Goal: Task Accomplishment & Management: Manage account settings

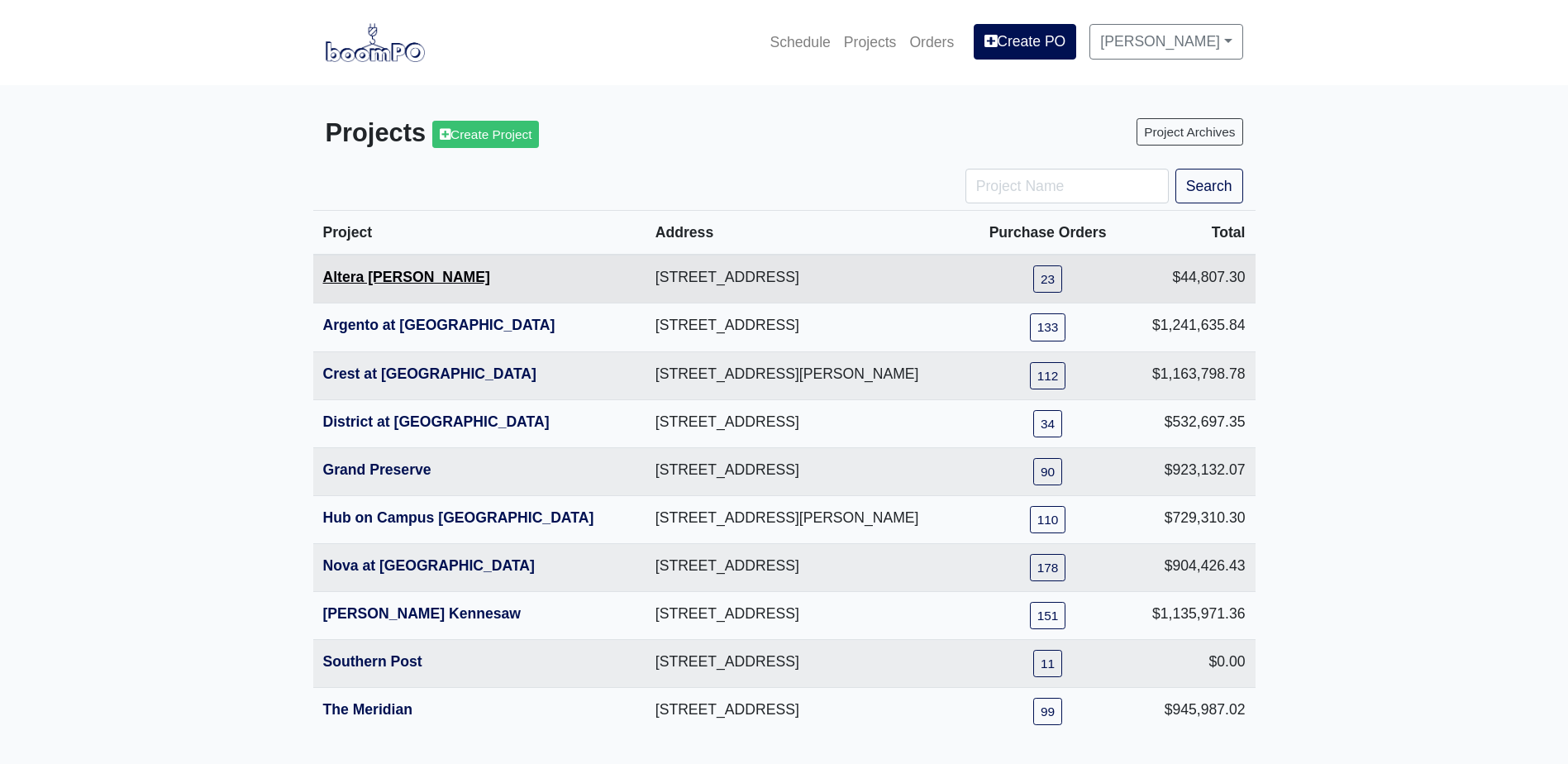
click at [379, 278] on link "Altera Ben Hill" at bounding box center [407, 277] width 167 height 16
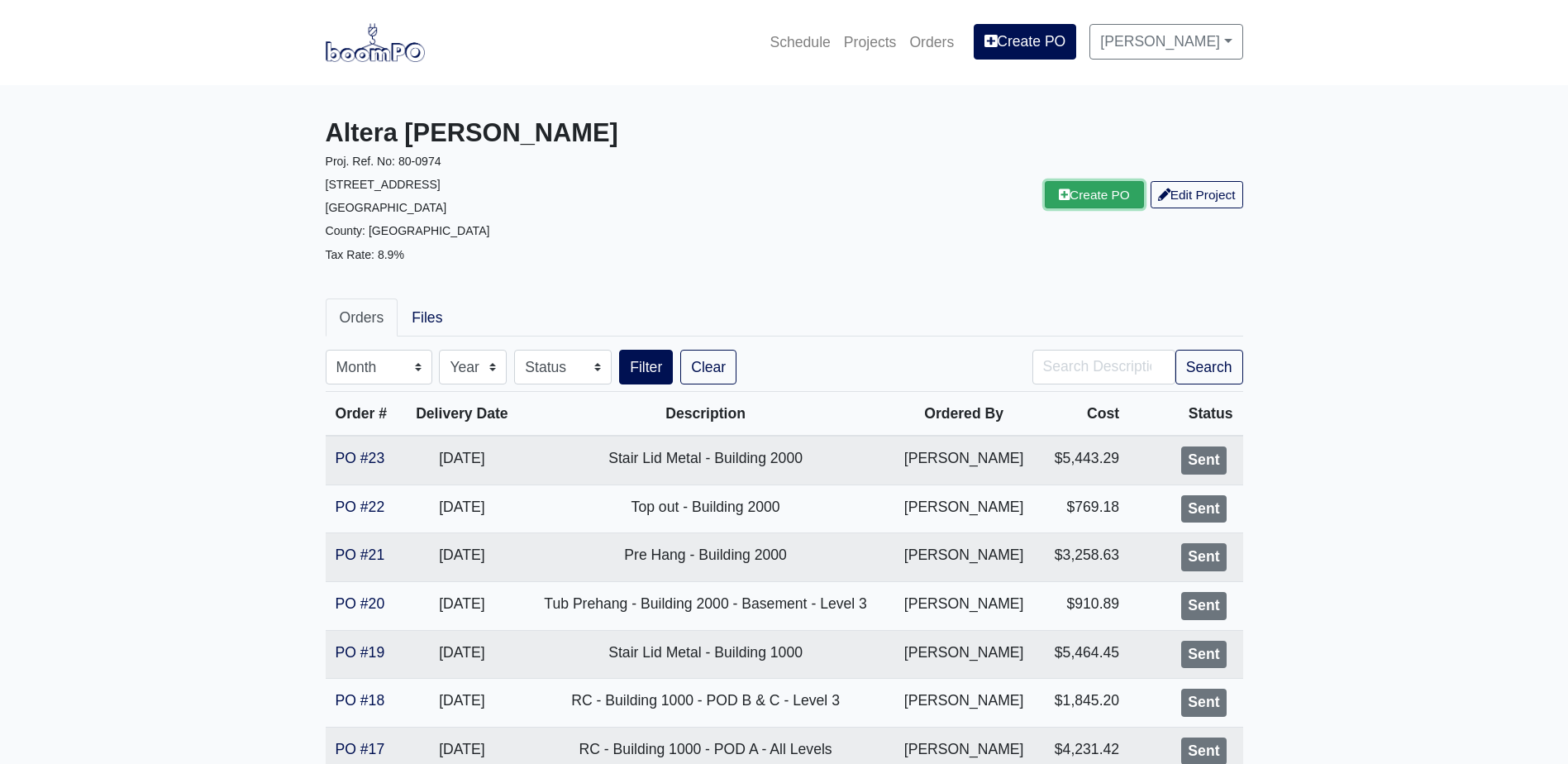
click at [1060, 192] on icon at bounding box center [1064, 195] width 11 height 13
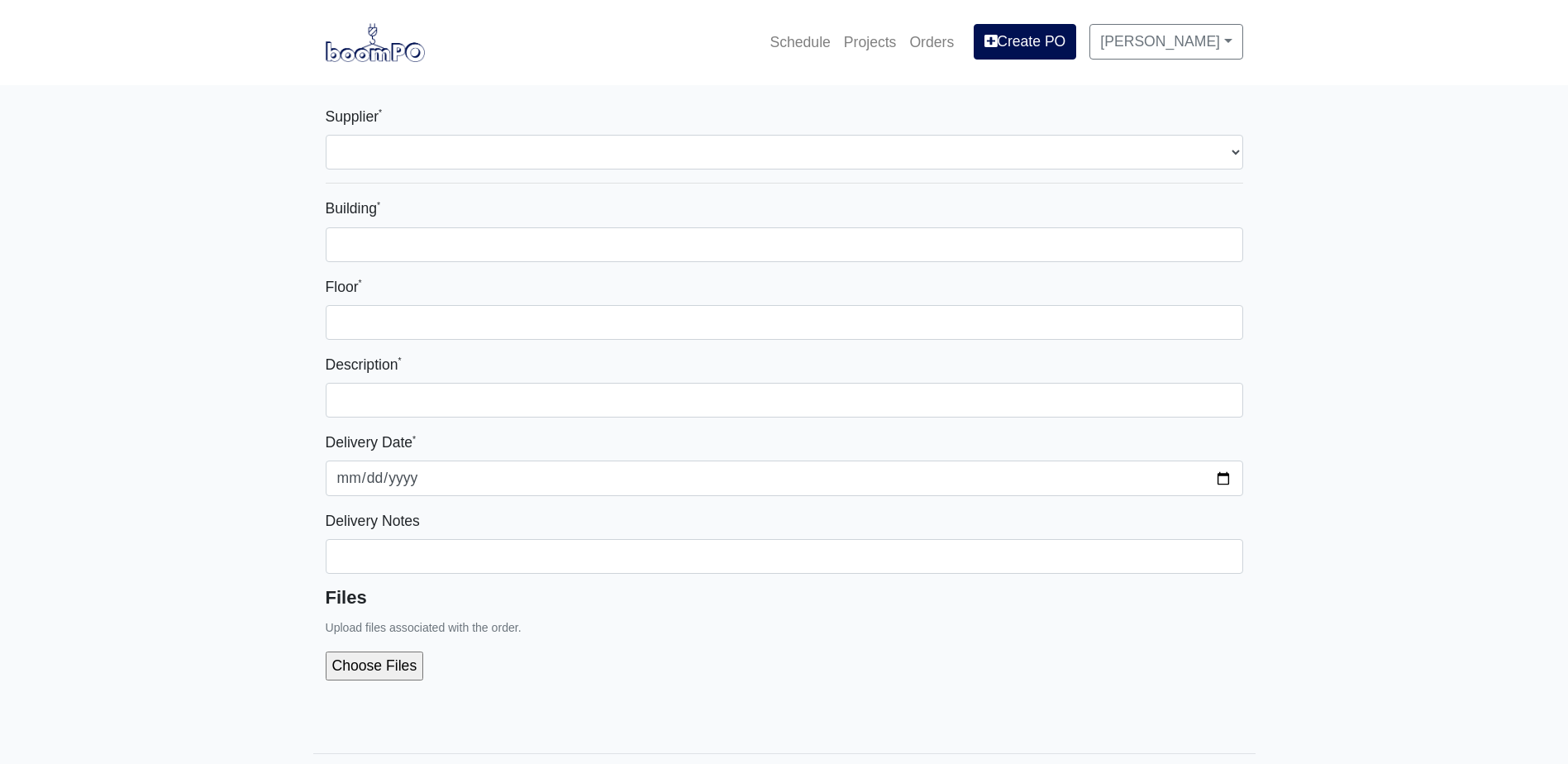
select select
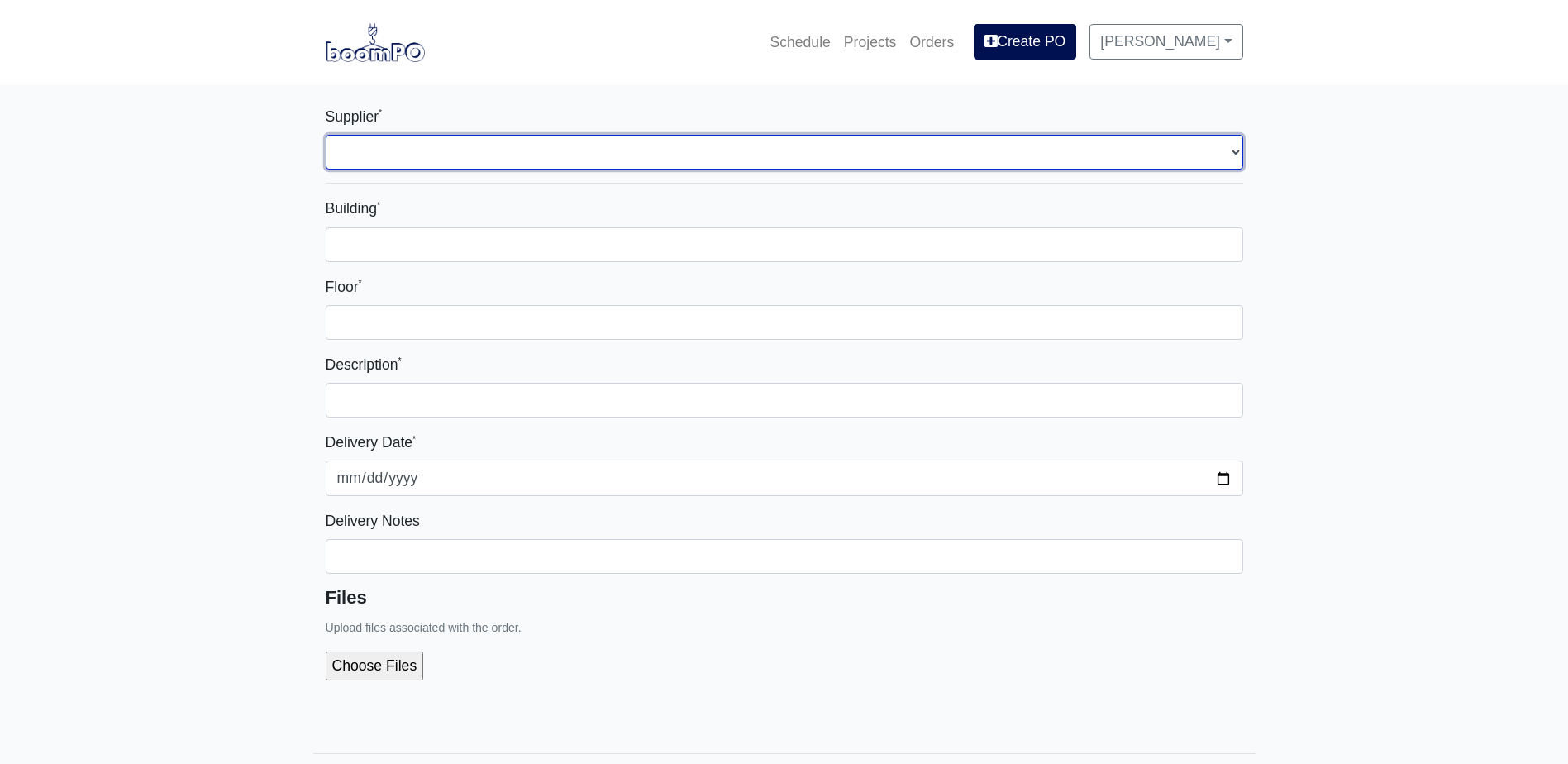
click at [392, 147] on select "Select one... L&W Supply - [GEOGRAPHIC_DATA], [GEOGRAPHIC_DATA] Grabber Constru…" at bounding box center [784, 152] width 917 height 34
select select "1"
click at [326, 134] on select "Select one... L&W Supply - Mableton, GA Grabber Construction Products - Atlanta…" at bounding box center [784, 152] width 917 height 34
select select
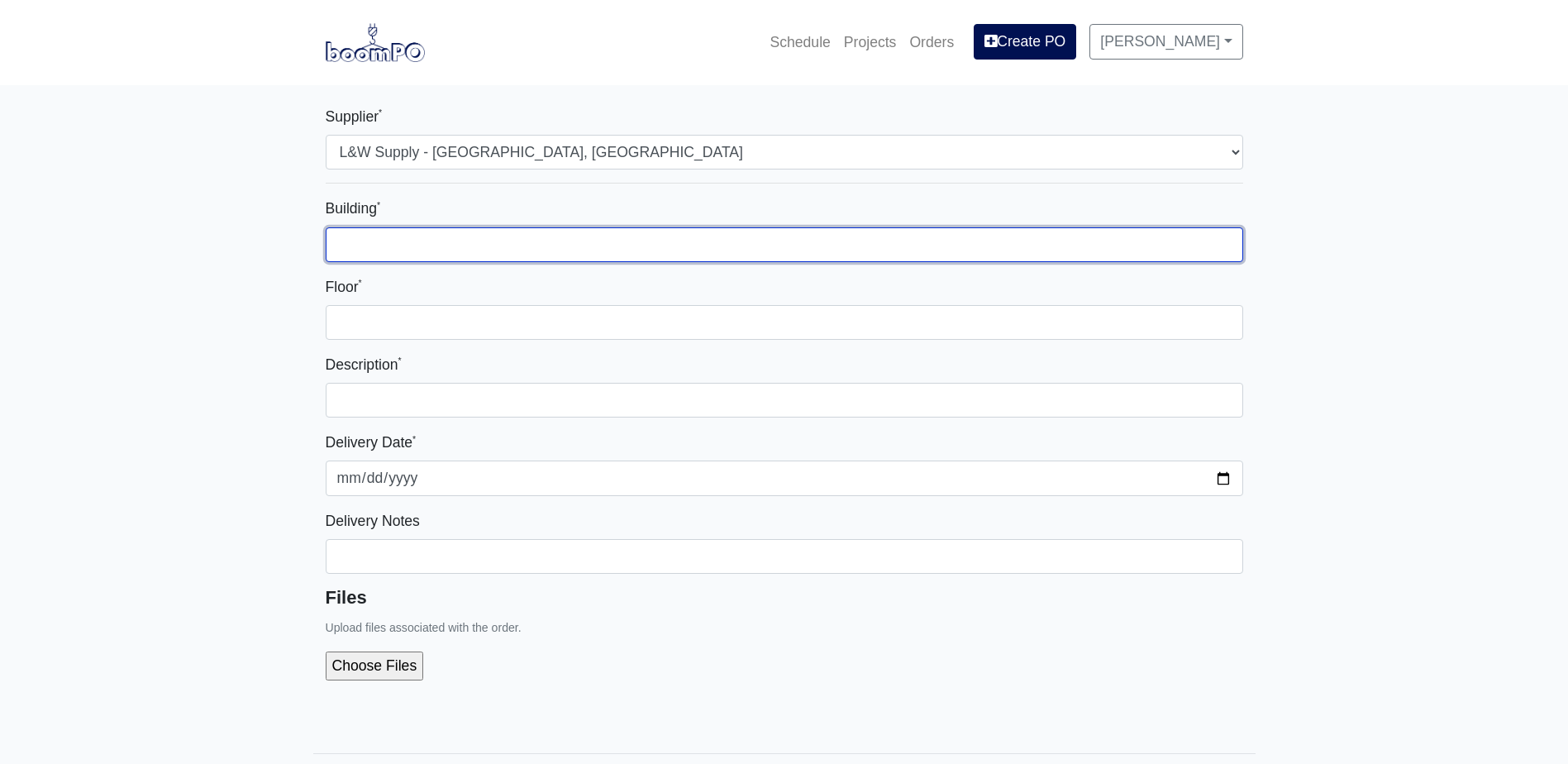
click at [408, 236] on input "Building *" at bounding box center [784, 244] width 917 height 34
type input "1000"
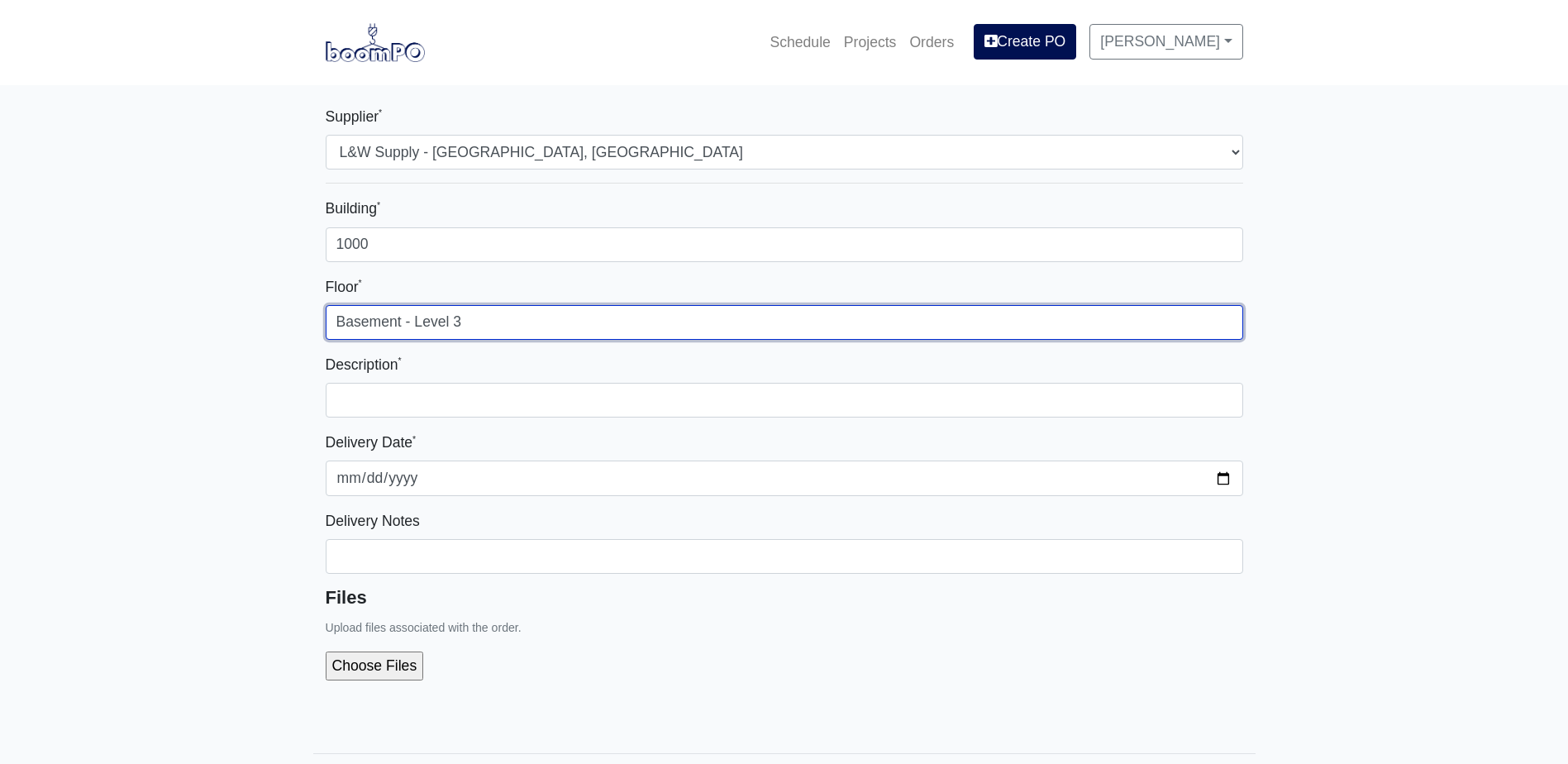
drag, startPoint x: 510, startPoint y: 320, endPoint x: 408, endPoint y: 315, distance: 102.1
click at [408, 315] on input "Basement - Level 3" at bounding box center [784, 322] width 917 height 34
type input "Basement"
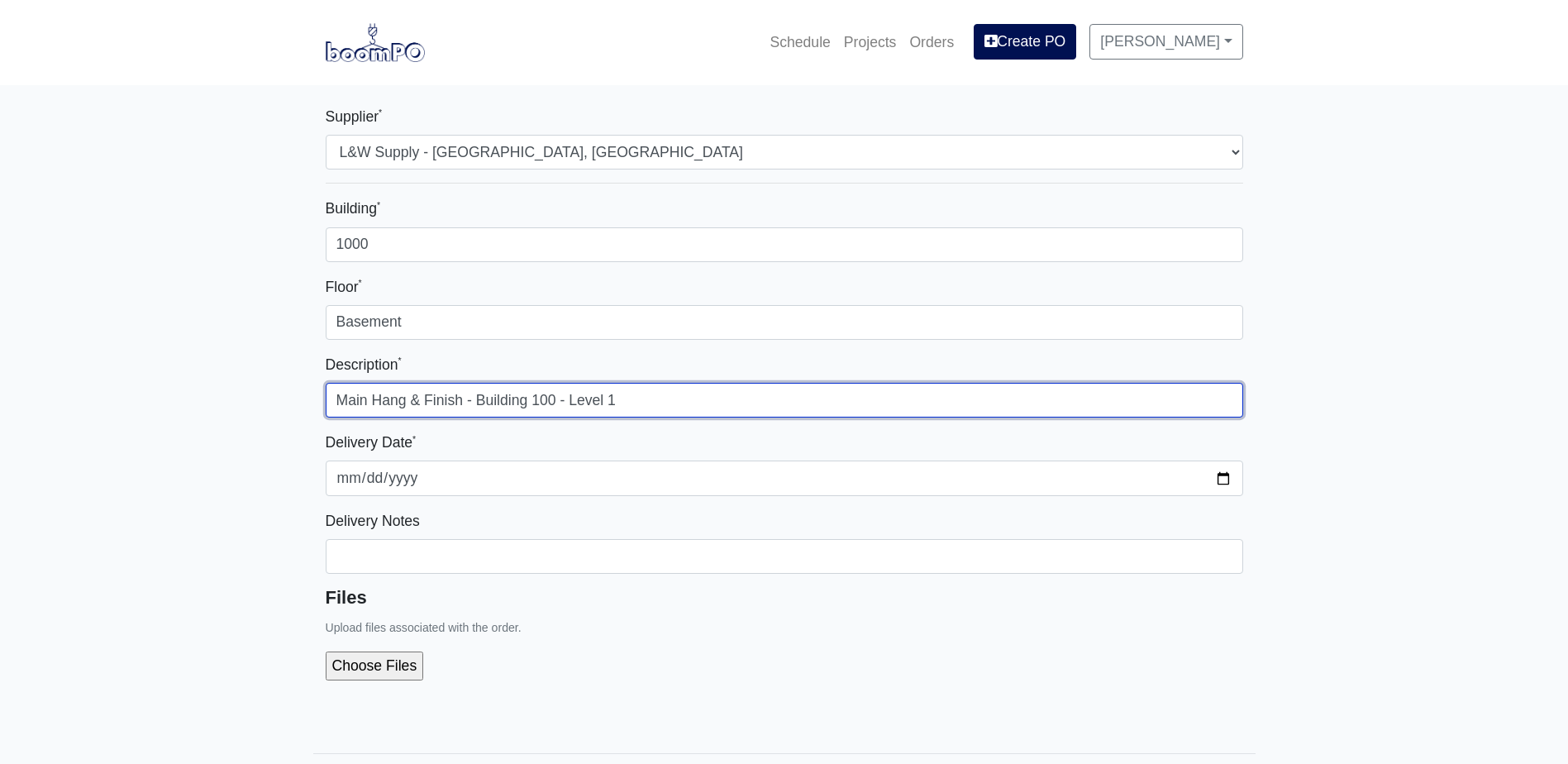
click at [554, 399] on input "Main Hang & Finish - Building 100 - Level 1" at bounding box center [784, 400] width 917 height 34
click at [642, 397] on input "Main Hang & Finish - Building 1000 - Level 1" at bounding box center [784, 400] width 917 height 34
type input "Main Hang & Finish - Building 1000 - Basement A"
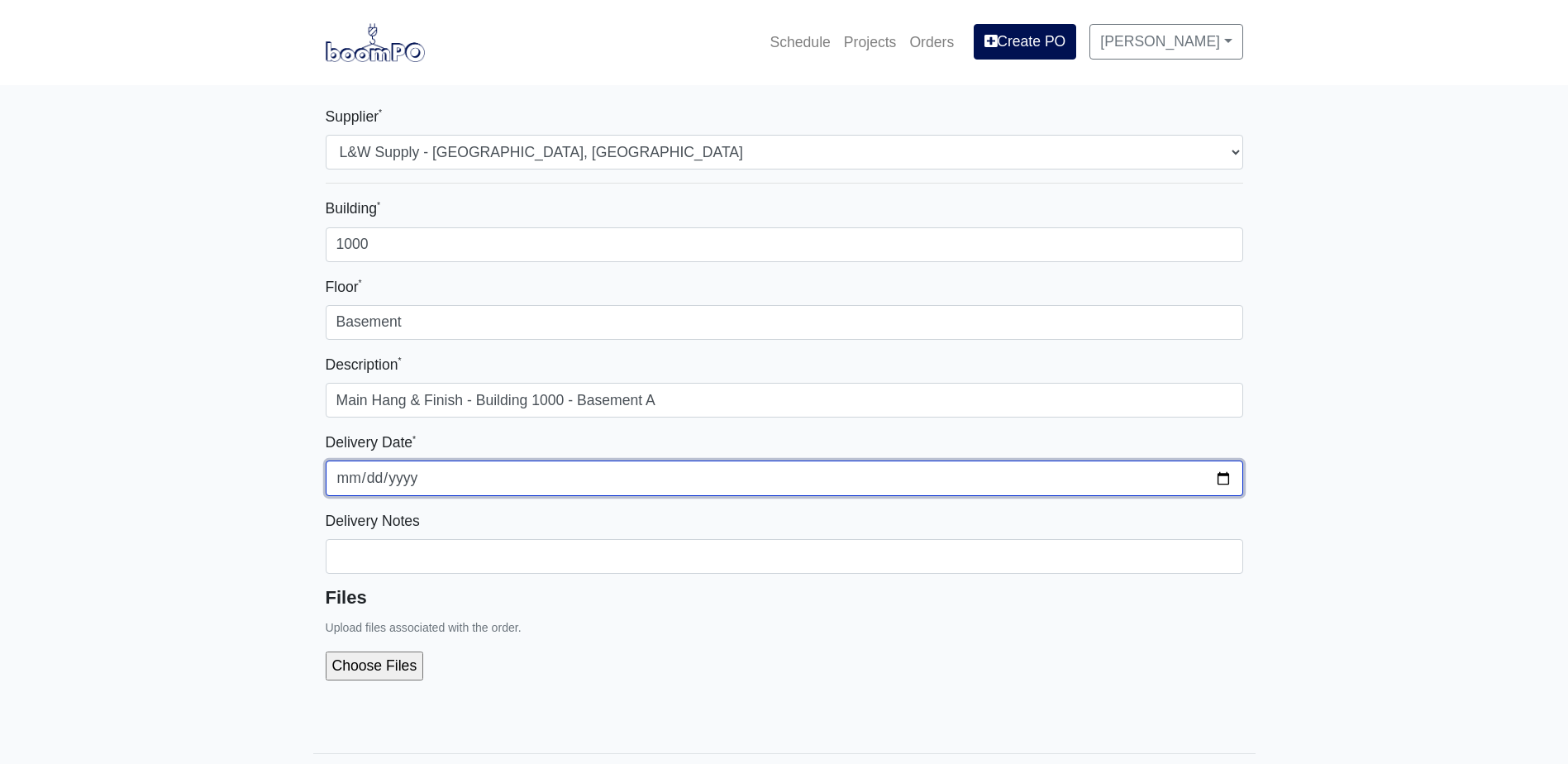
click at [1223, 475] on input "2025-08-20" at bounding box center [784, 477] width 917 height 34
type input "[DATE]"
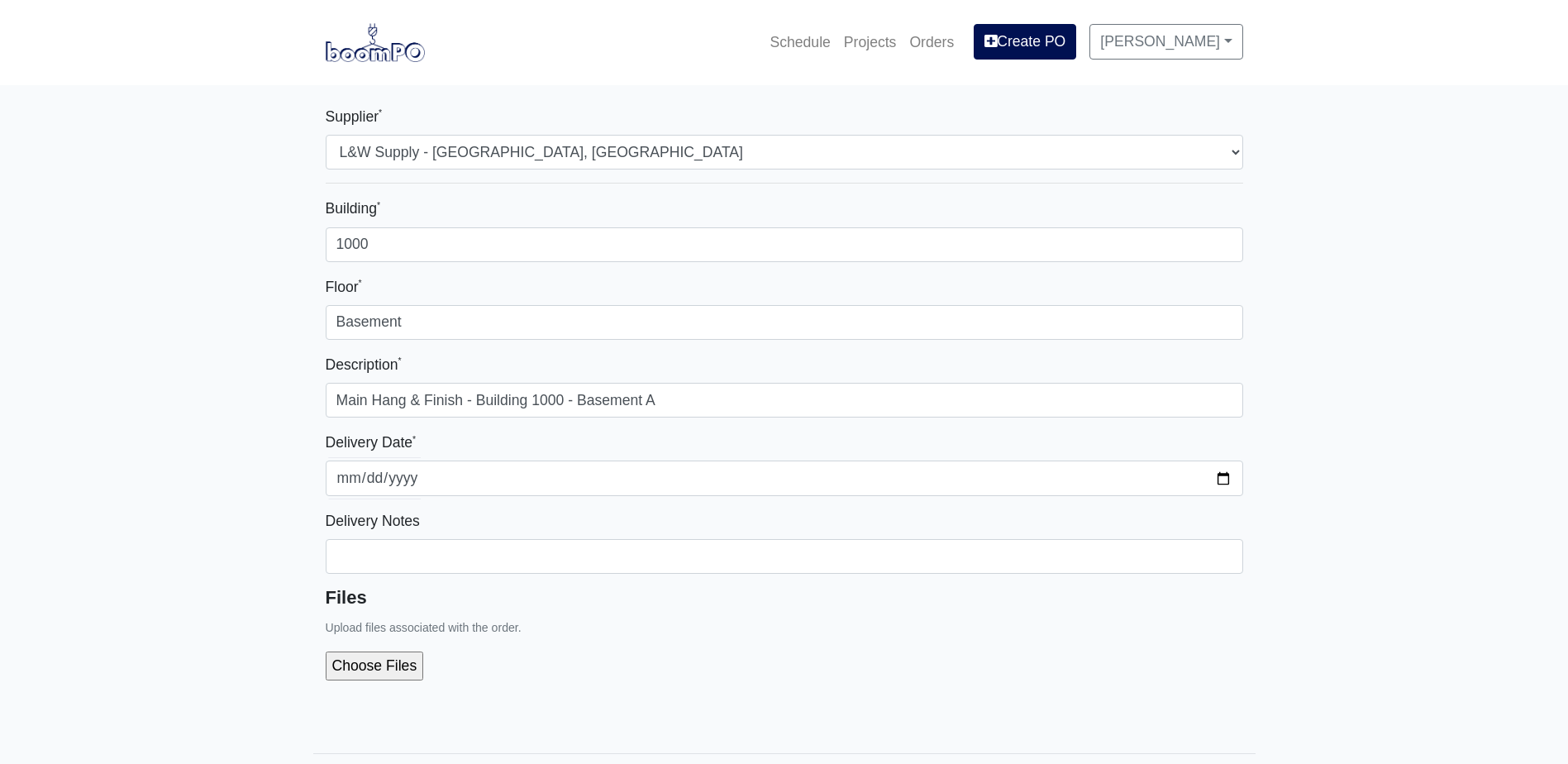
click at [606, 643] on div at bounding box center [784, 665] width 917 height 54
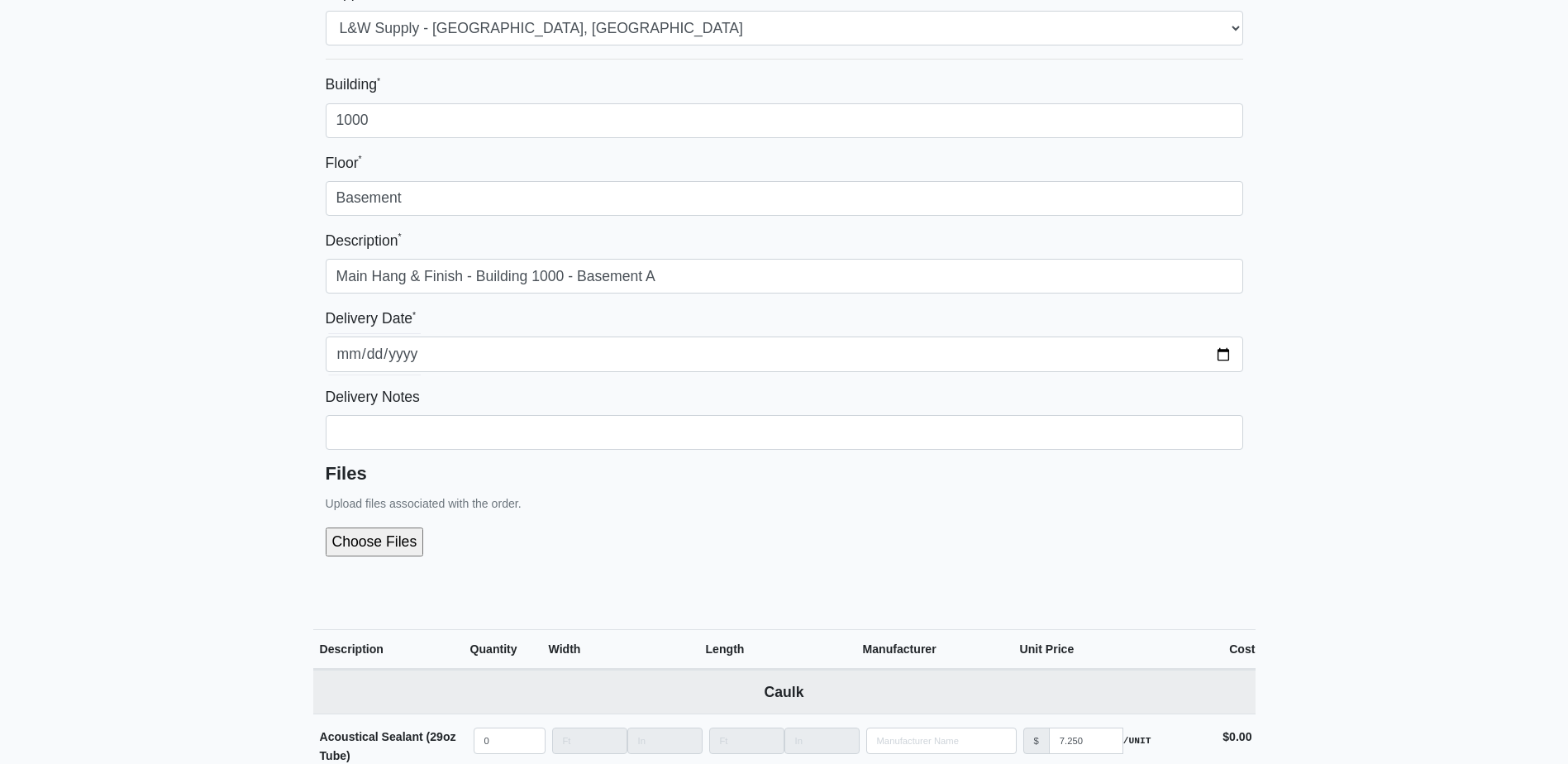
scroll to position [165, 0]
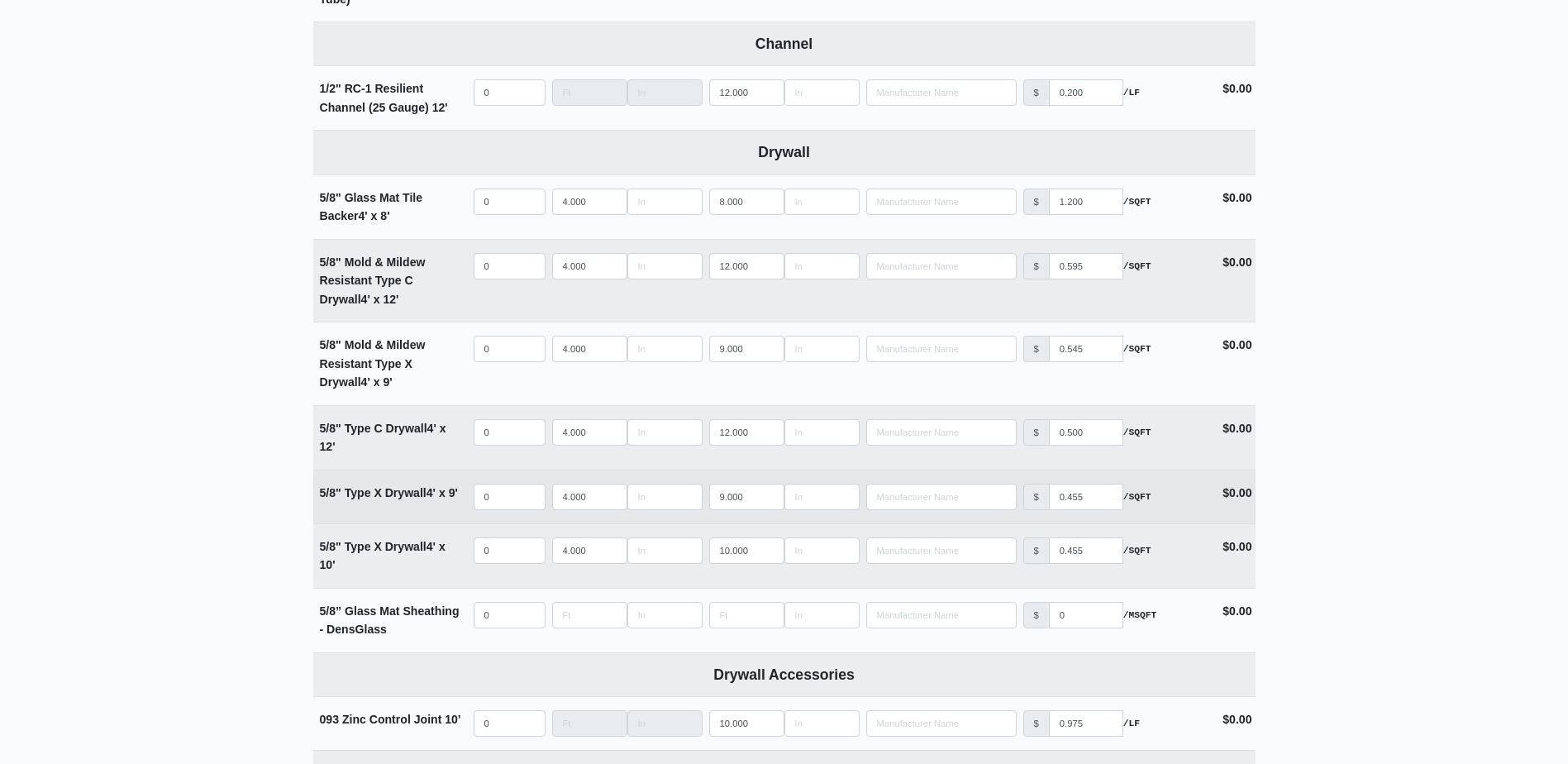
scroll to position [909, 0]
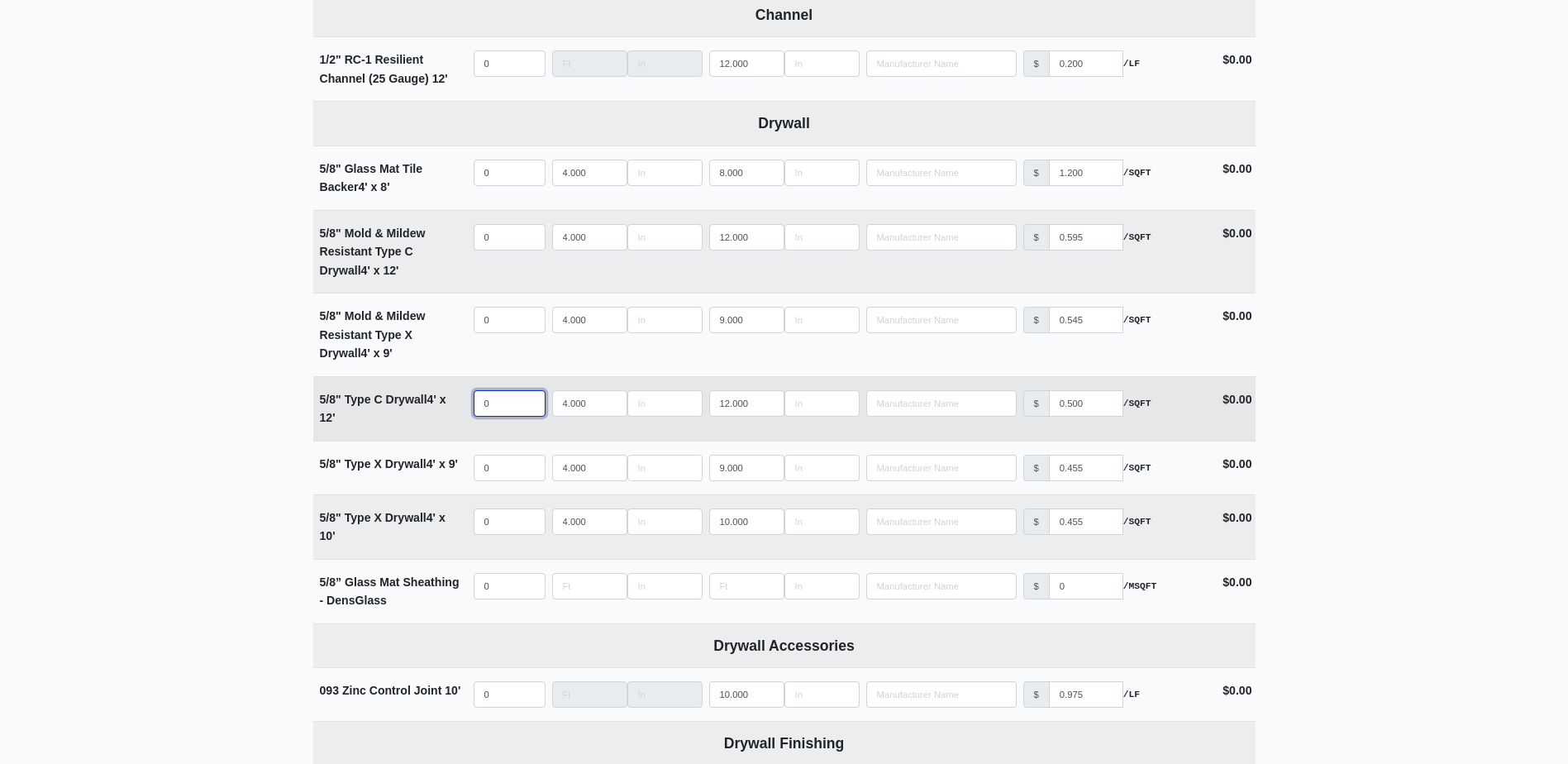
select select
click at [507, 407] on input "quantity" at bounding box center [509, 403] width 72 height 26
type input "3"
select select
type input "32"
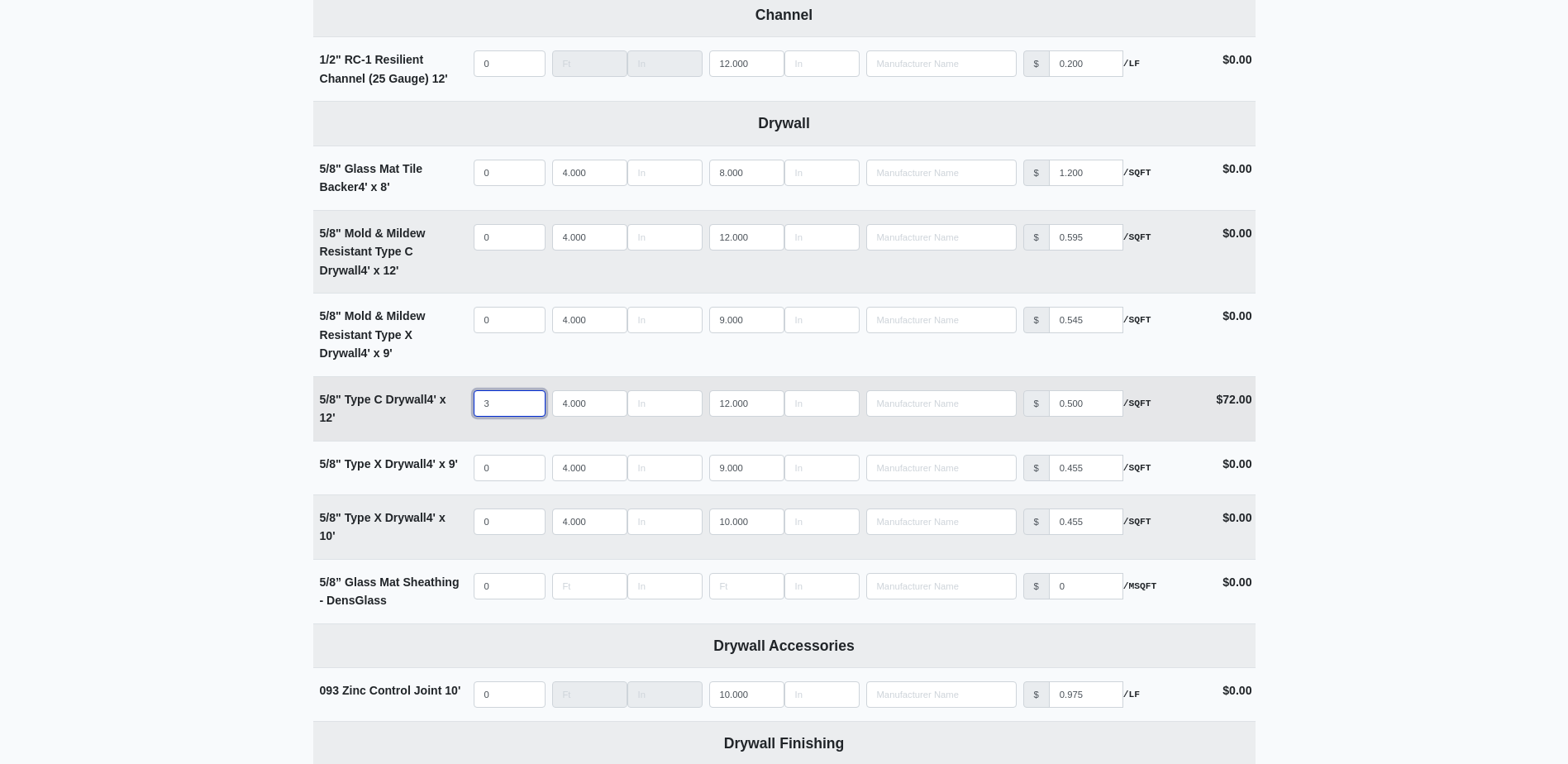
select select
type input "32"
select select
click at [496, 239] on input "quantity" at bounding box center [509, 237] width 72 height 26
type input "8"
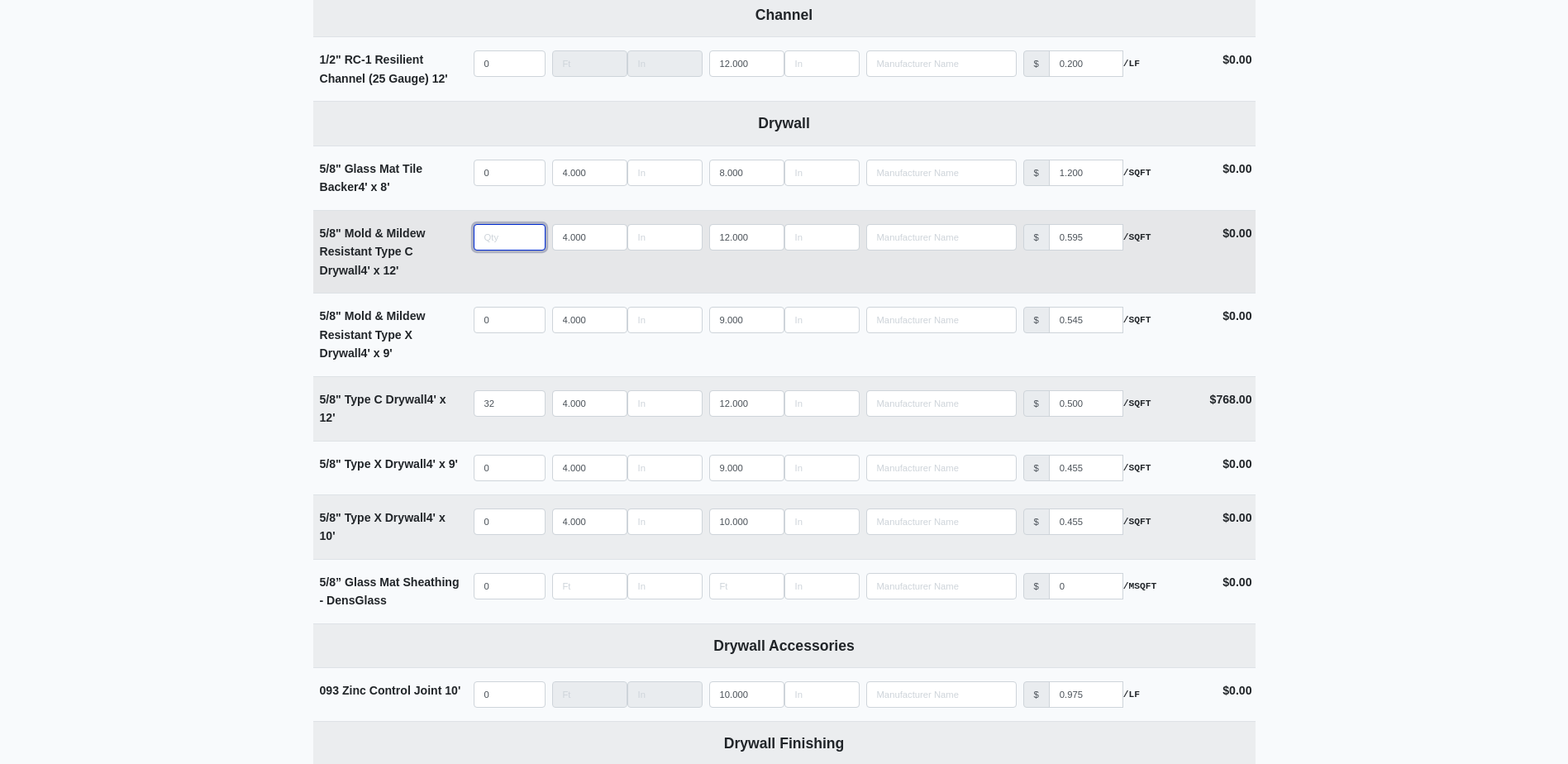
select select
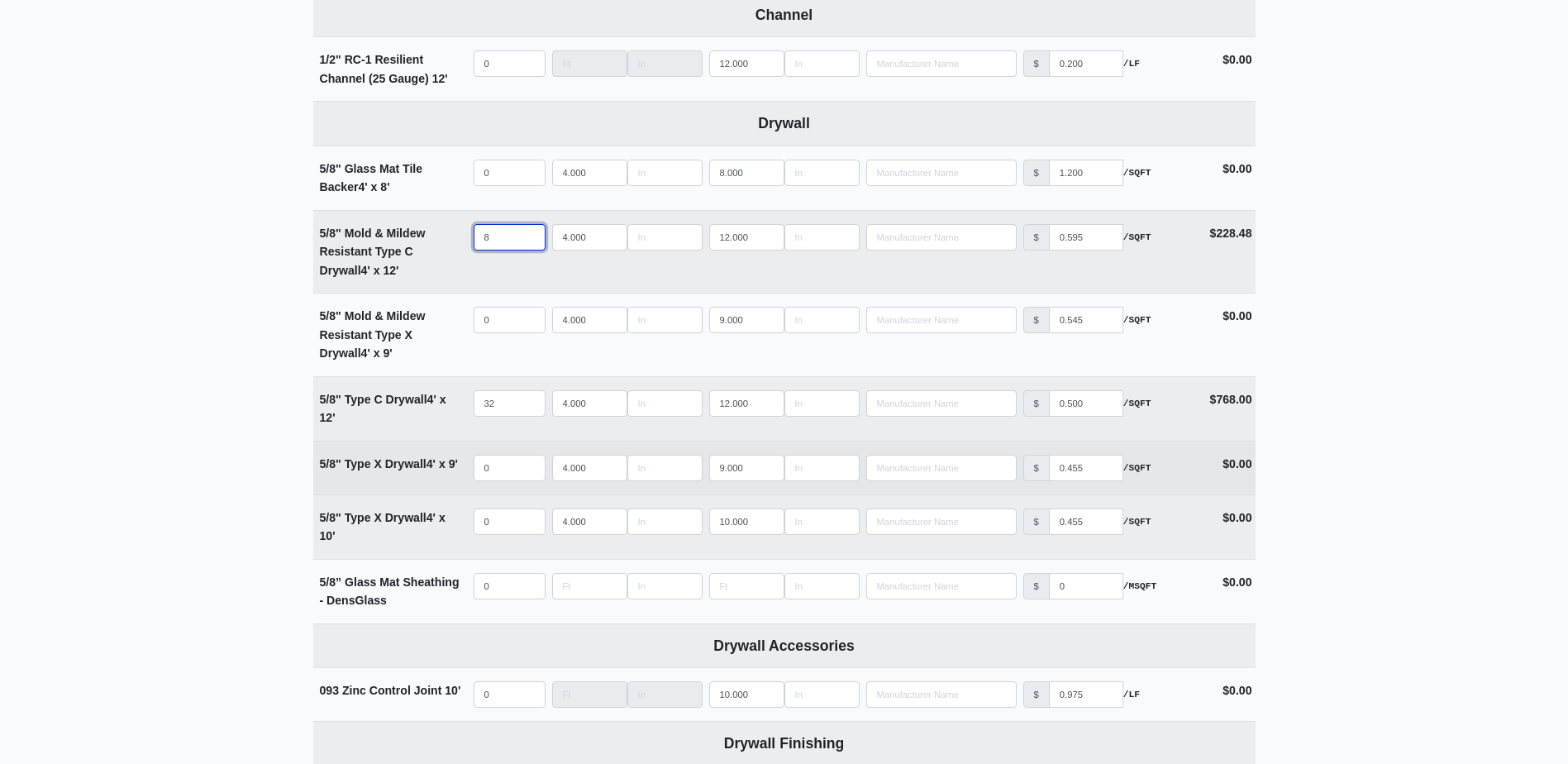
type input "8"
select select
click at [498, 459] on input "quantity" at bounding box center [509, 467] width 72 height 26
type input "1"
select select
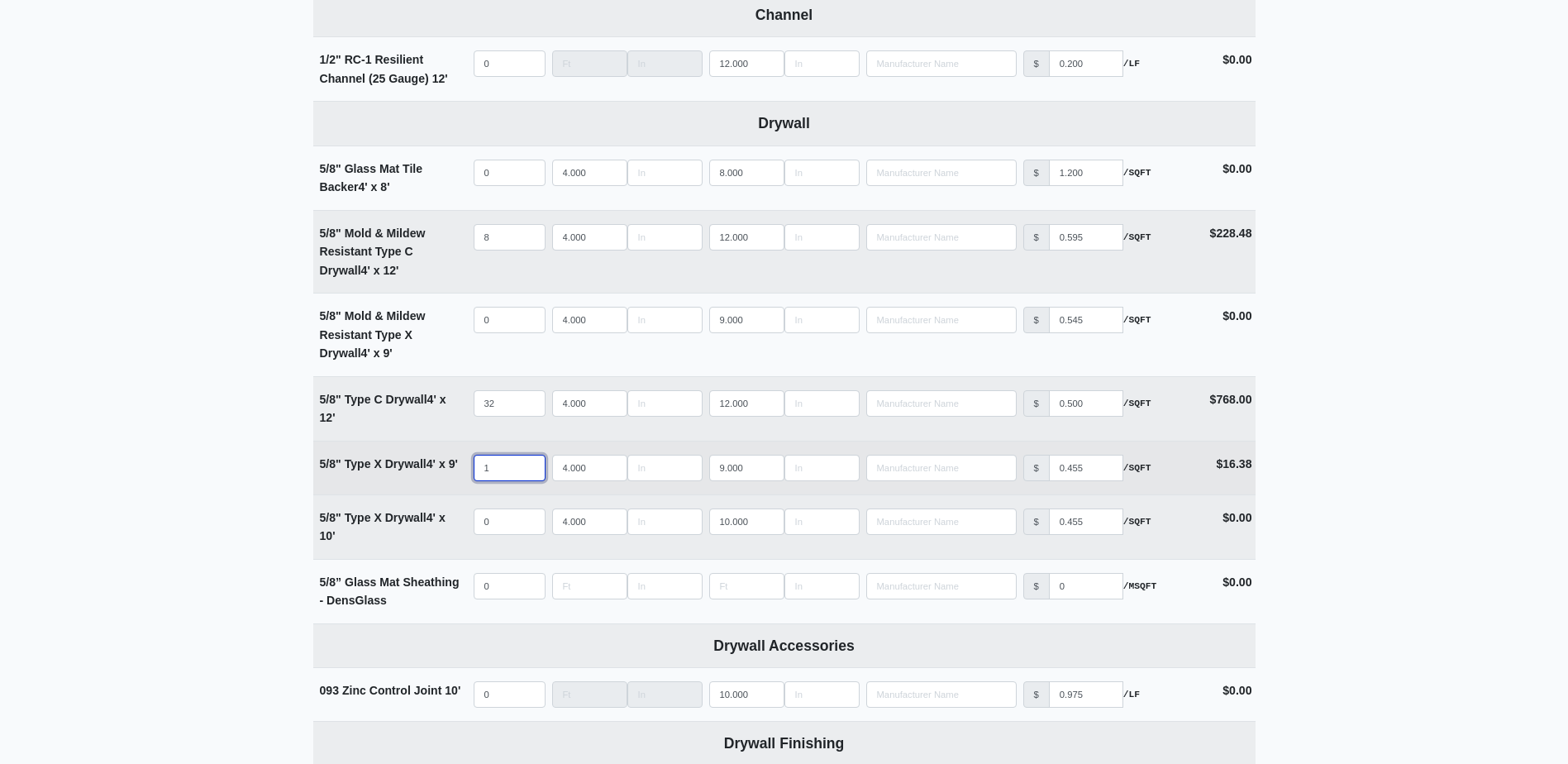
type input "11"
select select
type input "113"
select select
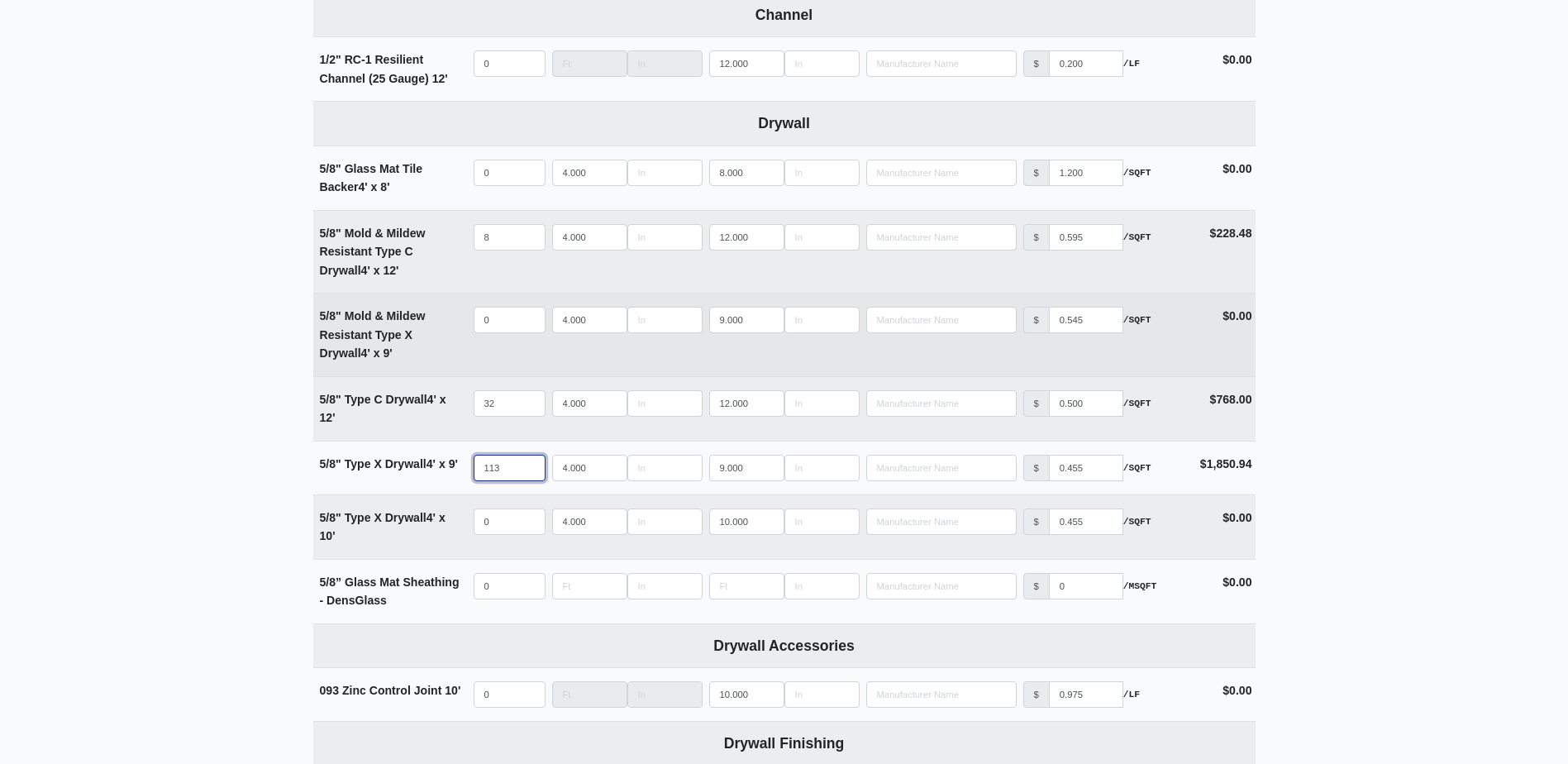
type input "113"
select select
click at [500, 327] on input "quantity" at bounding box center [509, 319] width 72 height 26
type input "3"
select select
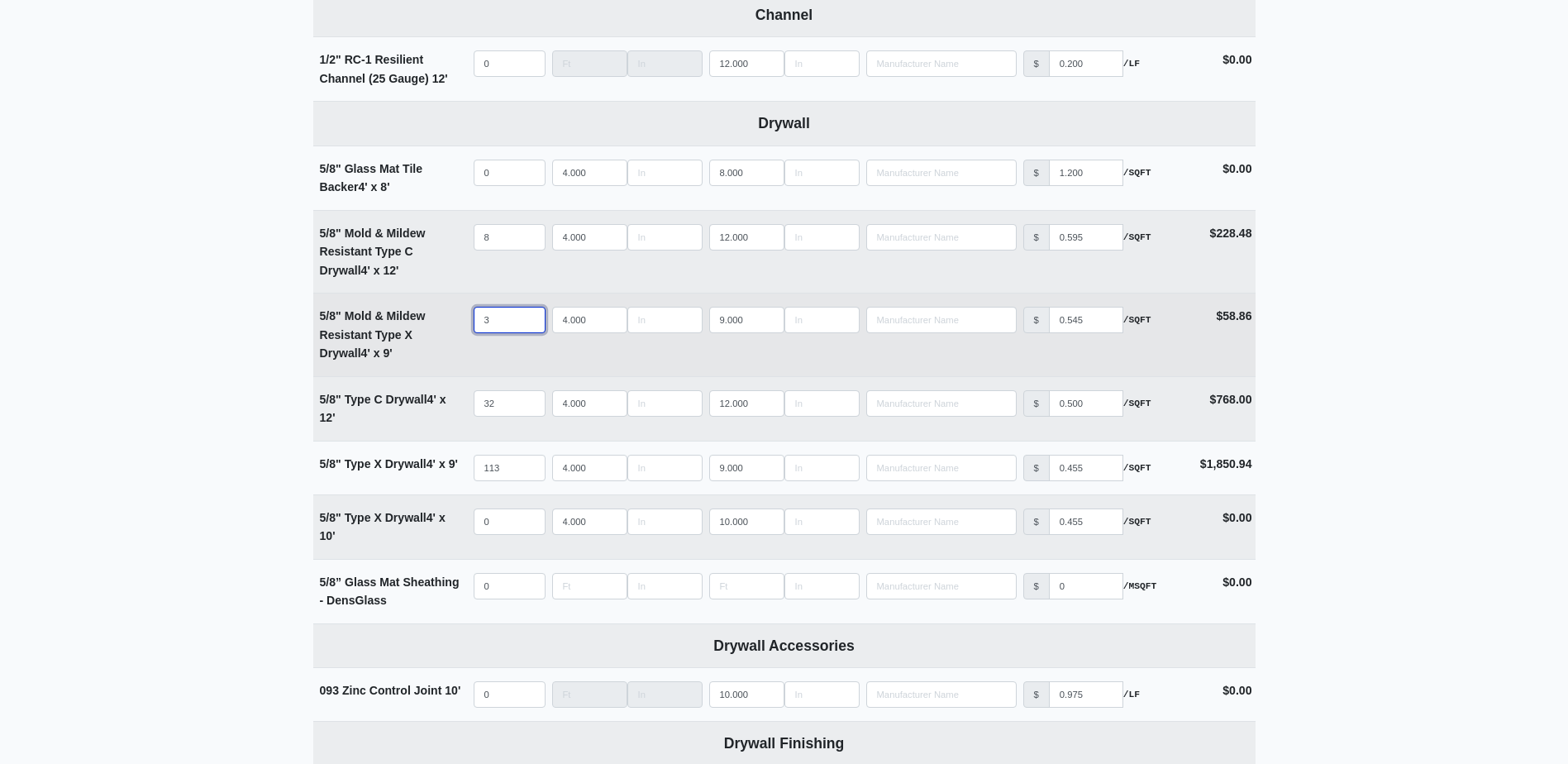
type input "35"
select select
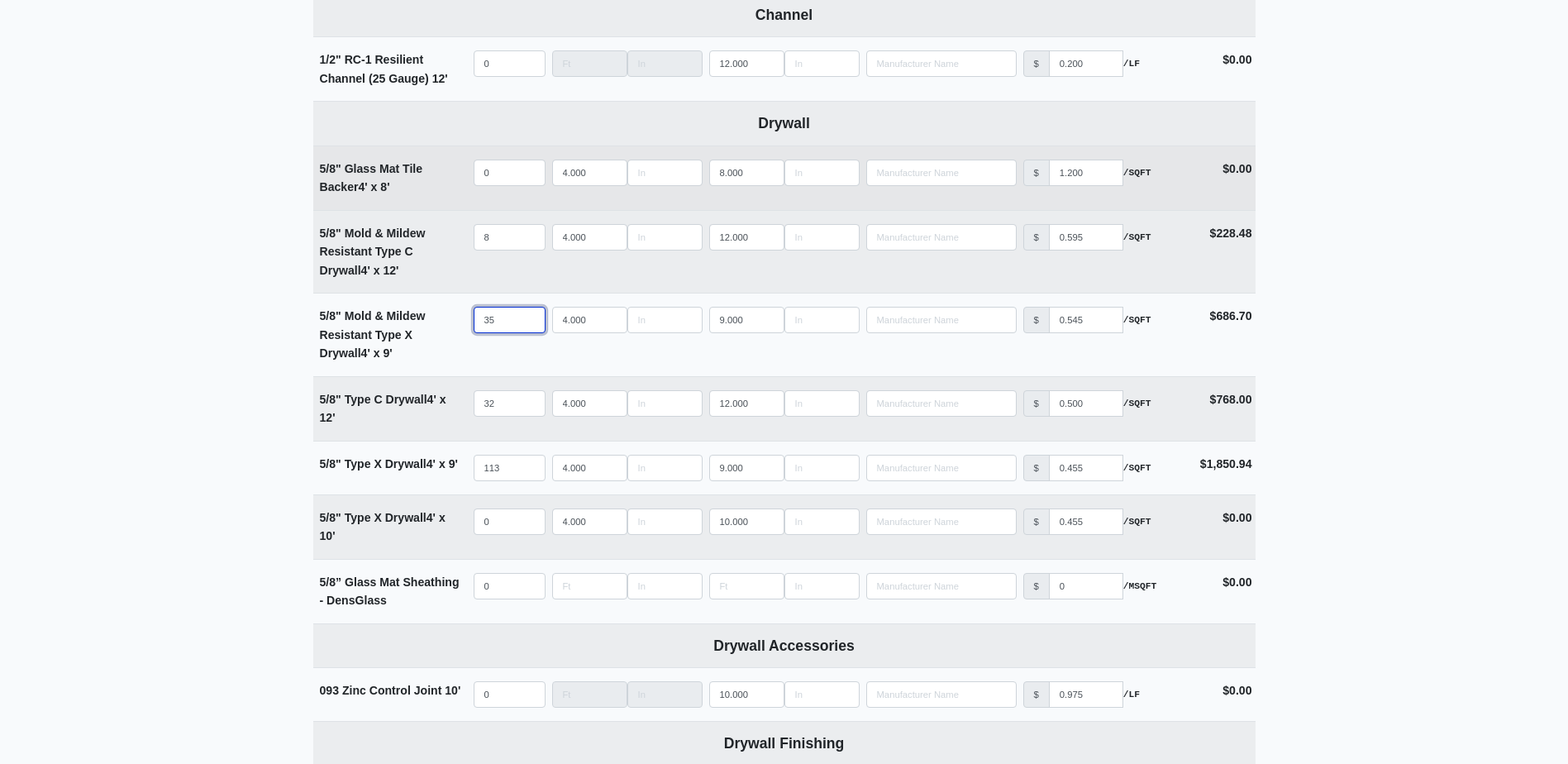
type input "35"
select select
click at [480, 174] on input "quantity" at bounding box center [509, 172] width 72 height 26
type input "1"
select select
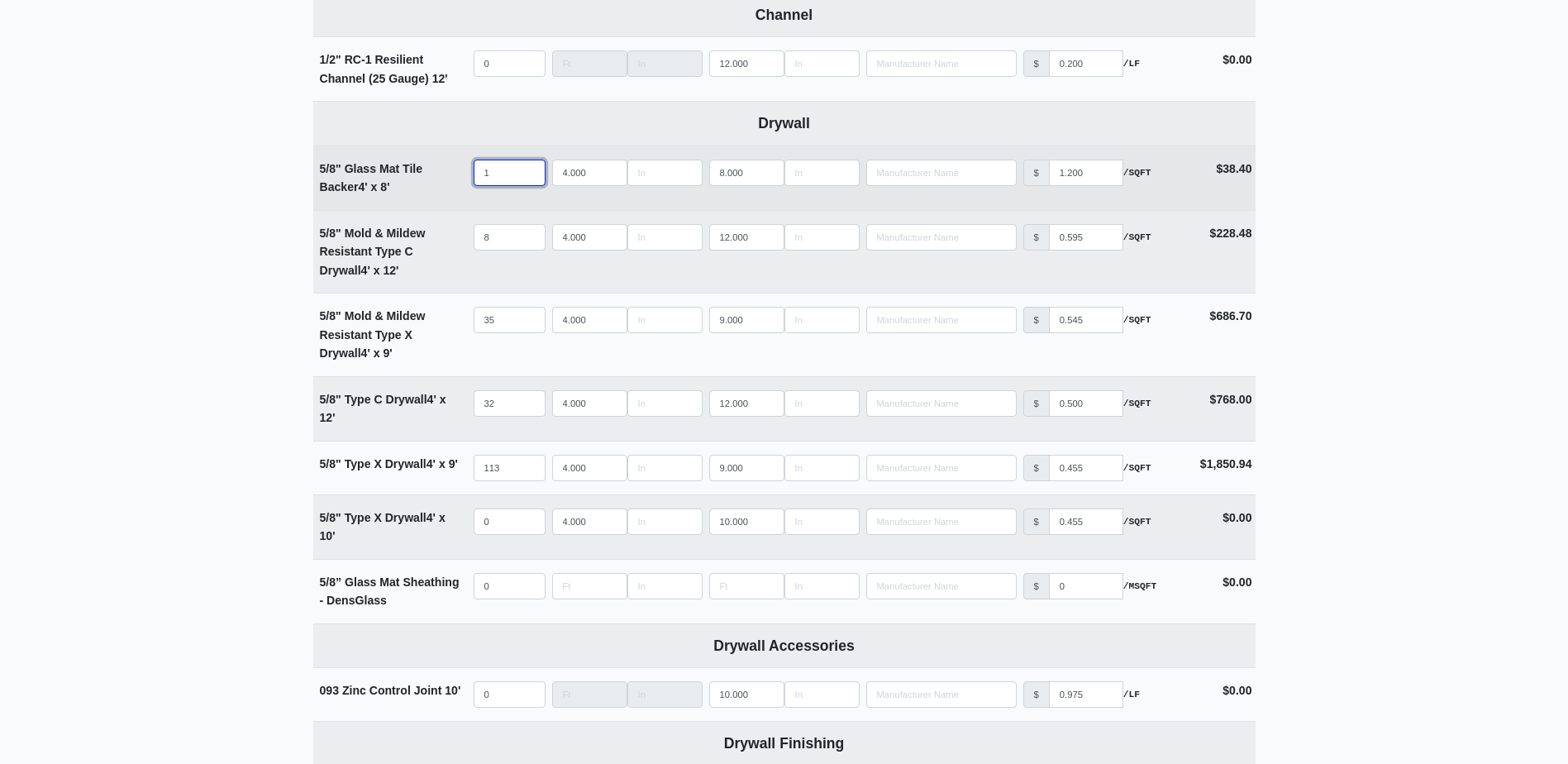
type input "10"
select select
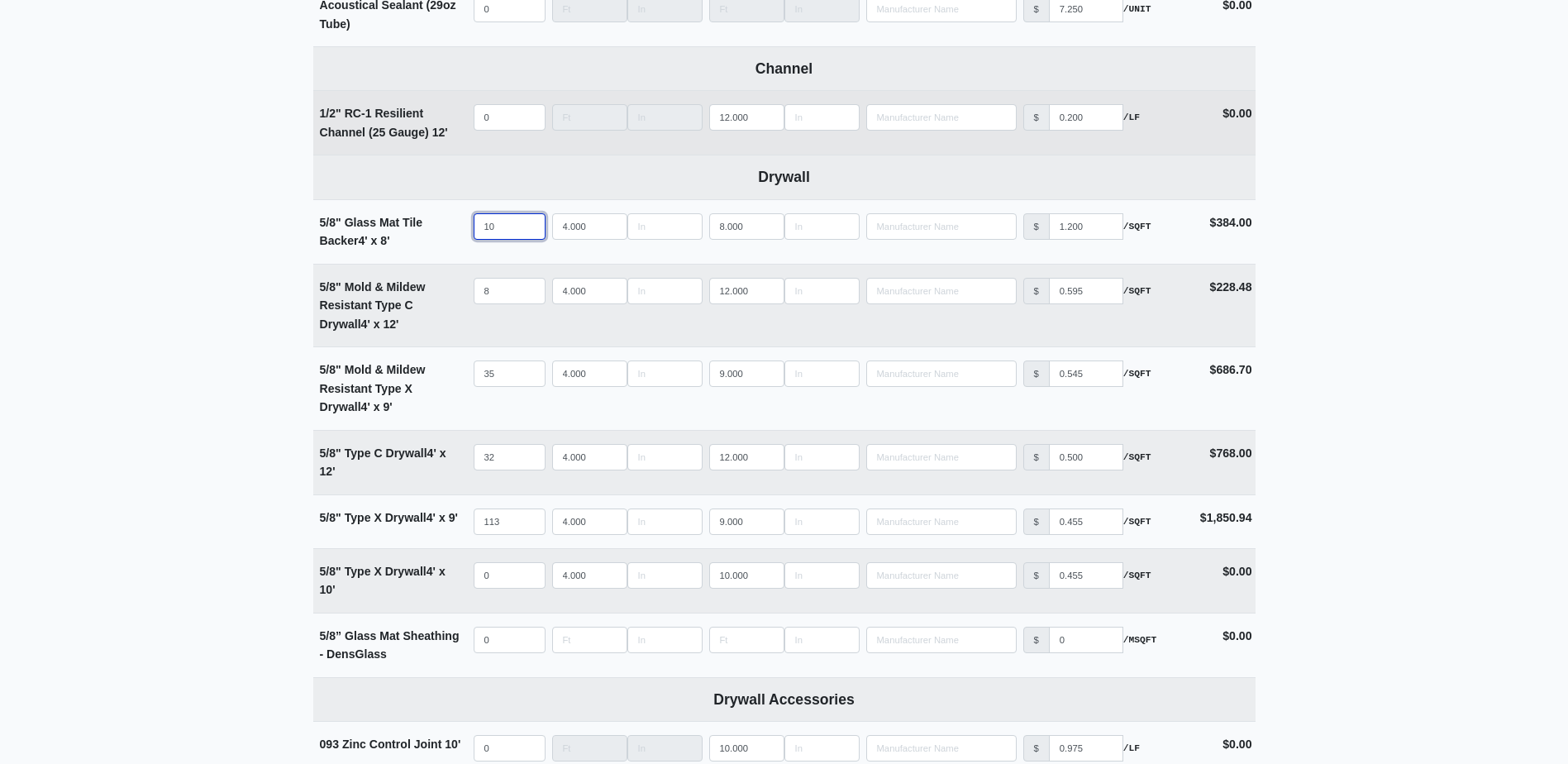
scroll to position [827, 0]
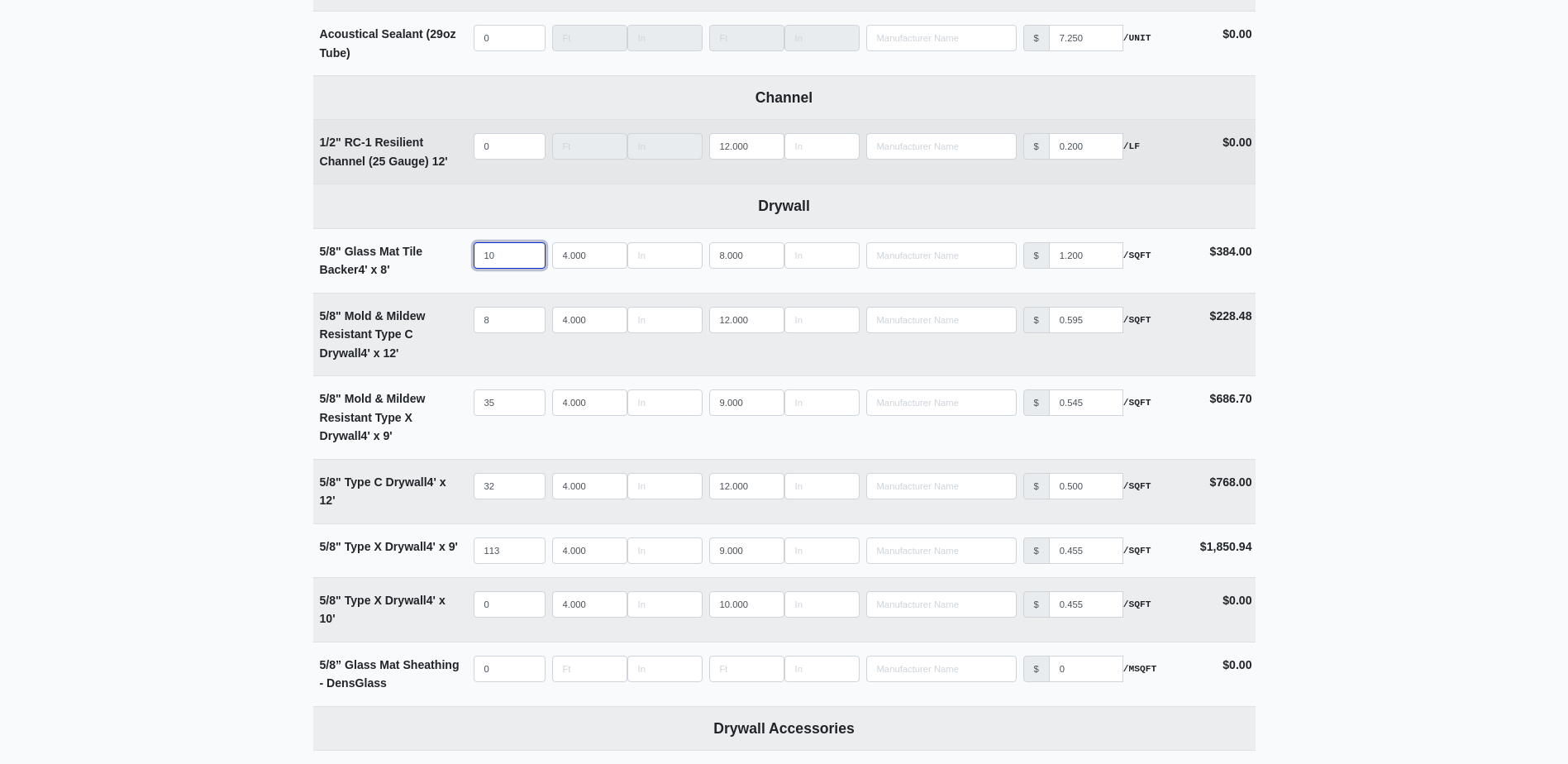
type input "10"
select select
click at [487, 143] on input "quantity" at bounding box center [509, 146] width 72 height 26
type input "1"
select select
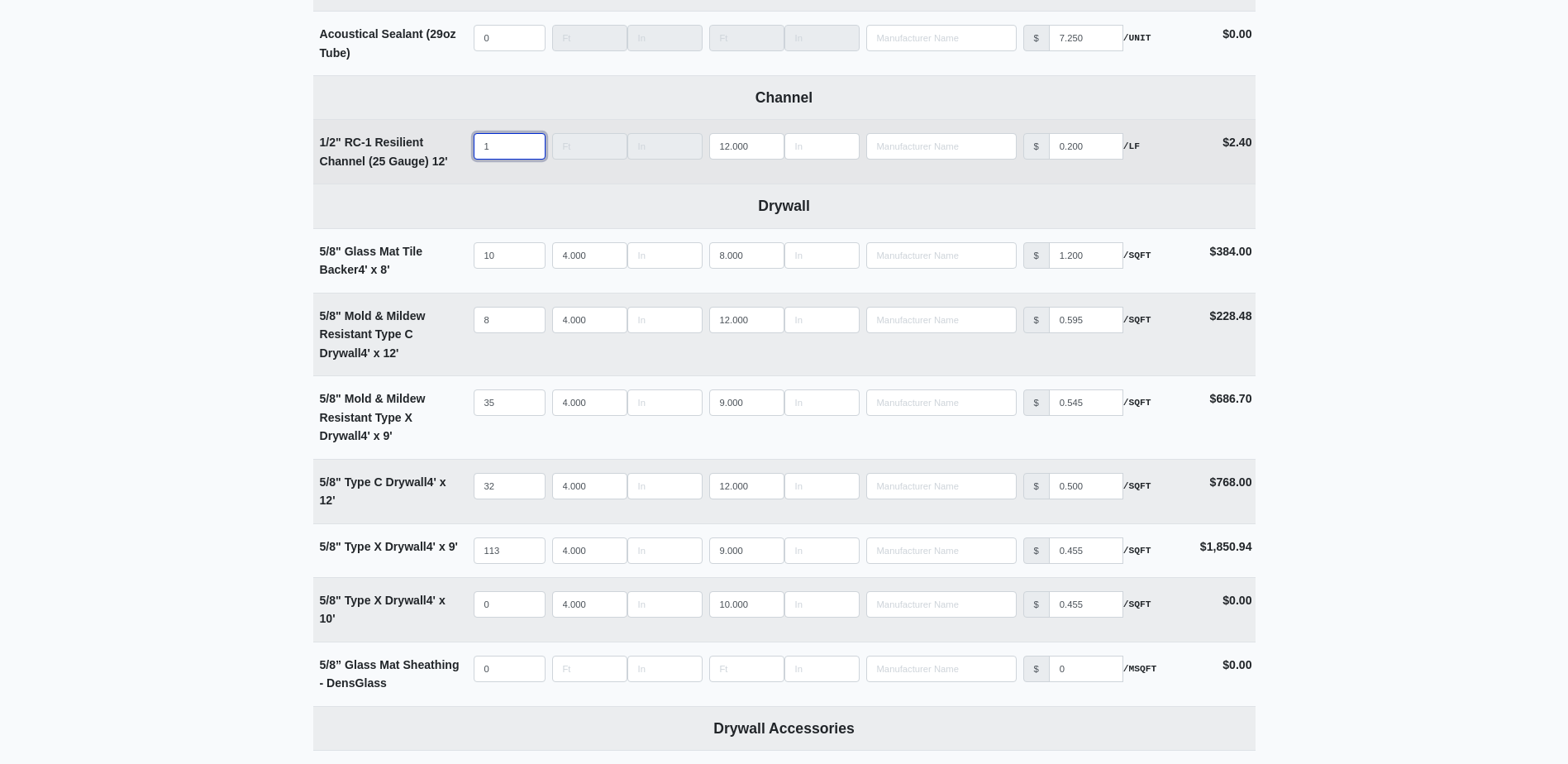
type input "18"
select select
type input "181"
select select
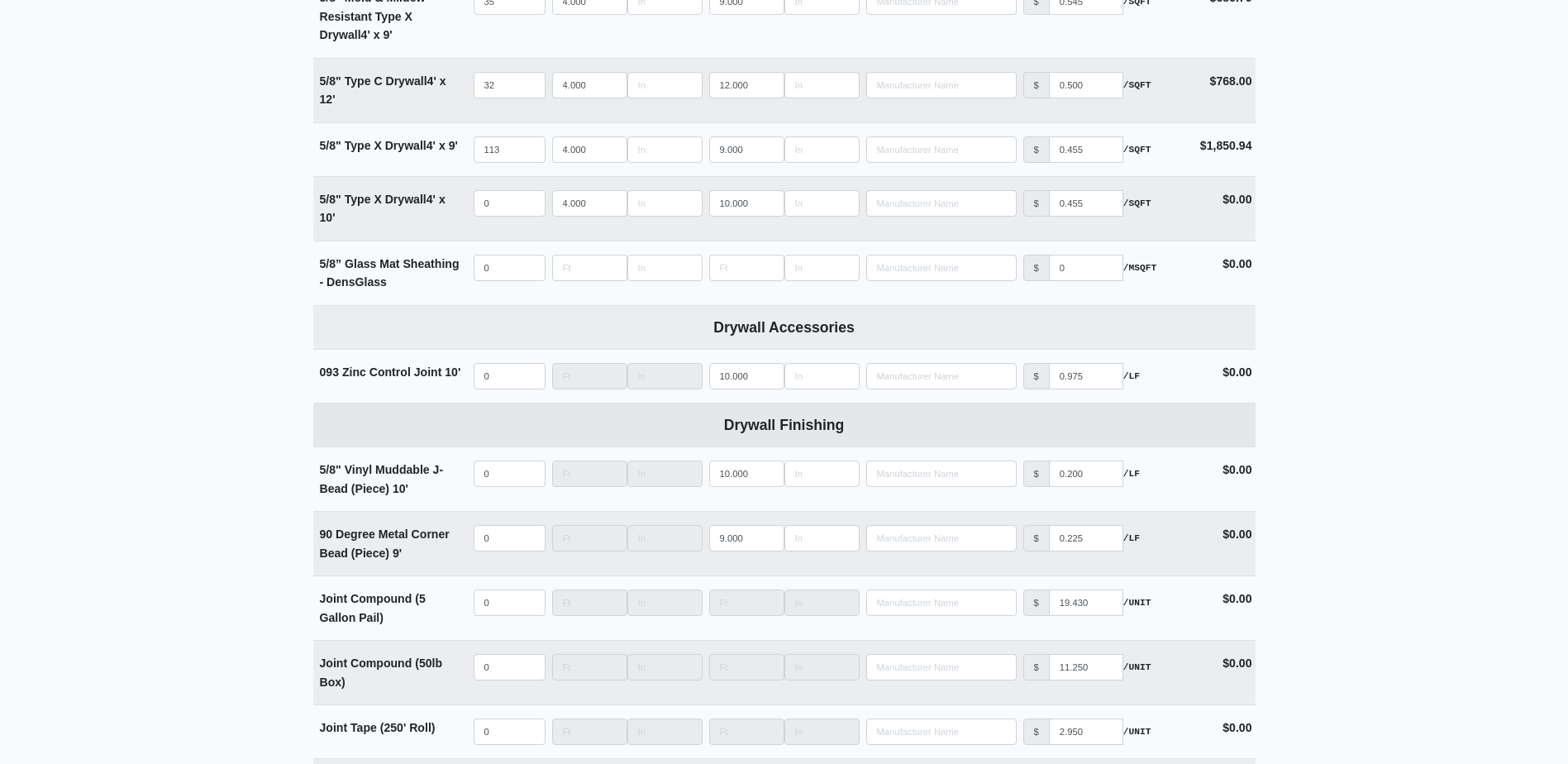
scroll to position [1322, 0]
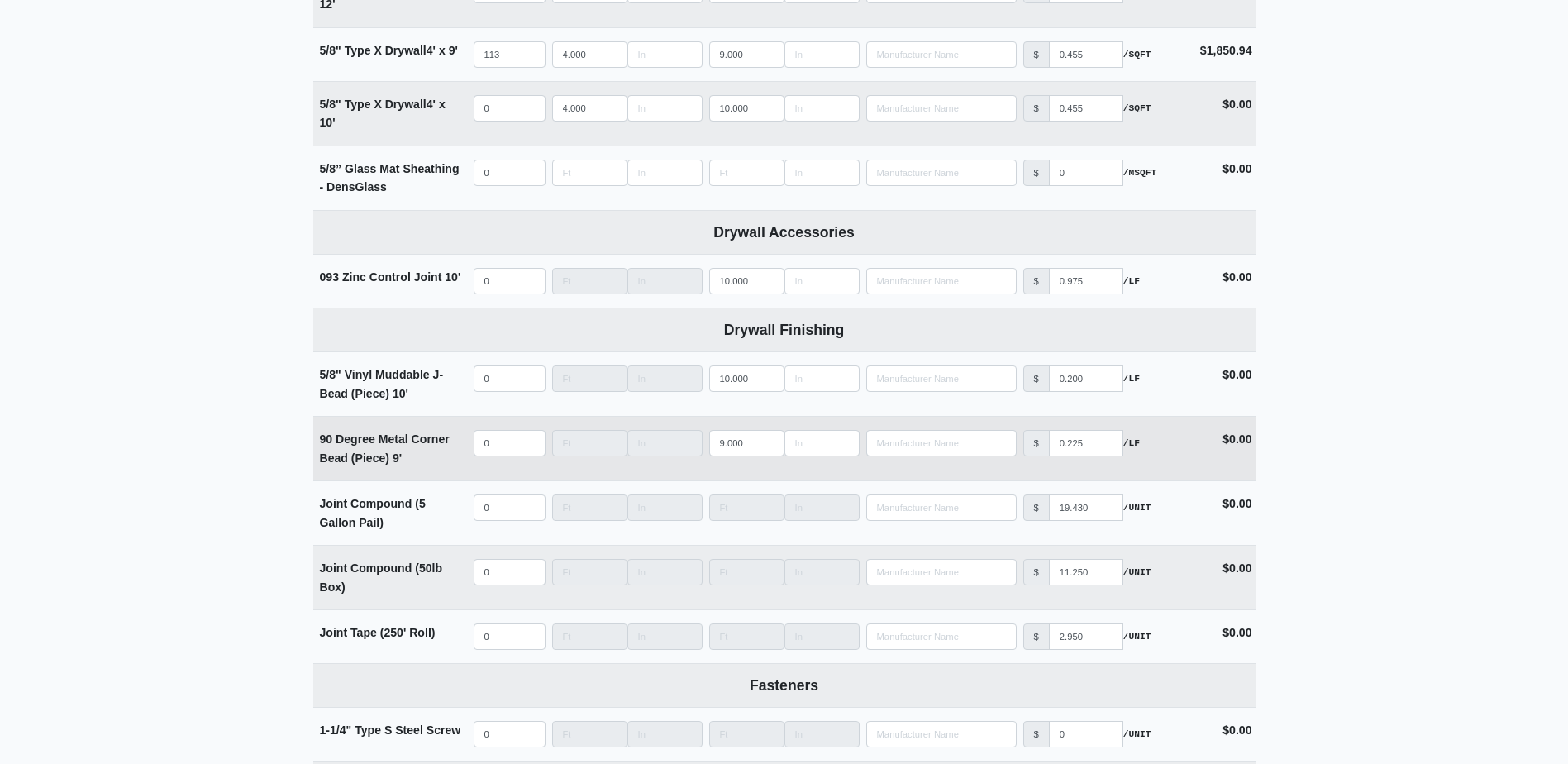
type input "181"
select select
click at [498, 449] on input "quantity" at bounding box center [509, 443] width 72 height 26
type input "2"
select select
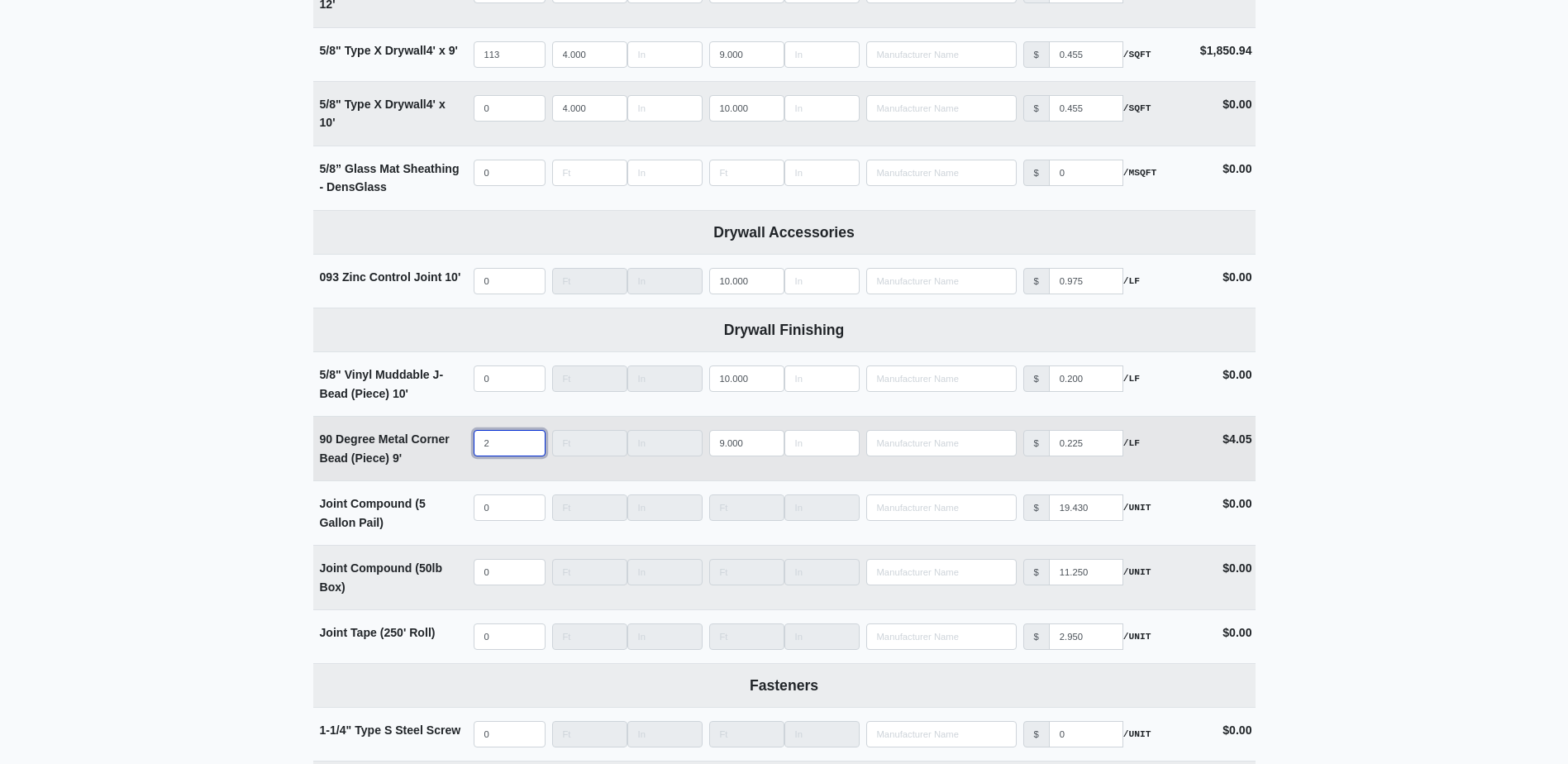
type input "26"
select select
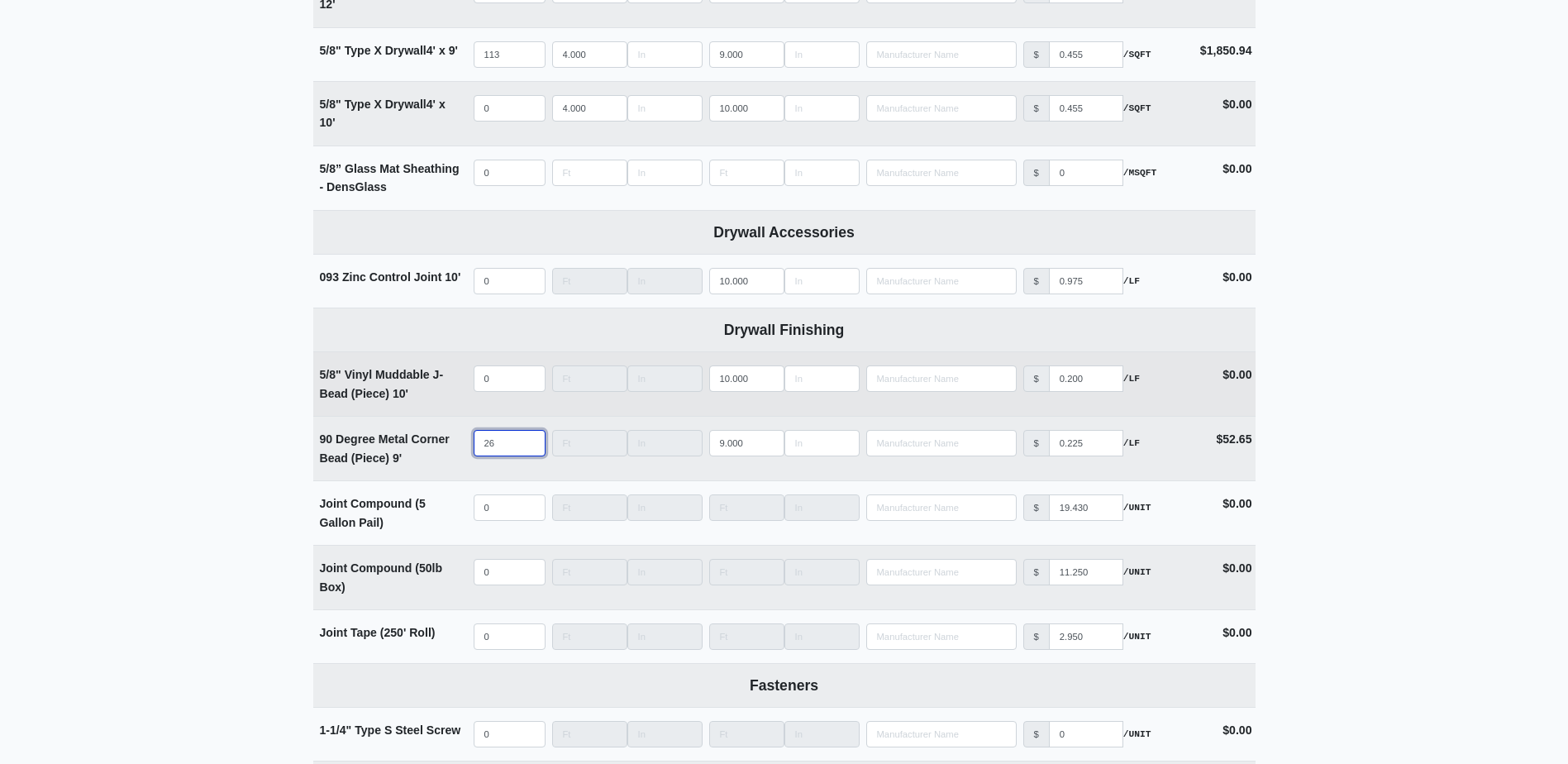
type input "26"
select select
click at [481, 380] on input "quantity" at bounding box center [509, 378] width 72 height 26
type input "3"
select select
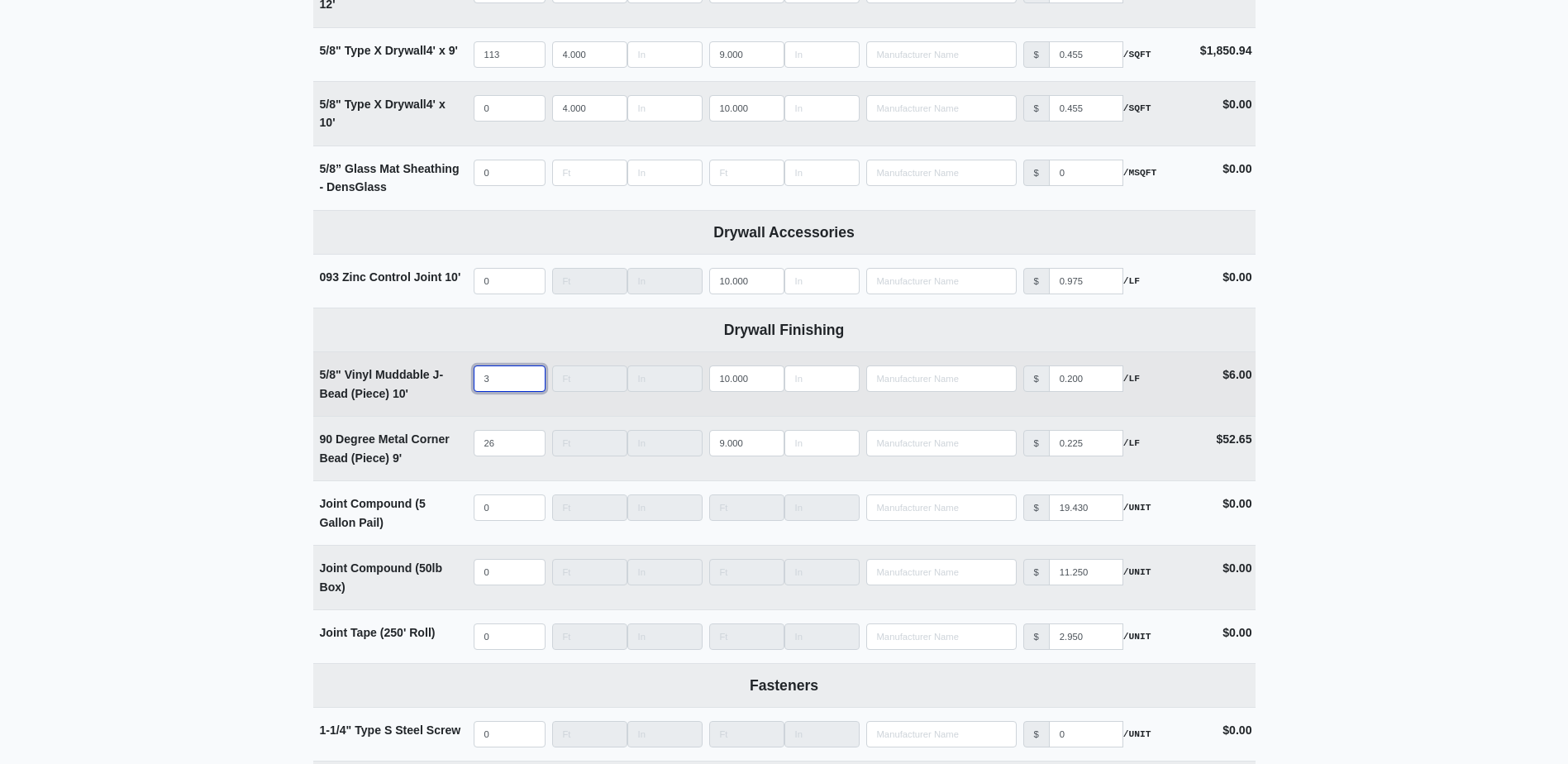
type input "30"
select select
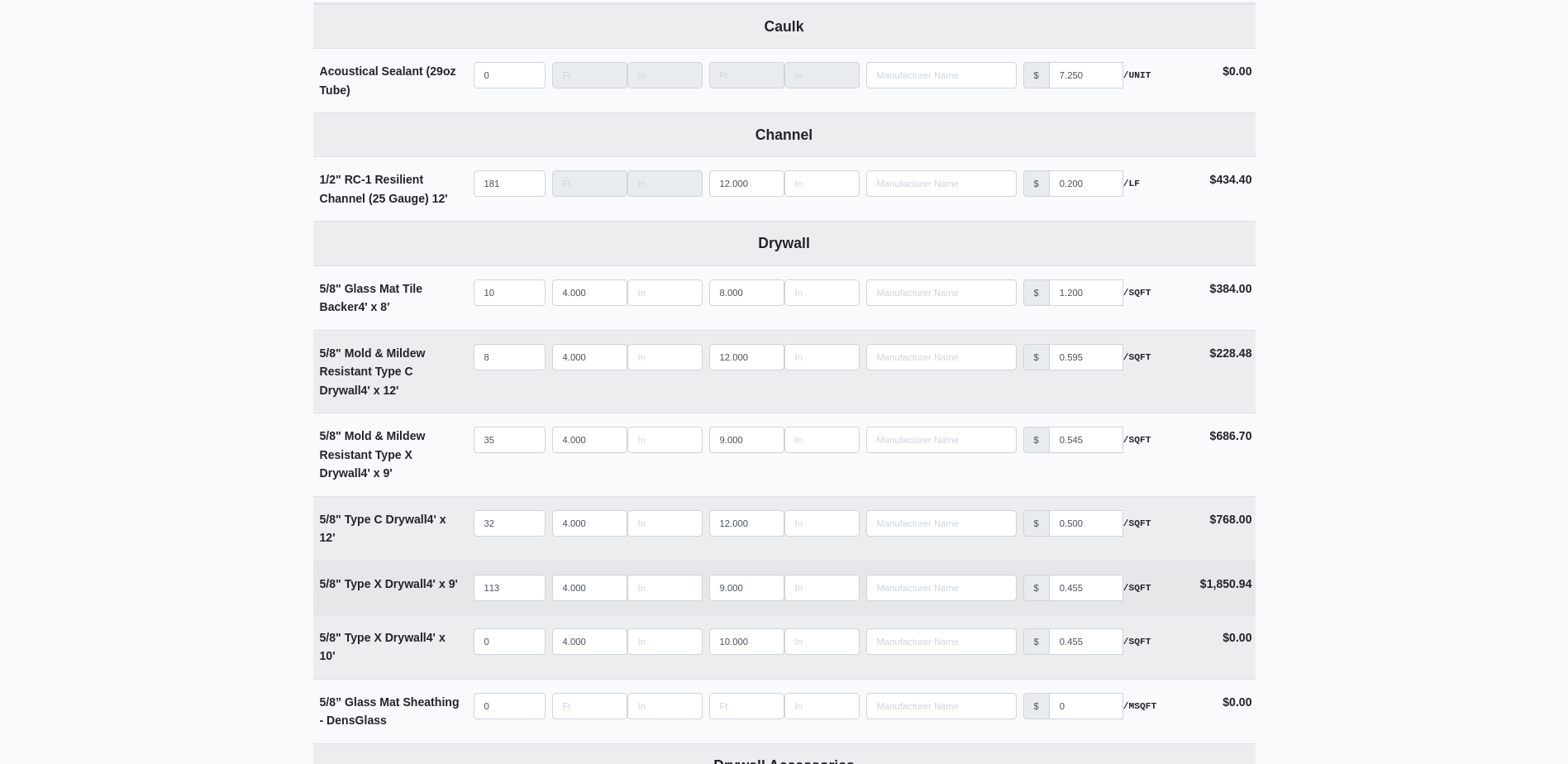
scroll to position [744, 0]
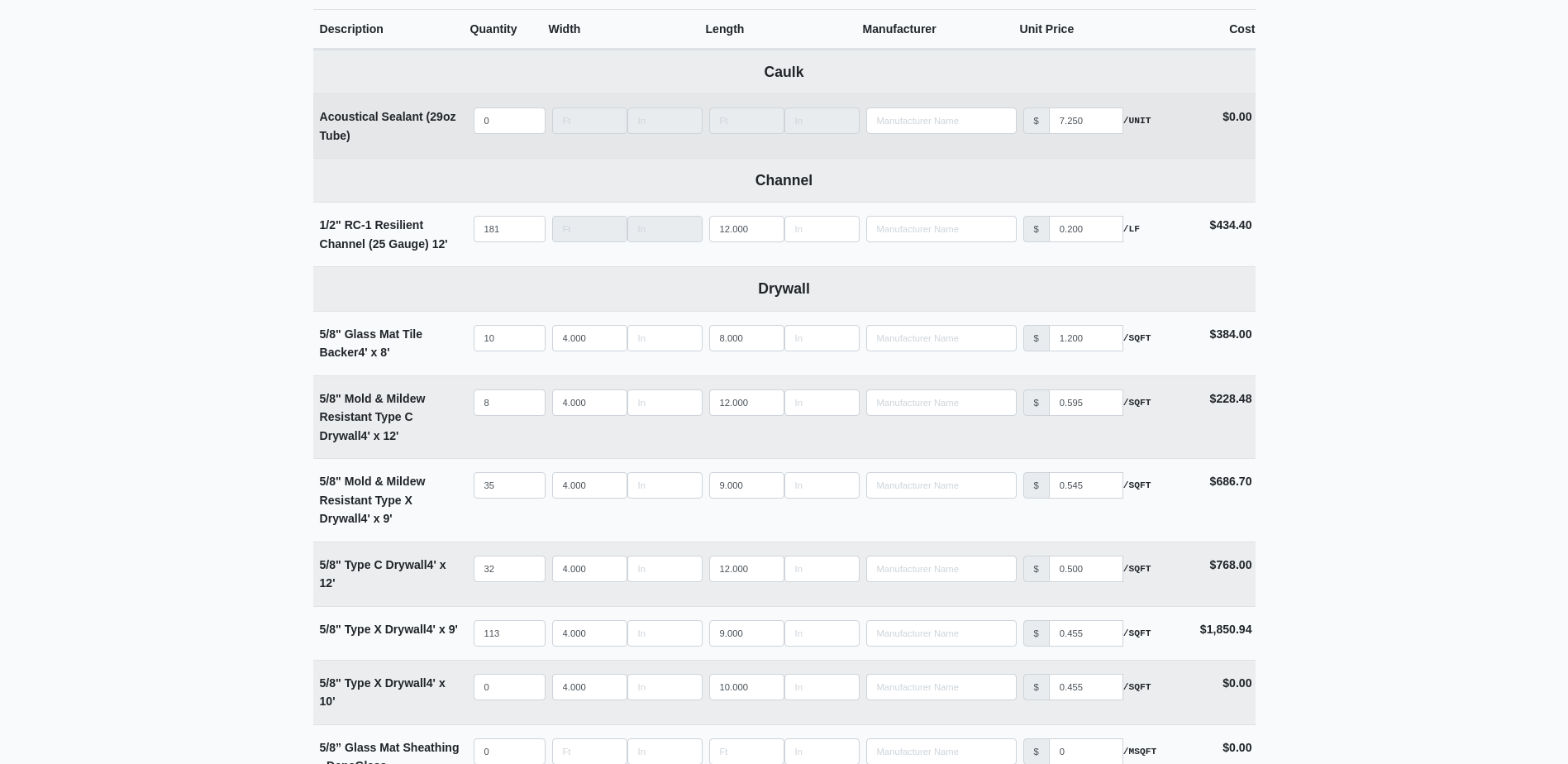
type input "30"
select select
click at [494, 126] on input "quantity" at bounding box center [509, 120] width 72 height 26
type input "6"
select select
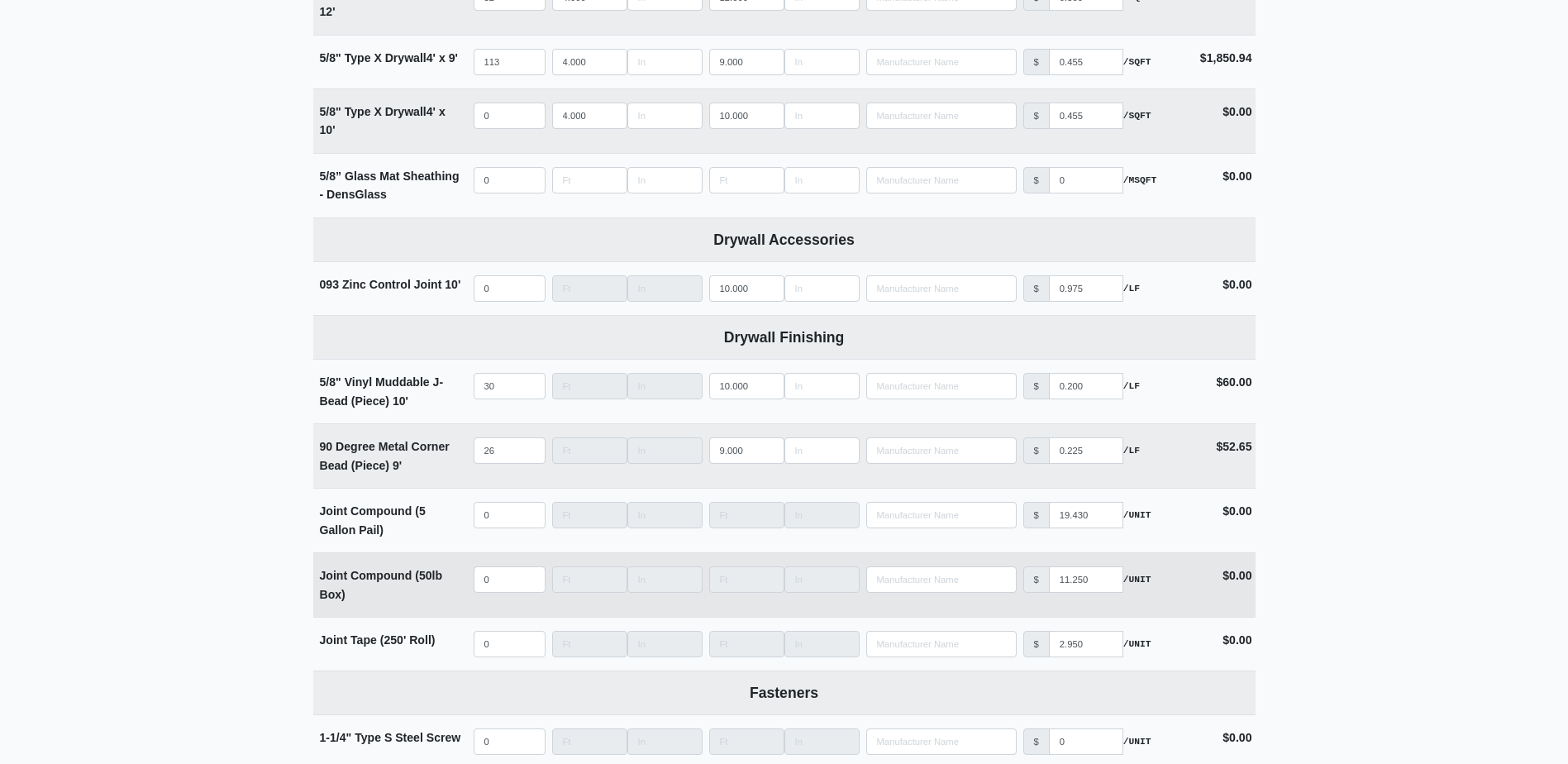
scroll to position [1405, 0]
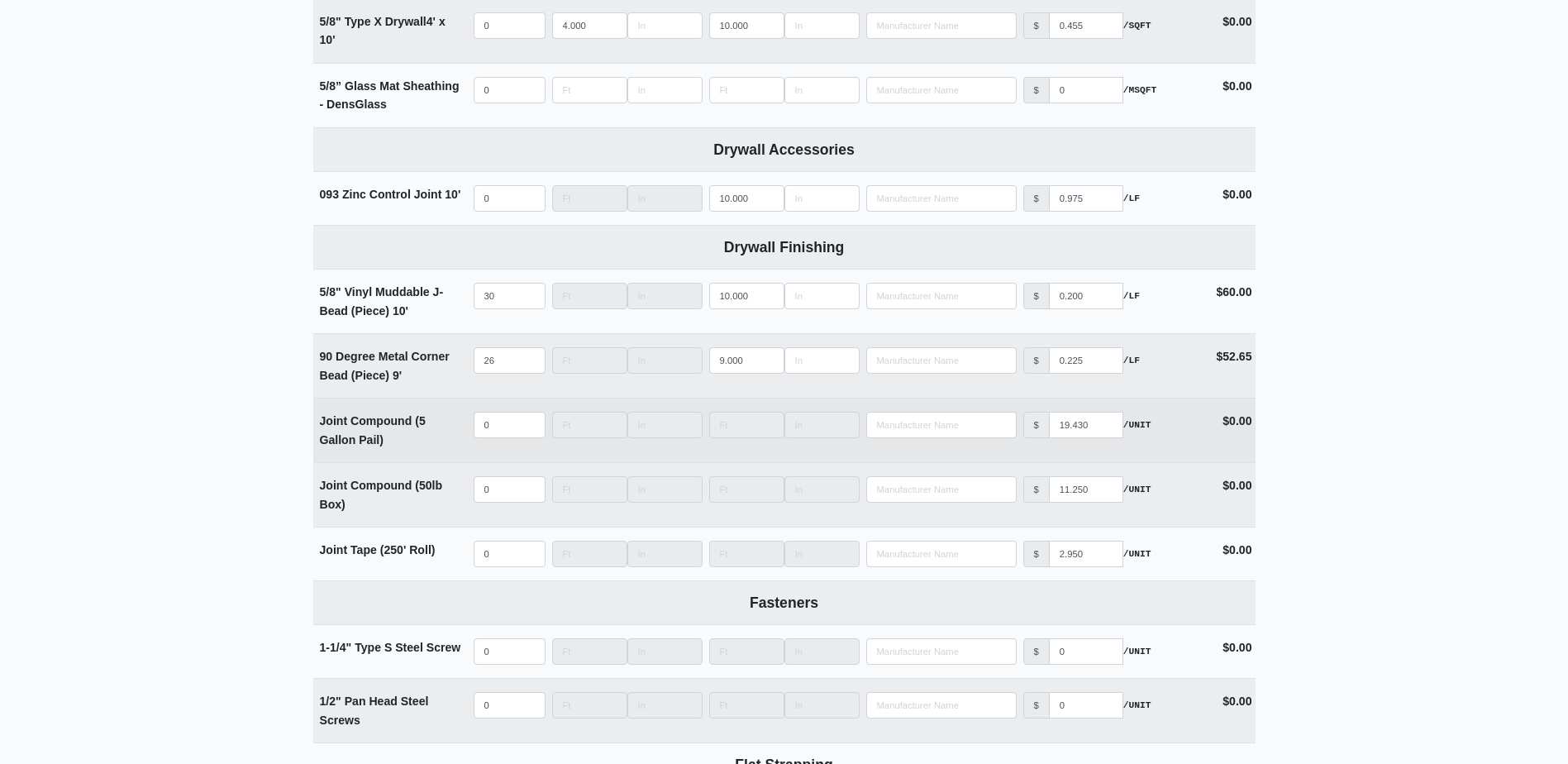
type input "6"
select select
click at [503, 437] on input "quantity" at bounding box center [509, 425] width 72 height 26
type input "3"
select select
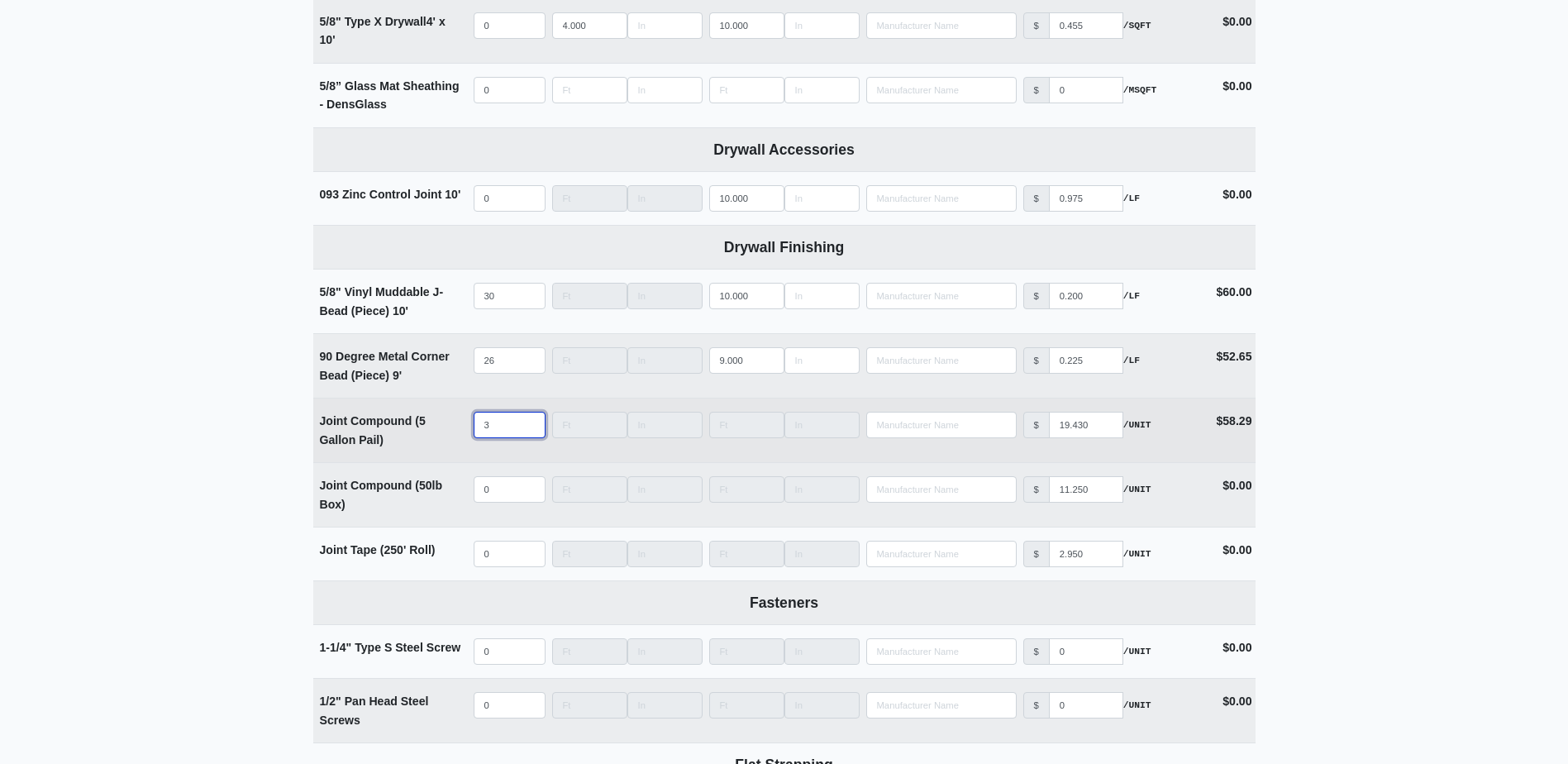
type input "3"
select select
type input "2"
select select
type input "26"
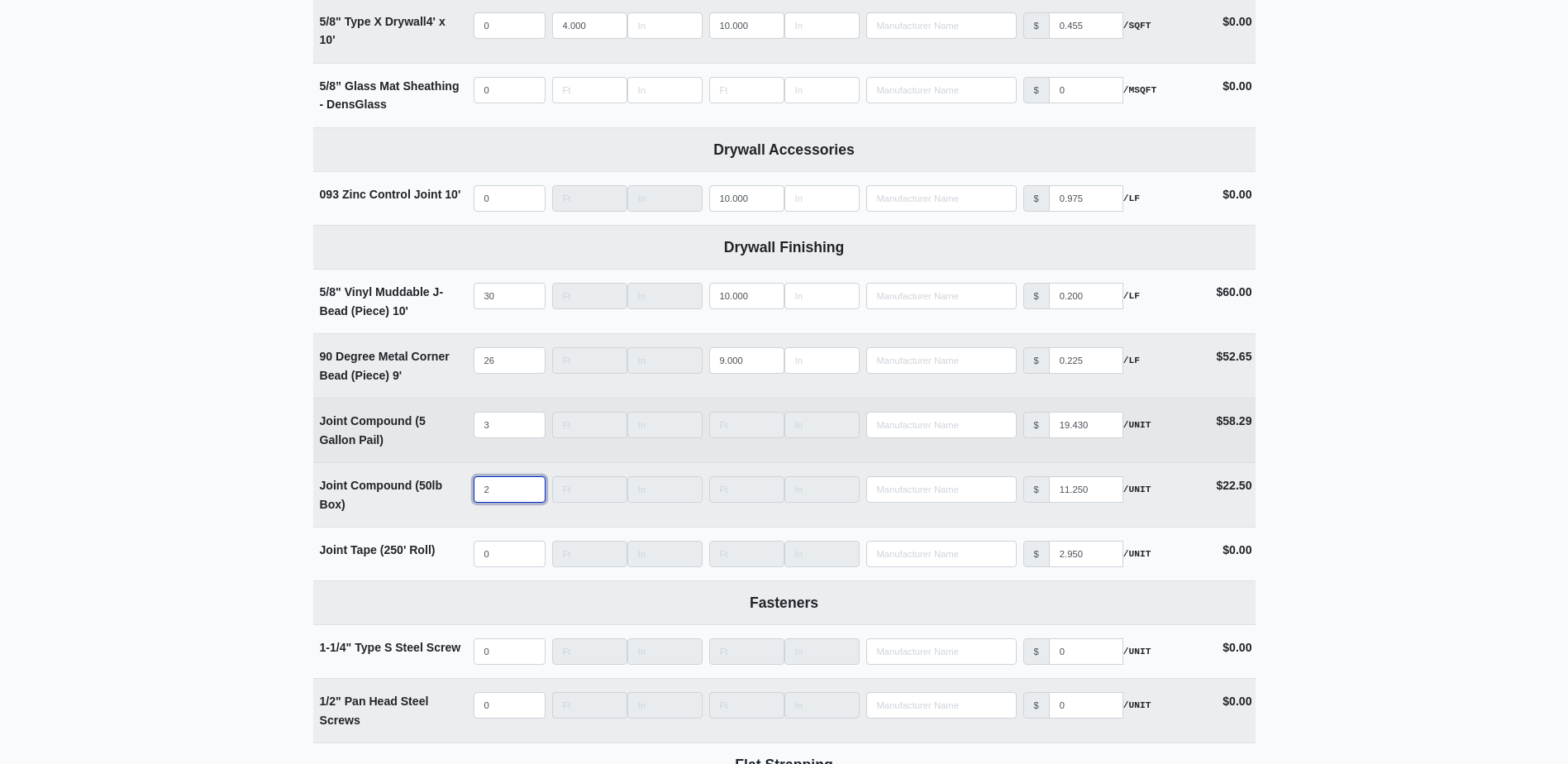
select select
type input "26"
select select
type input "1"
select select
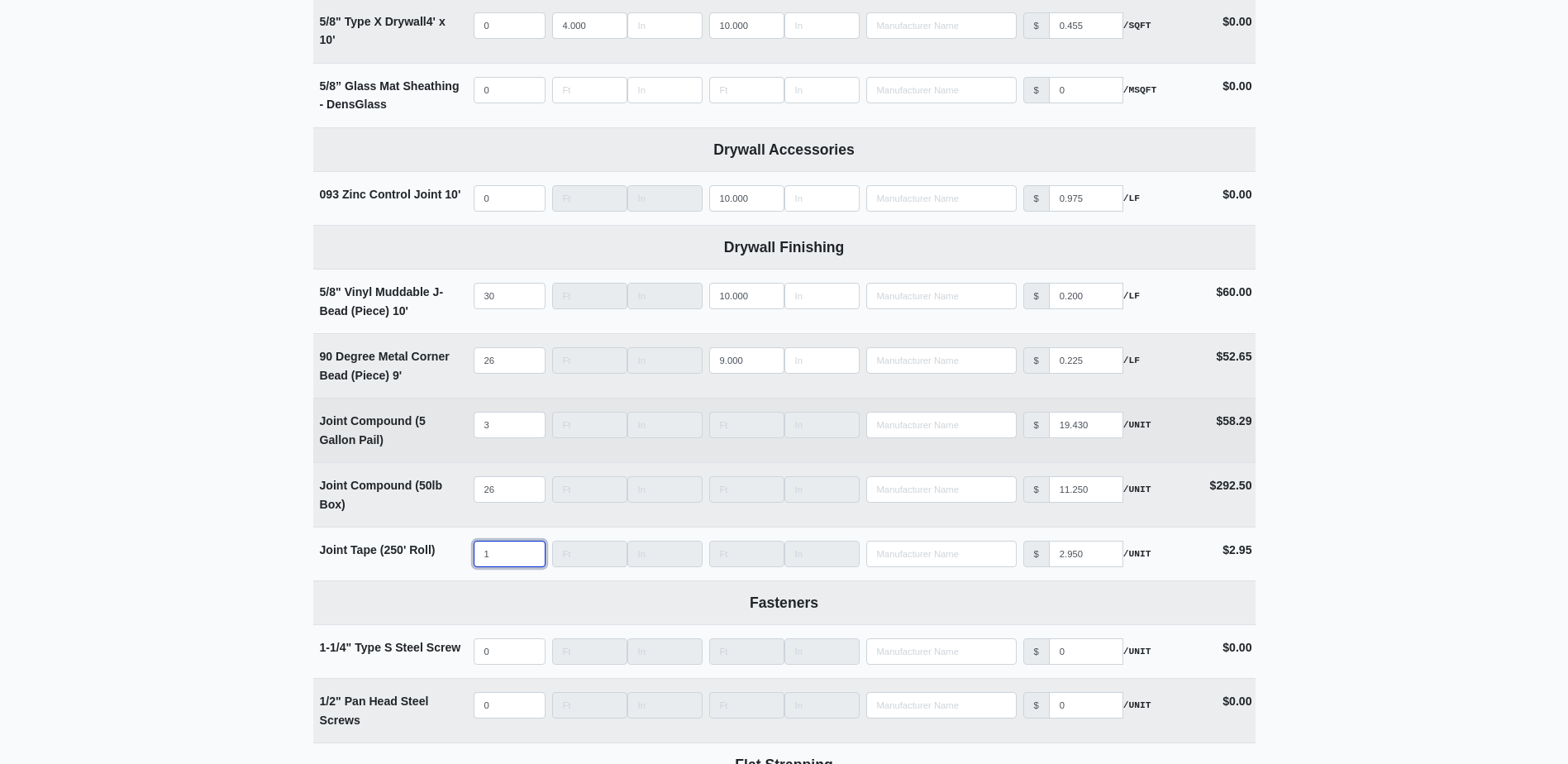
type input "11"
select select
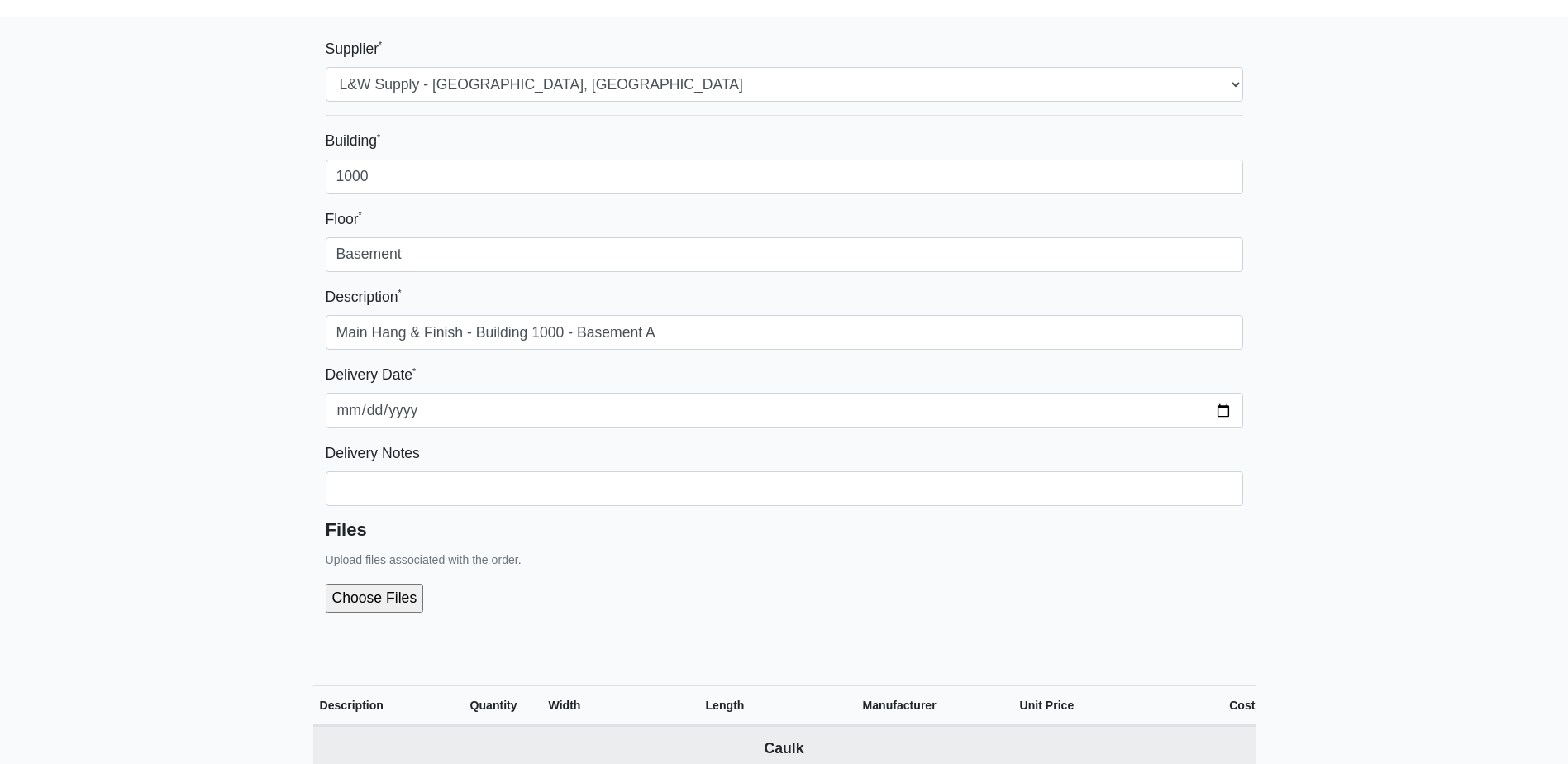
scroll to position [0, 0]
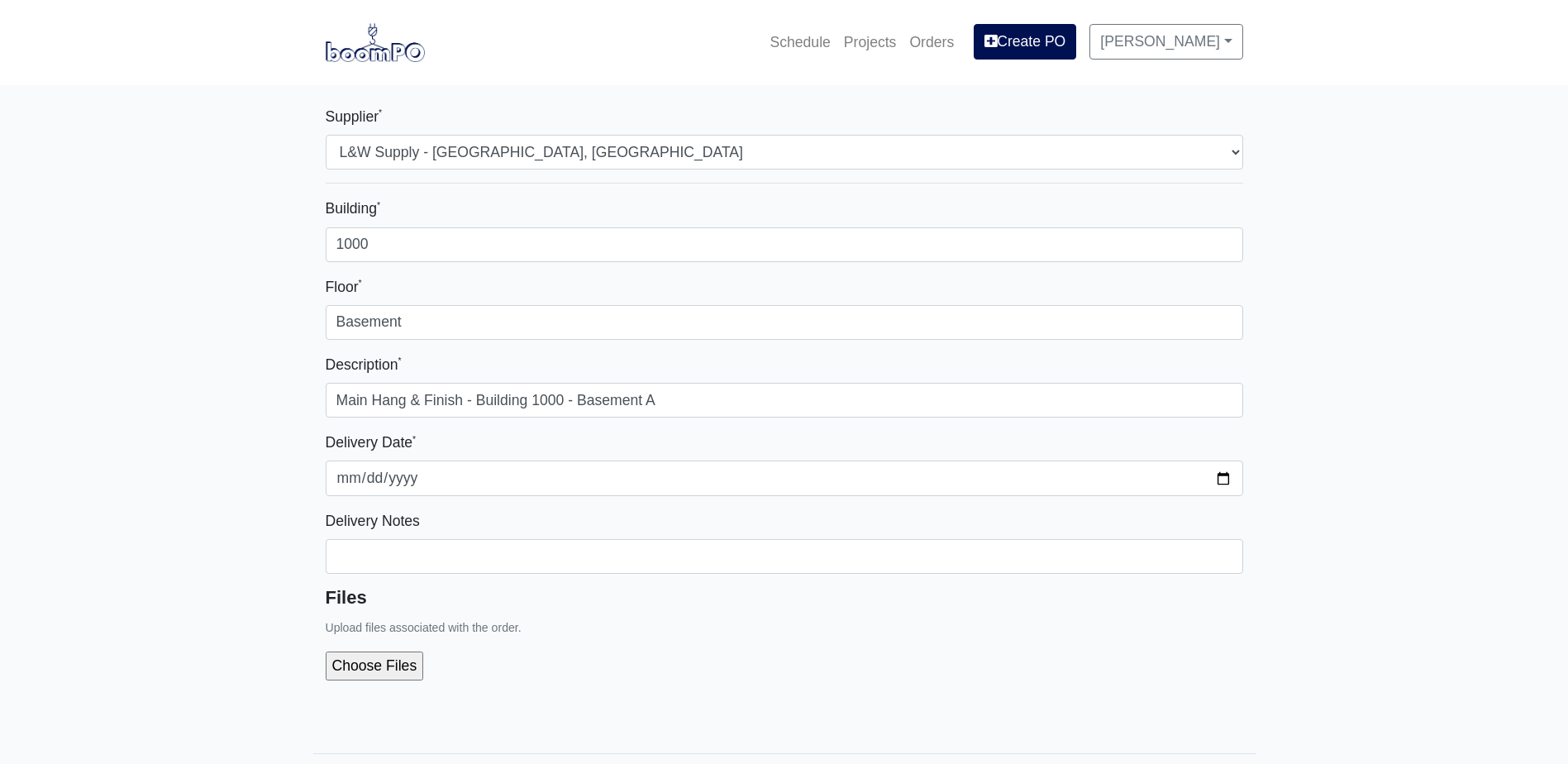
type input "11"
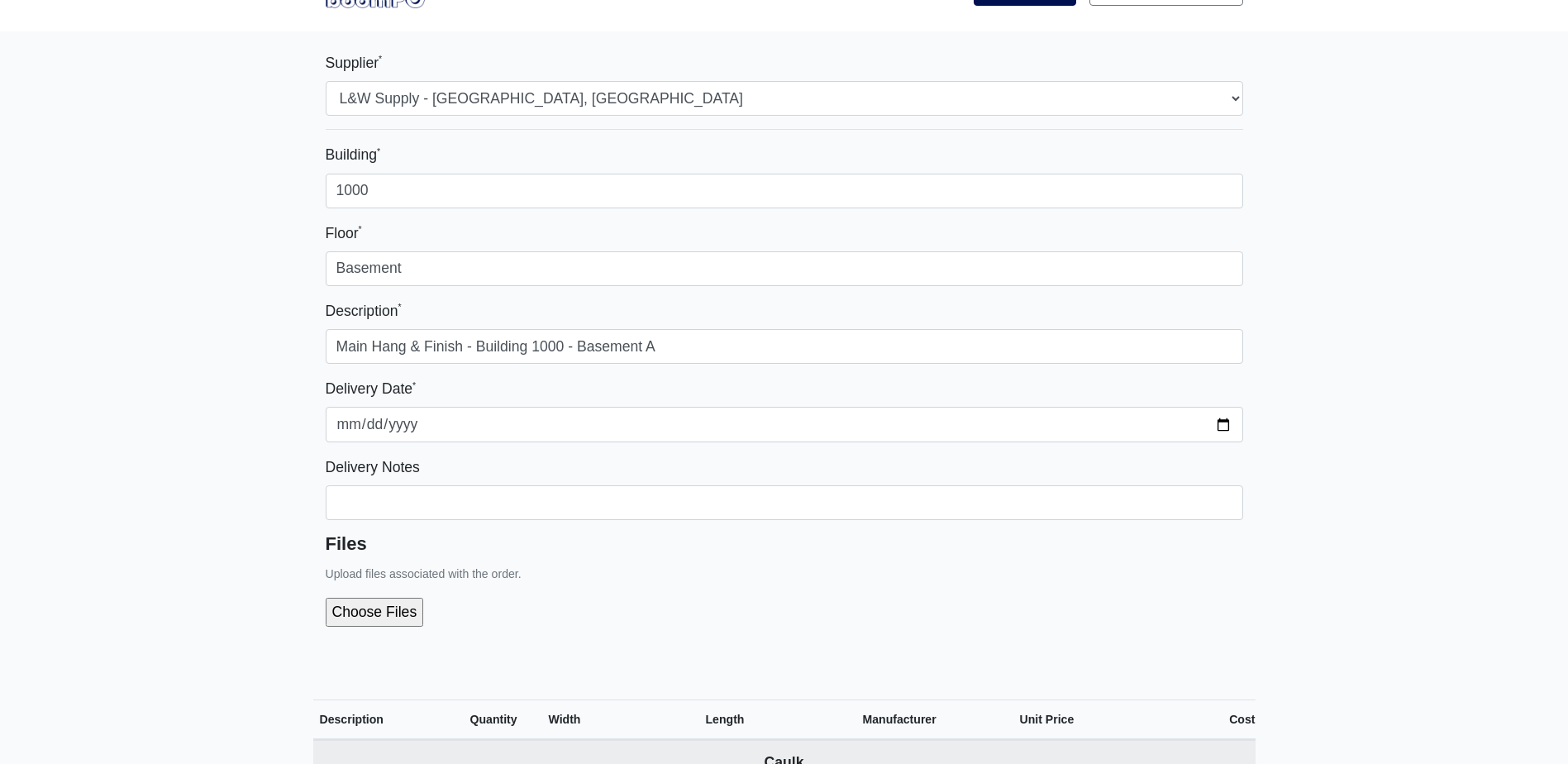
scroll to position [83, 0]
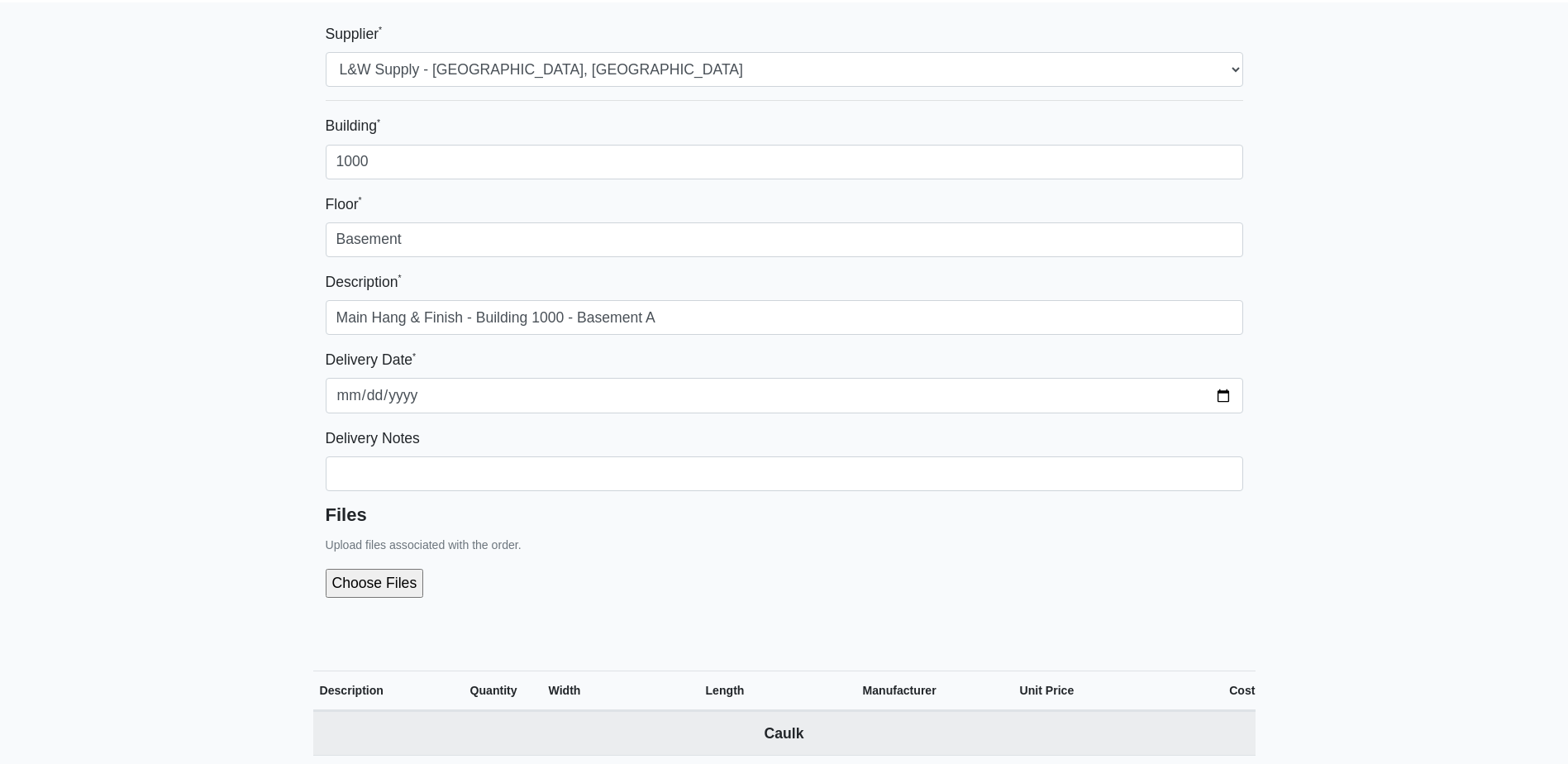
click at [384, 568] on div at bounding box center [784, 583] width 917 height 54
click at [377, 597] on input "file" at bounding box center [463, 583] width 275 height 28
type input "C:\fakepath\B1000 Basement POD A.pdf"
type input "2025-08-20"
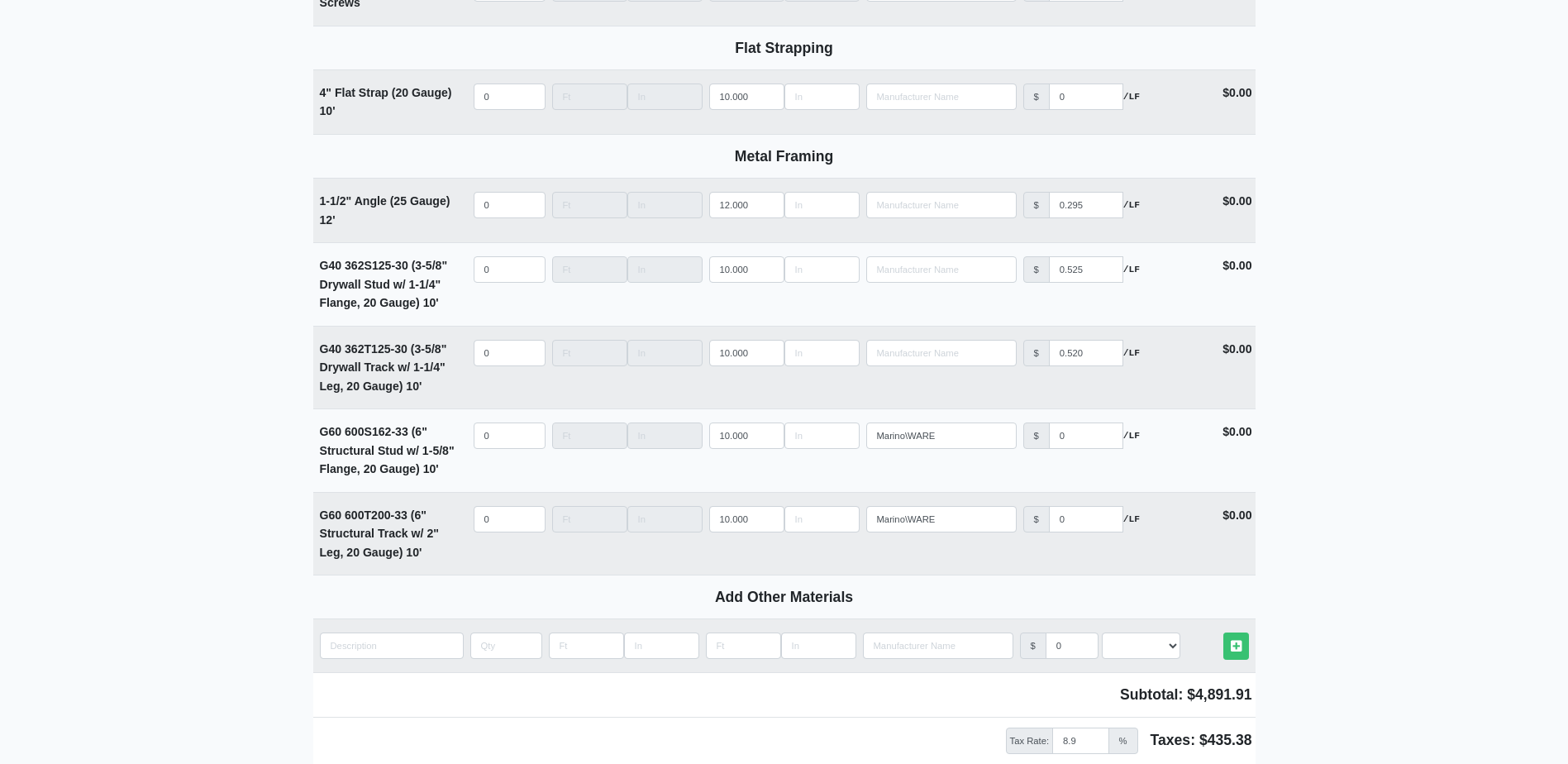
scroll to position [2398, 0]
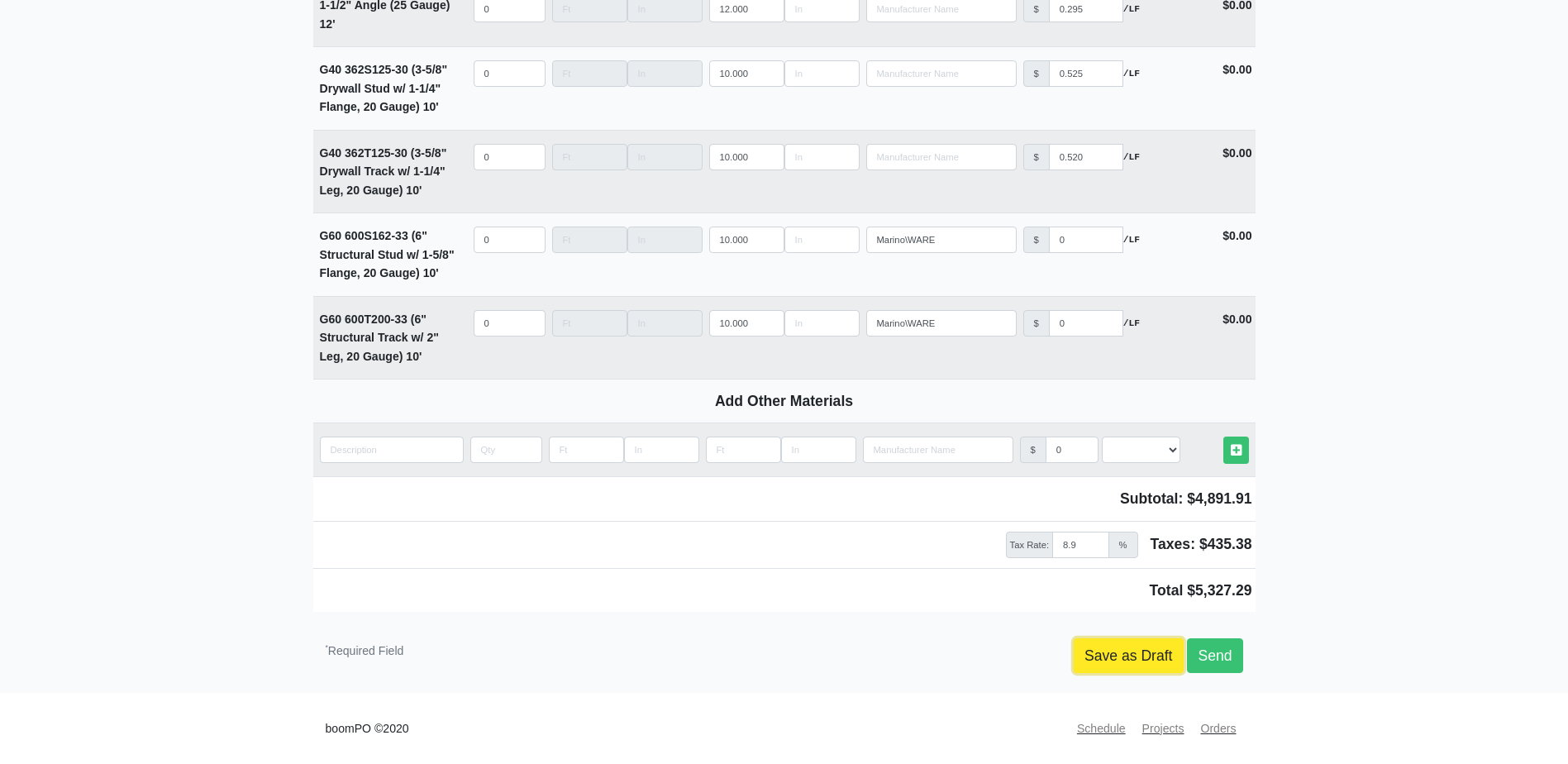
click at [1118, 652] on link "Save as Draft" at bounding box center [1128, 655] width 110 height 34
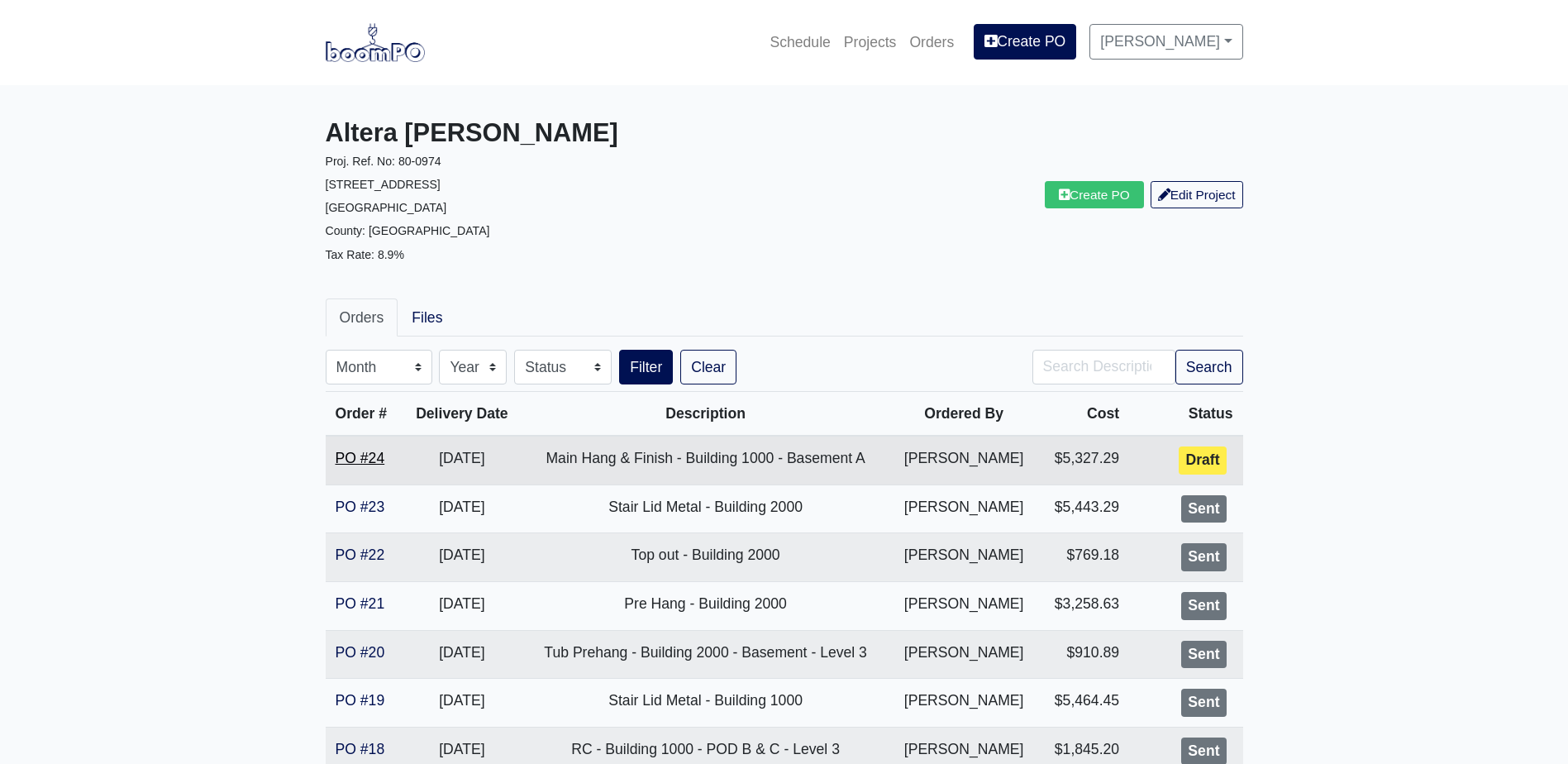
click at [379, 455] on link "PO #24" at bounding box center [360, 458] width 50 height 16
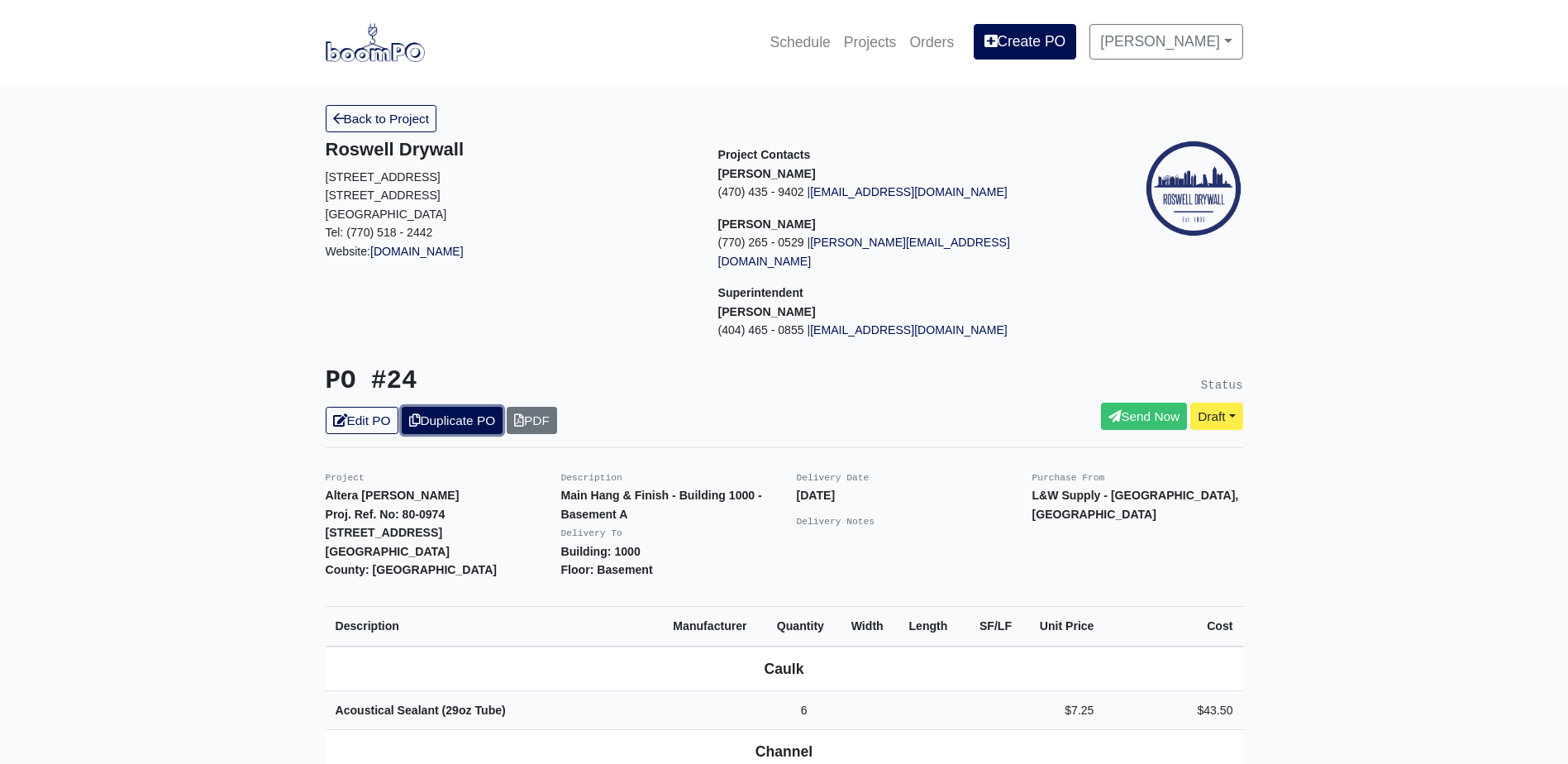
click at [466, 406] on link "Duplicate PO" at bounding box center [452, 420] width 101 height 27
click at [367, 406] on link "Edit PO" at bounding box center [362, 420] width 73 height 27
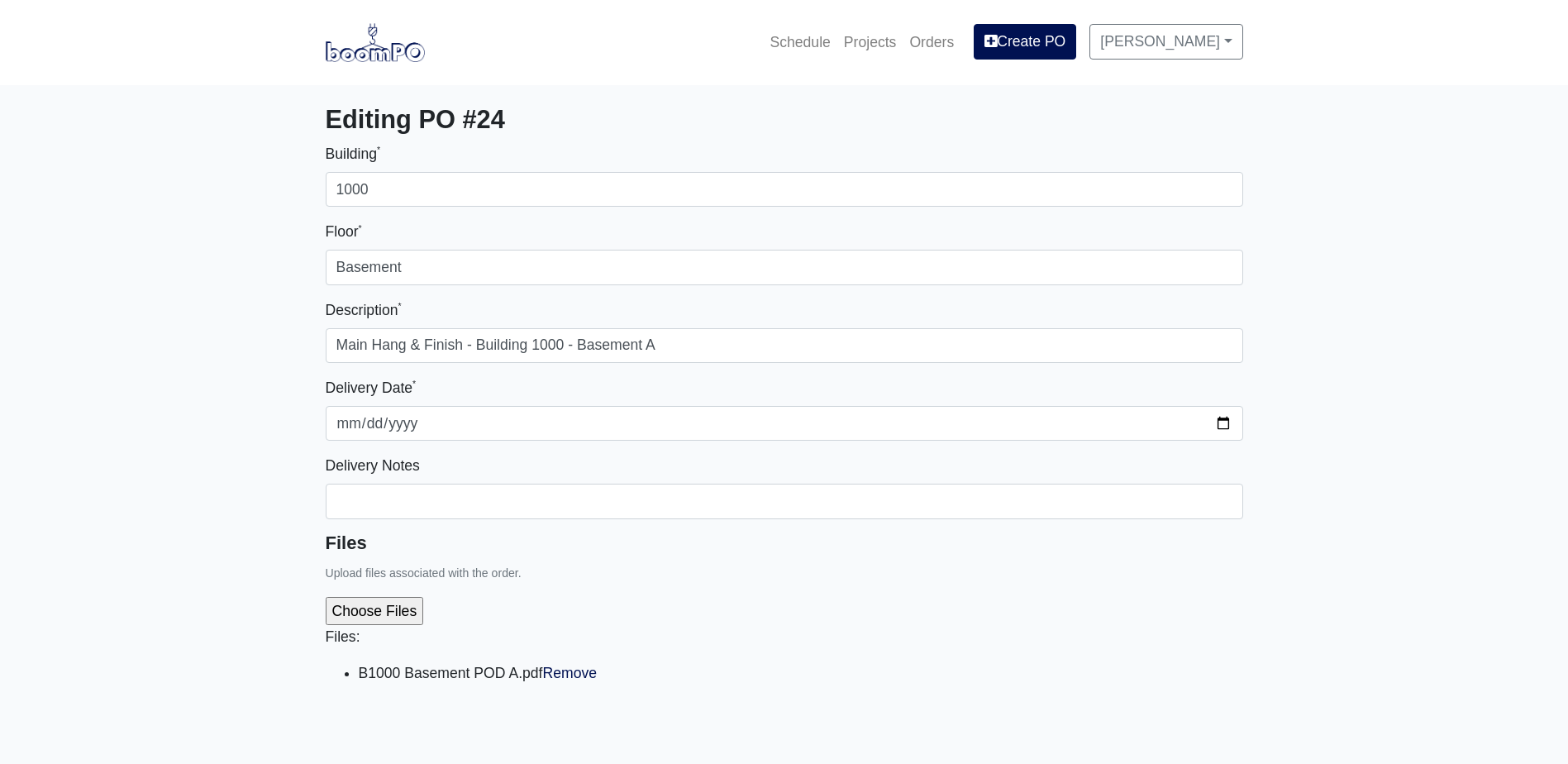
select select
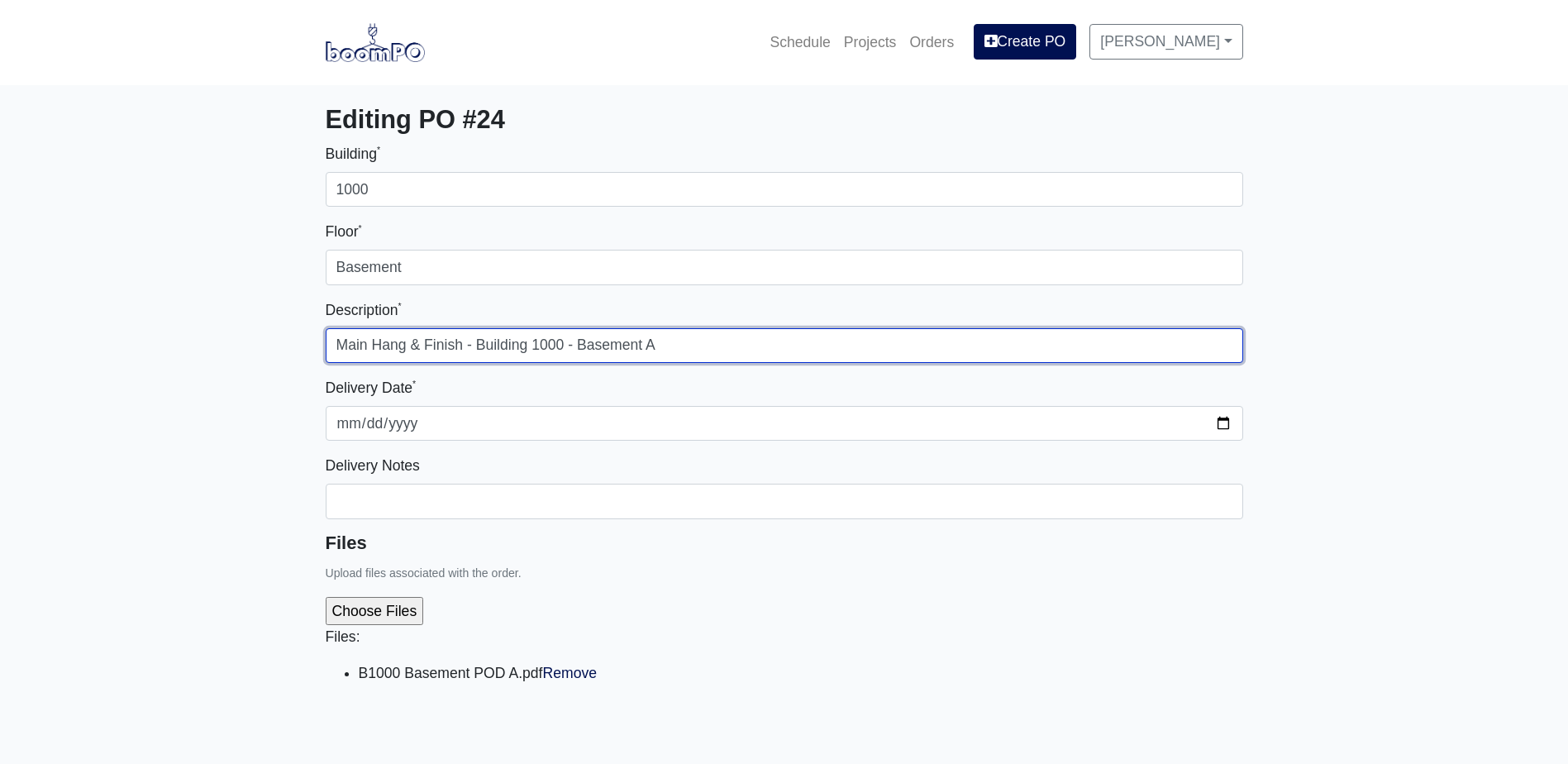
click at [682, 335] on input "Main Hang & Finish - Building 1000 - Basement A" at bounding box center [784, 346] width 917 height 34
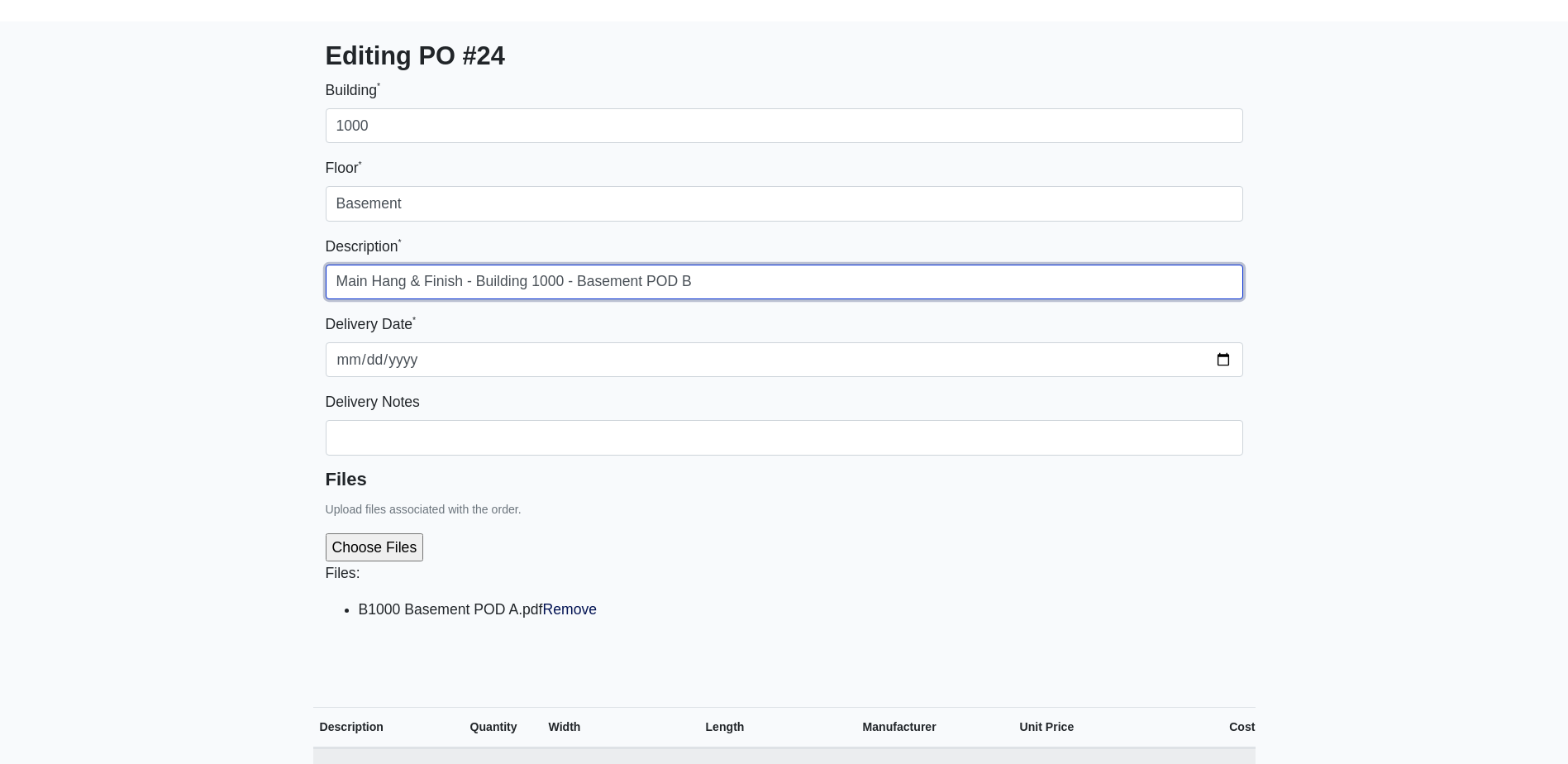
scroll to position [165, 0]
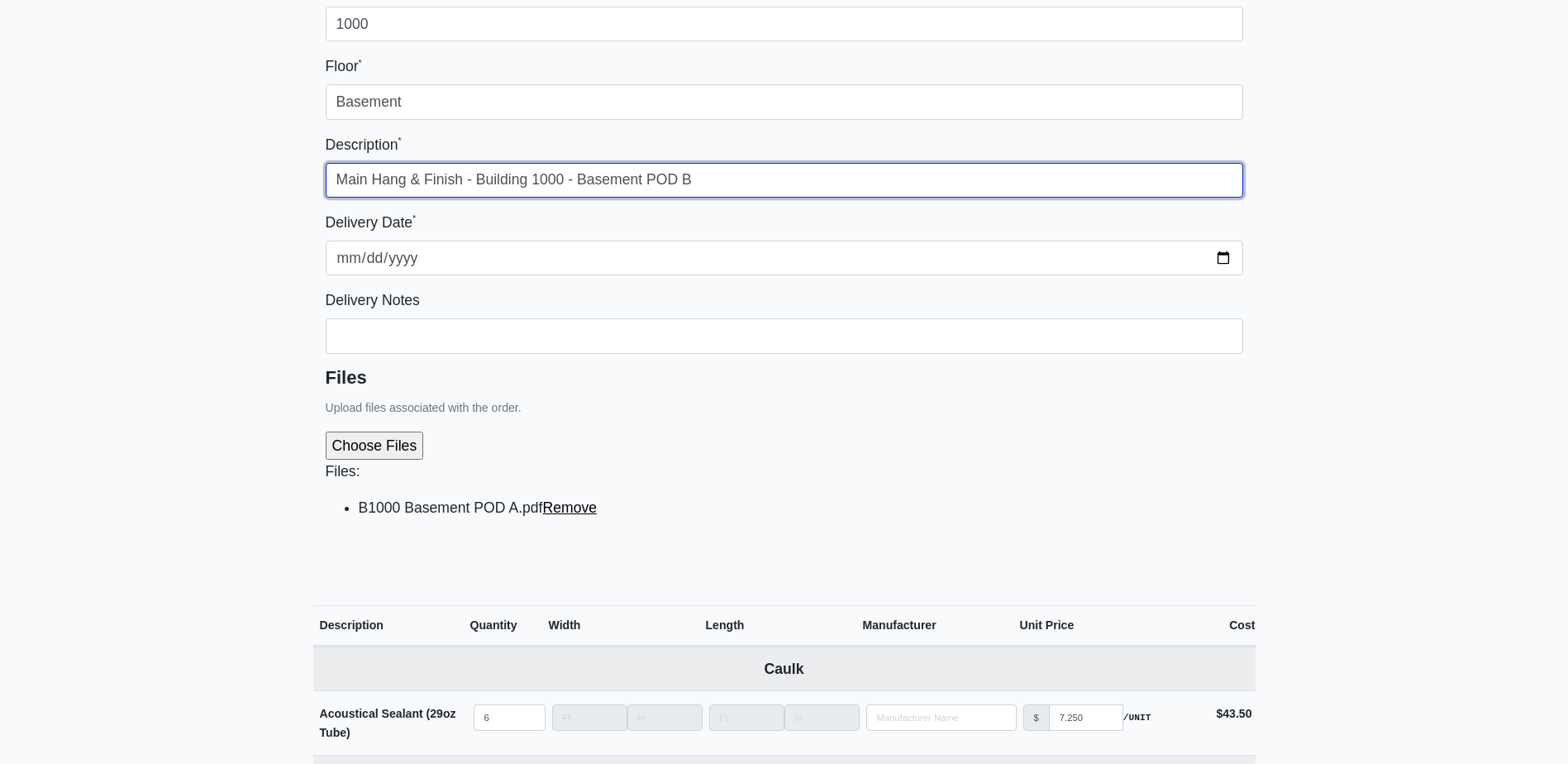
type input "Main Hang & Finish - Building 1000 - Basement POD B"
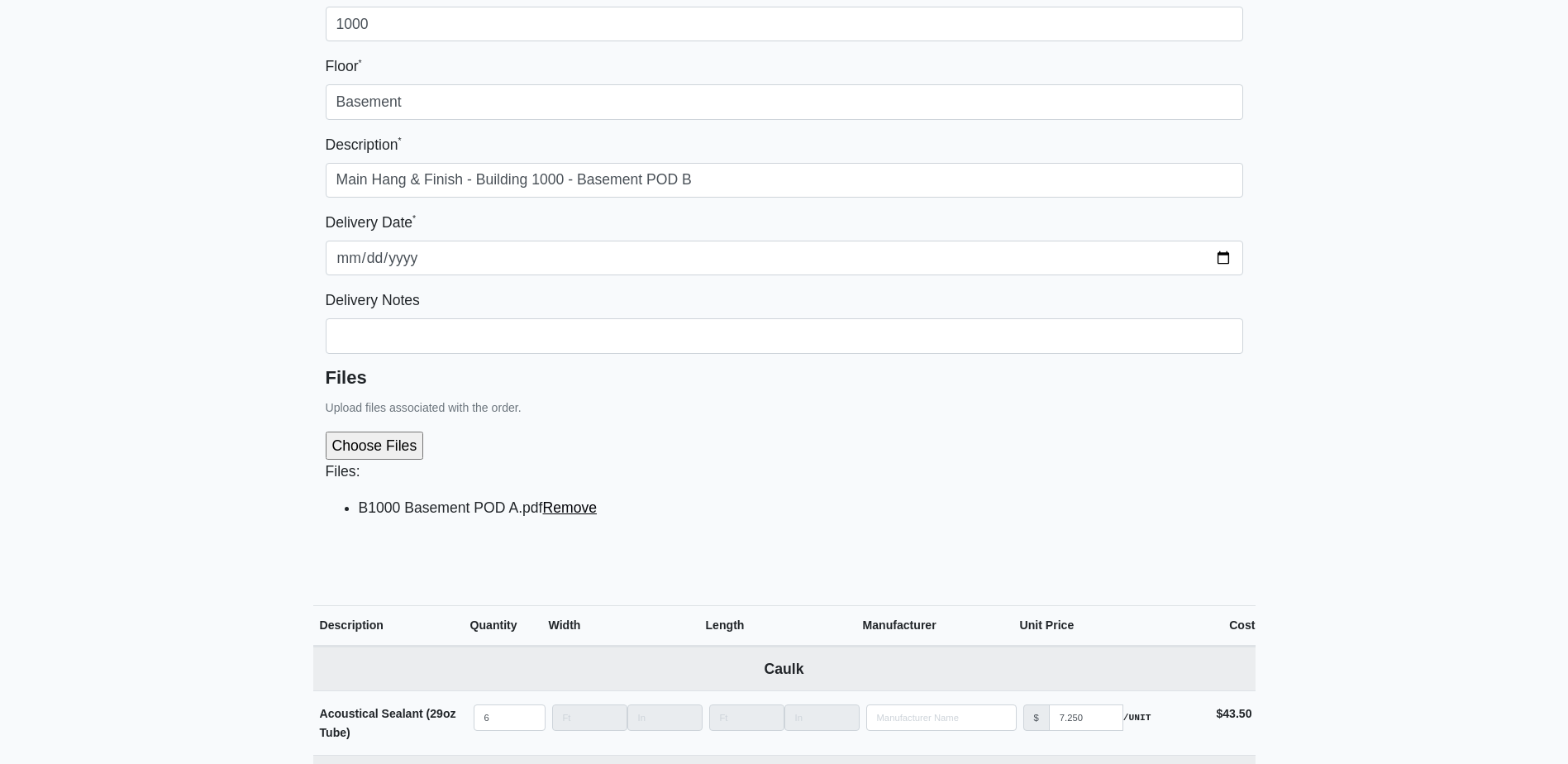
click at [572, 505] on link "Remove" at bounding box center [570, 507] width 54 height 16
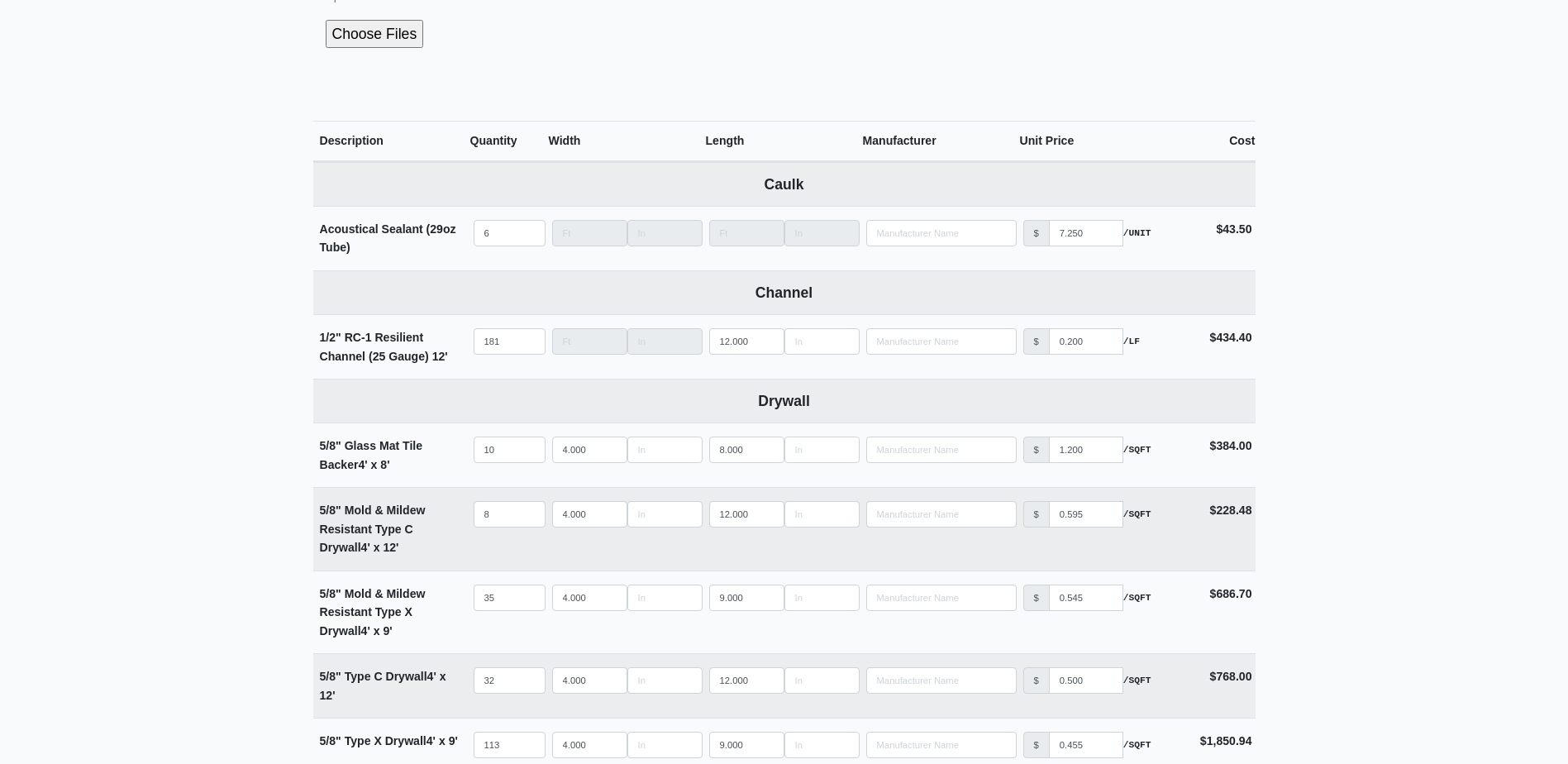
scroll to position [579, 0]
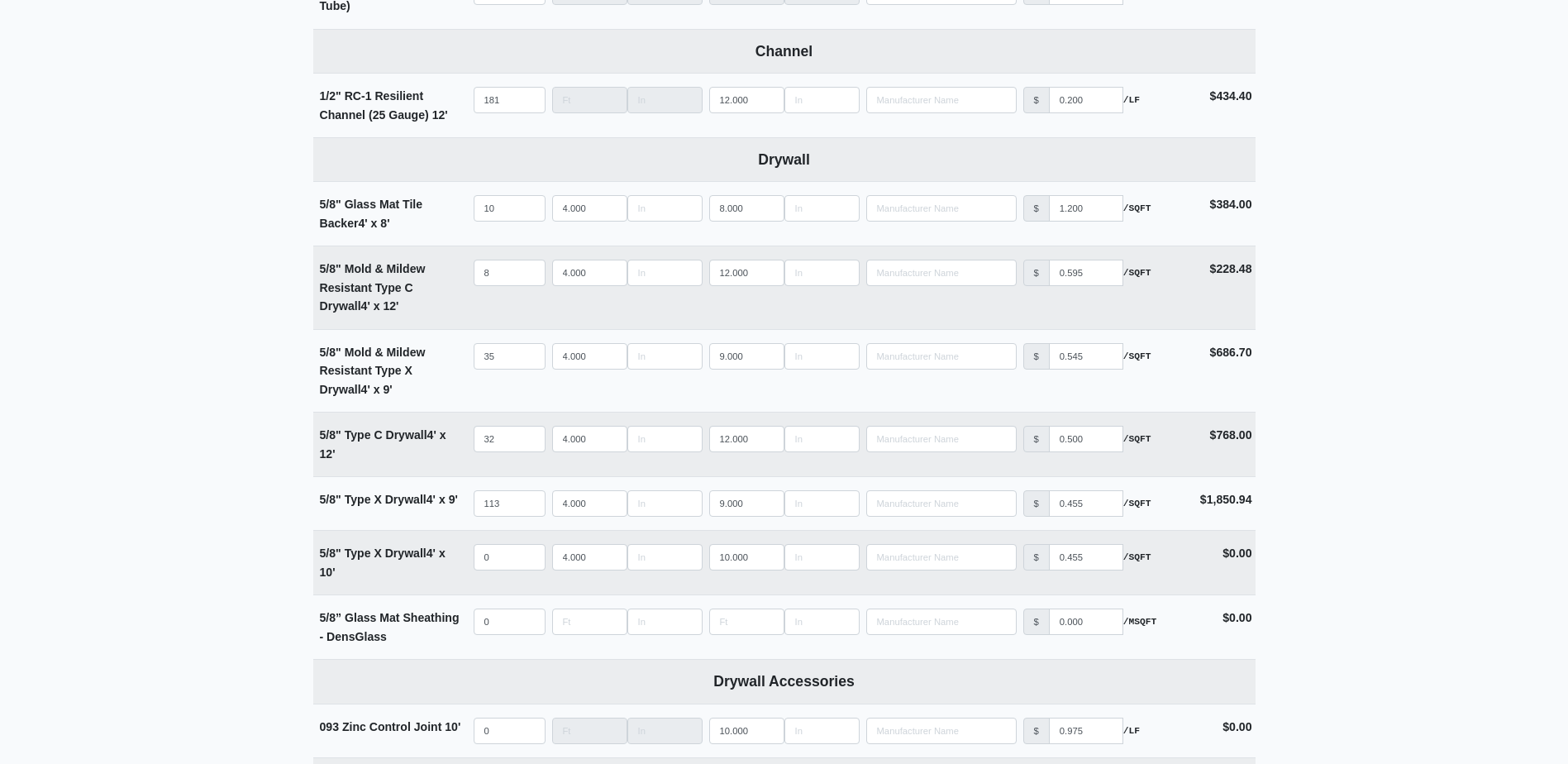
scroll to position [827, 0]
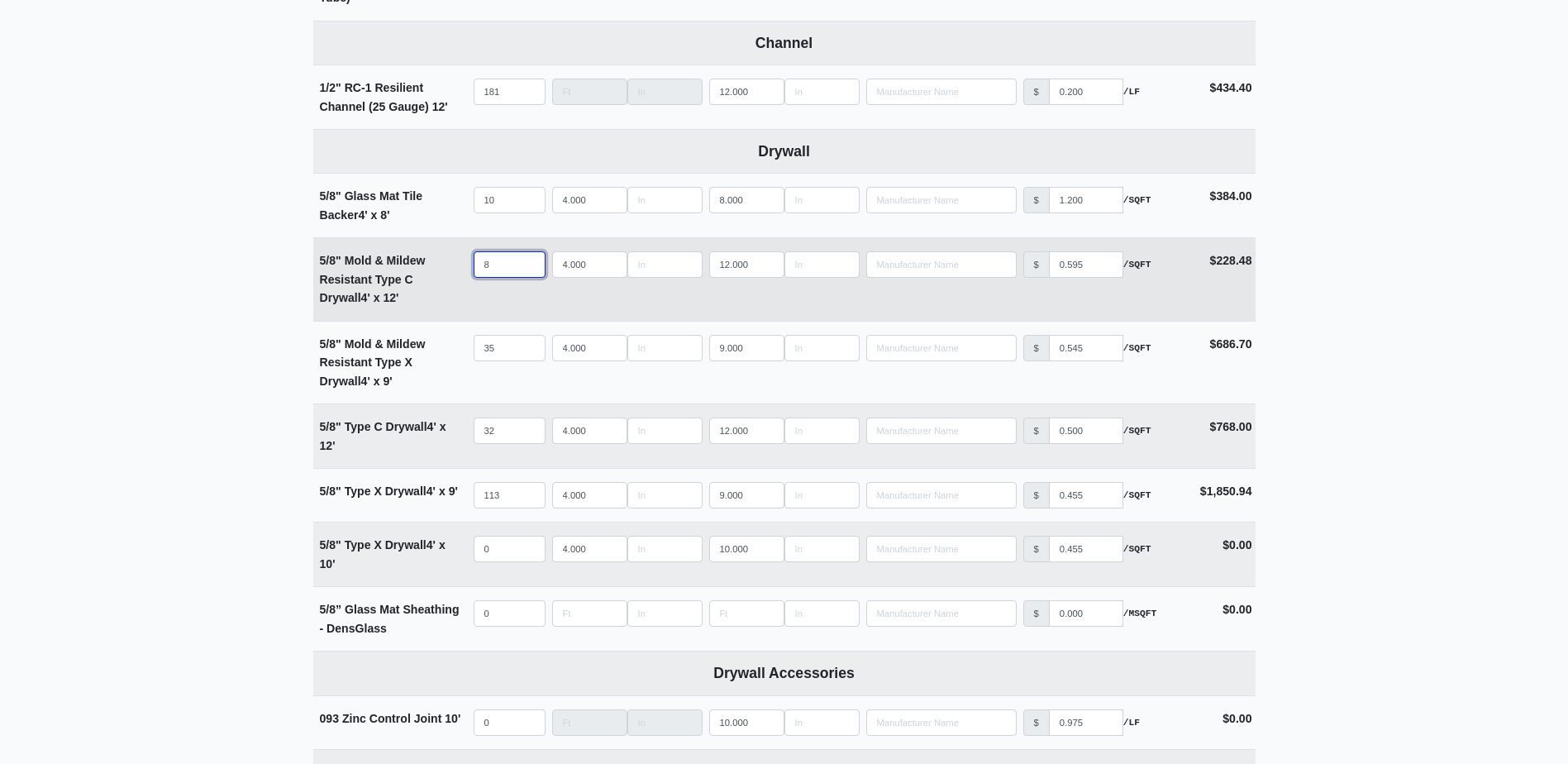
click at [510, 265] on input "8" at bounding box center [509, 264] width 72 height 26
select select
type input "6"
select select
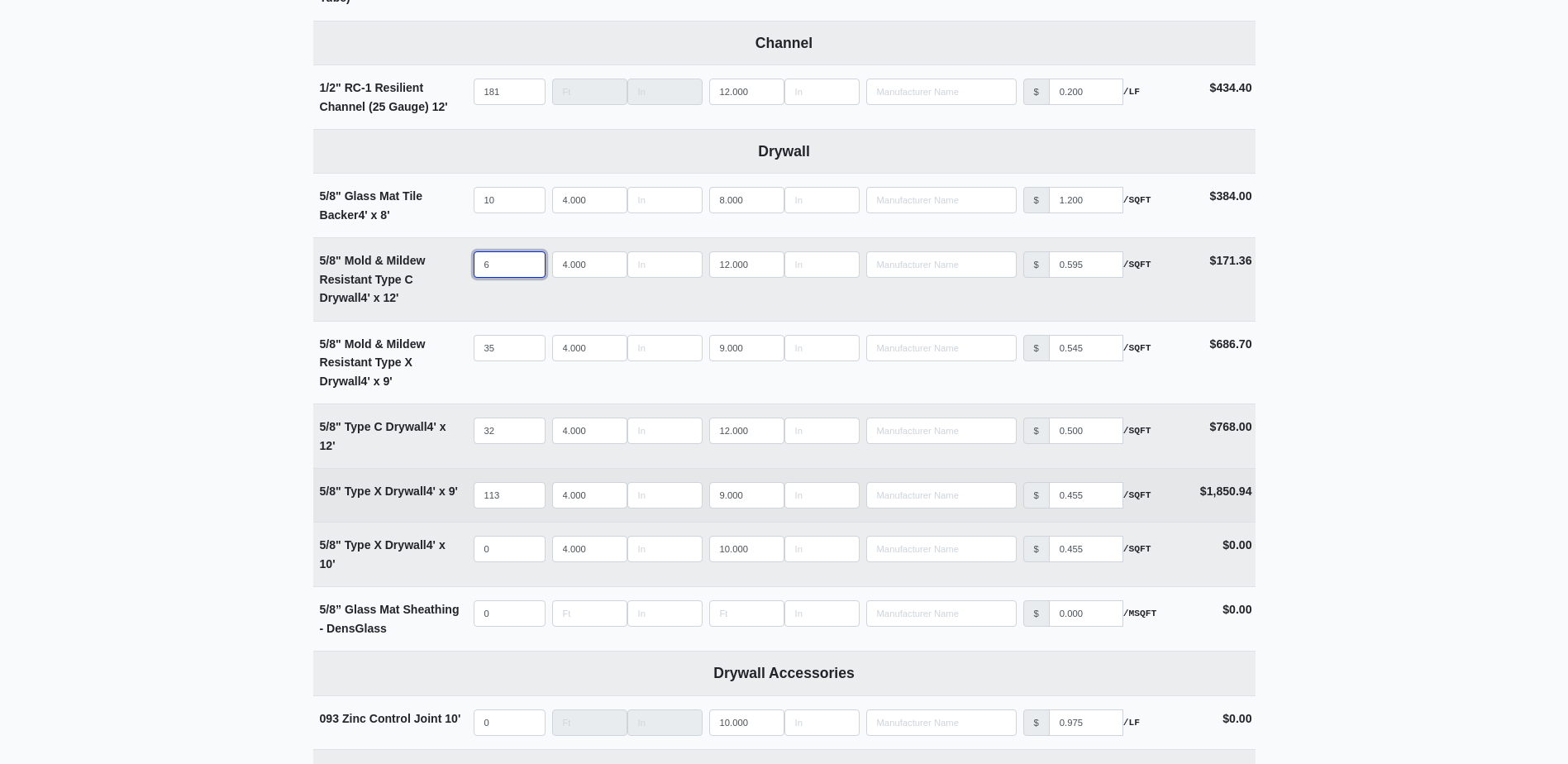
type input "6"
click at [508, 498] on input "113" at bounding box center [509, 495] width 72 height 26
type input "11"
select select
type input "114"
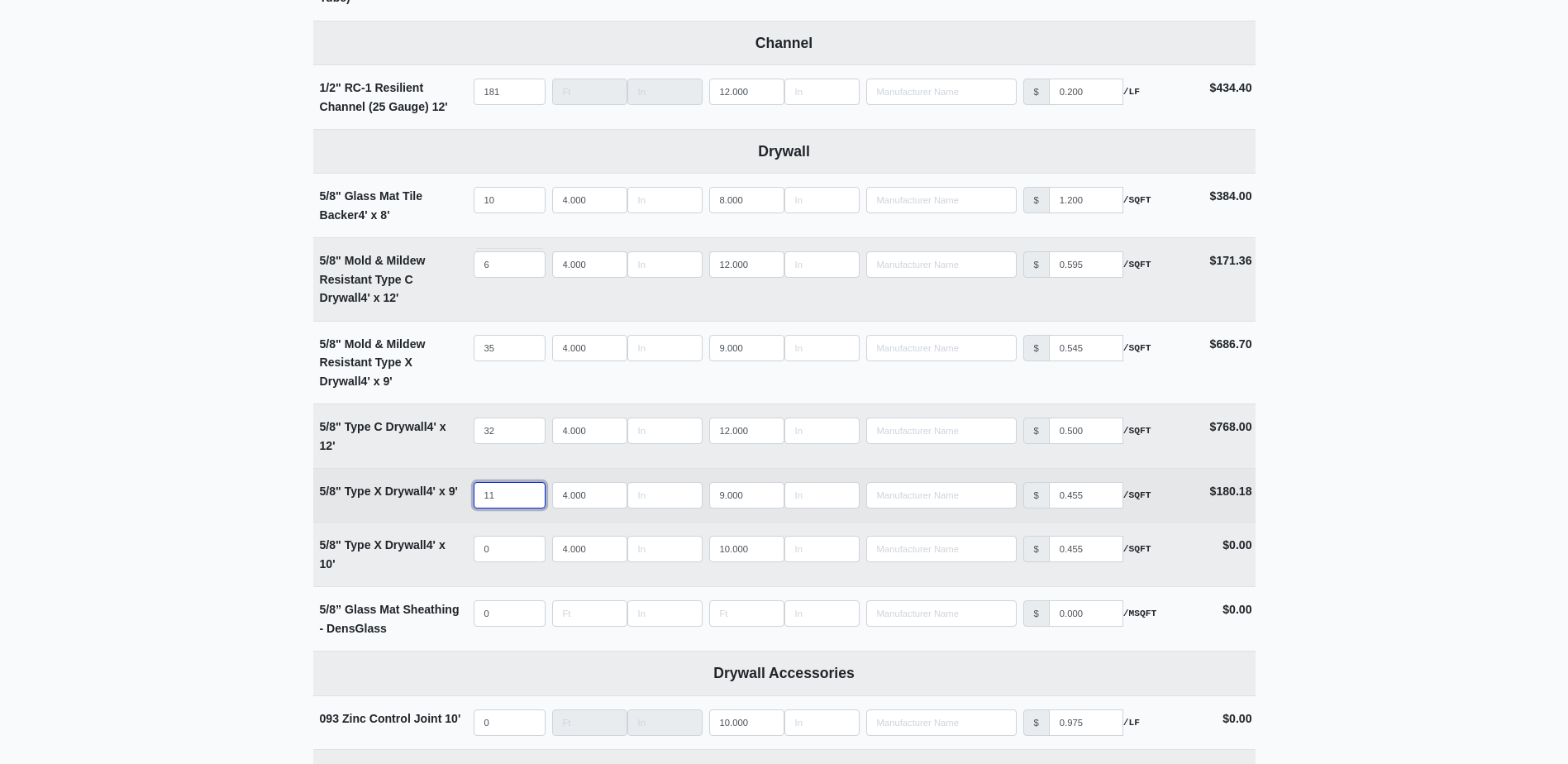
select select
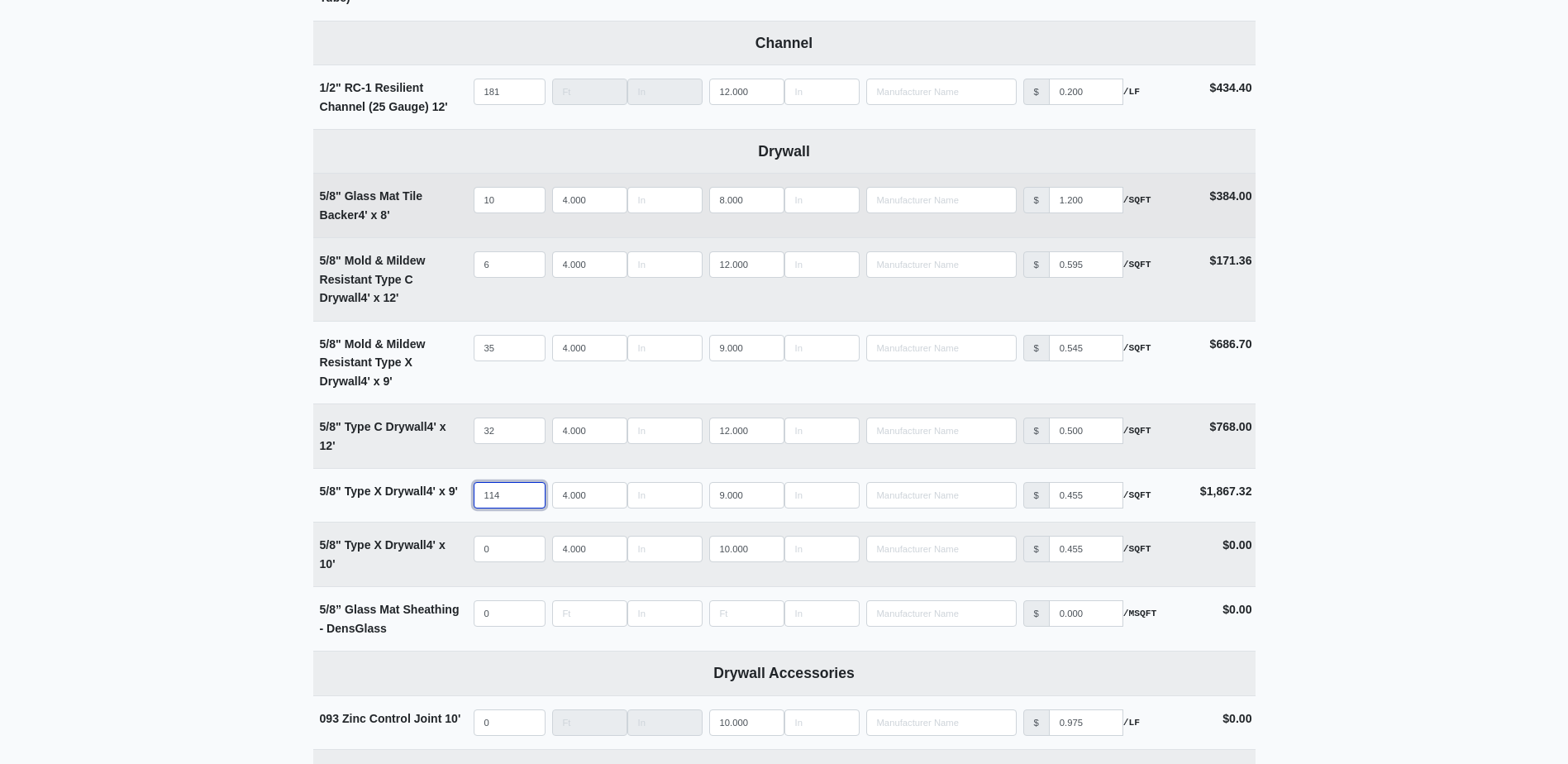
type input "114"
click at [508, 205] on input "10" at bounding box center [509, 200] width 72 height 26
type input "1"
select select
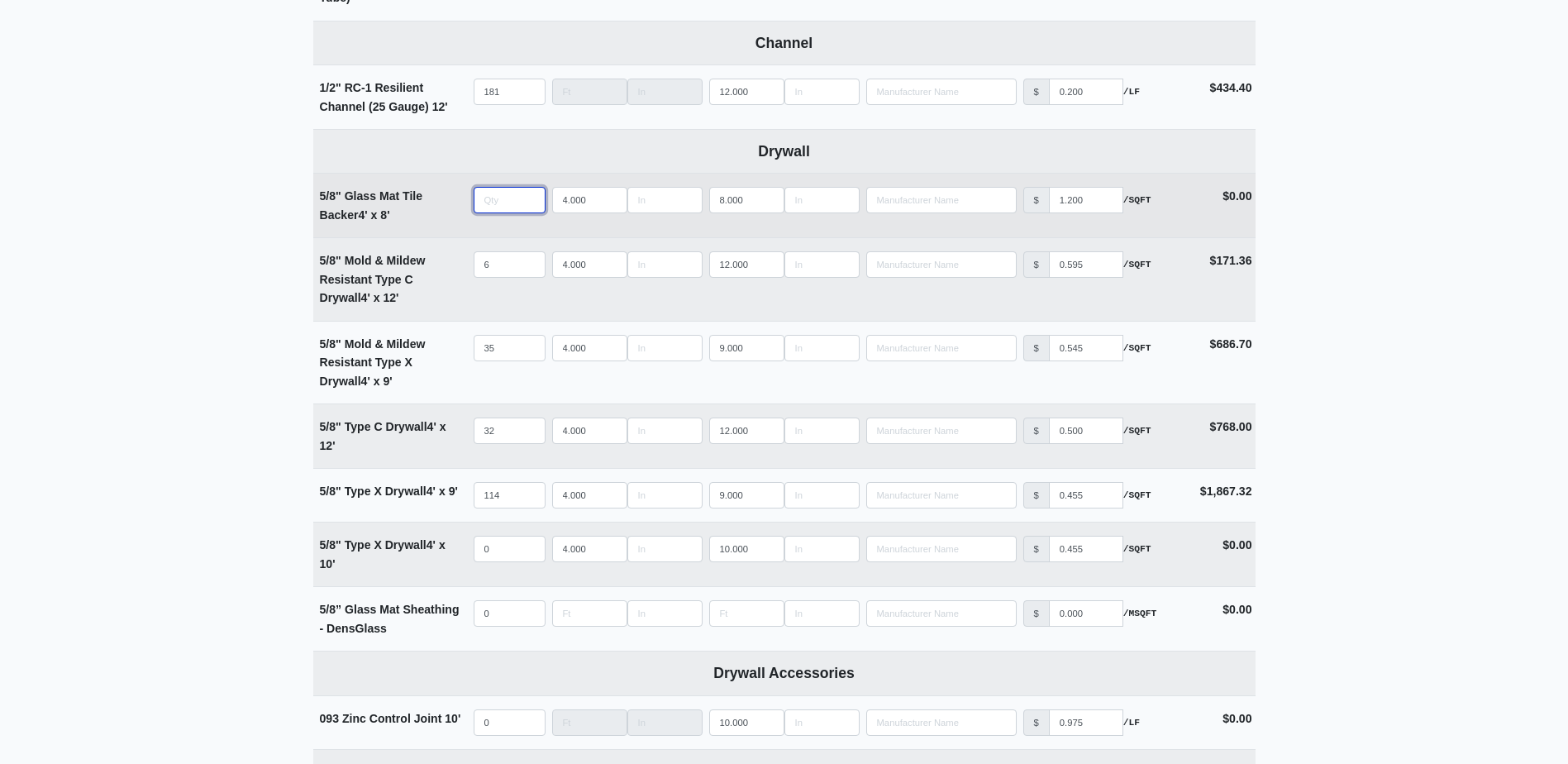
type input "7"
select select
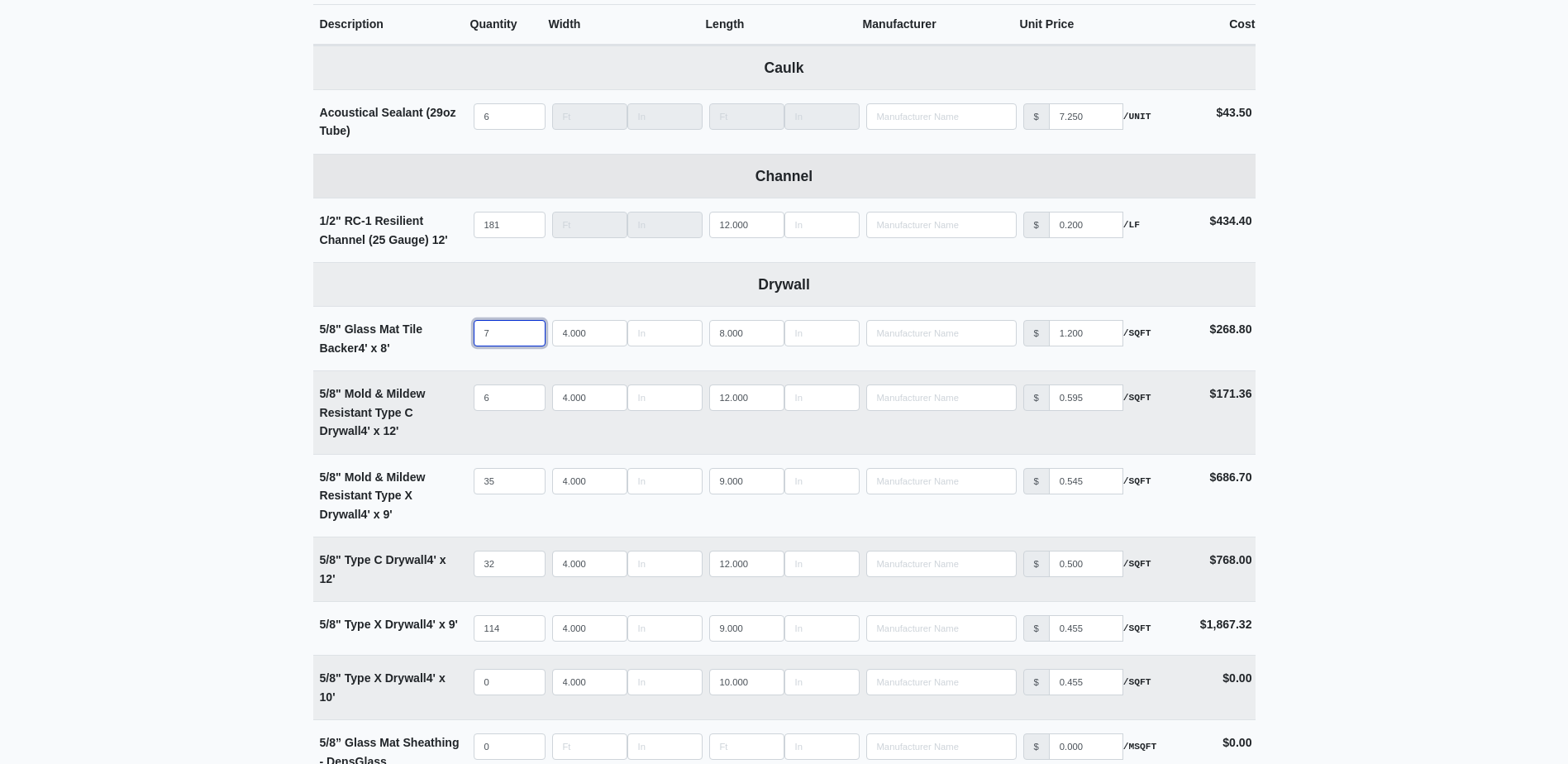
scroll to position [661, 0]
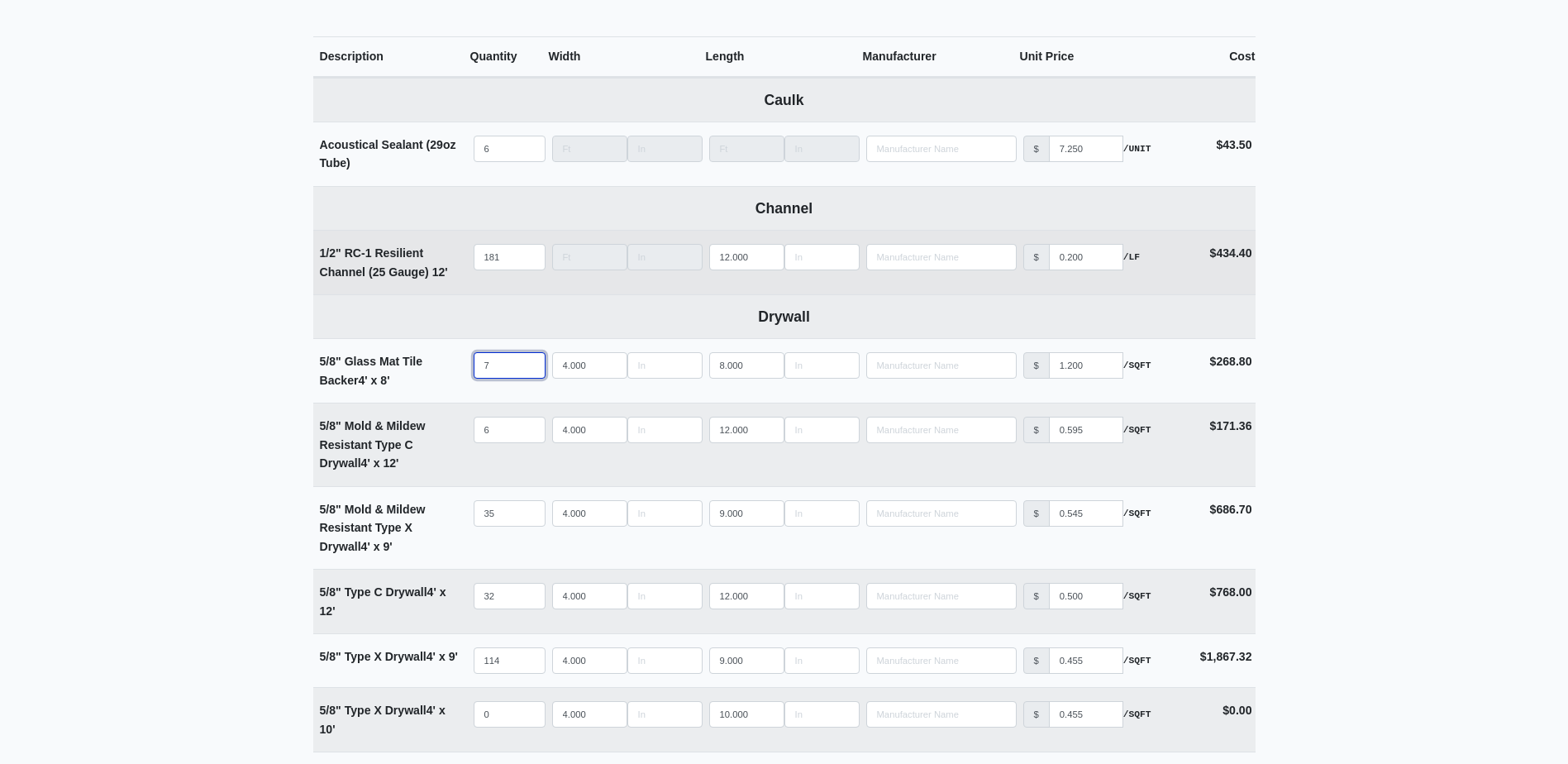
type input "7"
click at [506, 252] on input "181" at bounding box center [509, 257] width 72 height 26
type input "18"
select select
type input "187"
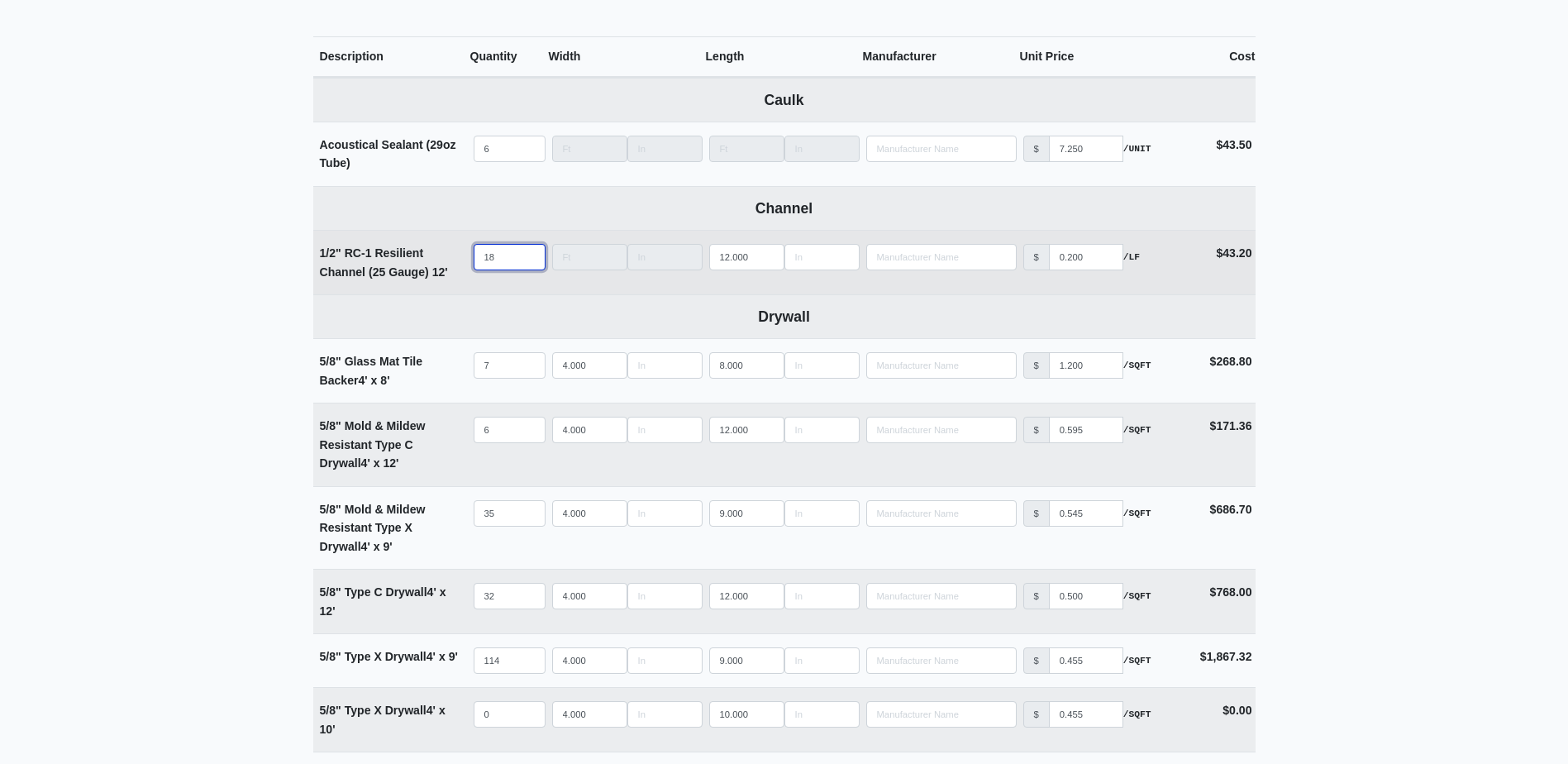
select select
type input "18"
select select
type input "1"
select select
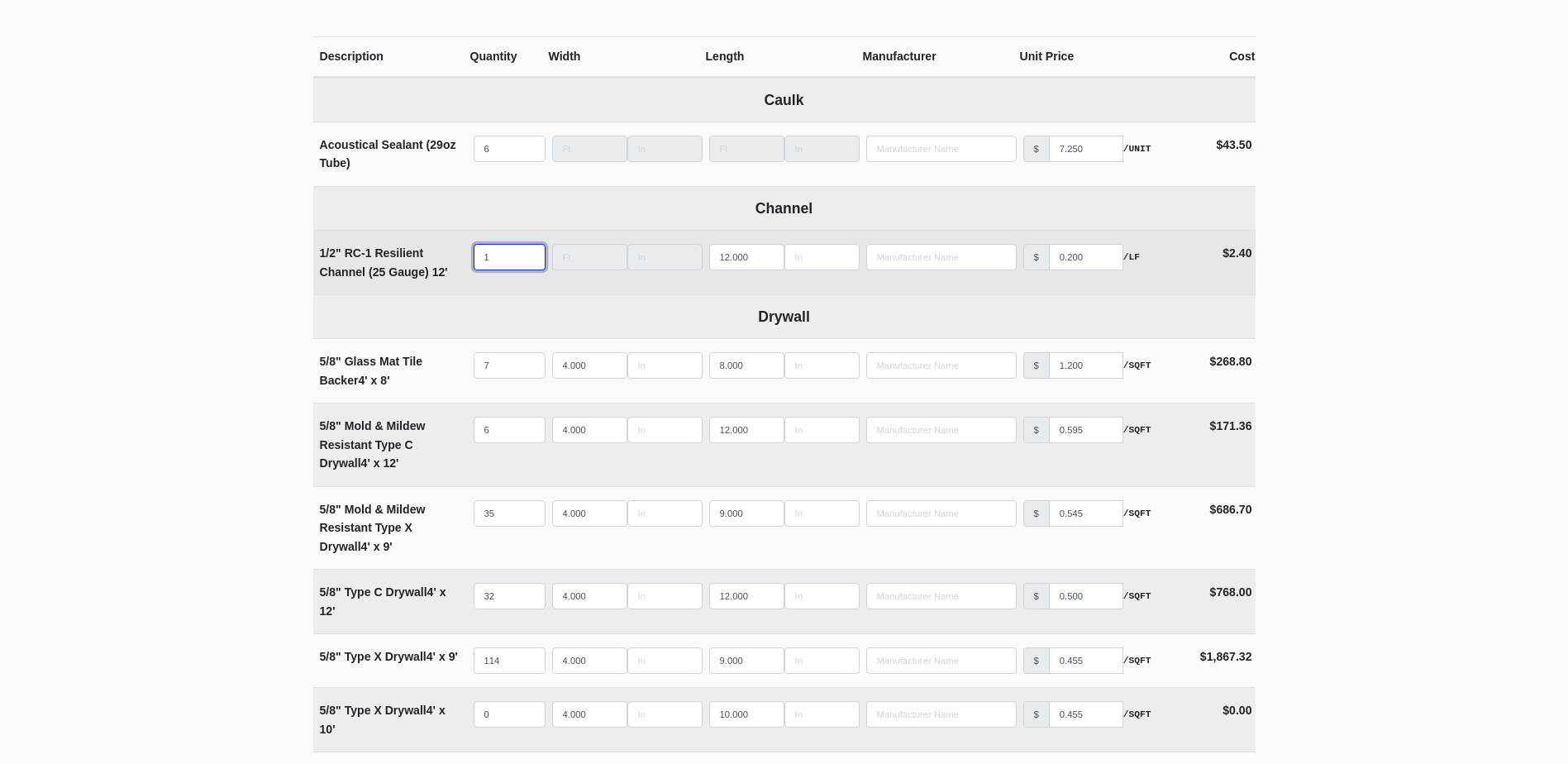
type input "17"
select select
type input "172"
select select
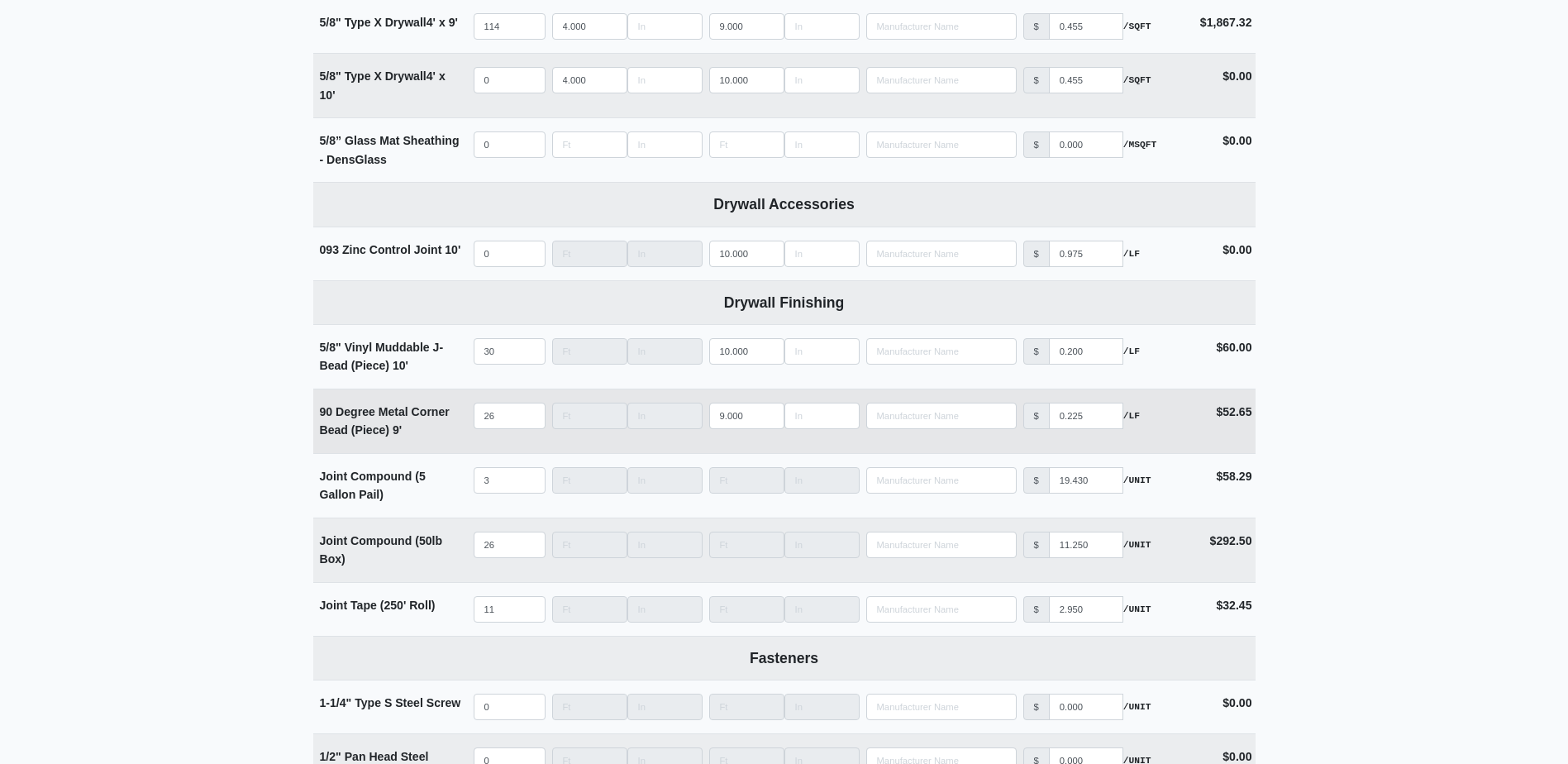
scroll to position [1322, 0]
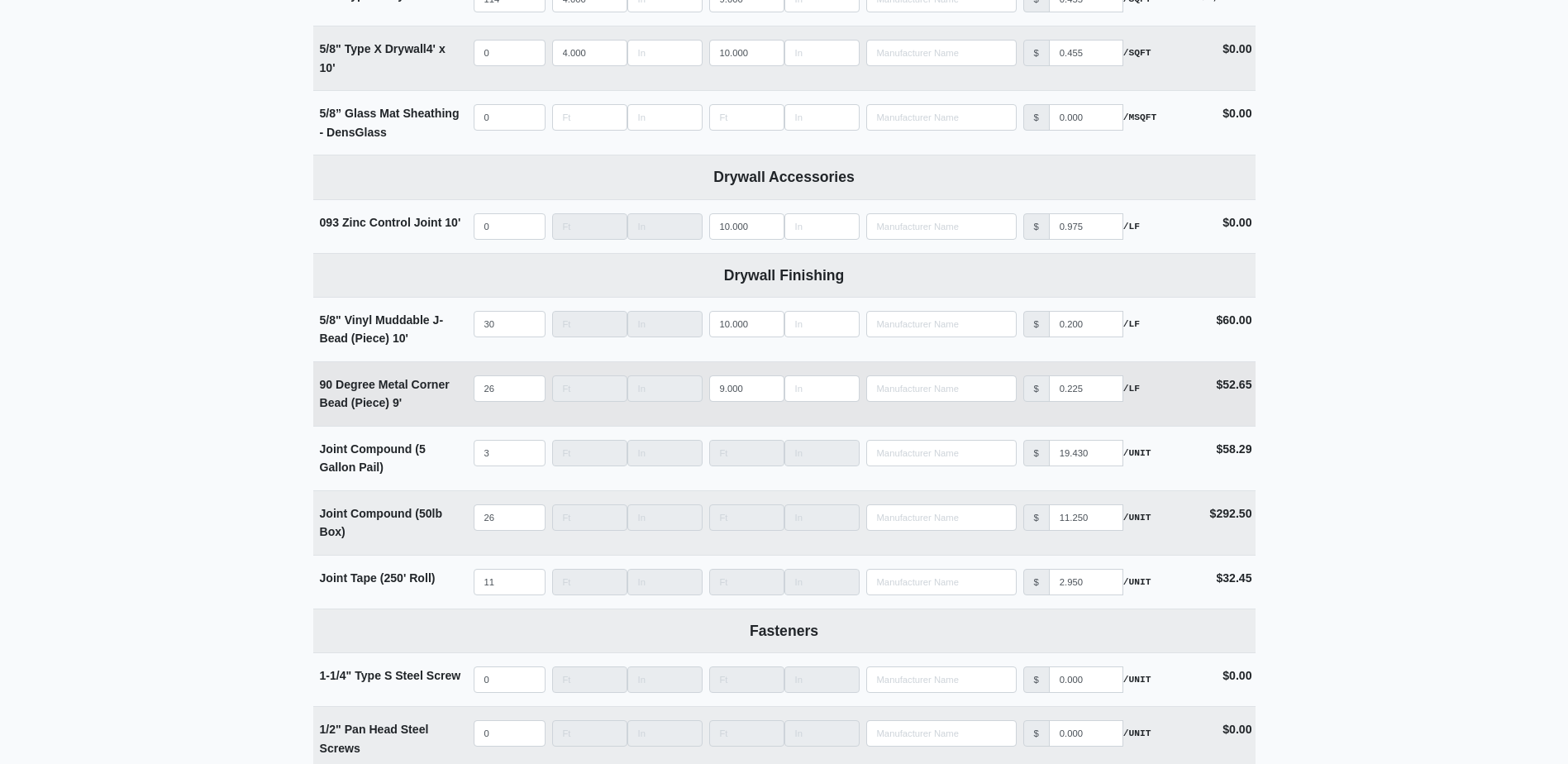
type input "172"
click at [505, 394] on input "26" at bounding box center [509, 388] width 72 height 26
type input "2"
select select
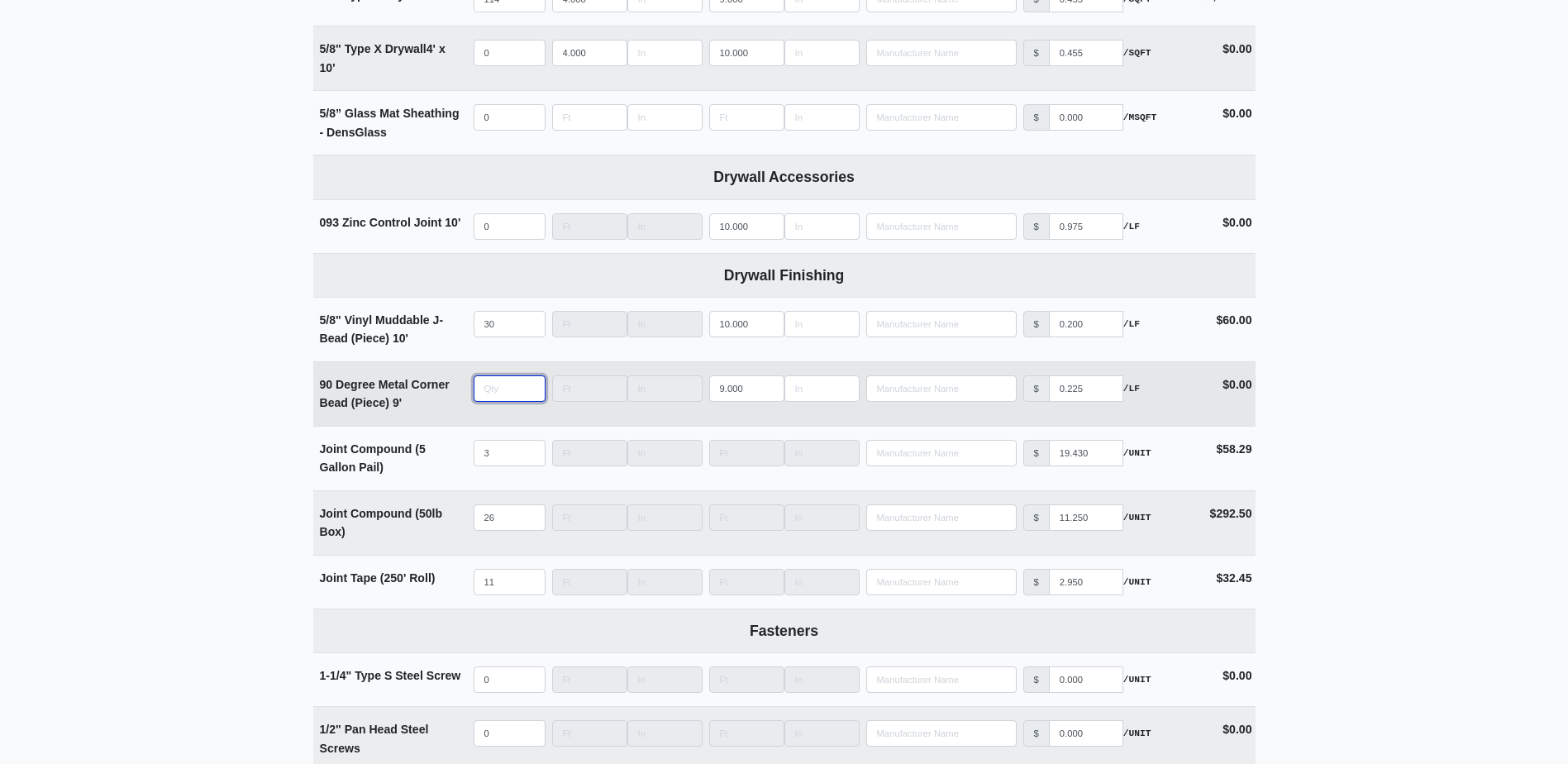
type input "3"
select select
type input "31"
select select
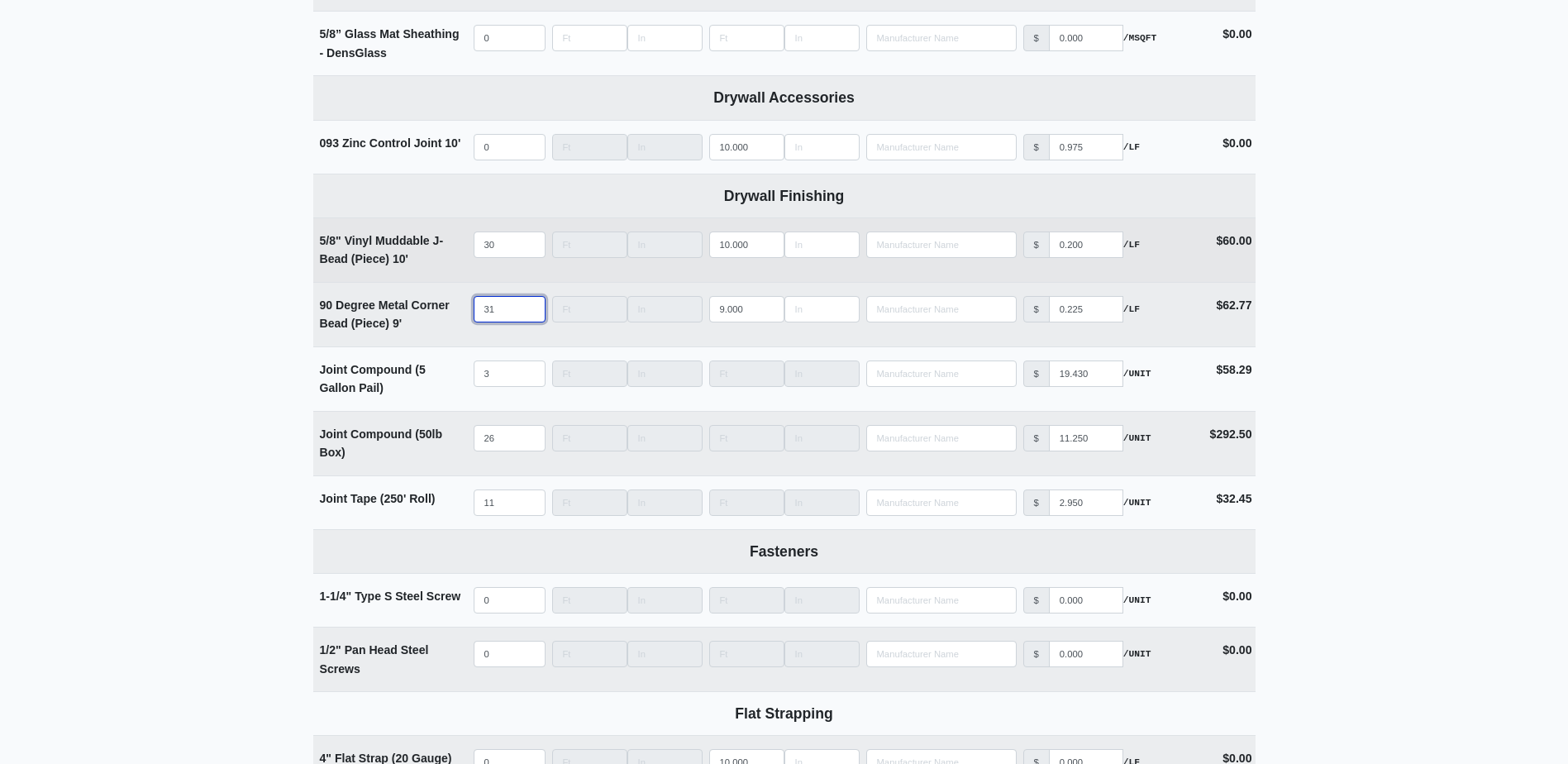
scroll to position [1405, 0]
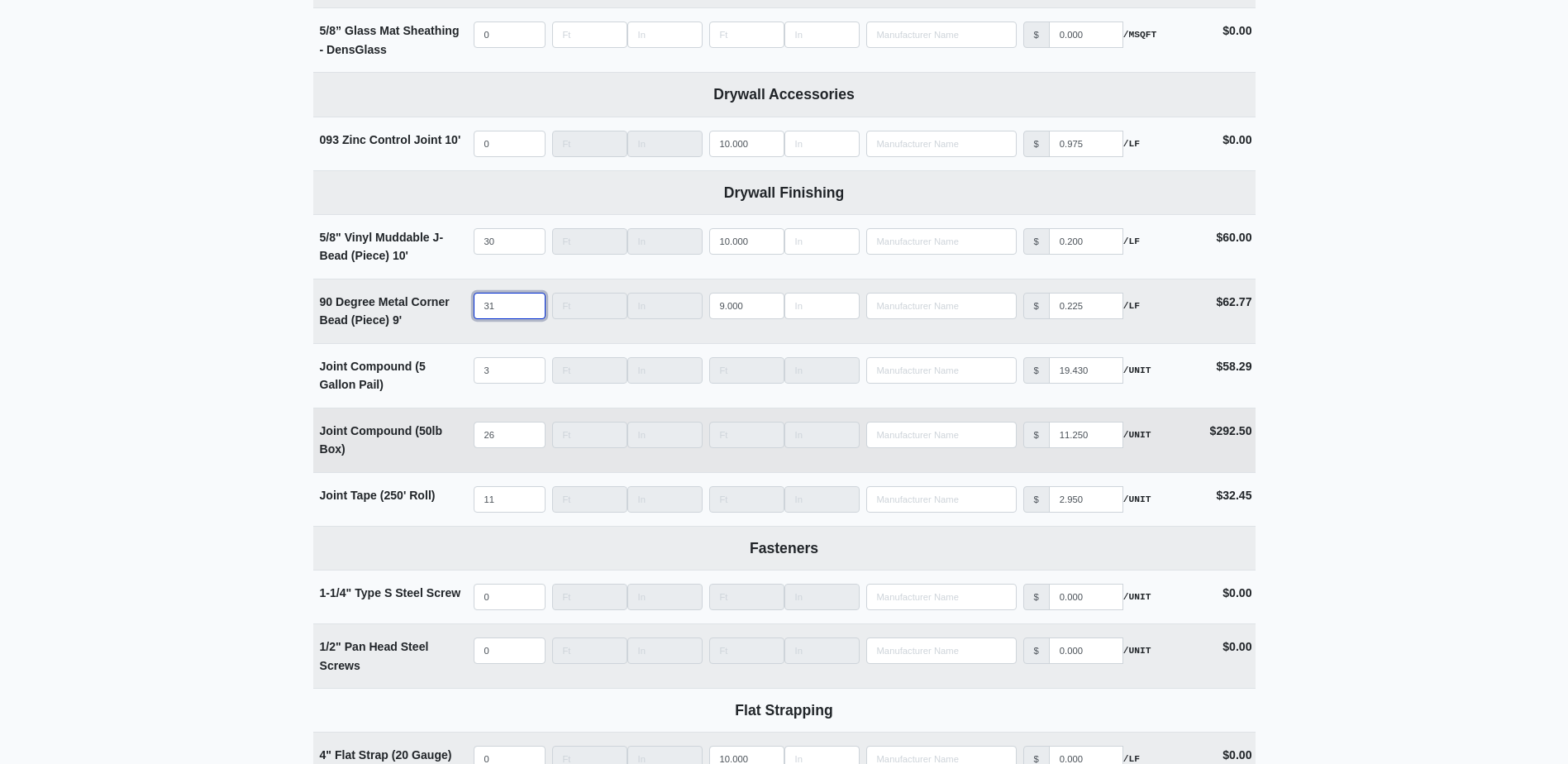
type input "31"
click at [506, 436] on input "26" at bounding box center [509, 435] width 72 height 26
type input "2"
select select
type input "25"
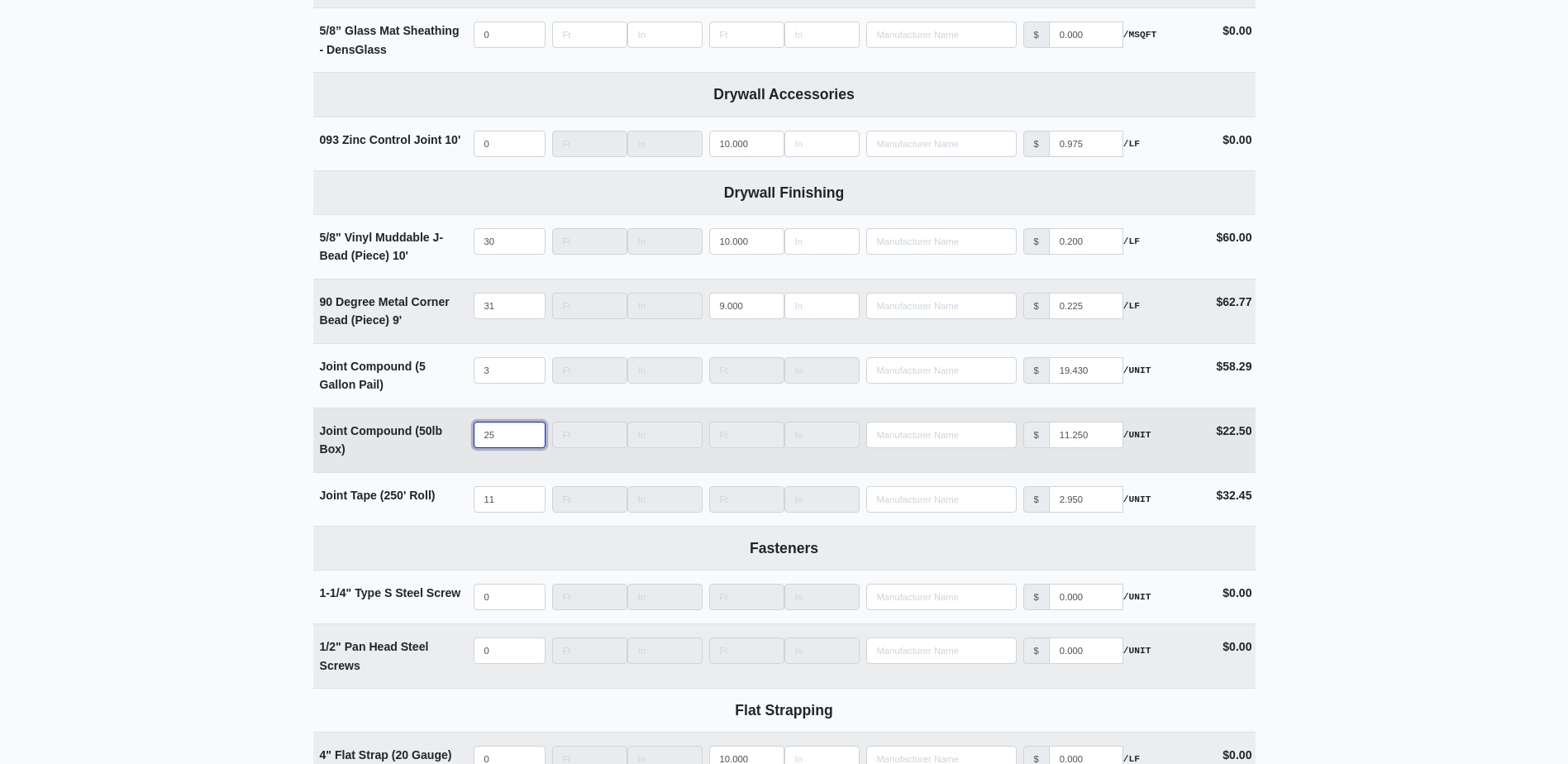
select select
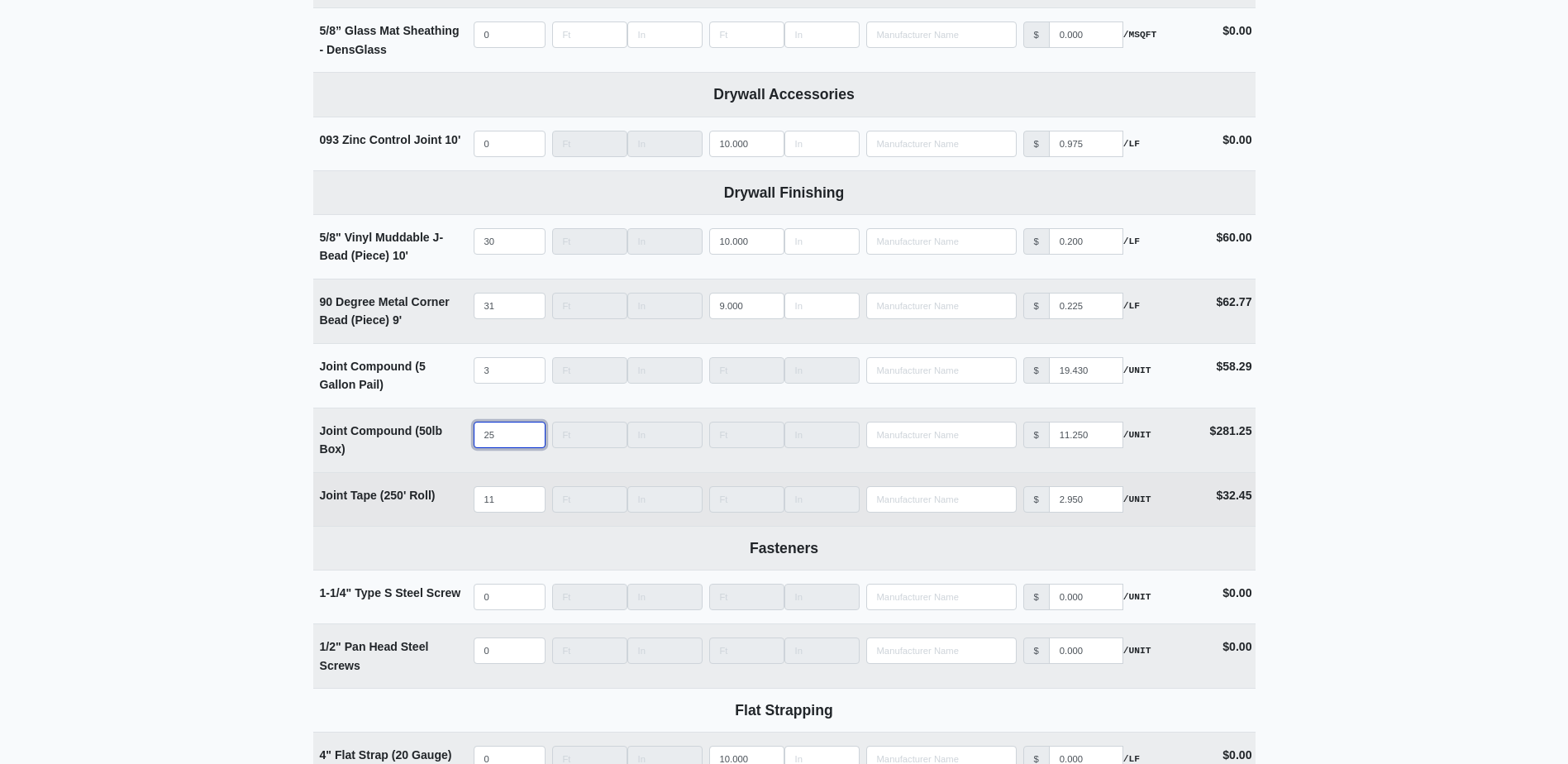
type input "25"
click at [505, 510] on input "11" at bounding box center [509, 499] width 72 height 26
type input "1"
select select
type input "10"
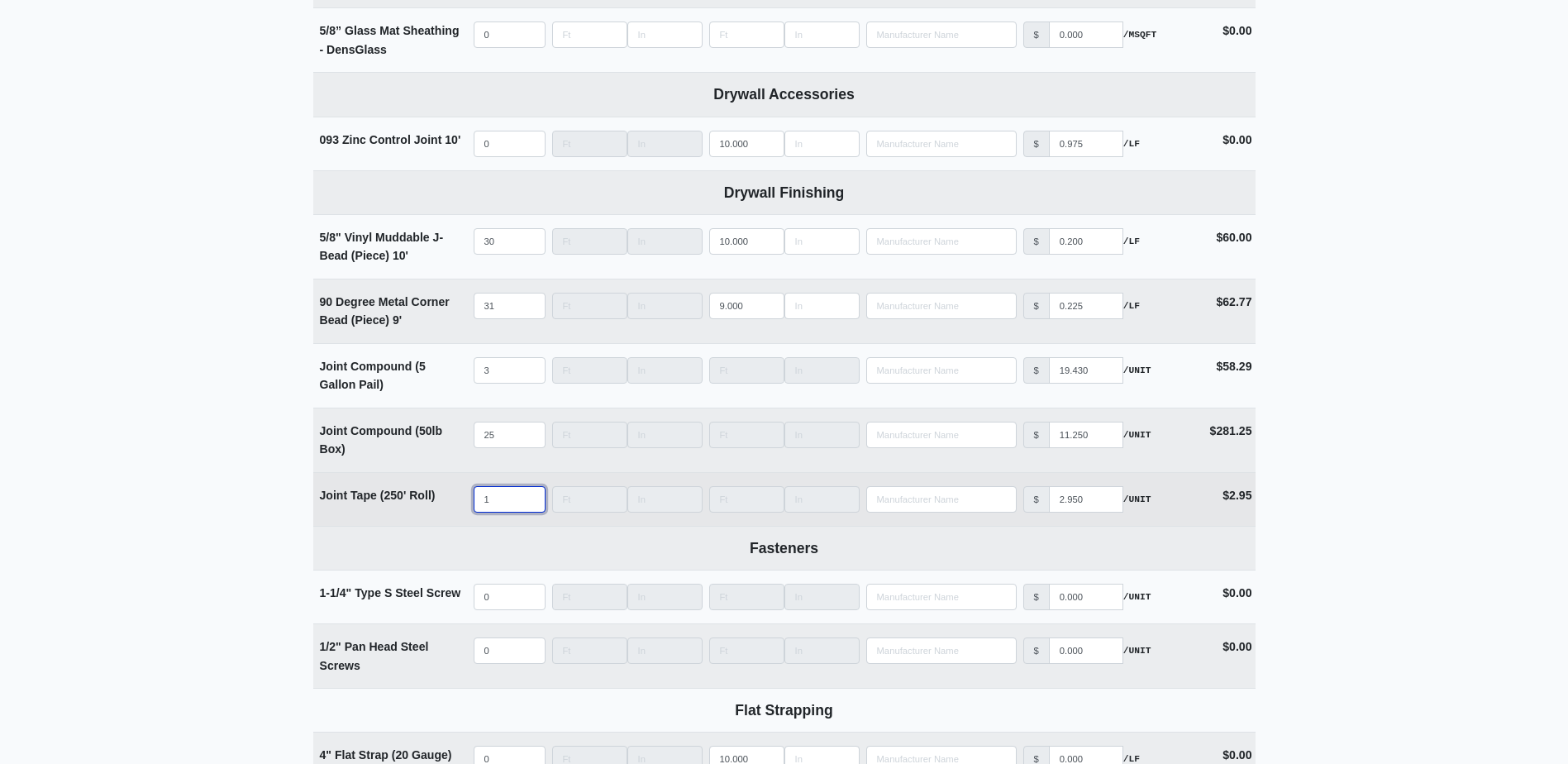
select select
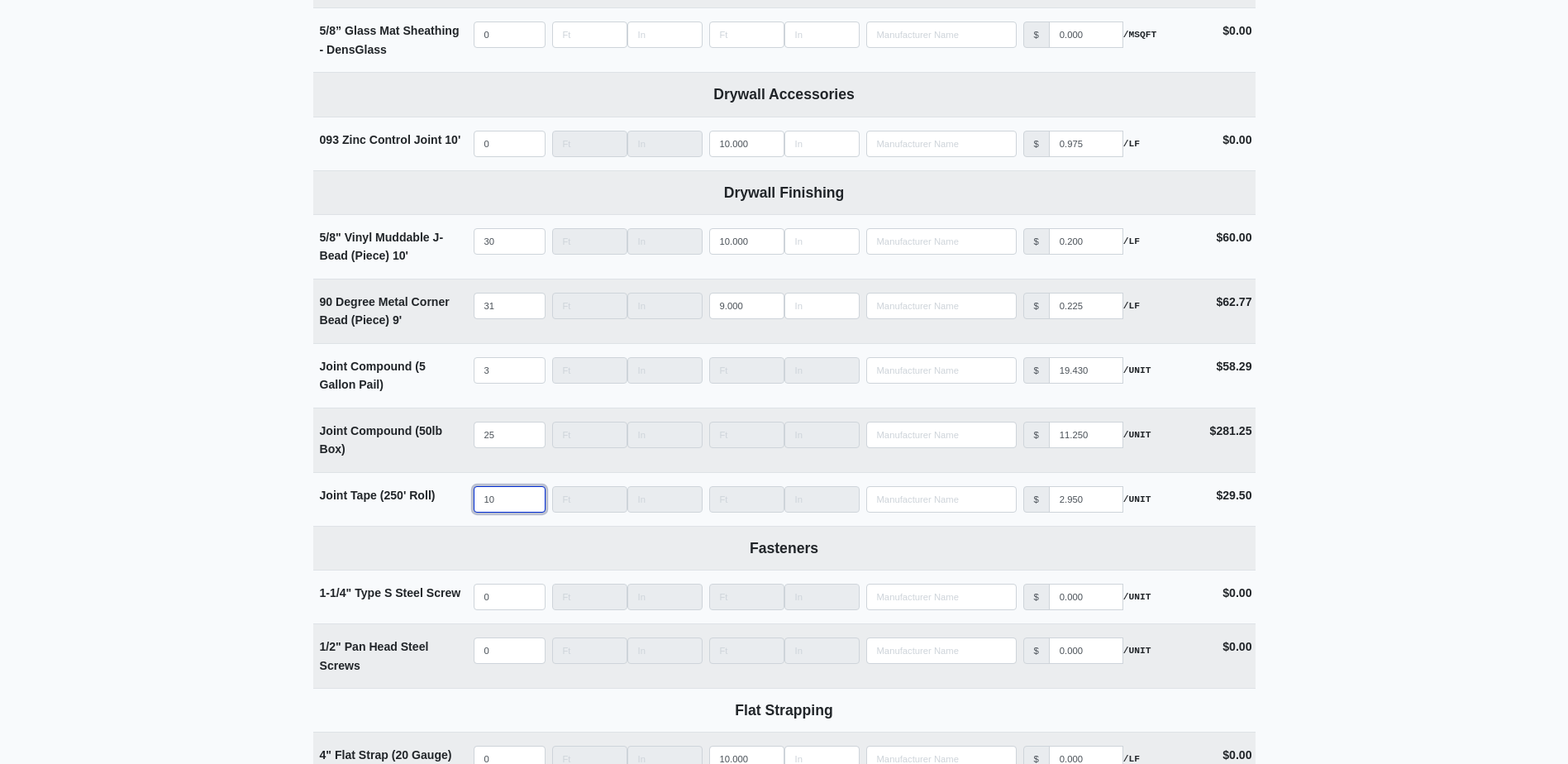
type input "10"
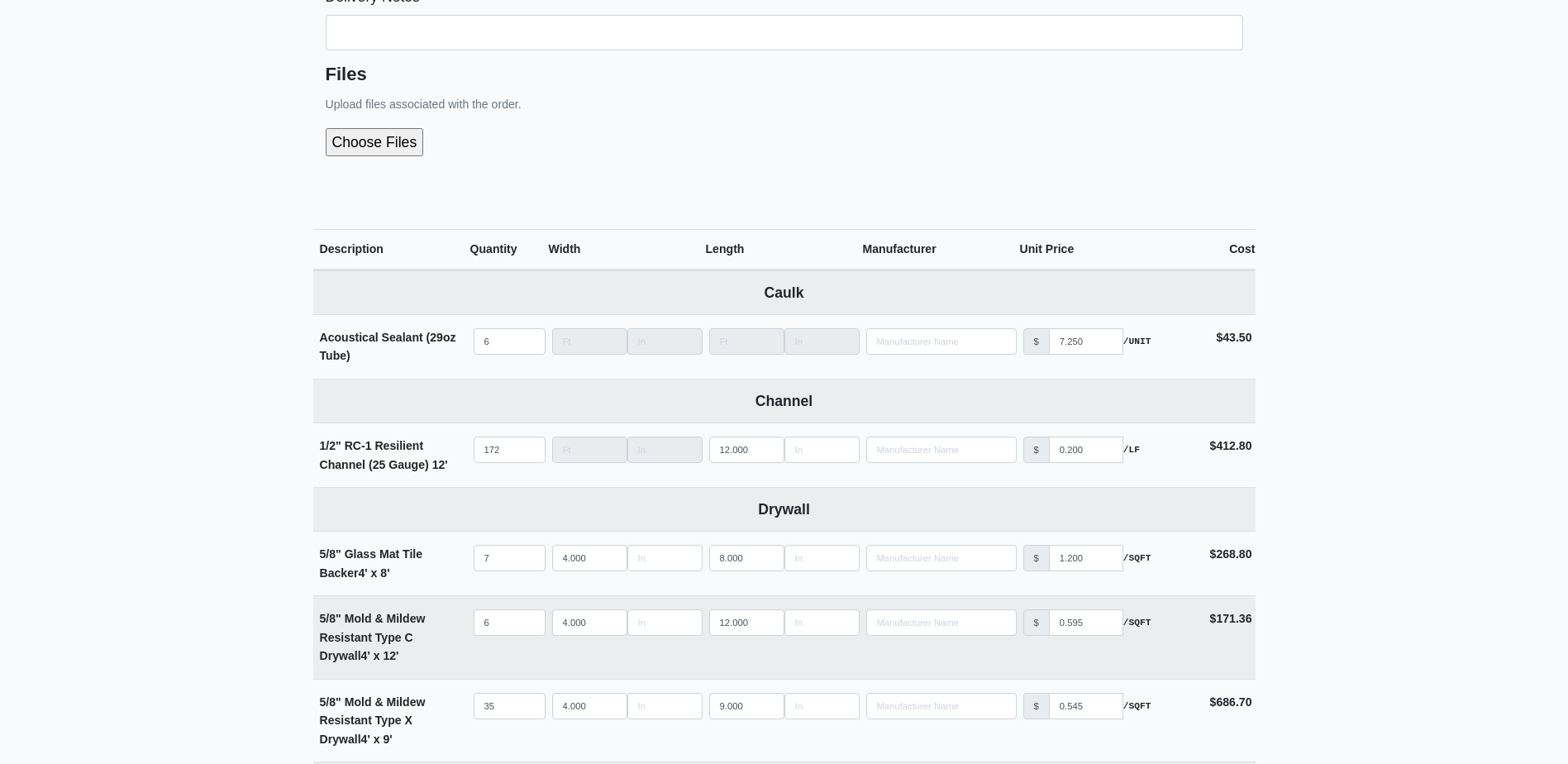
scroll to position [330, 0]
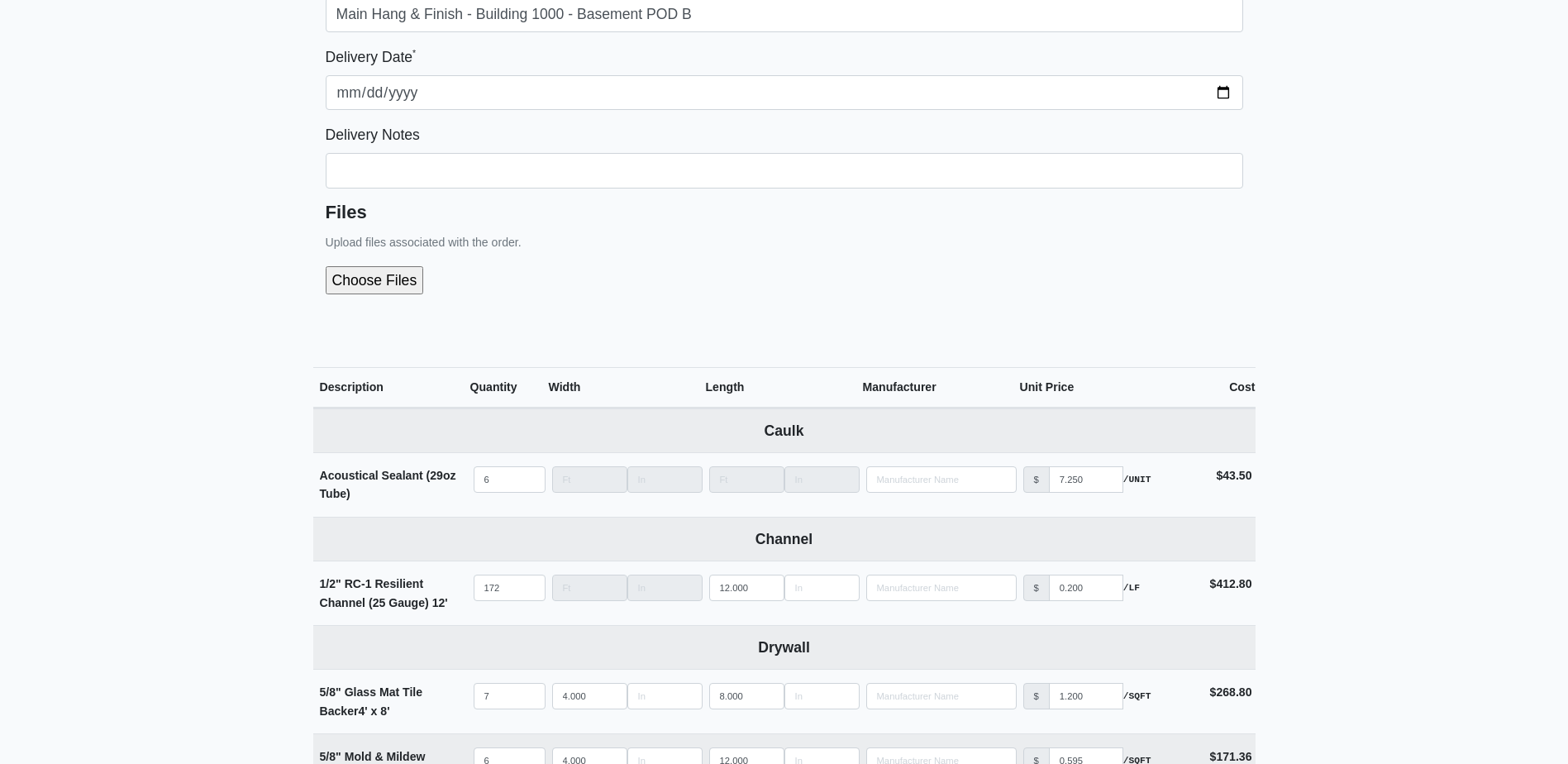
click at [386, 273] on input "file" at bounding box center [463, 279] width 275 height 28
type input "C:\fakepath\B1000 Basement POD B.pdf"
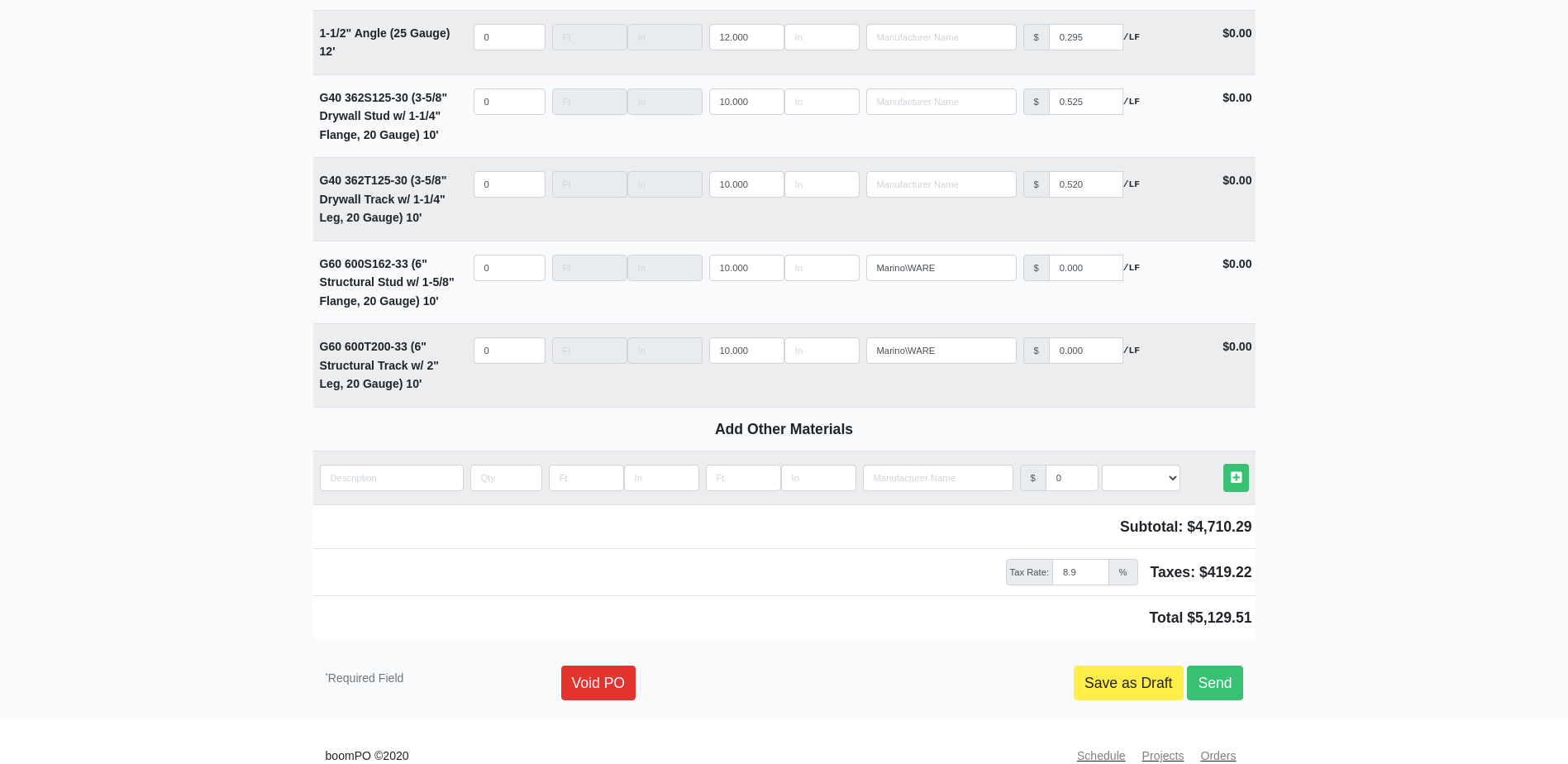
scroll to position [2344, 0]
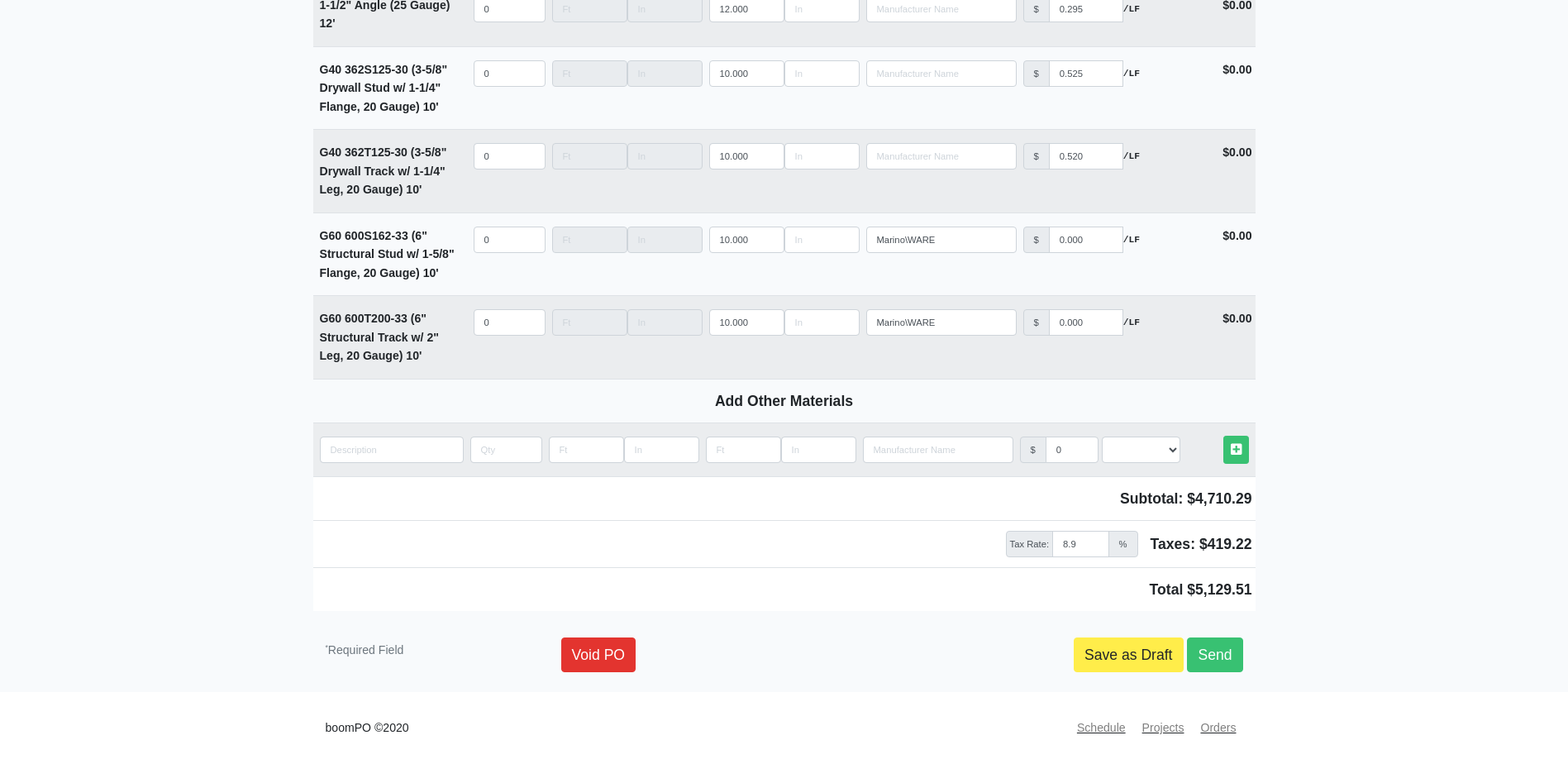
click at [1108, 669] on link "Save as Draft" at bounding box center [1128, 654] width 110 height 34
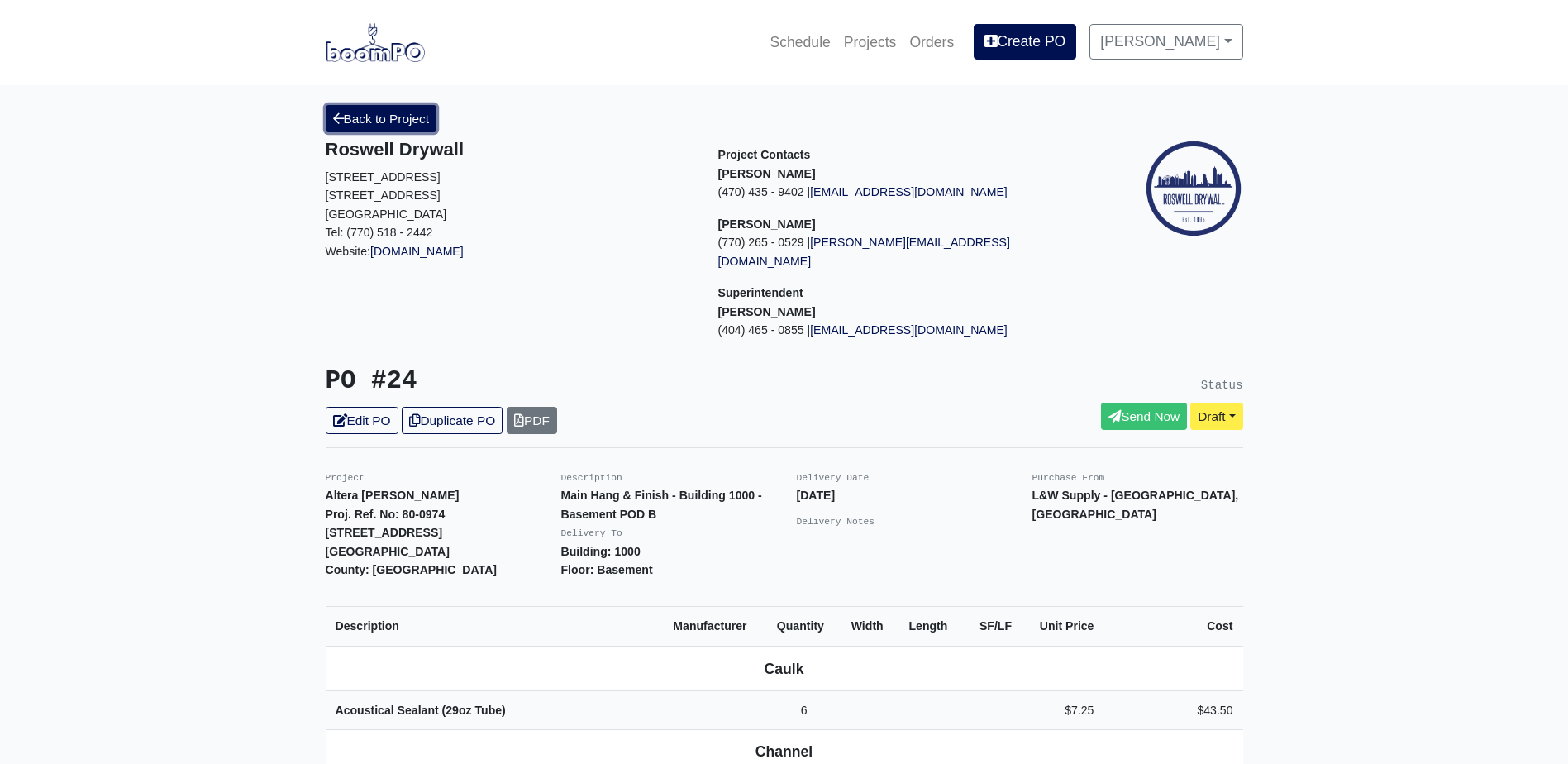
click at [376, 120] on link "Back to Project" at bounding box center [381, 119] width 112 height 27
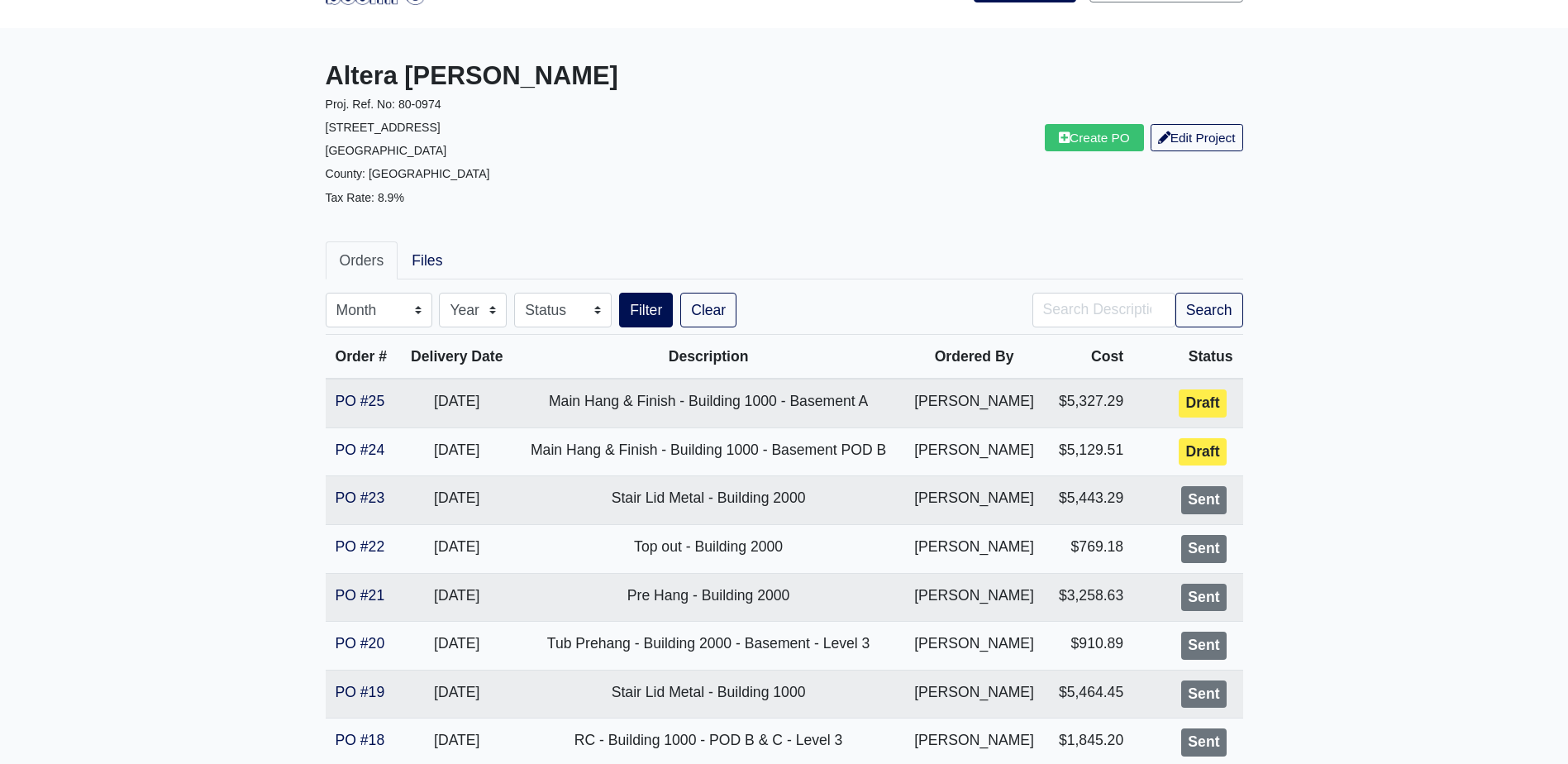
scroll to position [83, 0]
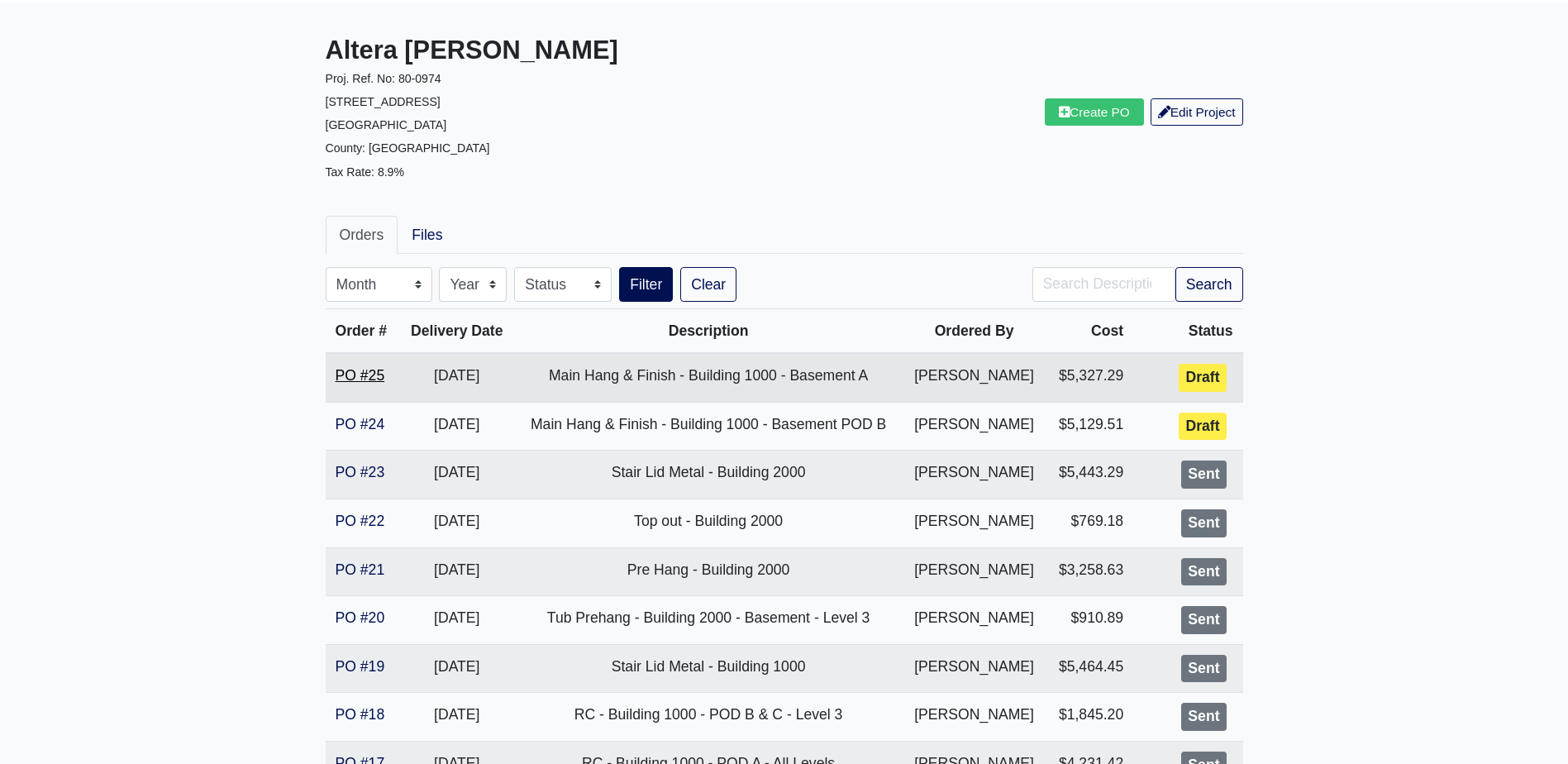
click at [370, 372] on link "PO #25" at bounding box center [360, 375] width 50 height 16
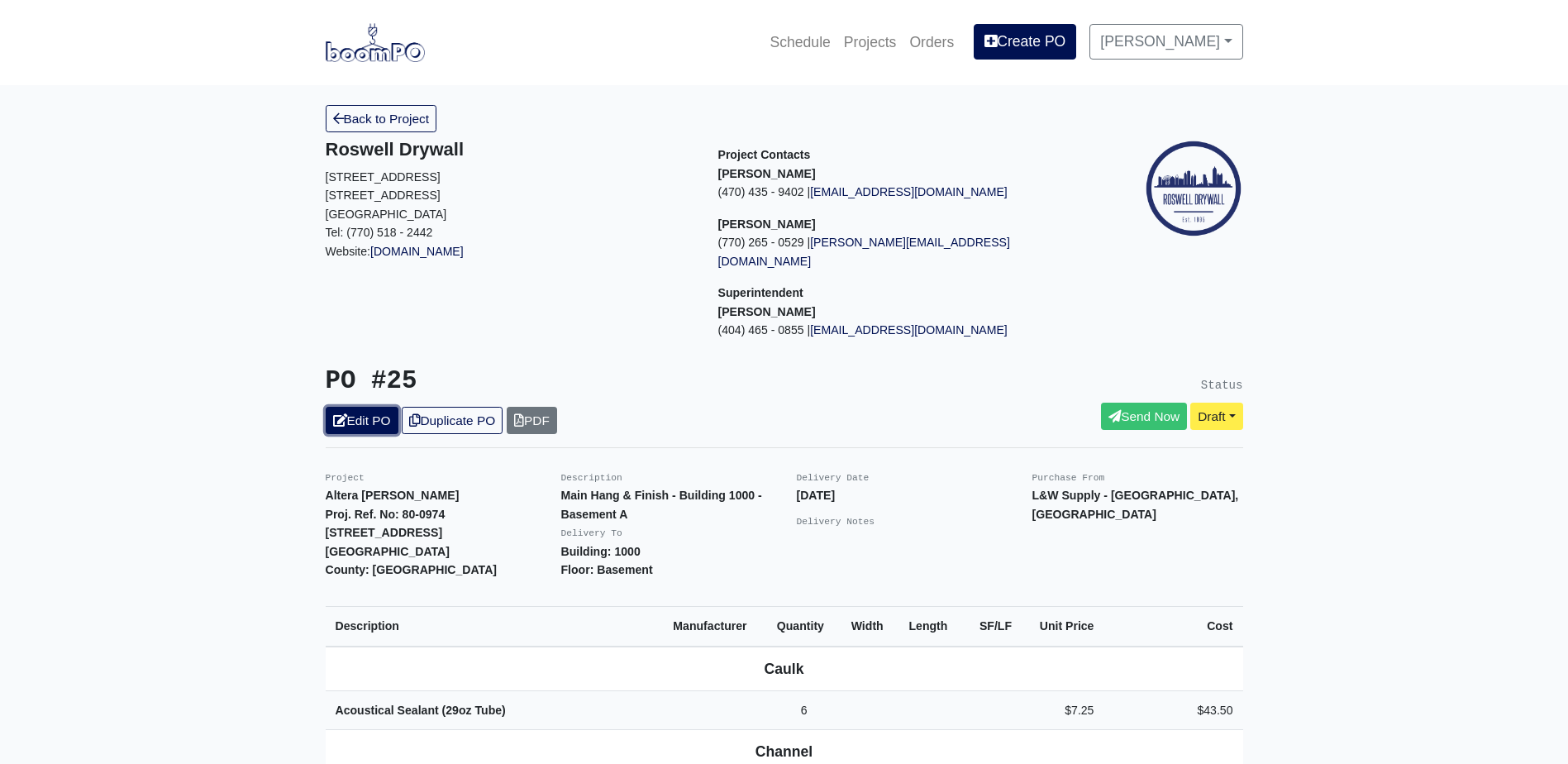
click at [368, 406] on link "Edit PO" at bounding box center [362, 420] width 73 height 27
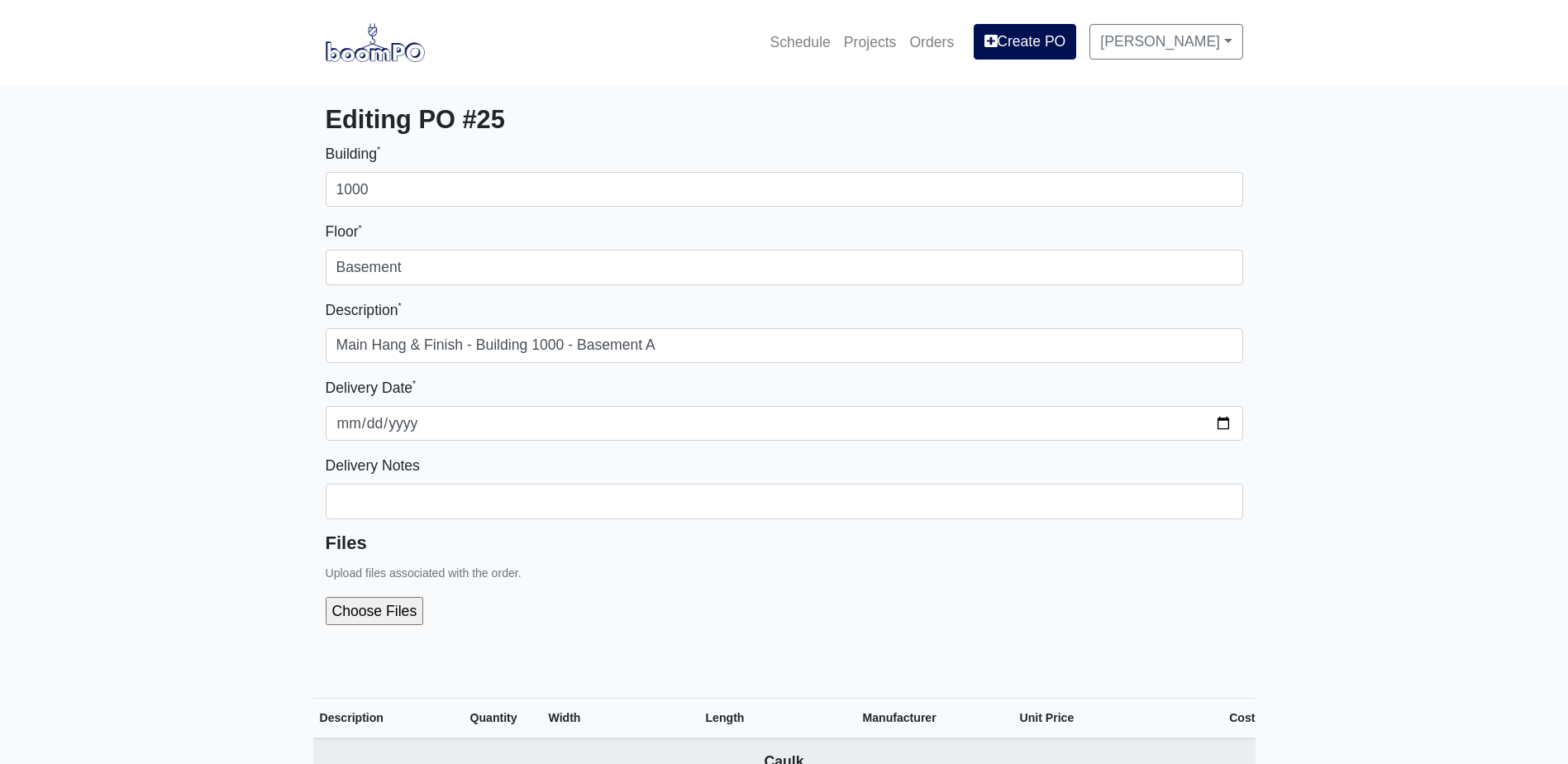
select select
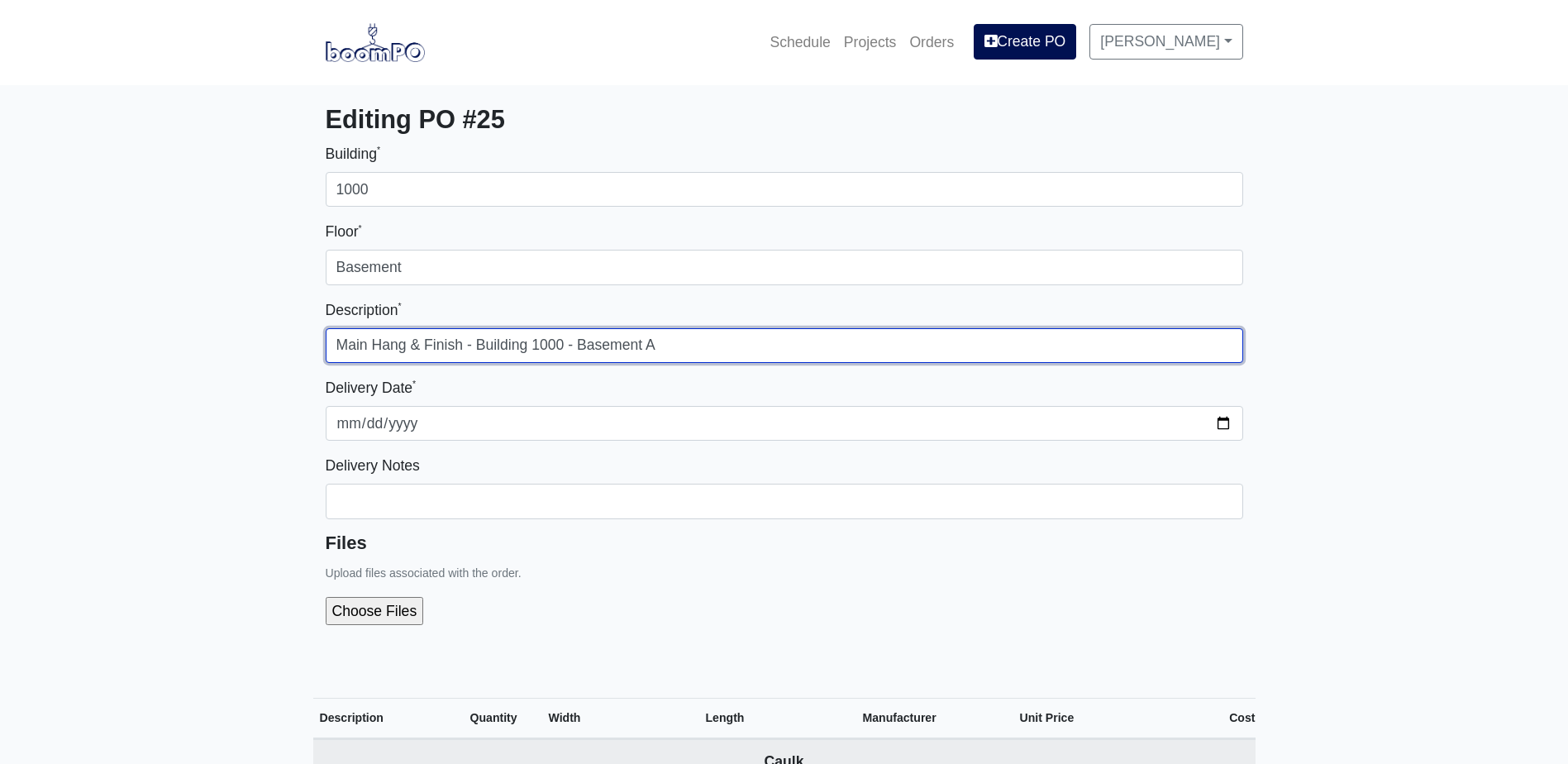
click at [646, 346] on input "Main Hang & Finish - Building 1000 - Basement A" at bounding box center [784, 346] width 917 height 34
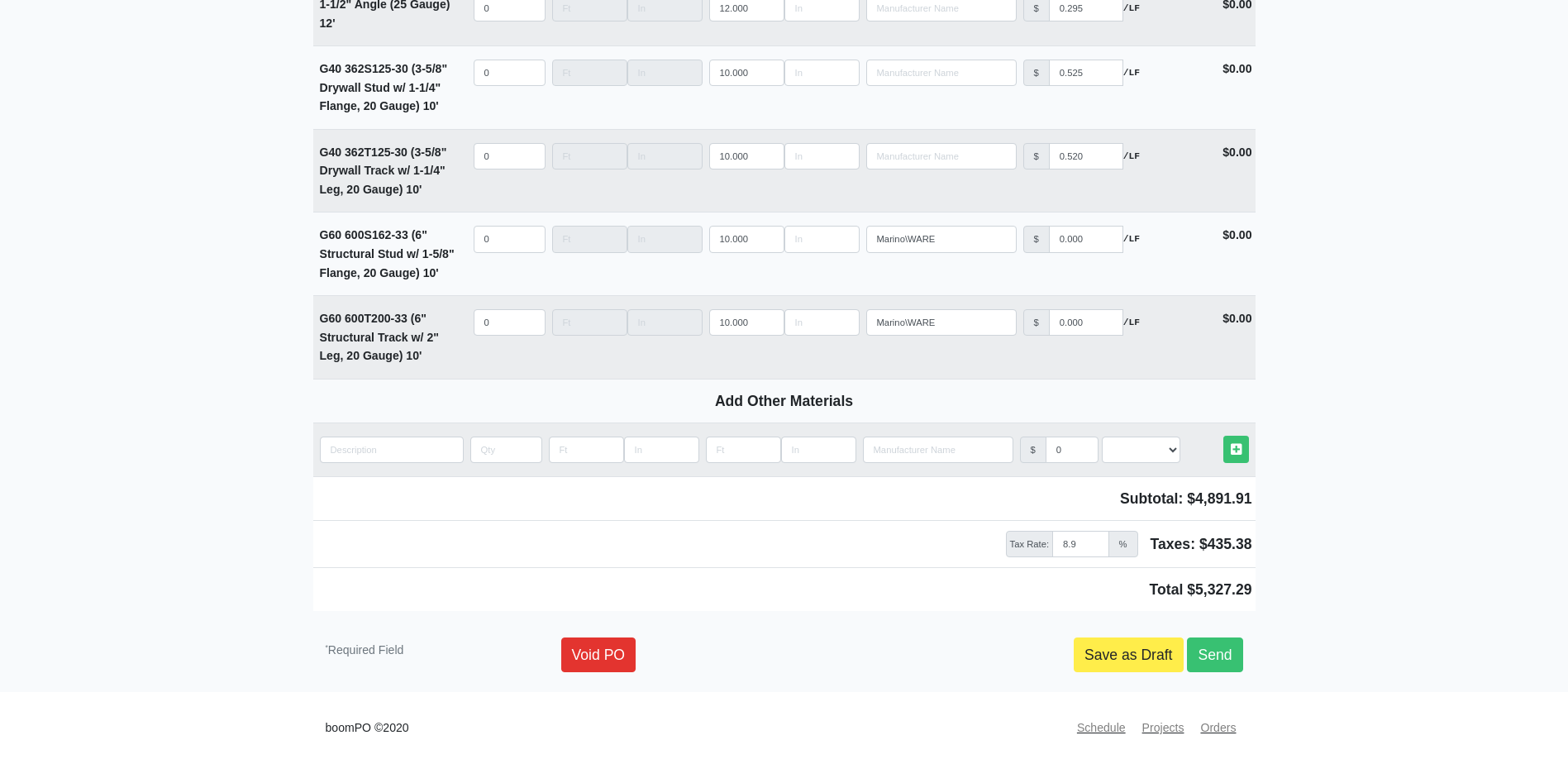
scroll to position [2271, 0]
type input "Main Hang & Finish - Building 1000 - Basement POD A"
click at [1105, 663] on link "Save as Draft" at bounding box center [1128, 654] width 110 height 34
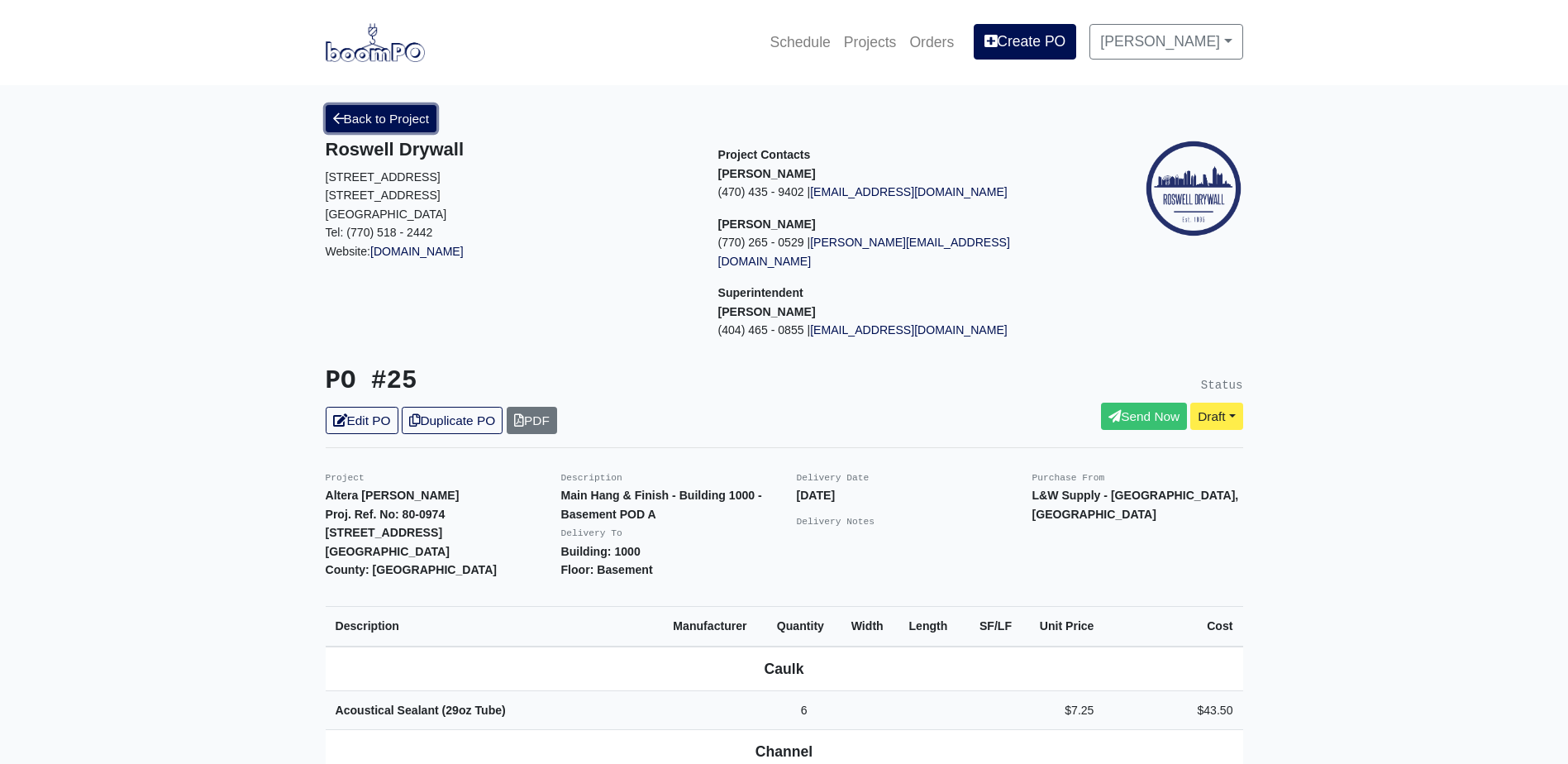
click at [401, 110] on link "Back to Project" at bounding box center [381, 119] width 112 height 27
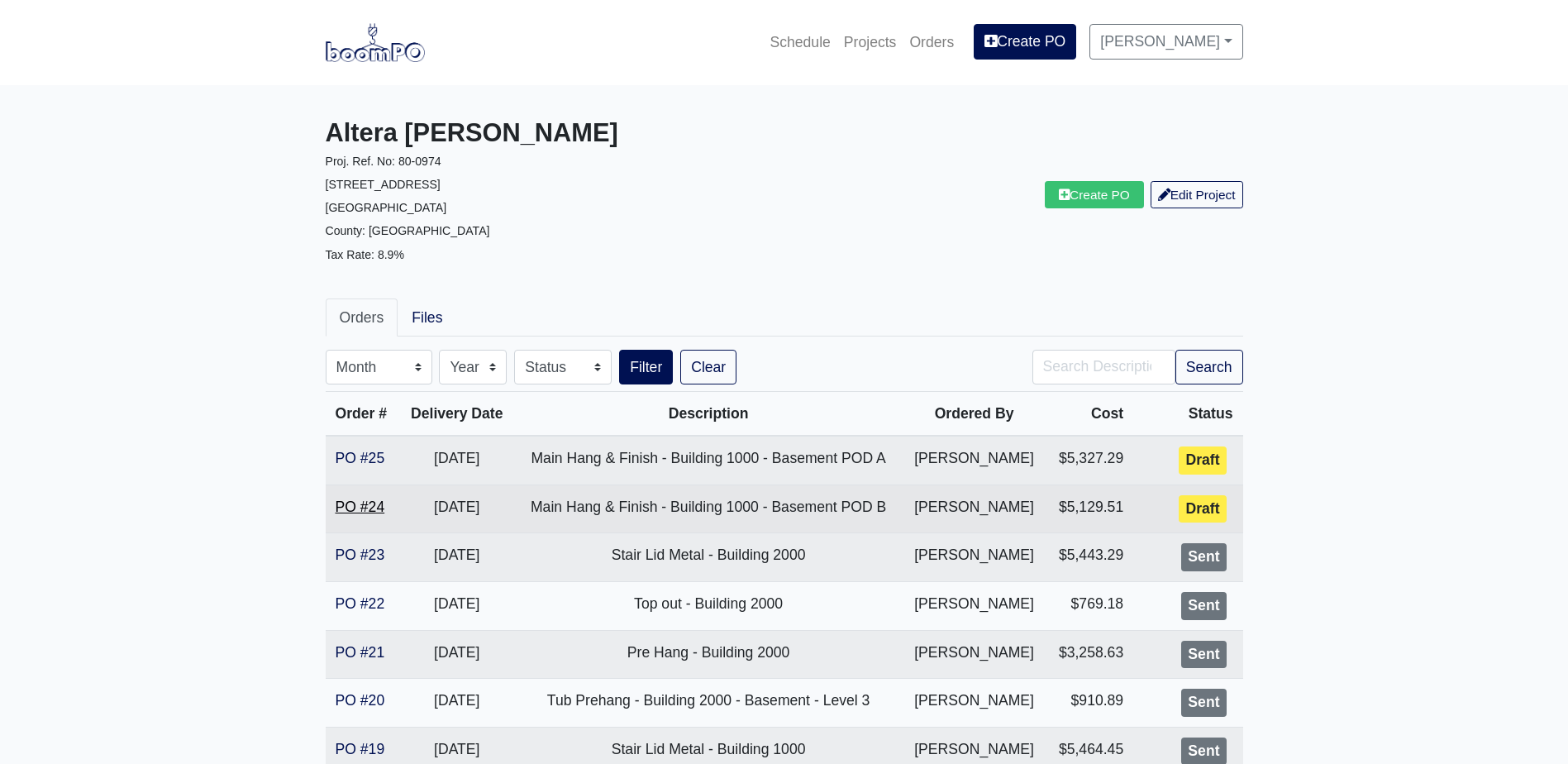
click at [368, 496] on td "PO #24" at bounding box center [362, 509] width 74 height 49
click at [368, 501] on link "PO #24" at bounding box center [360, 506] width 50 height 16
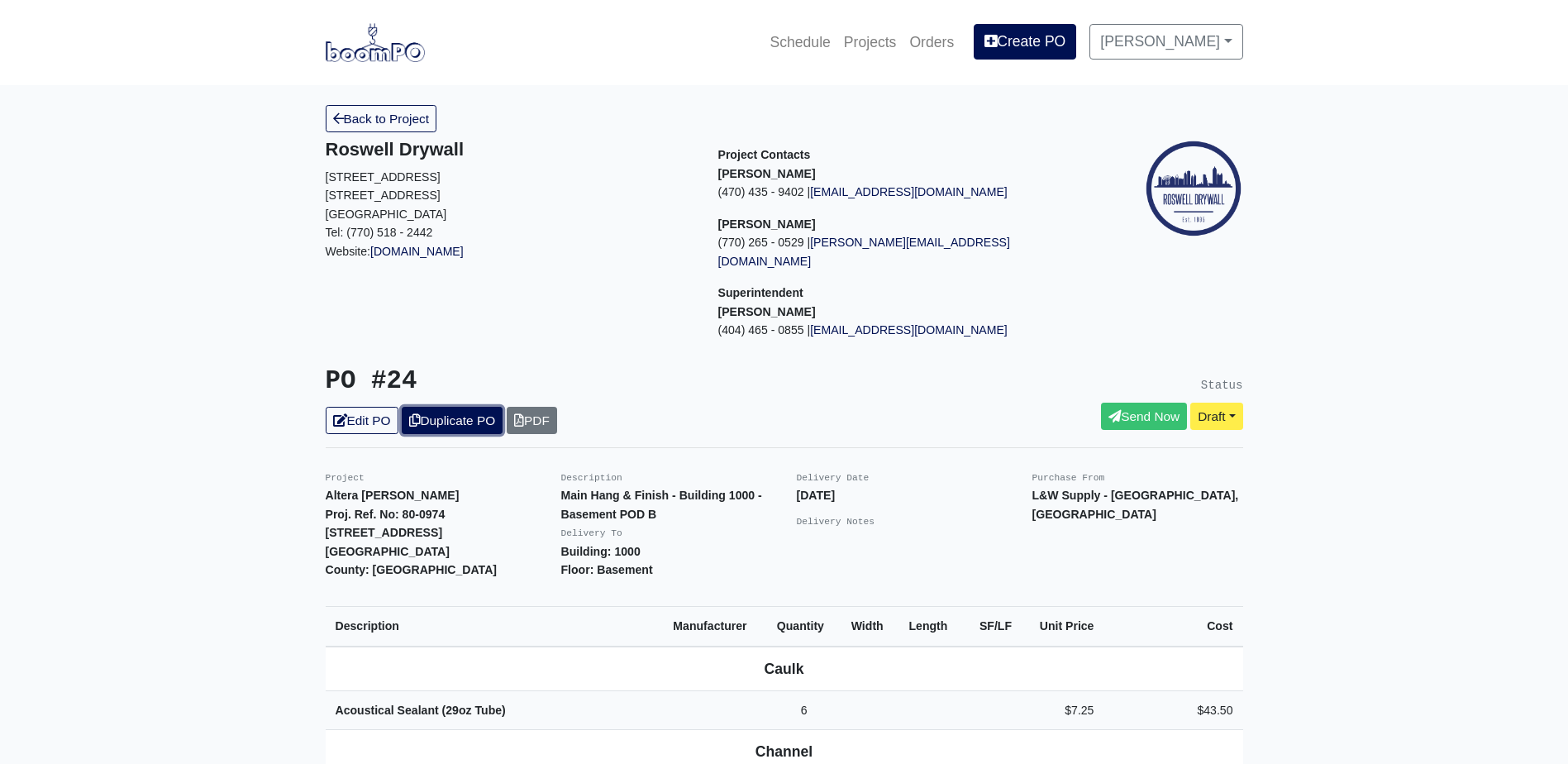
click at [440, 406] on link "Duplicate PO" at bounding box center [452, 420] width 101 height 27
click at [348, 406] on link "Edit PO" at bounding box center [362, 420] width 73 height 27
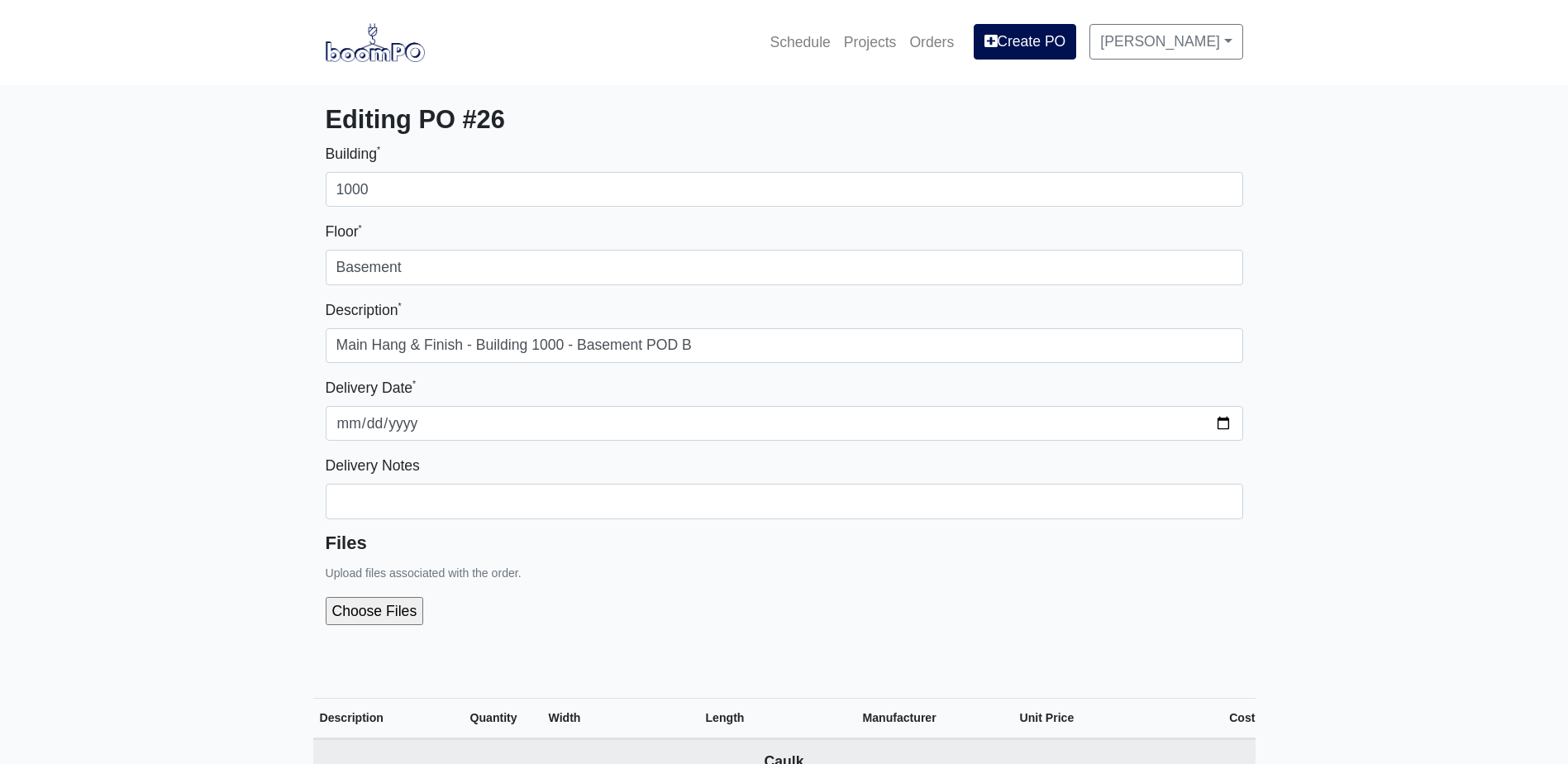
select select
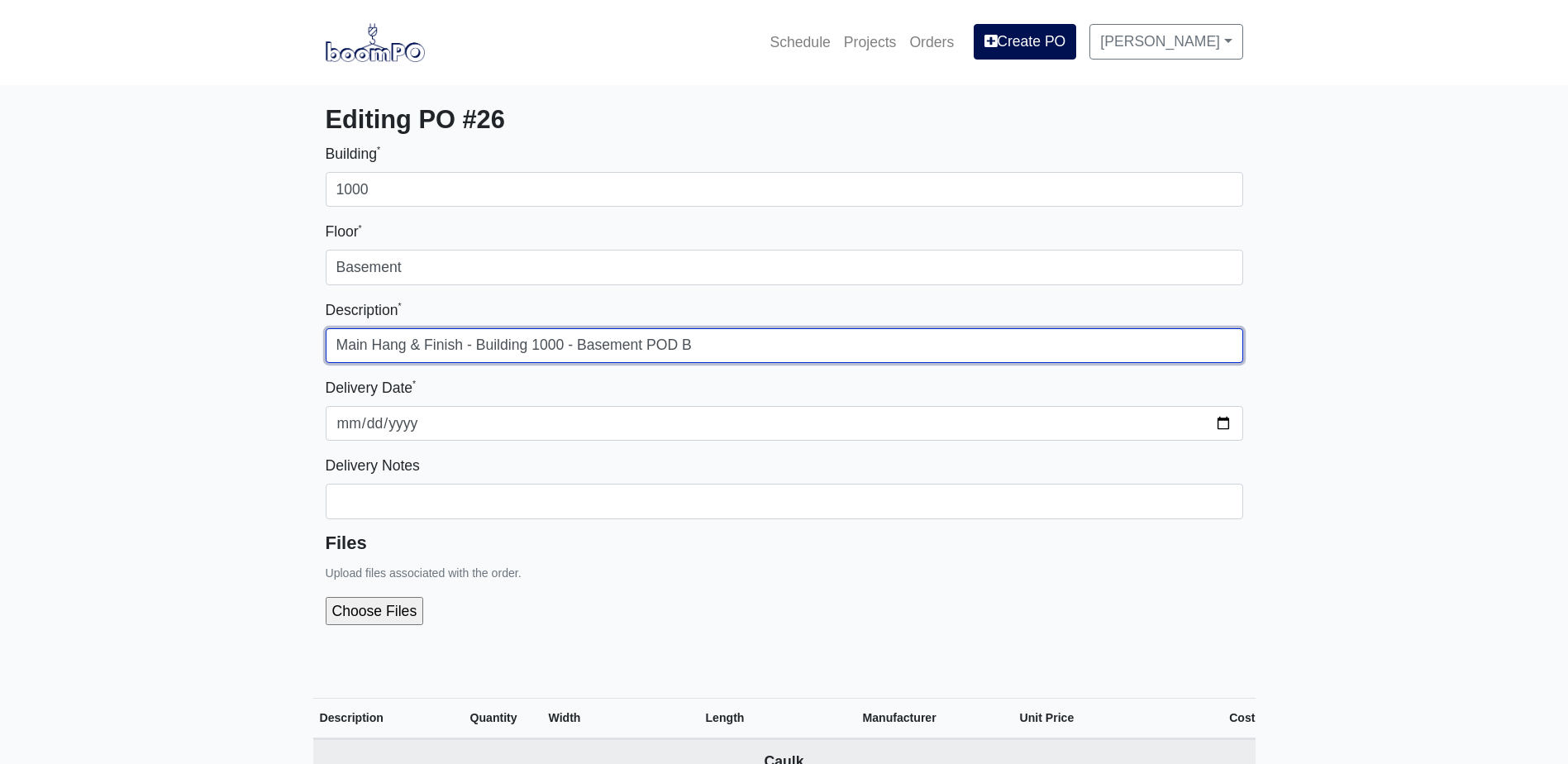
click at [719, 335] on input "Main Hang & Finish - Building 1000 - Basement POD B" at bounding box center [784, 346] width 917 height 34
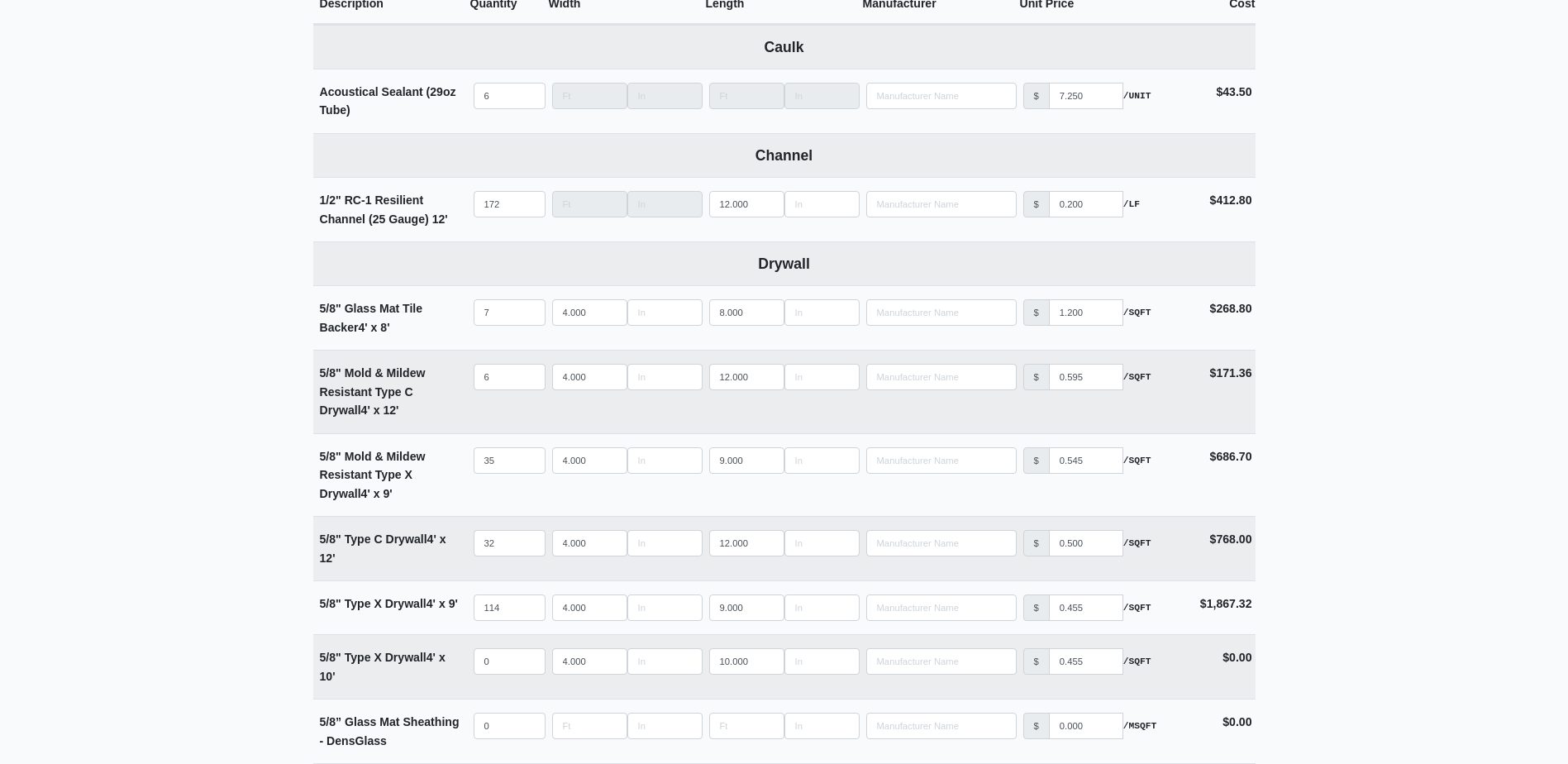
scroll to position [744, 0]
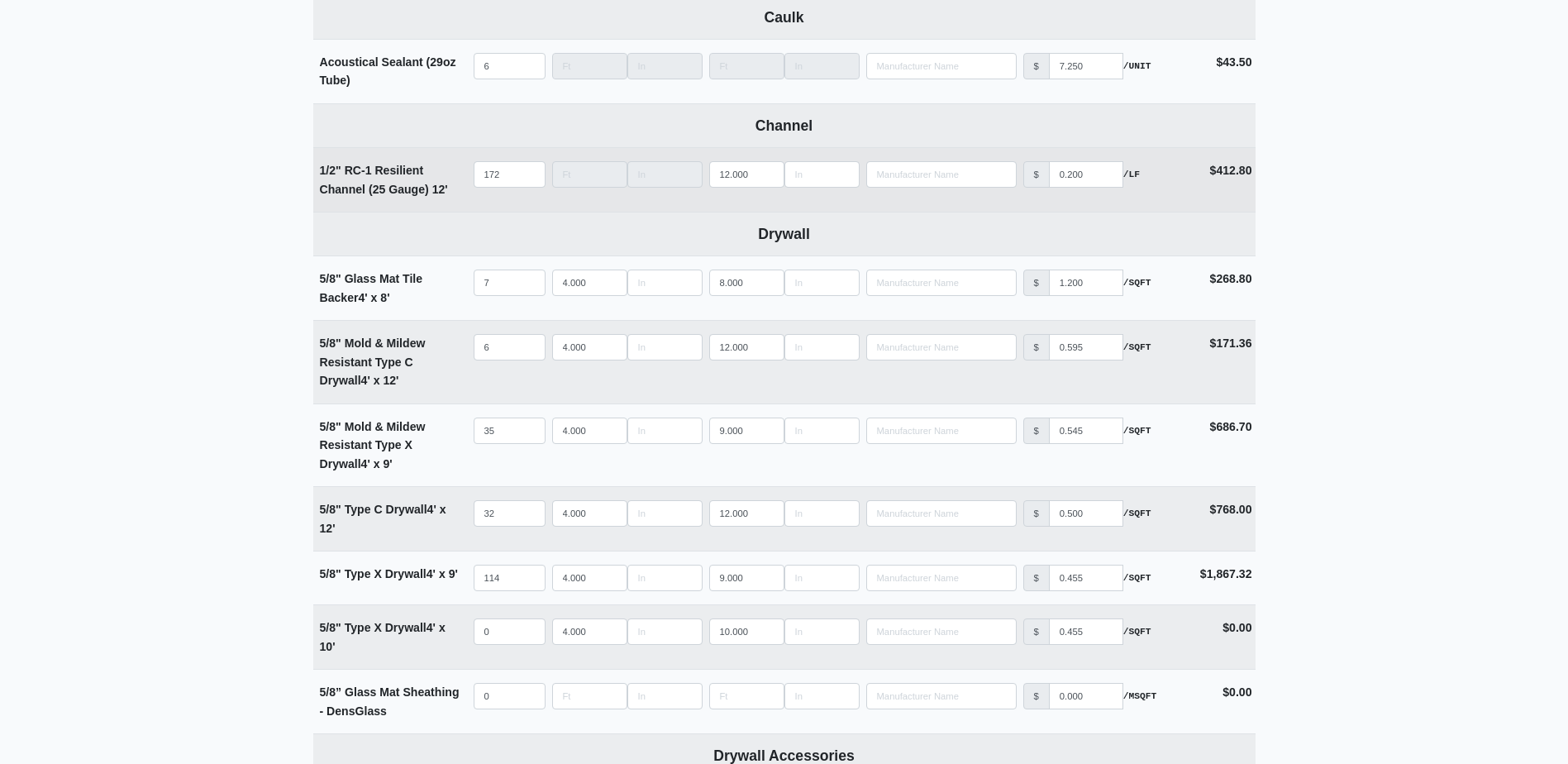
type input "Main Hang & Finish - Building 1000 - Basement POD C"
click at [506, 166] on input "172" at bounding box center [509, 174] width 72 height 26
type input "2"
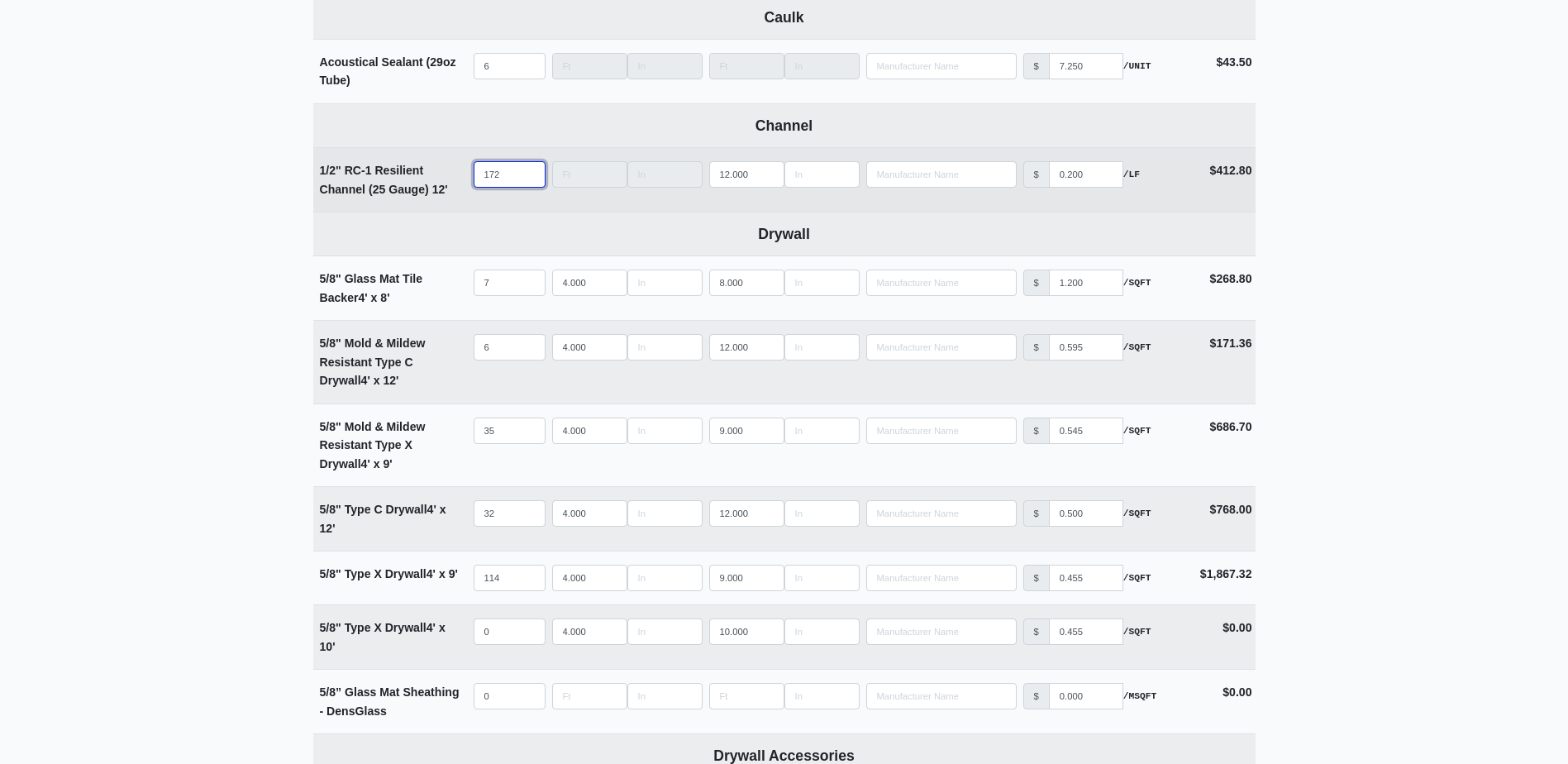
select select
type input "21"
select select
type input "213"
select select
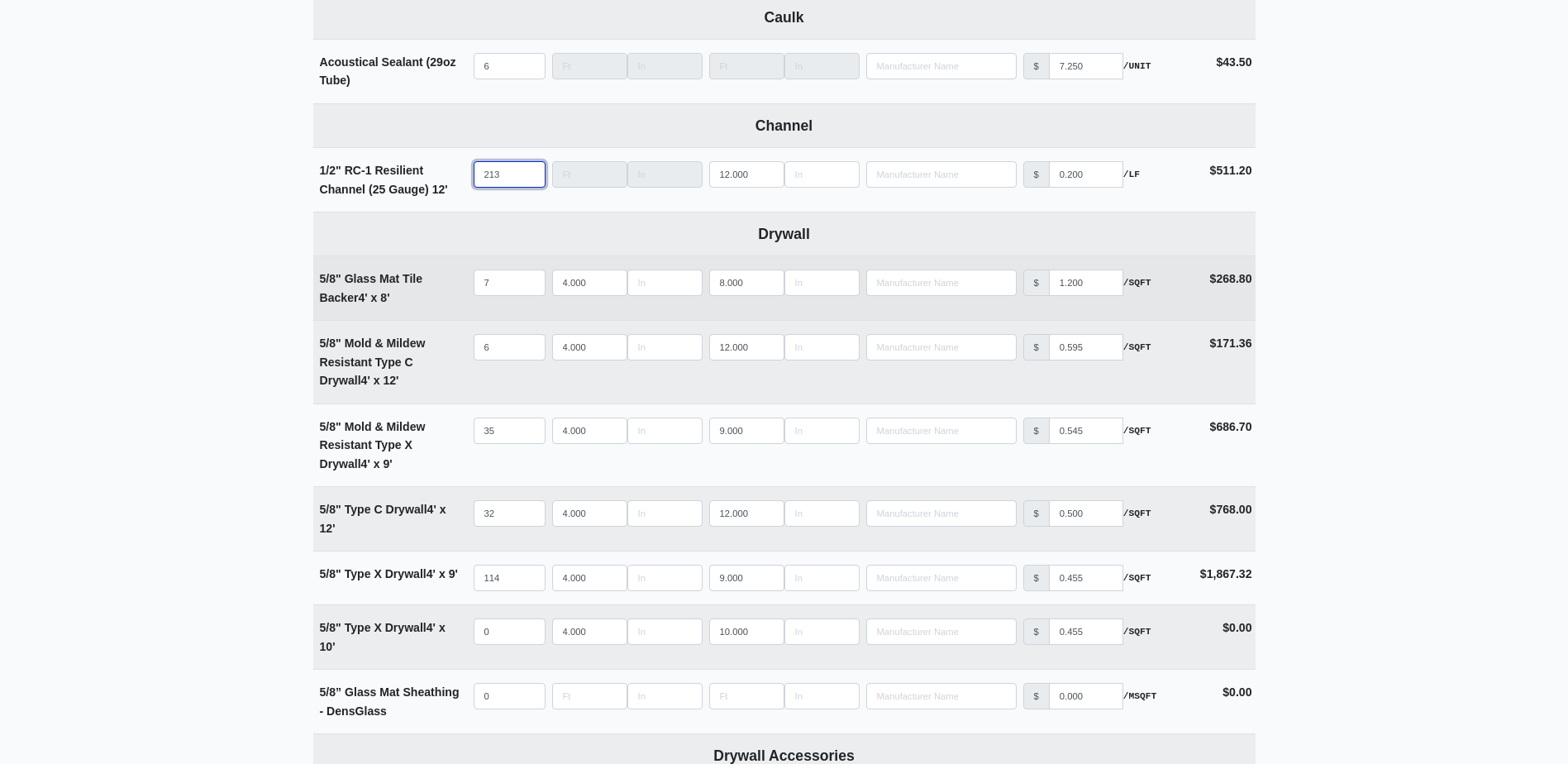
type input "213"
click at [509, 277] on input "7" at bounding box center [509, 282] width 72 height 26
type input "1"
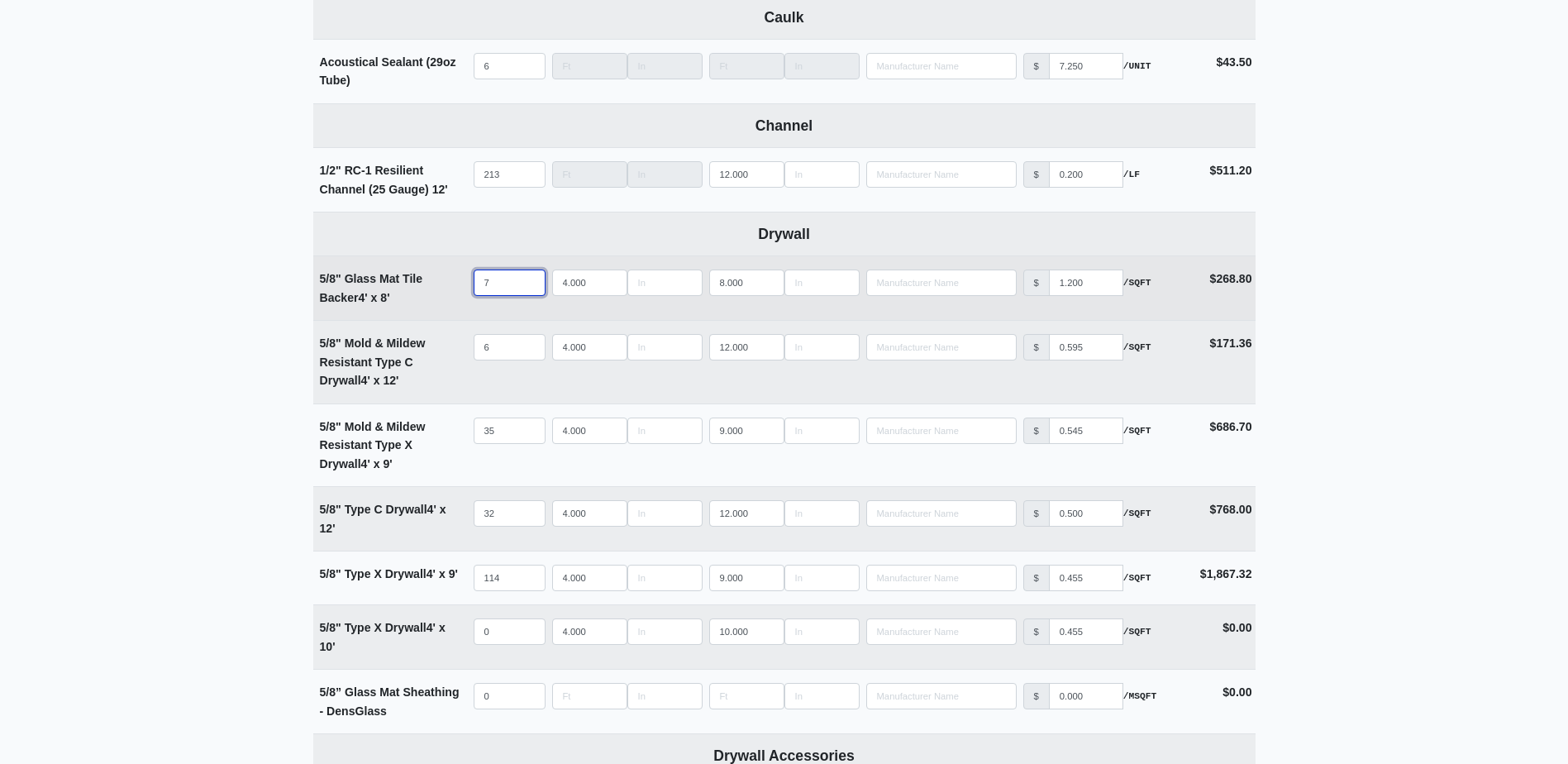
select select
type input "10"
select select
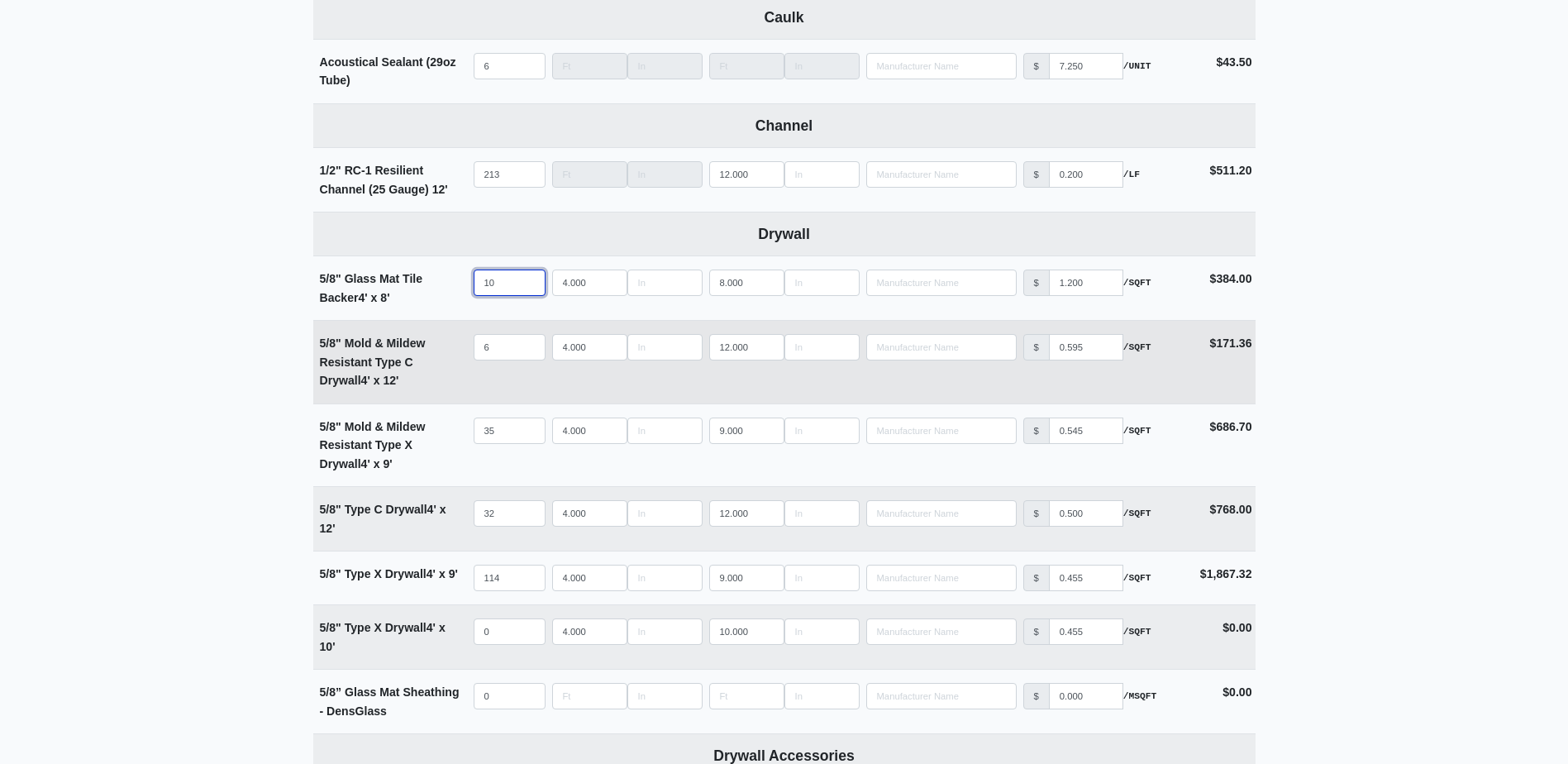
type input "10"
click at [503, 344] on input "6" at bounding box center [509, 347] width 72 height 26
click at [503, 345] on input "6" at bounding box center [509, 347] width 72 height 26
type input "1"
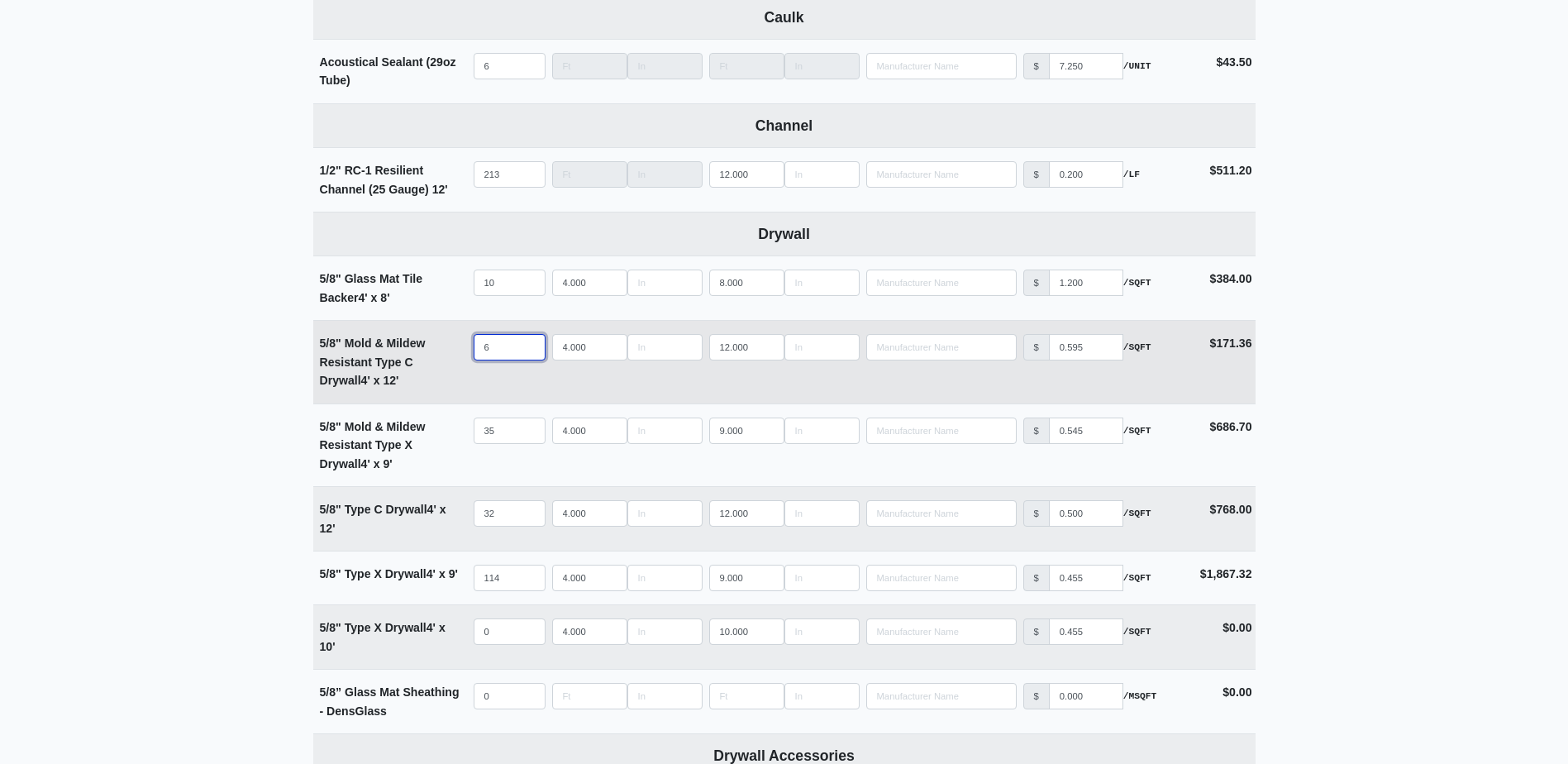
select select
type input "15"
select select
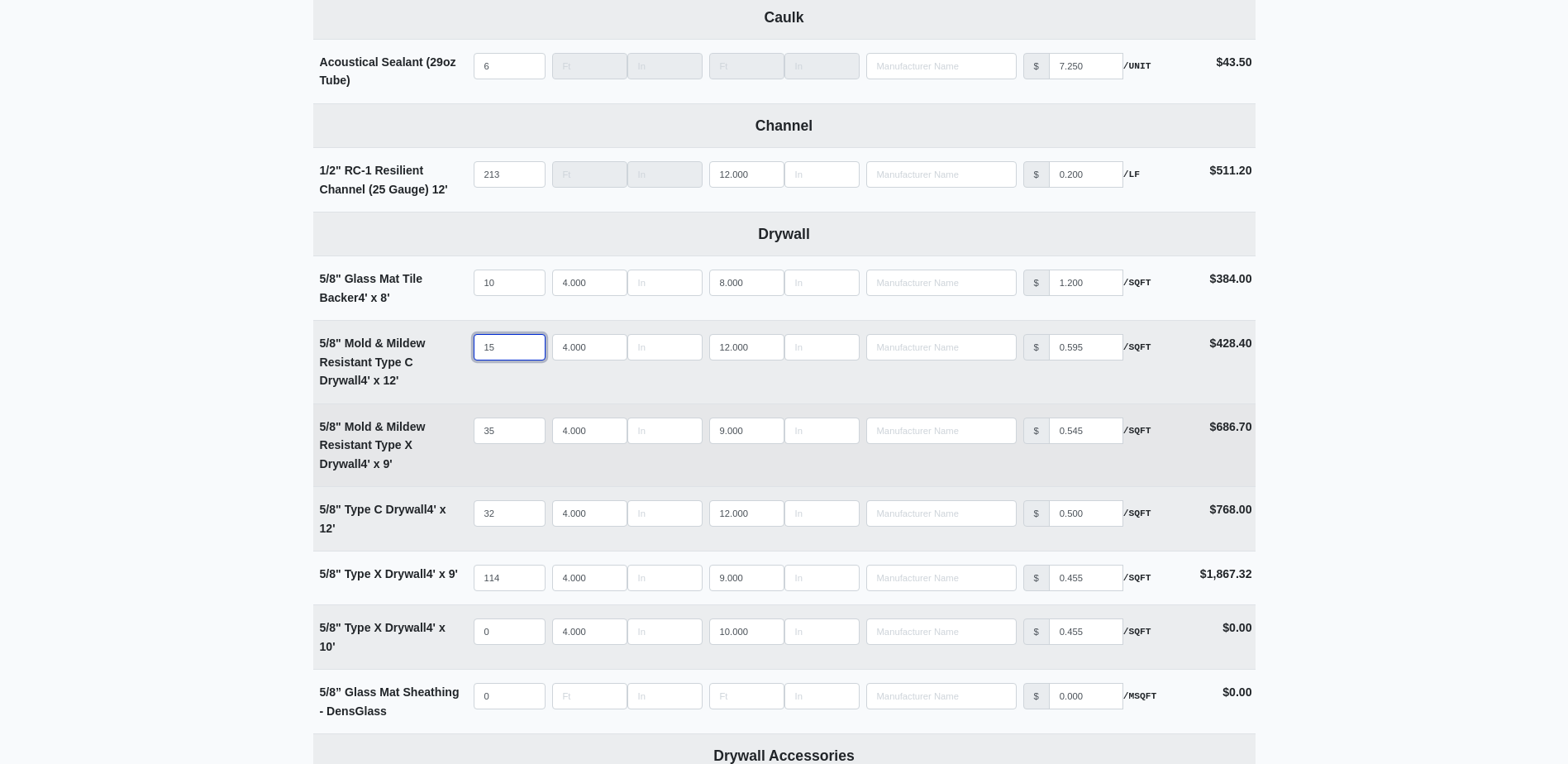
type input "15"
click at [506, 431] on input "35" at bounding box center [509, 430] width 72 height 26
type input "6"
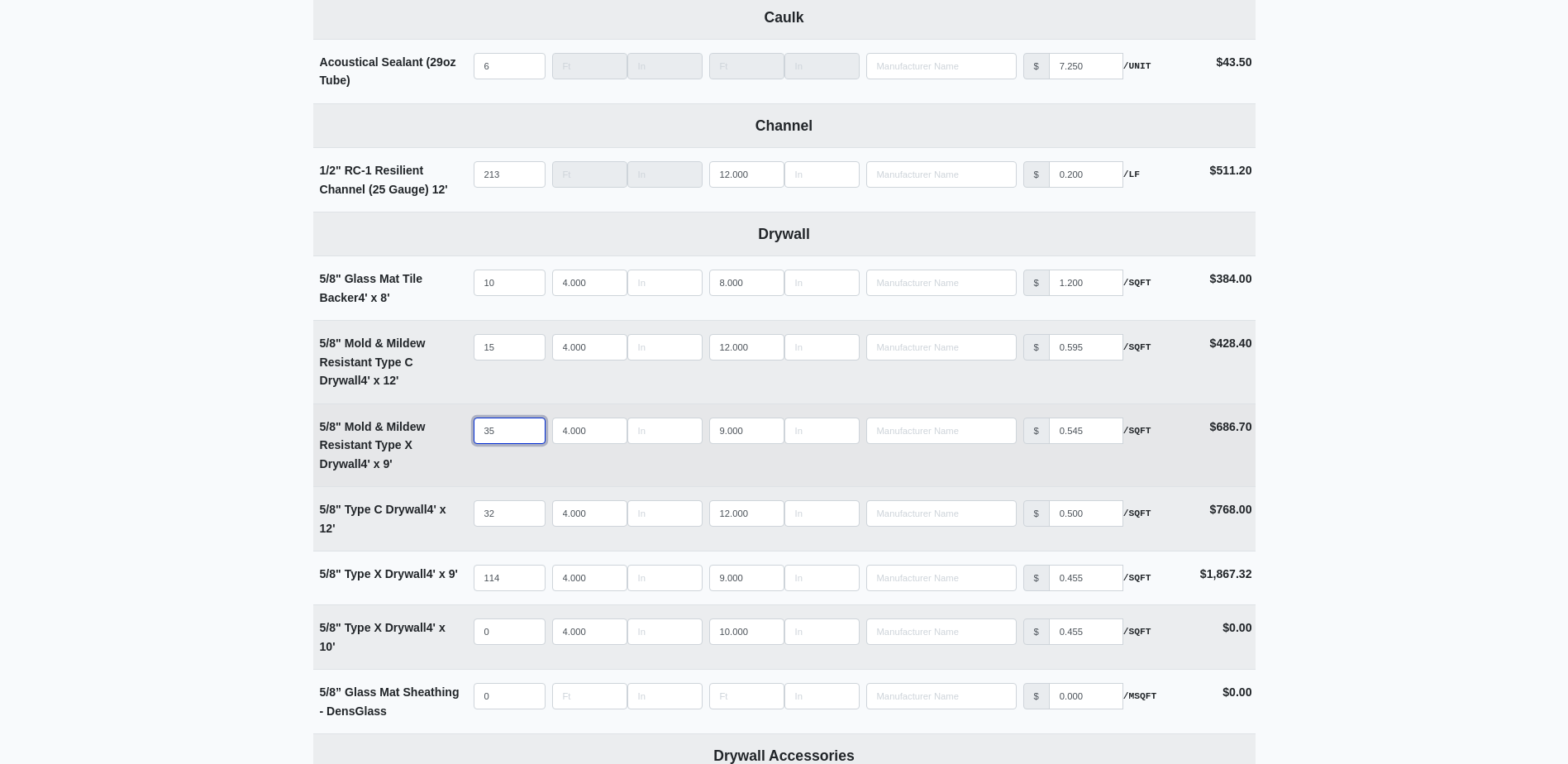
select select
type input "60"
select select
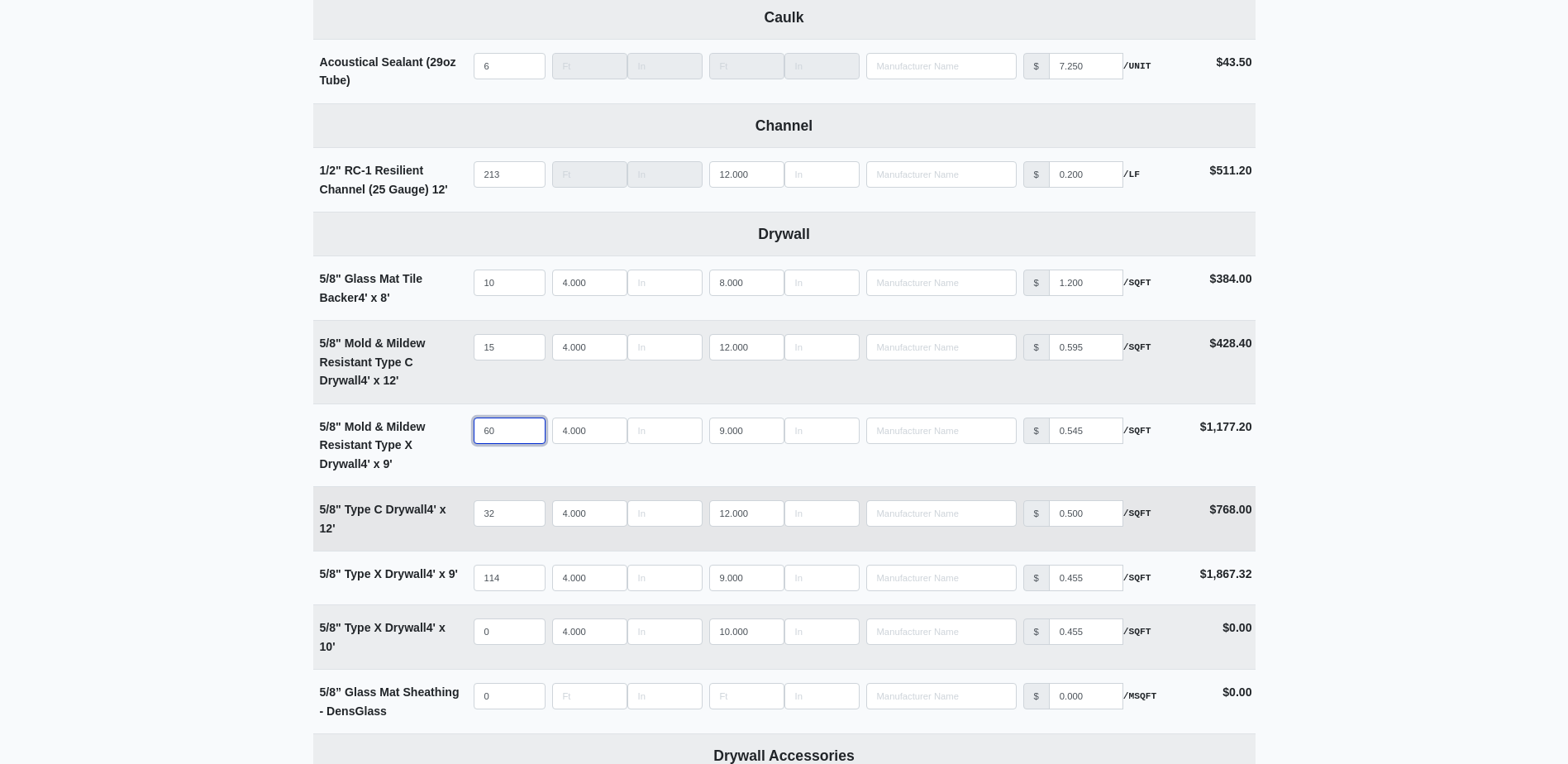
type input "60"
click at [500, 514] on input "32" at bounding box center [509, 513] width 72 height 26
type input "3"
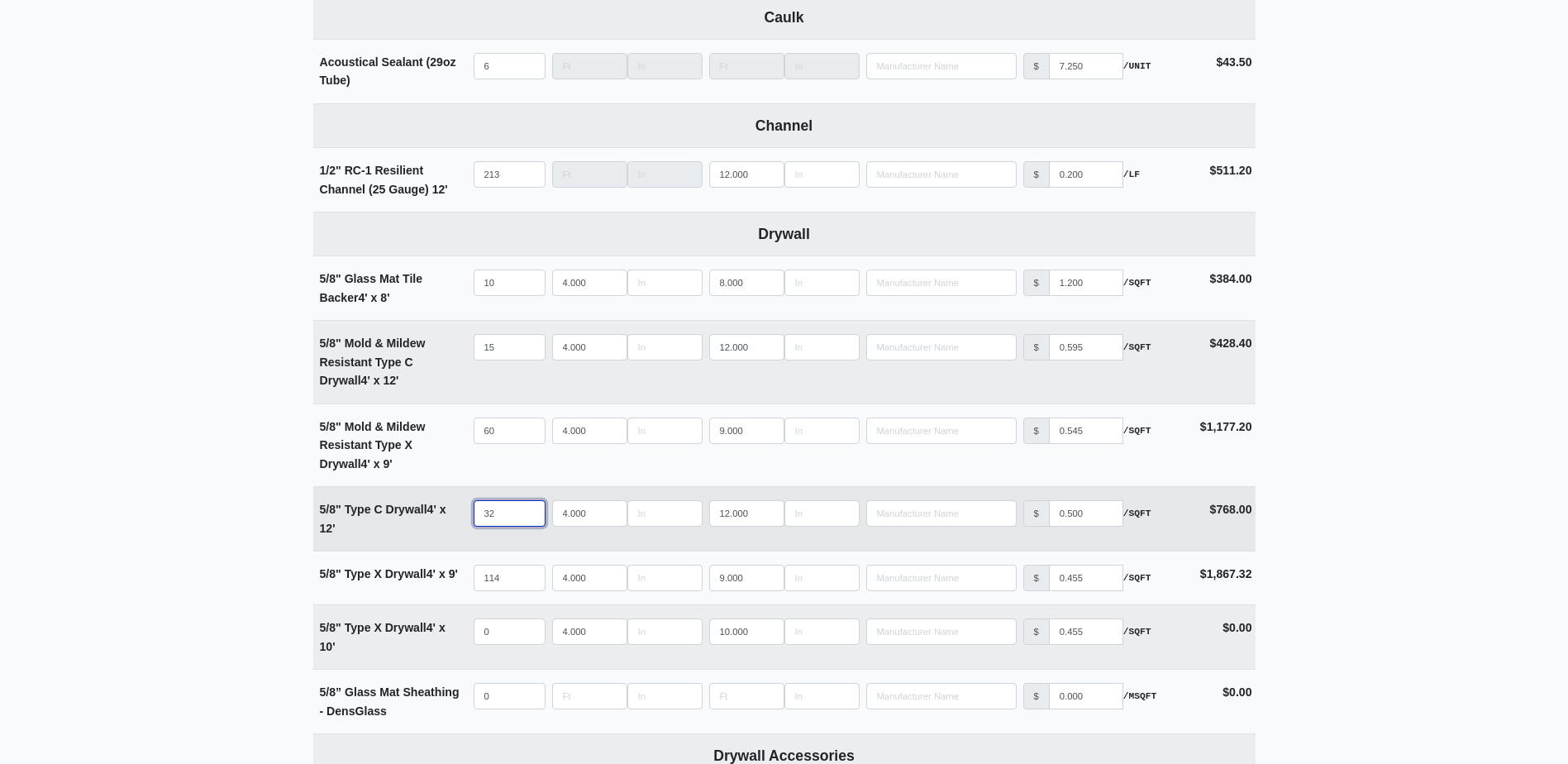
select select
type input "32"
select select
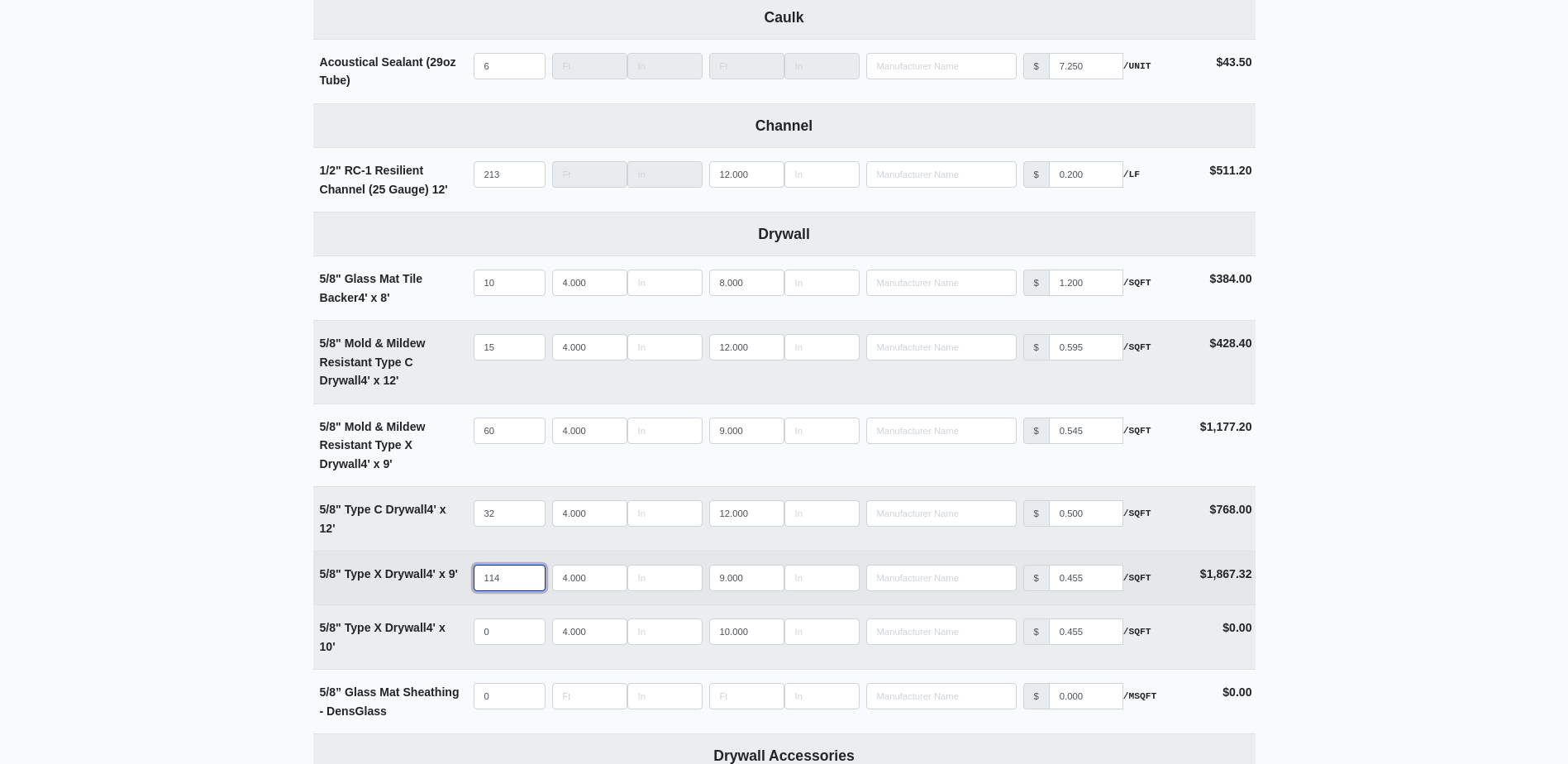
click at [505, 573] on input "114" at bounding box center [509, 577] width 72 height 26
type input "1"
select select
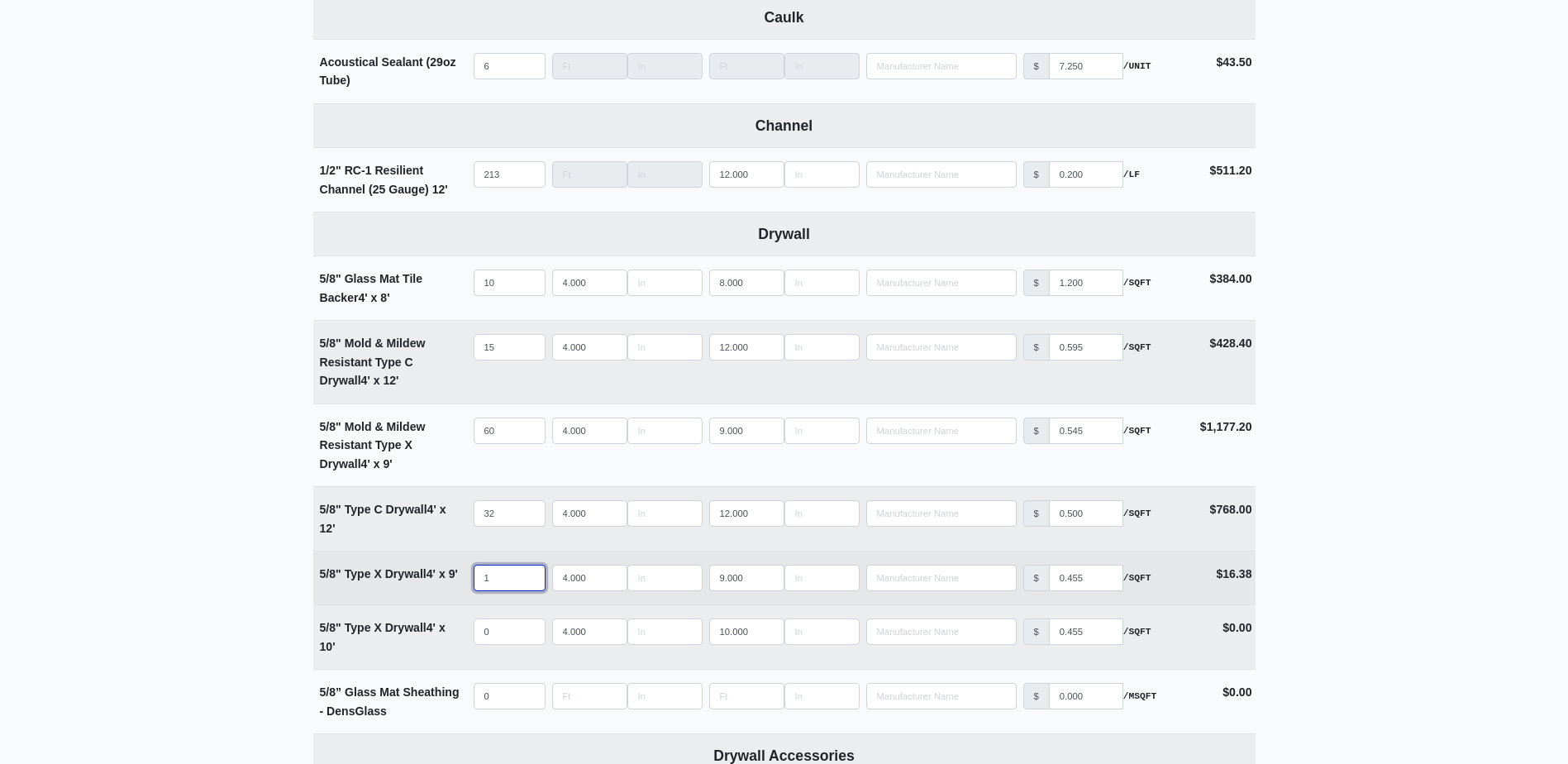
type input "11"
select select
type input "113"
select select
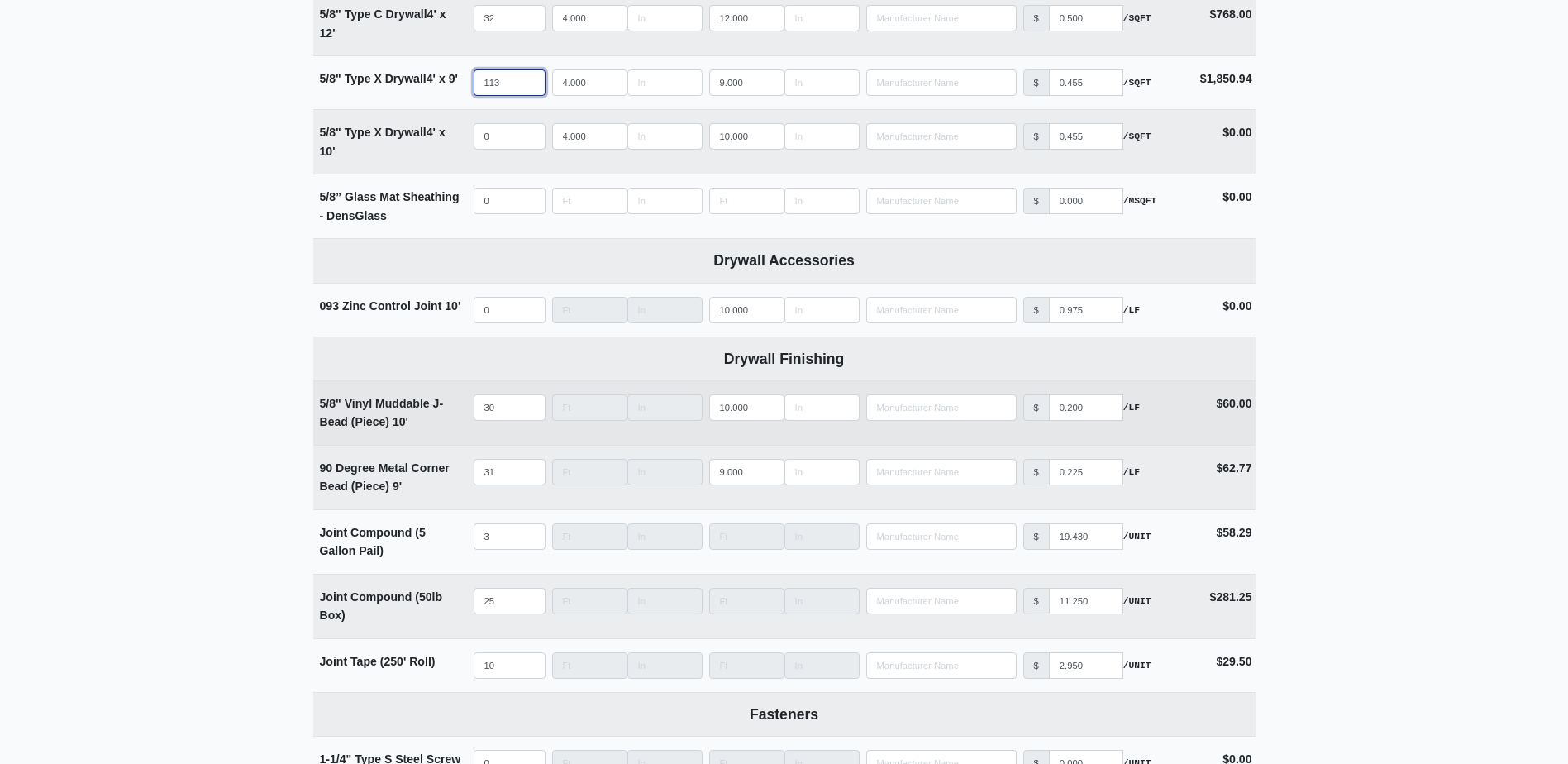
scroll to position [1239, 0]
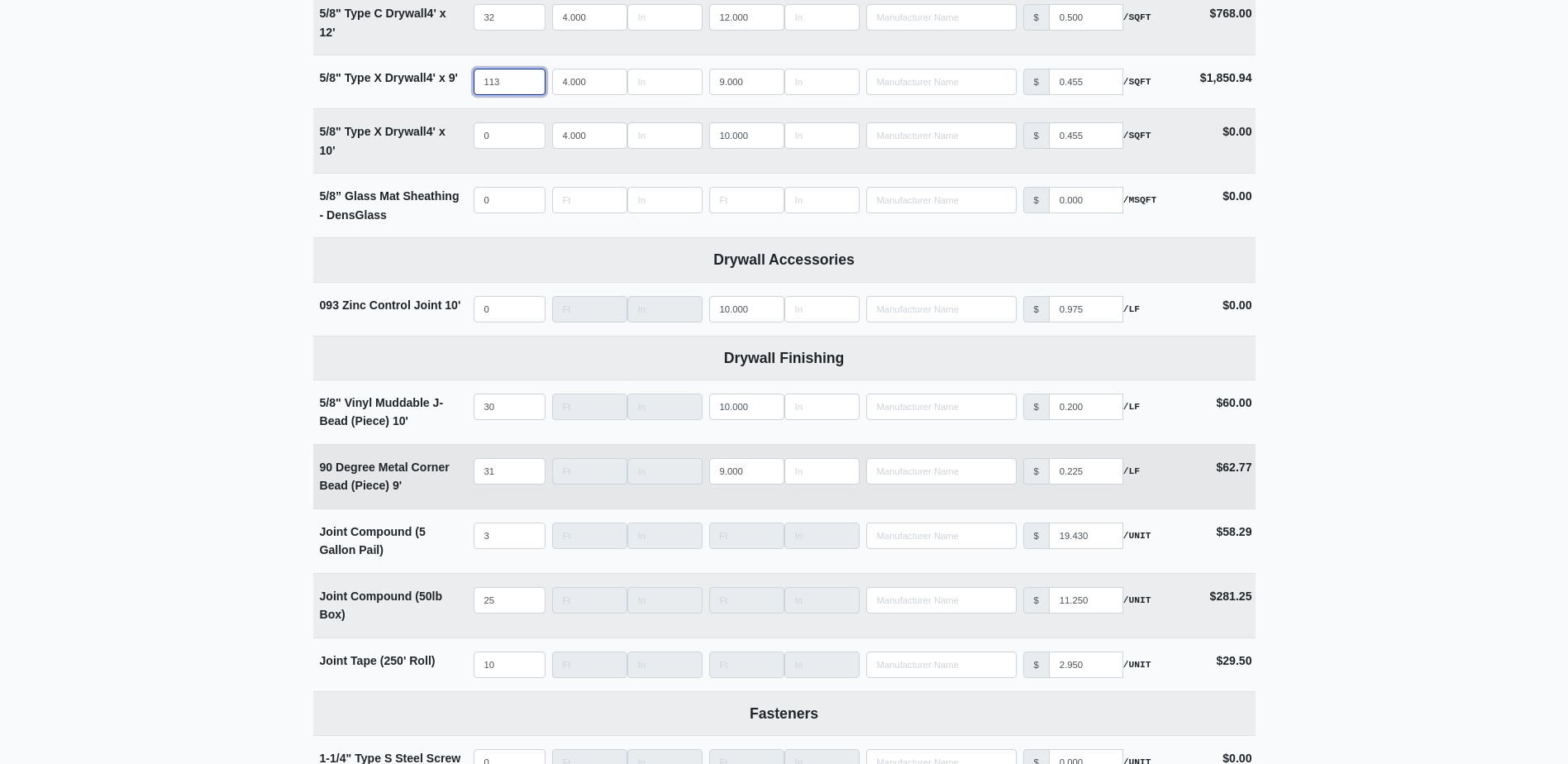
type input "113"
click at [505, 472] on input "31" at bounding box center [509, 471] width 72 height 26
type input "2"
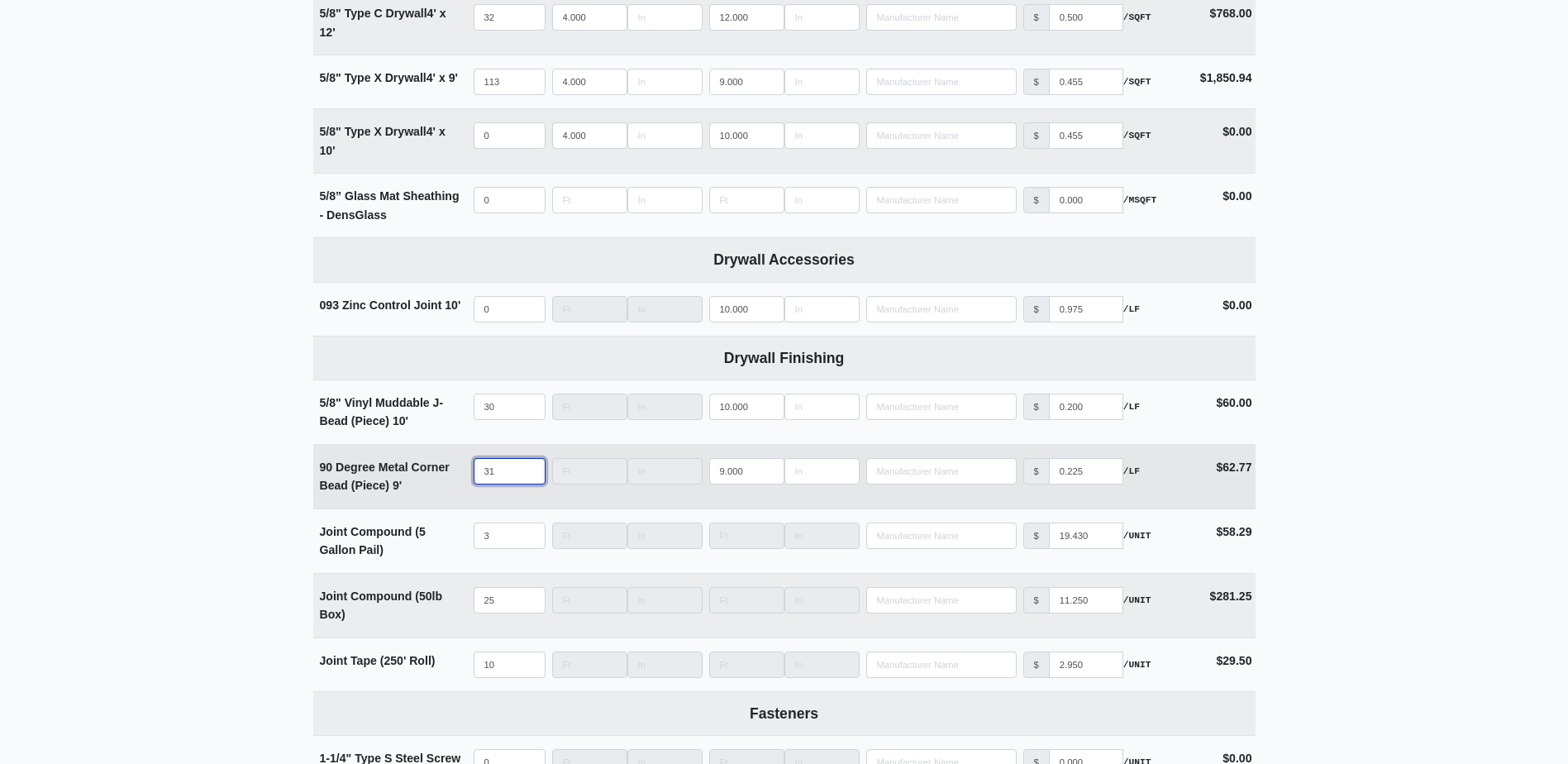
select select
type input "27"
select select
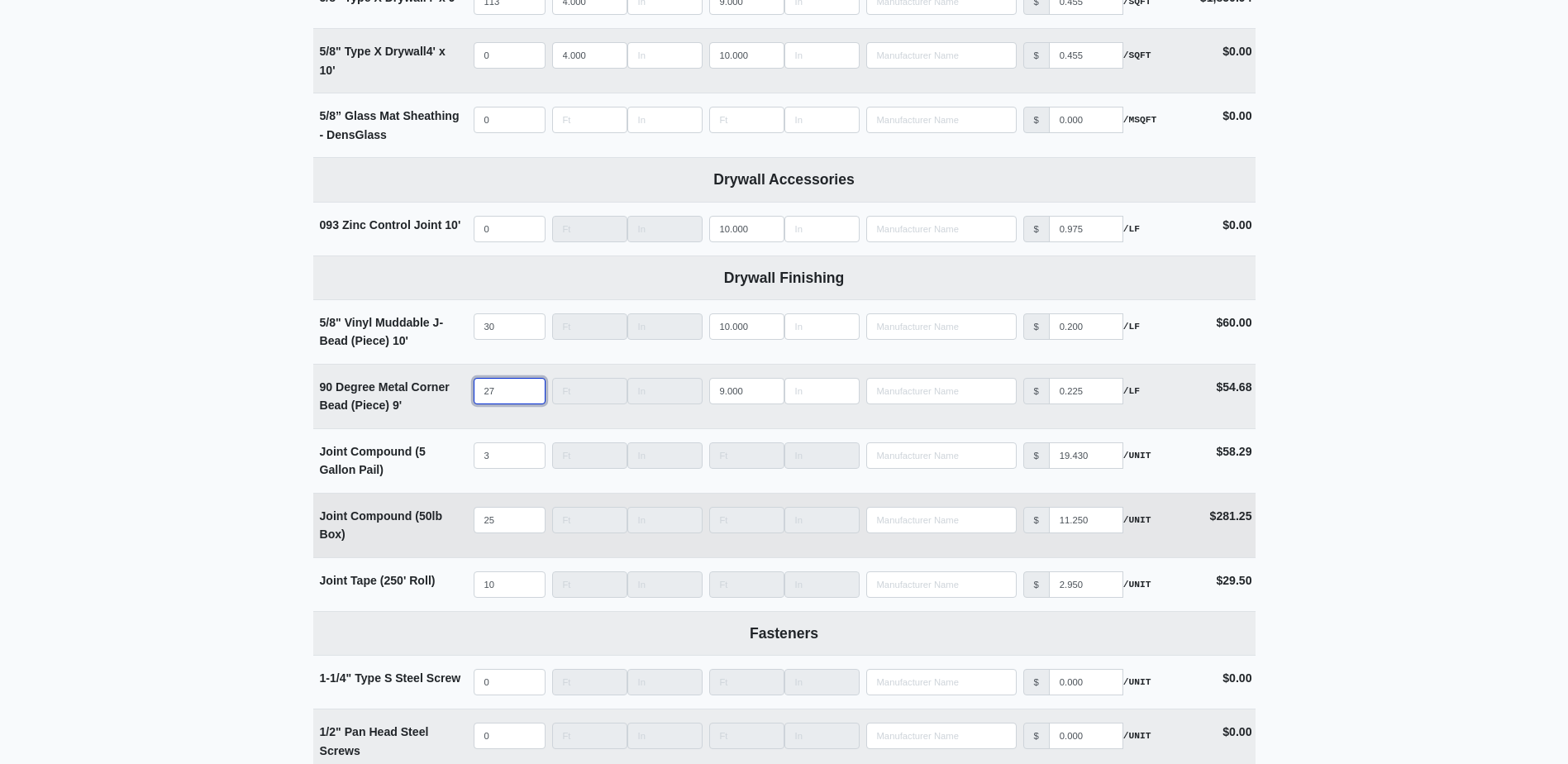
scroll to position [1322, 0]
type input "27"
click at [505, 521] on input "25" at bounding box center [509, 517] width 72 height 26
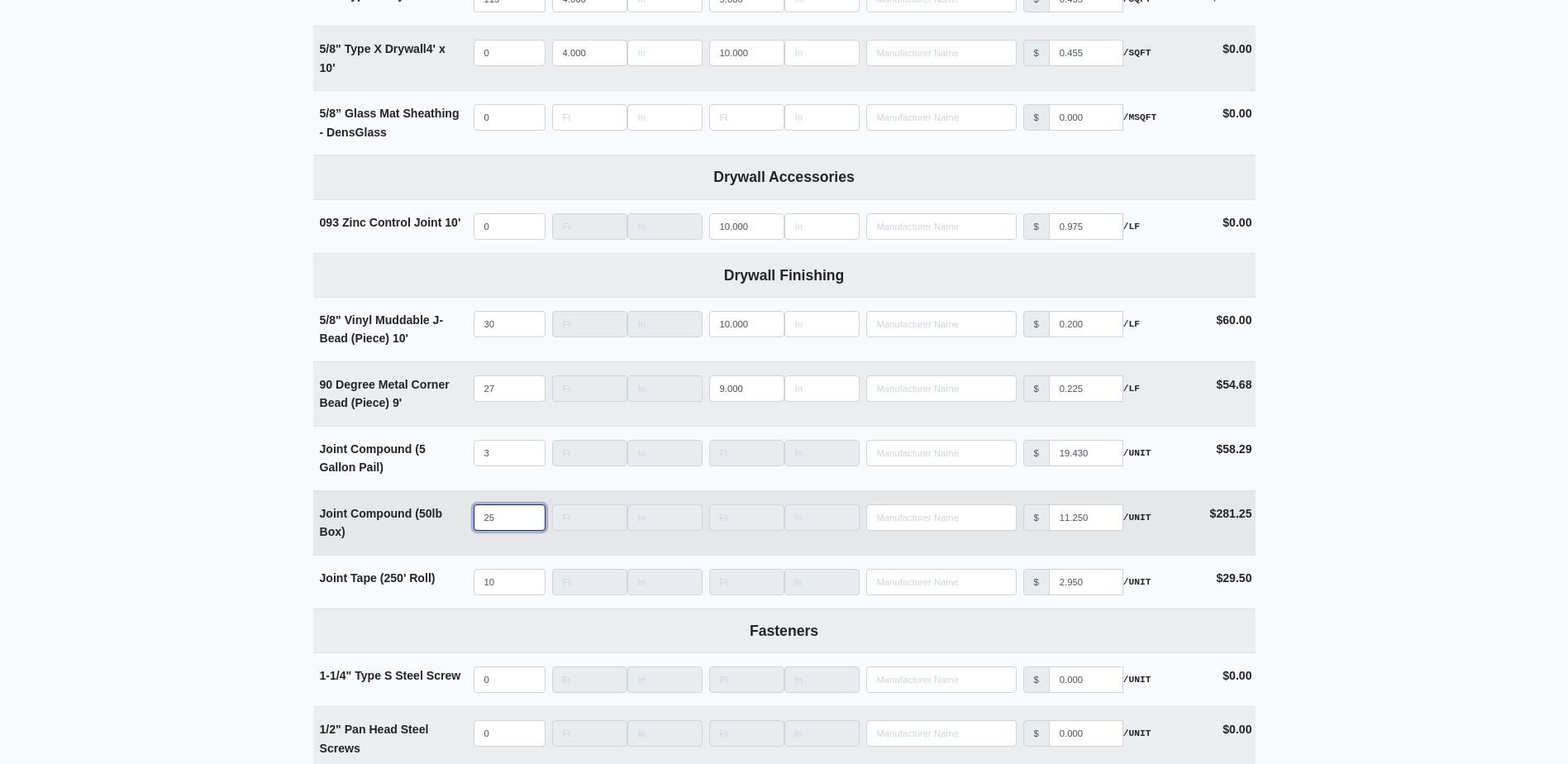
type input "3"
select select
type input "30"
select select
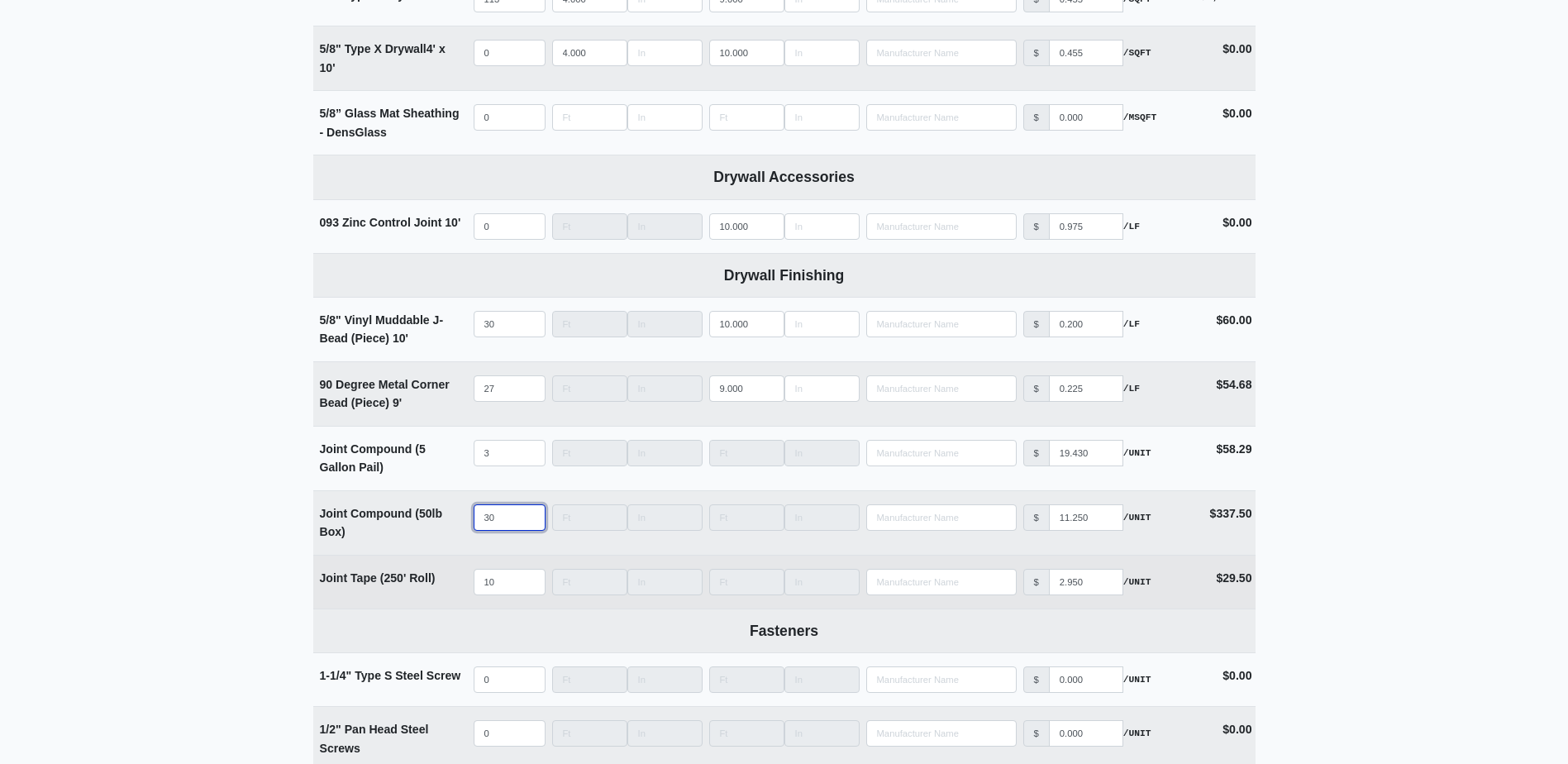
type input "30"
click at [514, 586] on input "10" at bounding box center [509, 582] width 72 height 26
type input "102"
select select
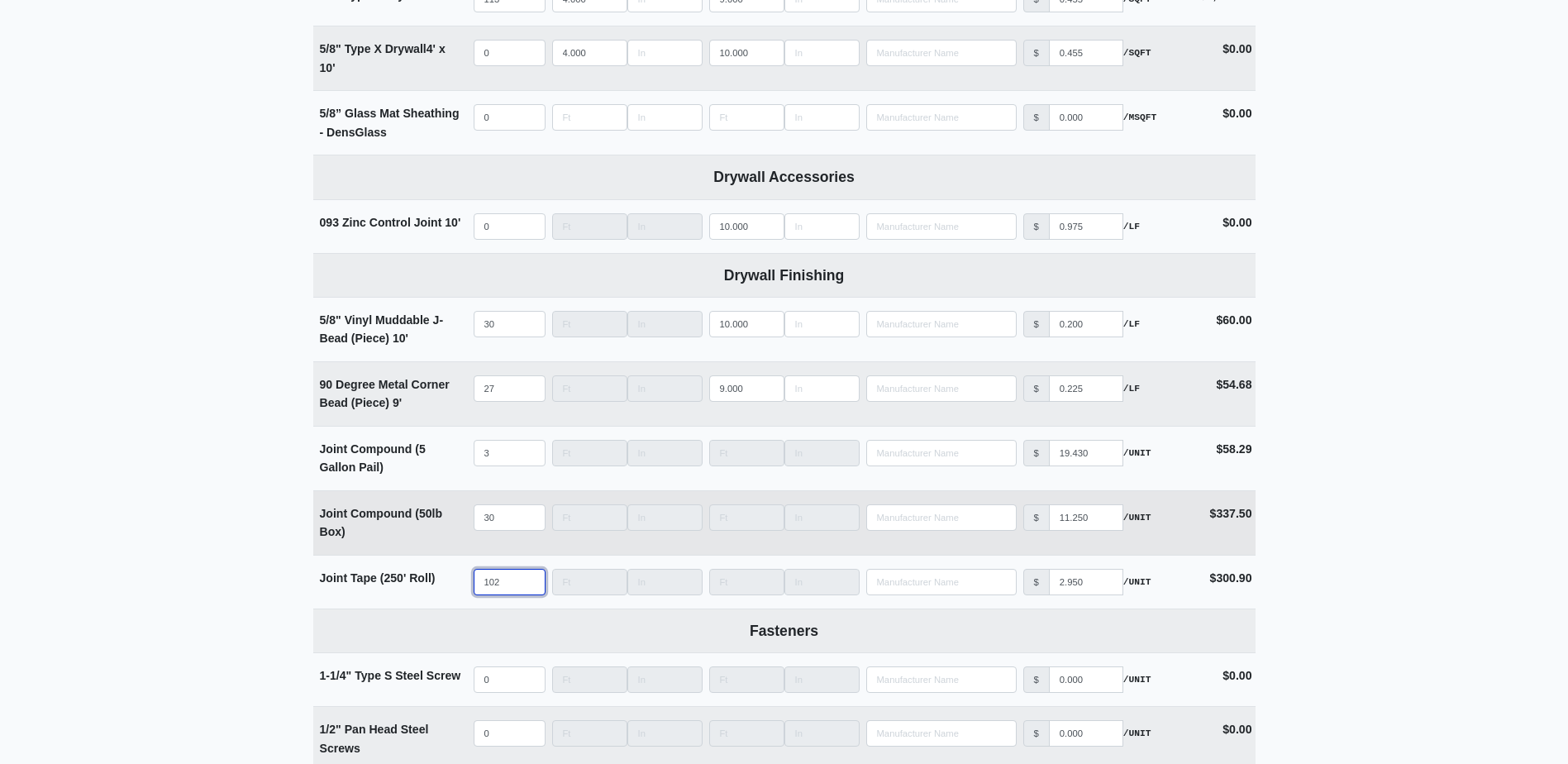
type input "10"
select select
type input "1"
select select
type input "12"
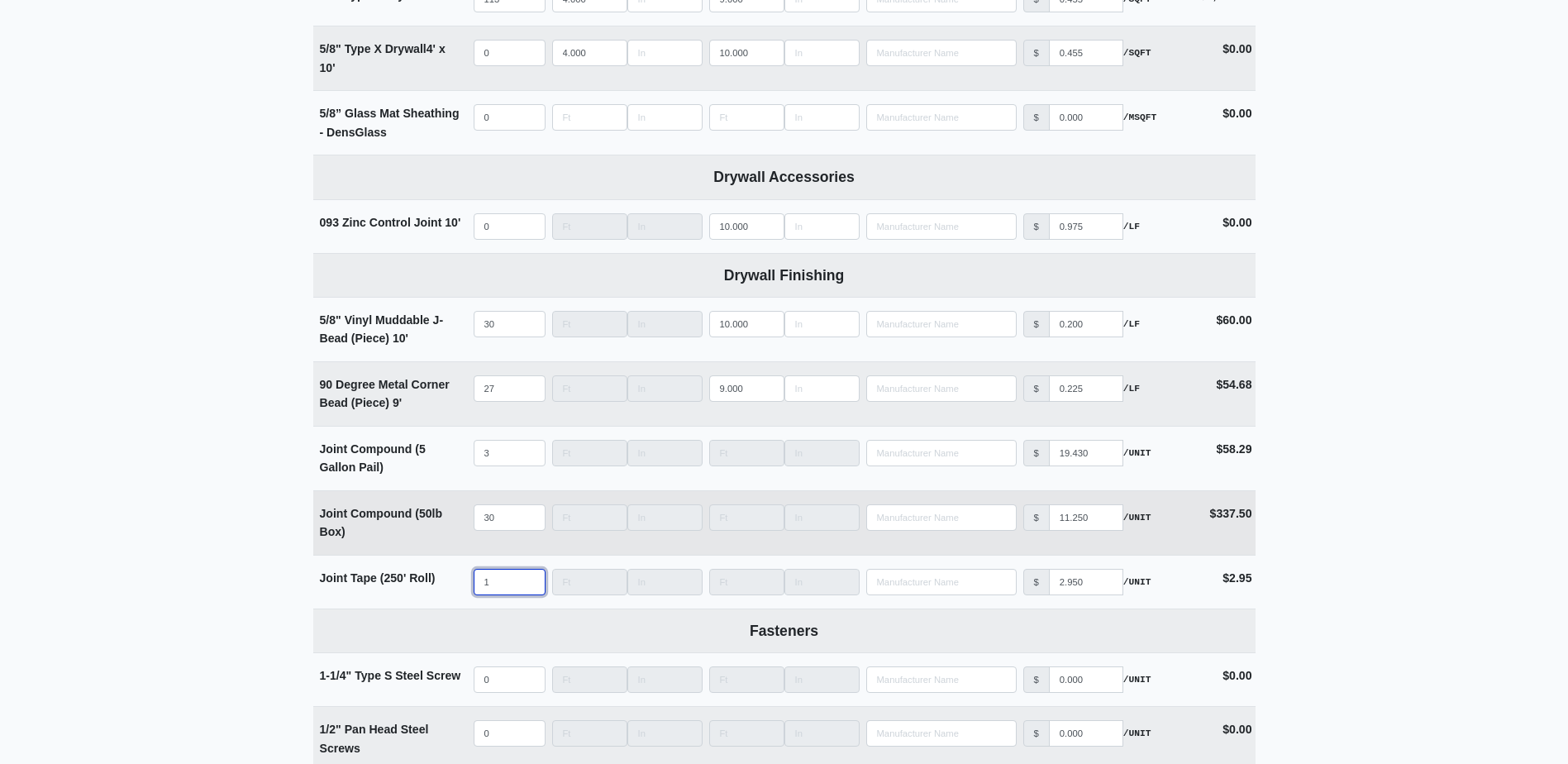
select select
type input "12"
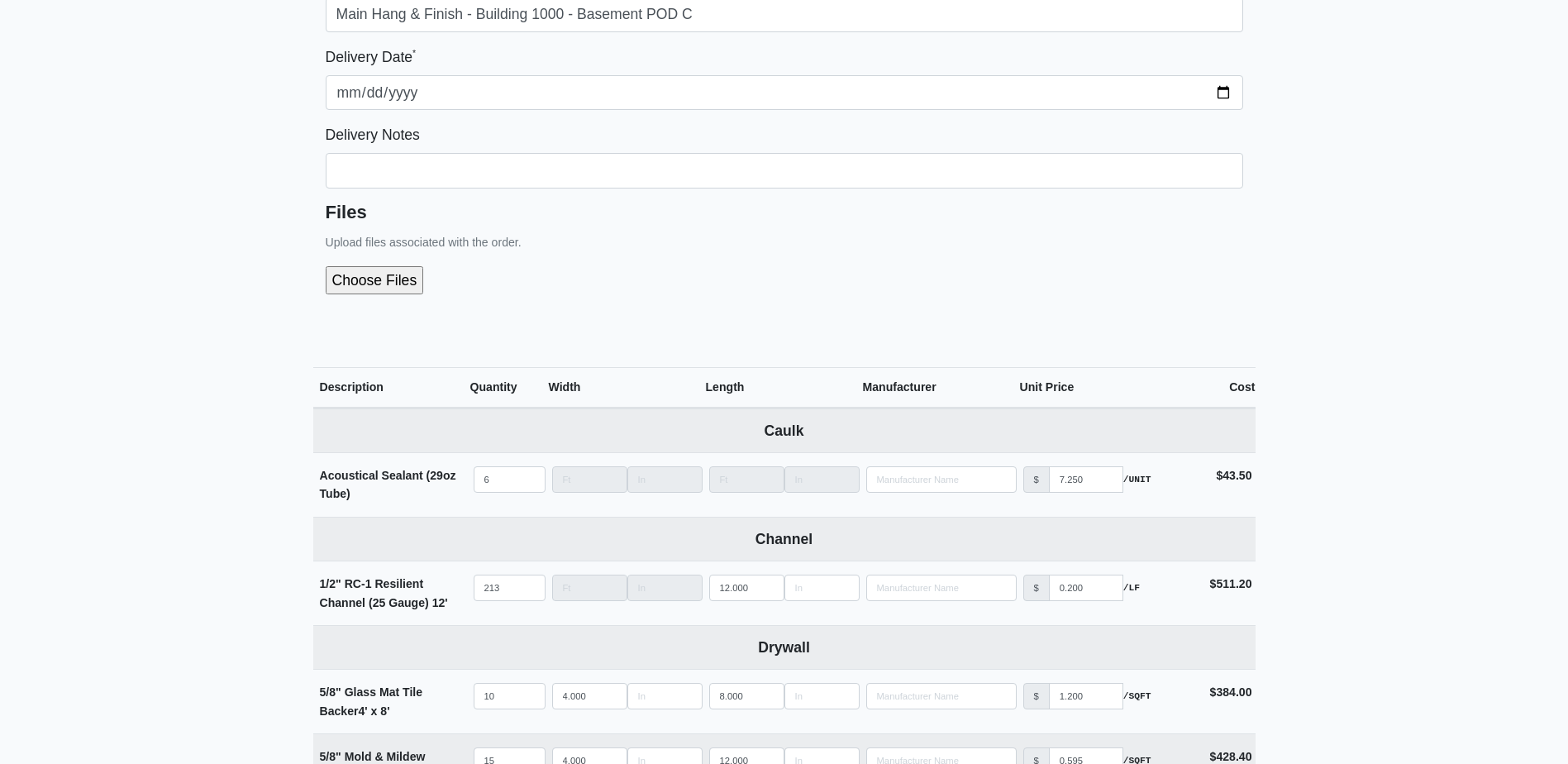
scroll to position [0, 0]
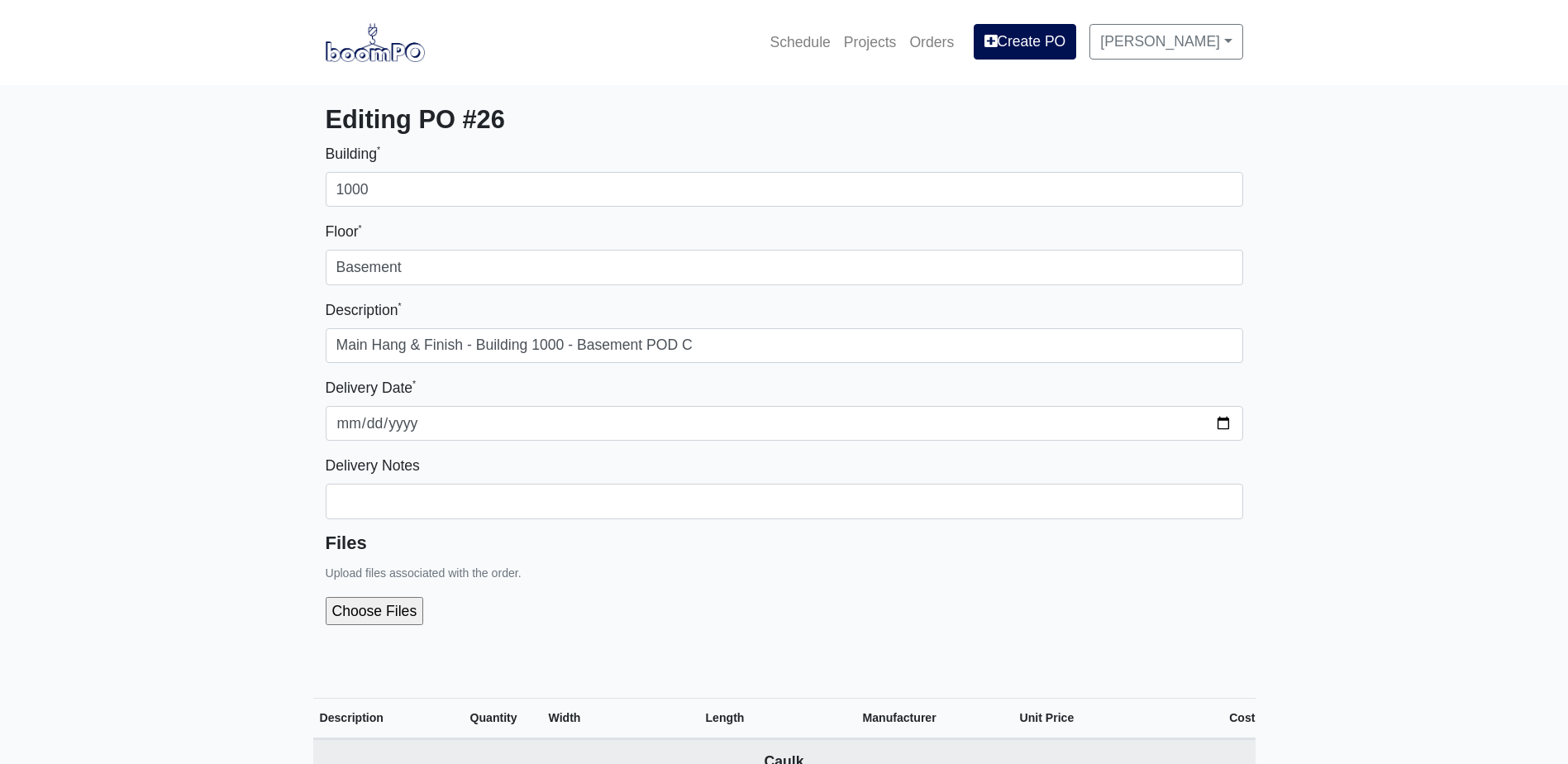
click at [375, 615] on input "file" at bounding box center [463, 611] width 275 height 28
type input "C:\fakepath\B1000 Basement POD C.pdf"
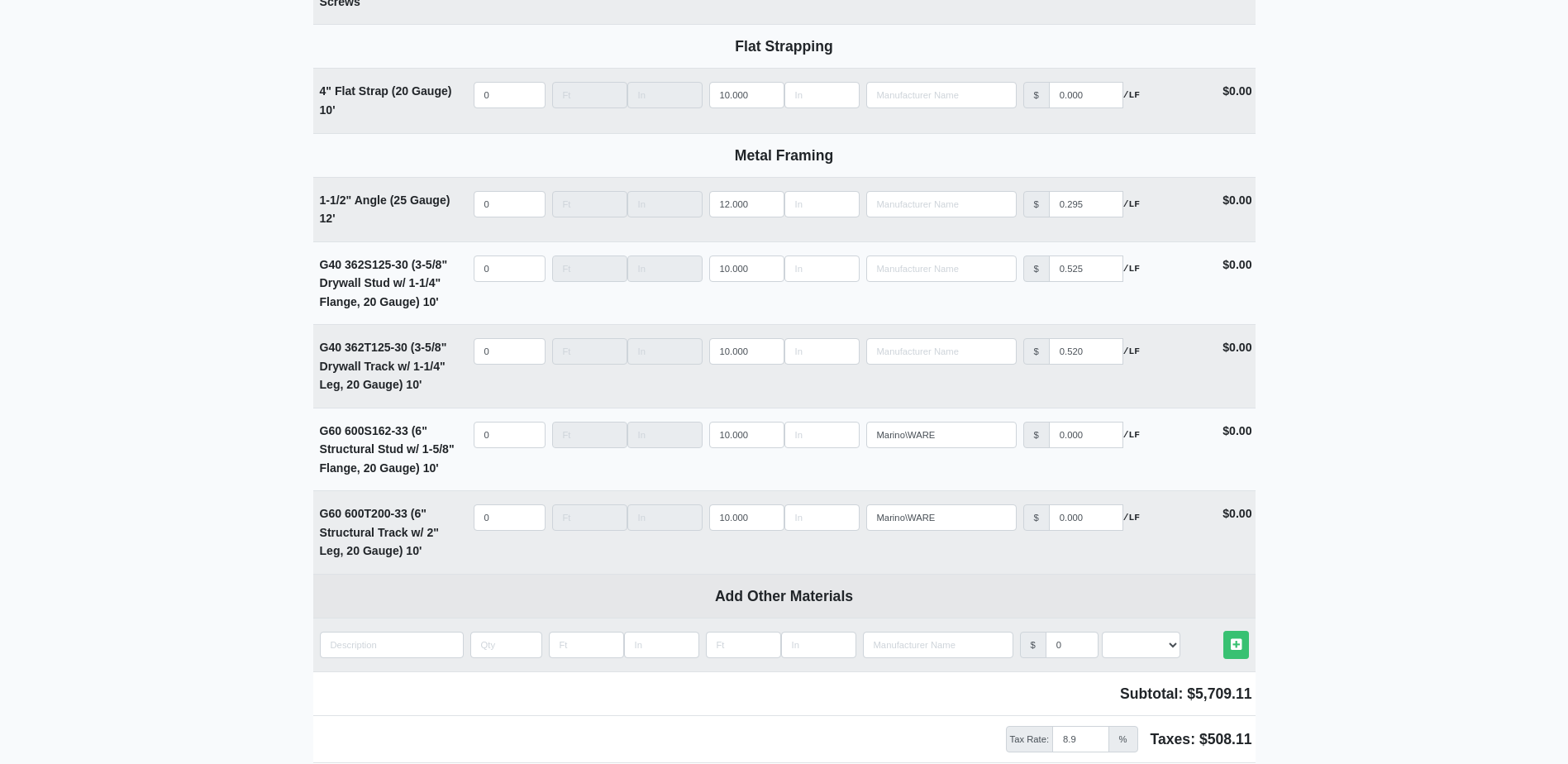
scroll to position [2344, 0]
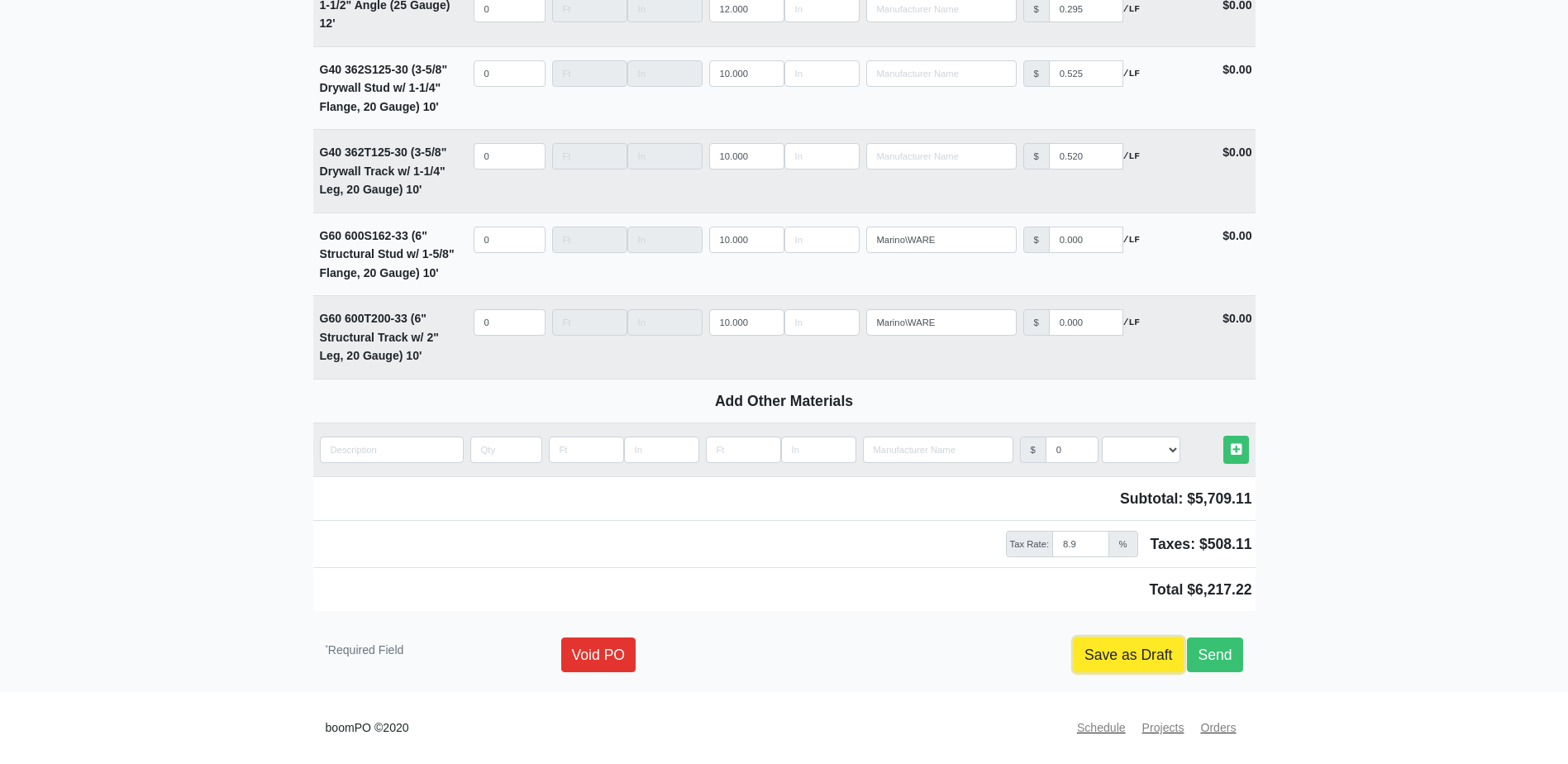
click at [1146, 651] on link "Save as Draft" at bounding box center [1128, 654] width 110 height 34
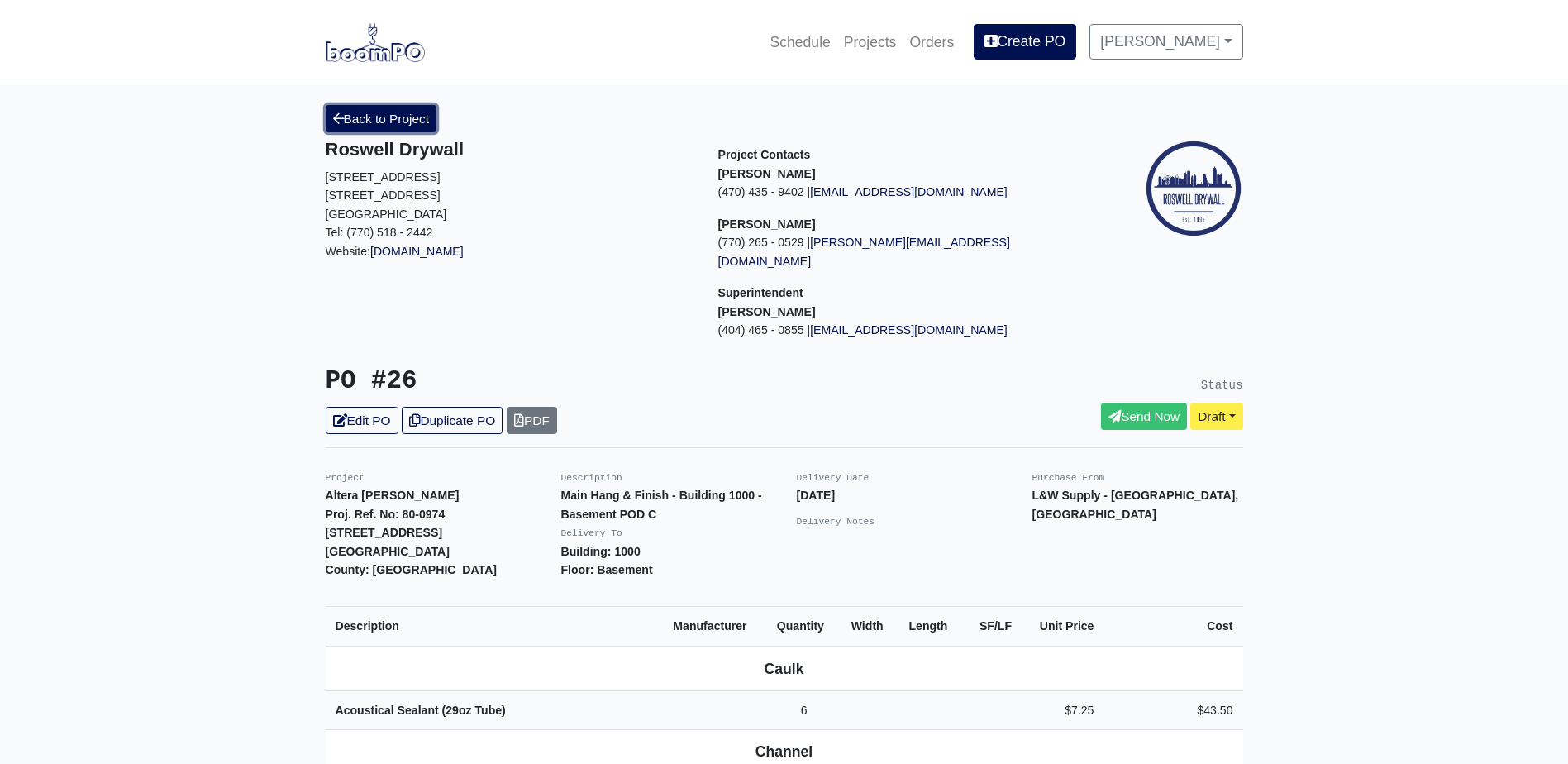
click at [385, 125] on link "Back to Project" at bounding box center [381, 119] width 112 height 27
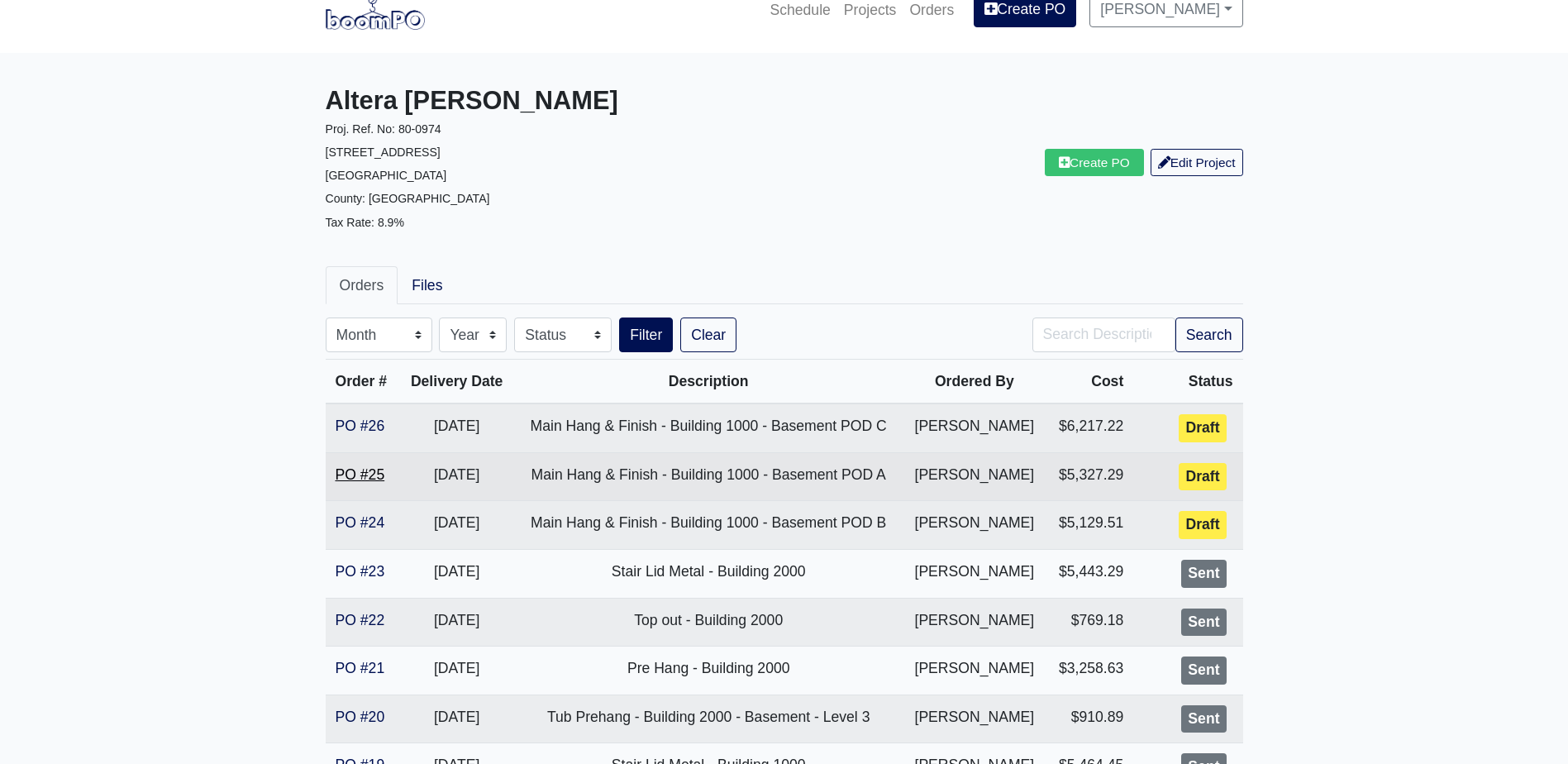
scroll to position [83, 0]
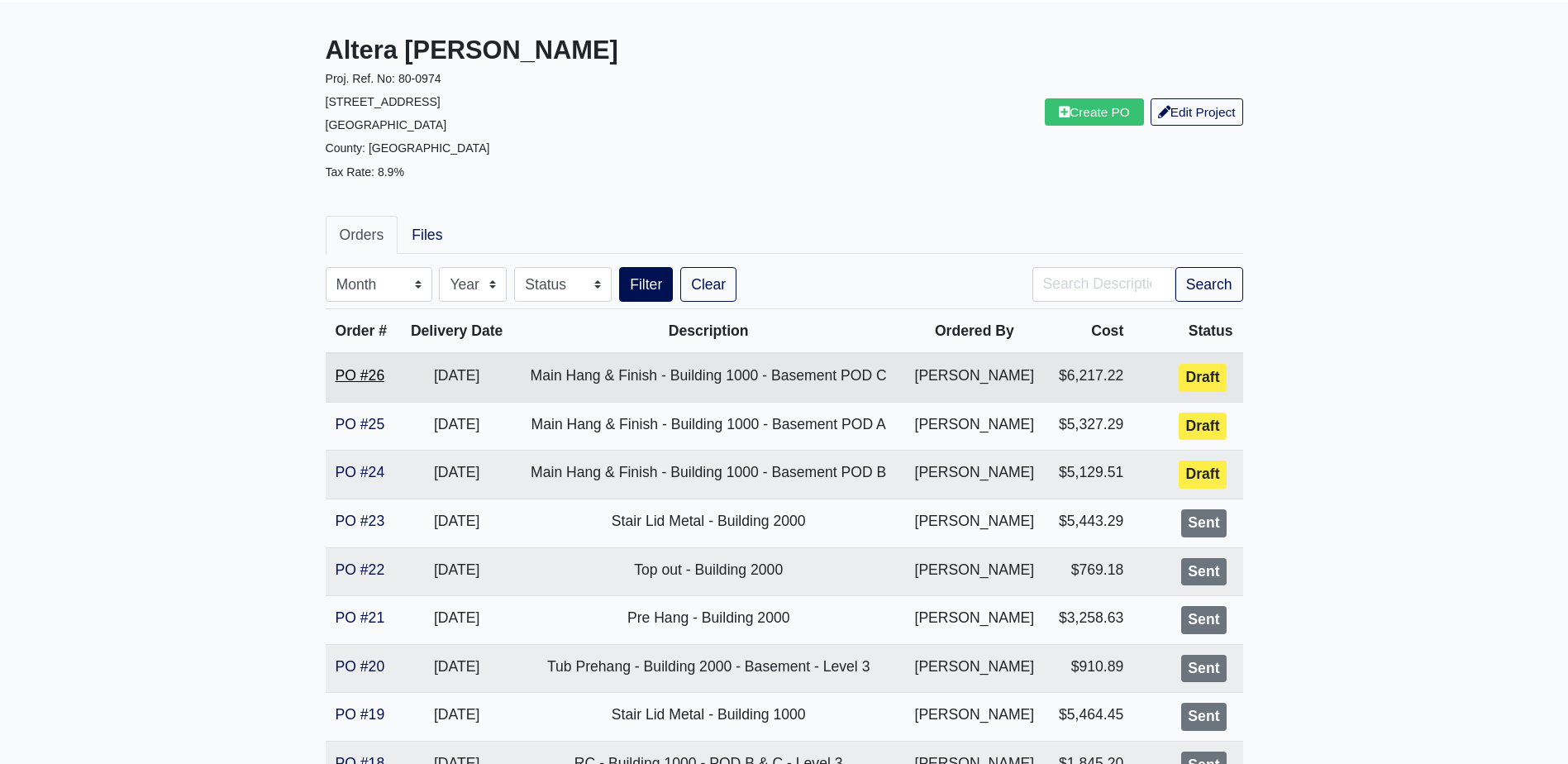
click at [368, 377] on link "PO #26" at bounding box center [360, 375] width 50 height 16
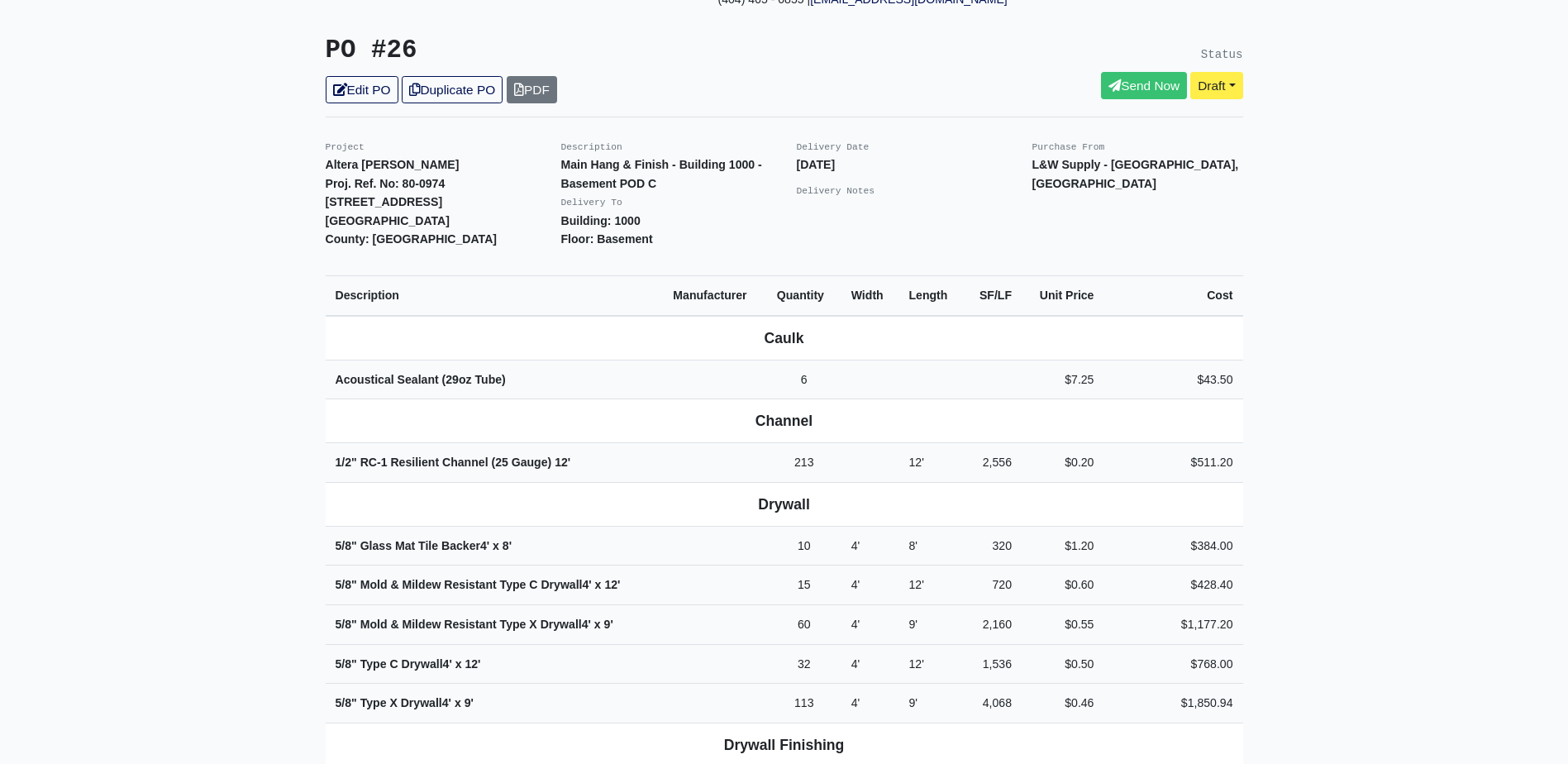
scroll to position [413, 0]
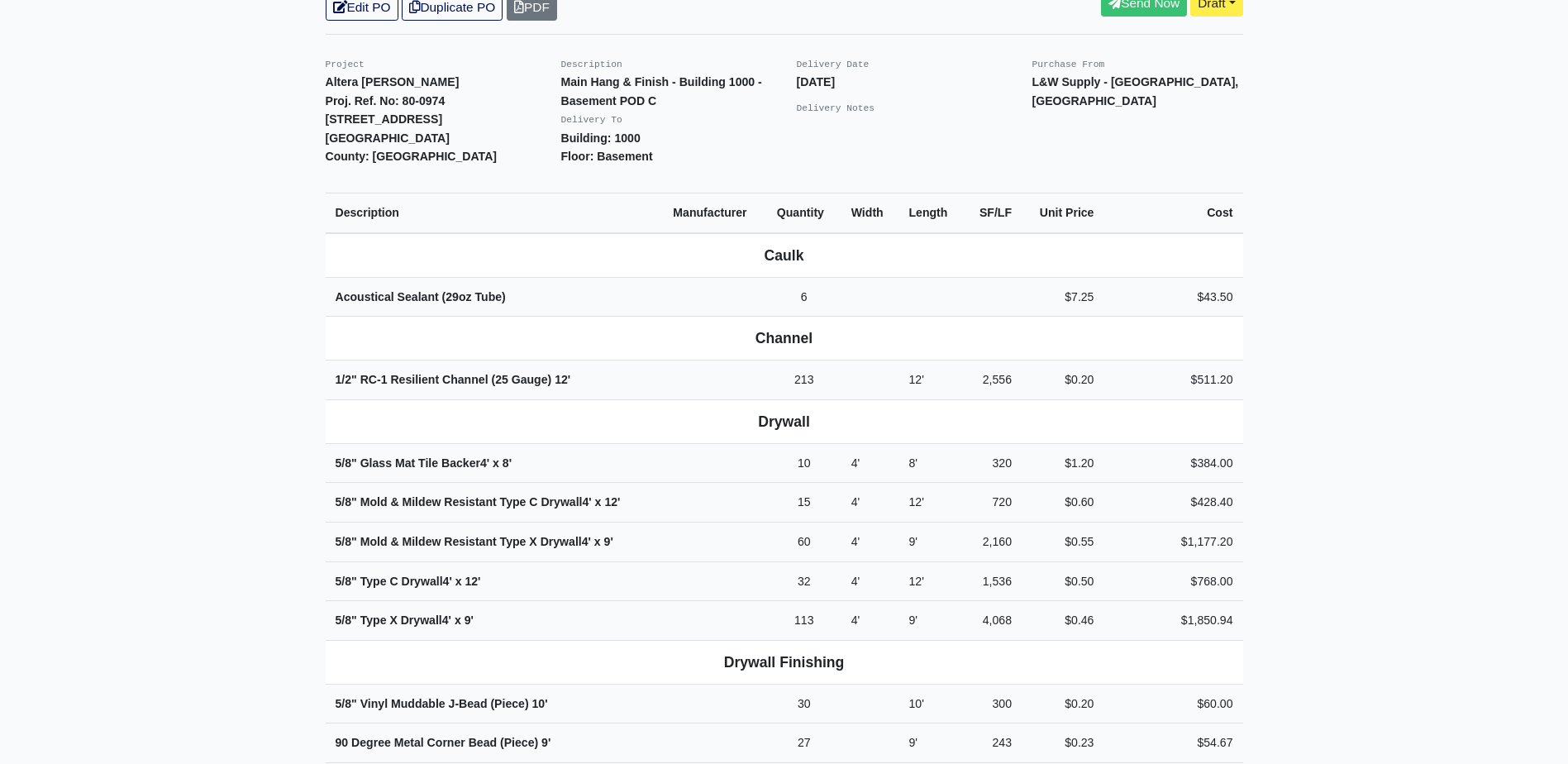
click at [182, 539] on main "Back to Project Roswell Drywall [STREET_ADDRESS] Tel: (770) 518 - 2442 Website:…" at bounding box center [784, 522] width 1568 height 1701
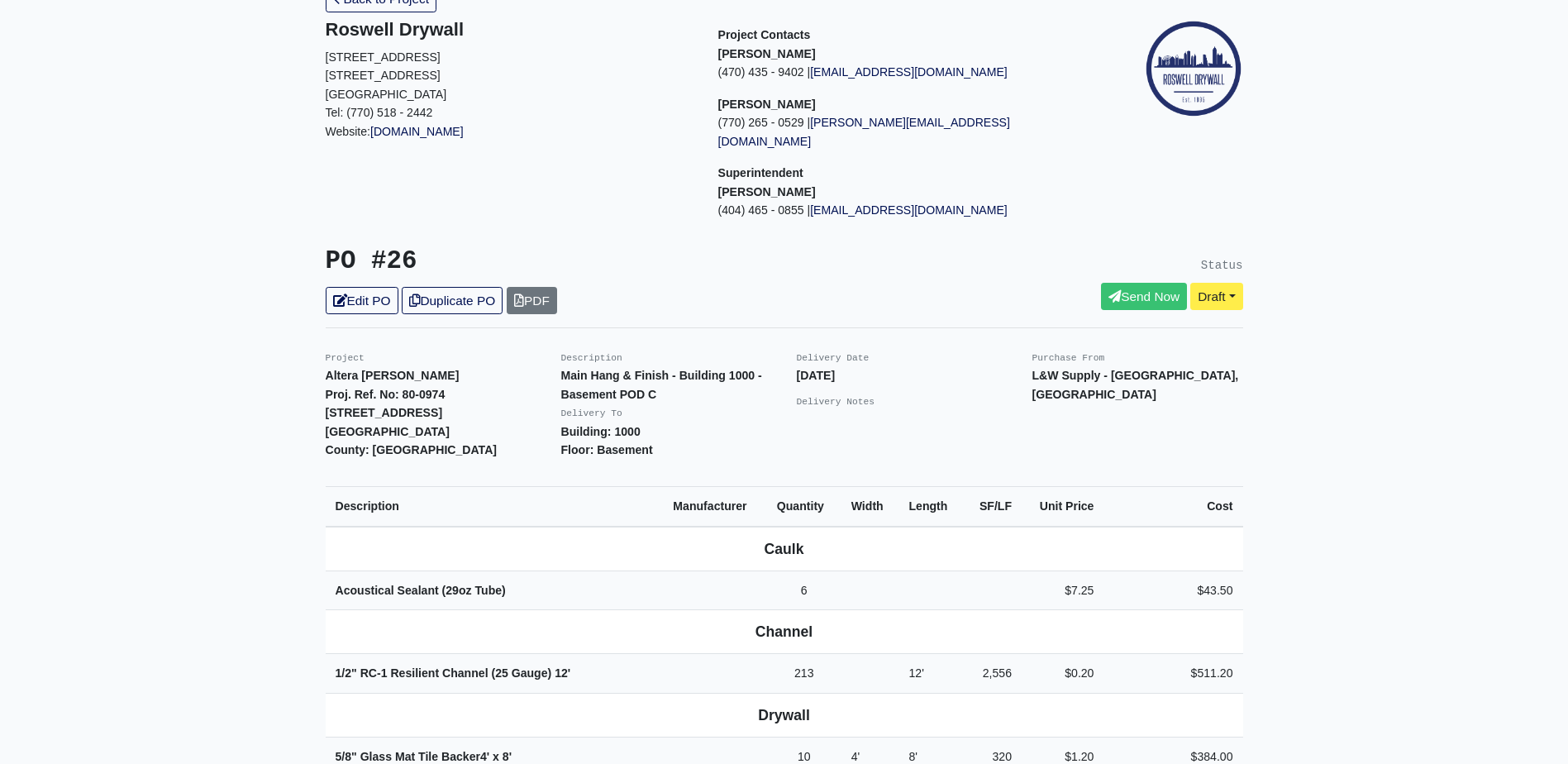
scroll to position [83, 0]
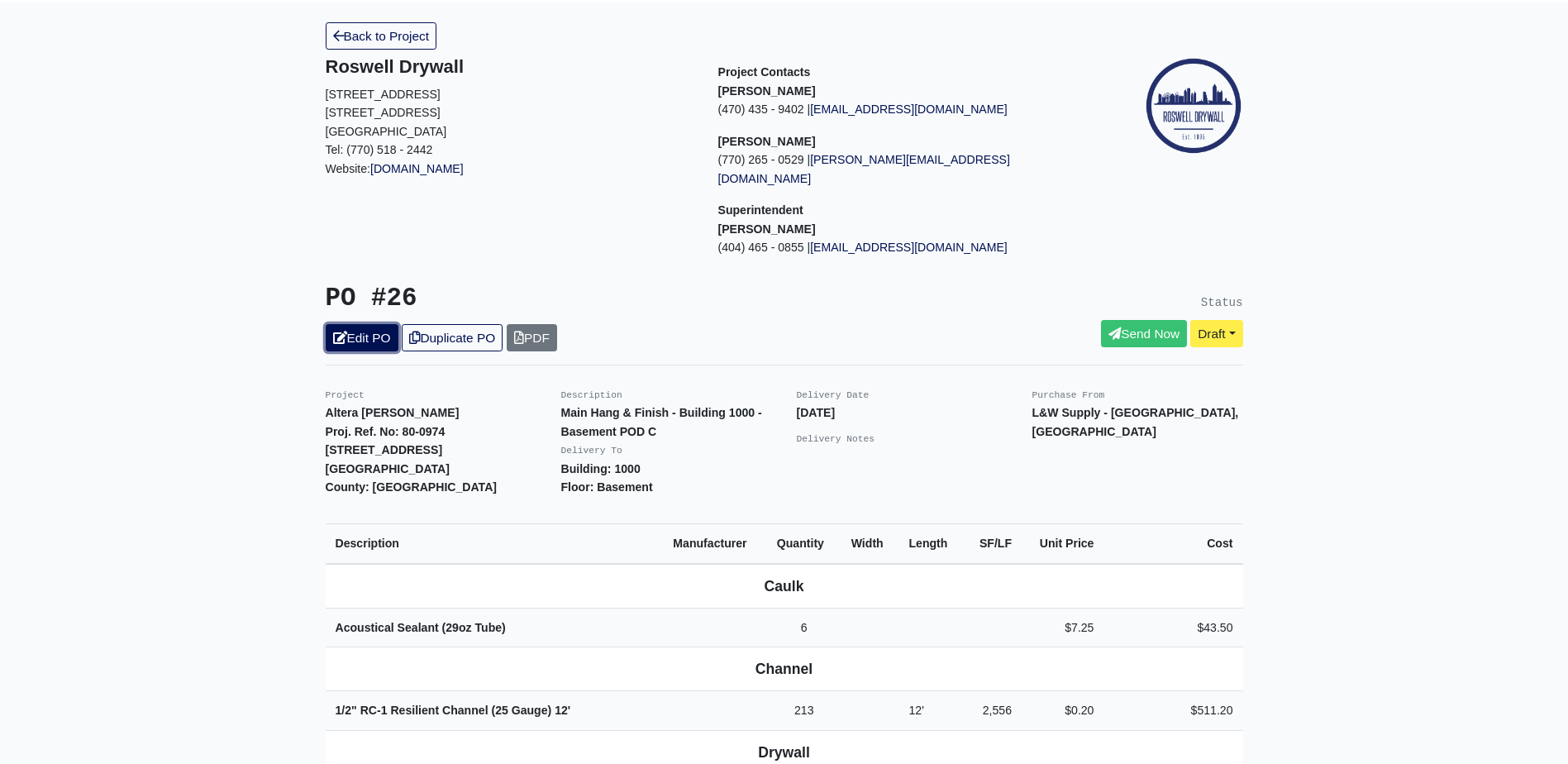
click at [362, 324] on link "Edit PO" at bounding box center [362, 338] width 73 height 27
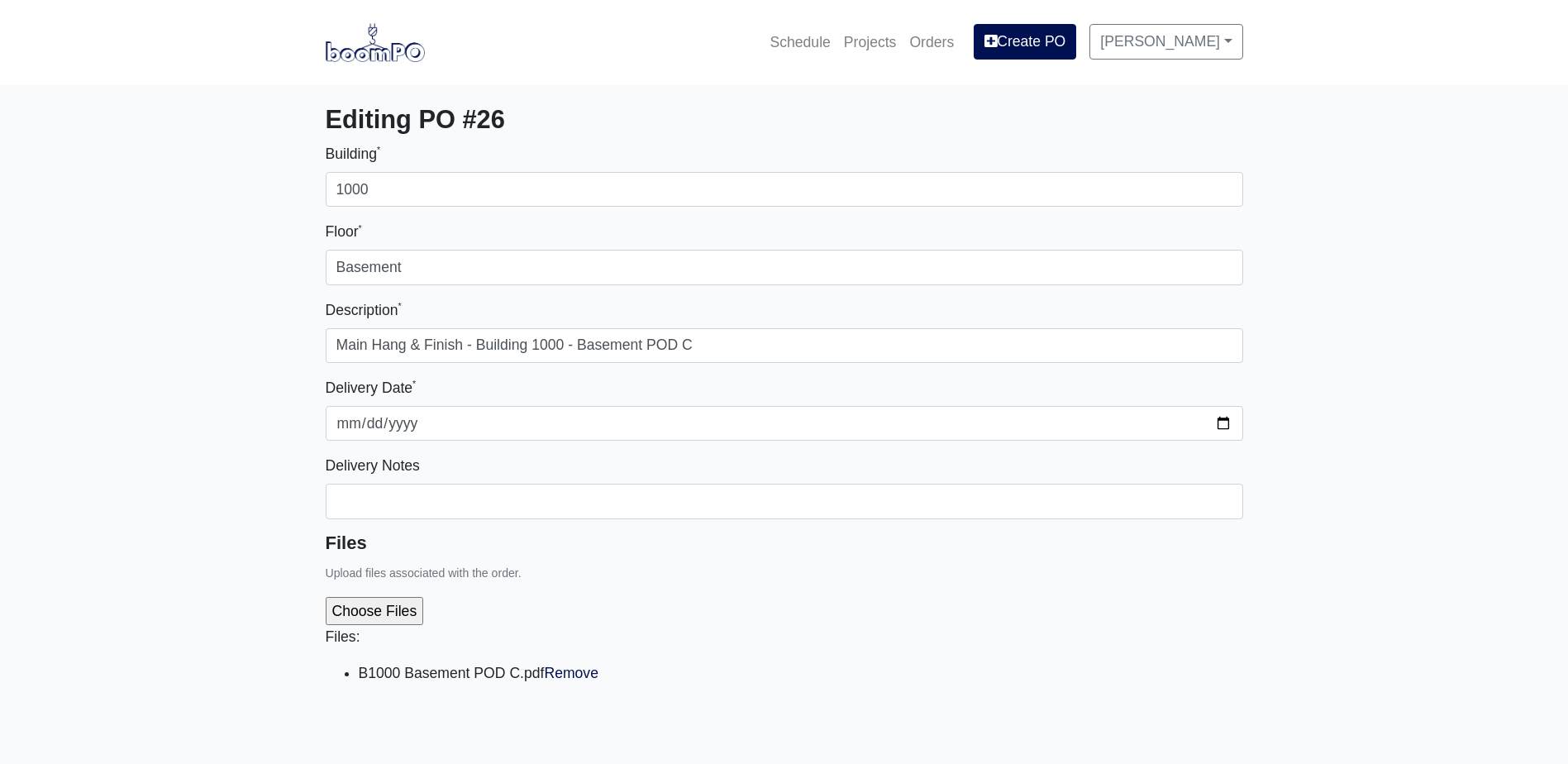
select select
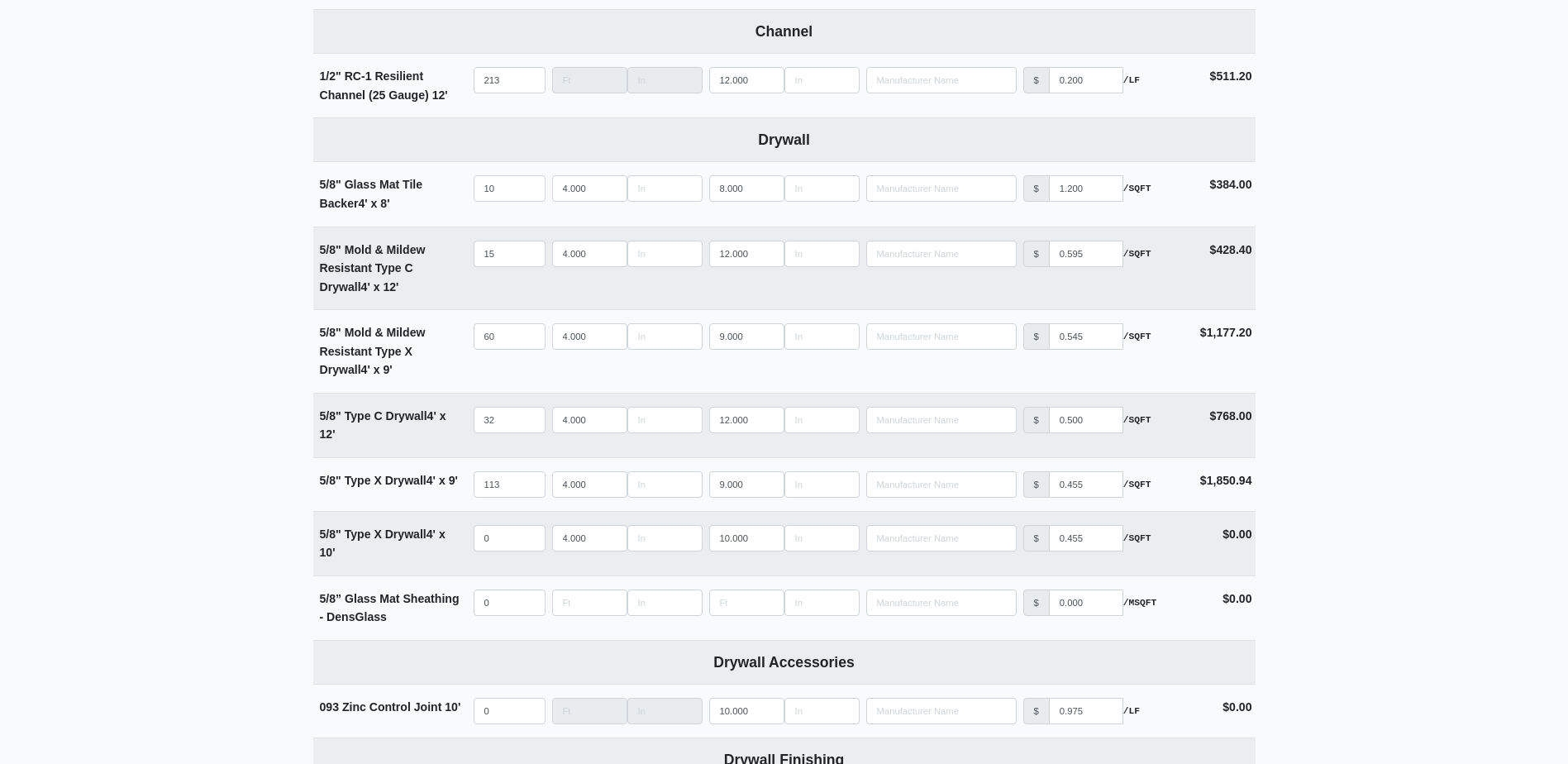
scroll to position [909, 0]
click at [505, 259] on input "15" at bounding box center [509, 255] width 72 height 26
type input "8"
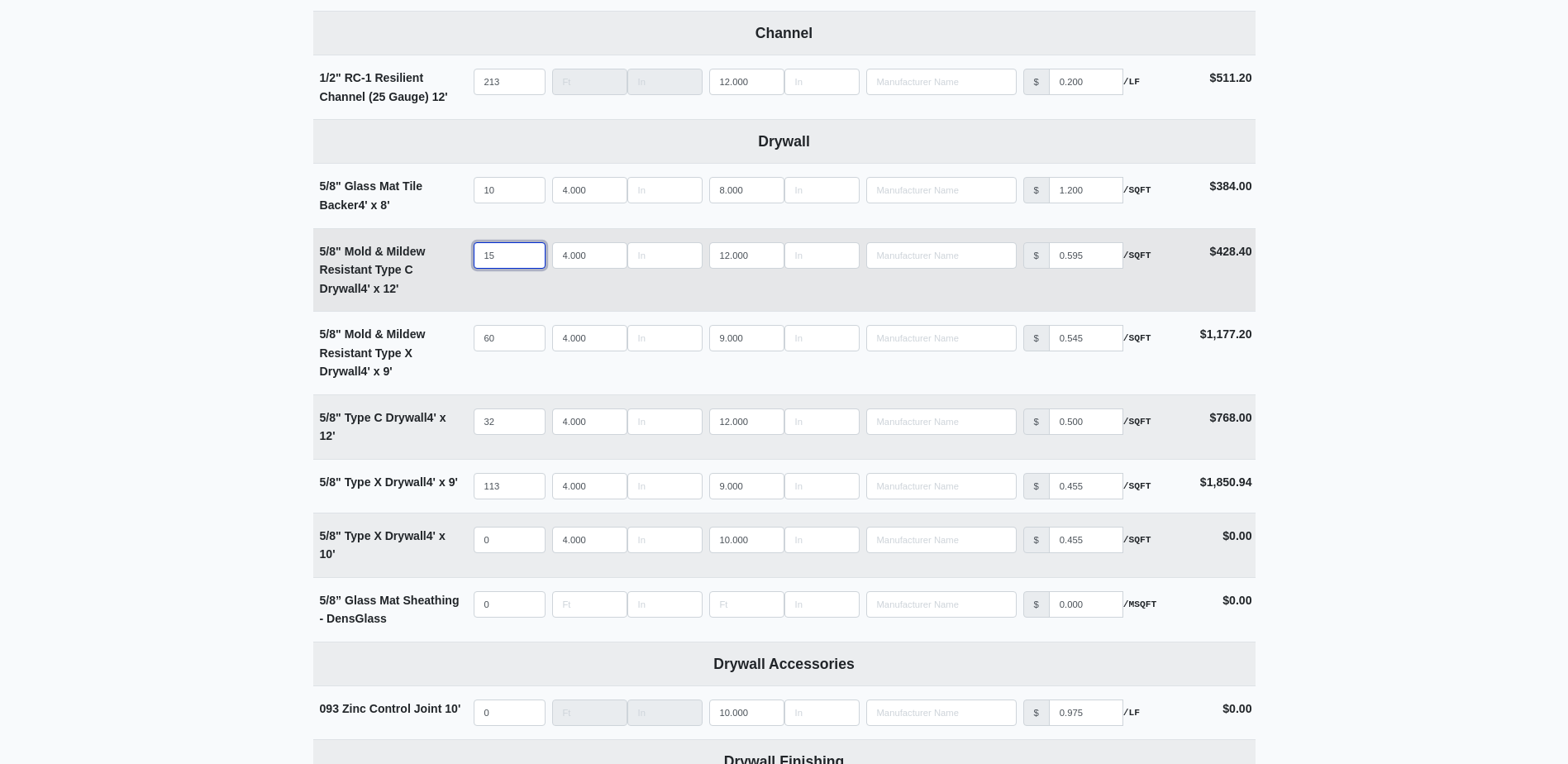
select select
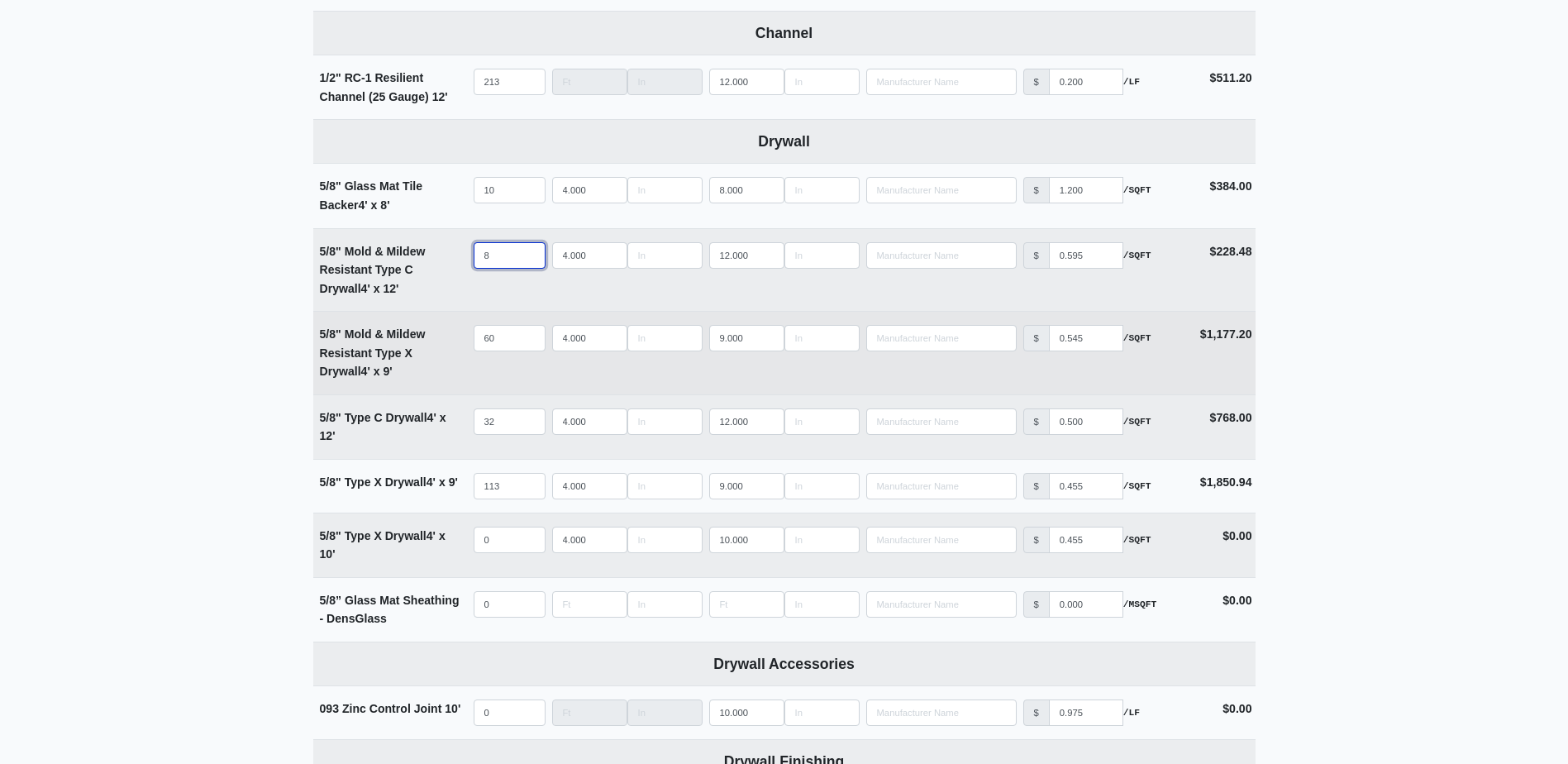
type input "8"
click at [521, 338] on input "60" at bounding box center [509, 338] width 72 height 26
type input "3"
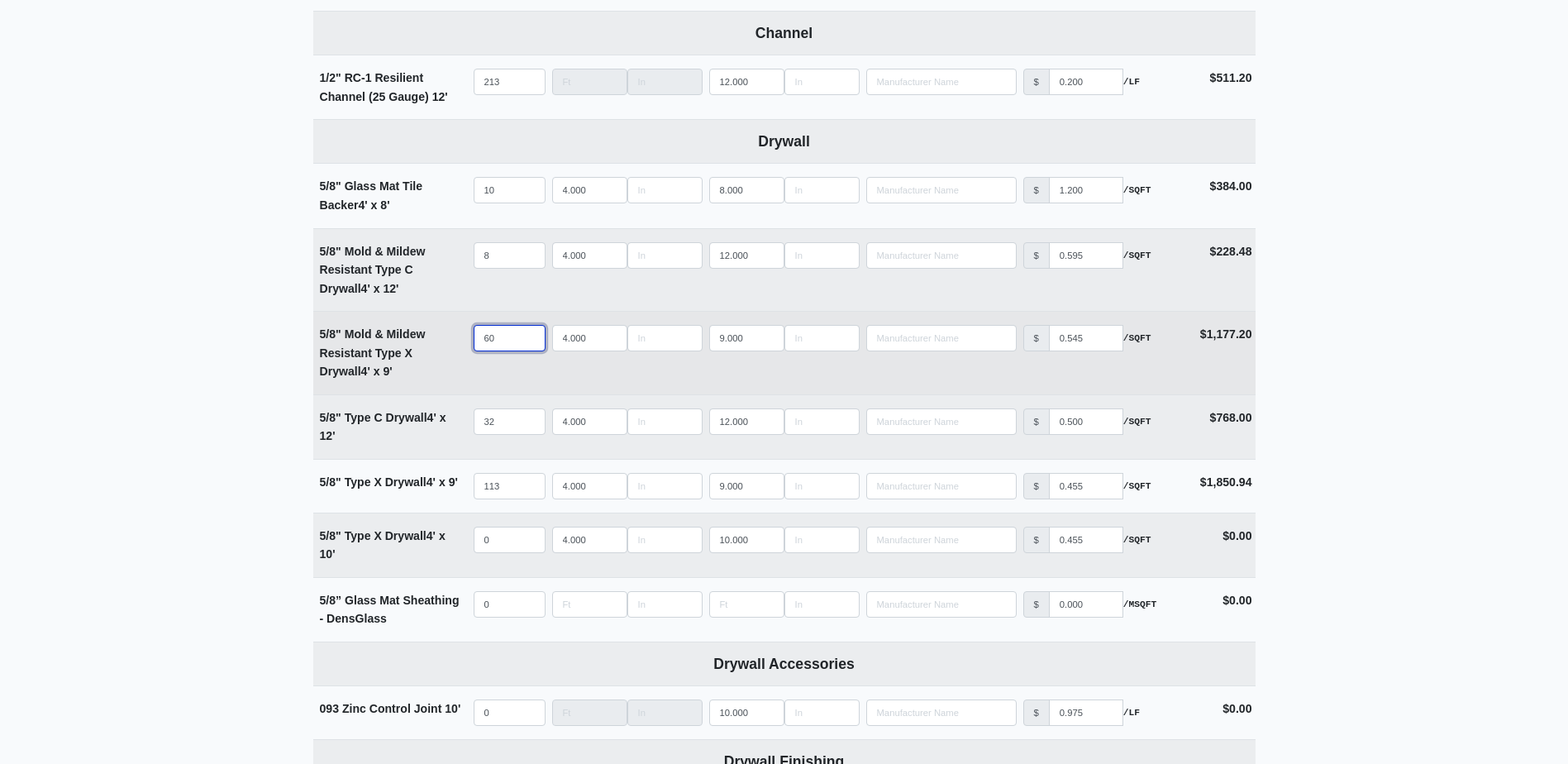
select select
type input "35"
select select
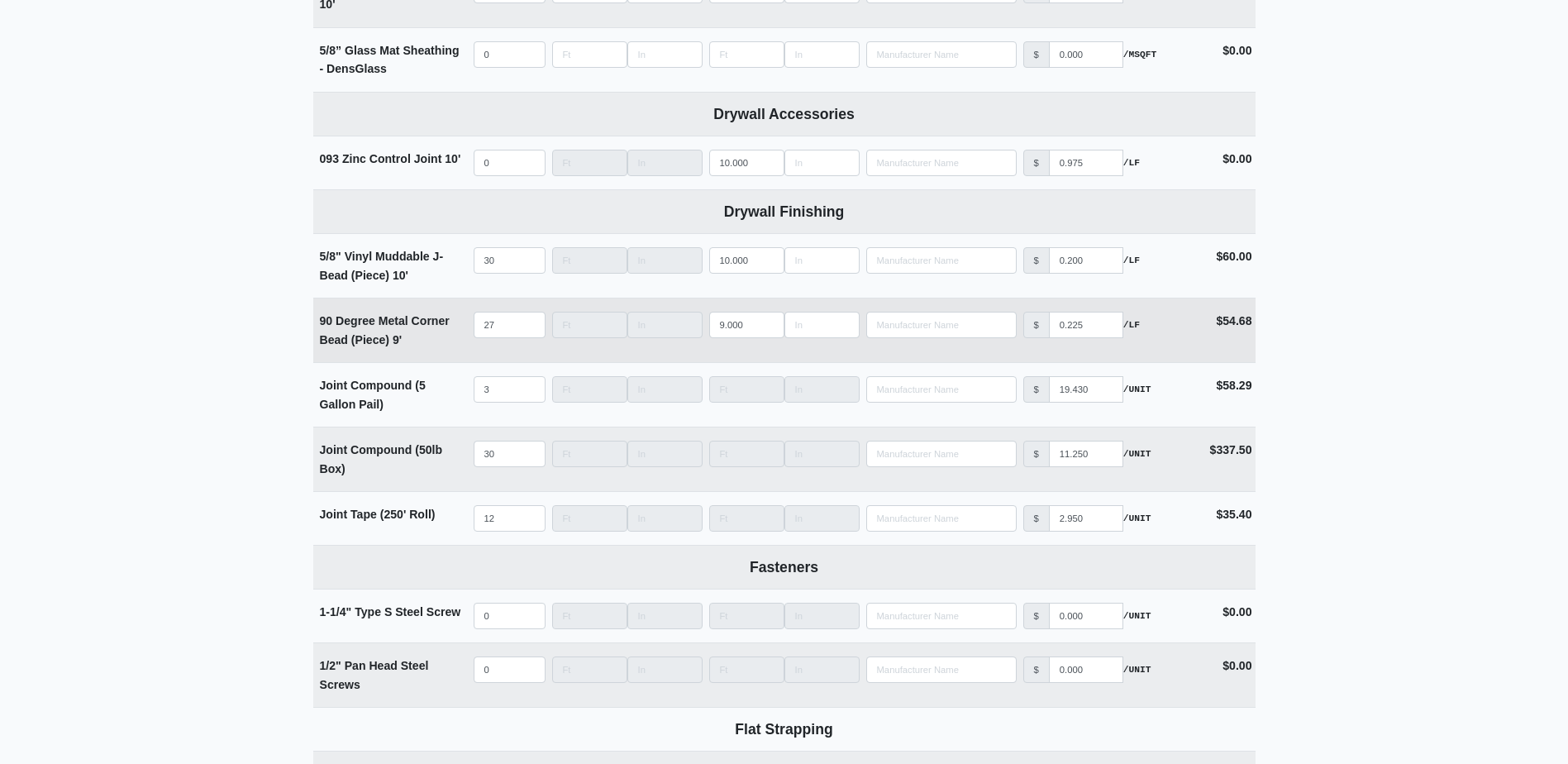
scroll to position [1488, 0]
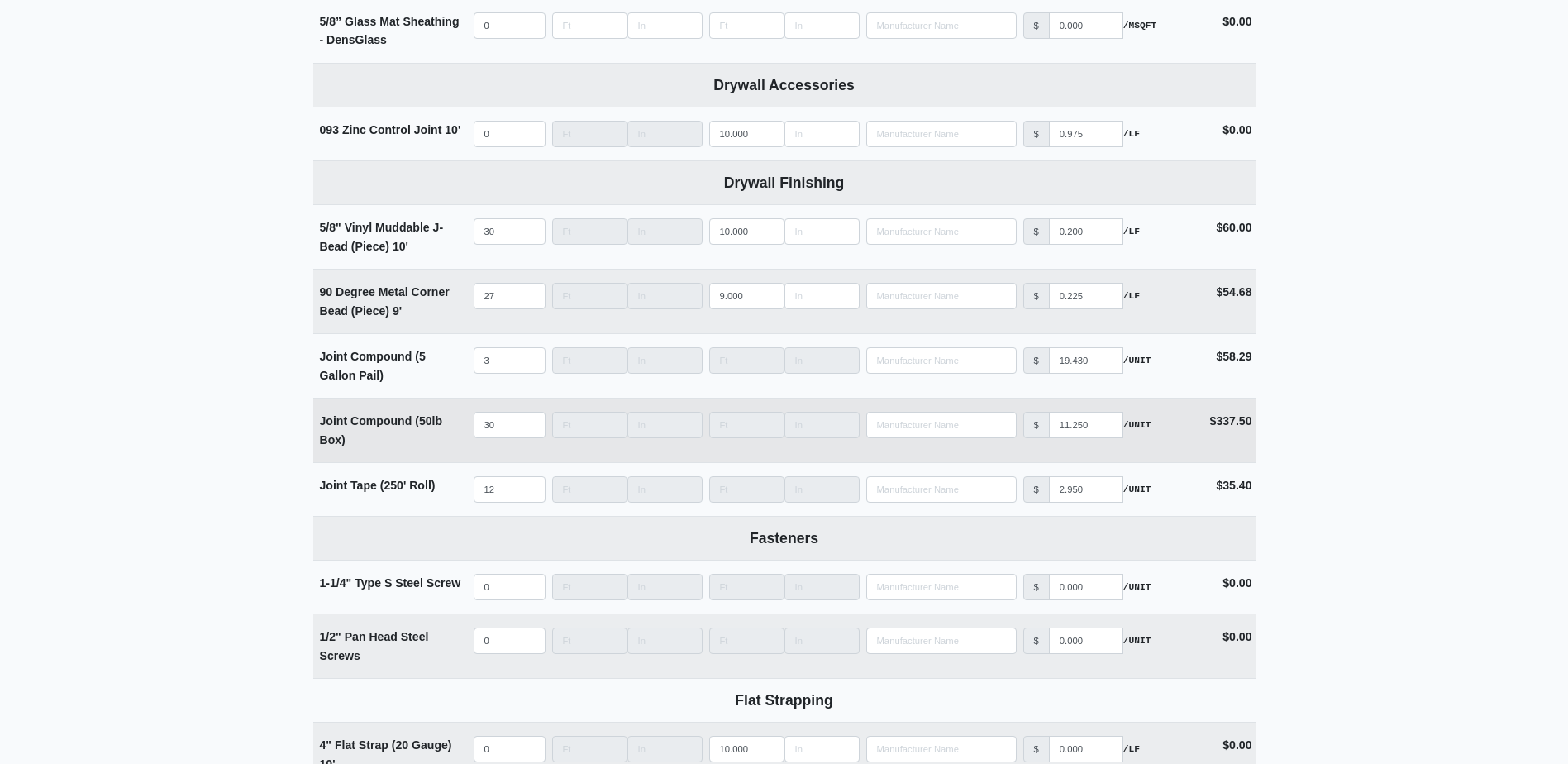
type input "35"
click at [505, 421] on input "30" at bounding box center [509, 425] width 72 height 26
click at [505, 422] on input "30" at bounding box center [509, 425] width 72 height 26
type input "2"
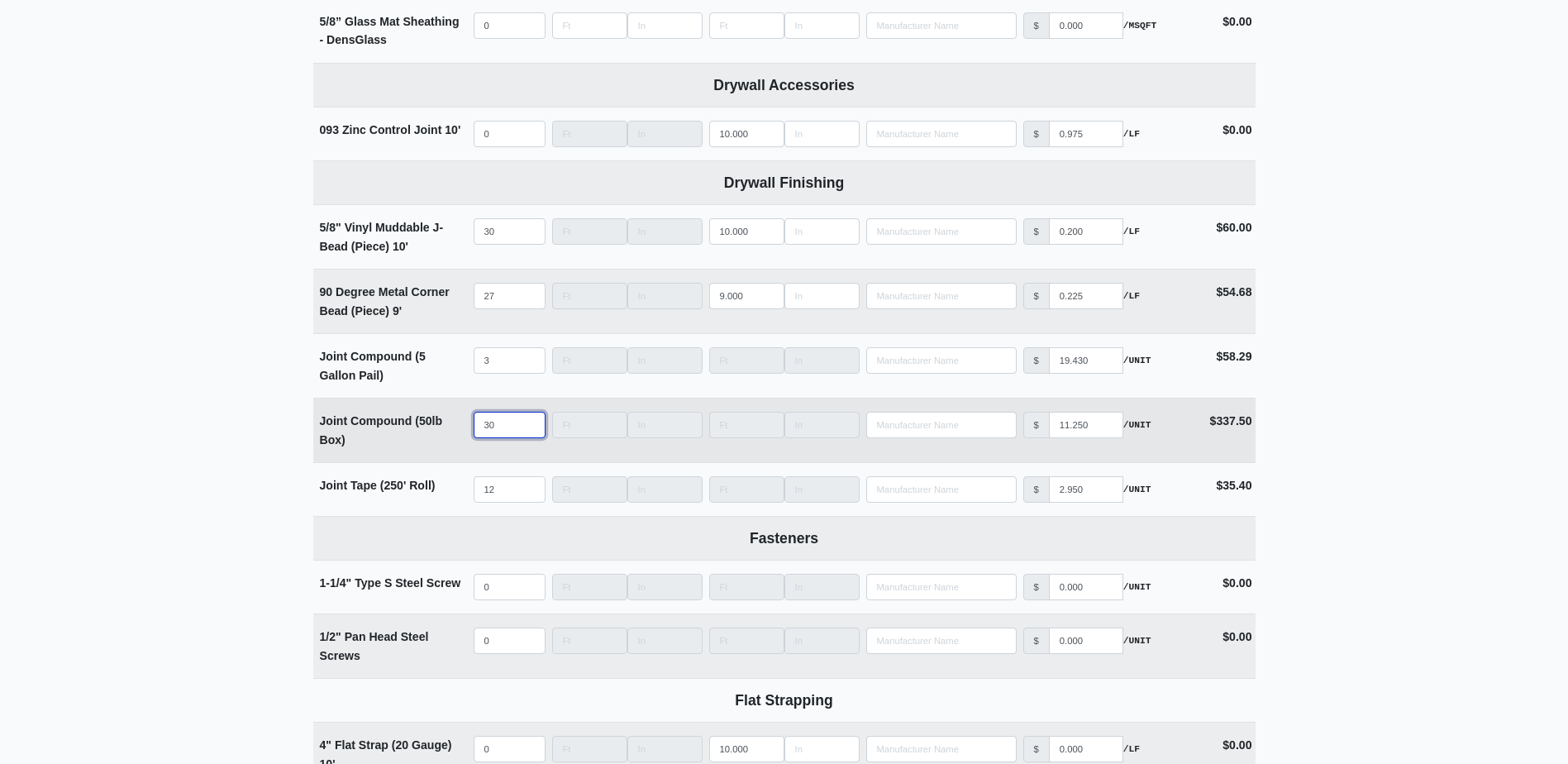
select select
type input "26"
select select
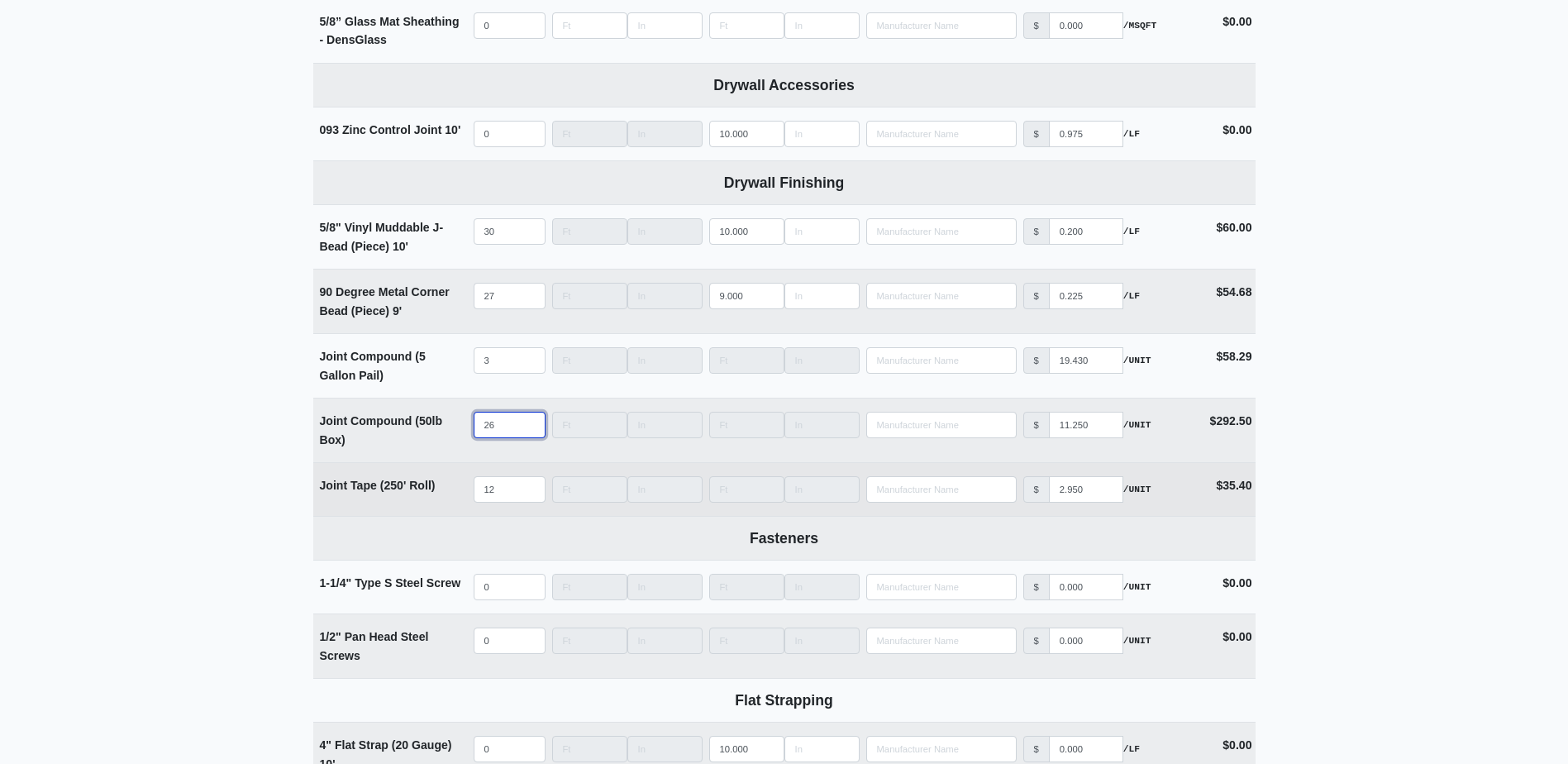
type input "26"
click at [508, 503] on input "12" at bounding box center [509, 489] width 72 height 26
type input "1"
select select
type input "11"
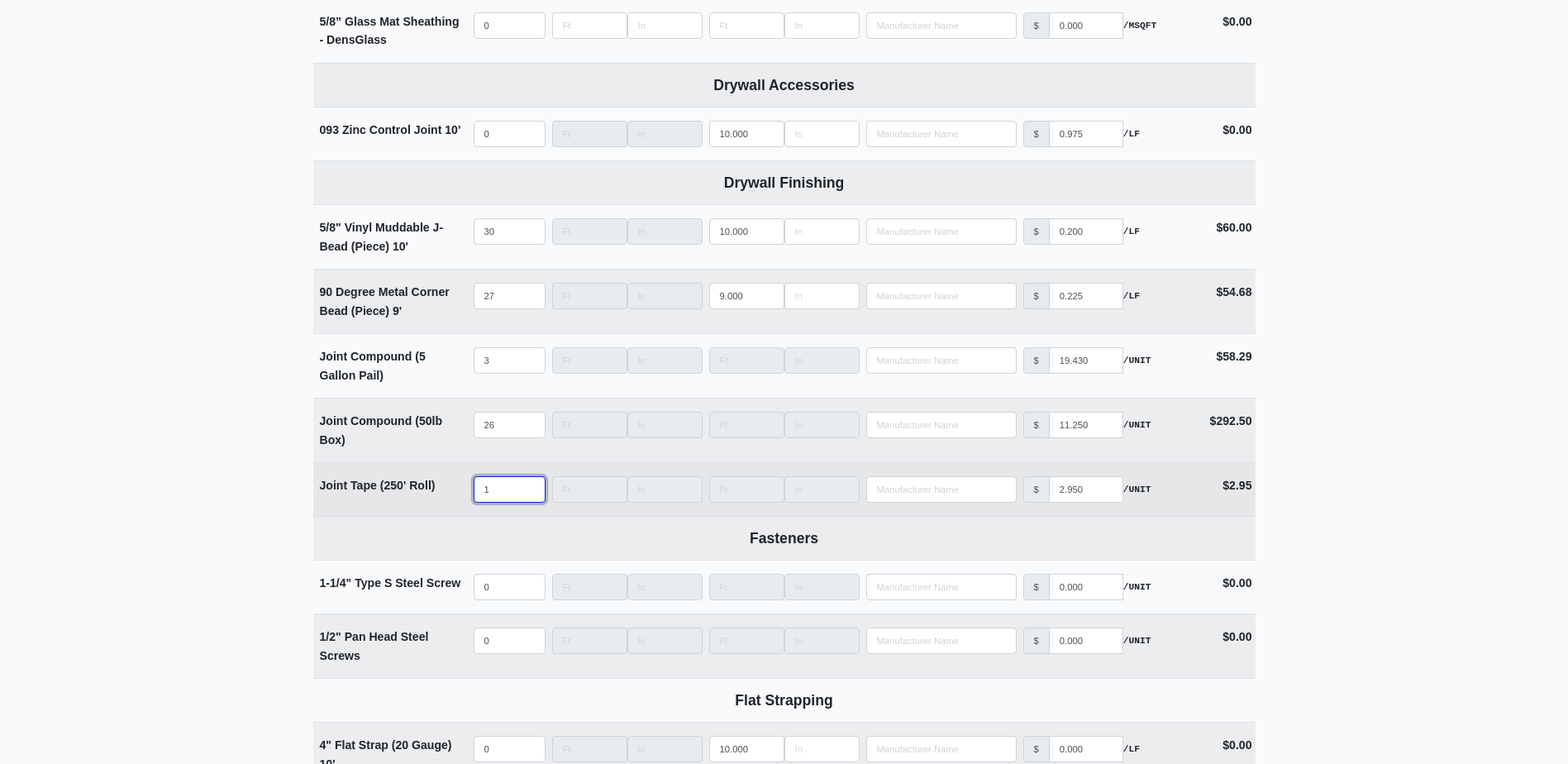
select select
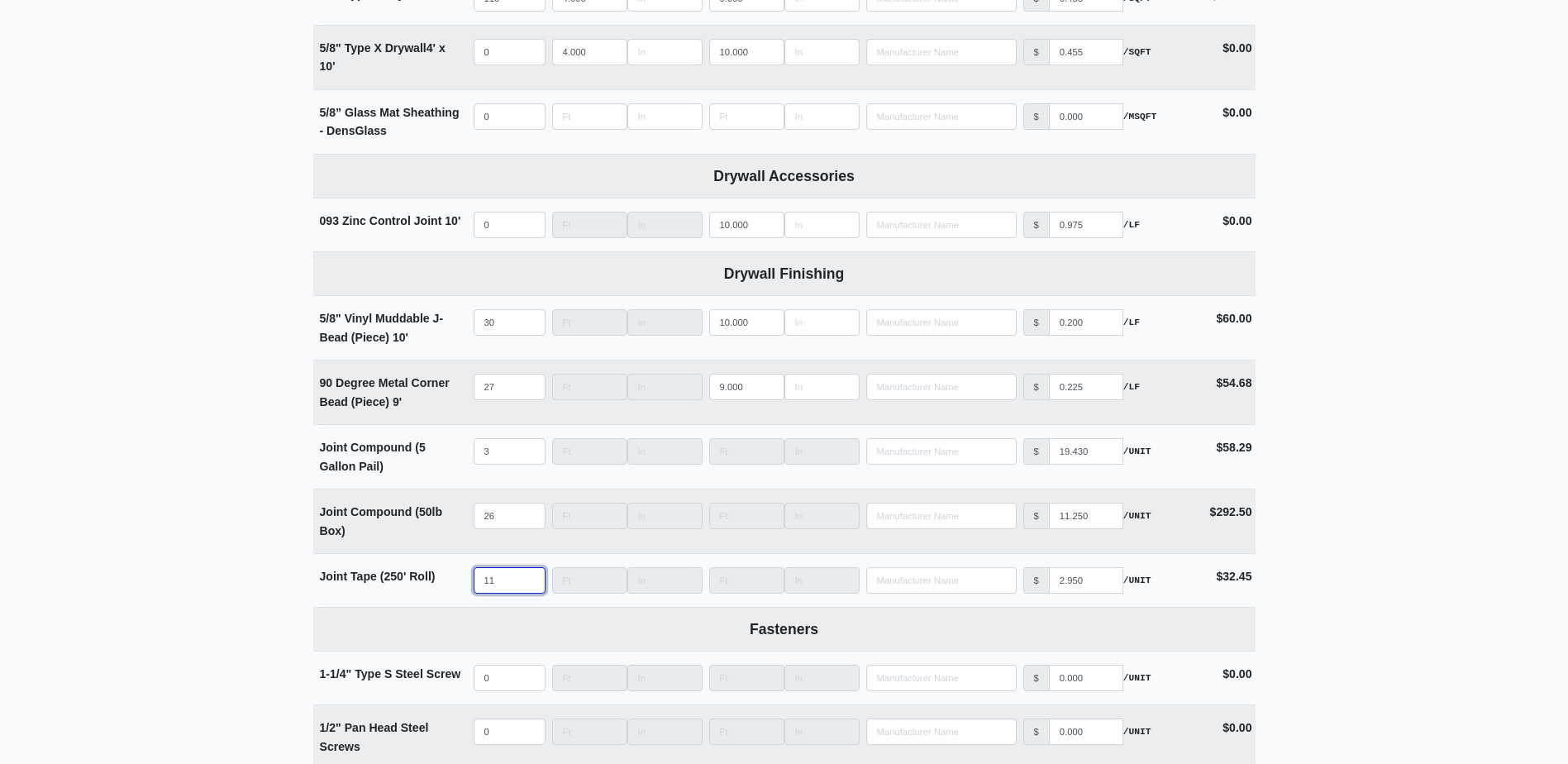
scroll to position [1239, 0]
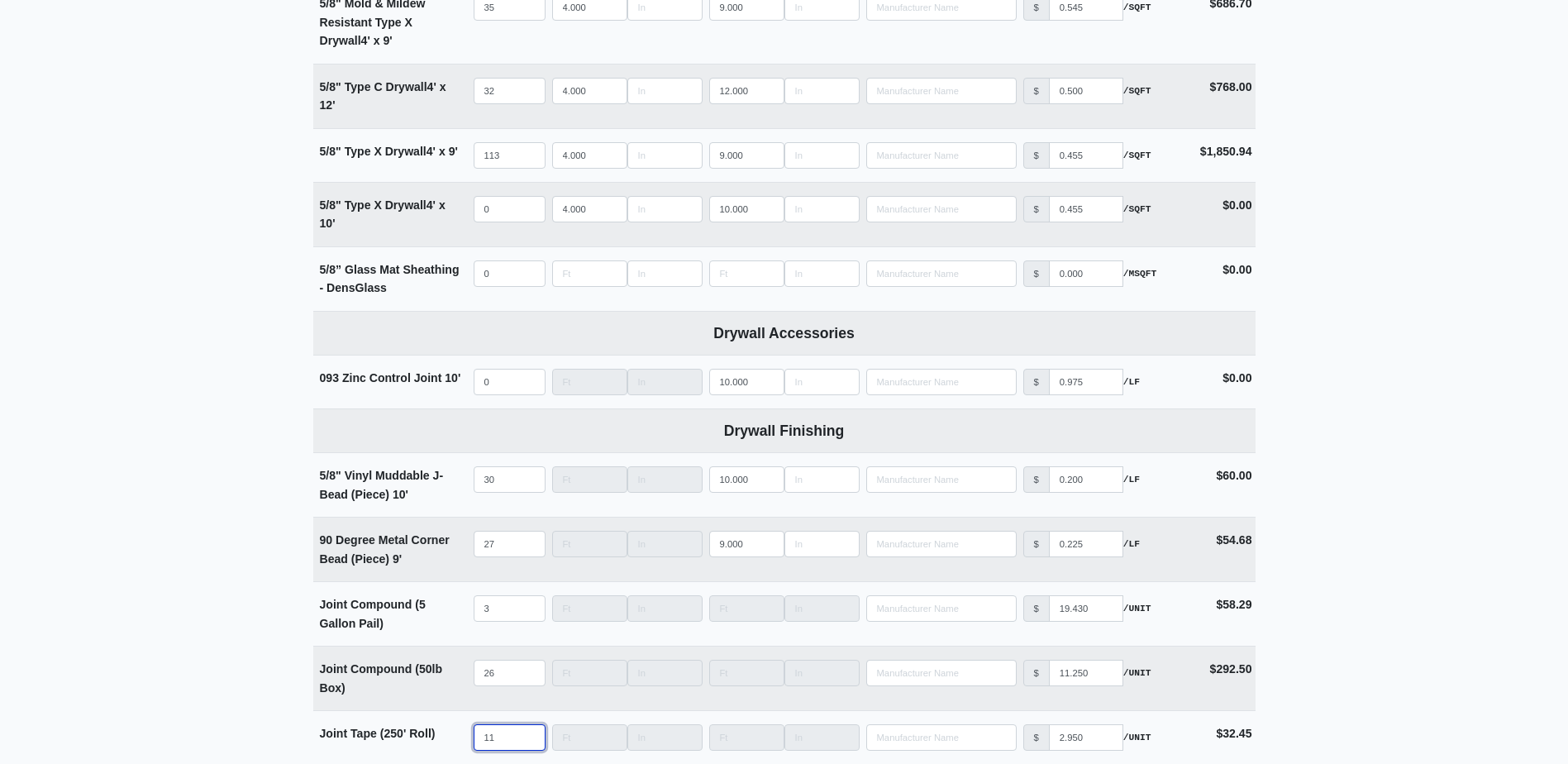
type input "11"
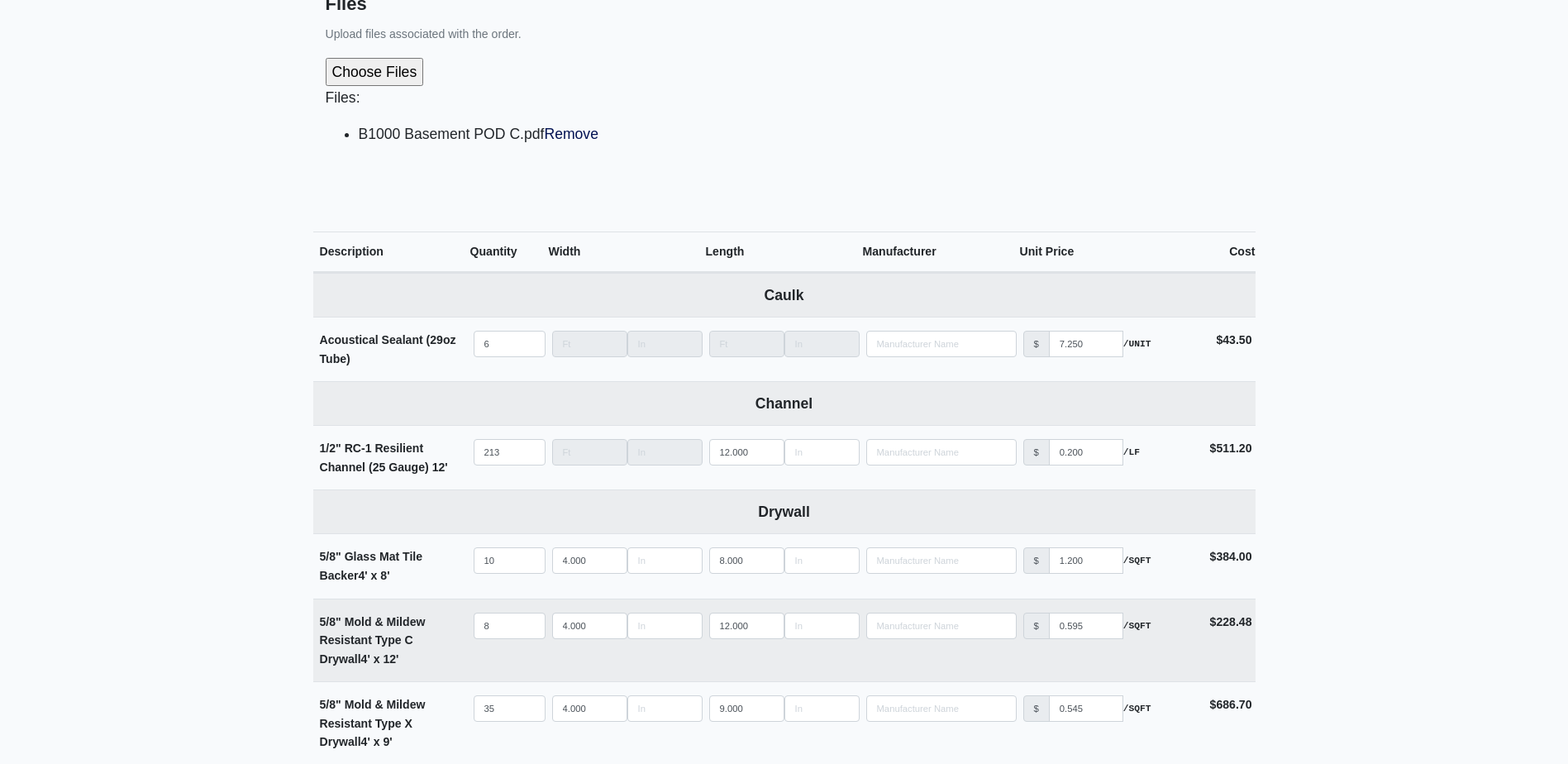
scroll to position [330, 0]
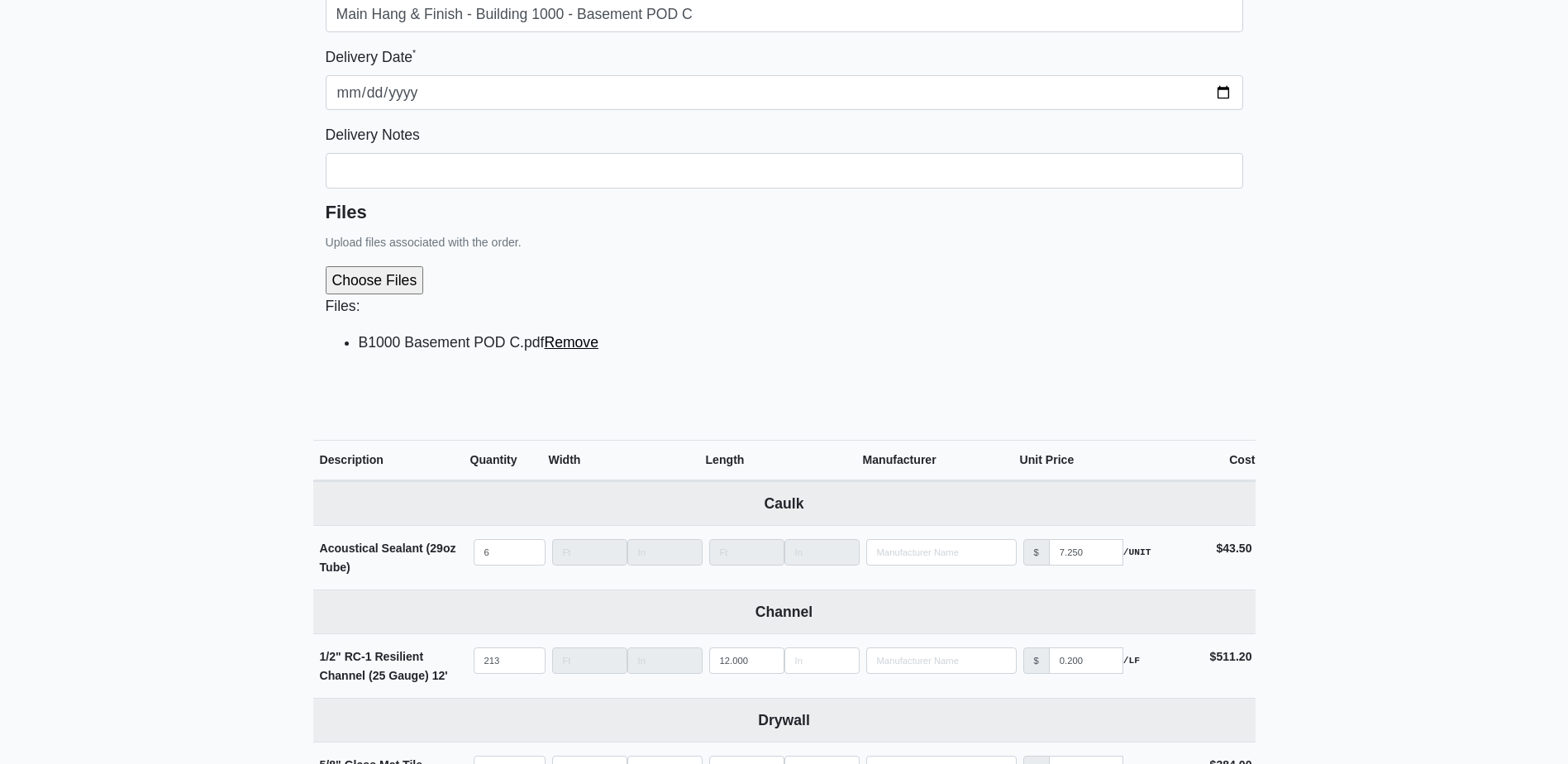
click at [578, 344] on link "Remove" at bounding box center [571, 342] width 54 height 16
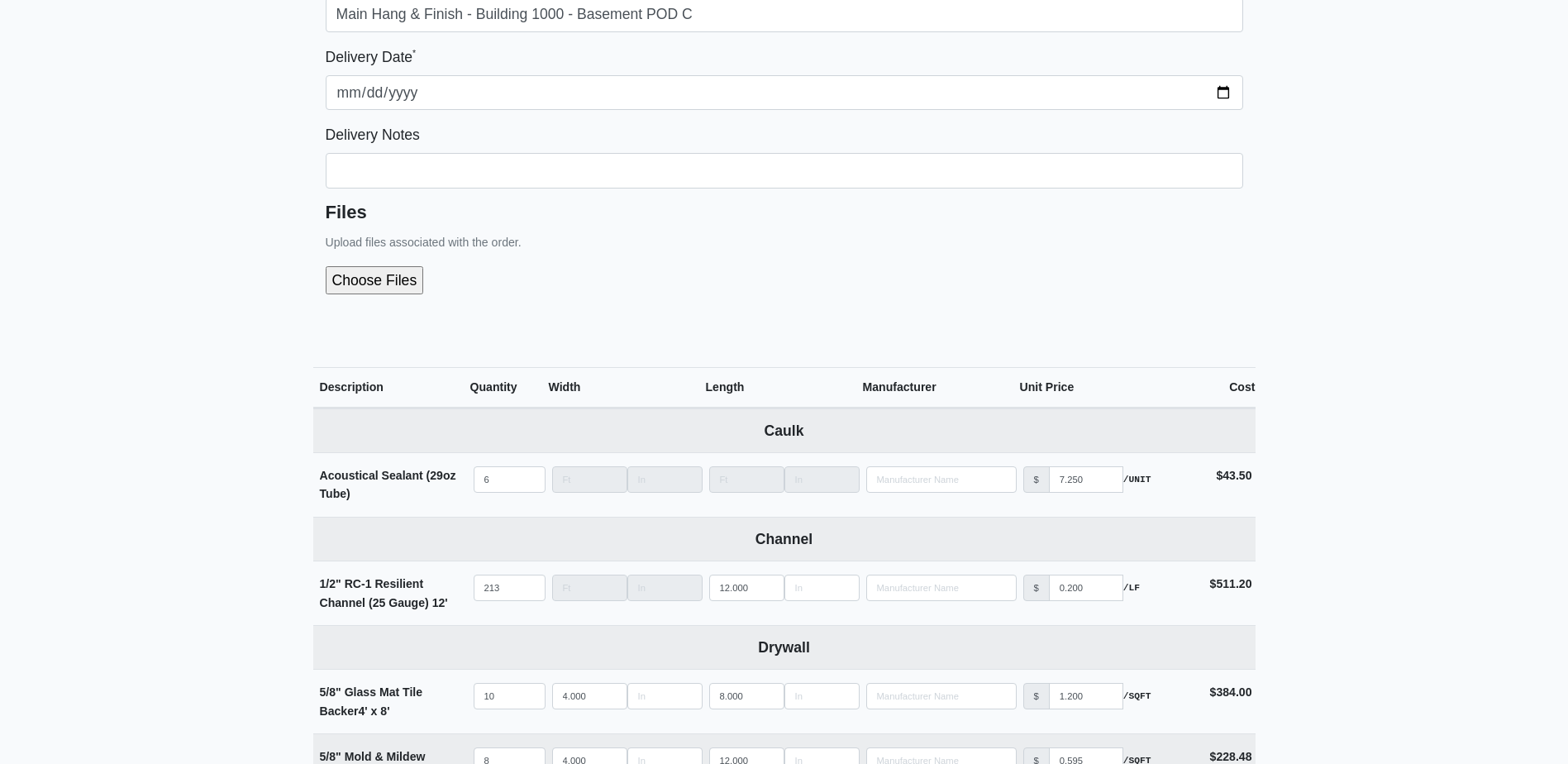
click at [384, 285] on input "file" at bounding box center [463, 279] width 275 height 28
type input "C:\fakepath\B1000 Basement POD C.pdf"
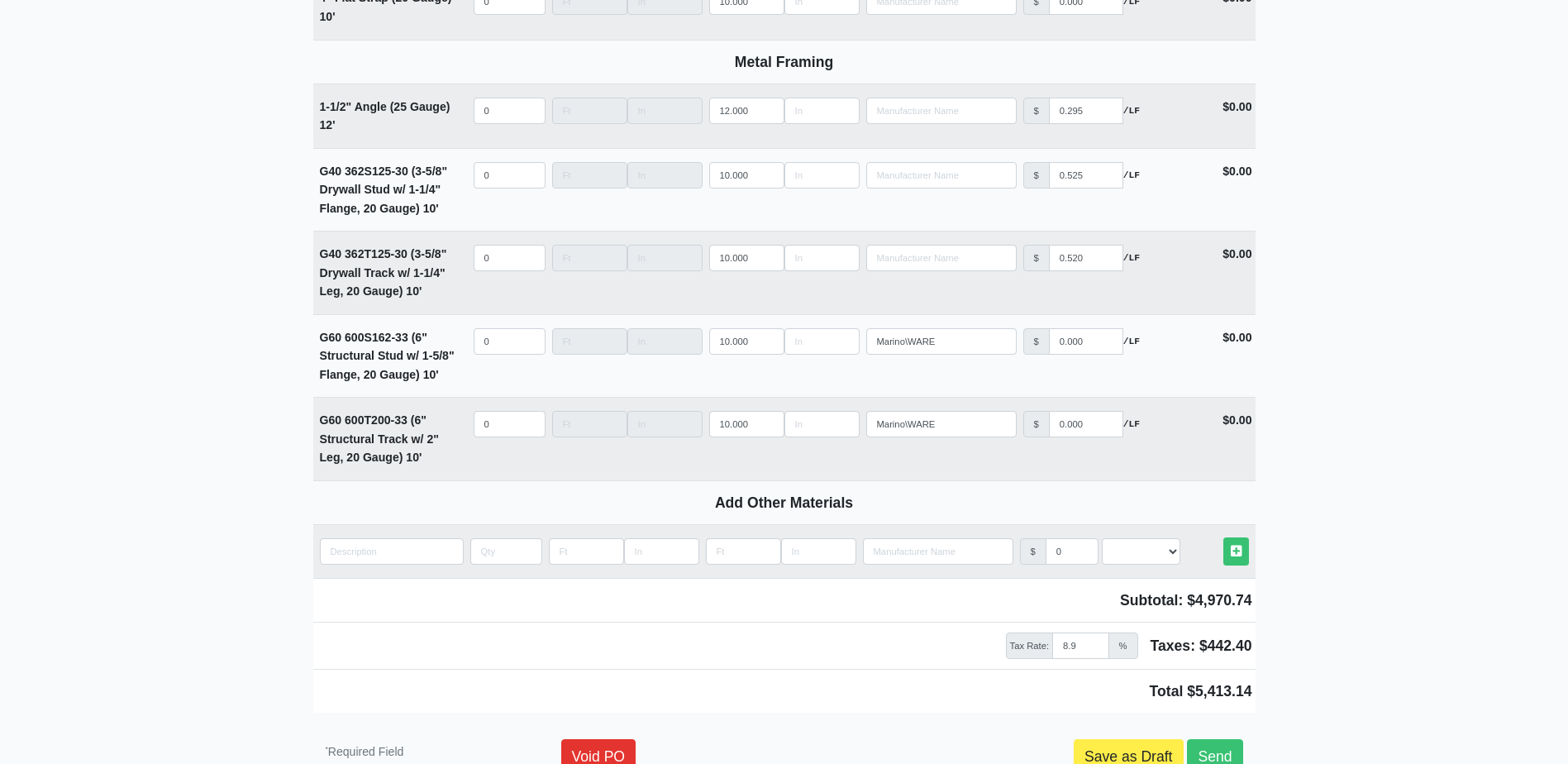
scroll to position [2344, 0]
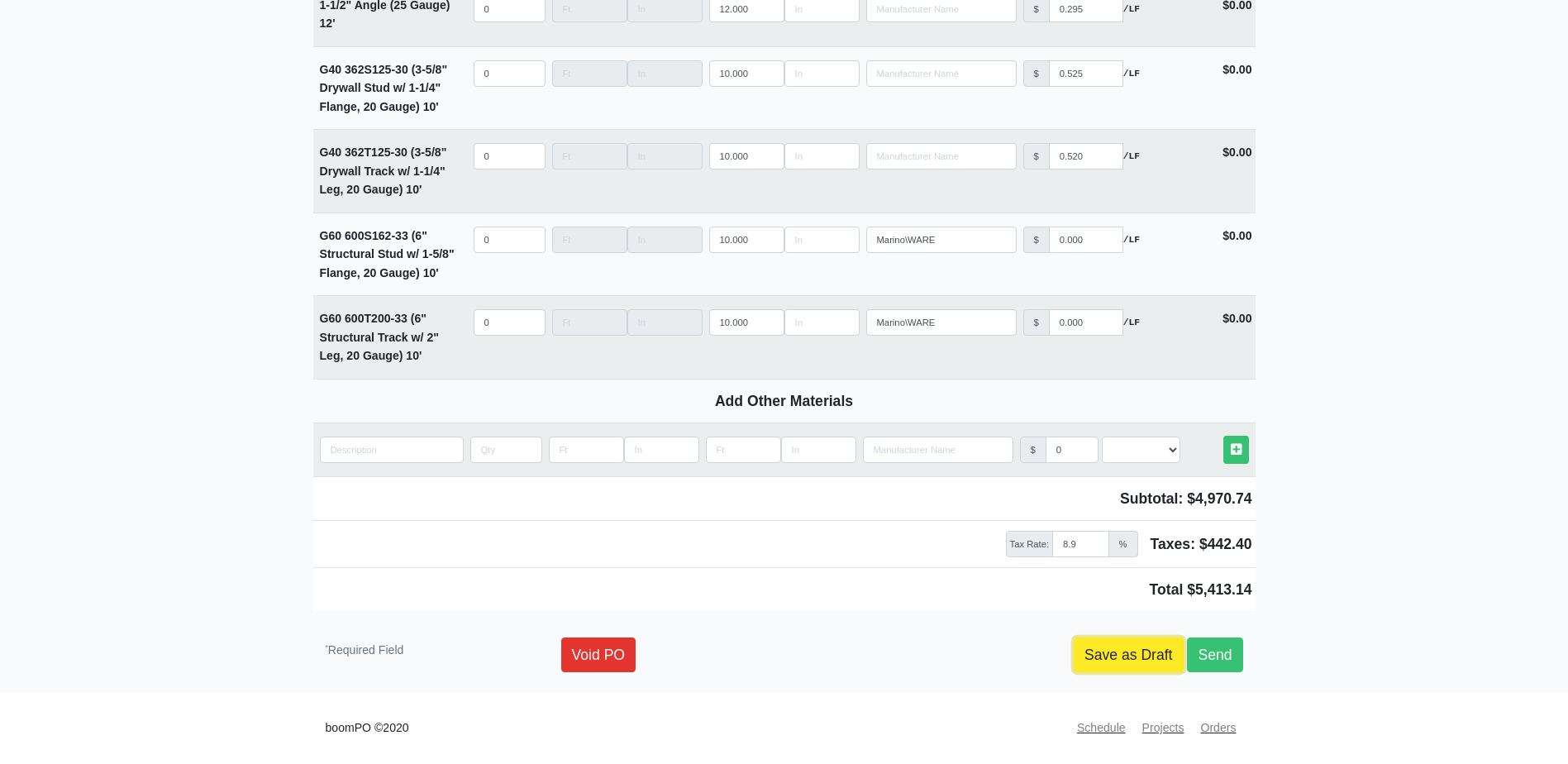
click at [1136, 670] on link "Save as Draft" at bounding box center [1128, 654] width 110 height 34
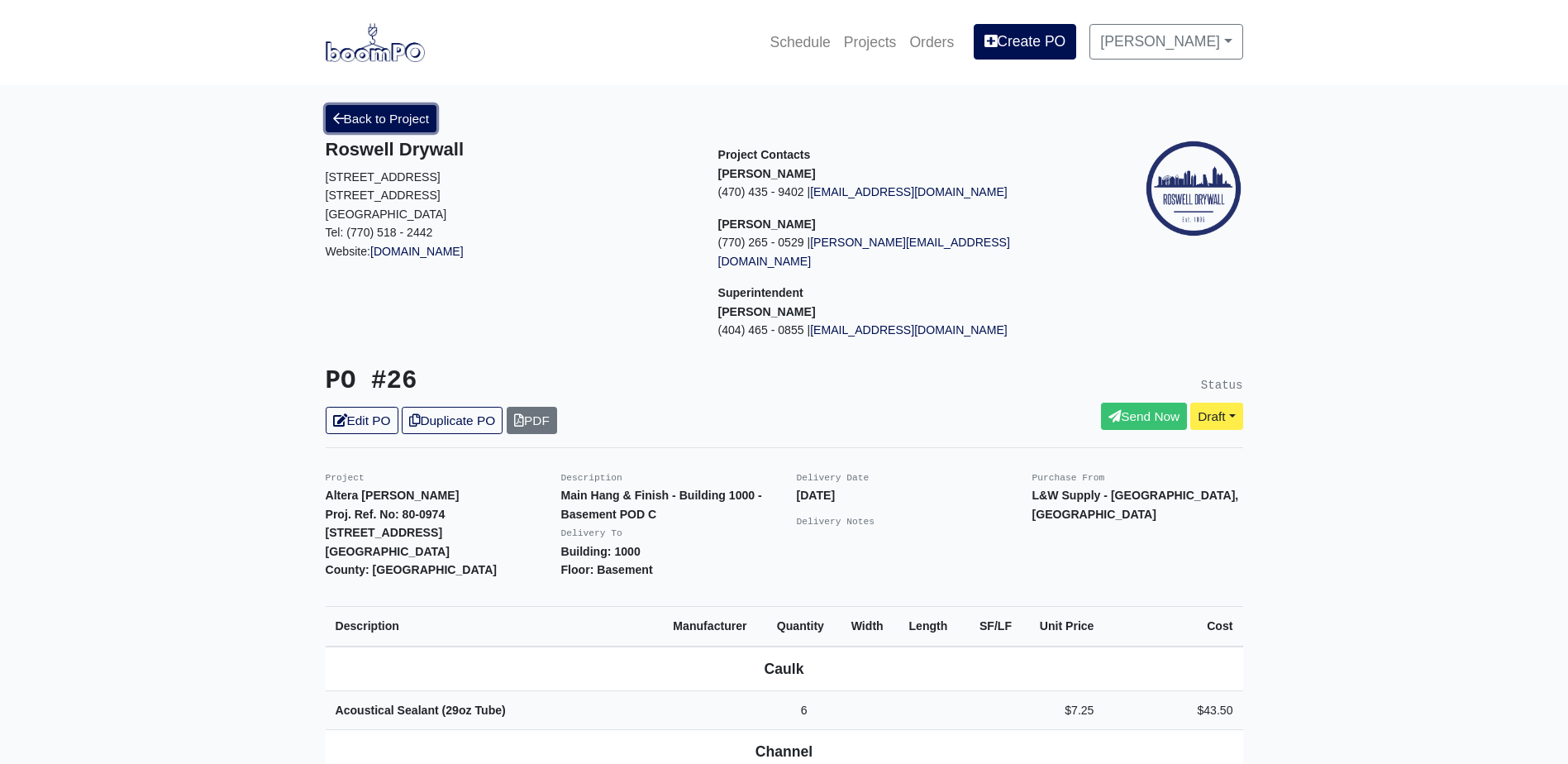
click at [348, 116] on link "Back to Project" at bounding box center [381, 119] width 112 height 27
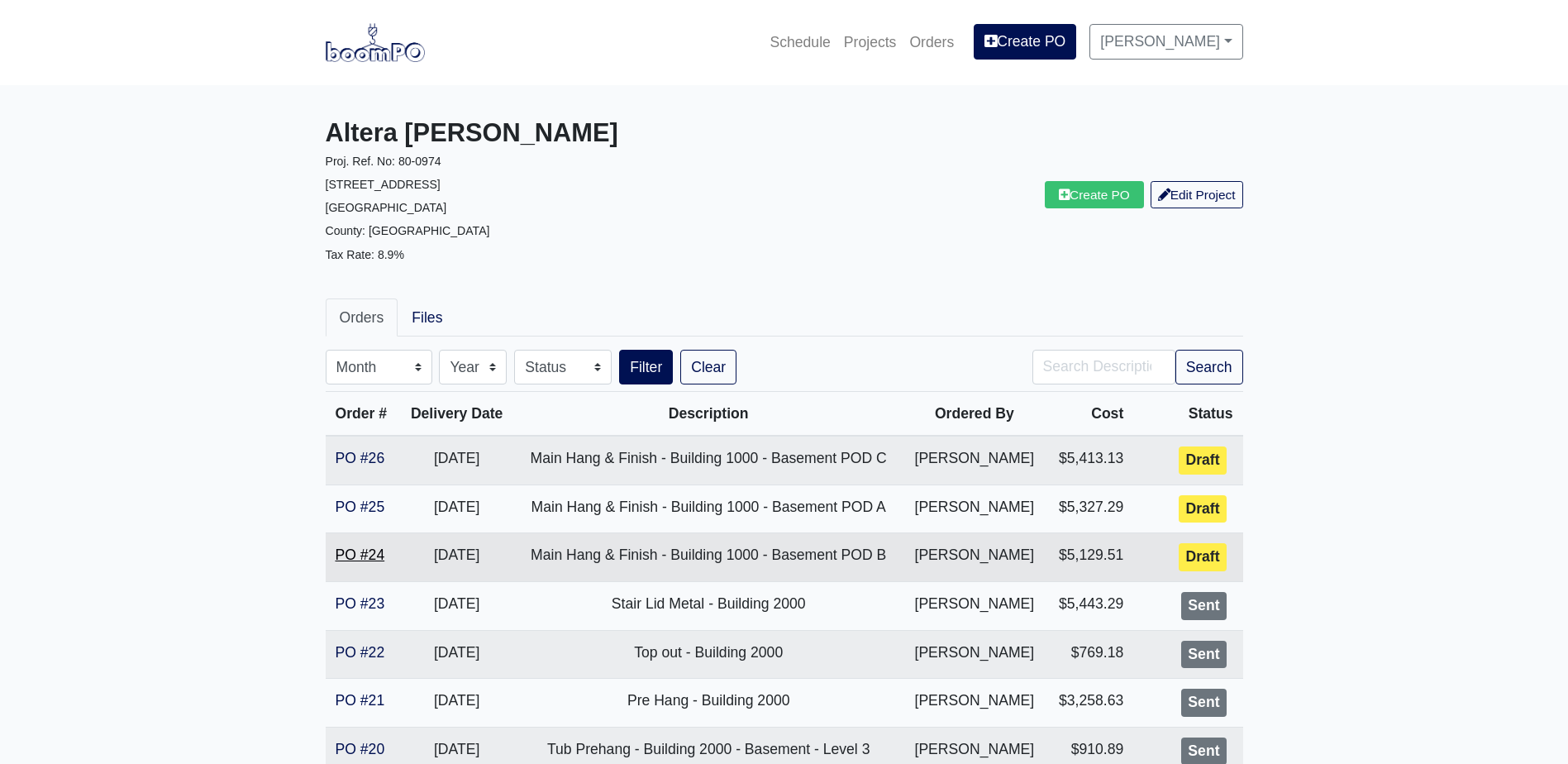
click at [348, 553] on link "PO #24" at bounding box center [360, 554] width 50 height 16
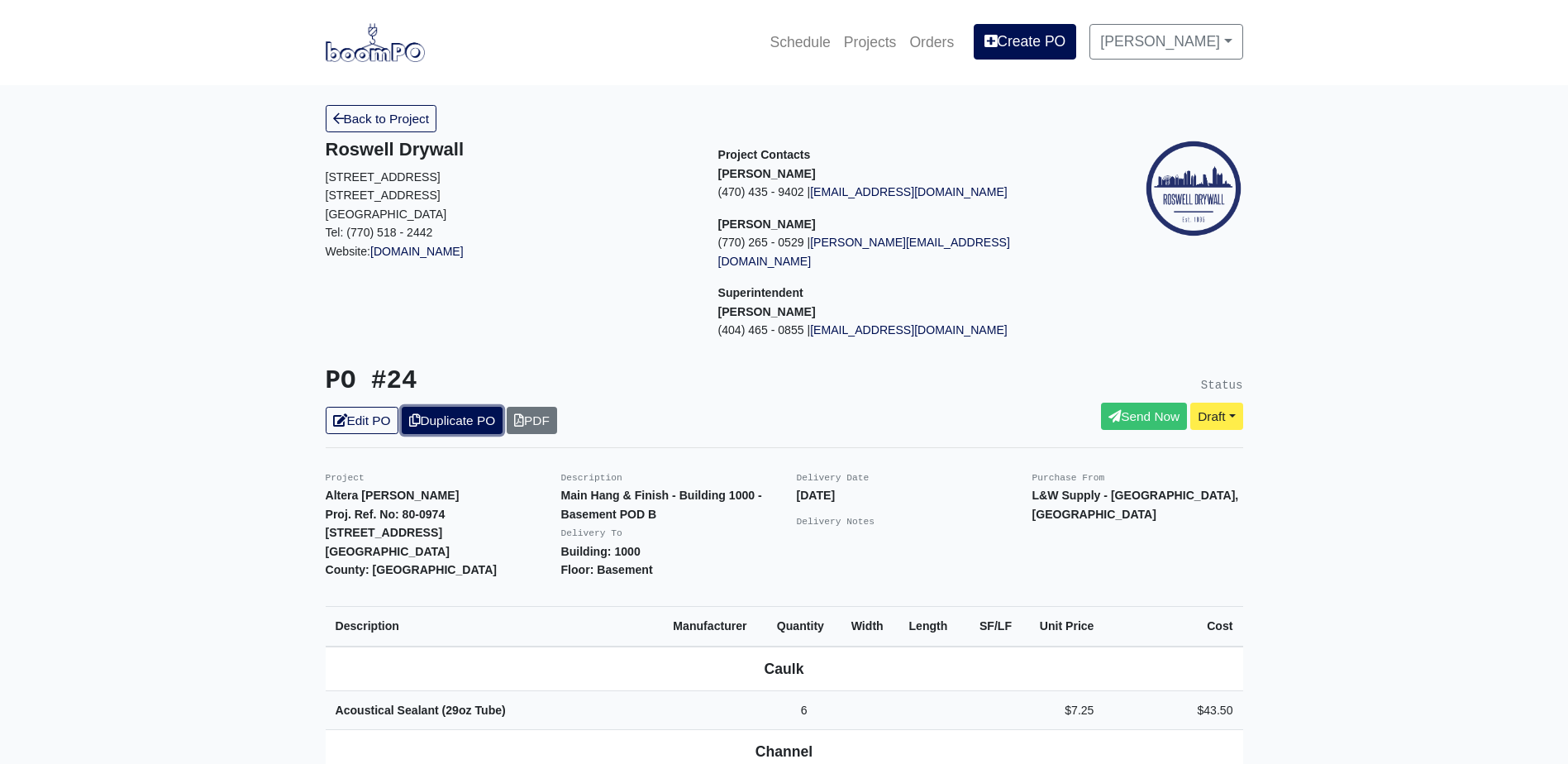
click at [477, 406] on link "Duplicate PO" at bounding box center [452, 420] width 101 height 27
click at [367, 406] on link "Edit PO" at bounding box center [362, 420] width 73 height 27
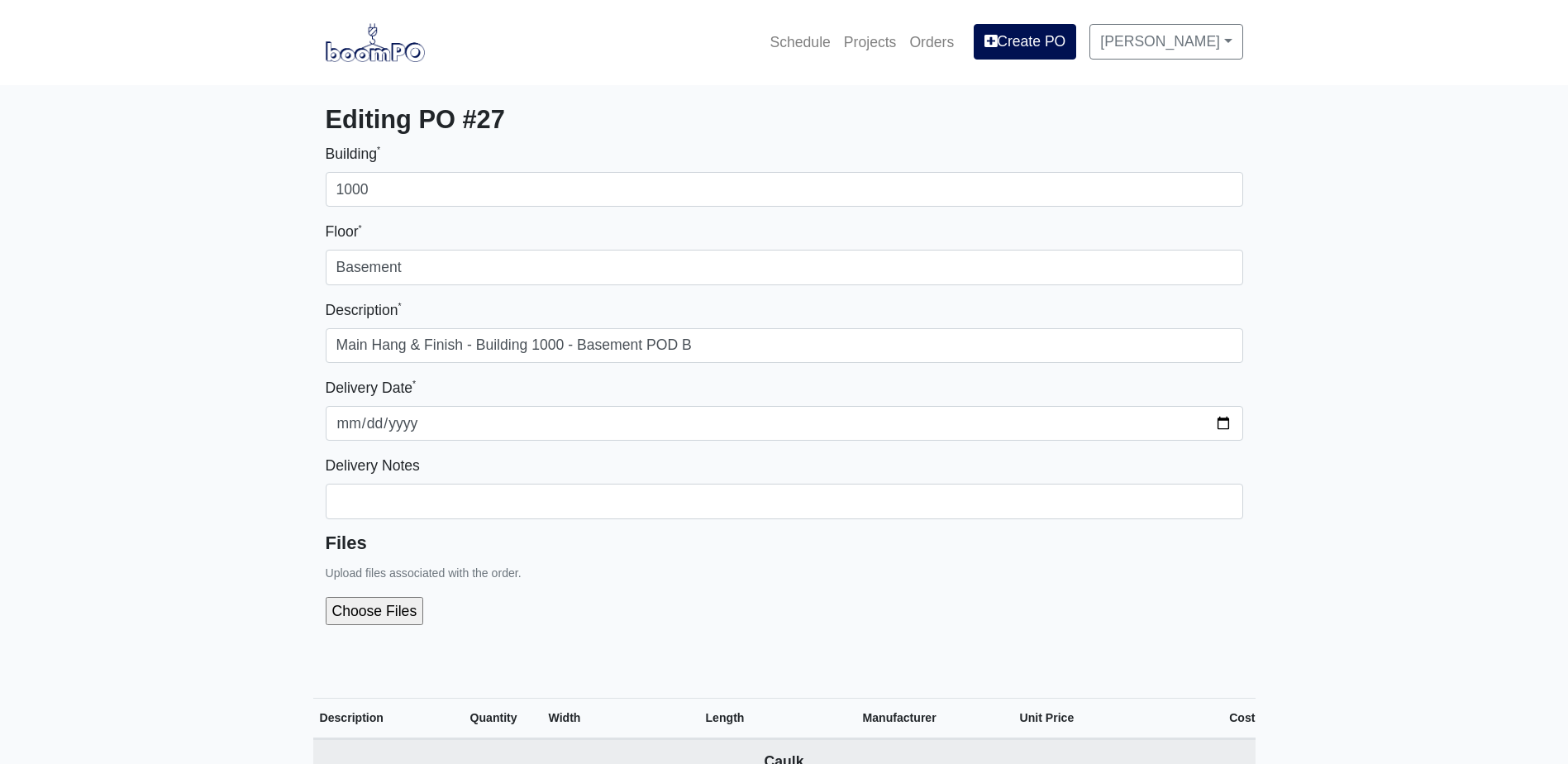
select select
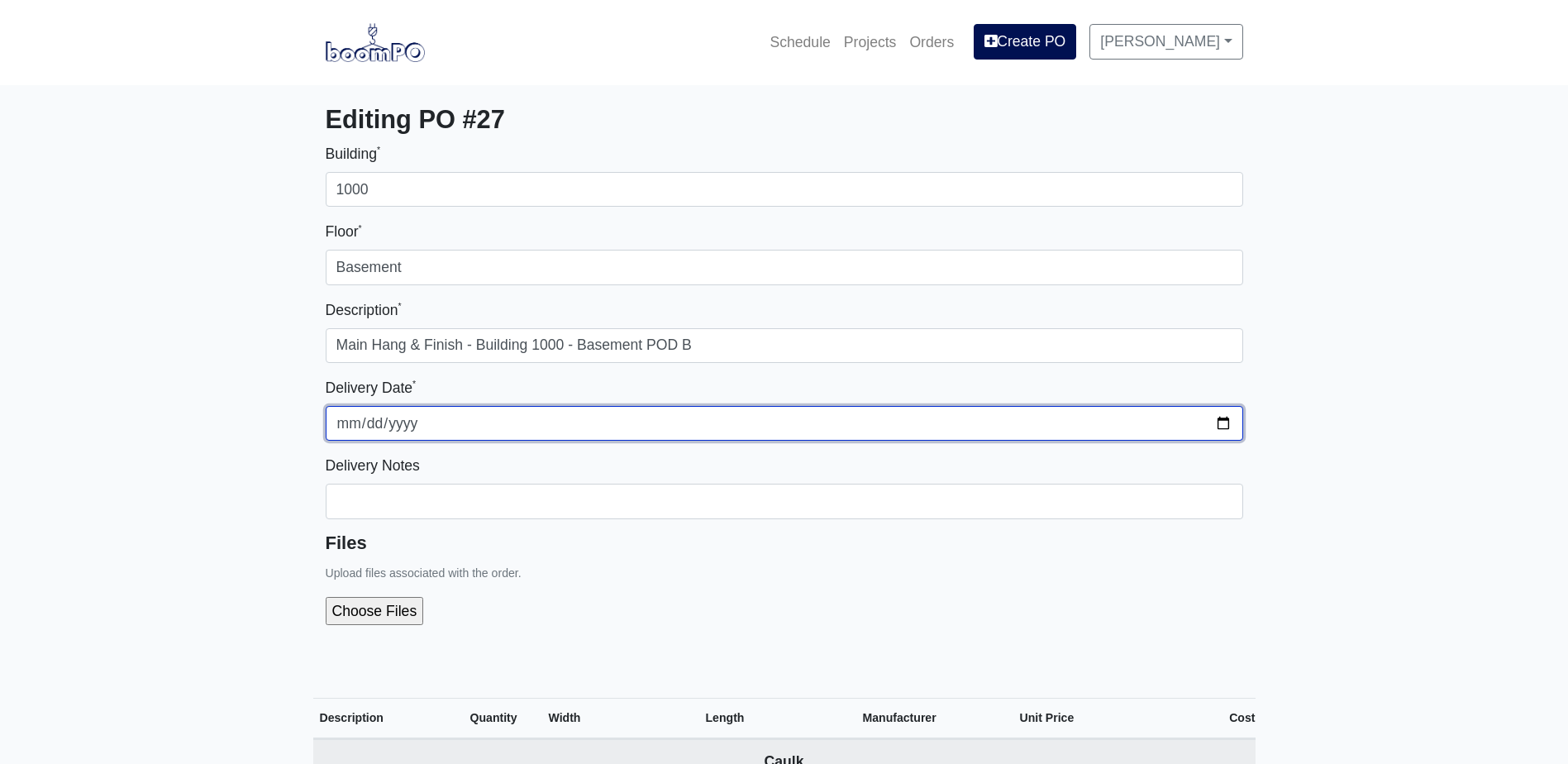
click at [1217, 422] on input "[DATE]" at bounding box center [784, 423] width 917 height 34
type input "[DATE]"
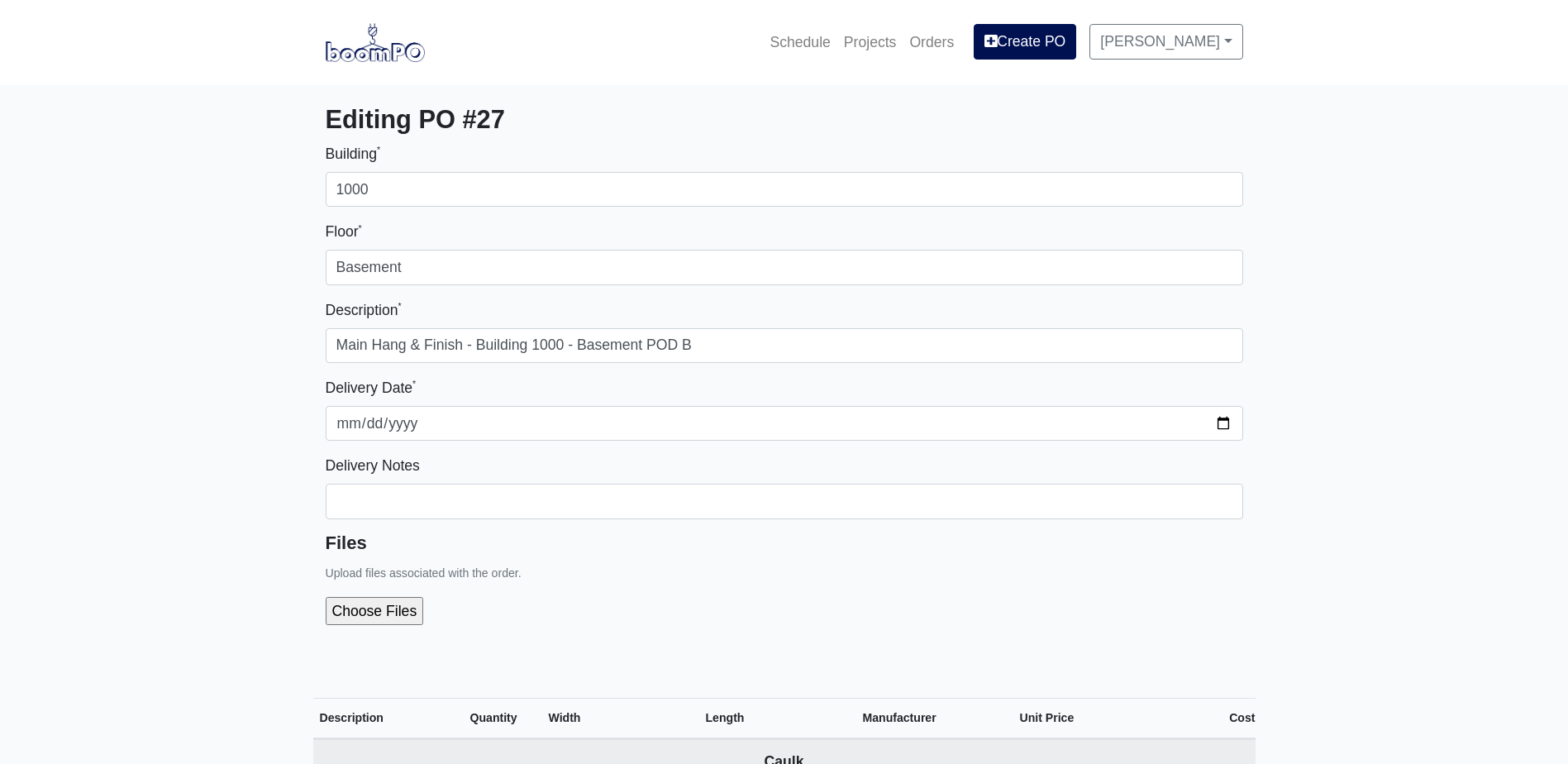
click at [522, 602] on input "file" at bounding box center [463, 611] width 275 height 28
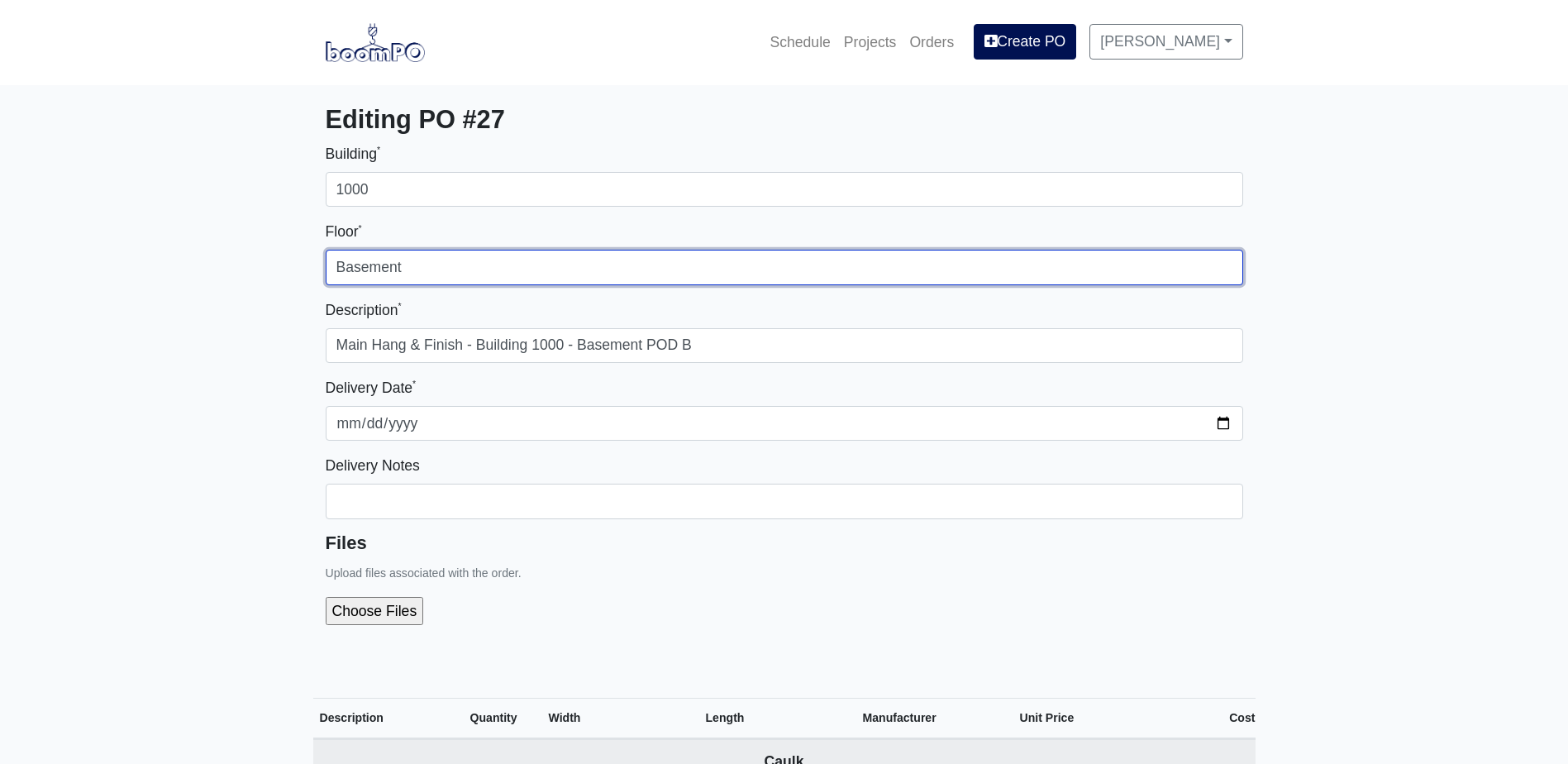
click at [444, 265] on input "Basement" at bounding box center [784, 267] width 917 height 34
type input "Level 1"
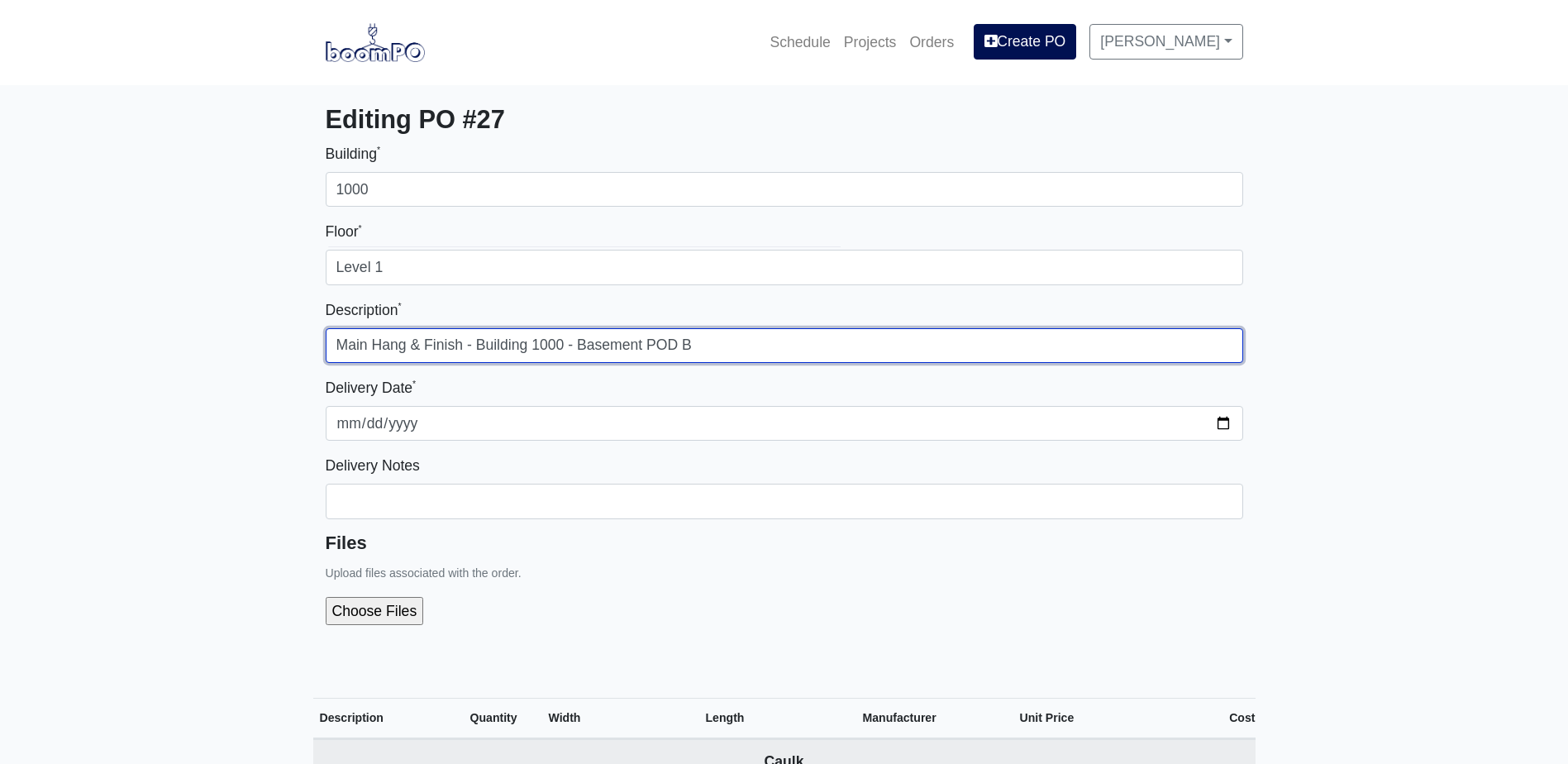
click at [640, 330] on input "Main Hang & Finish - Building 1000 - Basement POD B" at bounding box center [784, 346] width 917 height 34
drag, startPoint x: 642, startPoint y: 341, endPoint x: 583, endPoint y: 349, distance: 59.5
click at [583, 349] on input "Main Hang & Finish - Building 1000 - Basement POD B" at bounding box center [784, 346] width 917 height 34
type input "Main Hang & Finish - Building 1000 - Level 1 POD B"
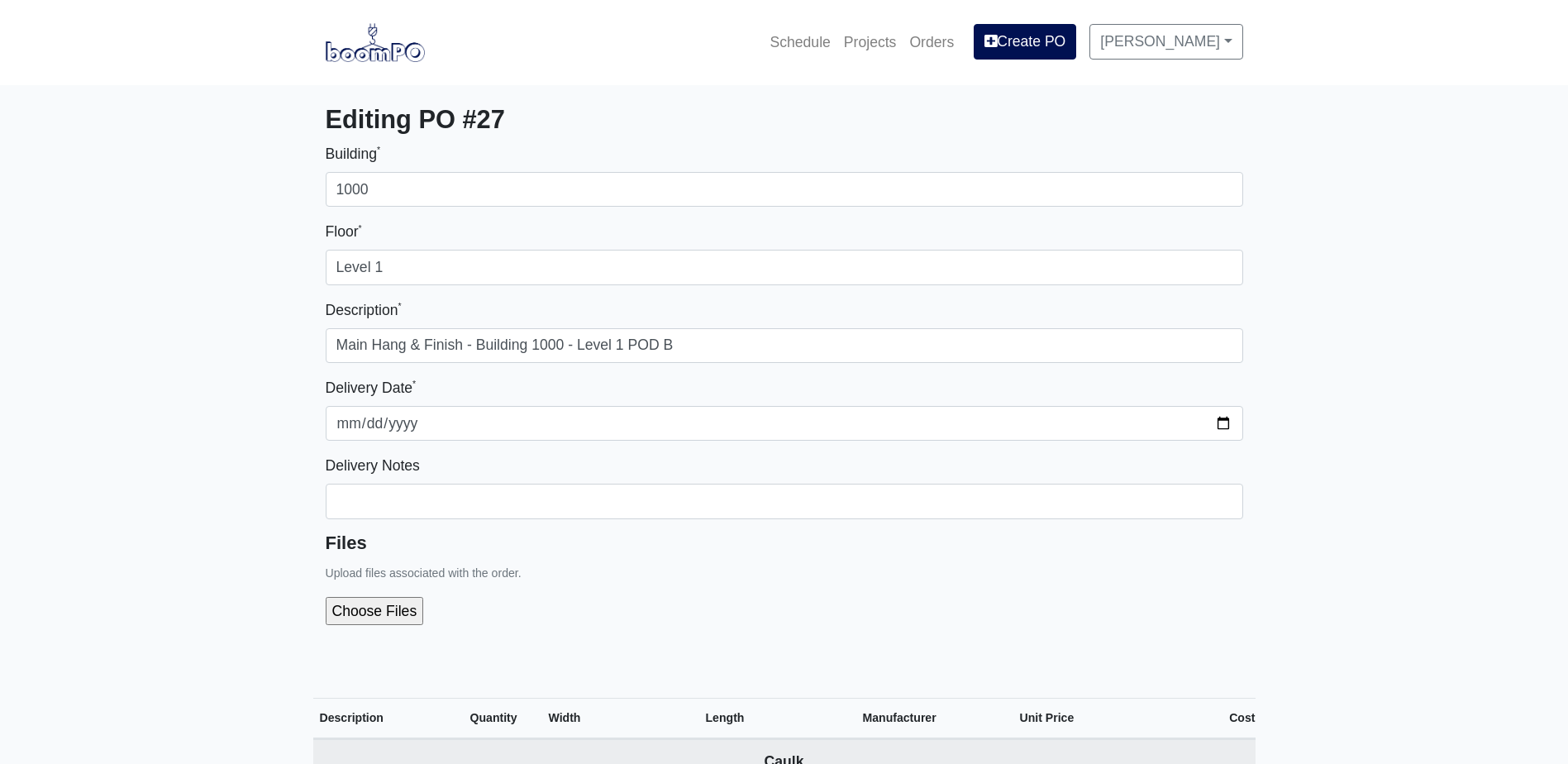
click at [638, 601] on div at bounding box center [784, 611] width 917 height 54
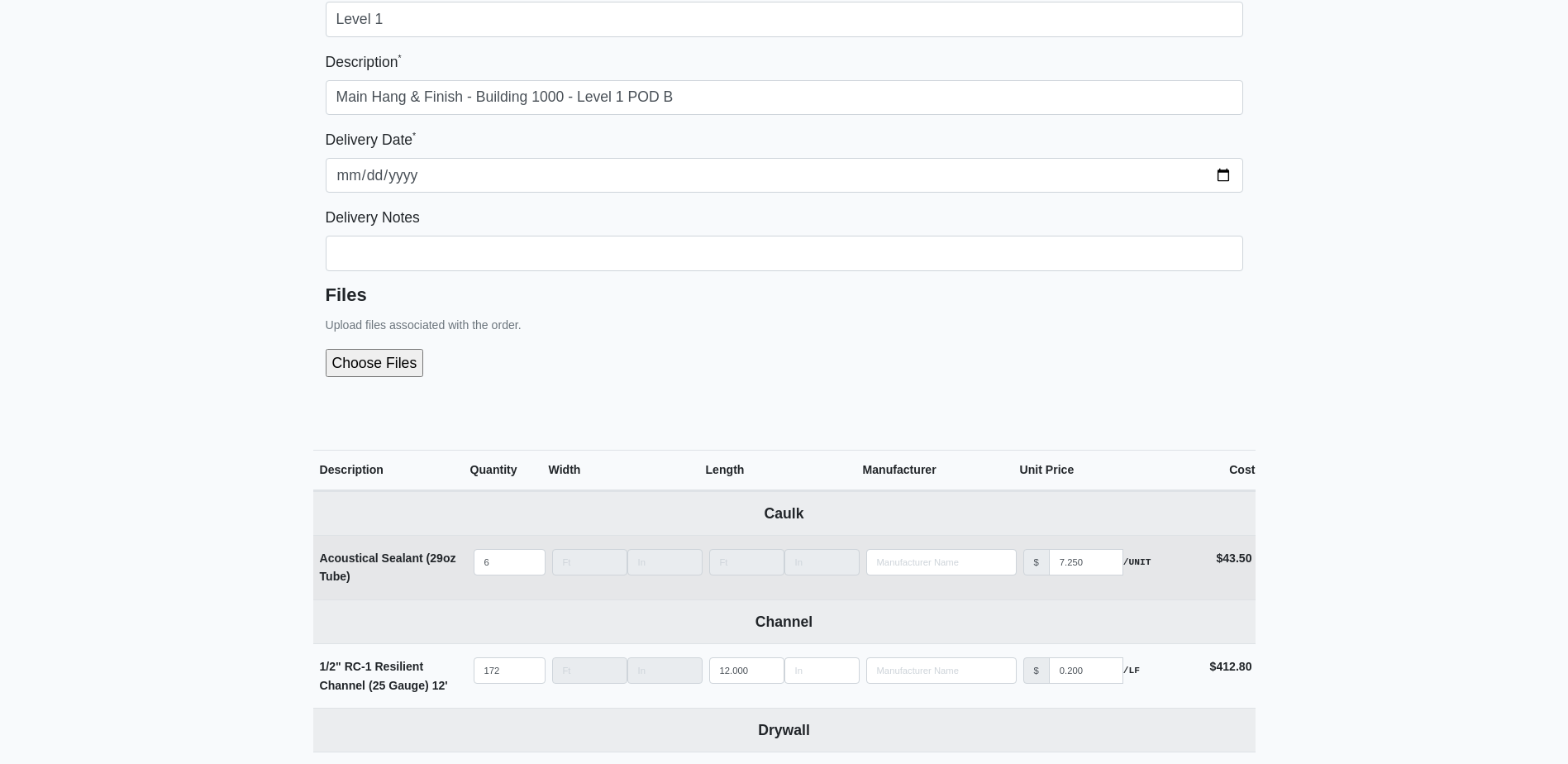
scroll to position [330, 0]
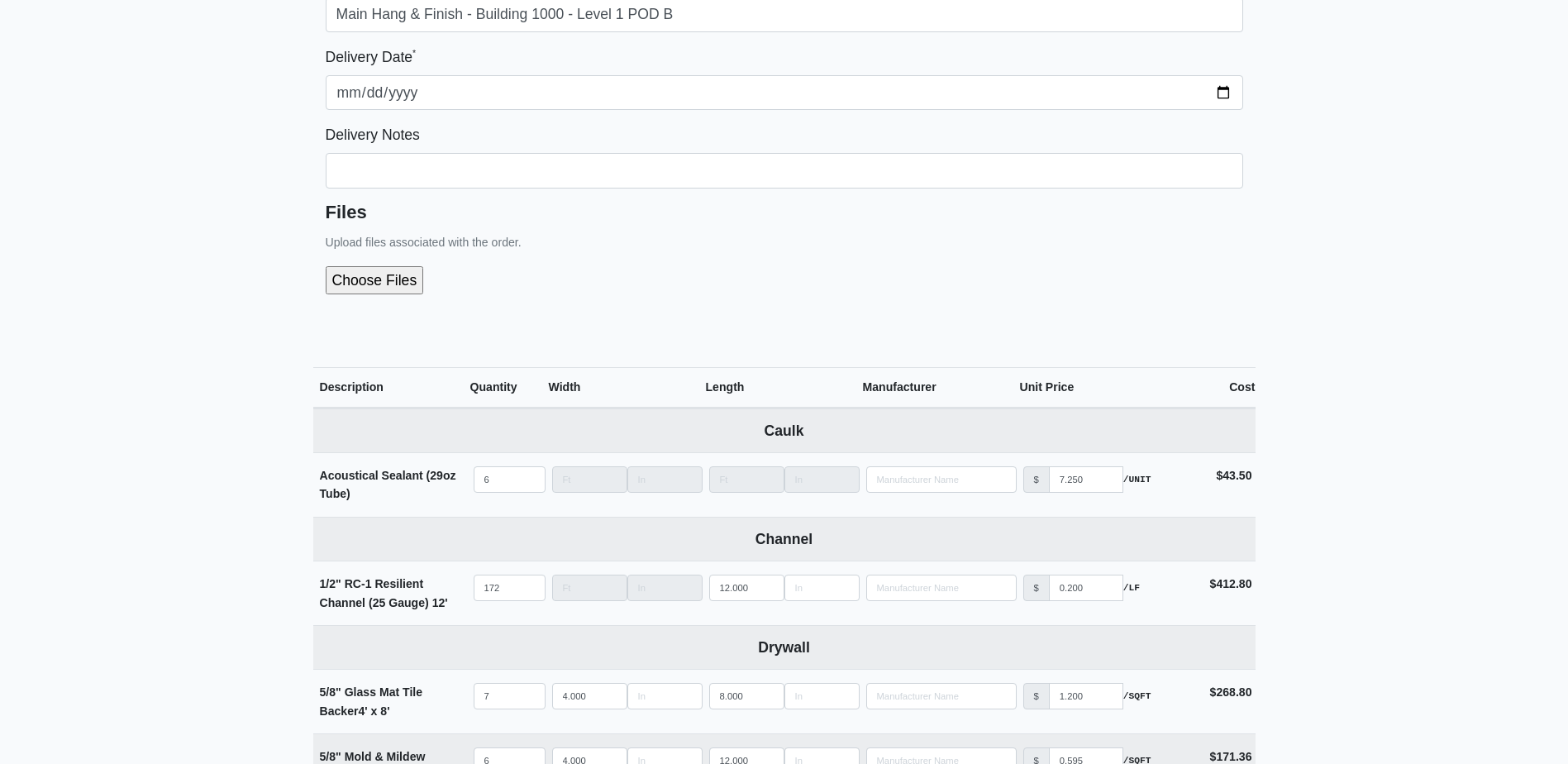
click at [404, 272] on input "file" at bounding box center [463, 279] width 275 height 28
type input "C:\fakepath\B1000 Level 1 POD A.pdf"
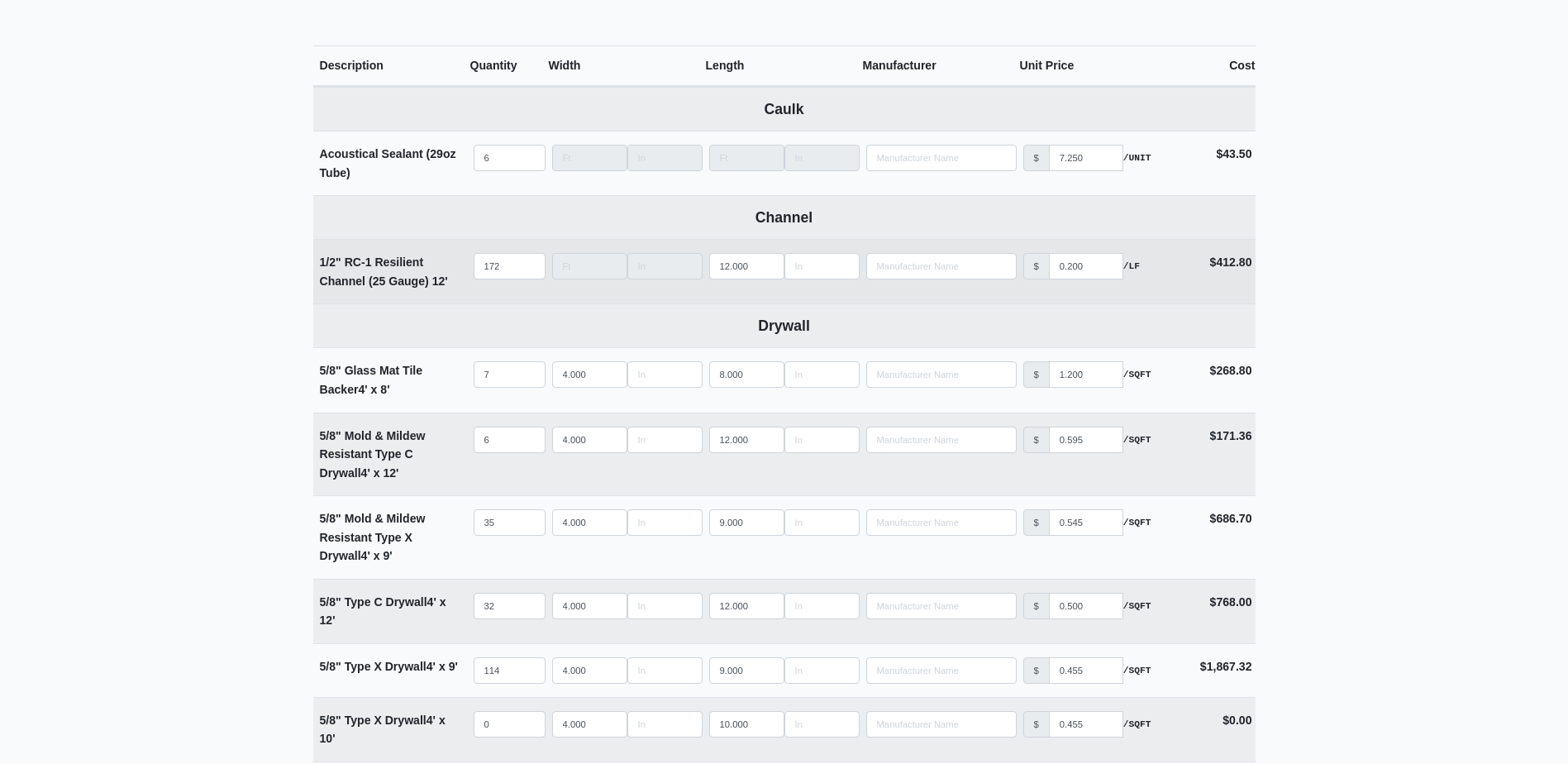
scroll to position [744, 0]
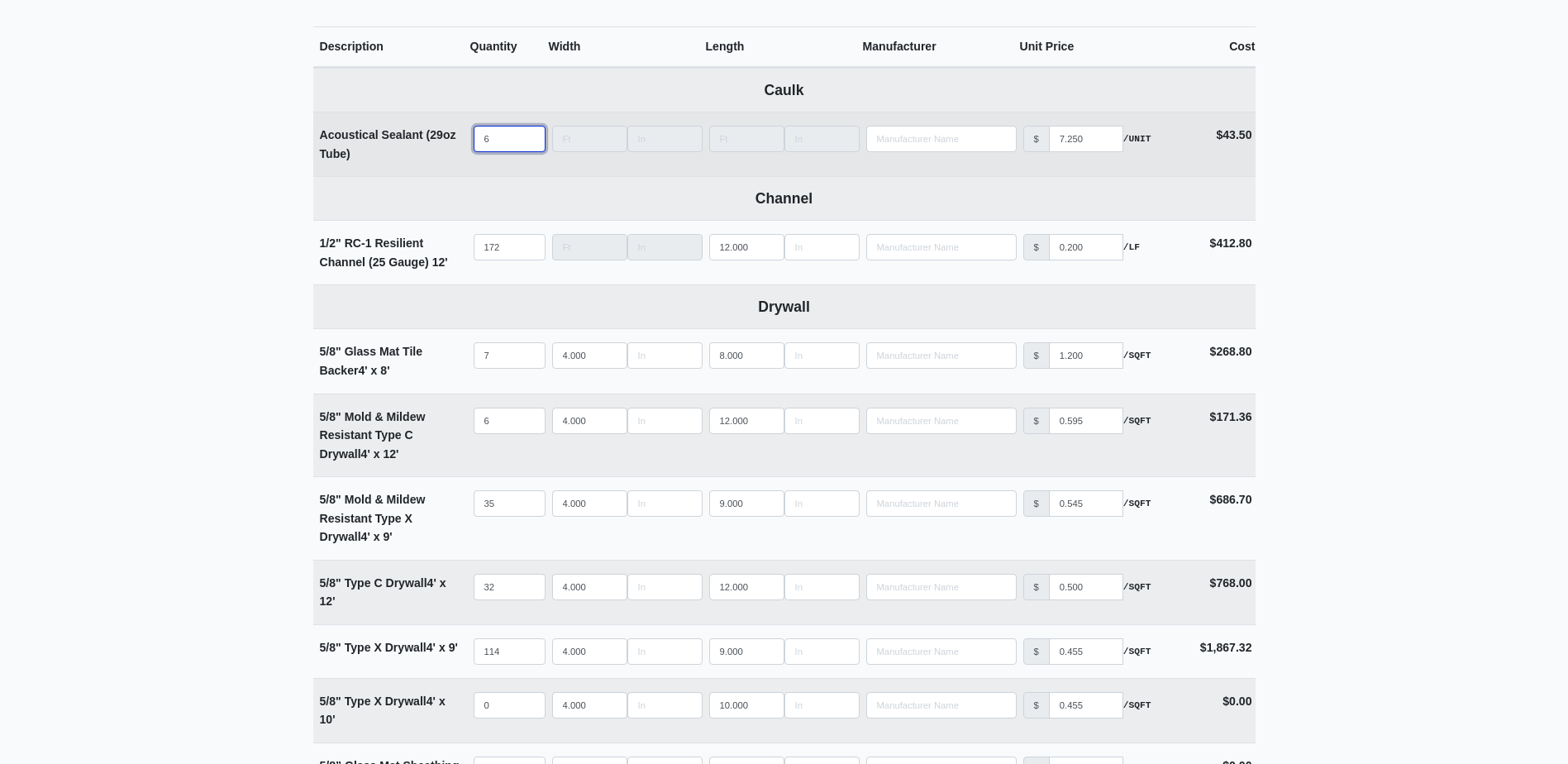
click at [504, 144] on input "6" at bounding box center [509, 138] width 72 height 26
type input "1"
select select
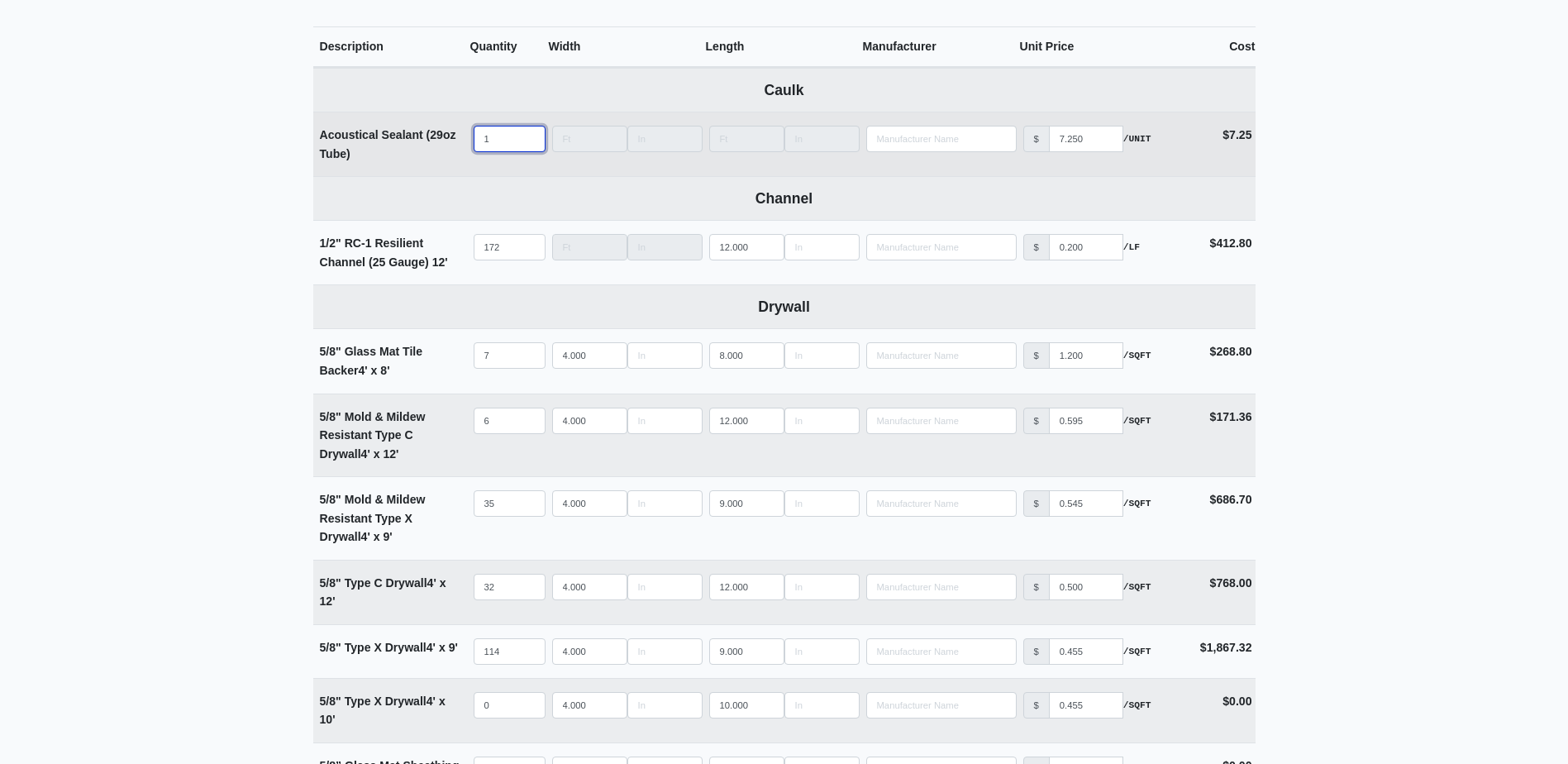
type input "12"
select select
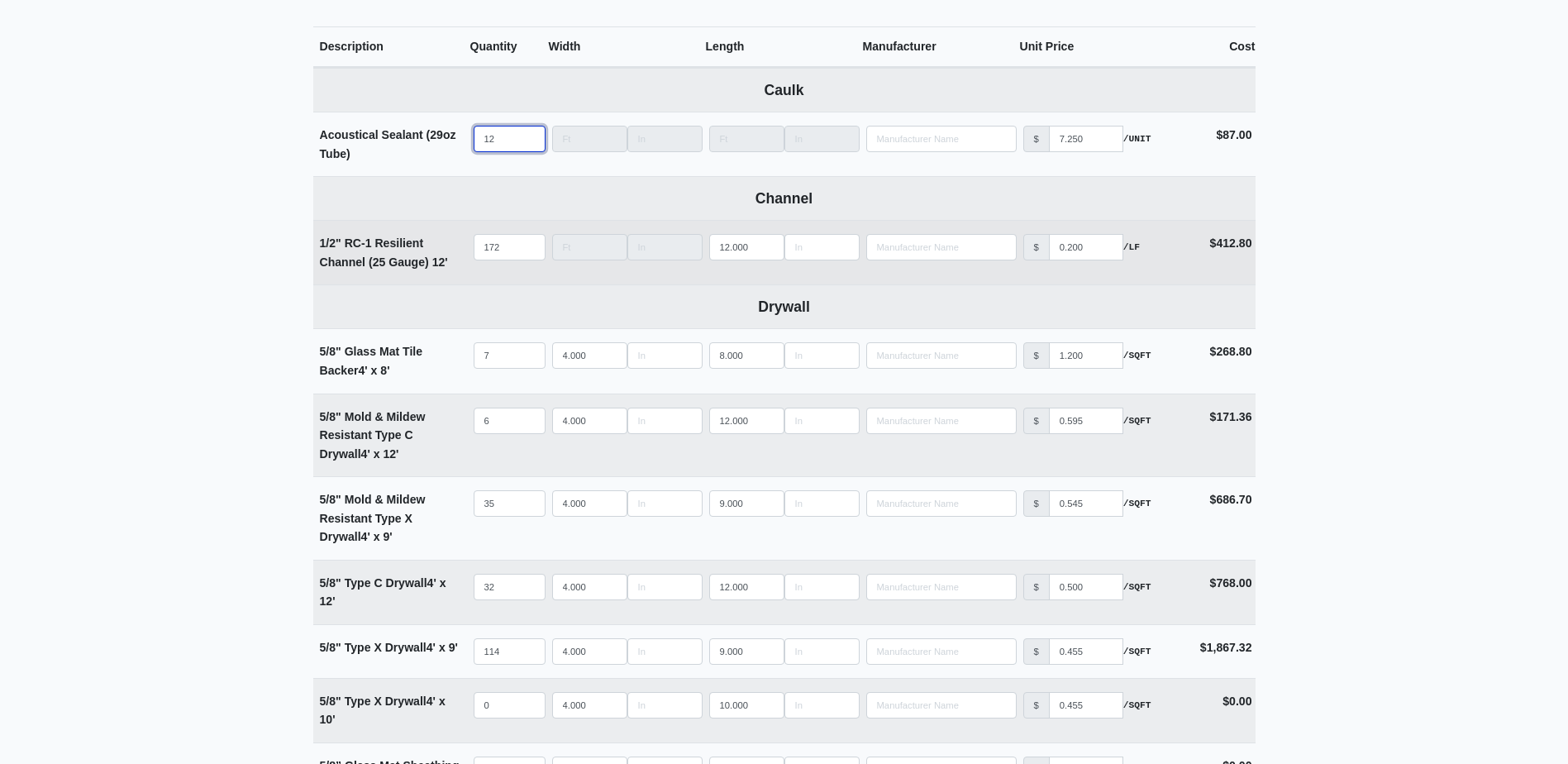
type input "12"
click at [504, 246] on input "172" at bounding box center [509, 247] width 72 height 26
type input "3"
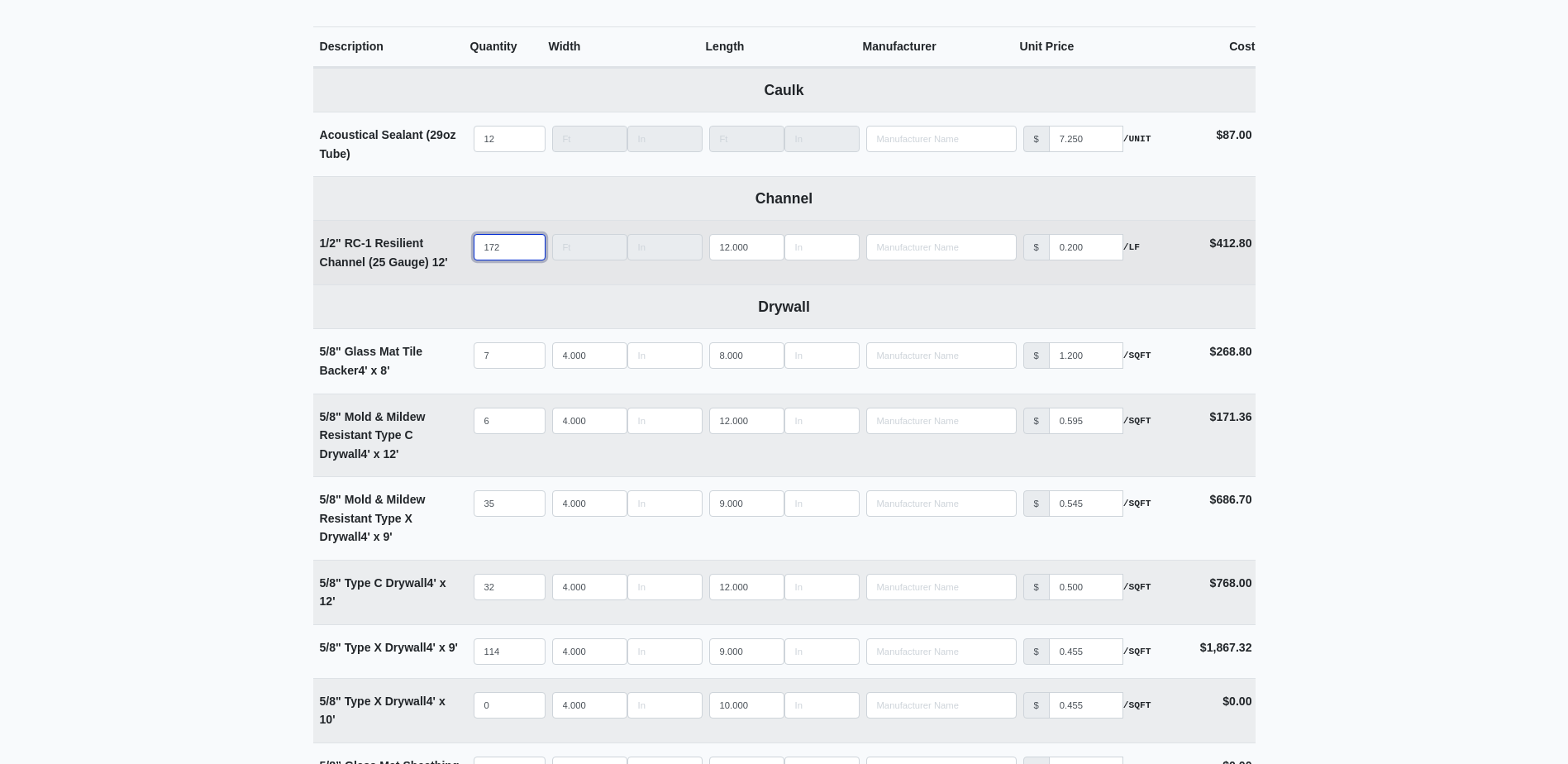
select select
type input "36"
select select
type input "362"
select select
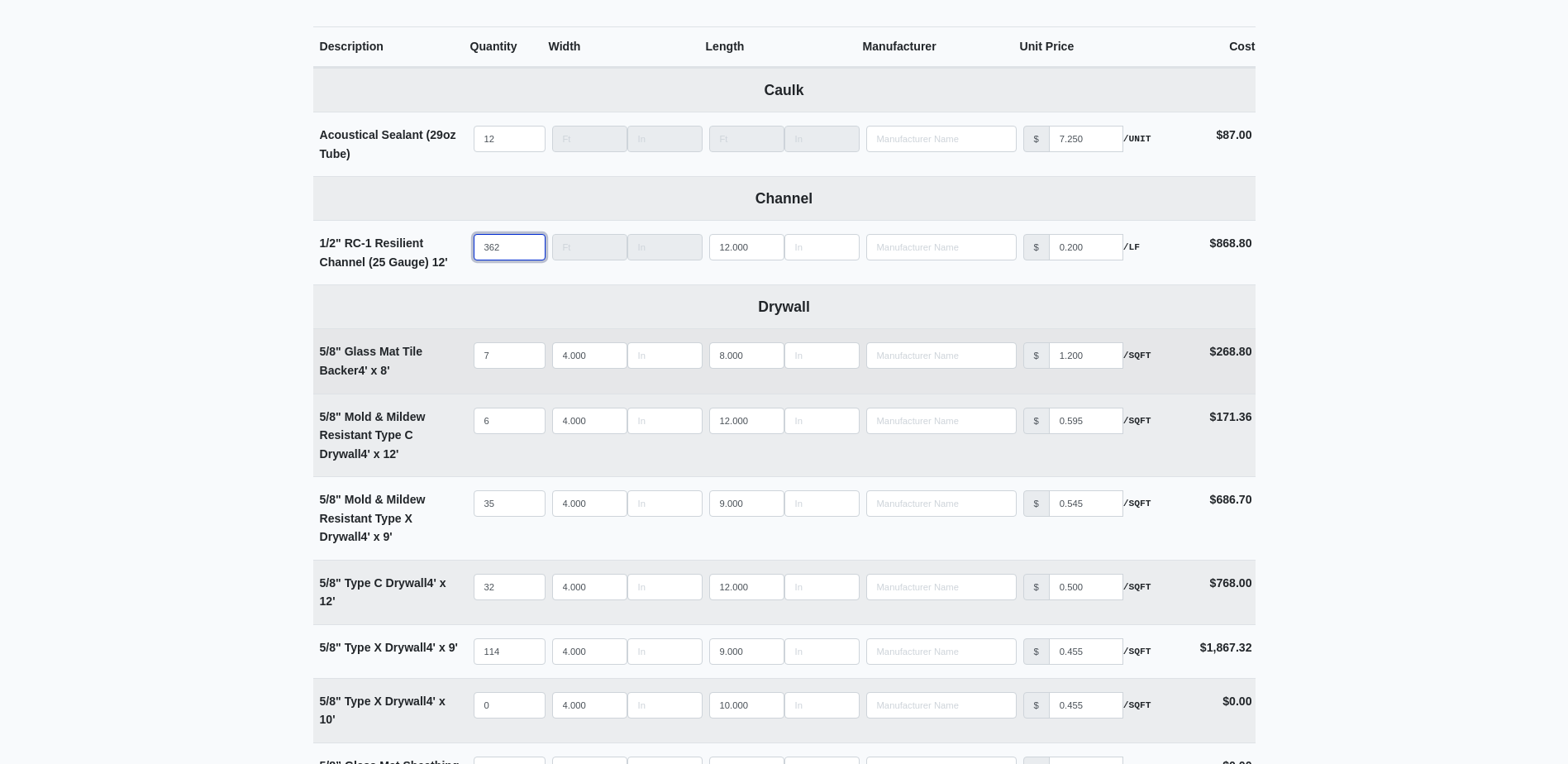
type input "362"
click at [511, 364] on input "7" at bounding box center [509, 355] width 72 height 26
type input "2"
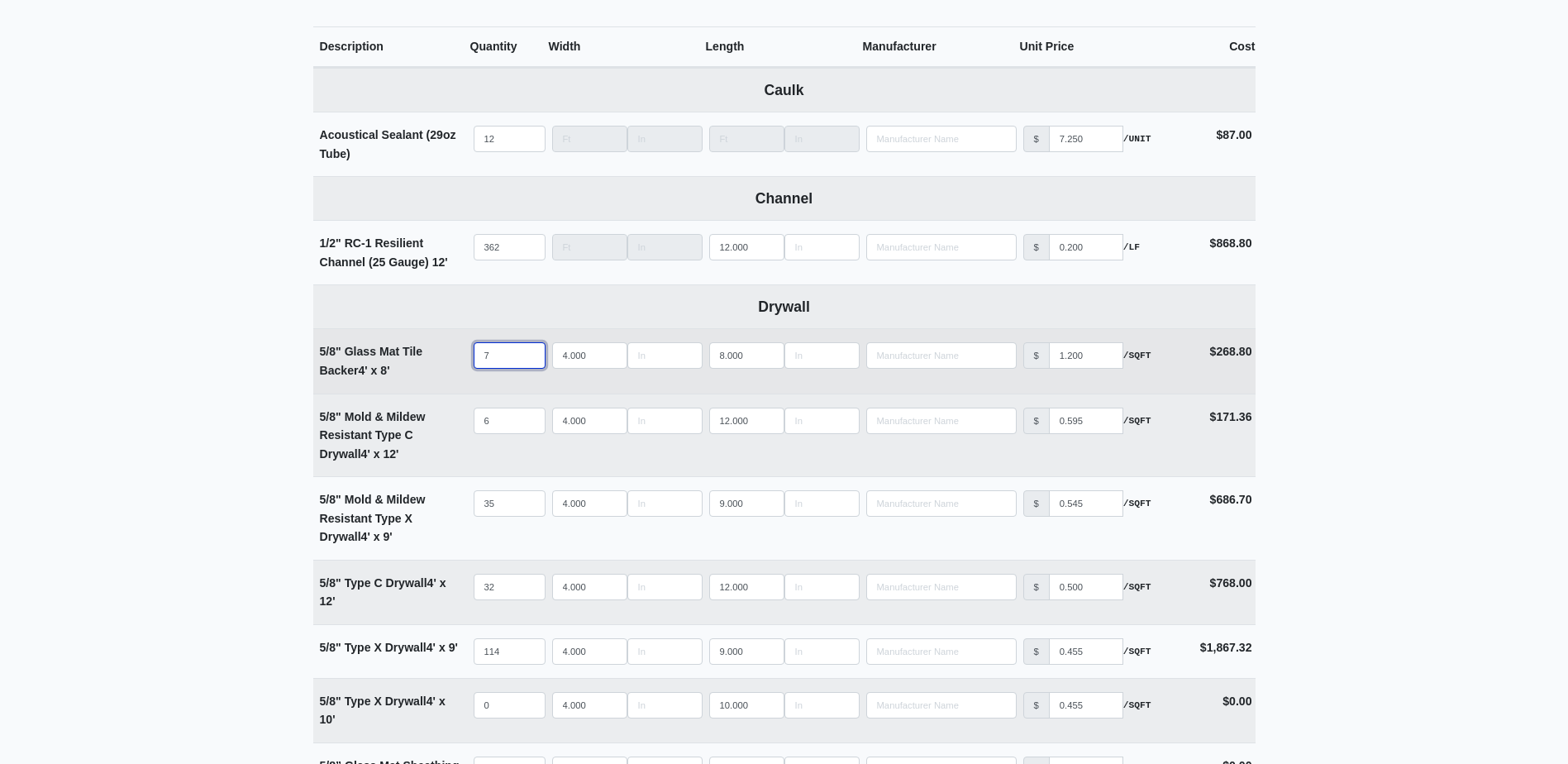
select select
type input "20"
select select
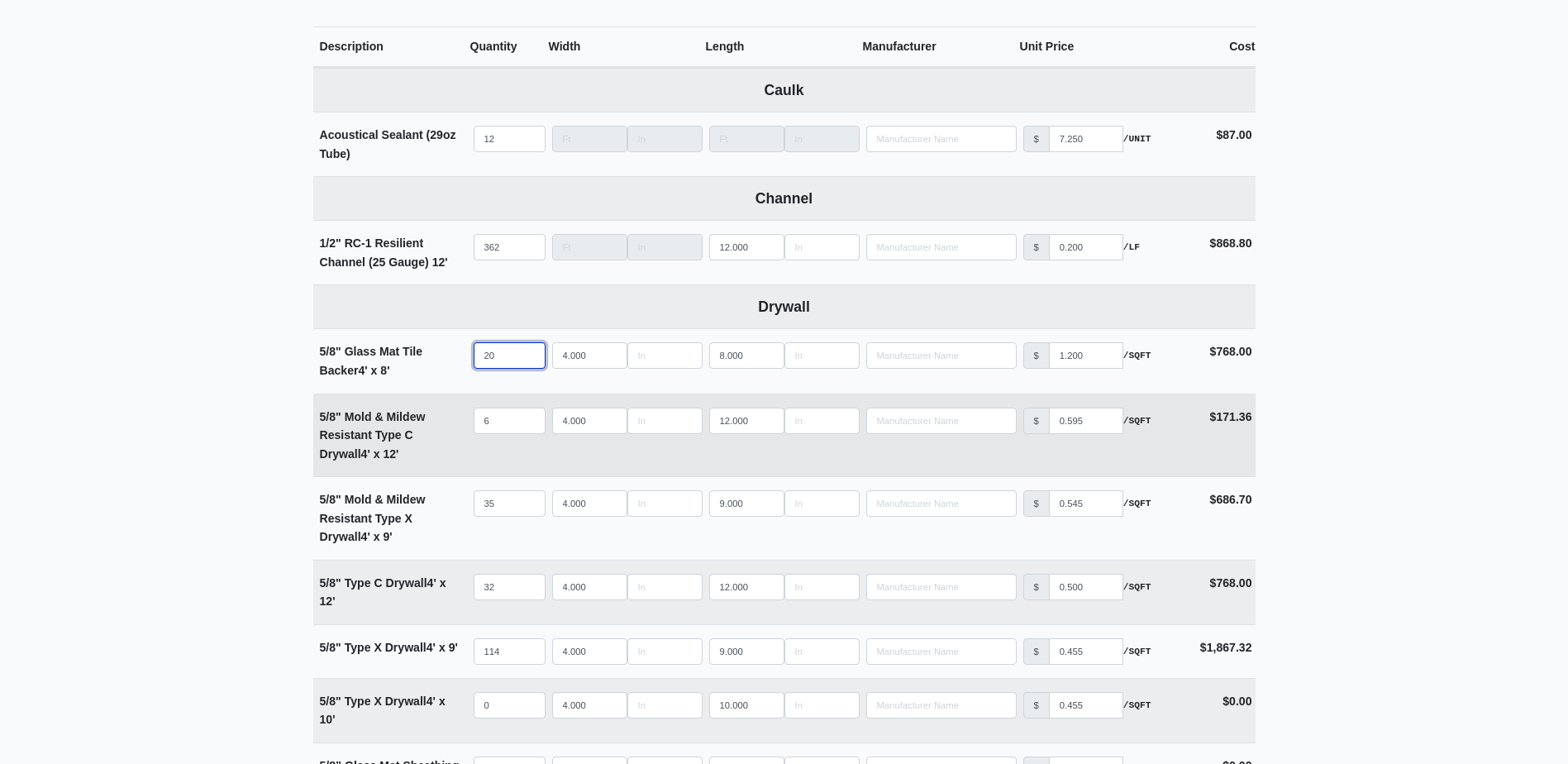
type input "20"
click at [497, 415] on input "6" at bounding box center [509, 420] width 72 height 26
type input "1"
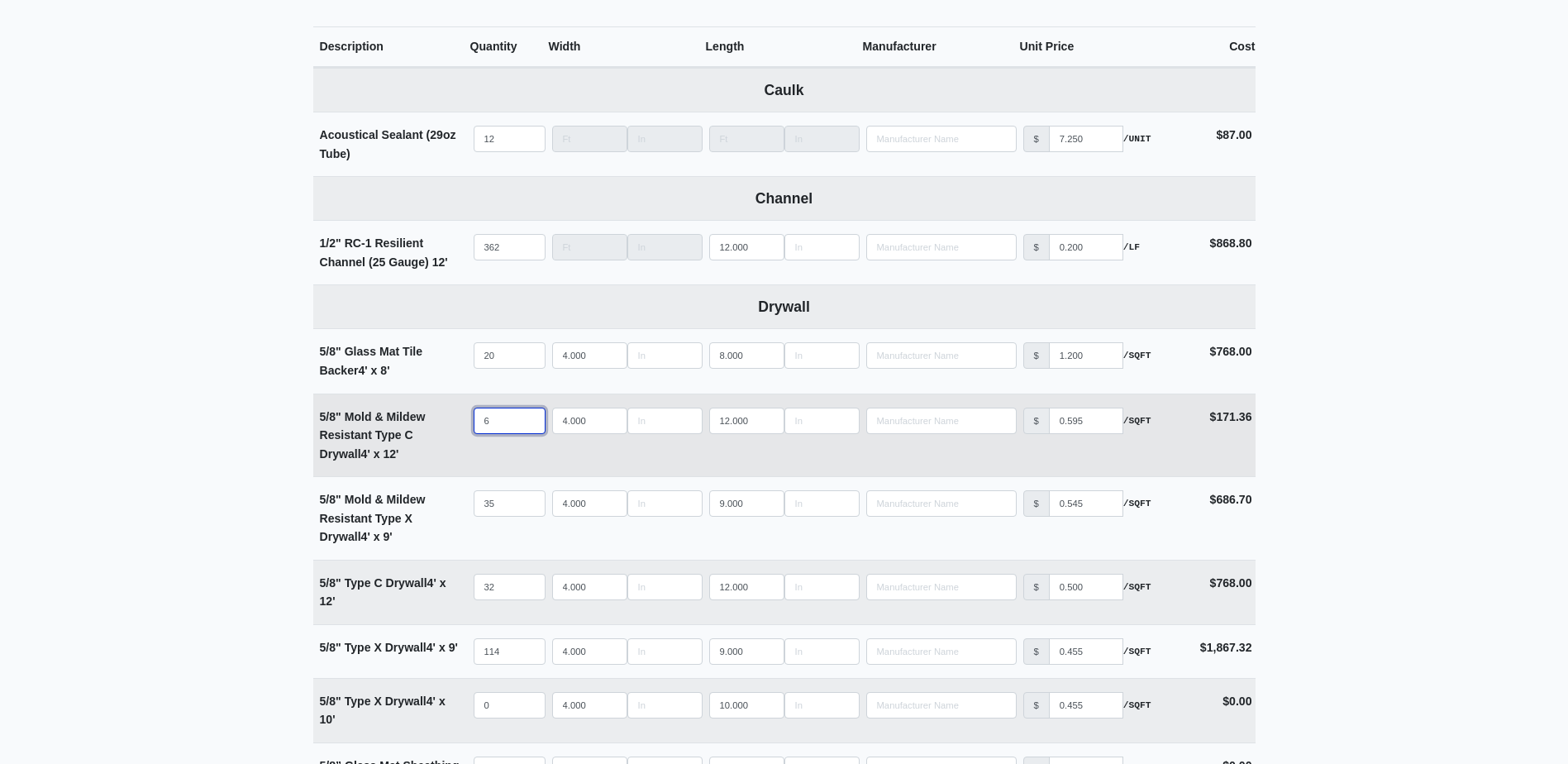
select select
type input "16"
select select
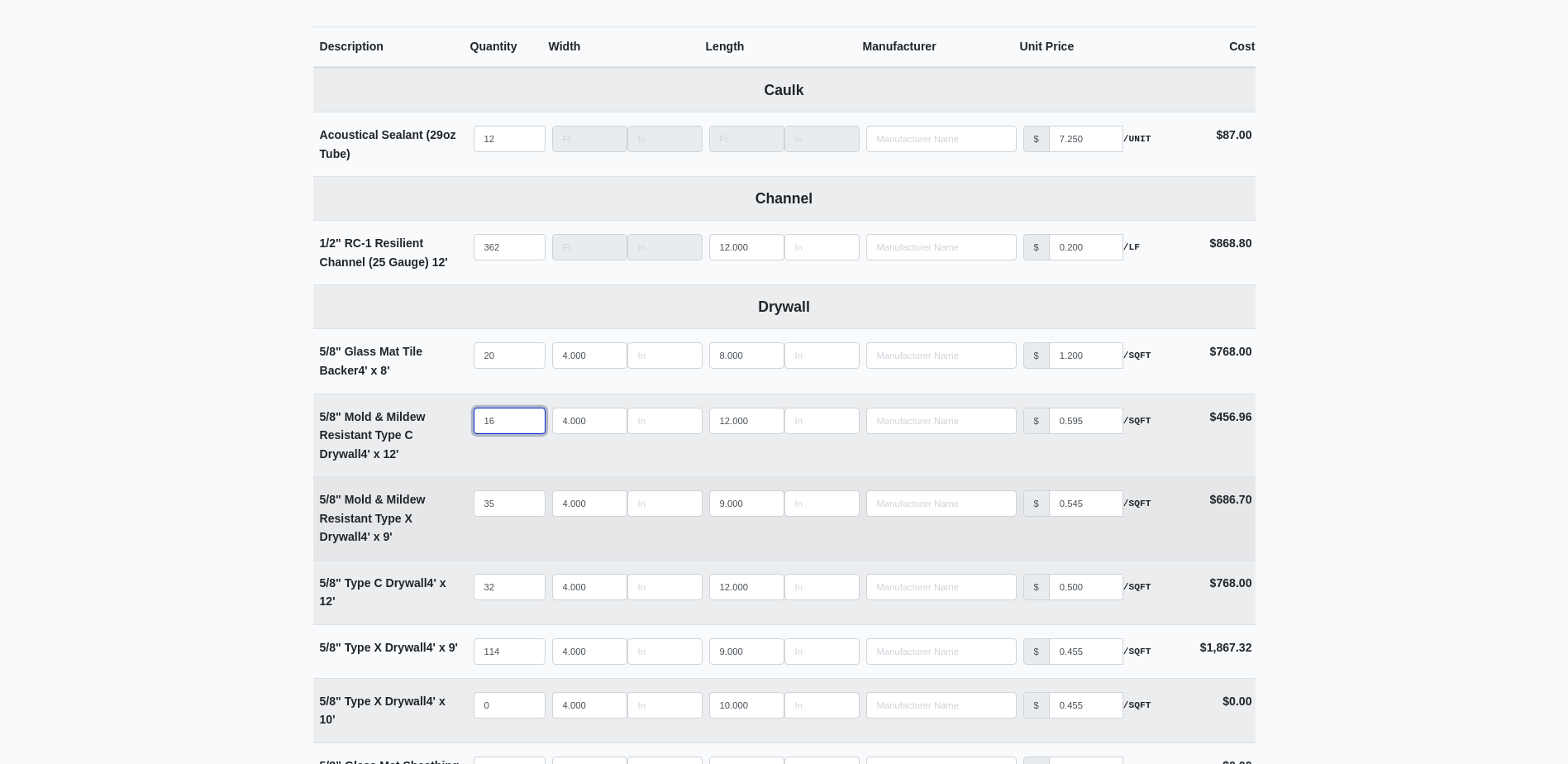
type input "16"
click at [504, 504] on input "35" at bounding box center [509, 503] width 72 height 26
type input "7"
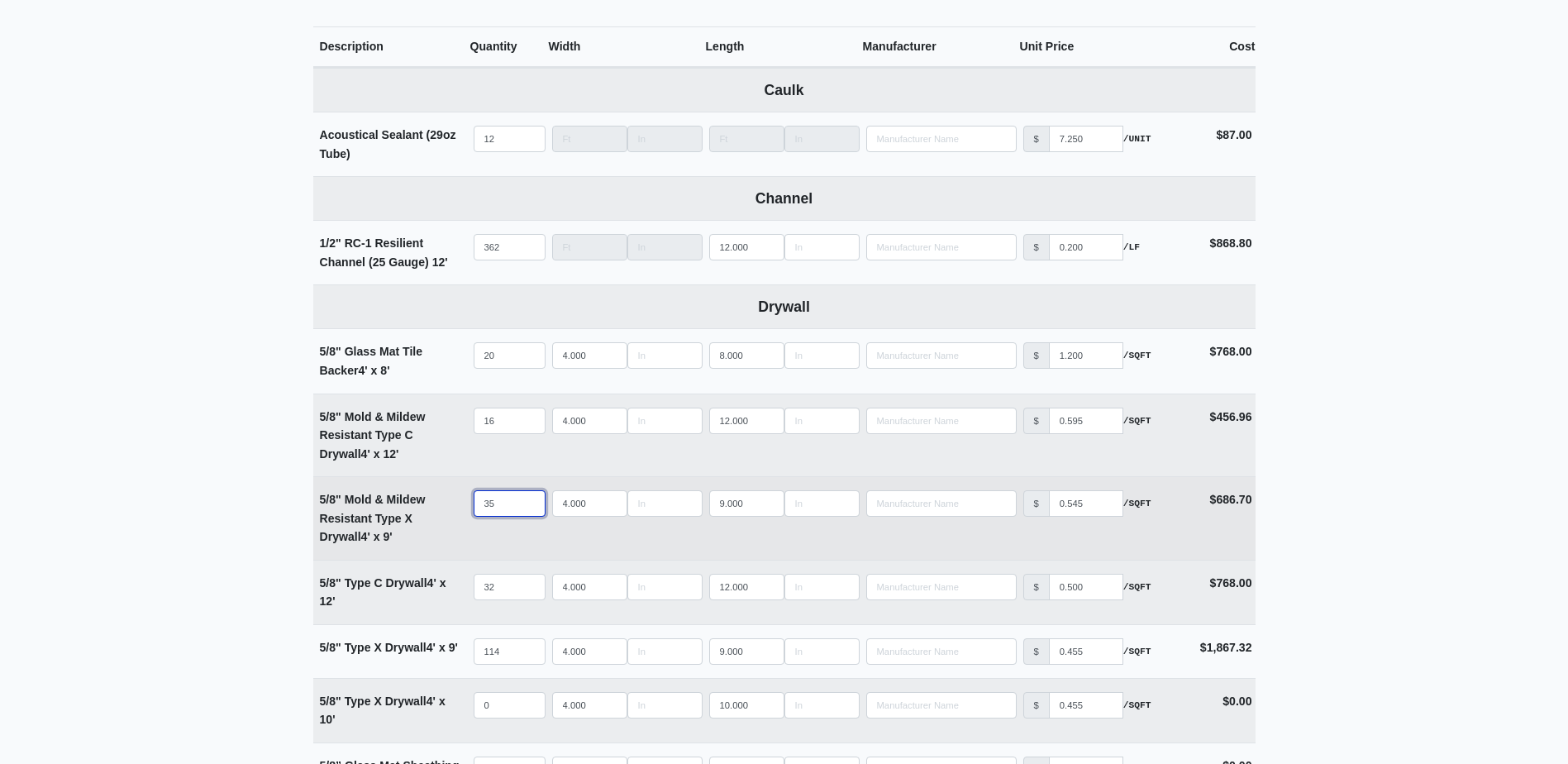
select select
type input "71"
select select
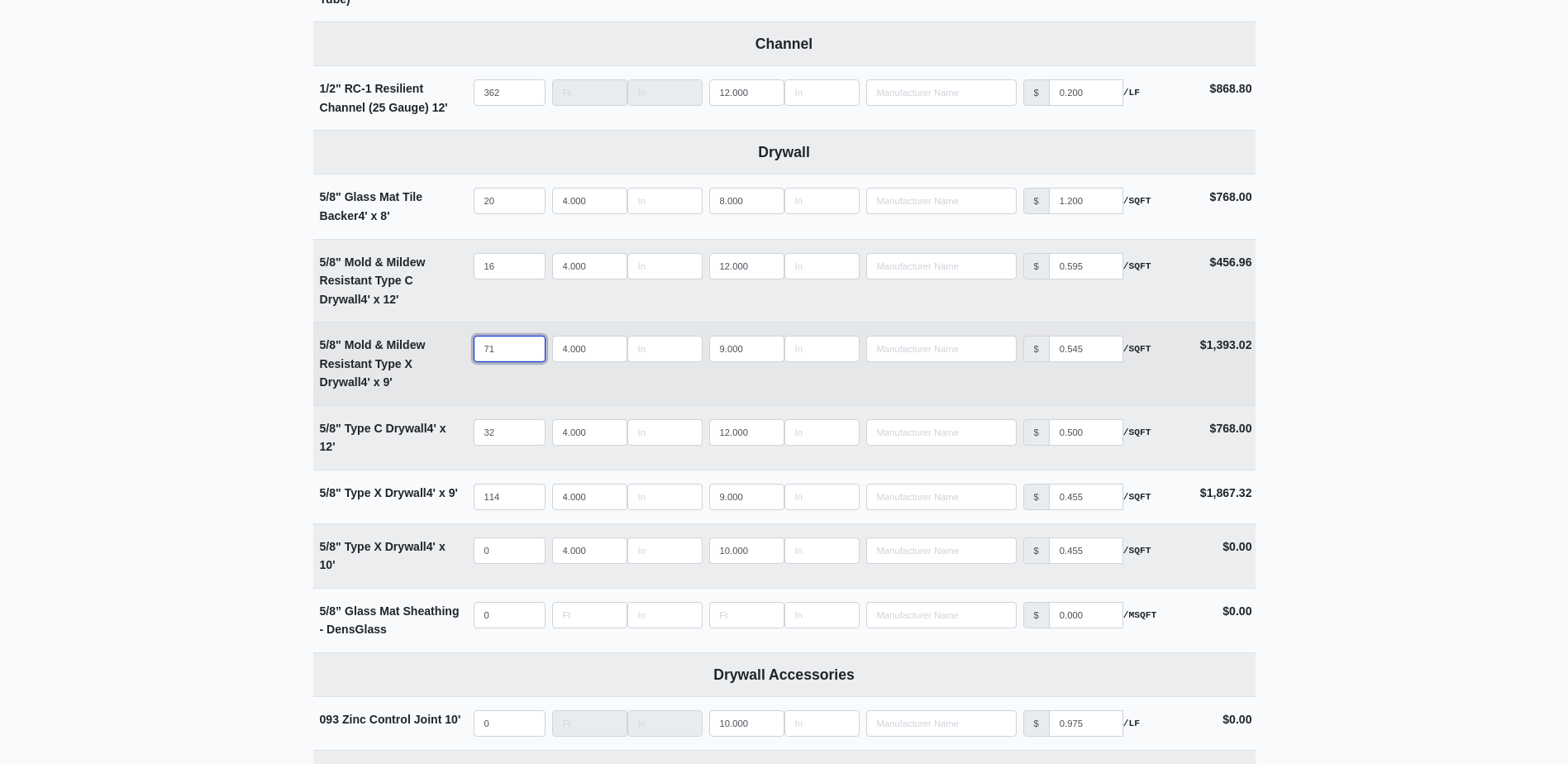
scroll to position [909, 0]
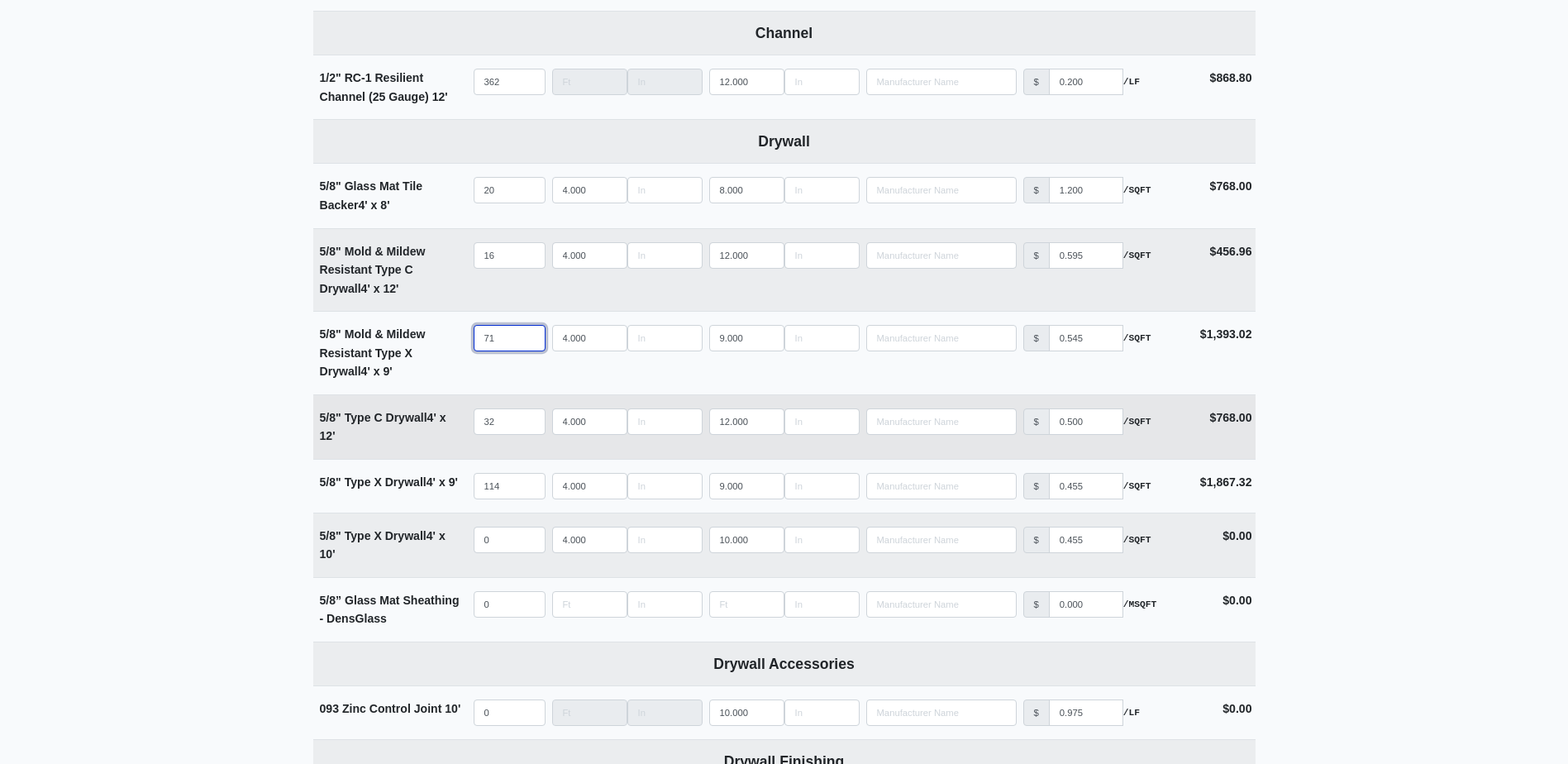
type input "71"
click at [509, 423] on input "32" at bounding box center [509, 421] width 72 height 26
type input "6"
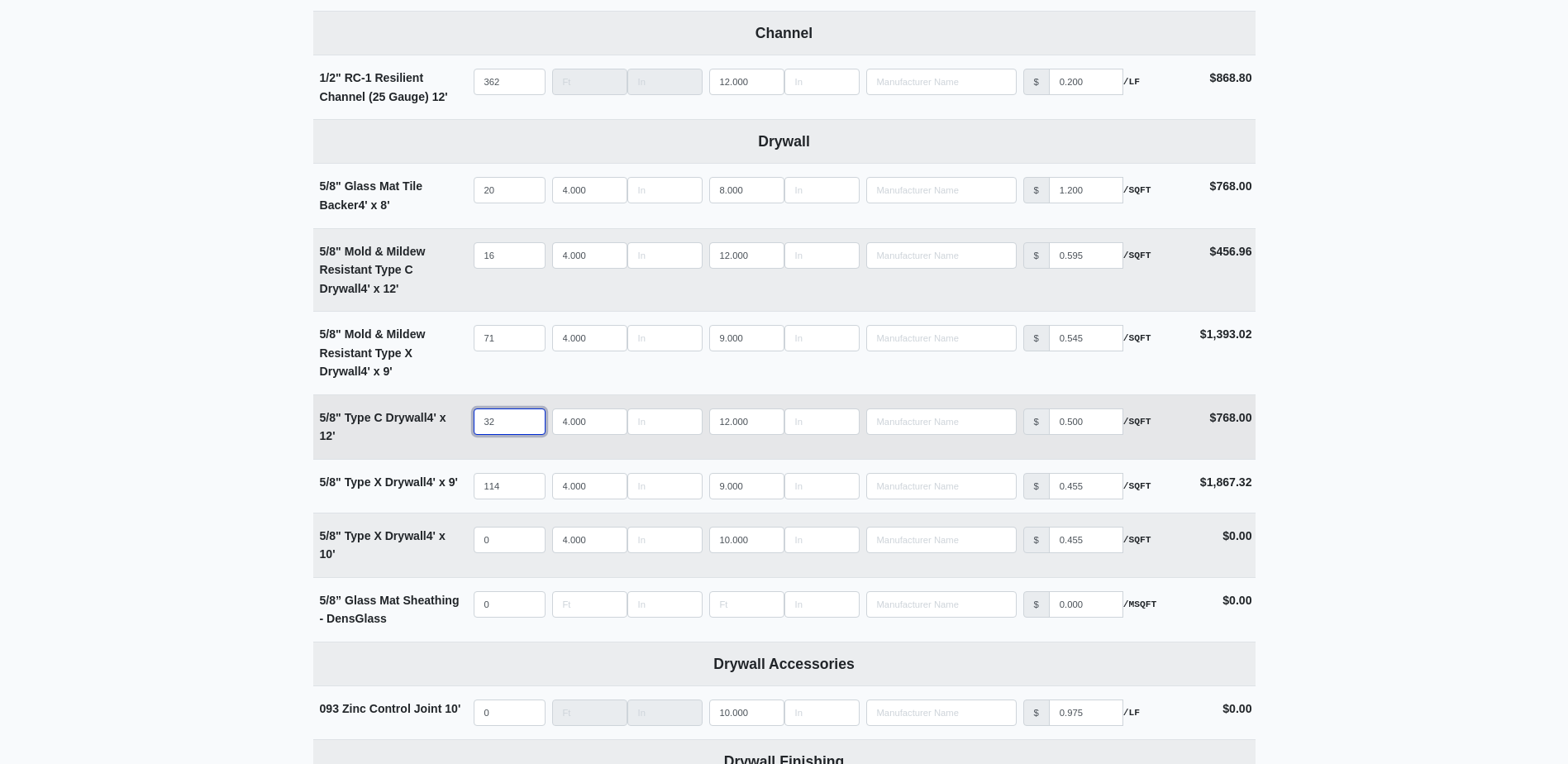
select select
type input "64"
select select
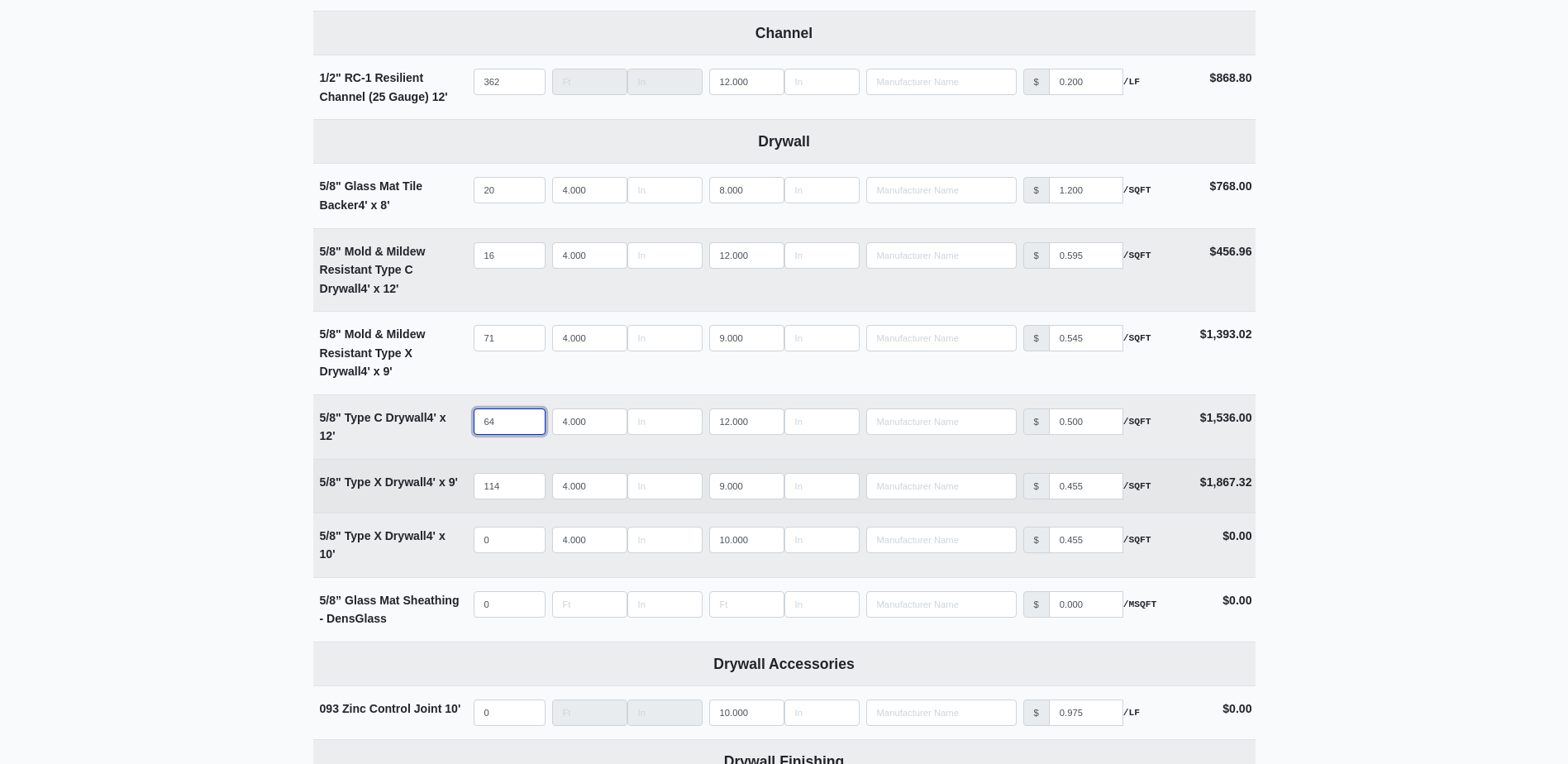
type input "64"
click at [509, 493] on input "114" at bounding box center [509, 485] width 72 height 26
type input "2"
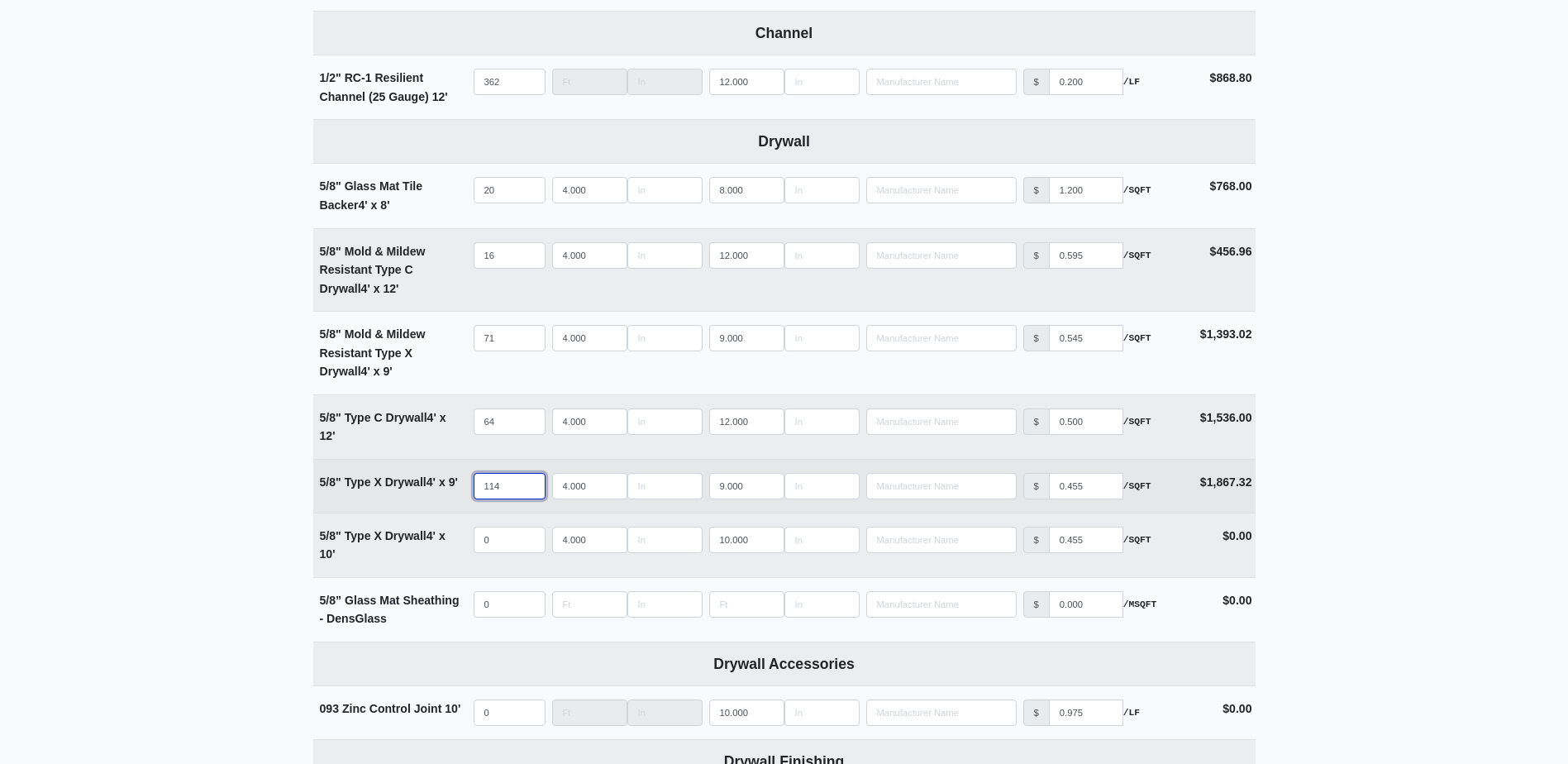
select select
type input "22"
select select
type input "224"
select select
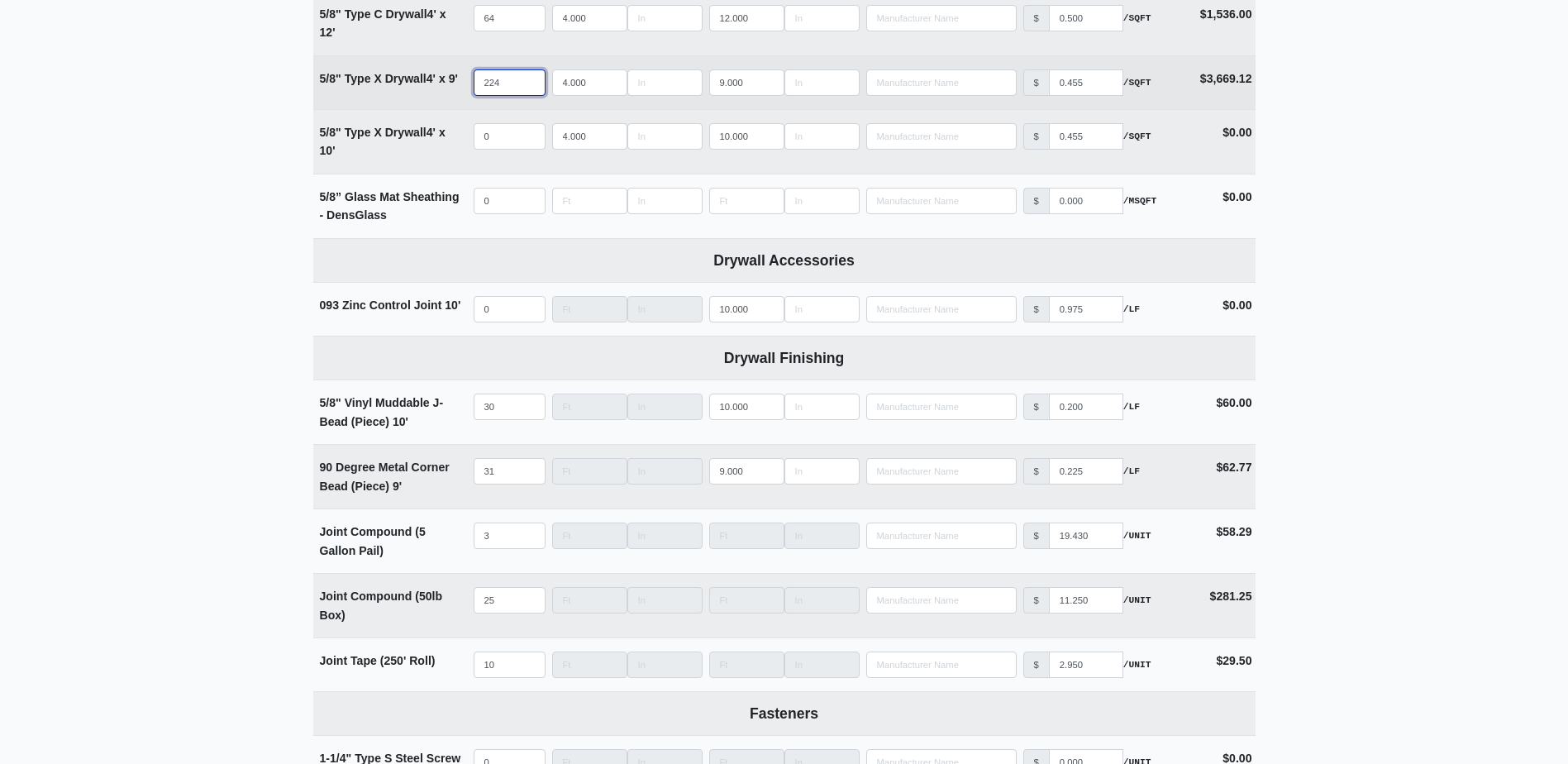
scroll to position [1322, 0]
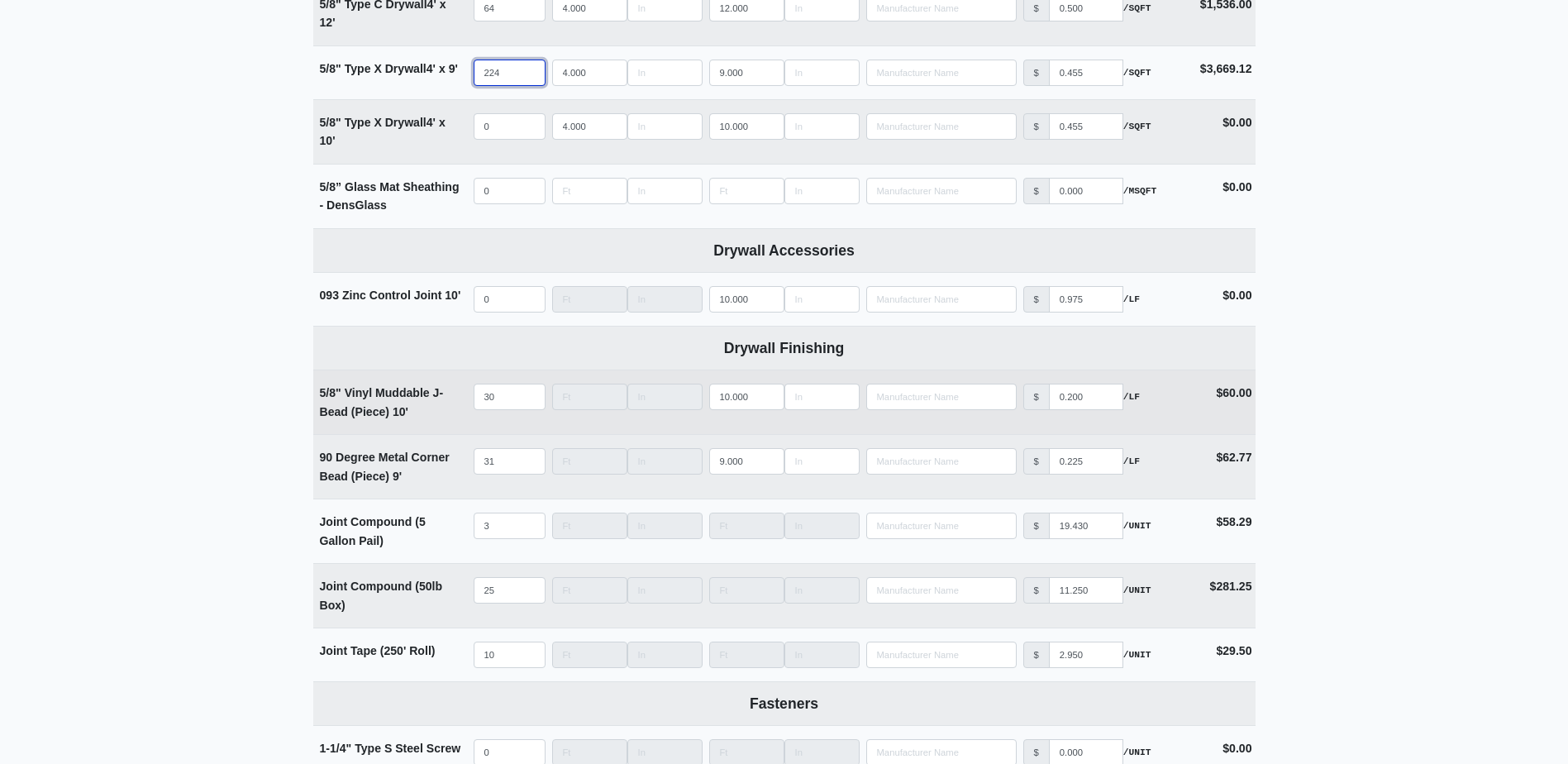
type input "224"
click at [503, 404] on input "30" at bounding box center [509, 397] width 72 height 26
type input "6"
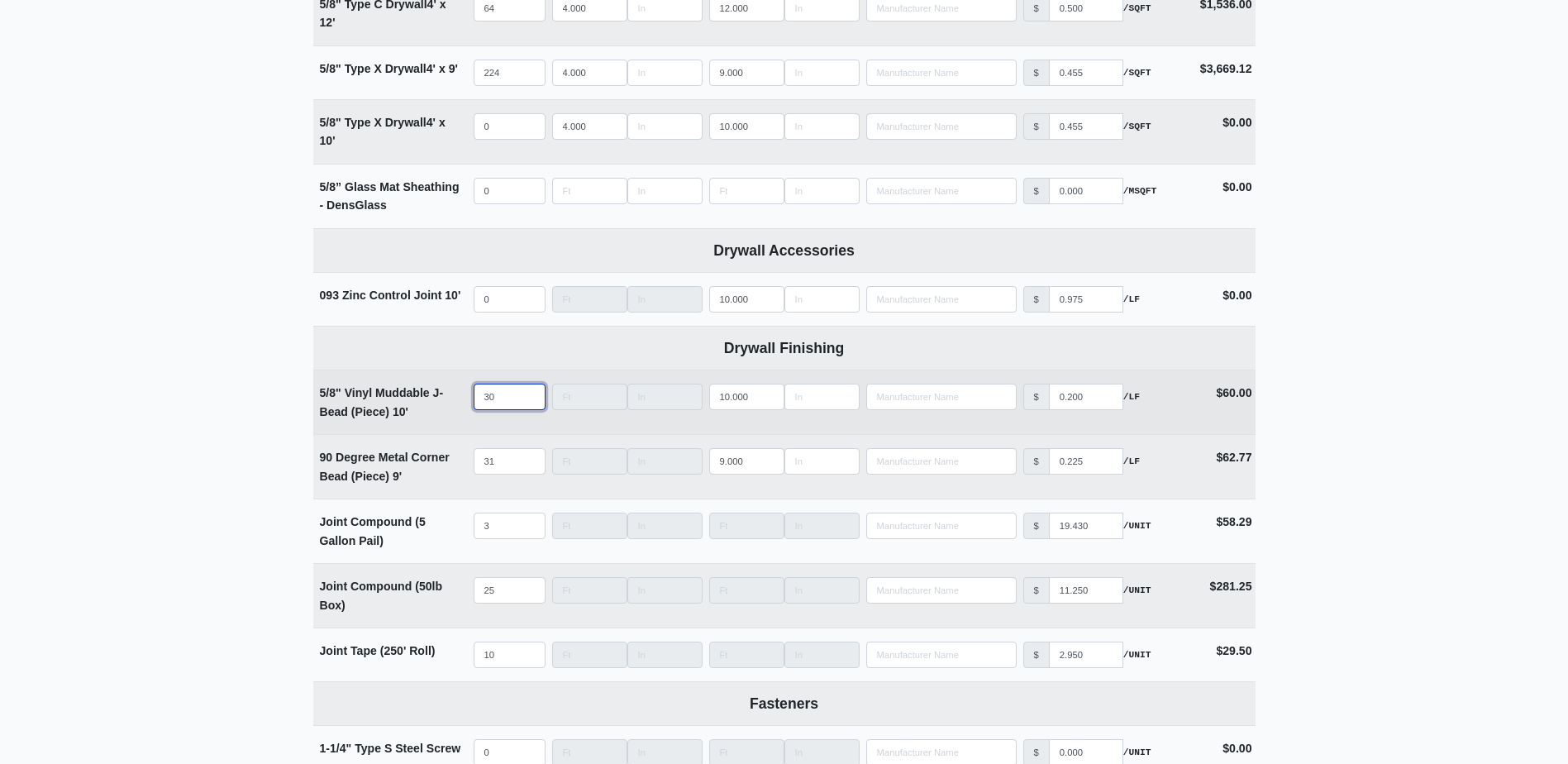
select select
type input "60"
select select
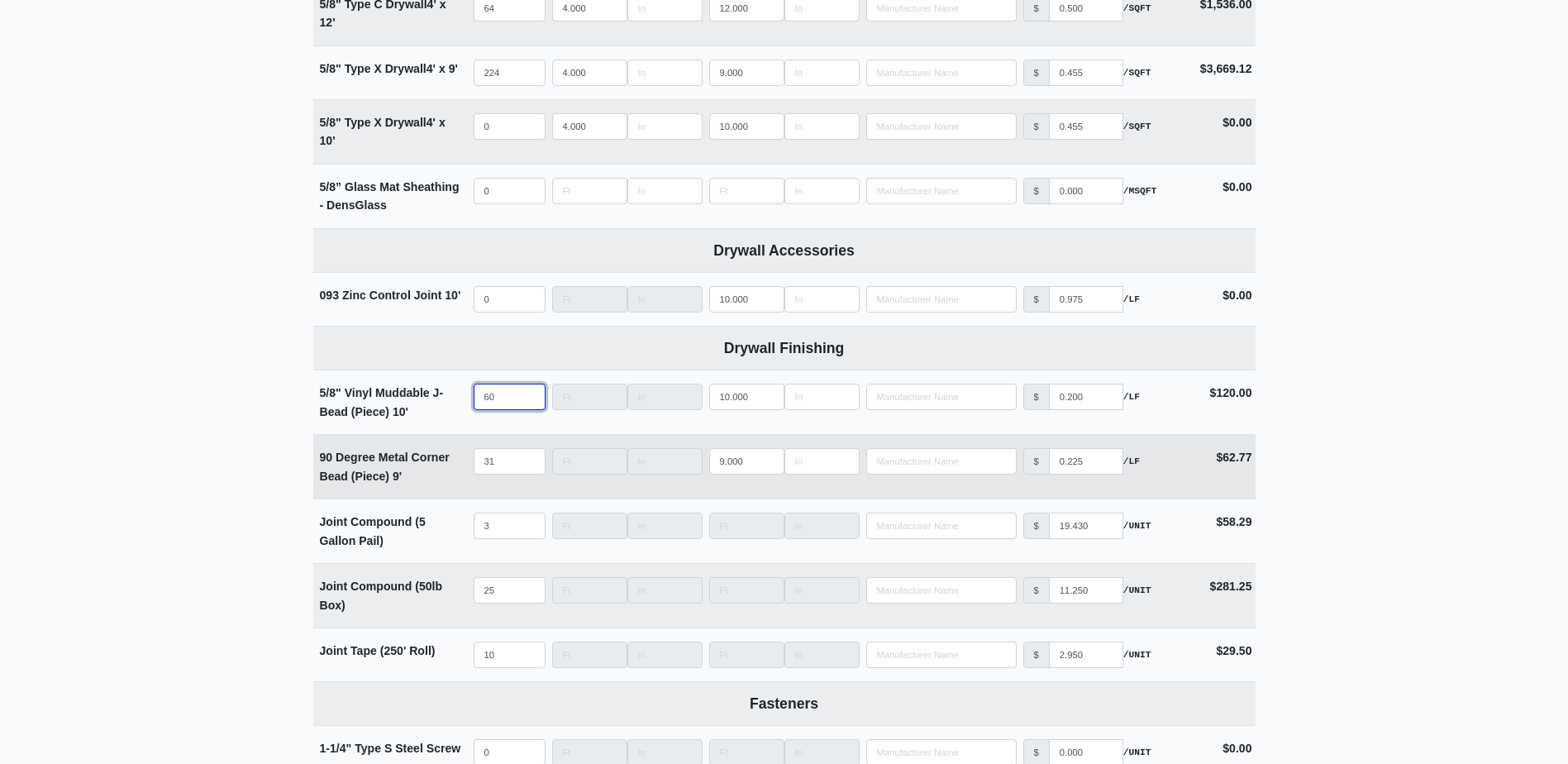
type input "60"
click at [501, 459] on input "31" at bounding box center [509, 461] width 72 height 26
type input "4"
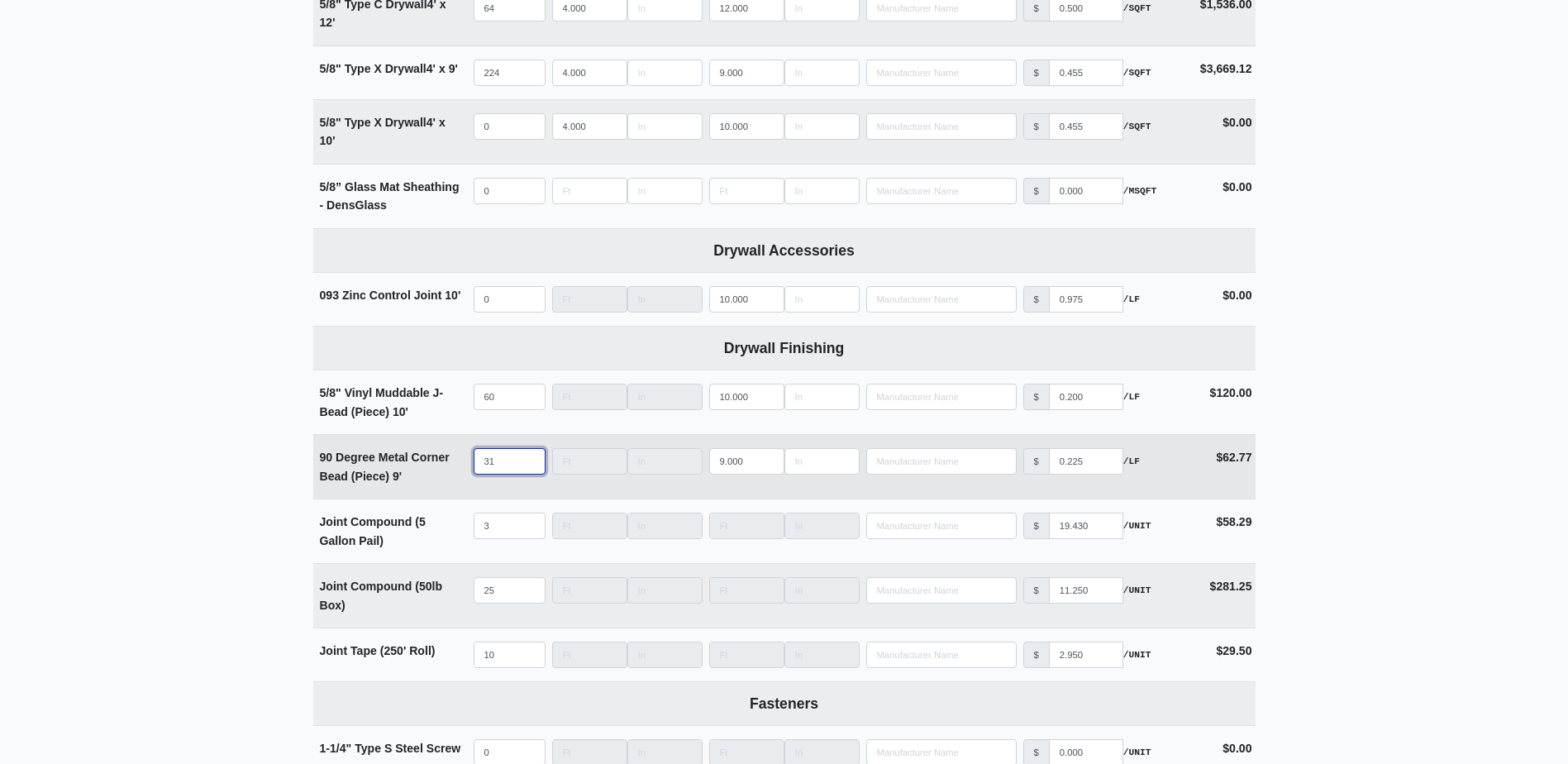
select select
type input "45"
select select
type input "45"
click at [501, 598] on input "25" at bounding box center [509, 590] width 72 height 26
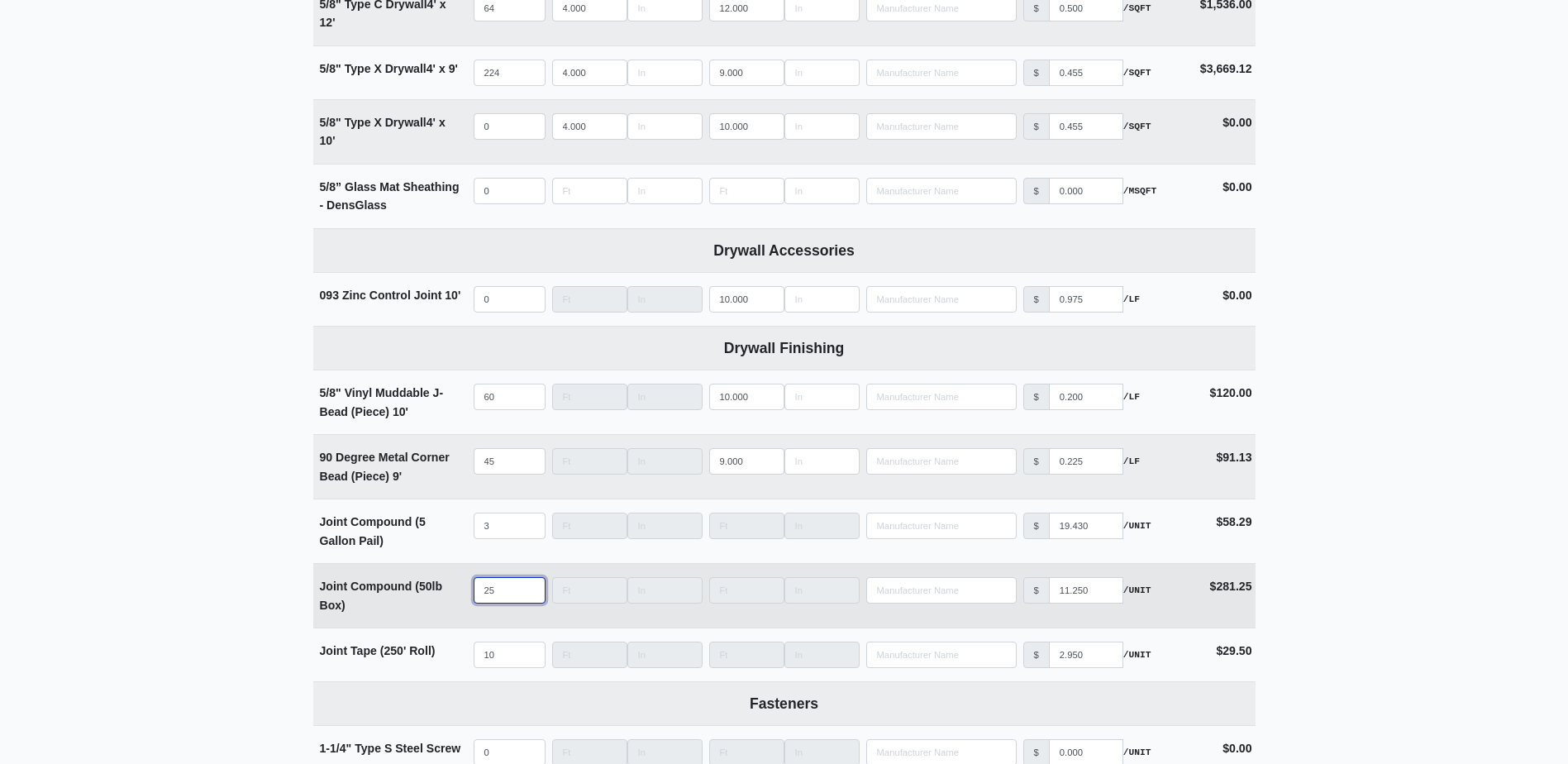
click at [501, 598] on input "25" at bounding box center [509, 590] width 72 height 26
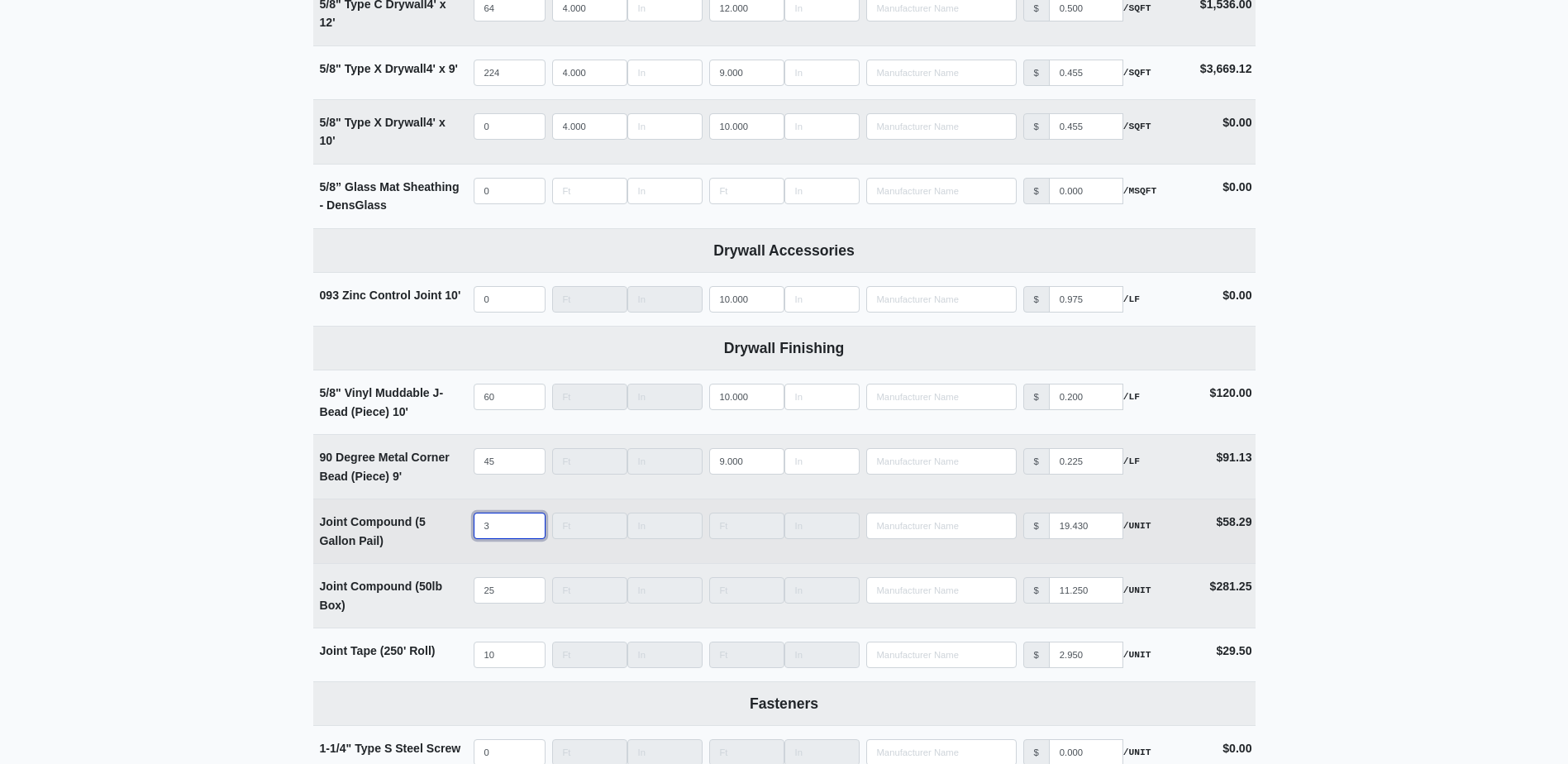
click at [496, 537] on input "3" at bounding box center [509, 525] width 72 height 26
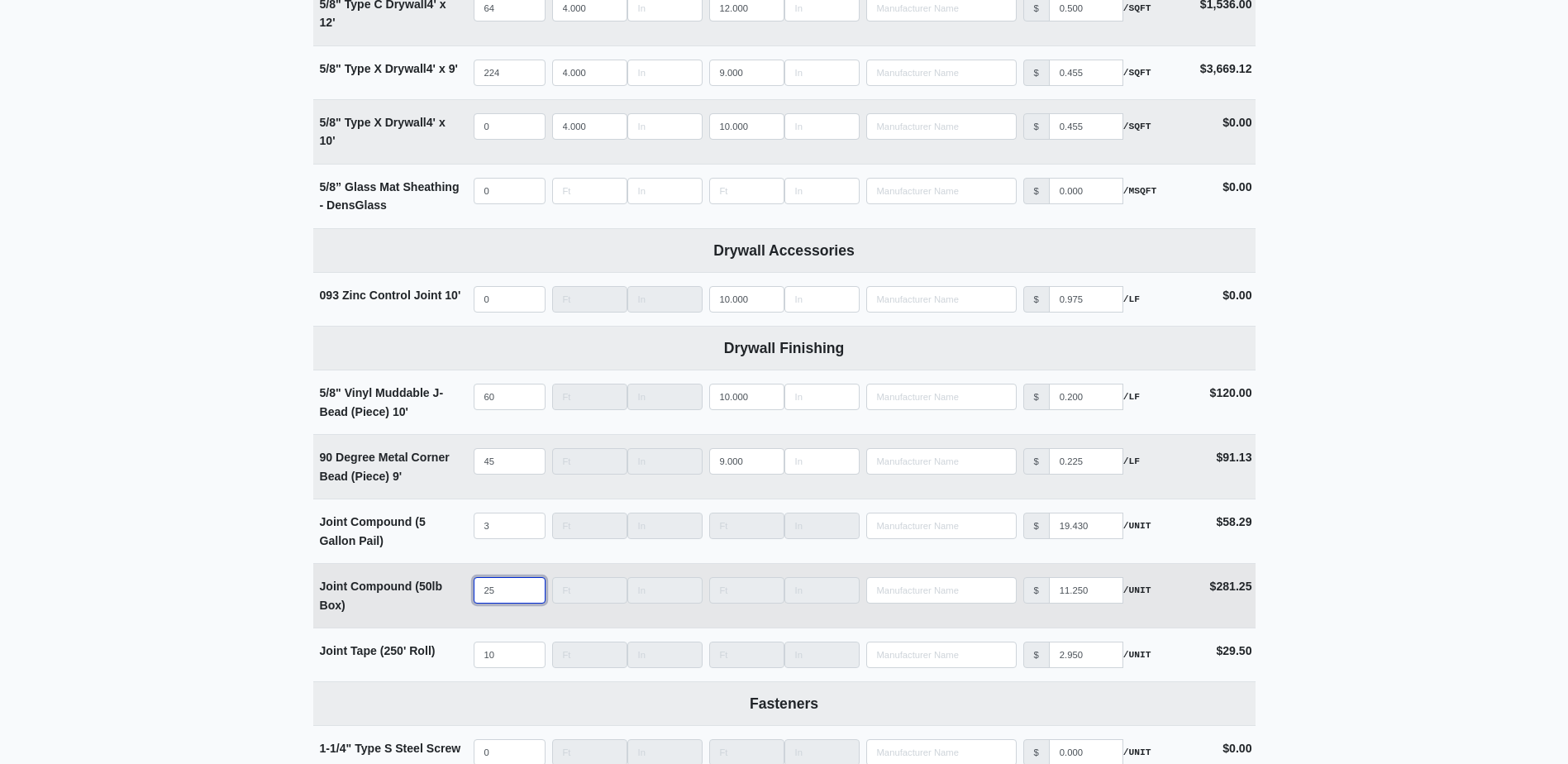
click at [502, 586] on input "25" at bounding box center [509, 590] width 72 height 26
click at [502, 587] on input "25" at bounding box center [509, 590] width 72 height 26
type input "5"
select select
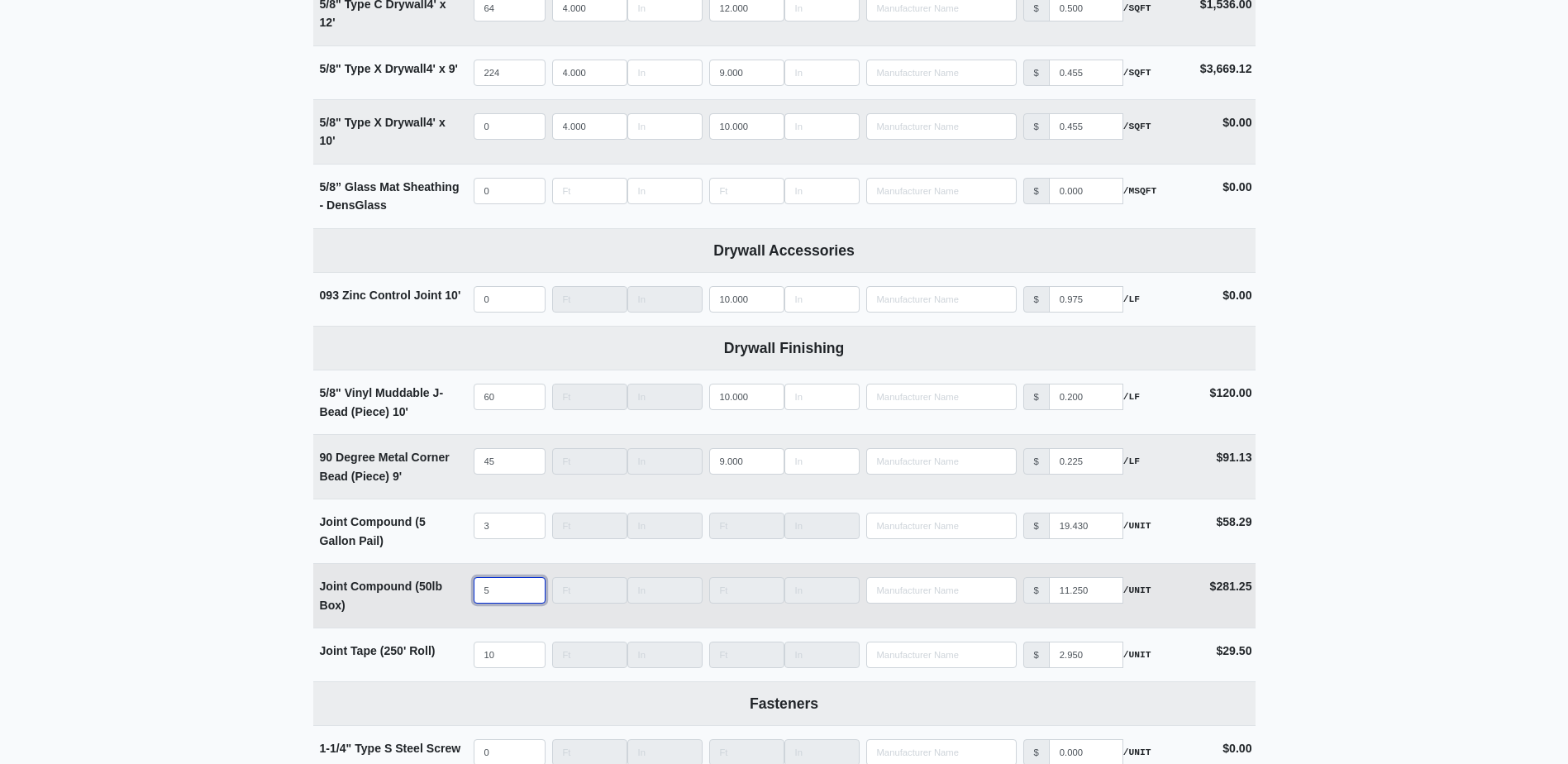
type input "51"
select select
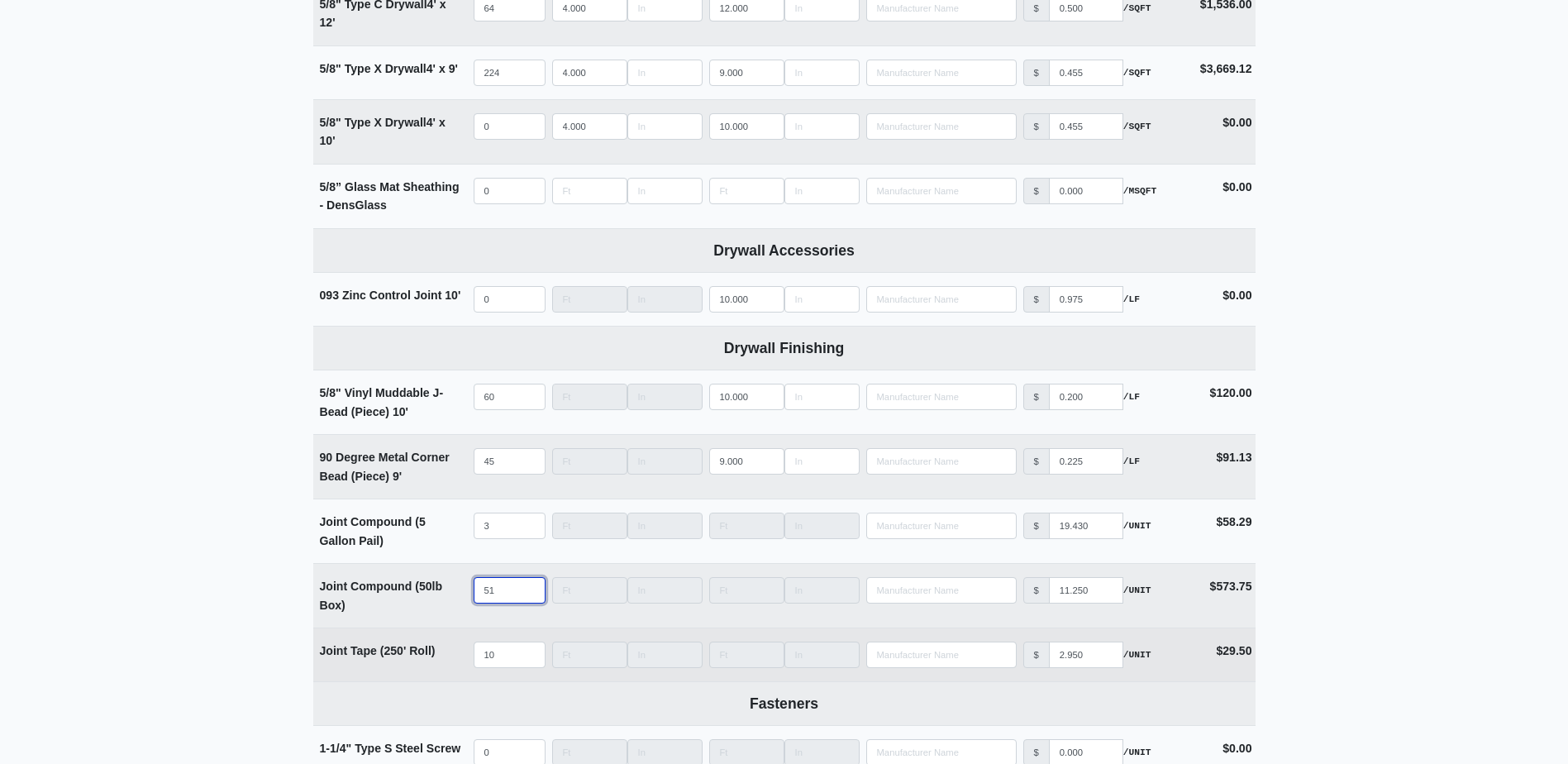
type input "51"
click at [502, 672] on td "Qty 10" at bounding box center [509, 654] width 79 height 53
click at [501, 653] on input "10" at bounding box center [509, 654] width 72 height 26
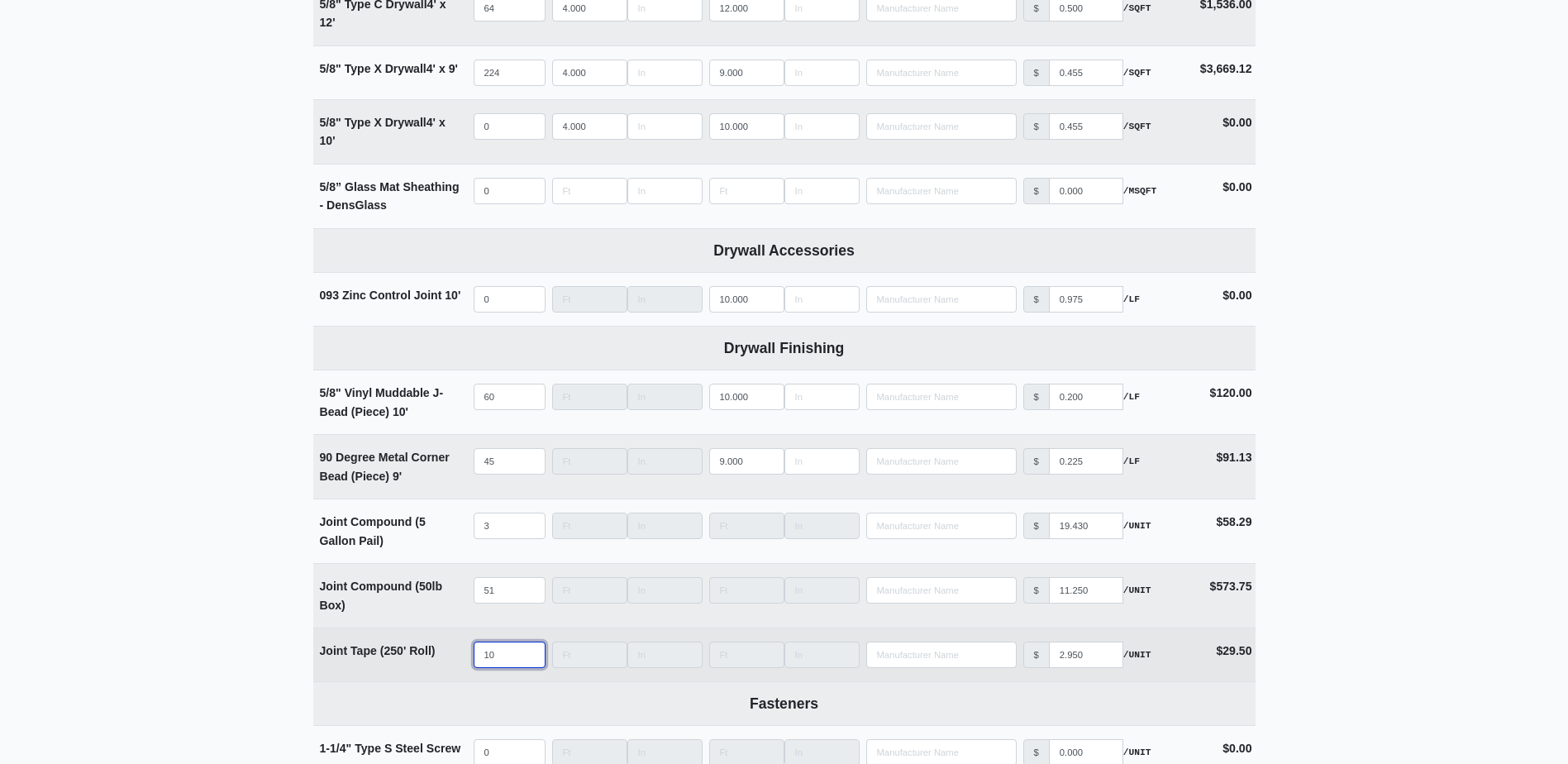
click at [501, 653] on input "10" at bounding box center [509, 654] width 72 height 26
type input "2"
select select
type input "21"
select select
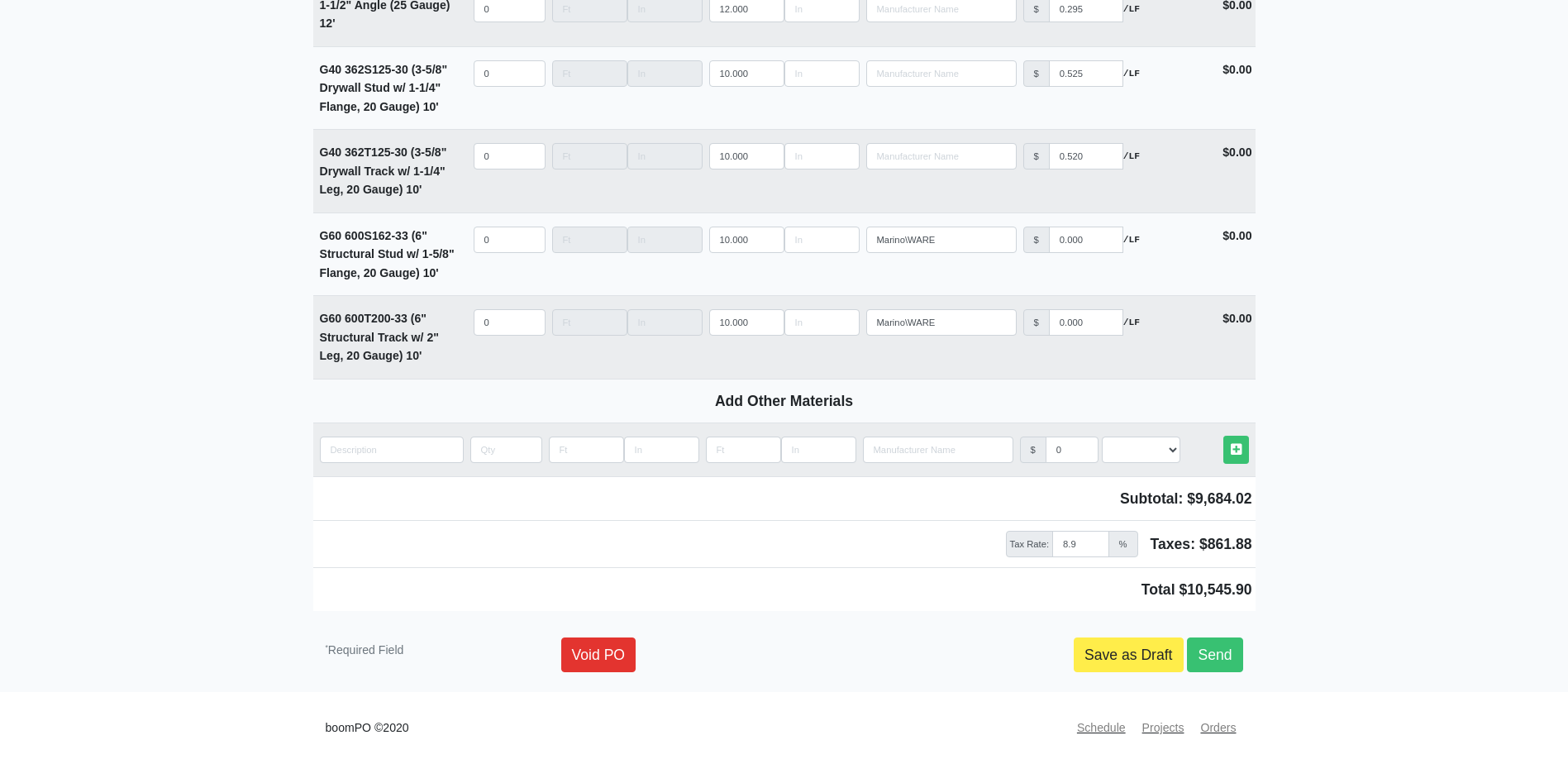
scroll to position [2344, 0]
type input "21"
click at [1093, 651] on link "Save as Draft" at bounding box center [1128, 654] width 110 height 34
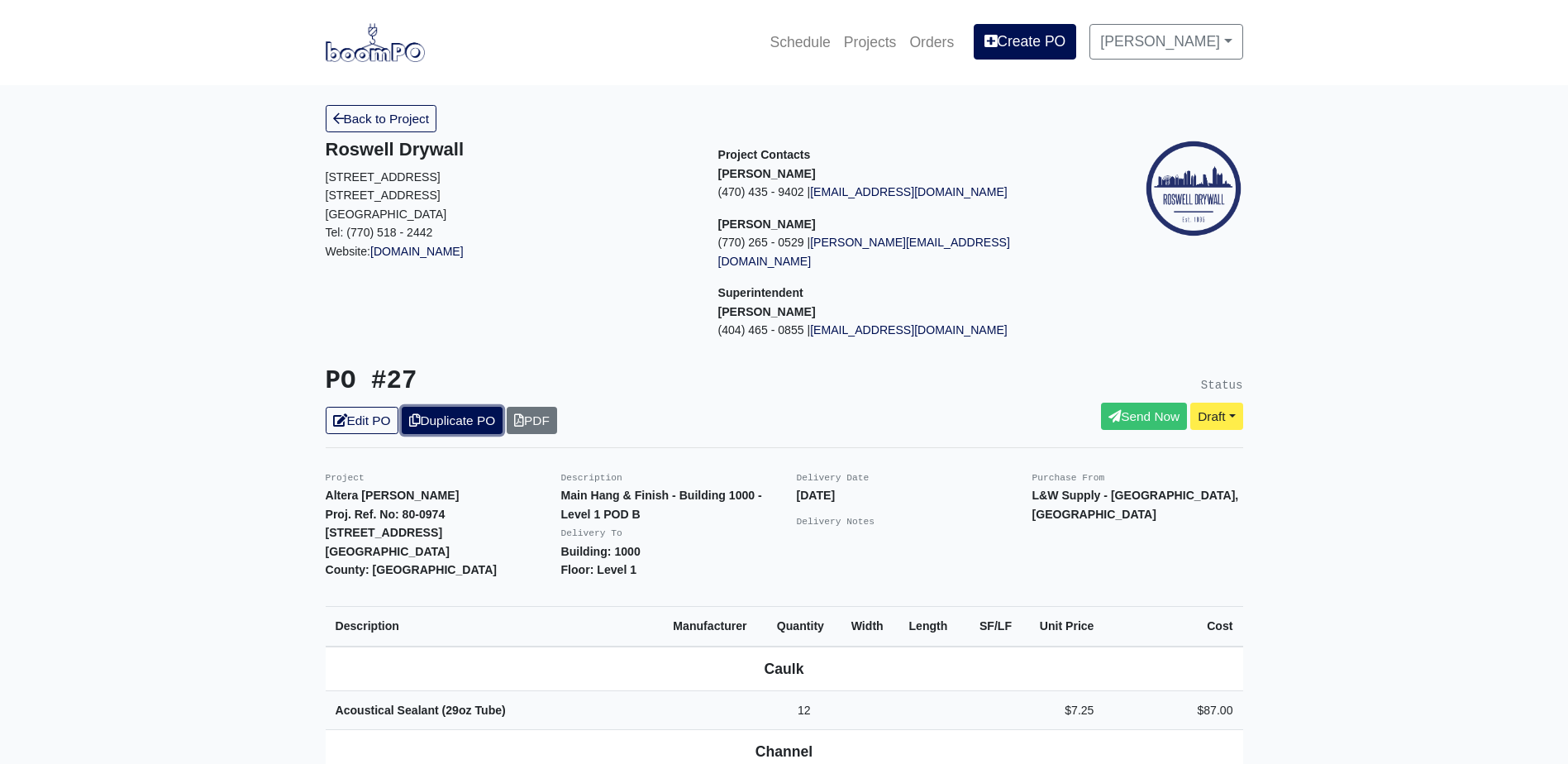
click at [462, 406] on link "Duplicate PO" at bounding box center [452, 420] width 101 height 27
click at [377, 406] on link "Edit PO" at bounding box center [362, 420] width 73 height 27
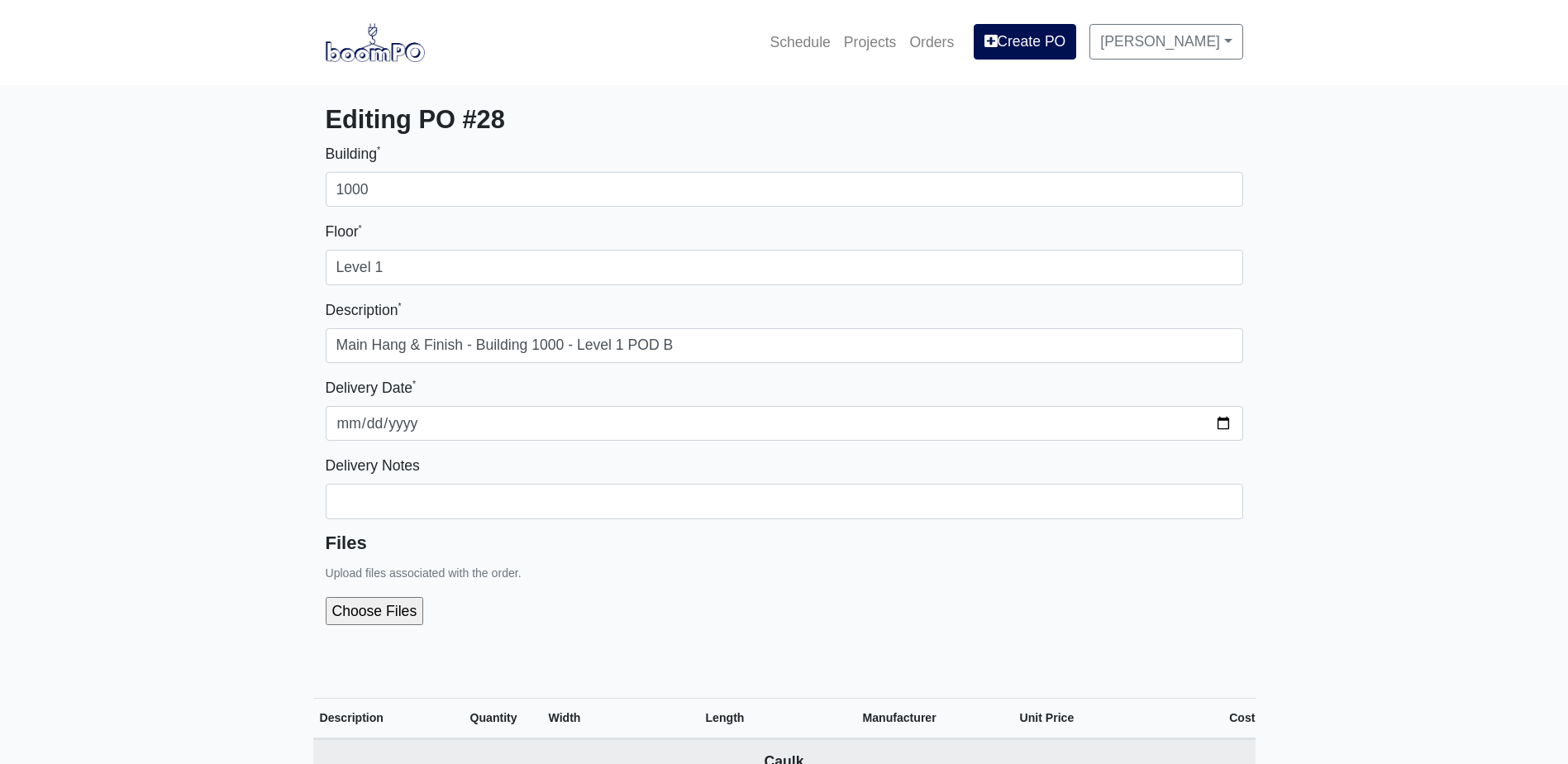
select select
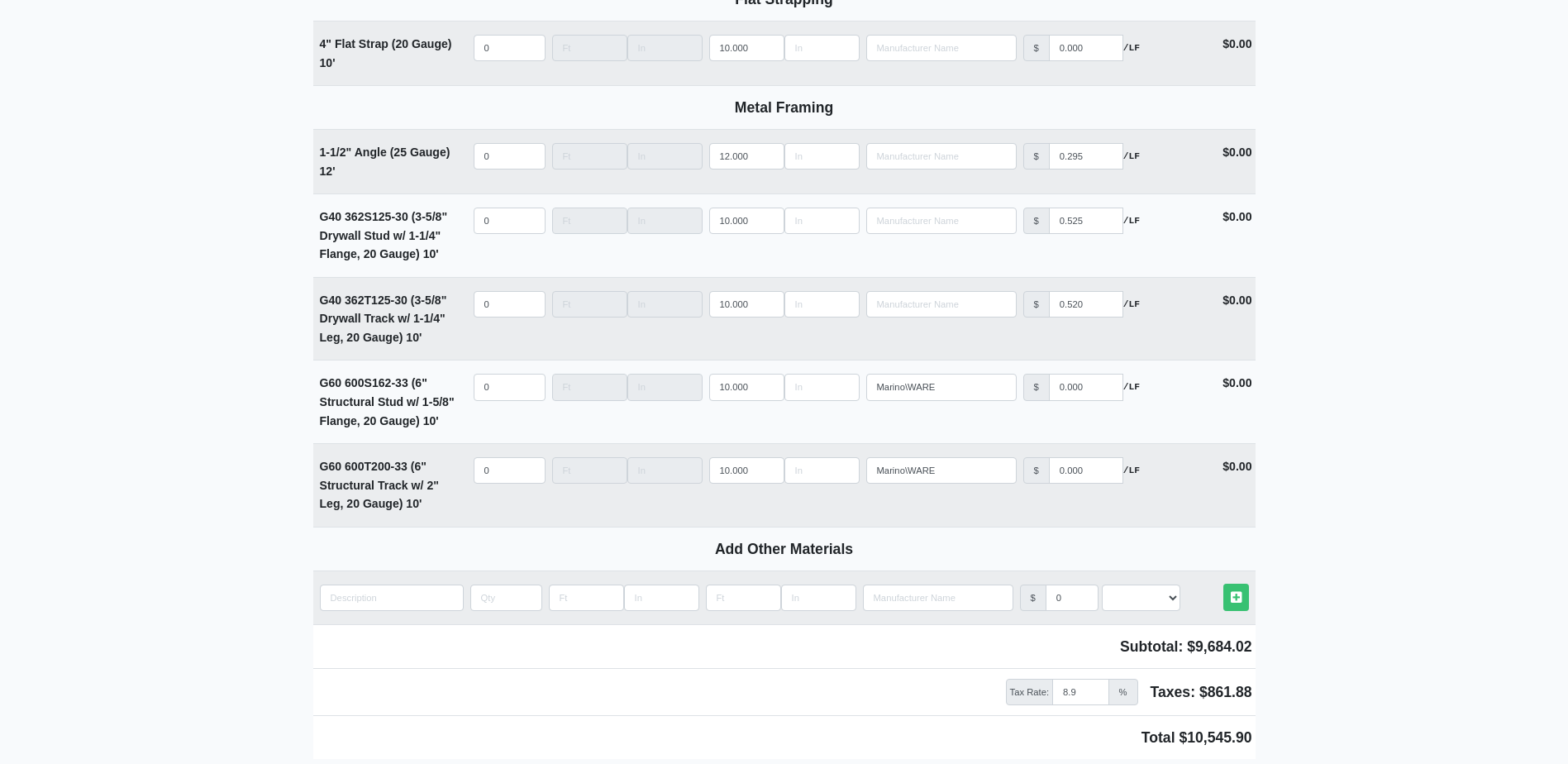
scroll to position [2271, 0]
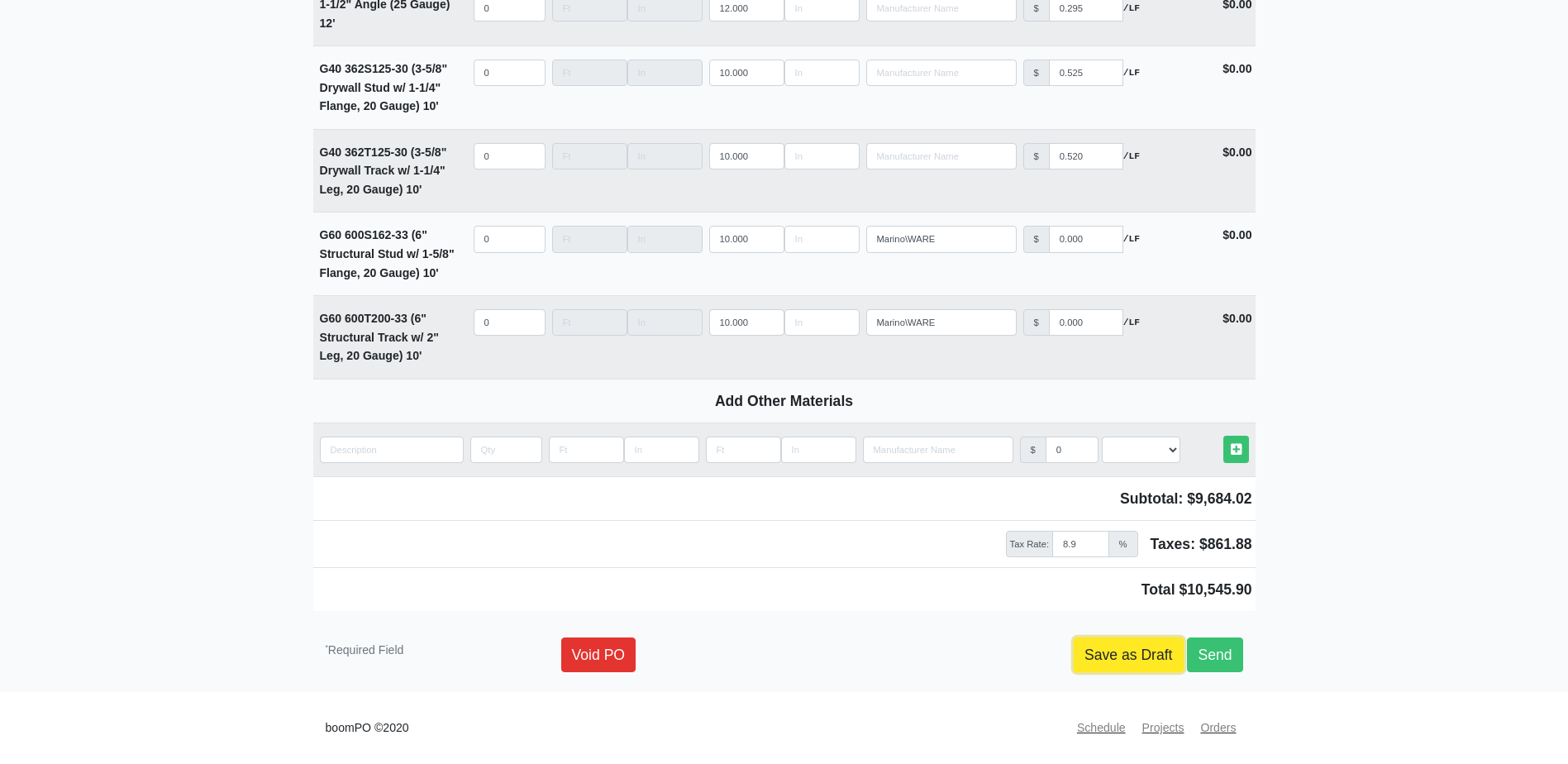
click at [1117, 646] on link "Save as Draft" at bounding box center [1128, 654] width 110 height 34
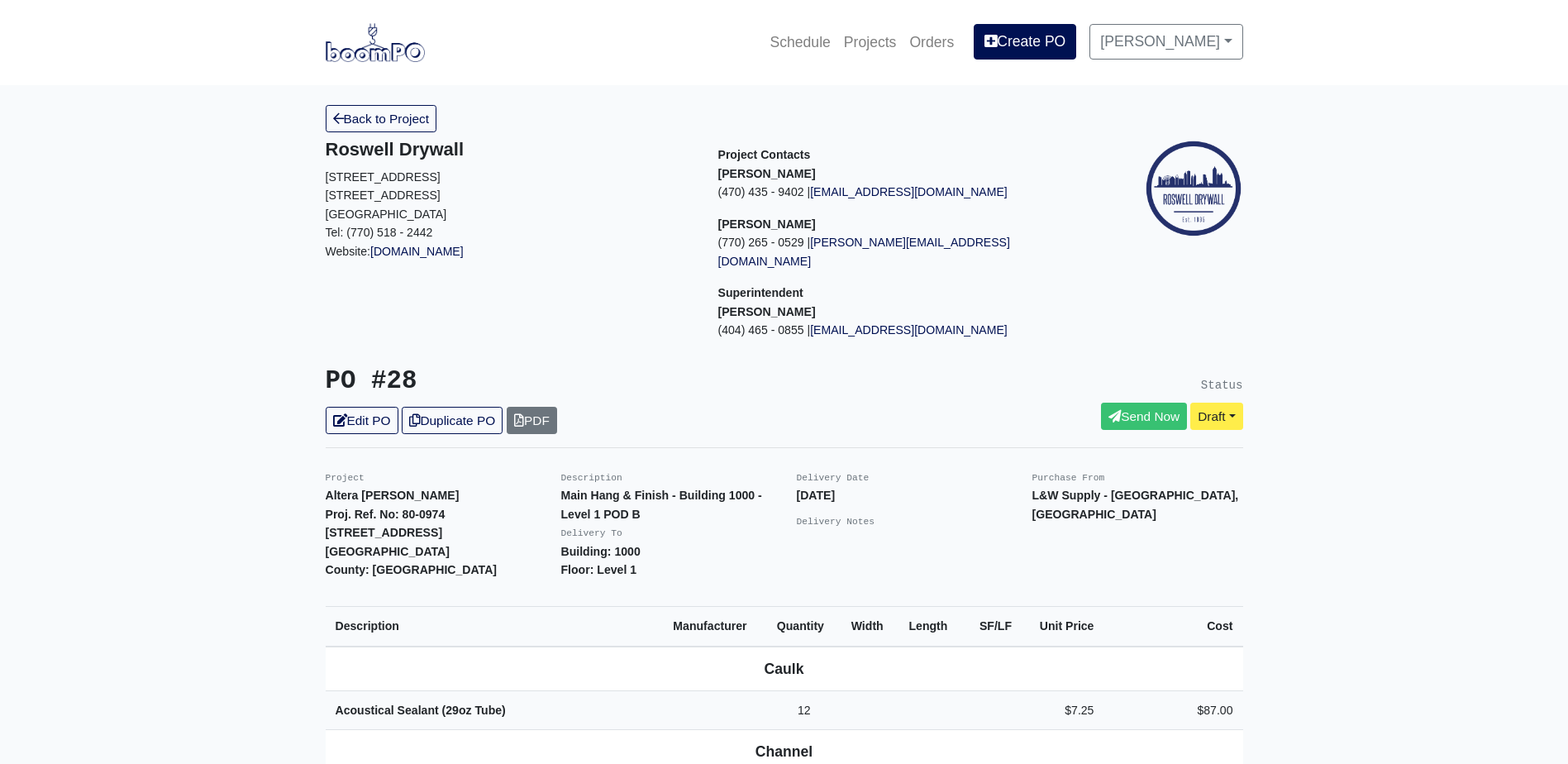
click at [320, 124] on div "Back to Project" at bounding box center [784, 119] width 942 height 27
click at [341, 123] on icon at bounding box center [338, 119] width 11 height 13
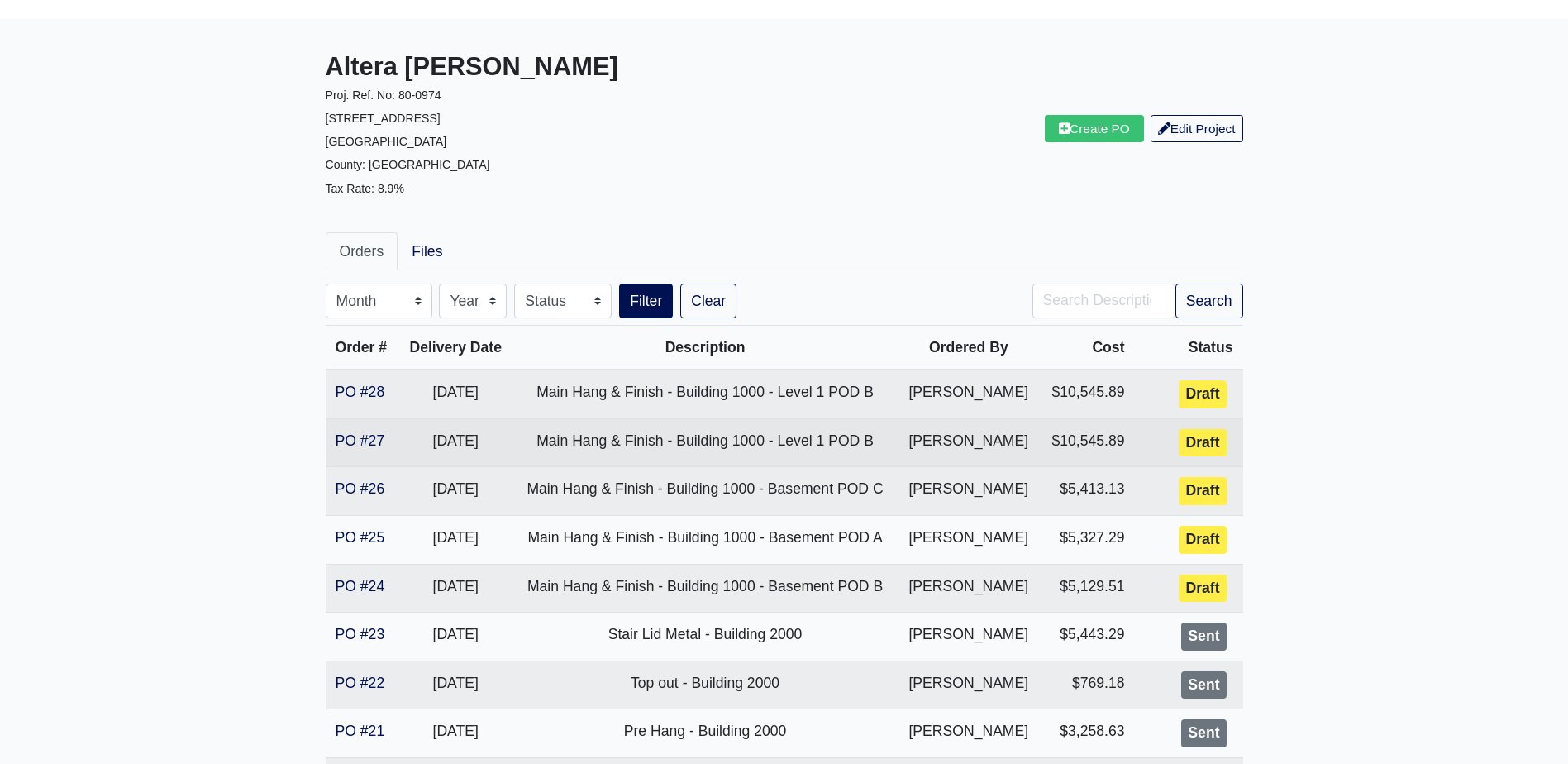
scroll to position [165, 0]
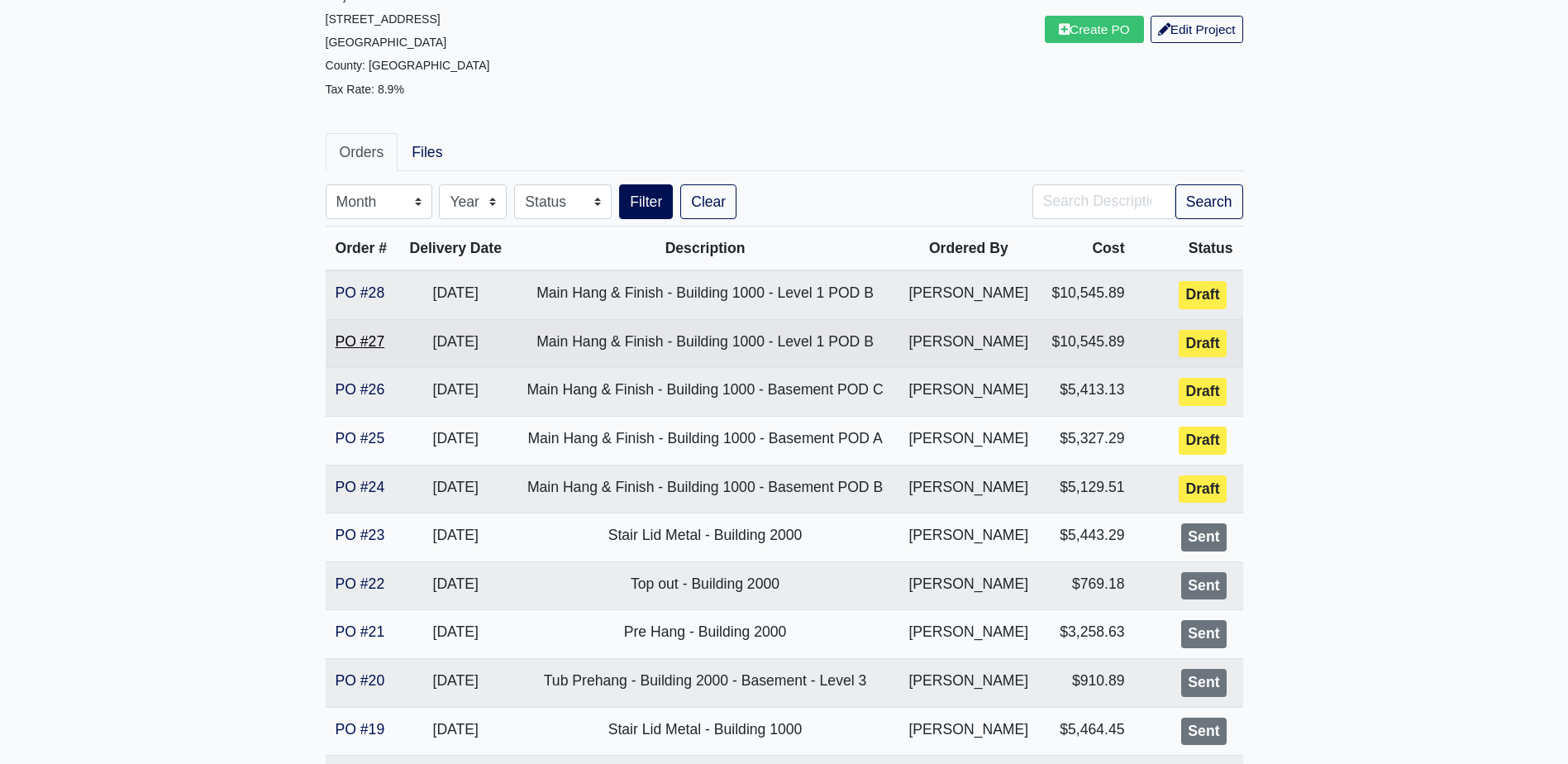
click at [354, 335] on link "PO #27" at bounding box center [360, 341] width 50 height 16
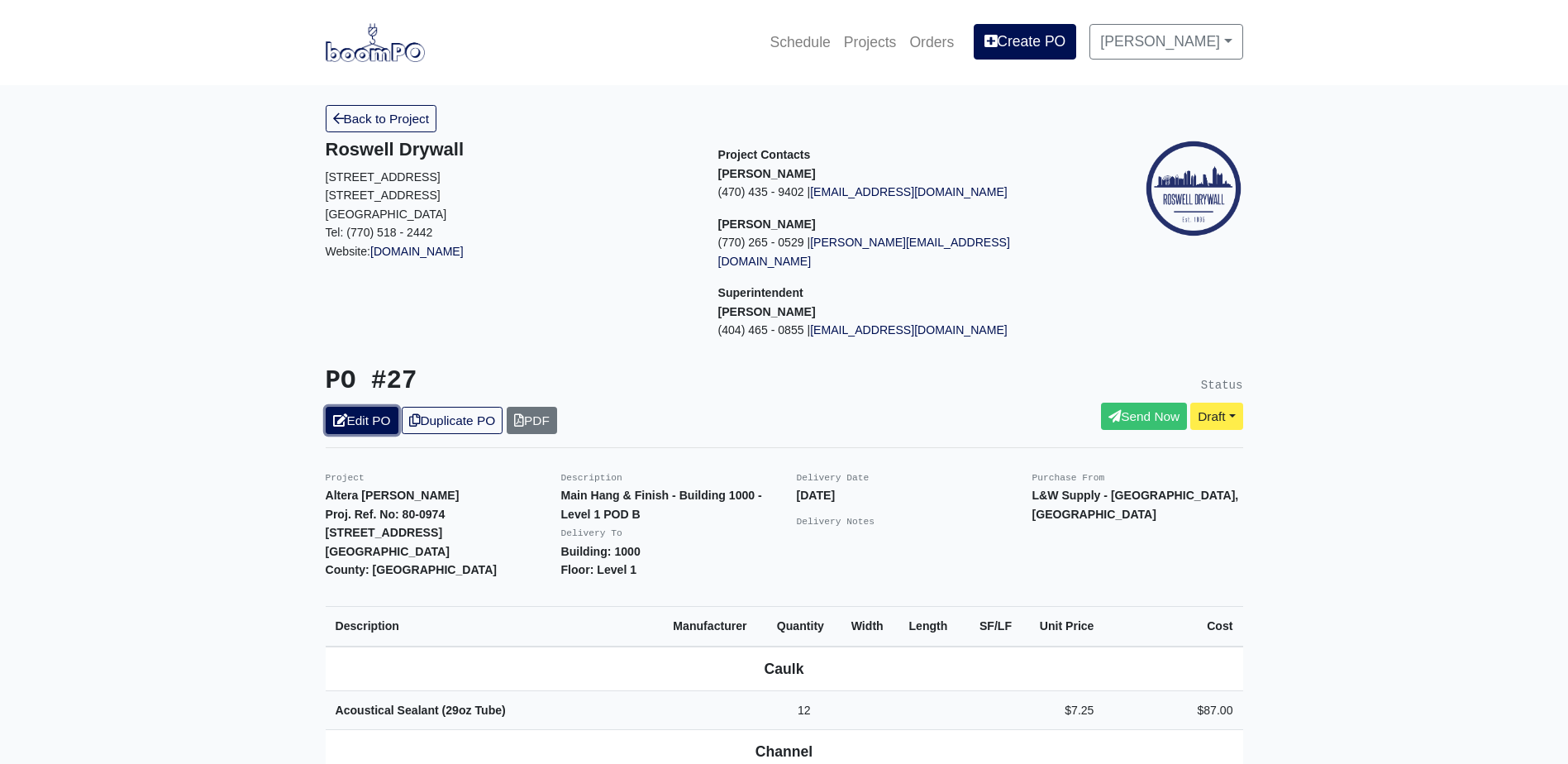
click at [377, 406] on link "Edit PO" at bounding box center [362, 420] width 73 height 27
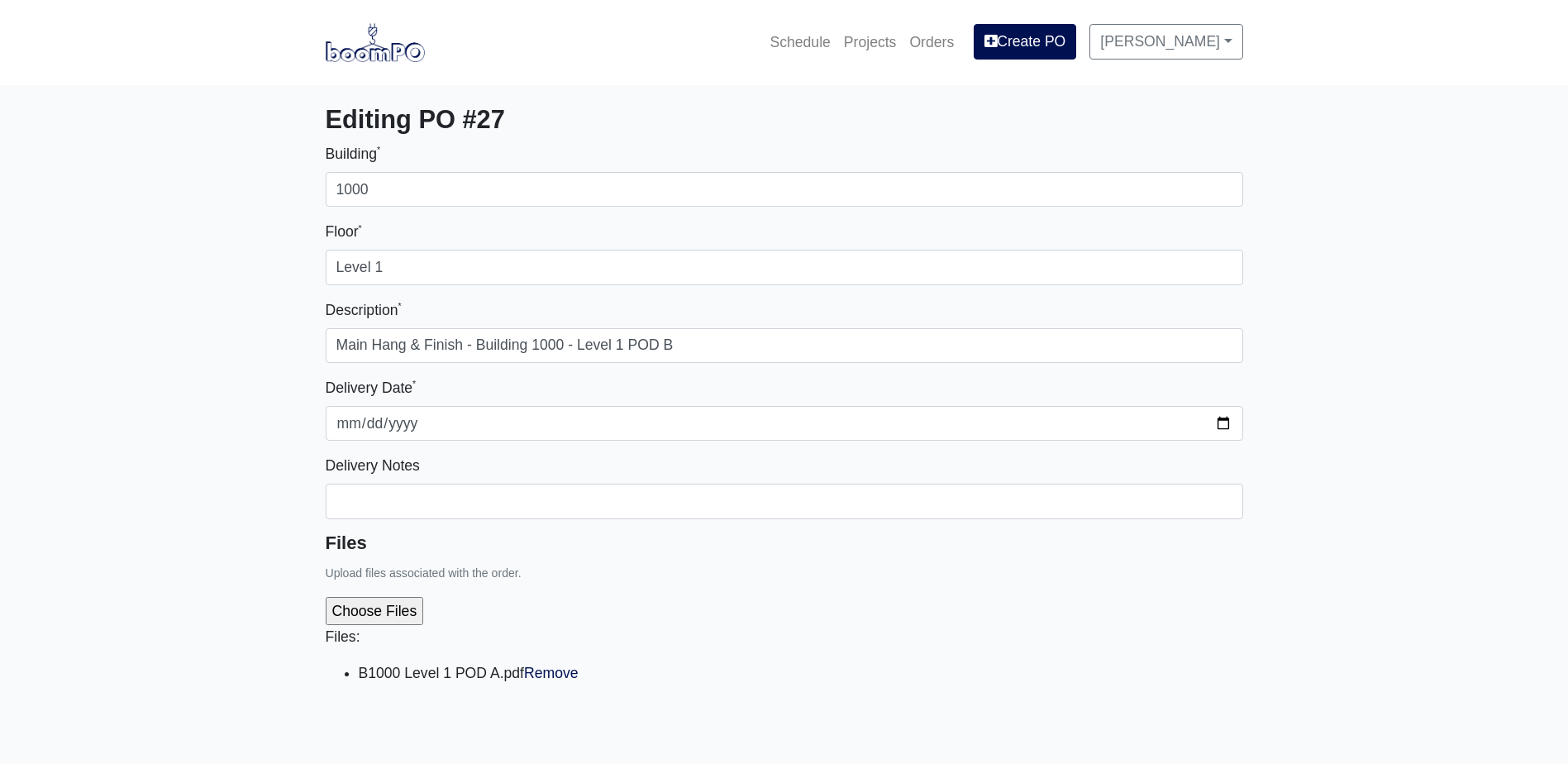
select select
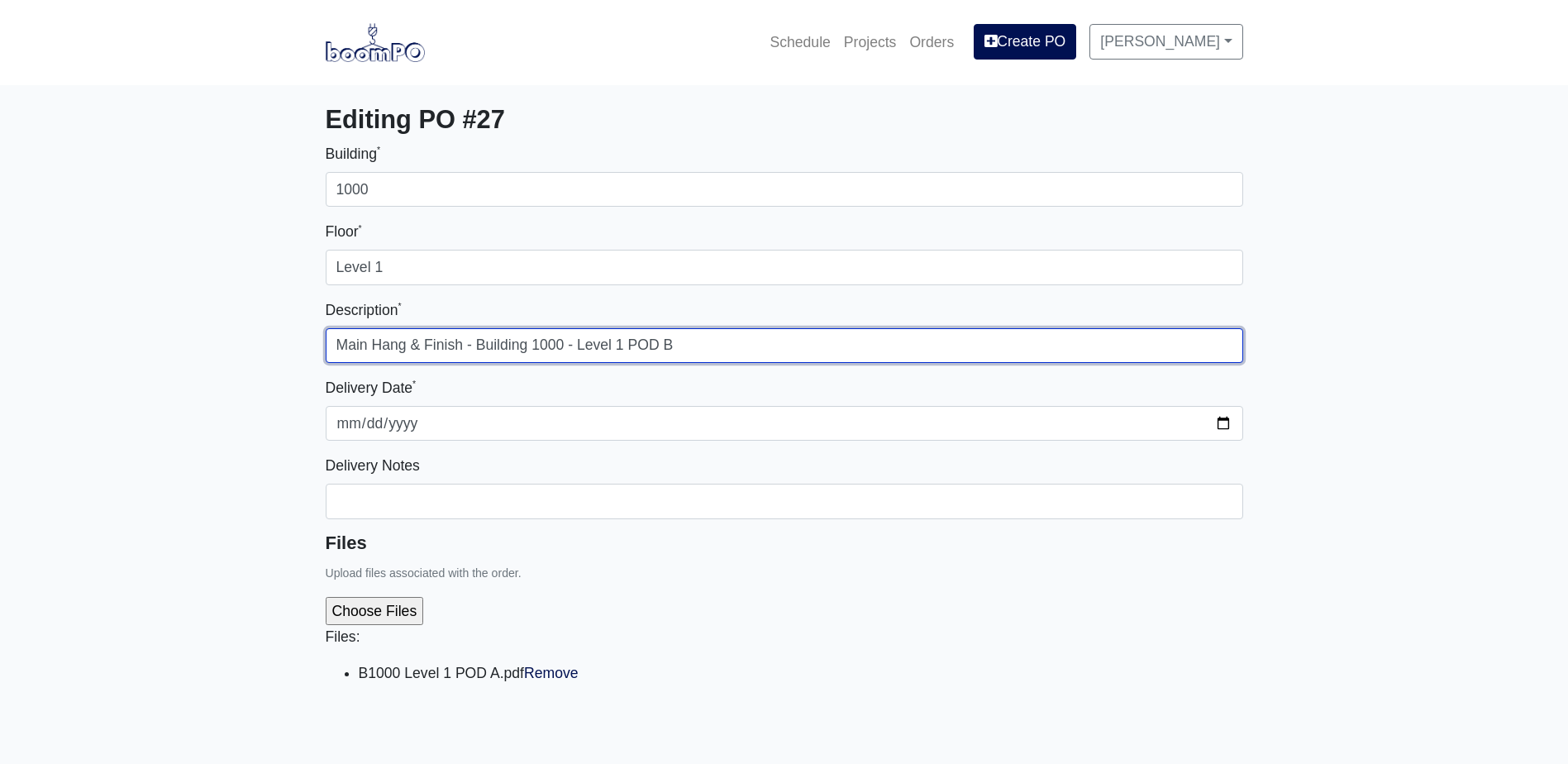
click at [708, 332] on input "Main Hang & Finish - Building 1000 - Level 1 POD B" at bounding box center [784, 346] width 917 height 34
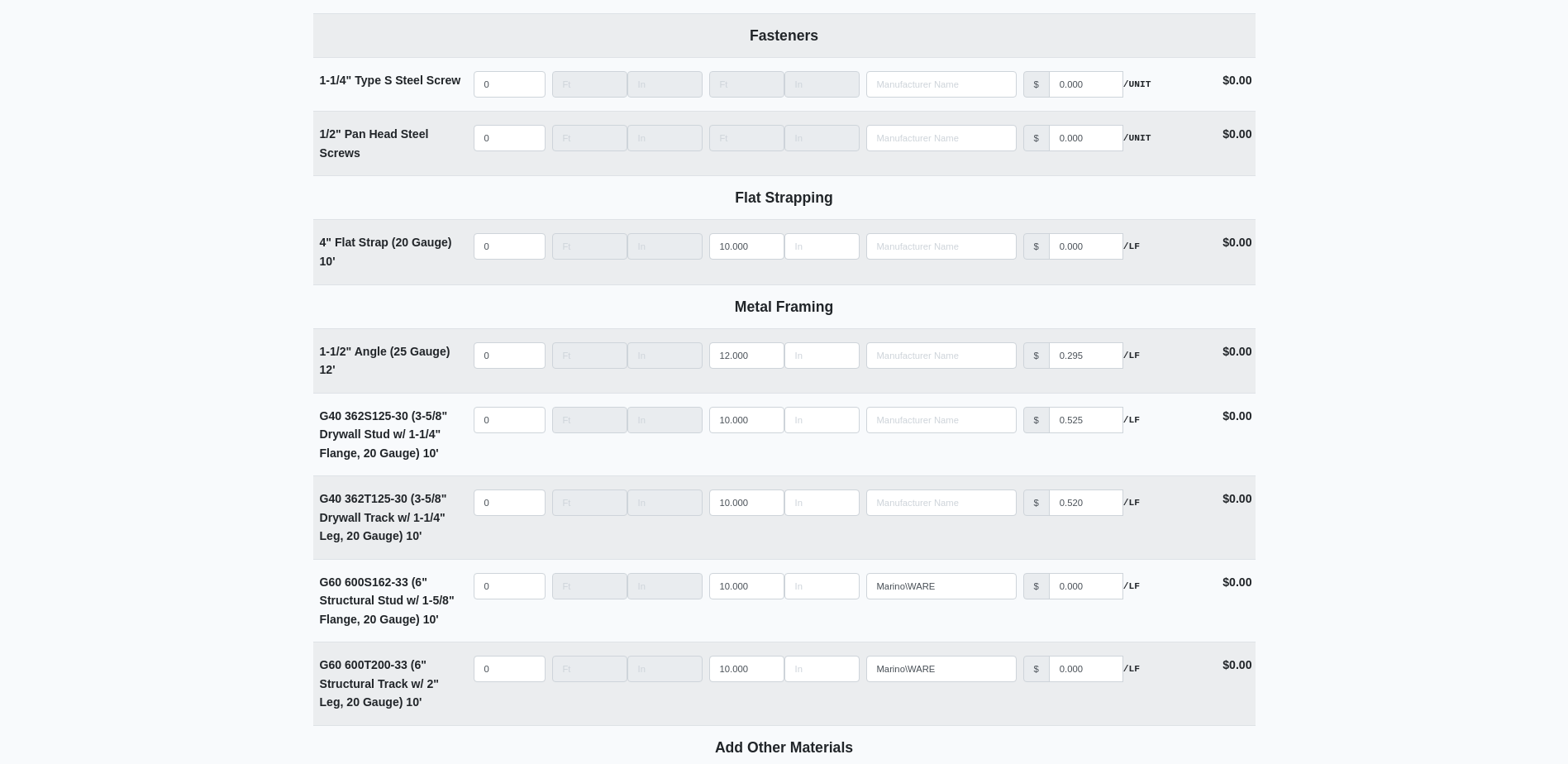
scroll to position [2344, 0]
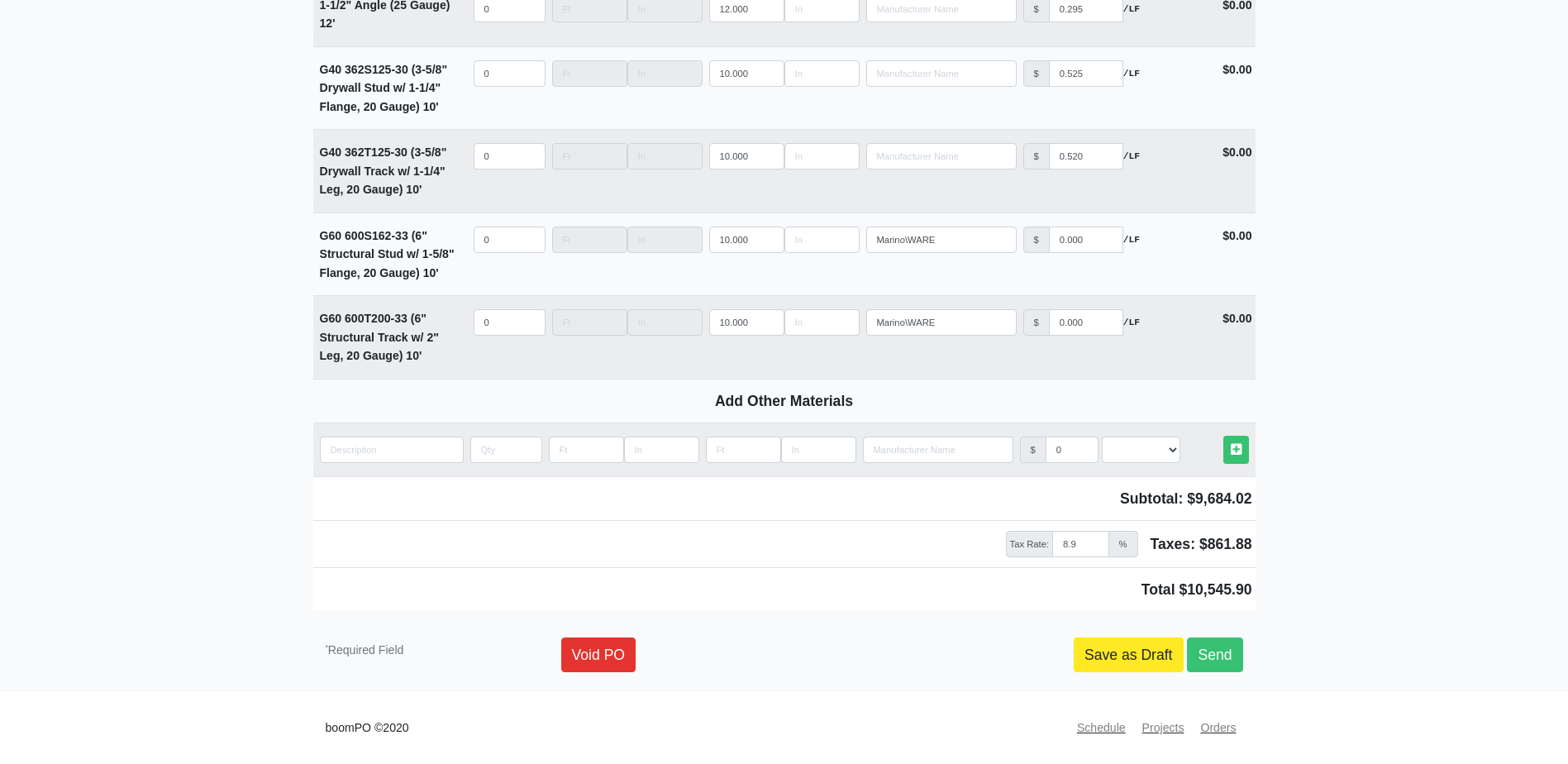
type input "Main Hang & Finish - Building 1000 - Level 1 POD A"
click at [1121, 663] on link "Save as Draft" at bounding box center [1128, 654] width 110 height 34
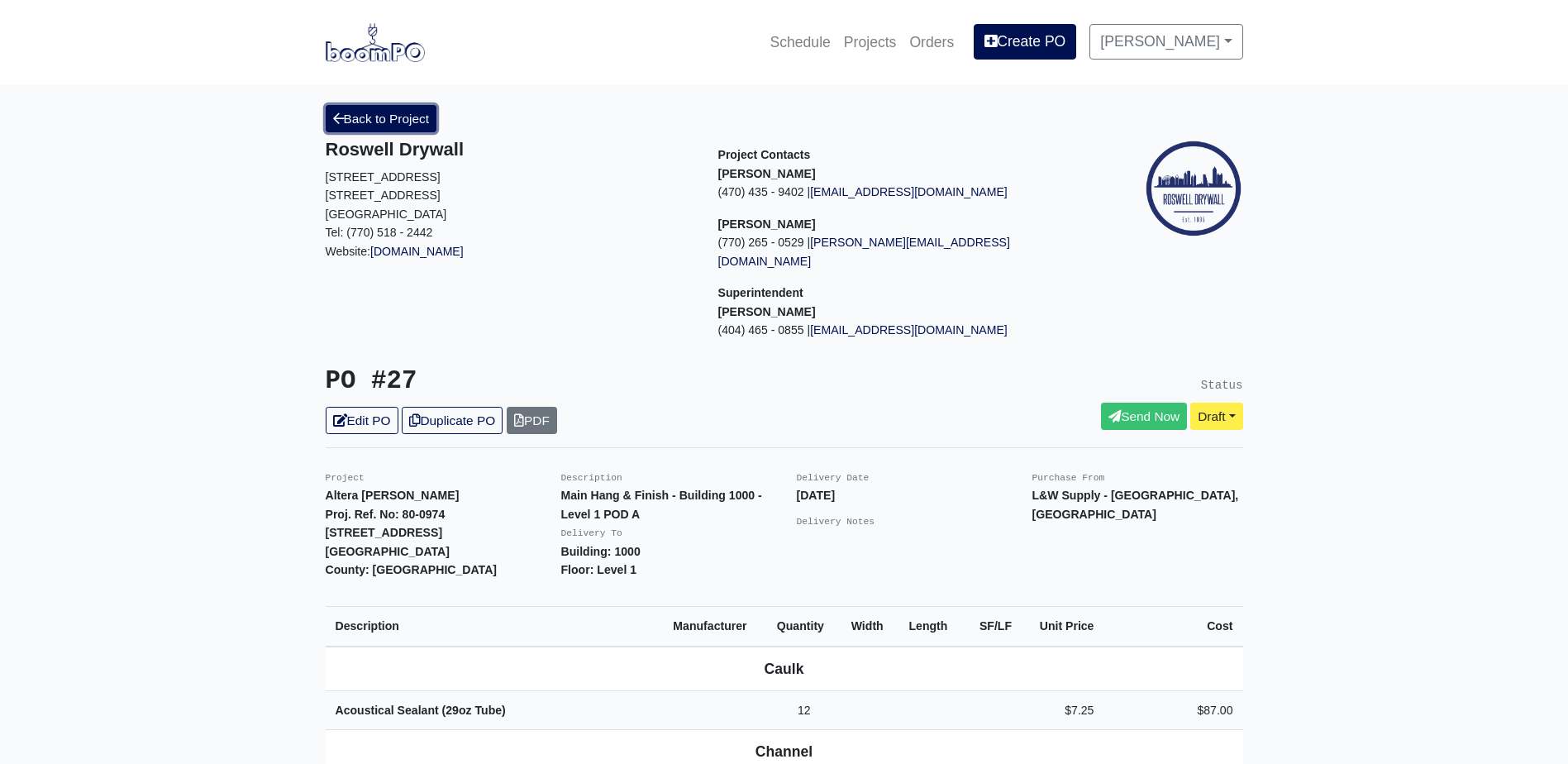
click at [371, 125] on link "Back to Project" at bounding box center [381, 119] width 112 height 27
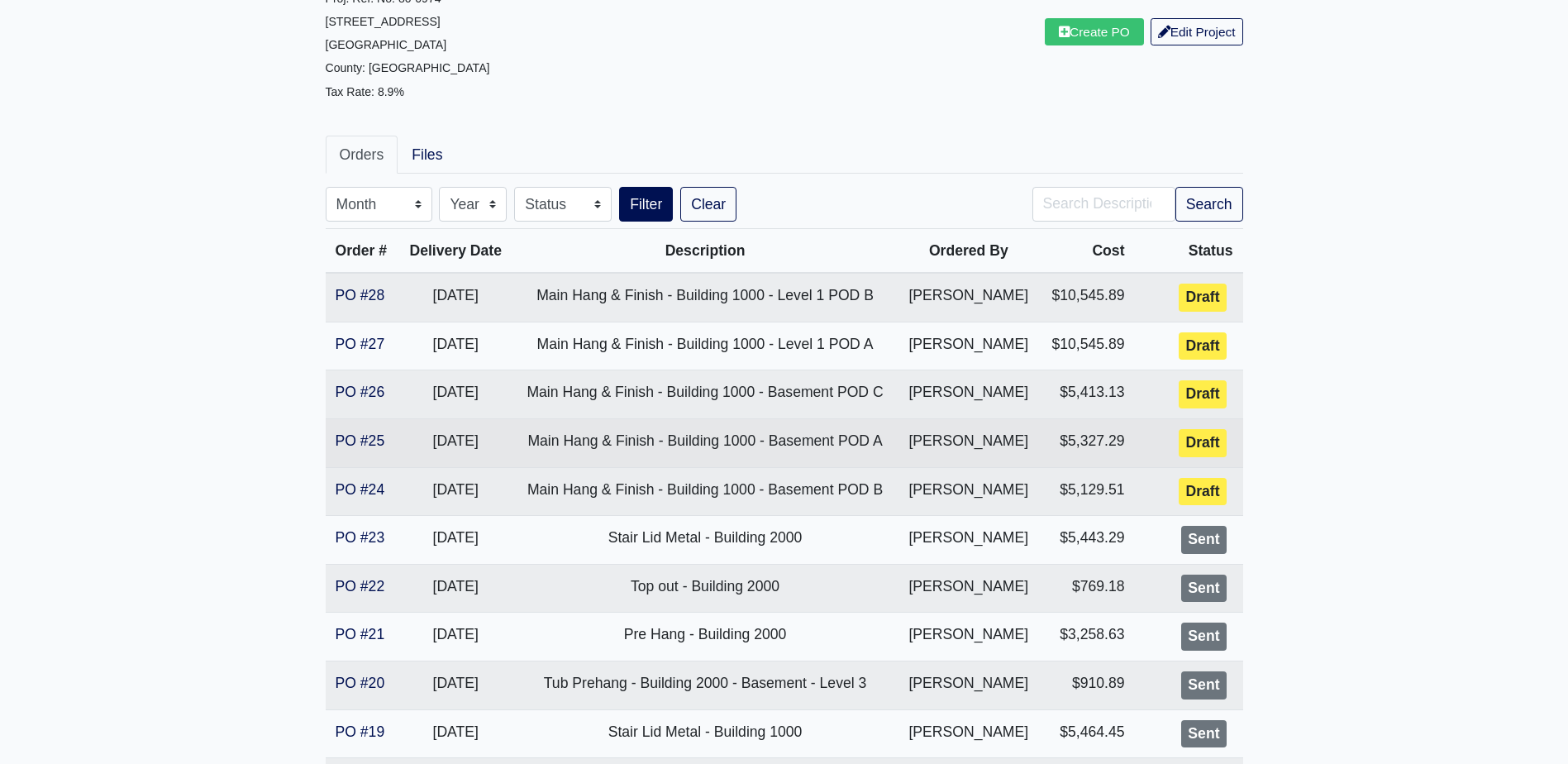
scroll to position [165, 0]
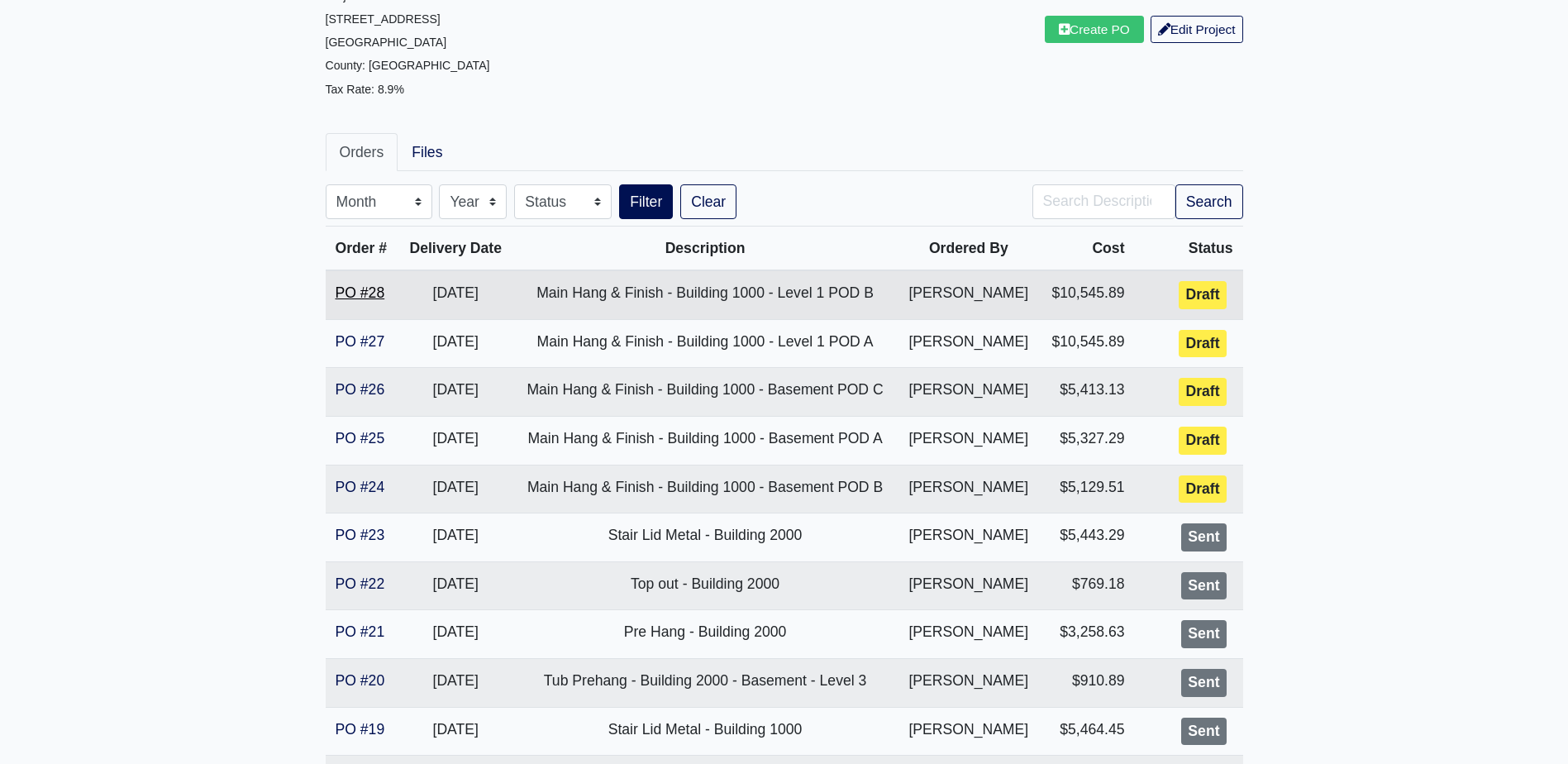
click at [361, 299] on link "PO #28" at bounding box center [360, 292] width 50 height 16
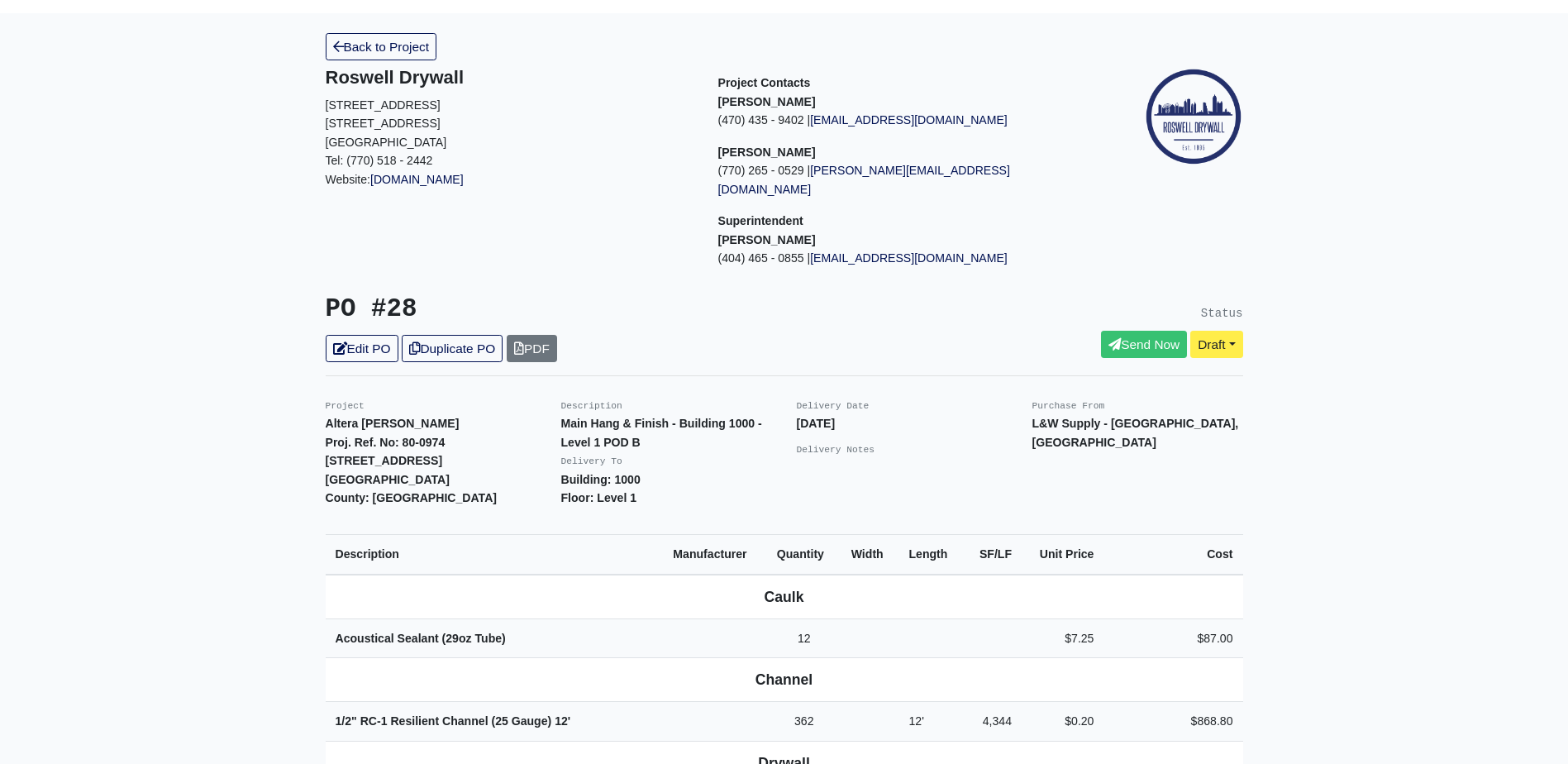
scroll to position [83, 0]
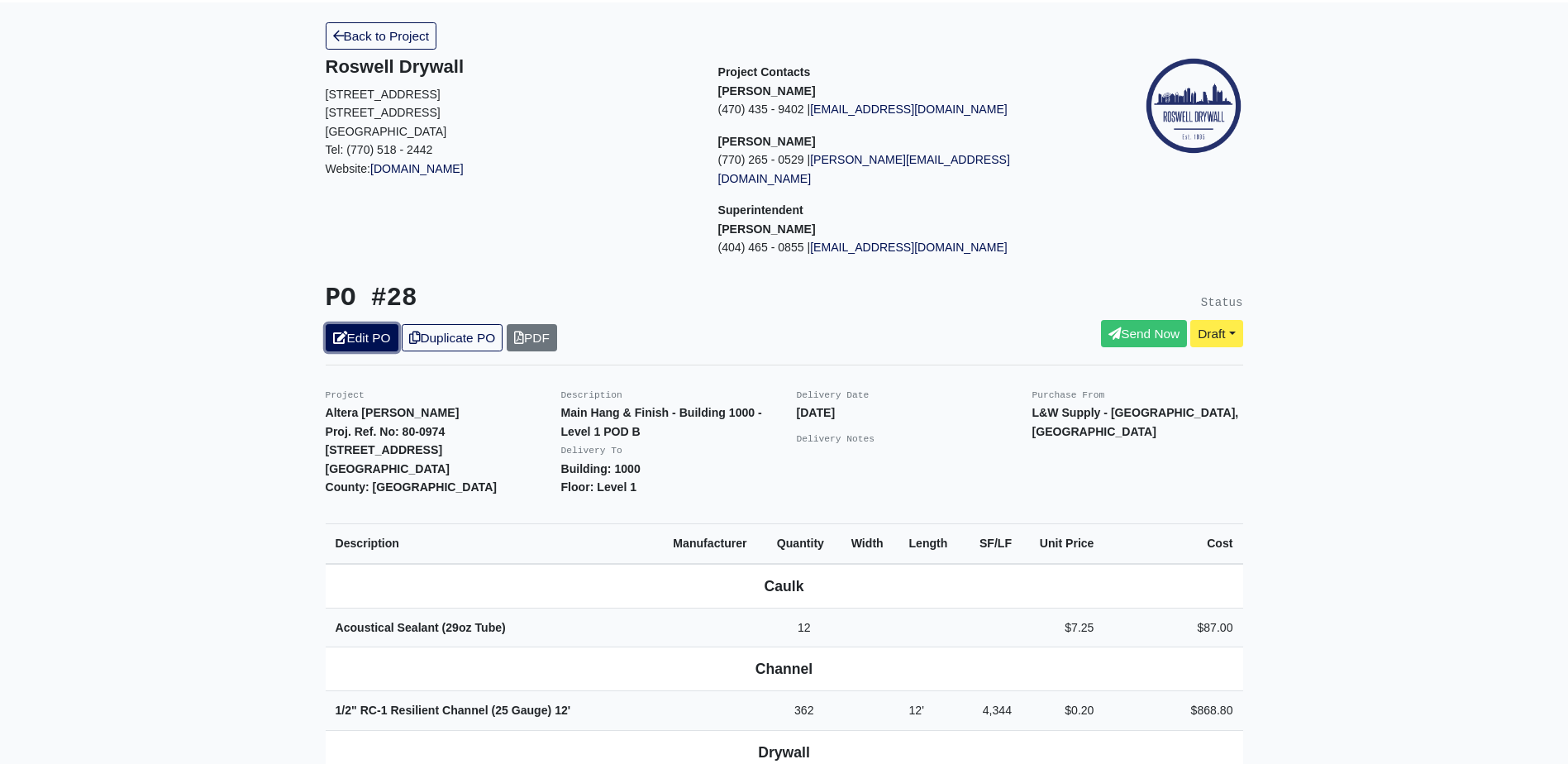
click at [347, 328] on link "Edit PO" at bounding box center [362, 338] width 73 height 27
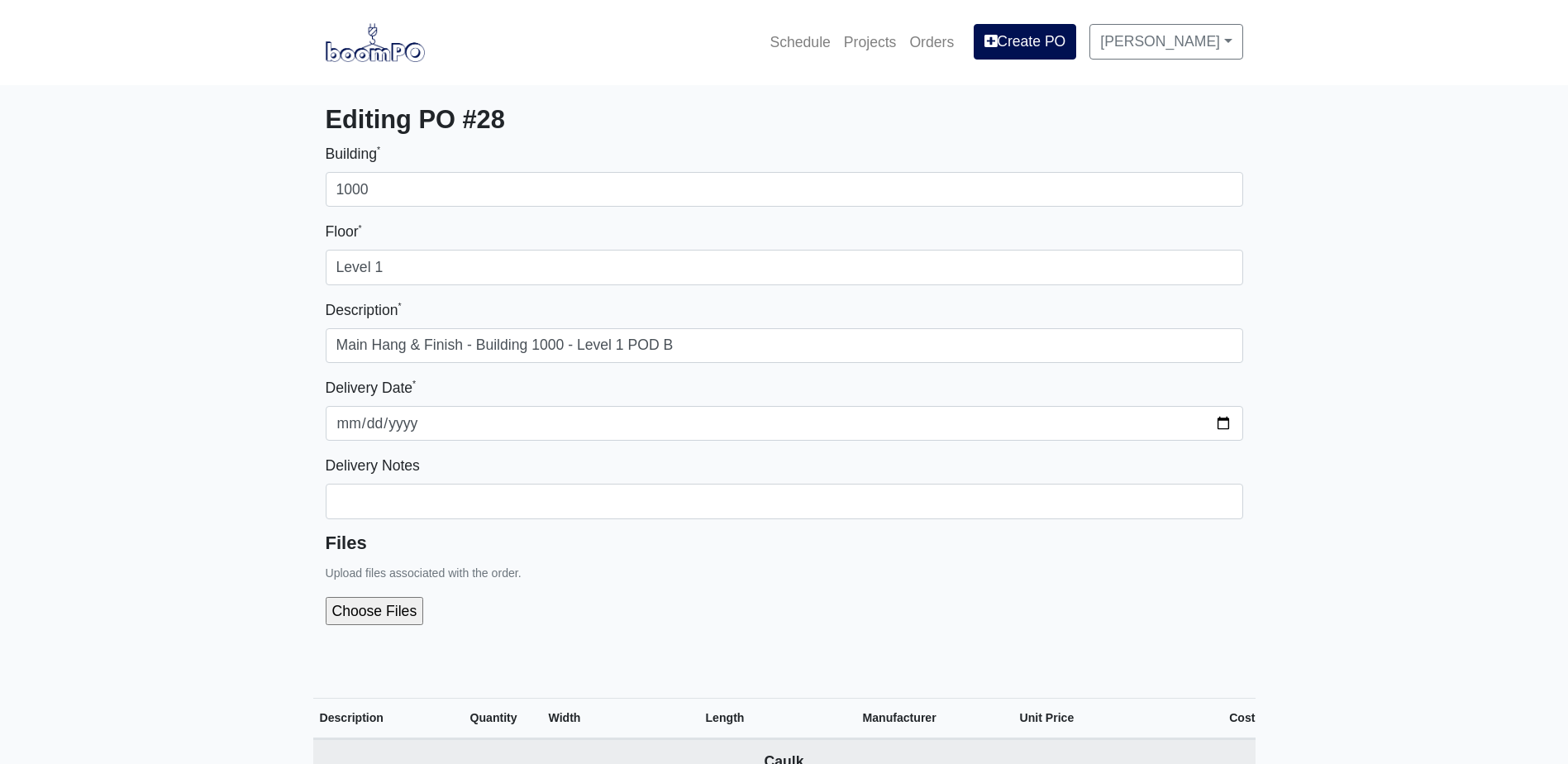
select select
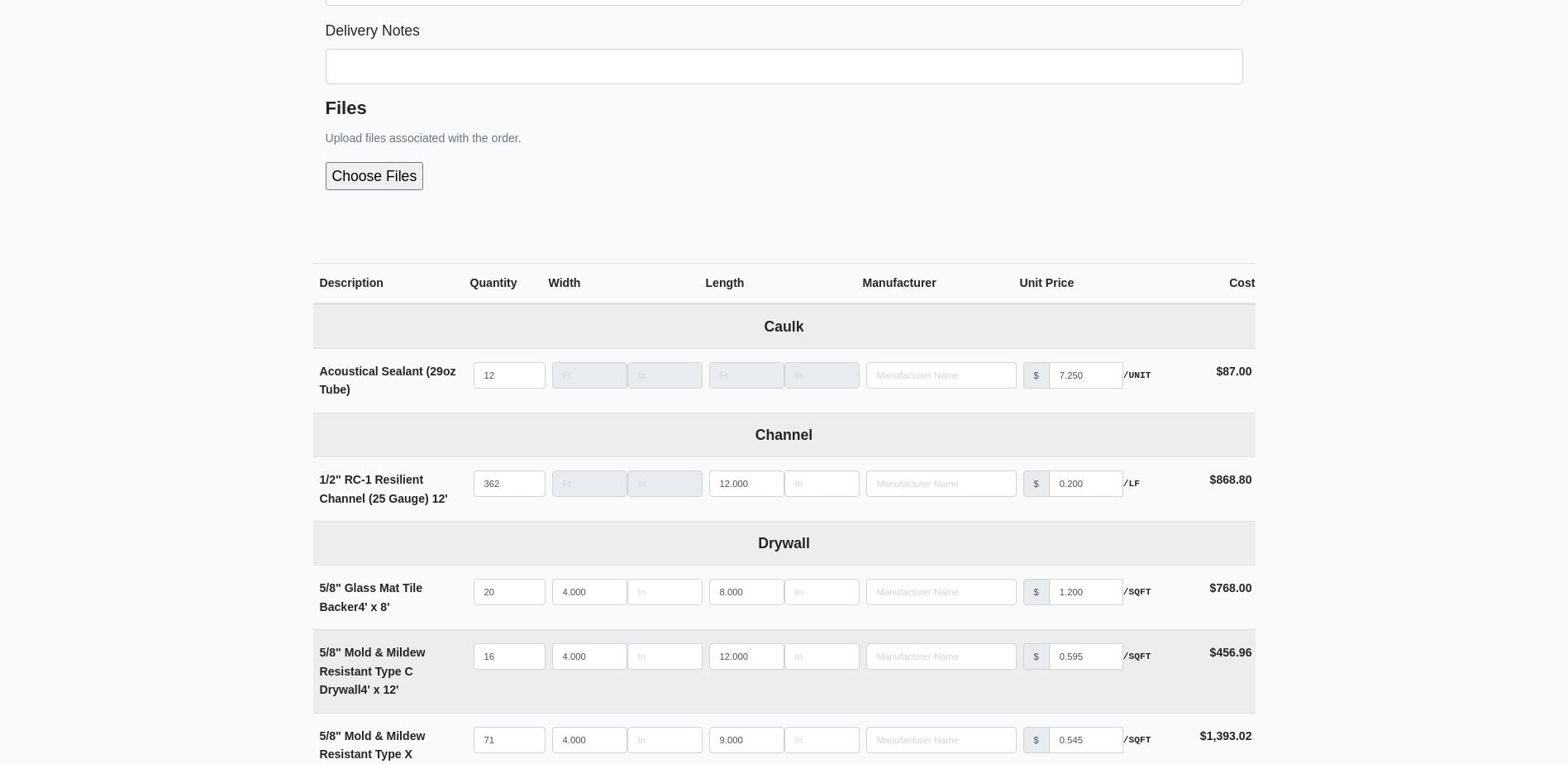
scroll to position [661, 0]
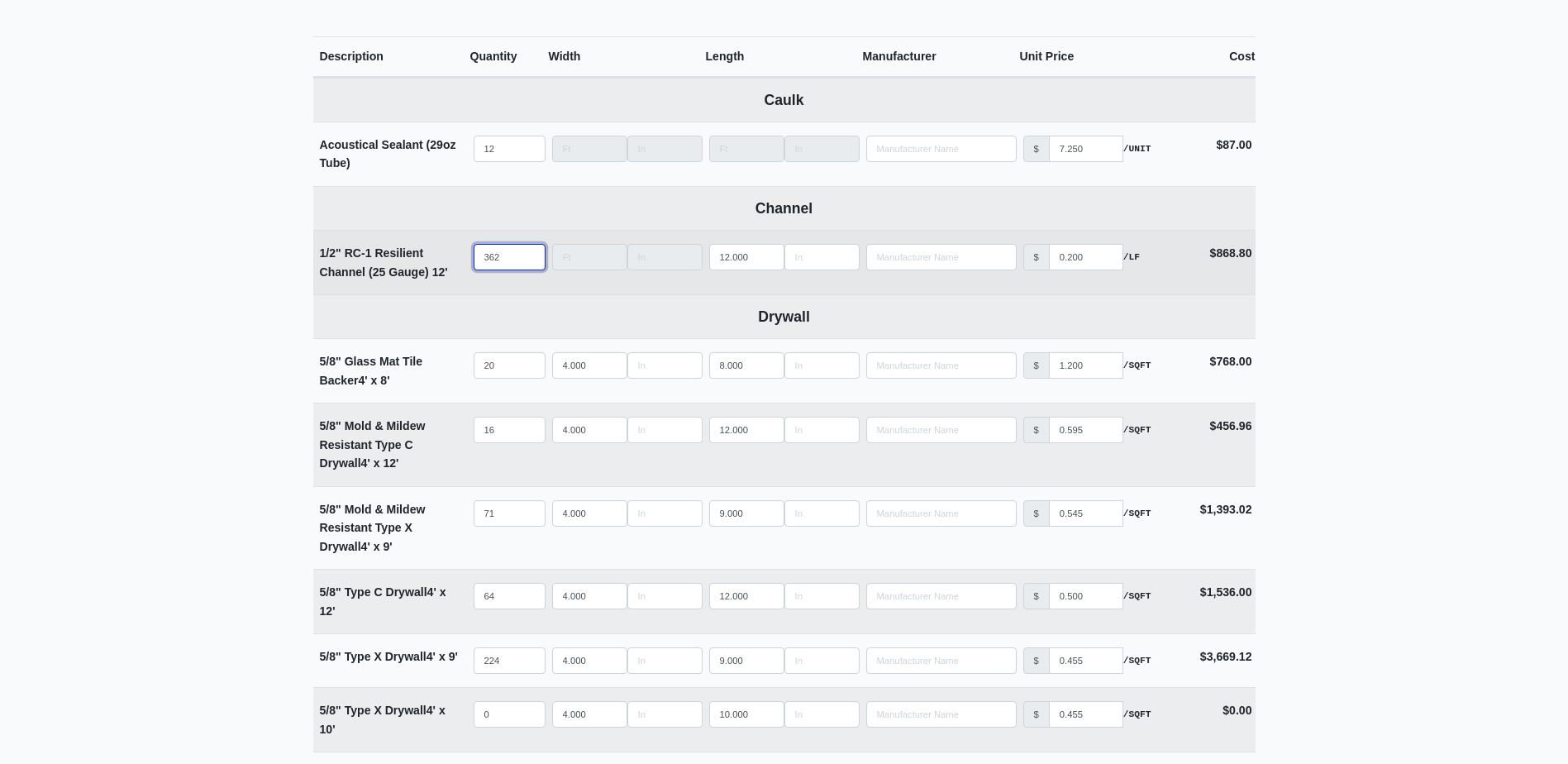
click at [490, 266] on input "362" at bounding box center [509, 257] width 72 height 26
click at [504, 264] on input "362" at bounding box center [509, 257] width 72 height 26
type input "3"
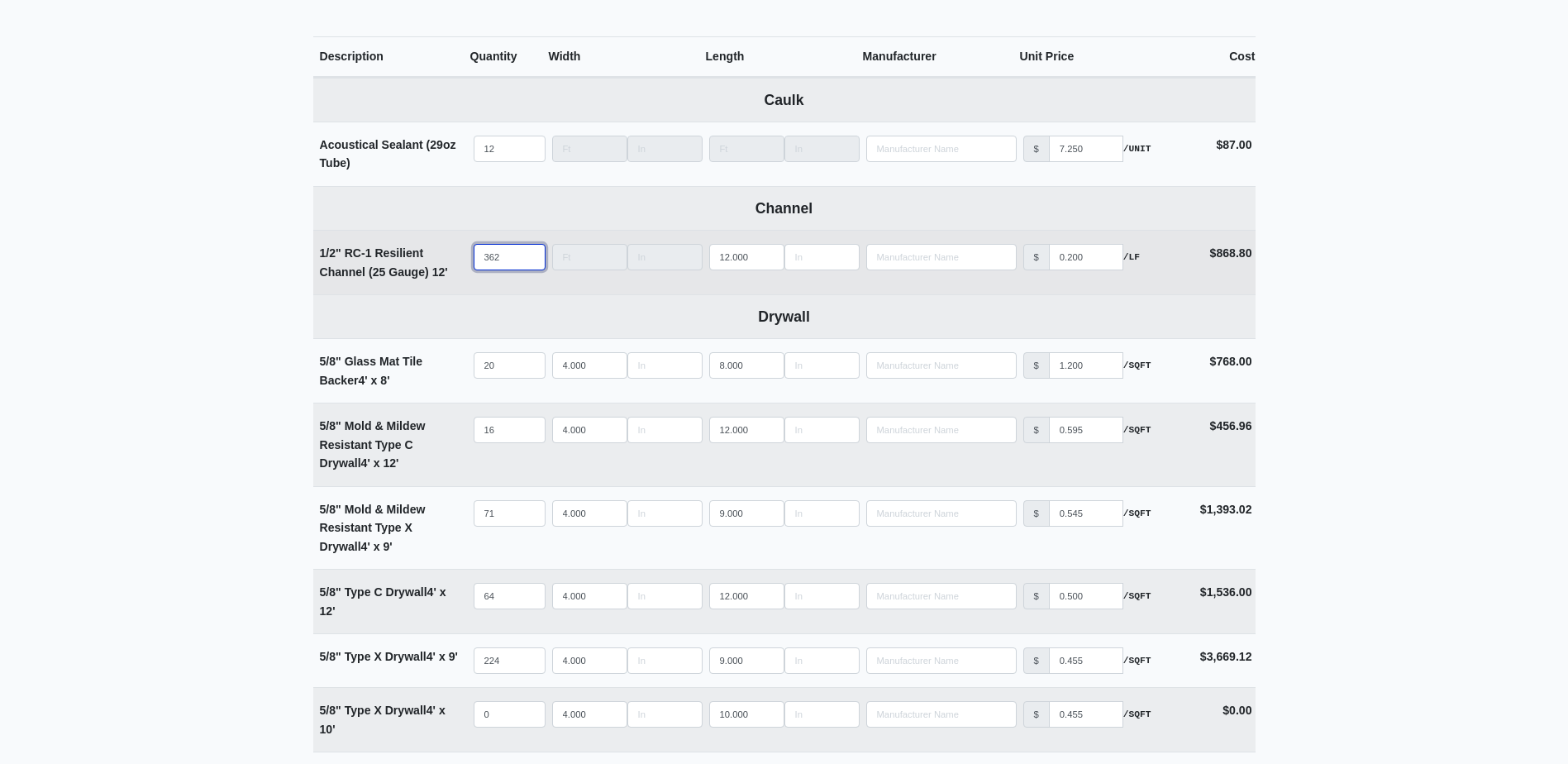
select select
type input "32"
select select
type input "326"
select select
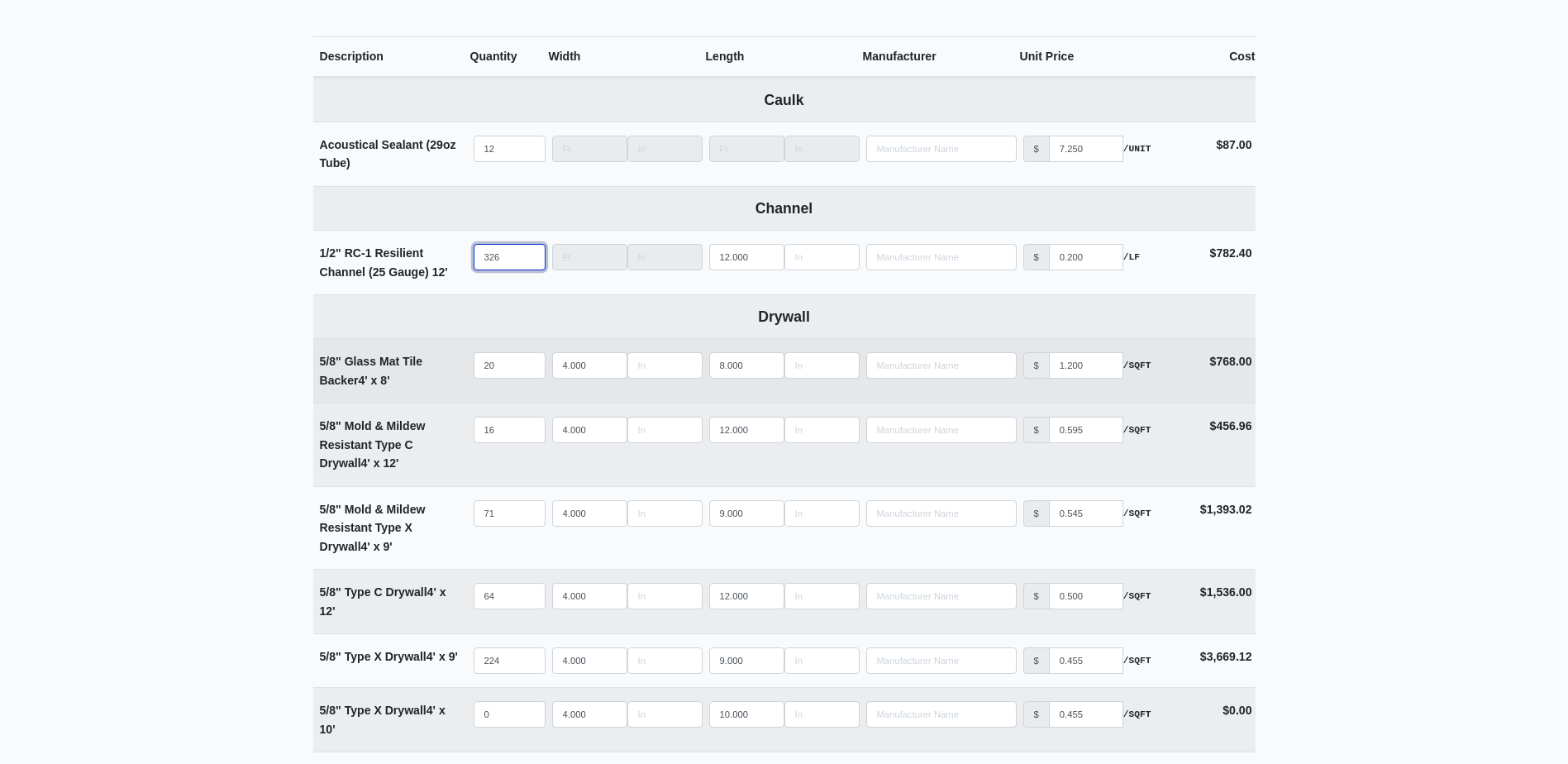
type input "326"
click at [506, 357] on input "20" at bounding box center [509, 365] width 72 height 26
type input "1"
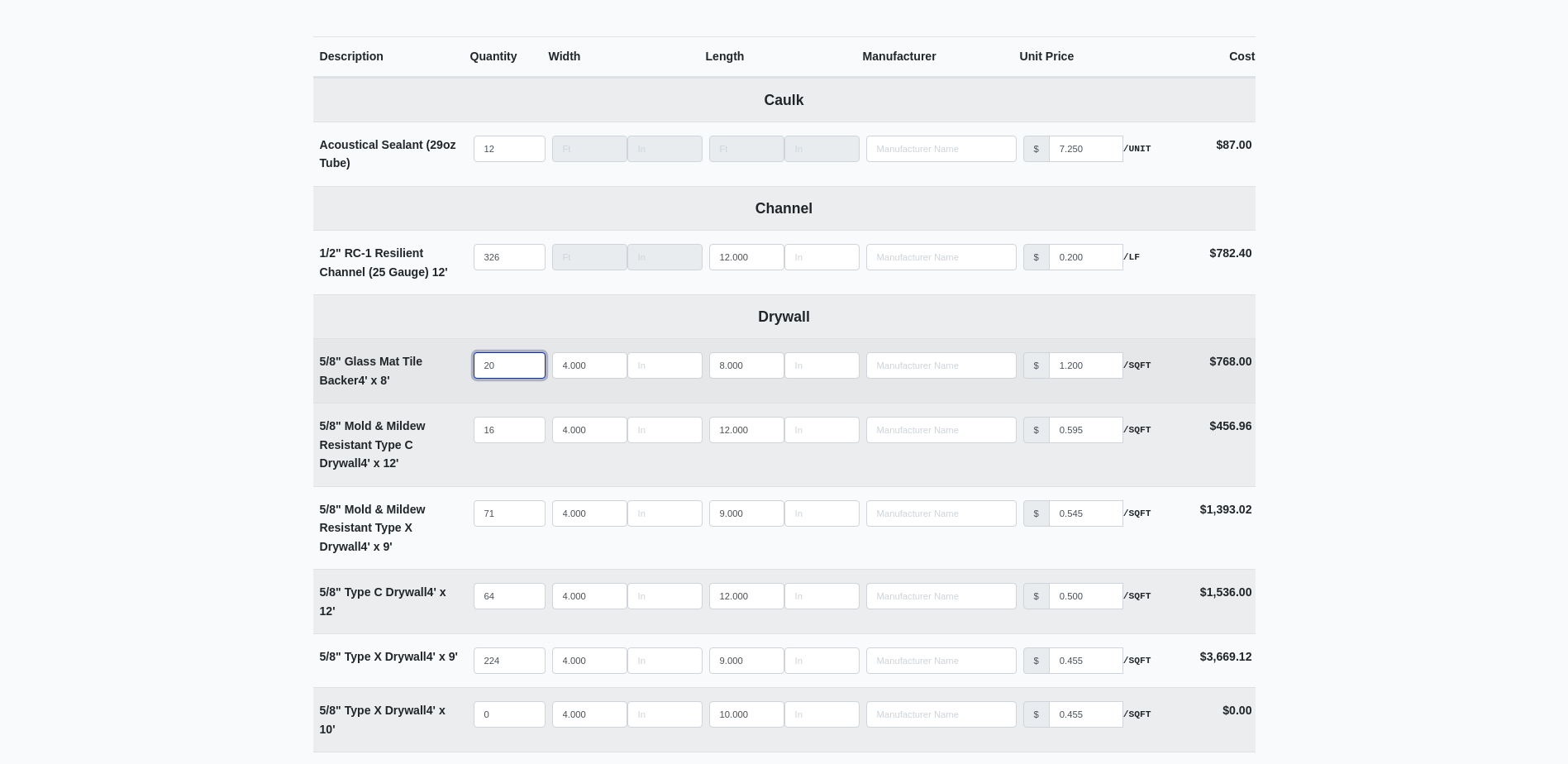
select select
type input "15"
select select
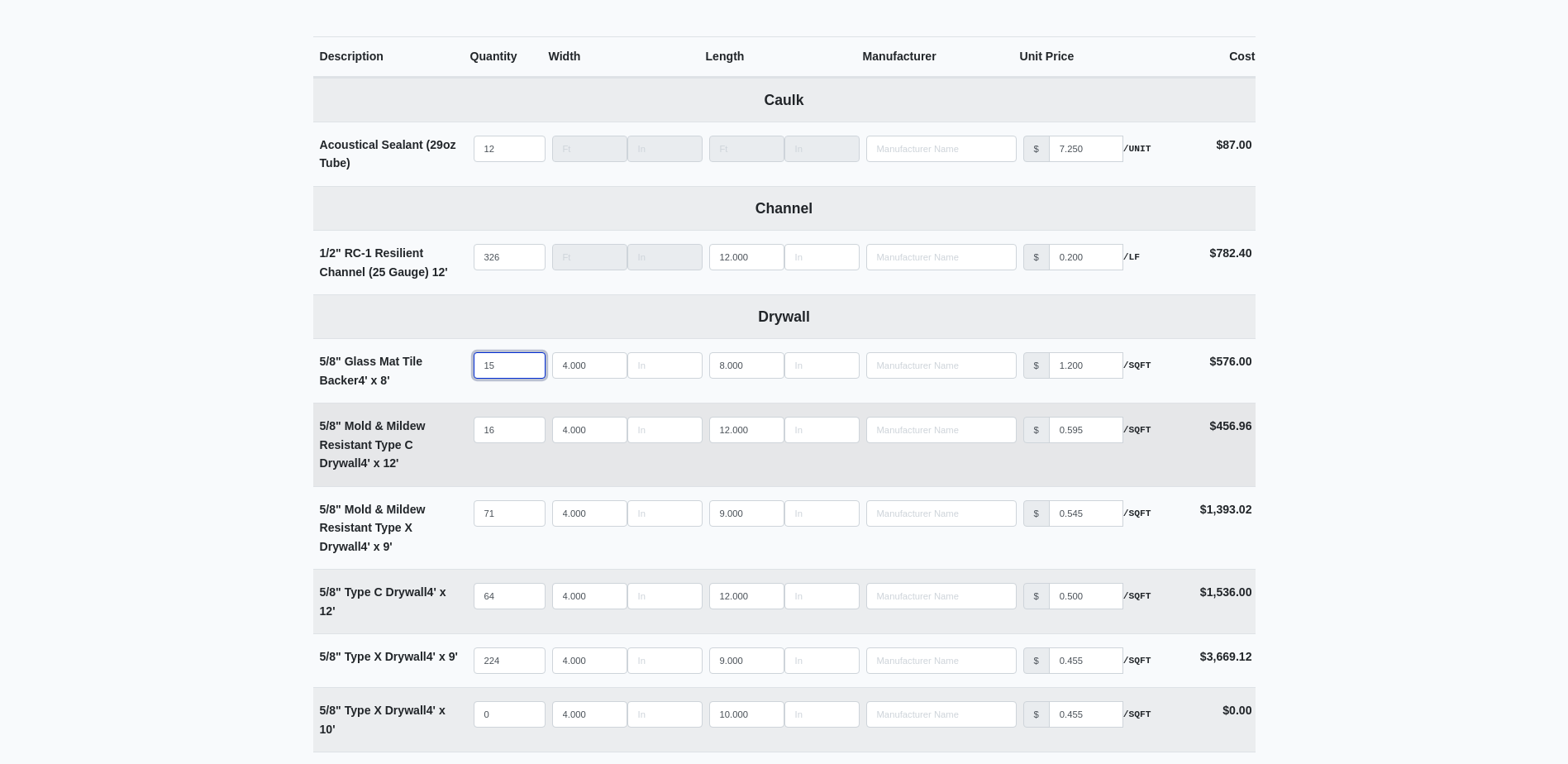
type input "15"
click at [506, 427] on input "16" at bounding box center [509, 429] width 72 height 26
type input "1"
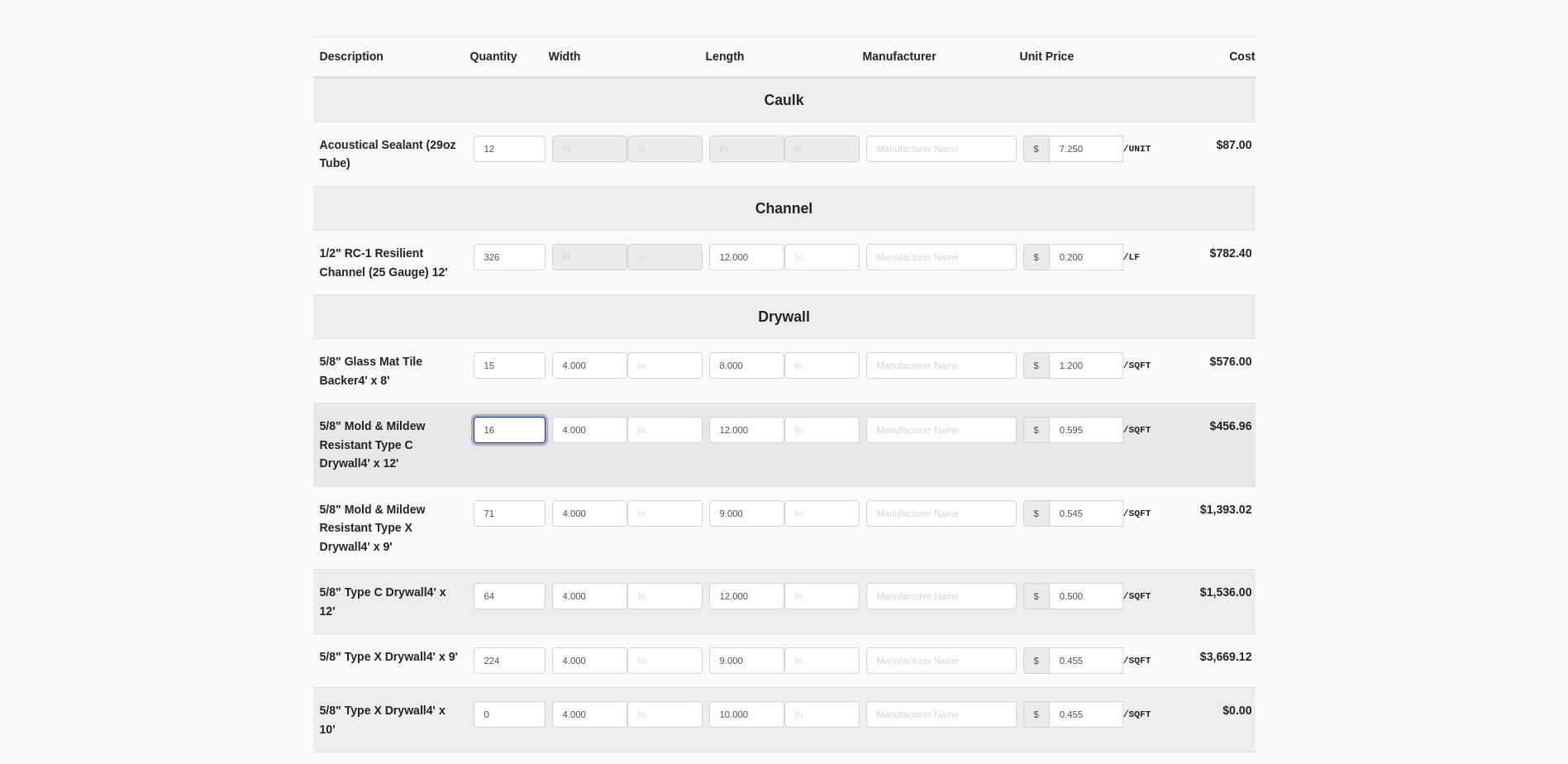
select select
type input "12"
select select
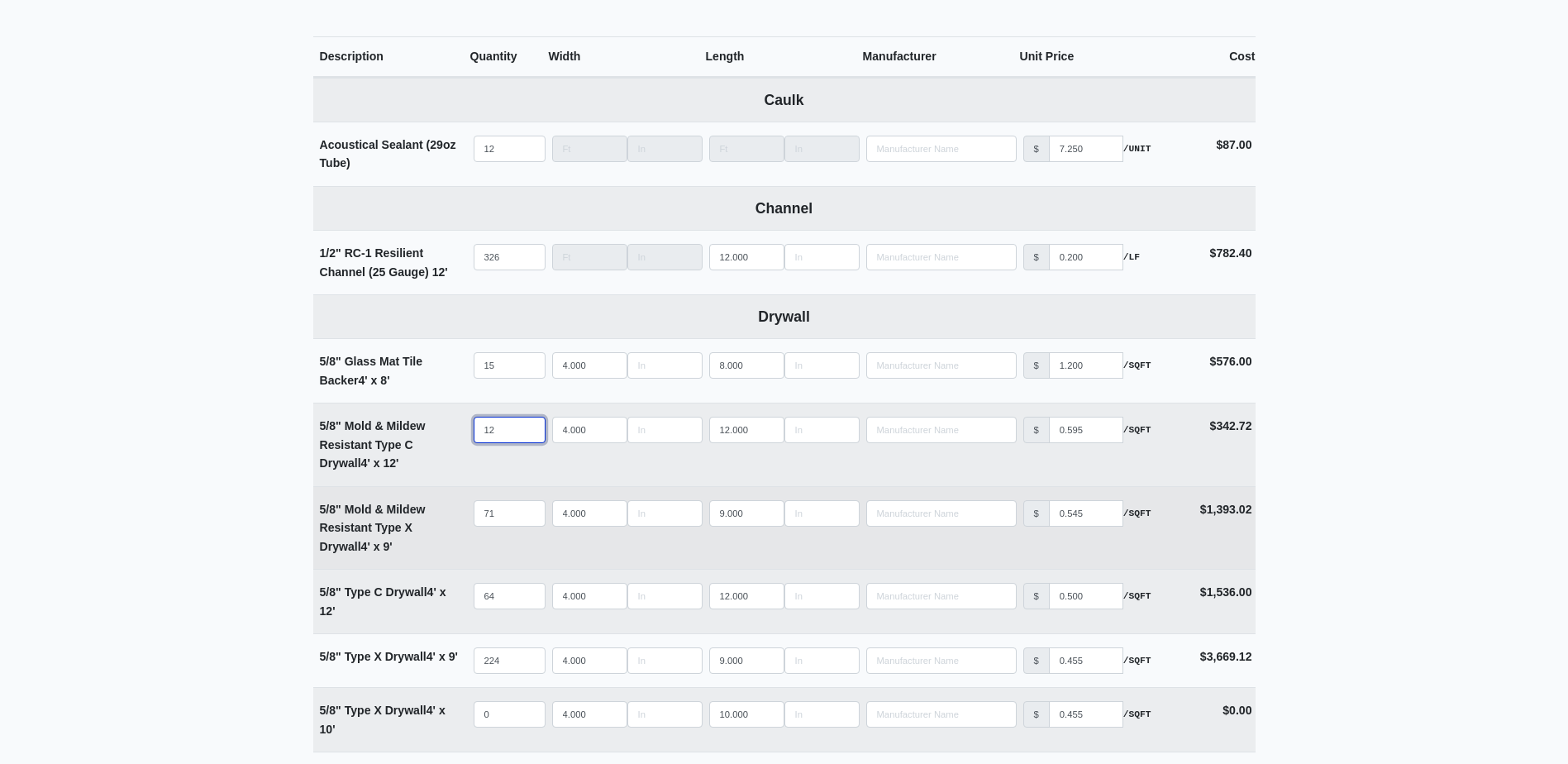
type input "12"
click at [500, 506] on input "71" at bounding box center [509, 513] width 72 height 26
type input "6"
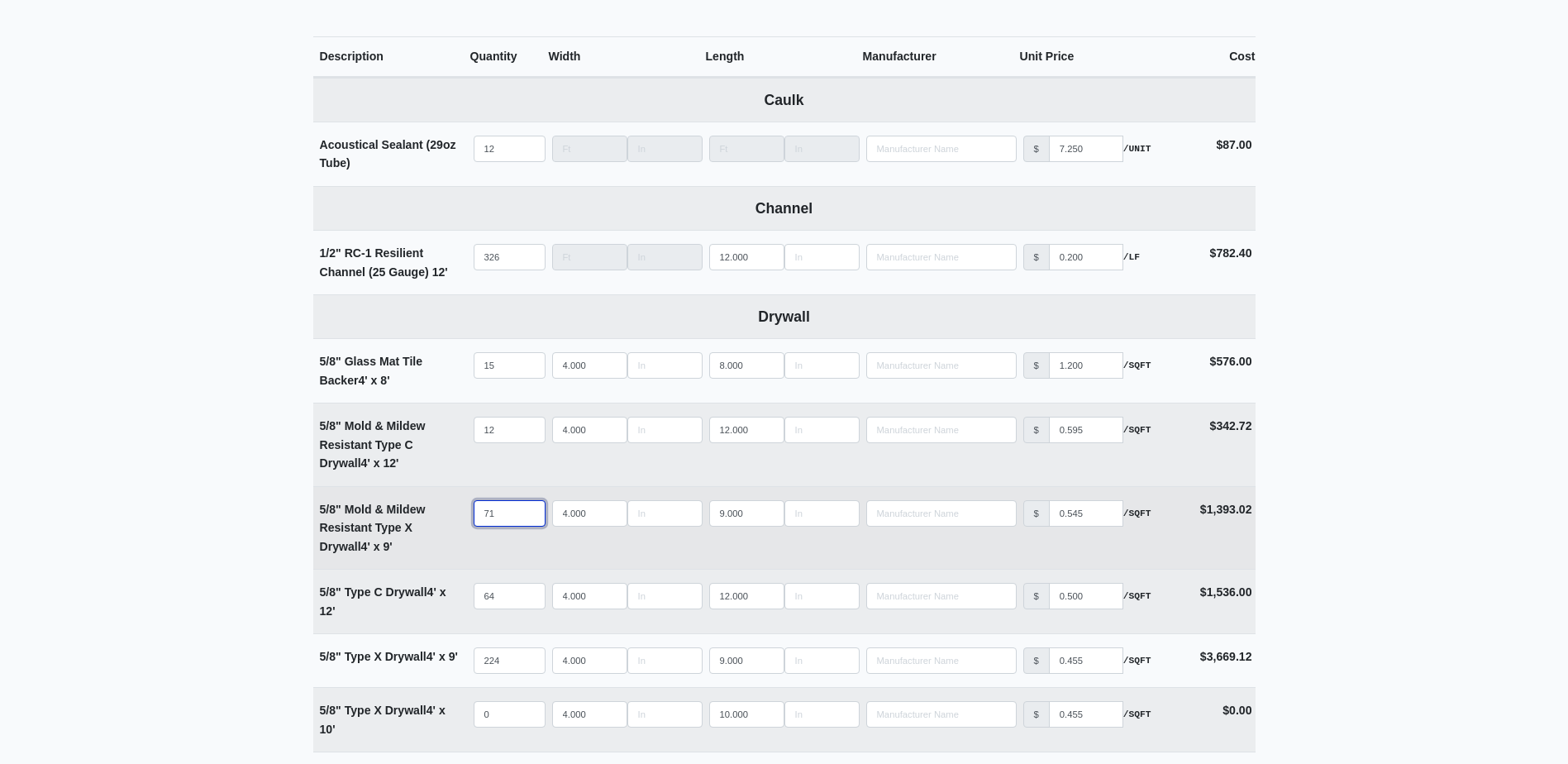
select select
type input "60"
select select
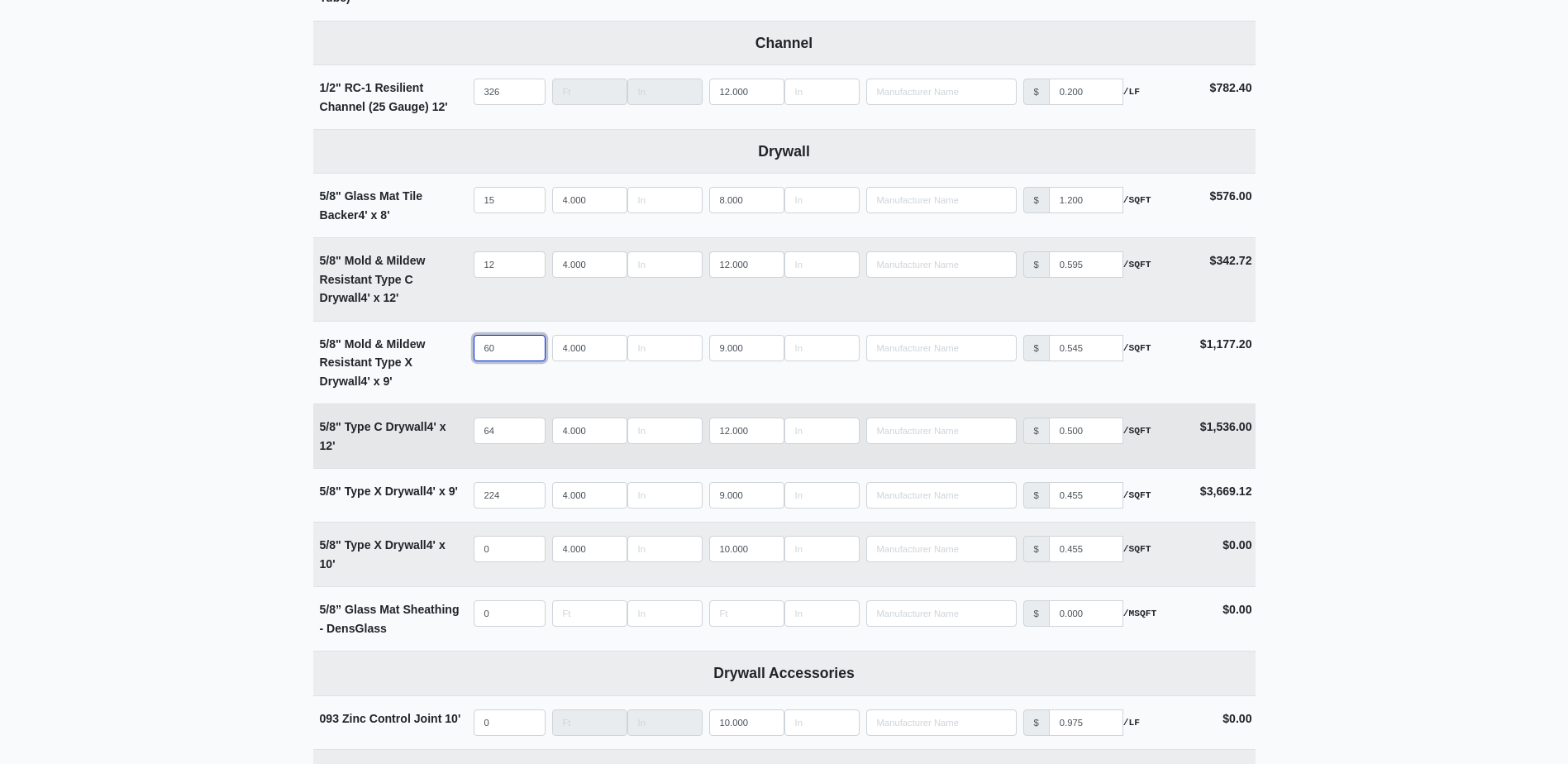
type input "60"
click at [505, 433] on input "64" at bounding box center [509, 430] width 72 height 26
type input "6"
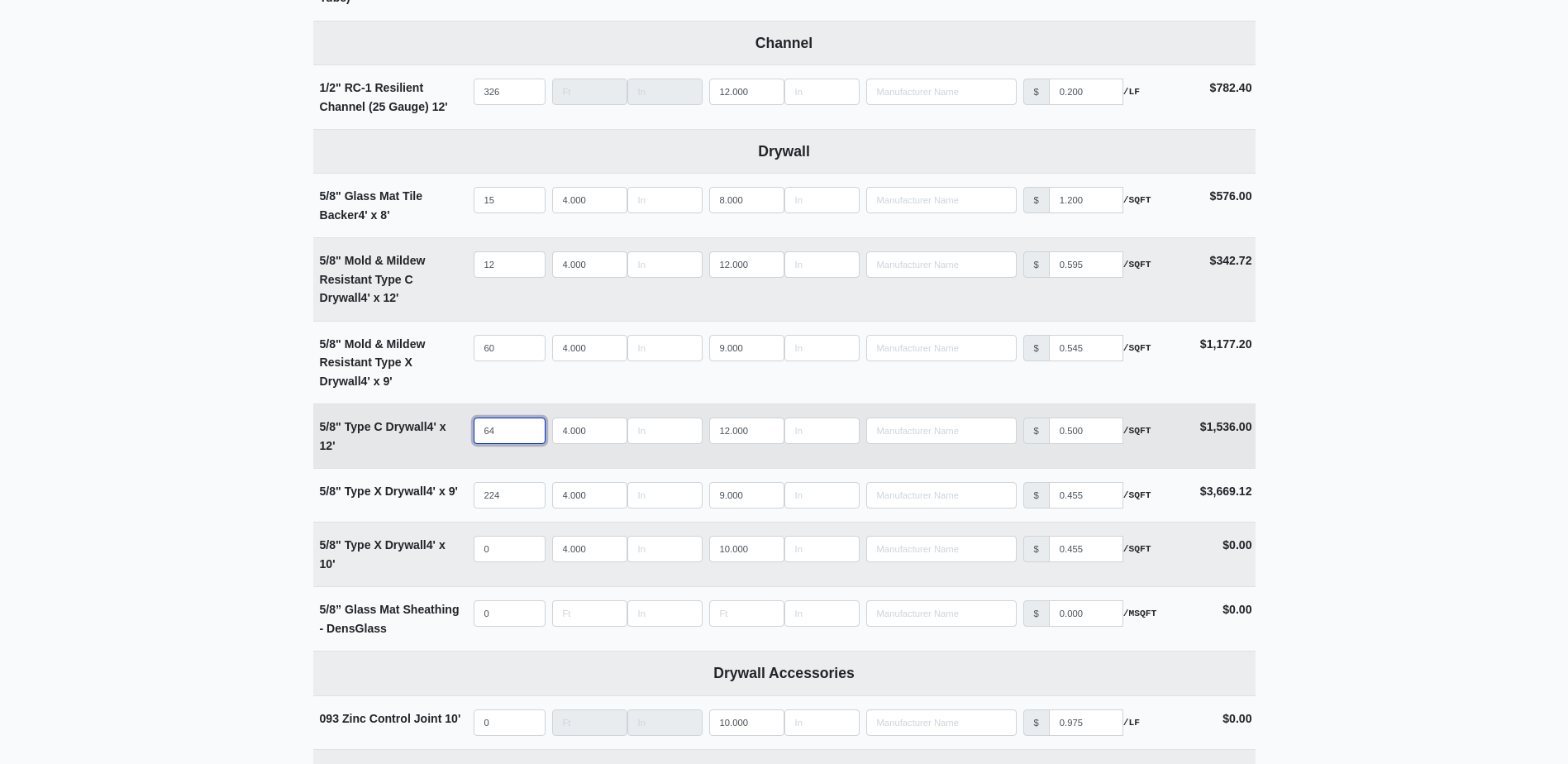
select select
type input "60"
select select
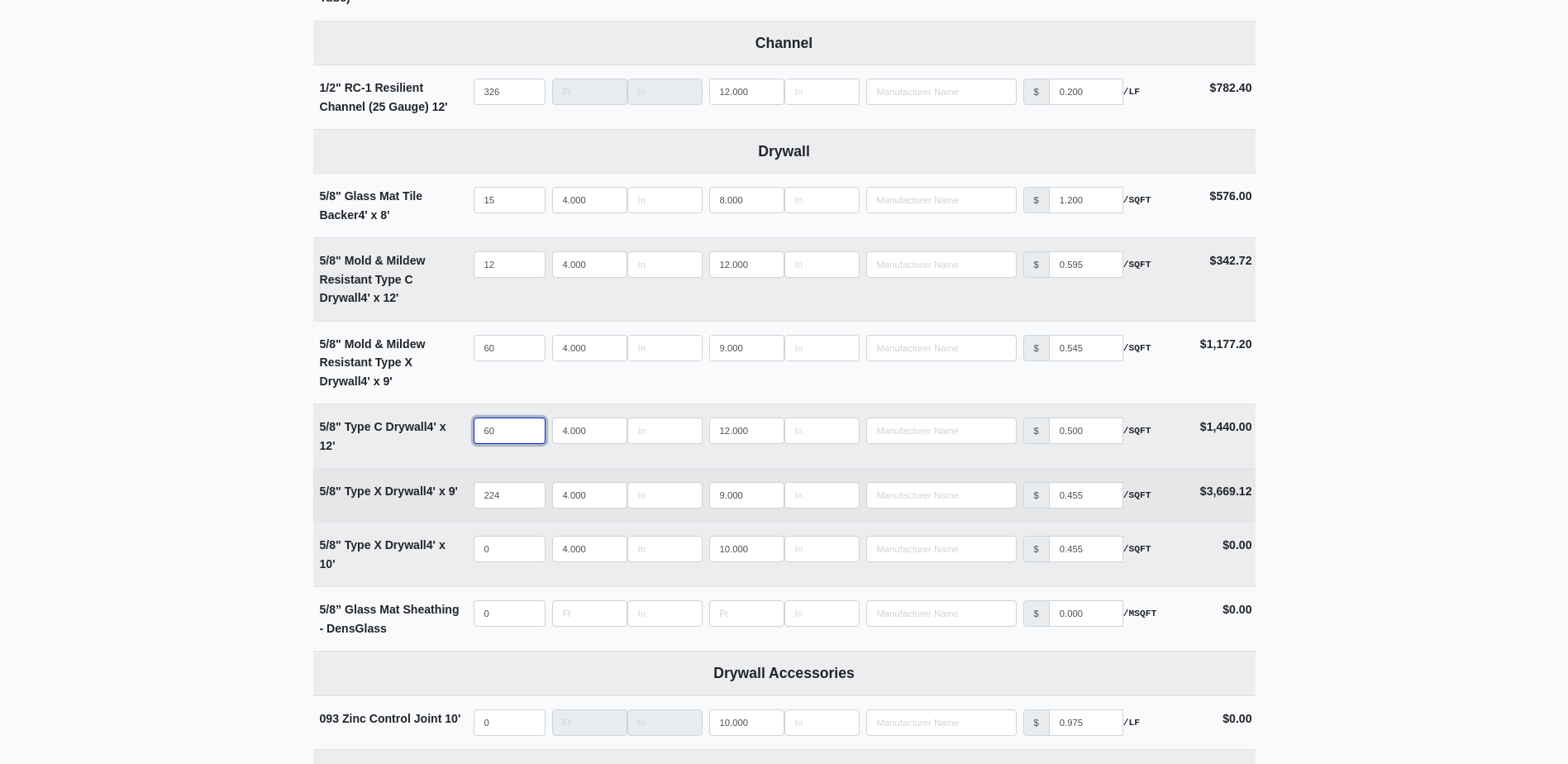
type input "60"
click at [511, 493] on input "224" at bounding box center [509, 495] width 72 height 26
type input "2"
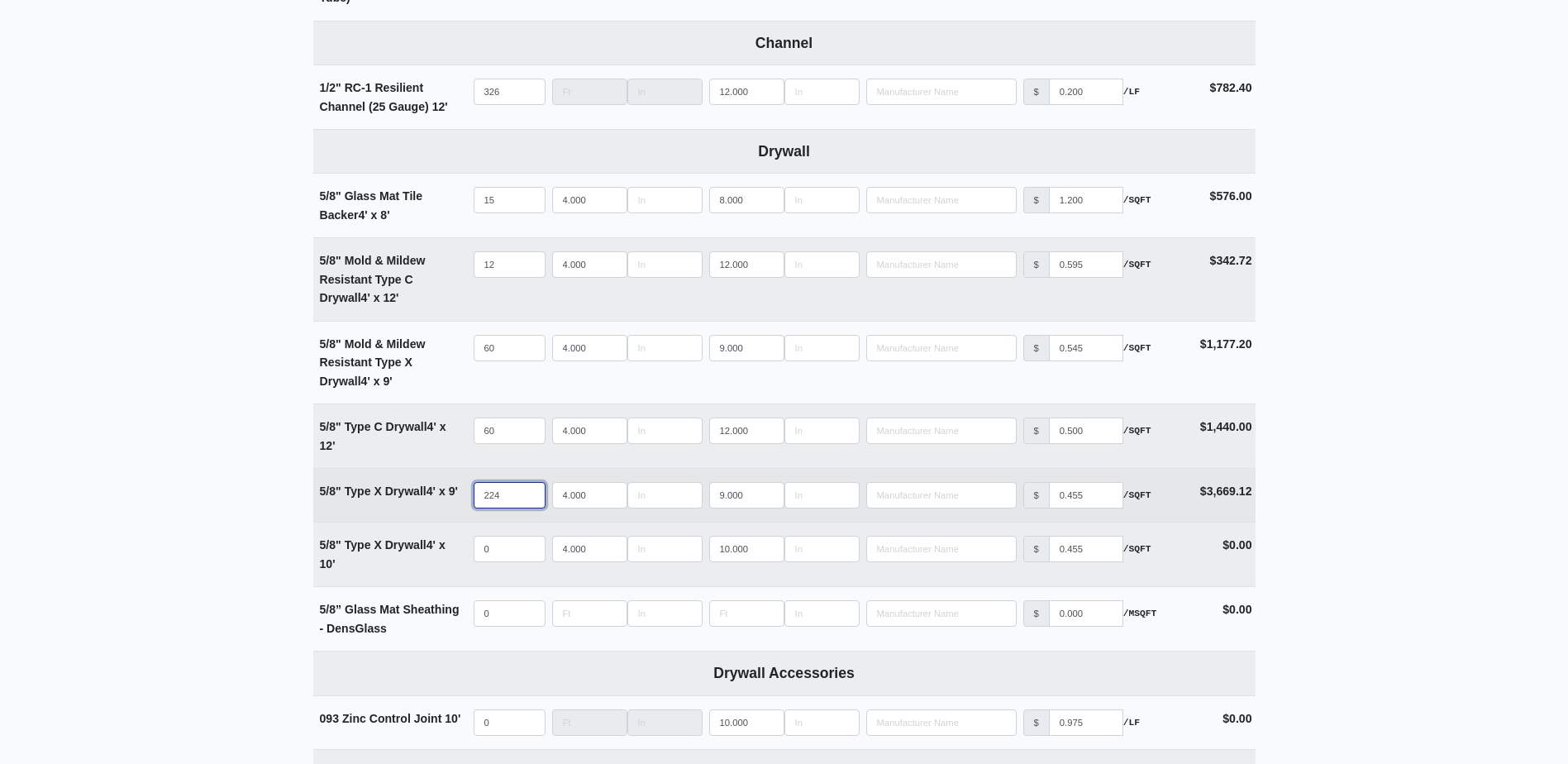
select select
type input "20"
select select
type input "208"
select select
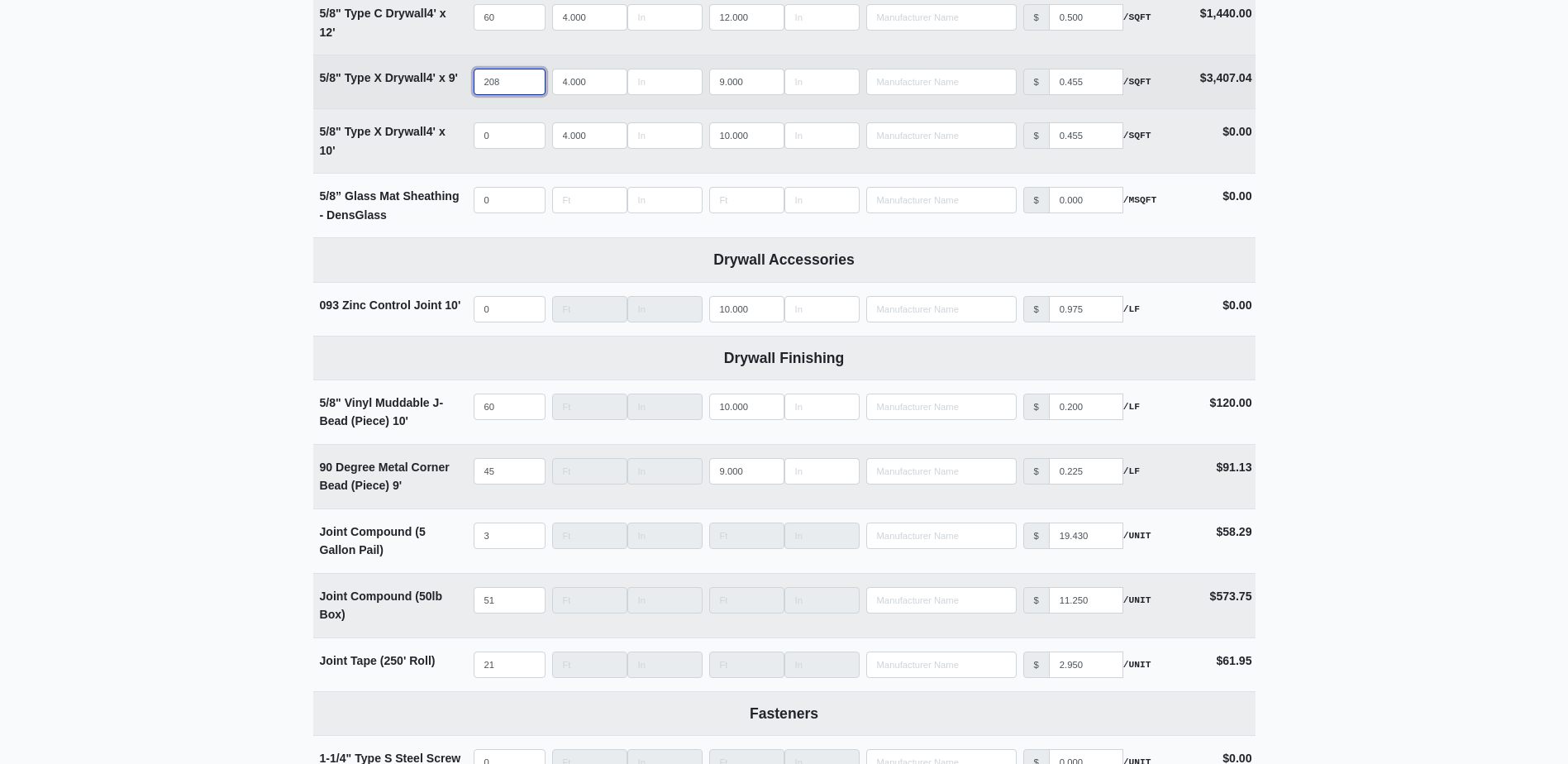
scroll to position [1322, 0]
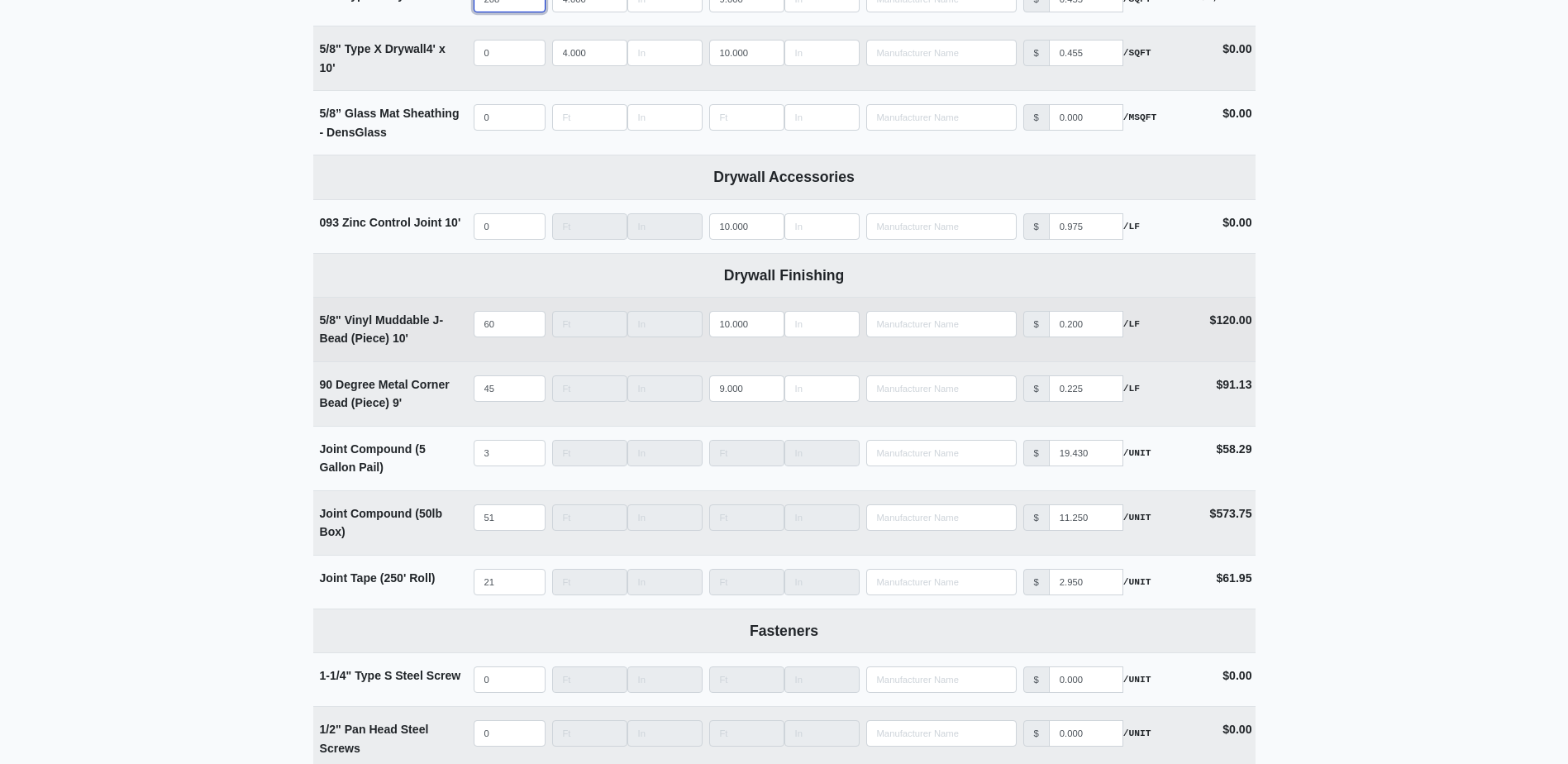
type input "208"
click at [505, 329] on input "60" at bounding box center [509, 323] width 72 height 26
type input "5"
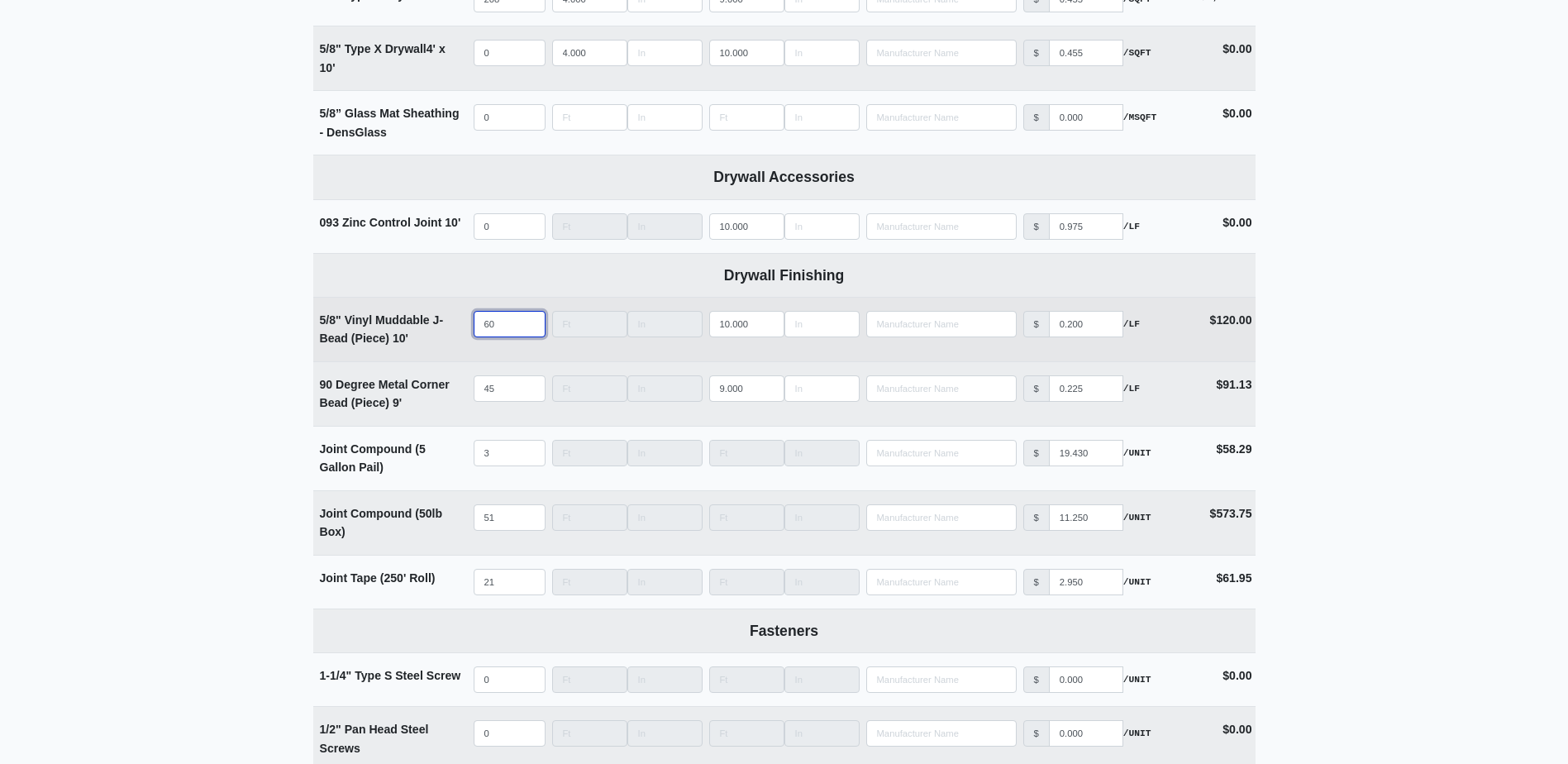
select select
type input "54"
select select
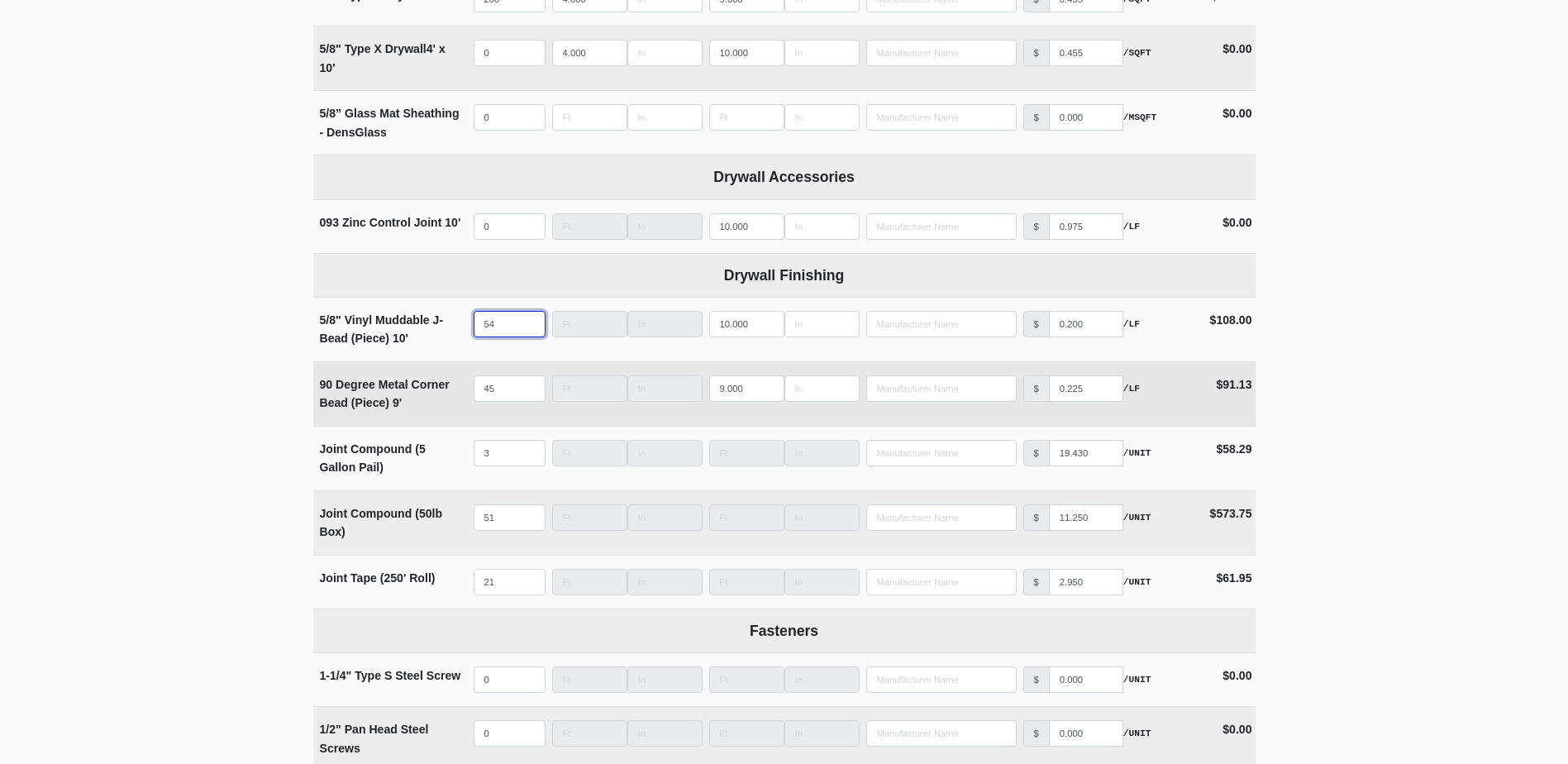
type input "54"
click at [507, 388] on input "45" at bounding box center [509, 388] width 72 height 26
type input "4"
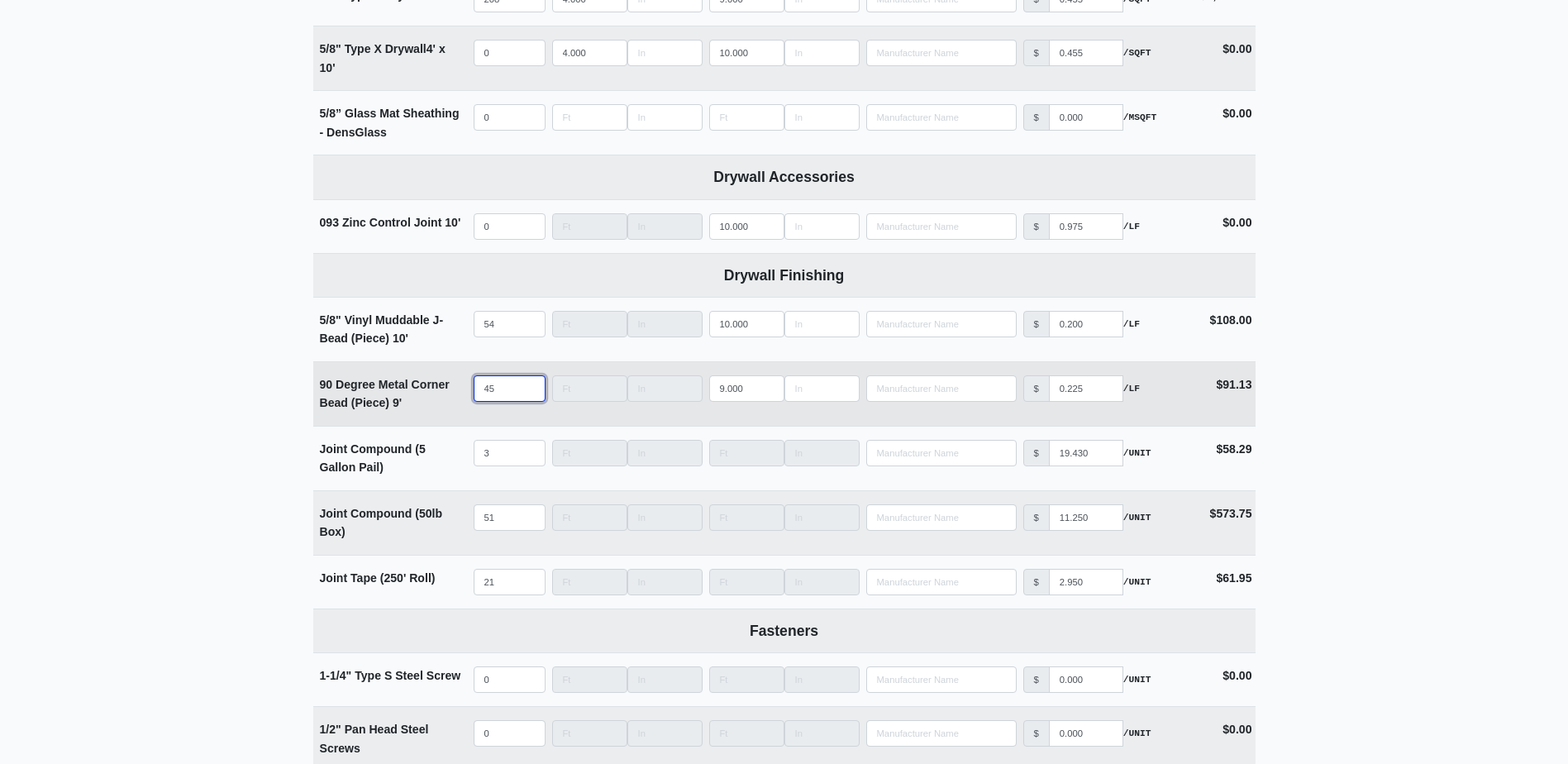
select select
type input "47"
select select
type input "47"
click at [502, 520] on input "51" at bounding box center [509, 517] width 72 height 26
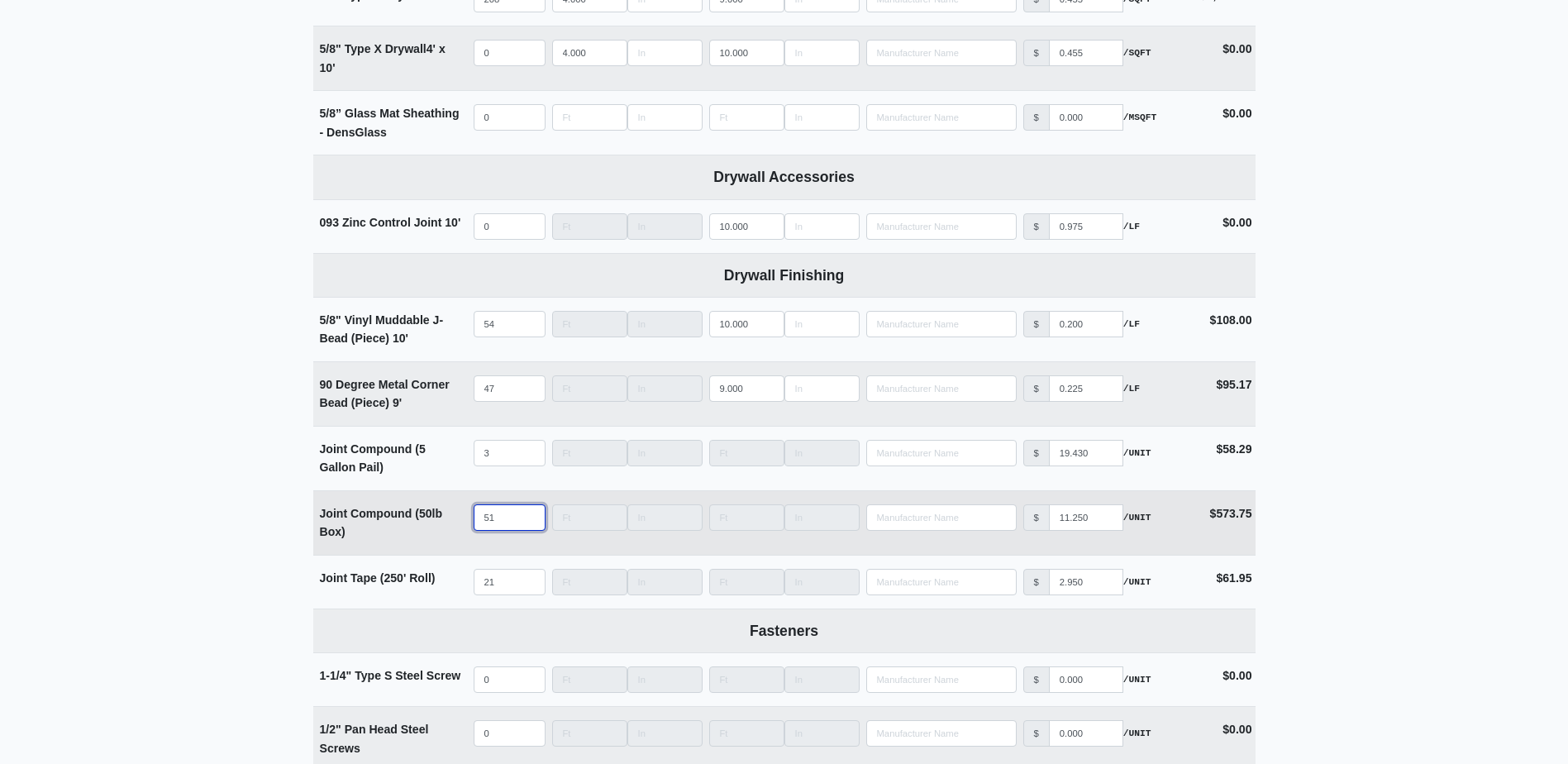
click at [502, 520] on input "51" at bounding box center [509, 517] width 72 height 26
type input "4"
select select
type input "44"
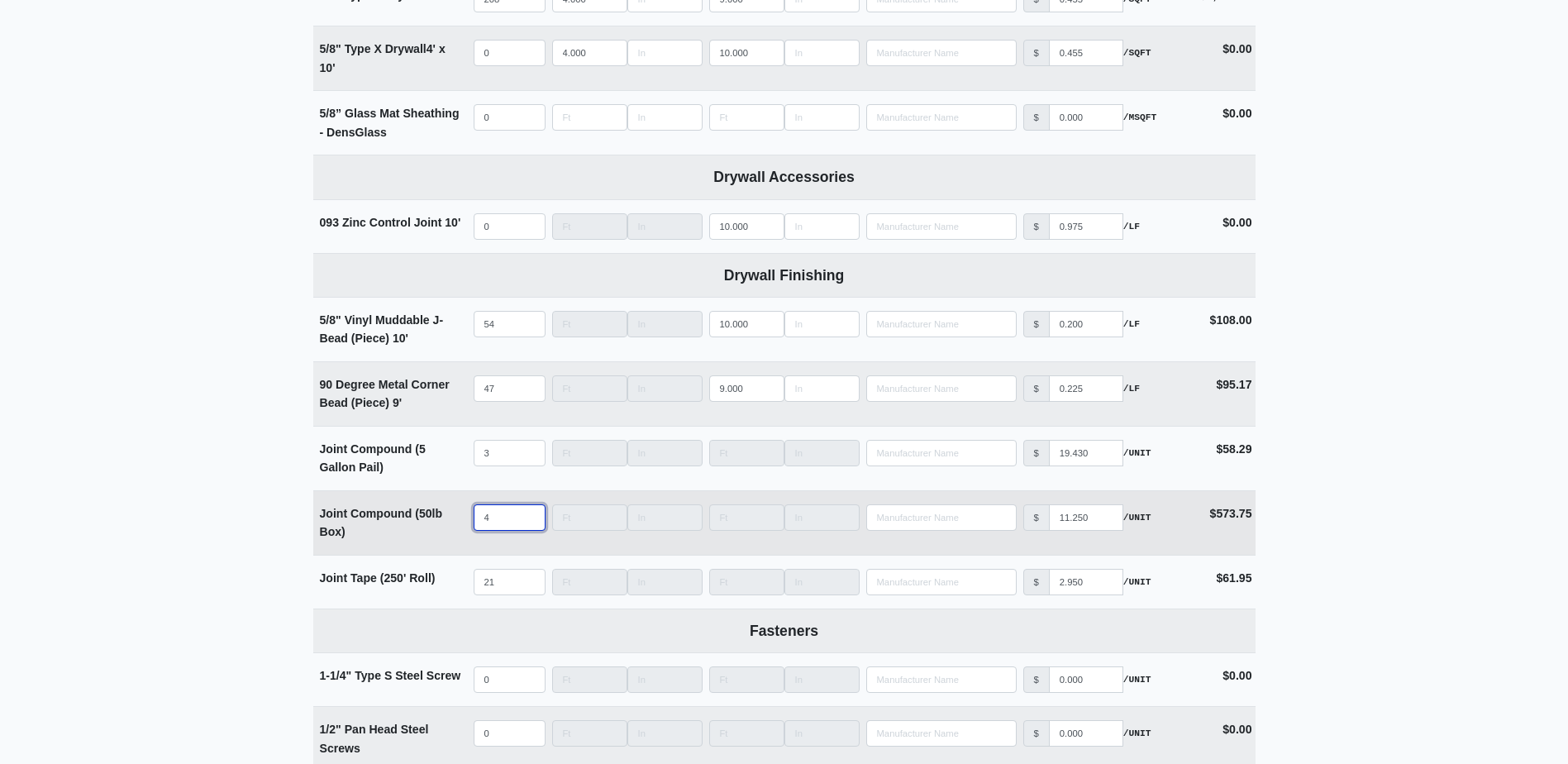
select select
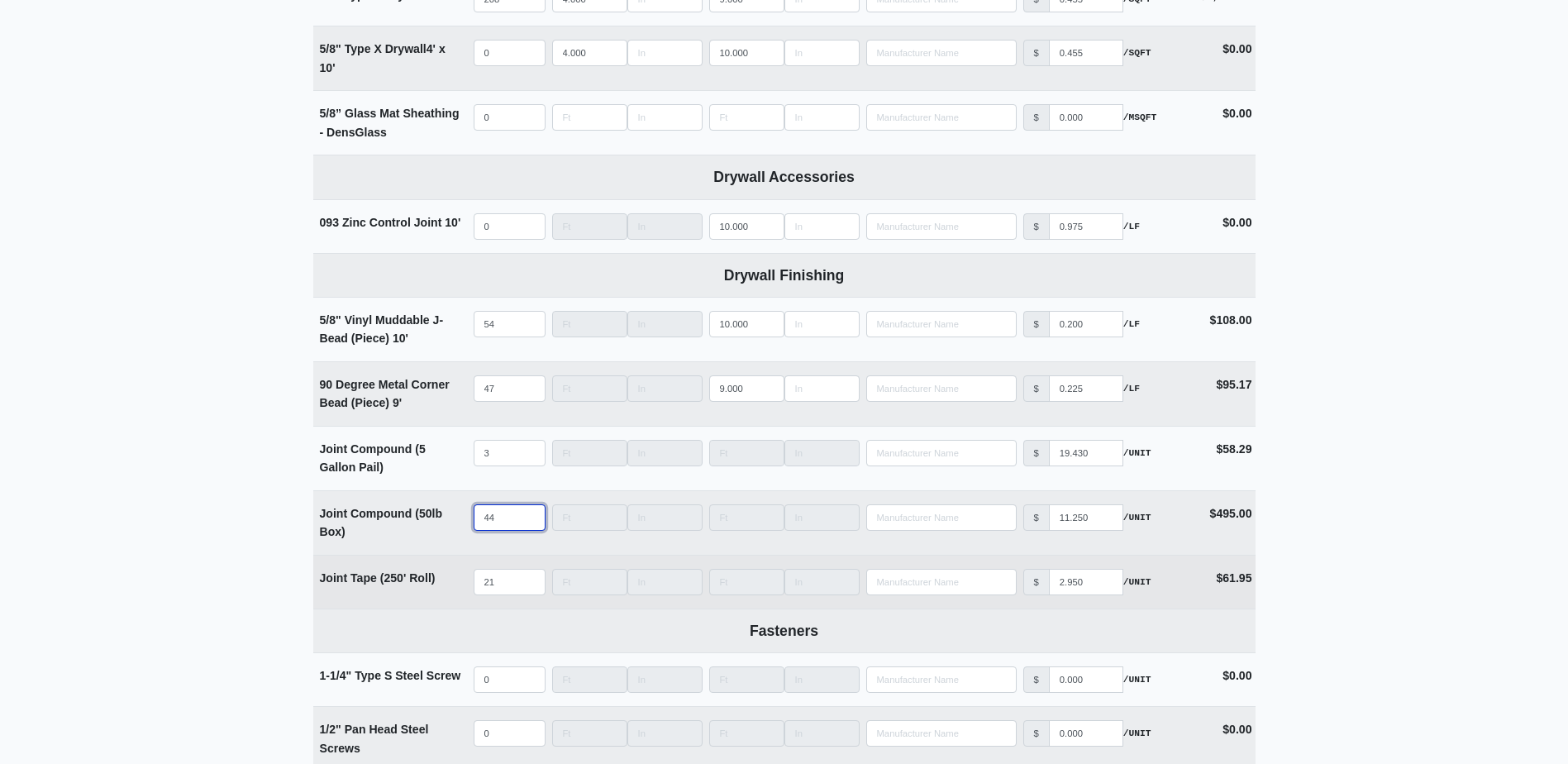
type input "44"
click at [504, 578] on input "21" at bounding box center [509, 582] width 72 height 26
type input "1"
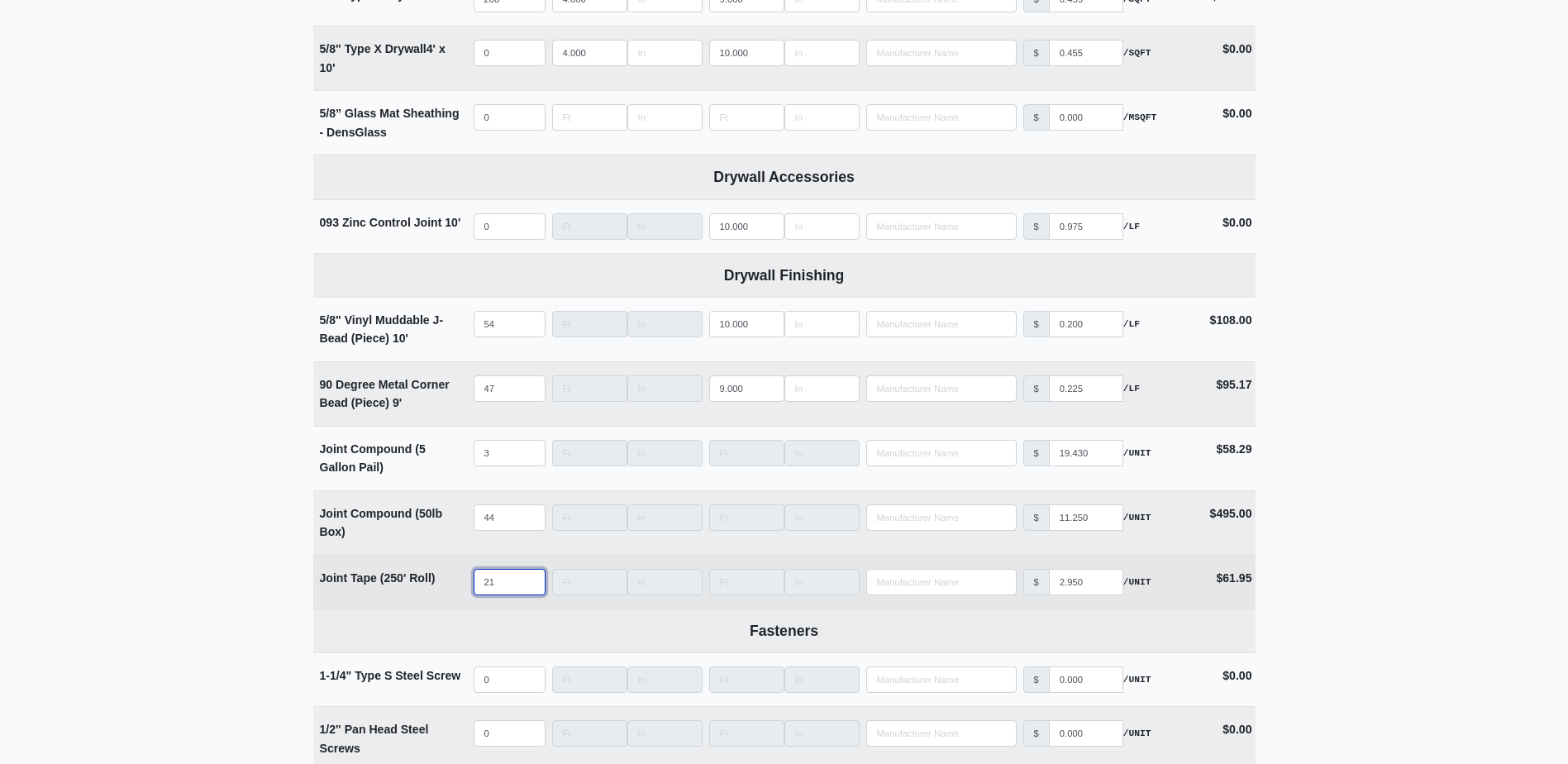
select select
type input "18"
select select
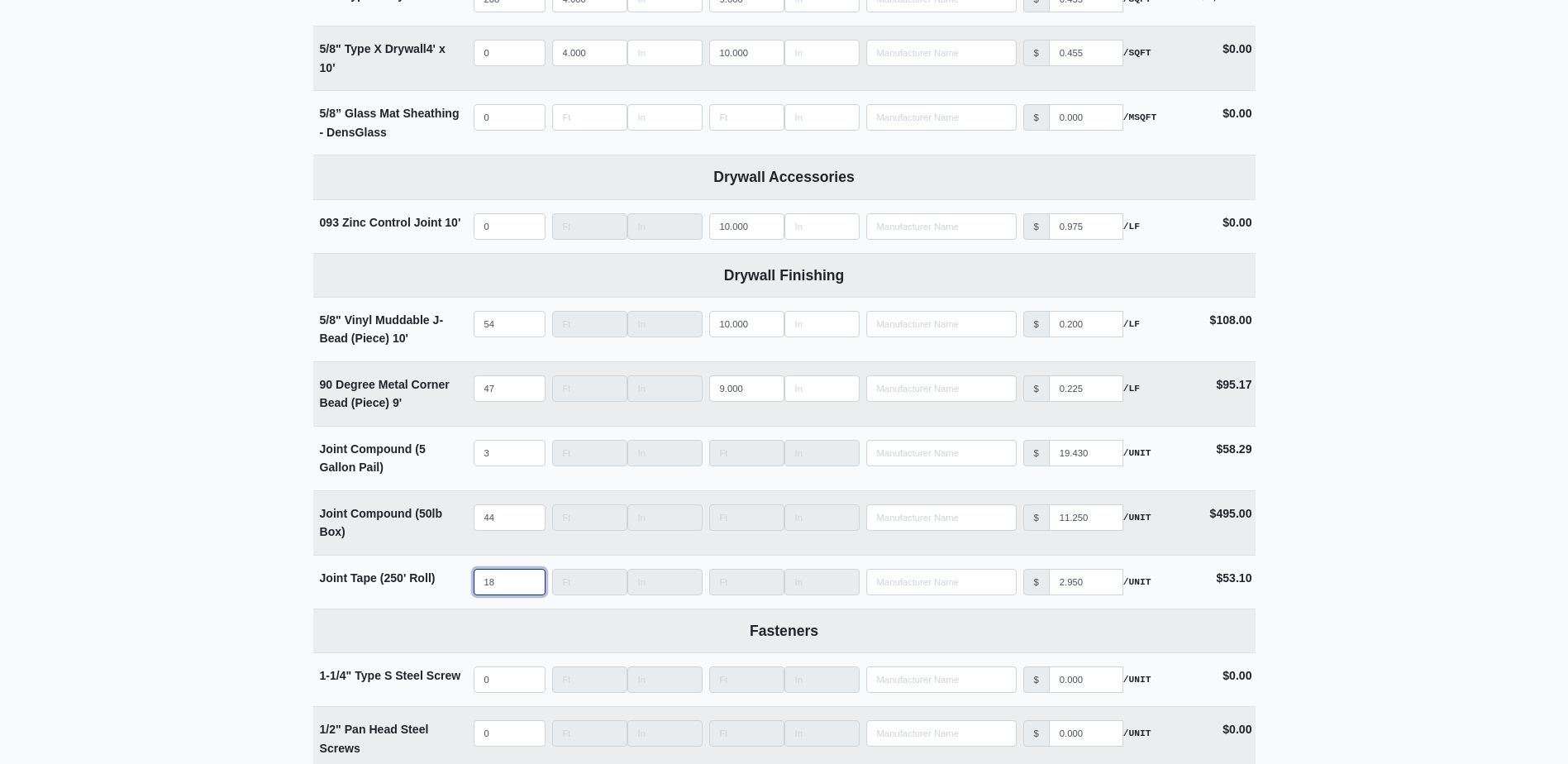
type input "18"
click at [197, 368] on main "Editing PO #28 Building * 1000 Floor * Level 1 Description * Main Hang & Finish…" at bounding box center [784, 197] width 1568 height 2870
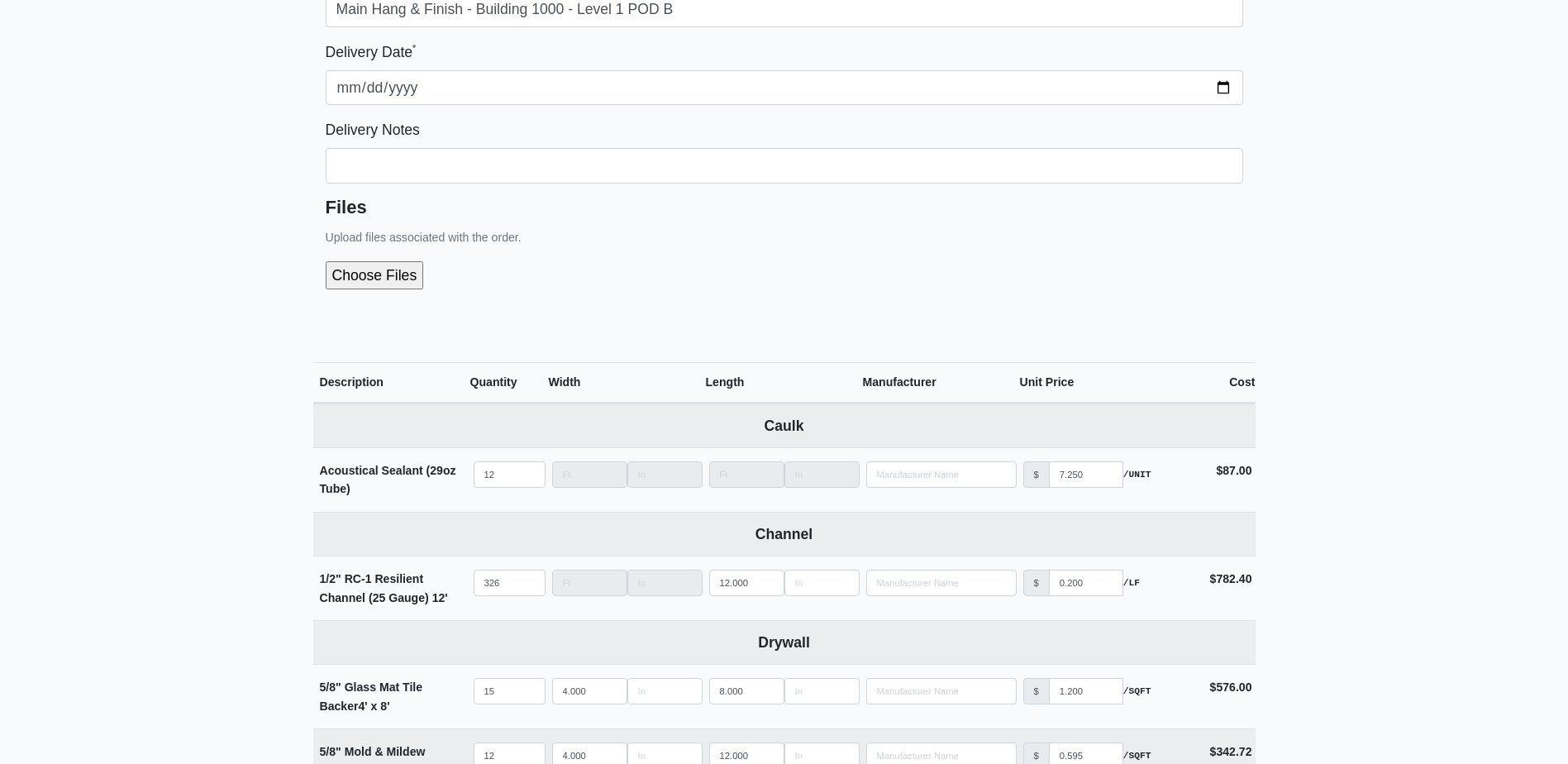
scroll to position [330, 0]
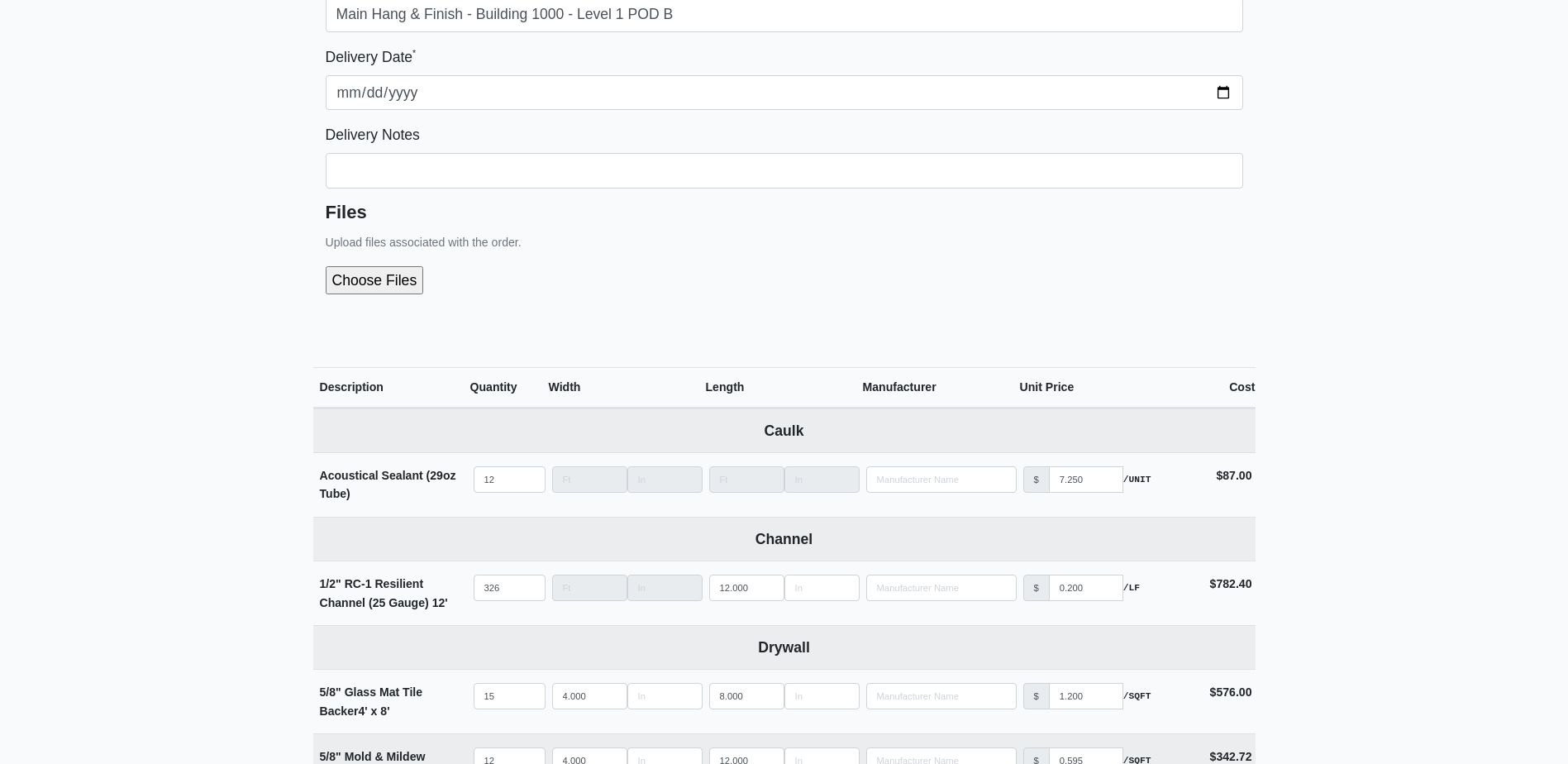
click at [387, 293] on input "file" at bounding box center [463, 279] width 275 height 28
type input "C:\fakepath\B1000 Level 1 POD B.pdf"
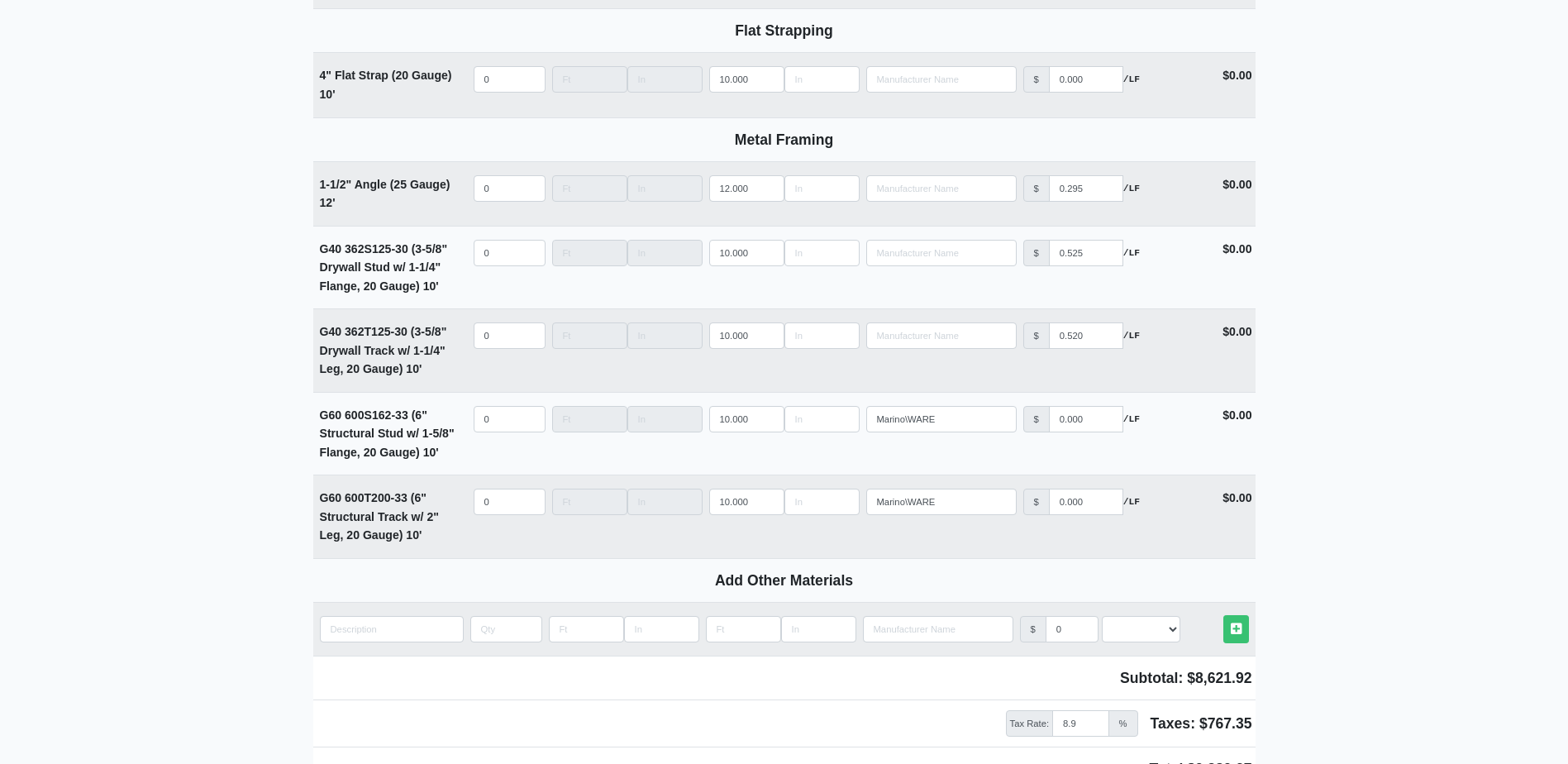
scroll to position [2344, 0]
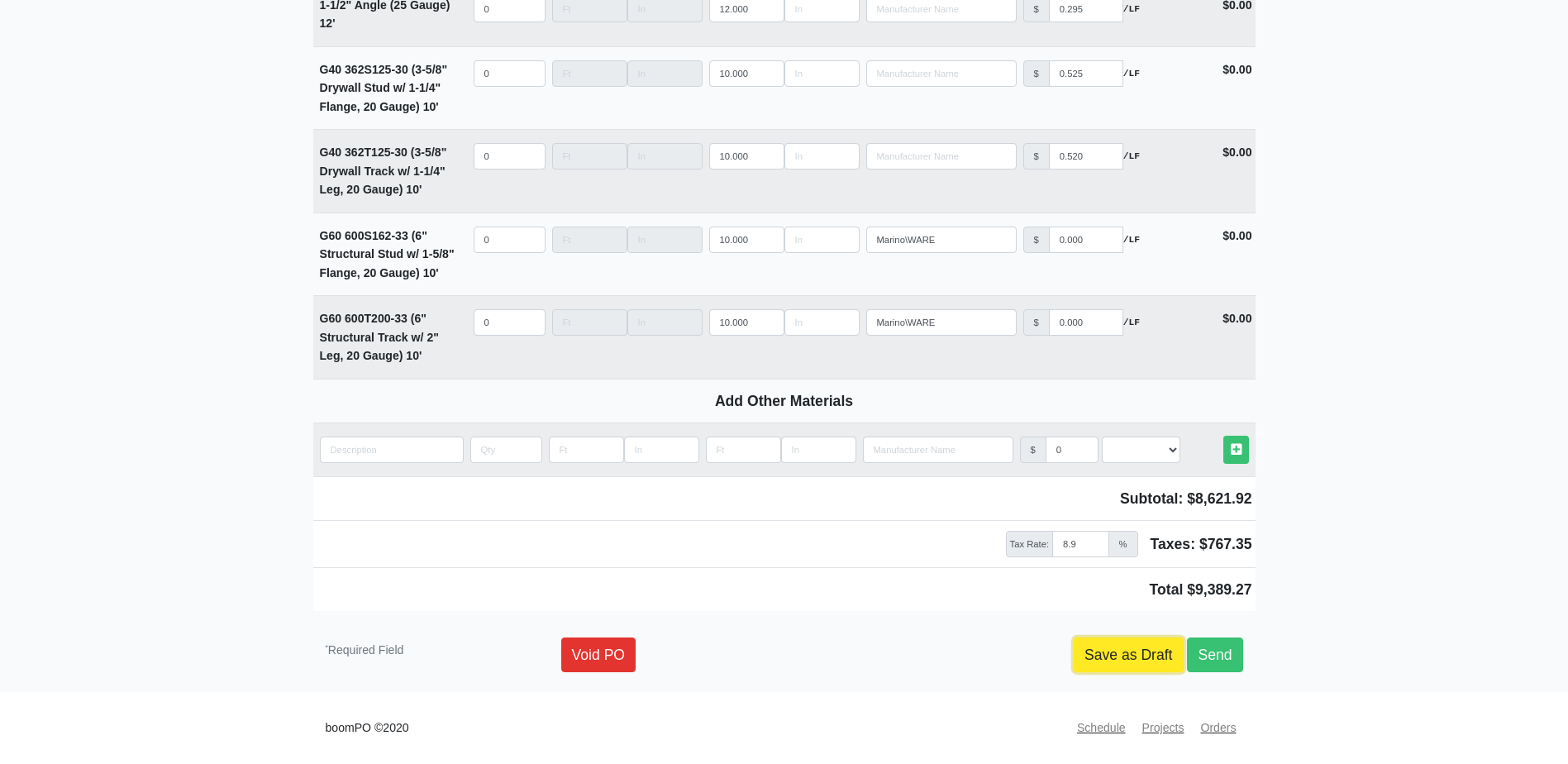
click at [1150, 661] on link "Save as Draft" at bounding box center [1128, 654] width 110 height 34
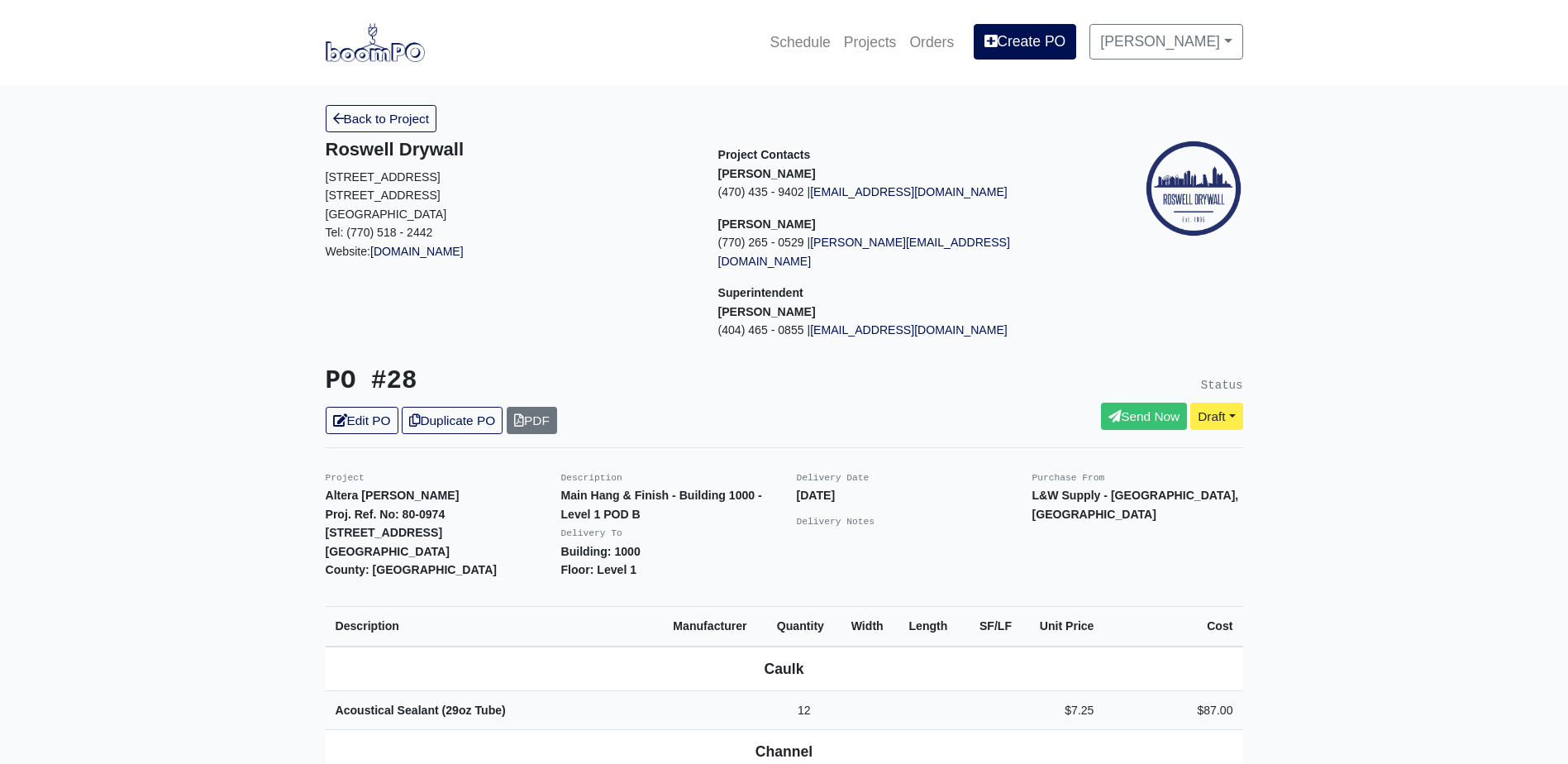
click at [387, 291] on div "Roswell Drywall [STREET_ADDRESS] Tel: (770) 518 - 2442 Website: [DOMAIN_NAME]" at bounding box center [509, 246] width 393 height 214
click at [472, 406] on link "Duplicate PO" at bounding box center [452, 420] width 101 height 27
click at [366, 406] on link "Edit PO" at bounding box center [362, 420] width 73 height 27
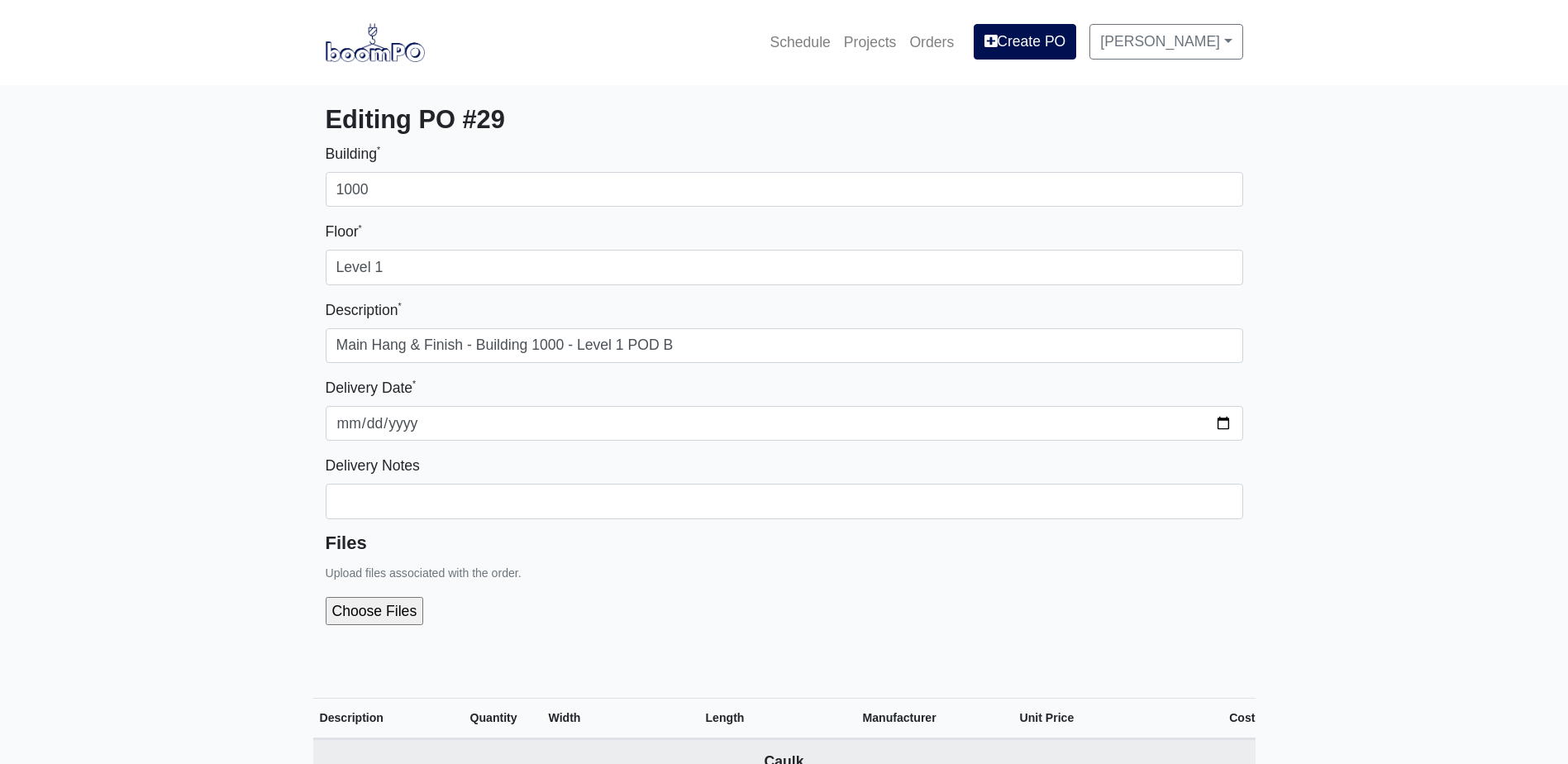
select select
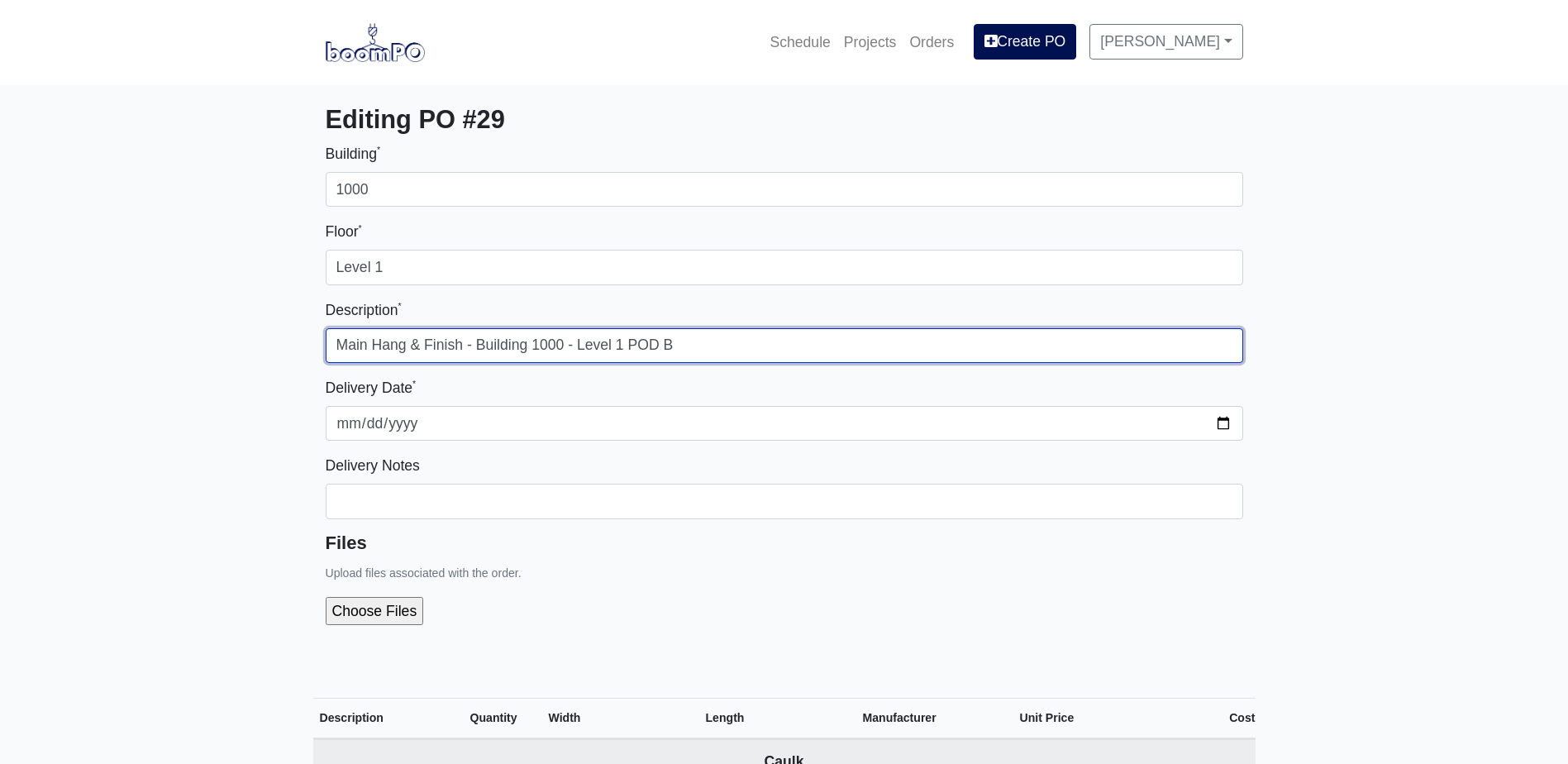
click at [689, 343] on input "Main Hang & Finish - Building 1000 - Level 1 POD B" at bounding box center [784, 346] width 917 height 34
type input "Main Hang & Finish - Building 1000 - Level 1 POD C"
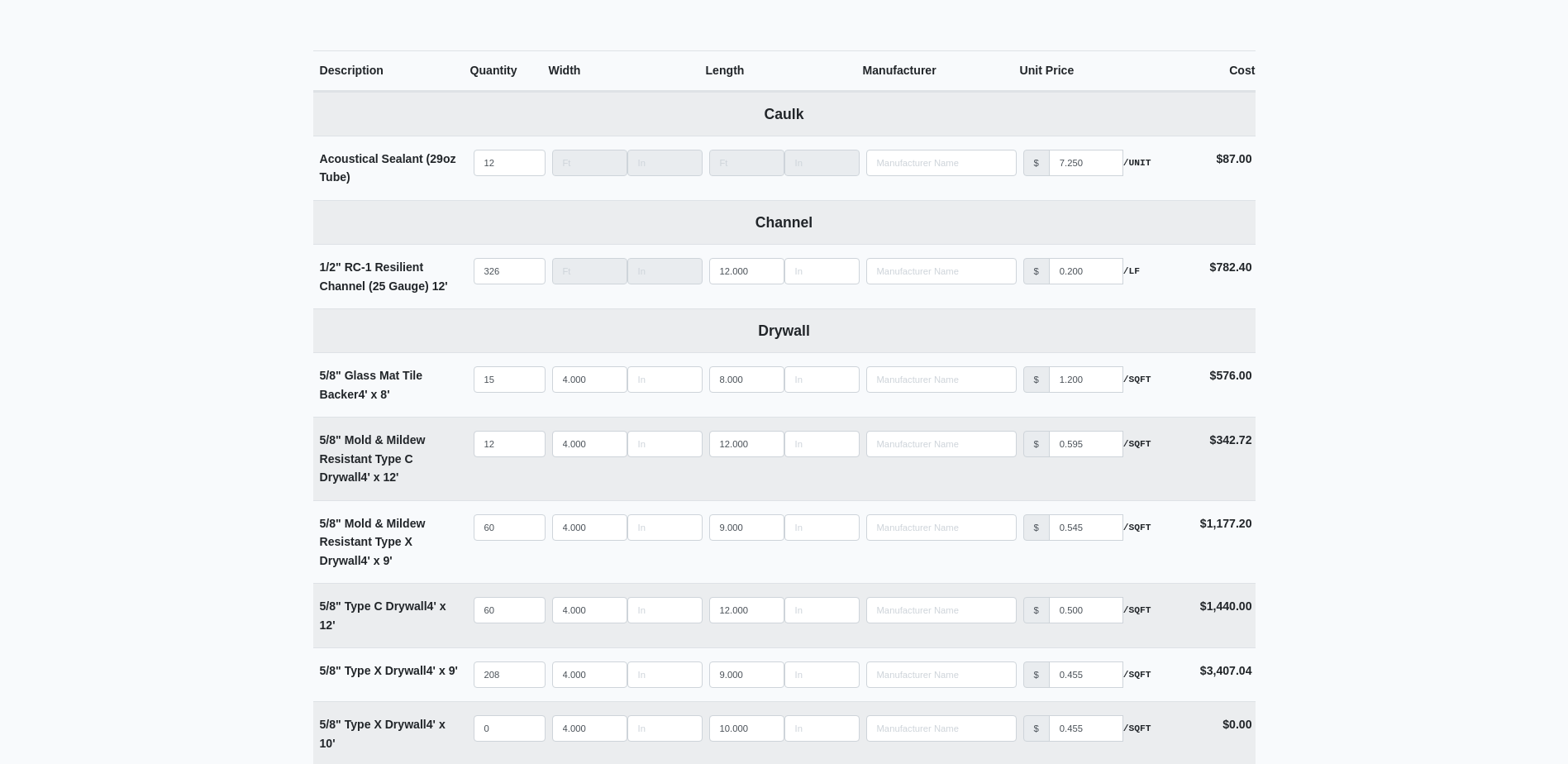
scroll to position [661, 0]
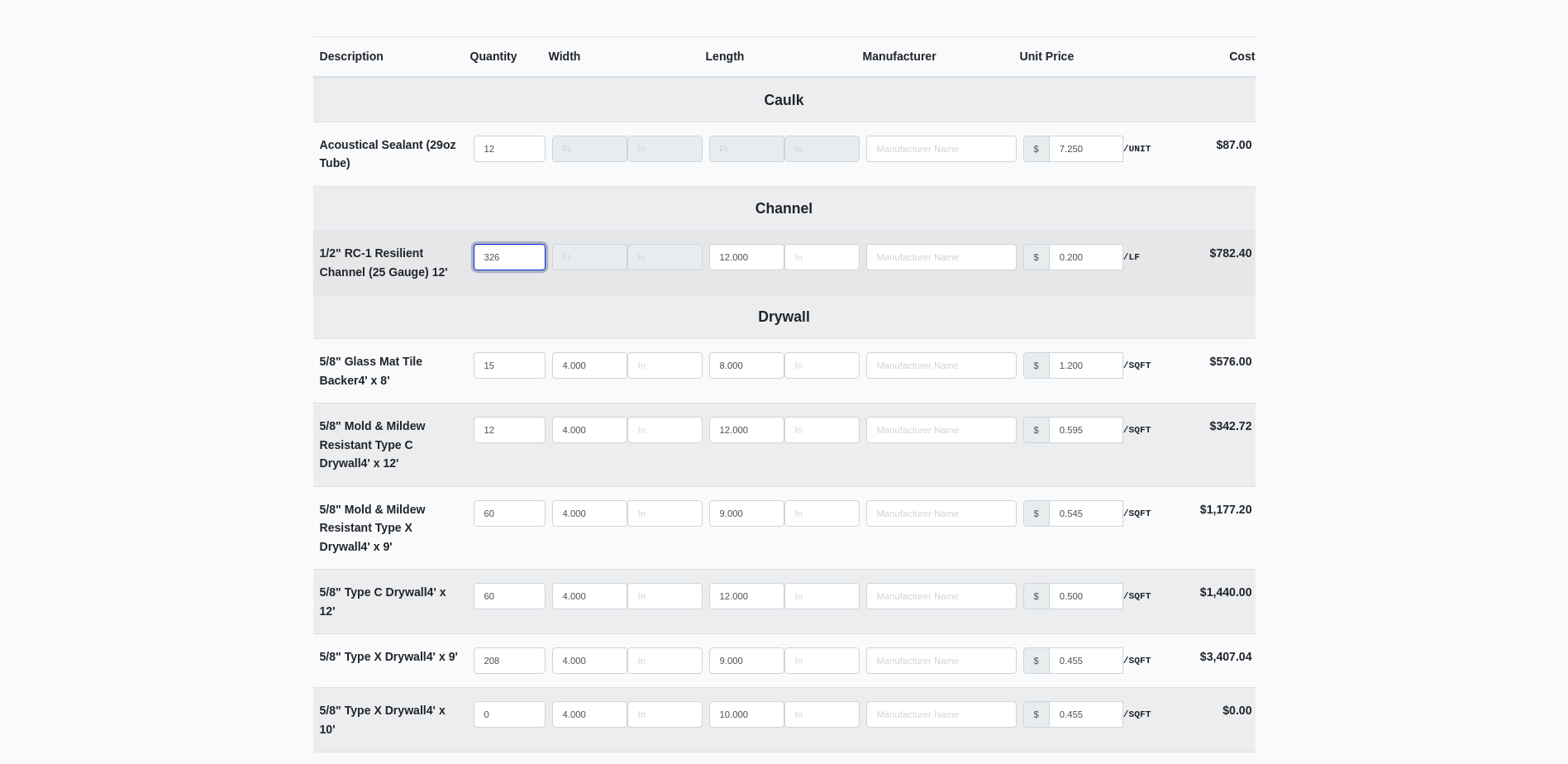
click at [509, 254] on input "326" at bounding box center [509, 257] width 72 height 26
type input "3"
select select
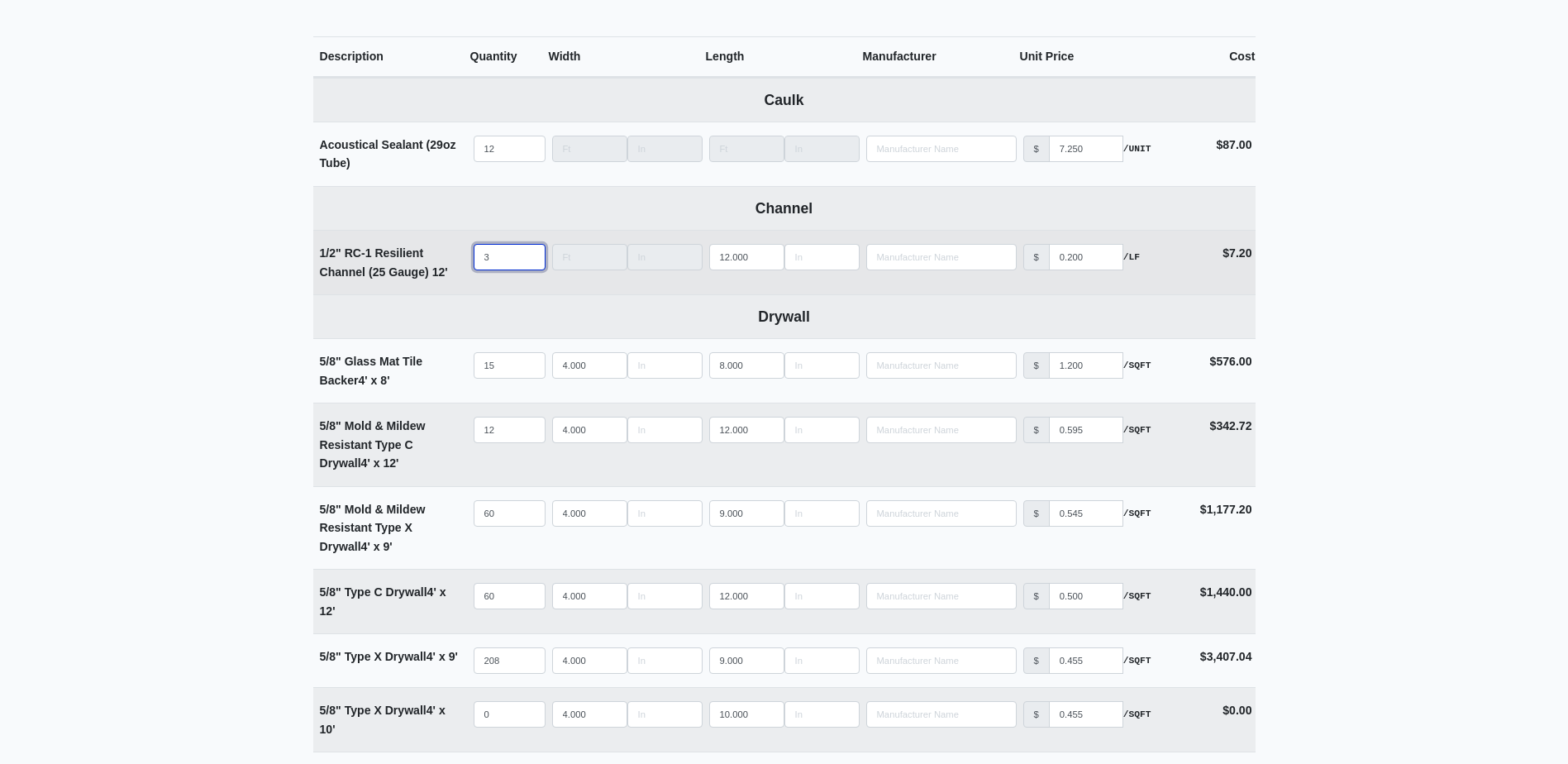
type input "36"
select select
type input "362"
select select
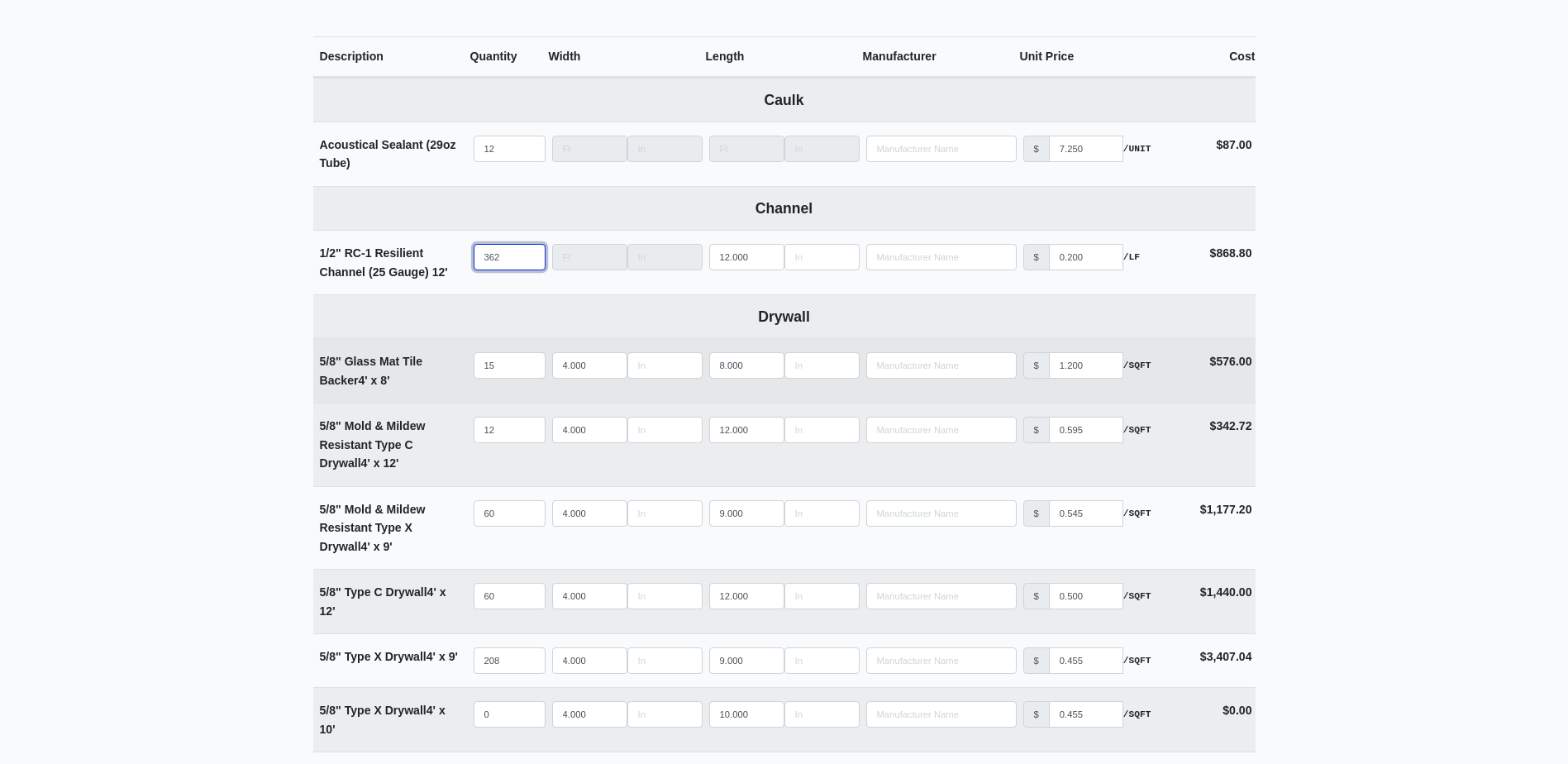
type input "362"
click at [505, 370] on input "15" at bounding box center [509, 365] width 72 height 26
type input "2"
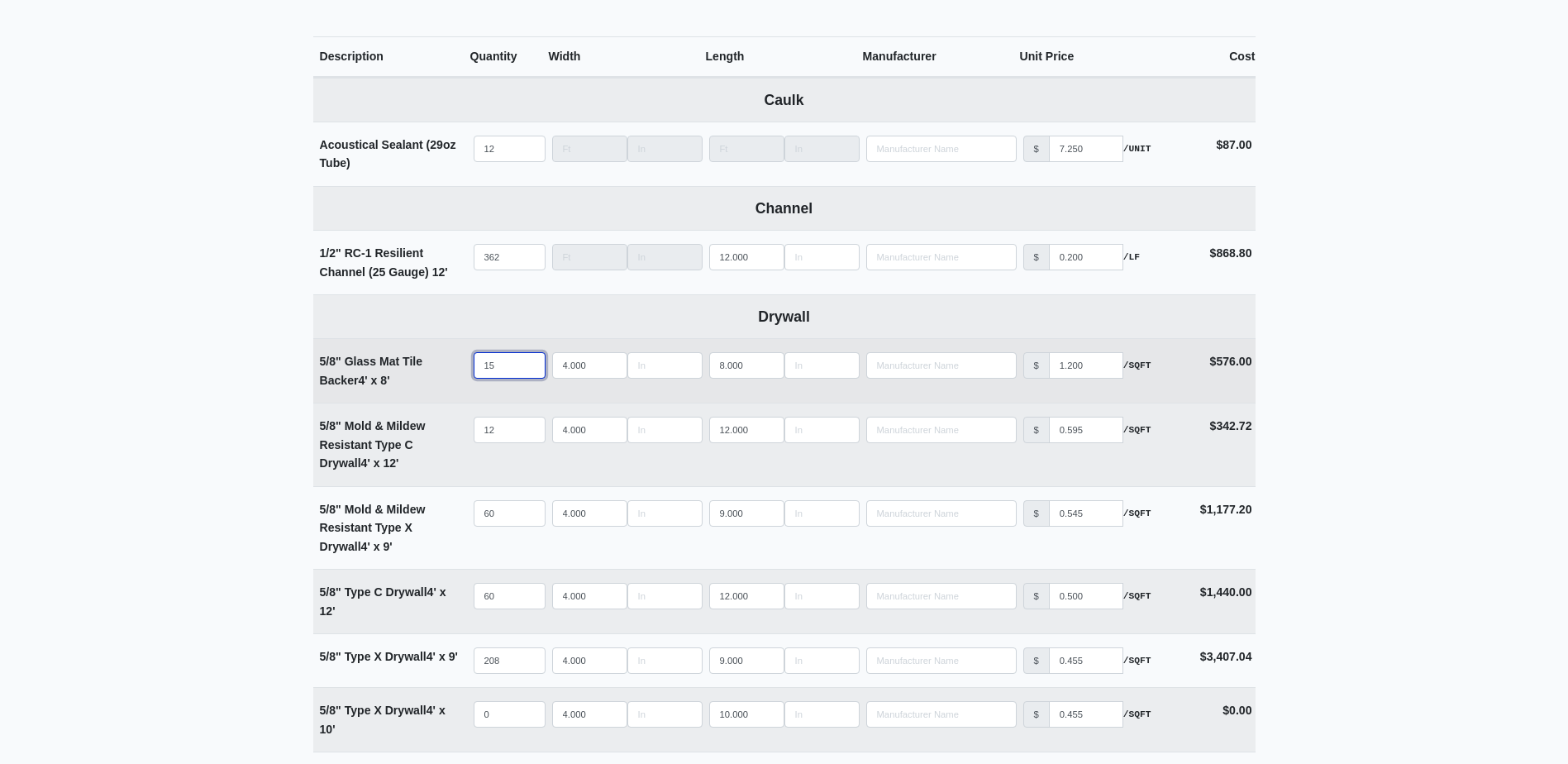
select select
type input "20"
select select
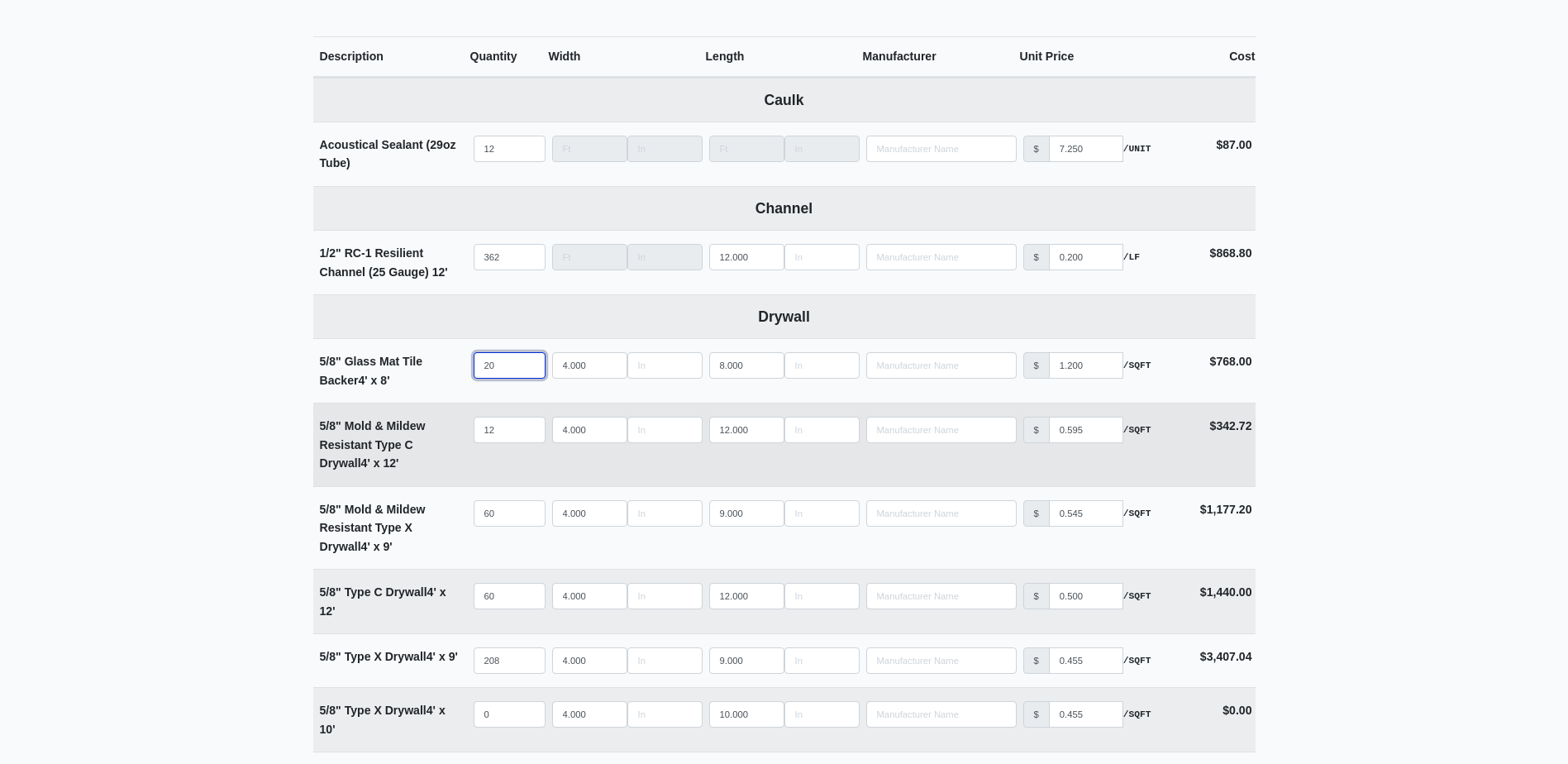
type input "20"
click at [505, 436] on input "12" at bounding box center [509, 429] width 72 height 26
type input "1"
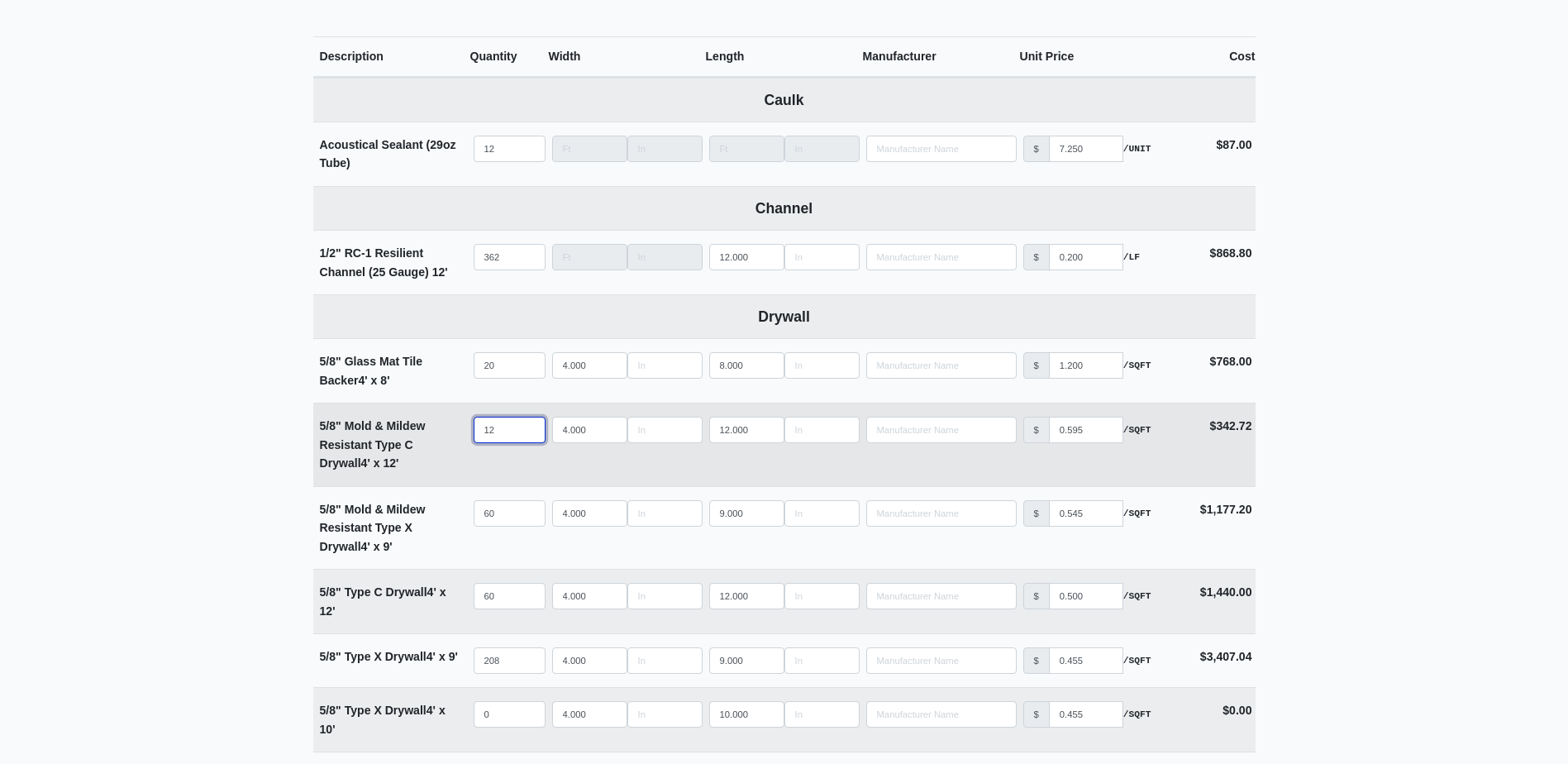
select select
type input "16"
select select
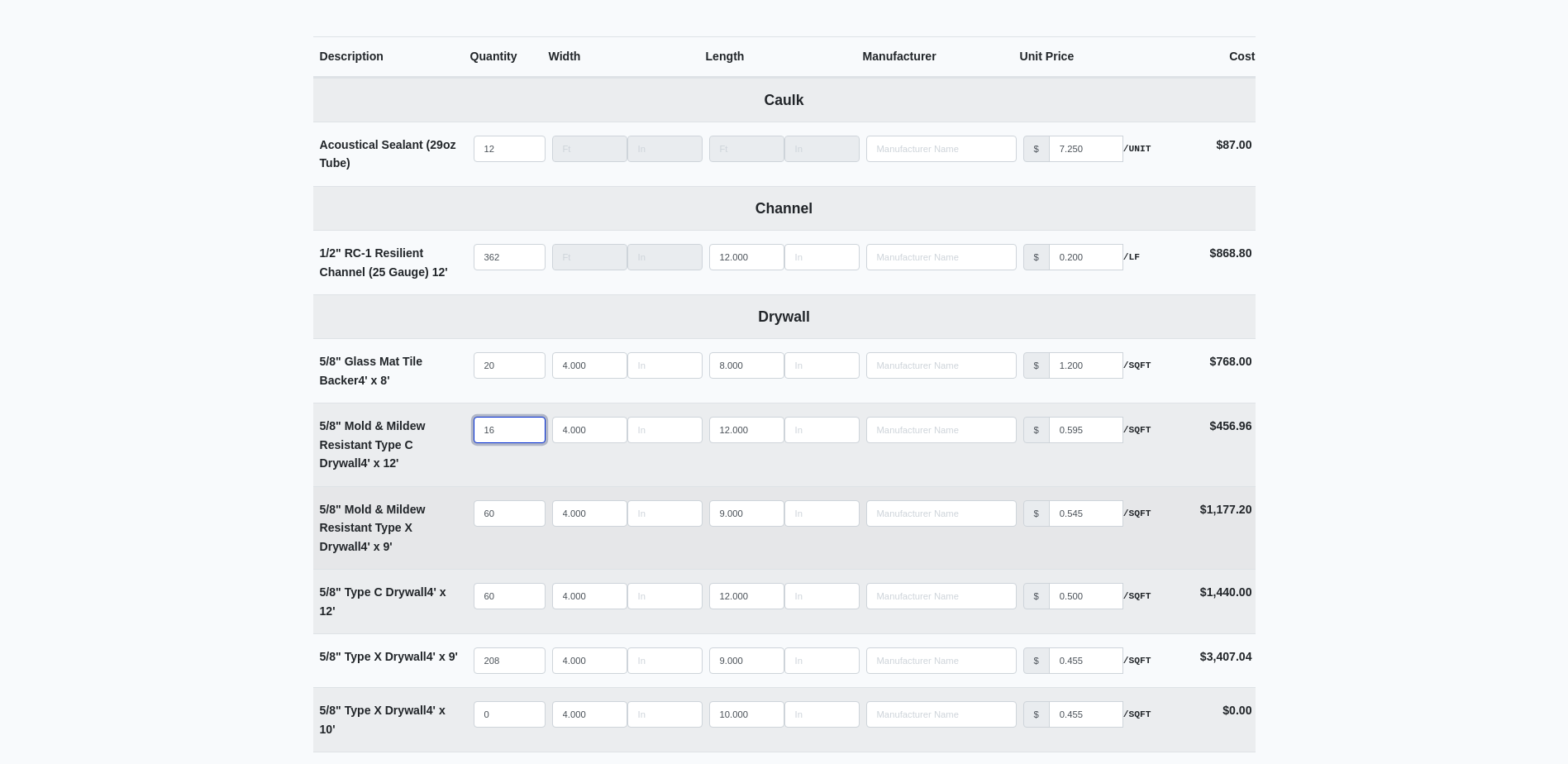
type input "16"
click at [505, 508] on input "60" at bounding box center [509, 513] width 72 height 26
type input "7"
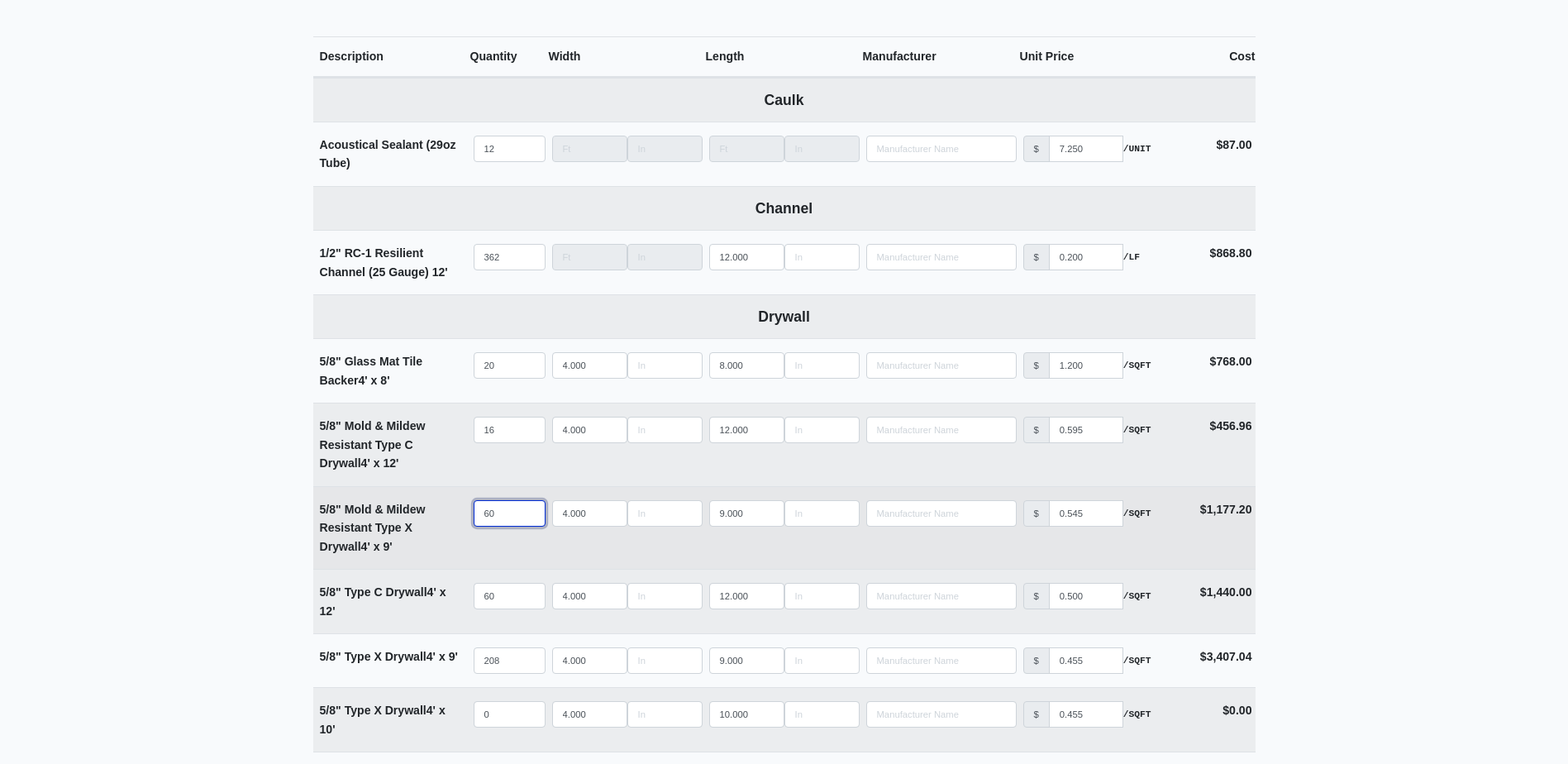
select select
type input "70"
select select
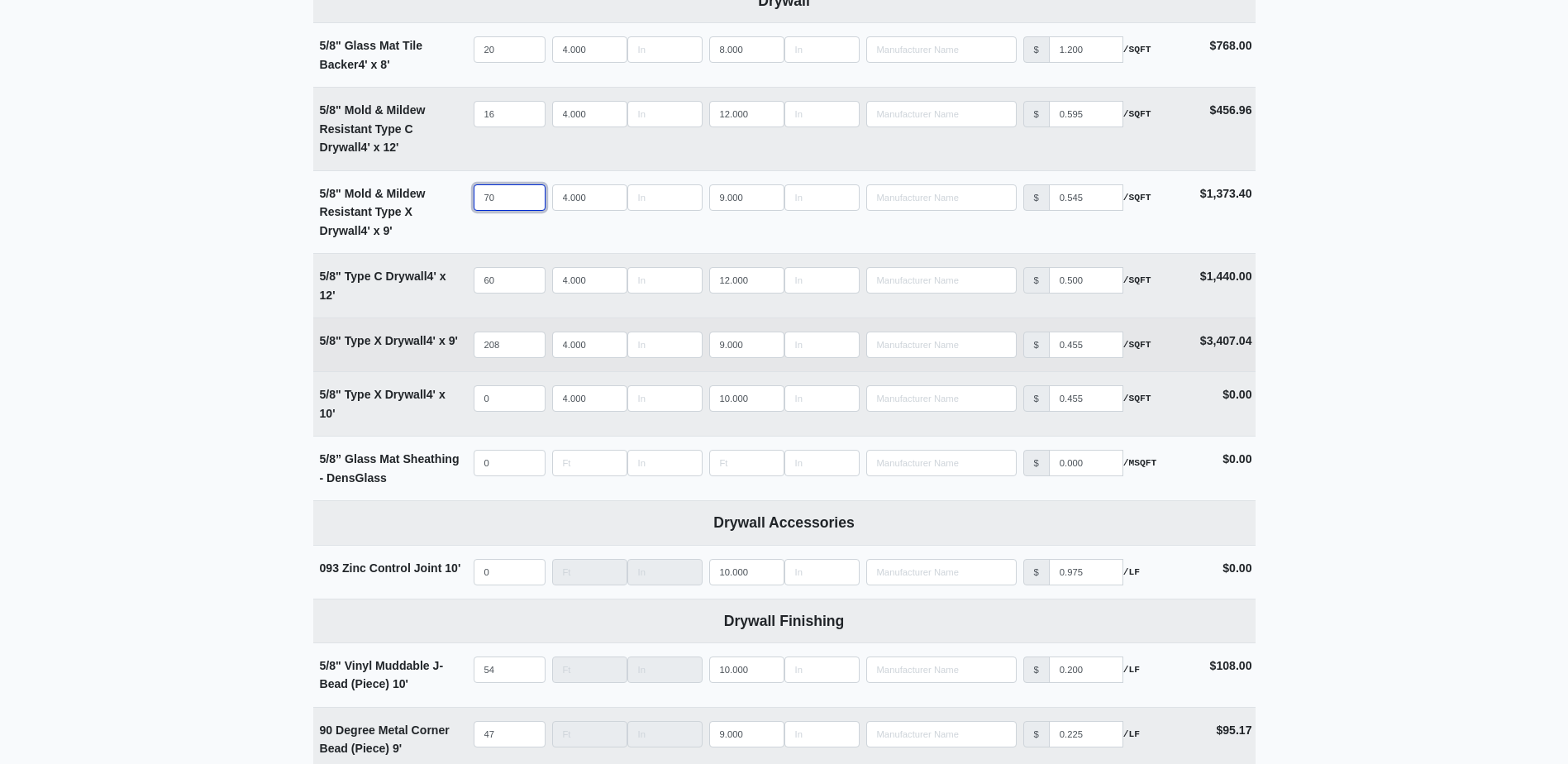
scroll to position [992, 0]
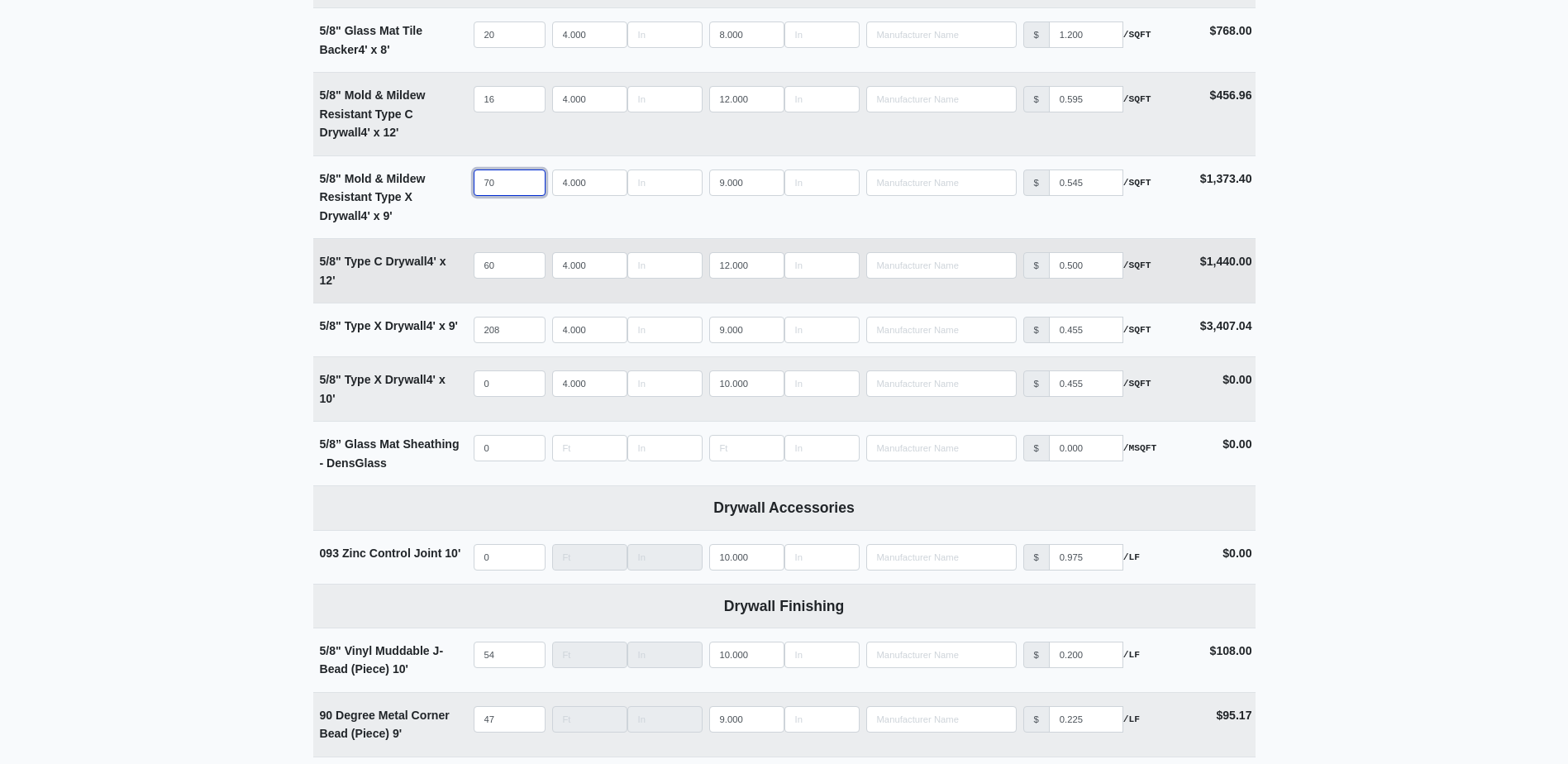
type input "70"
click at [501, 269] on input "60" at bounding box center [509, 265] width 72 height 26
type input "6"
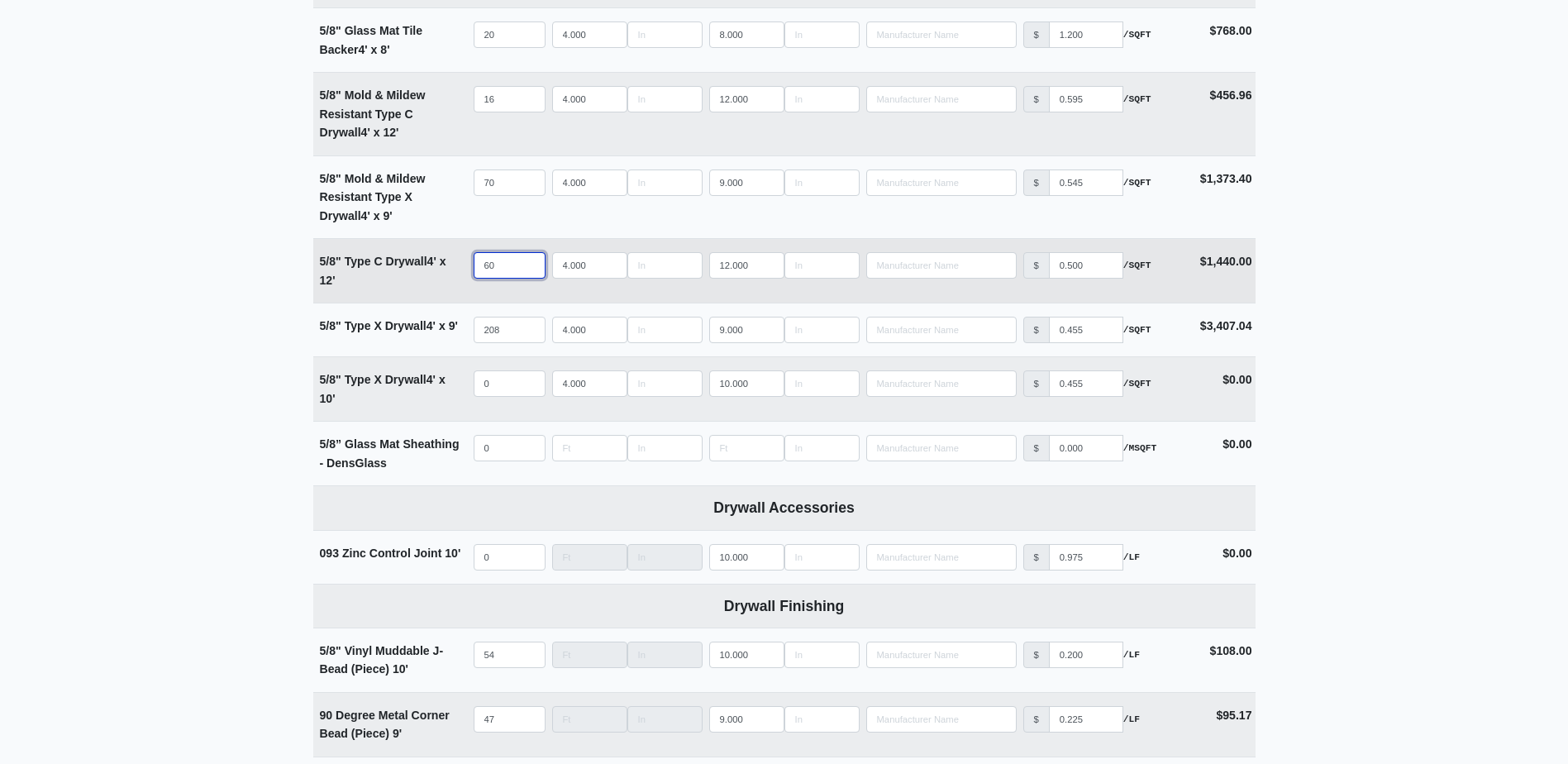
select select
type input "64"
select select
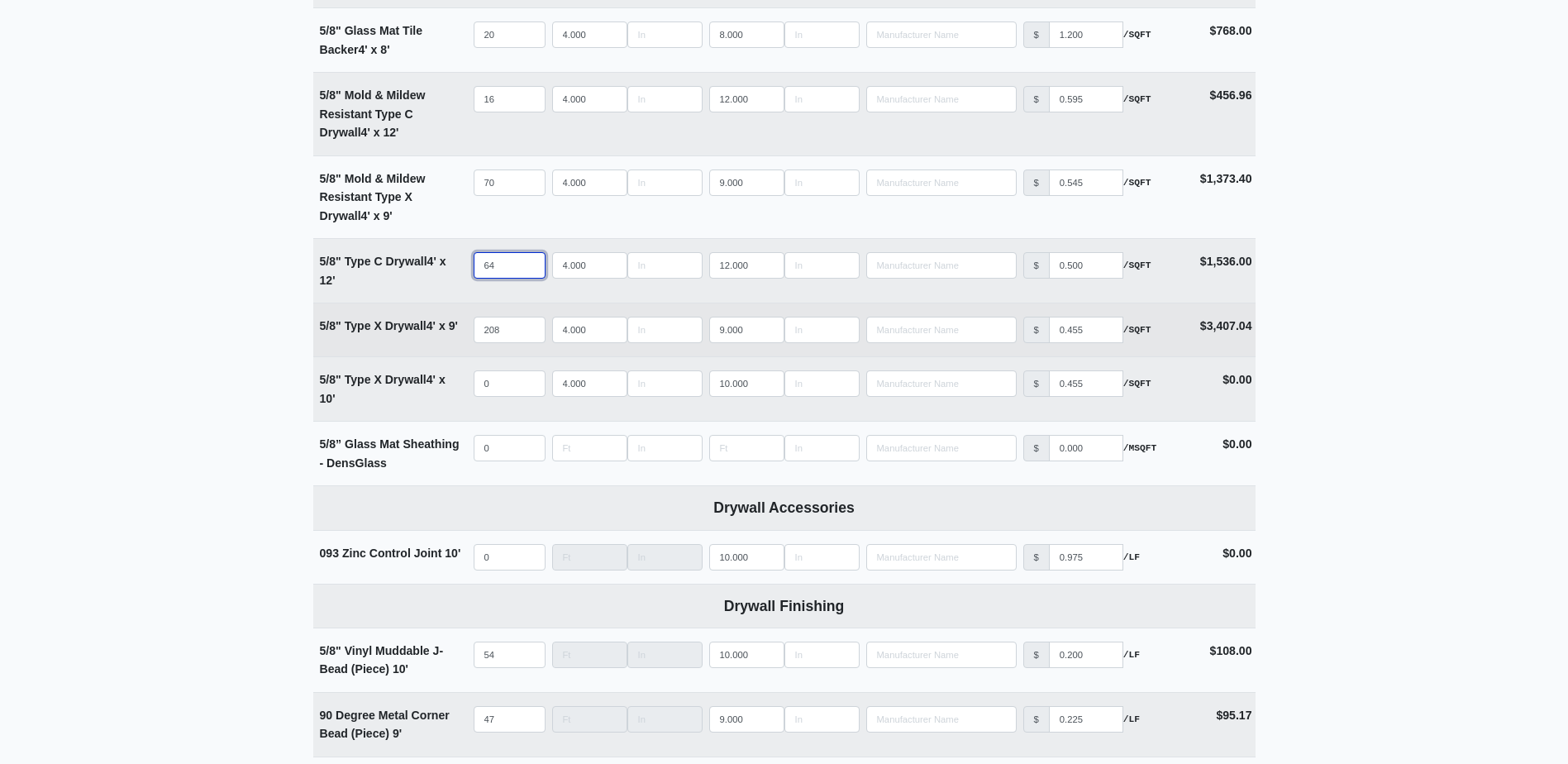
type input "64"
click at [505, 325] on input "208" at bounding box center [509, 329] width 72 height 26
type input "2"
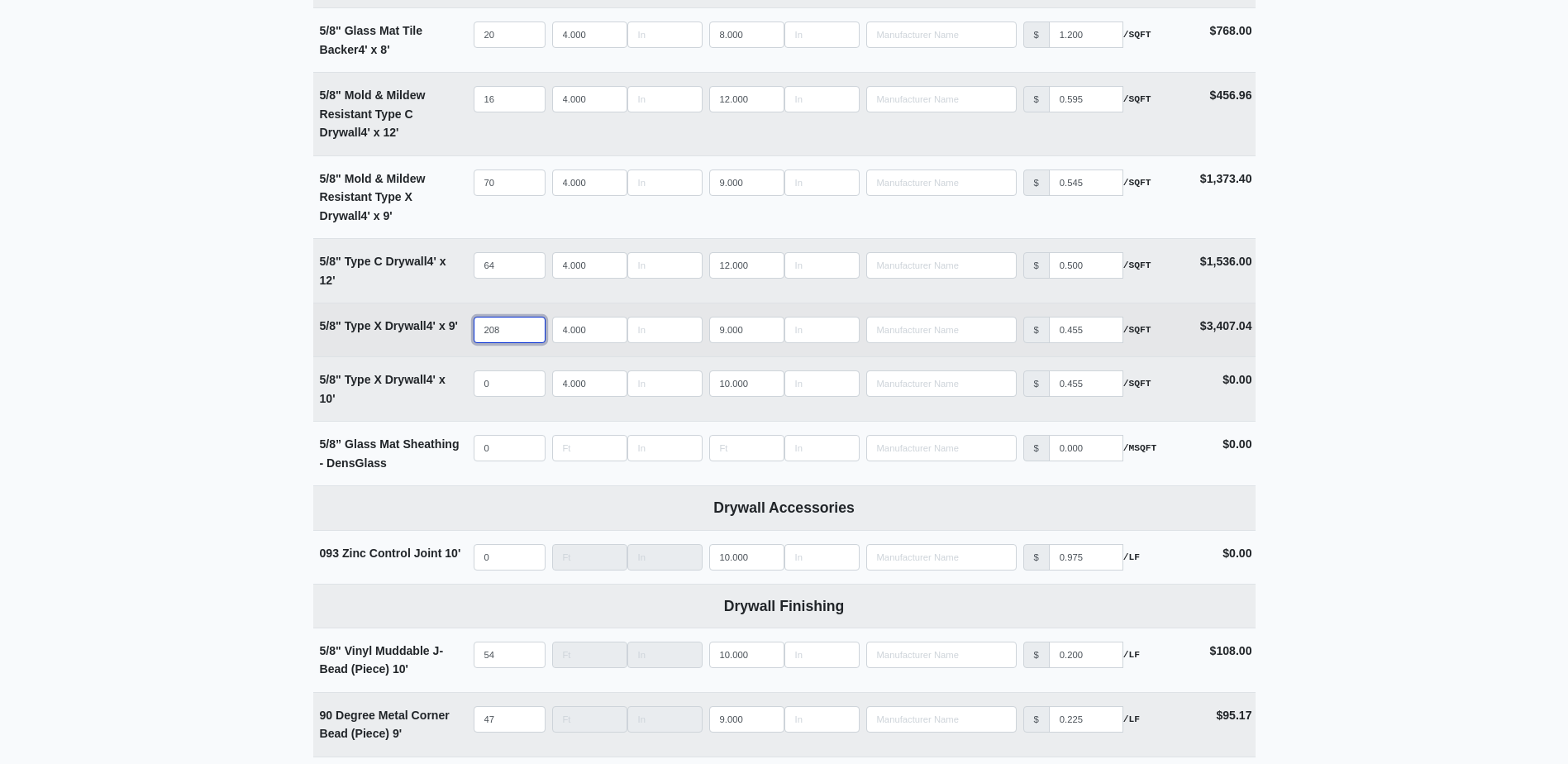
select select
type input "22"
select select
type input "226"
select select
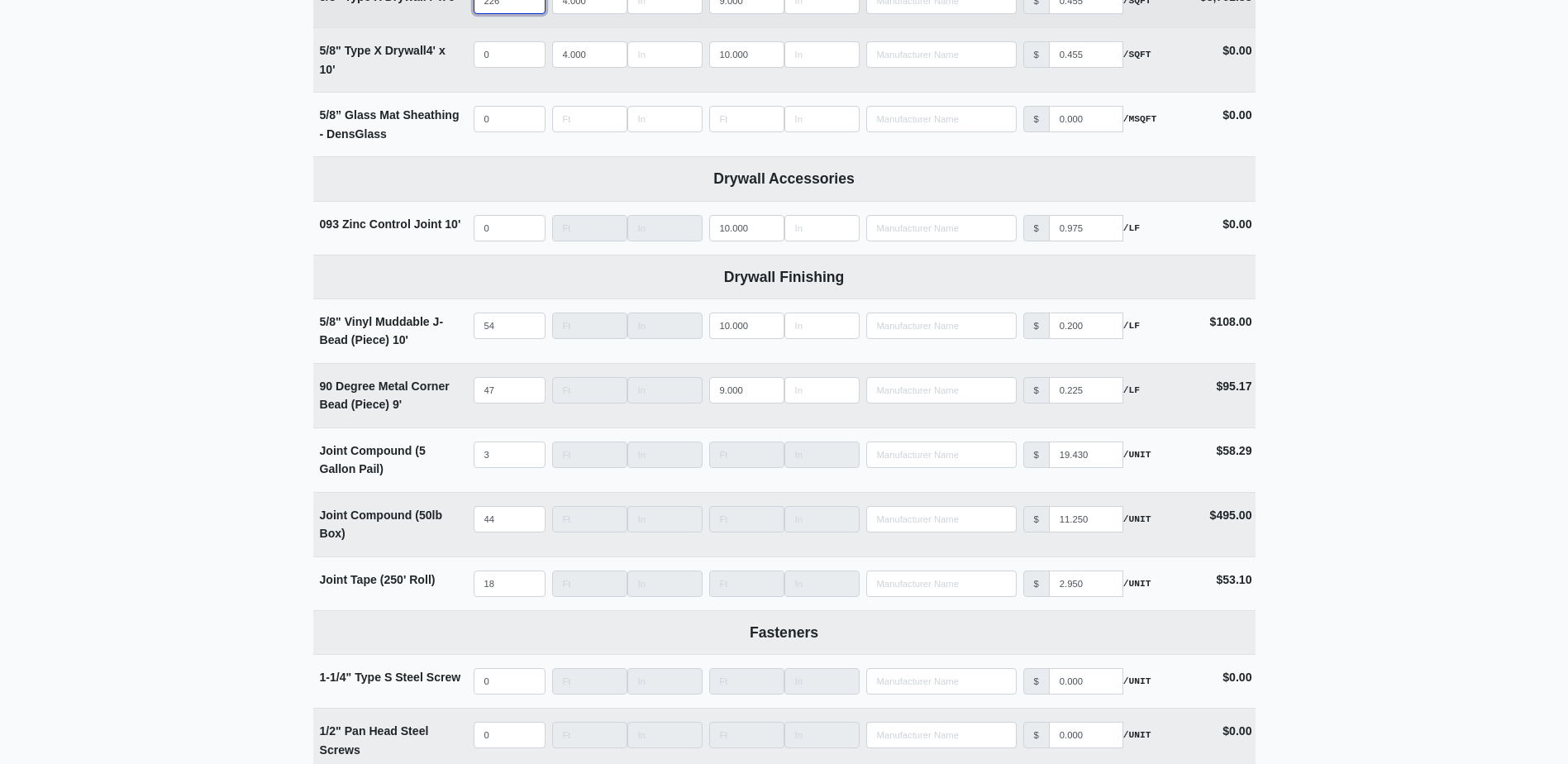
scroll to position [1322, 0]
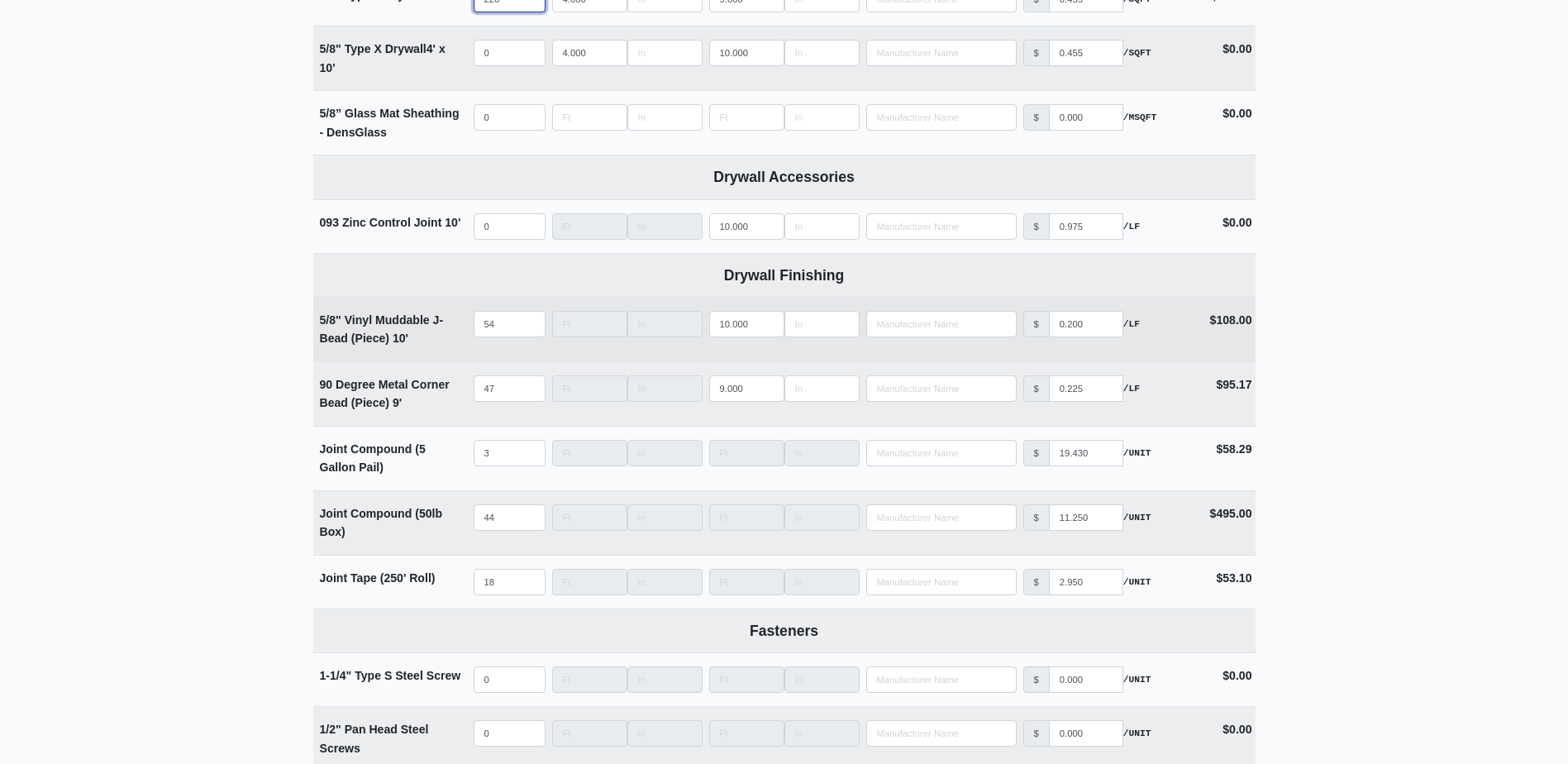
type input "226"
click at [508, 333] on input "54" at bounding box center [509, 323] width 72 height 26
type input "5"
select select
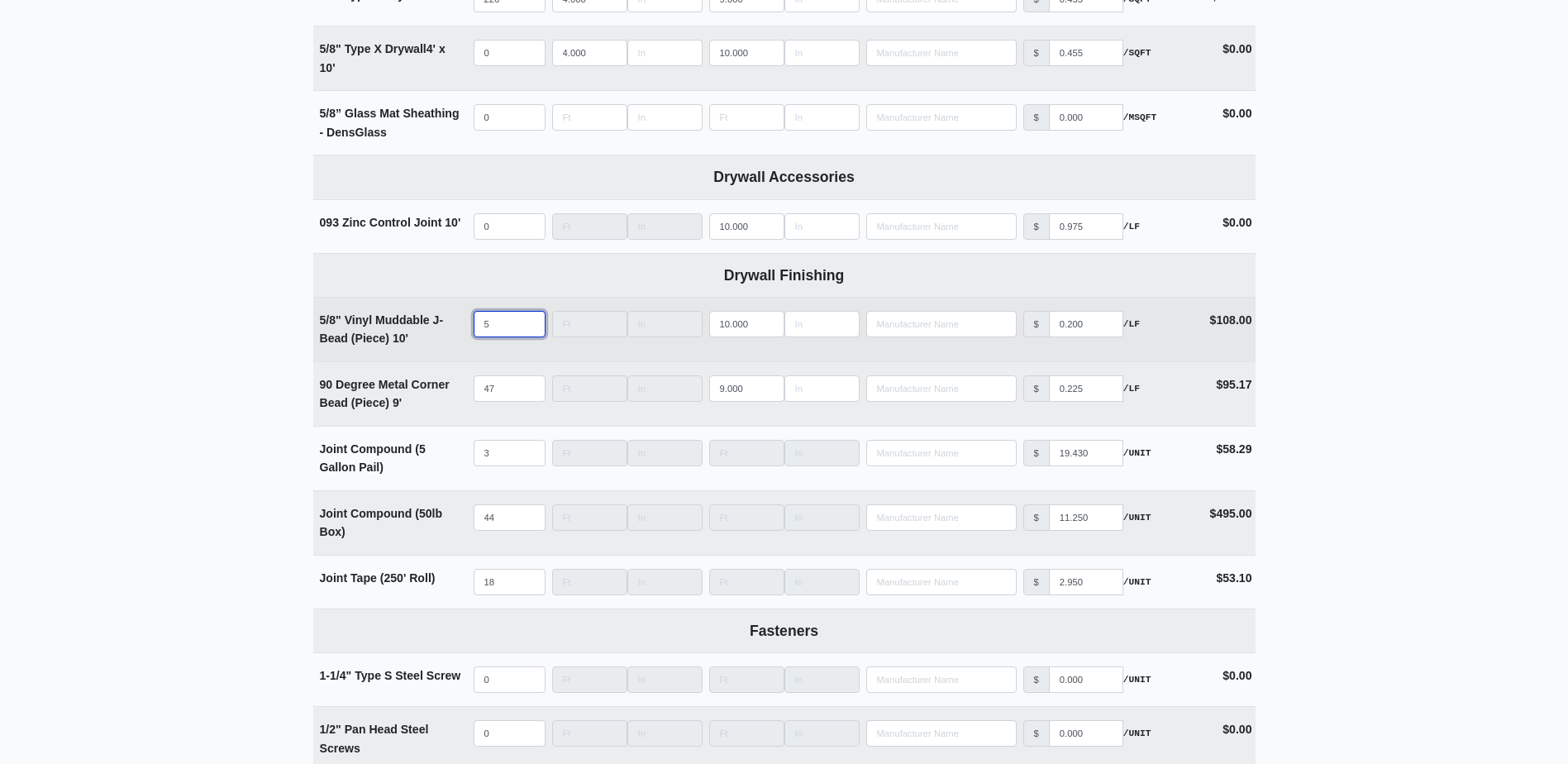
select select
type input "6"
select select
type input "60"
select select
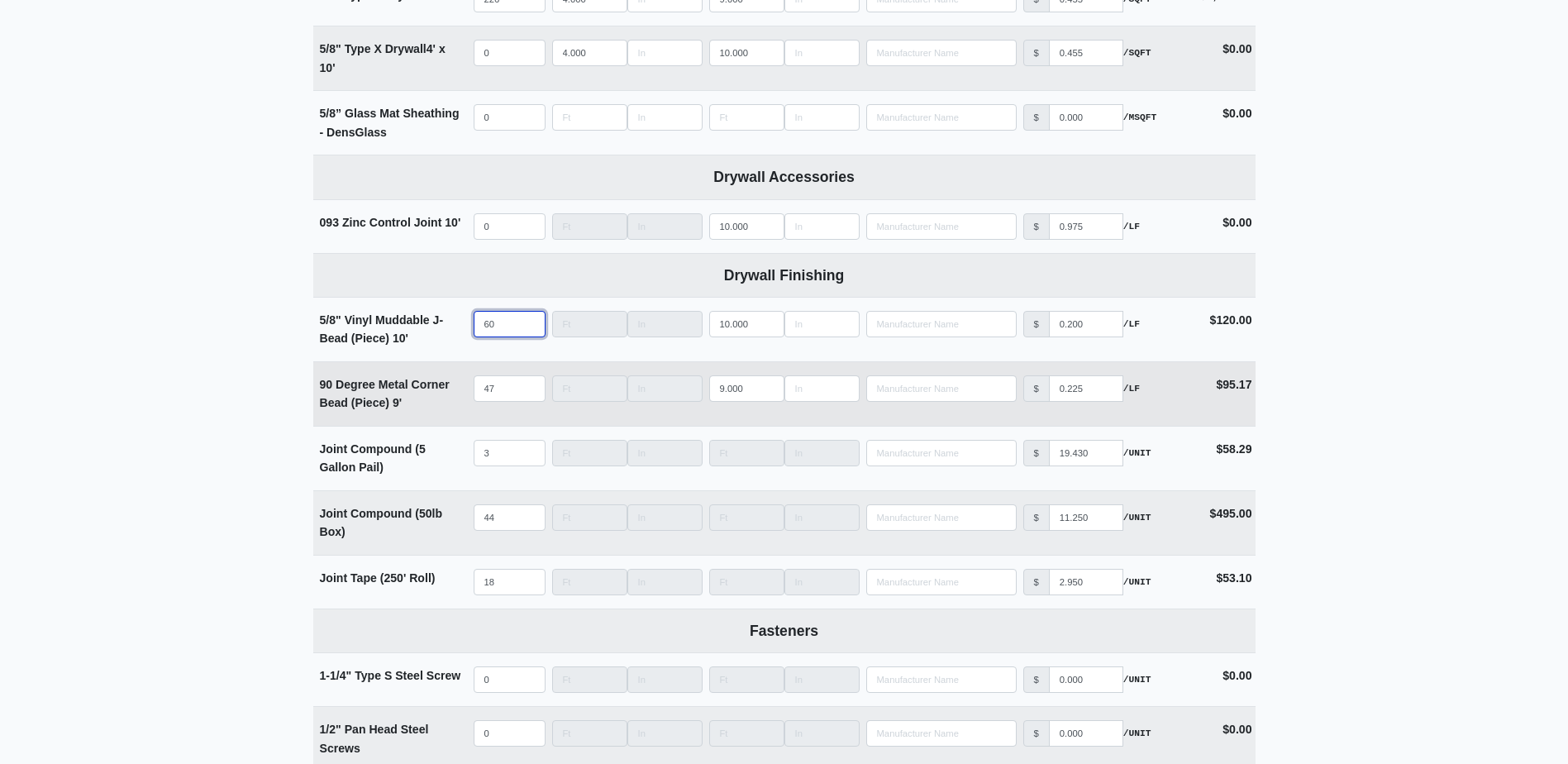
type input "60"
click at [503, 379] on input "47" at bounding box center [509, 388] width 72 height 26
type input "4"
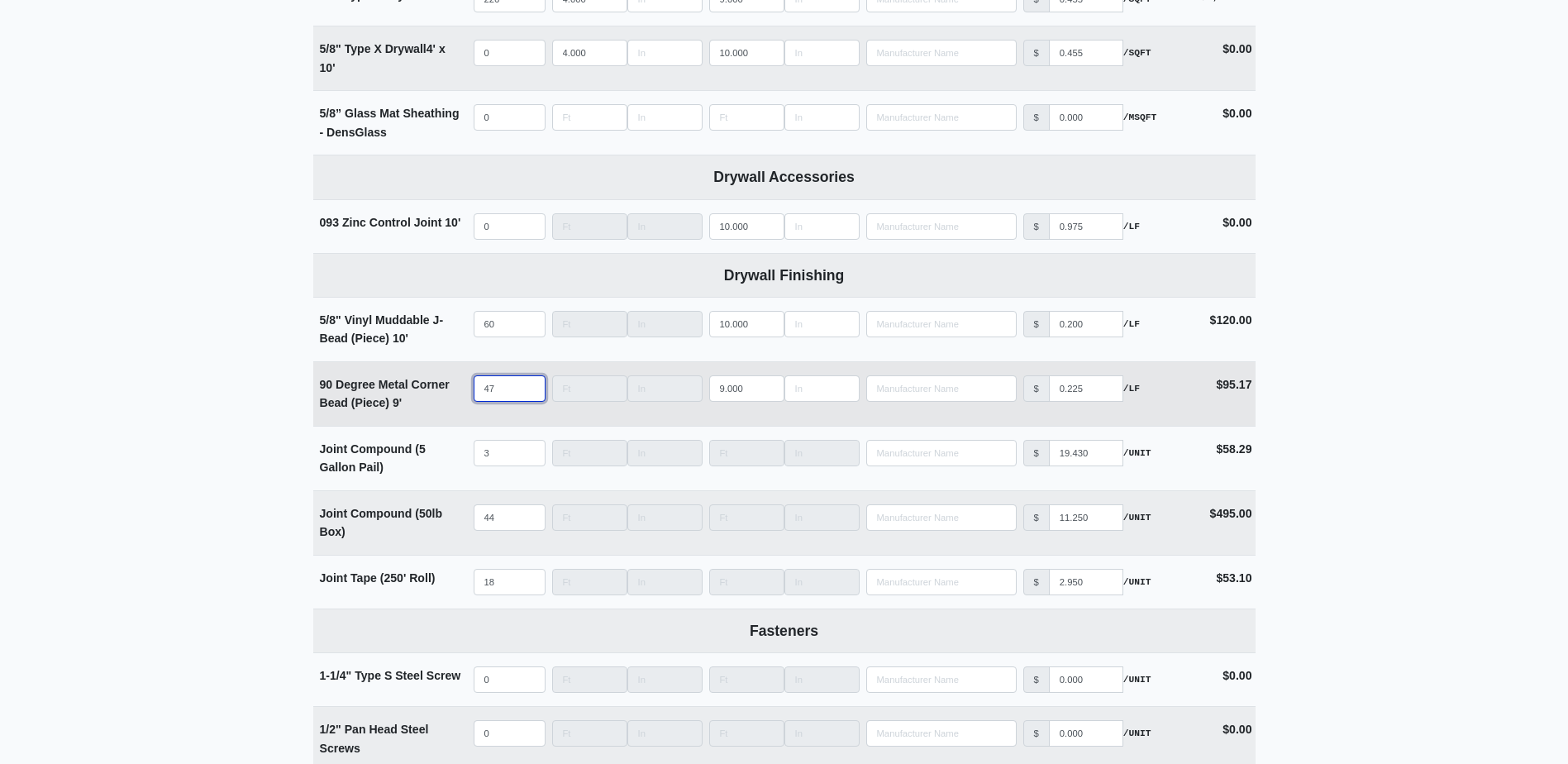
select select
type input "49"
select select
type input "49"
click at [506, 528] on input "44" at bounding box center [509, 517] width 72 height 26
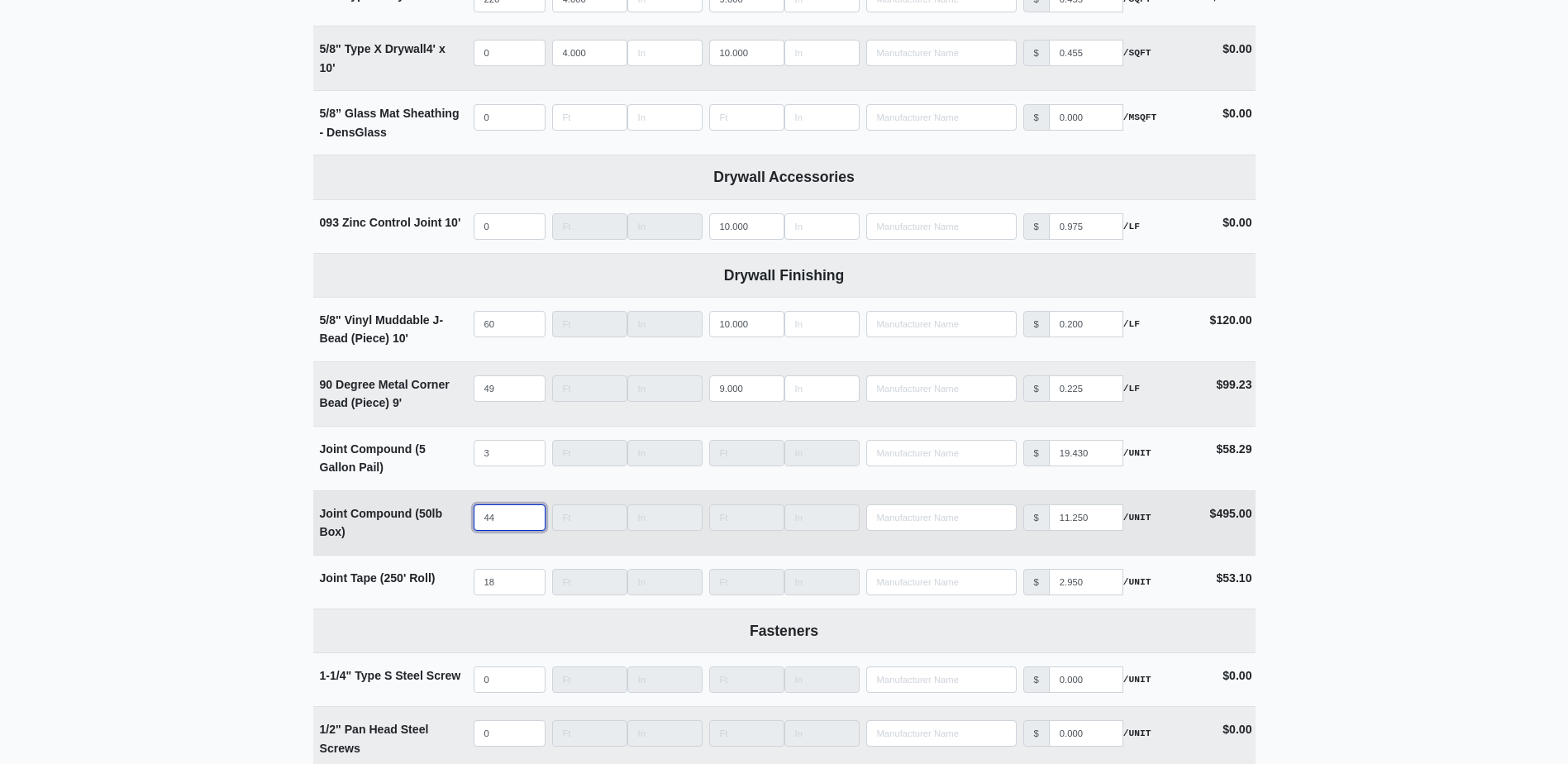
click at [506, 528] on input "44" at bounding box center [509, 517] width 72 height 26
type input "4"
select select
type input "49"
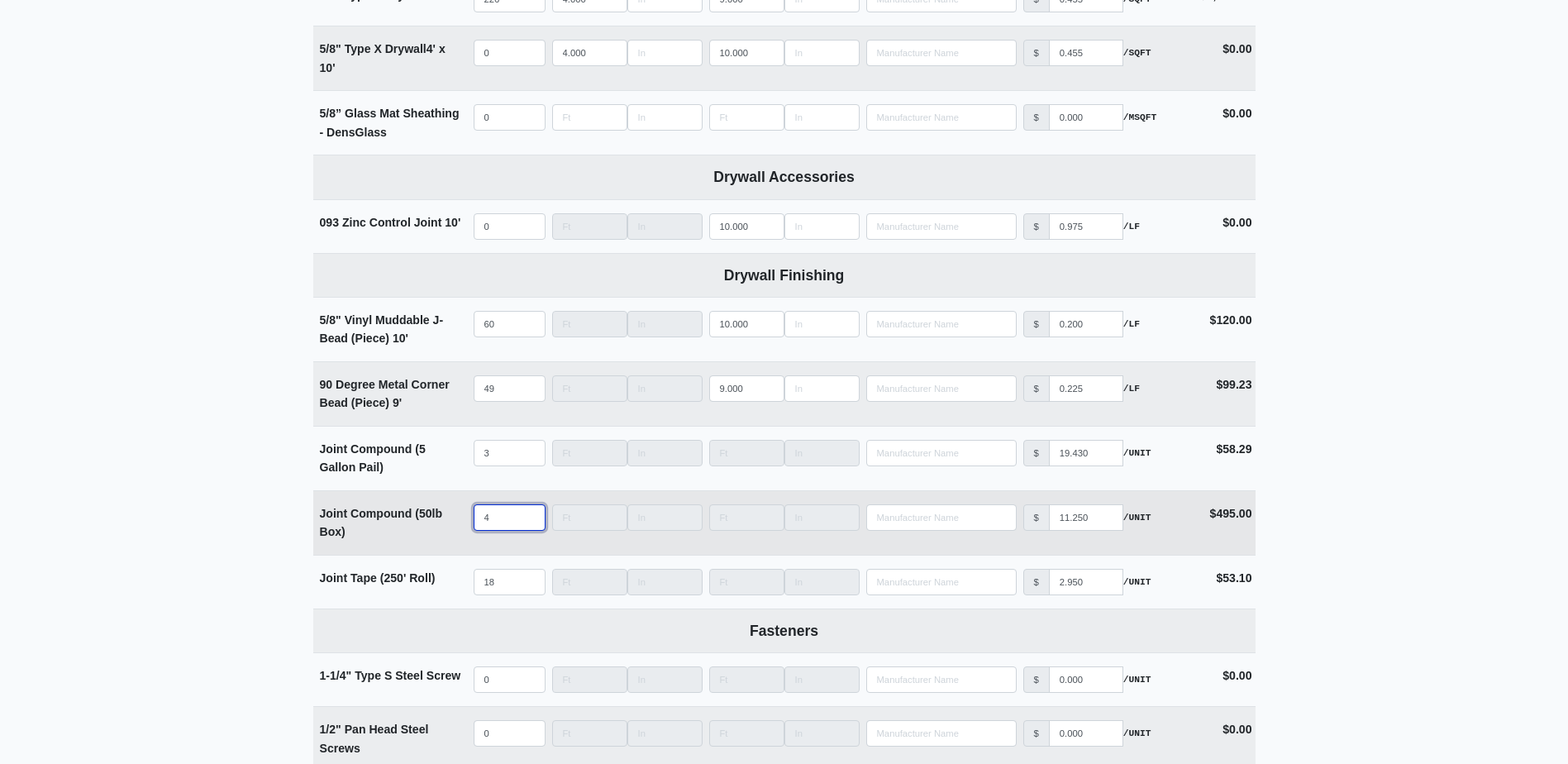
select select
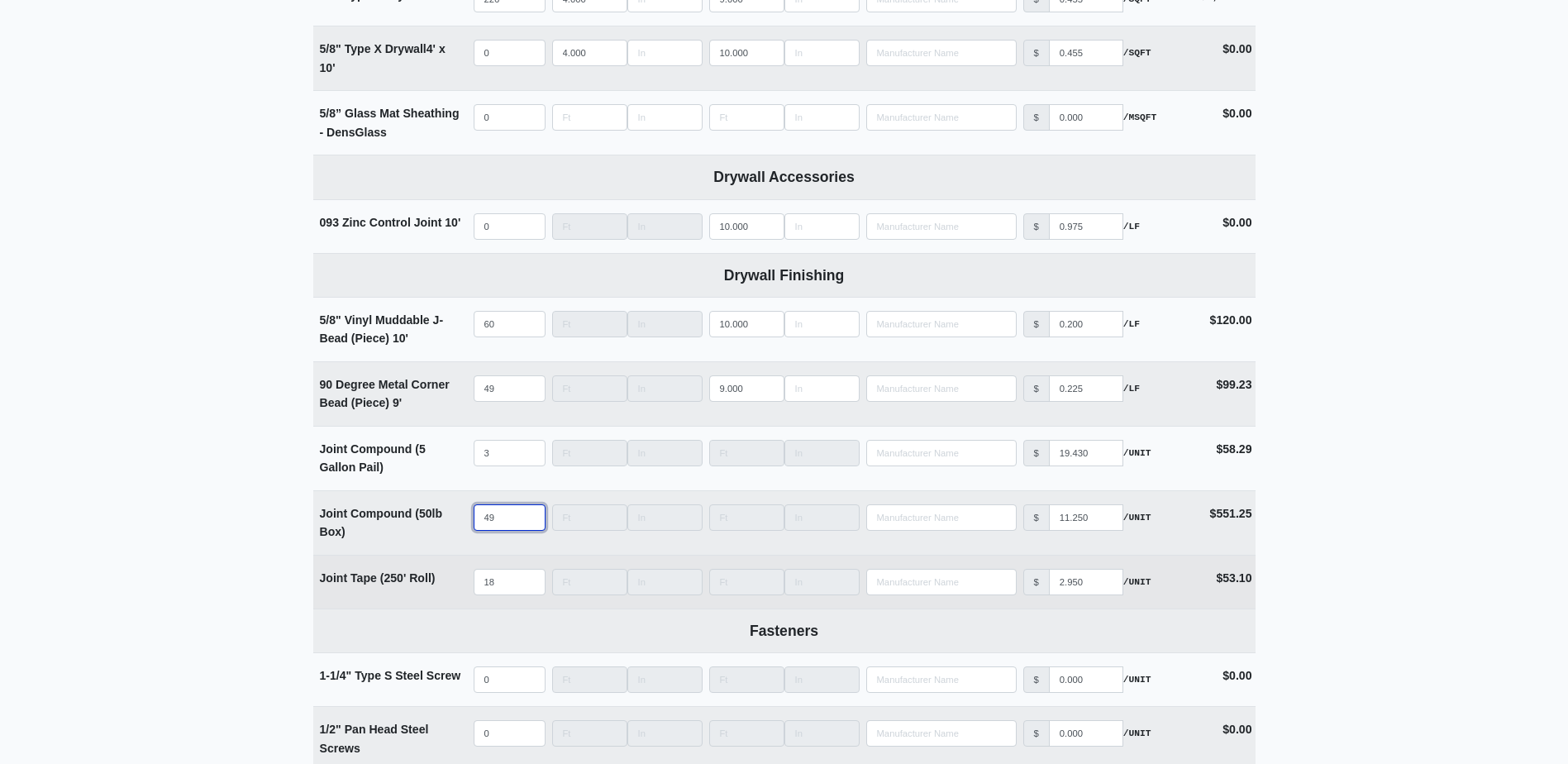
type input "49"
click at [508, 584] on input "18" at bounding box center [509, 582] width 72 height 26
type input "2"
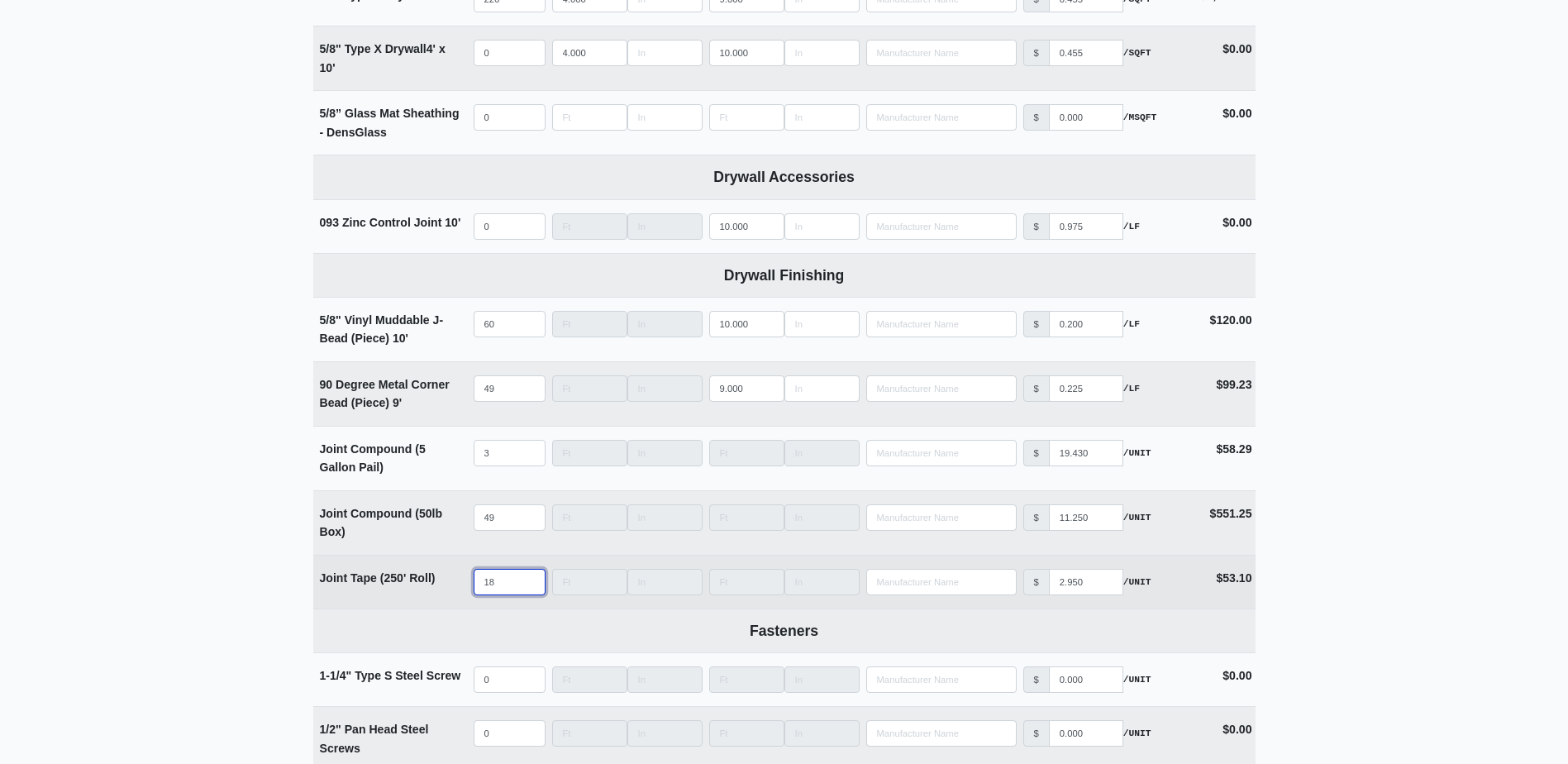
select select
type input "20"
select select
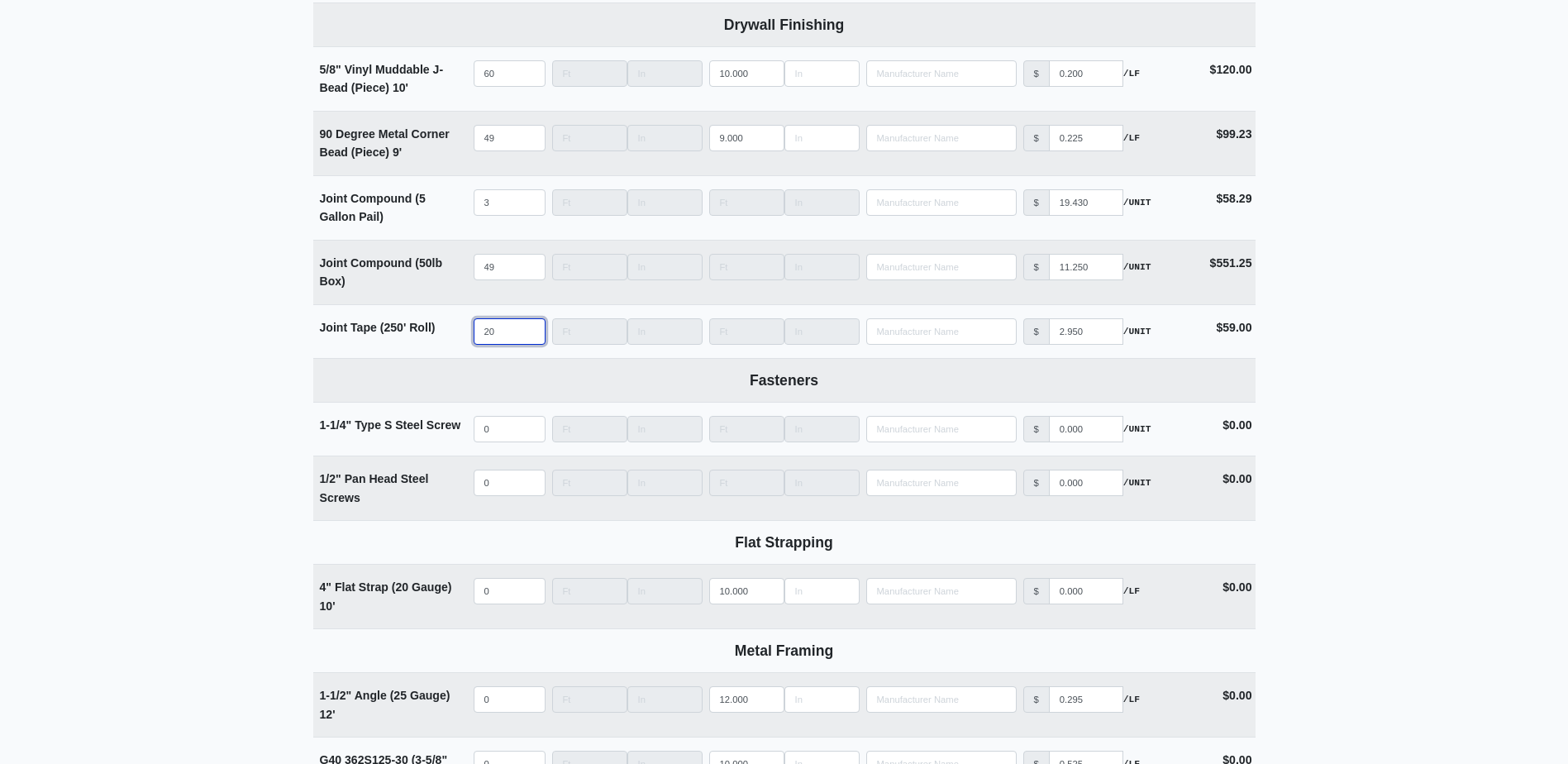
scroll to position [1157, 0]
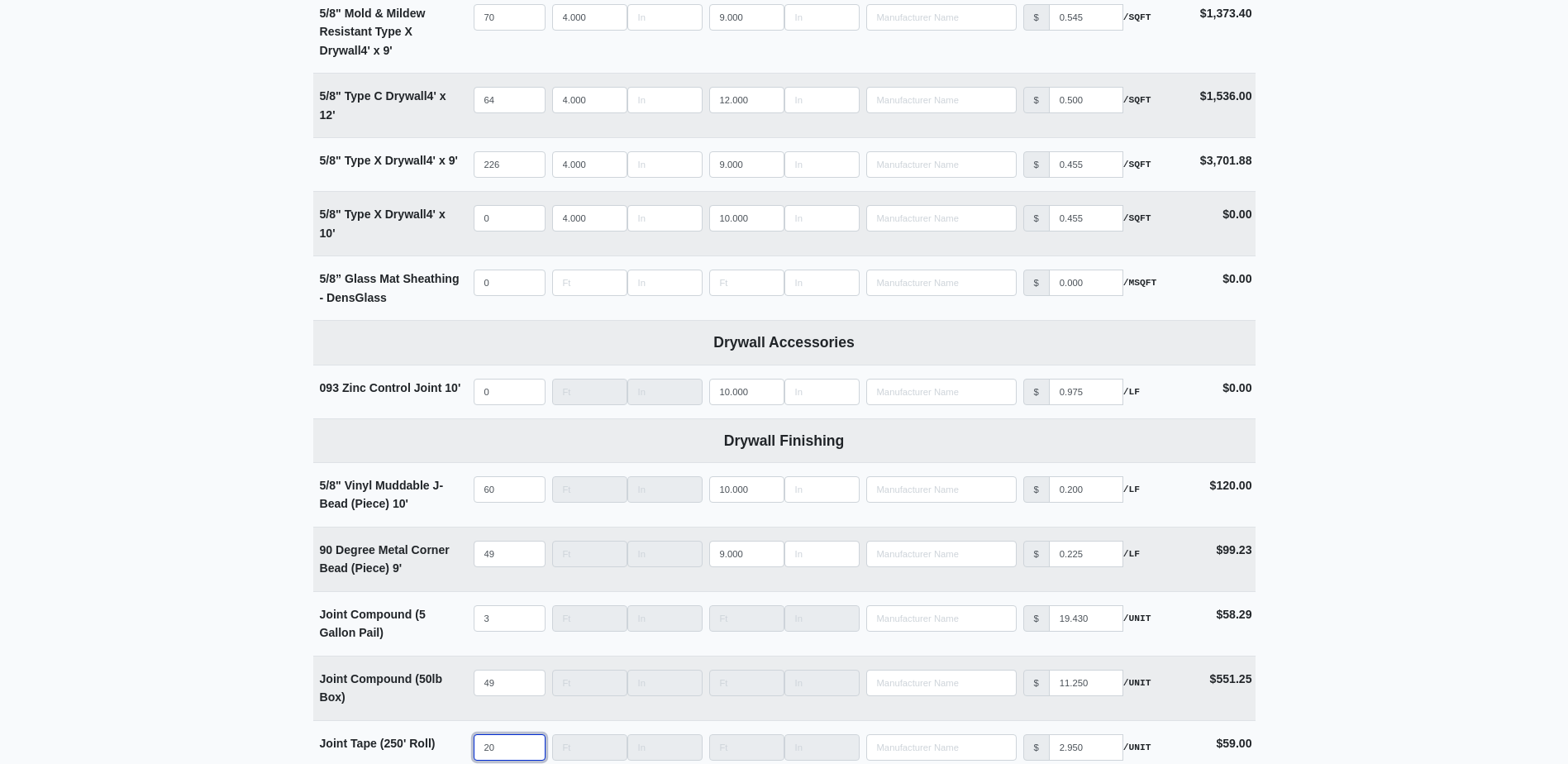
type input "20"
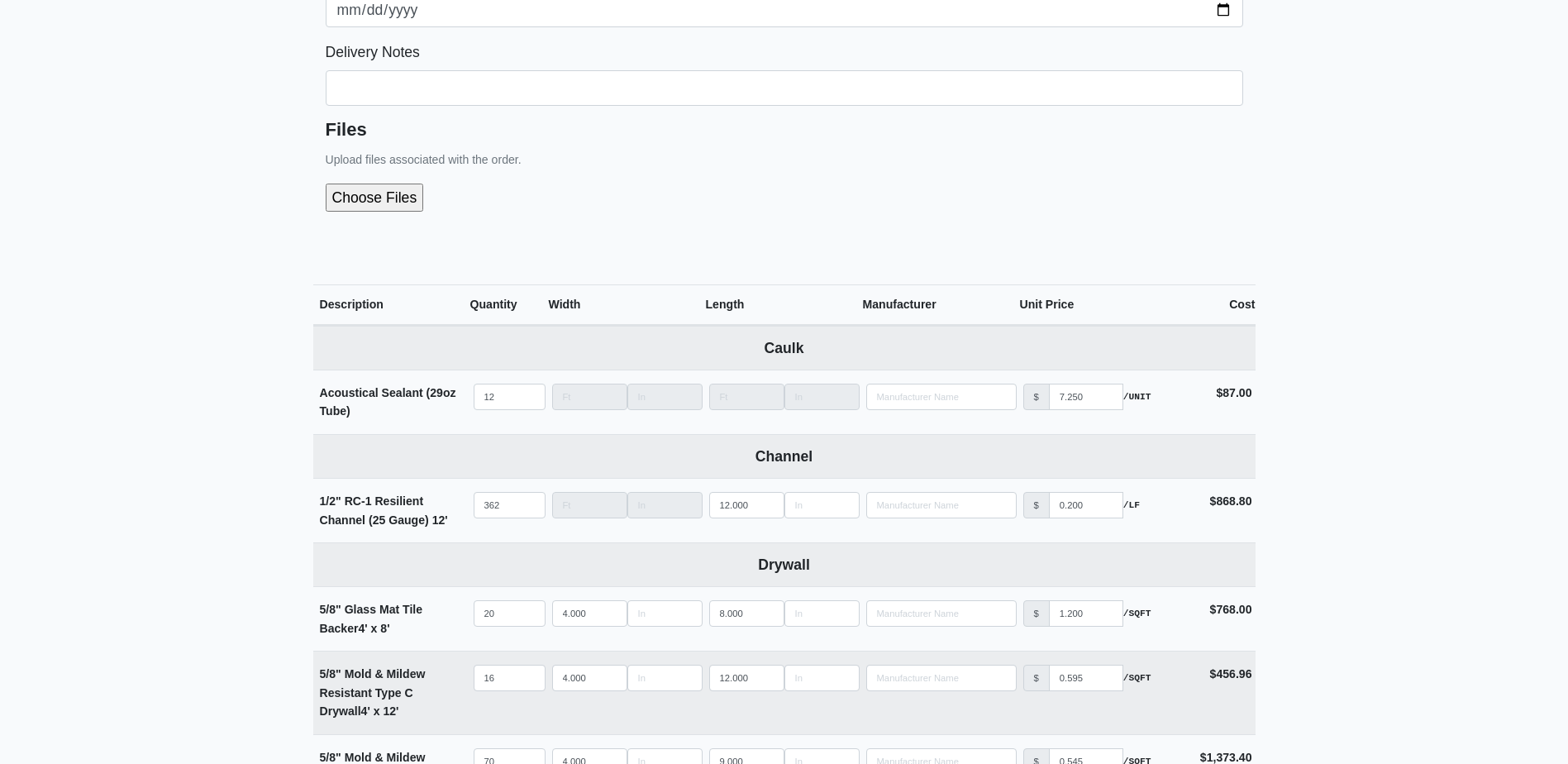
scroll to position [0, 0]
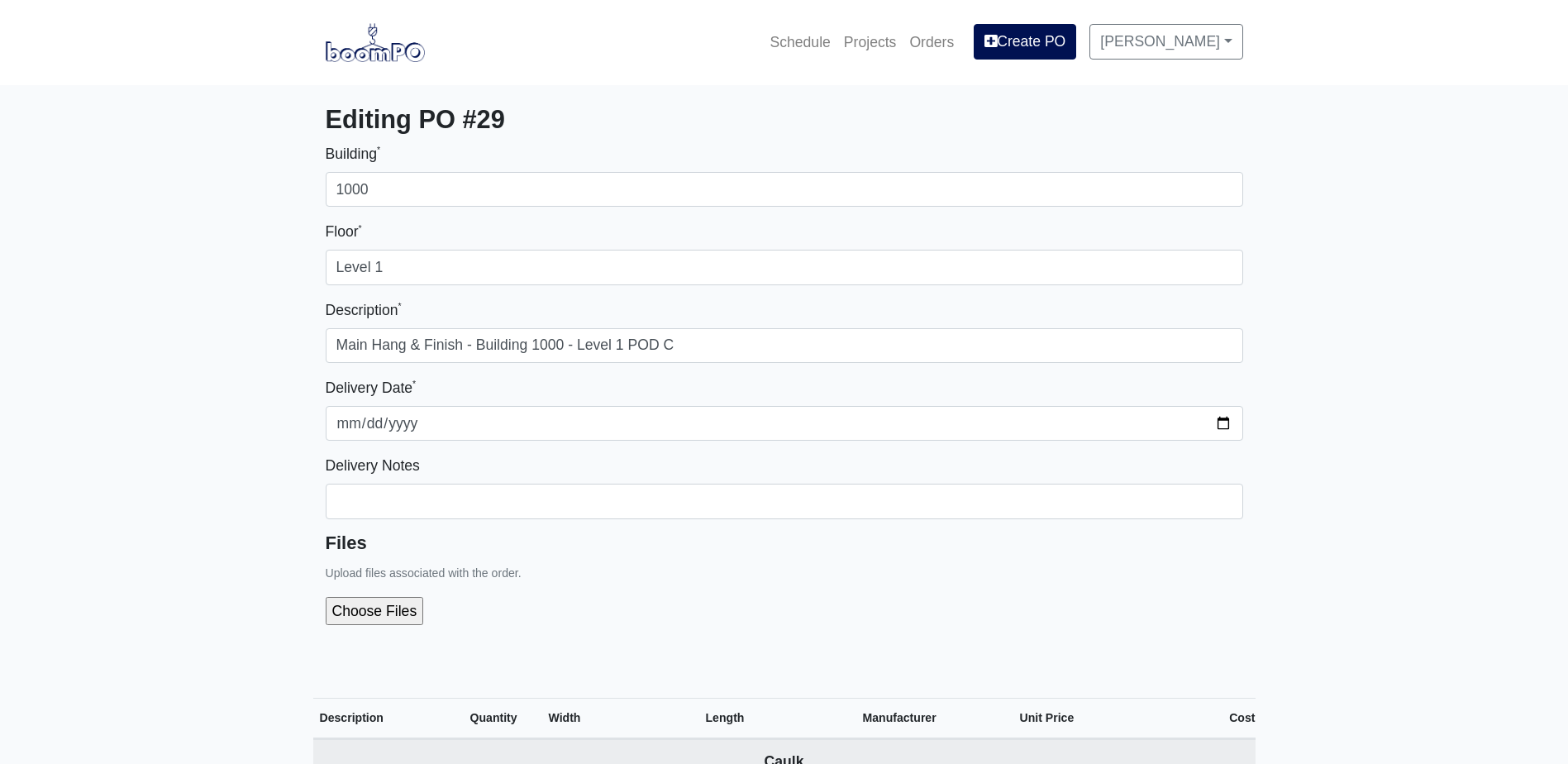
click at [376, 600] on input "file" at bounding box center [463, 611] width 275 height 28
type input "C:\fakepath\B1000 Level 1 POD C.pdf"
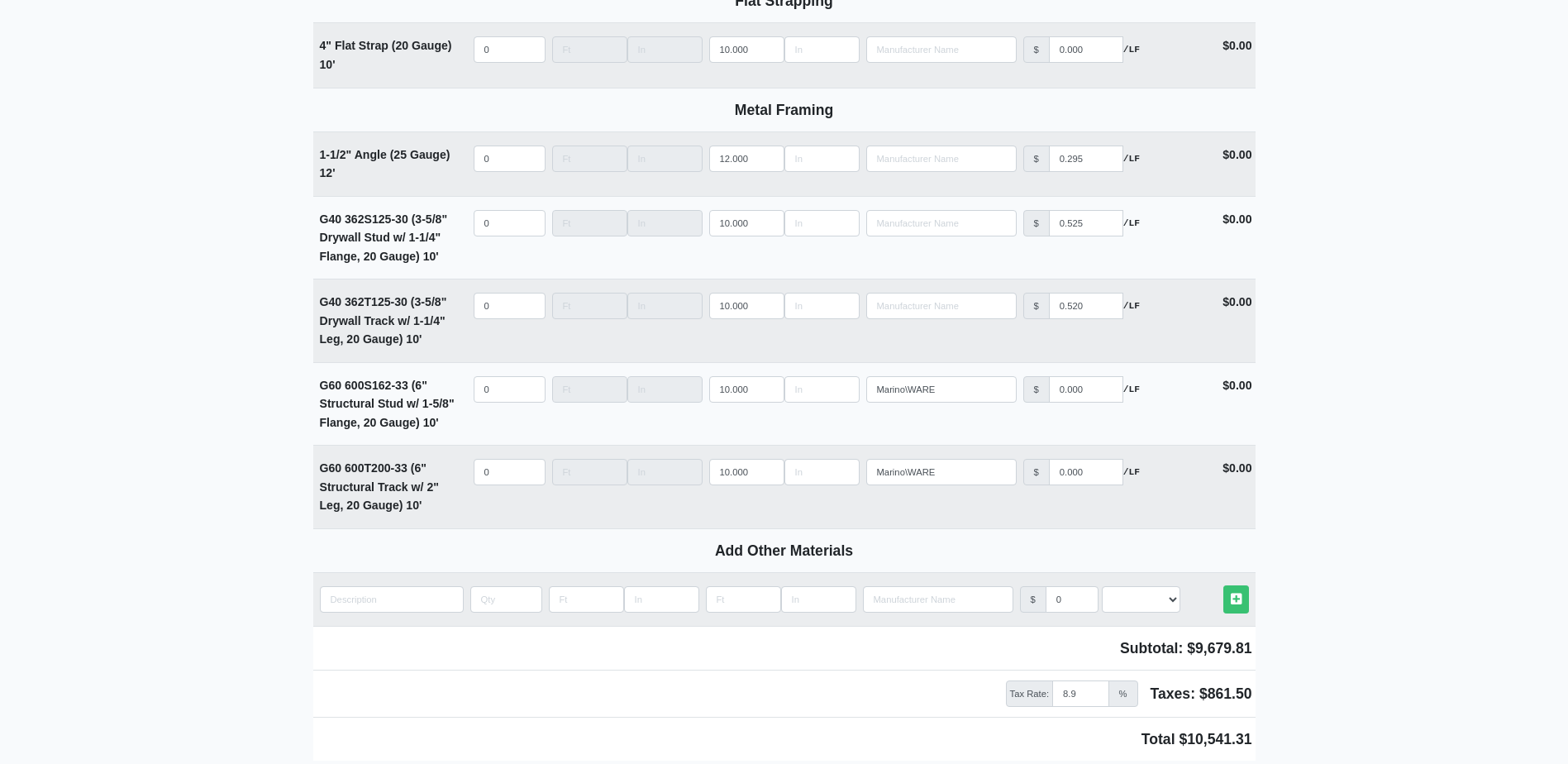
scroll to position [2344, 0]
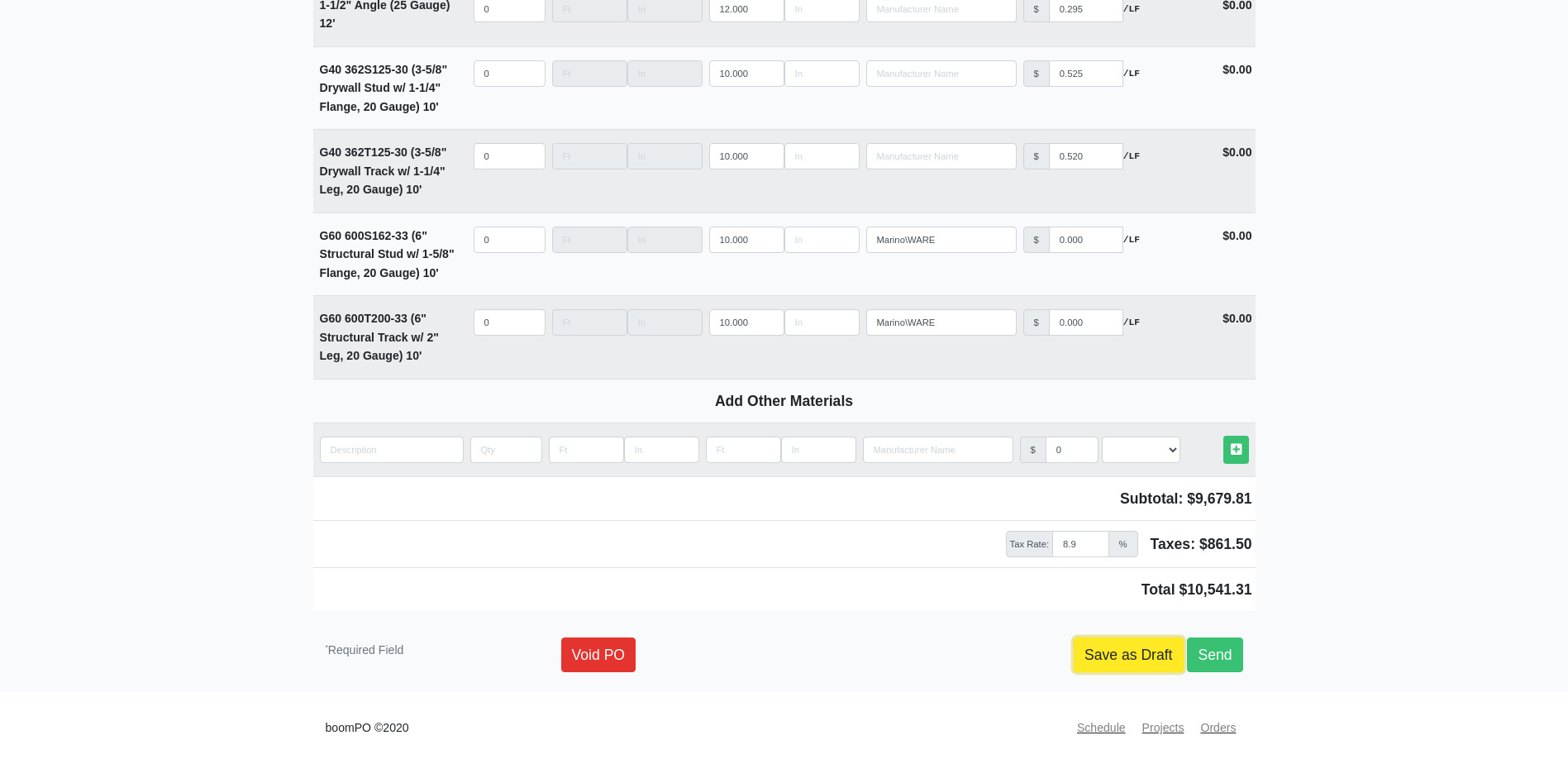
click at [1131, 645] on link "Save as Draft" at bounding box center [1128, 654] width 110 height 34
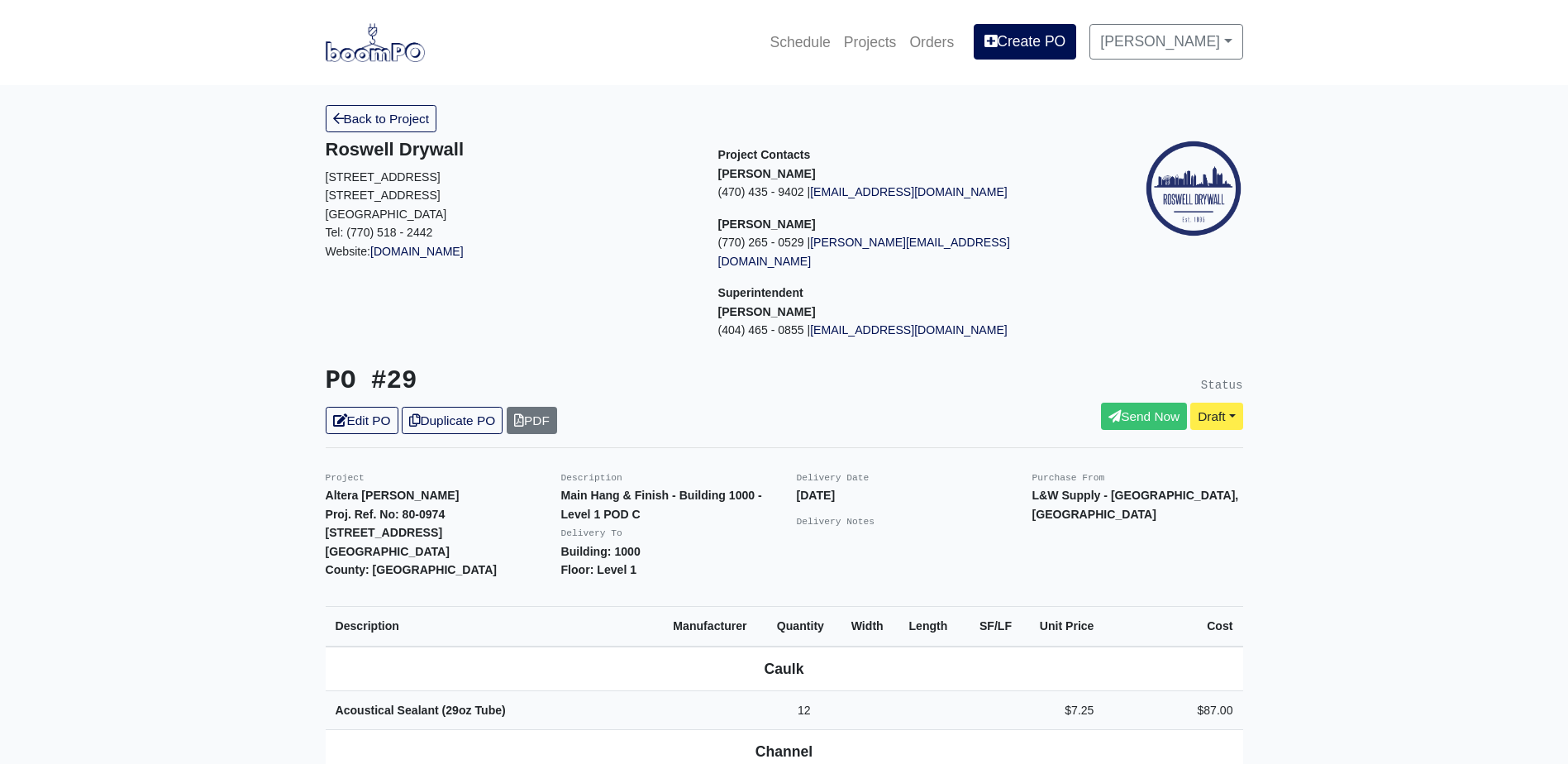
click at [393, 113] on link "Back to Project" at bounding box center [381, 119] width 112 height 27
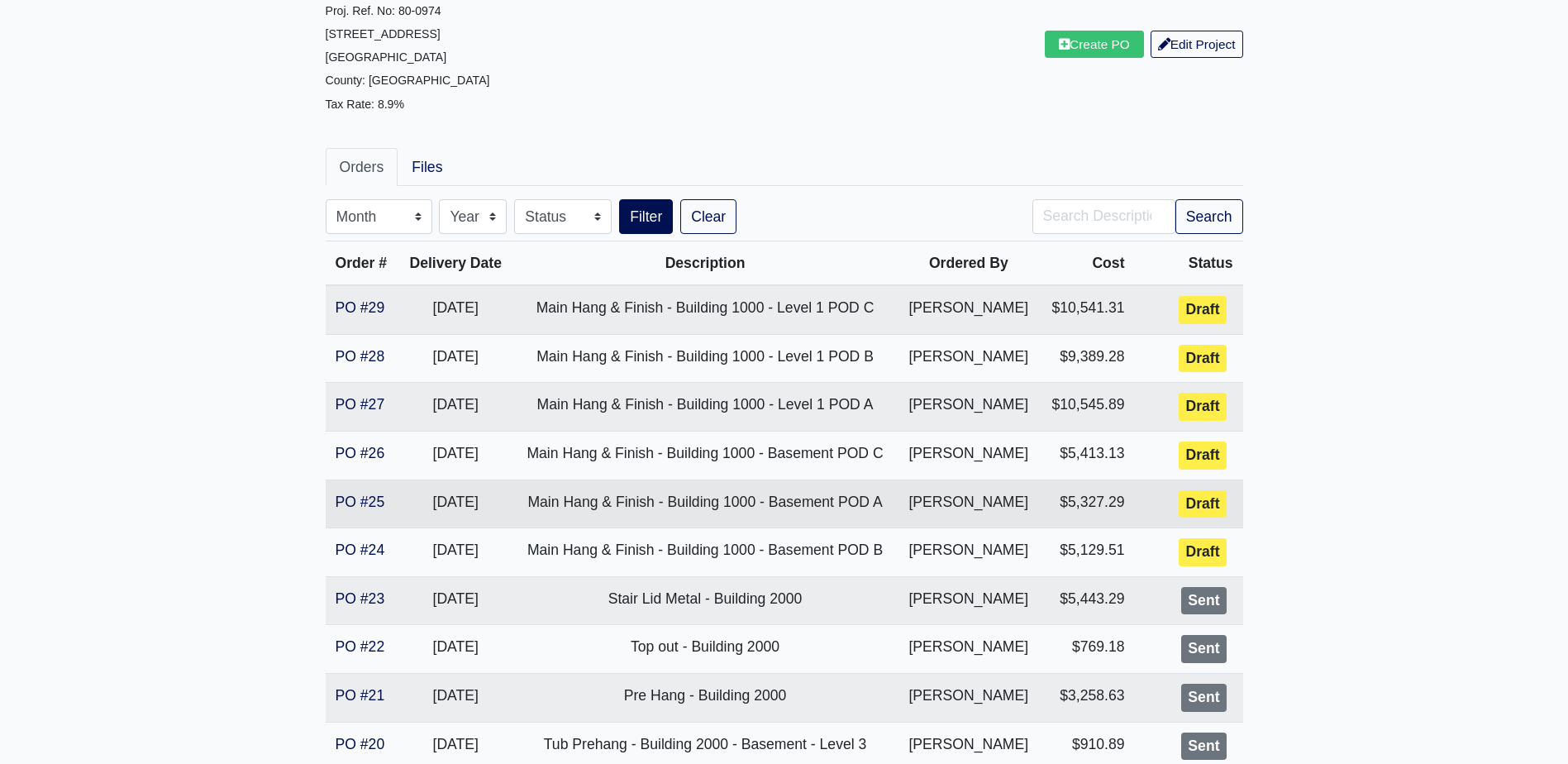
scroll to position [165, 0]
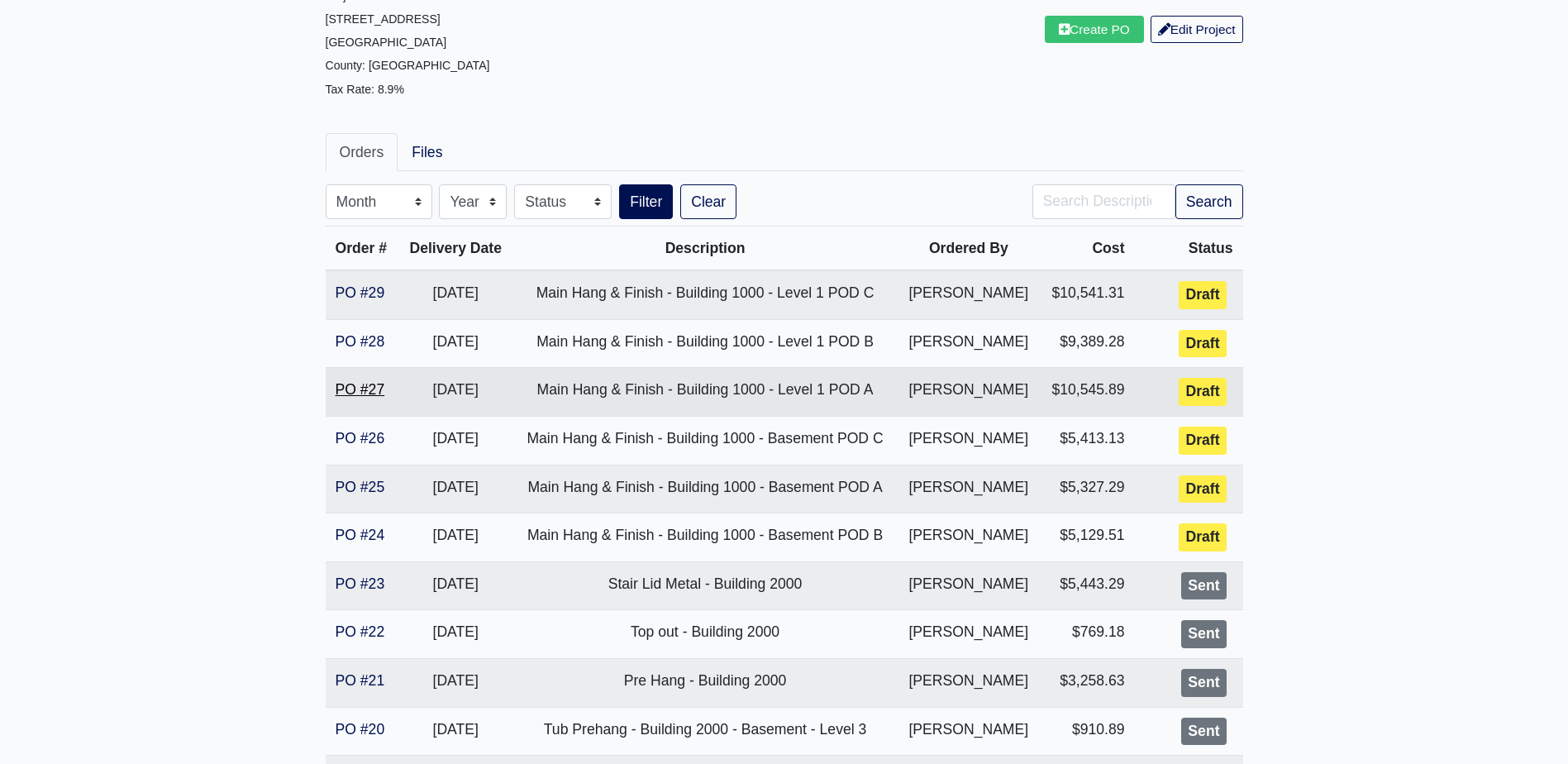
click at [355, 390] on link "PO #27" at bounding box center [360, 389] width 50 height 16
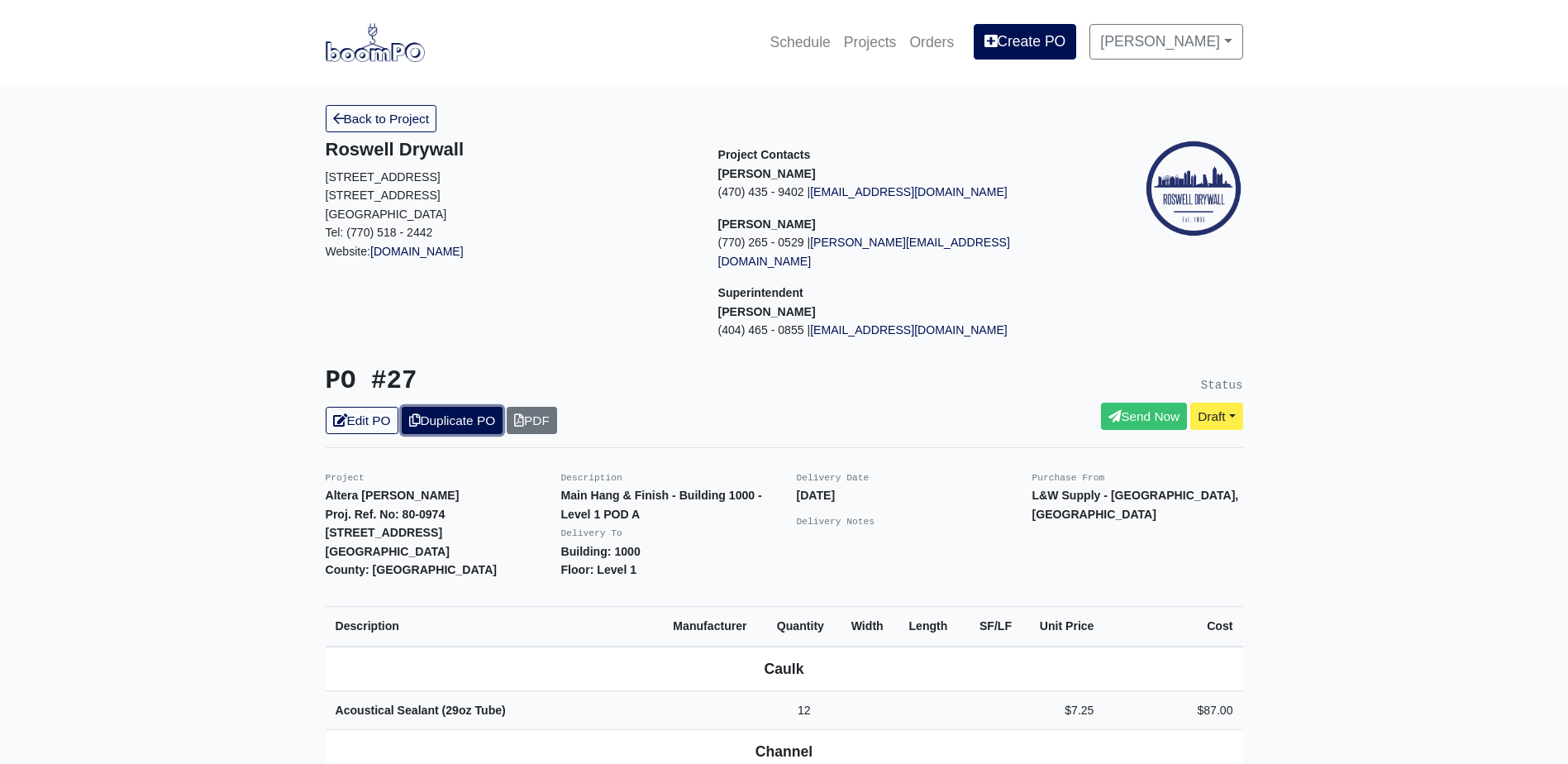
click at [456, 406] on link "Duplicate PO" at bounding box center [452, 420] width 101 height 27
click at [365, 406] on link "Edit PO" at bounding box center [362, 420] width 73 height 27
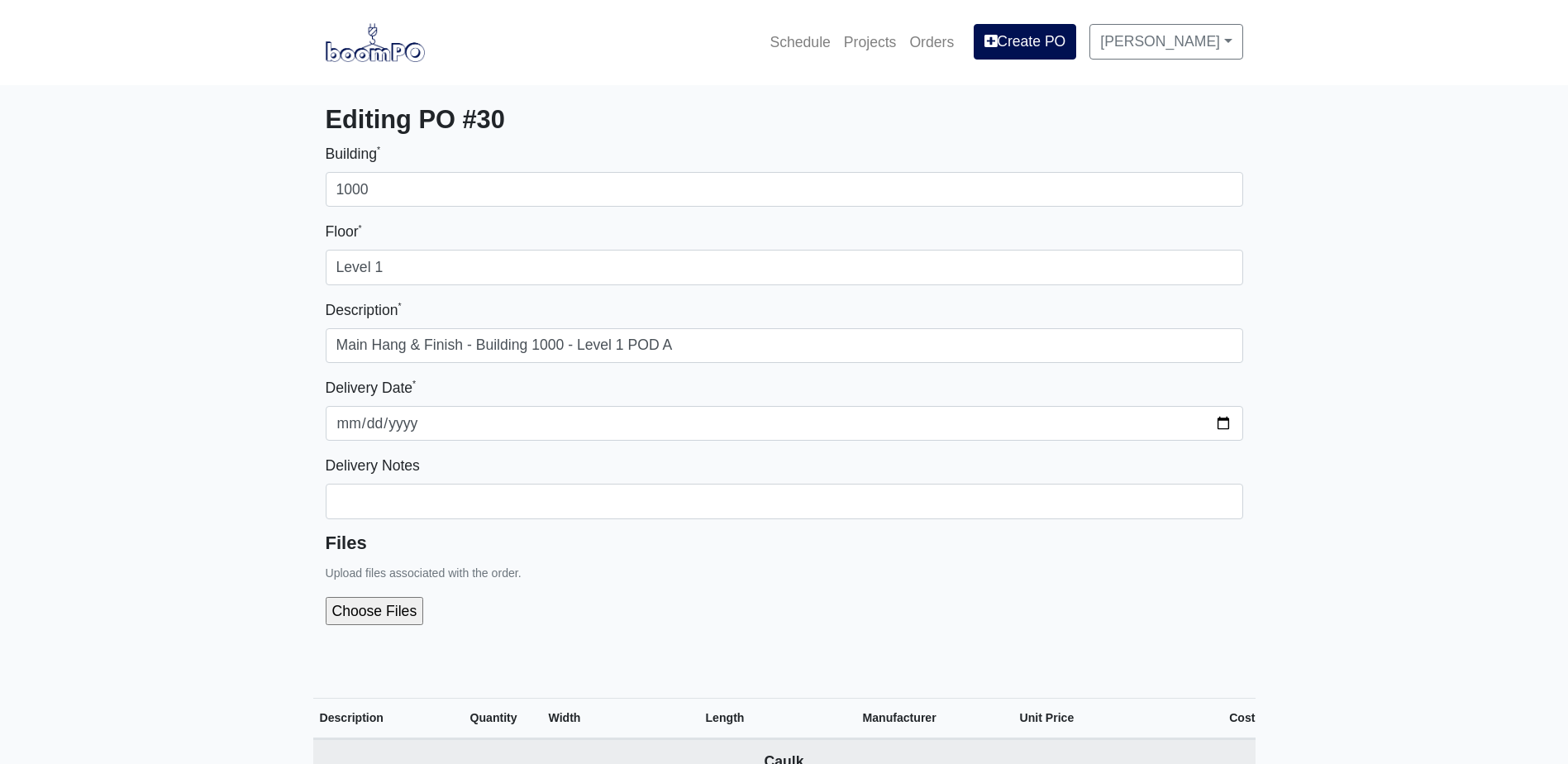
select select
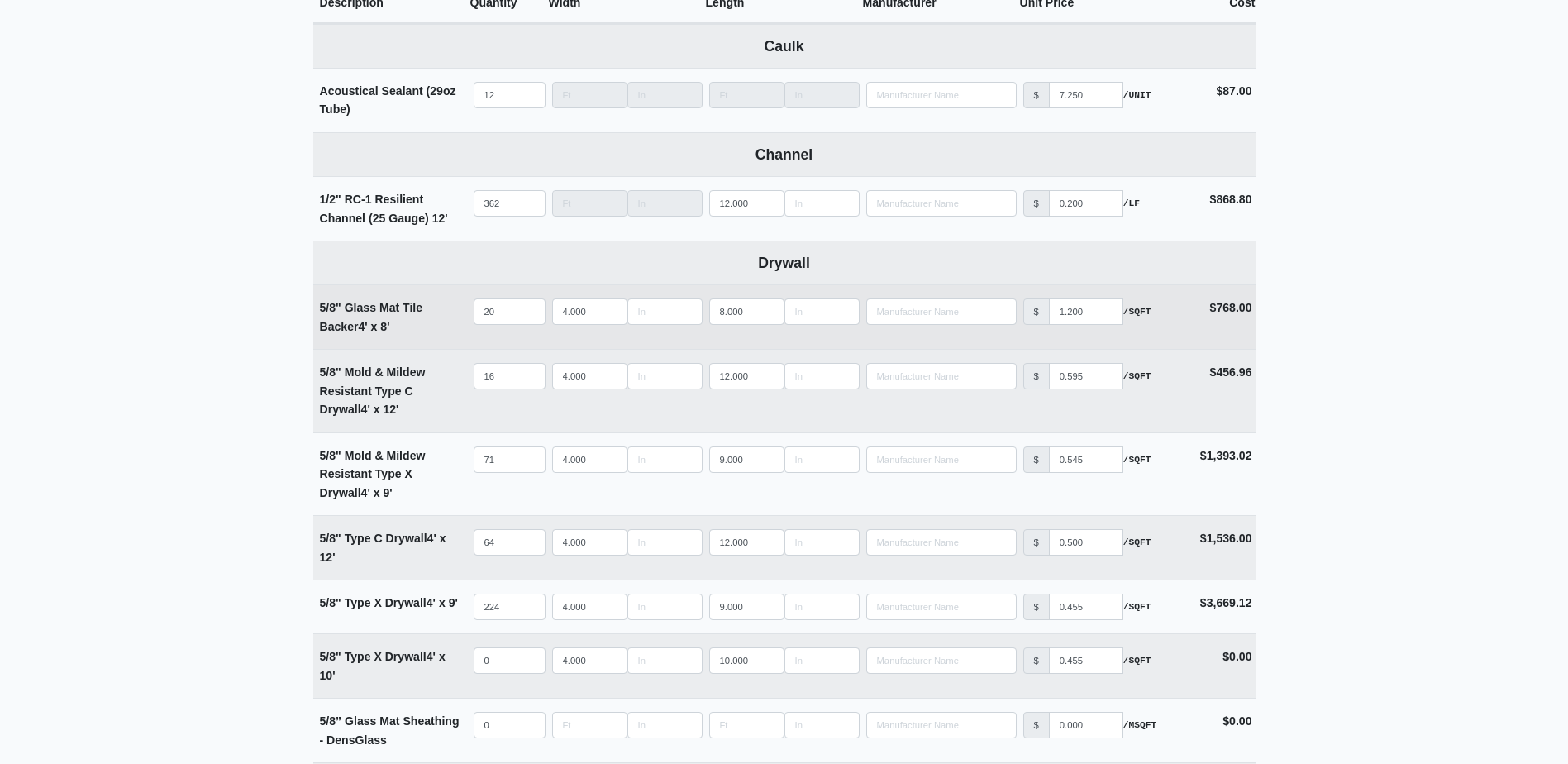
scroll to position [744, 0]
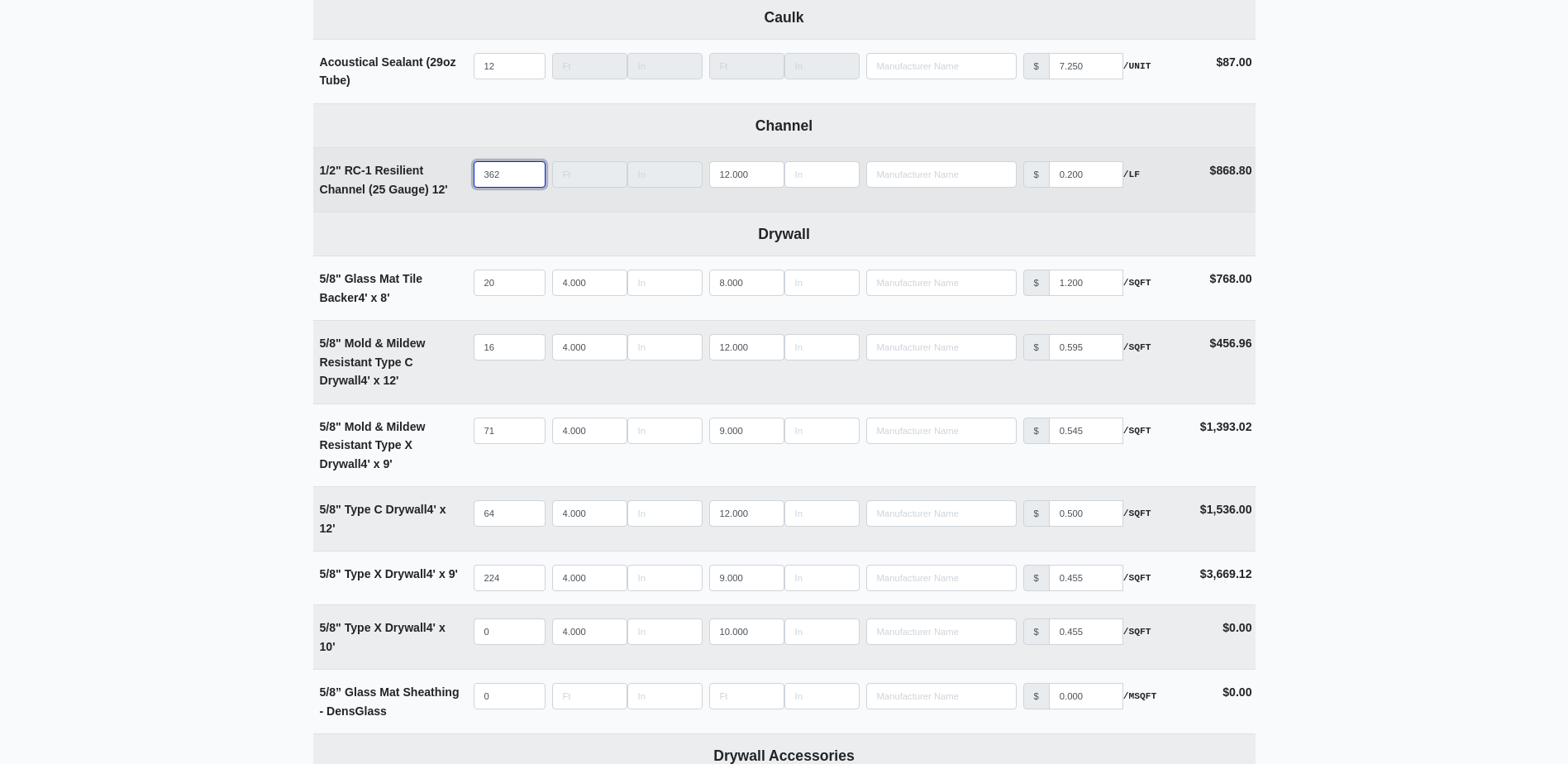
click at [505, 170] on input "362" at bounding box center [509, 174] width 72 height 26
type input "4"
select select
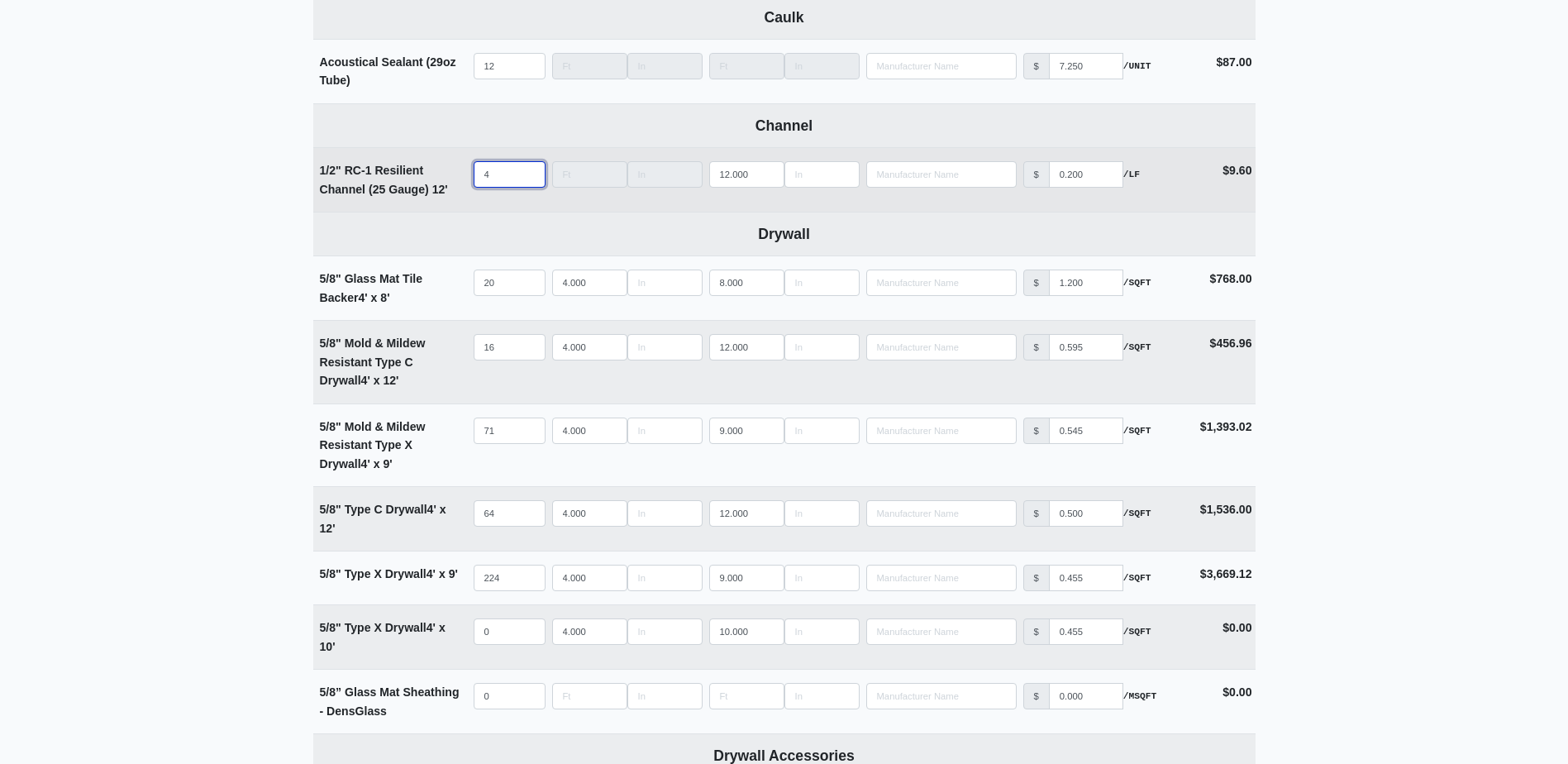
type input "48"
select select
type input "488"
select select
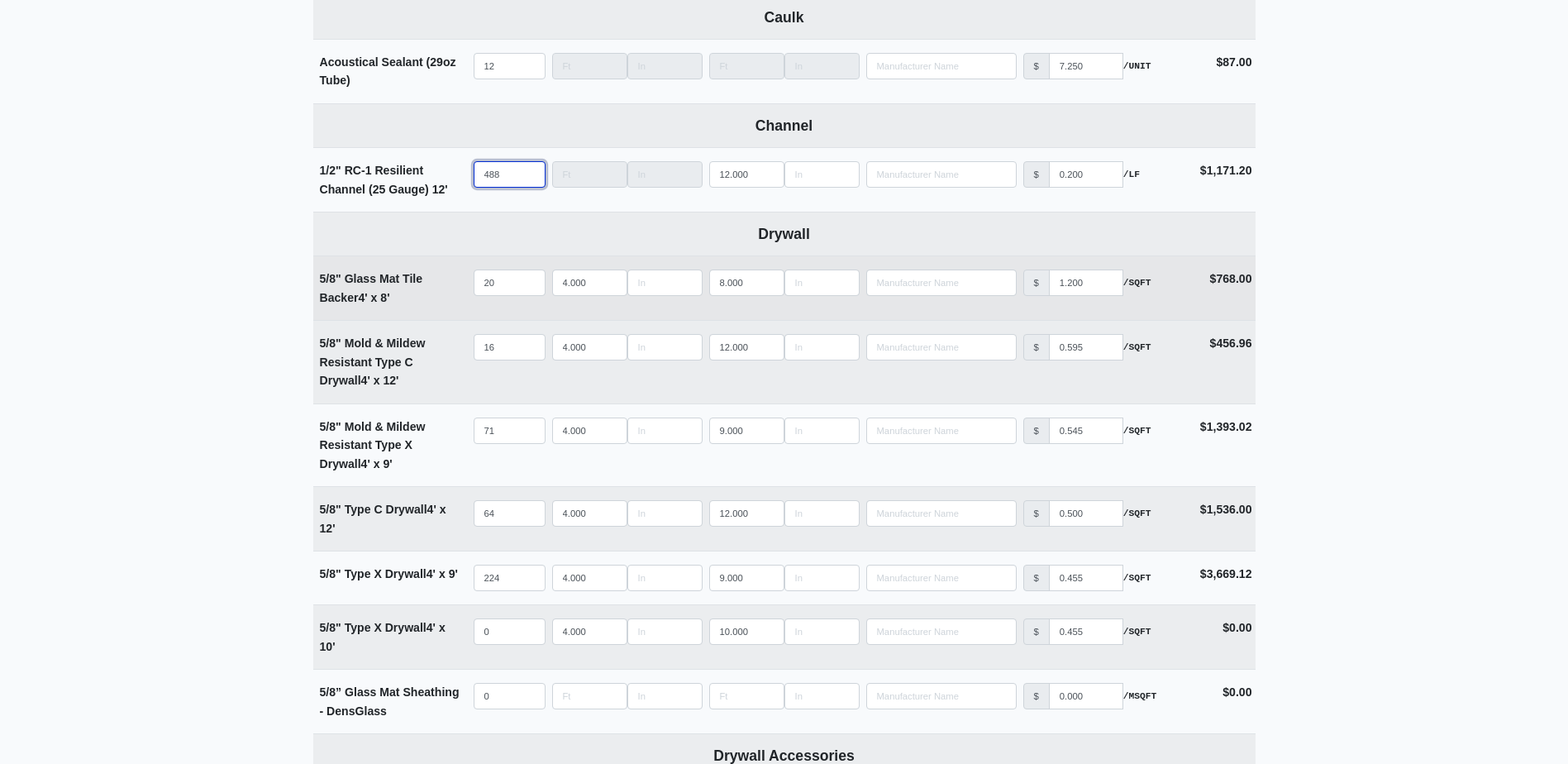
type input "488"
click at [510, 278] on input "20" at bounding box center [509, 282] width 72 height 26
type input "2"
select select
type input "24"
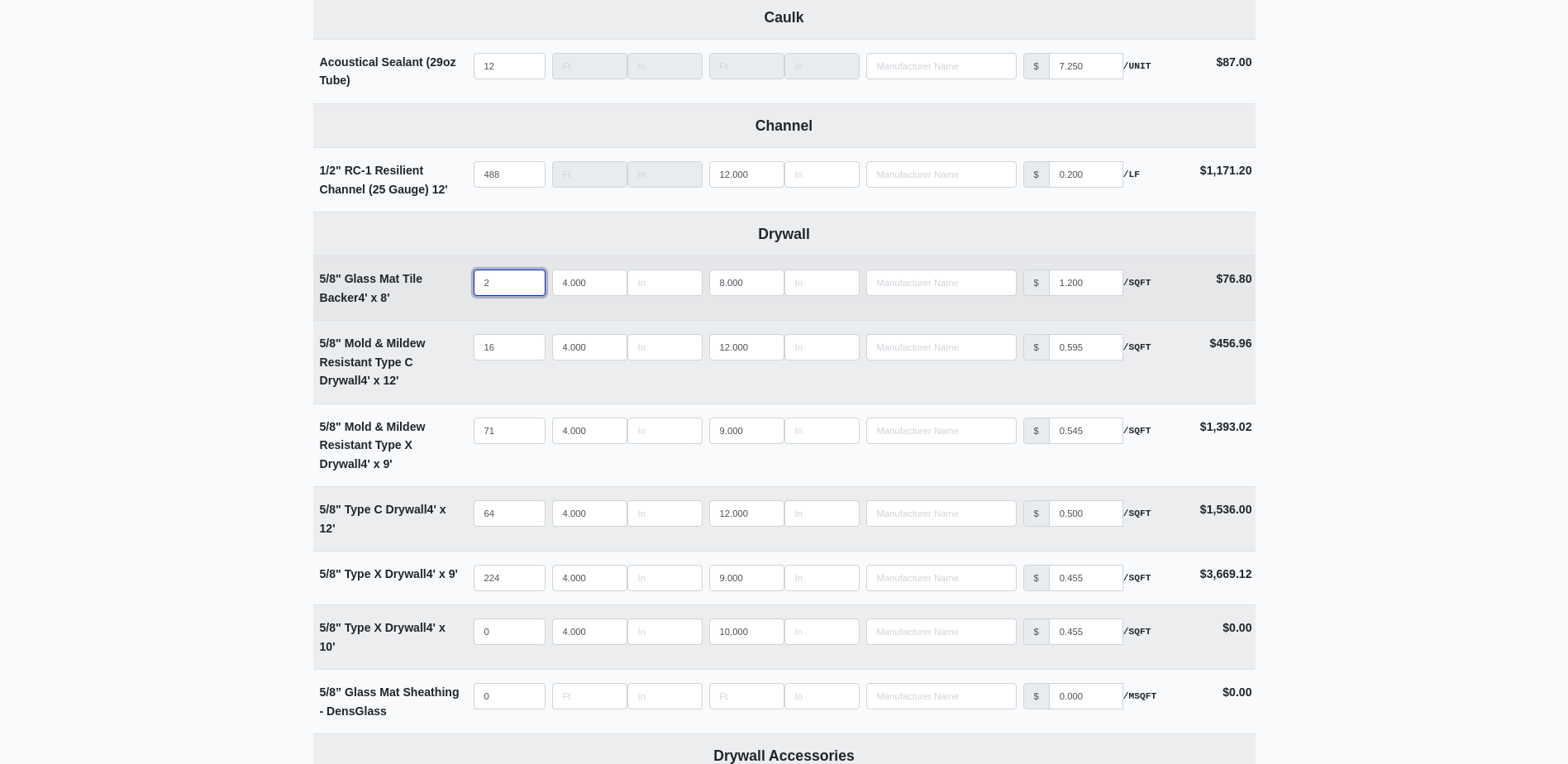
select select
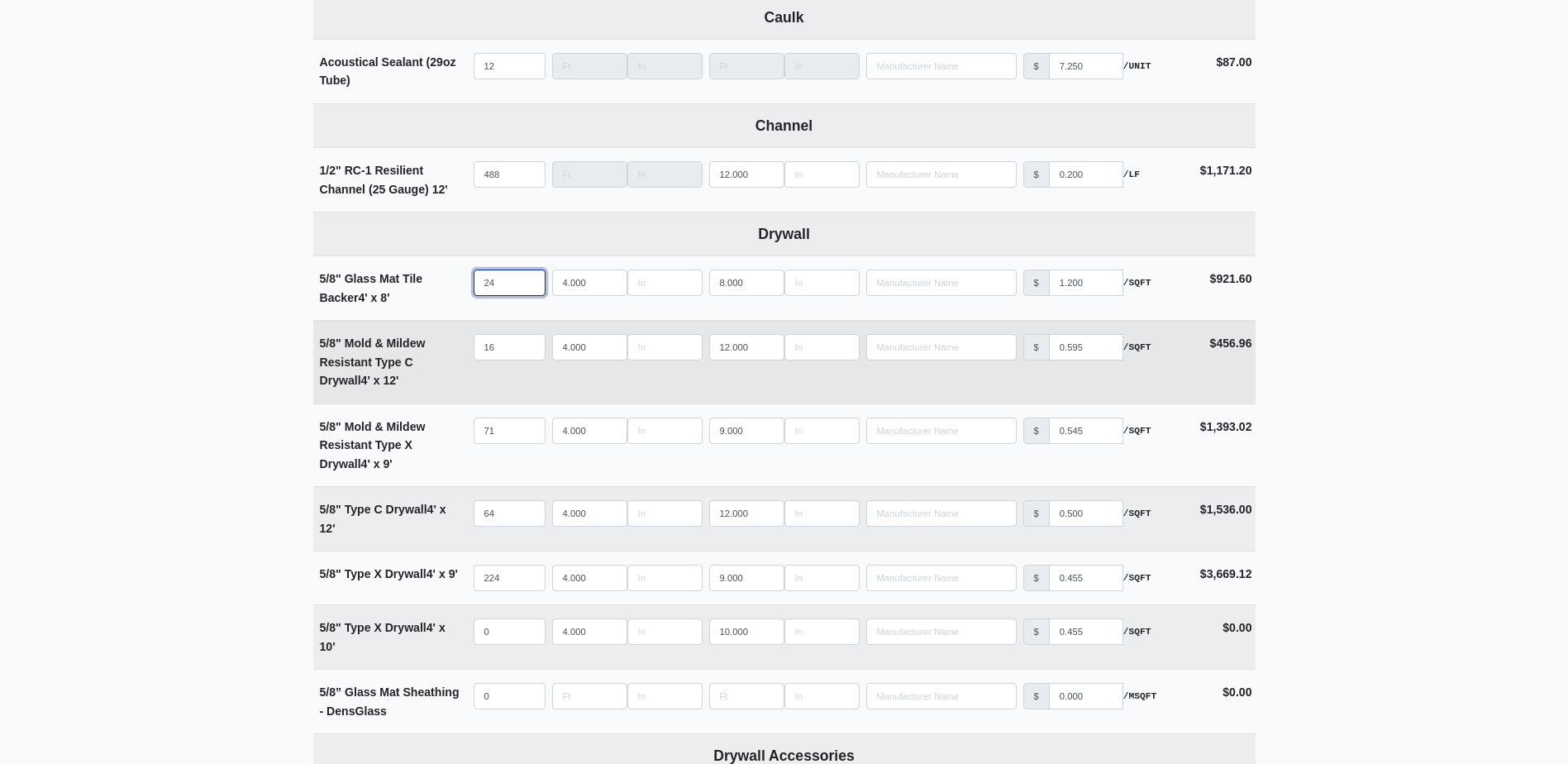
type input "24"
click at [505, 351] on input "16" at bounding box center [509, 347] width 72 height 26
type input "2"
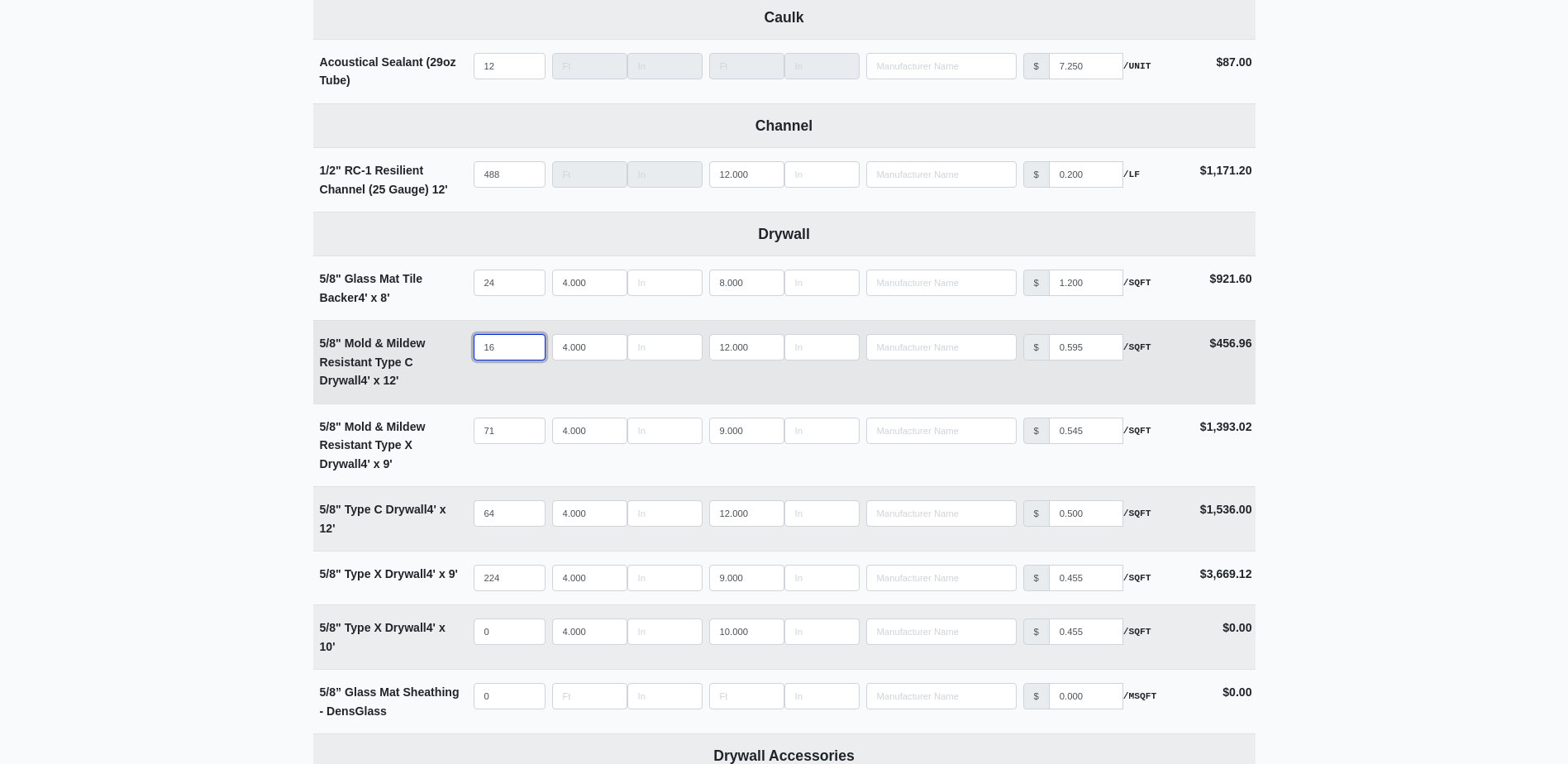
select select
type input "20"
select select
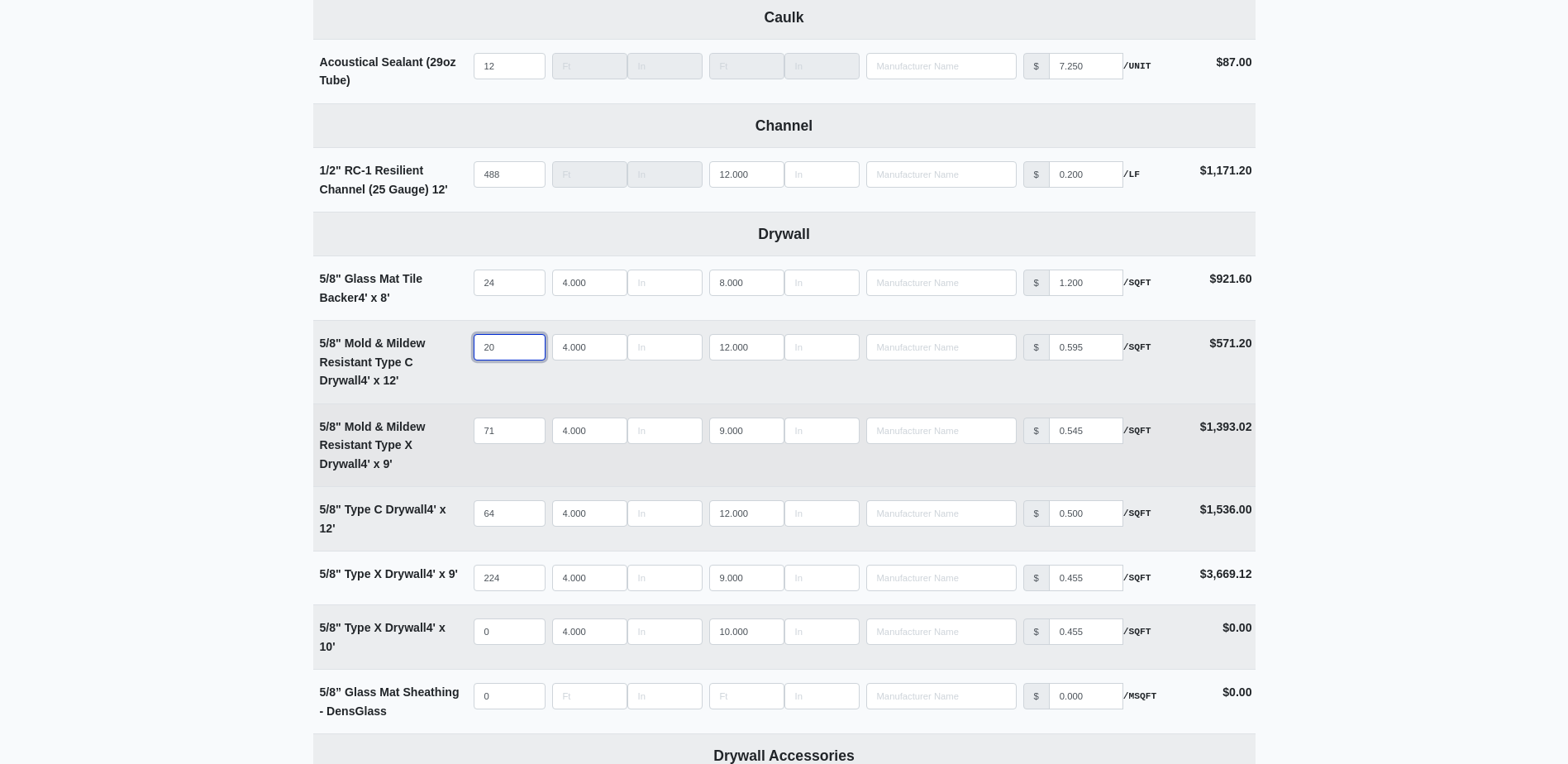
type input "20"
click at [500, 433] on input "71" at bounding box center [509, 430] width 72 height 26
type input "8"
select select
type input "86"
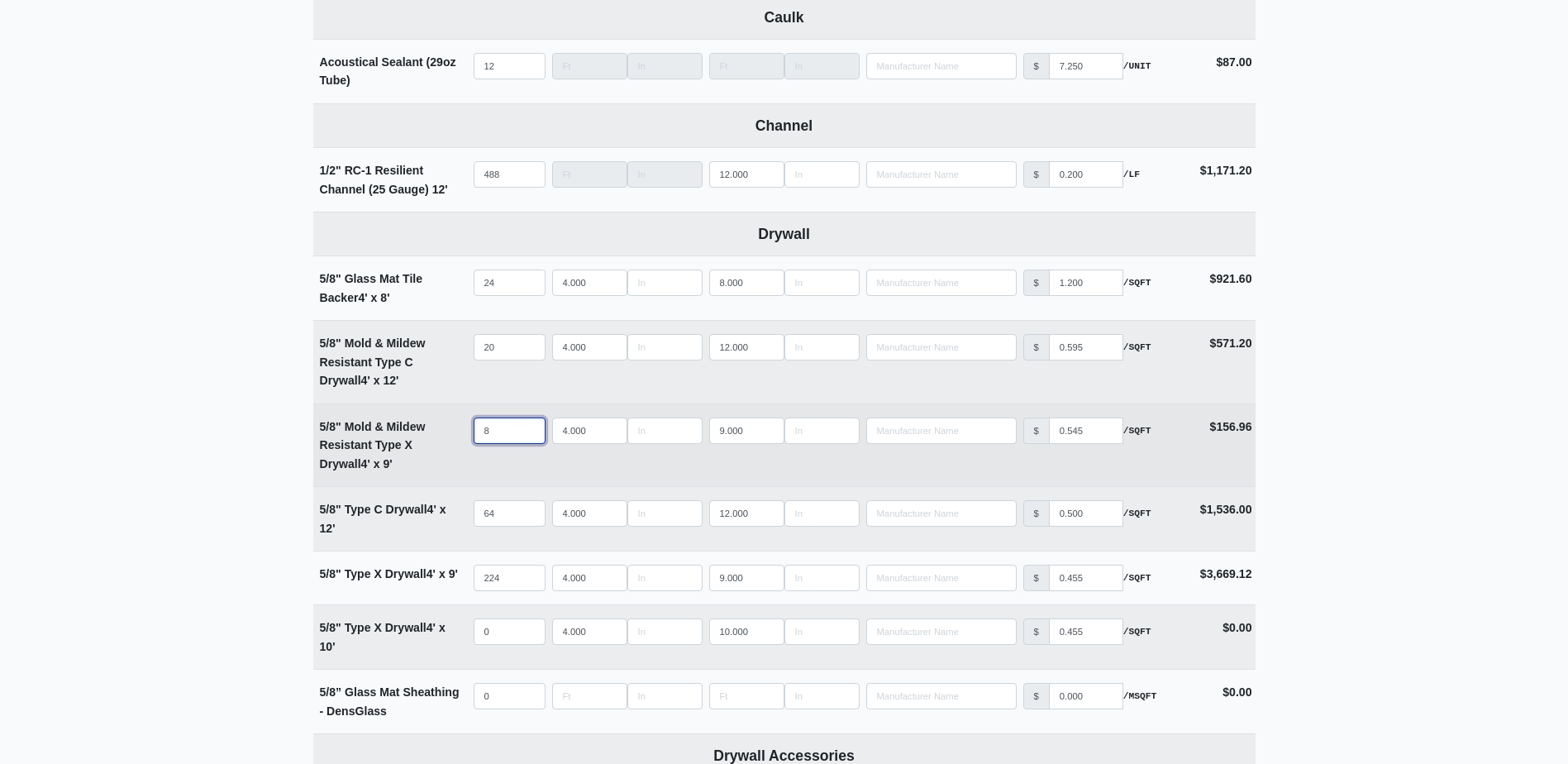
select select
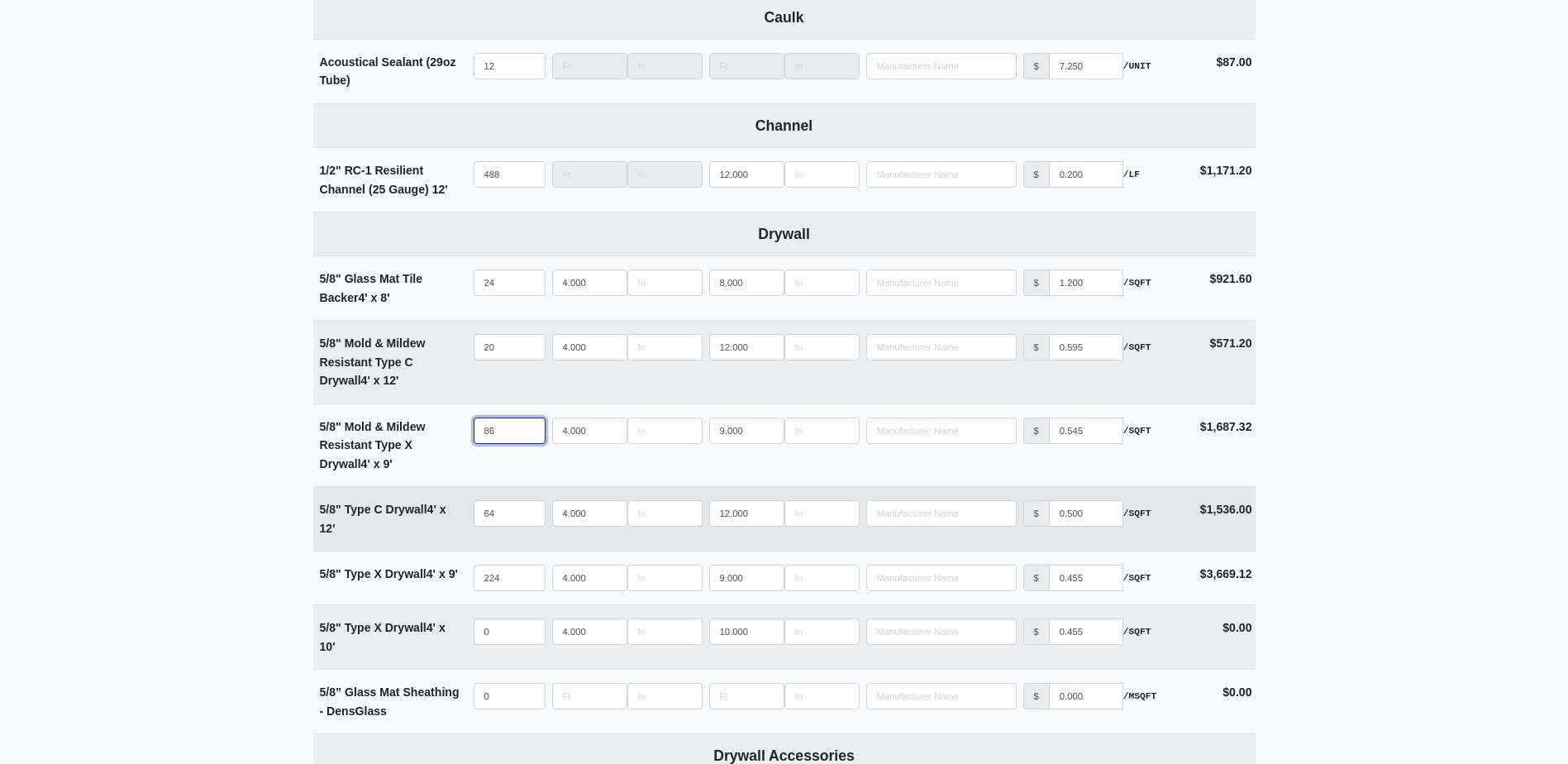
type input "86"
click at [509, 519] on input "64" at bounding box center [509, 513] width 72 height 26
type input "8"
select select
type input "88"
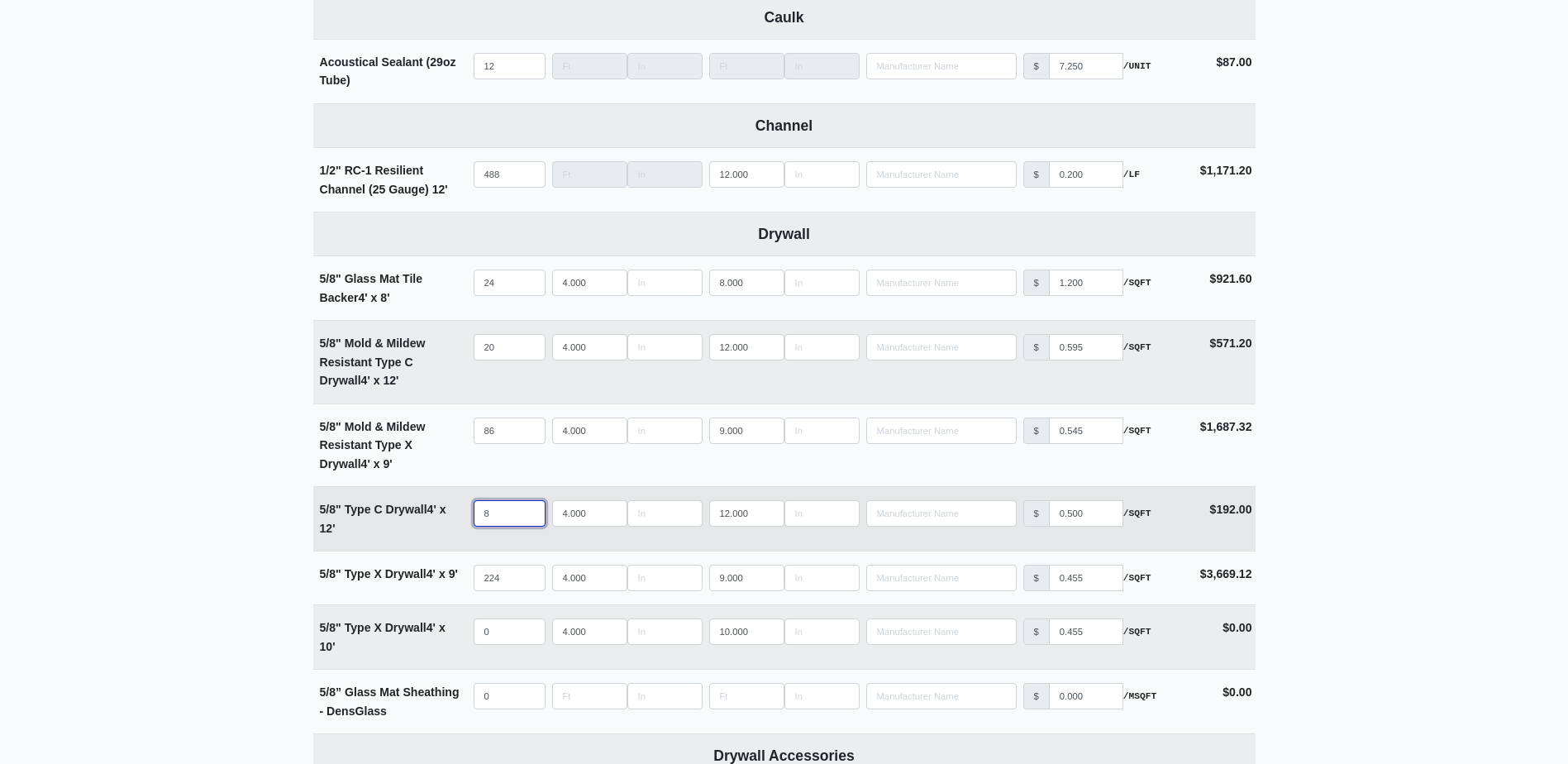
select select
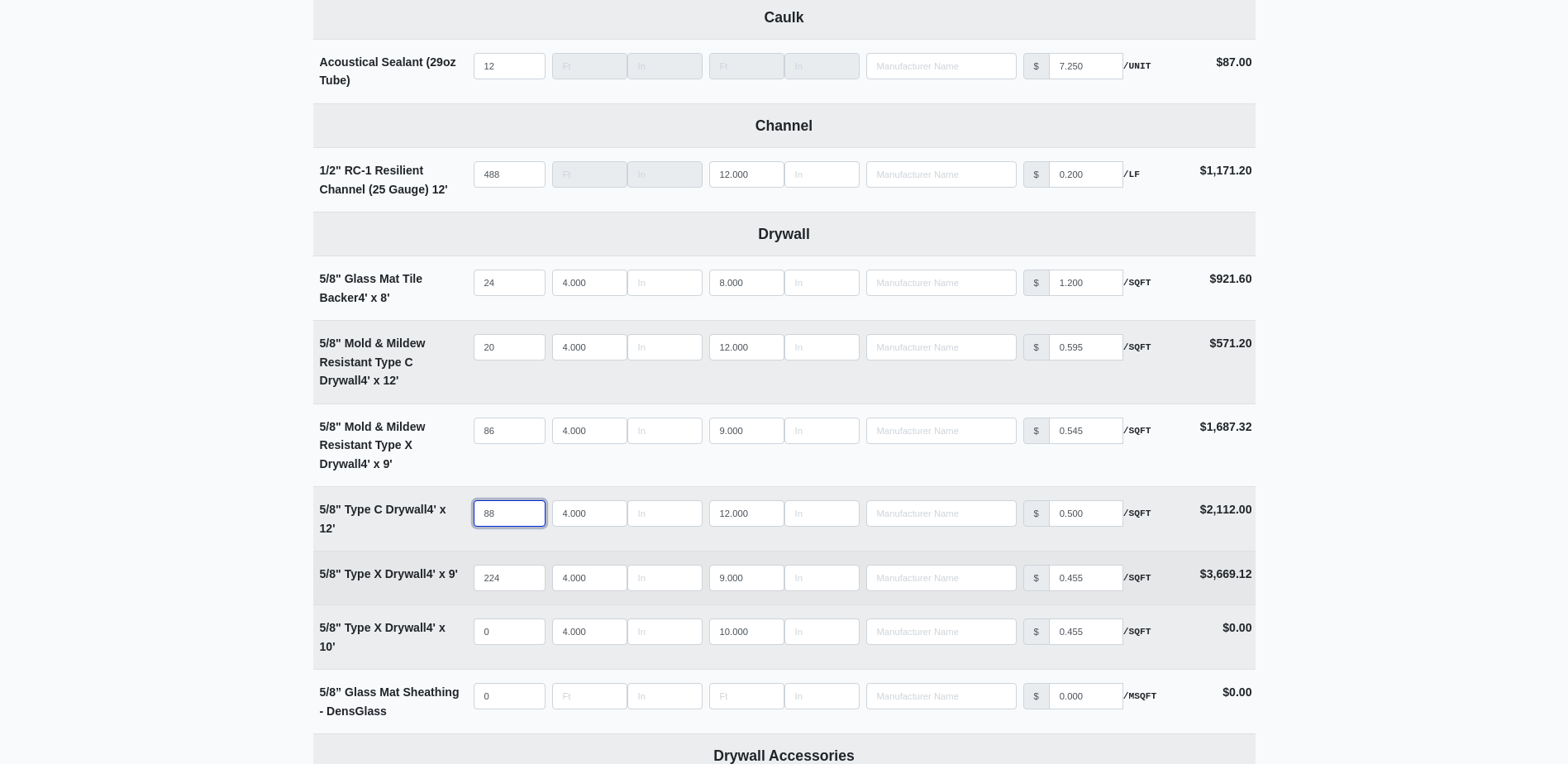
type input "88"
click at [511, 583] on input "224" at bounding box center [509, 577] width 72 height 26
type input "3"
select select
type input "33"
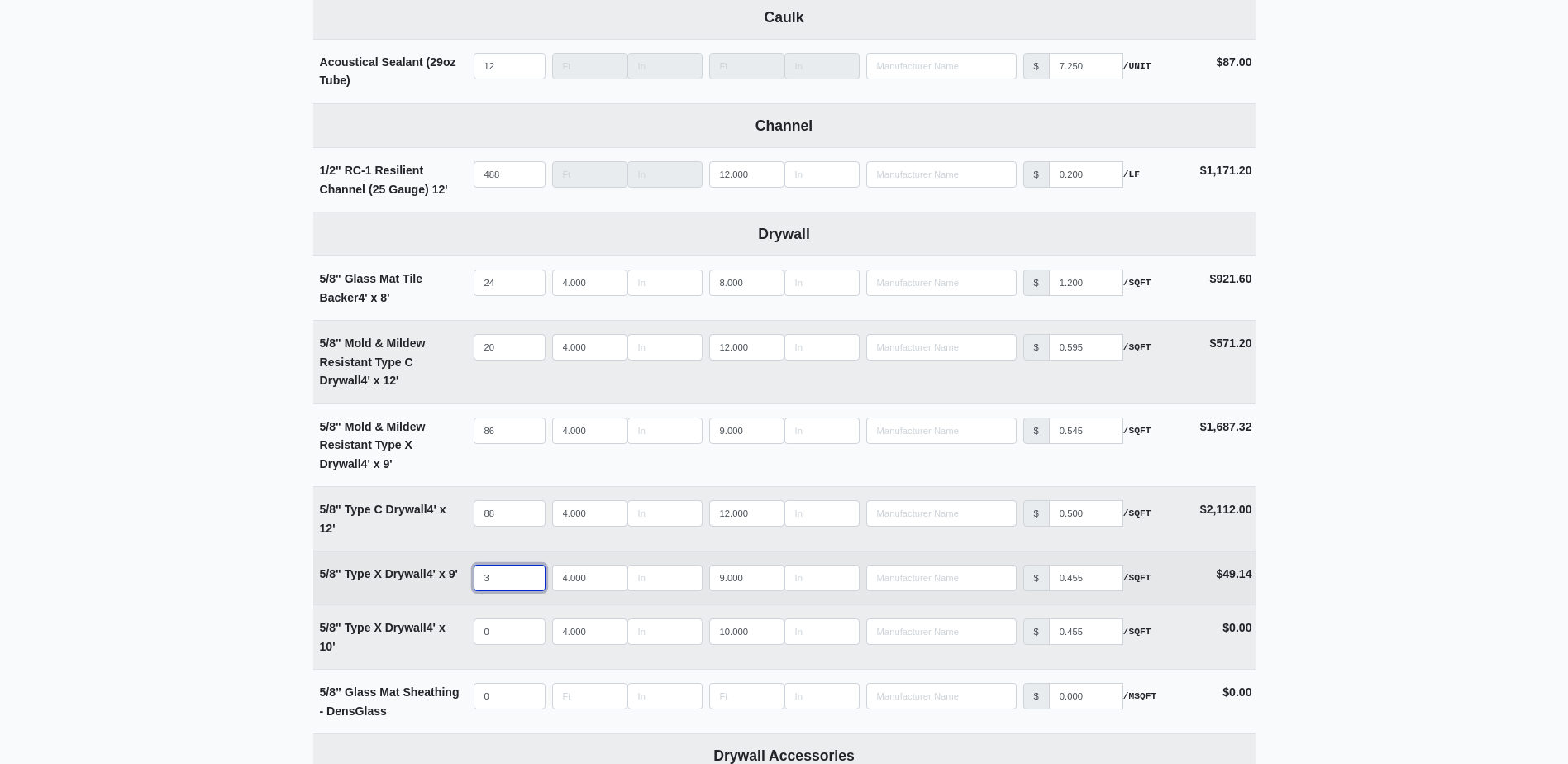
select select
type input "338"
select select
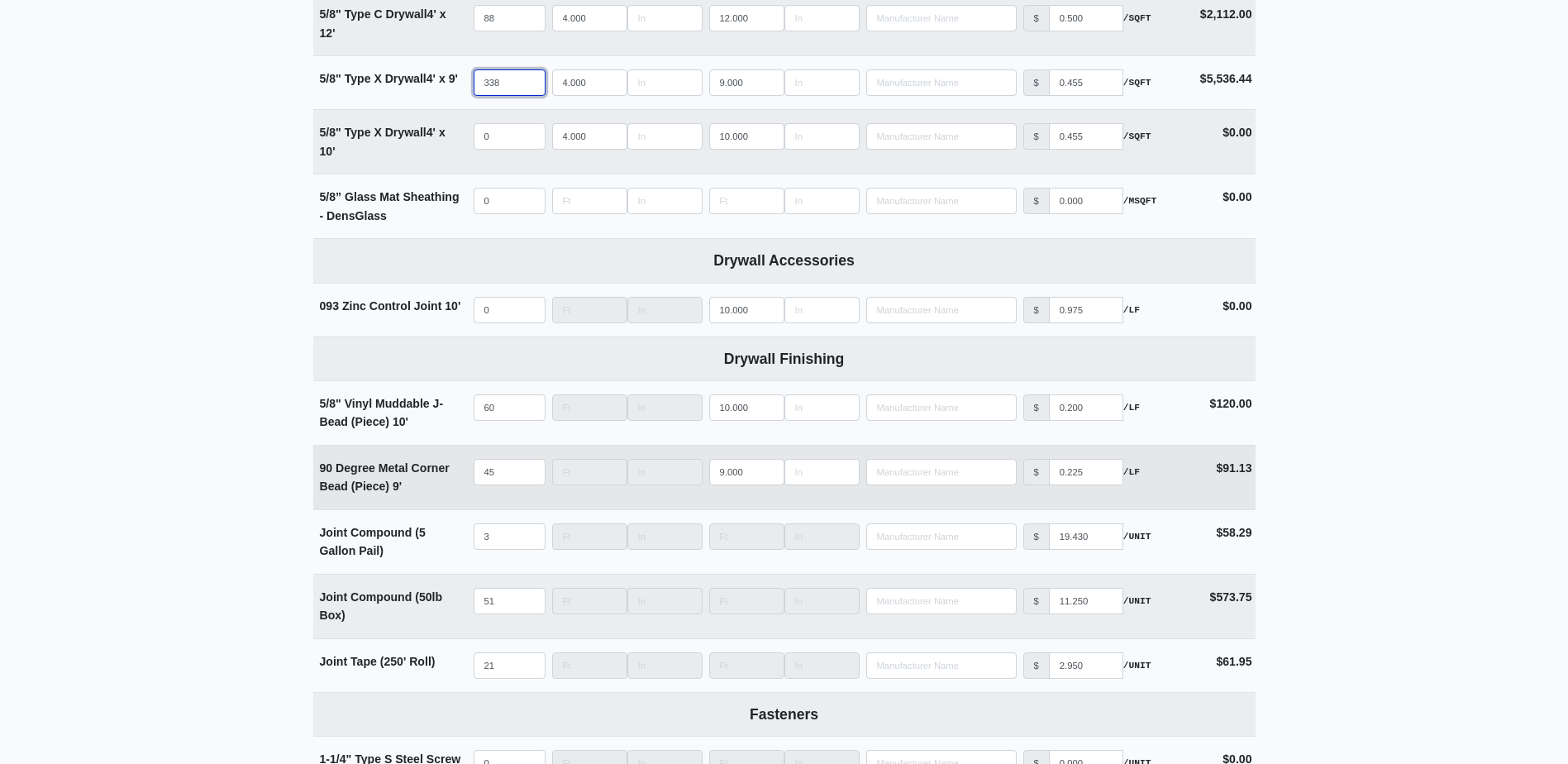
scroll to position [1239, 0]
type input "338"
click at [512, 483] on input "45" at bounding box center [509, 471] width 72 height 26
type input "6"
select select
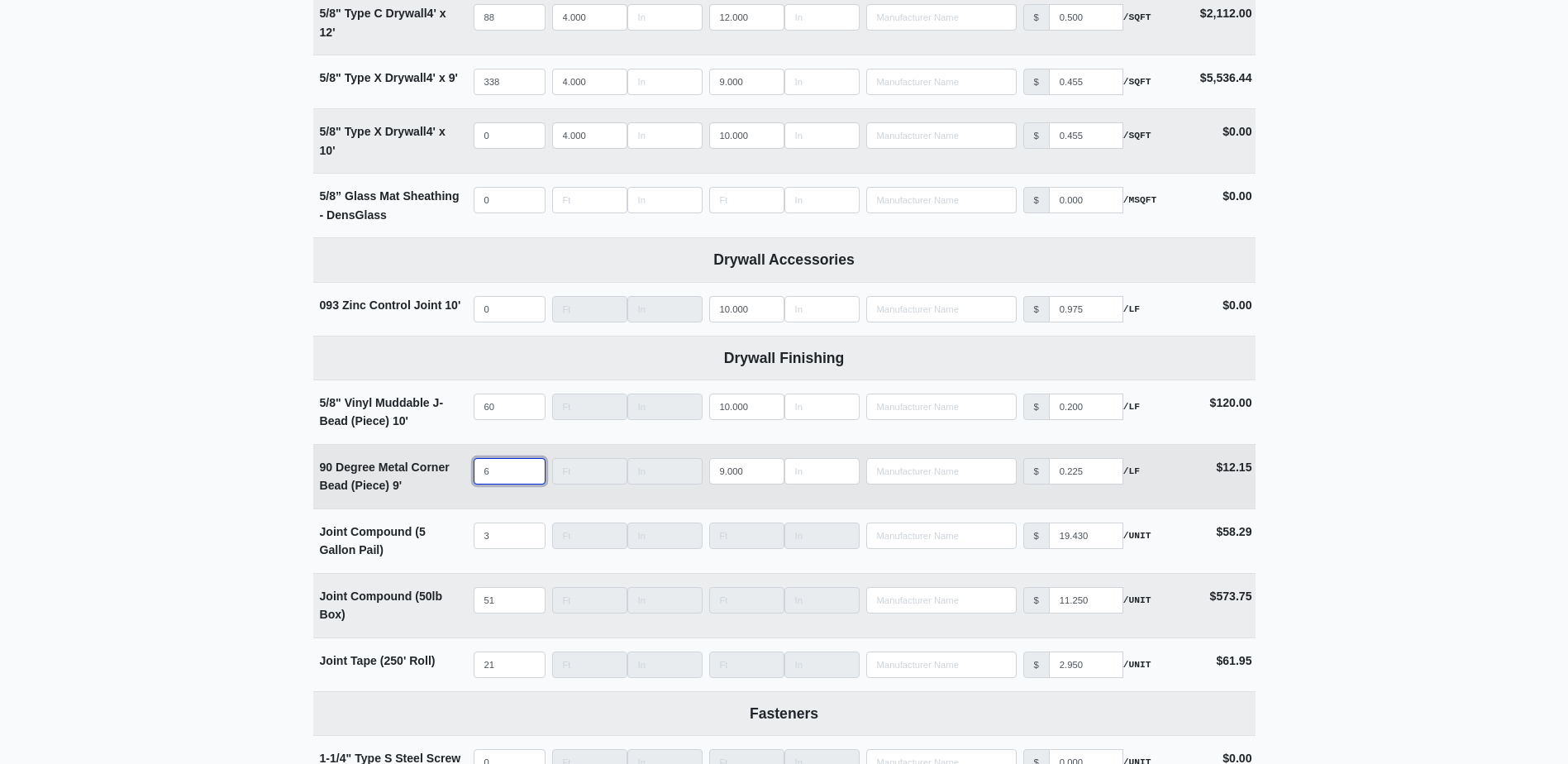
type input "61"
select select
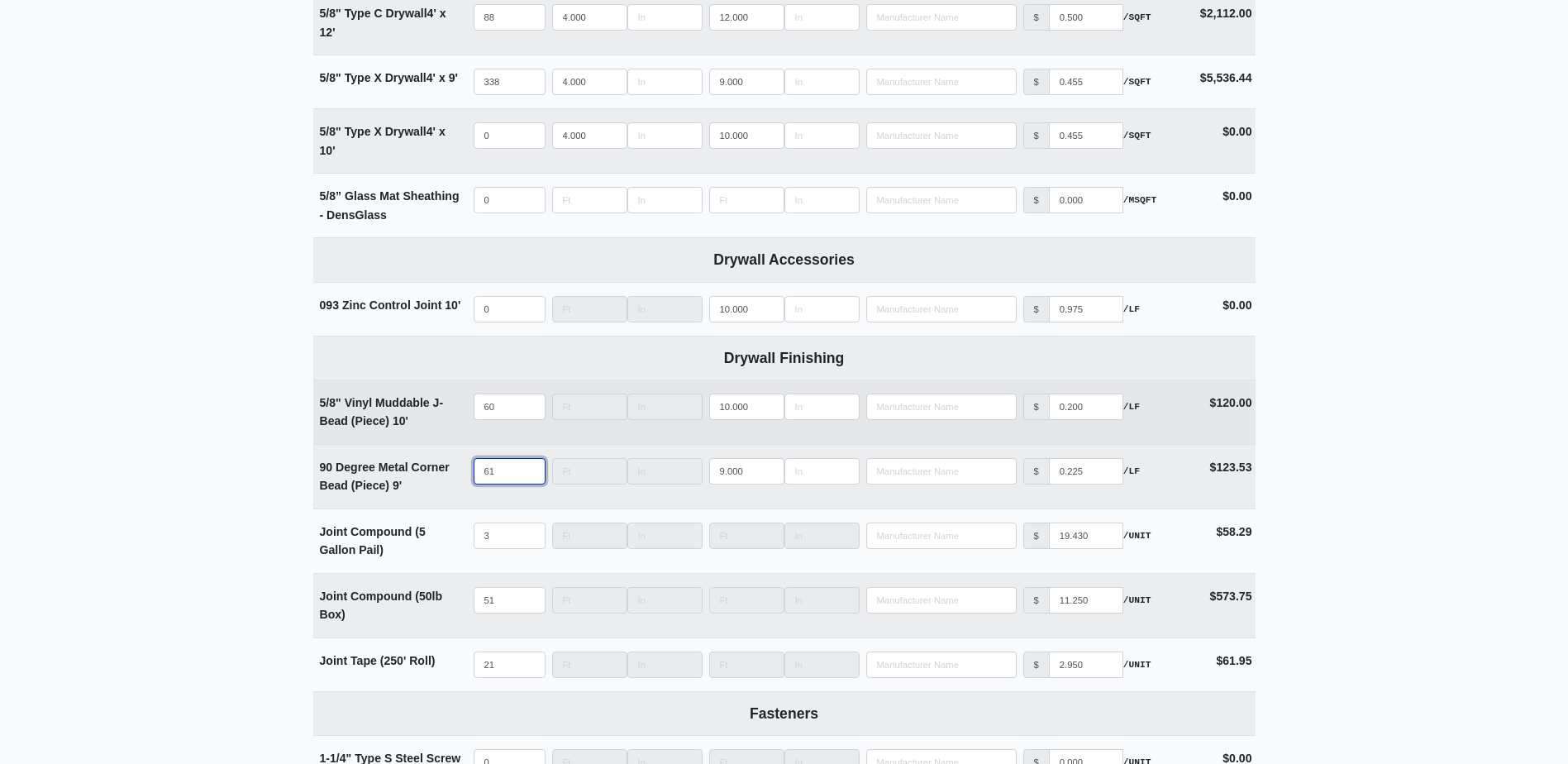
type input "61"
click at [508, 413] on input "60" at bounding box center [509, 406] width 72 height 26
type input "8"
select select
type input "84"
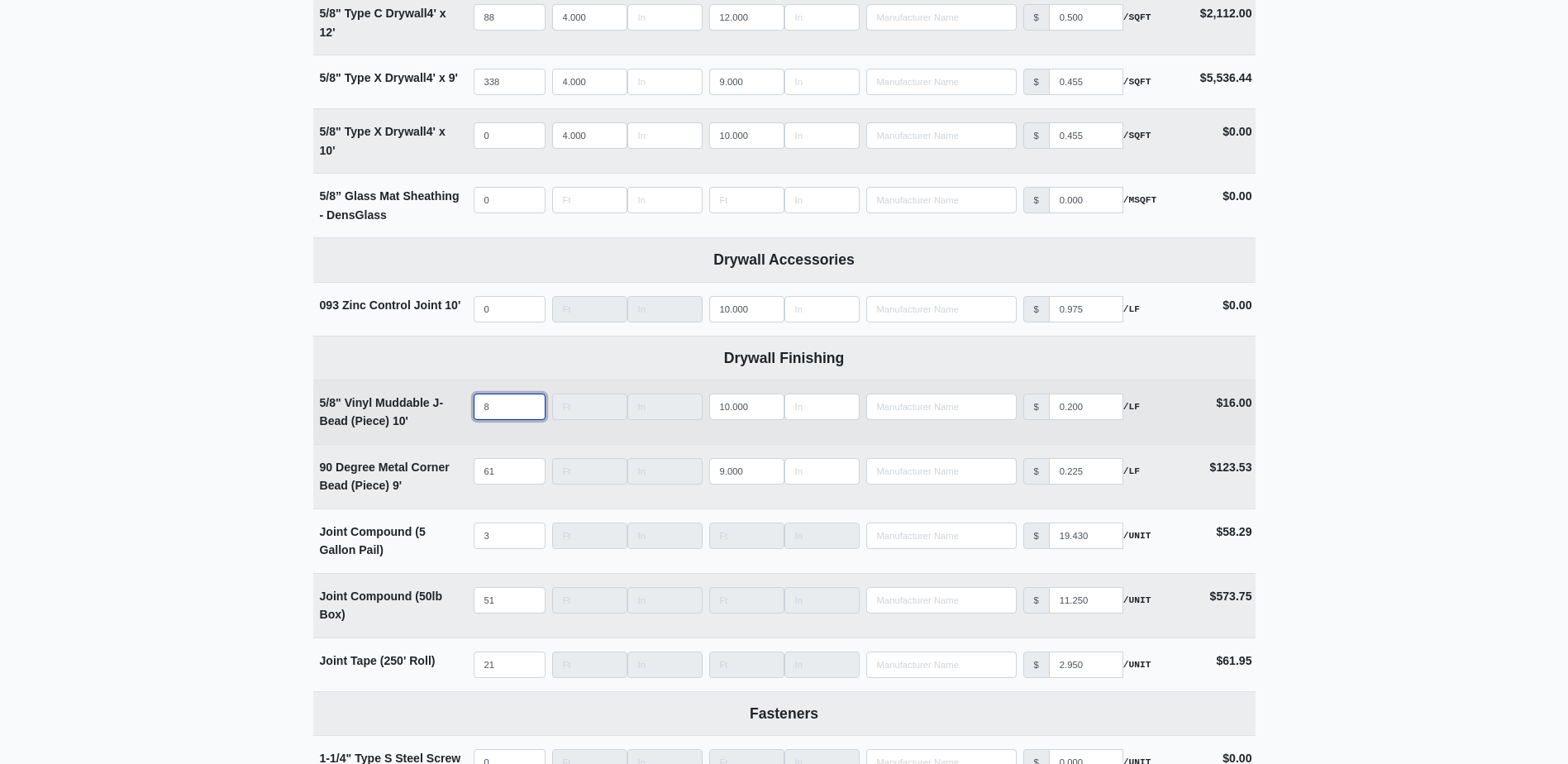
select select
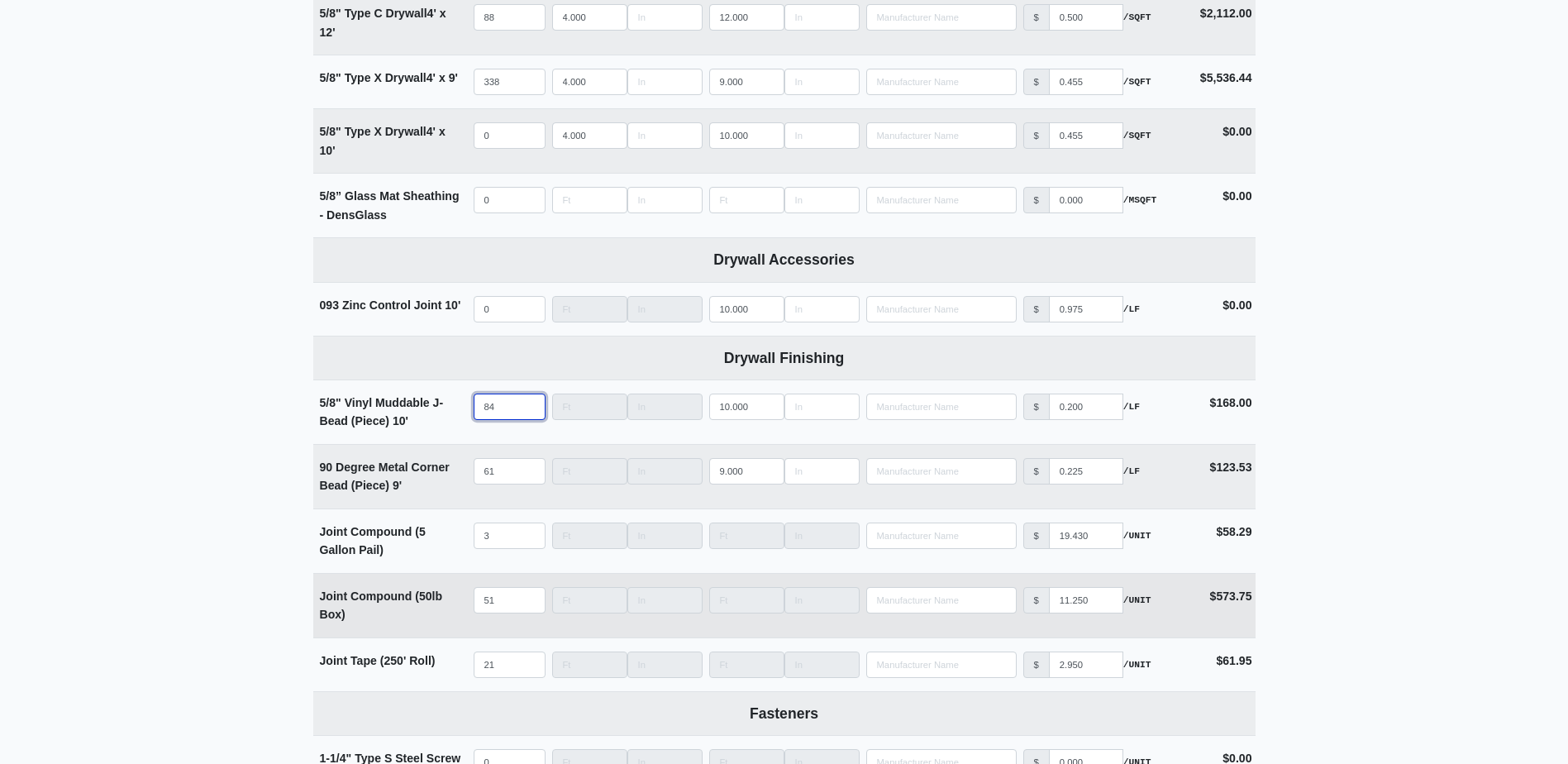
type input "84"
click at [514, 607] on input "51" at bounding box center [509, 600] width 72 height 26
type input "7"
select select
type input "71"
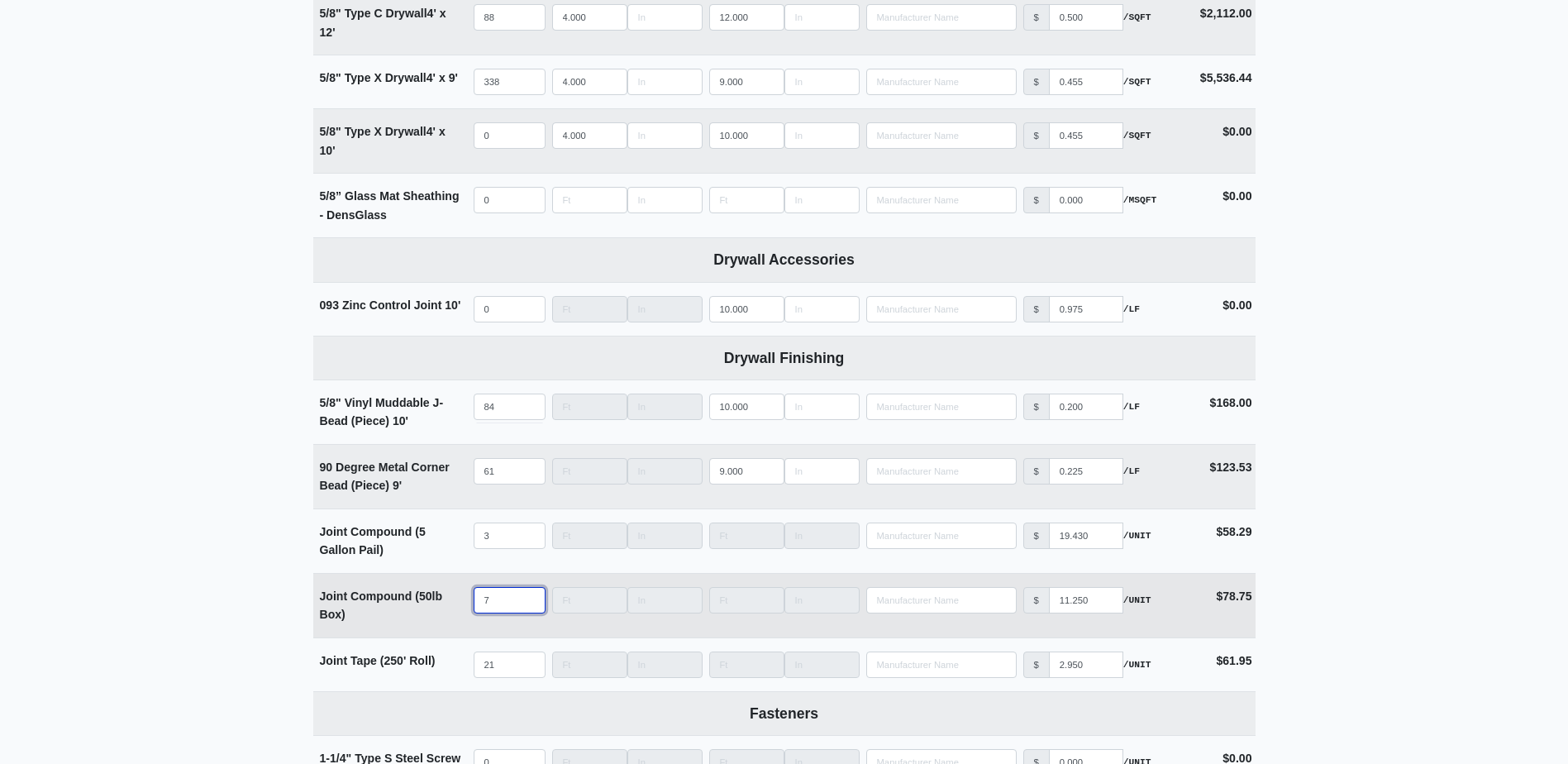
select select
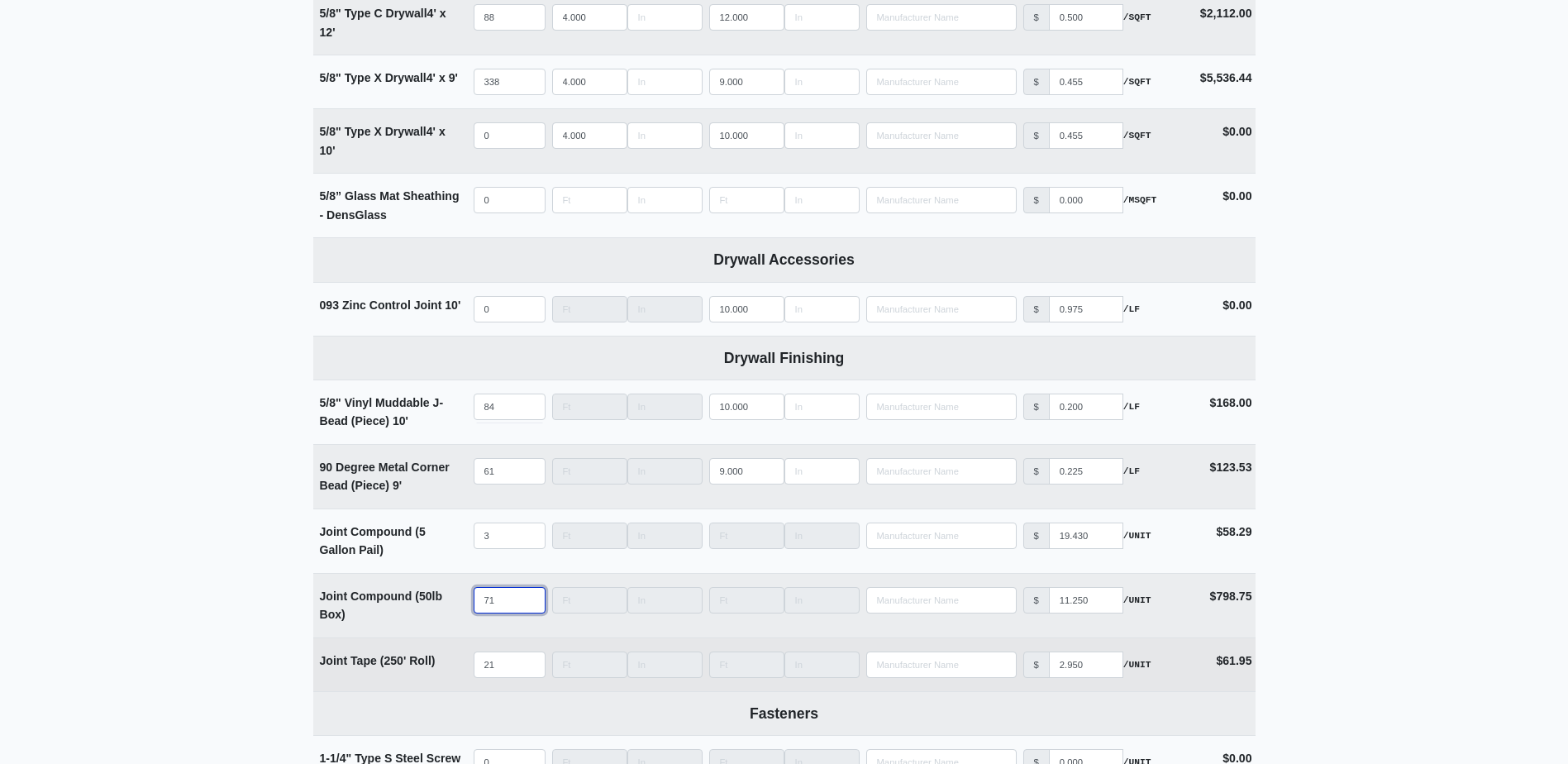
type input "71"
click at [508, 682] on td "Qty 21" at bounding box center [509, 664] width 79 height 53
click at [506, 671] on input "21" at bounding box center [509, 664] width 72 height 26
type input "2"
select select
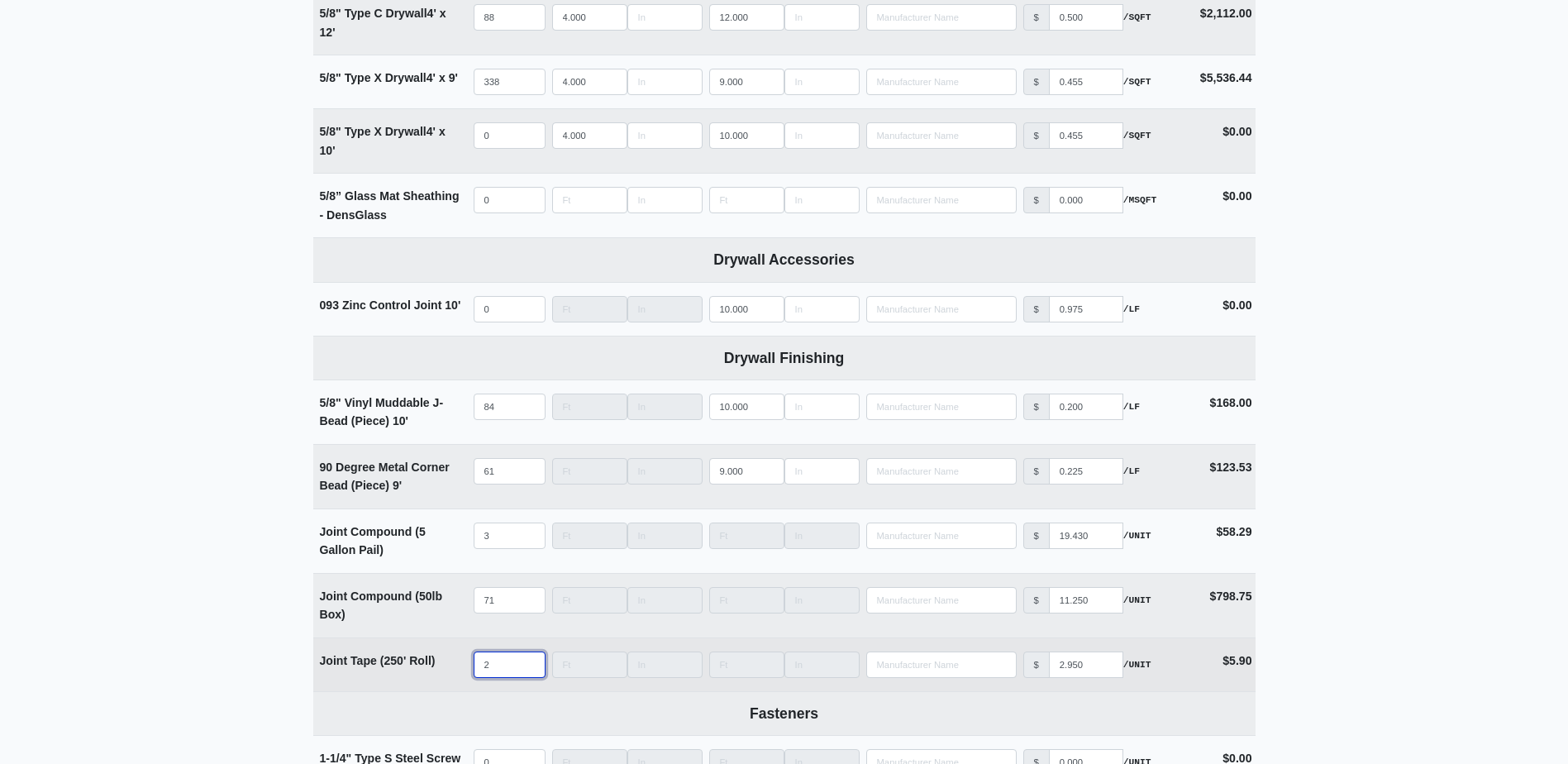
type input "29"
select select
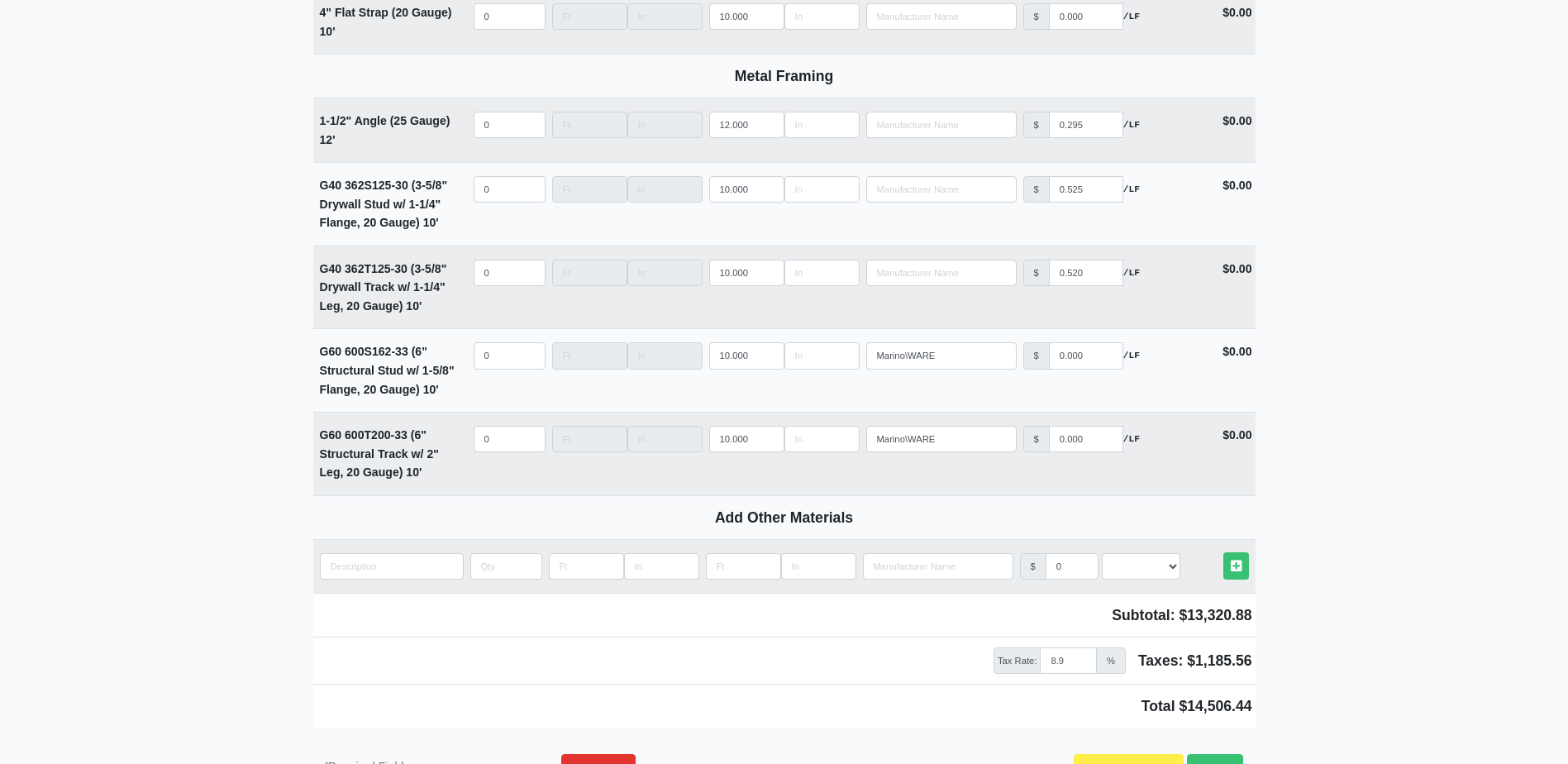
scroll to position [2271, 0]
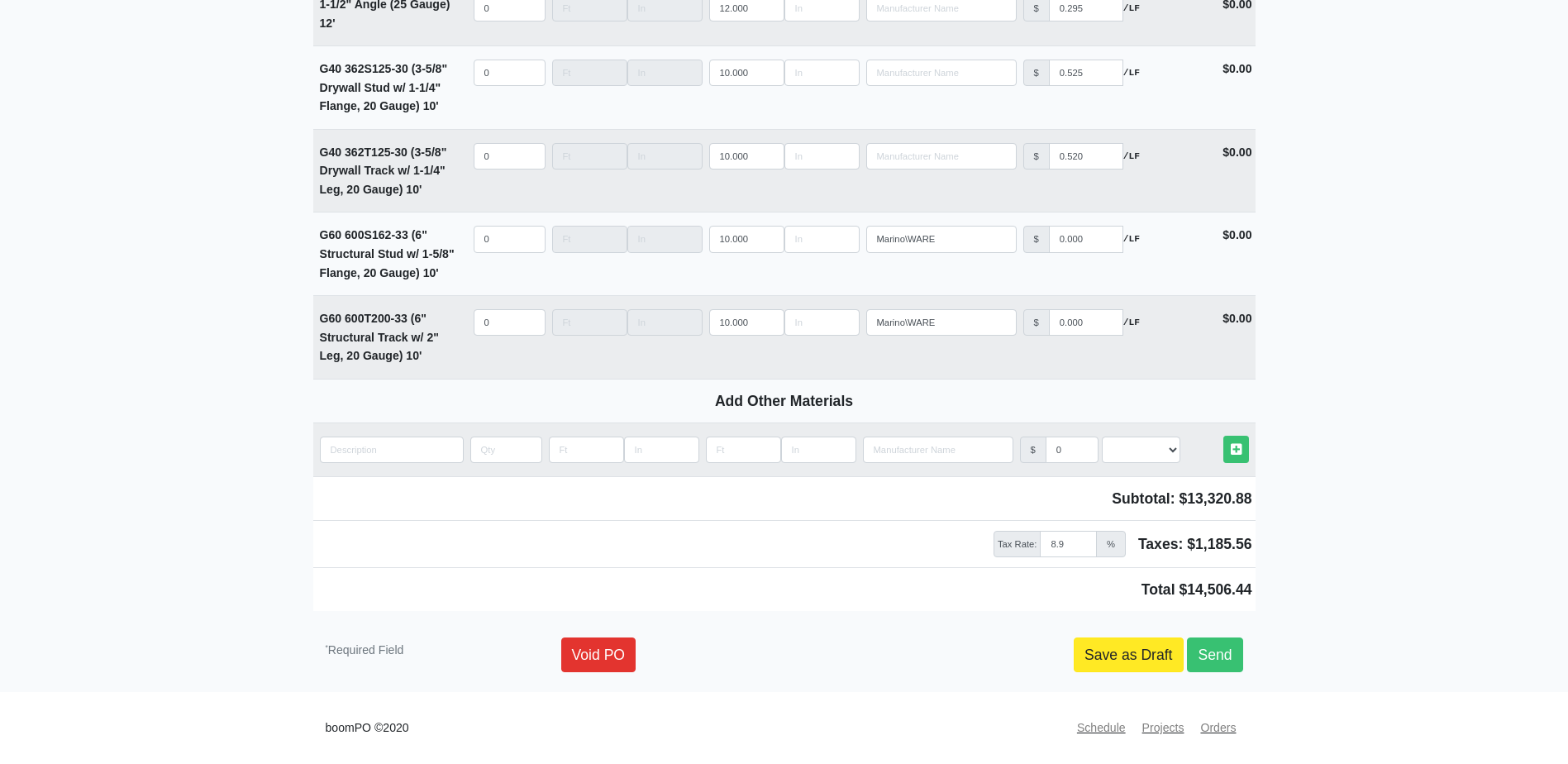
type input "29"
click at [1092, 646] on link "Save as Draft" at bounding box center [1128, 654] width 110 height 34
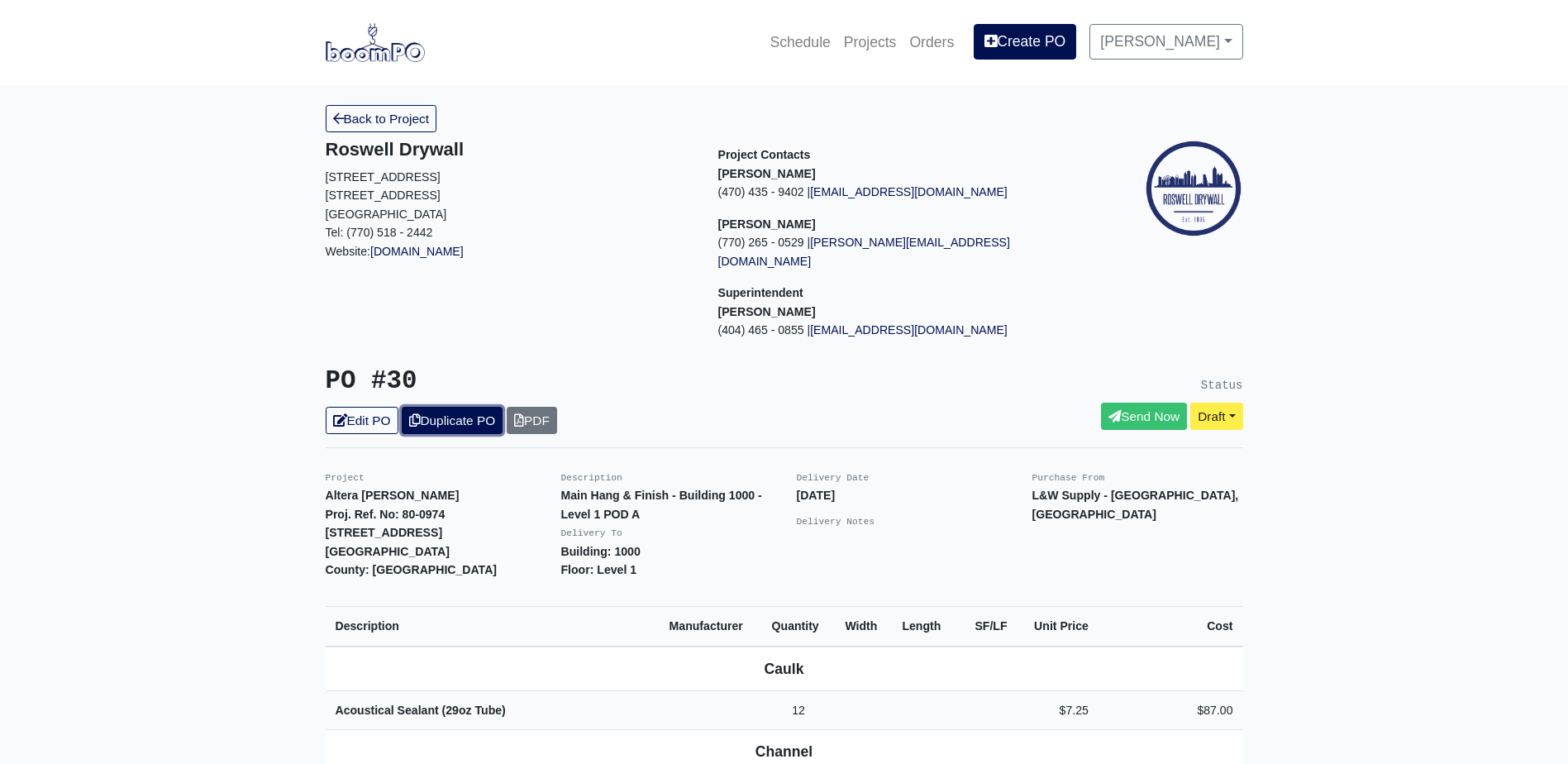
click at [468, 406] on link "Duplicate PO" at bounding box center [452, 420] width 101 height 27
click at [372, 406] on link "Edit PO" at bounding box center [362, 420] width 73 height 27
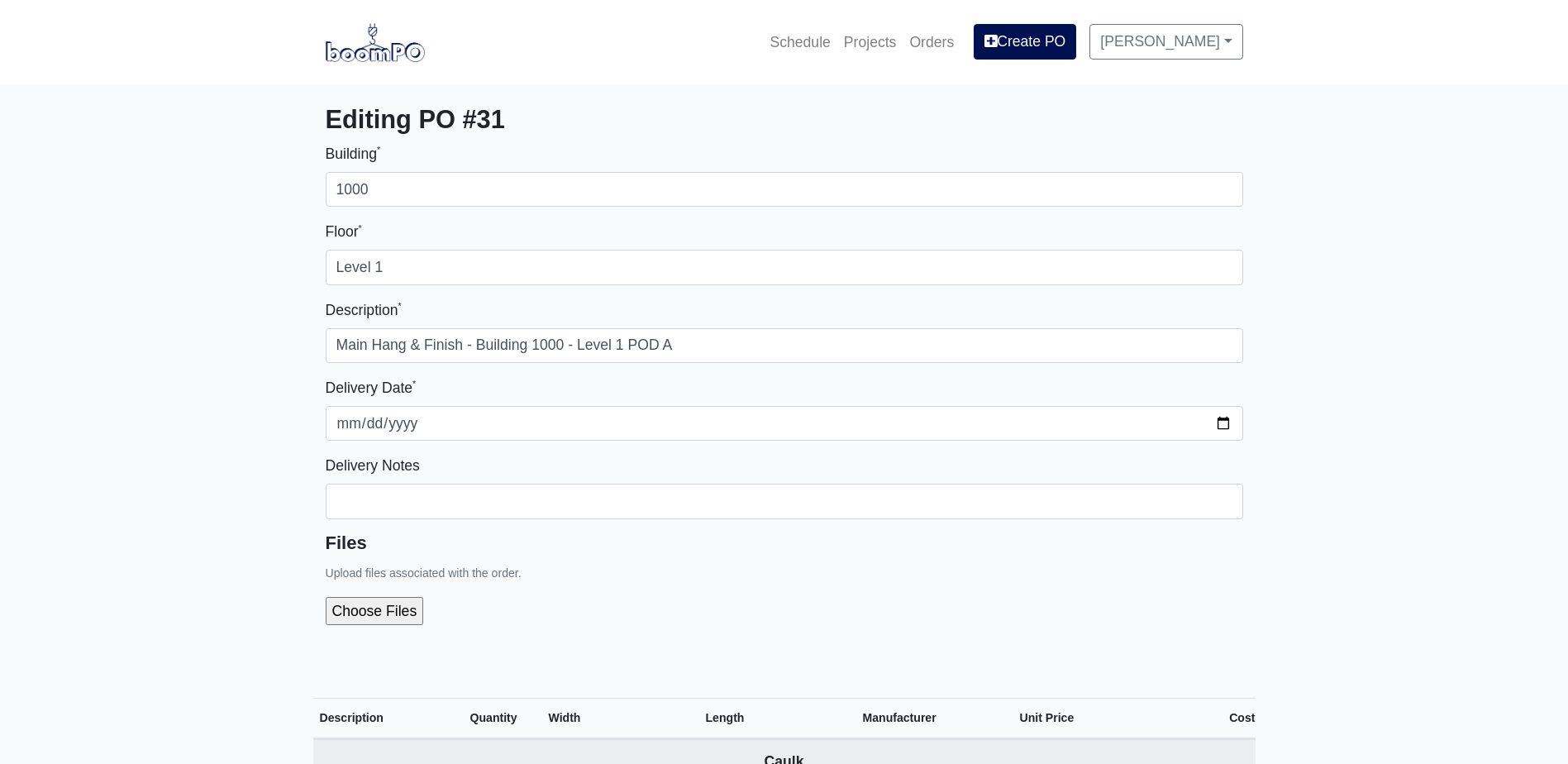
select select
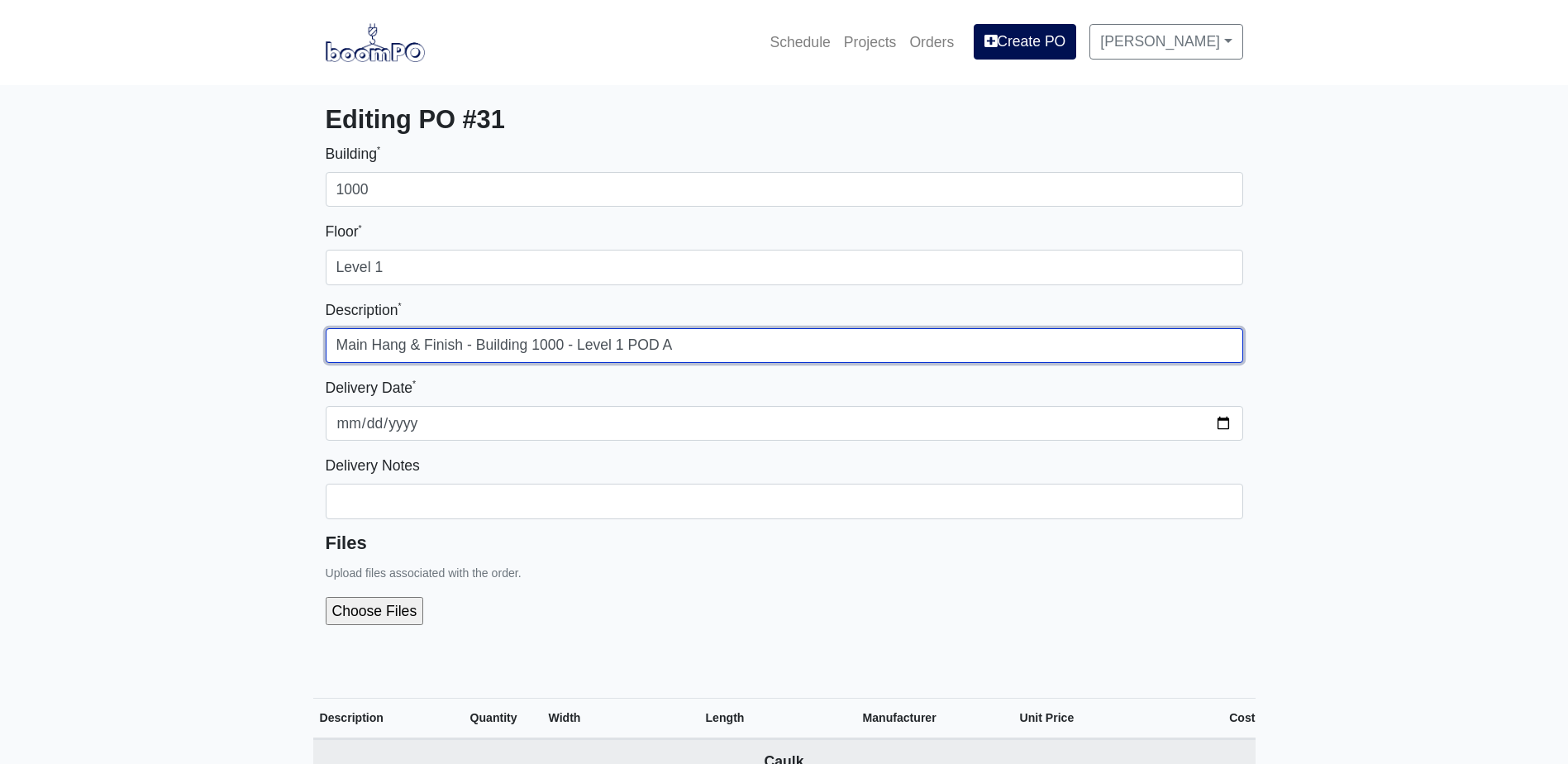
click at [623, 338] on input "Main Hang & Finish - Building 1000 - Level 1 POD A" at bounding box center [784, 346] width 917 height 34
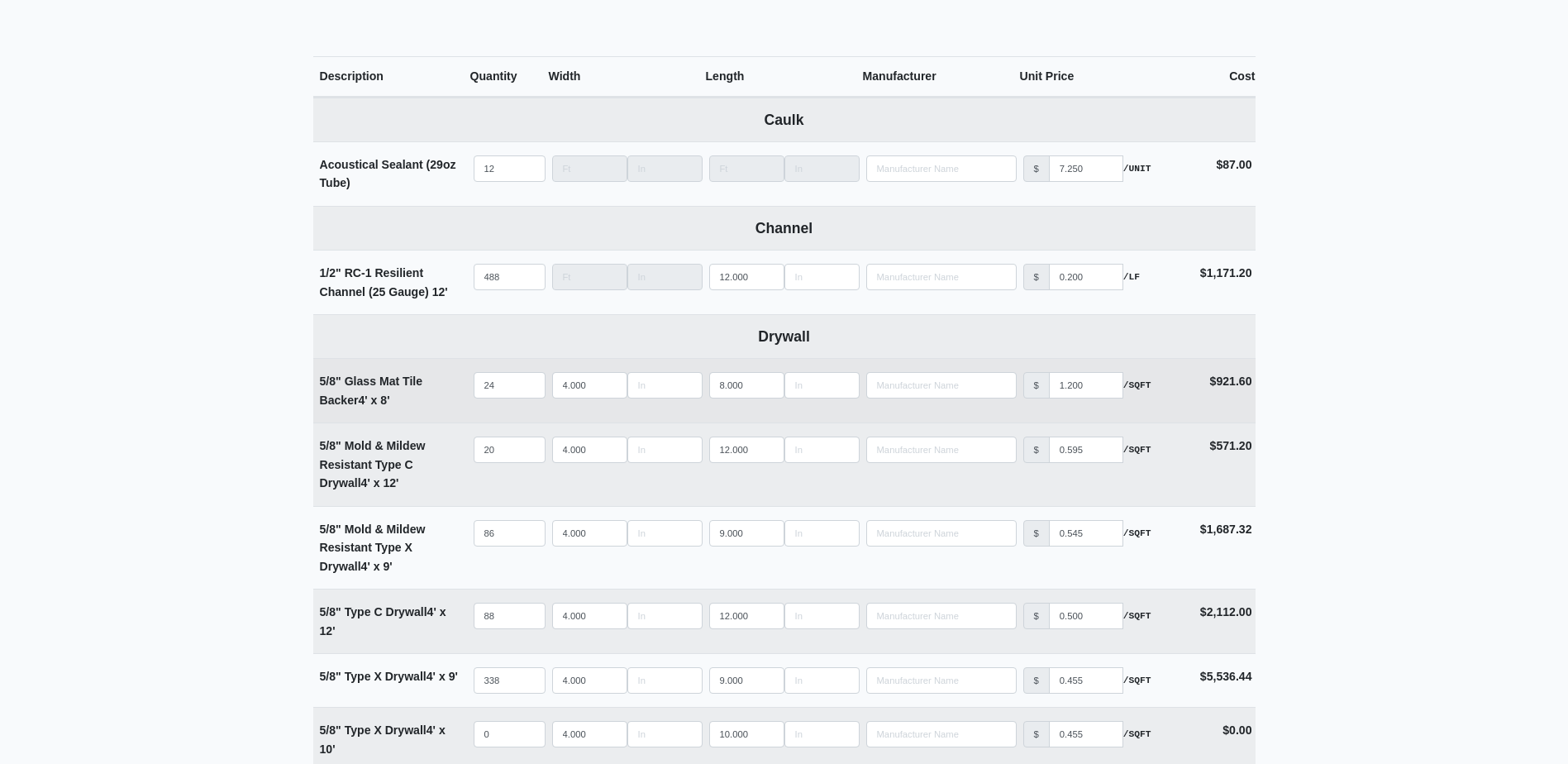
scroll to position [661, 0]
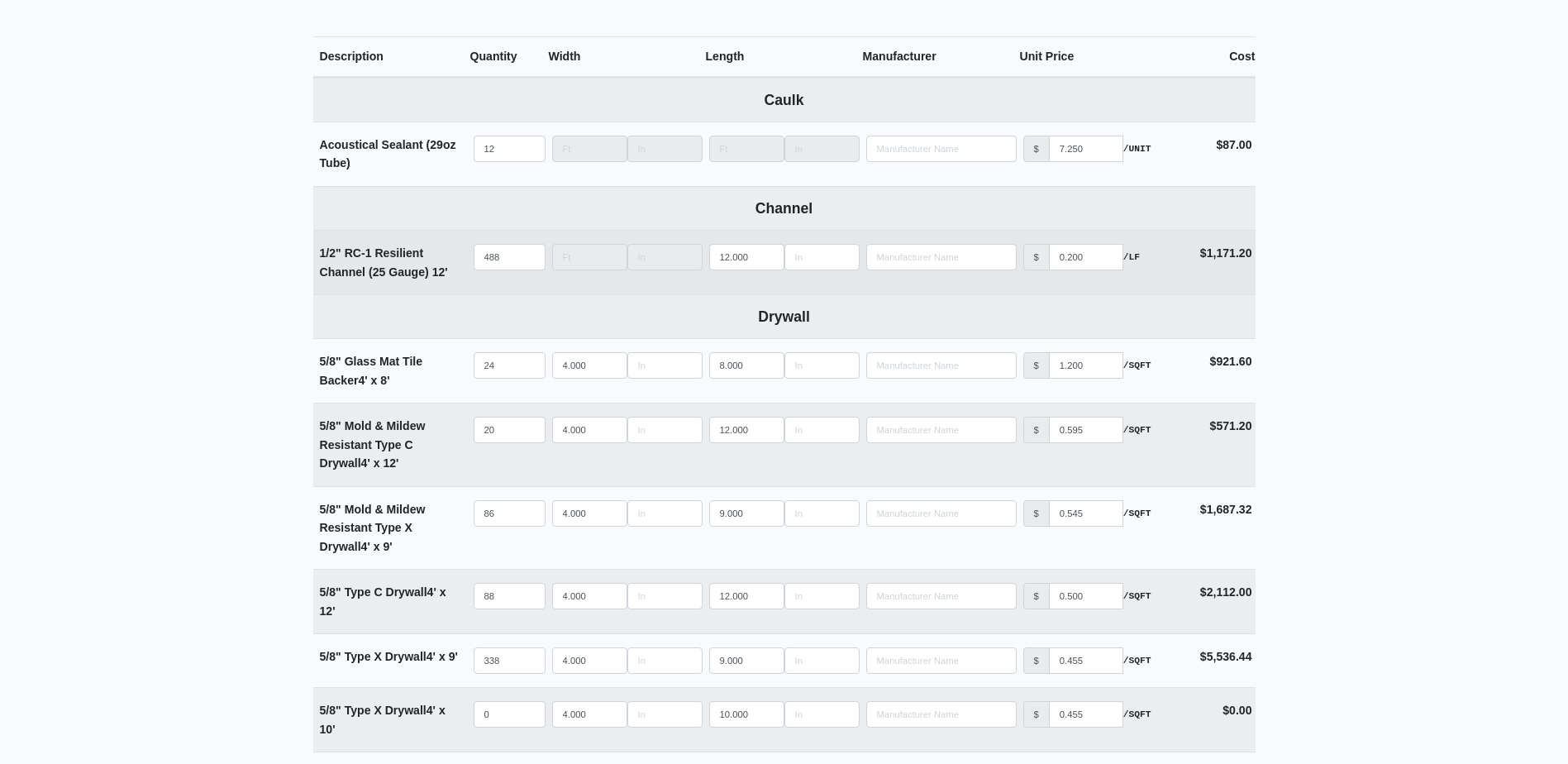
type input "Main Hang & Finish - Building 1000 - Level 2 POD B"
click at [504, 252] on input "488" at bounding box center [509, 257] width 72 height 26
type input "3"
select select
type input "32"
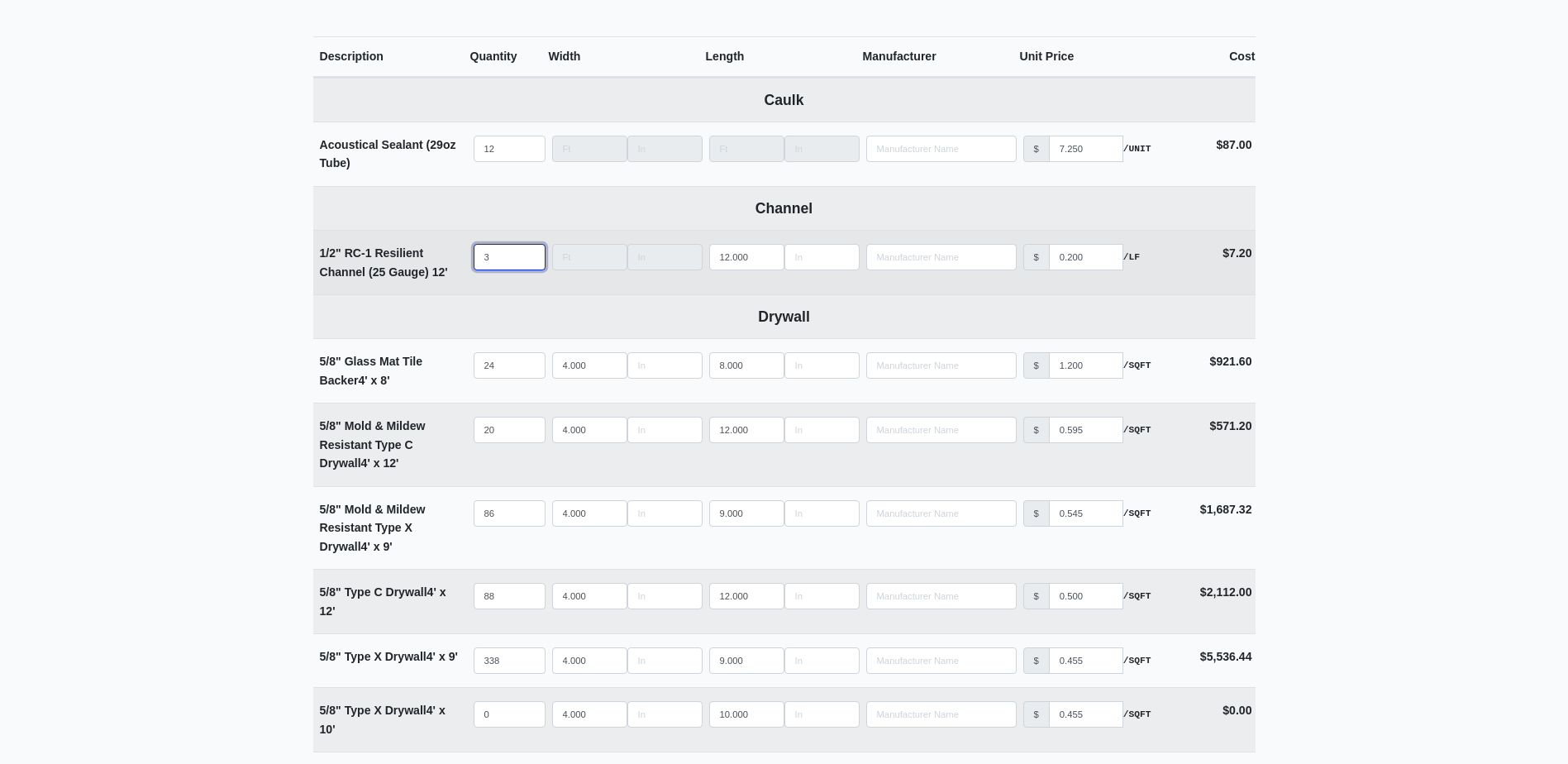
select select
type input "326"
select select
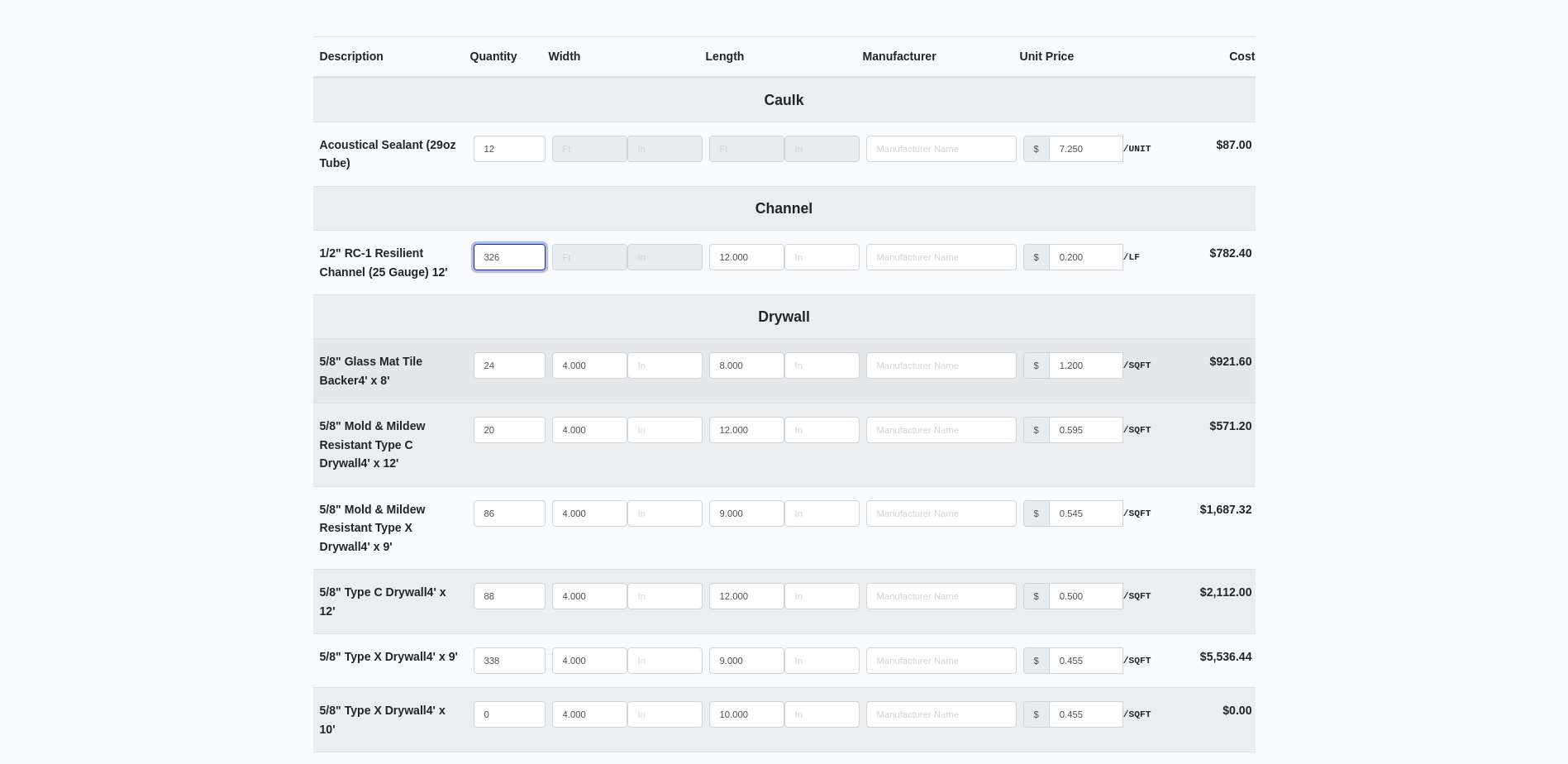
type input "326"
click at [501, 356] on input "24" at bounding box center [509, 365] width 72 height 26
type input "1"
select select
type input "15"
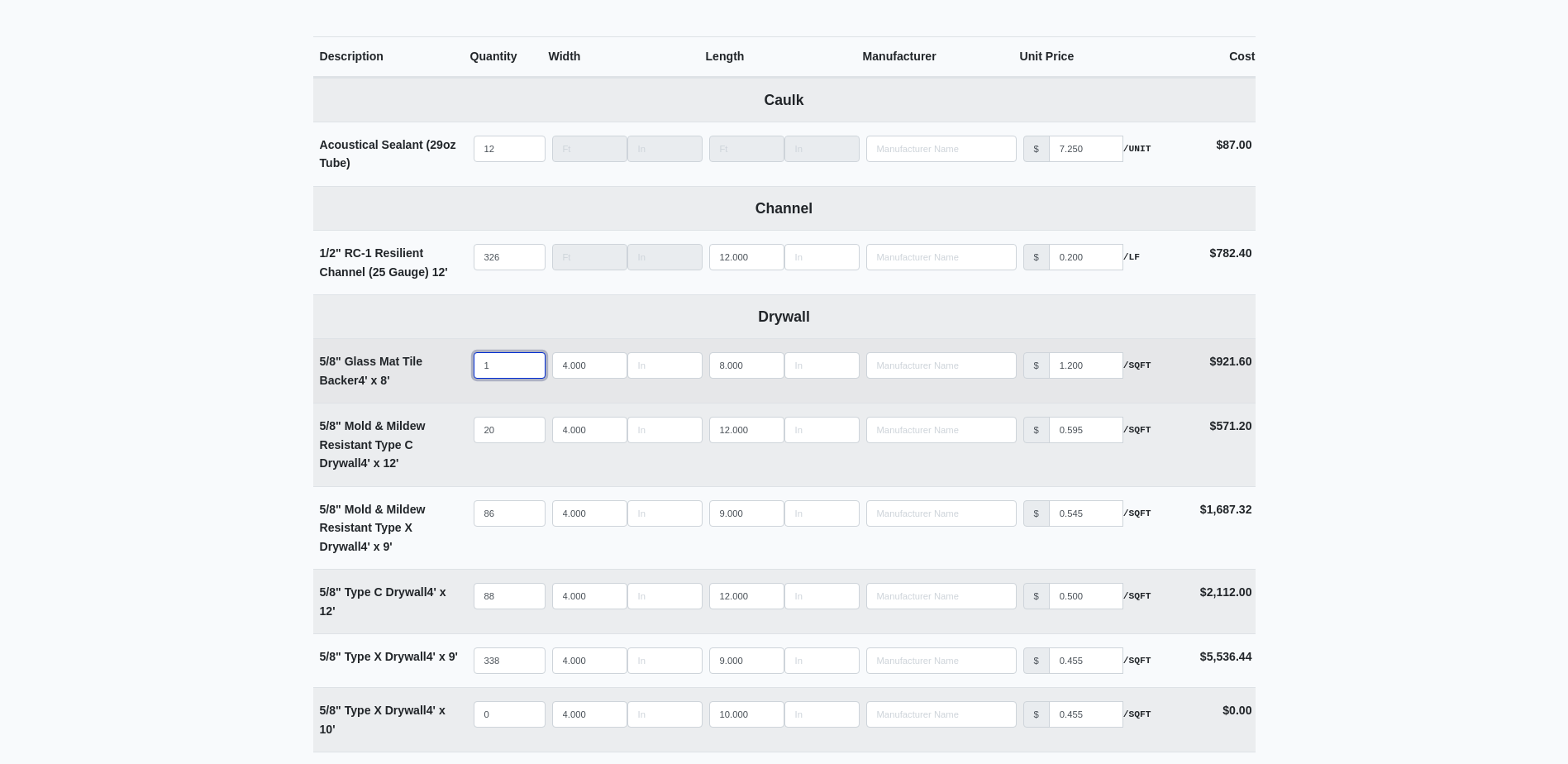
select select
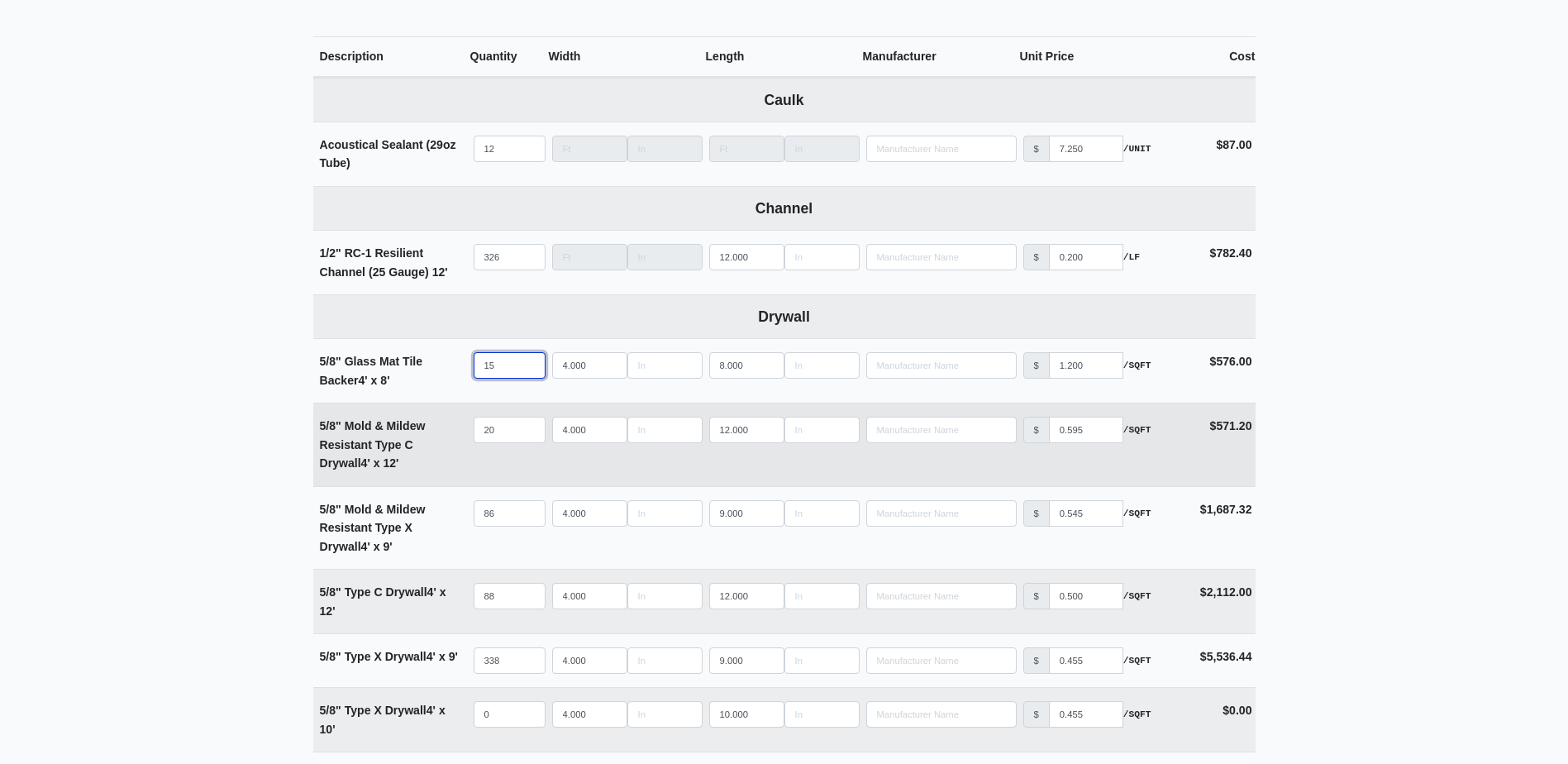
type input "15"
click at [496, 429] on input "20" at bounding box center [509, 429] width 72 height 26
type input "1"
select select
type input "12"
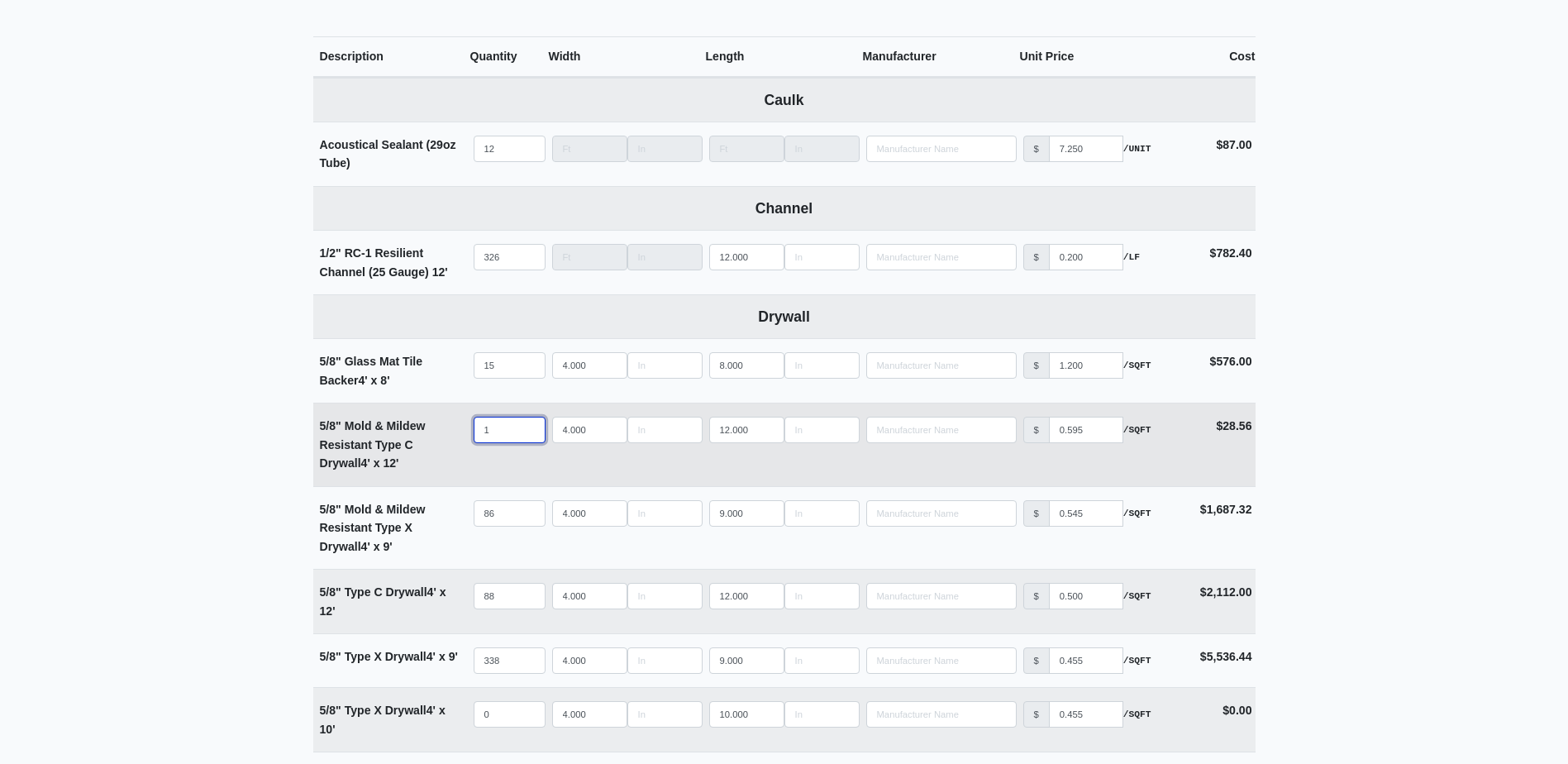
select select
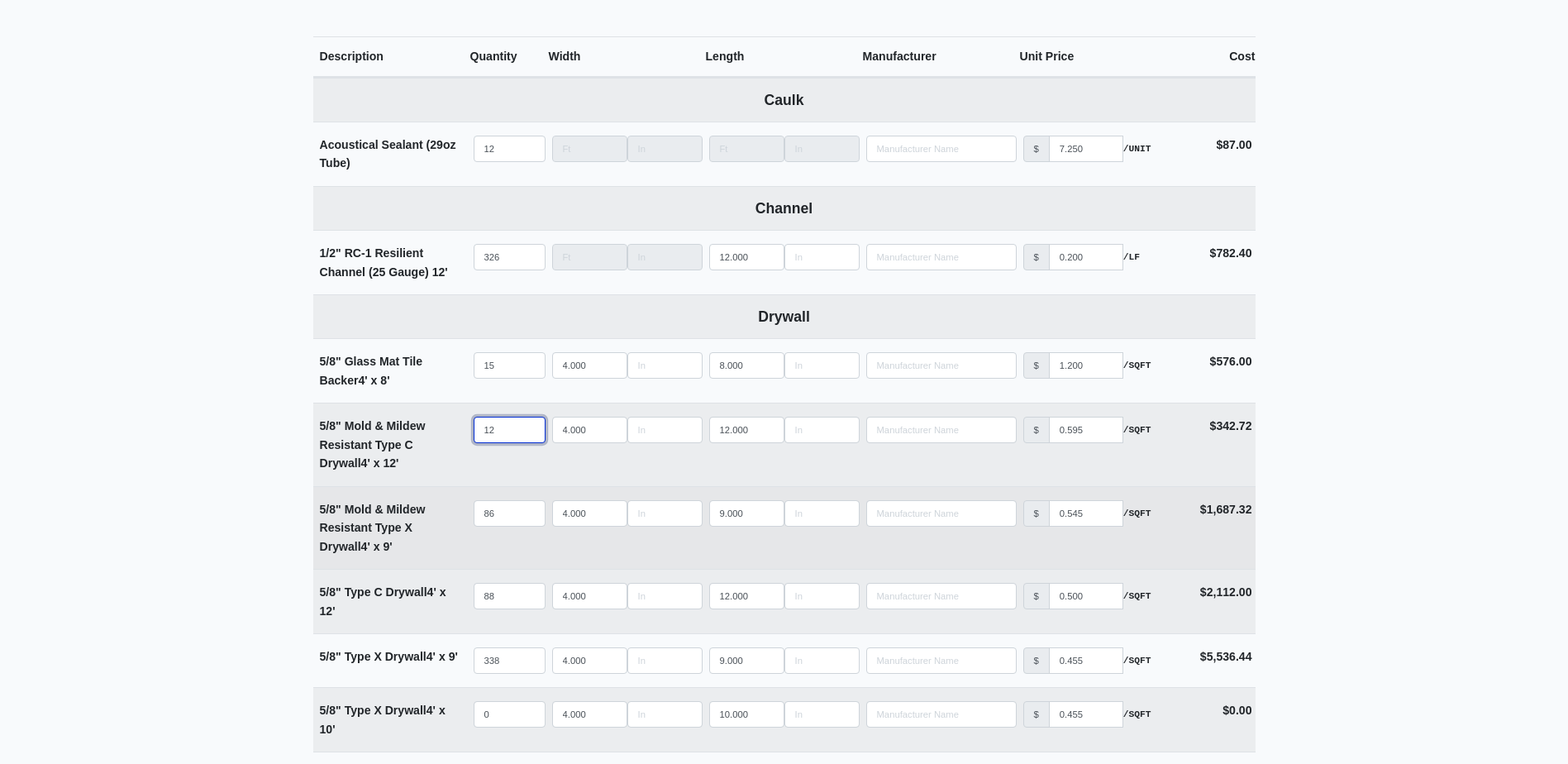
type input "12"
click at [501, 522] on input "86" at bounding box center [509, 513] width 72 height 26
type input "9"
select select
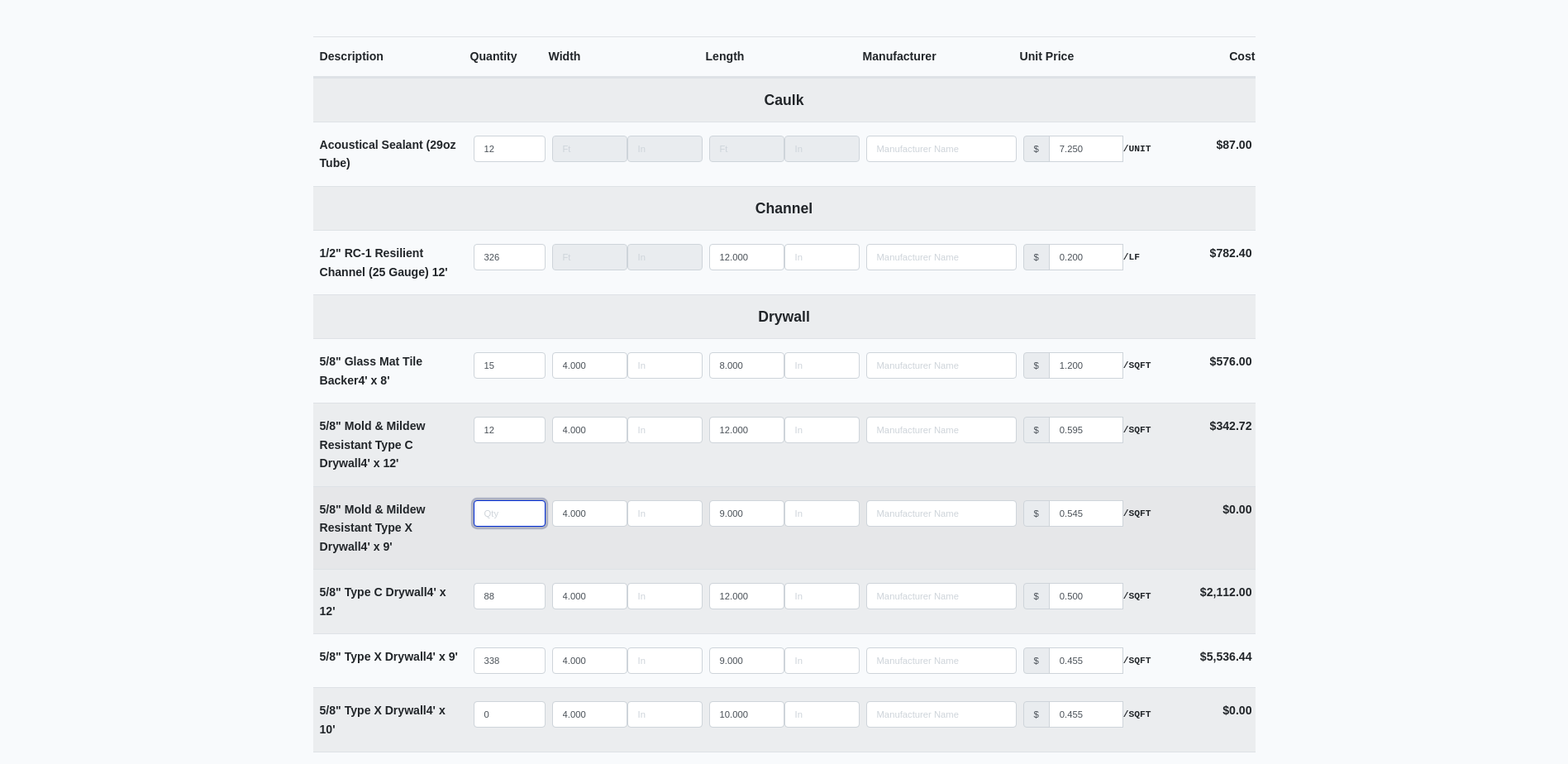
type input "6"
select select
type input "60"
select select
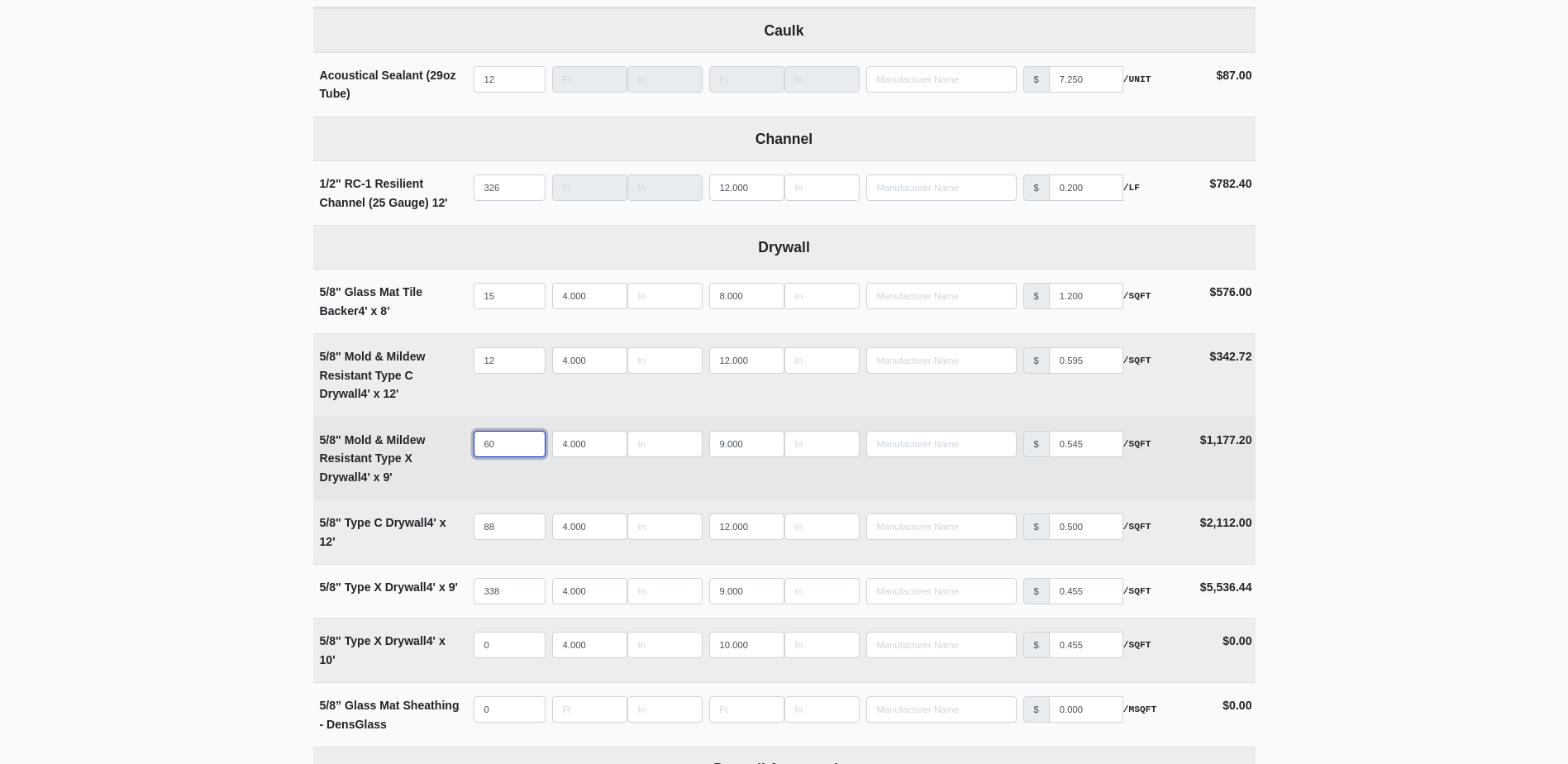
scroll to position [827, 0]
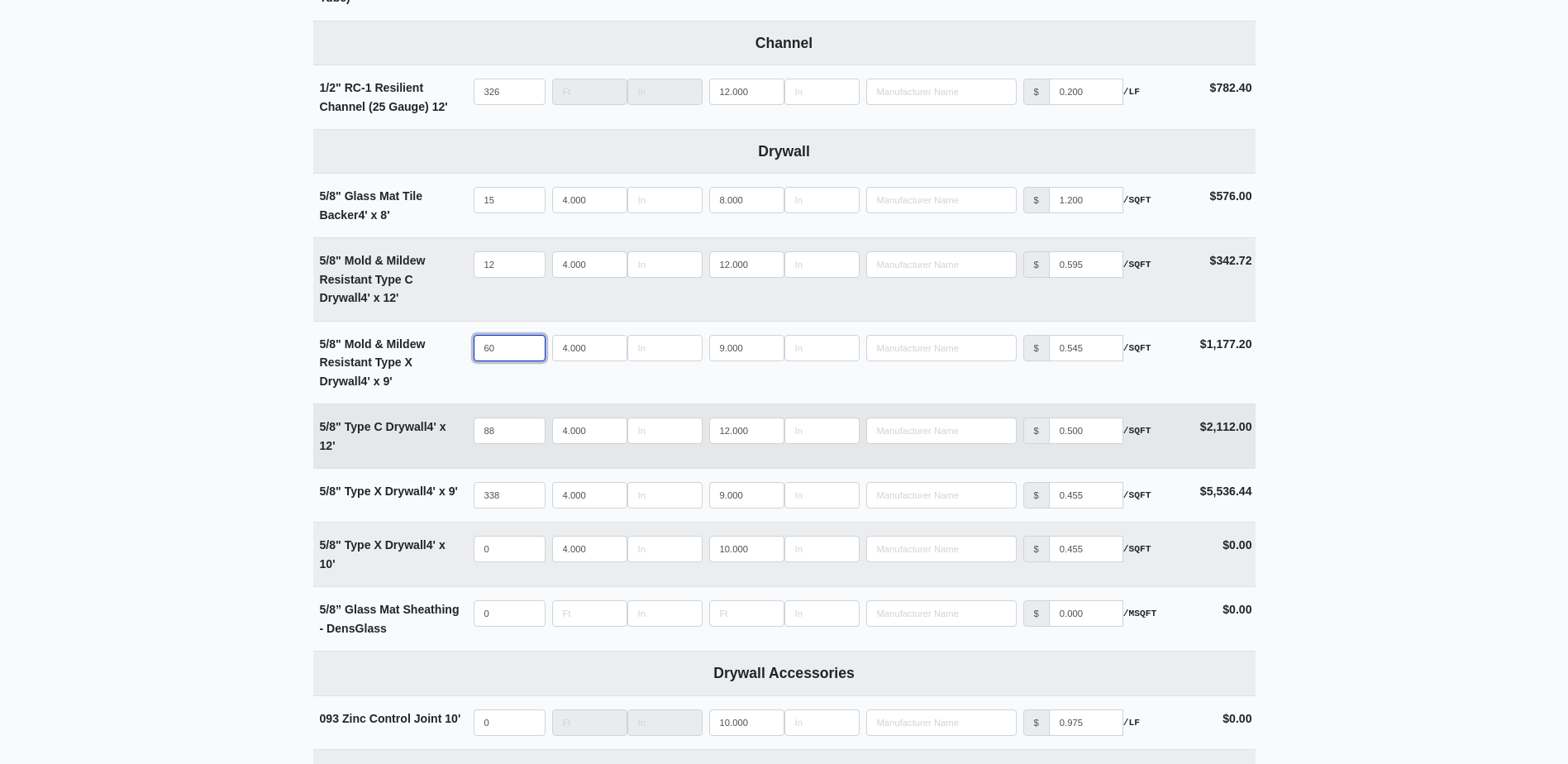
type input "60"
click at [511, 434] on input "88" at bounding box center [509, 430] width 72 height 26
type input "6"
select select
type input "60"
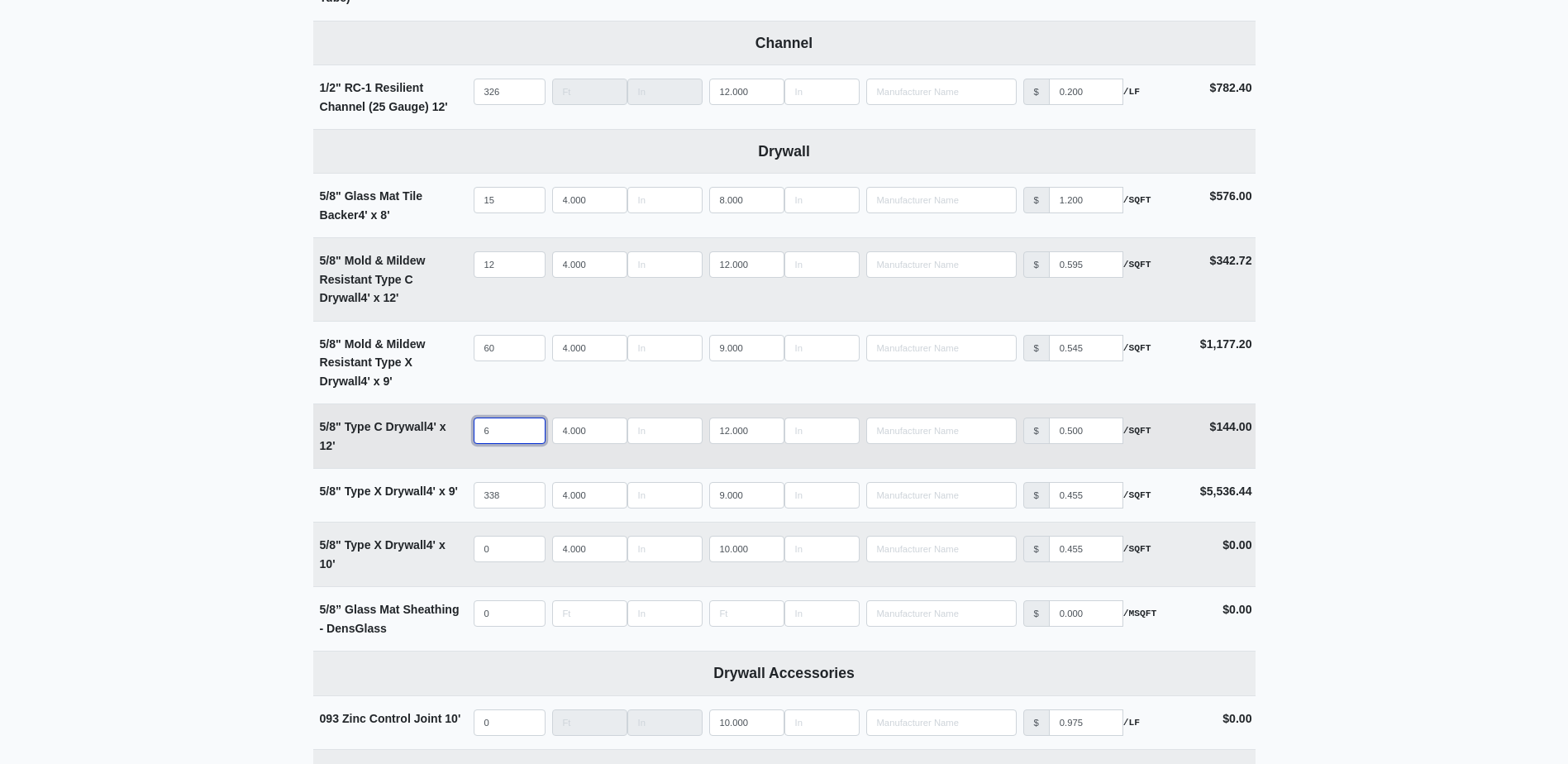
select select
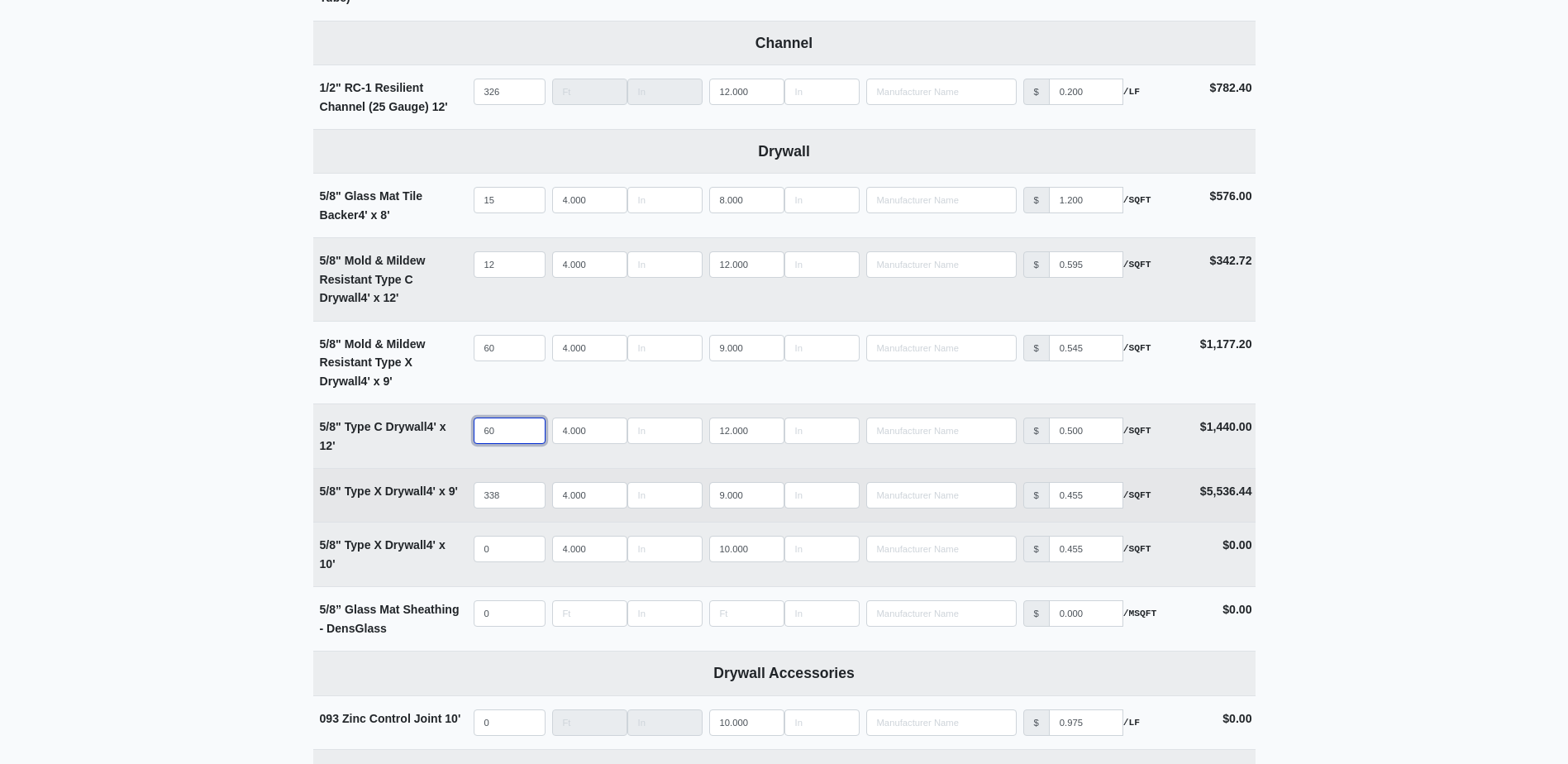
type input "60"
click at [516, 491] on input "338" at bounding box center [509, 495] width 72 height 26
type input "2"
select select
type input "20"
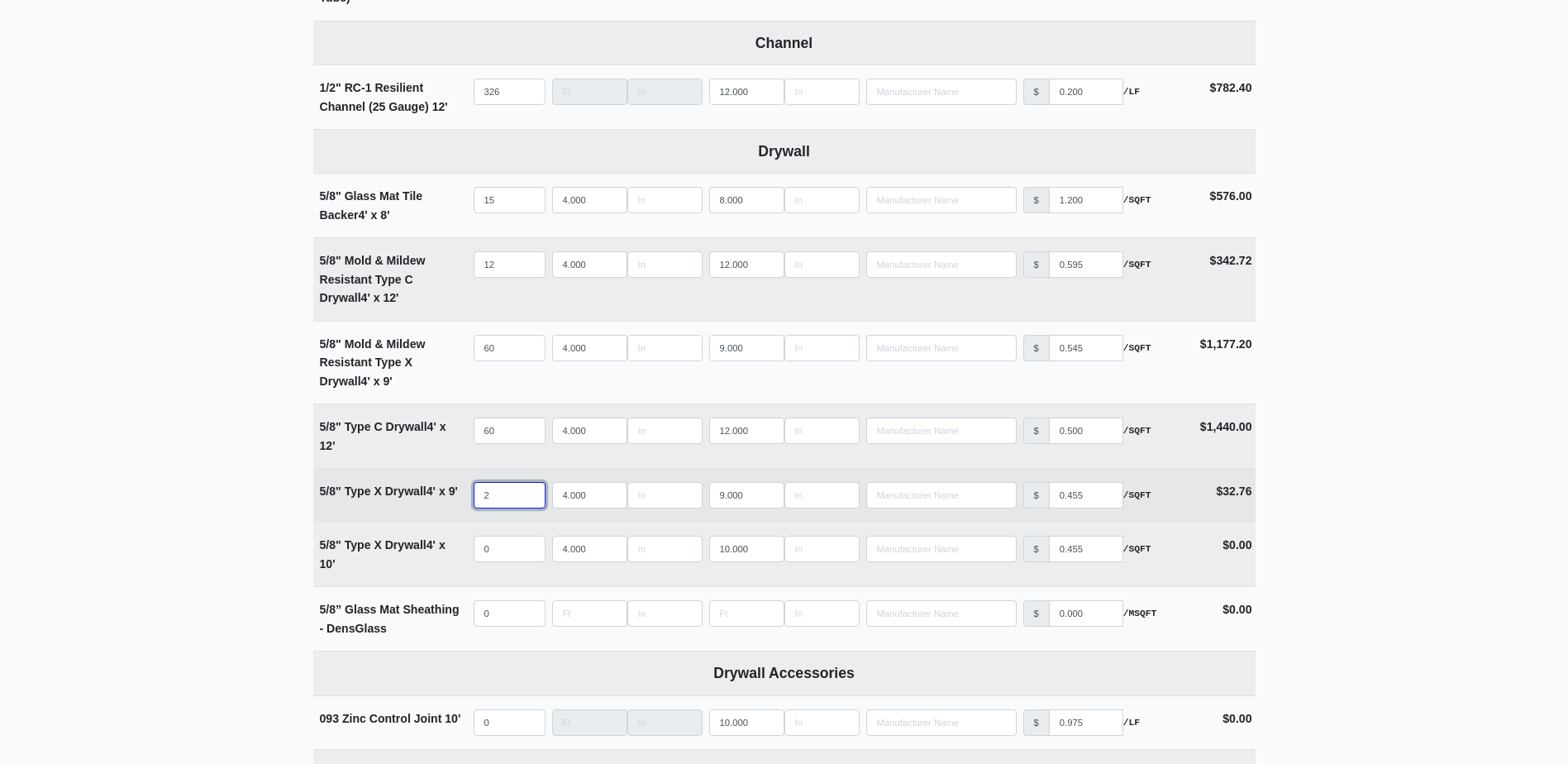
select select
type input "208"
select select
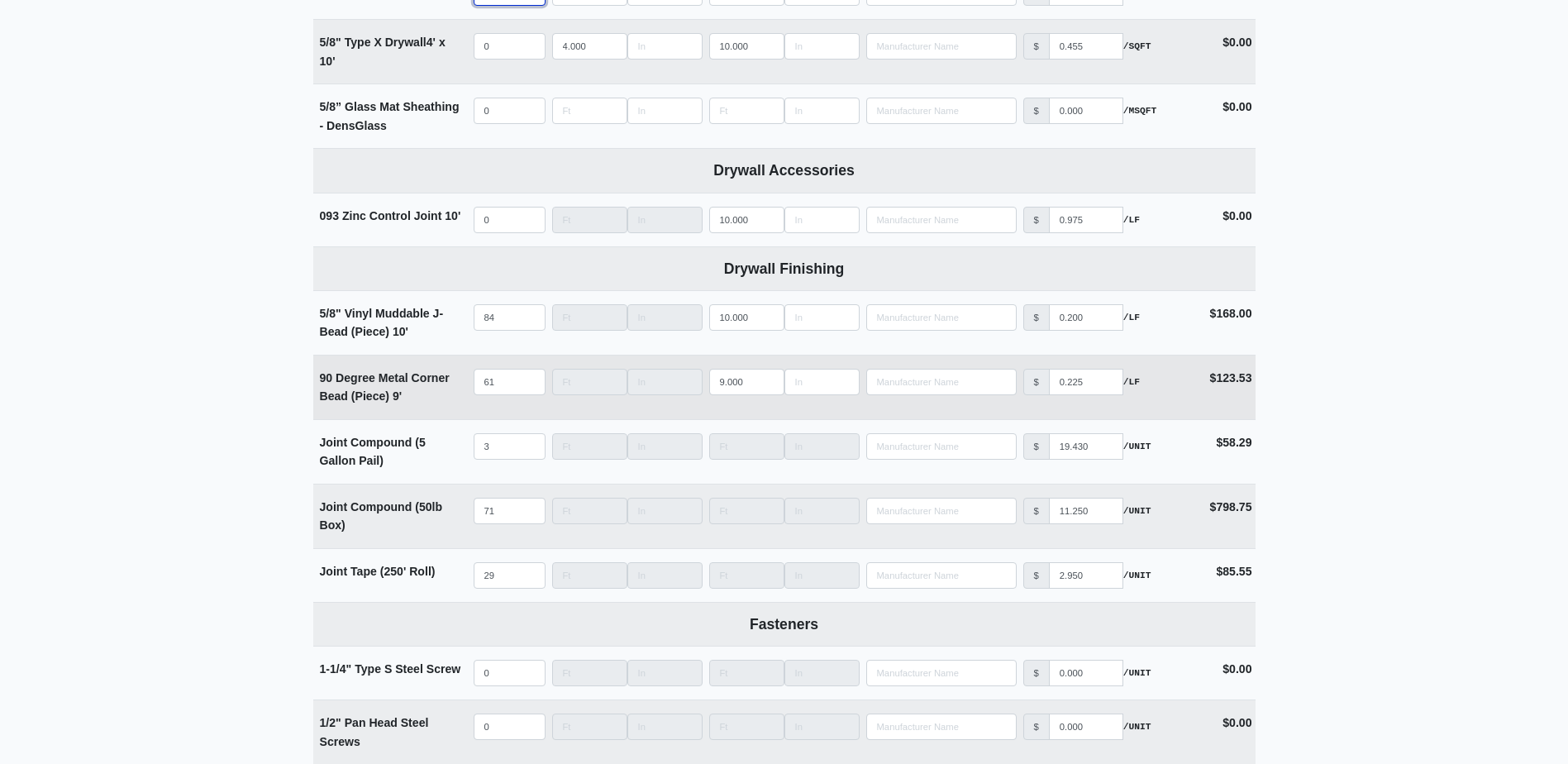
scroll to position [1405, 0]
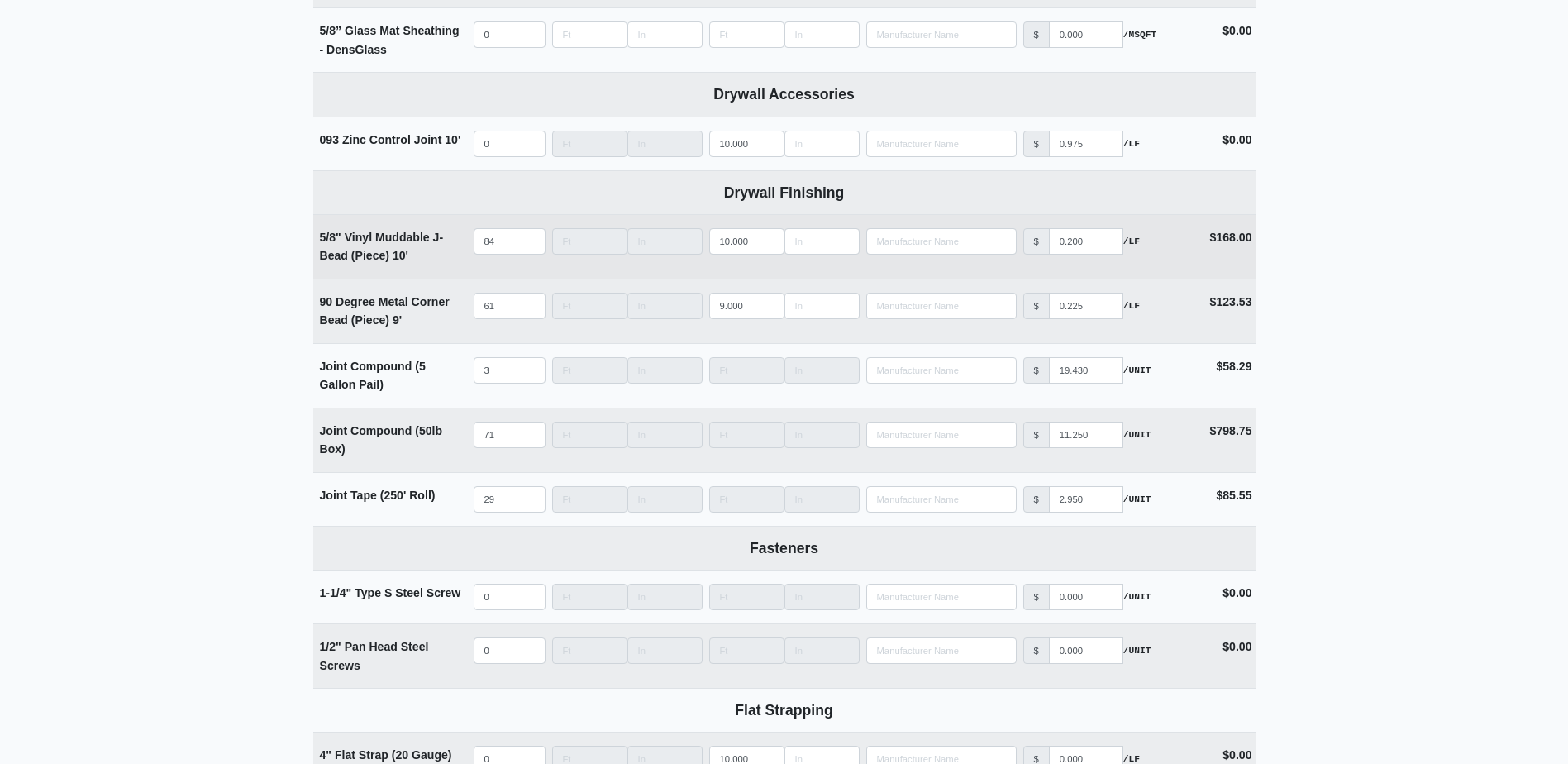
type input "208"
click at [503, 239] on input "84" at bounding box center [509, 240] width 72 height 26
type input "5"
select select
type input "54"
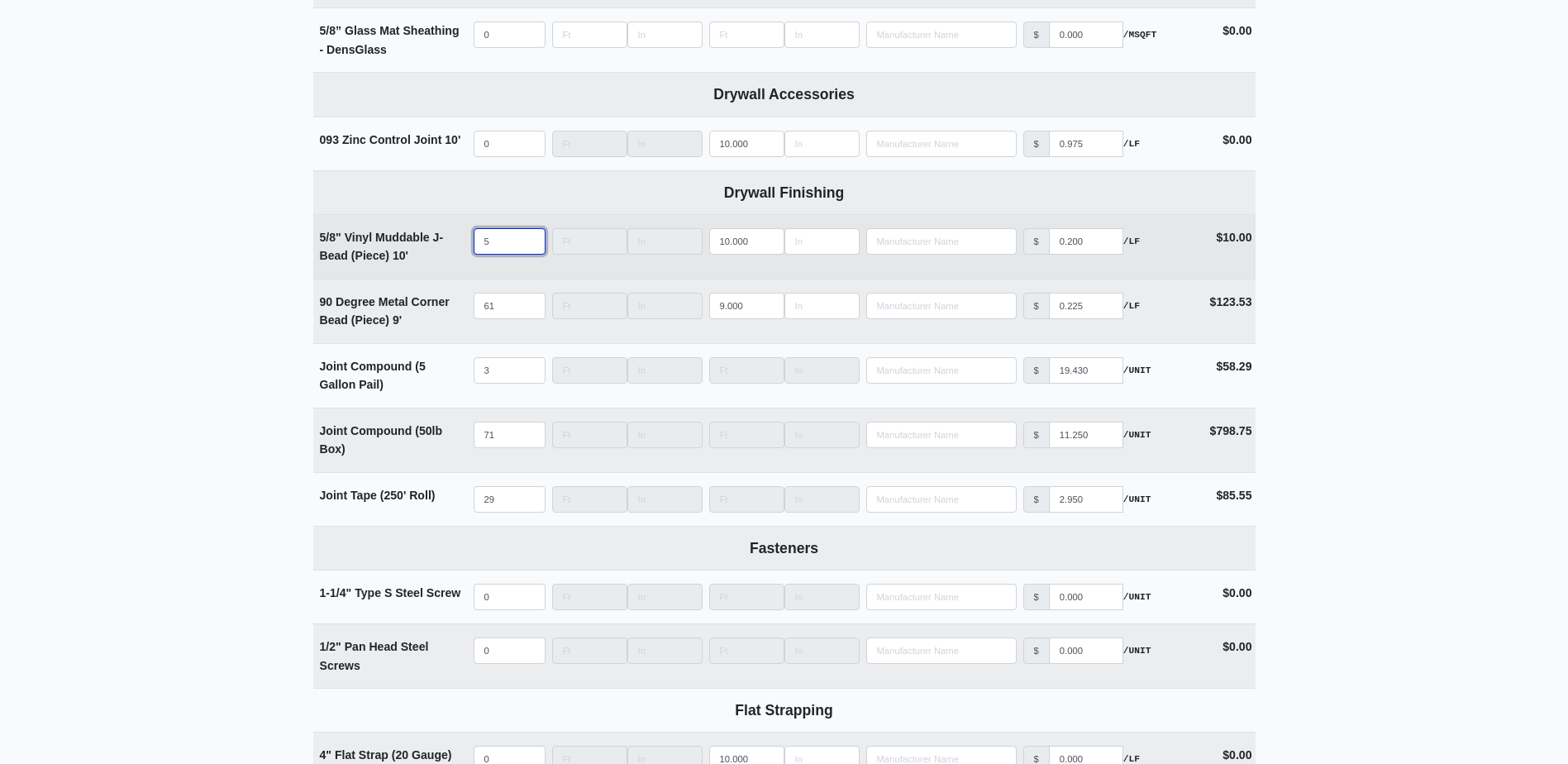
select select
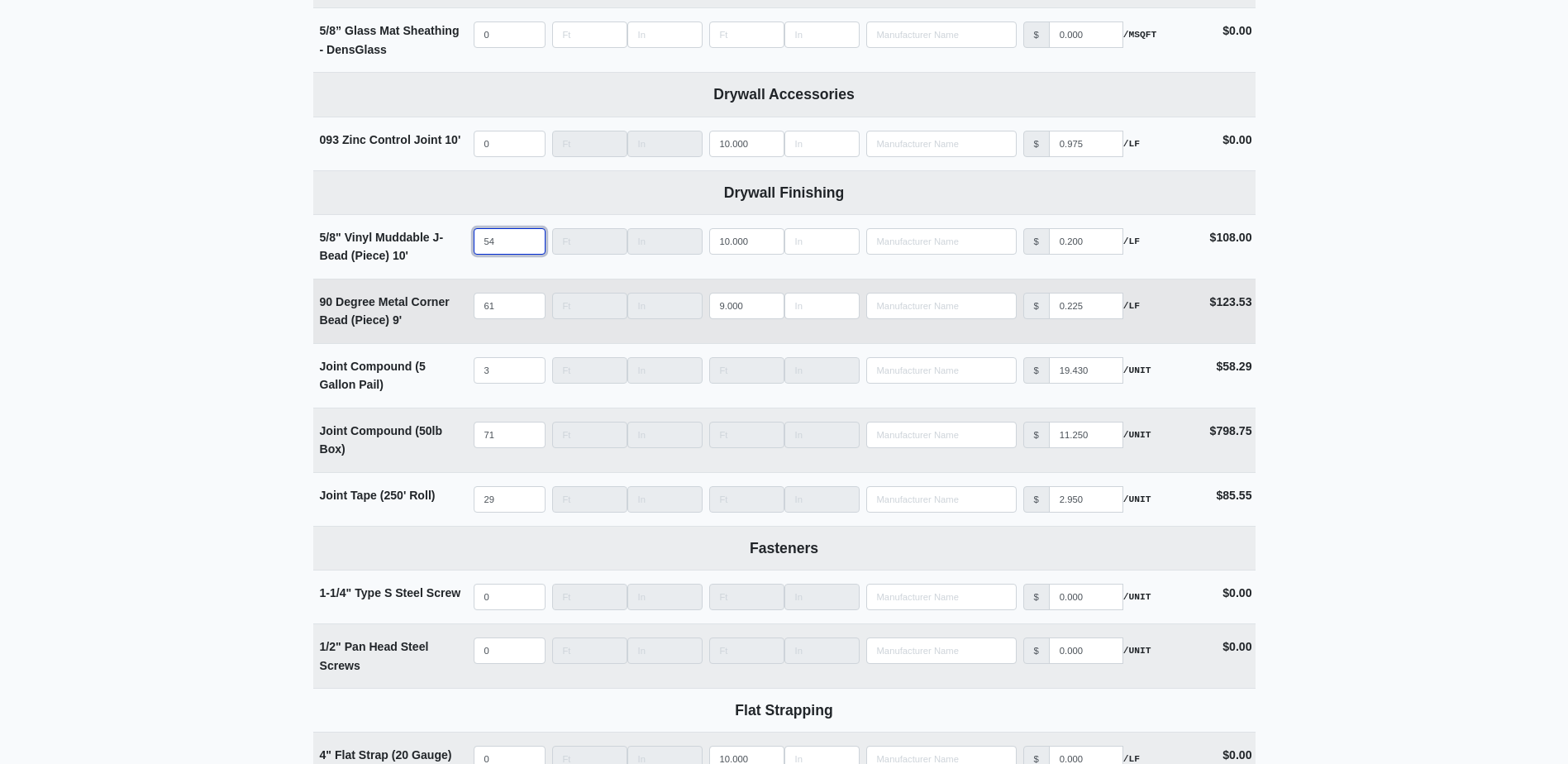
type input "54"
click at [497, 307] on input "61" at bounding box center [509, 305] width 72 height 26
type input "4"
select select
type input "47"
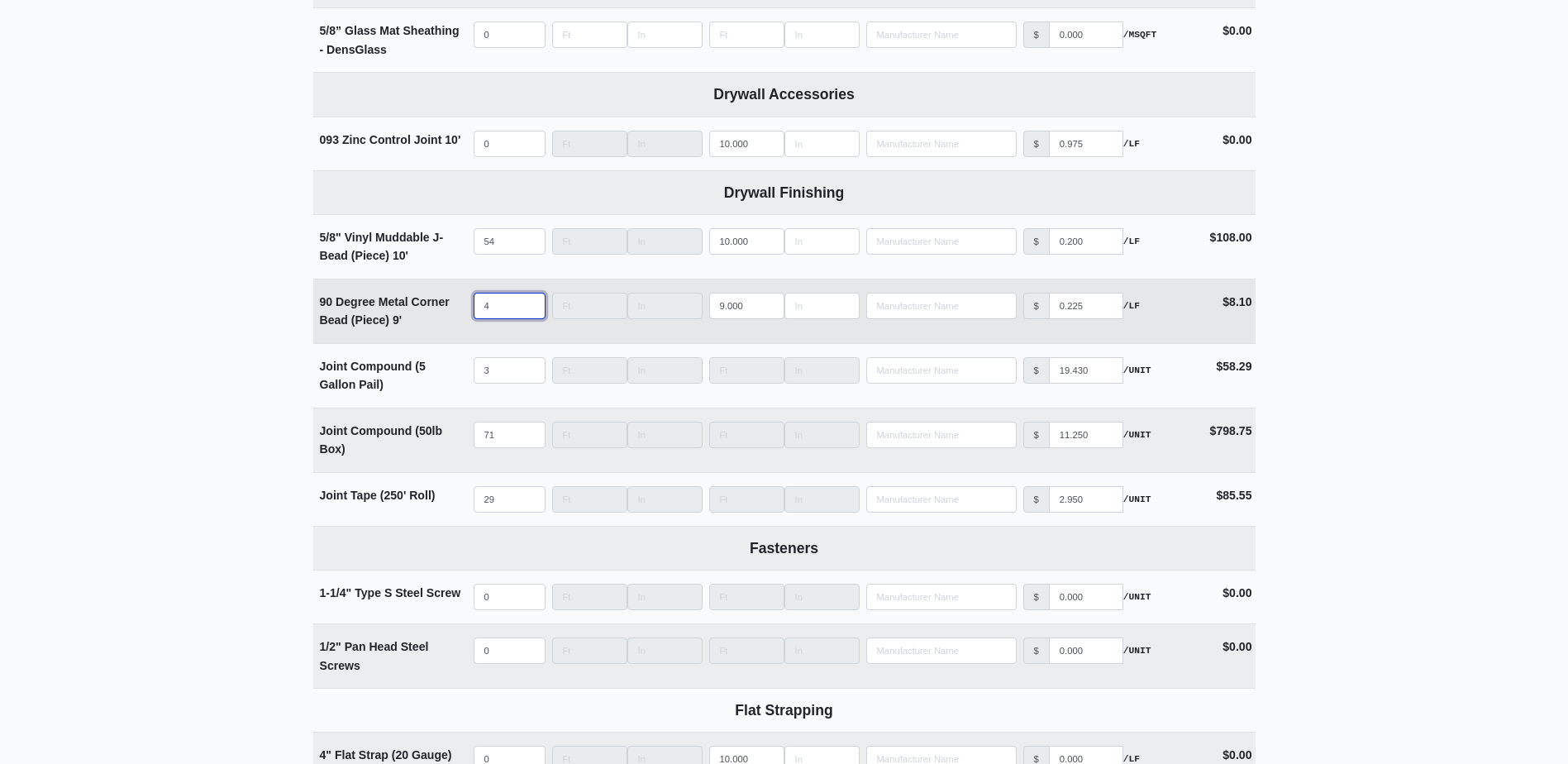
select select
type input "47"
click at [502, 434] on input "71" at bounding box center [509, 435] width 72 height 26
type input "4"
select select
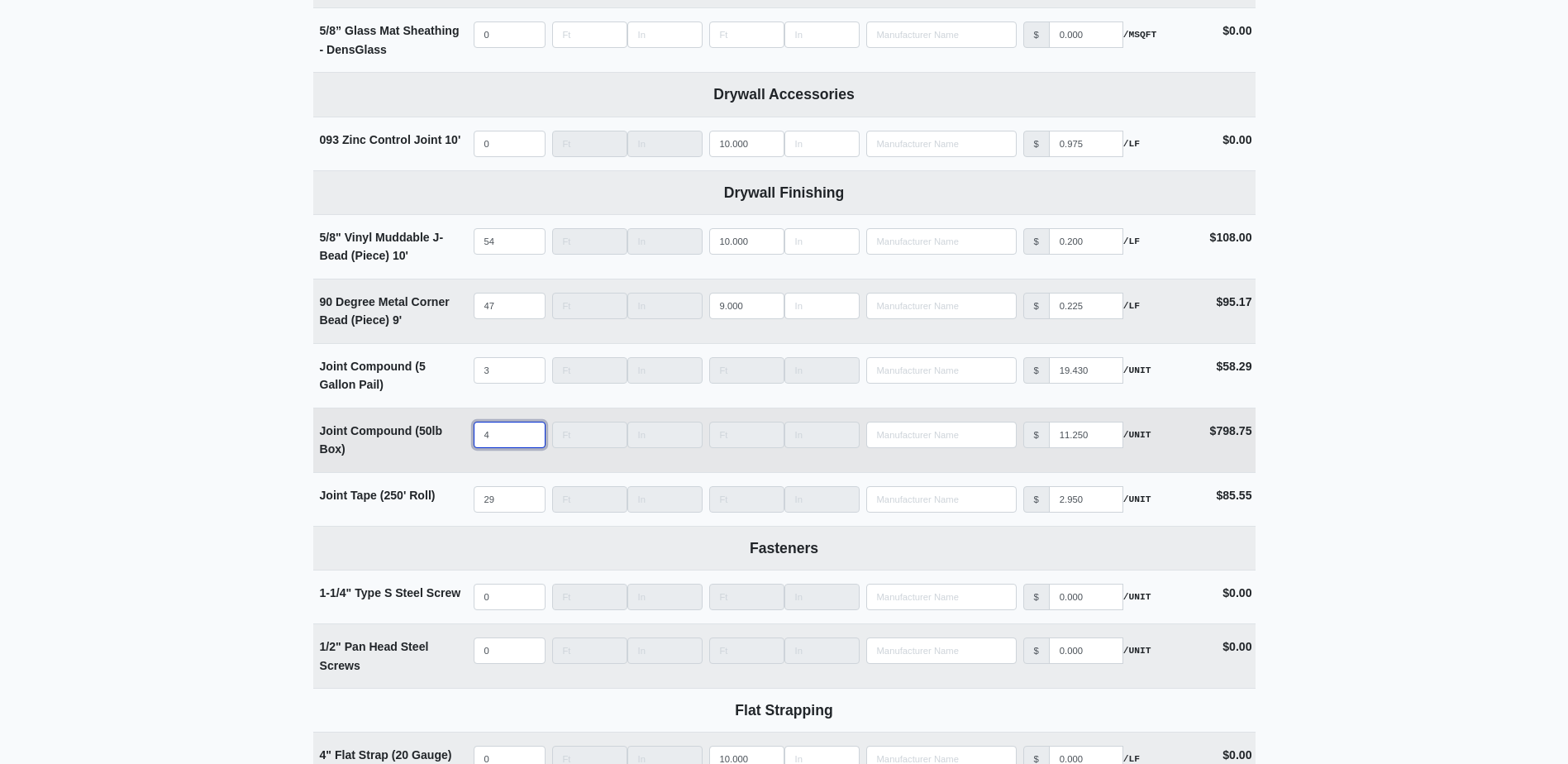
type input "46"
select select
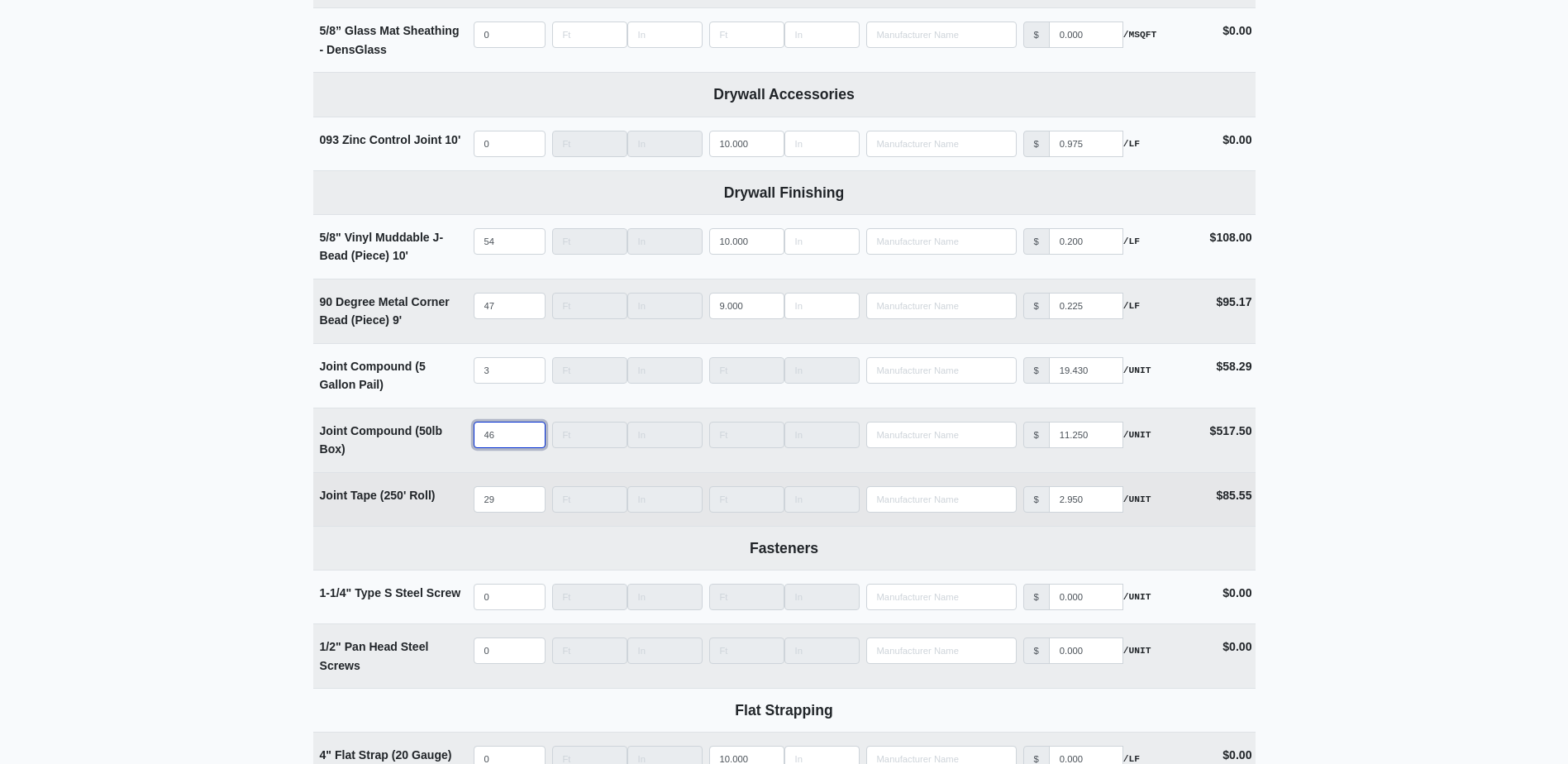
type input "46"
click at [505, 505] on input "29" at bounding box center [509, 499] width 72 height 26
type input "1"
select select
type input "19"
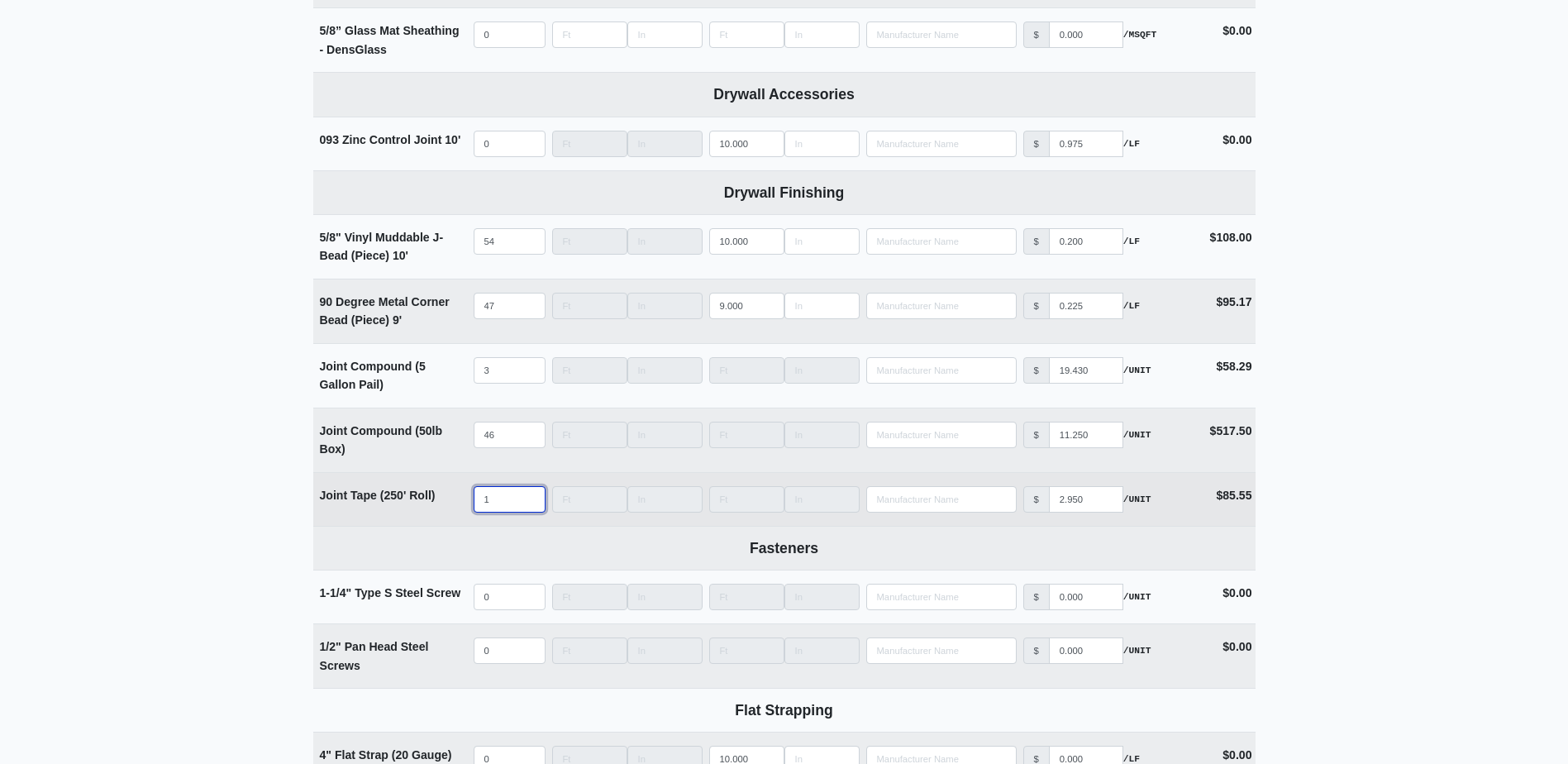
select select
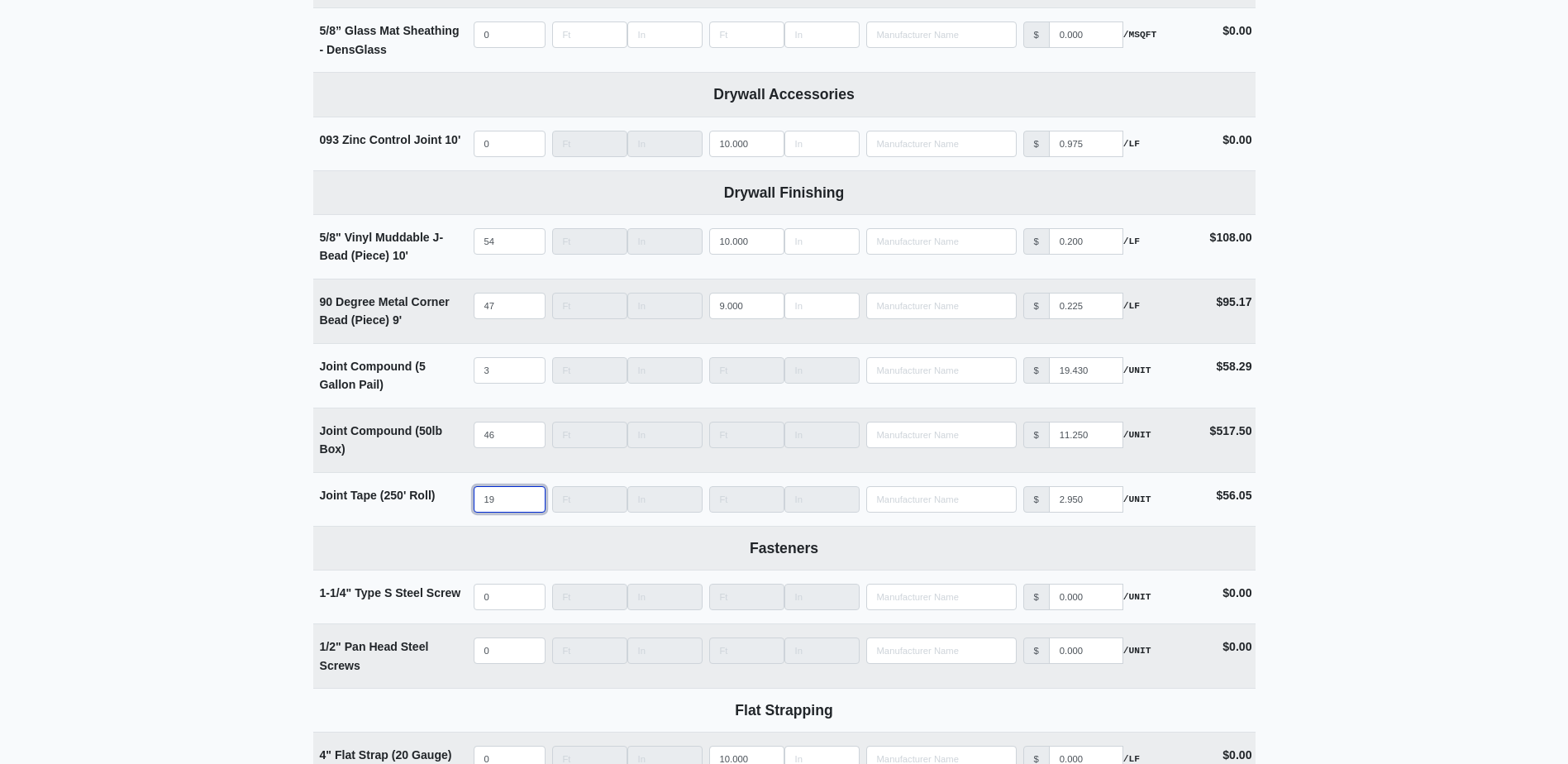
type input "19"
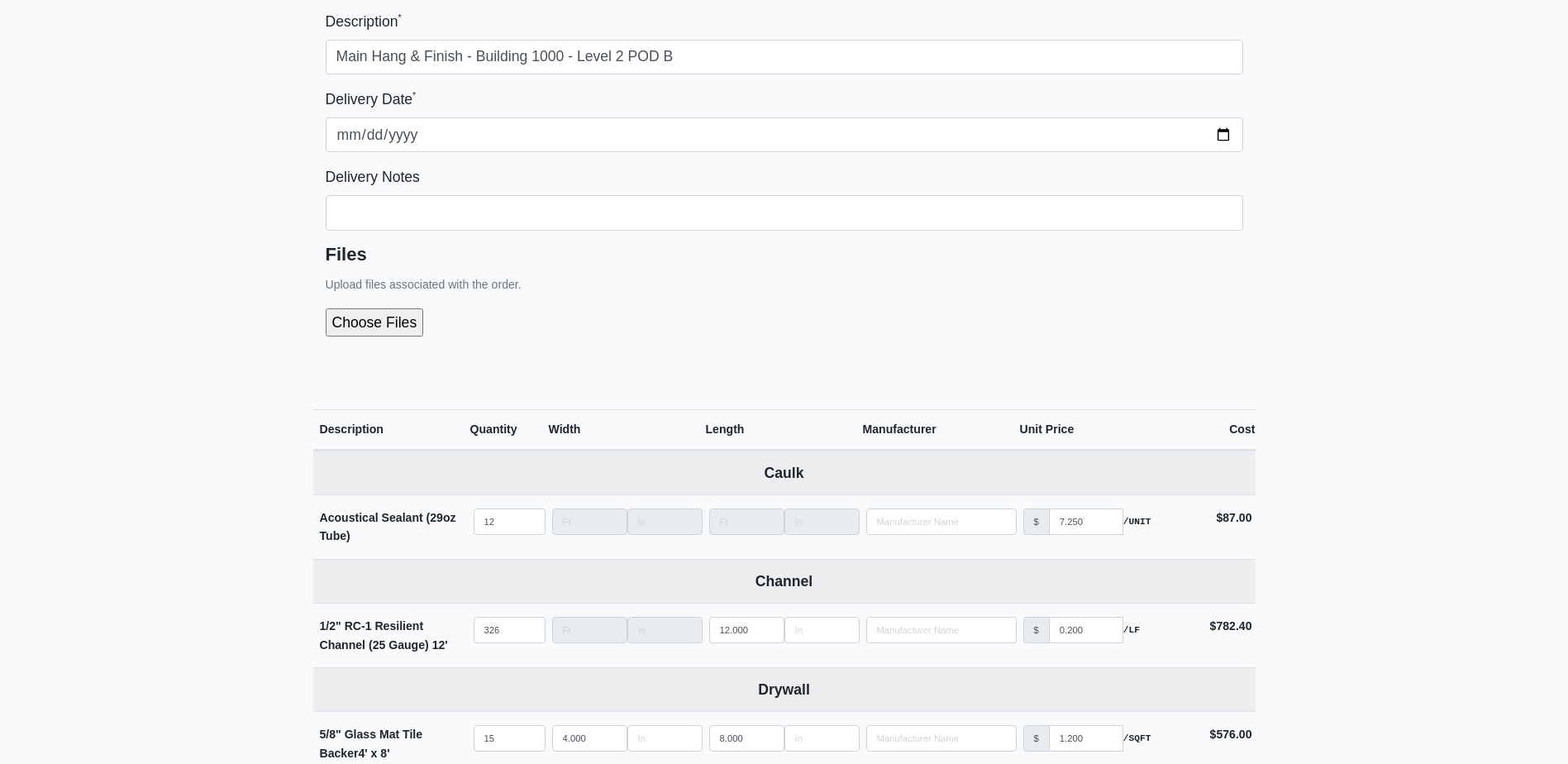
scroll to position [165, 0]
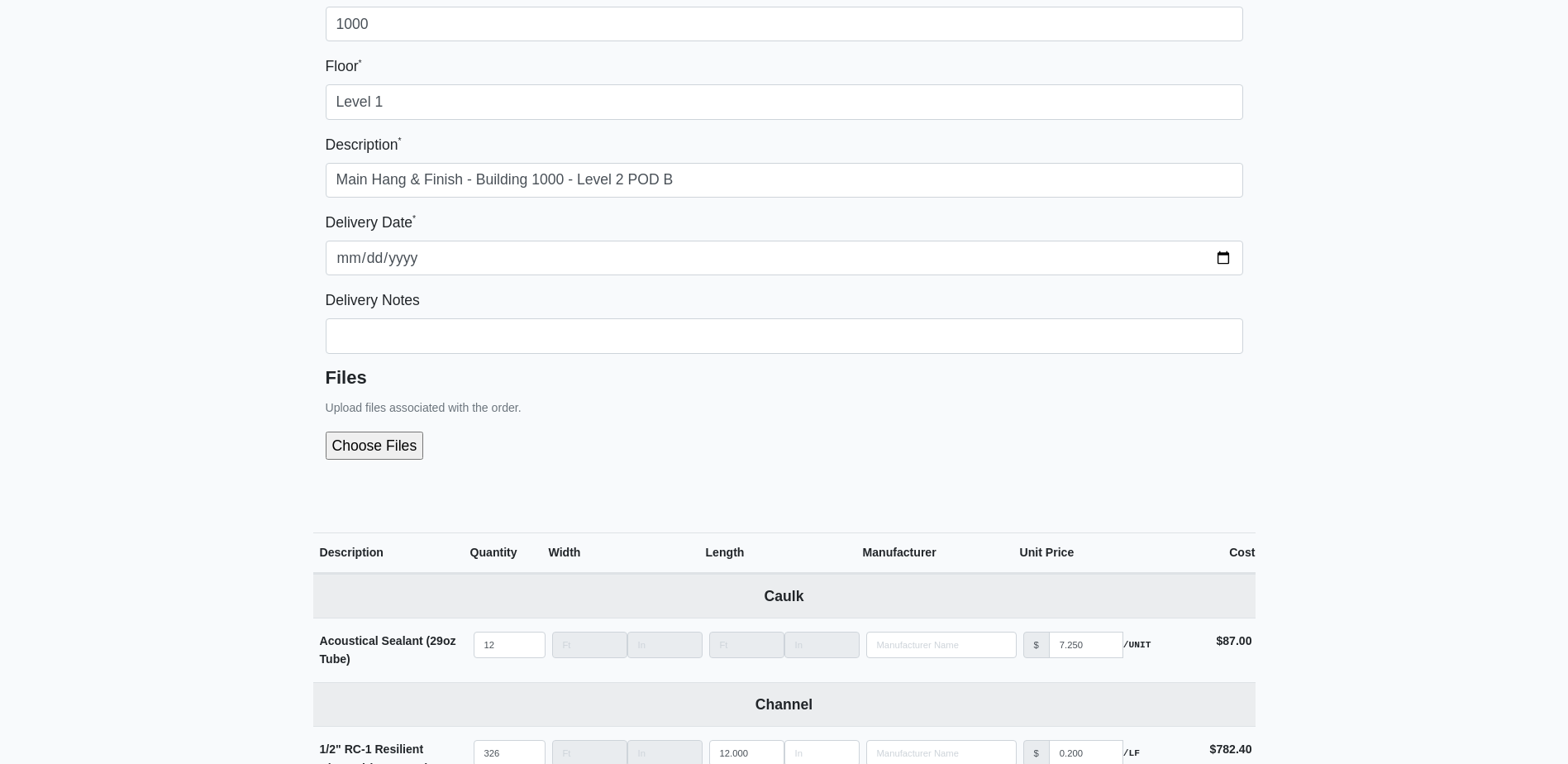
click at [386, 439] on input "file" at bounding box center [463, 445] width 275 height 28
type input "C:\fakepath\B1000 Level 2 POD B.pdf"
click at [697, 401] on div "Files Upload files associated with the order." at bounding box center [784, 420] width 917 height 107
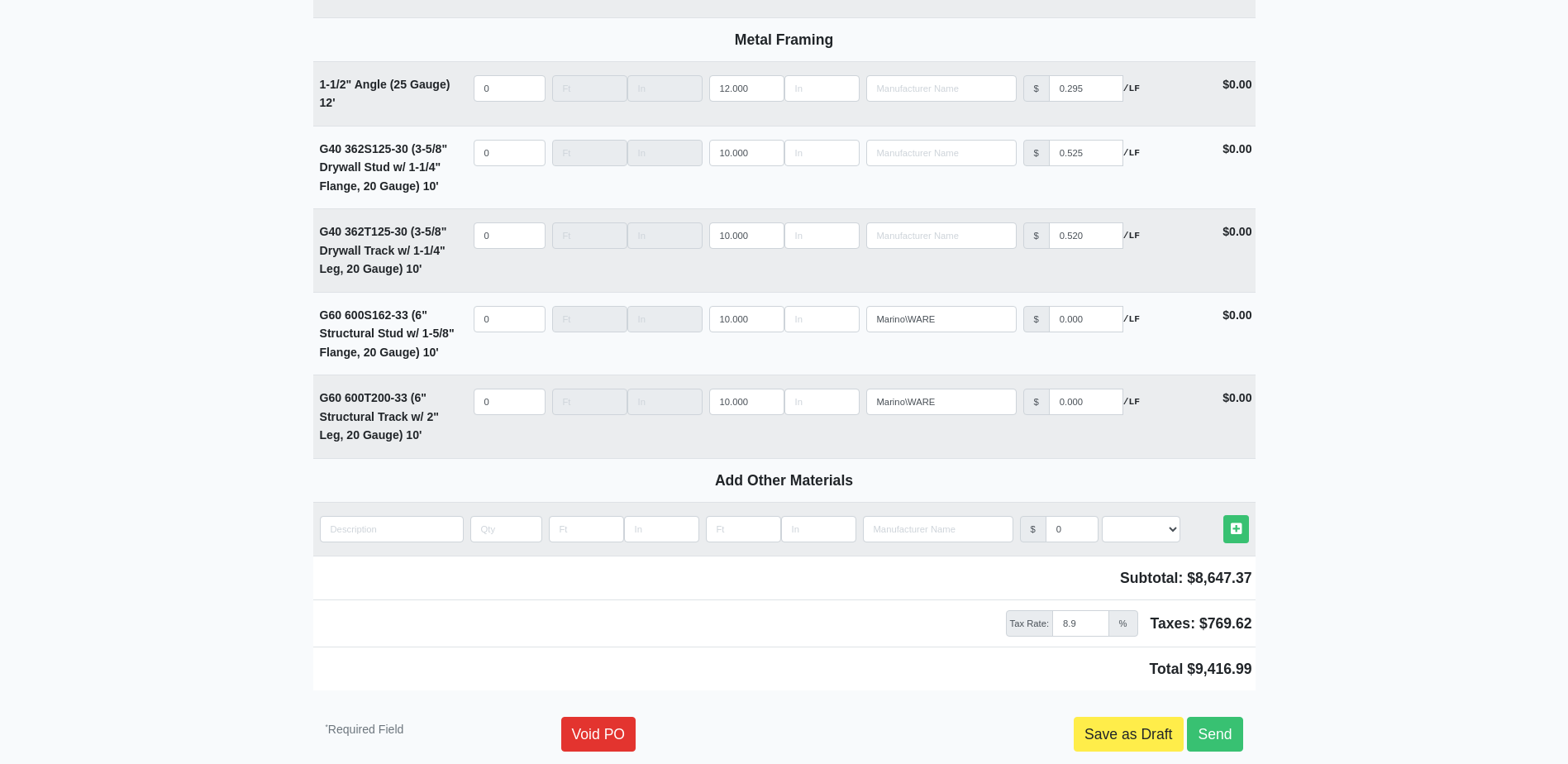
scroll to position [2344, 0]
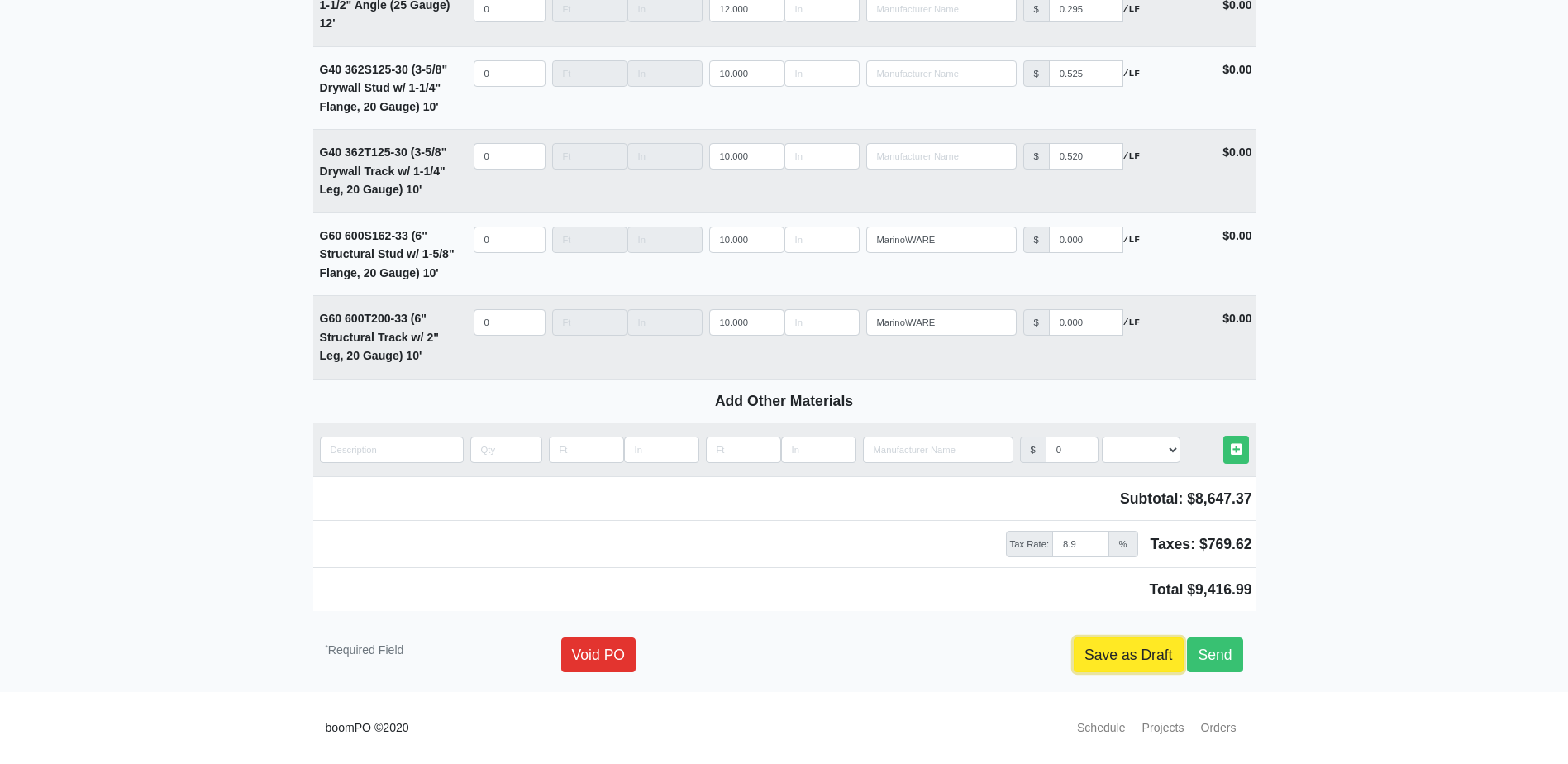
click at [1115, 656] on link "Save as Draft" at bounding box center [1128, 654] width 110 height 34
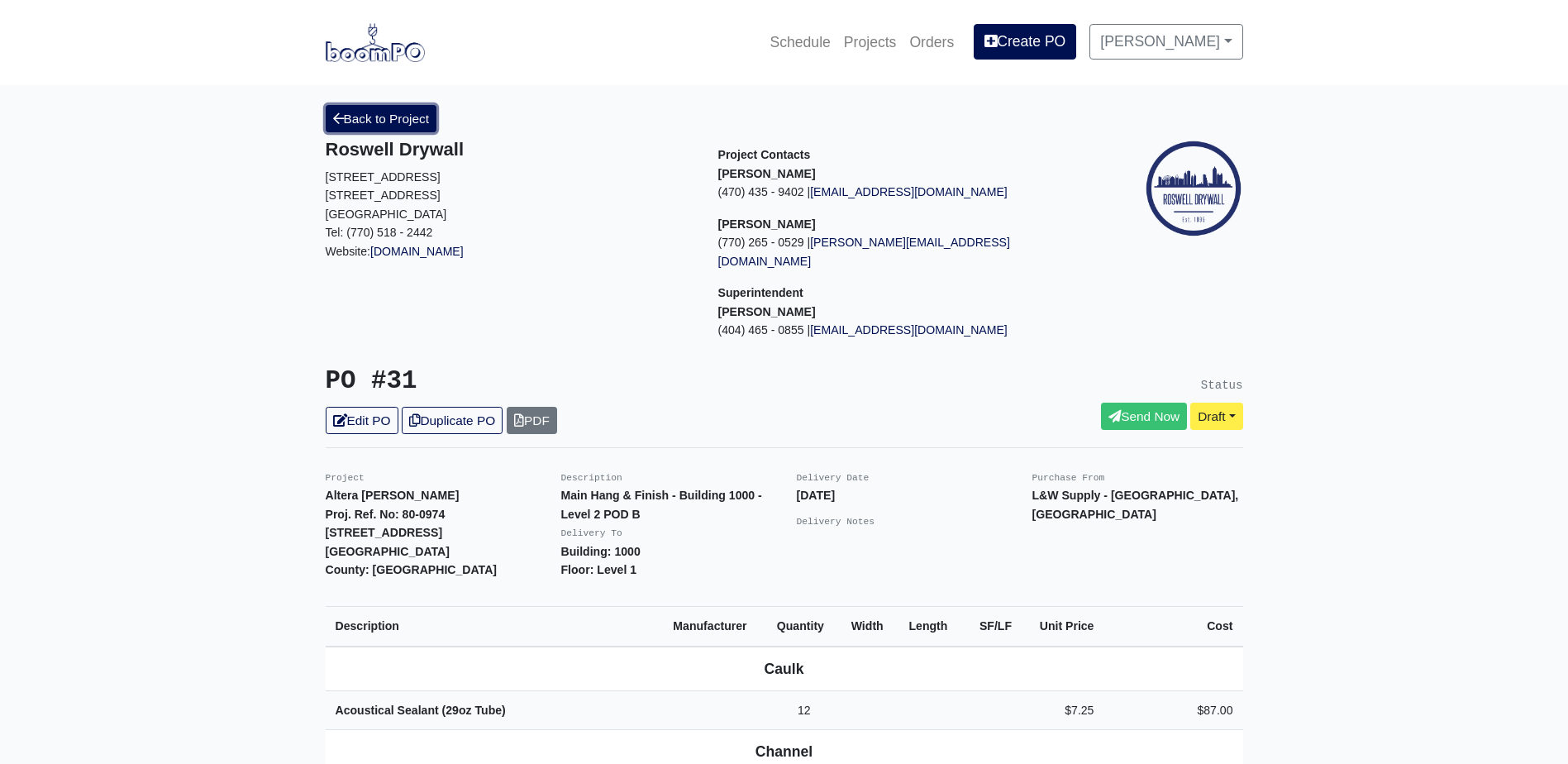
click at [379, 125] on link "Back to Project" at bounding box center [381, 119] width 112 height 27
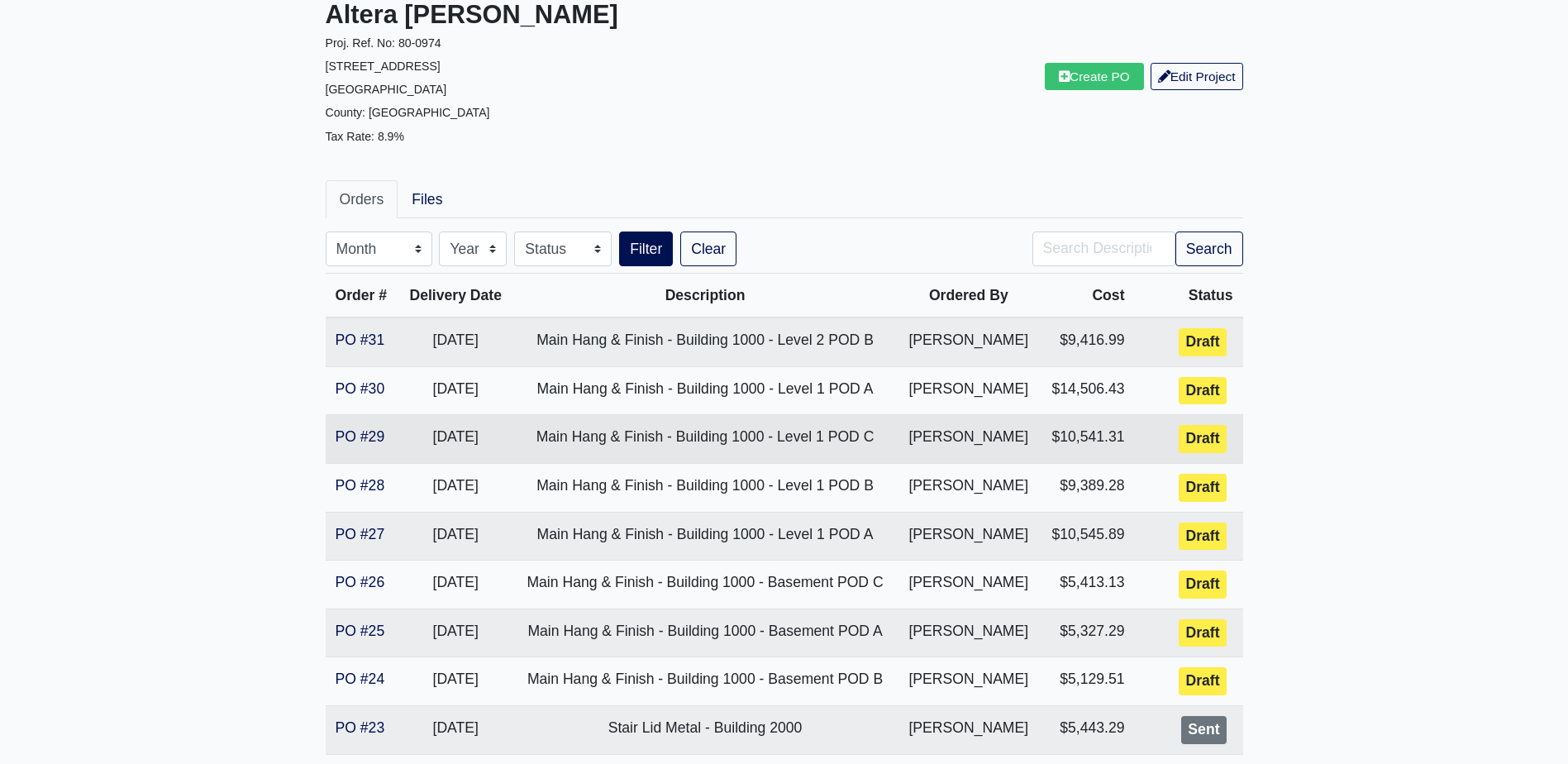
scroll to position [165, 0]
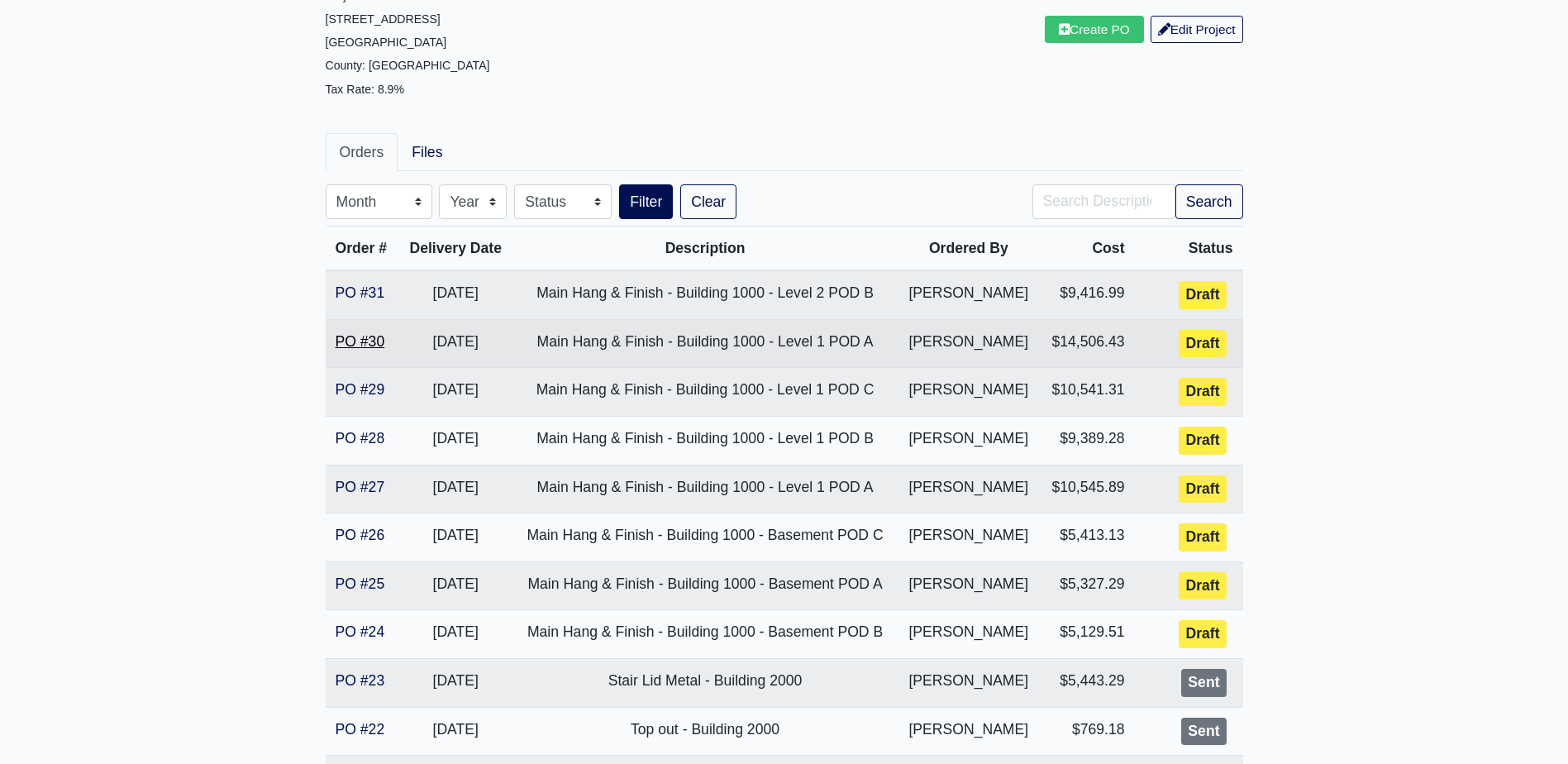
click at [383, 348] on link "PO #30" at bounding box center [360, 341] width 50 height 16
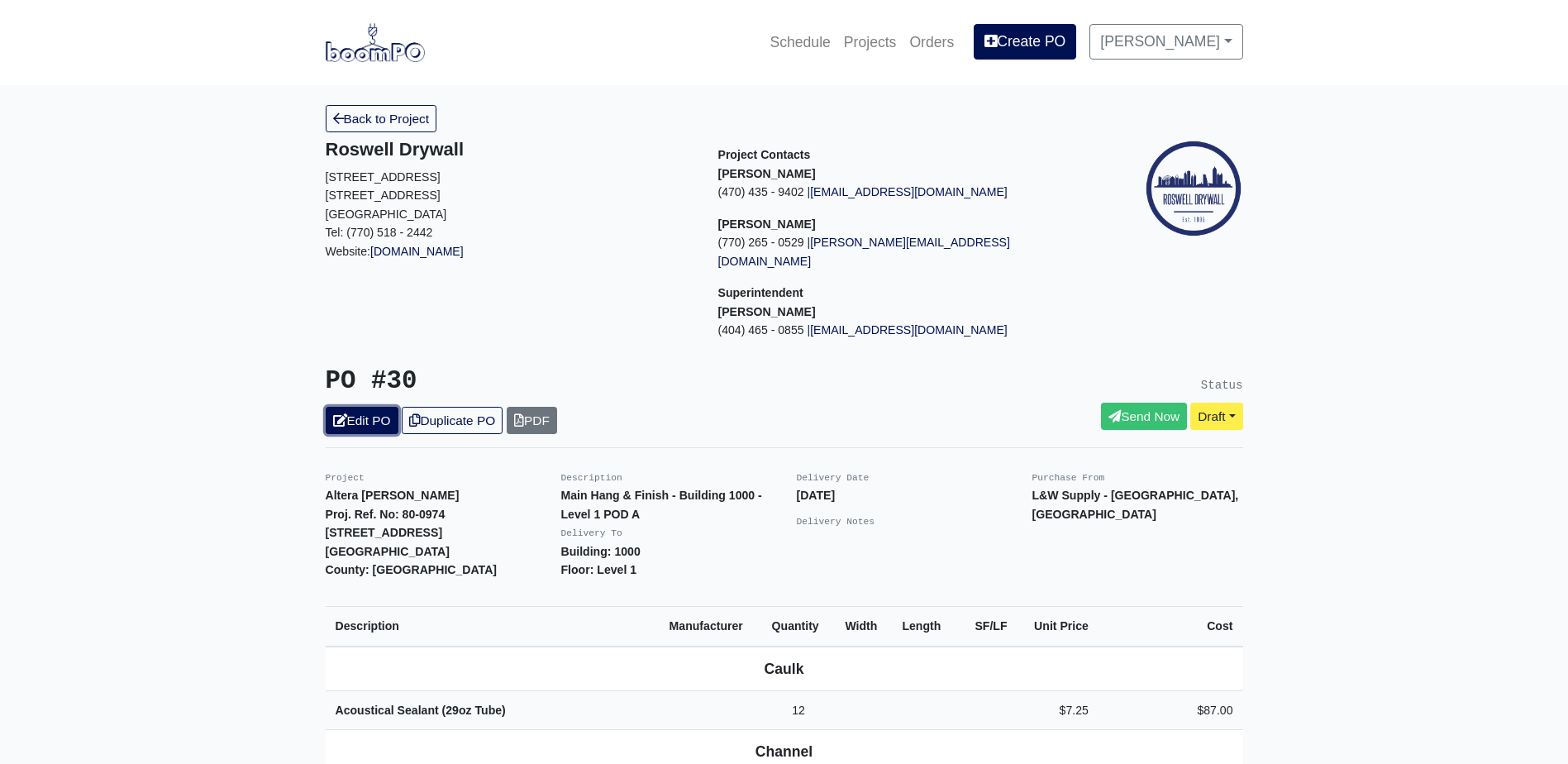
click at [381, 406] on link "Edit PO" at bounding box center [362, 420] width 73 height 27
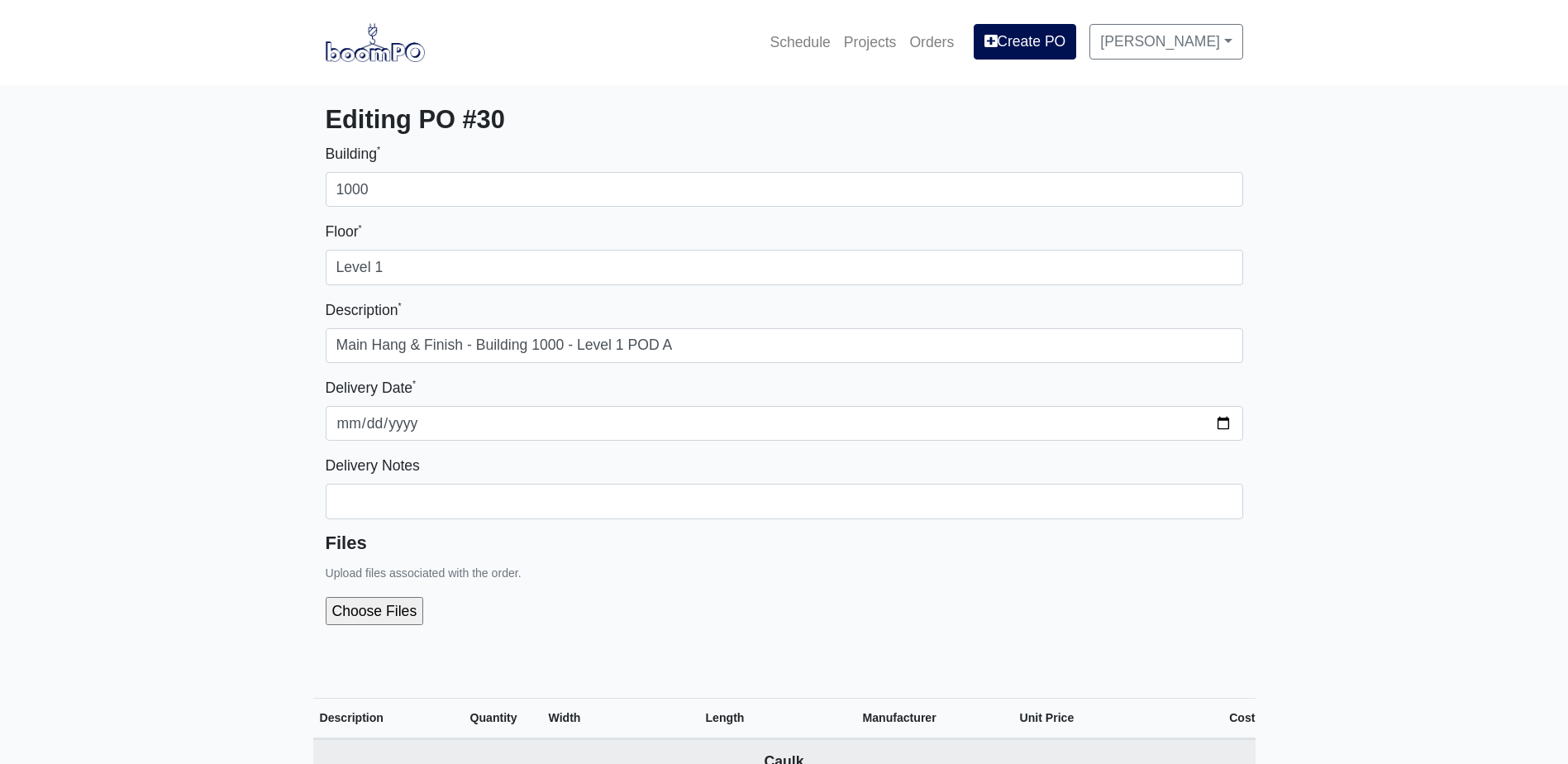
select select
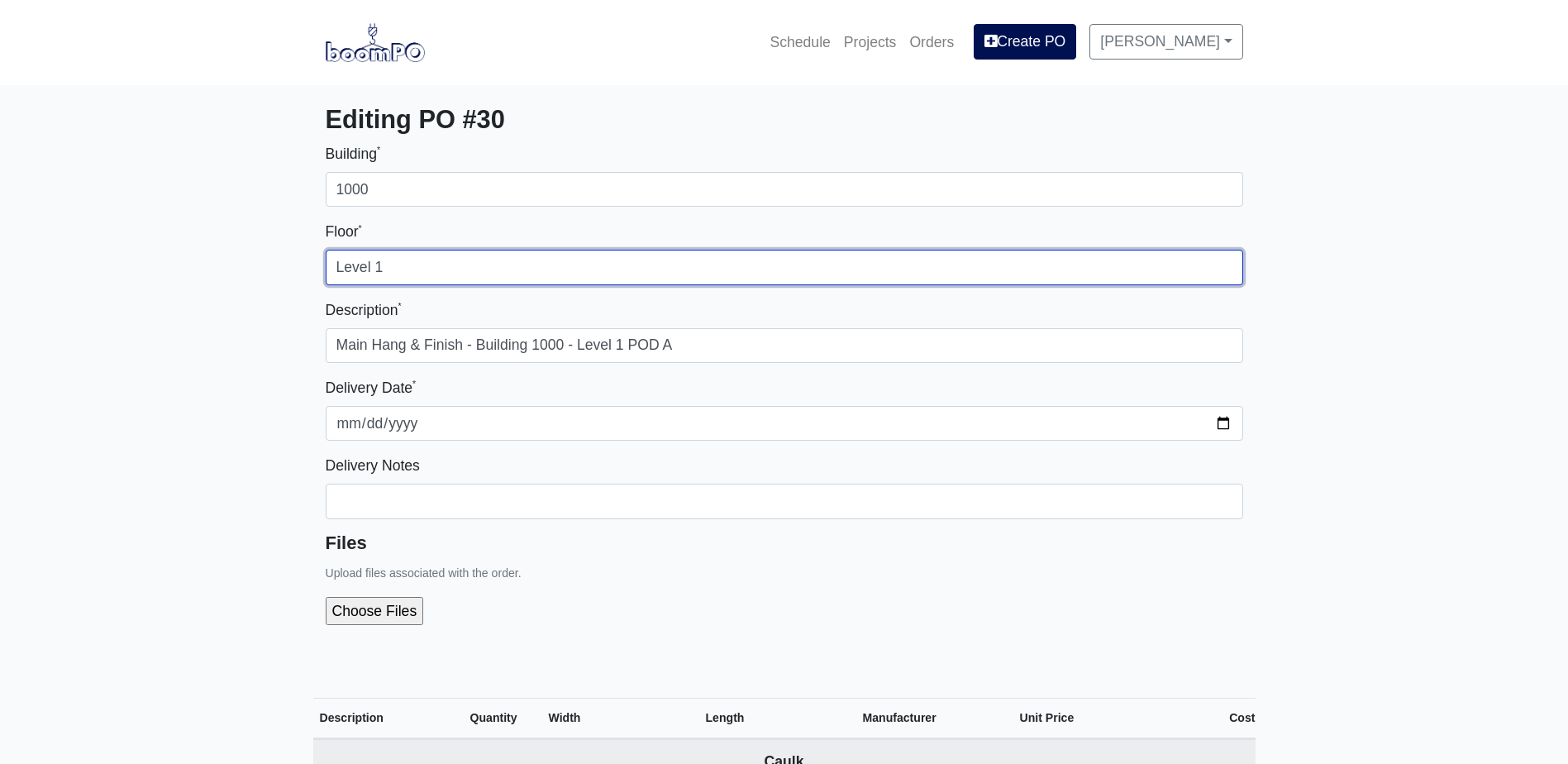
click at [436, 272] on input "Level 1" at bounding box center [784, 267] width 917 height 34
type input "Level 2"
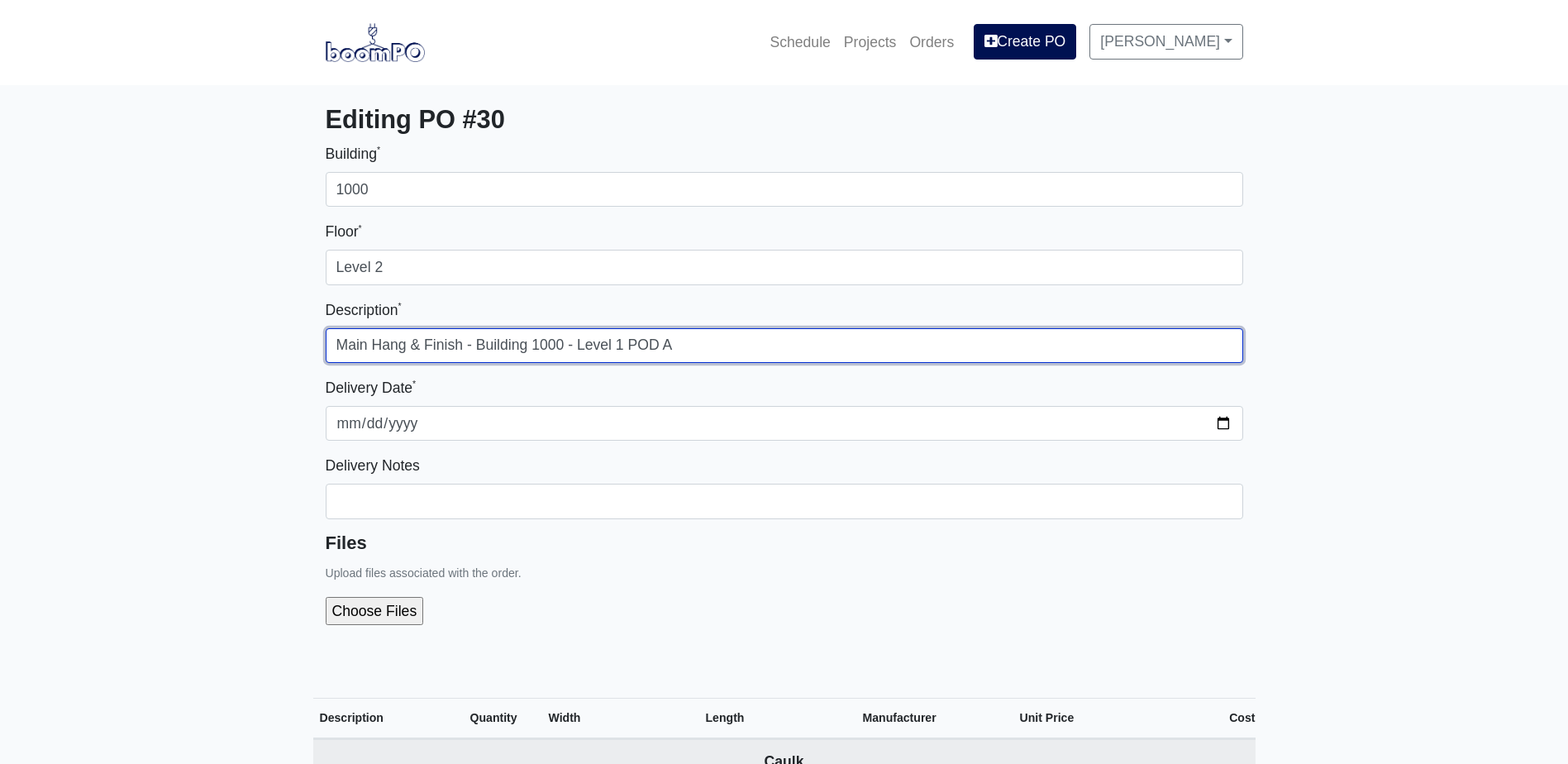
click at [619, 338] on input "Main Hang & Finish - Building 1000 - Level 1 POD A" at bounding box center [784, 346] width 917 height 34
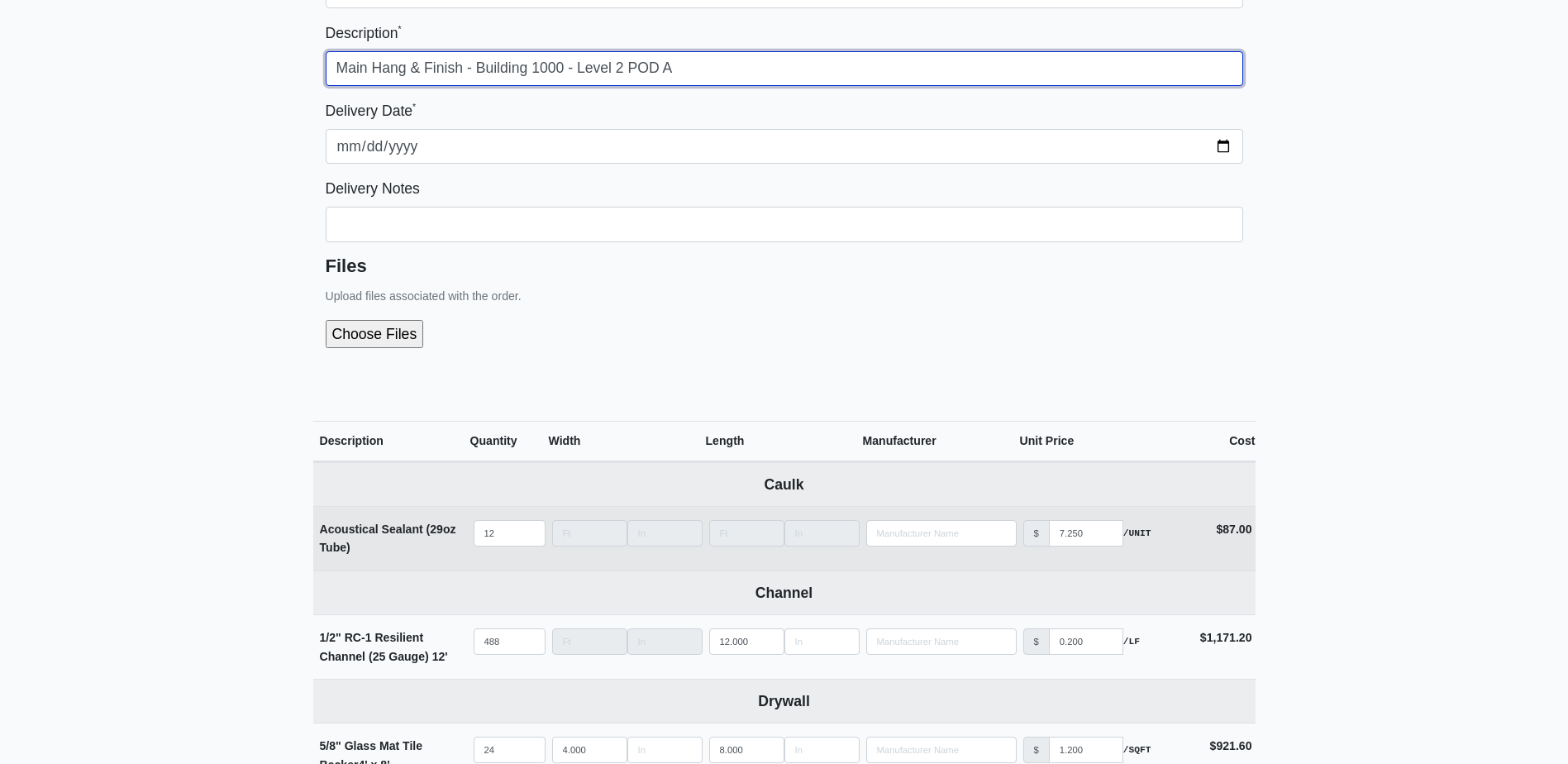
scroll to position [248, 0]
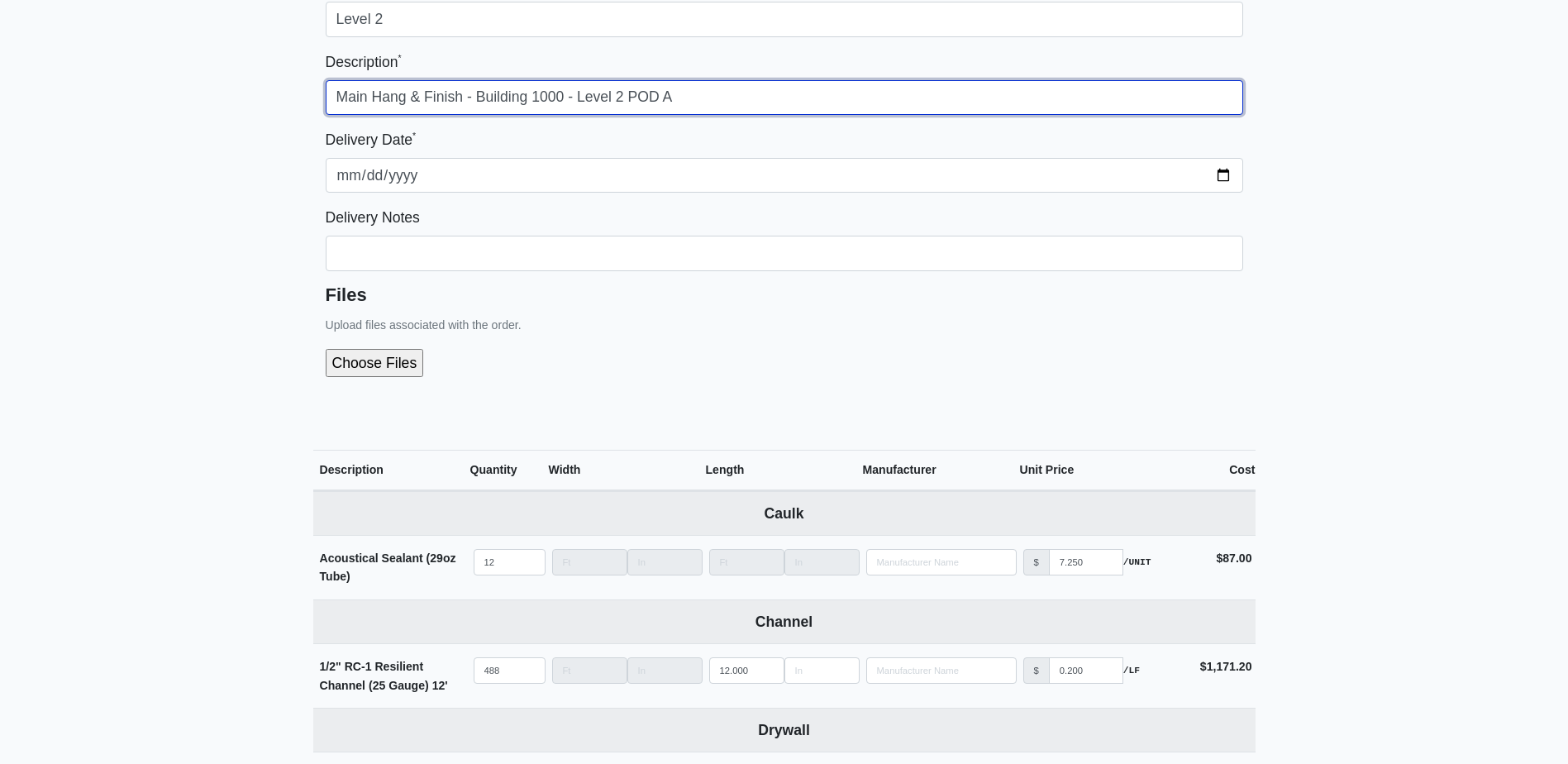
type input "Main Hang & Finish - Building 1000 - Level 2 POD A"
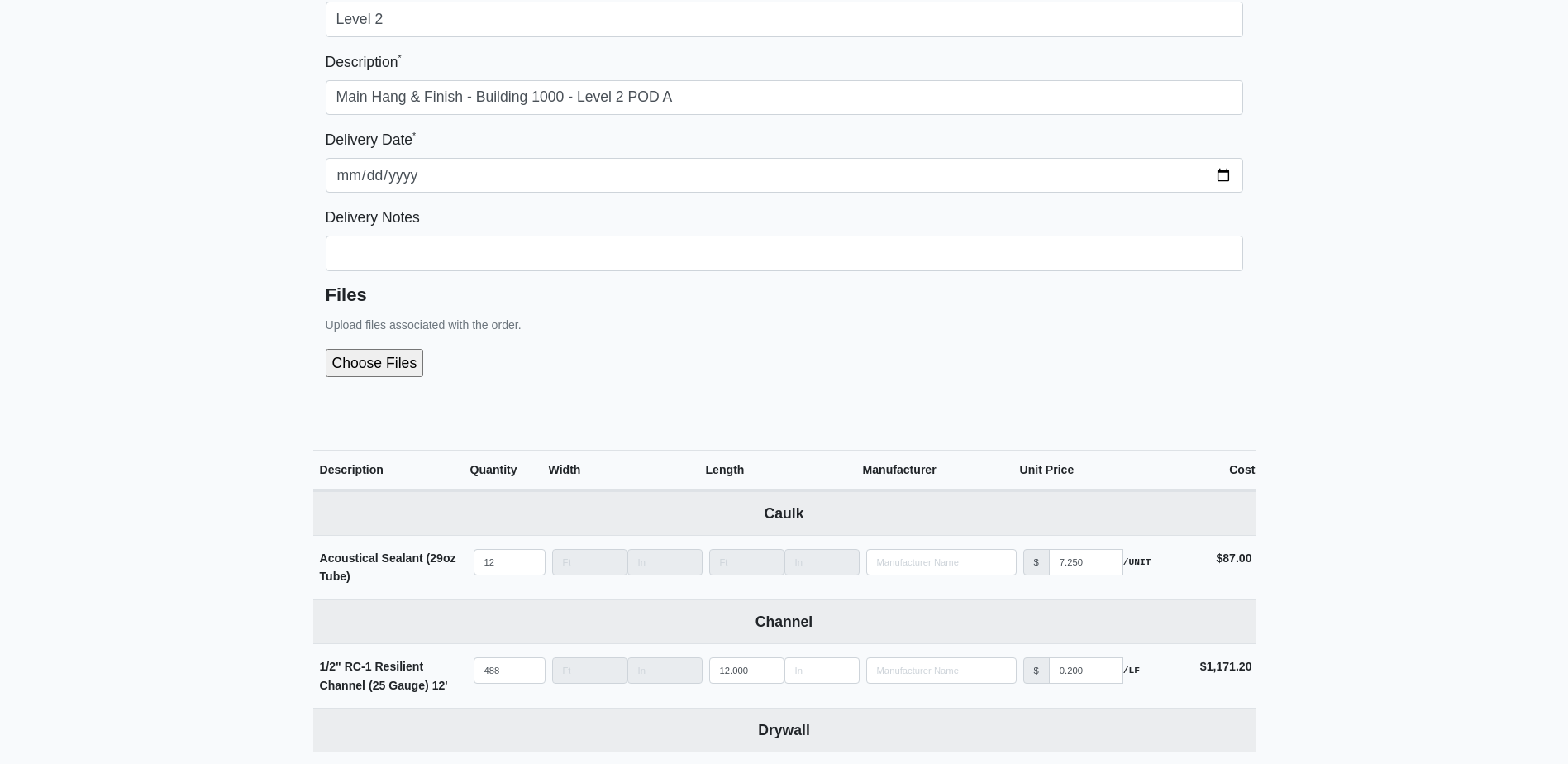
click at [385, 367] on input "file" at bounding box center [463, 362] width 275 height 28
type input "C:\fakepath\B1000 Level 2 POD A.pdf"
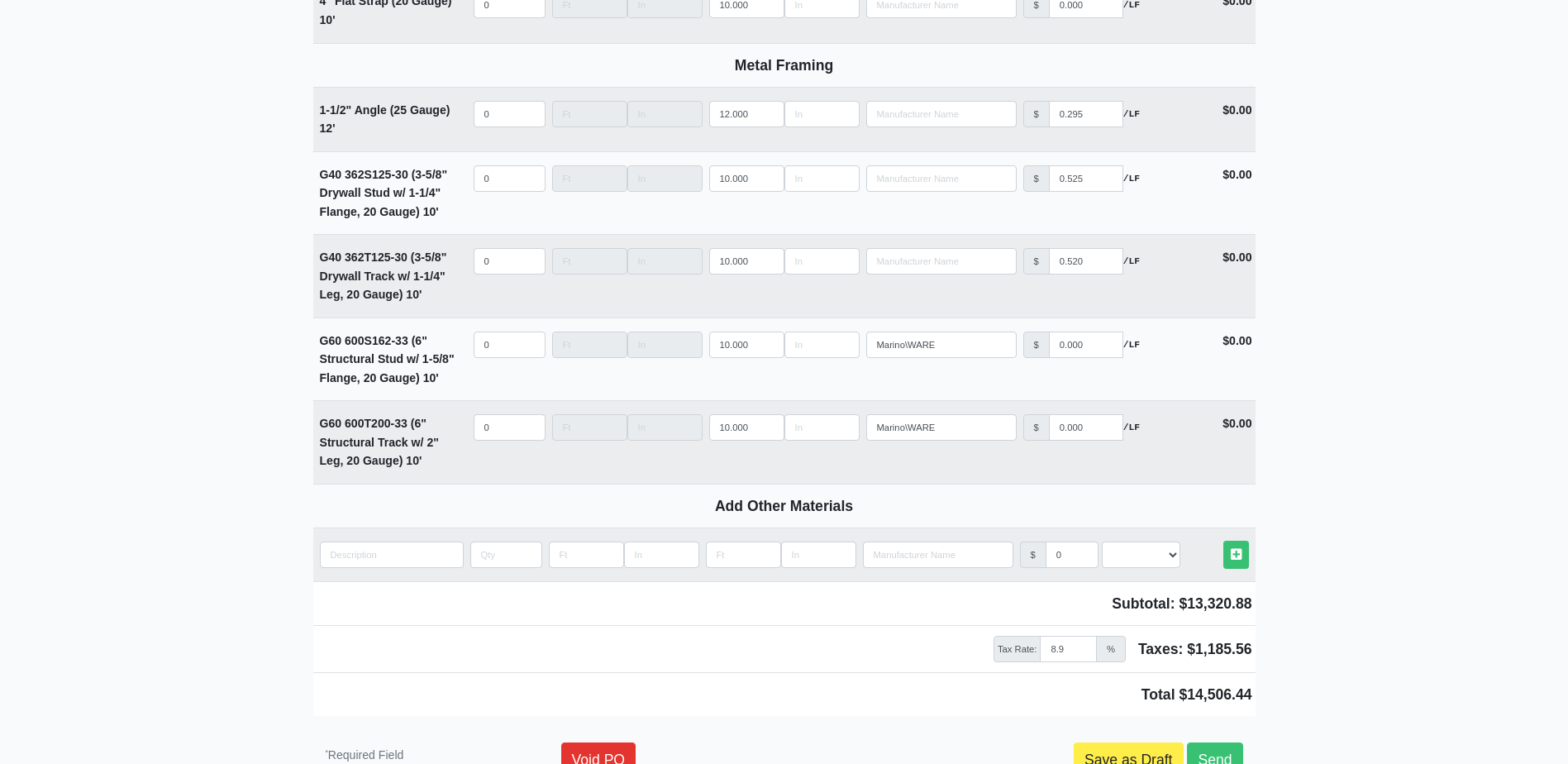
scroll to position [2344, 0]
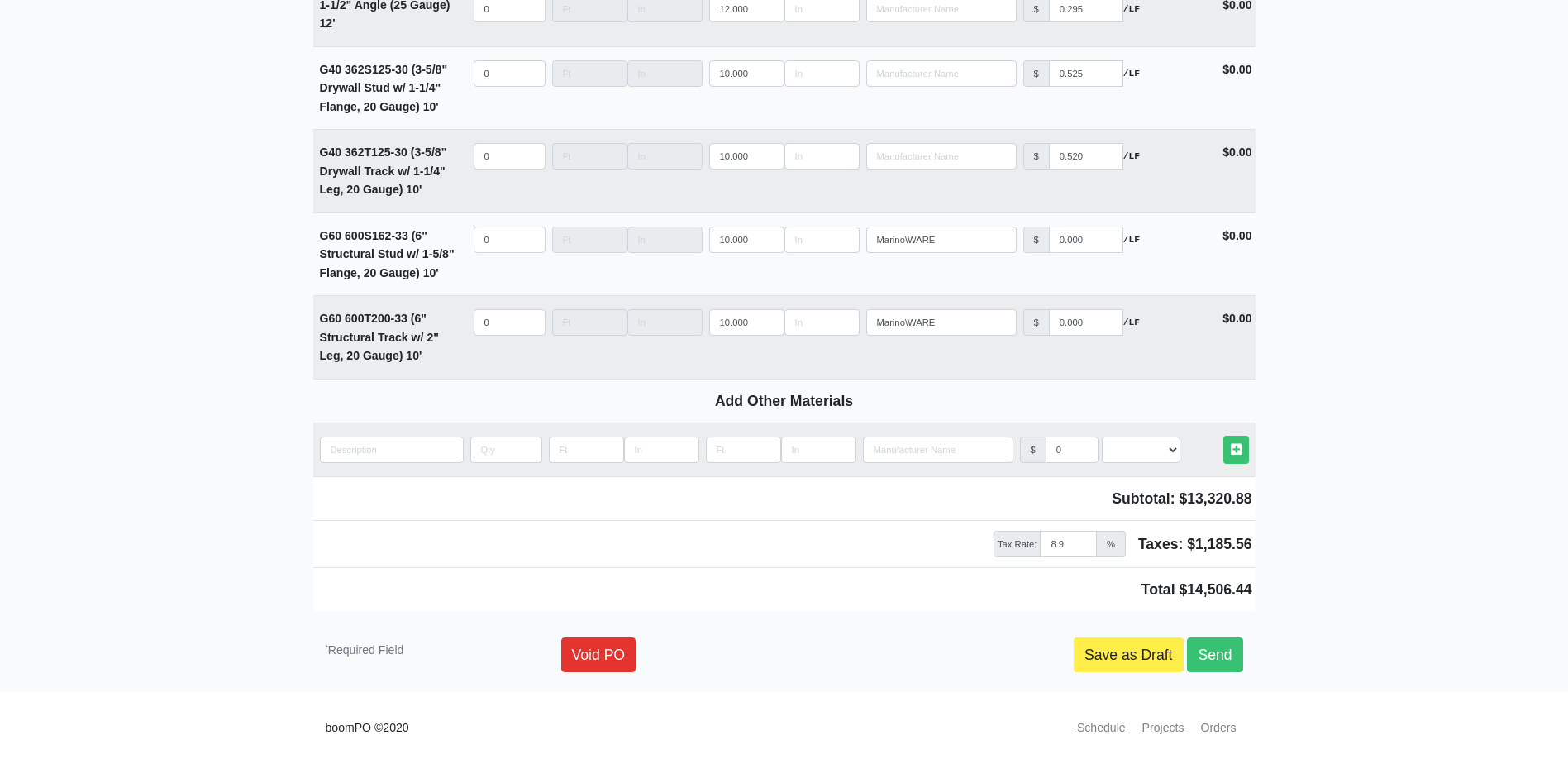
click at [1136, 639] on link "Save as Draft" at bounding box center [1128, 654] width 110 height 34
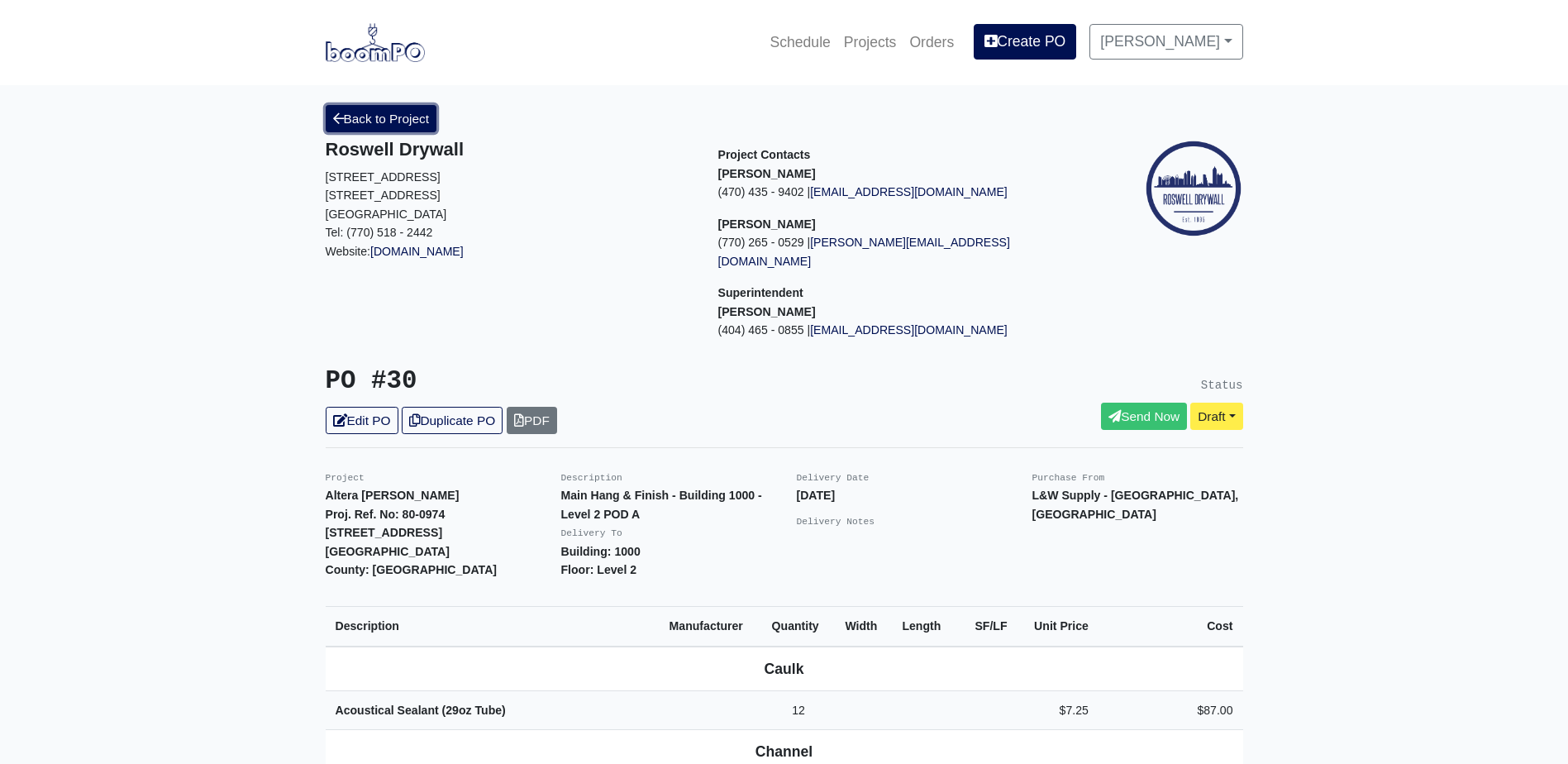
click at [367, 123] on link "Back to Project" at bounding box center [381, 119] width 112 height 27
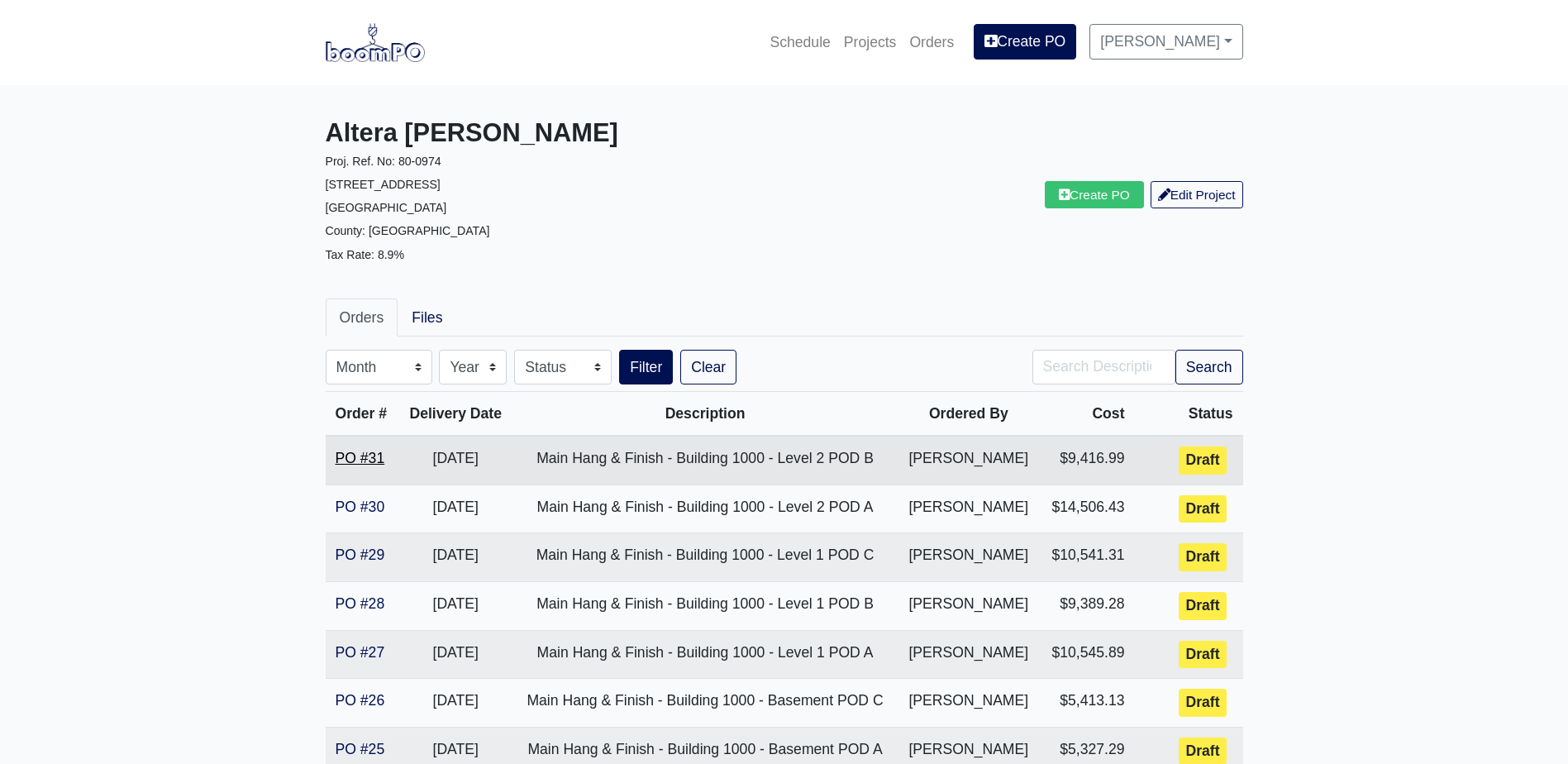
click at [358, 462] on link "PO #31" at bounding box center [360, 458] width 50 height 16
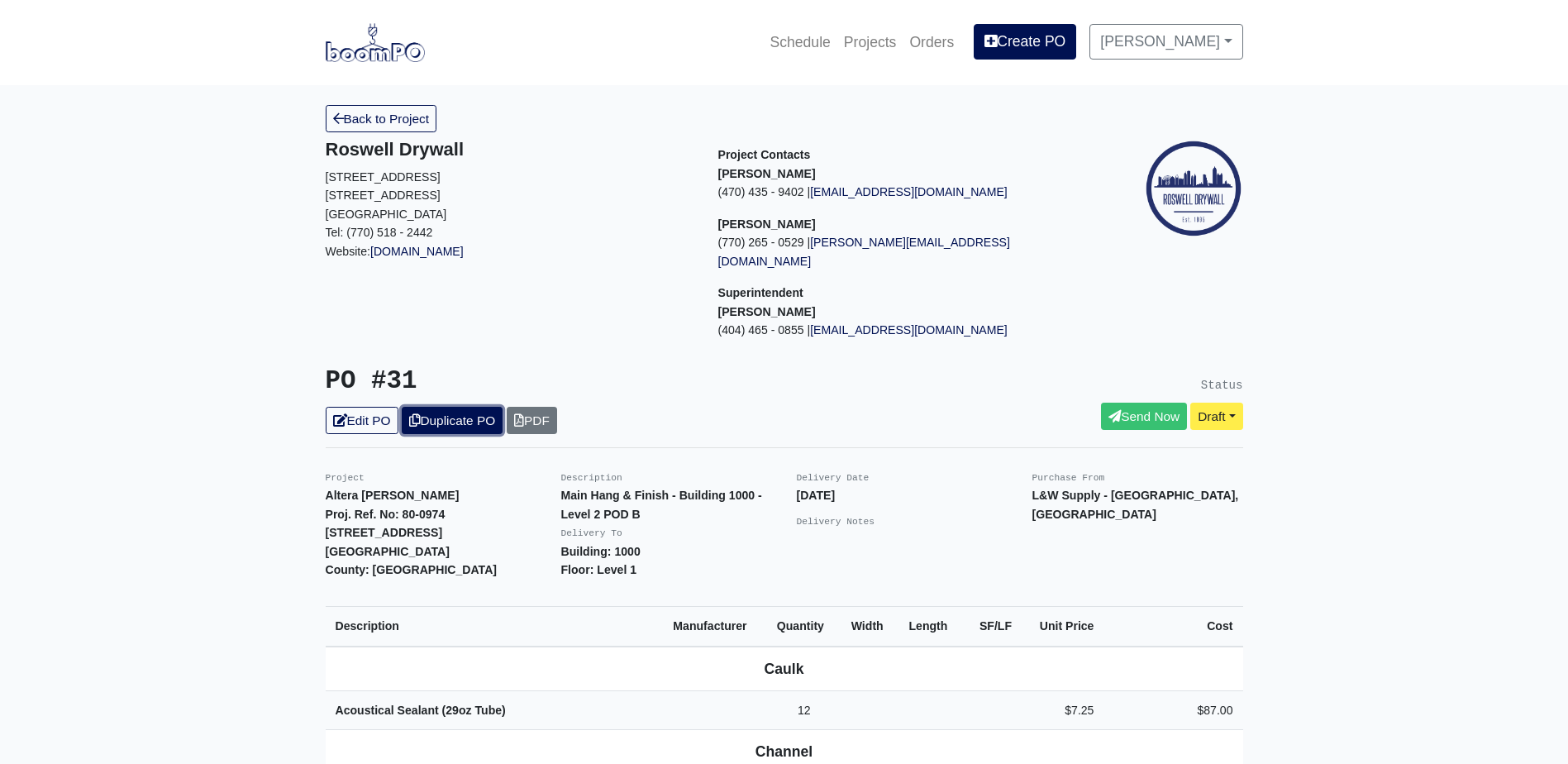
click at [436, 406] on link "Duplicate PO" at bounding box center [452, 420] width 101 height 27
click at [363, 406] on link "Edit PO" at bounding box center [362, 420] width 73 height 27
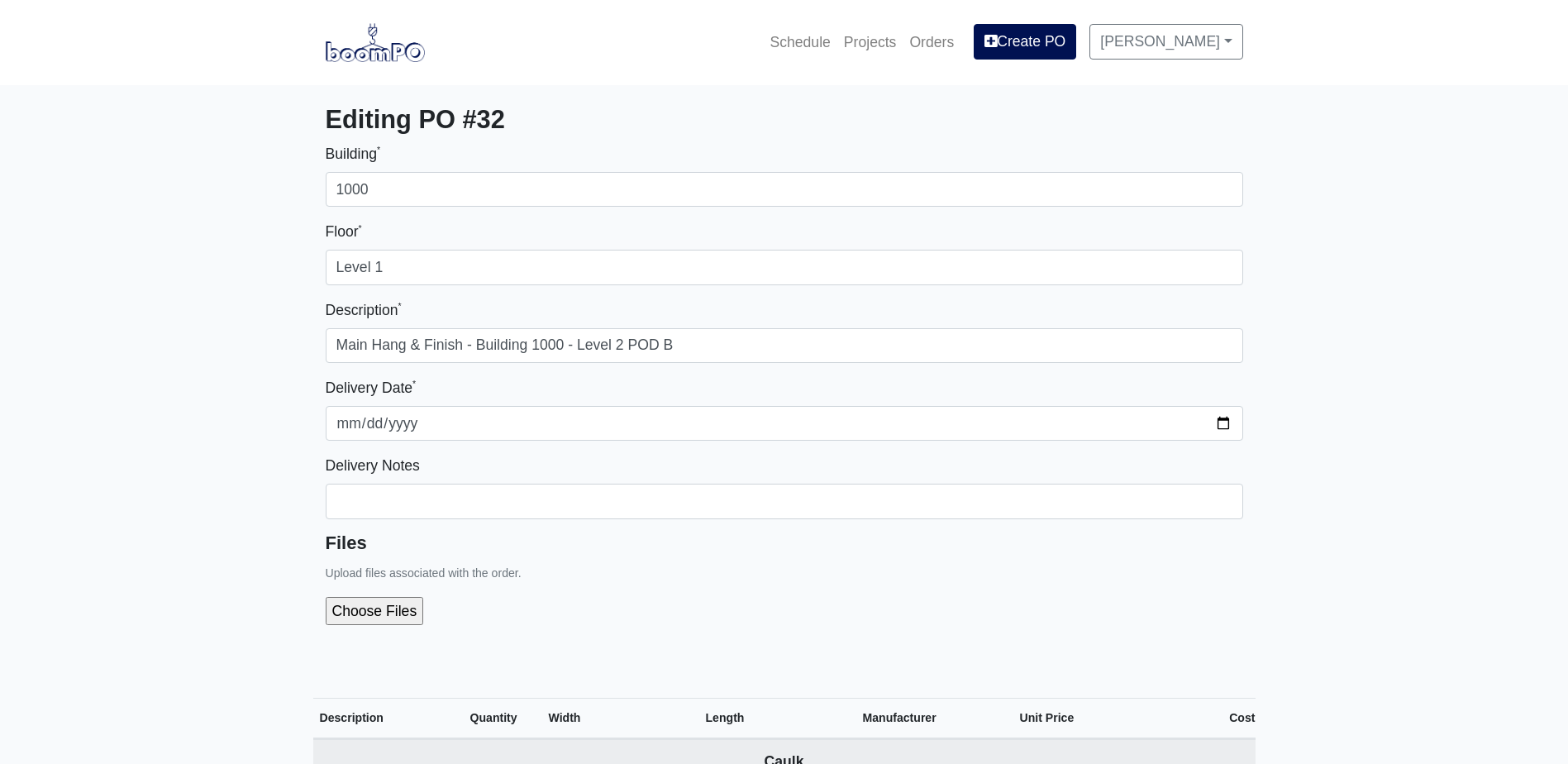
select select
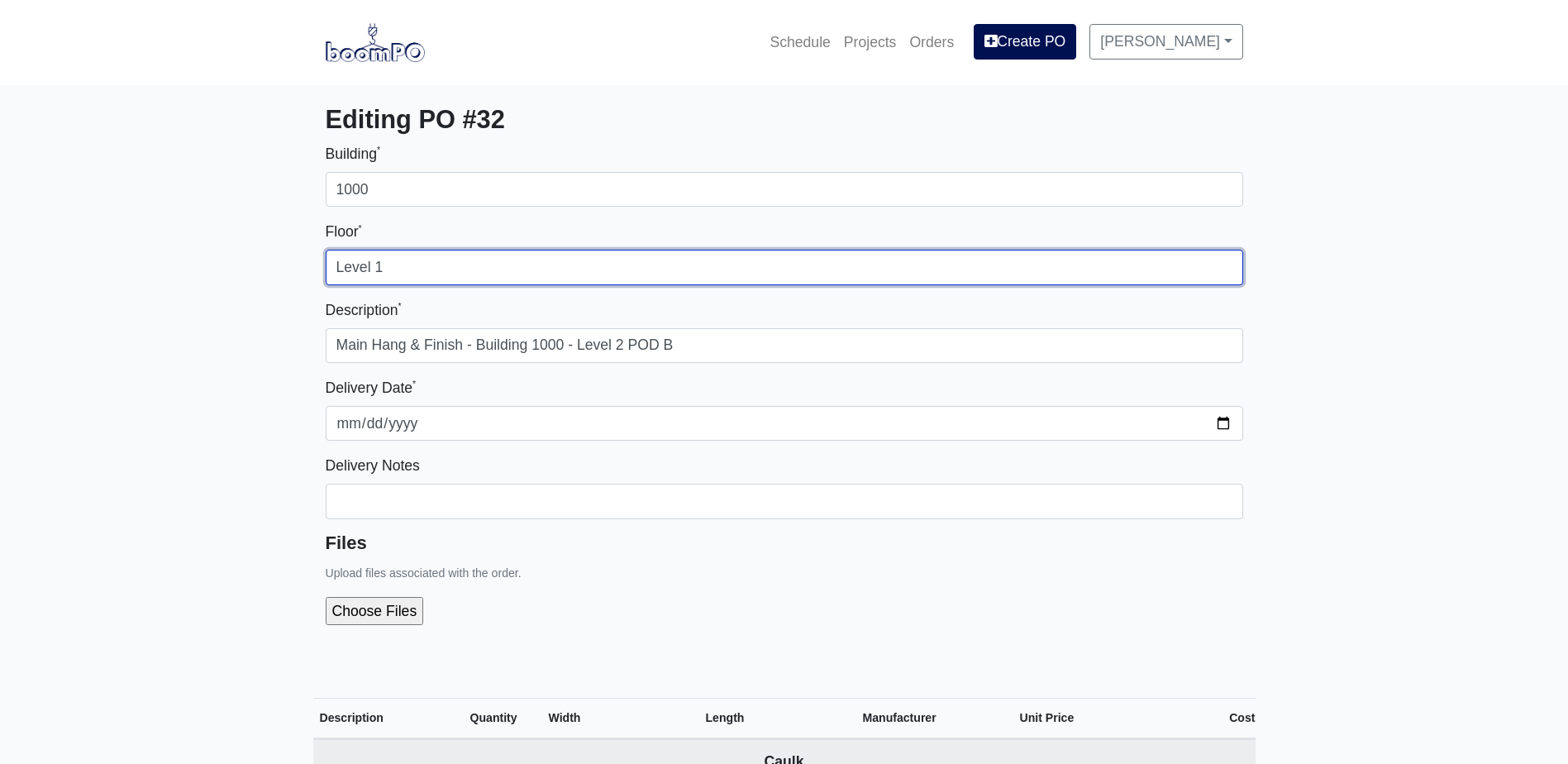
click at [435, 276] on input "Level 1" at bounding box center [784, 267] width 917 height 34
type input "Level 2"
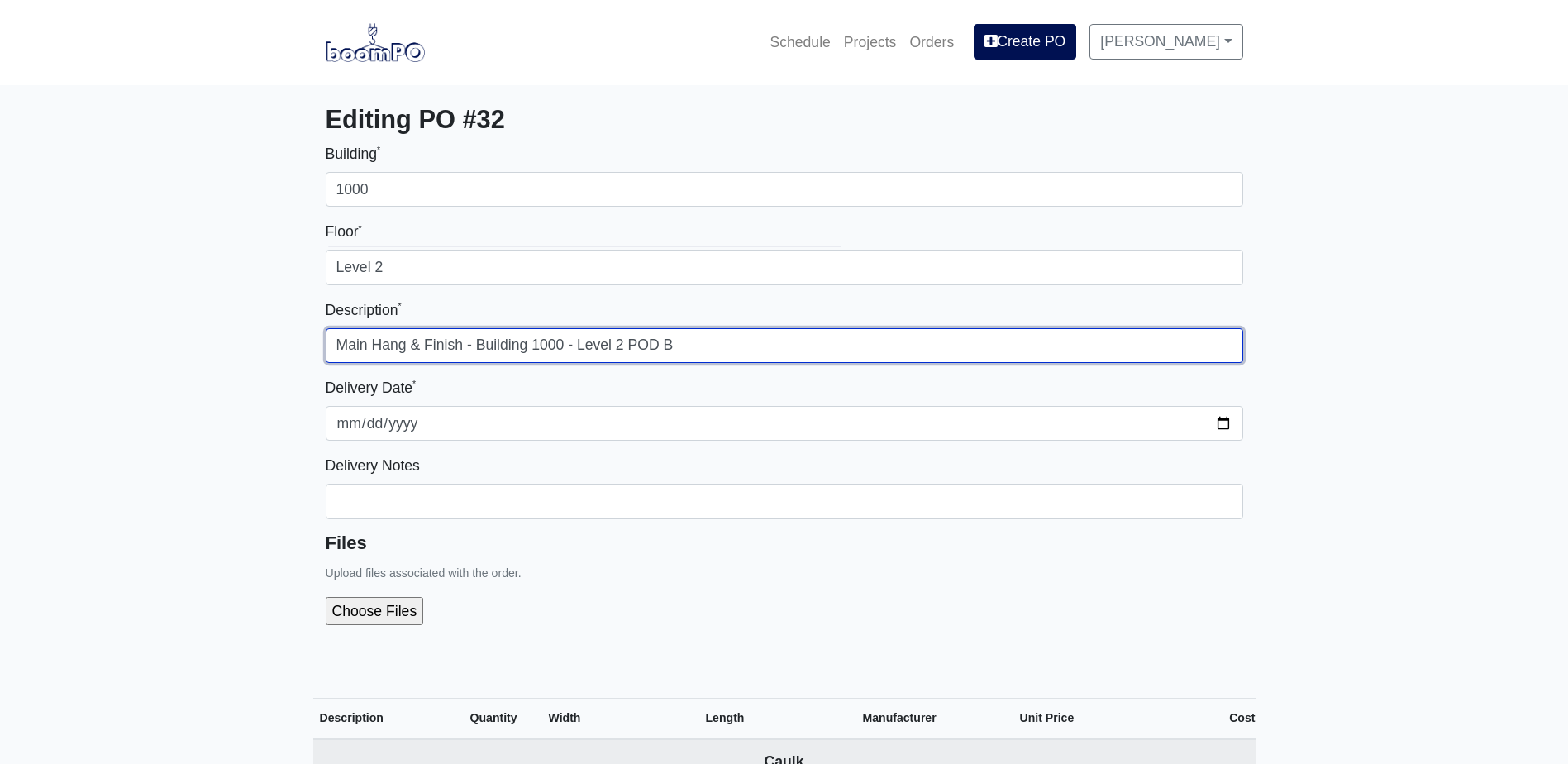
click at [695, 347] on input "Main Hang & Finish - Building 1000 - Level 2 POD B" at bounding box center [784, 346] width 917 height 34
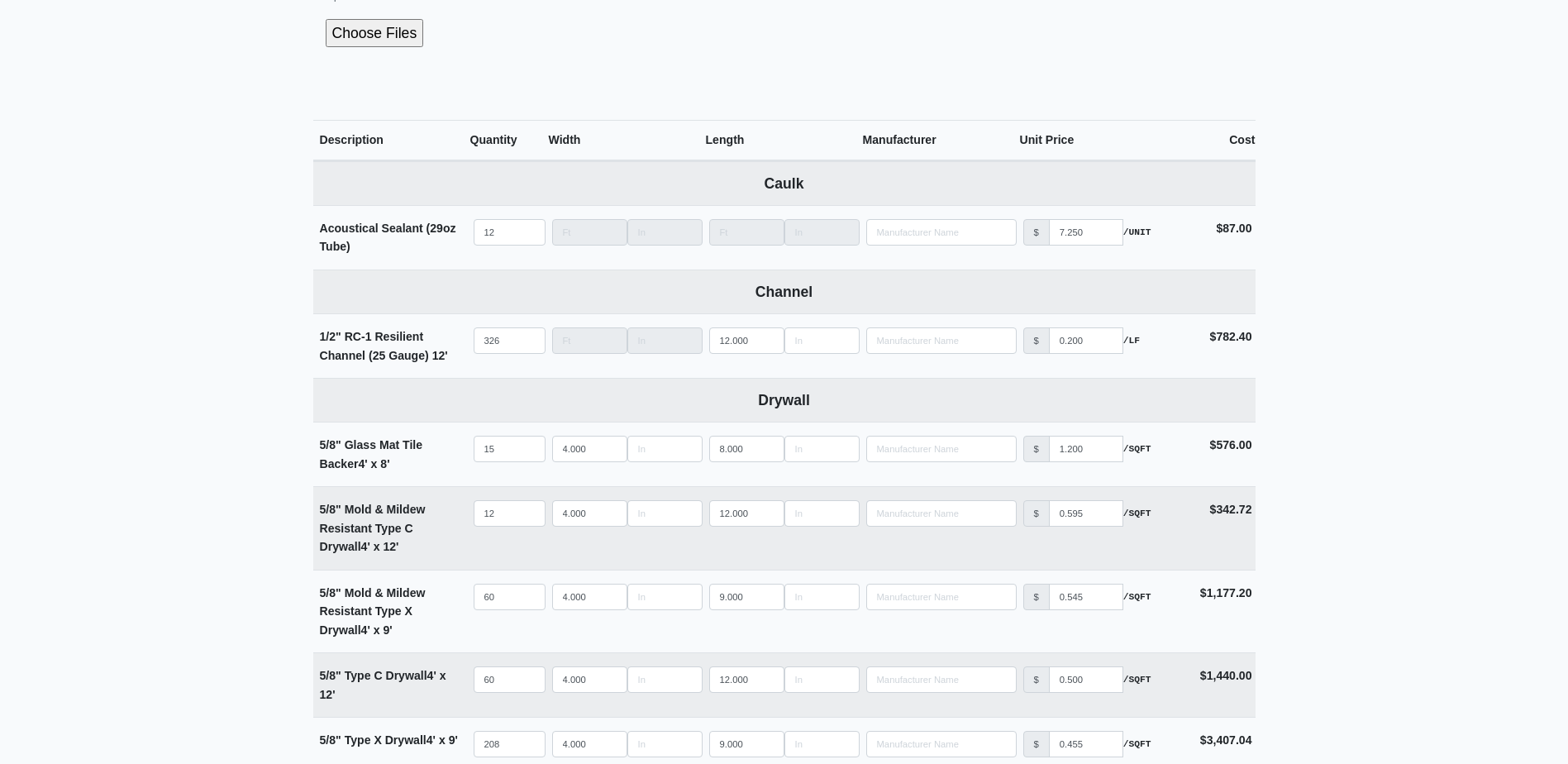
scroll to position [579, 0]
type input "Main Hang & Finish - Building 1000 - Level 2 POD C"
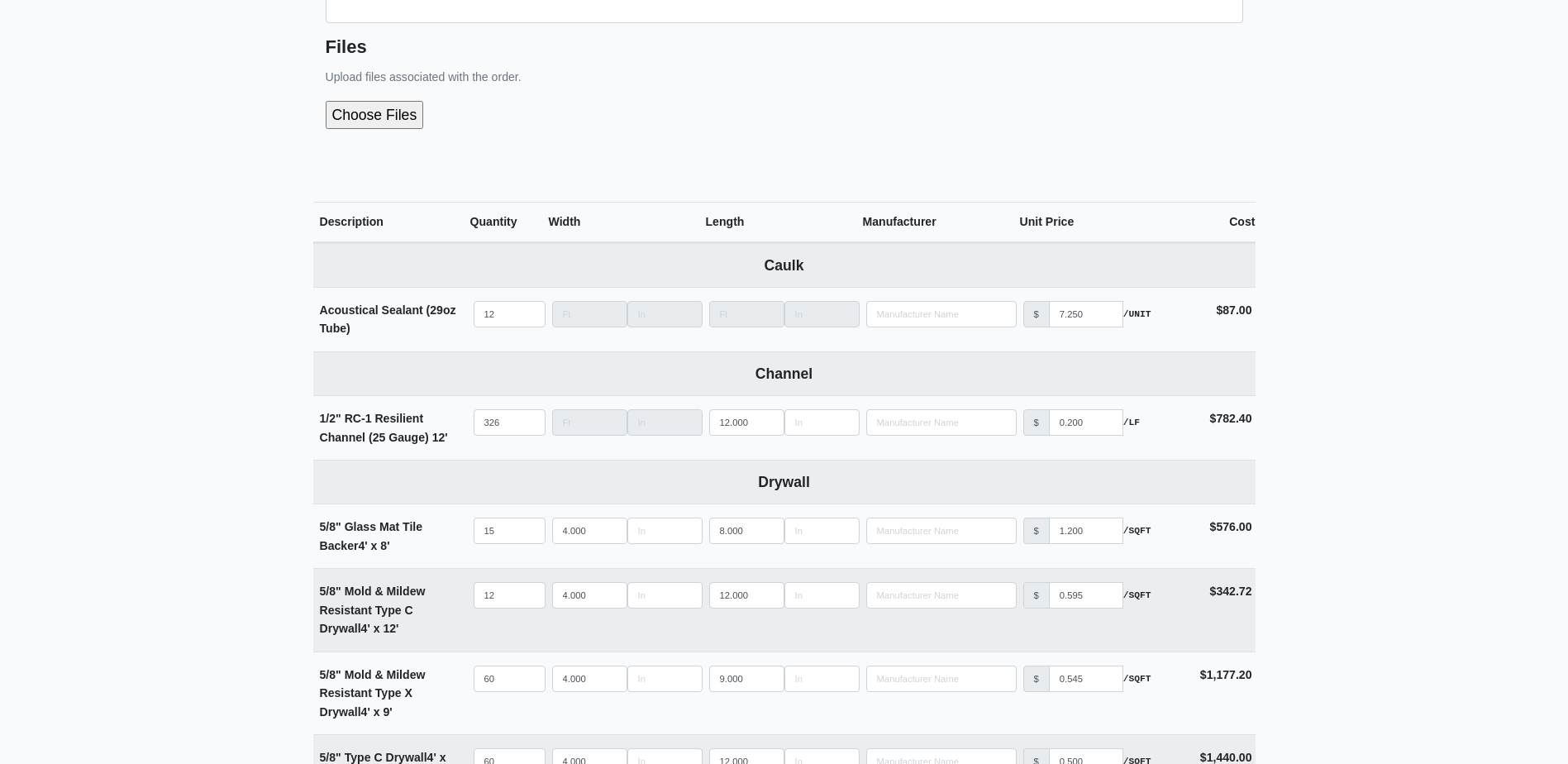
click at [385, 122] on input "file" at bounding box center [463, 114] width 275 height 28
type input "C:\fakepath\B1000 Level 2 POD C.pdf"
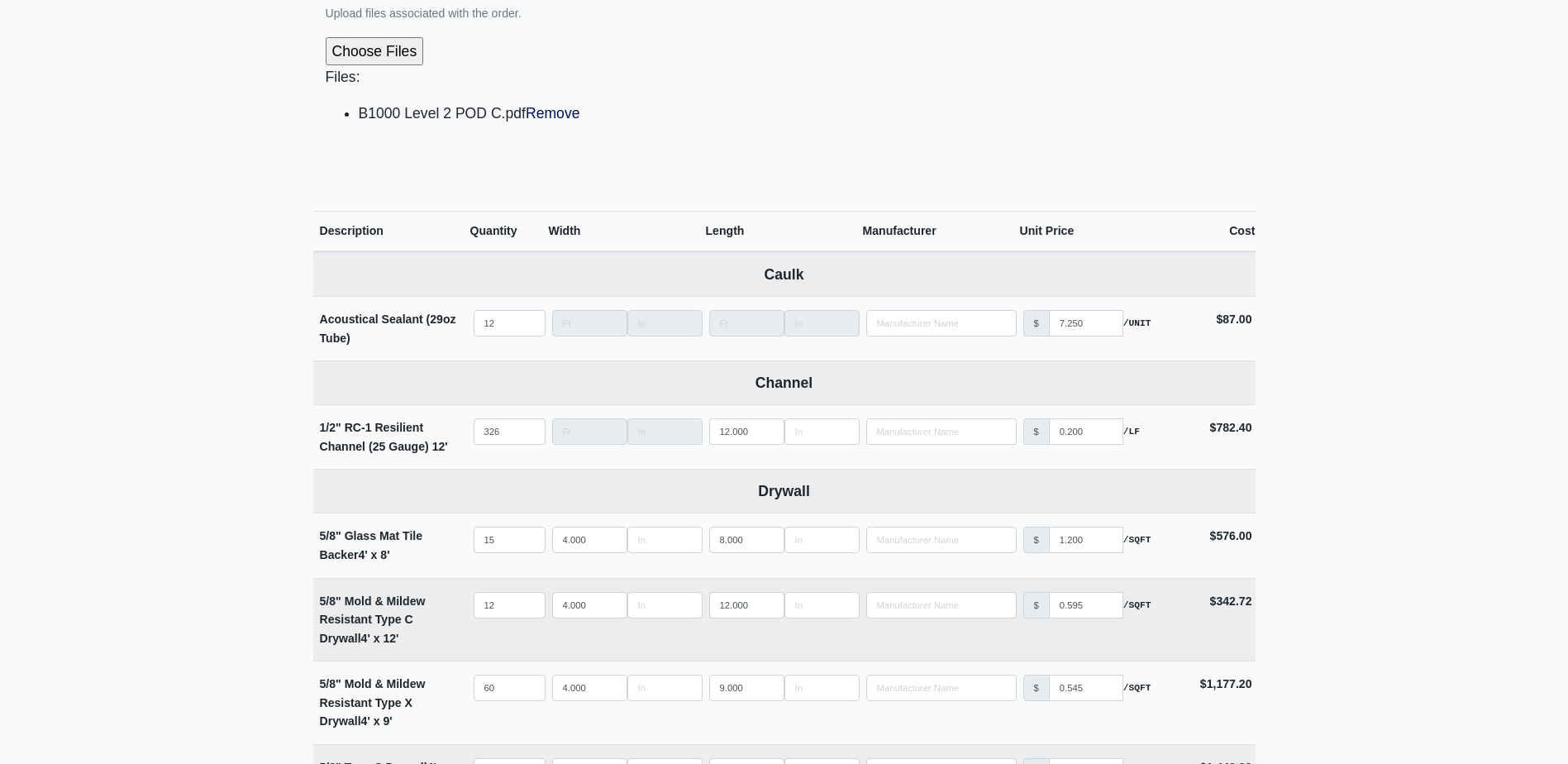
scroll to position [744, 0]
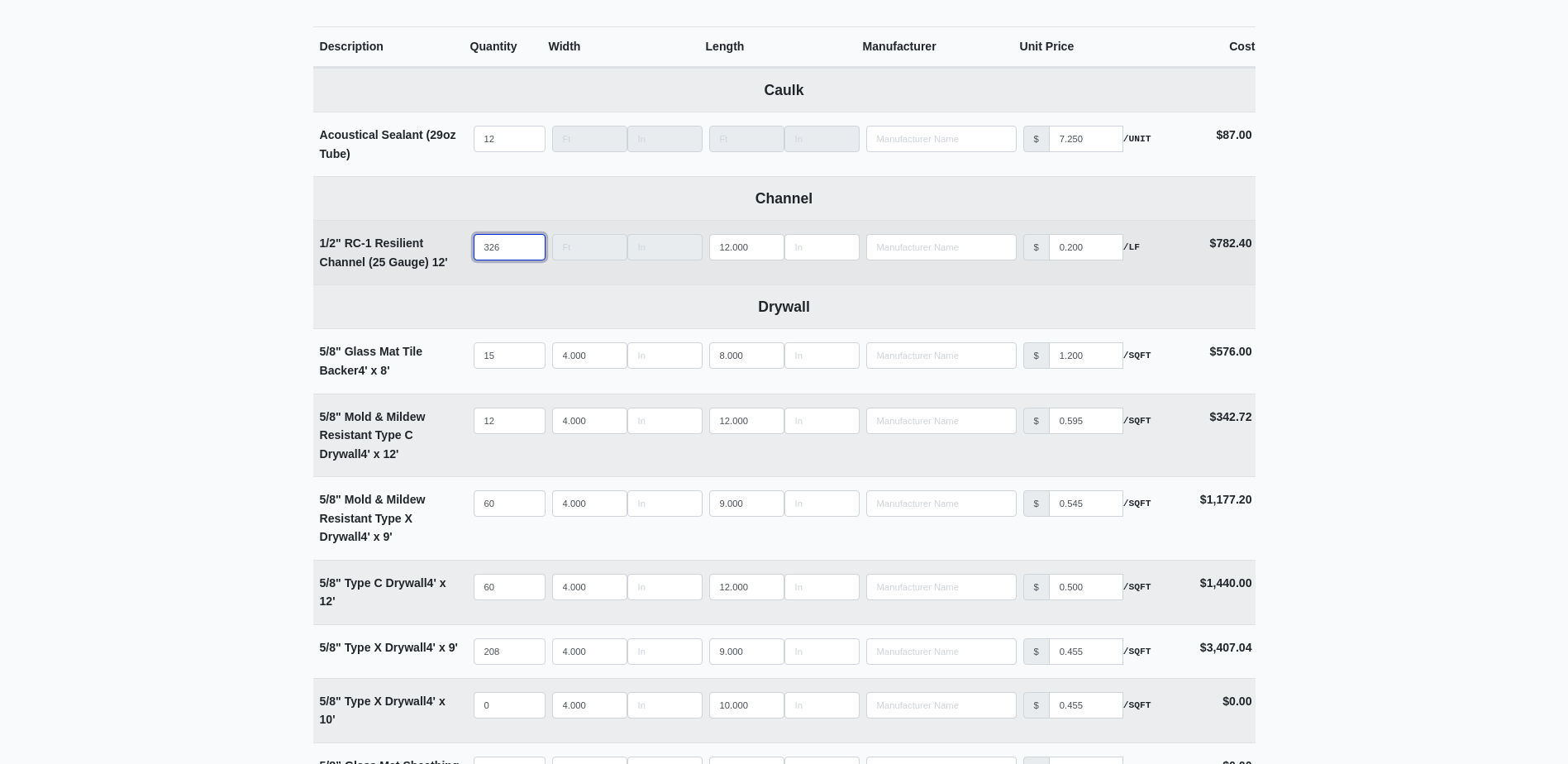
click at [504, 249] on input "326" at bounding box center [509, 247] width 72 height 26
type input "3"
select select
type input "36"
select select
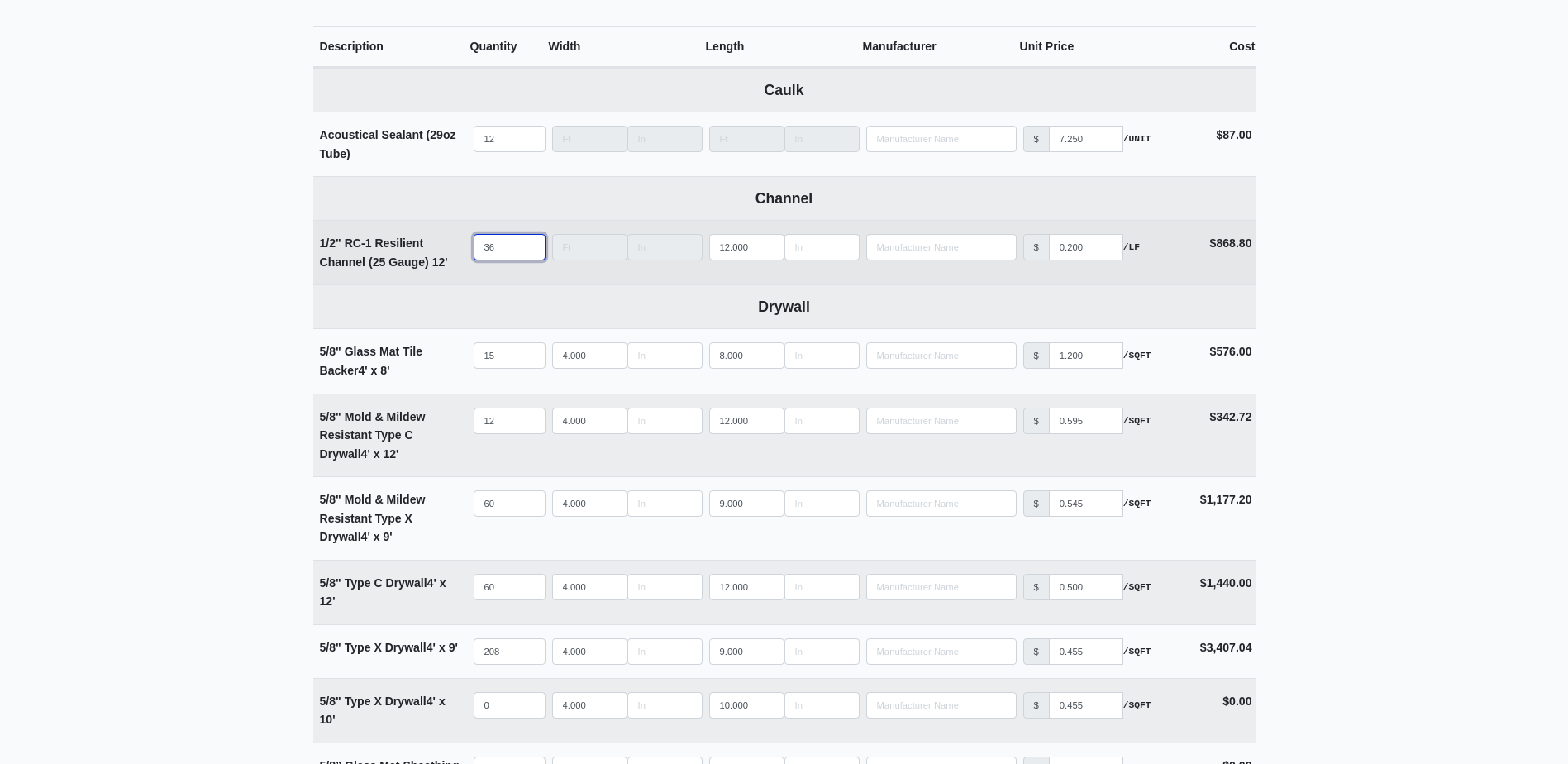
type input "362"
select select
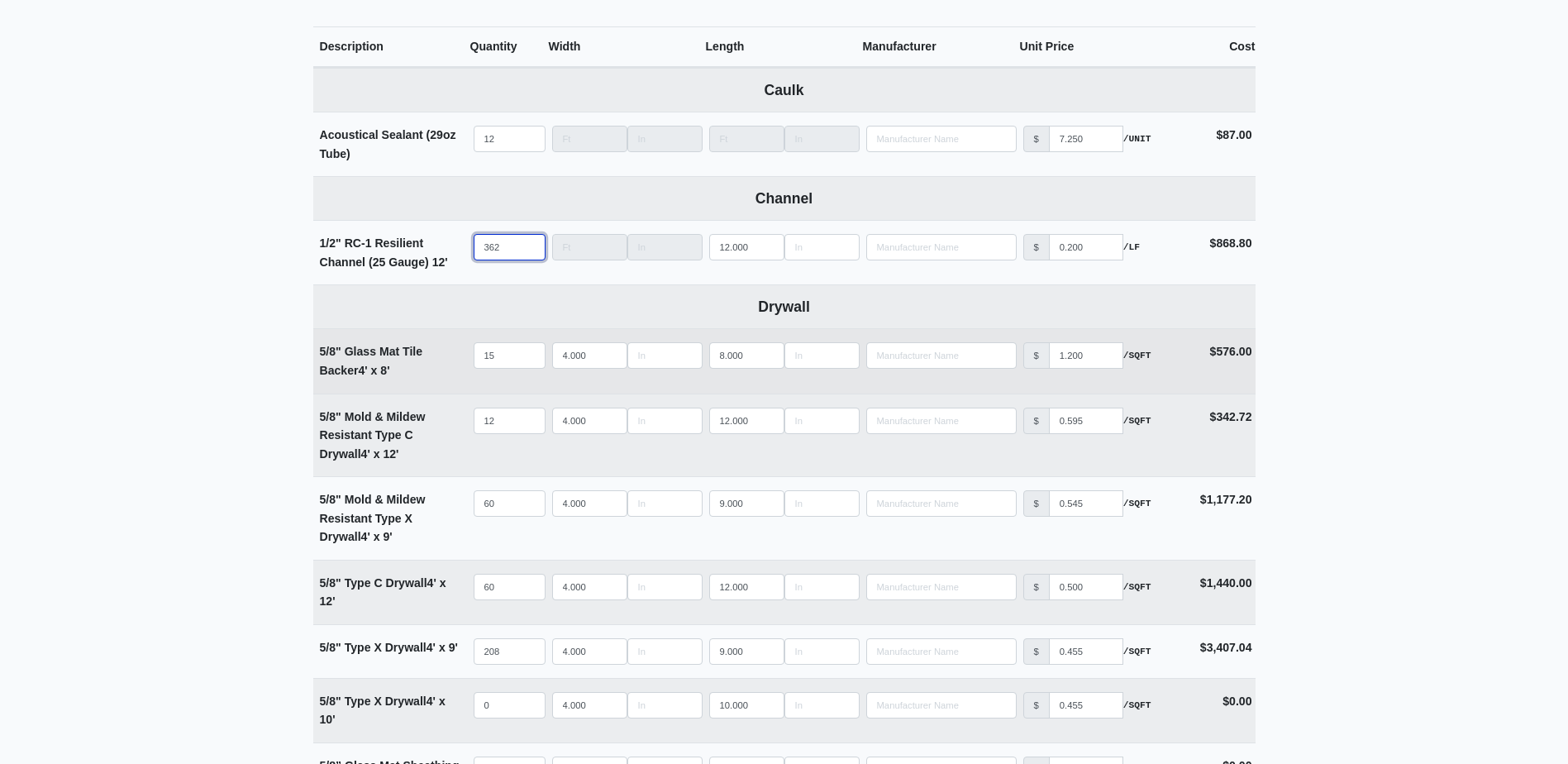
type input "362"
click at [514, 358] on input "15" at bounding box center [509, 355] width 72 height 26
type input "2"
select select
type input "20"
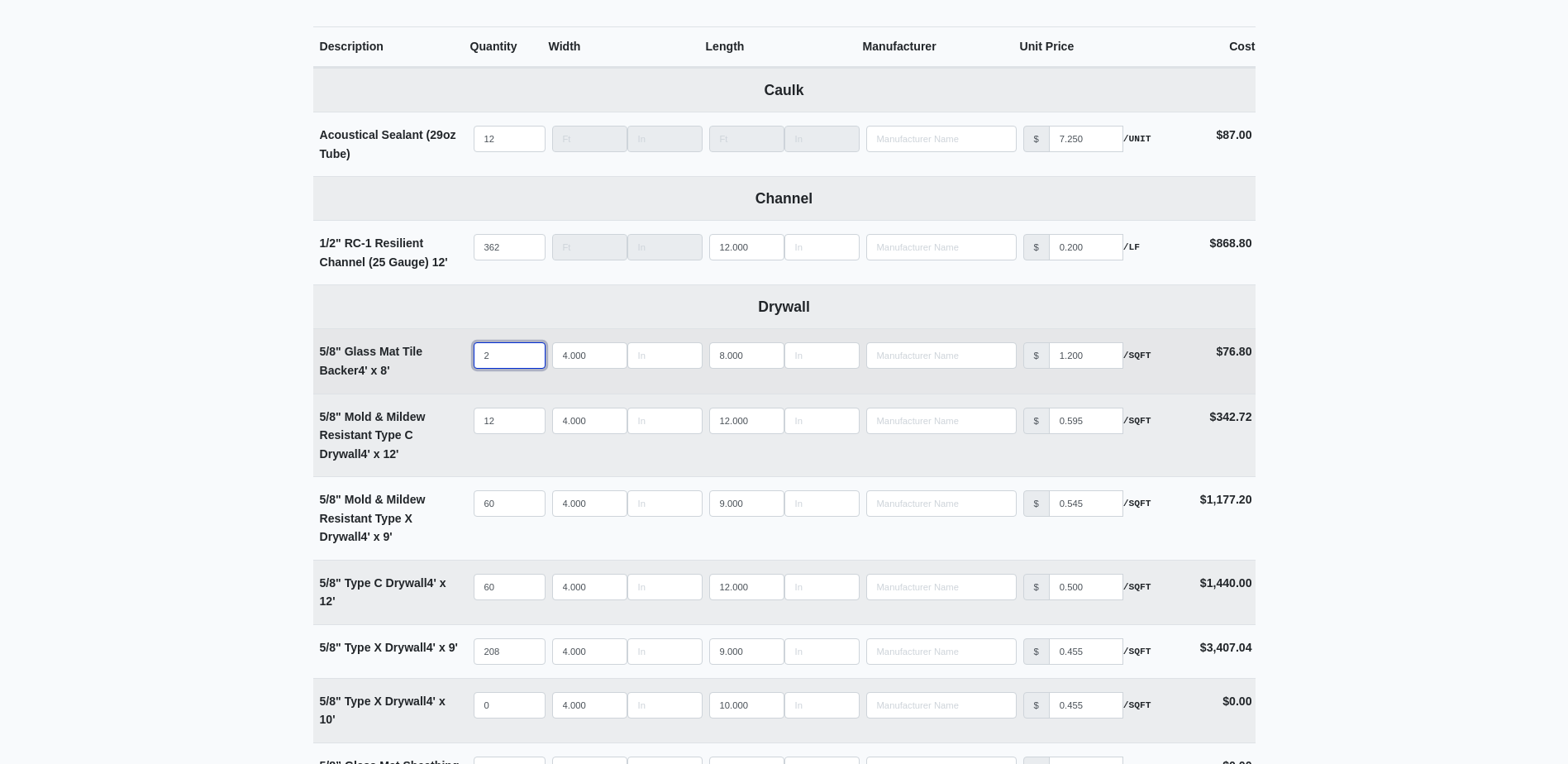
select select
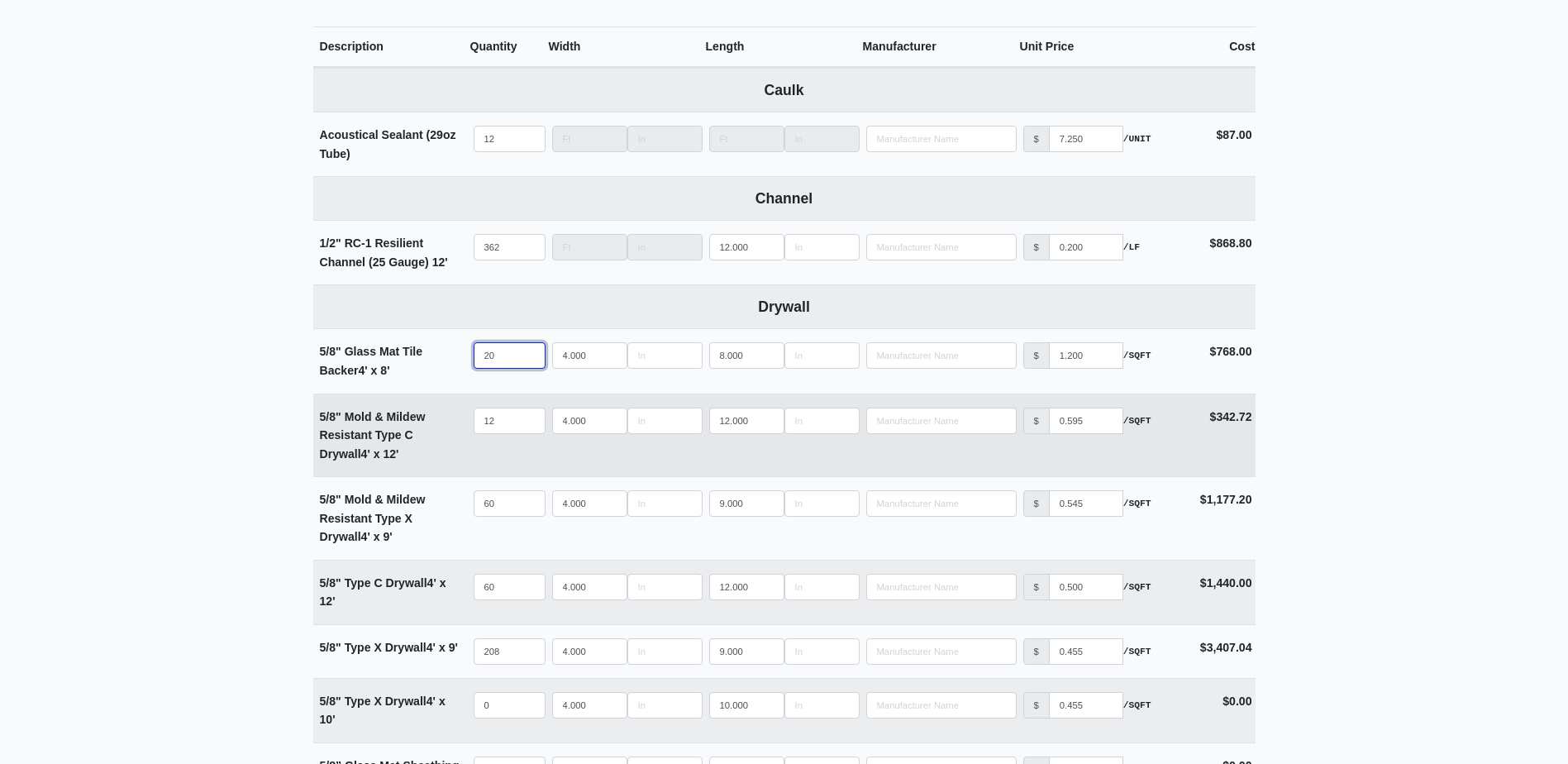
type input "20"
click at [506, 412] on input "12" at bounding box center [509, 420] width 72 height 26
type input "1"
select select
type input "16"
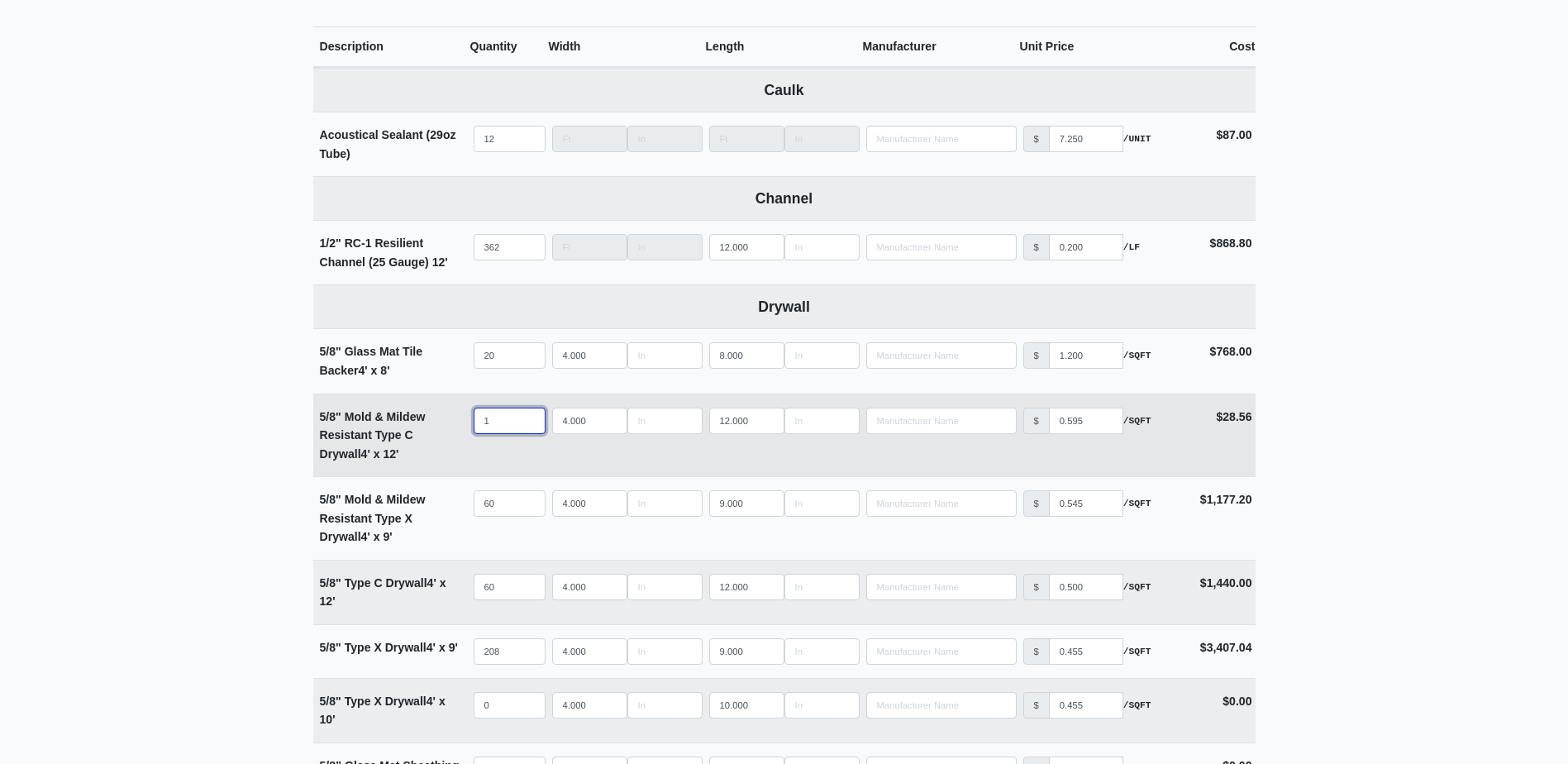
select select
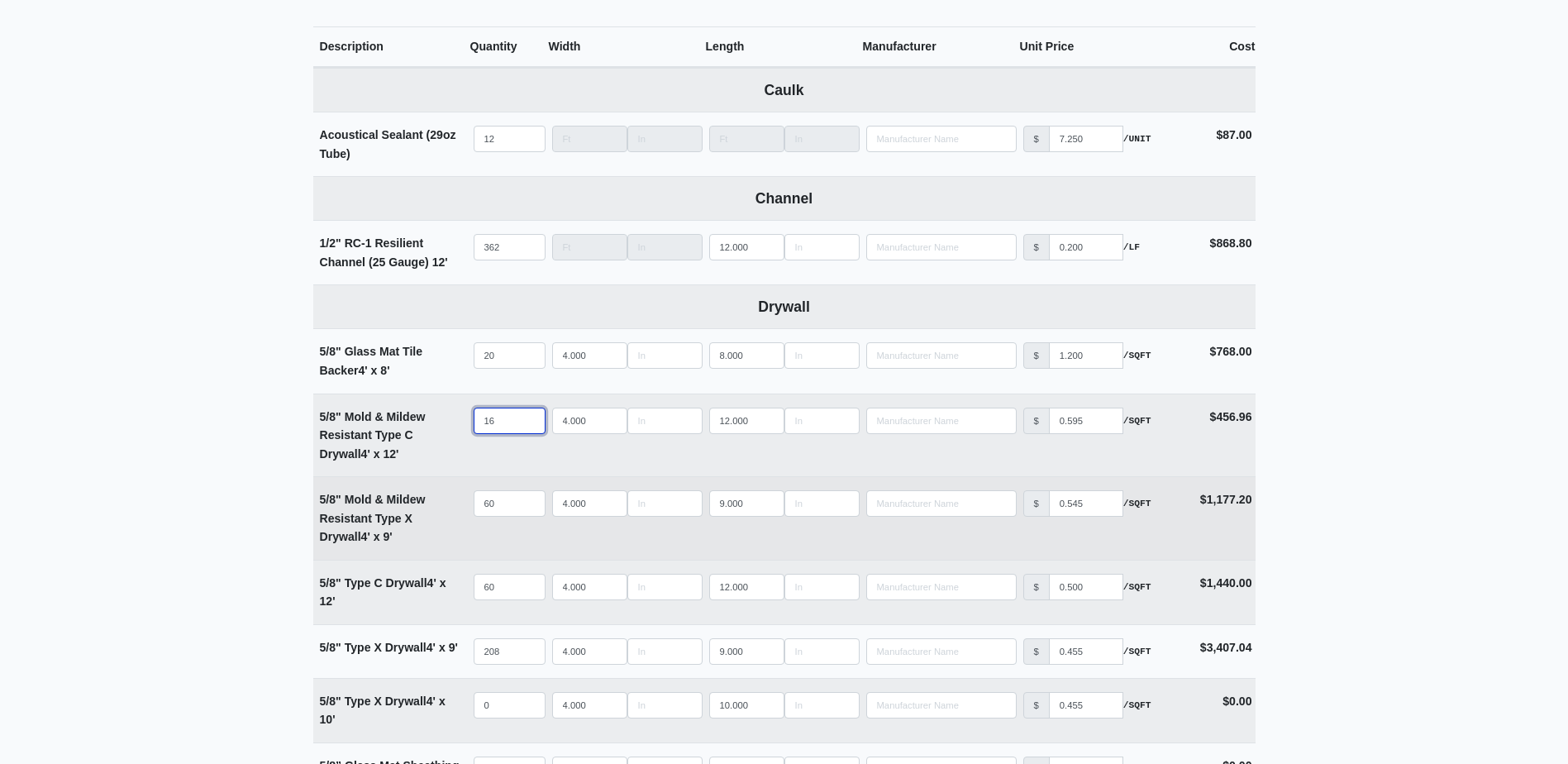
type input "16"
click at [511, 504] on input "60" at bounding box center [509, 503] width 72 height 26
type input "7"
select select
type input "70"
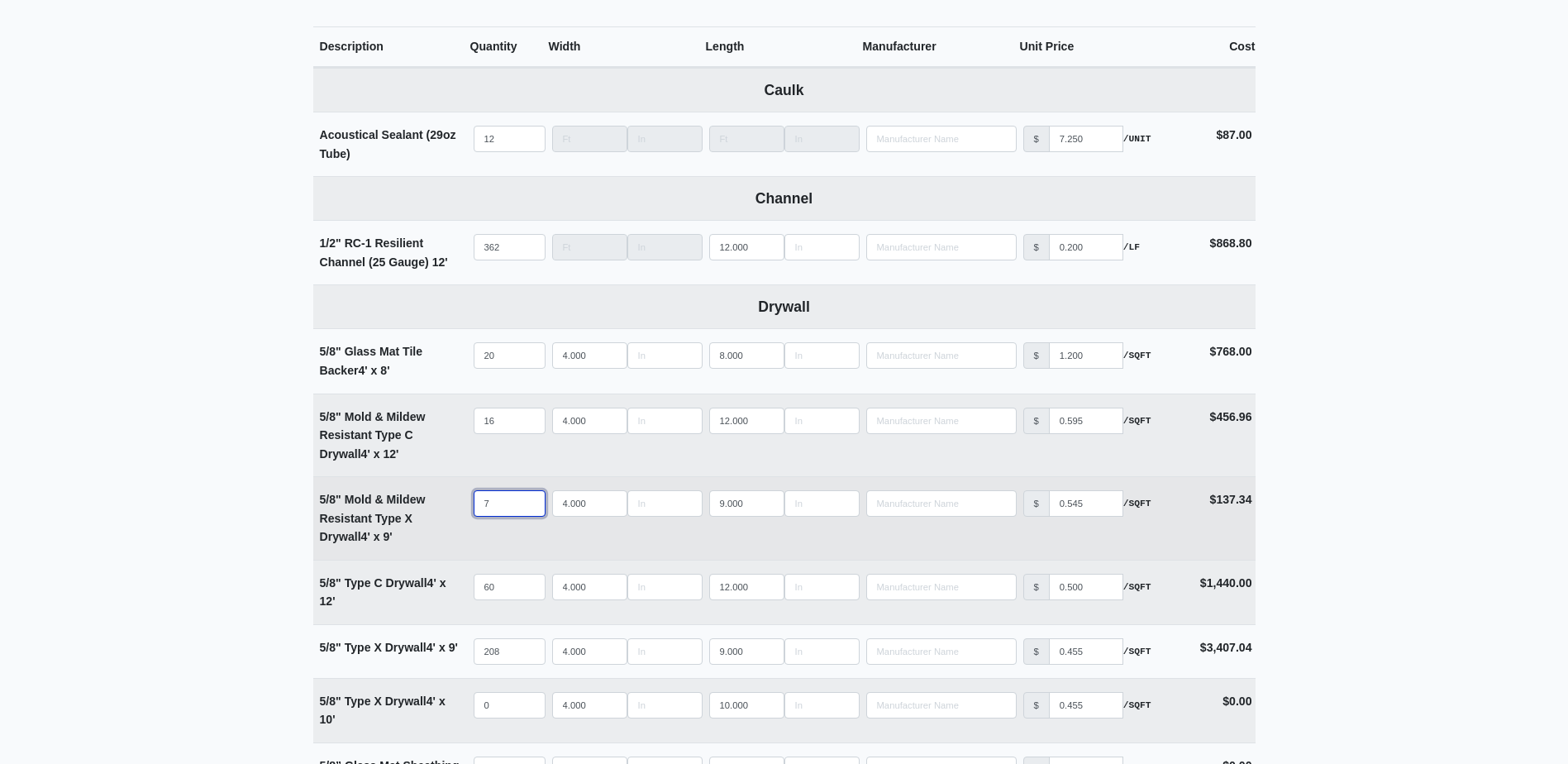
select select
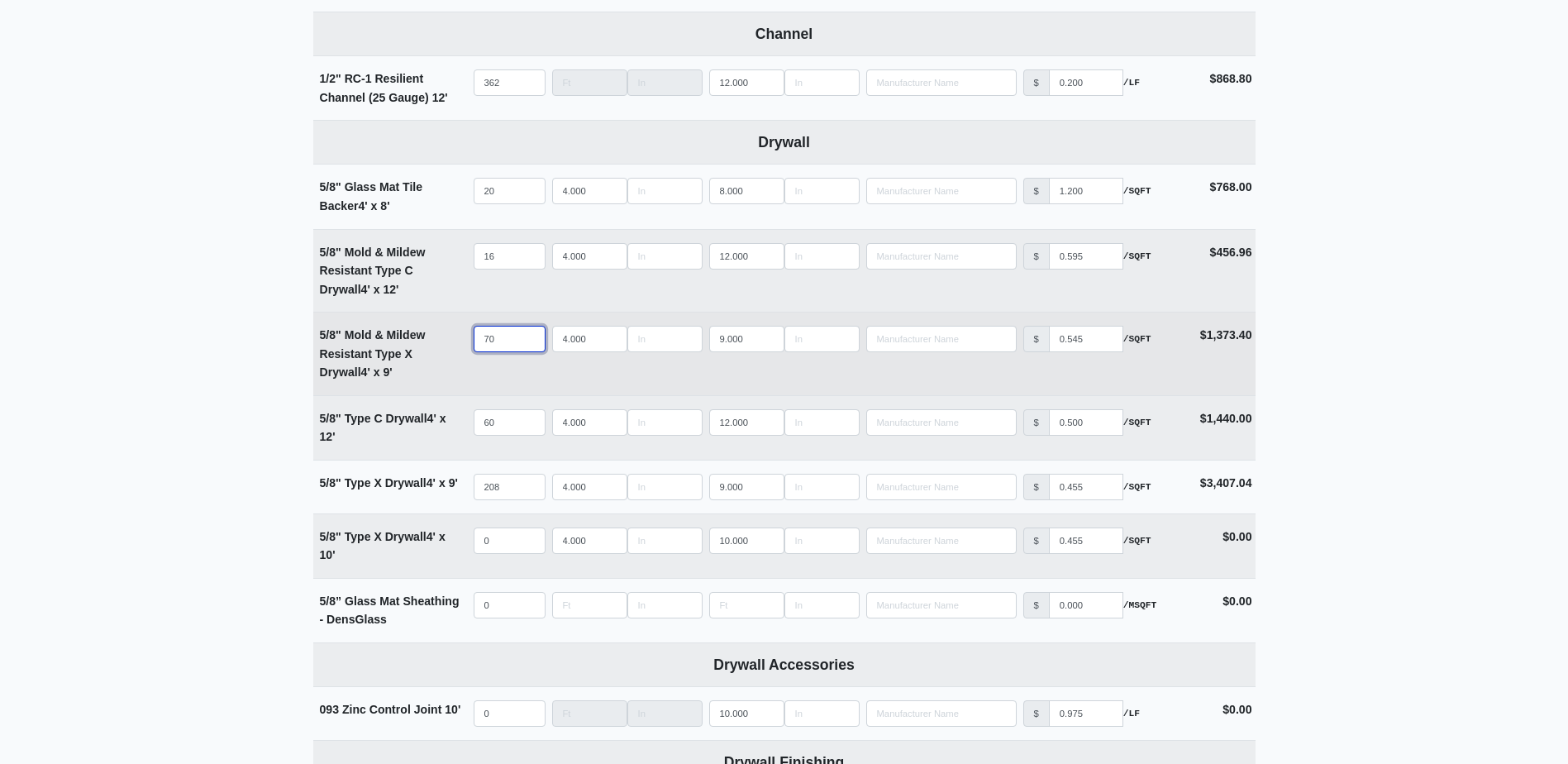
scroll to position [909, 0]
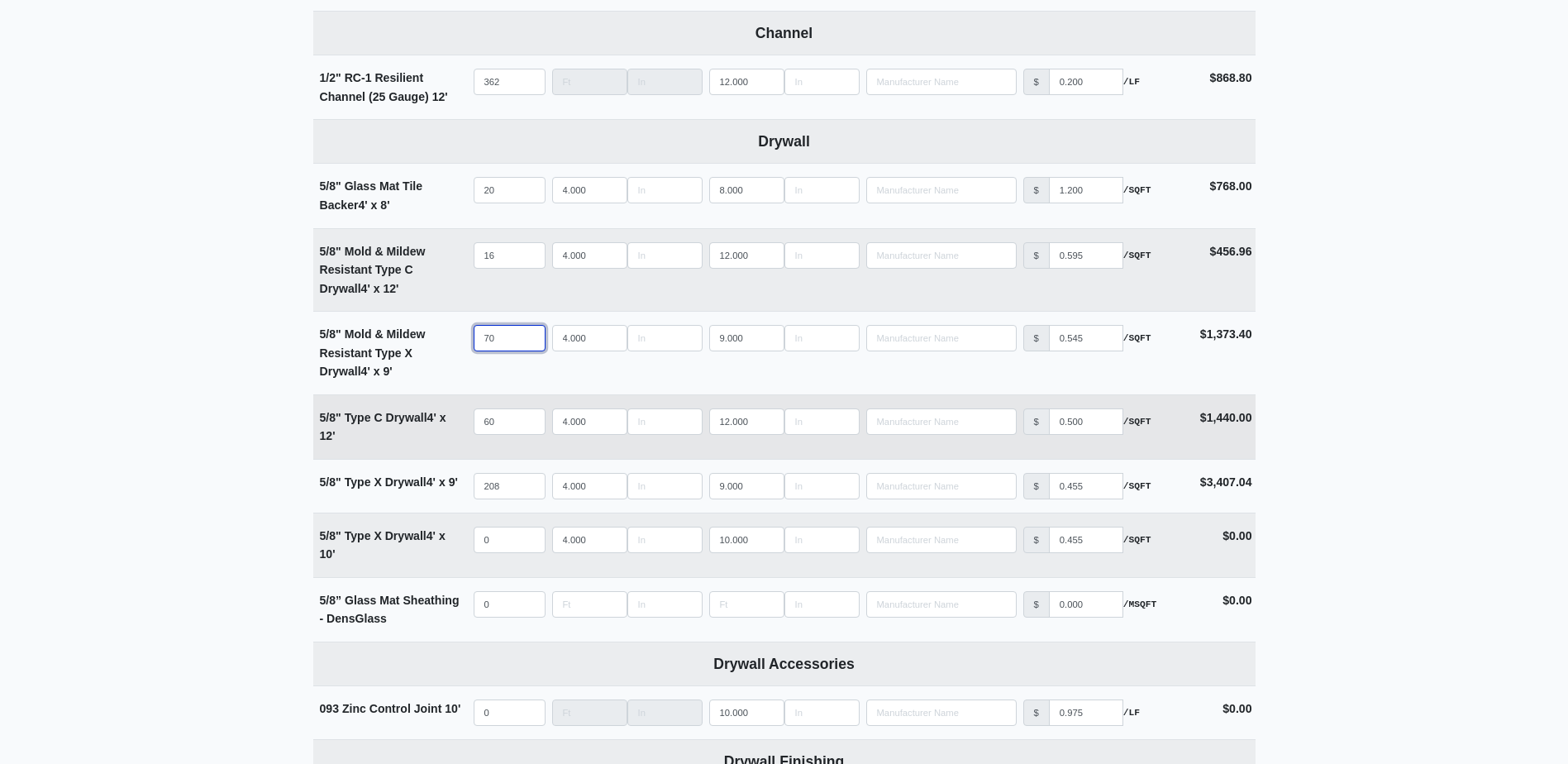
type input "70"
click at [510, 432] on input "60" at bounding box center [509, 421] width 72 height 26
type input "6"
select select
type input "64"
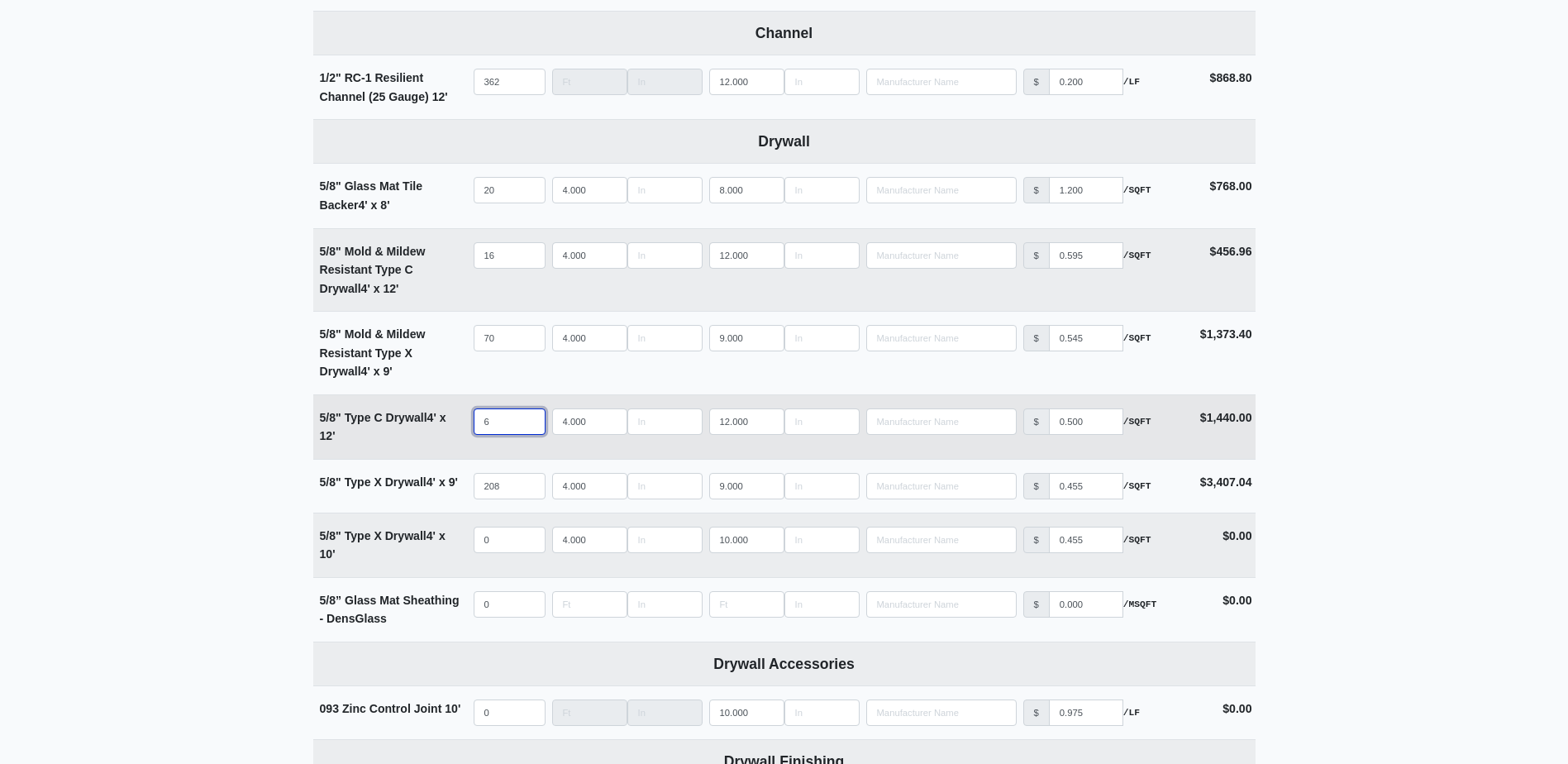
select select
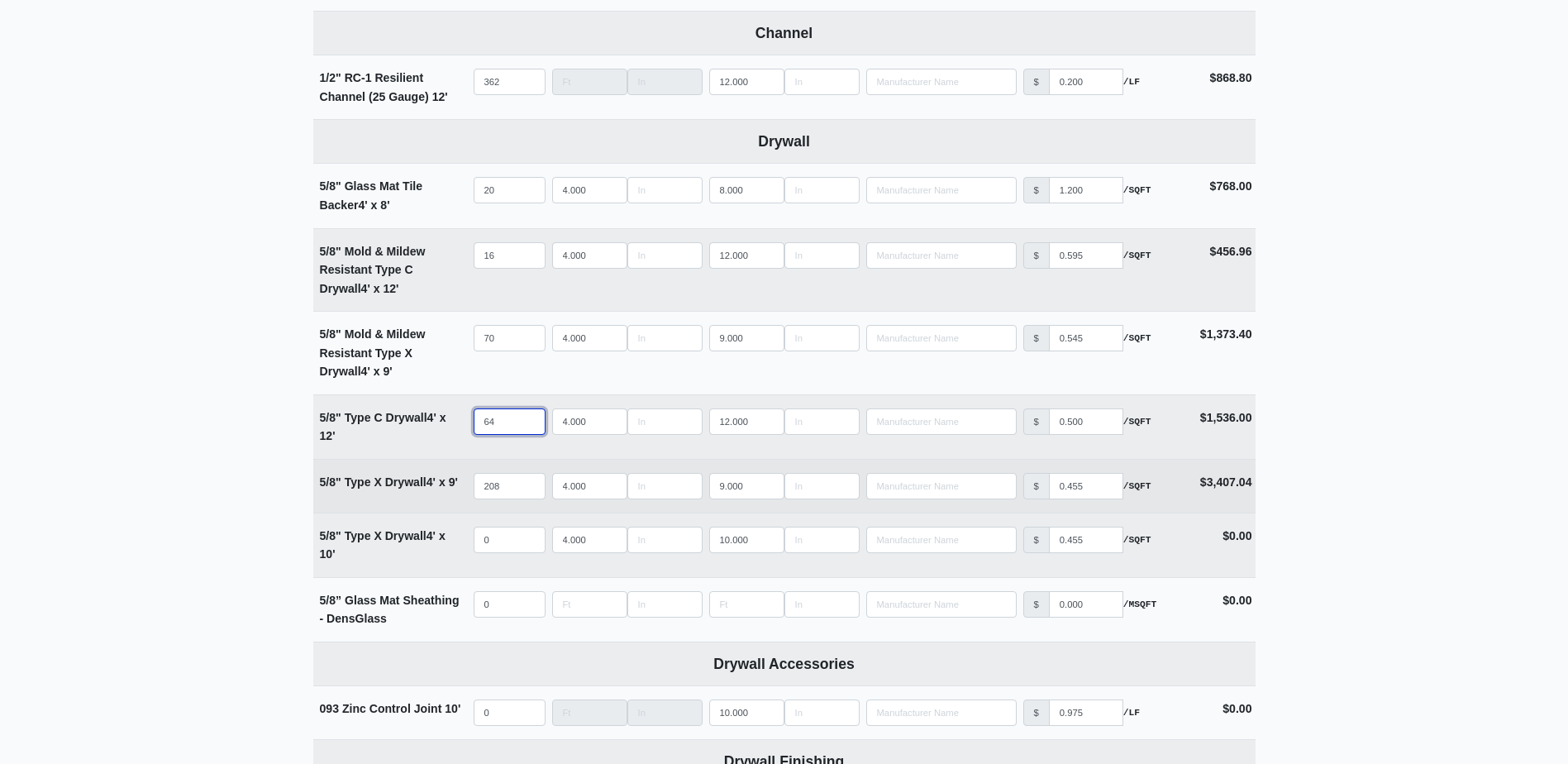
type input "64"
click at [506, 485] on input "208" at bounding box center [509, 485] width 72 height 26
type input "2"
select select
type input "22"
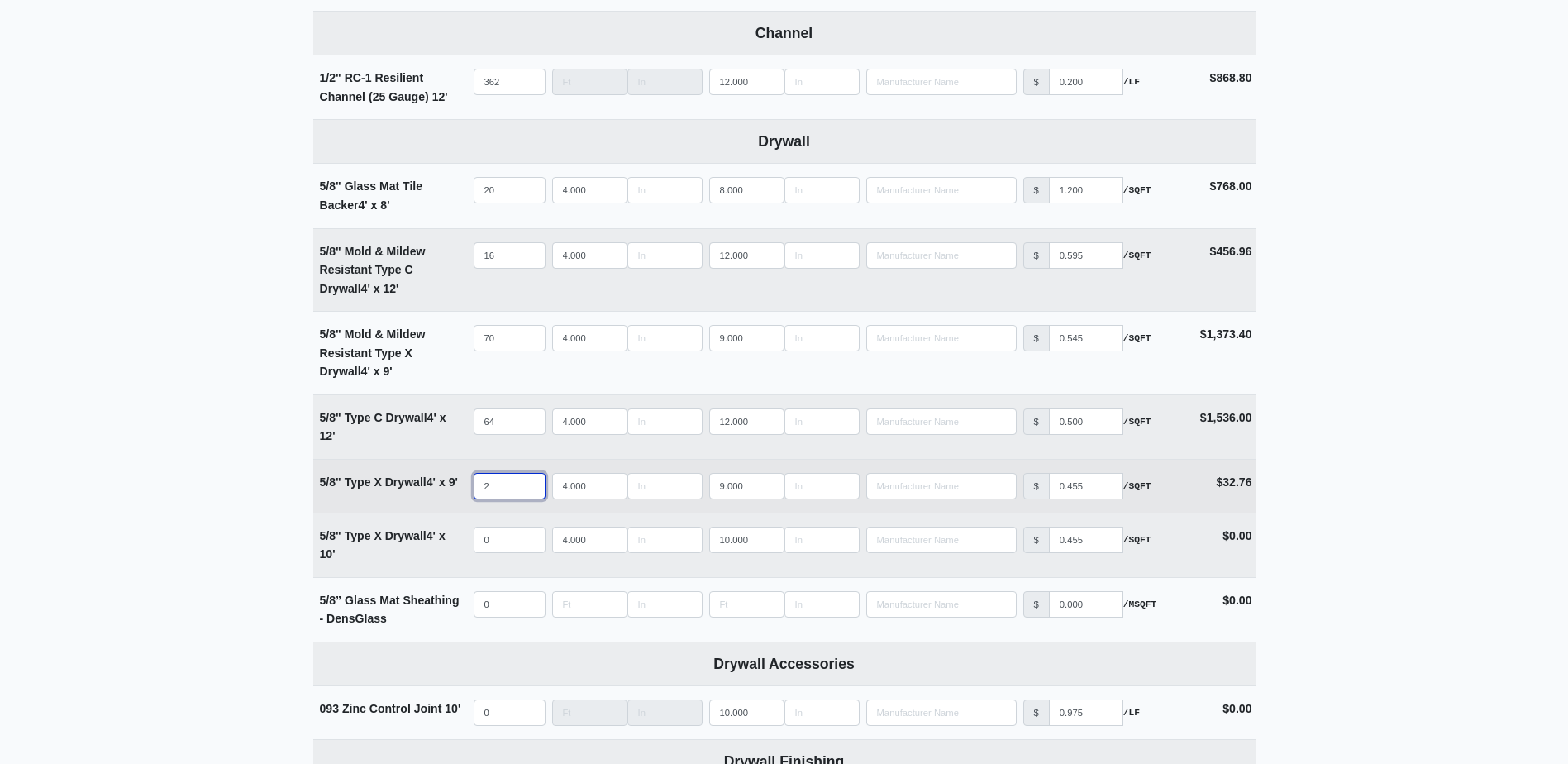
select select
type input "226"
select select
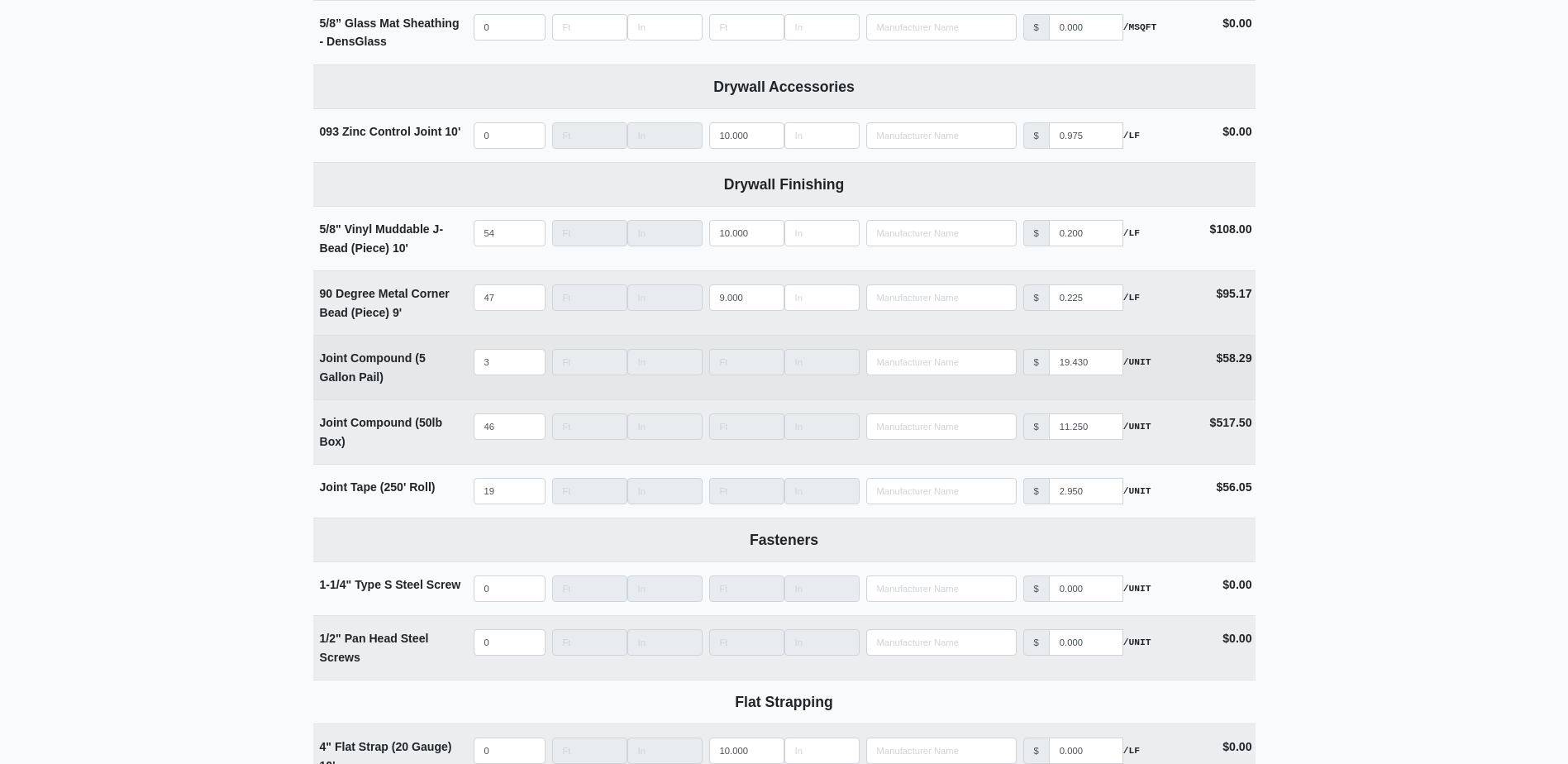
scroll to position [1488, 0]
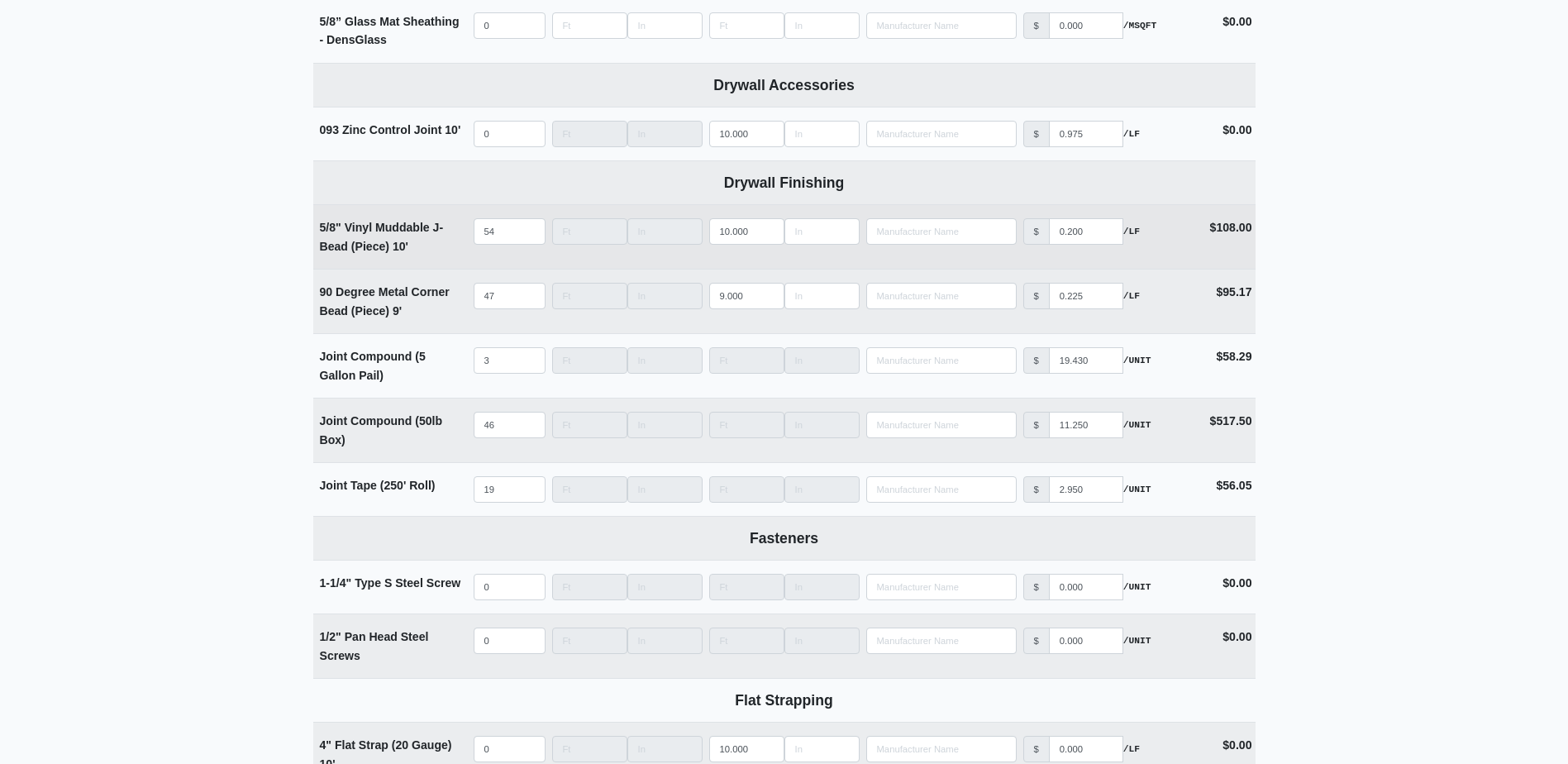
type input "226"
click at [505, 237] on input "54" at bounding box center [509, 230] width 72 height 26
type input "6"
select select
type input "60"
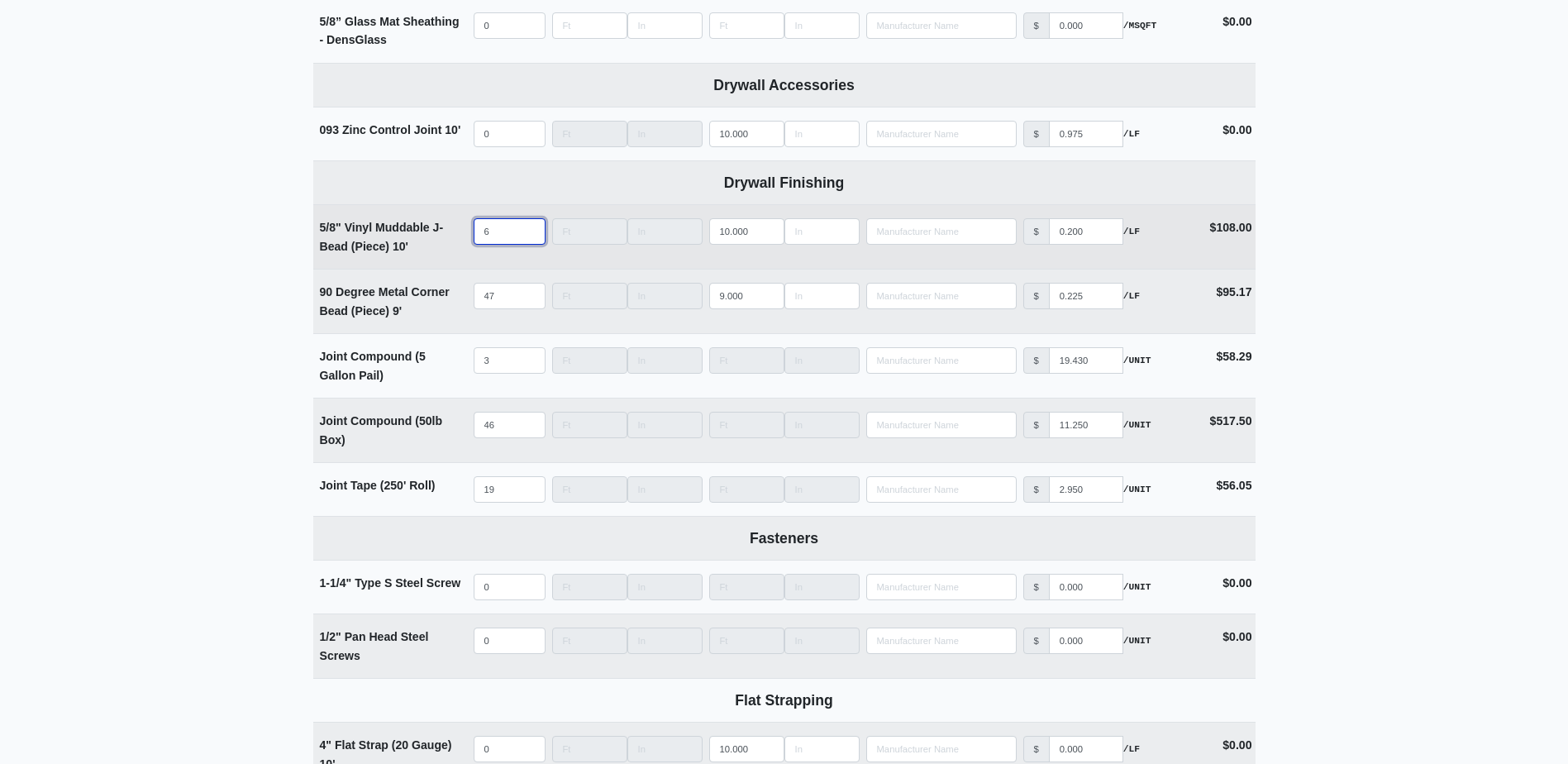
select select
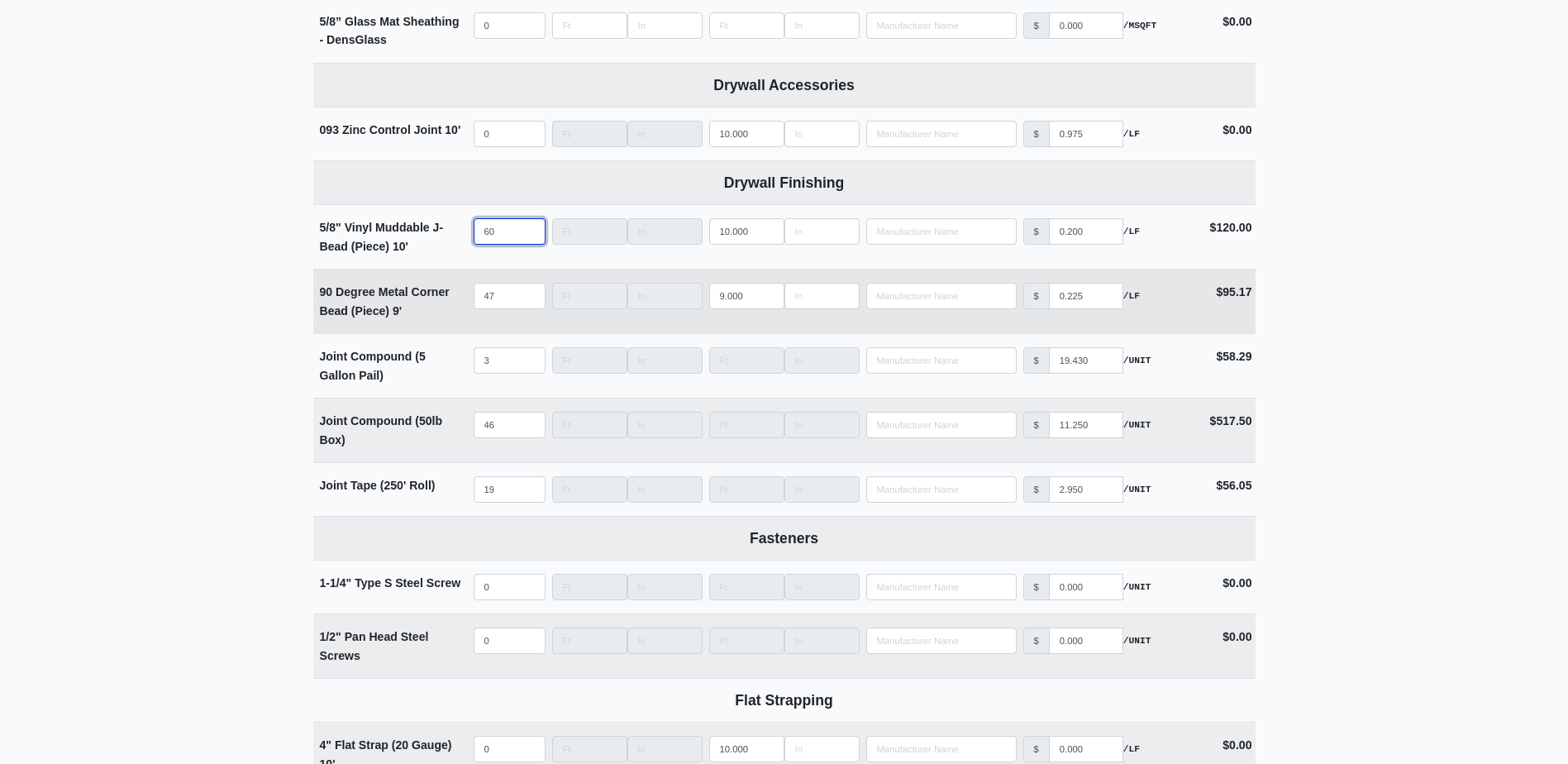
type input "60"
click at [501, 299] on input "47" at bounding box center [509, 296] width 72 height 26
type input "4"
select select
type input "49"
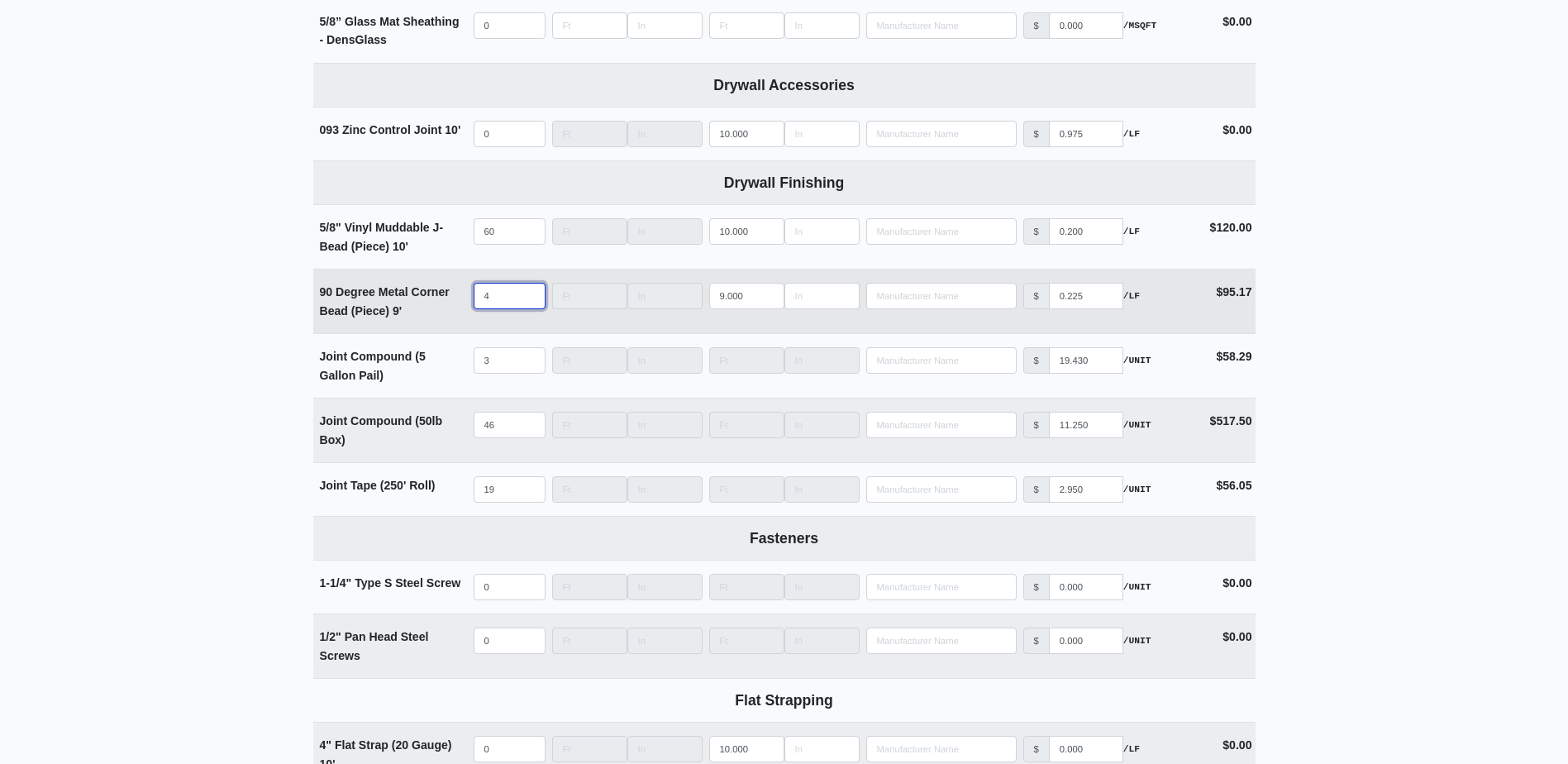
select select
type input "49"
click at [499, 424] on input "46" at bounding box center [509, 425] width 72 height 26
type input "4"
select select
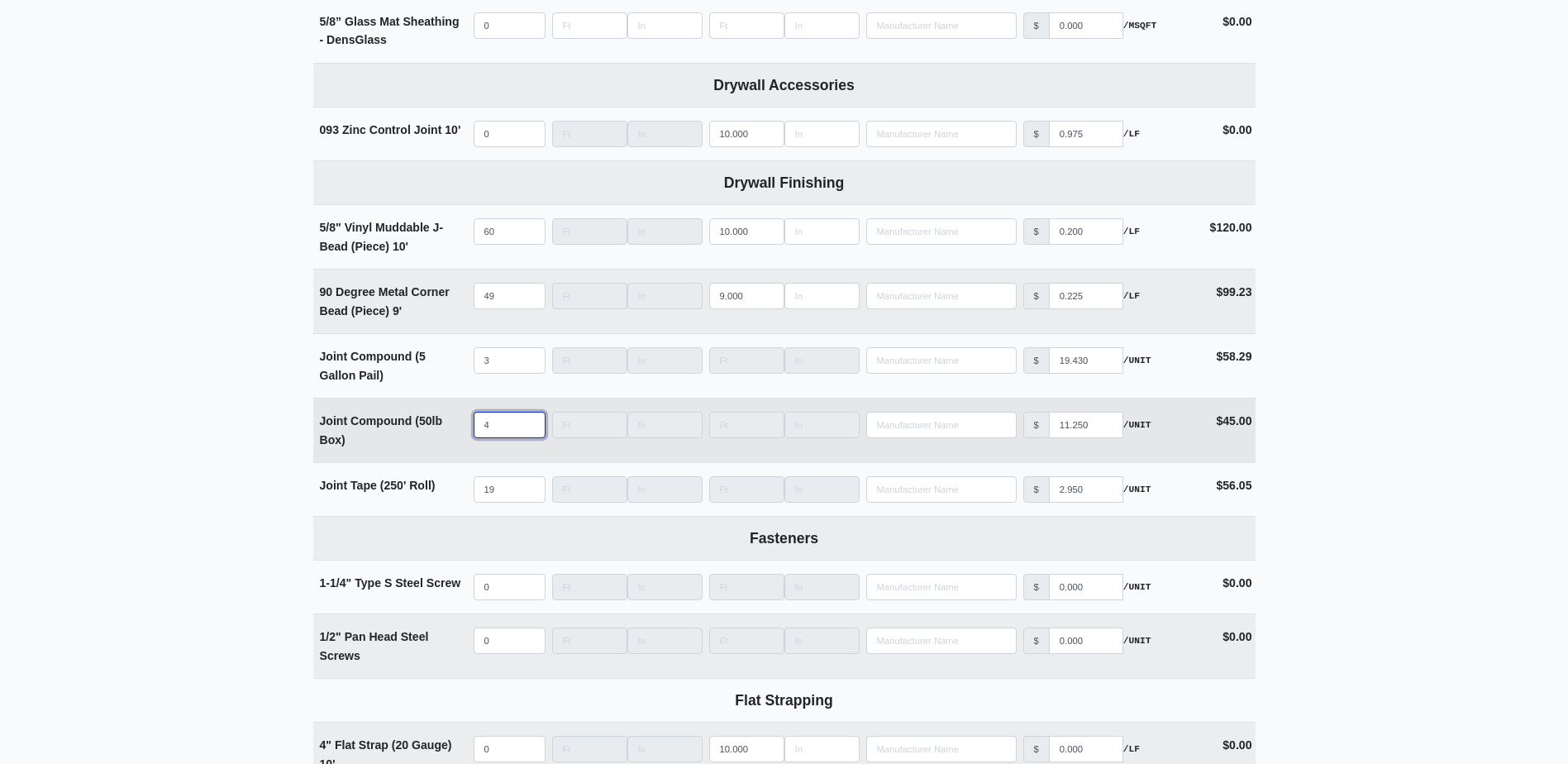
type input "49"
select select
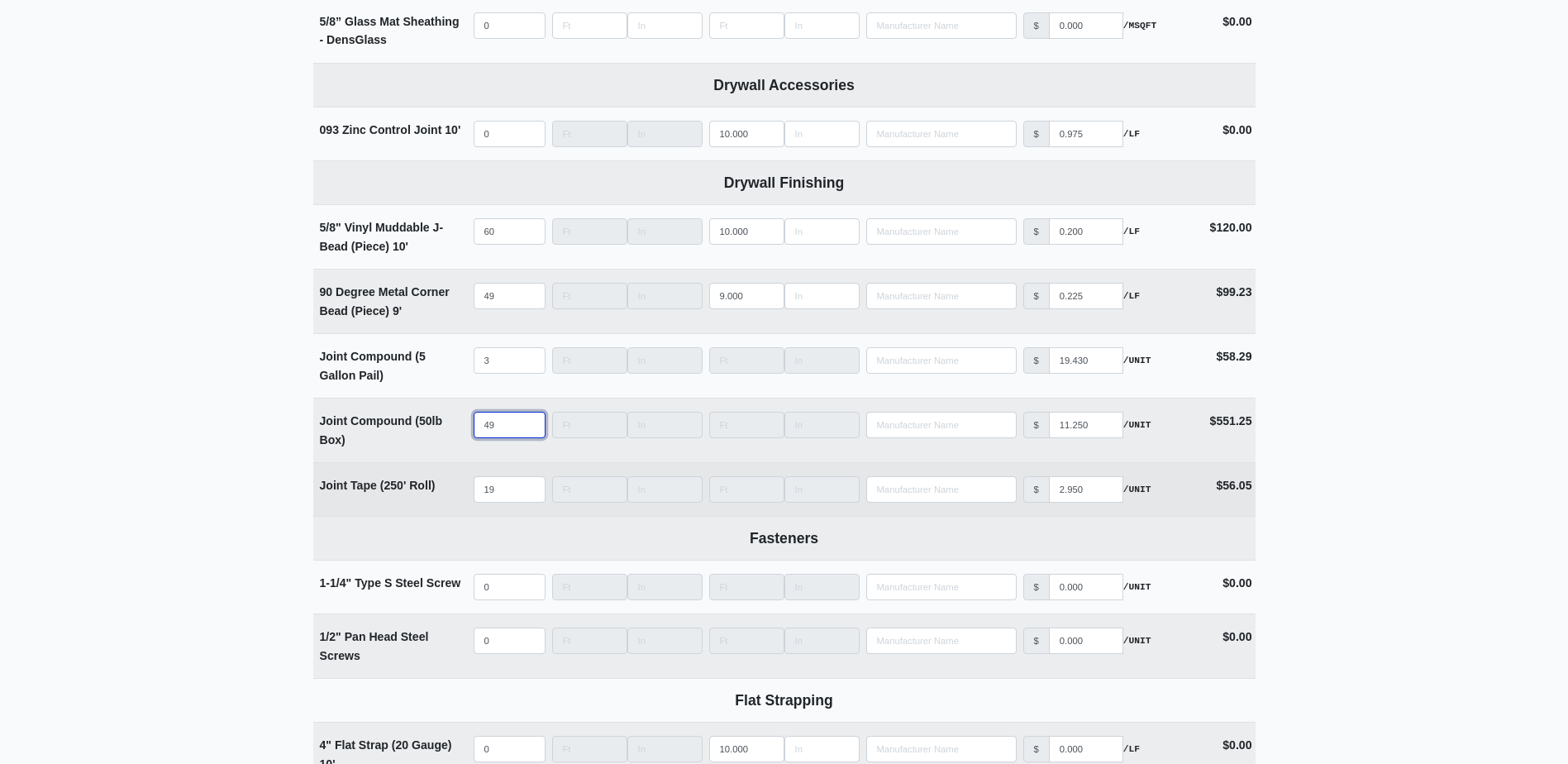
type input "49"
click at [503, 487] on input "19" at bounding box center [509, 489] width 72 height 26
type input "2"
select select
type input "20"
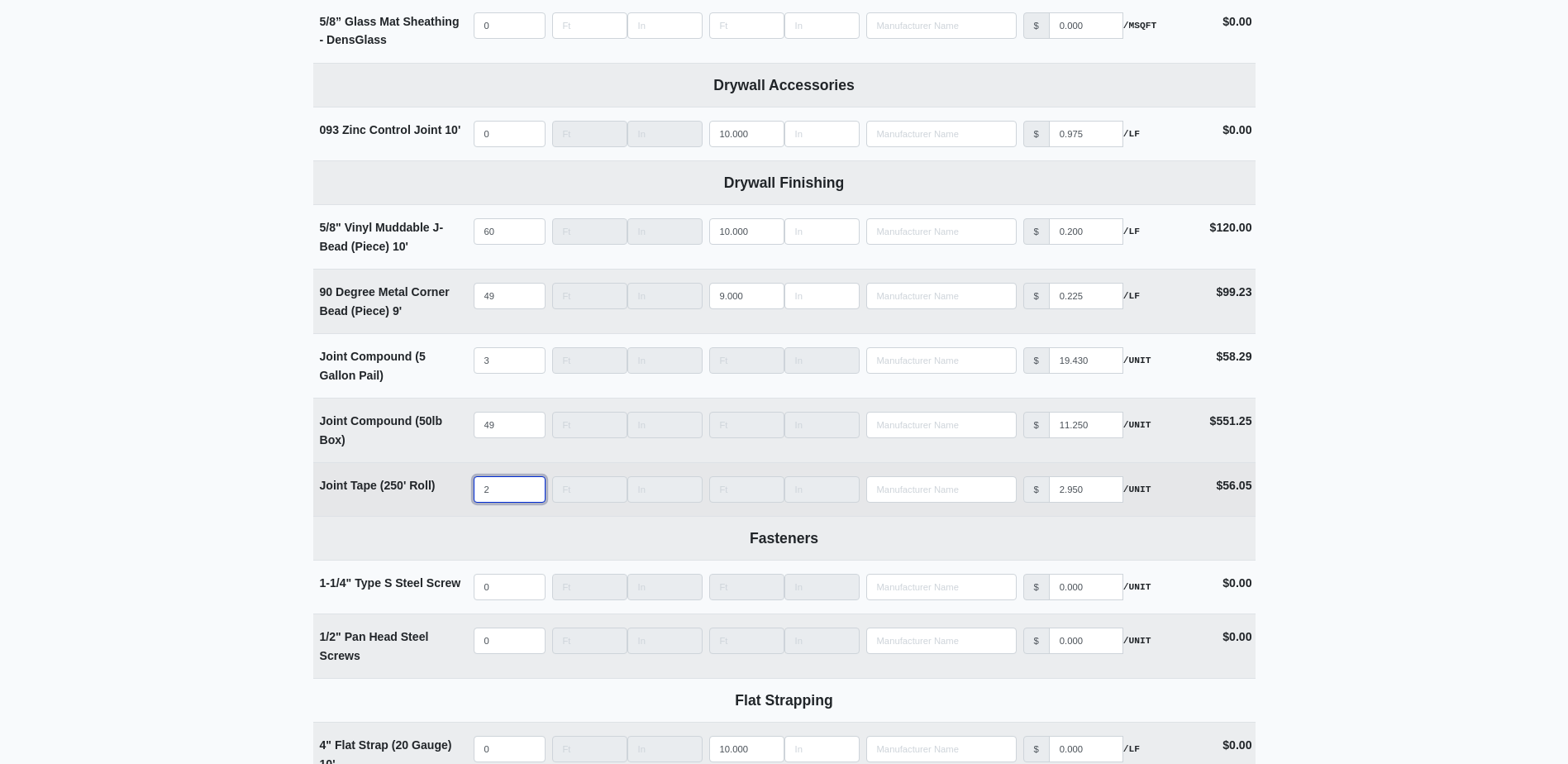
select select
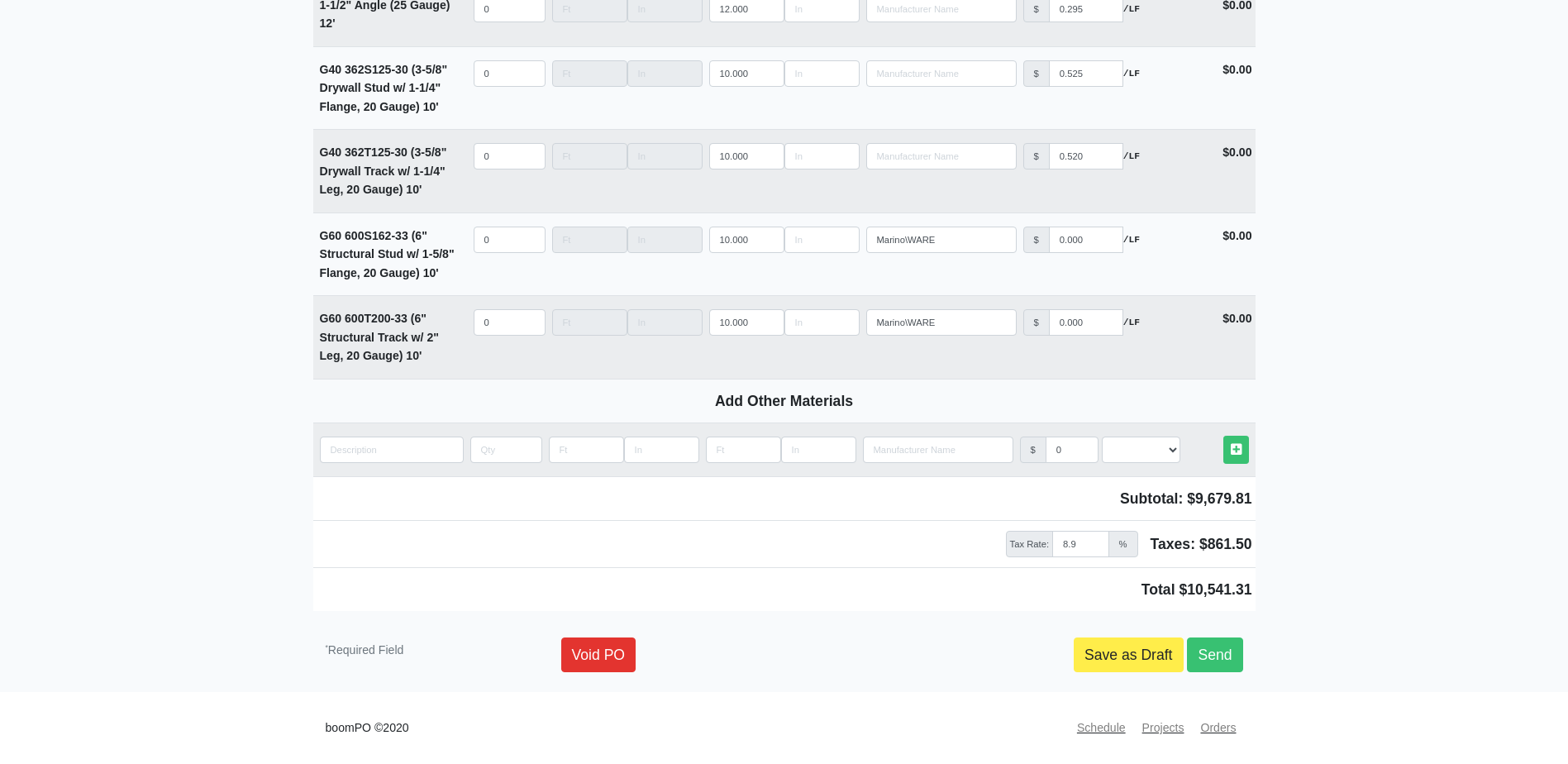
scroll to position [2344, 0]
type input "20"
click at [1126, 644] on link "Save as Draft" at bounding box center [1128, 654] width 110 height 34
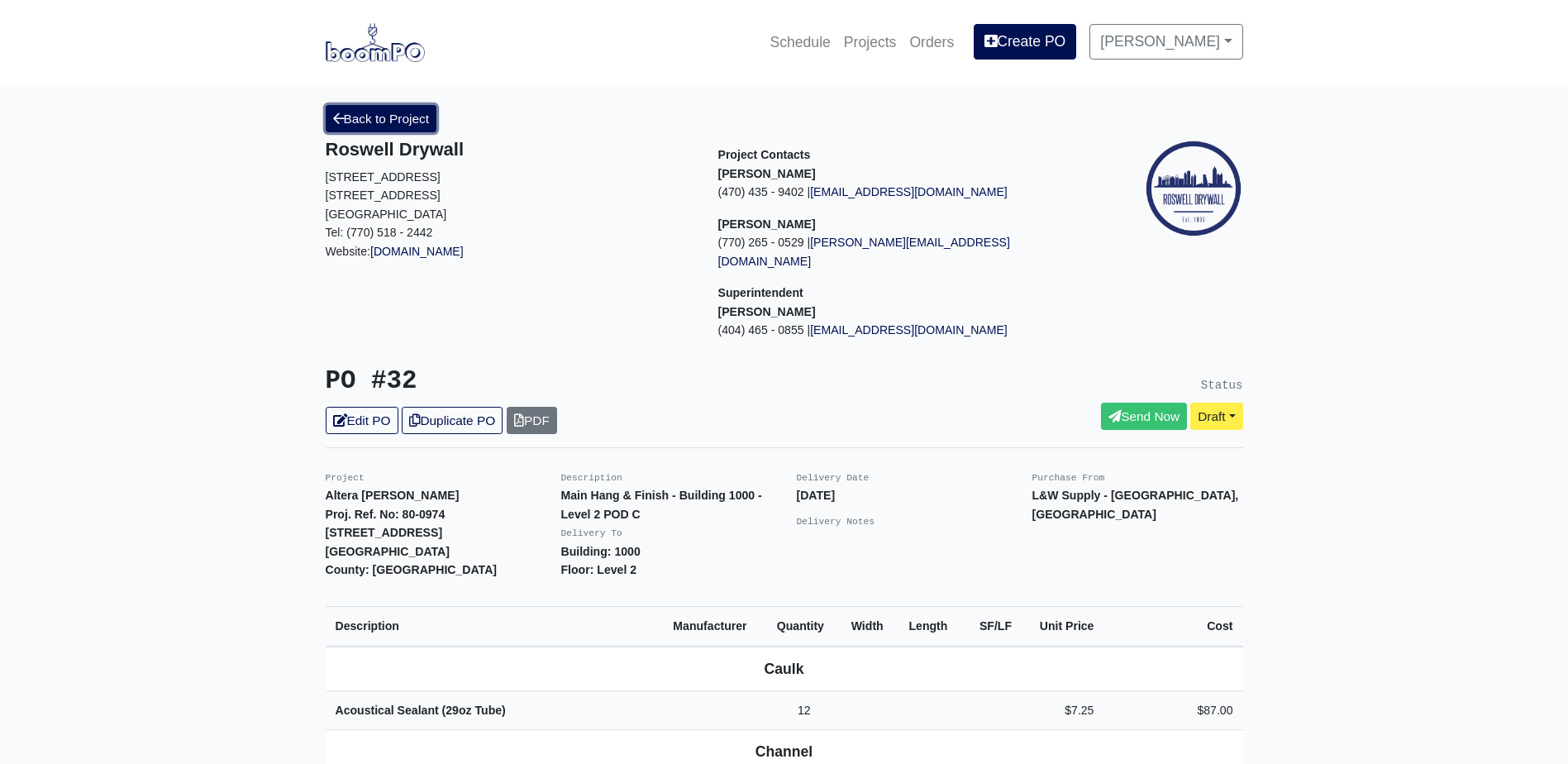
click at [383, 129] on link "Back to Project" at bounding box center [381, 119] width 112 height 27
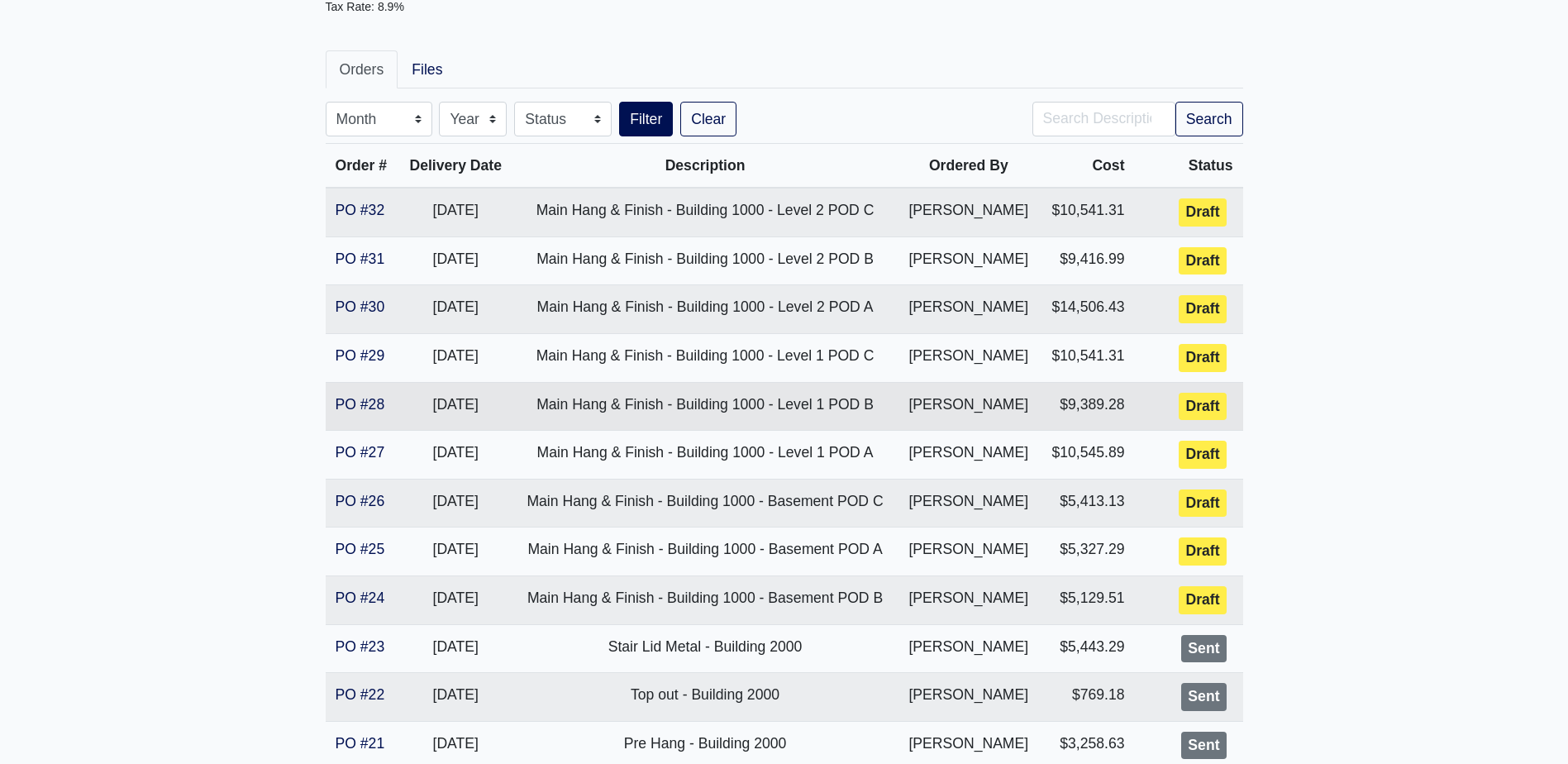
scroll to position [165, 0]
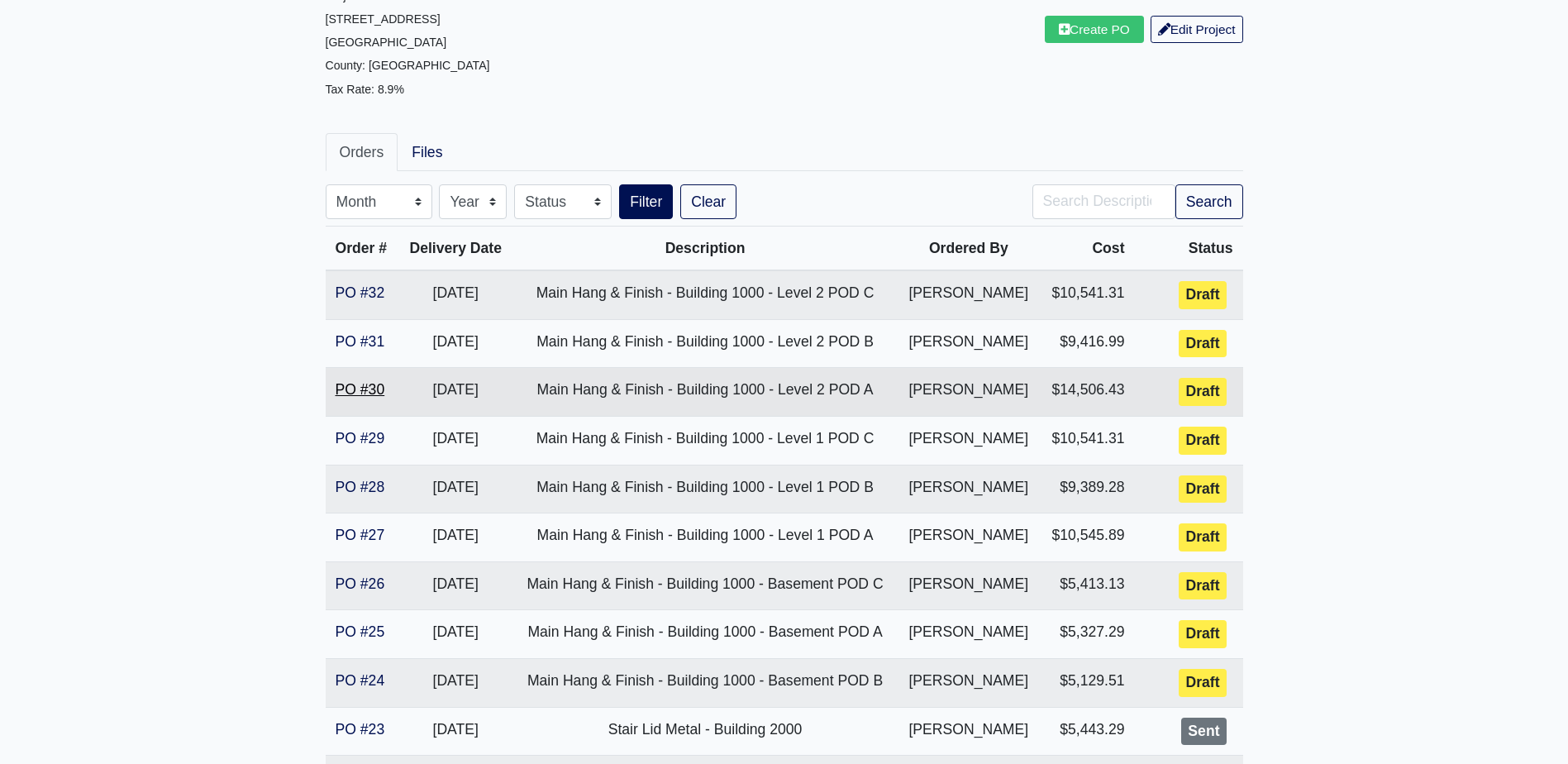
click at [361, 386] on link "PO #30" at bounding box center [360, 389] width 50 height 16
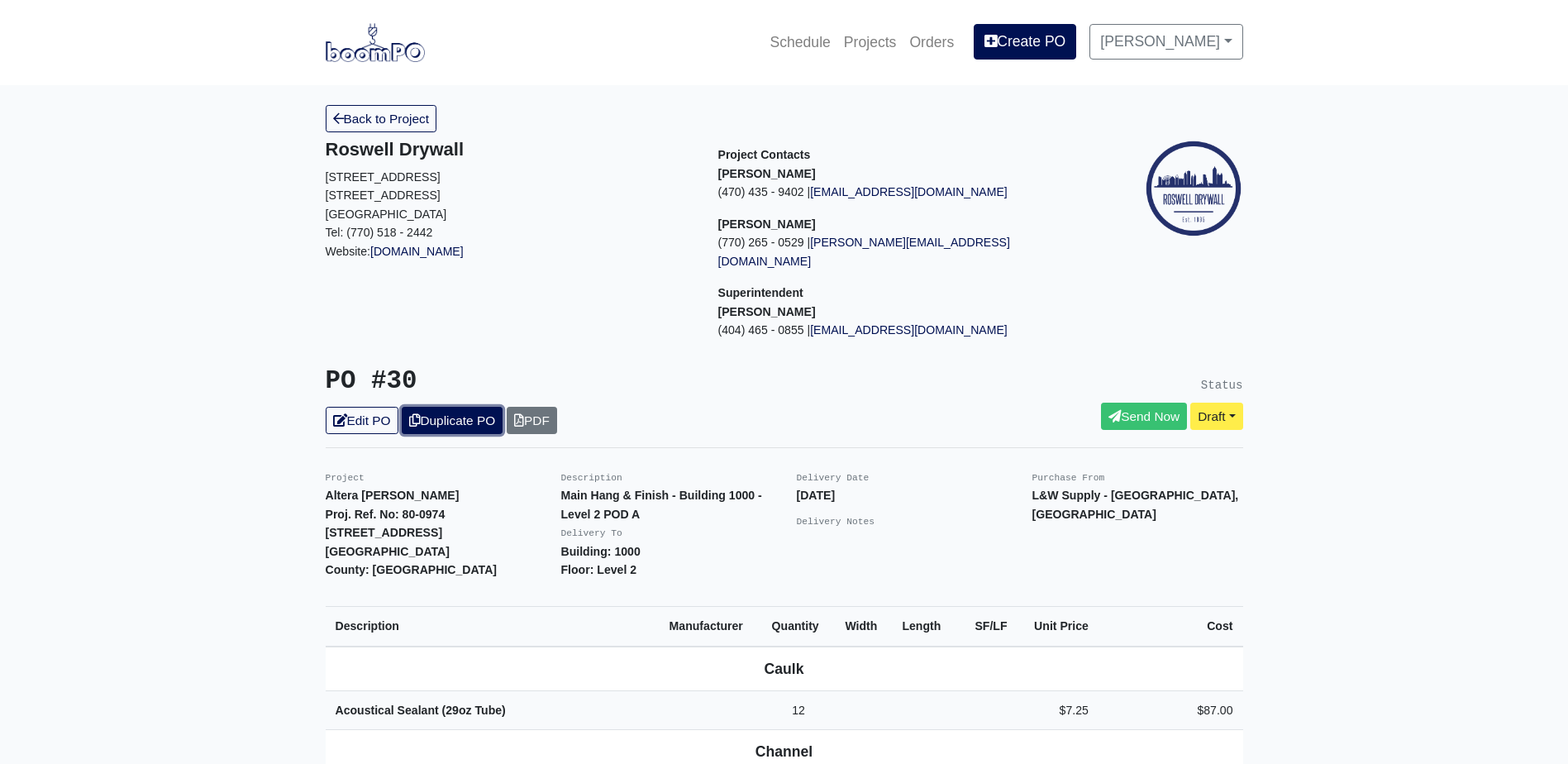
click at [497, 406] on link "Duplicate PO" at bounding box center [452, 420] width 101 height 27
click at [365, 413] on link "Edit PO" at bounding box center [362, 420] width 73 height 27
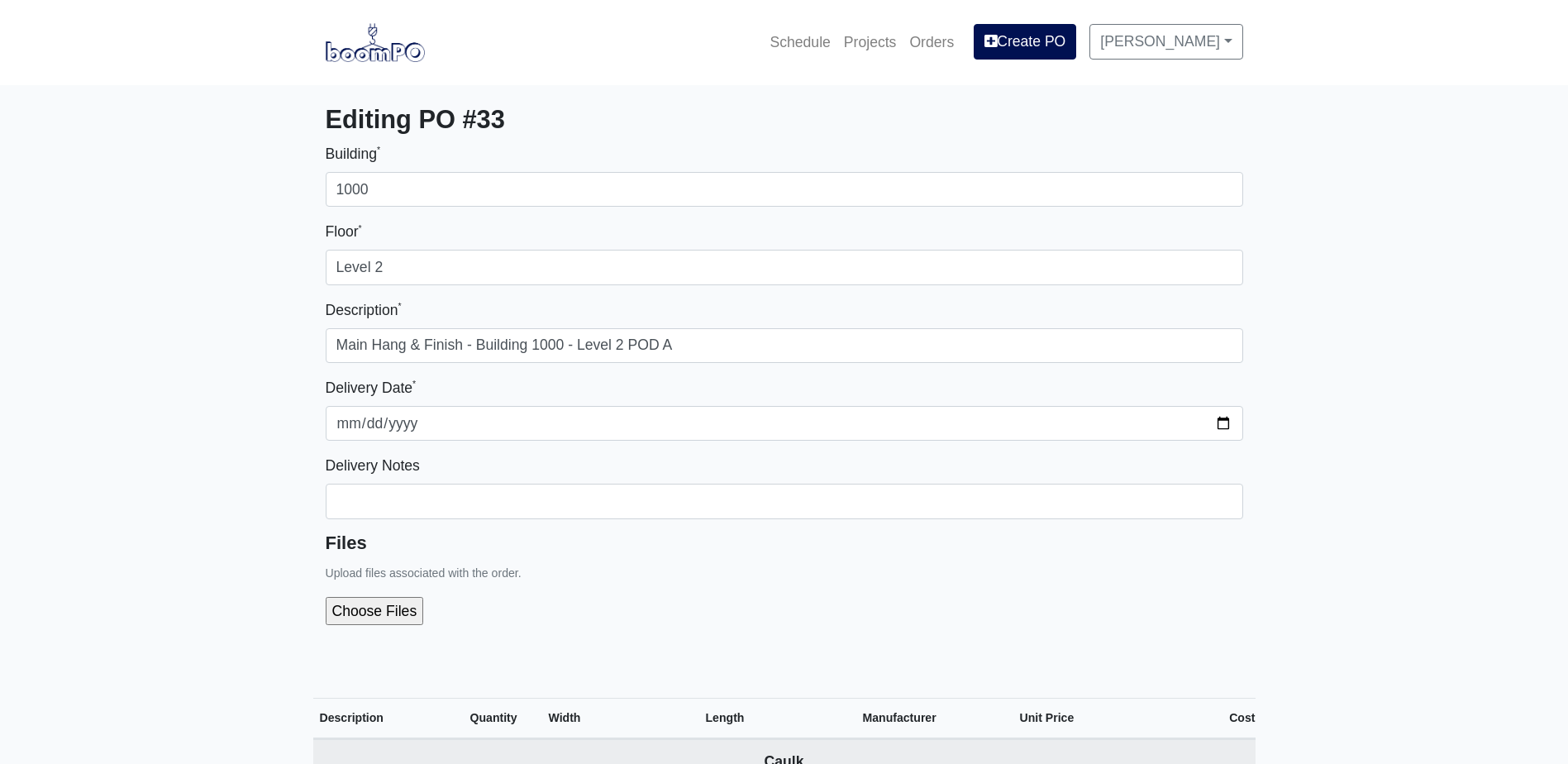
select select
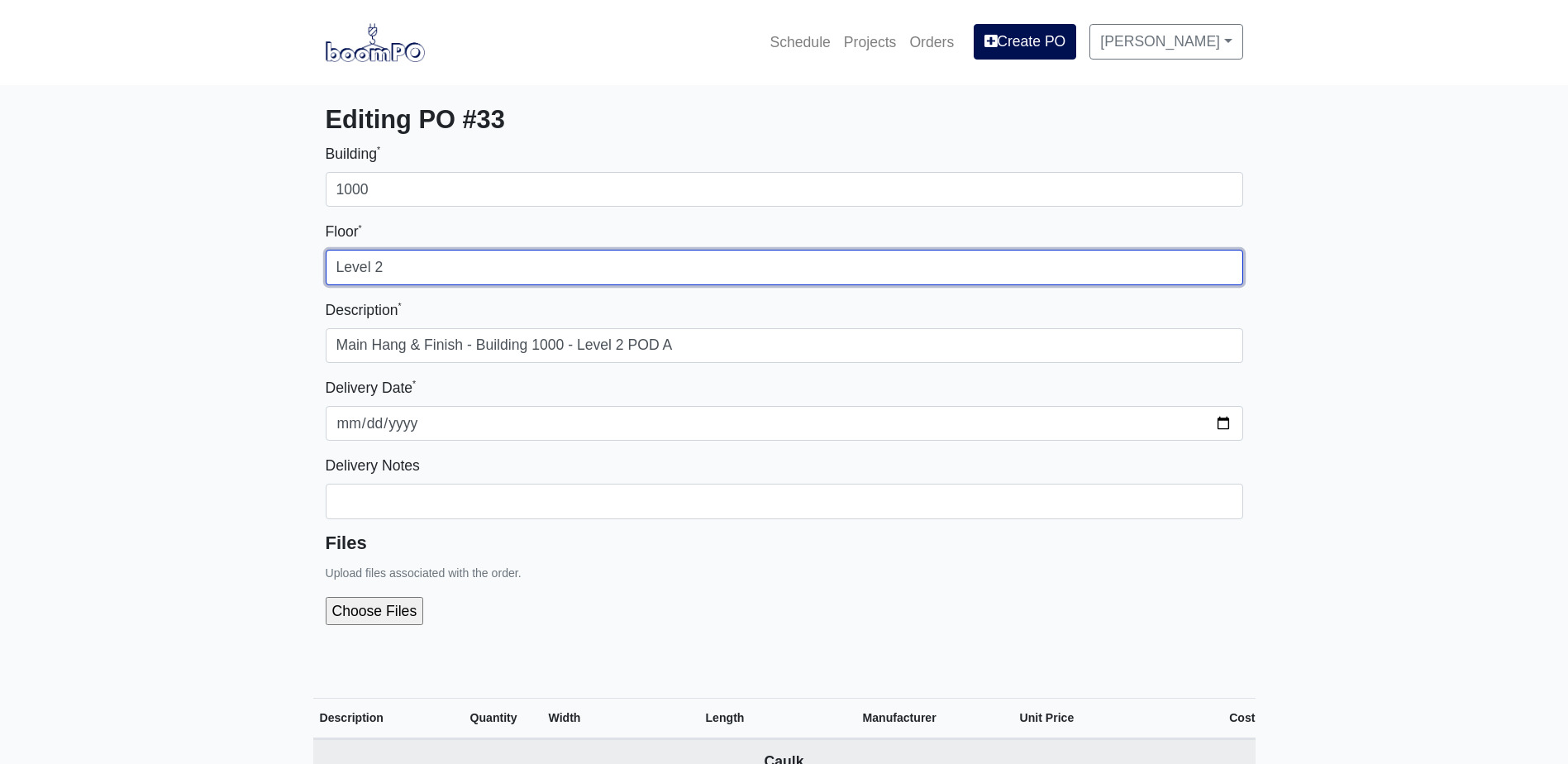
click at [416, 274] on input "Level 2" at bounding box center [784, 267] width 917 height 34
type input "Level 3"
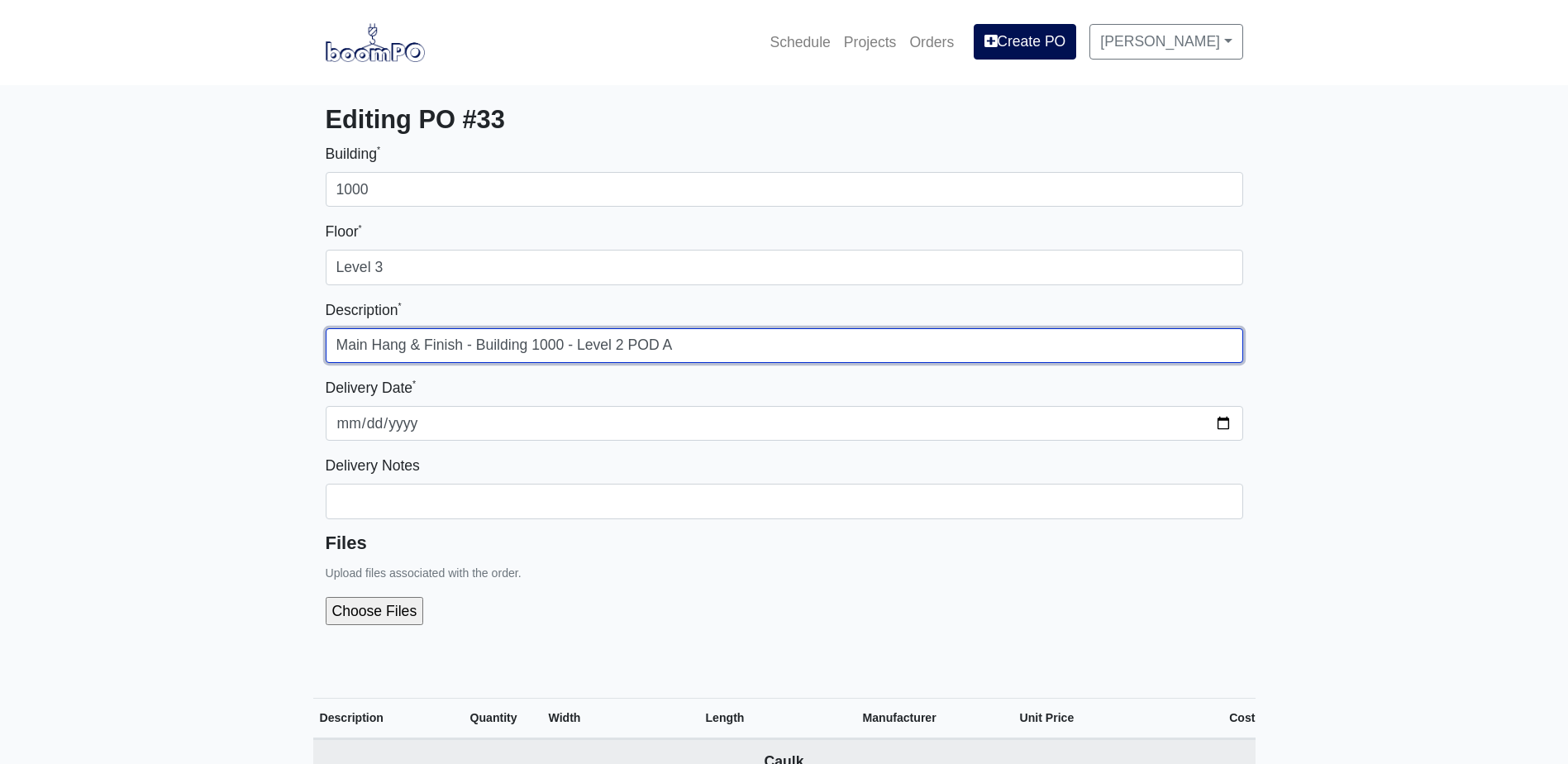
click at [622, 347] on input "Main Hang & Finish - Building 1000 - Level 2 POD A" at bounding box center [784, 346] width 917 height 34
type input "Main Hang & Finish - Building 1000 - Level 3 POD A"
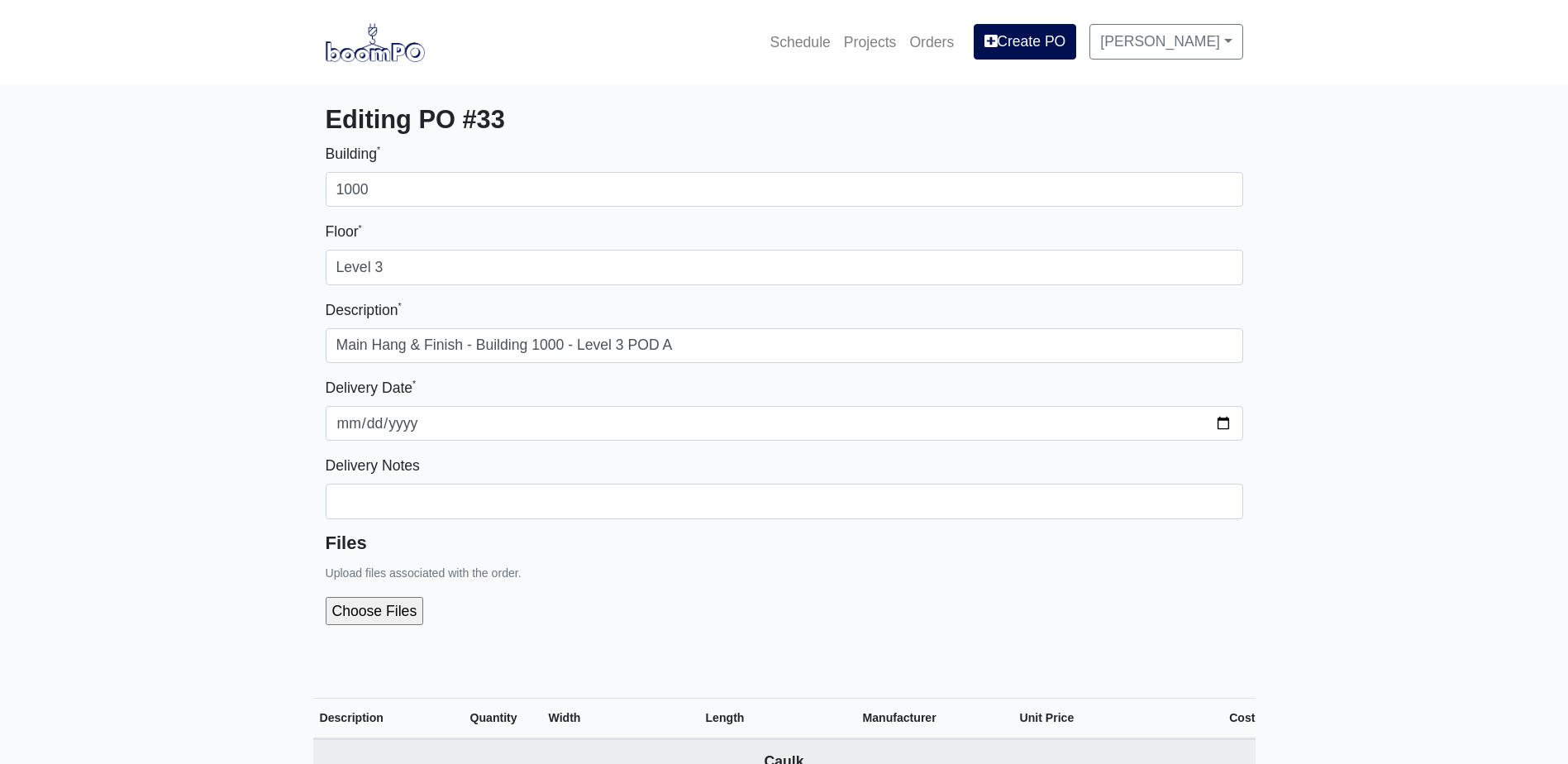
click at [617, 589] on div at bounding box center [784, 611] width 917 height 54
click at [397, 618] on input "file" at bounding box center [463, 611] width 275 height 28
type input "C:\fakepath\B1000 Level 3 POD A.pdf"
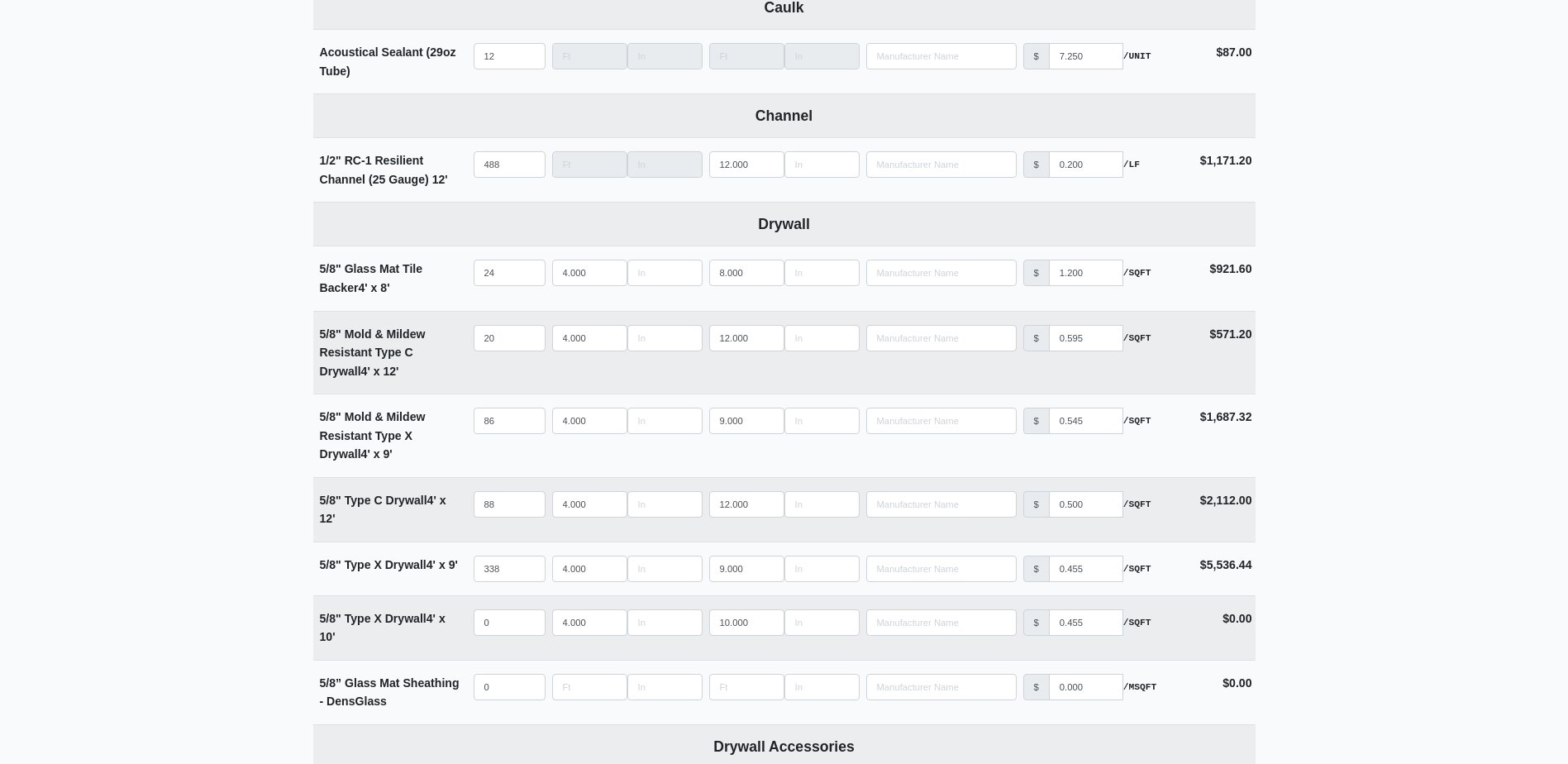
scroll to position [744, 0]
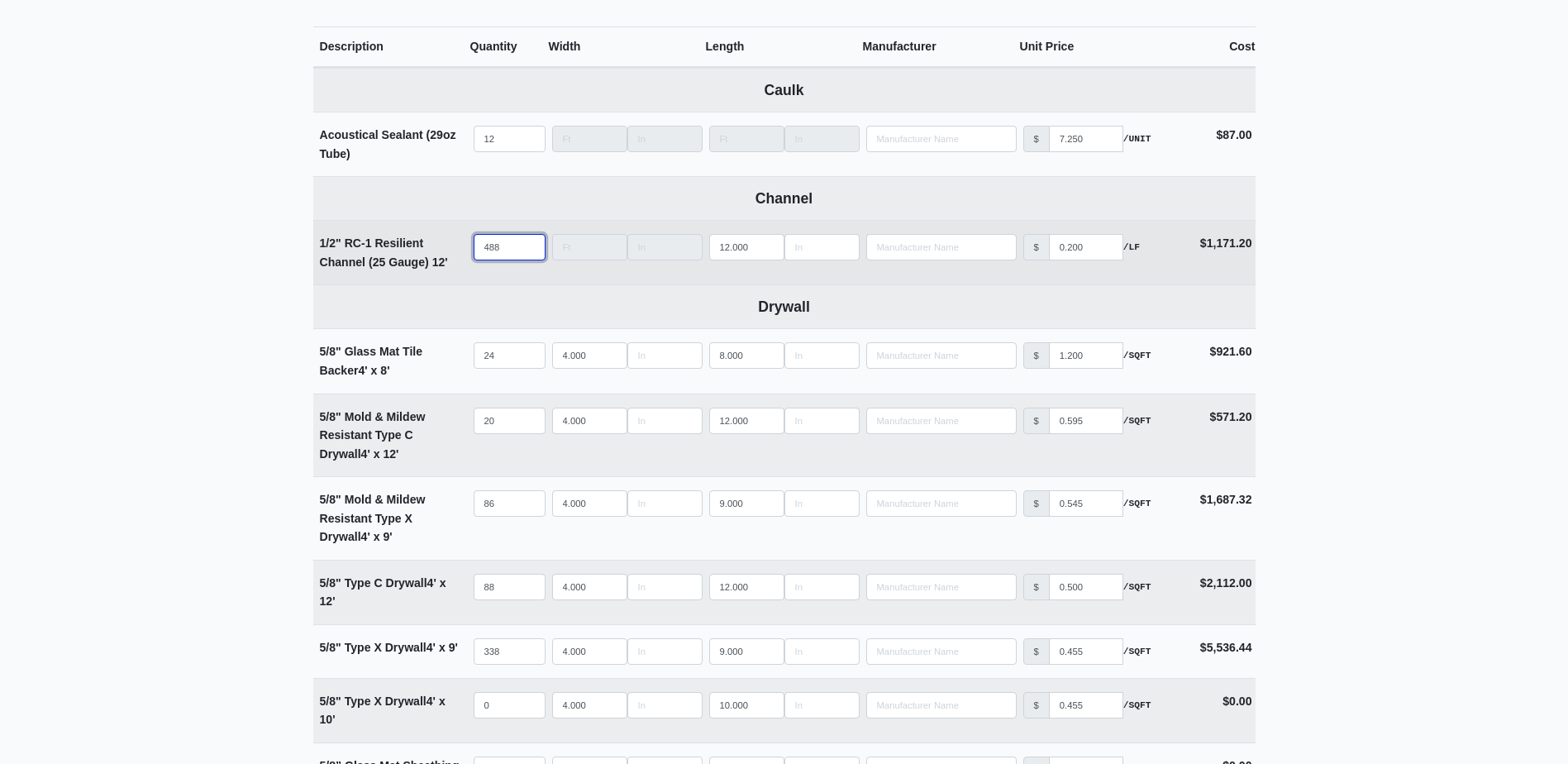
click at [508, 255] on input "488" at bounding box center [509, 247] width 72 height 26
type input "4"
select select
type input "49"
select select
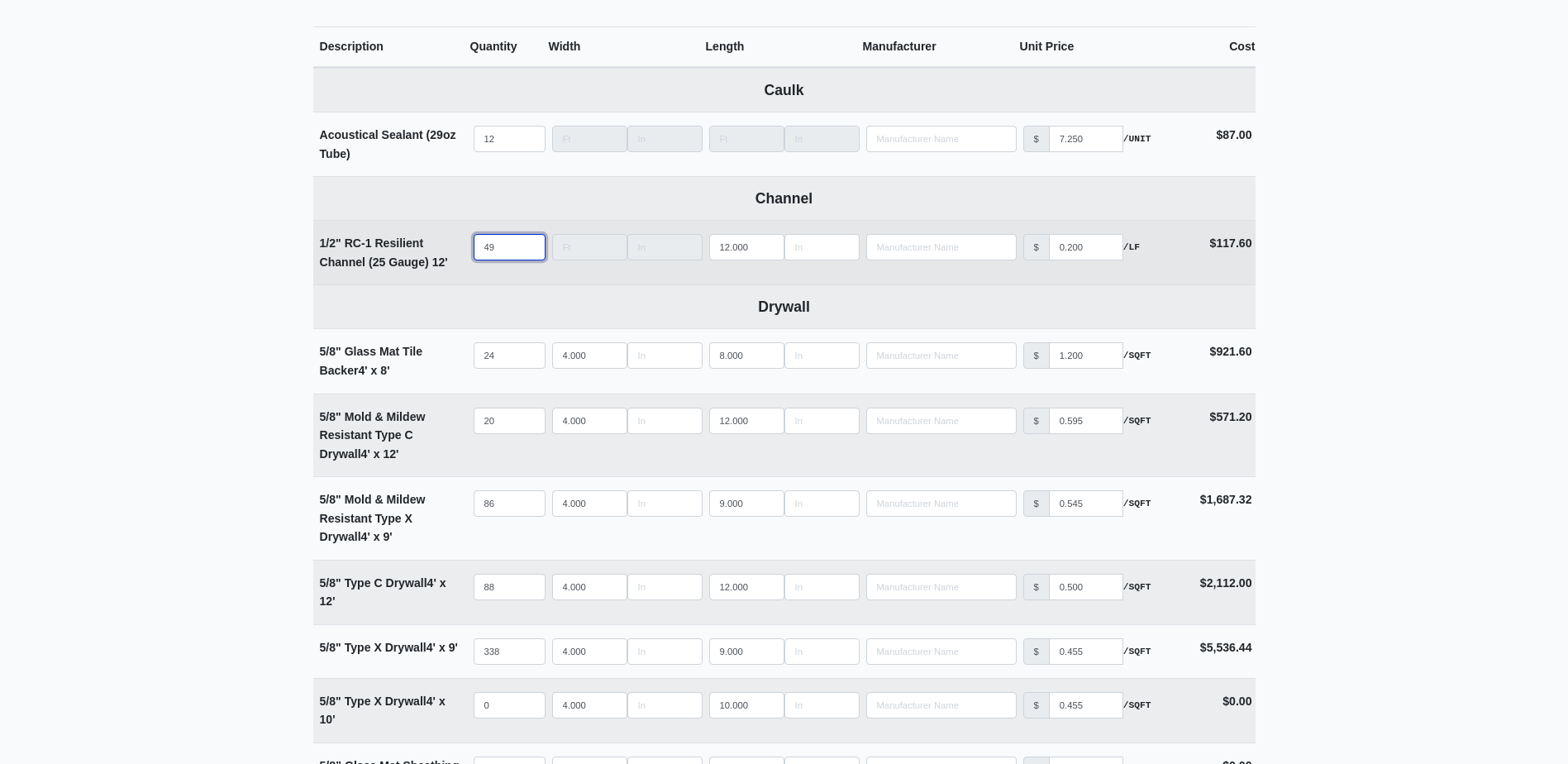
type input "492"
select select
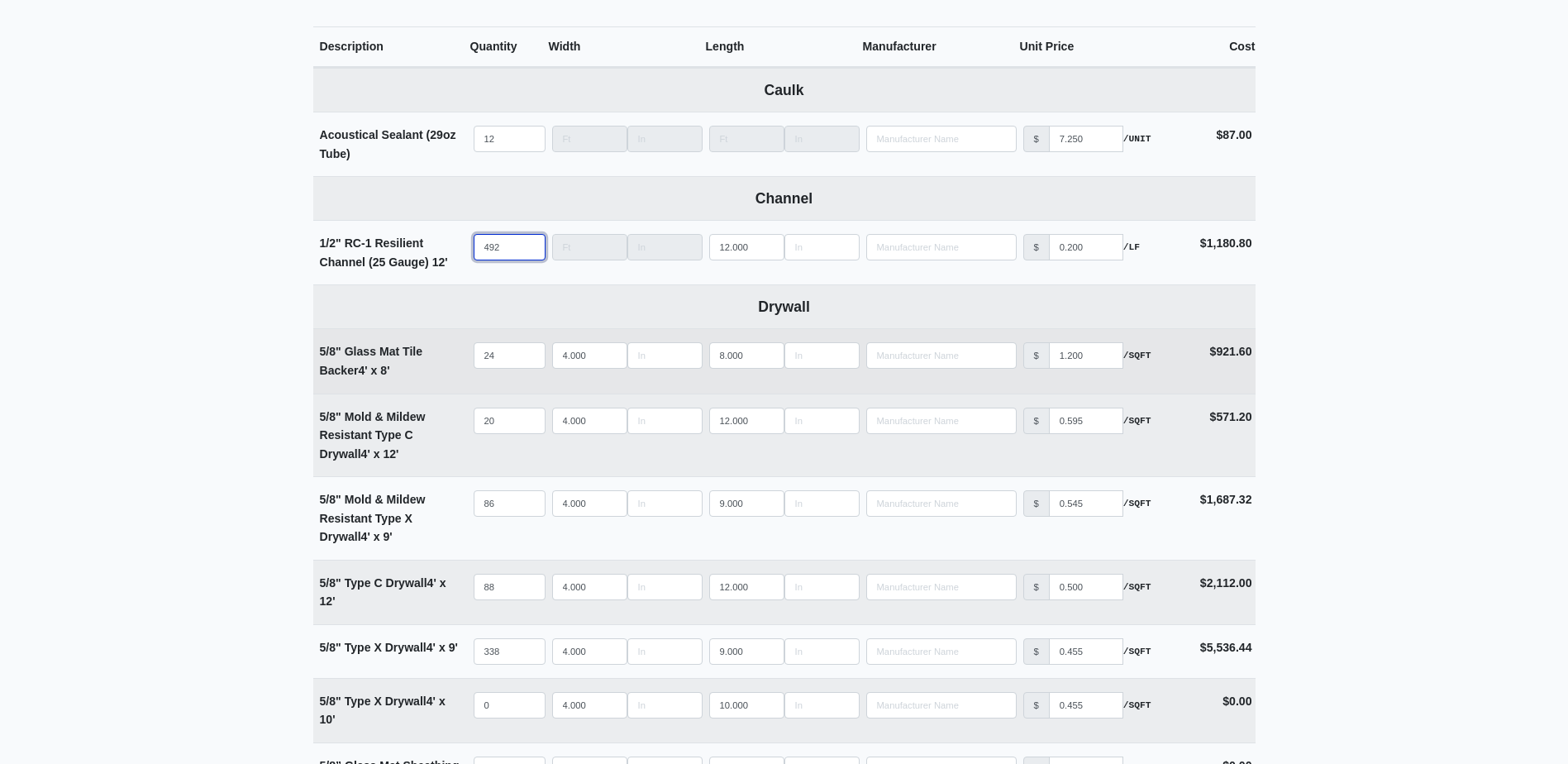
type input "492"
click at [508, 359] on input "24" at bounding box center [509, 355] width 72 height 26
type input "2"
select select
type input "24"
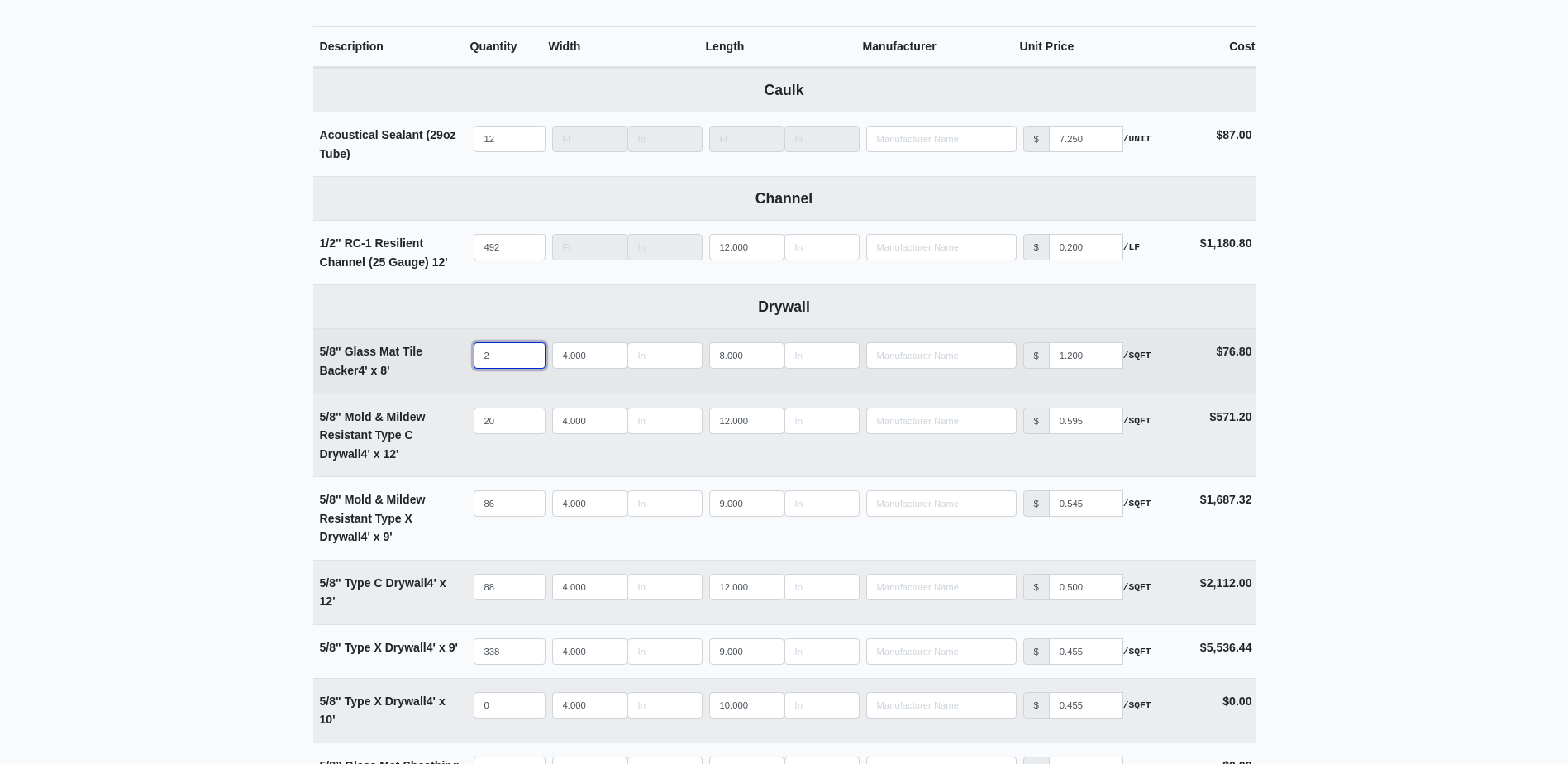
select select
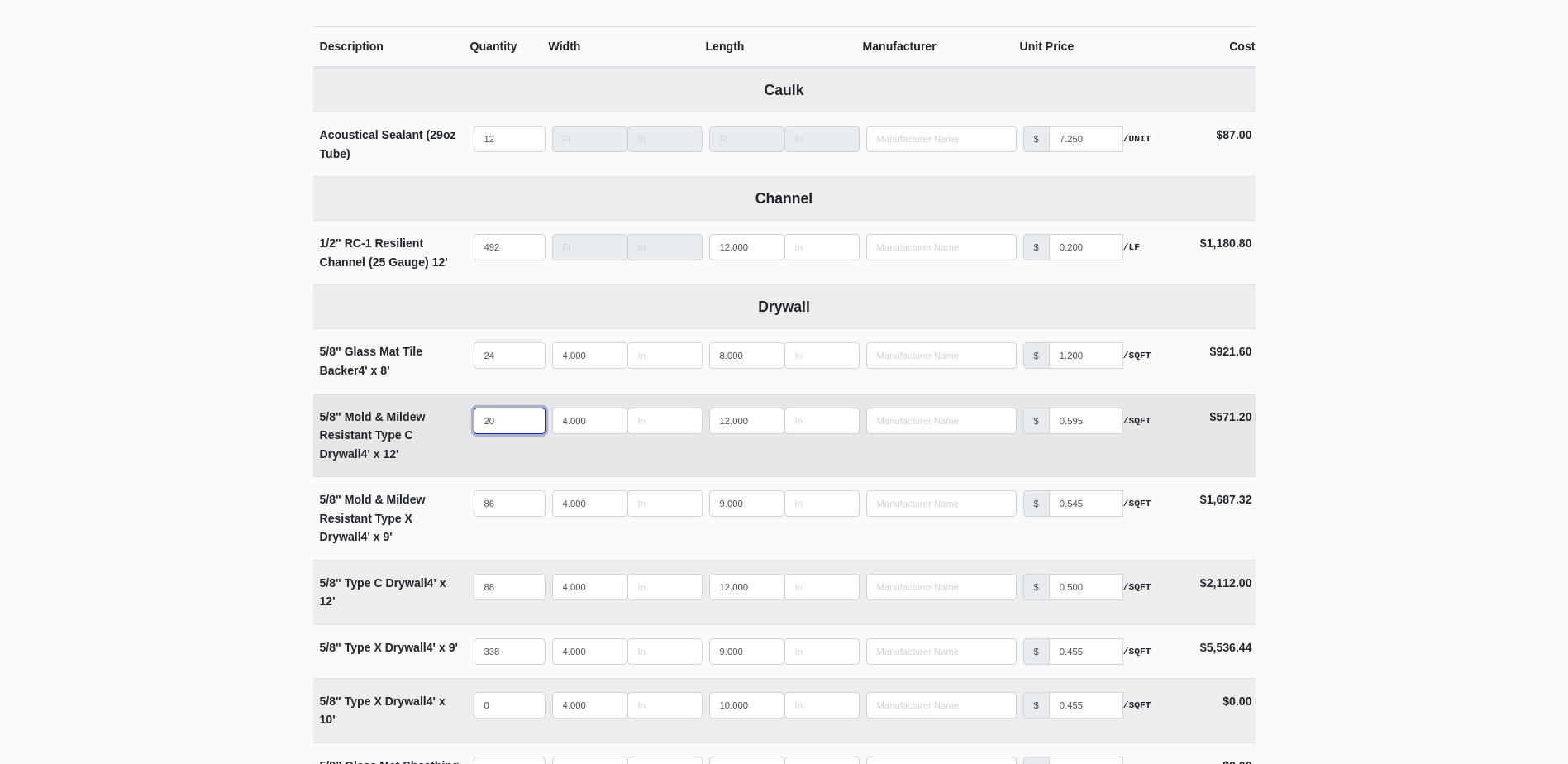
click at [501, 416] on input "20" at bounding box center [509, 420] width 72 height 26
type input "1"
select select
type input "19"
select select
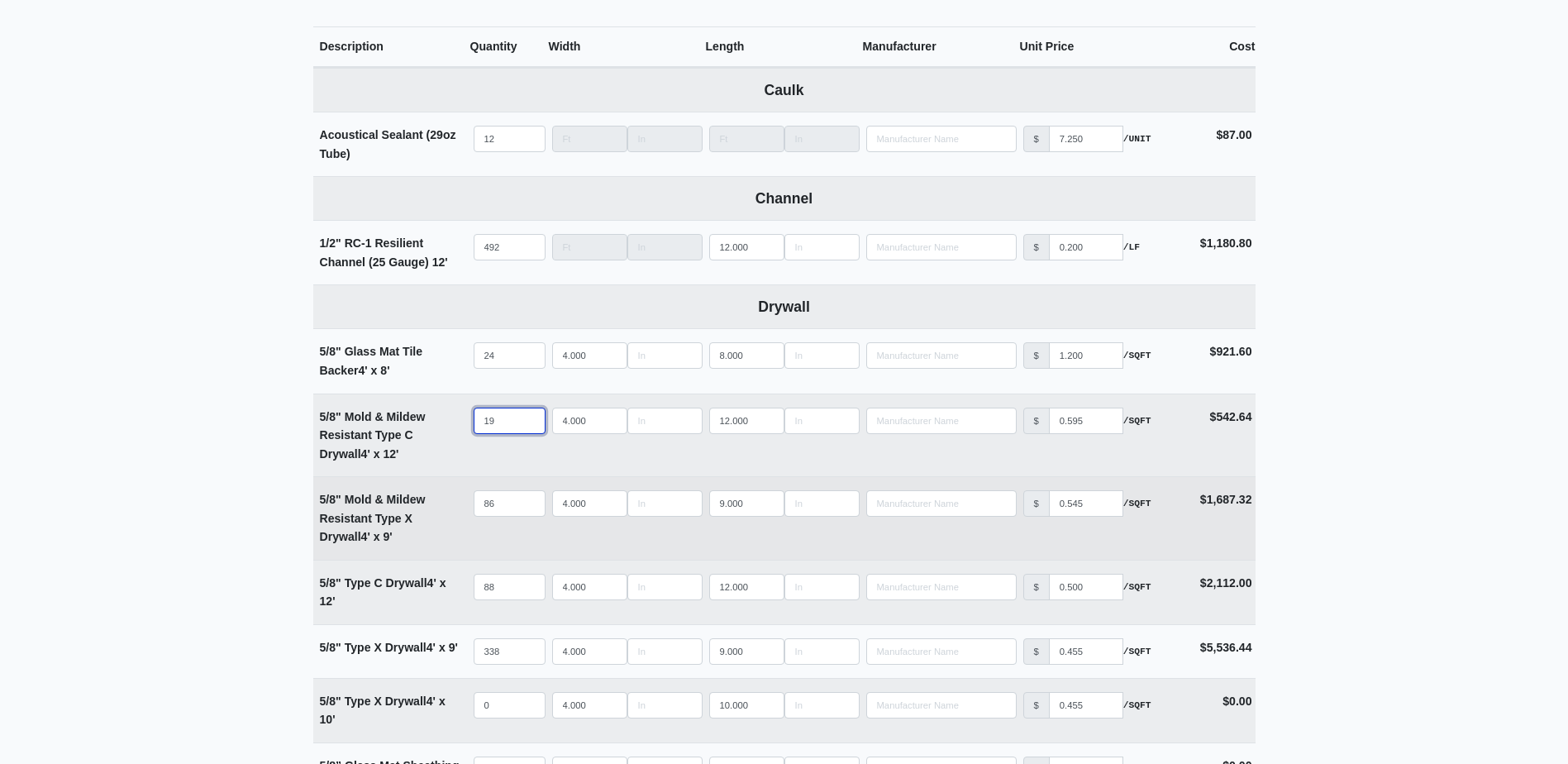
type input "19"
click at [506, 488] on td "Qty 86" at bounding box center [509, 518] width 79 height 83
click at [509, 501] on input "86" at bounding box center [509, 503] width 72 height 26
type input "9"
select select
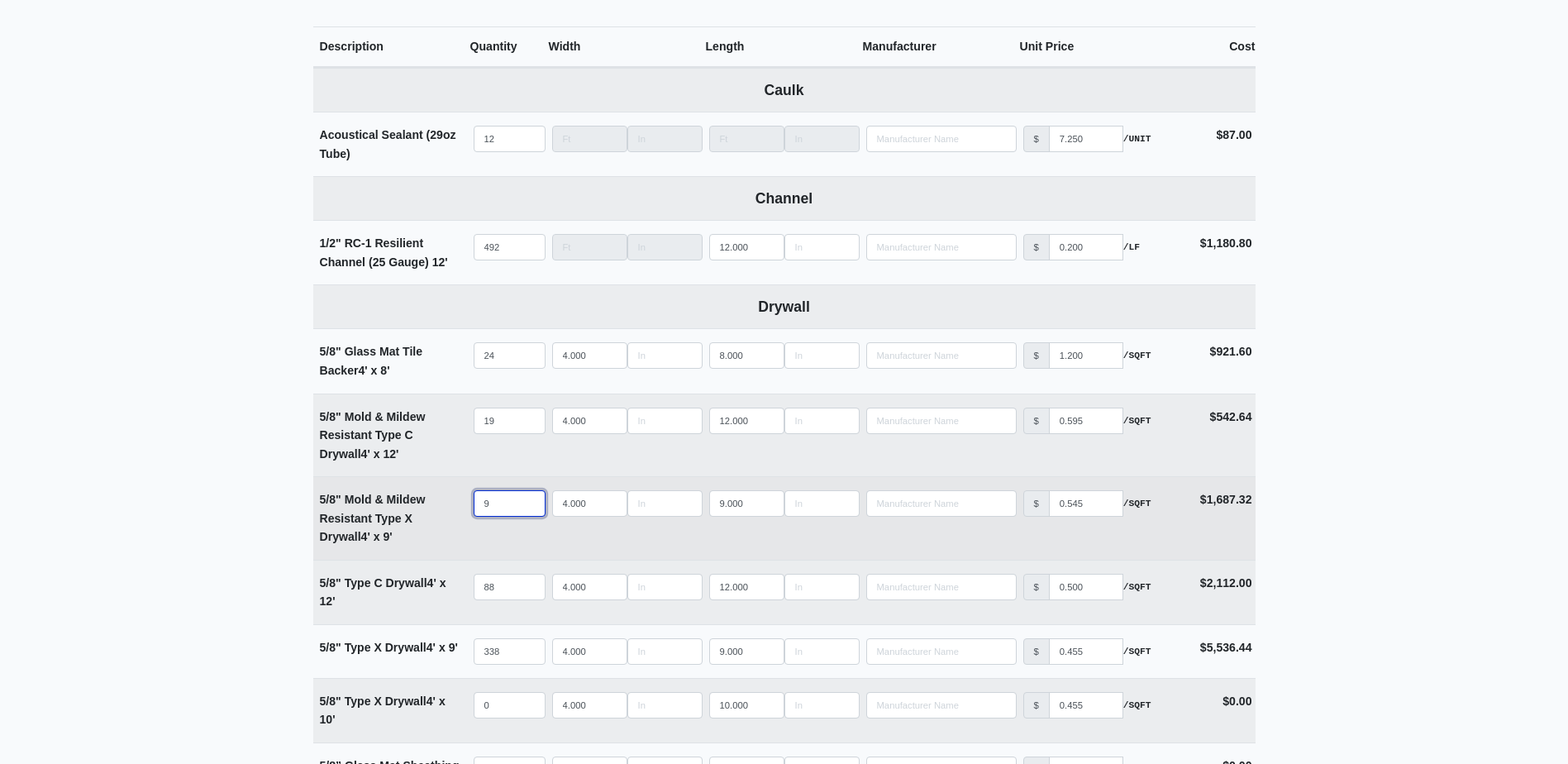
type input "93"
select select
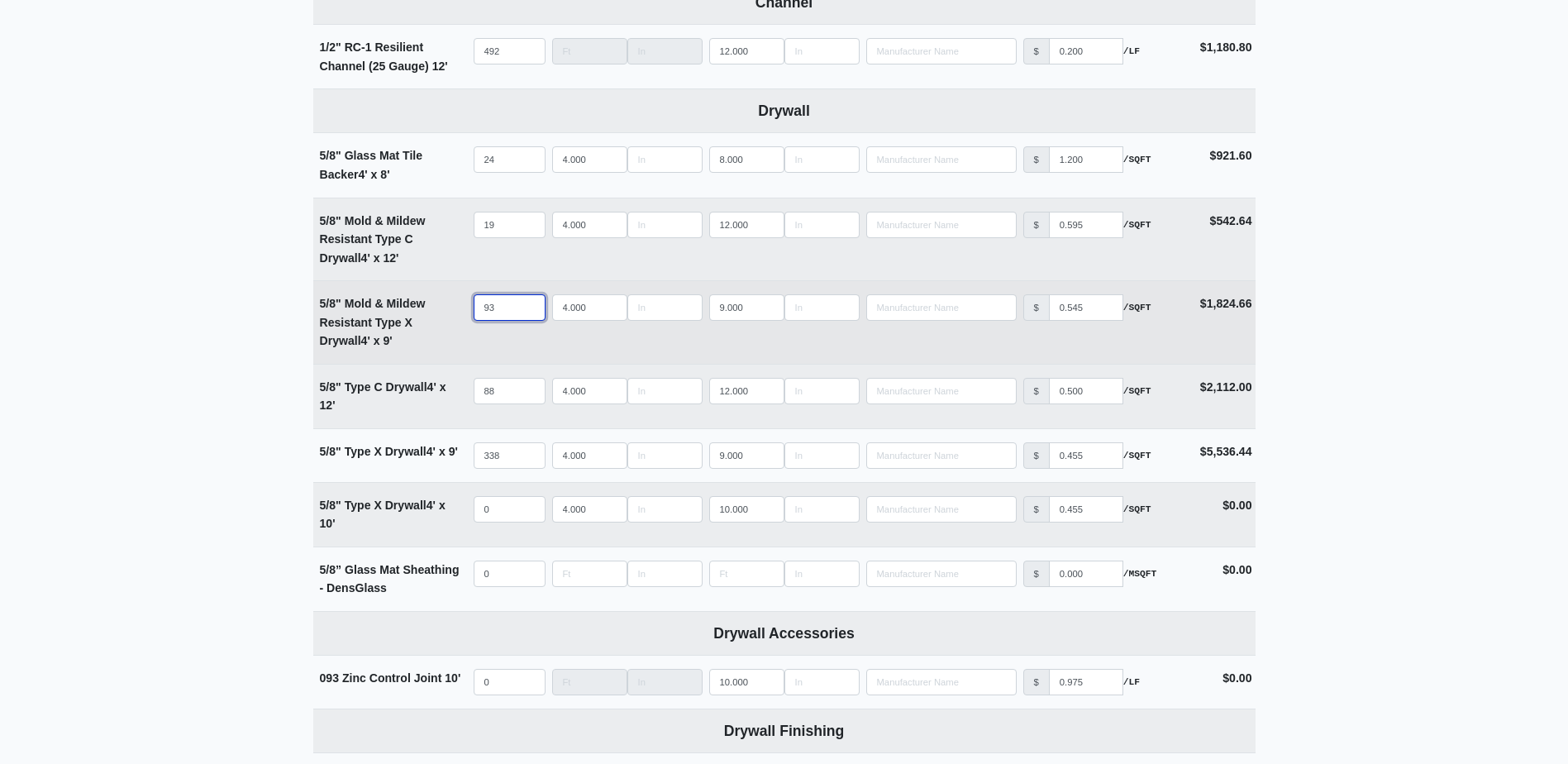
scroll to position [992, 0]
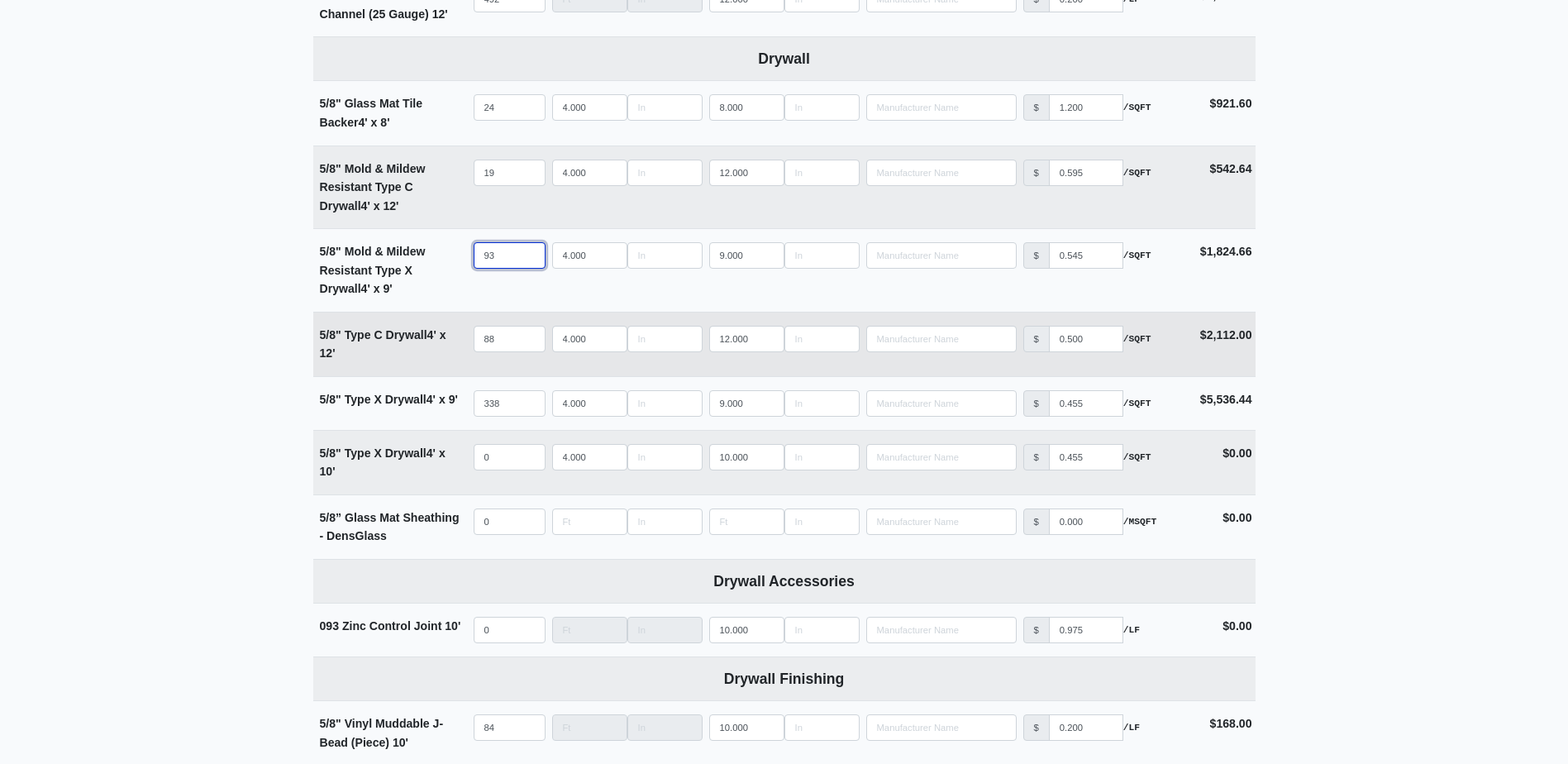
type input "93"
click at [505, 345] on input "88" at bounding box center [509, 338] width 72 height 26
type input "9"
select select
type input "90"
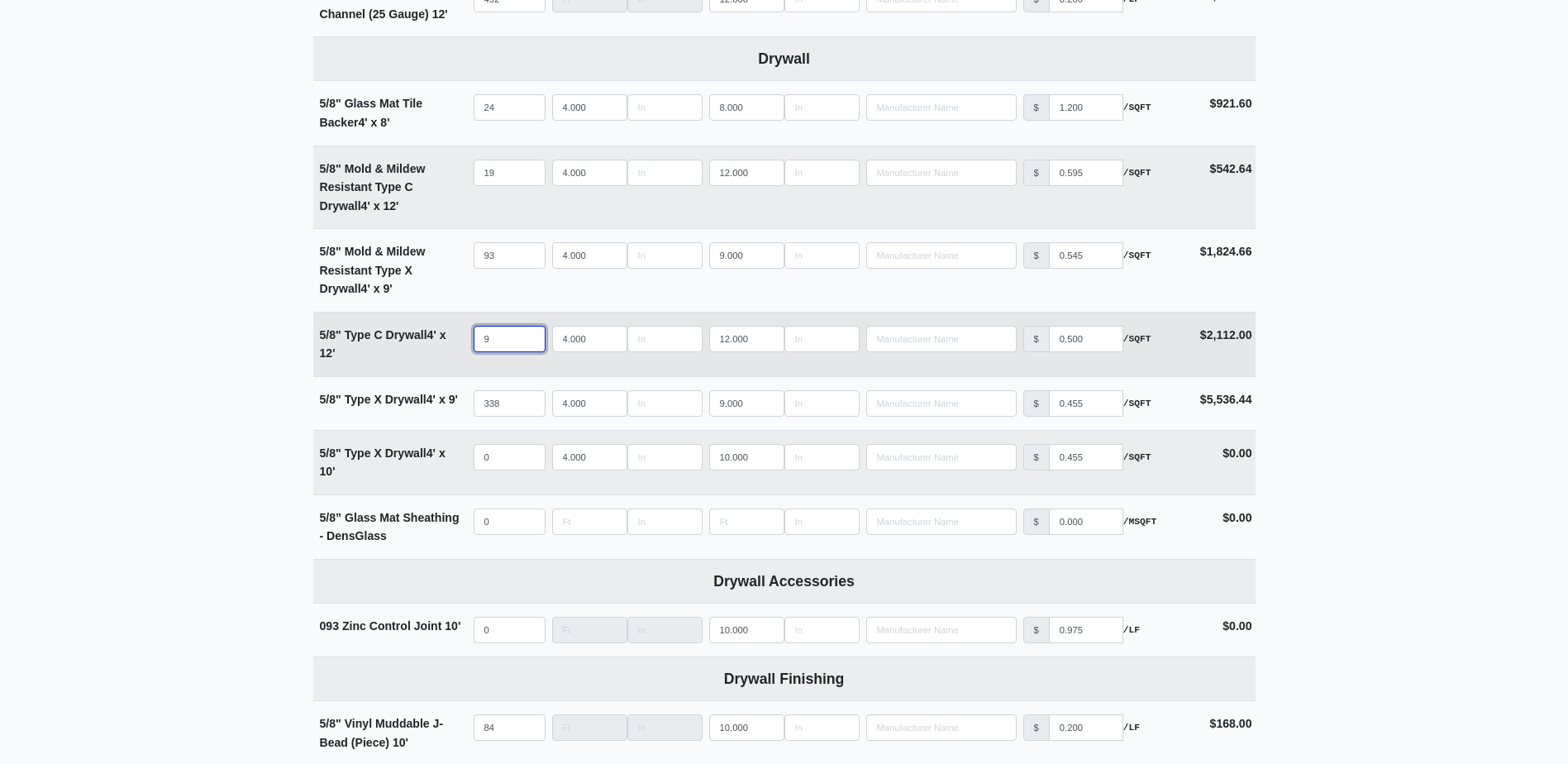
select select
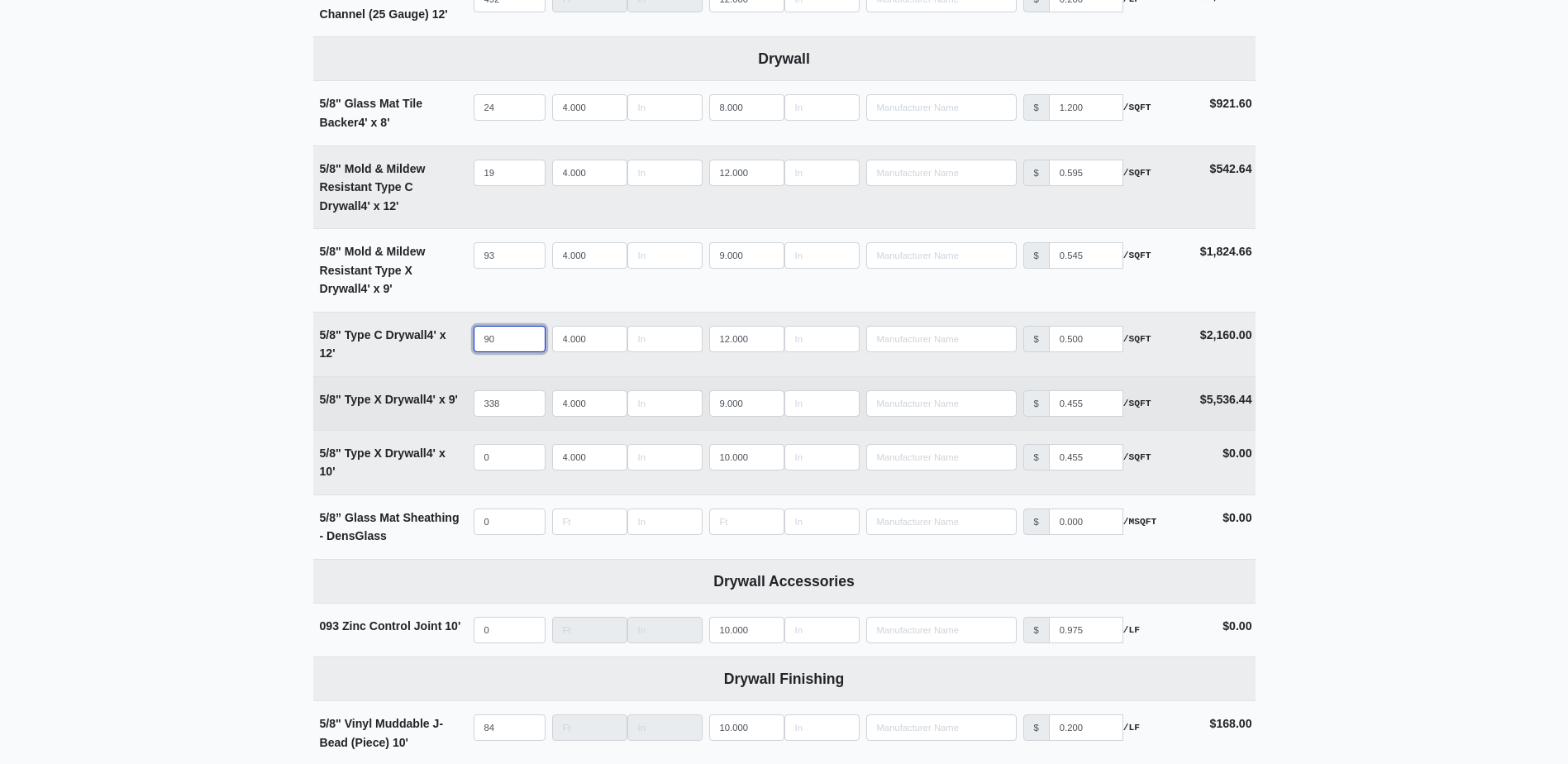
type input "90"
click at [505, 421] on td "Qty 338" at bounding box center [509, 403] width 79 height 53
click at [505, 406] on input "338" at bounding box center [509, 403] width 72 height 26
type input "3"
select select
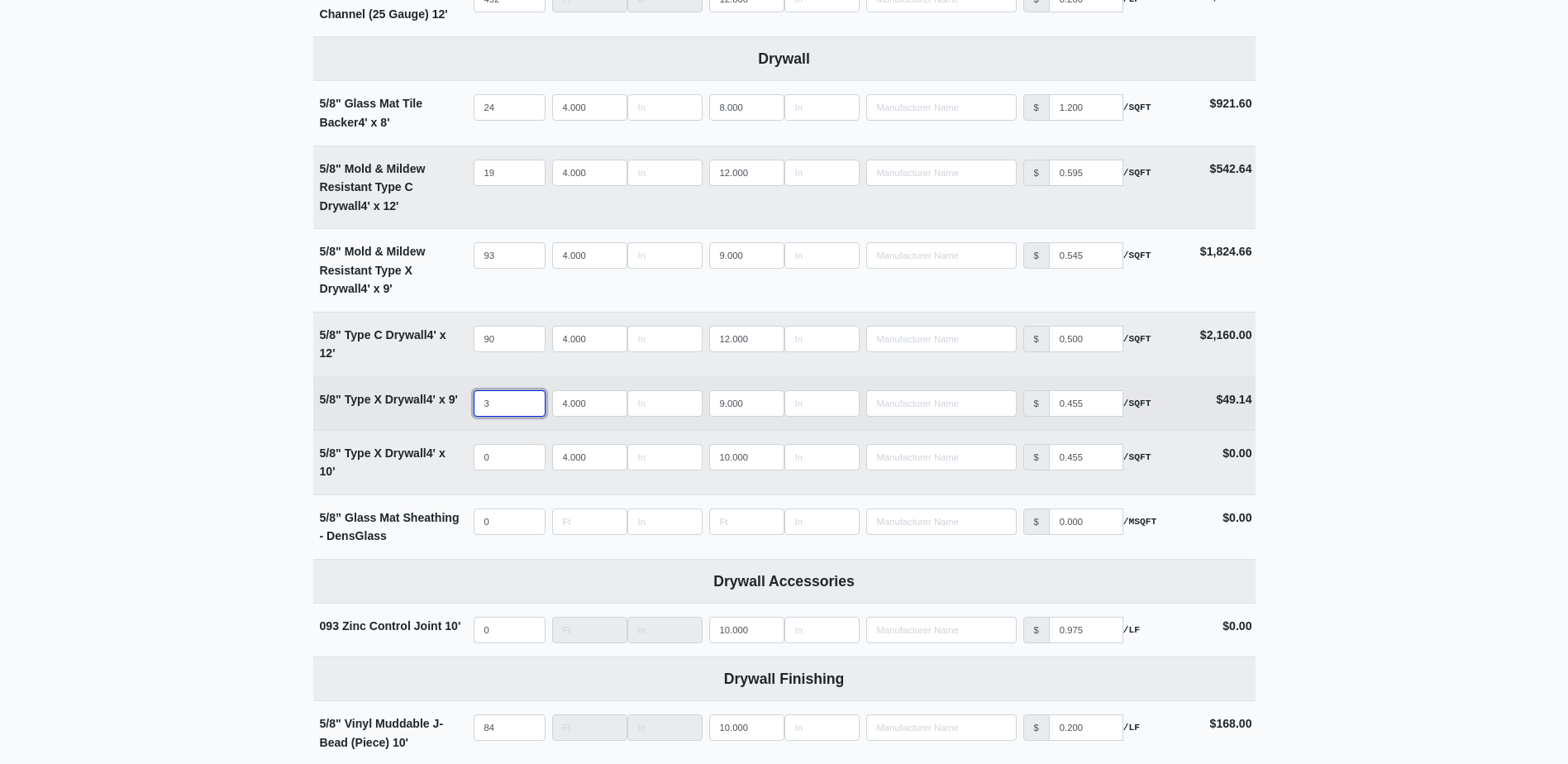
type input "36"
select select
type input "362"
select select
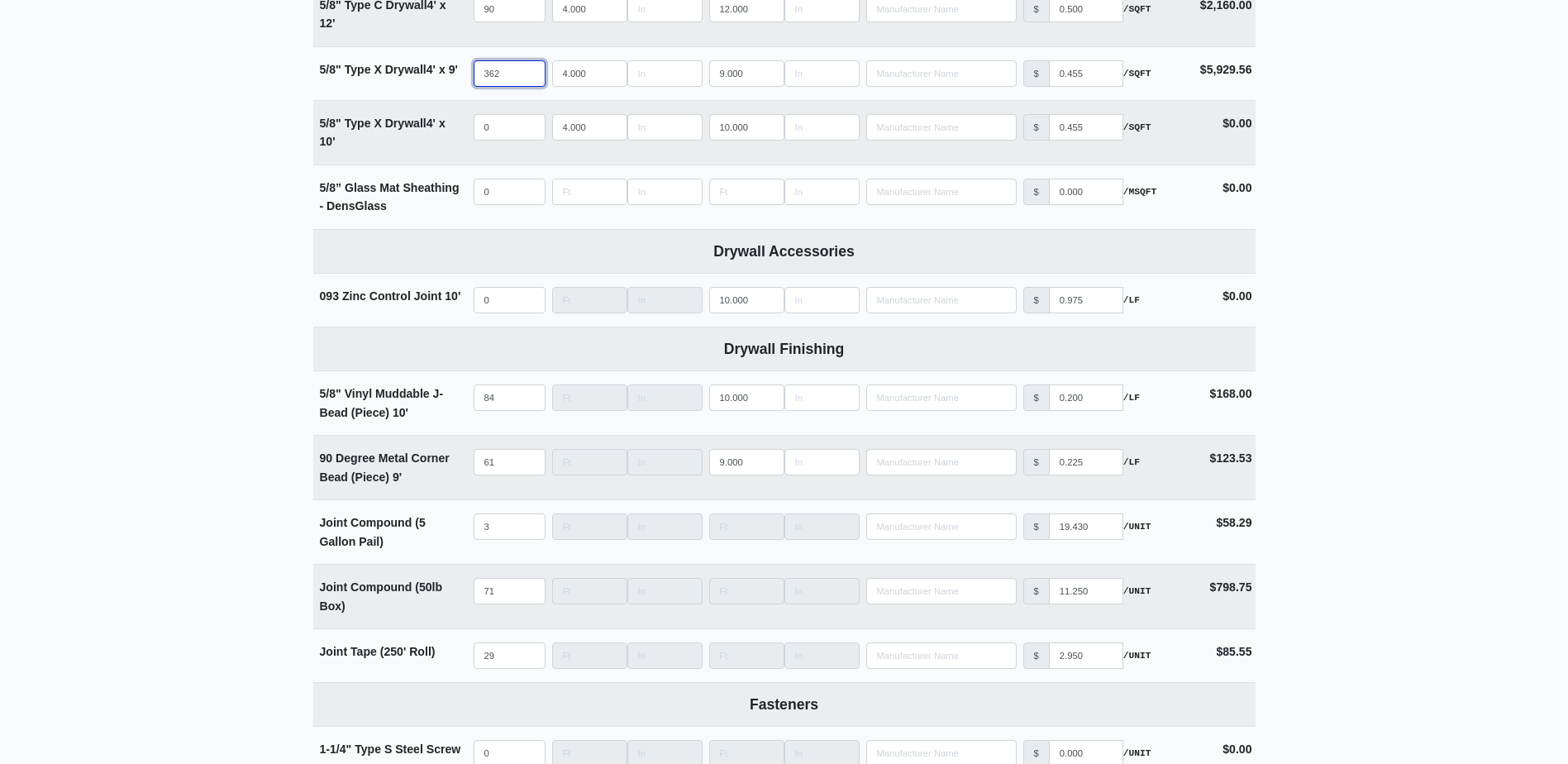
scroll to position [1322, 0]
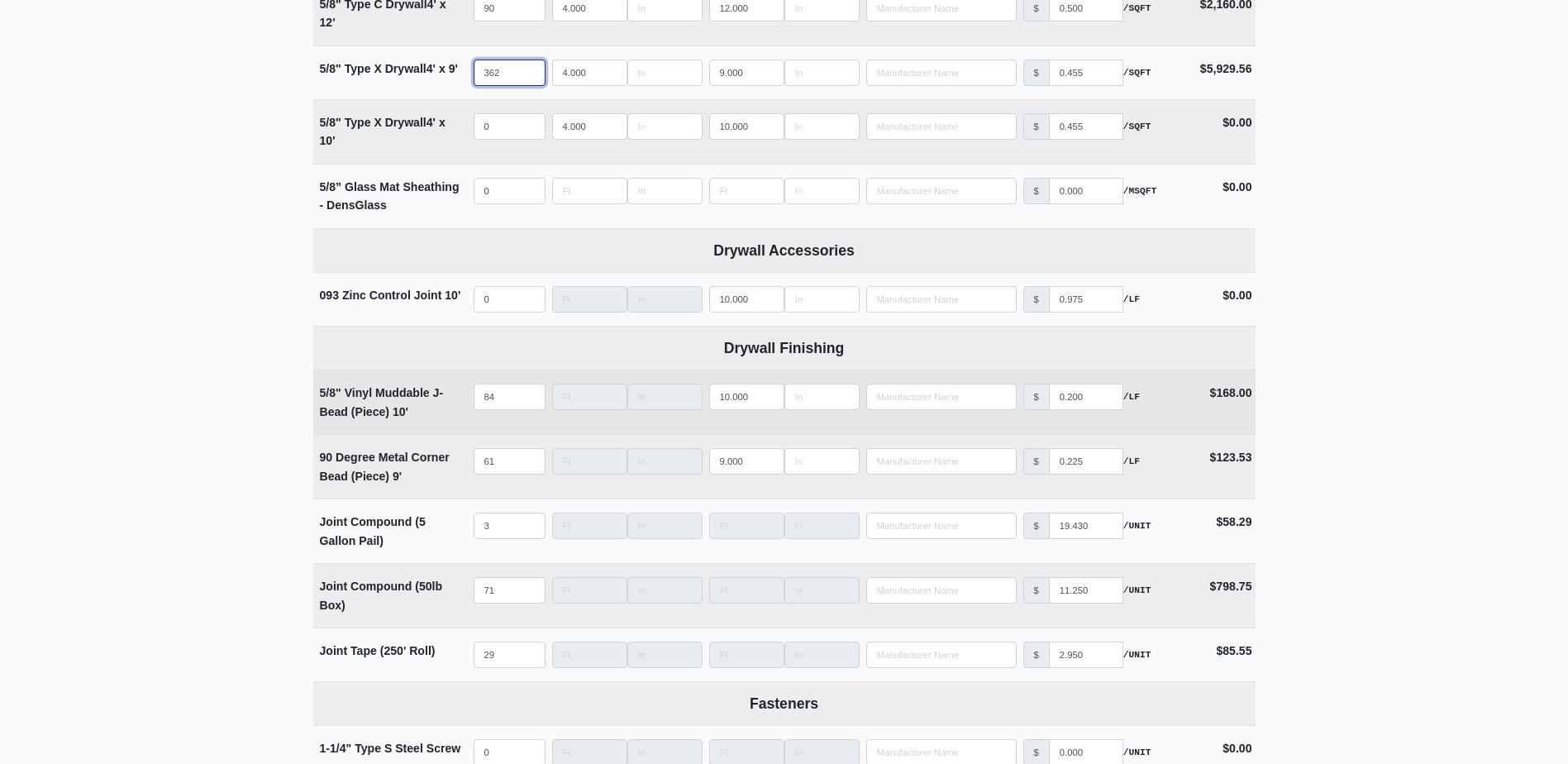
type input "362"
click at [503, 393] on input "84" at bounding box center [509, 397] width 72 height 26
type input "9"
select select
type input "90"
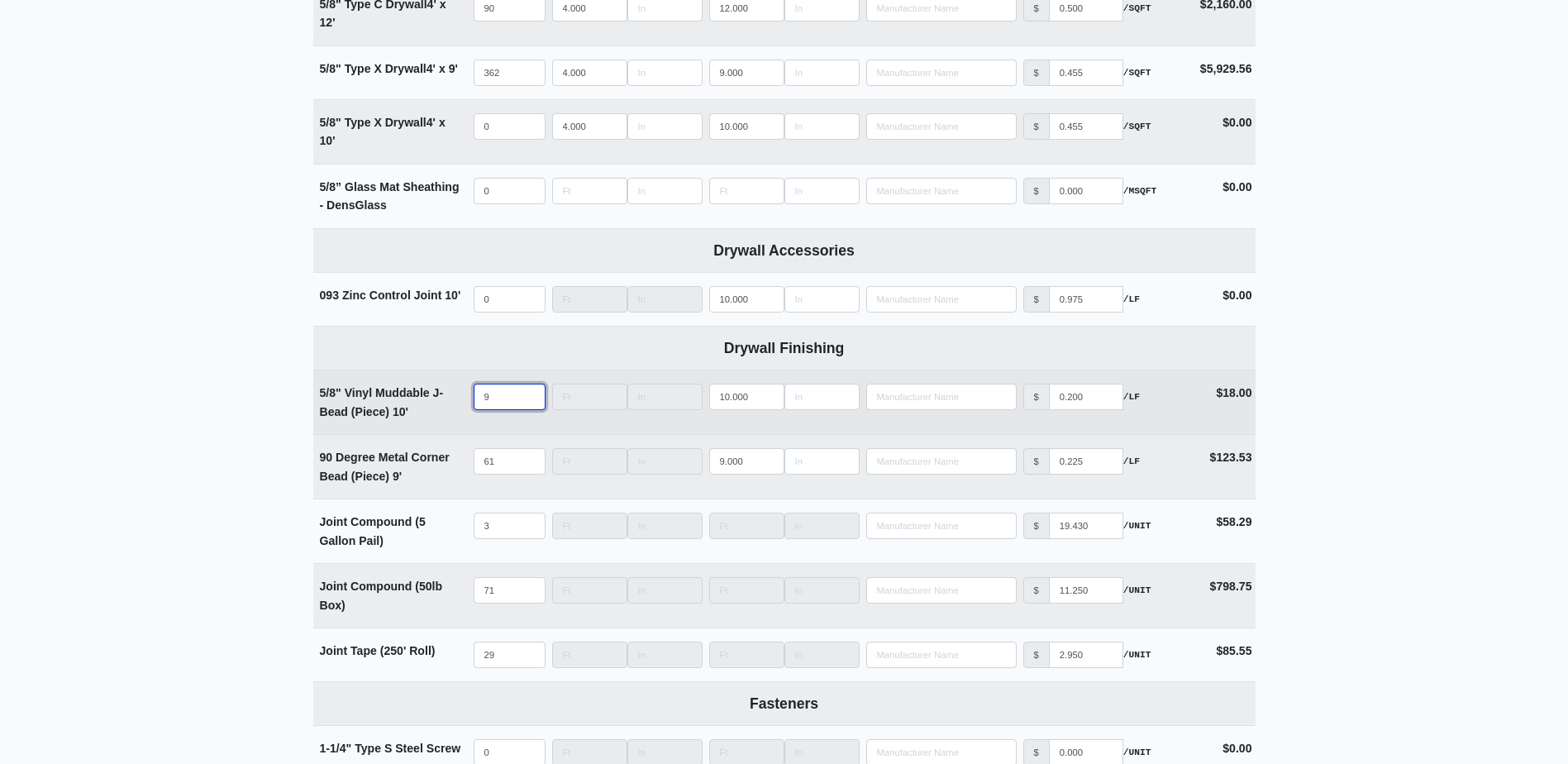
select select
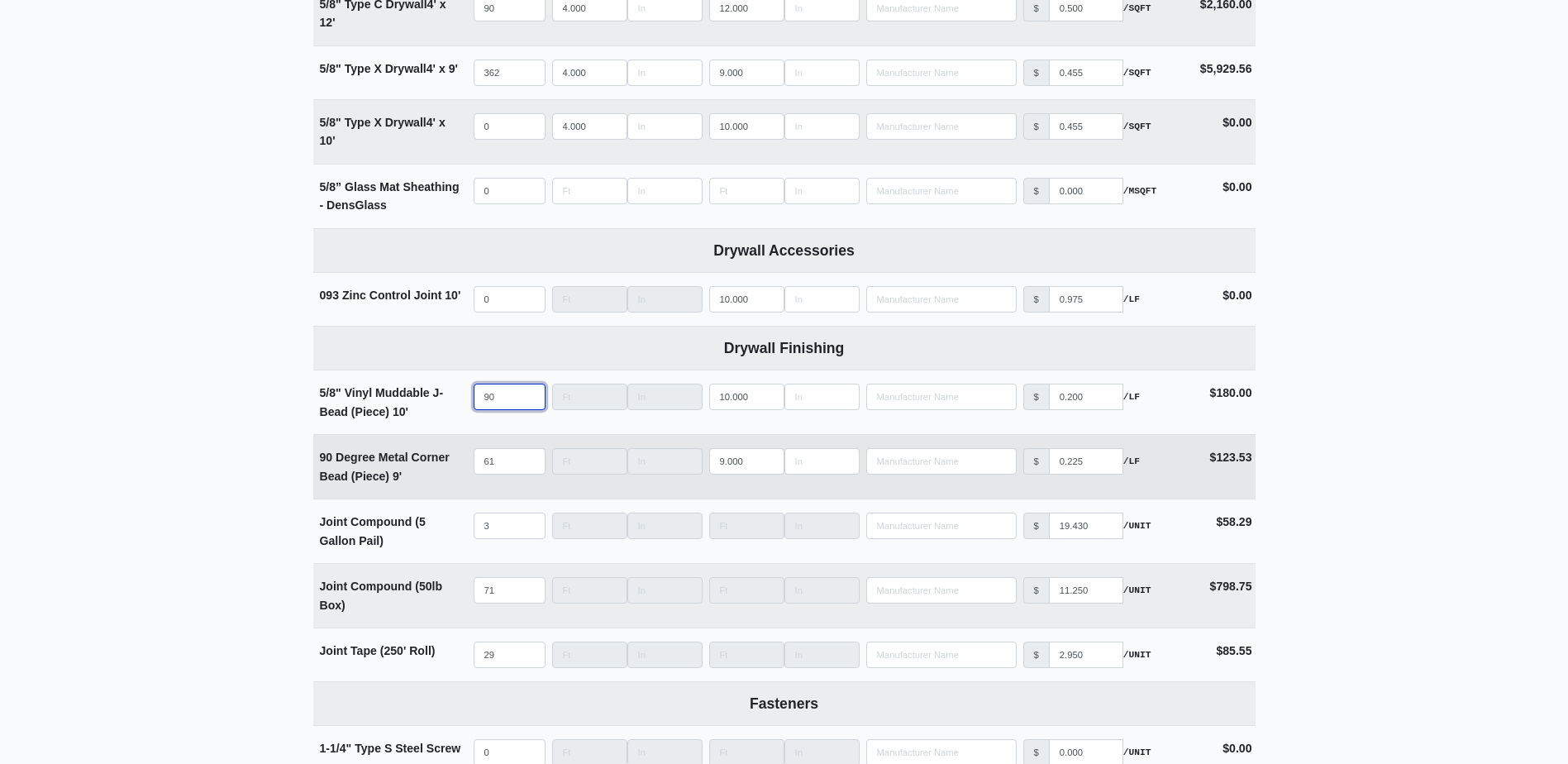
type input "90"
click at [498, 465] on input "61" at bounding box center [509, 461] width 72 height 26
type input "6"
select select
type input "65"
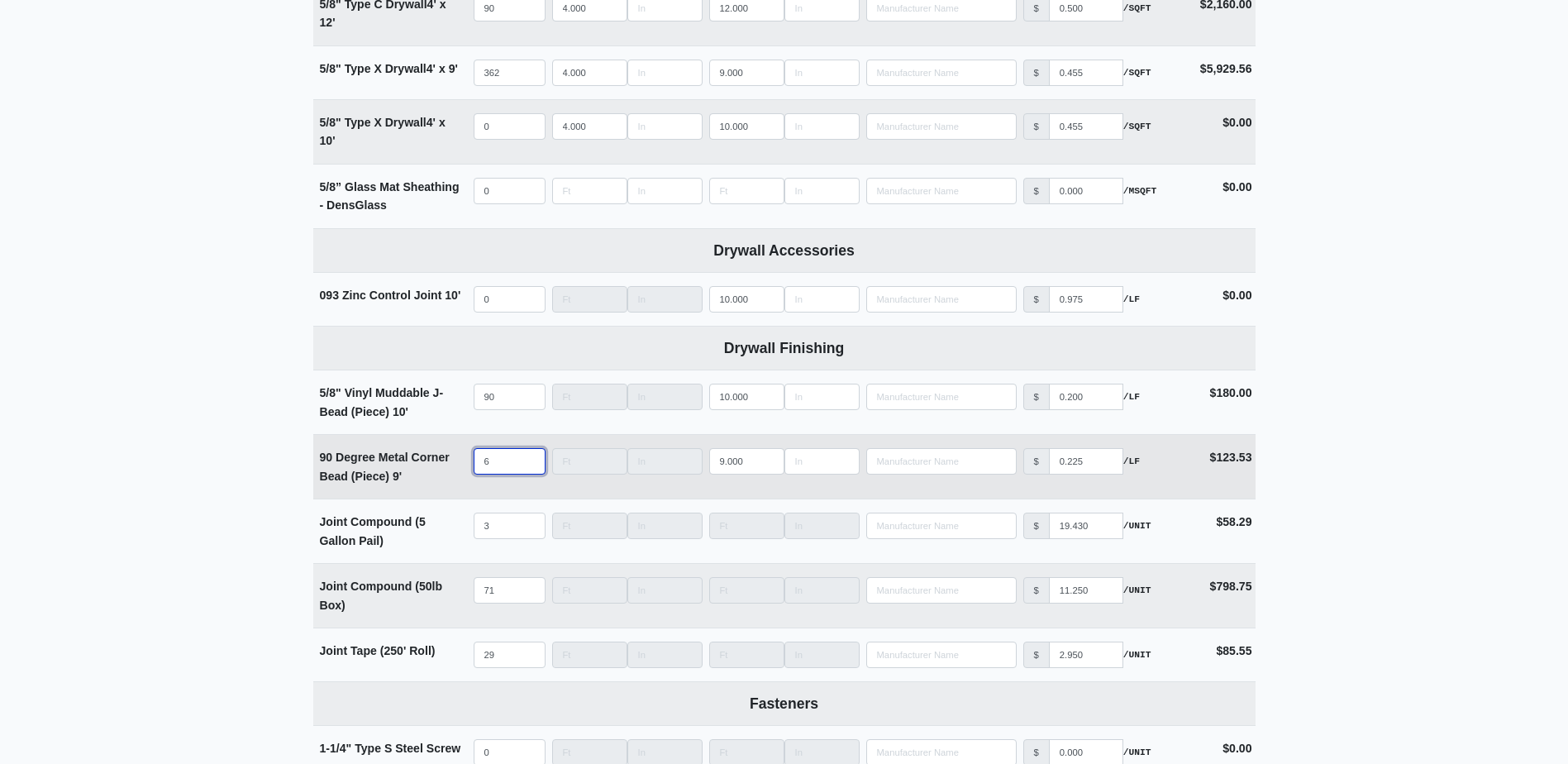
select select
type input "65"
click at [500, 592] on input "71" at bounding box center [509, 590] width 72 height 26
type input "7"
select select
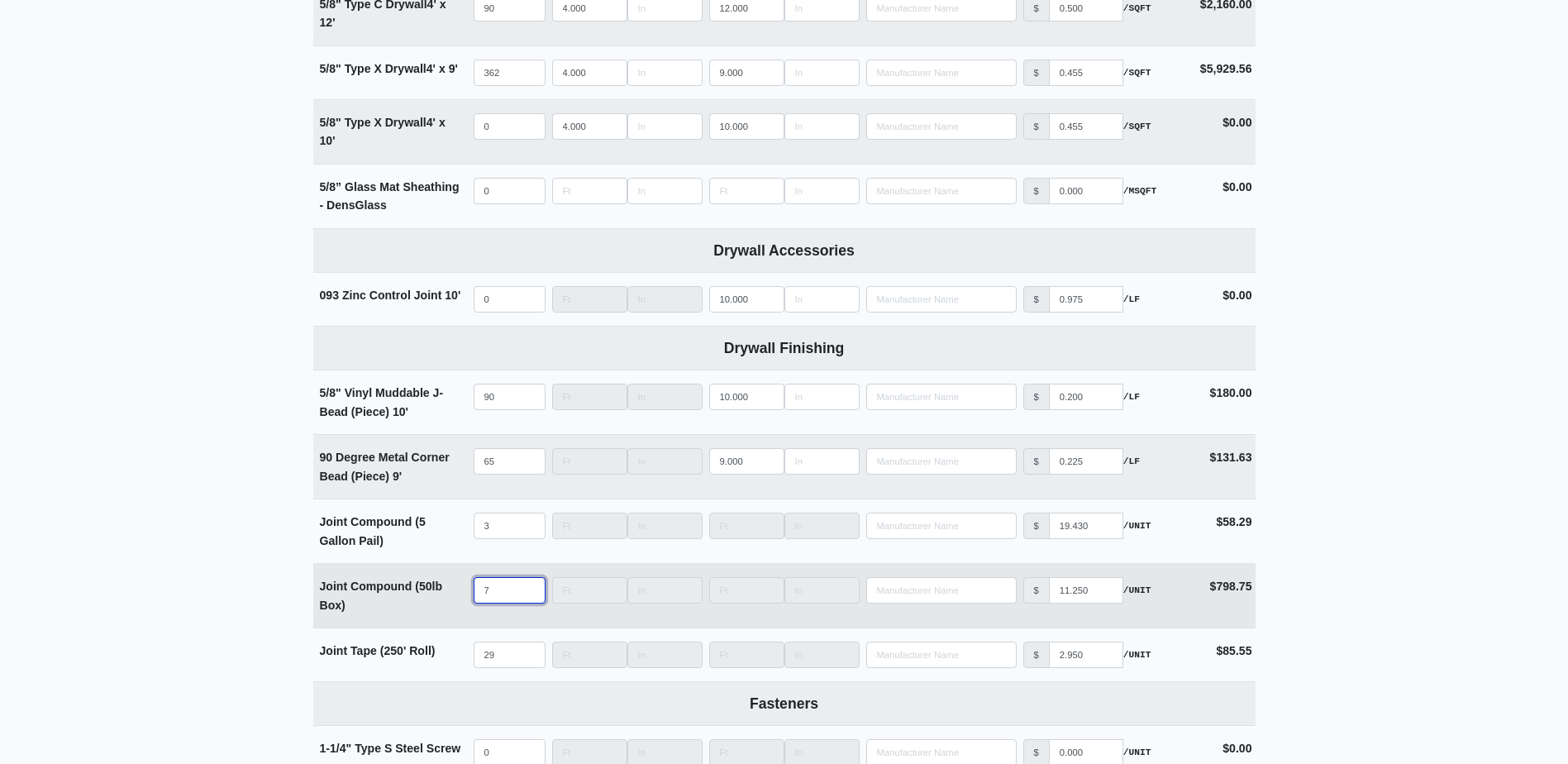
type input "75"
select select
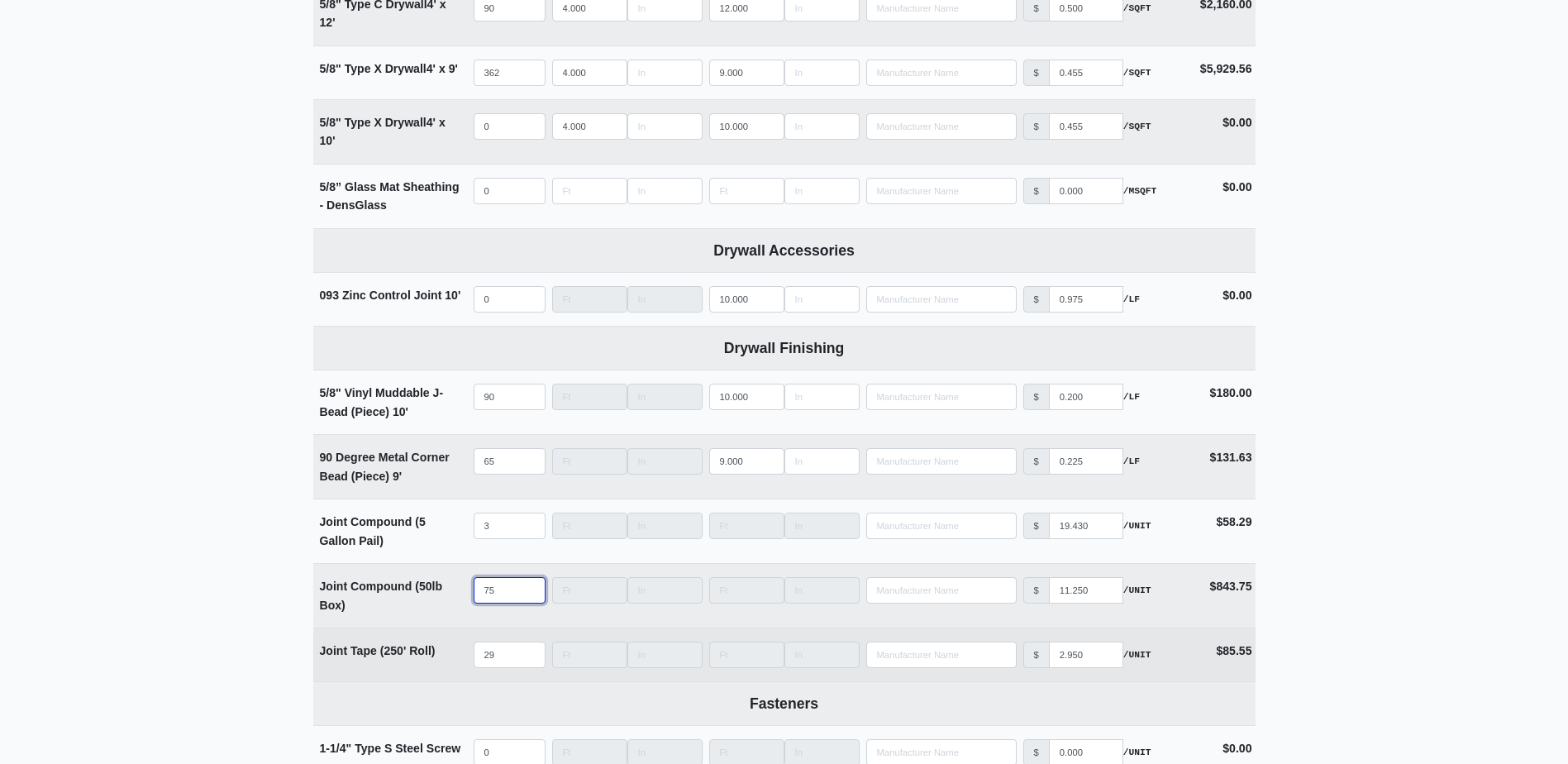
type input "75"
click at [509, 646] on input "29" at bounding box center [509, 654] width 72 height 26
type input "3"
select select
type input "30"
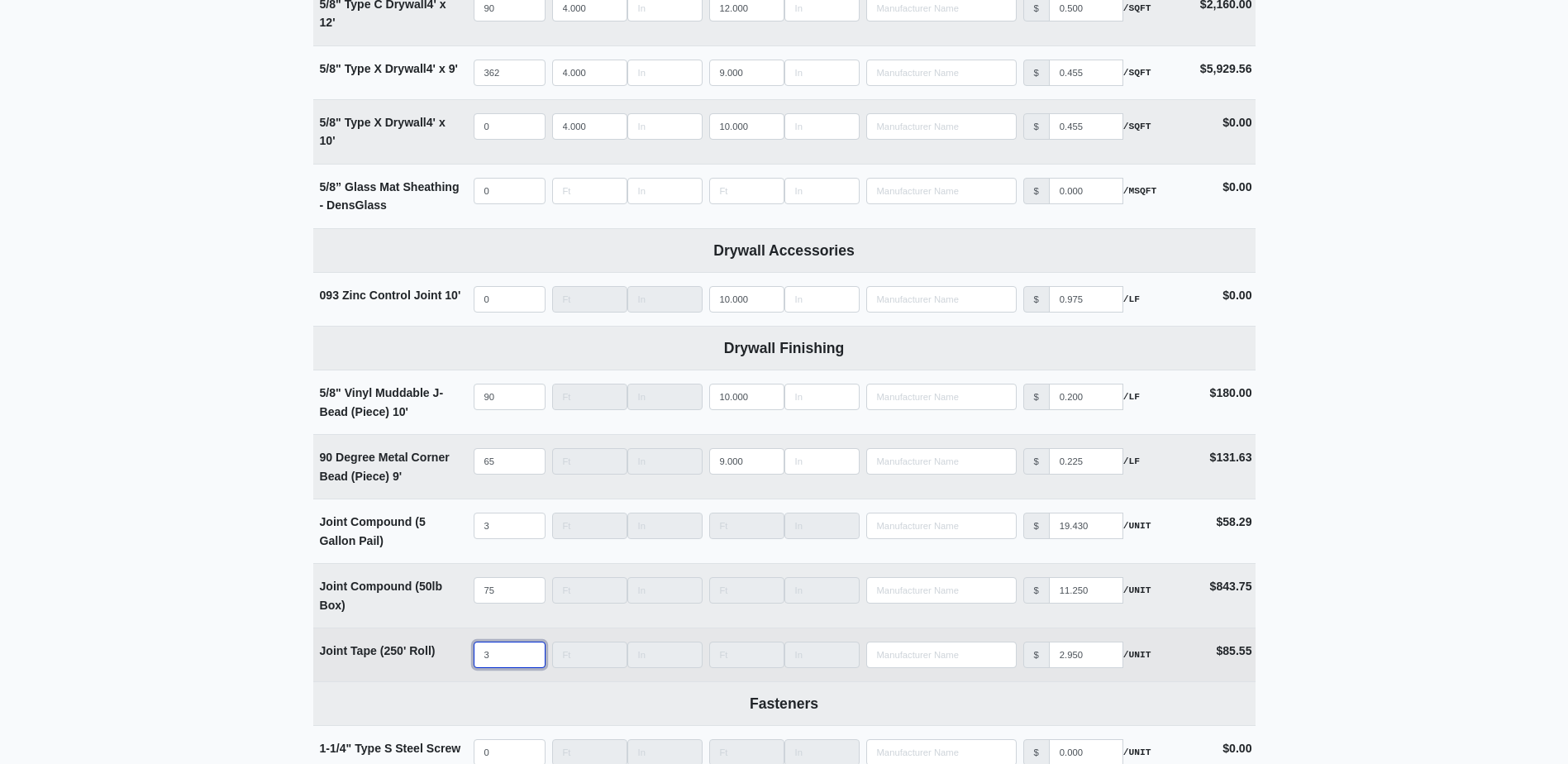
select select
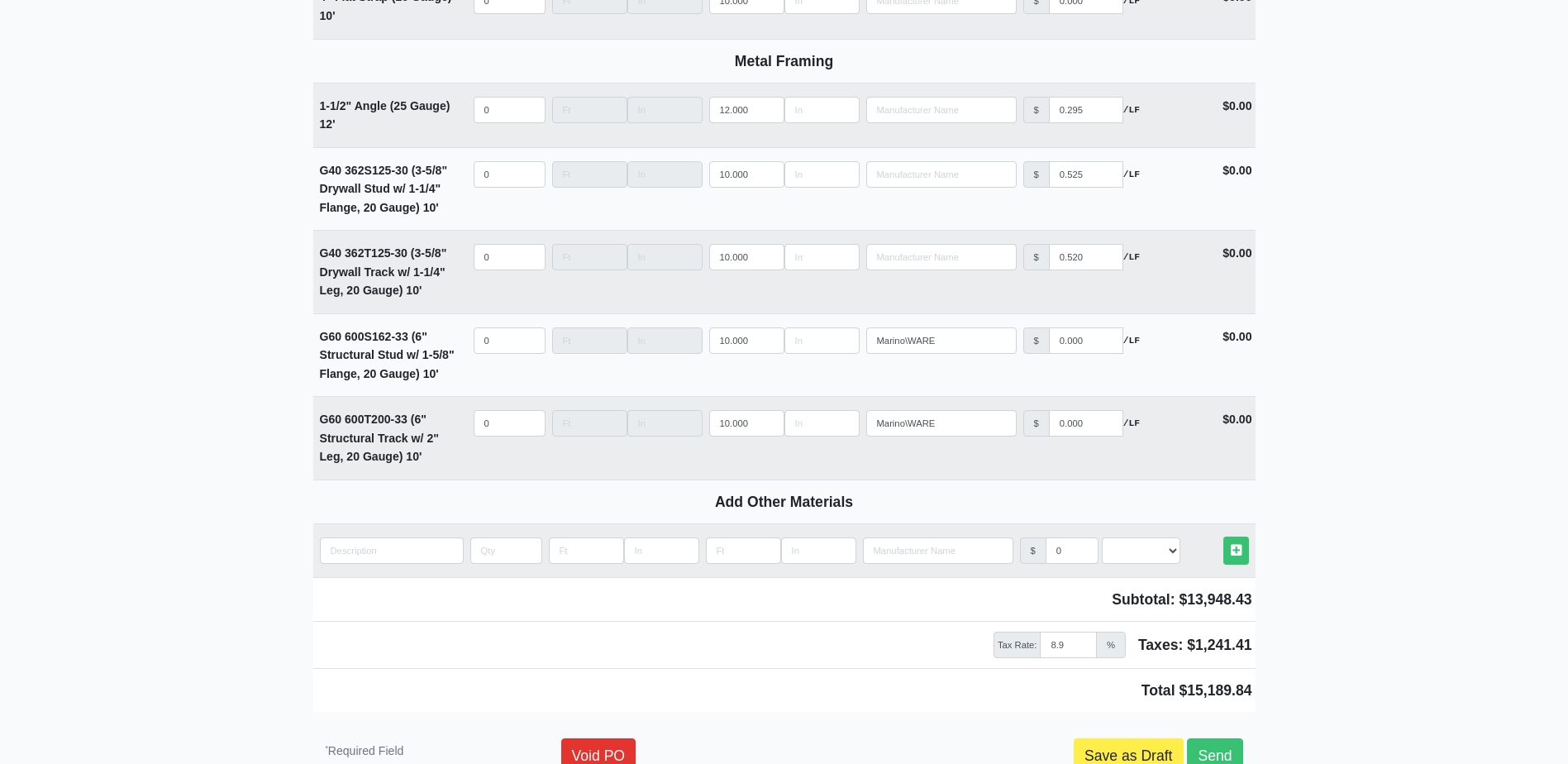
scroll to position [2314, 0]
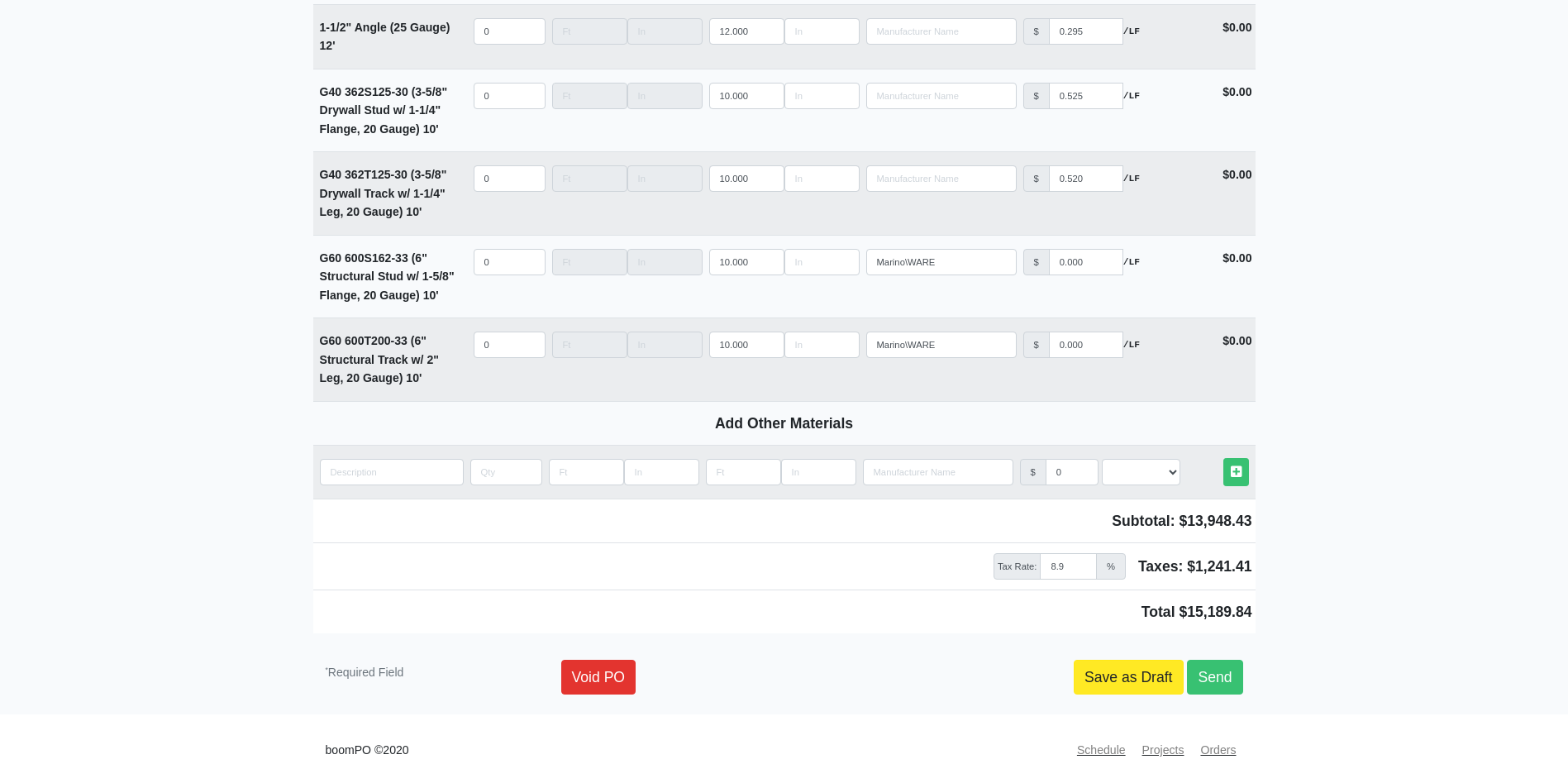
type input "30"
click at [1120, 694] on link "Save as Draft" at bounding box center [1128, 677] width 110 height 34
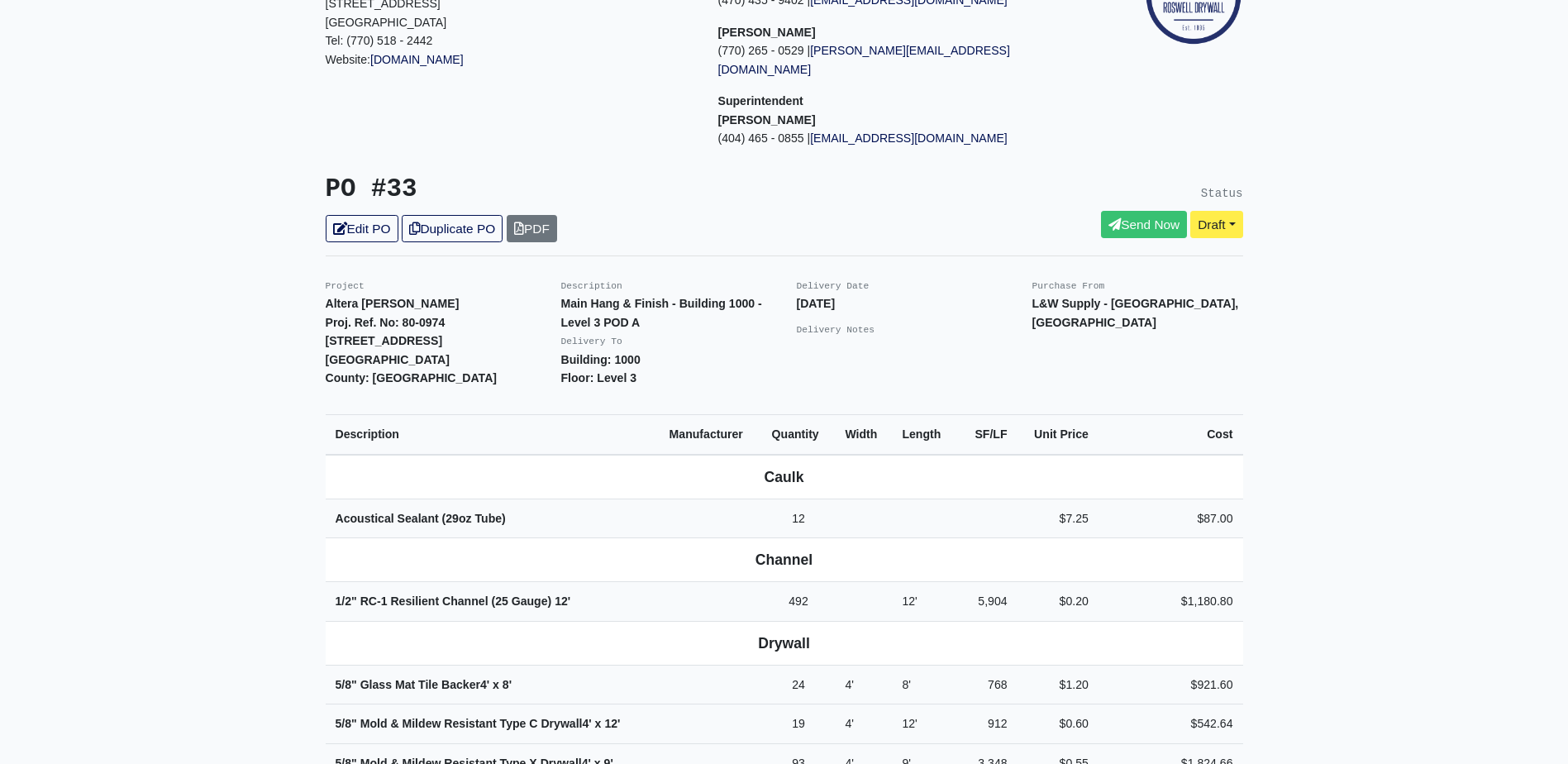
scroll to position [165, 0]
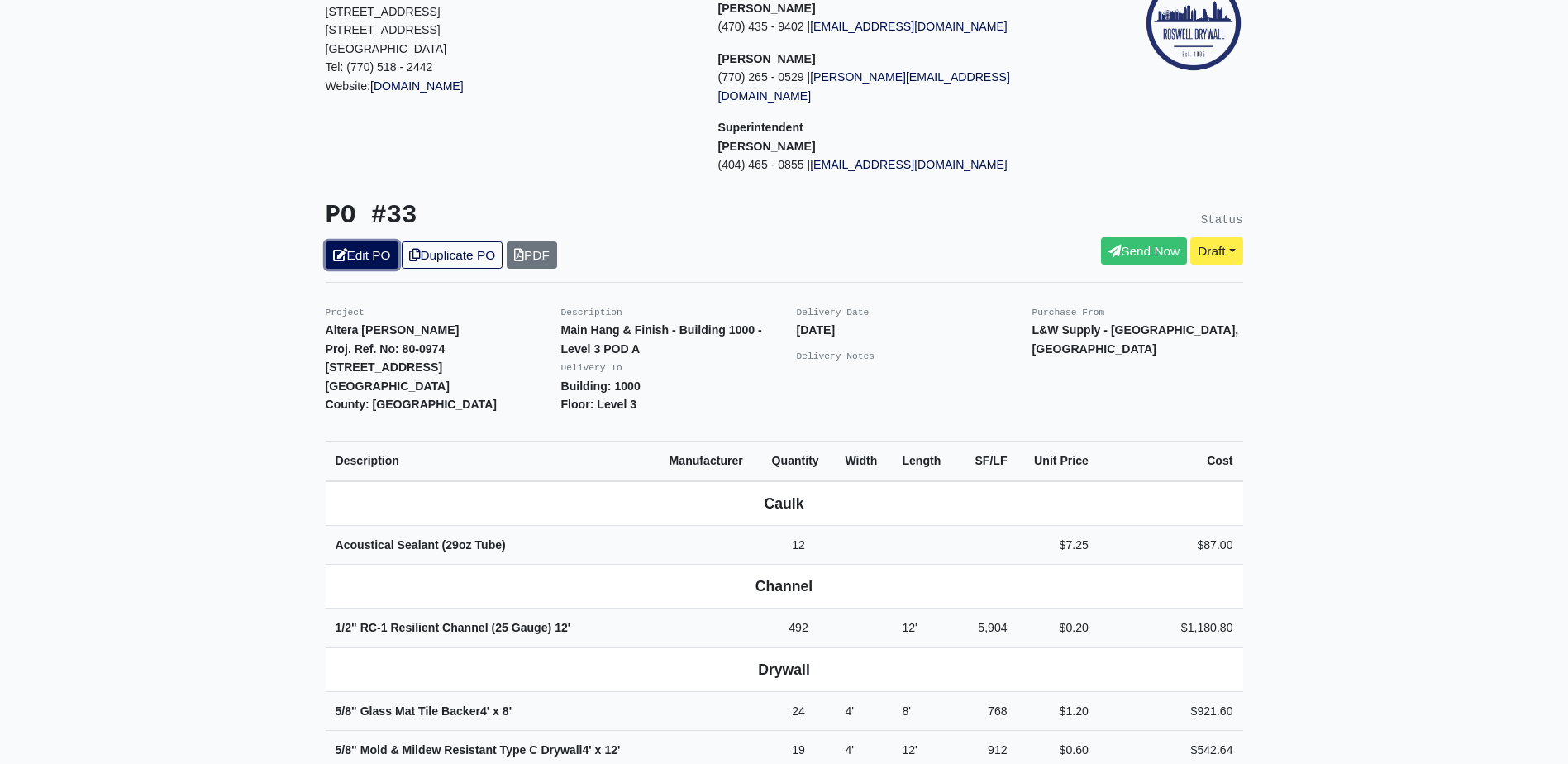
click at [377, 241] on link "Edit PO" at bounding box center [362, 255] width 73 height 27
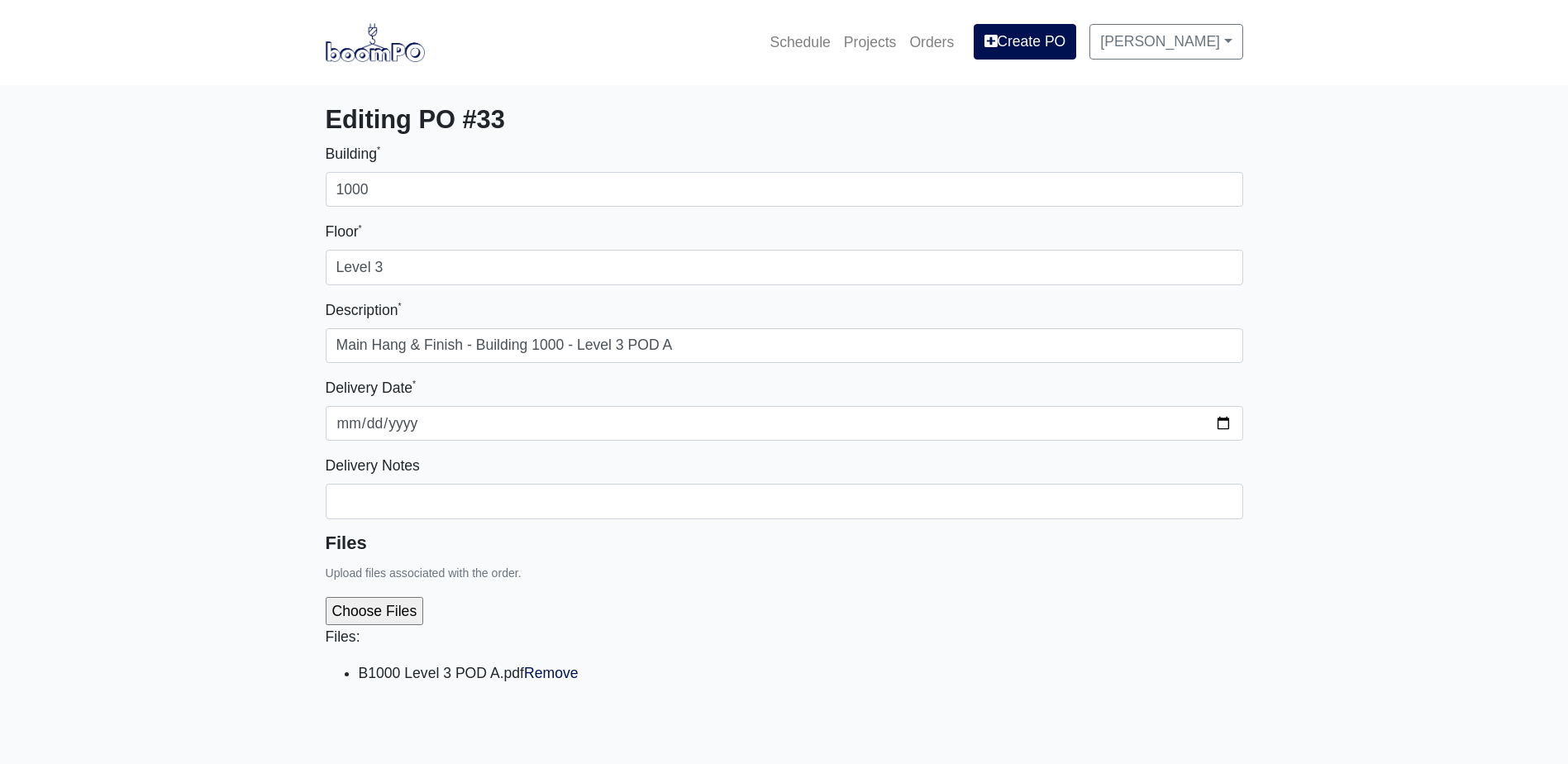
select select
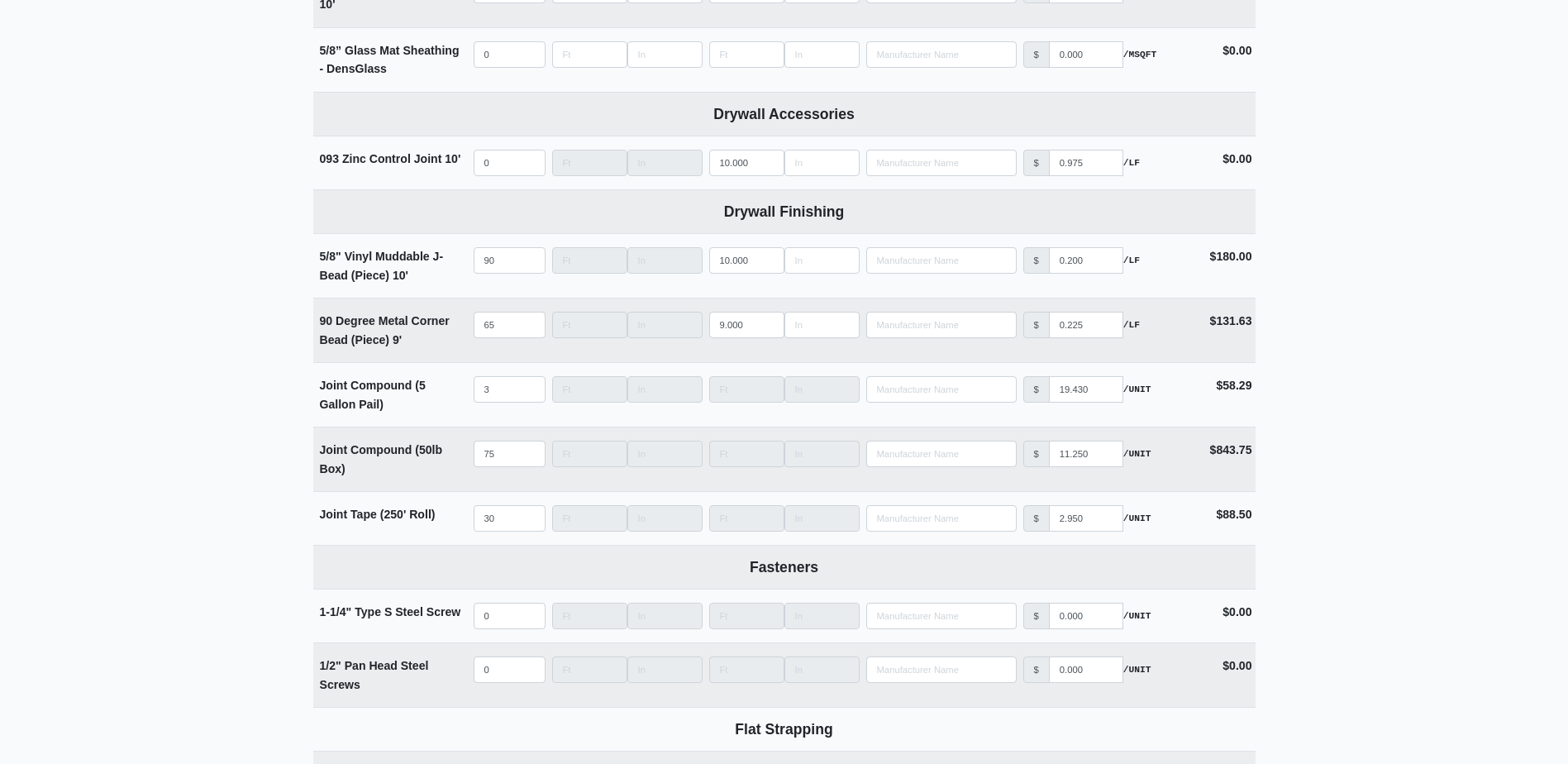
scroll to position [1488, 0]
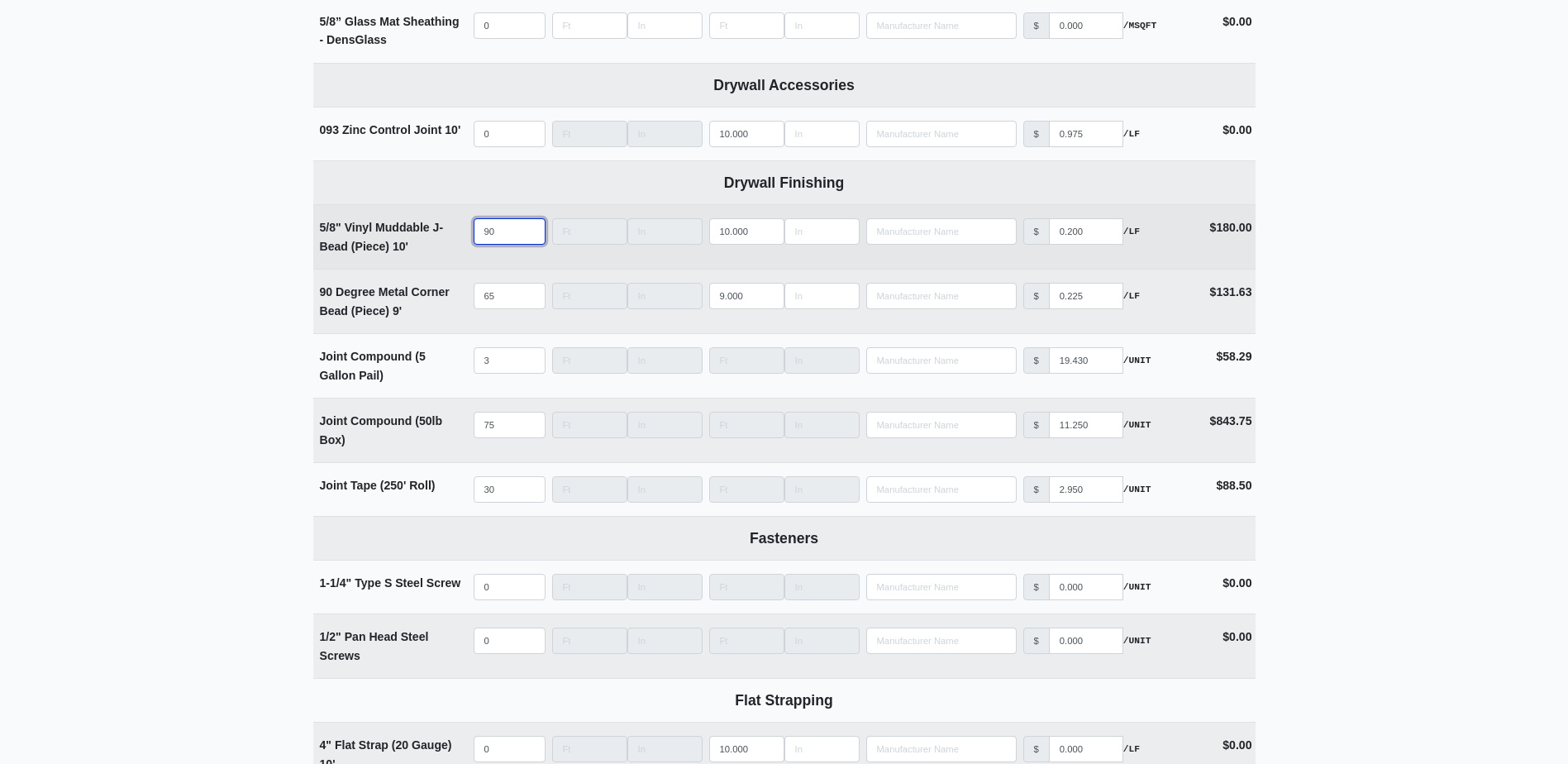
click at [499, 242] on input "90" at bounding box center [509, 230] width 72 height 26
type input "6"
select select
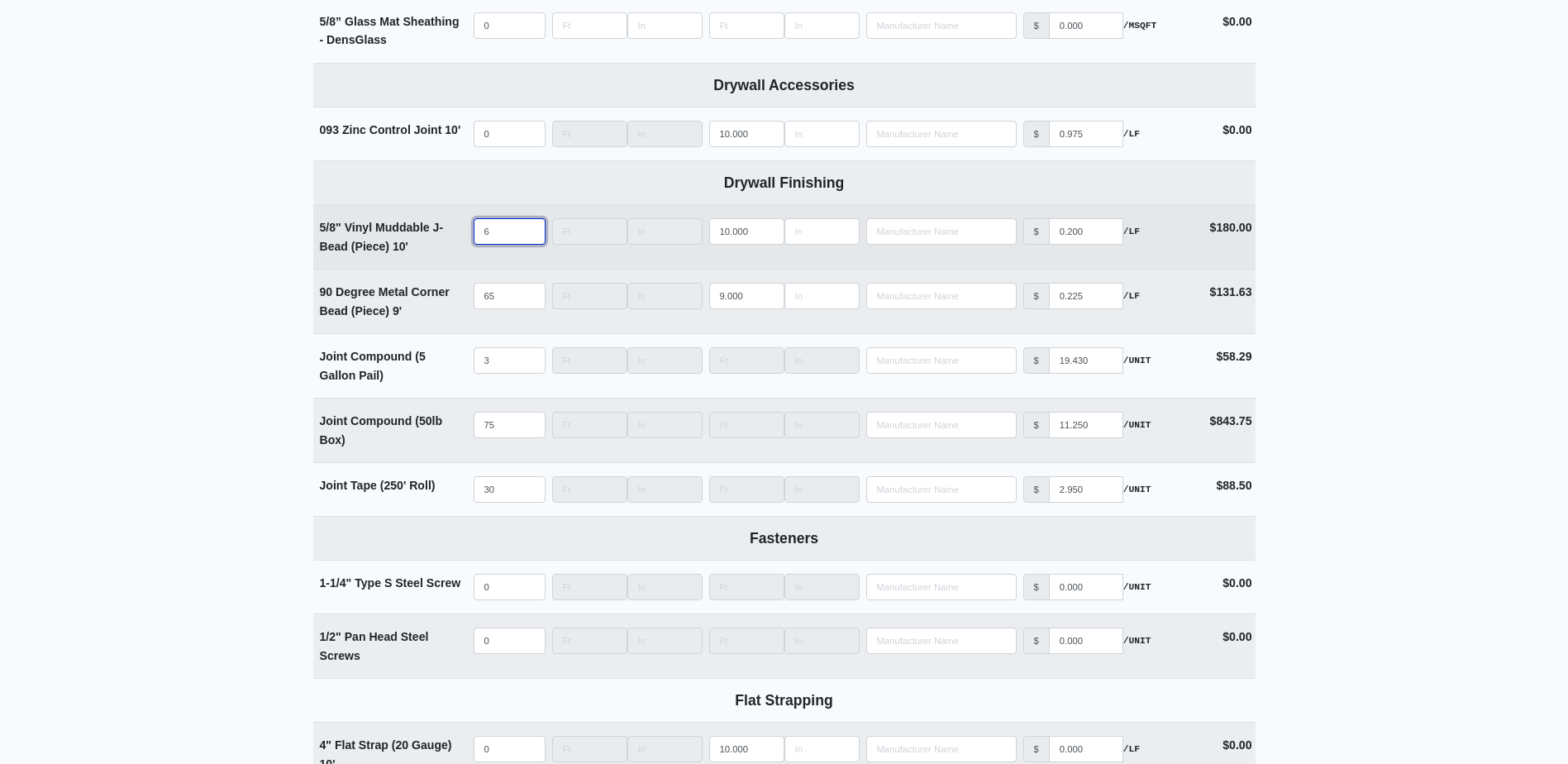
type input "60"
select select
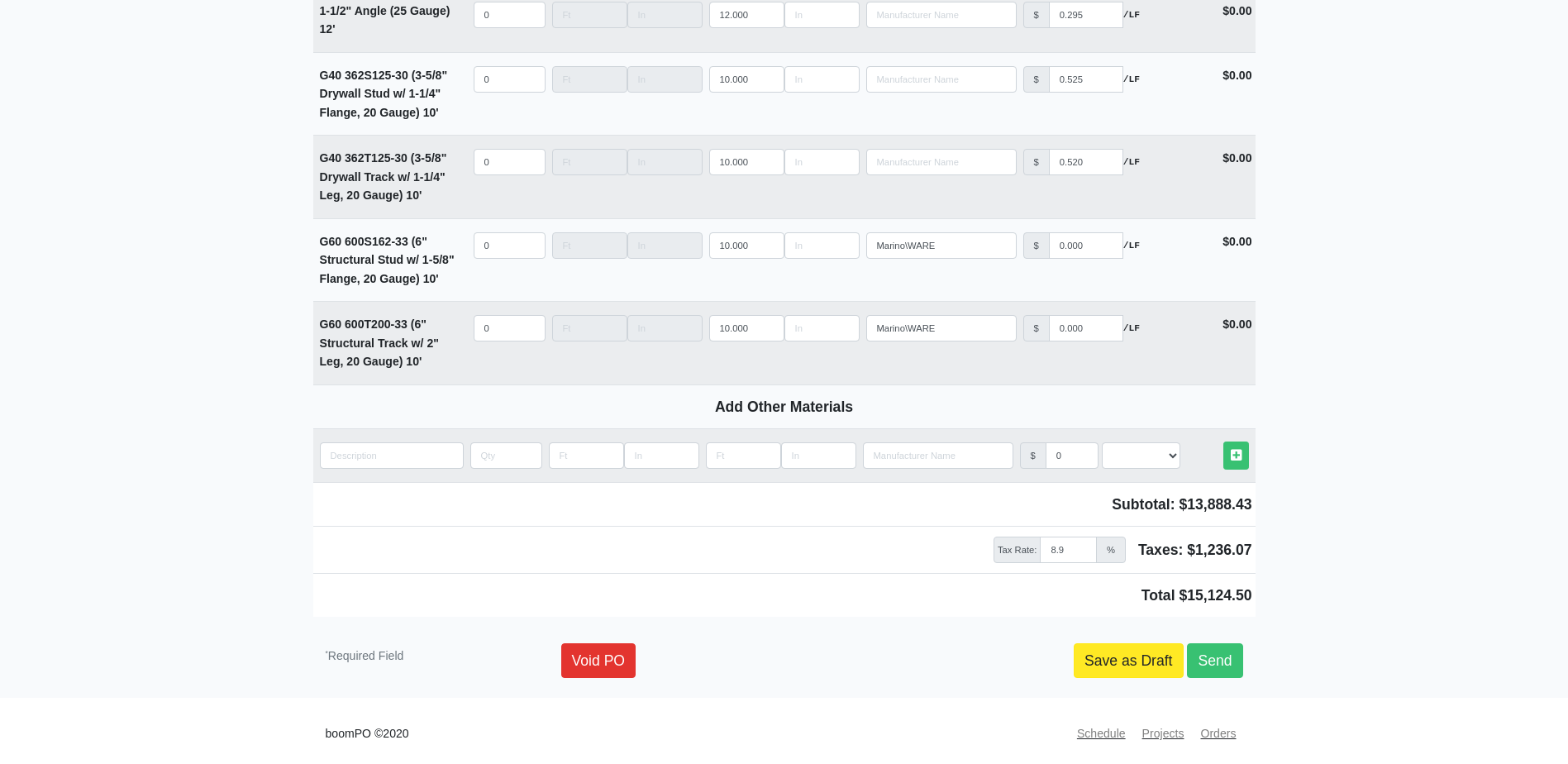
scroll to position [2344, 0]
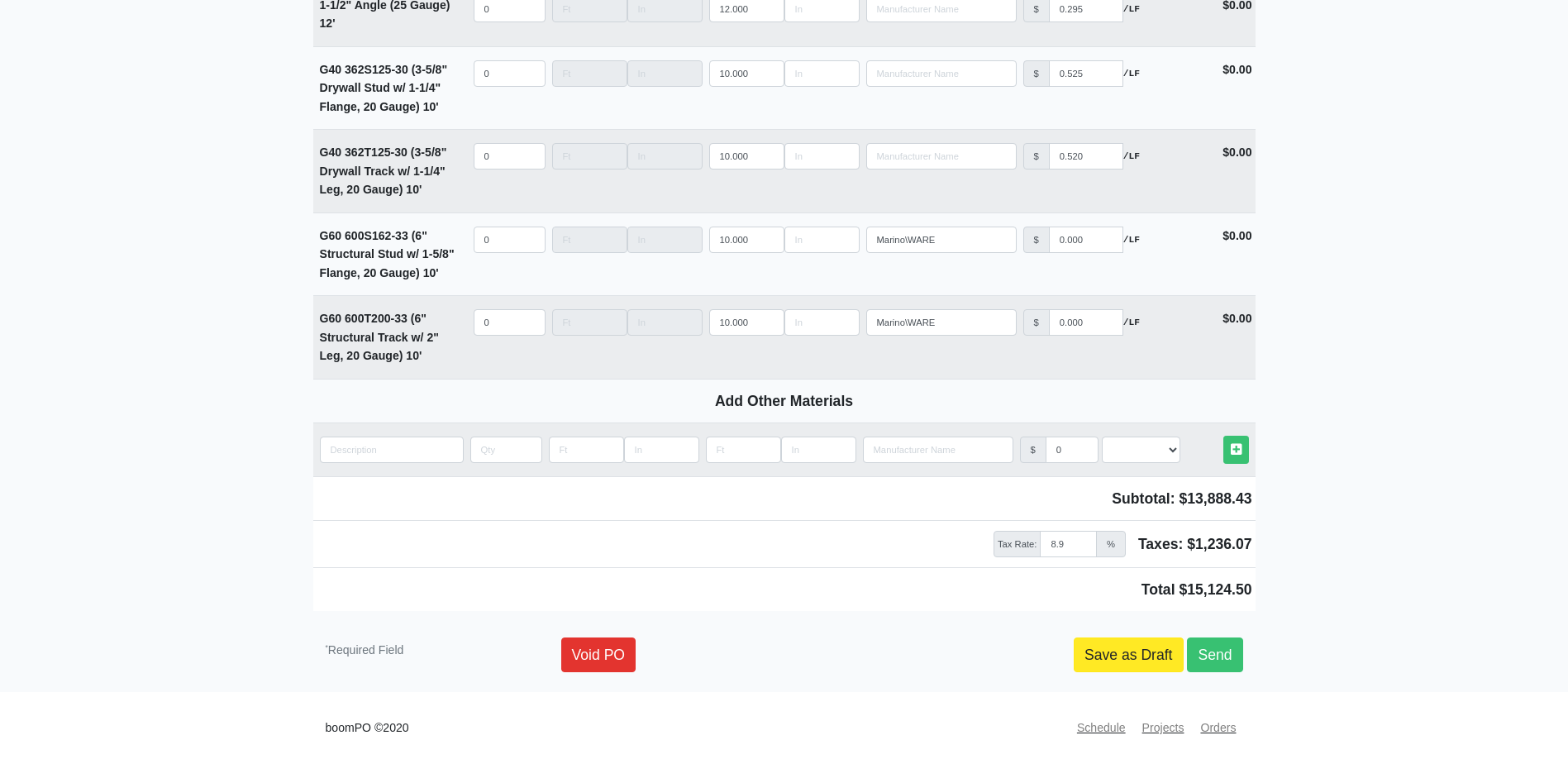
type input "60"
click at [1098, 642] on link "Save as Draft" at bounding box center [1128, 654] width 110 height 34
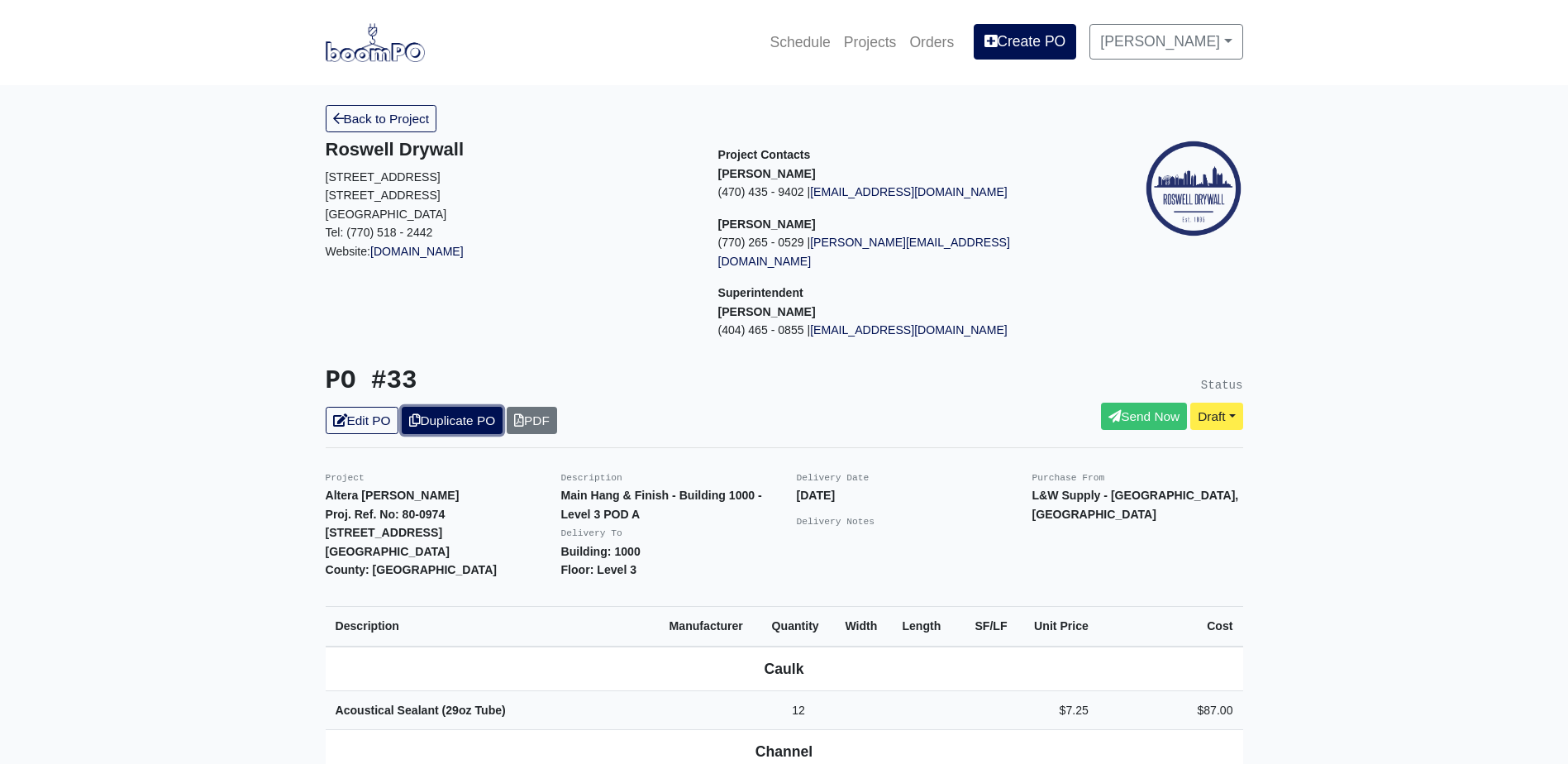
click at [471, 406] on link "Duplicate PO" at bounding box center [452, 420] width 101 height 27
click at [364, 406] on link "Edit PO" at bounding box center [362, 420] width 73 height 27
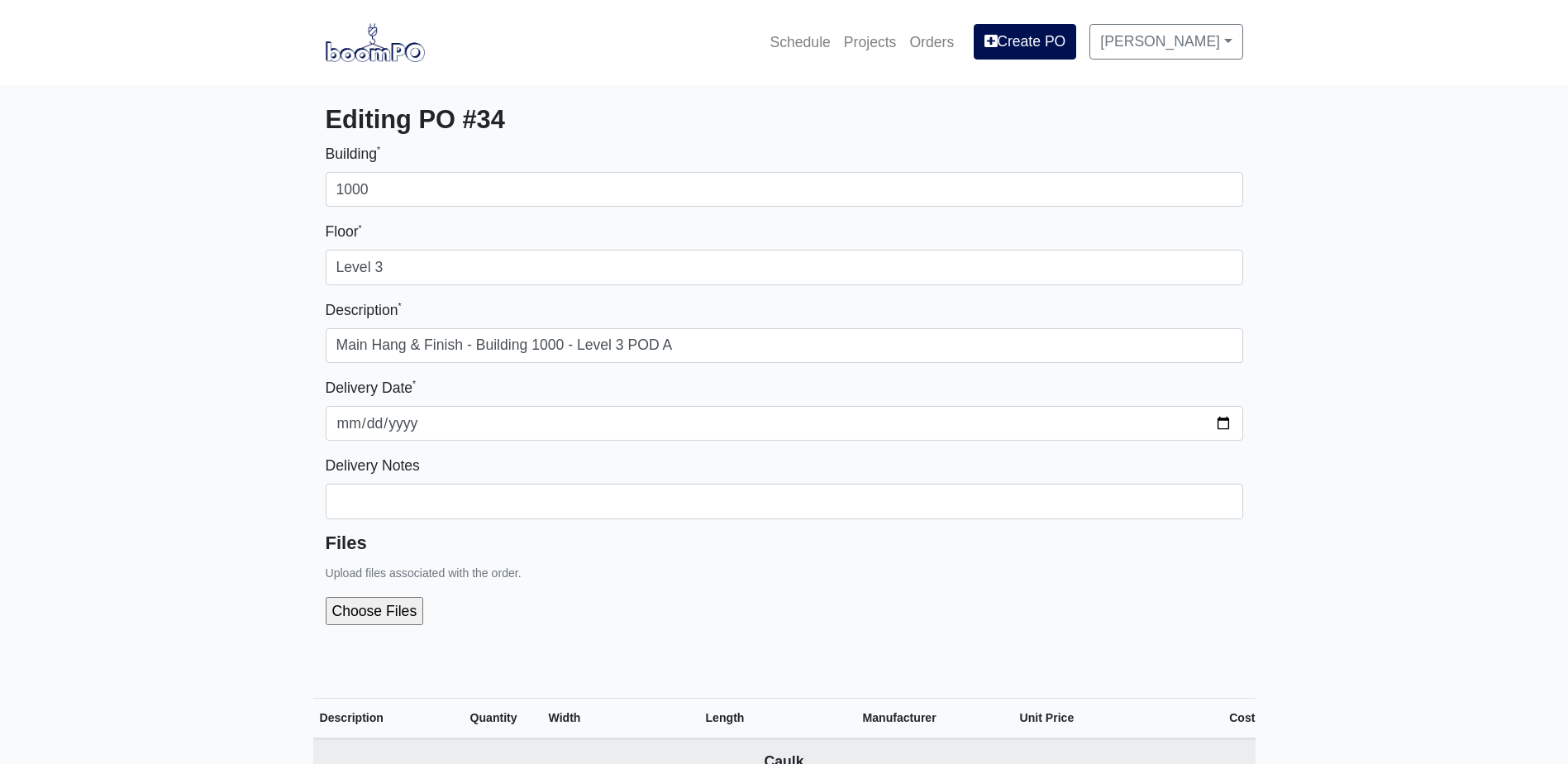
select select
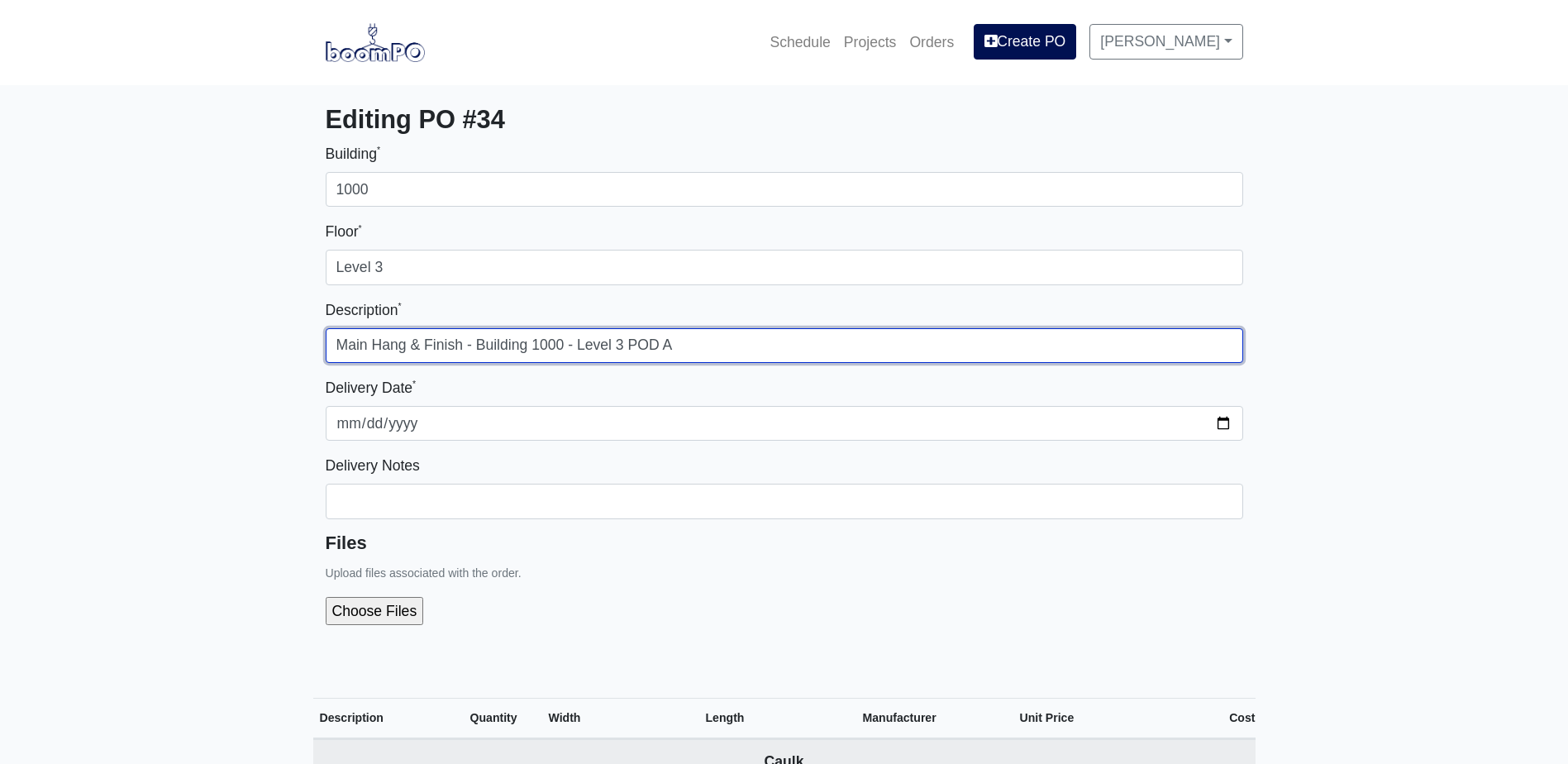
click at [691, 348] on input "Main Hang & Finish - Building 1000 - Level 3 POD A" at bounding box center [784, 346] width 917 height 34
type input "Main Hang & Finish - Building 1000 - Level 3 POD B"
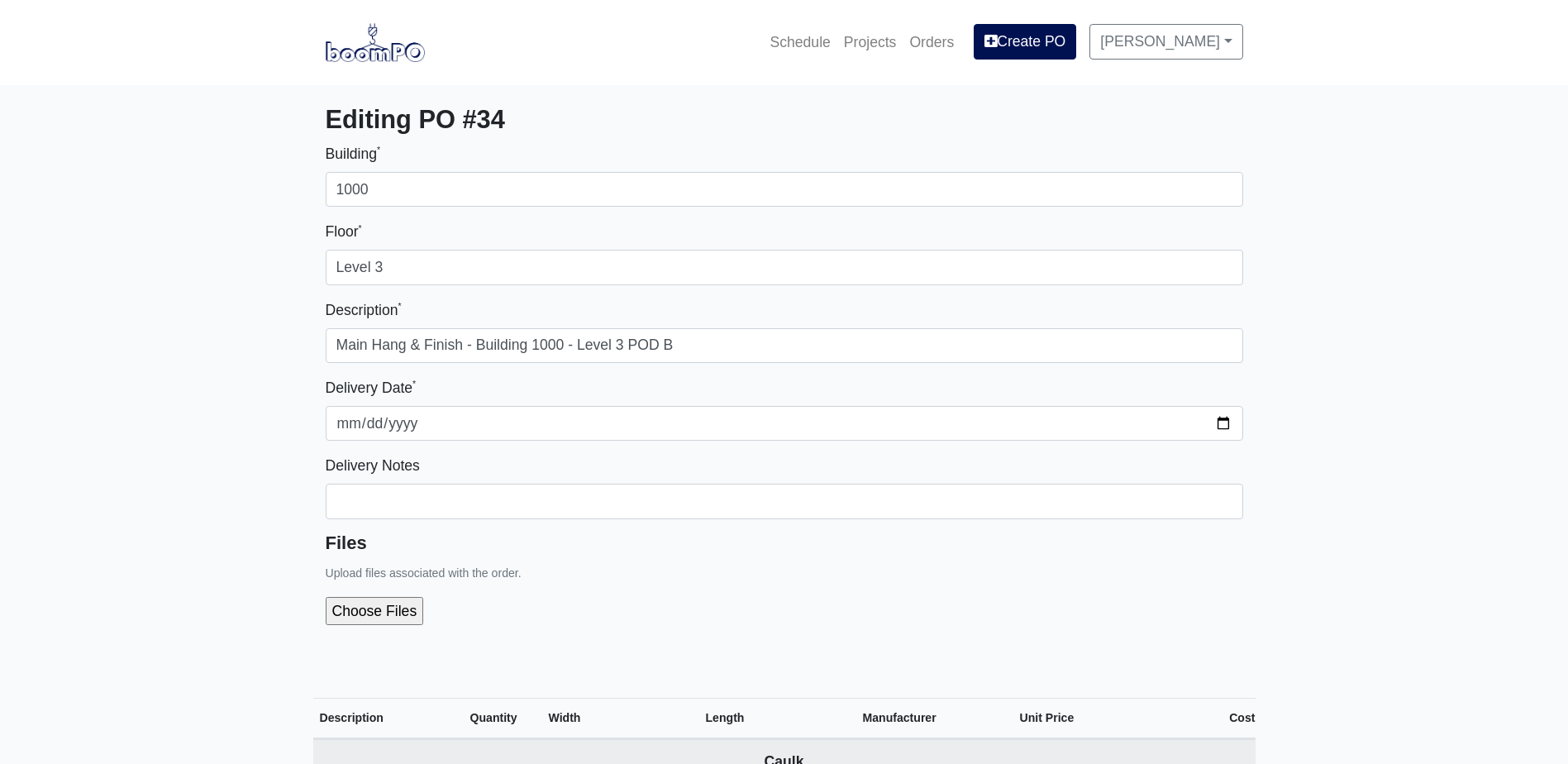
click at [580, 547] on h5 "Files" at bounding box center [784, 544] width 917 height 22
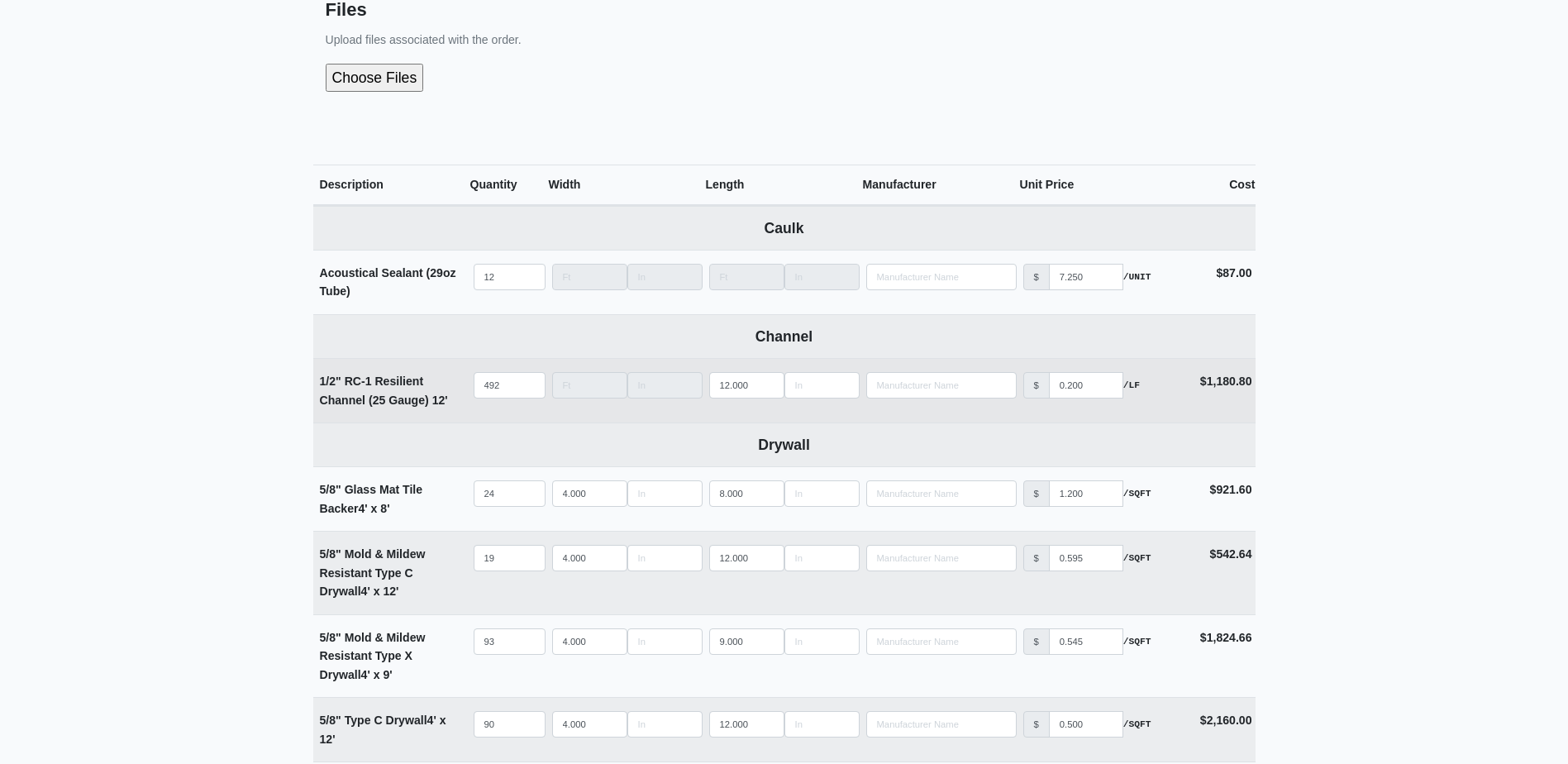
scroll to position [579, 0]
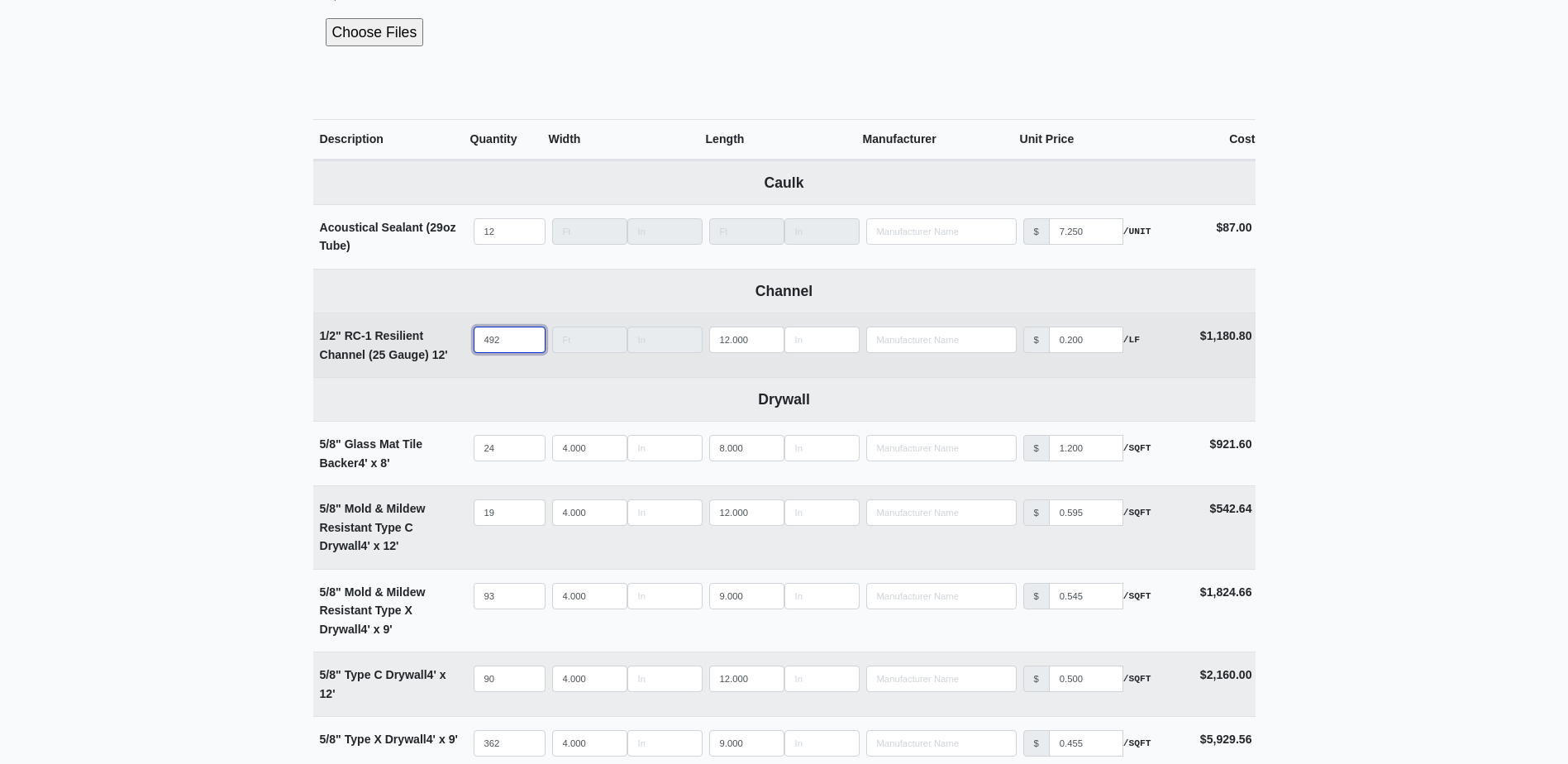
click at [507, 336] on input "492" at bounding box center [509, 339] width 72 height 26
type input "3"
select select
type input "33"
select select
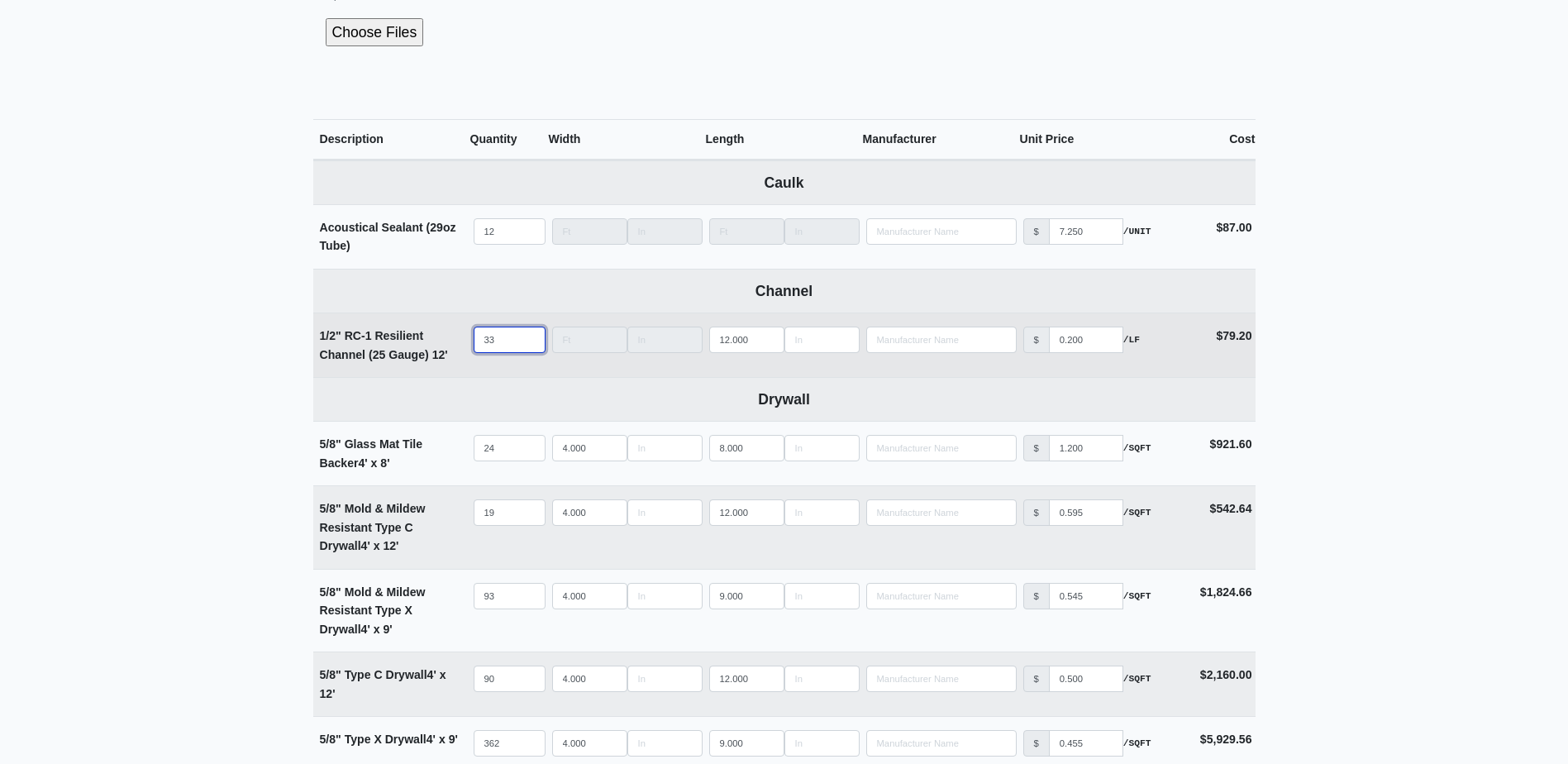
type input "335"
select select
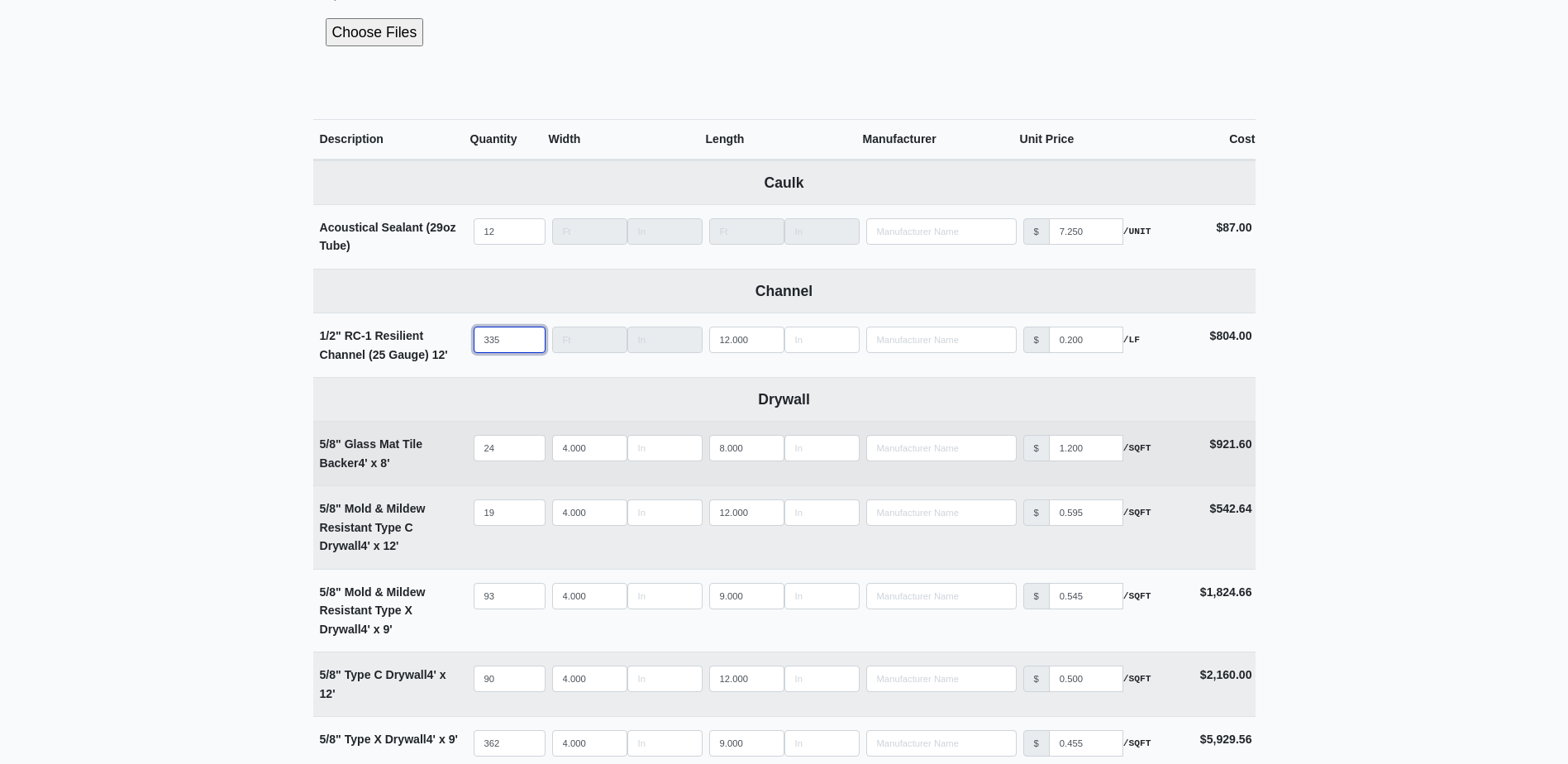
type input "335"
click at [518, 440] on input "24" at bounding box center [509, 447] width 72 height 26
type input "1"
select select
type input "15"
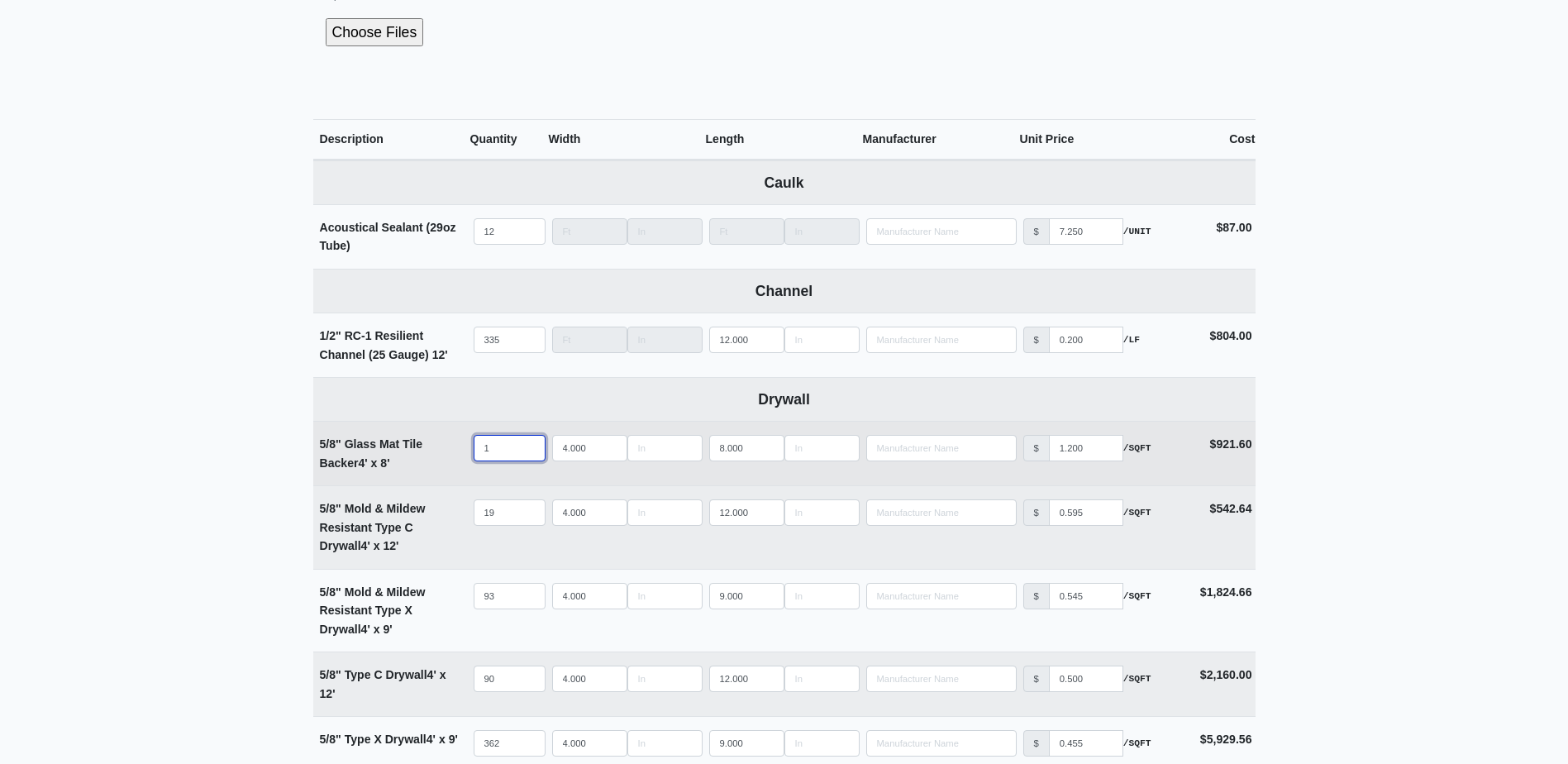
select select
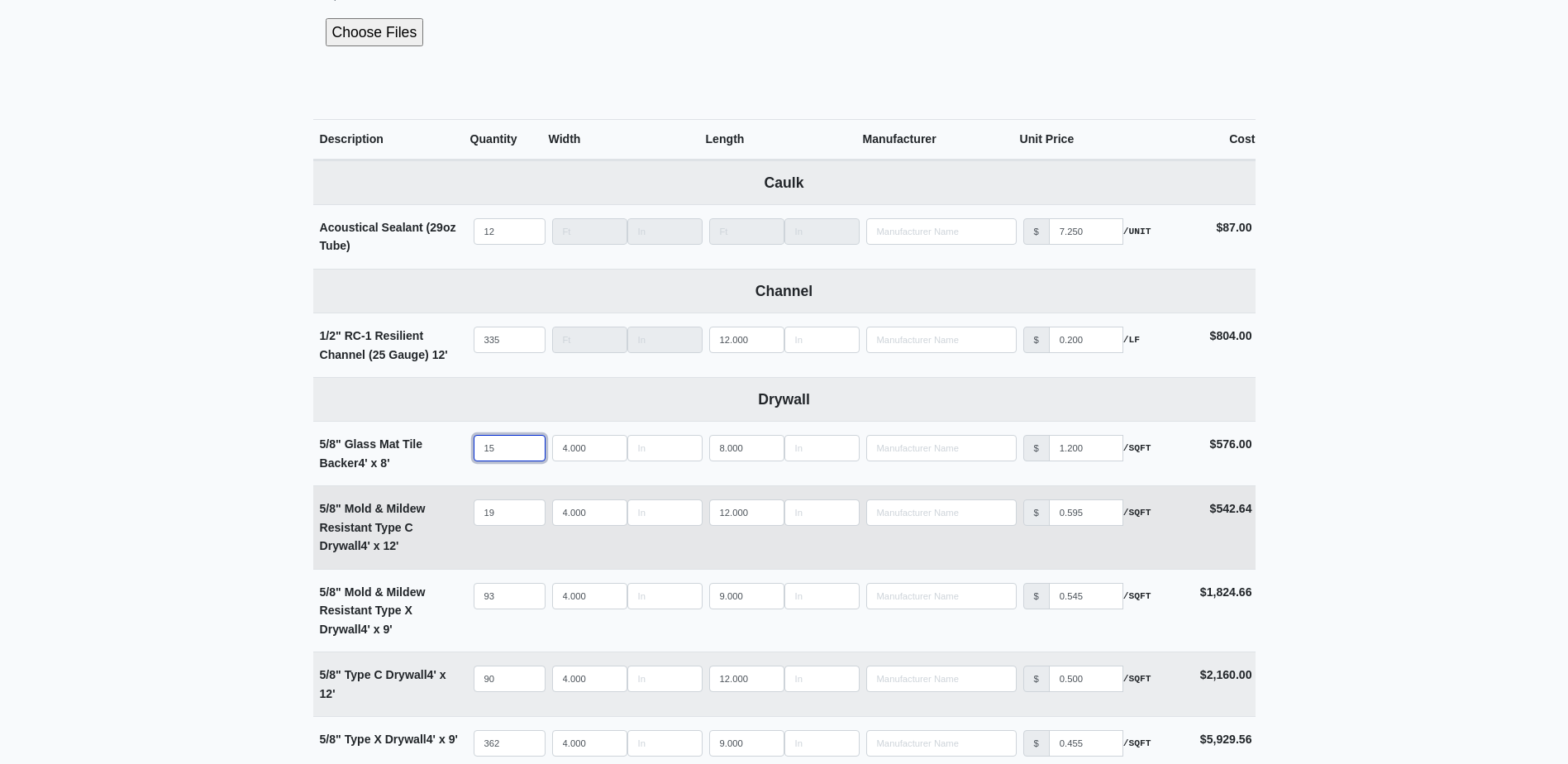
type input "15"
click at [495, 513] on input "19" at bounding box center [509, 512] width 72 height 26
type input "1"
select select
type input "12"
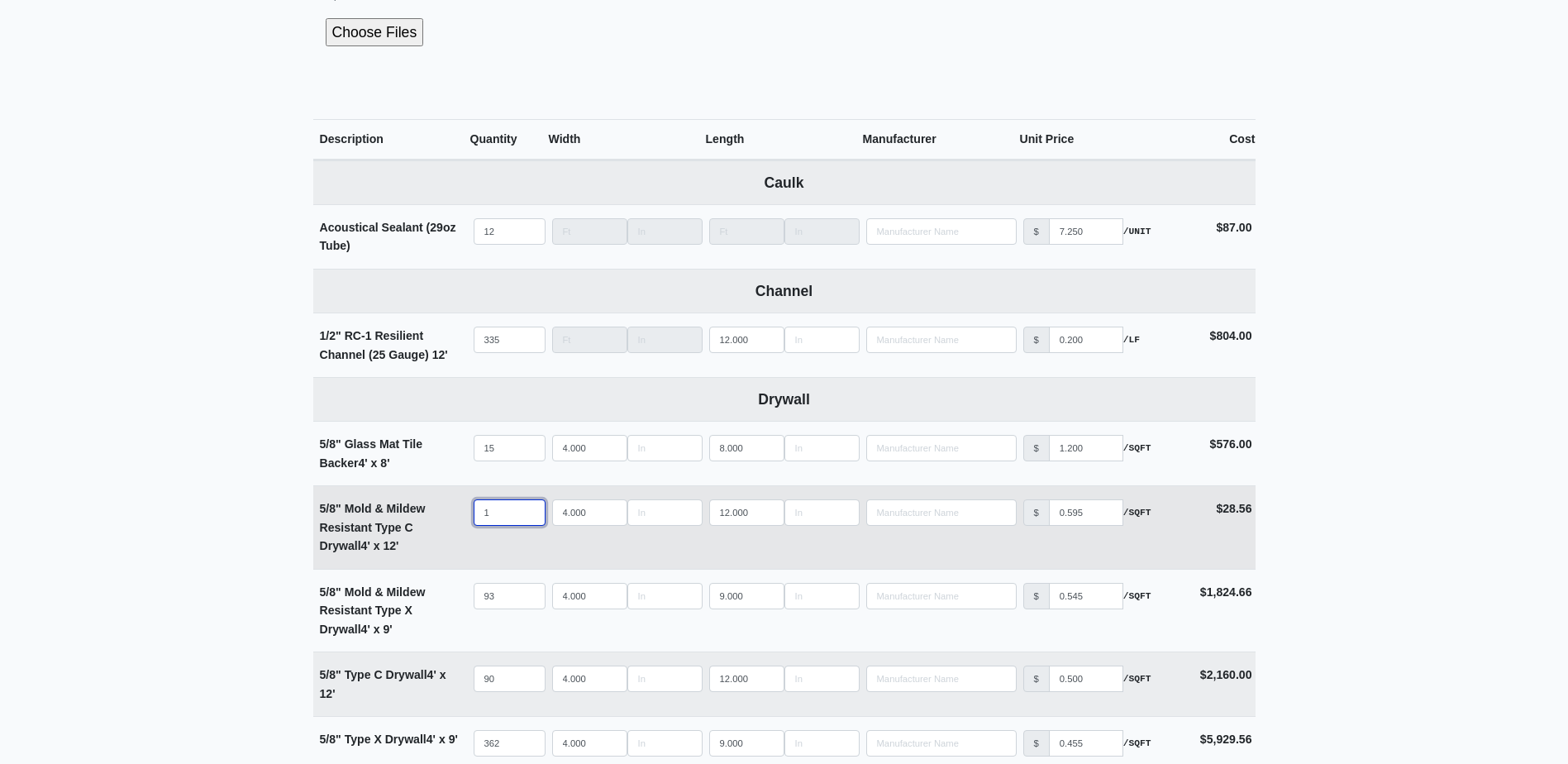
select select
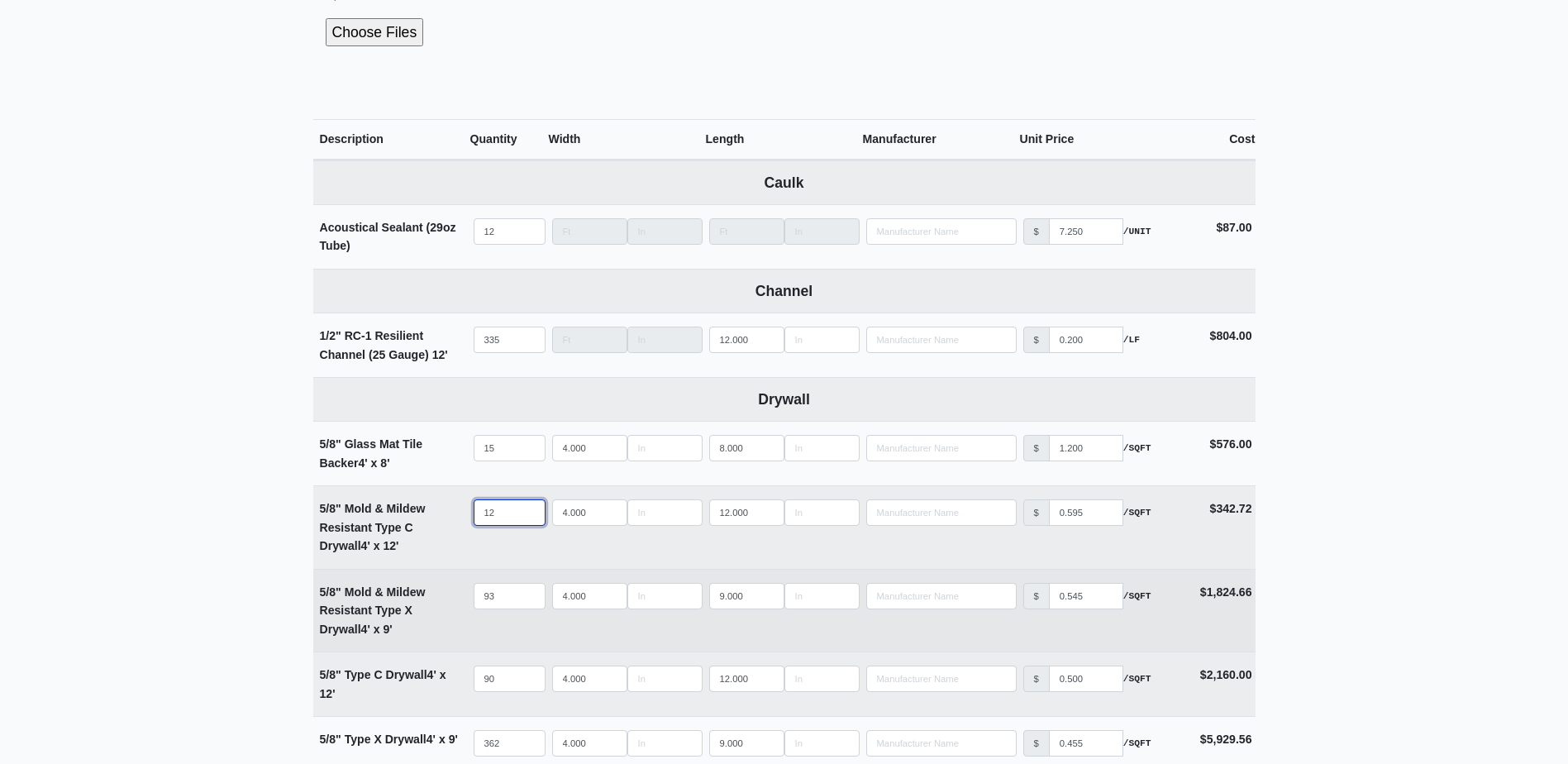
type input "12"
click at [499, 589] on input "93" at bounding box center [509, 595] width 72 height 26
type input "6"
select select
type input "60"
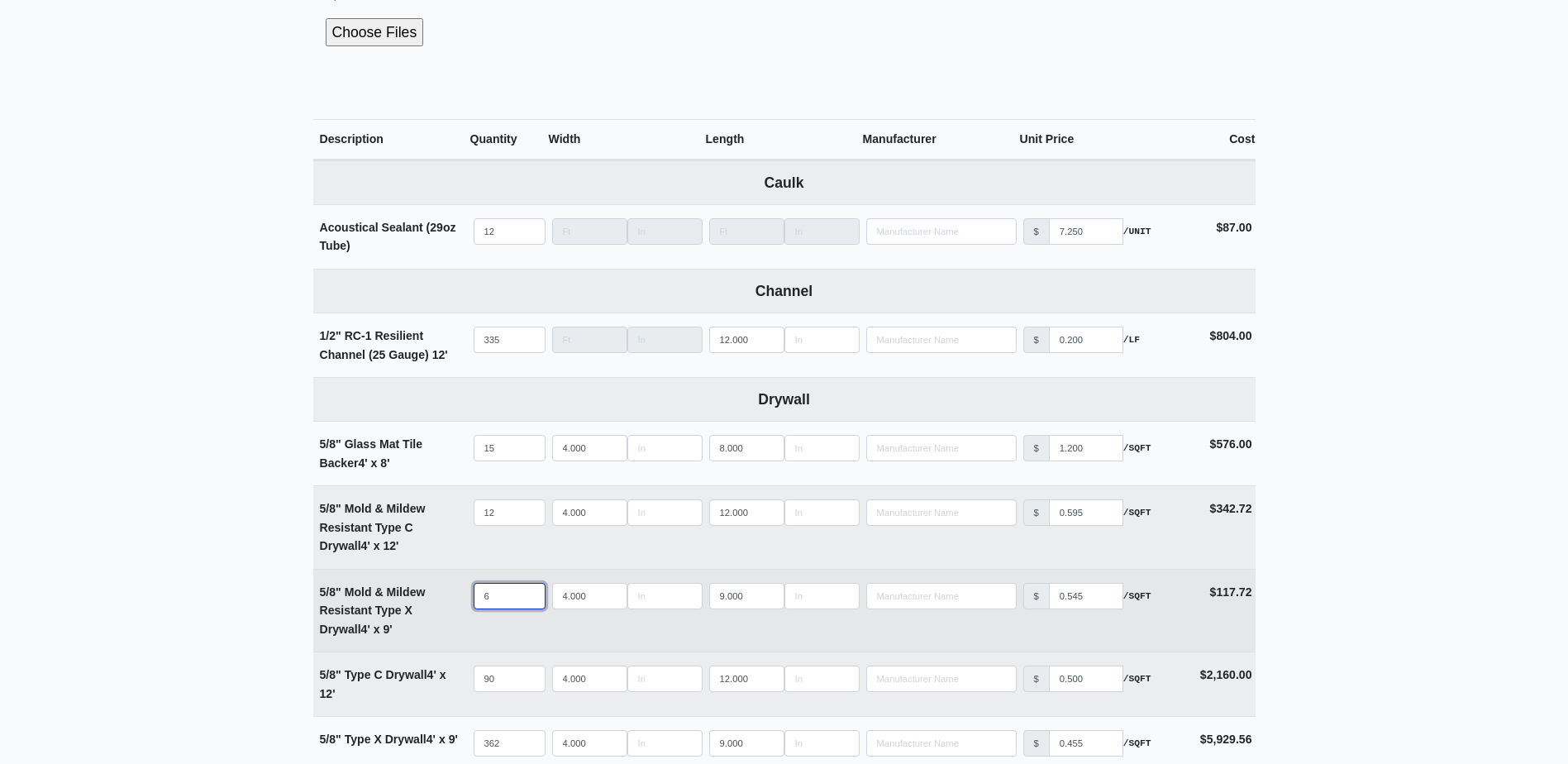
select select
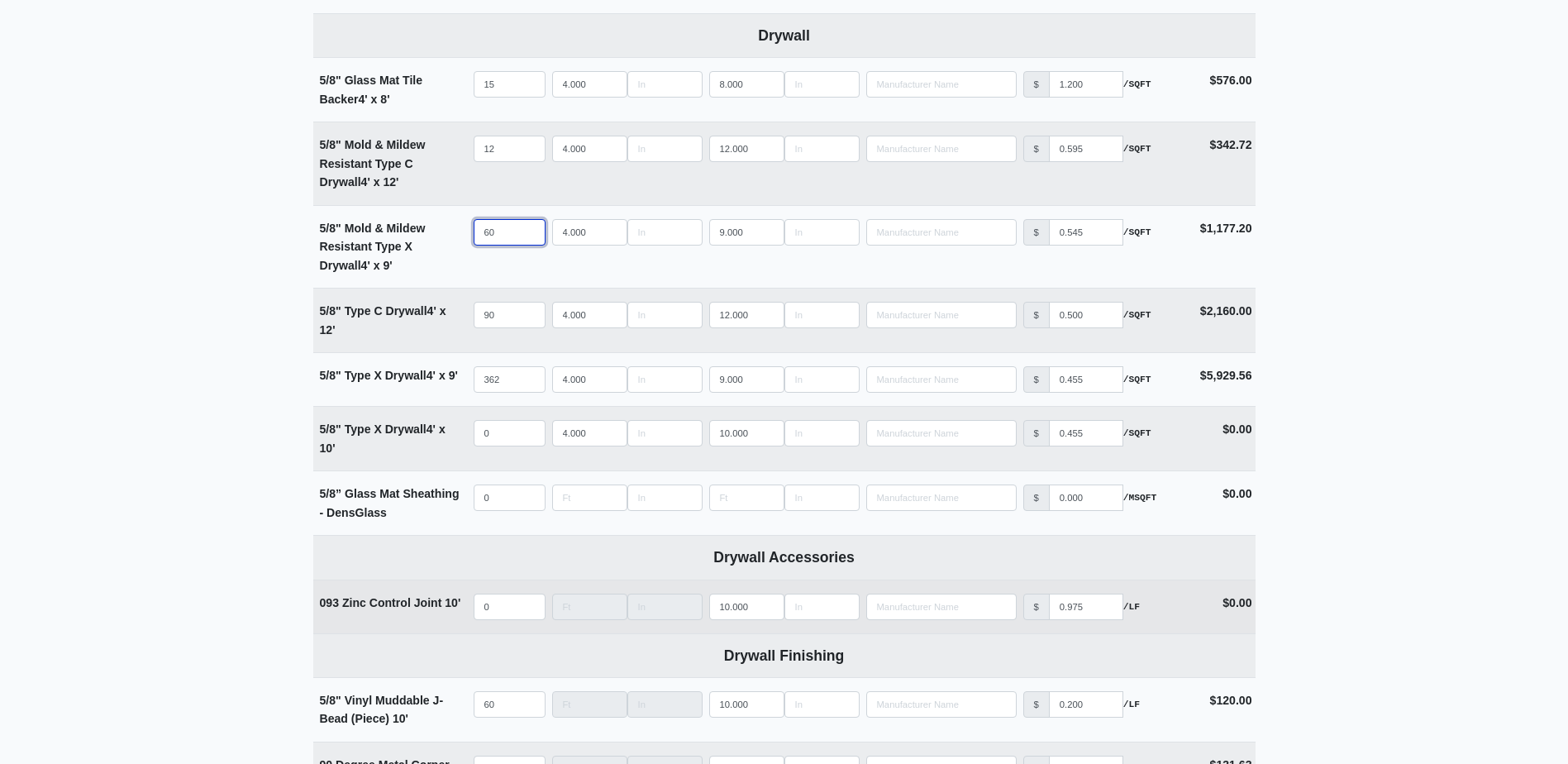
scroll to position [992, 0]
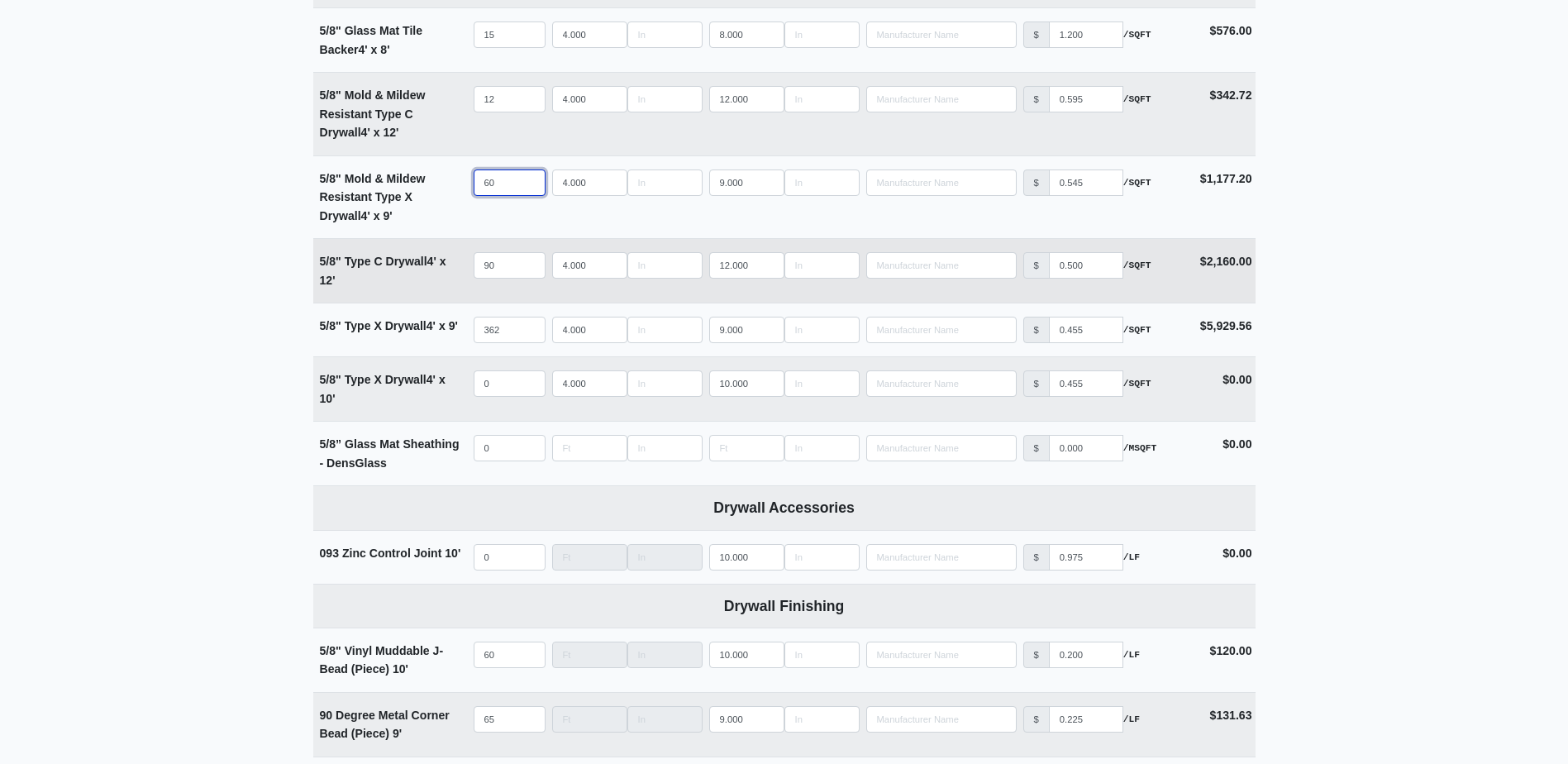
type input "60"
click at [514, 266] on input "90" at bounding box center [509, 265] width 72 height 26
type input "6"
select select
type input "62"
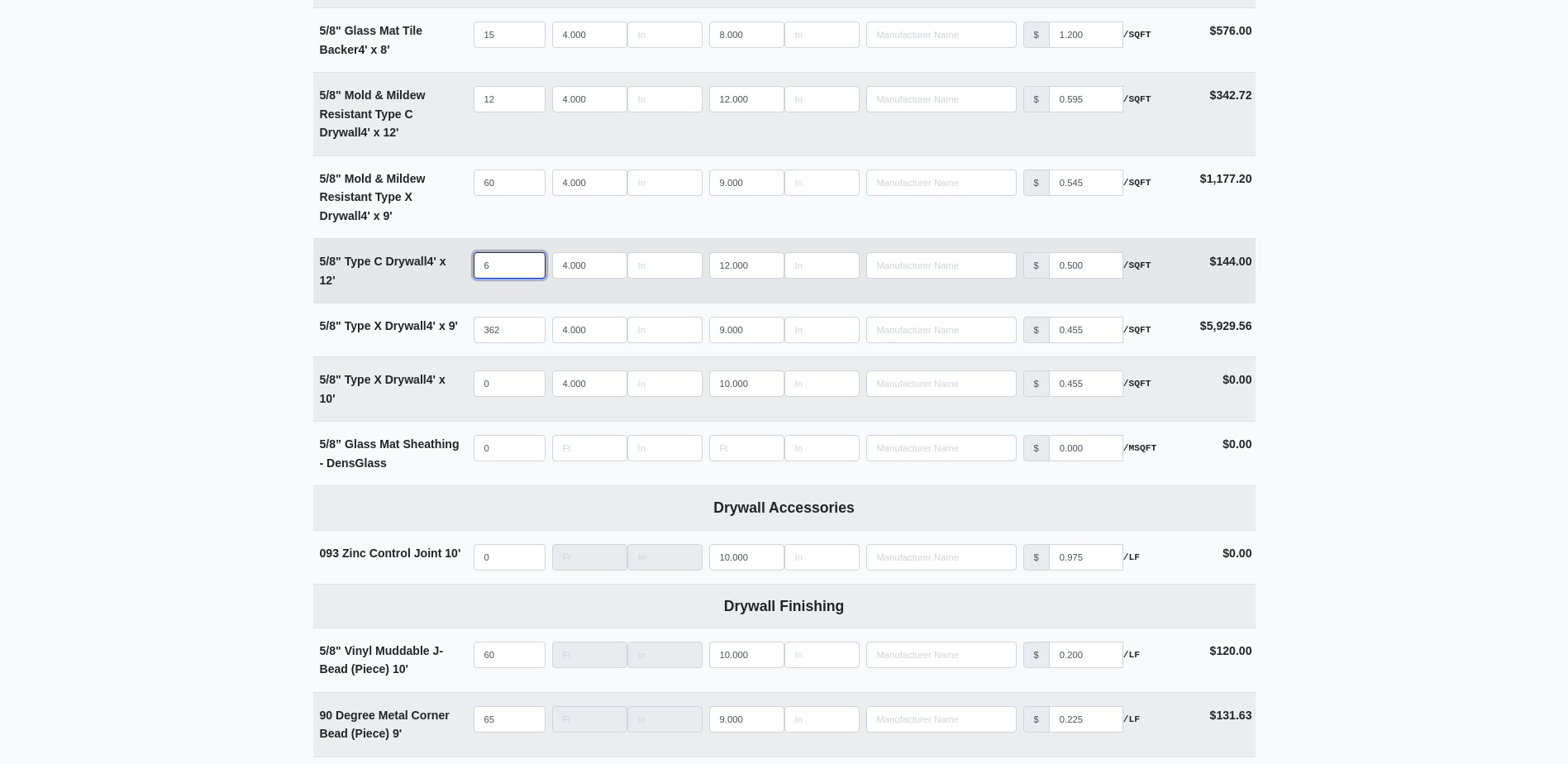
select select
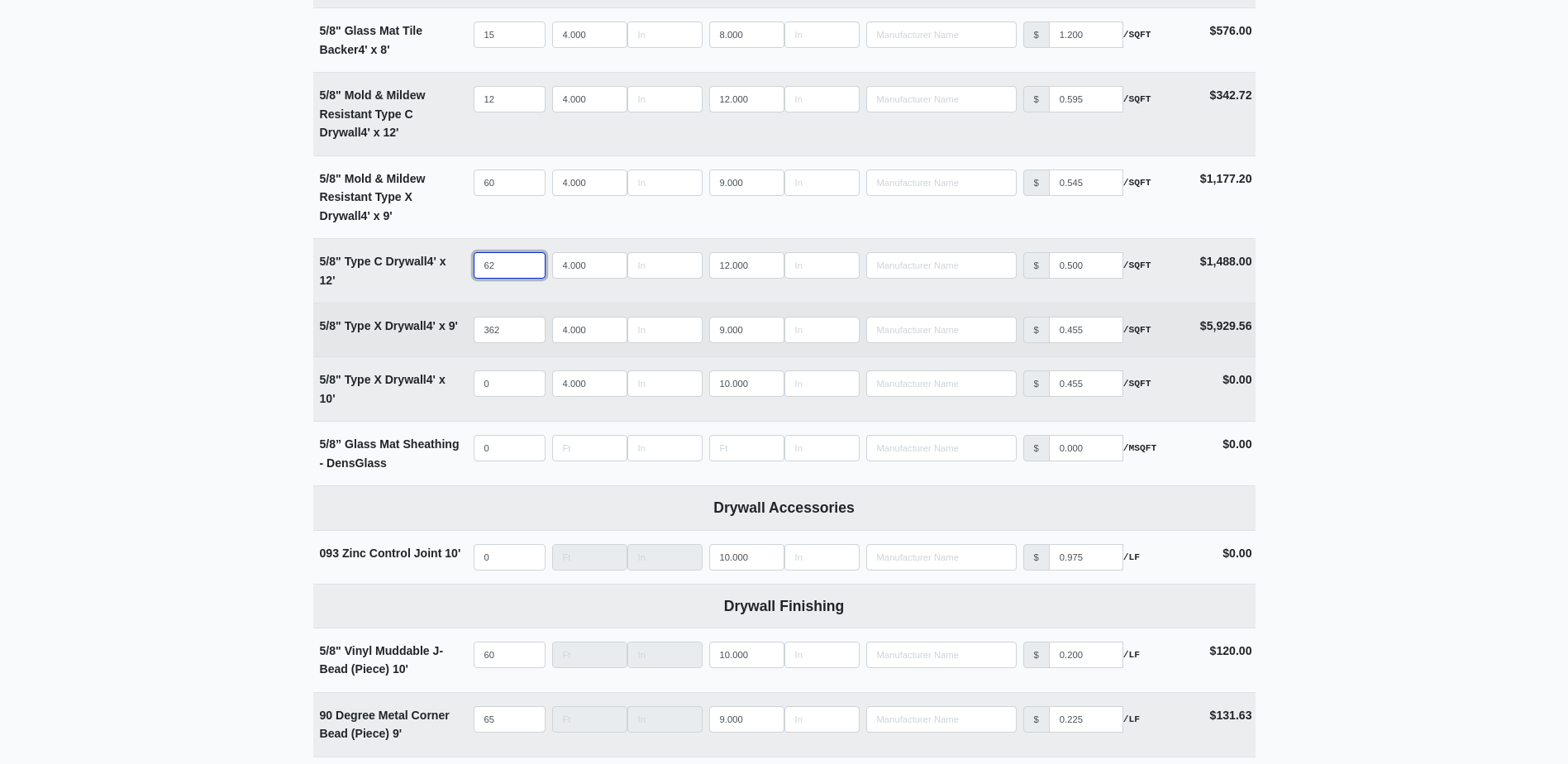
type input "62"
click at [506, 329] on input "362" at bounding box center [509, 329] width 72 height 26
type input "2"
select select
type input "21"
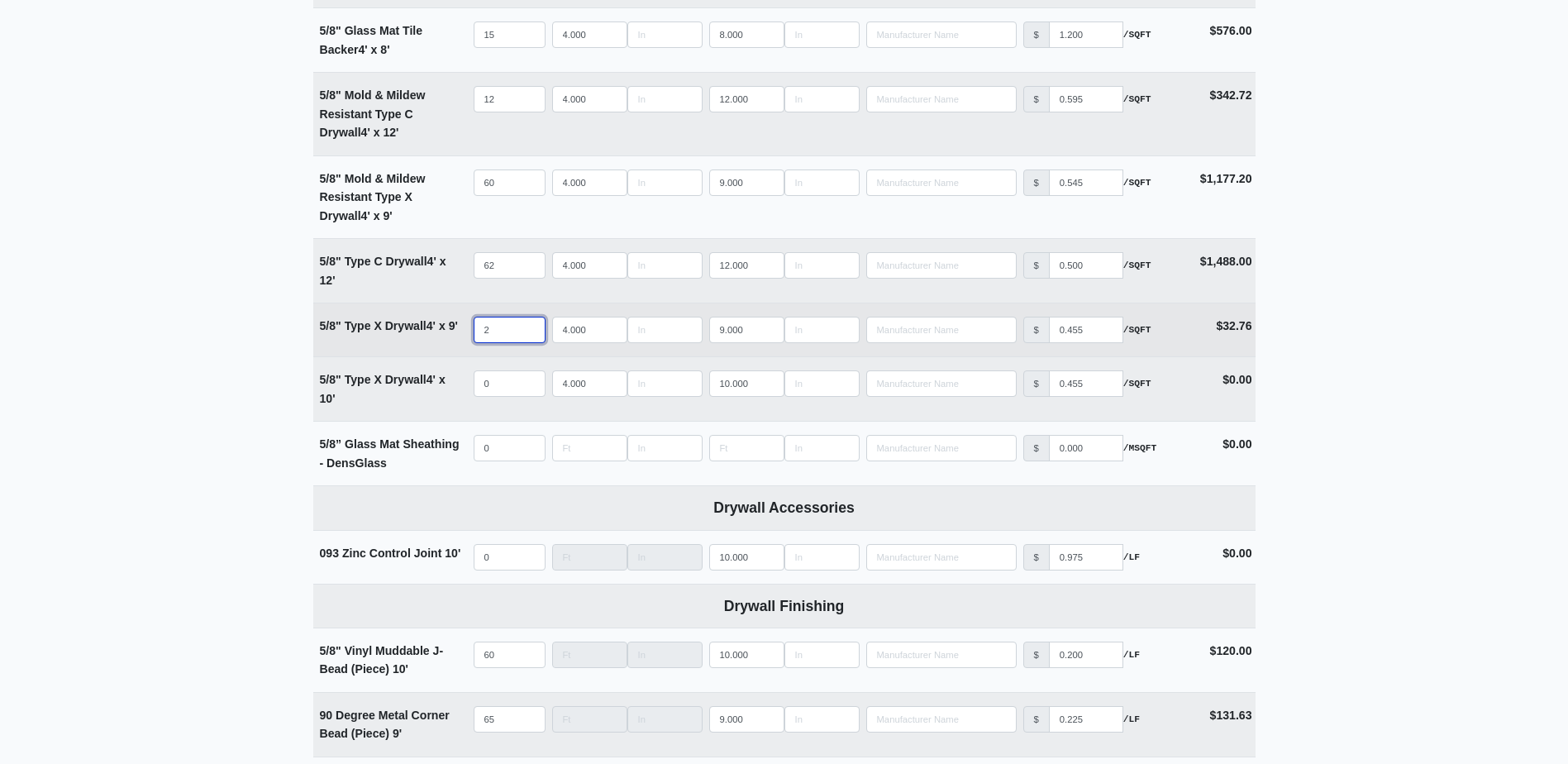
select select
type input "216"
select select
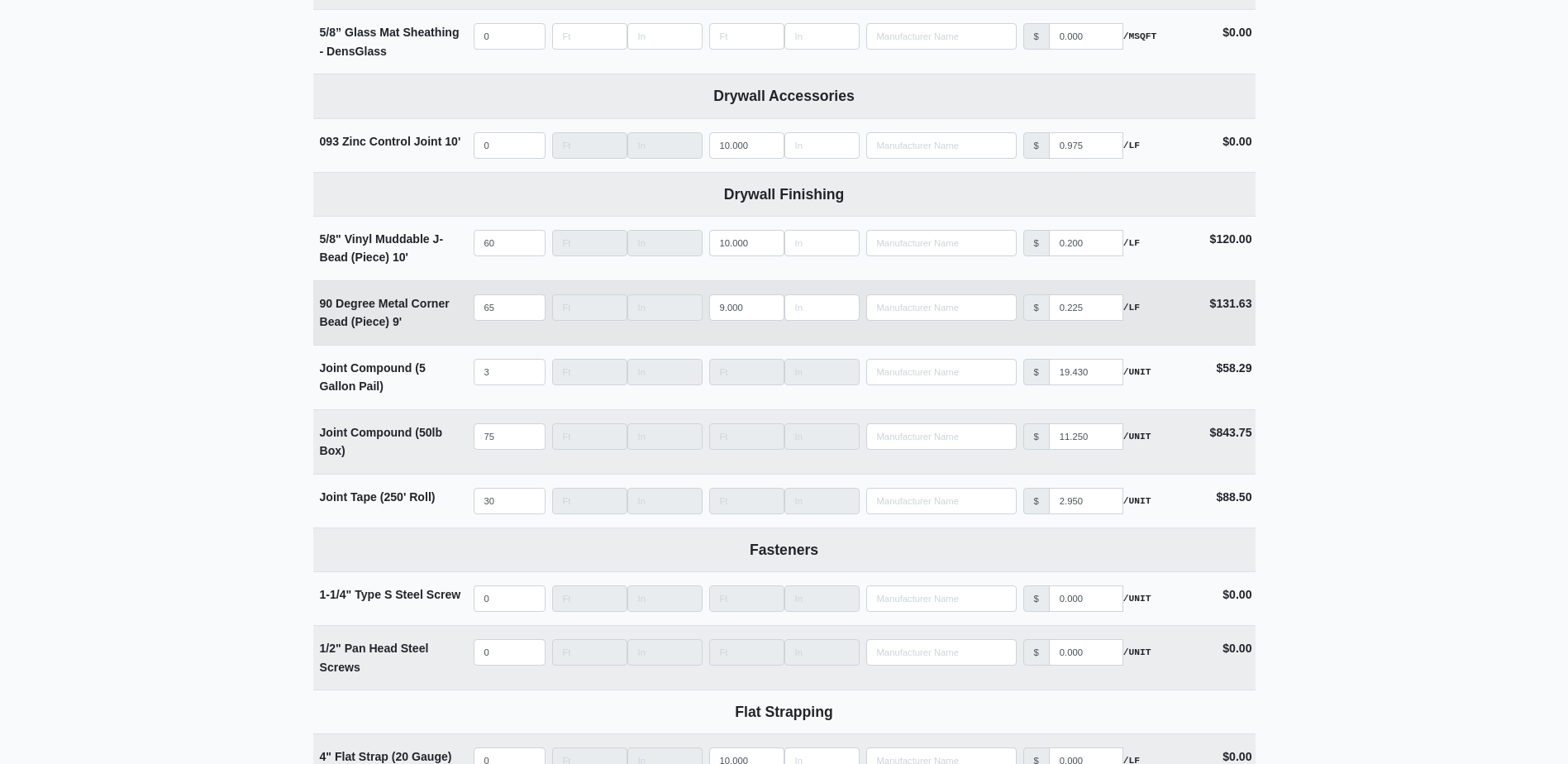
scroll to position [1405, 0]
type input "216"
click at [504, 305] on input "65" at bounding box center [509, 305] width 72 height 26
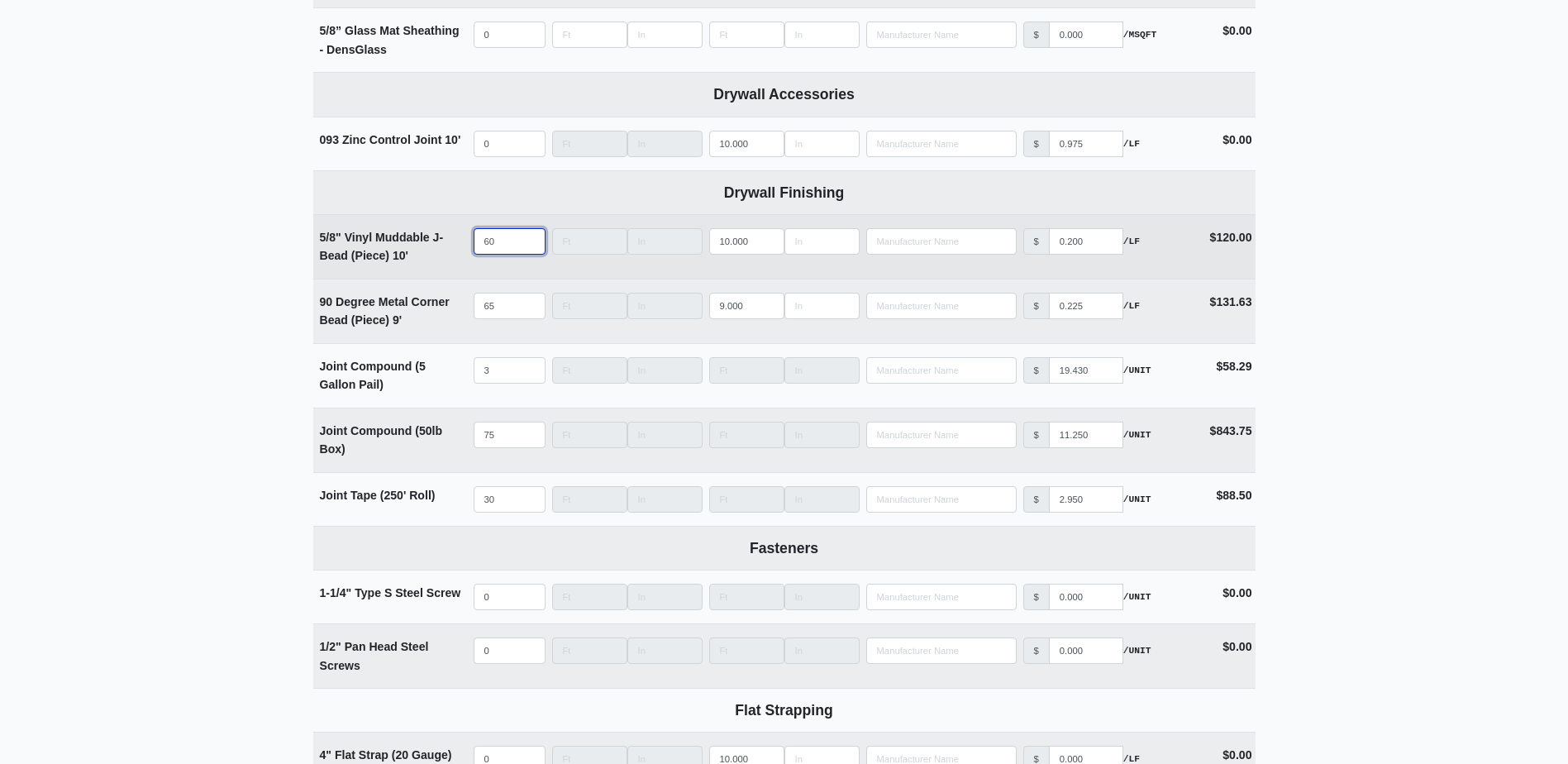
click at [505, 247] on input "60" at bounding box center [509, 240] width 72 height 26
type input "4"
select select
type input "48"
select select
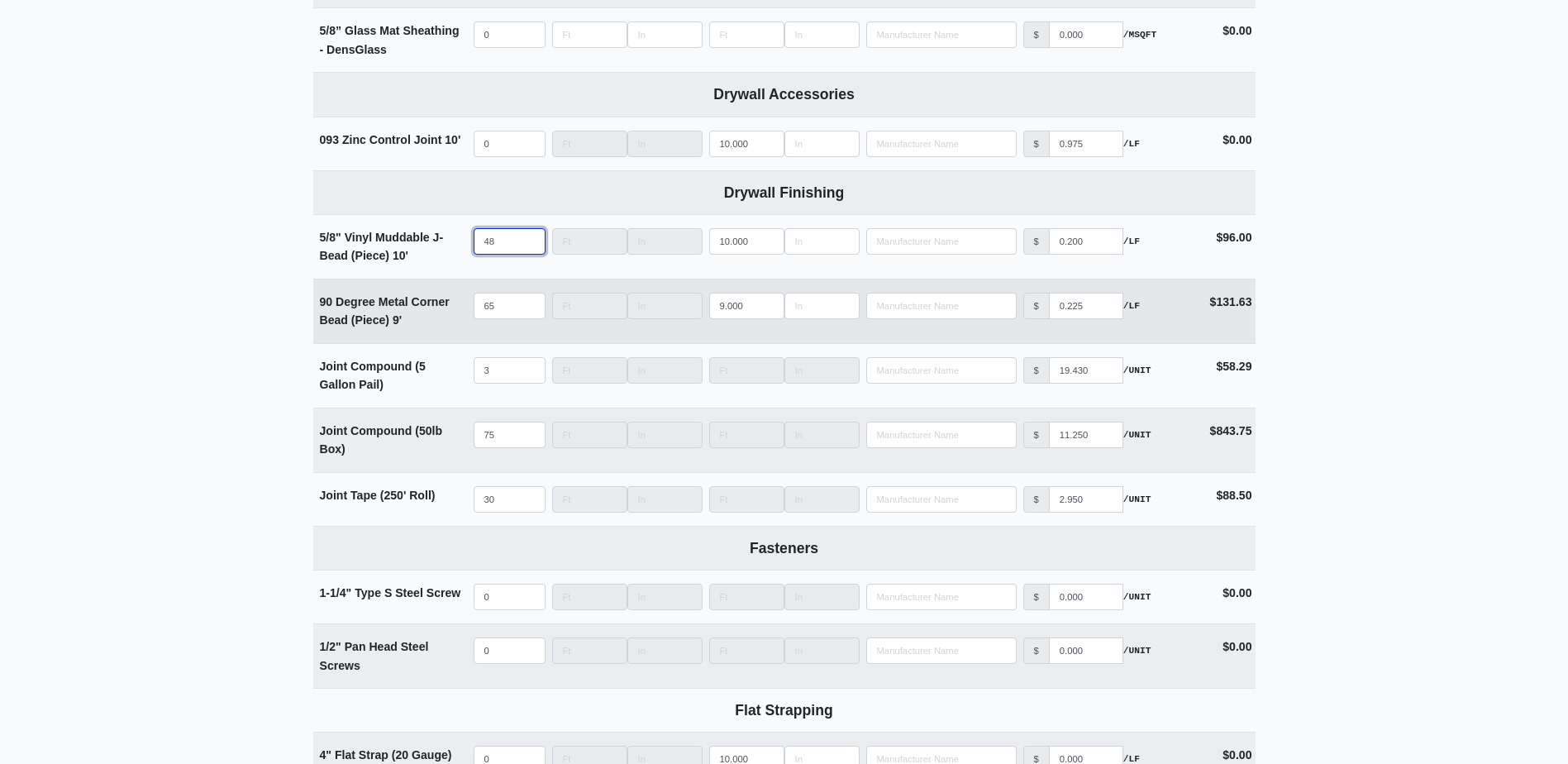
type input "48"
click at [509, 316] on input "65" at bounding box center [509, 305] width 72 height 26
type input "5"
select select
type input "54"
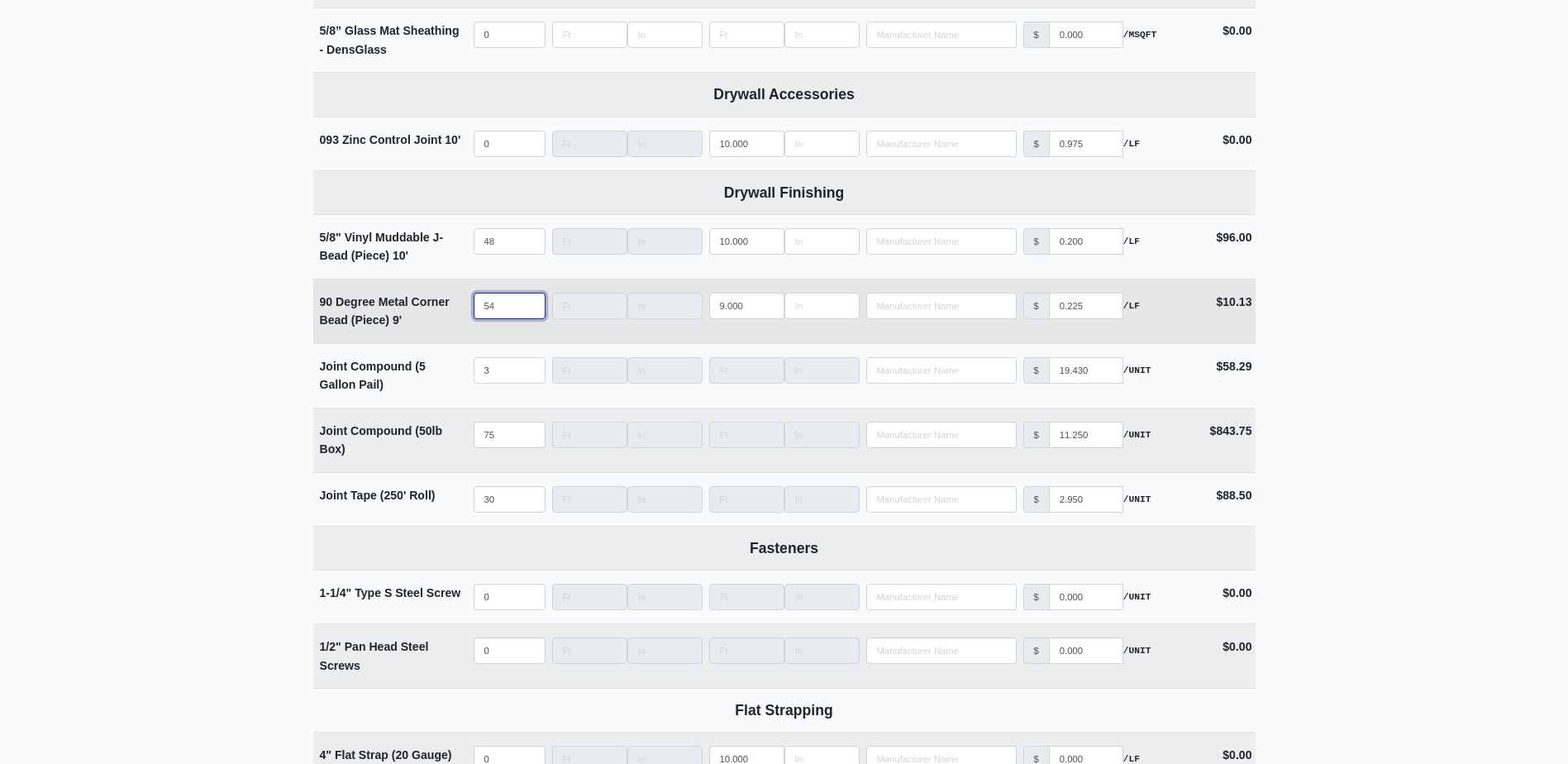
select select
type input "54"
click at [502, 440] on input "75" at bounding box center [509, 435] width 72 height 26
type input "4"
select select
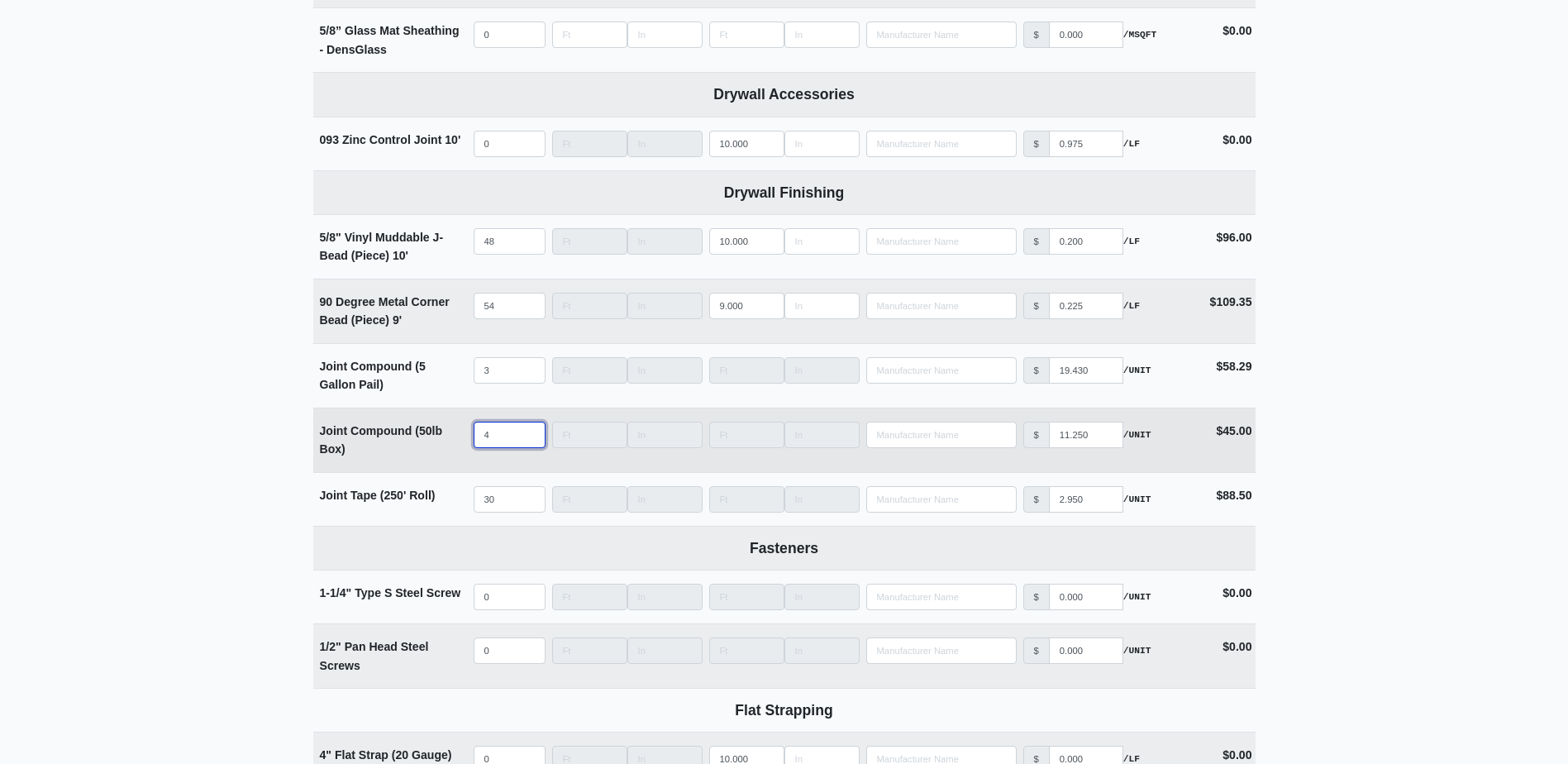
type input "45"
select select
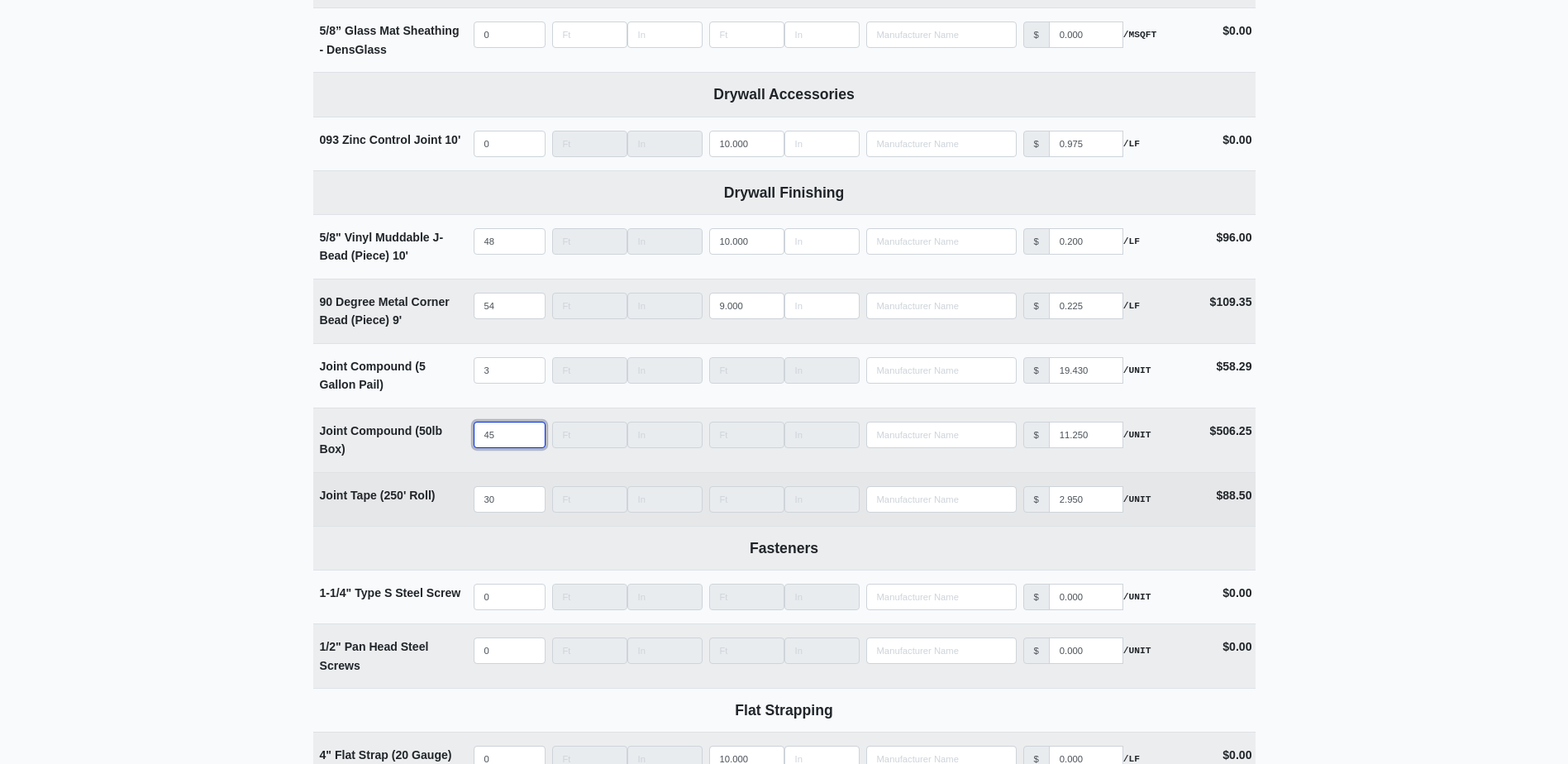
type input "45"
click at [503, 506] on input "30" at bounding box center [509, 499] width 72 height 26
type input "1"
select select
type input "18"
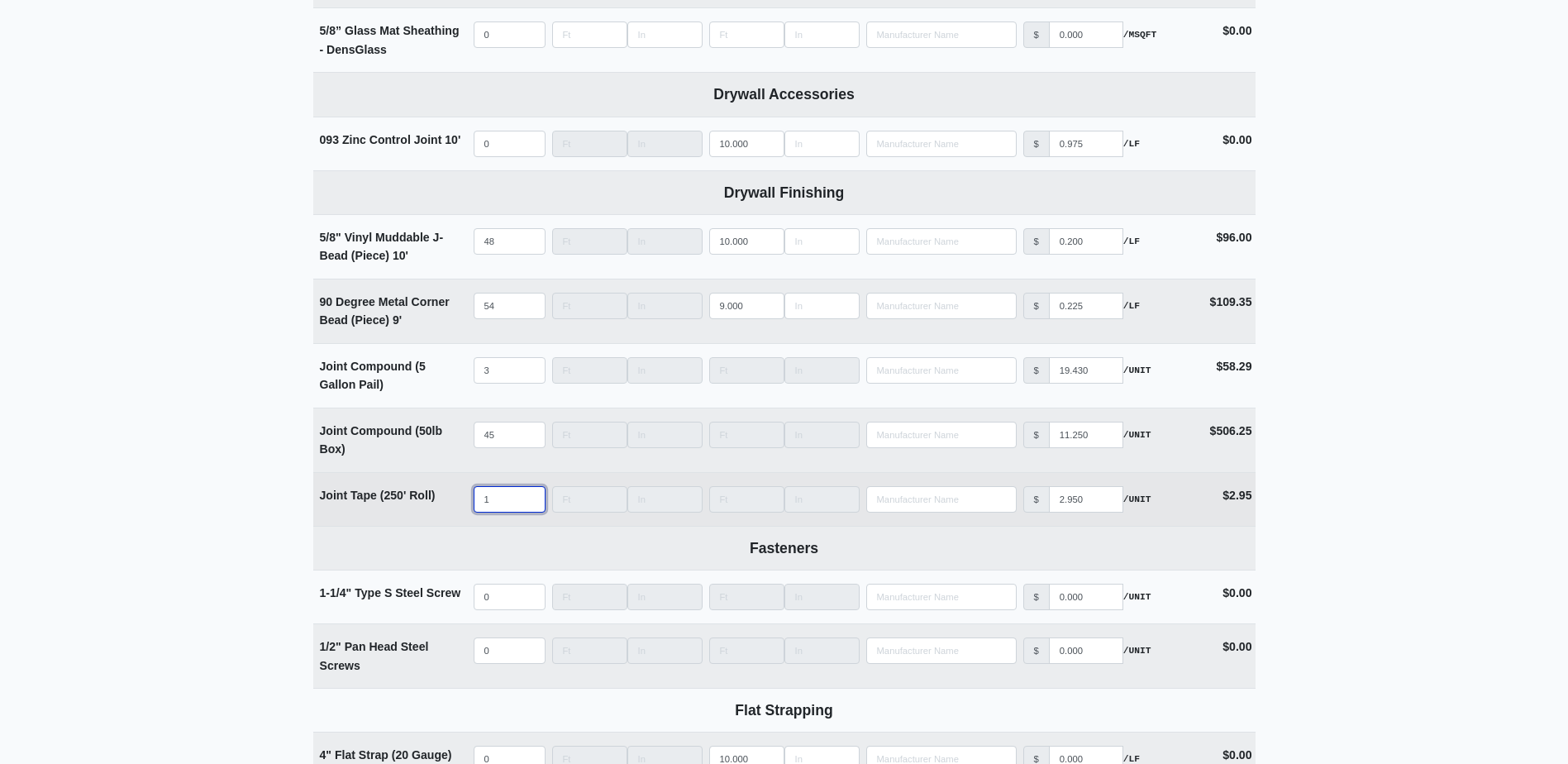
select select
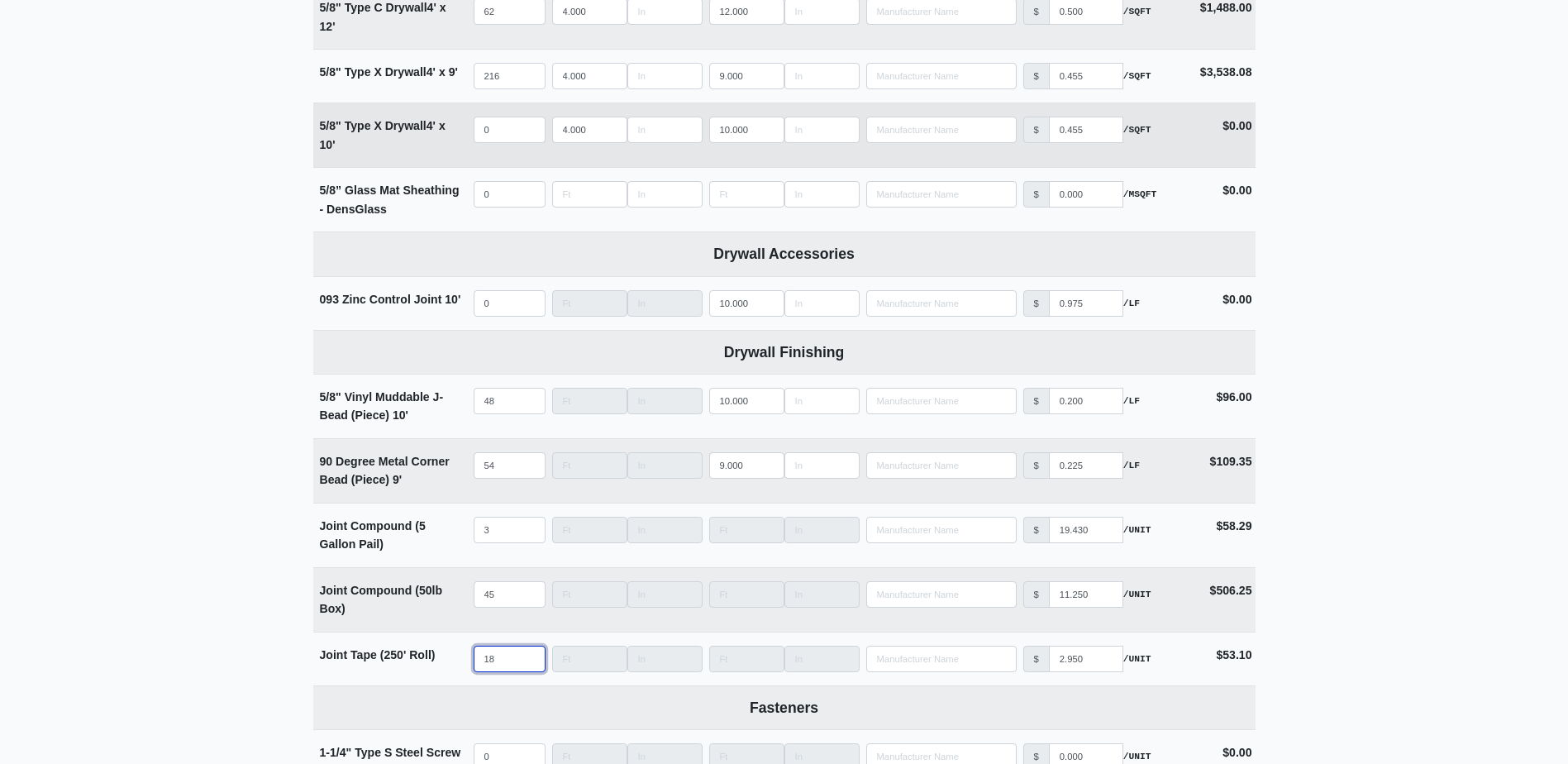
scroll to position [909, 0]
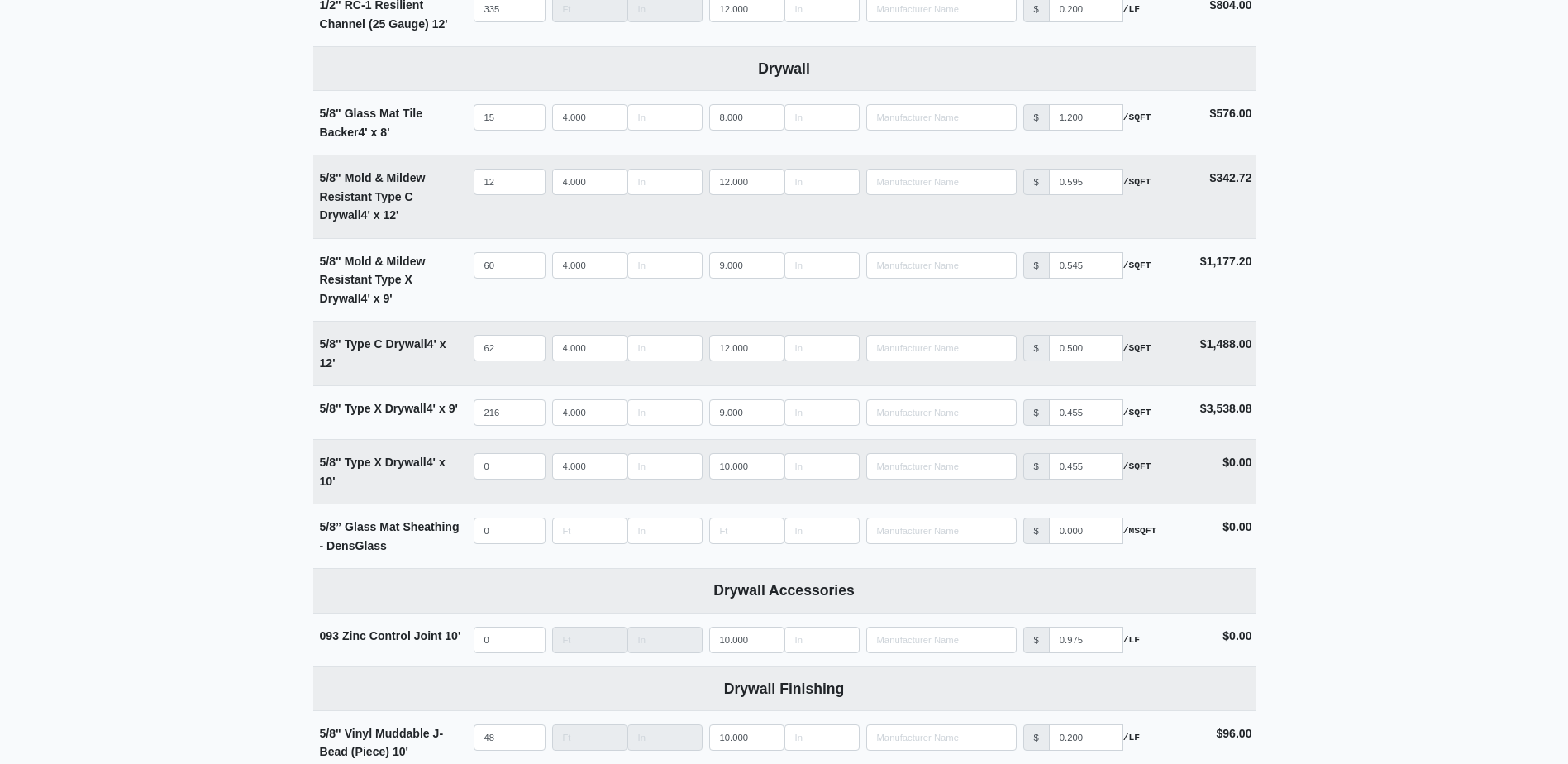
type input "18"
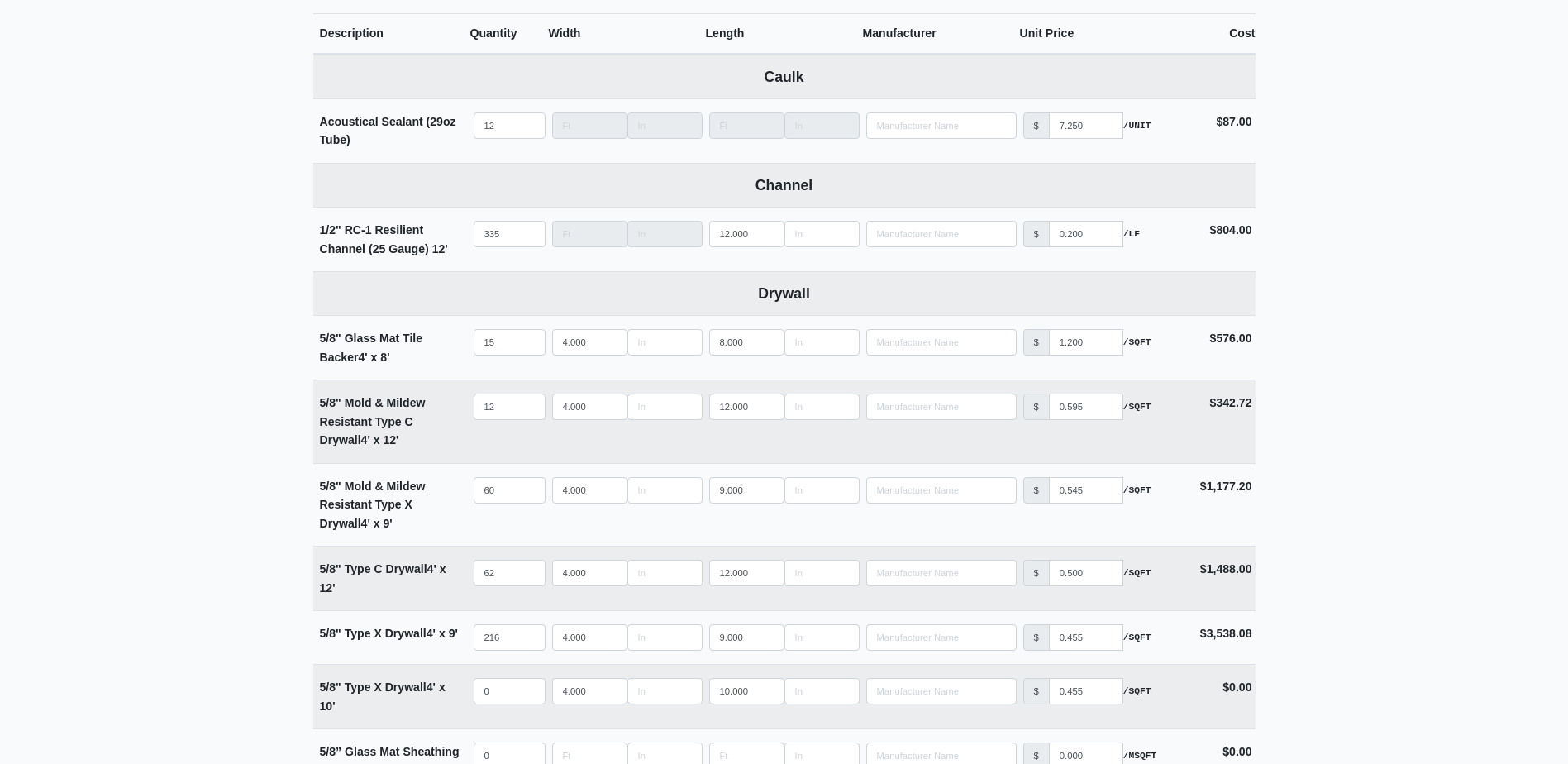
scroll to position [330, 0]
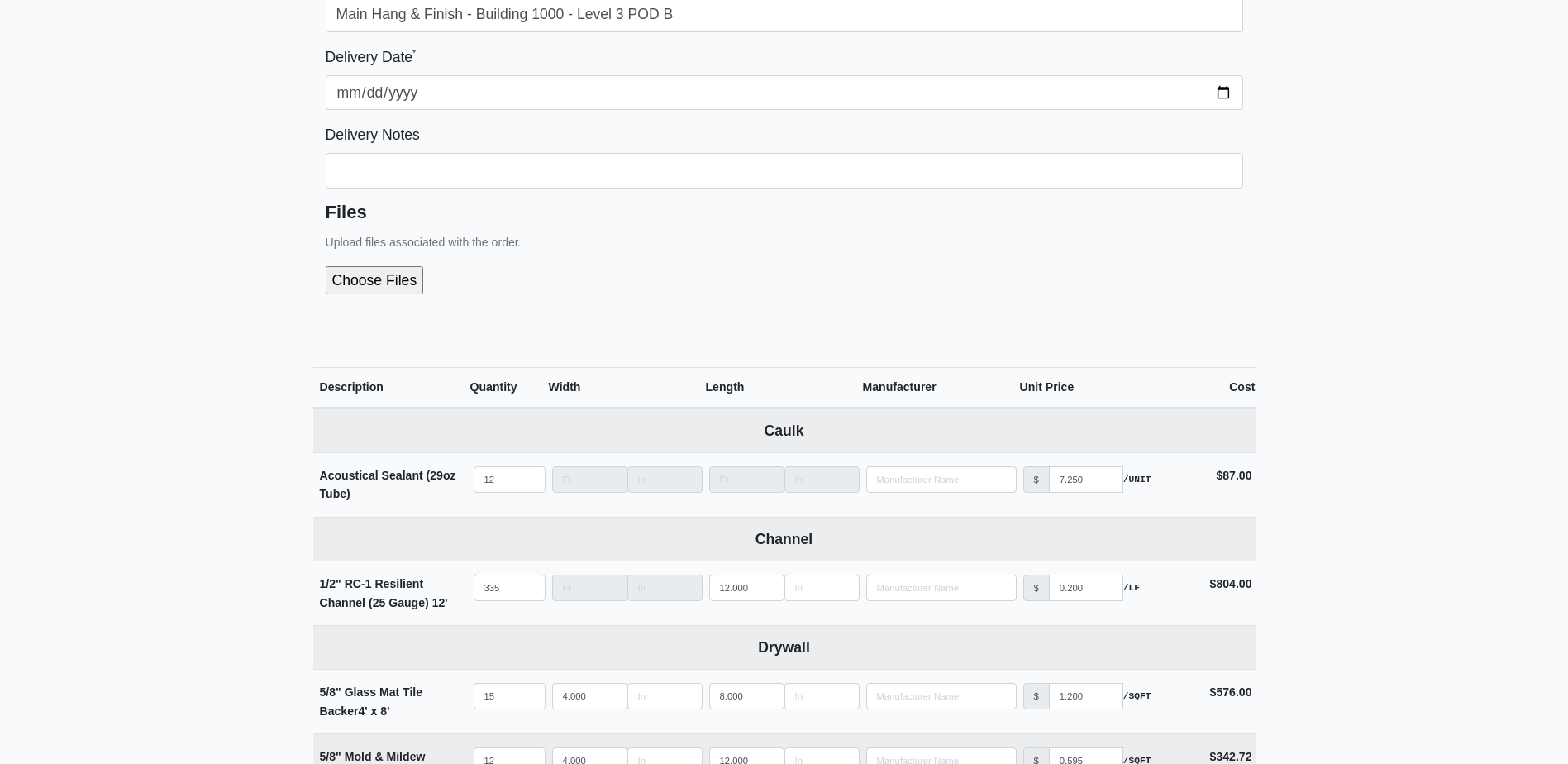
click at [357, 279] on input "file" at bounding box center [463, 279] width 275 height 28
type input "C:\fakepath\B1000 Level 3 POD B.pdf"
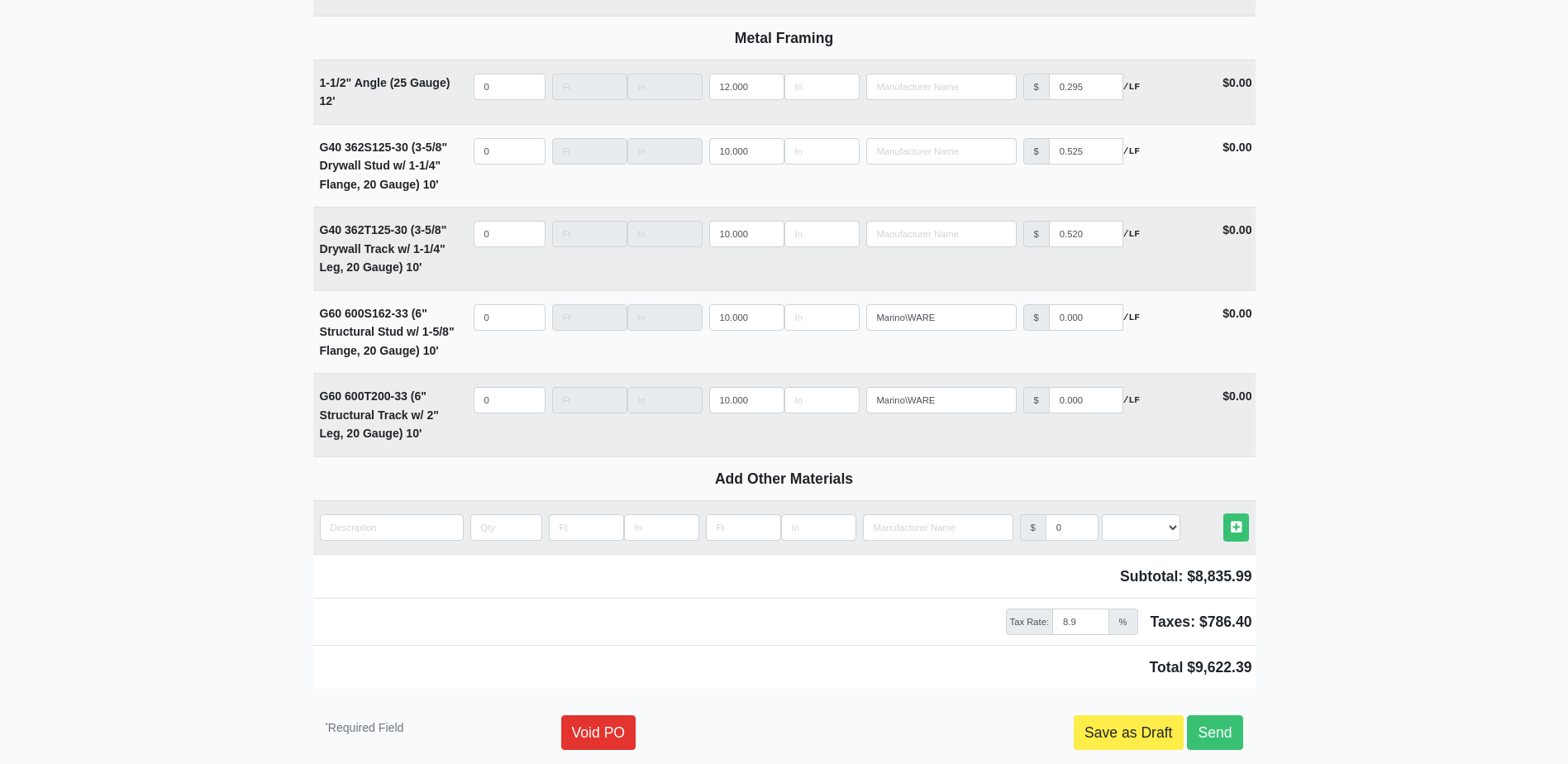
scroll to position [2344, 0]
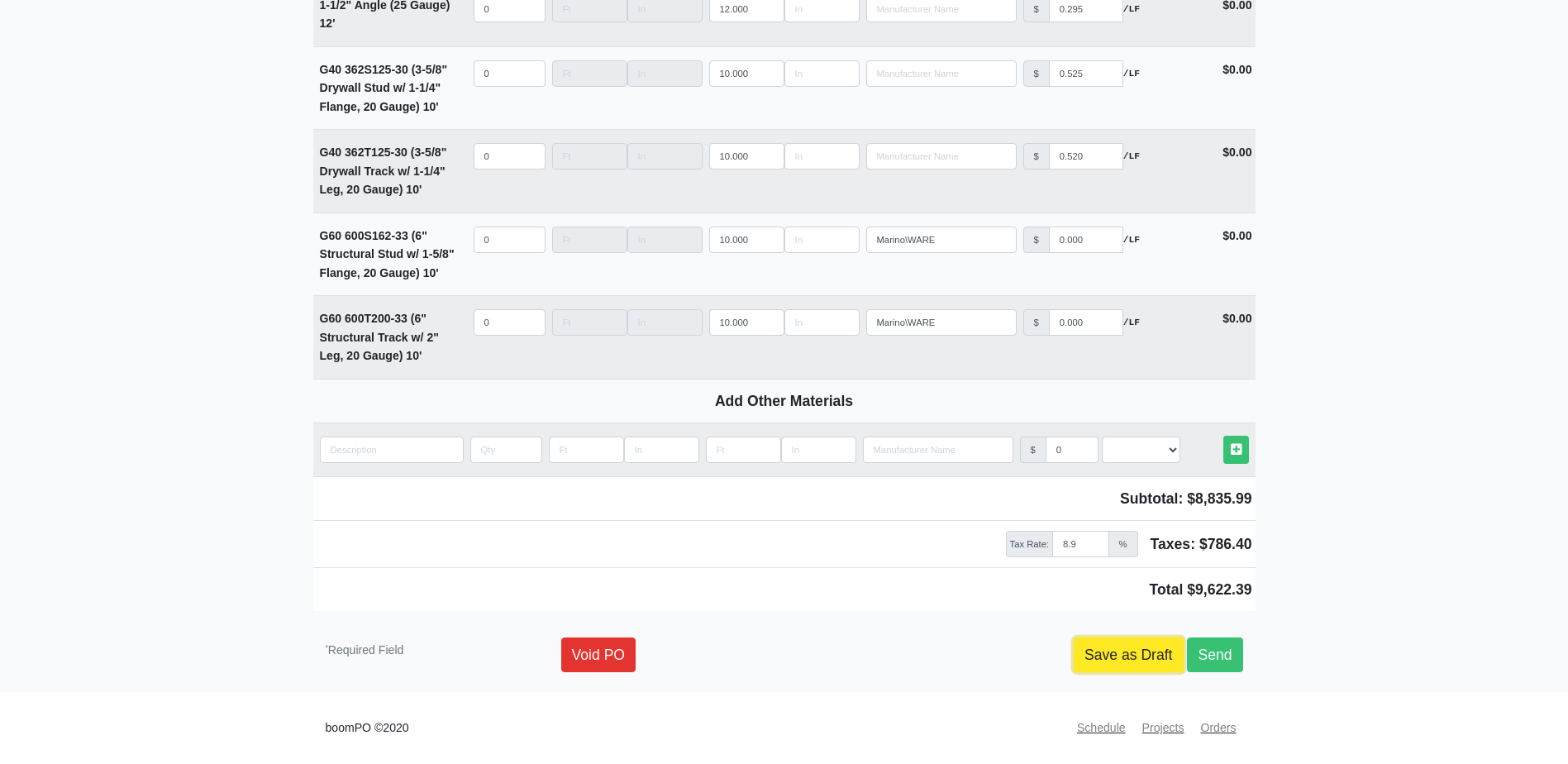
click at [1106, 650] on link "Save as Draft" at bounding box center [1128, 654] width 110 height 34
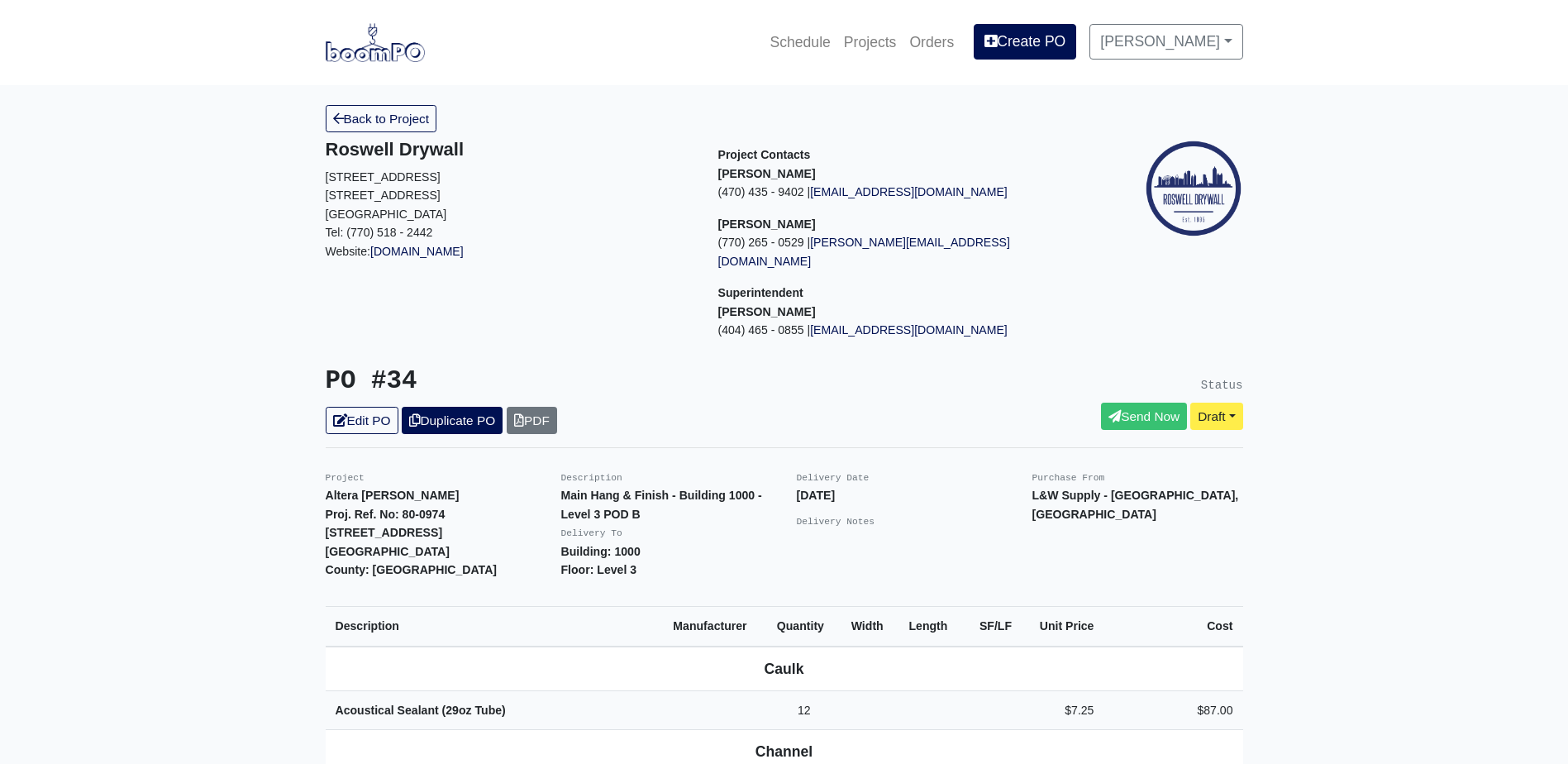
click at [449, 406] on link "Duplicate PO" at bounding box center [452, 420] width 101 height 27
click at [369, 411] on link "Edit PO" at bounding box center [362, 420] width 73 height 27
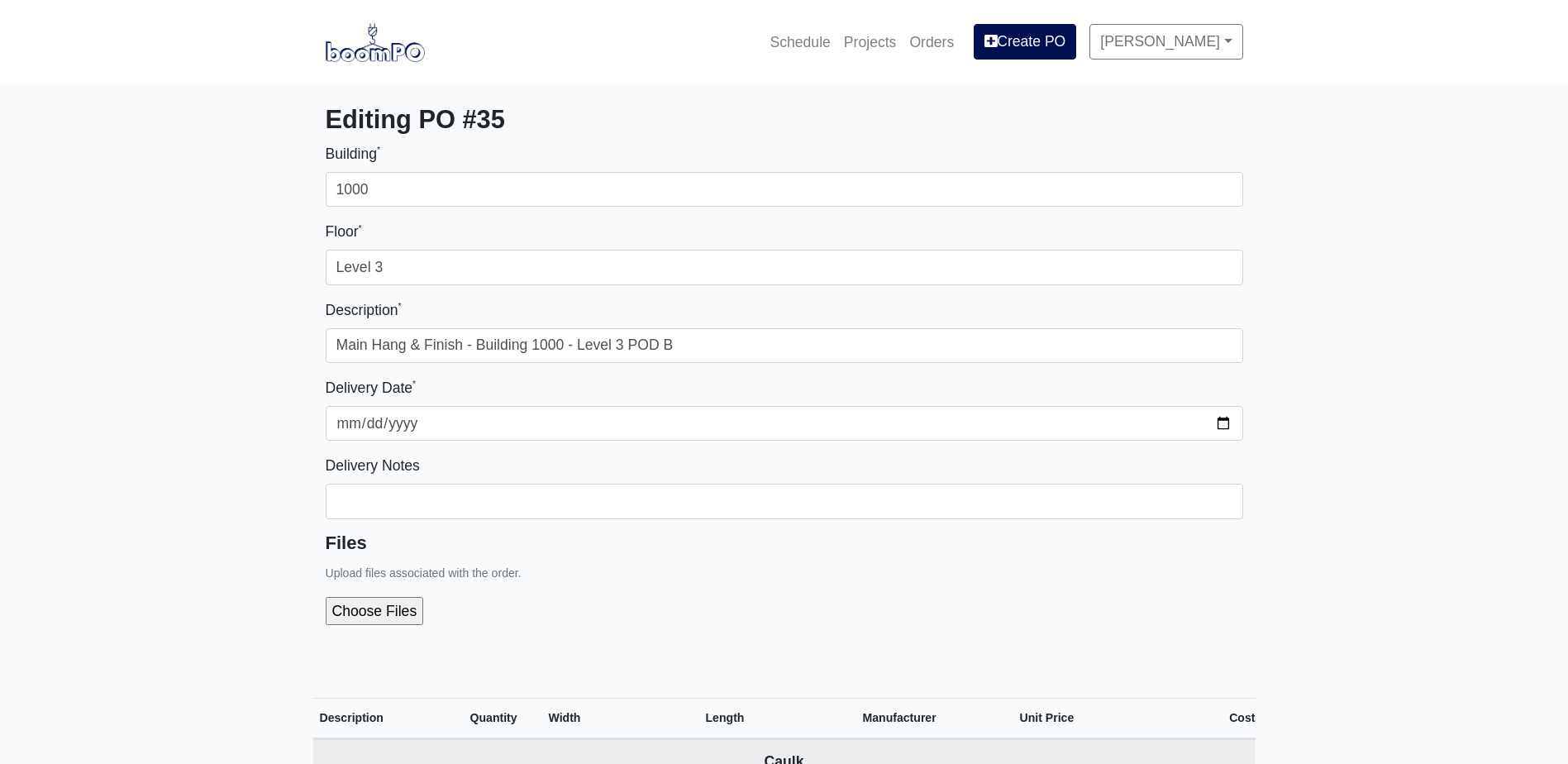
select select
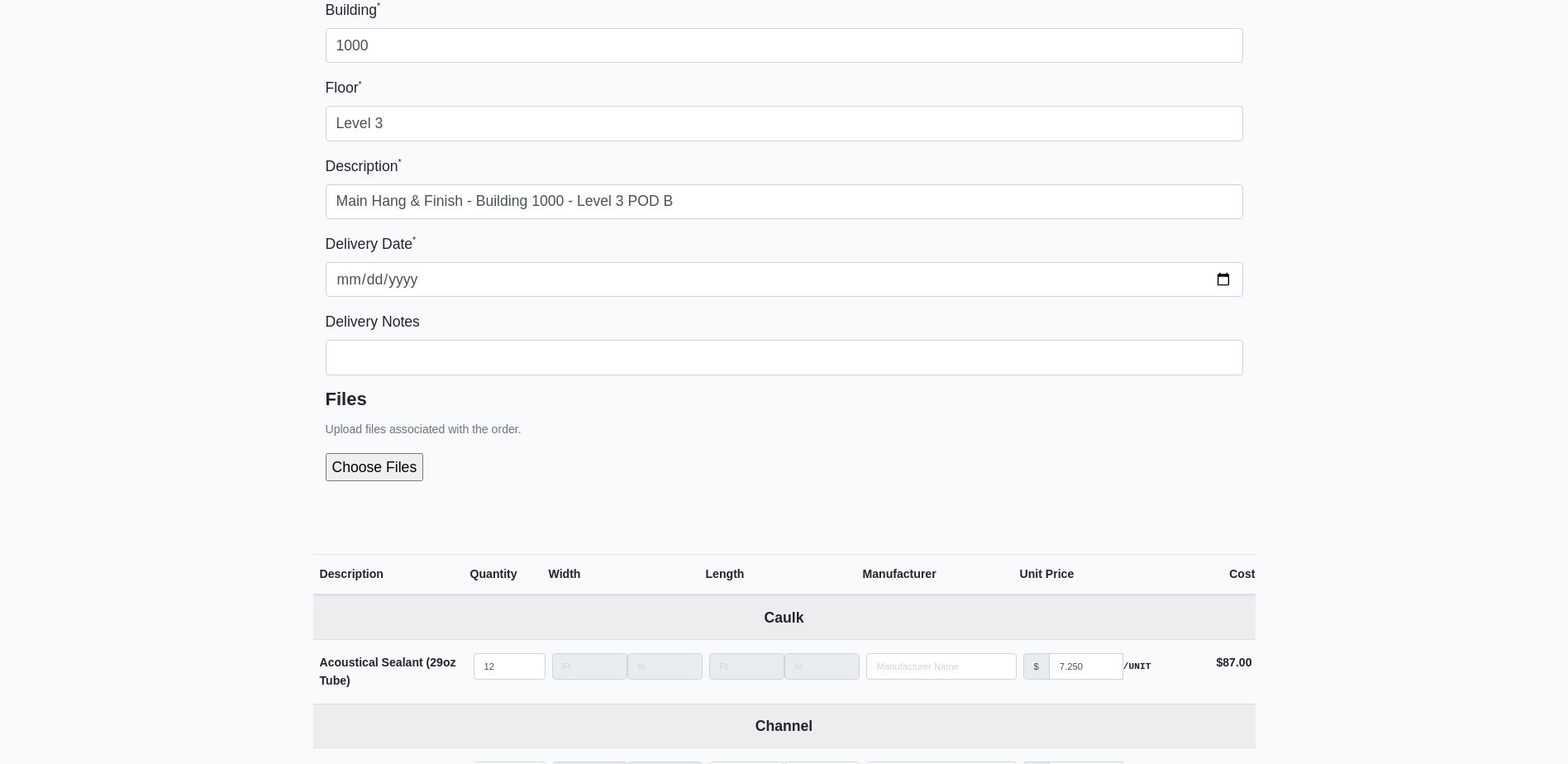
scroll to position [165, 0]
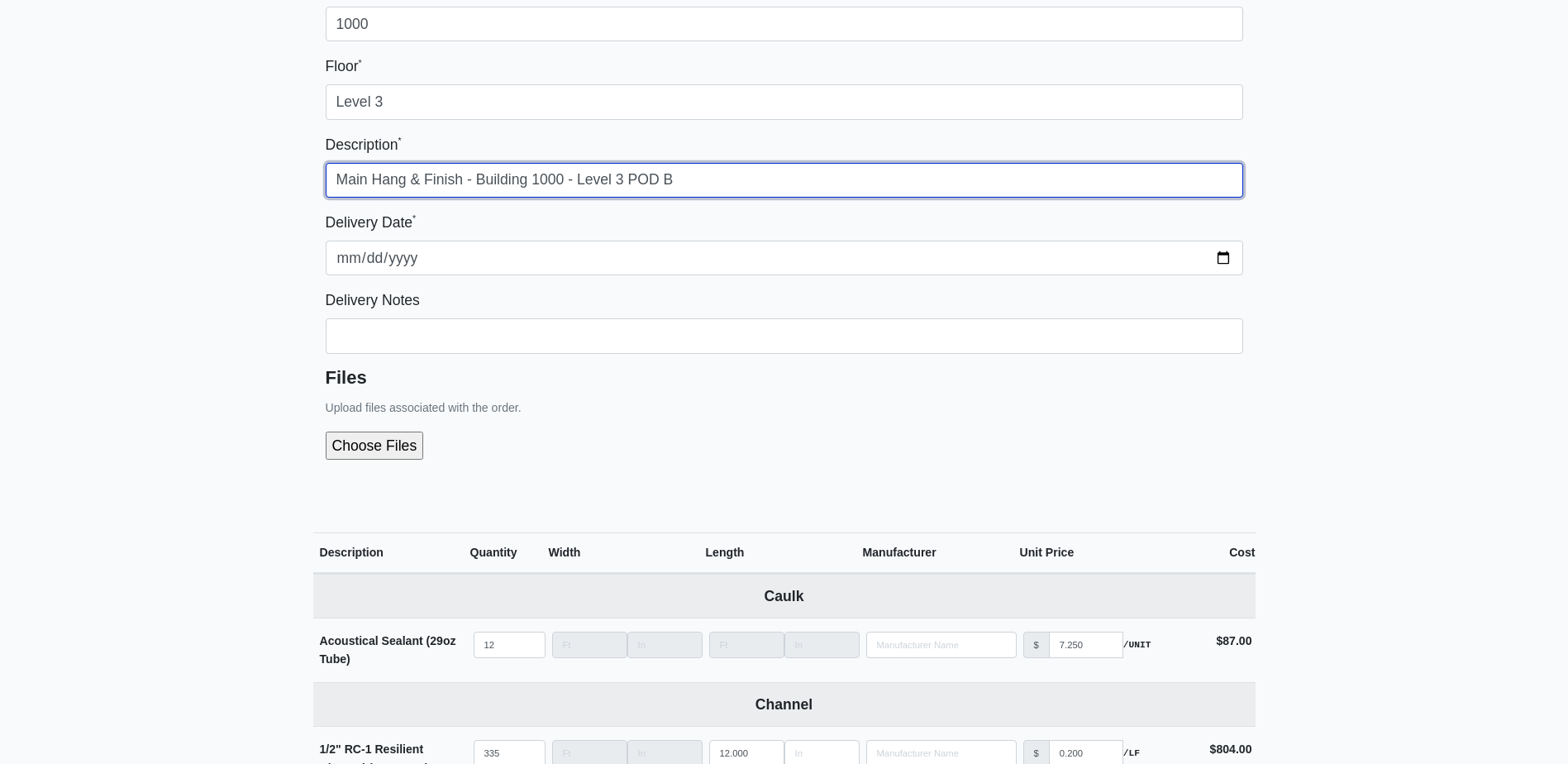
click at [681, 175] on input "Main Hang & Finish - Building 1000 - Level 3 POD B" at bounding box center [784, 180] width 917 height 34
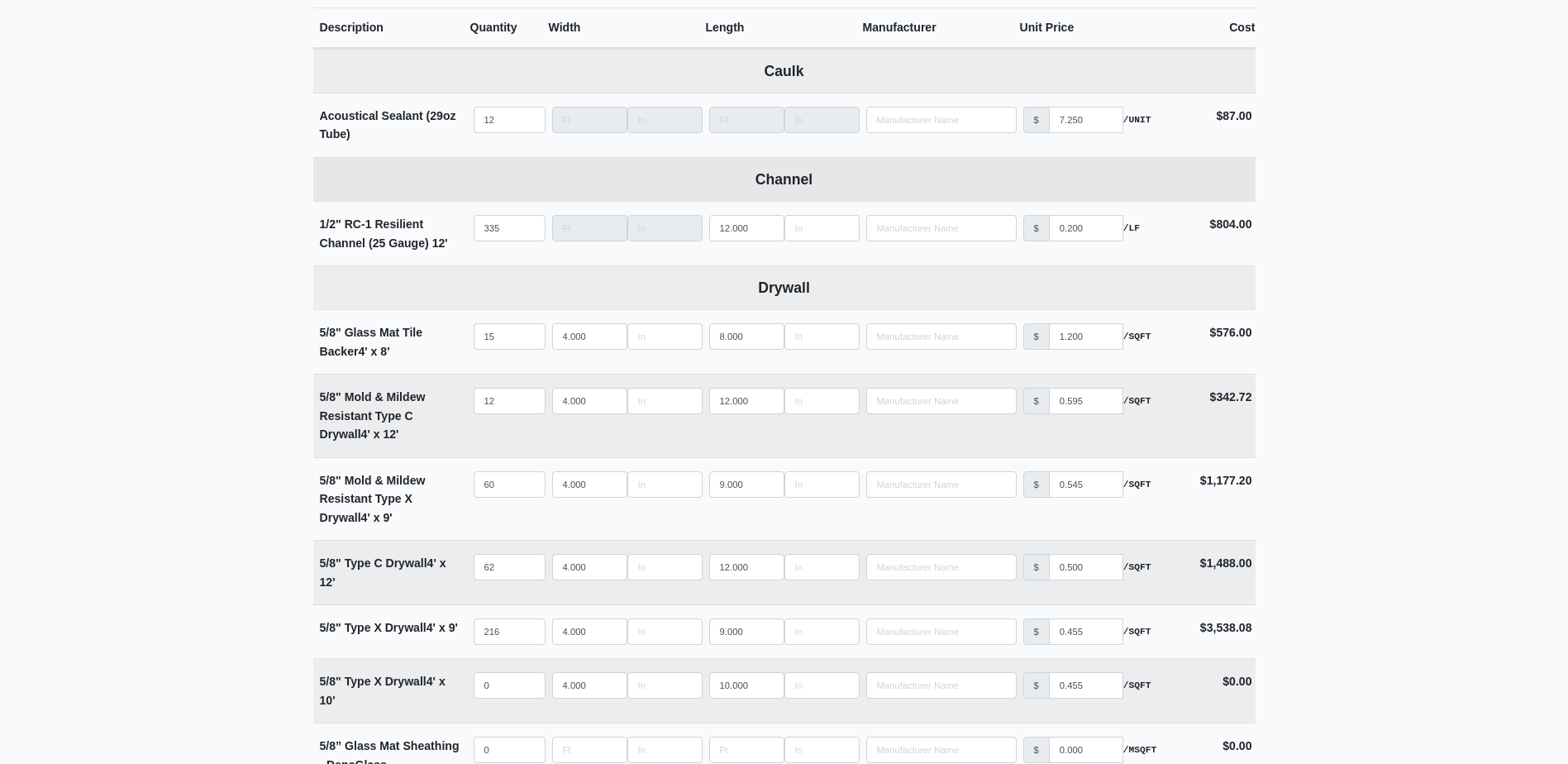
scroll to position [661, 0]
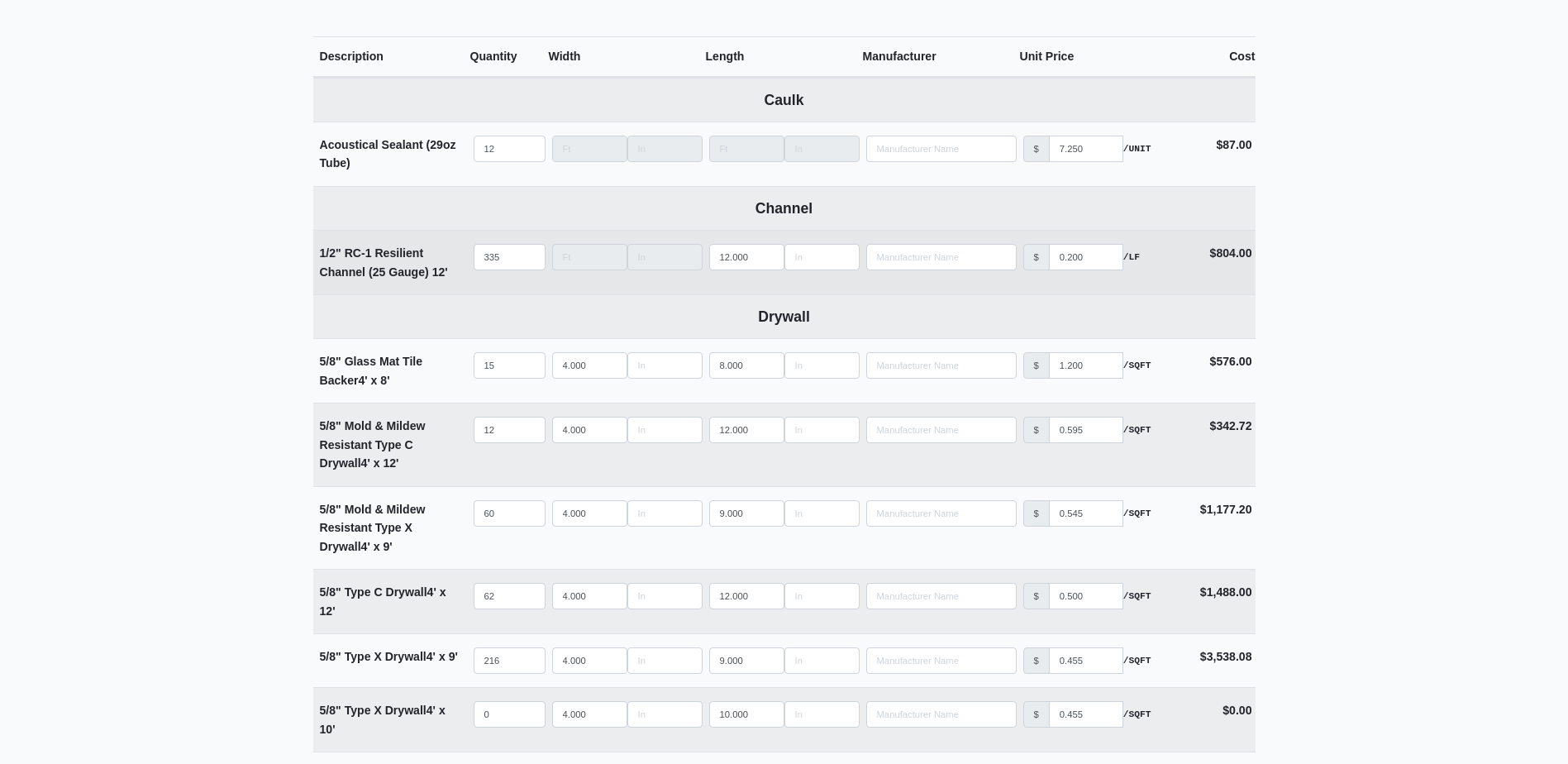
type input "Main Hang & Finish - Building 1000 - Level 3 POD C"
click at [515, 255] on input "335" at bounding box center [509, 257] width 72 height 26
type input "3"
select select
type input "37"
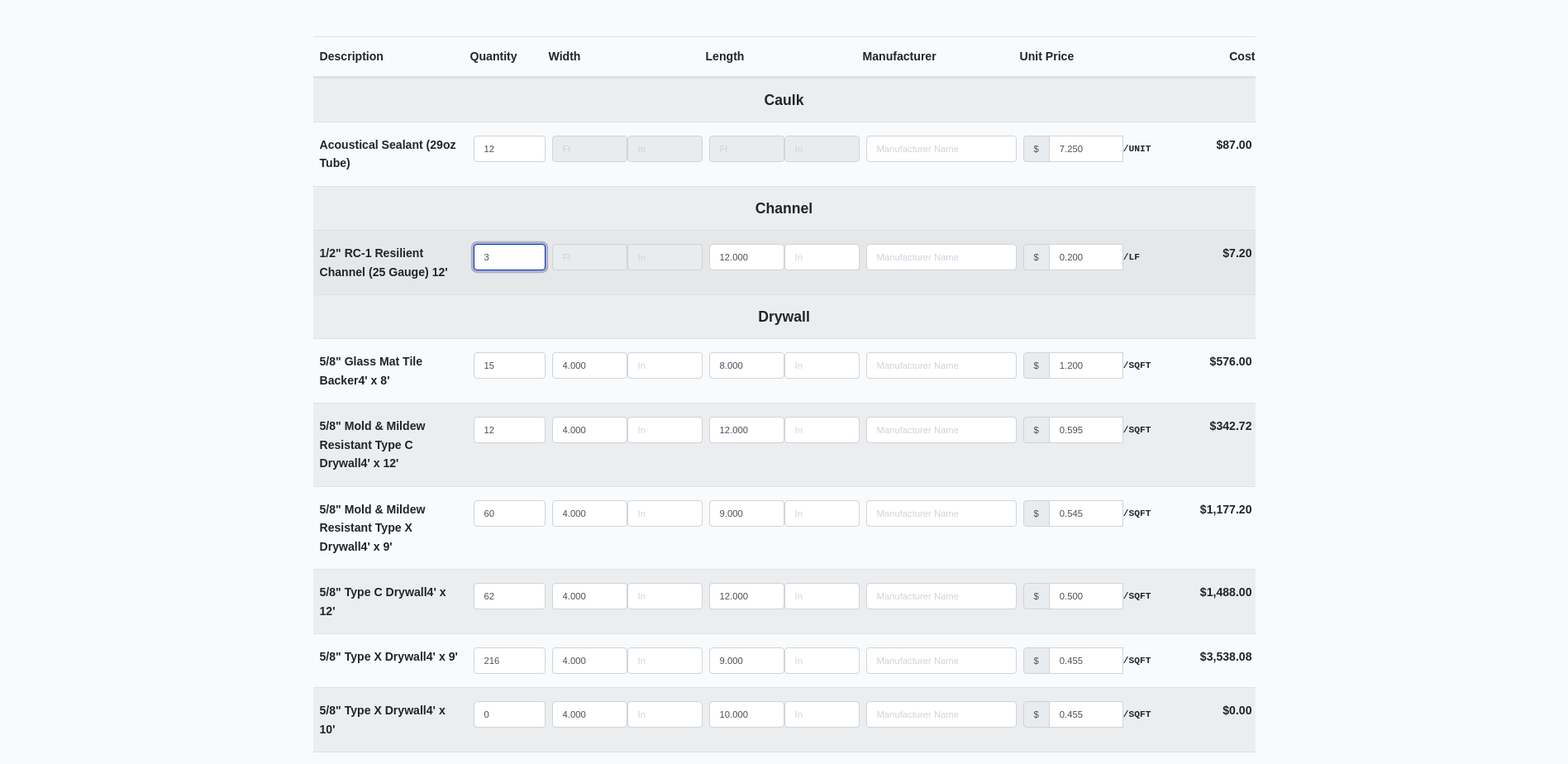
select select
type input "371"
select select
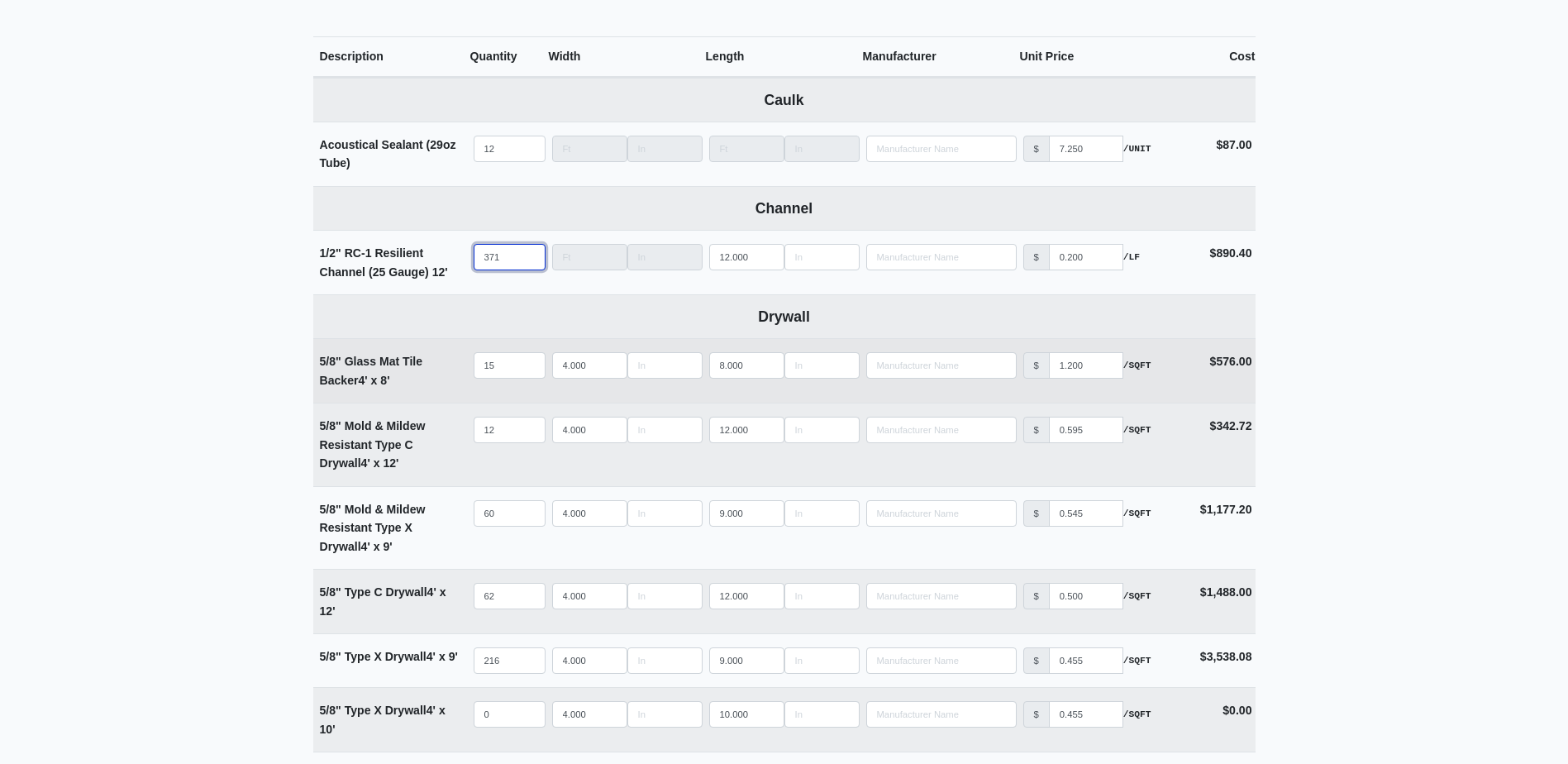
type input "371"
click at [516, 357] on input "15" at bounding box center [509, 365] width 72 height 26
type input "2"
select select
type input "20"
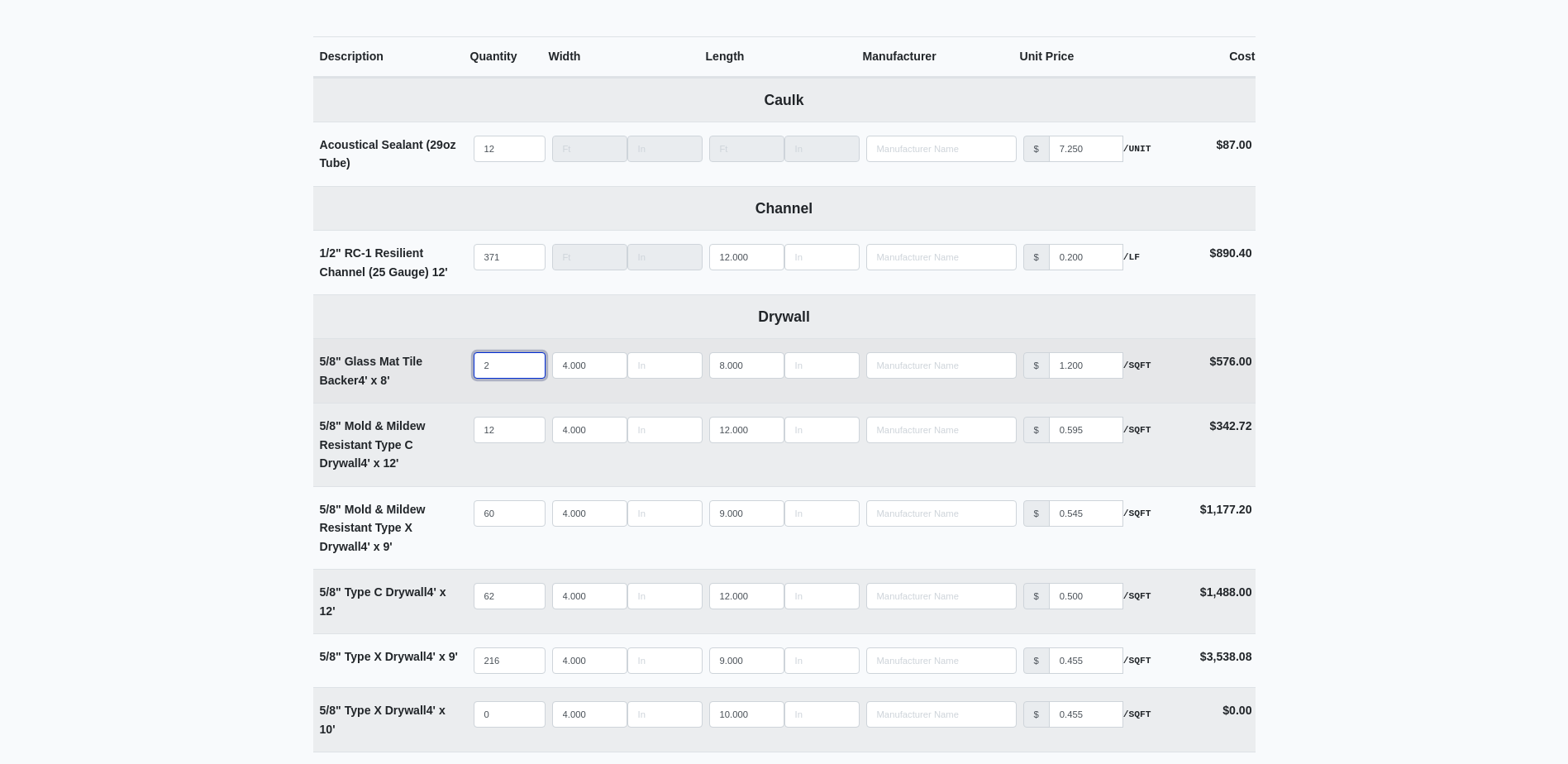
select select
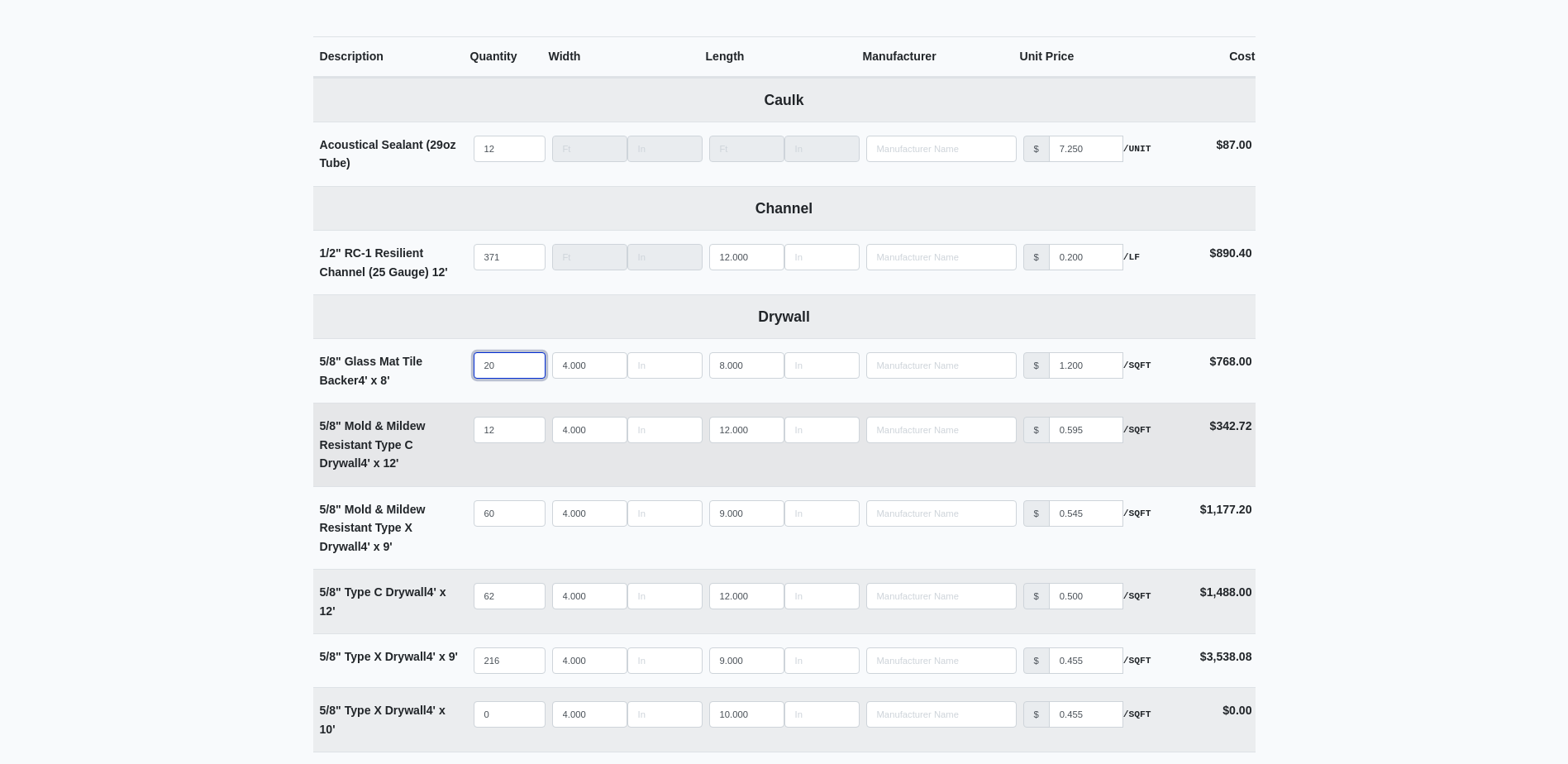
type input "20"
click at [497, 442] on input "12" at bounding box center [509, 429] width 72 height 26
type input "1"
select select
type input "16"
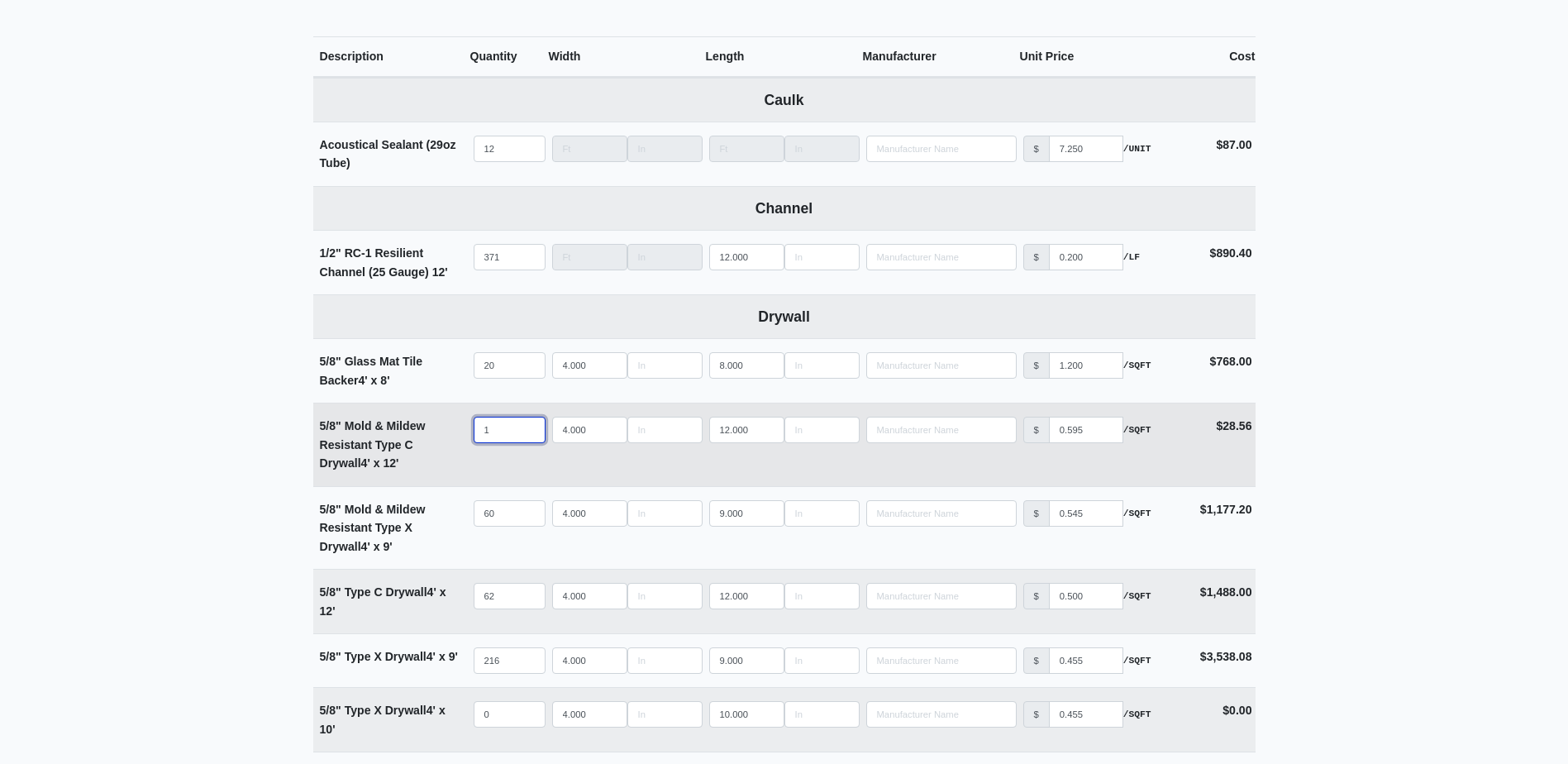
select select
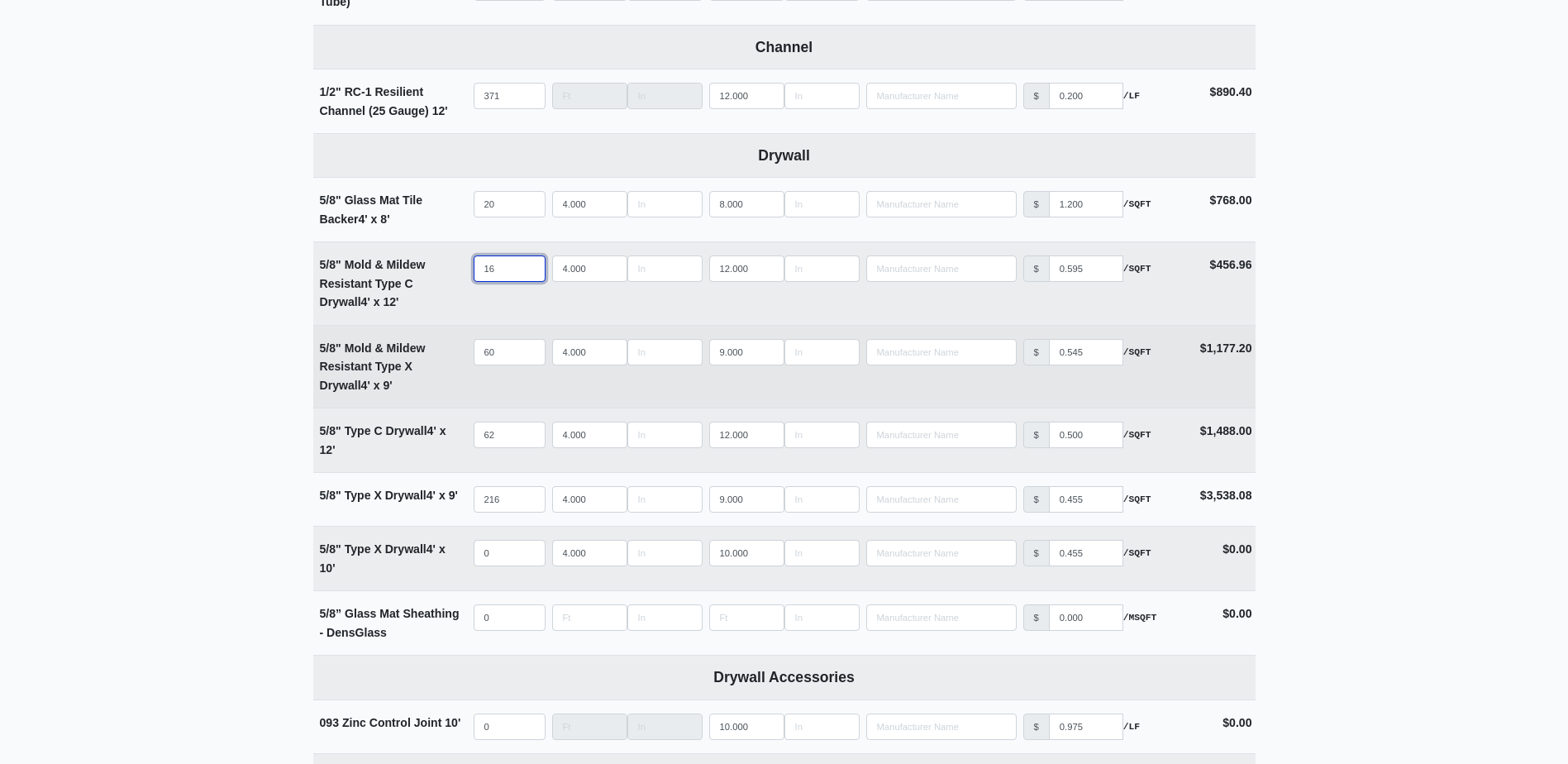
scroll to position [827, 0]
type input "16"
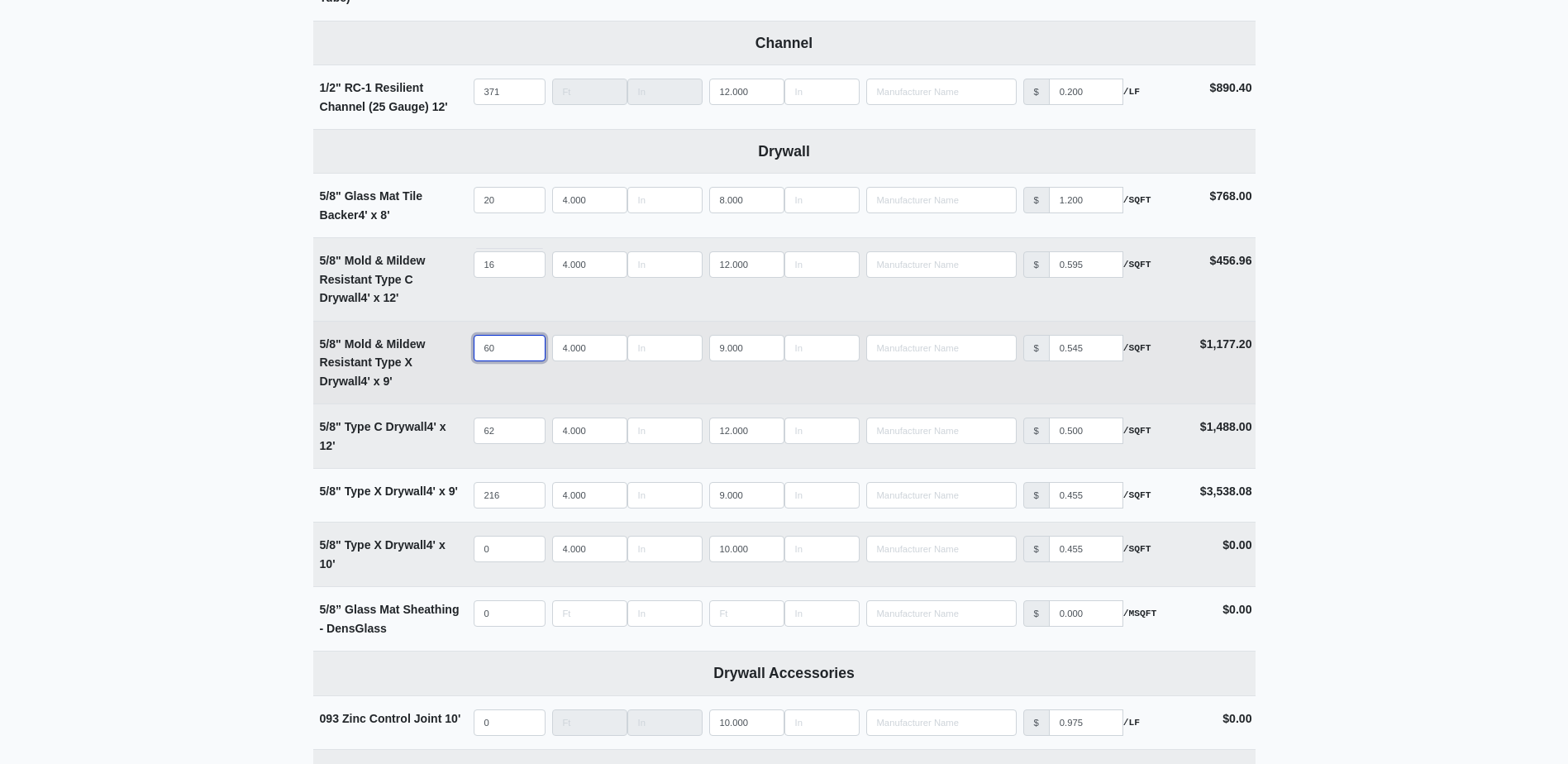
click at [506, 348] on input "60" at bounding box center [509, 348] width 72 height 26
type input "7"
select select
type input "70"
select select
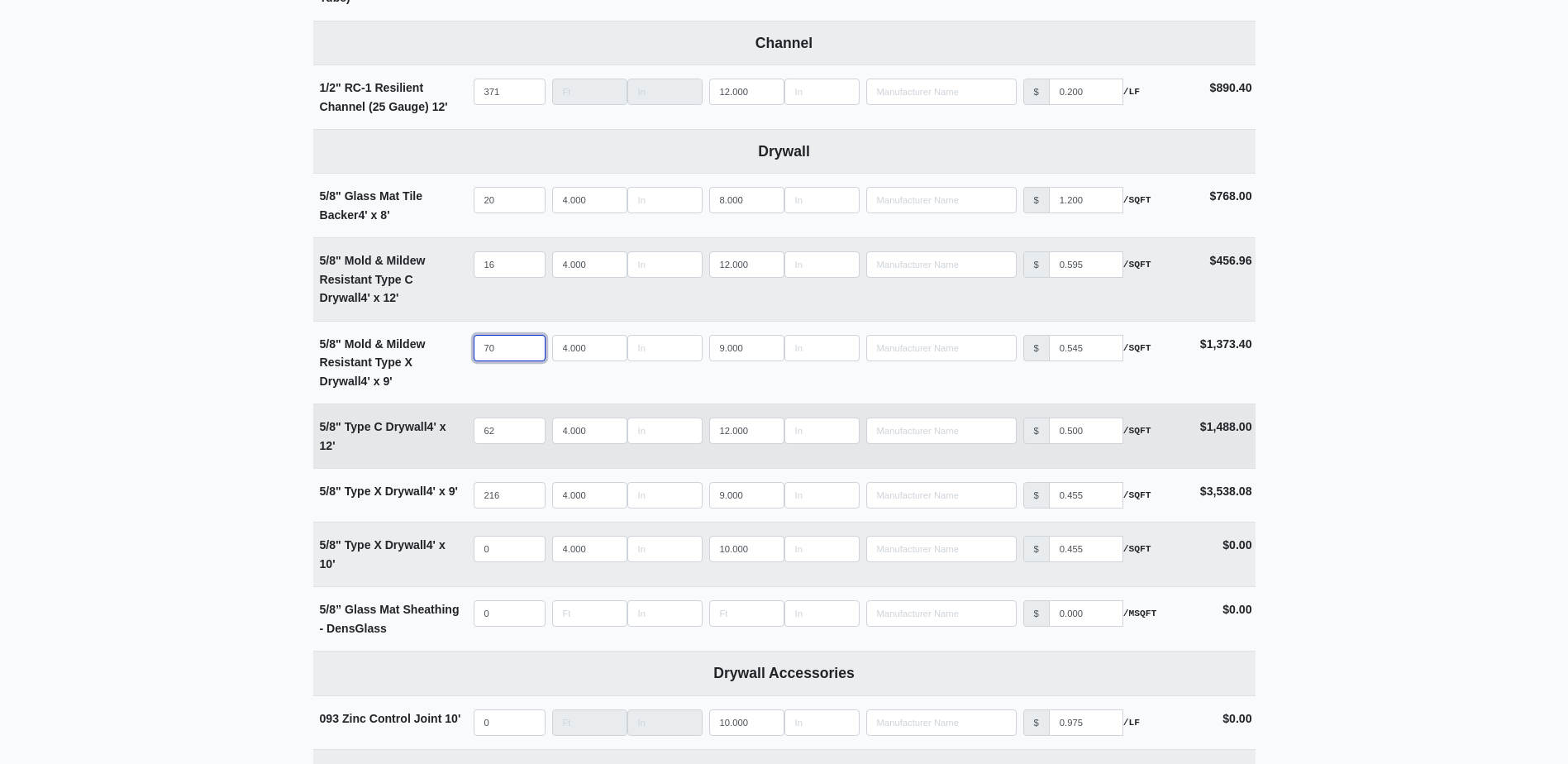
type input "70"
click at [510, 420] on input "62" at bounding box center [509, 430] width 72 height 26
type input "6"
select select
type input "66"
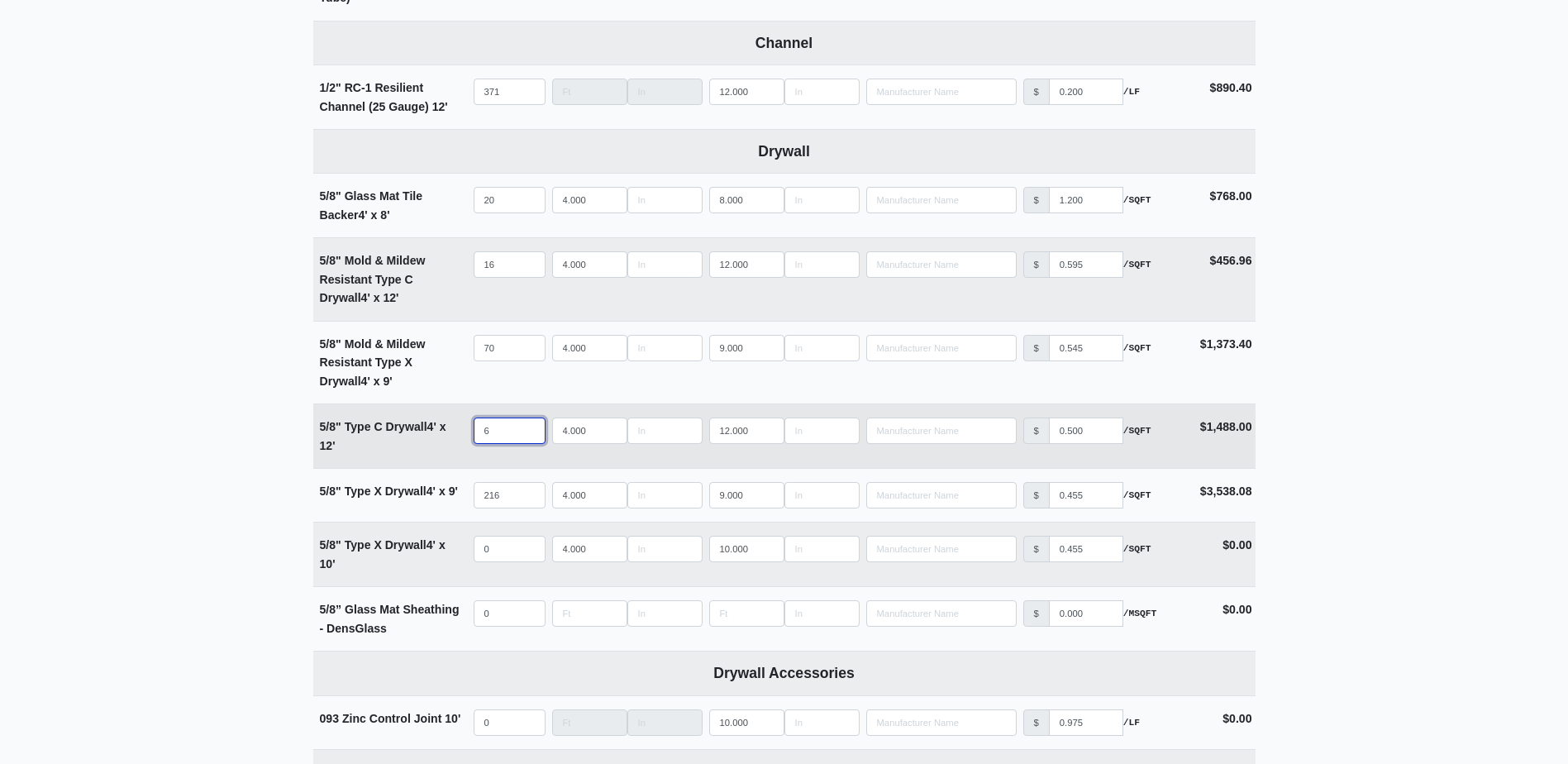
select select
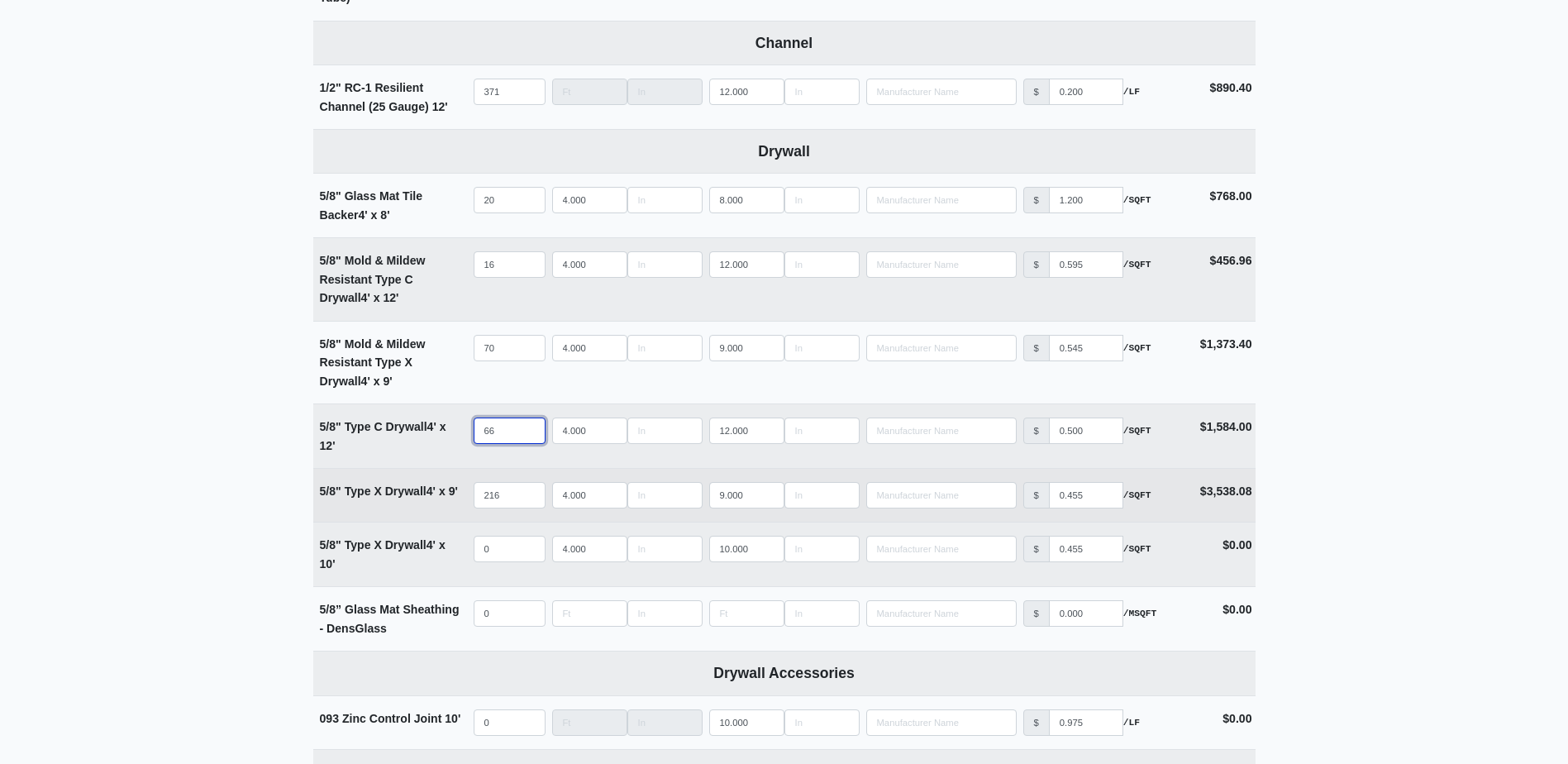
type input "66"
click at [504, 495] on input "216" at bounding box center [509, 495] width 72 height 26
type input "2"
select select
type input "23"
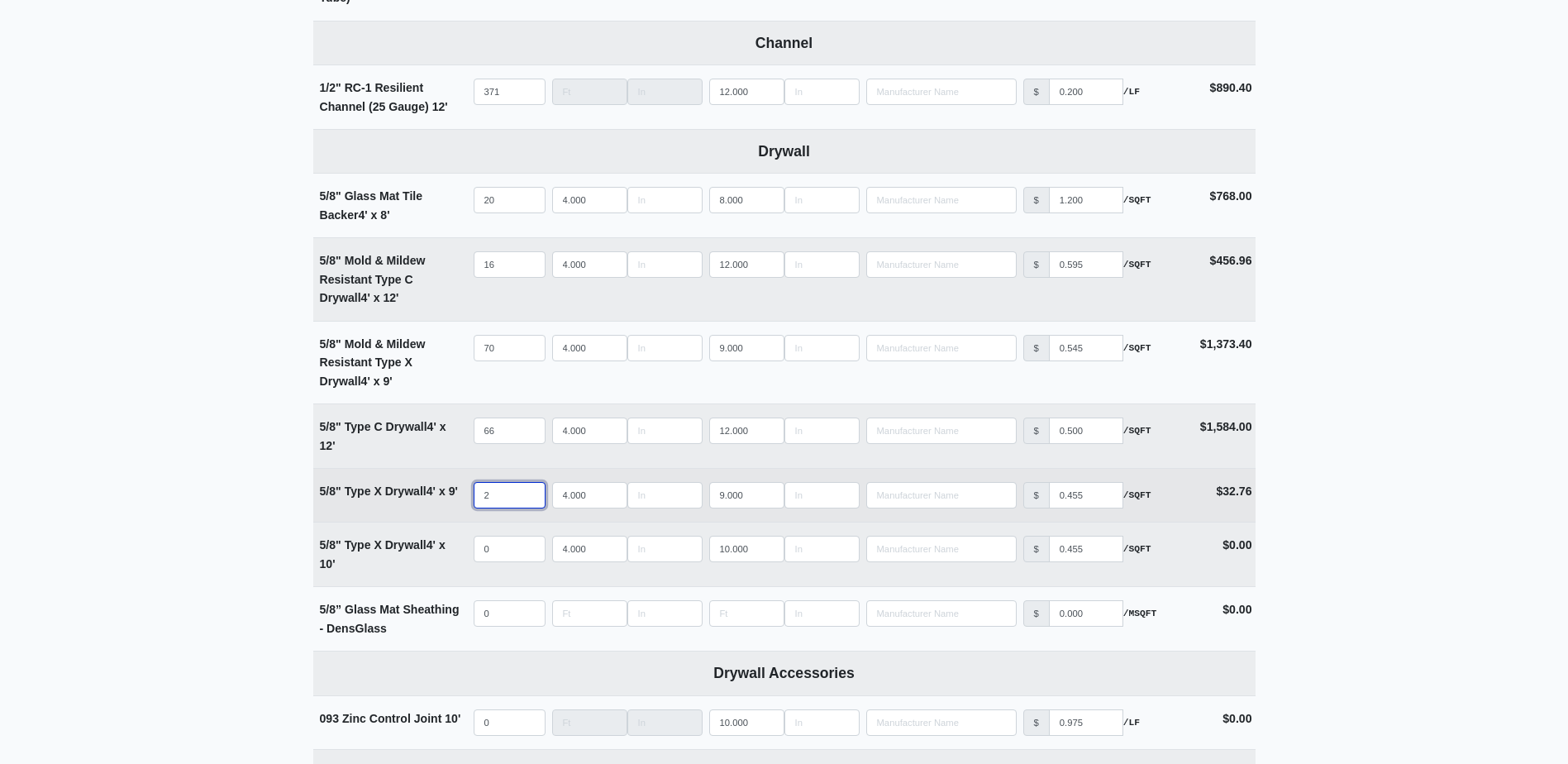
select select
type input "234"
select select
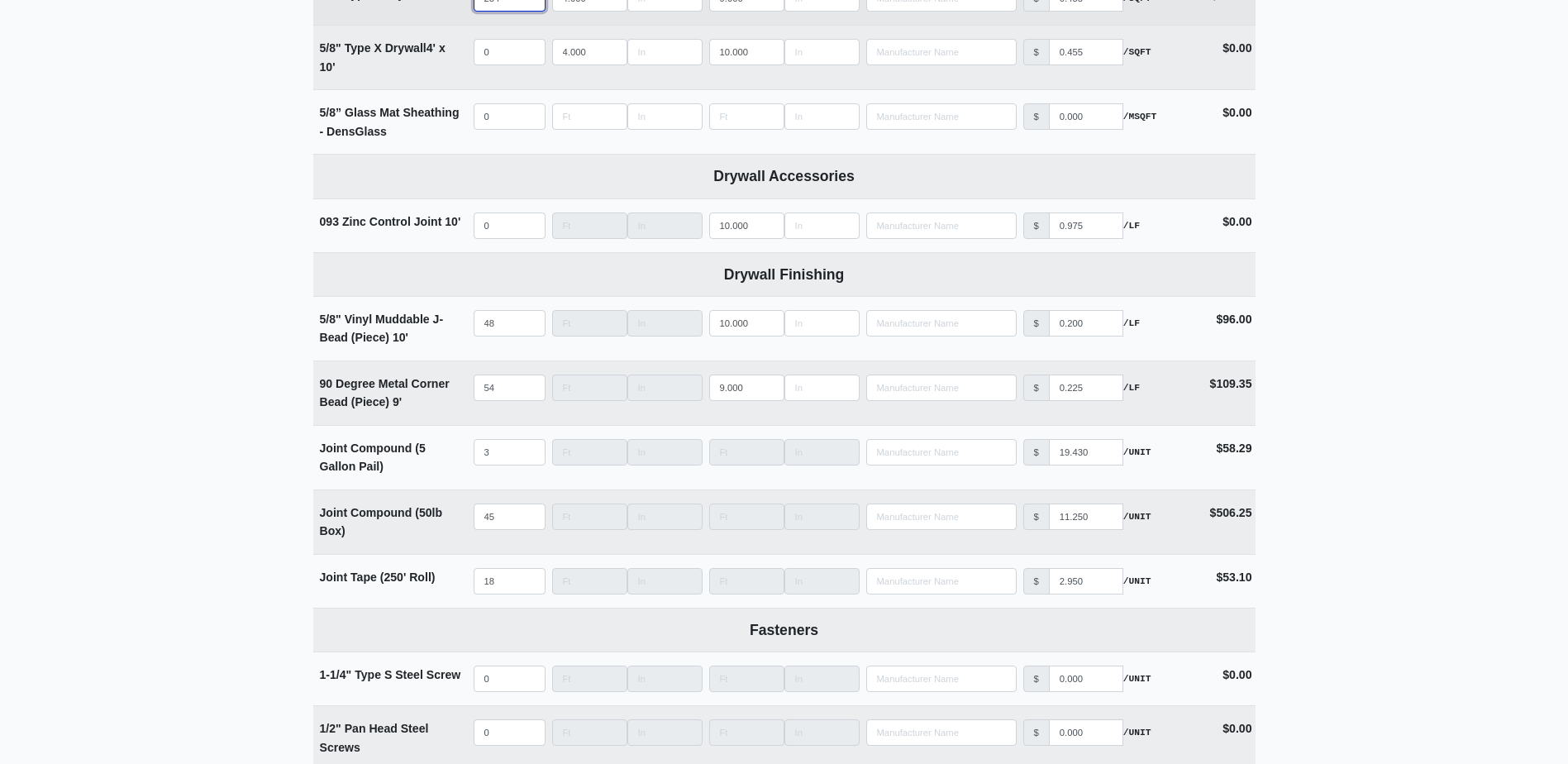
scroll to position [1405, 0]
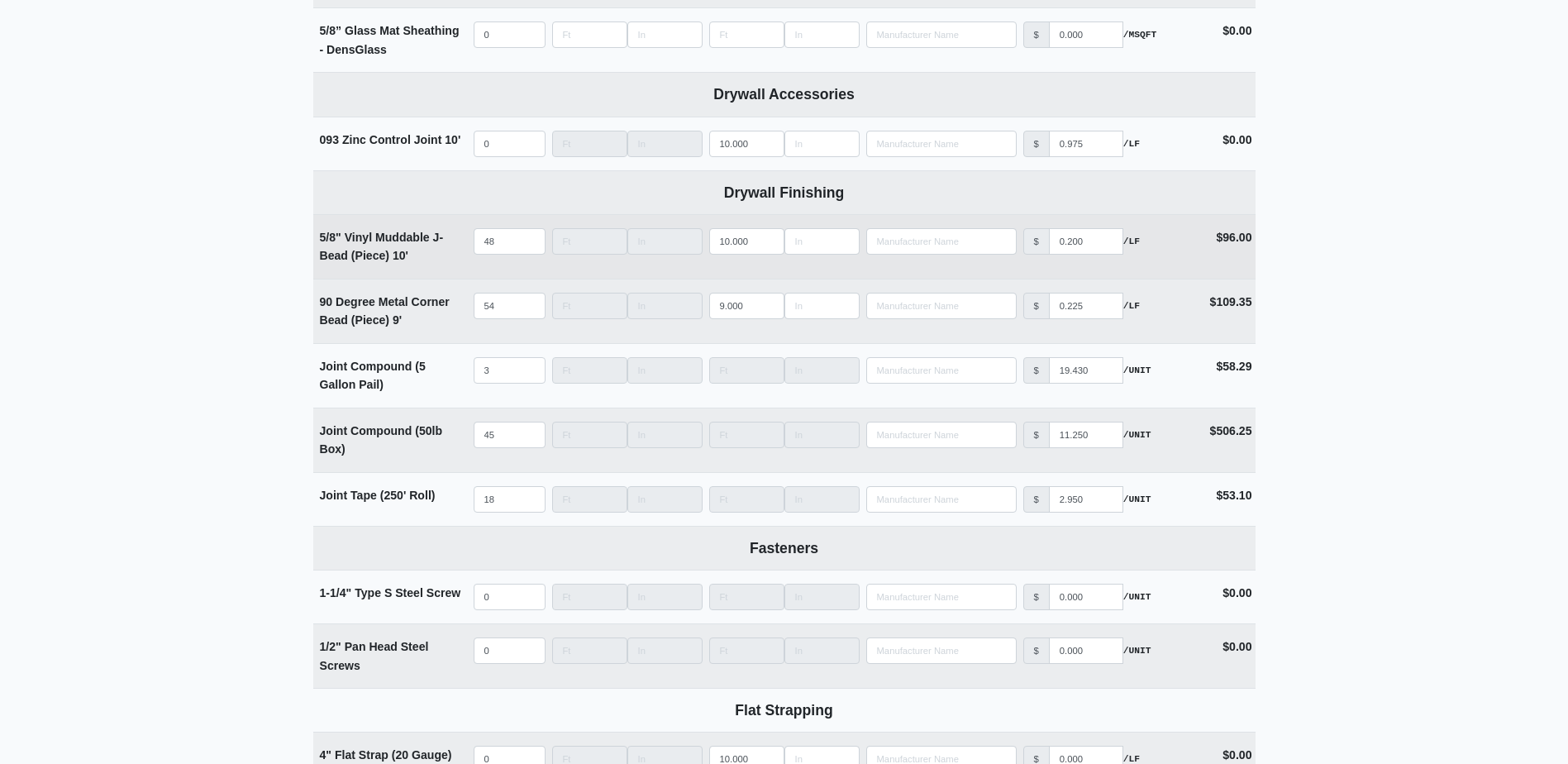
type input "234"
click at [499, 248] on input "48" at bounding box center [509, 240] width 72 height 26
type input "4"
select select
type input "48"
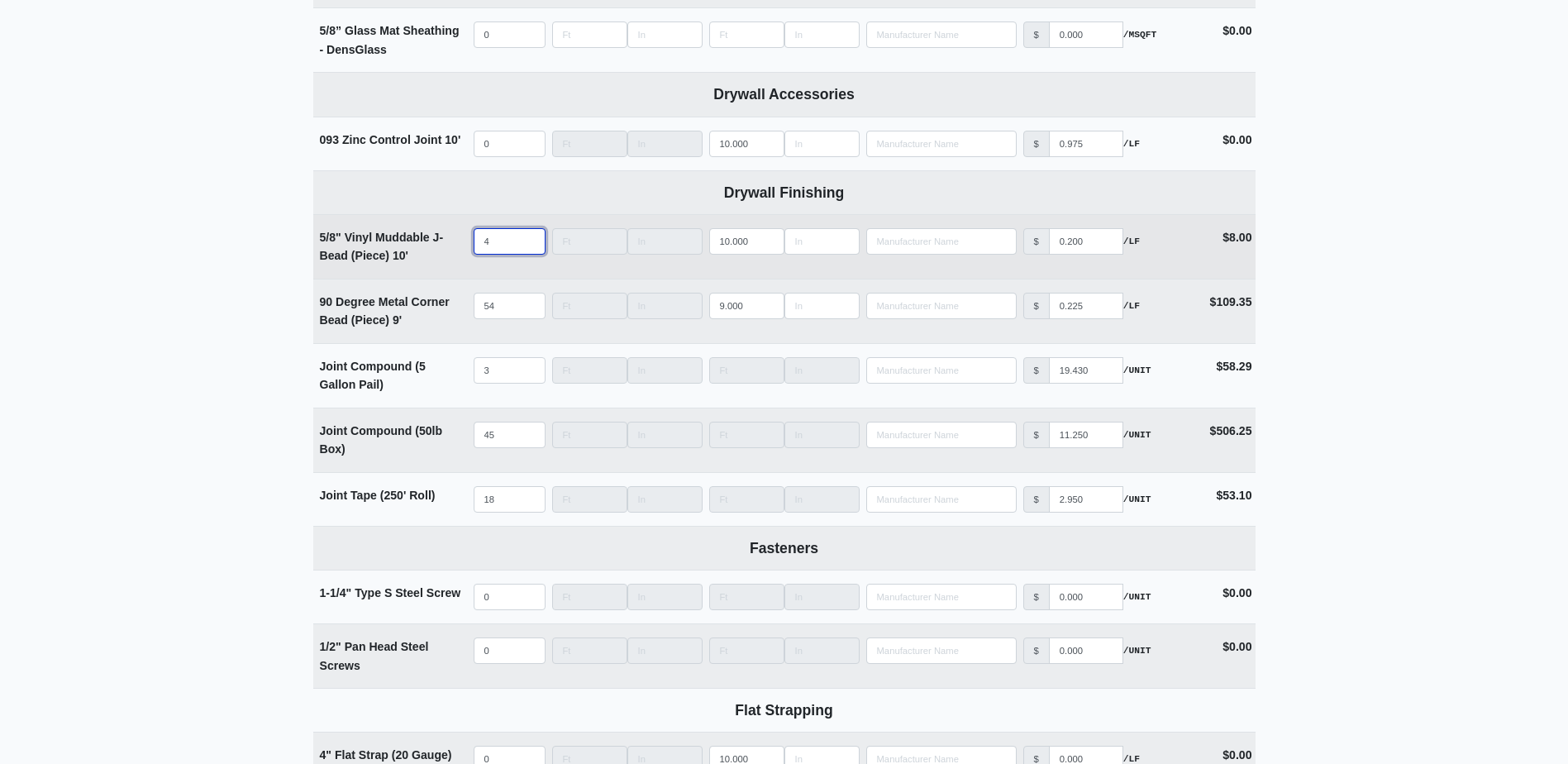
select select
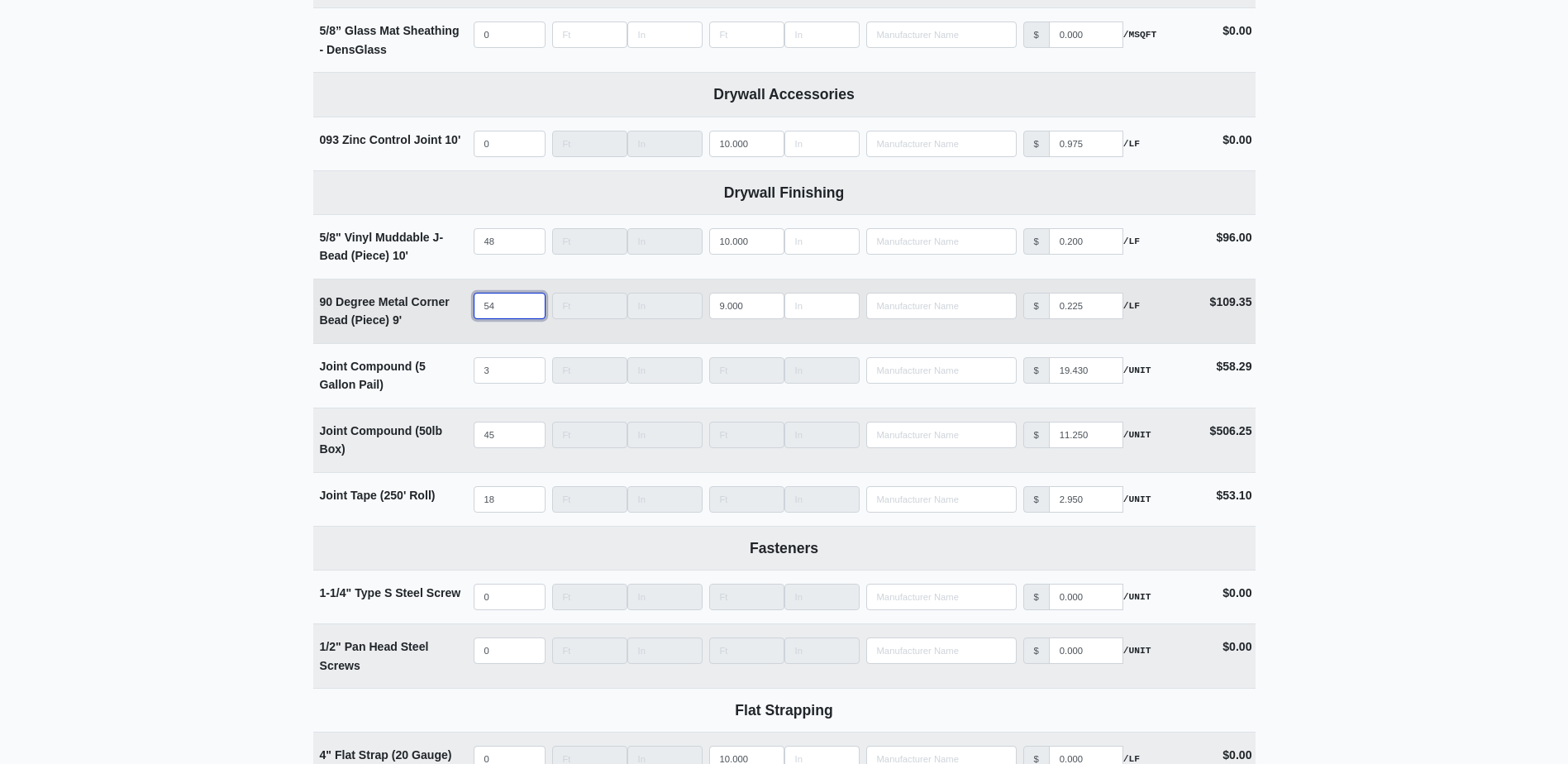
click at [496, 310] on input "54" at bounding box center [509, 305] width 72 height 26
type input "5"
select select
type input "56"
select select
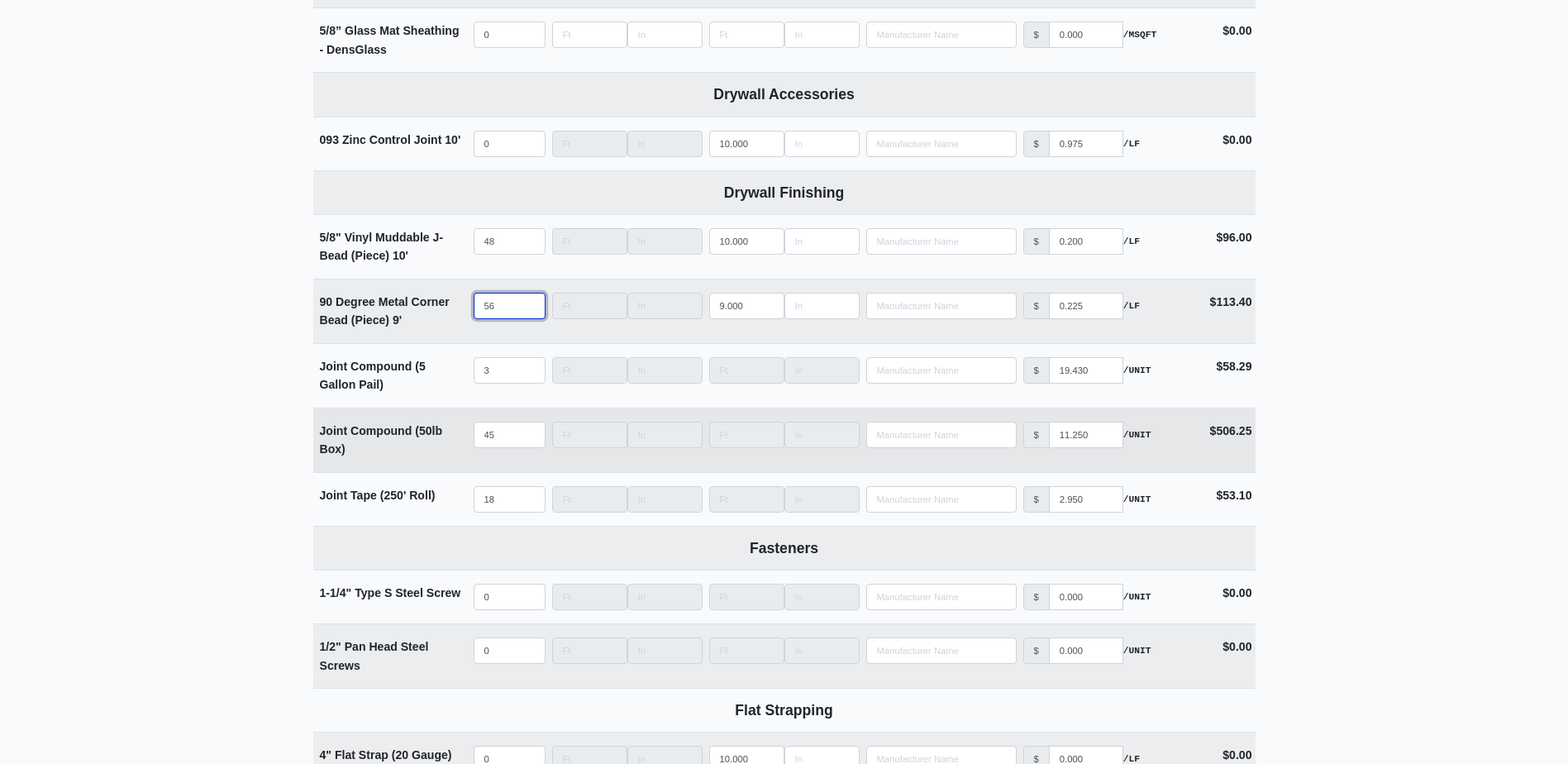
type input "56"
click at [498, 431] on input "45" at bounding box center [509, 435] width 72 height 26
type input "5"
select select
type input "50"
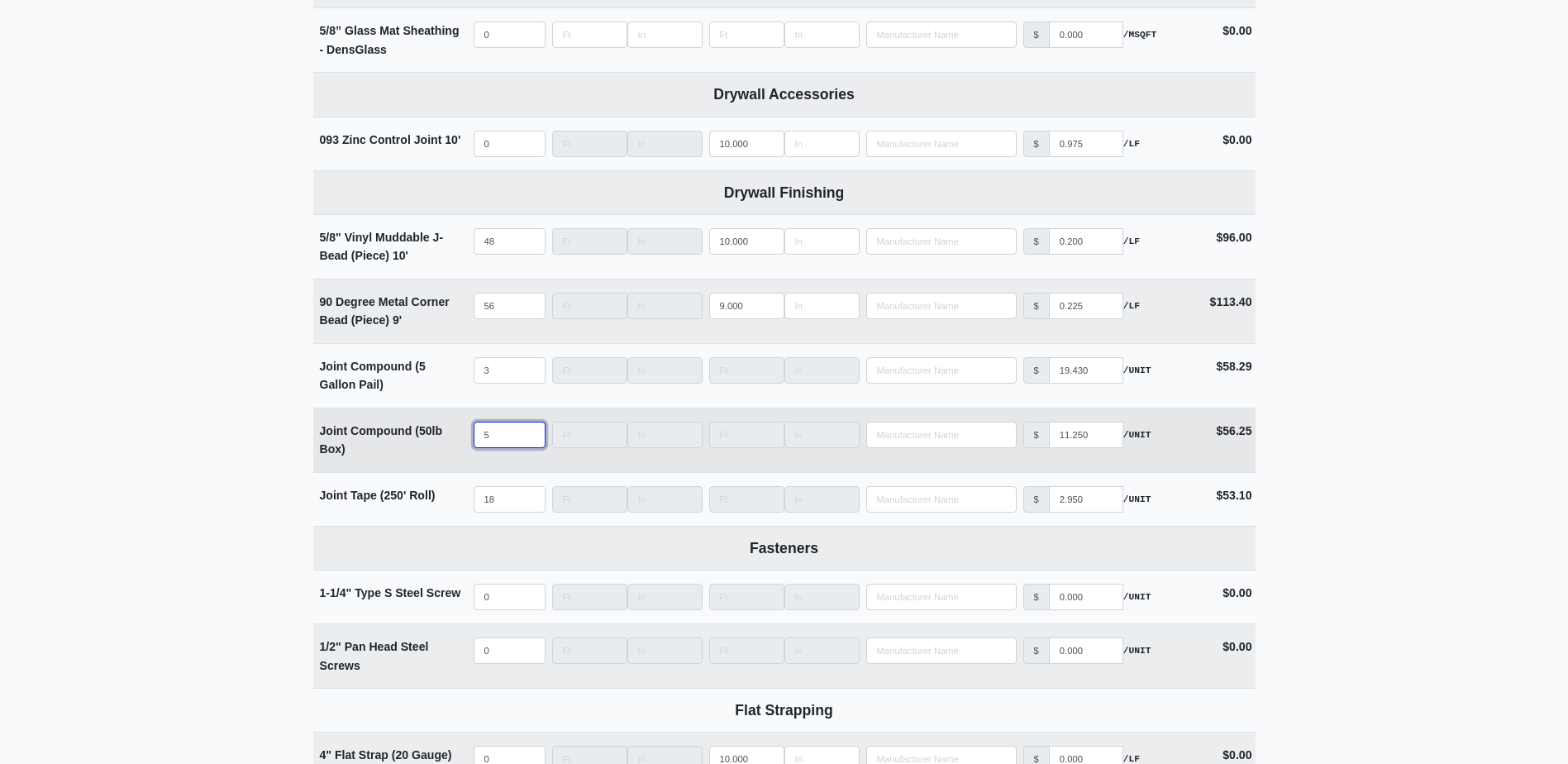
select select
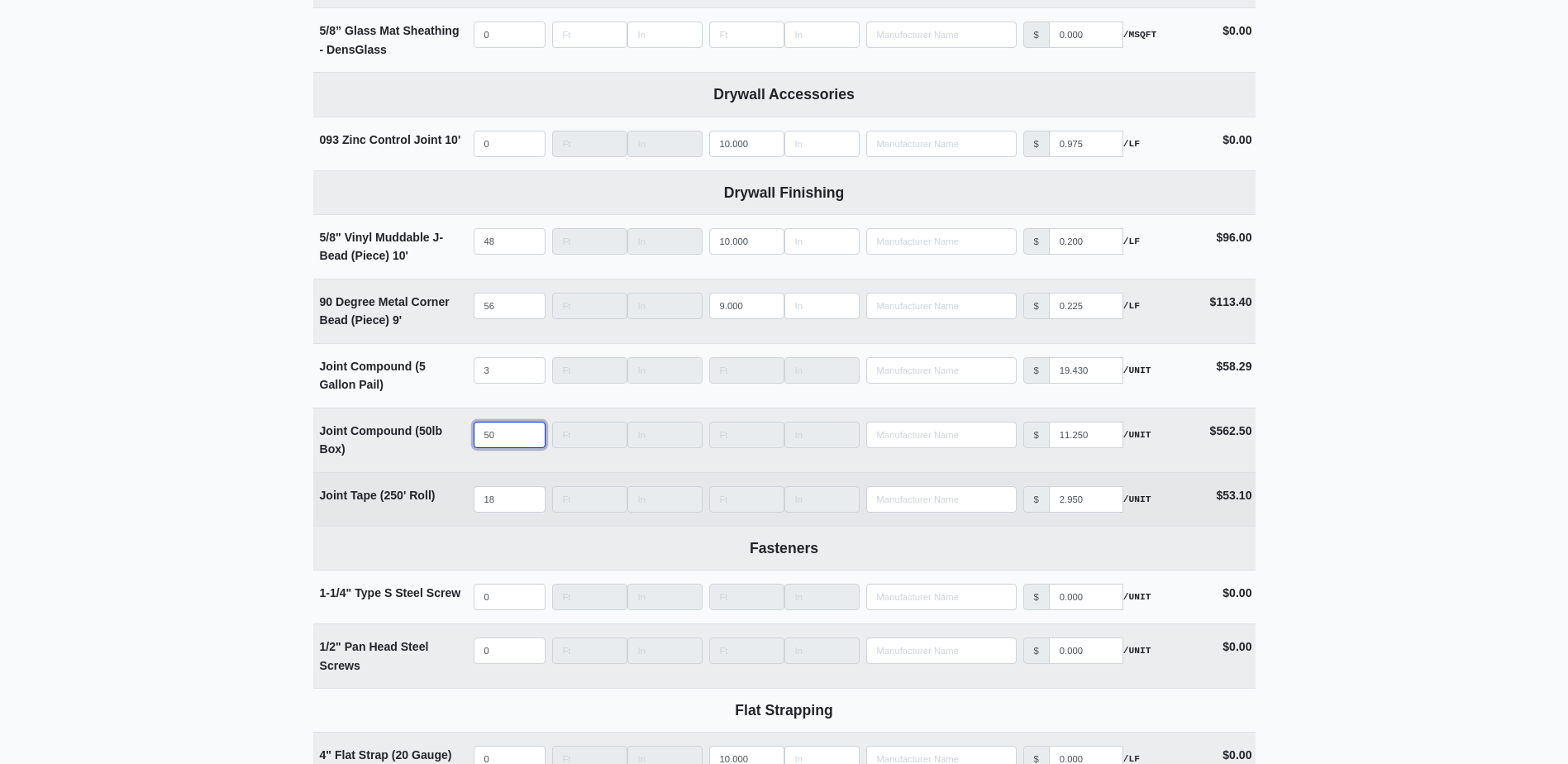
type input "50"
click at [495, 501] on input "18" at bounding box center [509, 499] width 72 height 26
type input "2"
select select
type input "20"
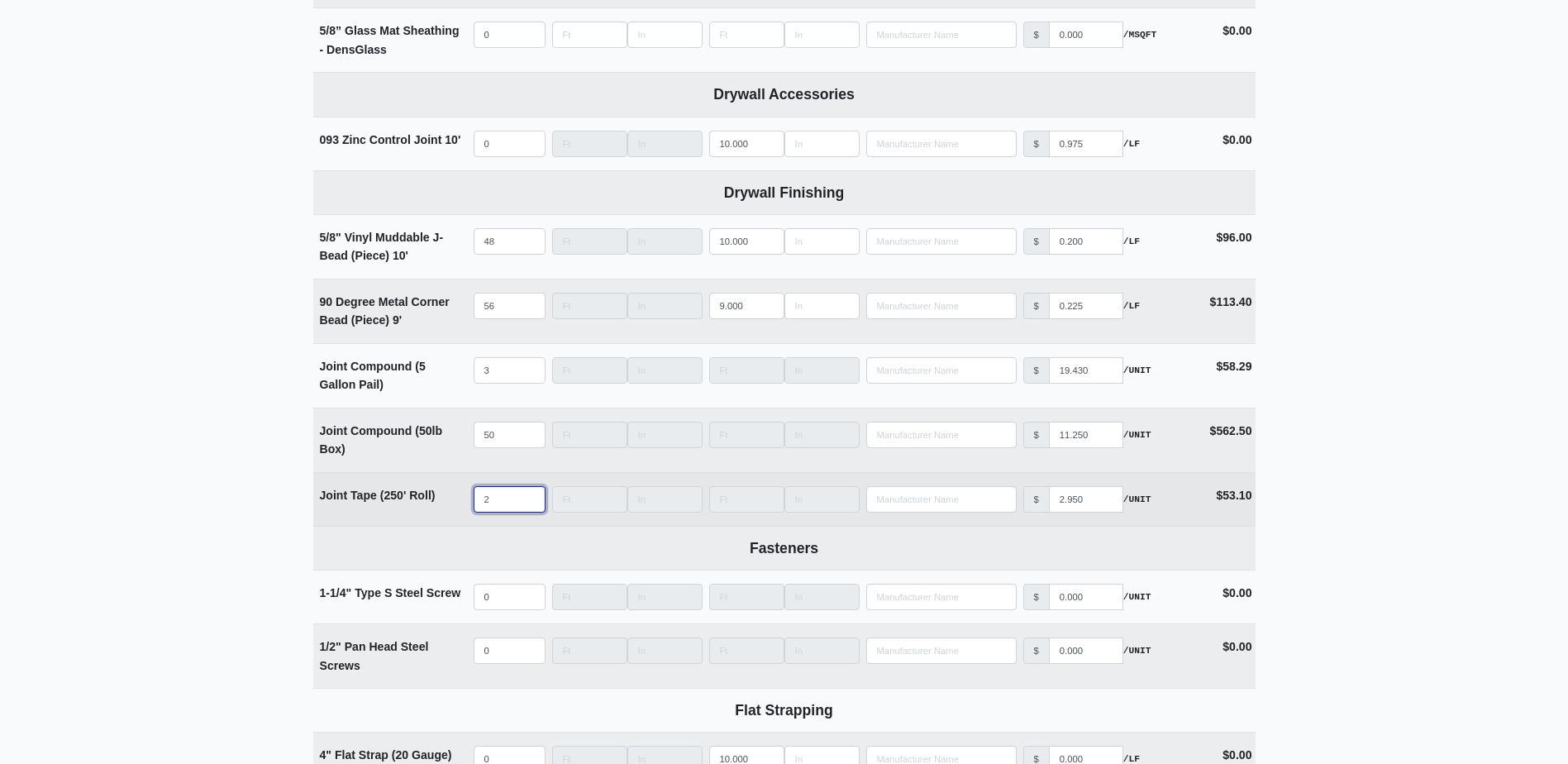
select select
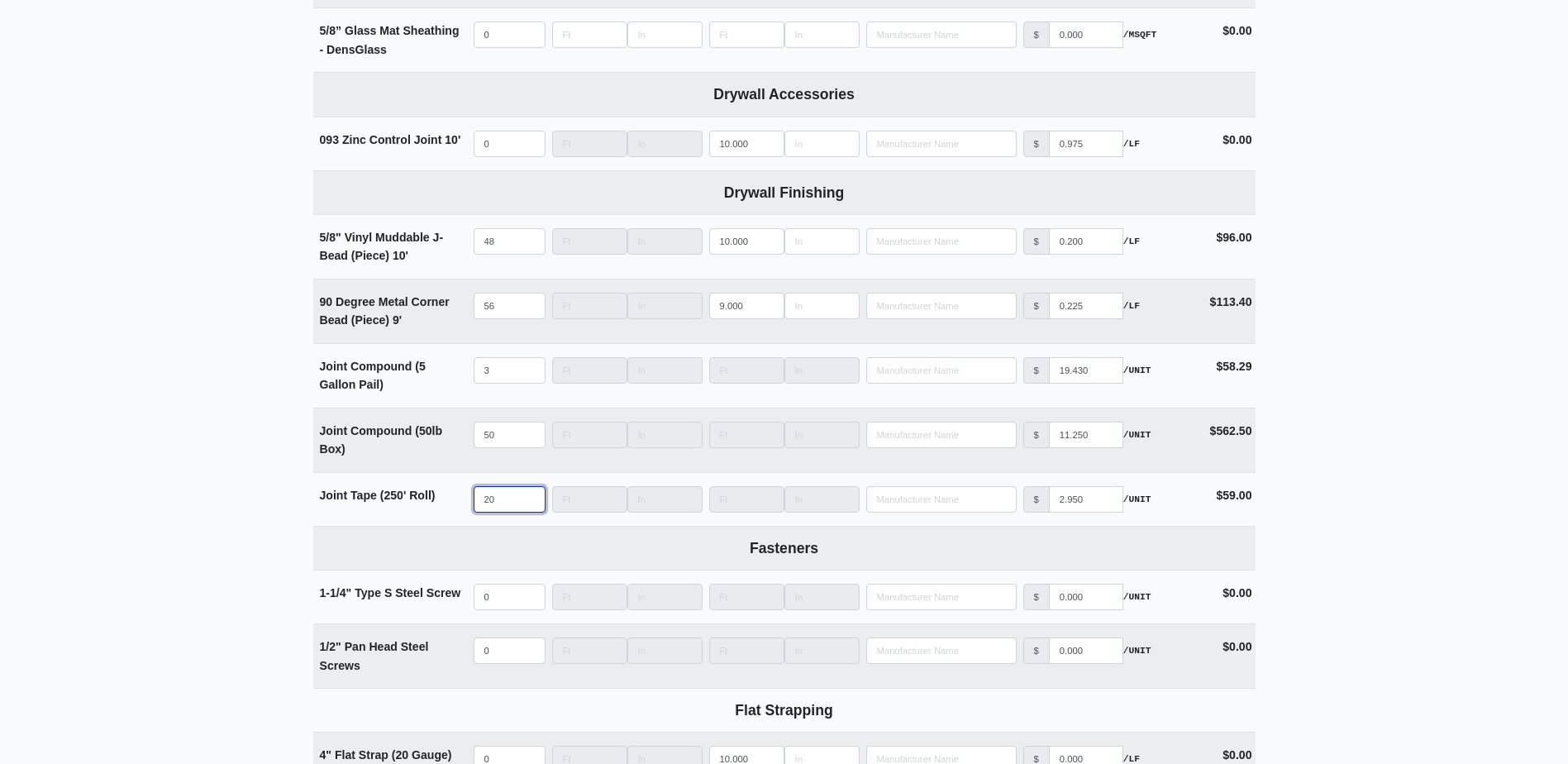
type input "20"
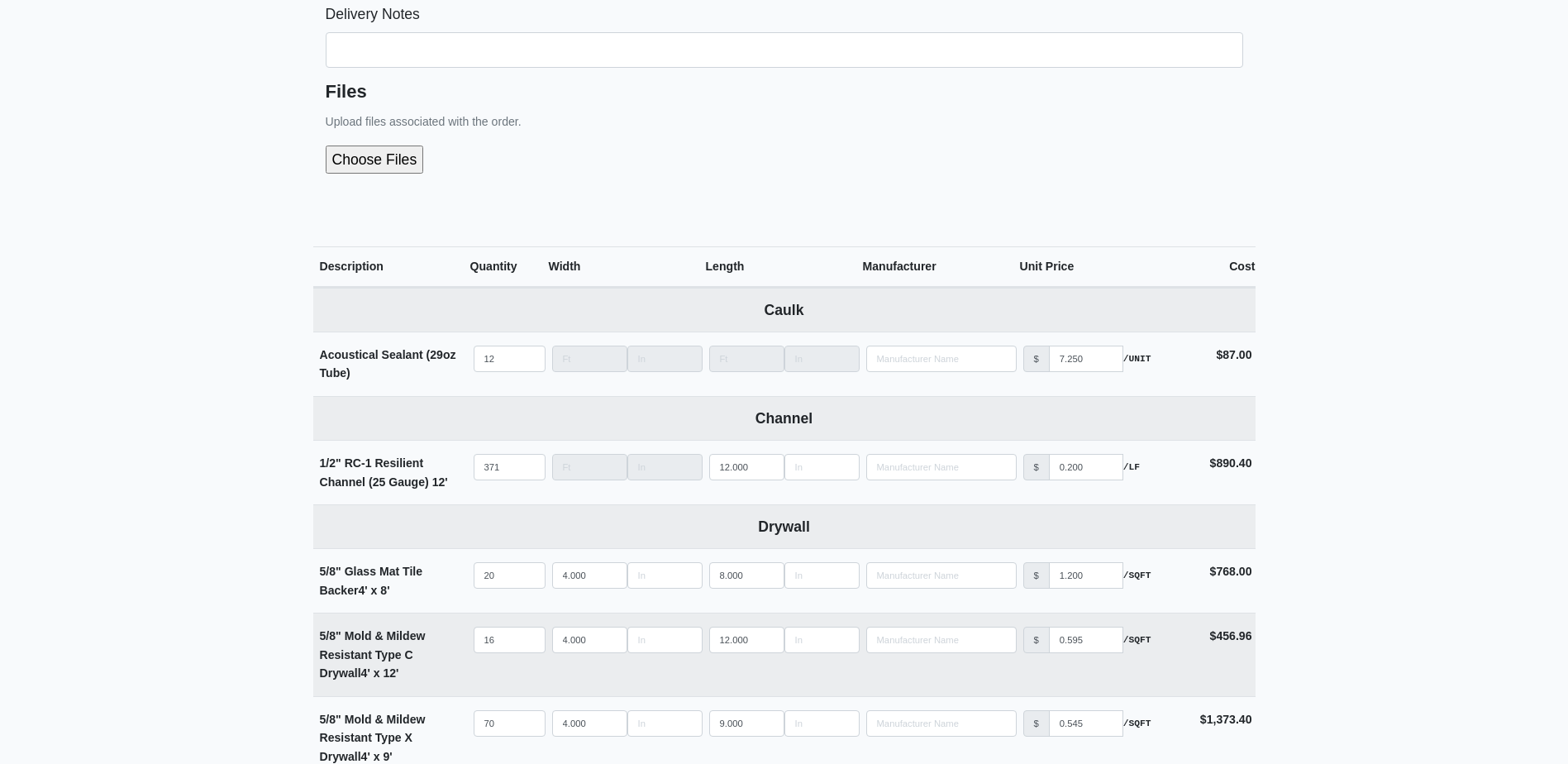
scroll to position [413, 0]
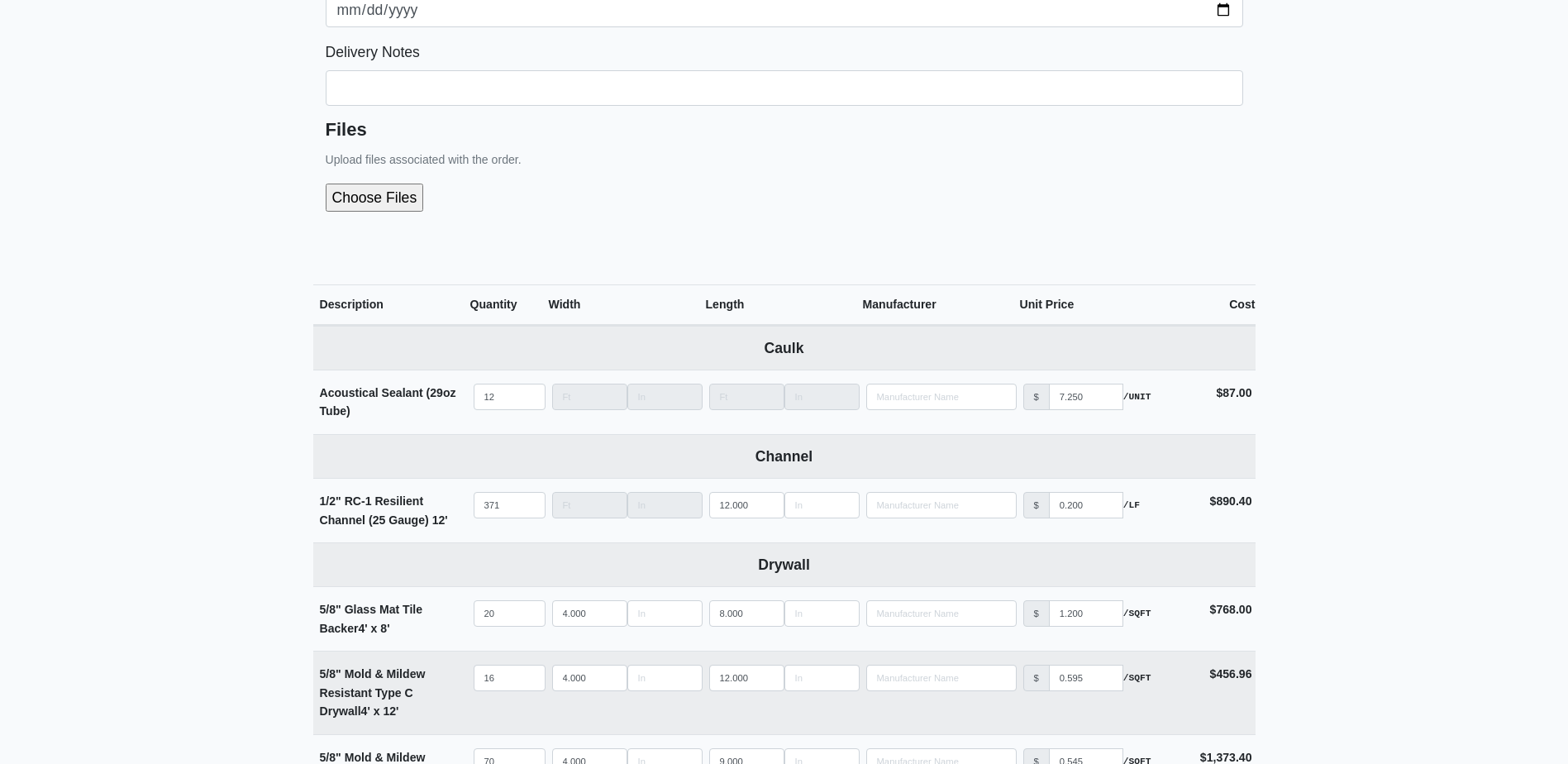
click at [398, 208] on input "file" at bounding box center [463, 197] width 275 height 28
type input "C:\fakepath\B1000 Level 3 POD C.pdf"
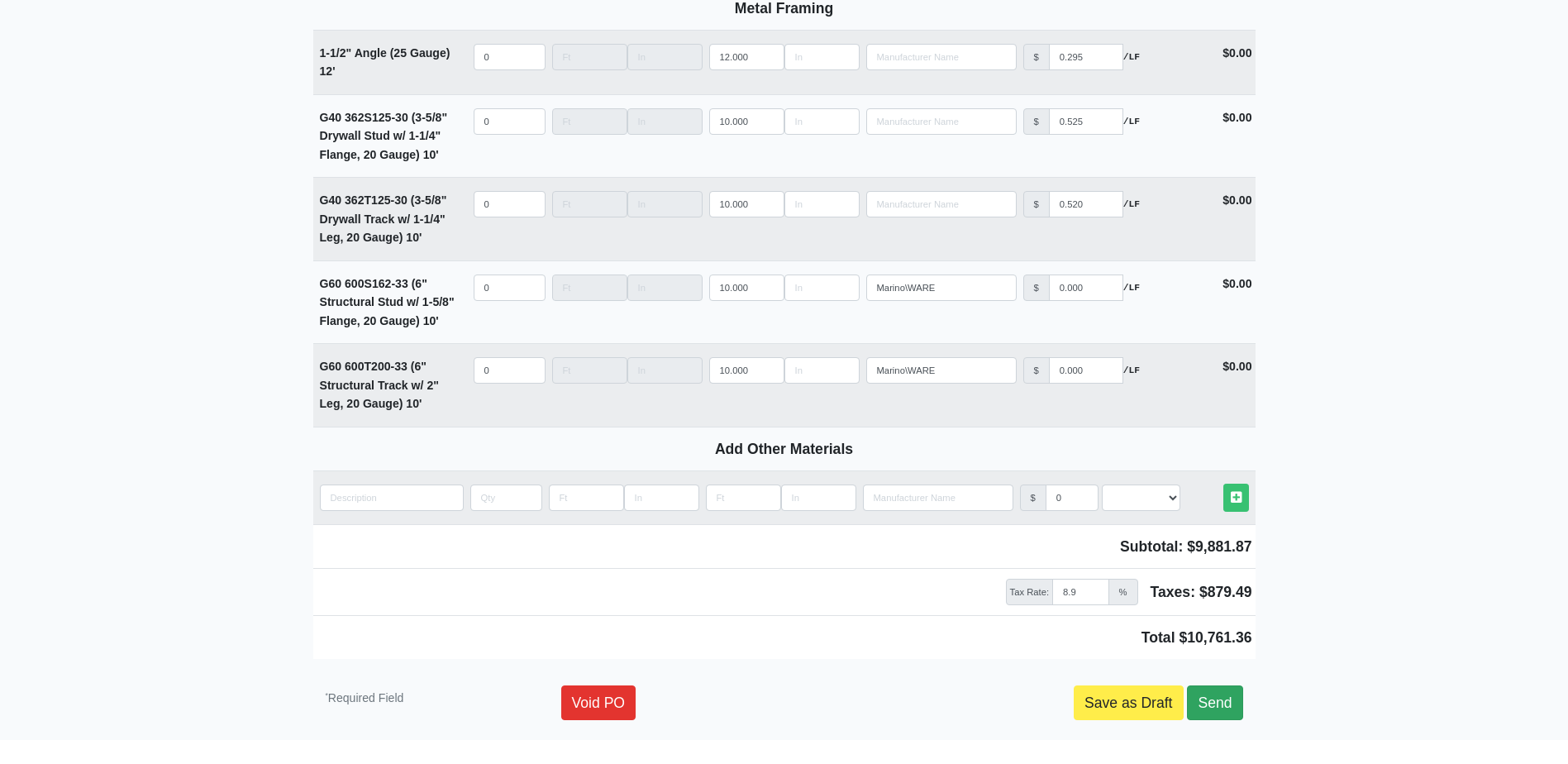
scroll to position [2344, 0]
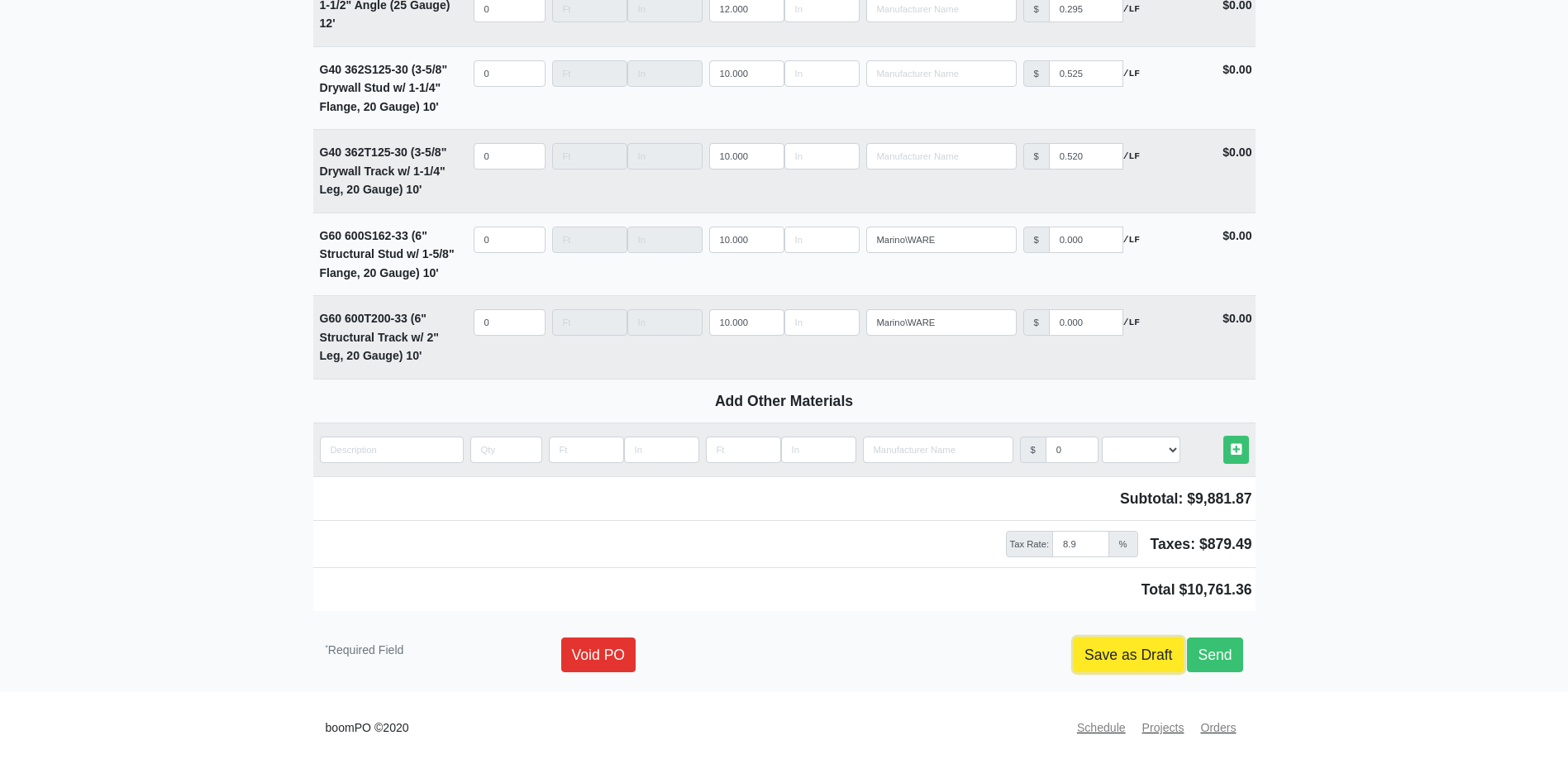
click at [1145, 660] on link "Save as Draft" at bounding box center [1128, 654] width 110 height 34
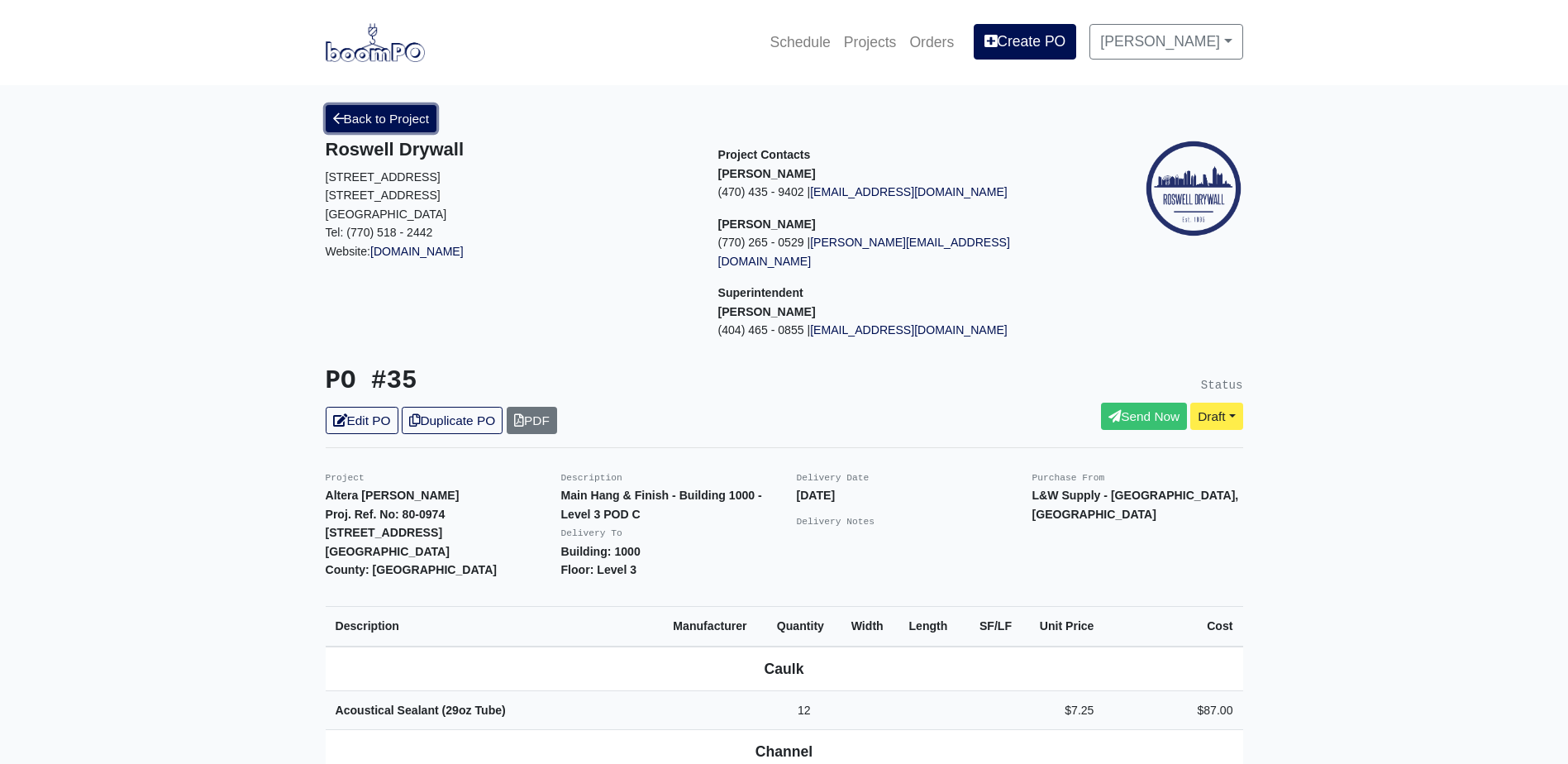
click at [377, 122] on link "Back to Project" at bounding box center [381, 119] width 112 height 27
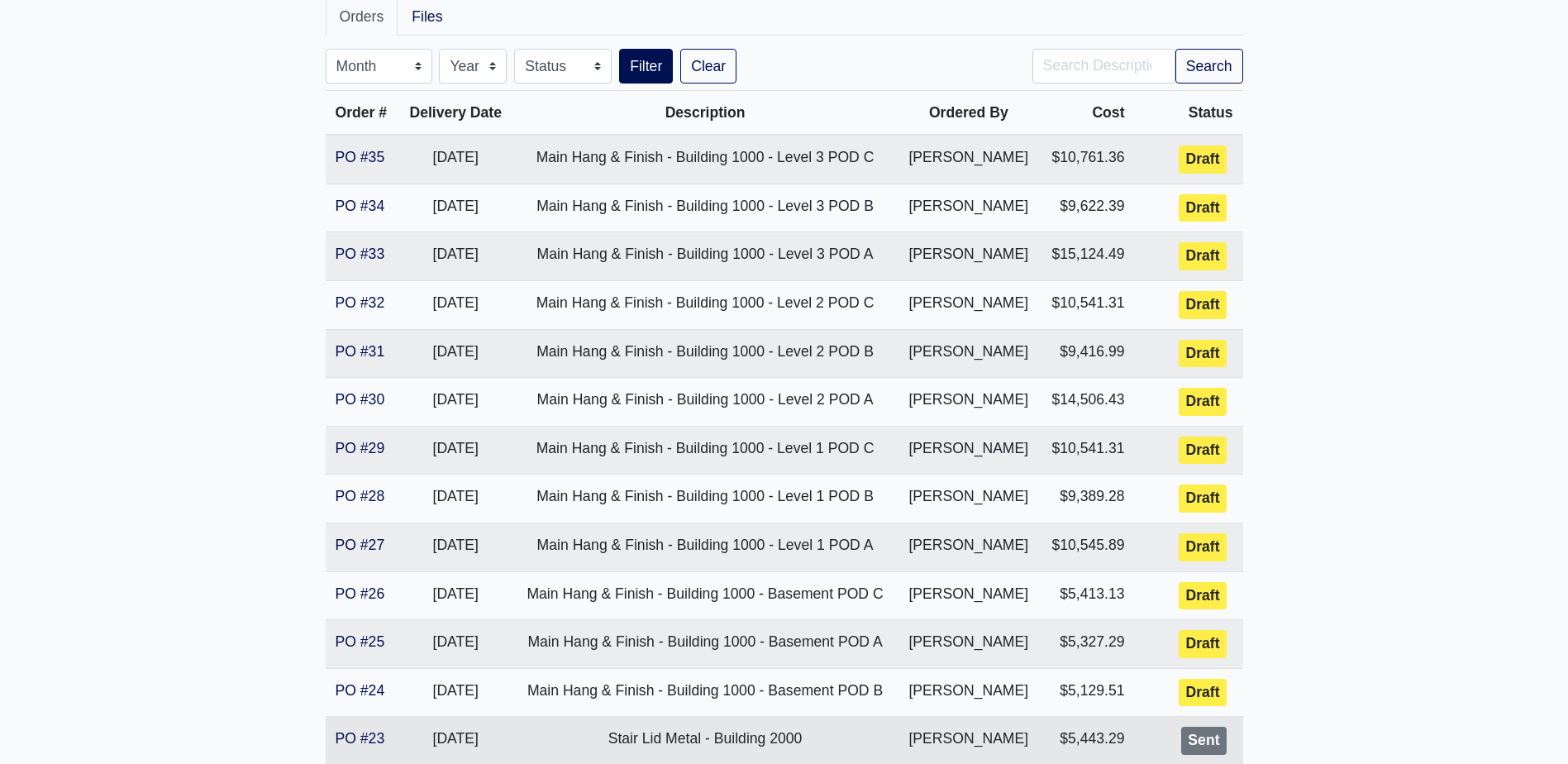
scroll to position [579, 0]
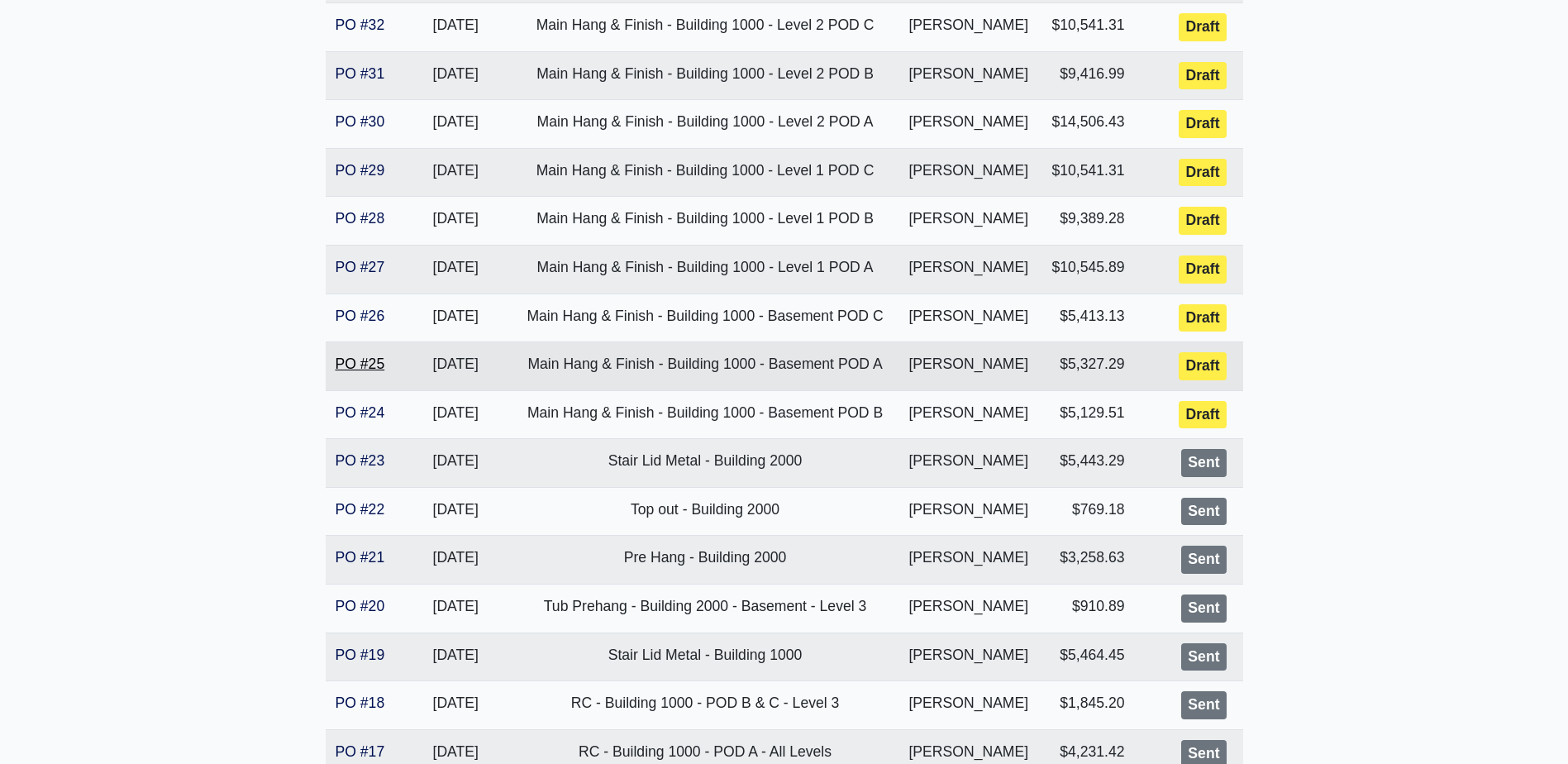
click at [345, 367] on link "PO #25" at bounding box center [360, 364] width 50 height 16
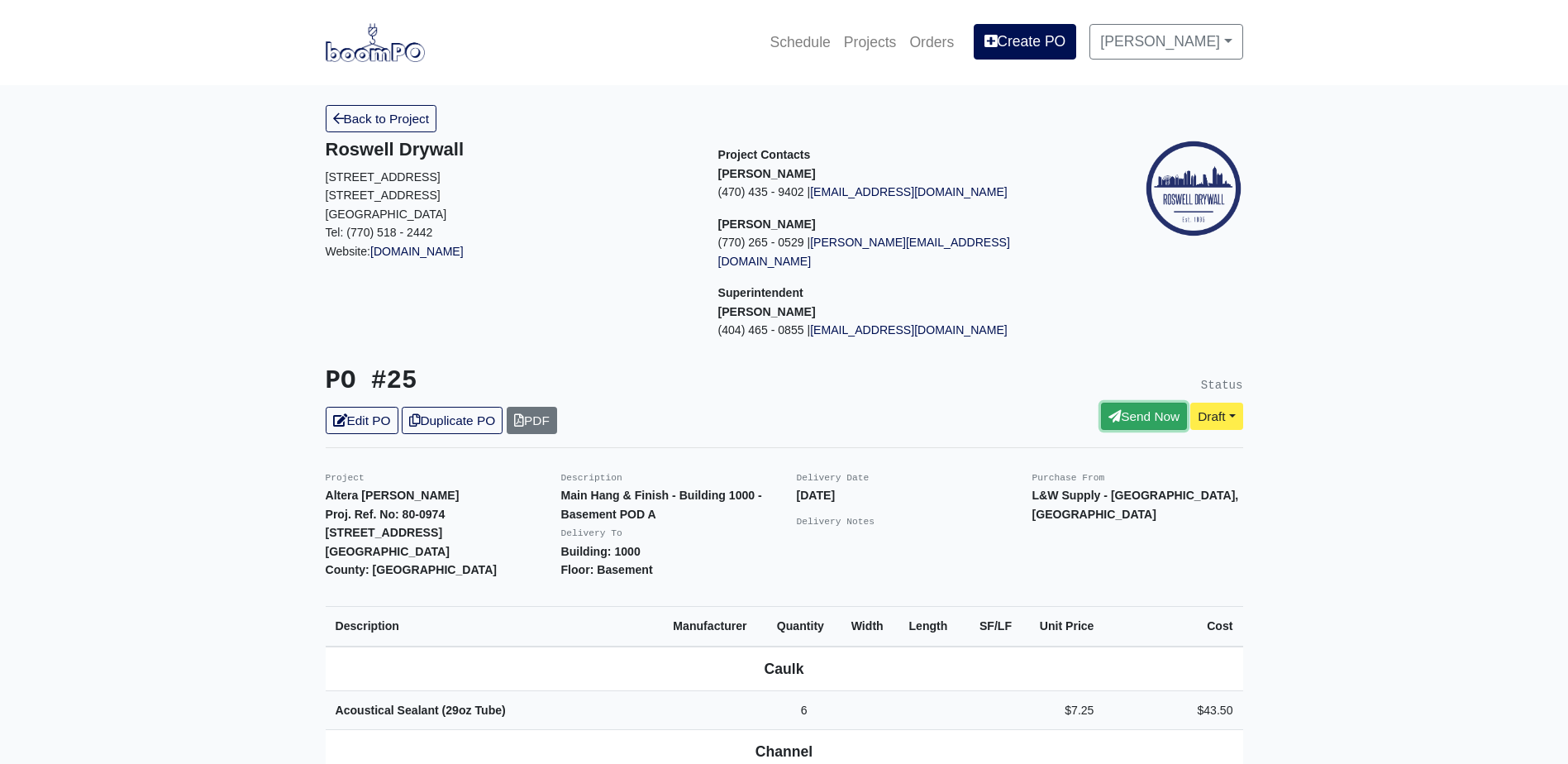
click at [1139, 403] on link "Send Now" at bounding box center [1143, 416] width 86 height 27
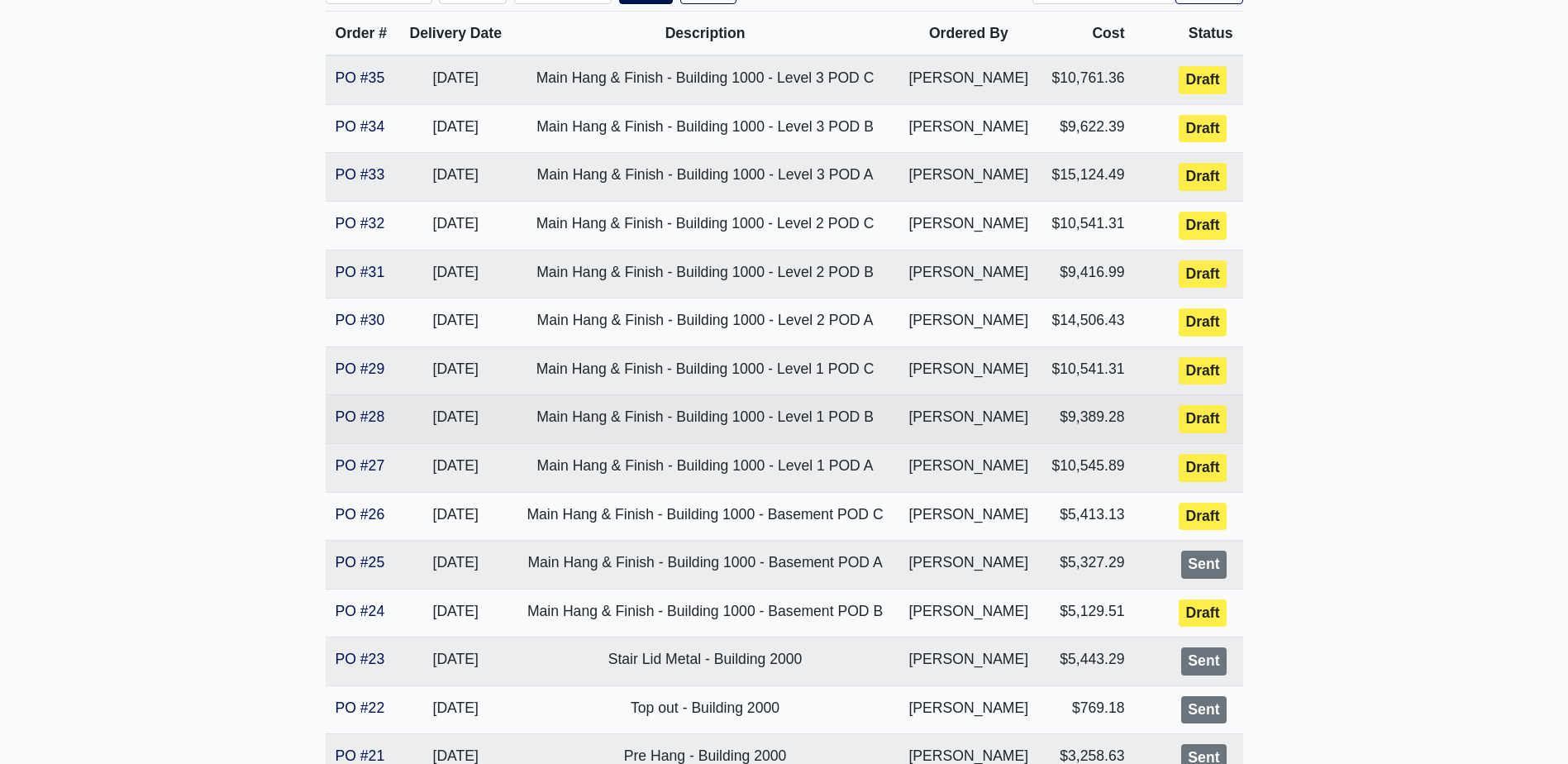
scroll to position [413, 0]
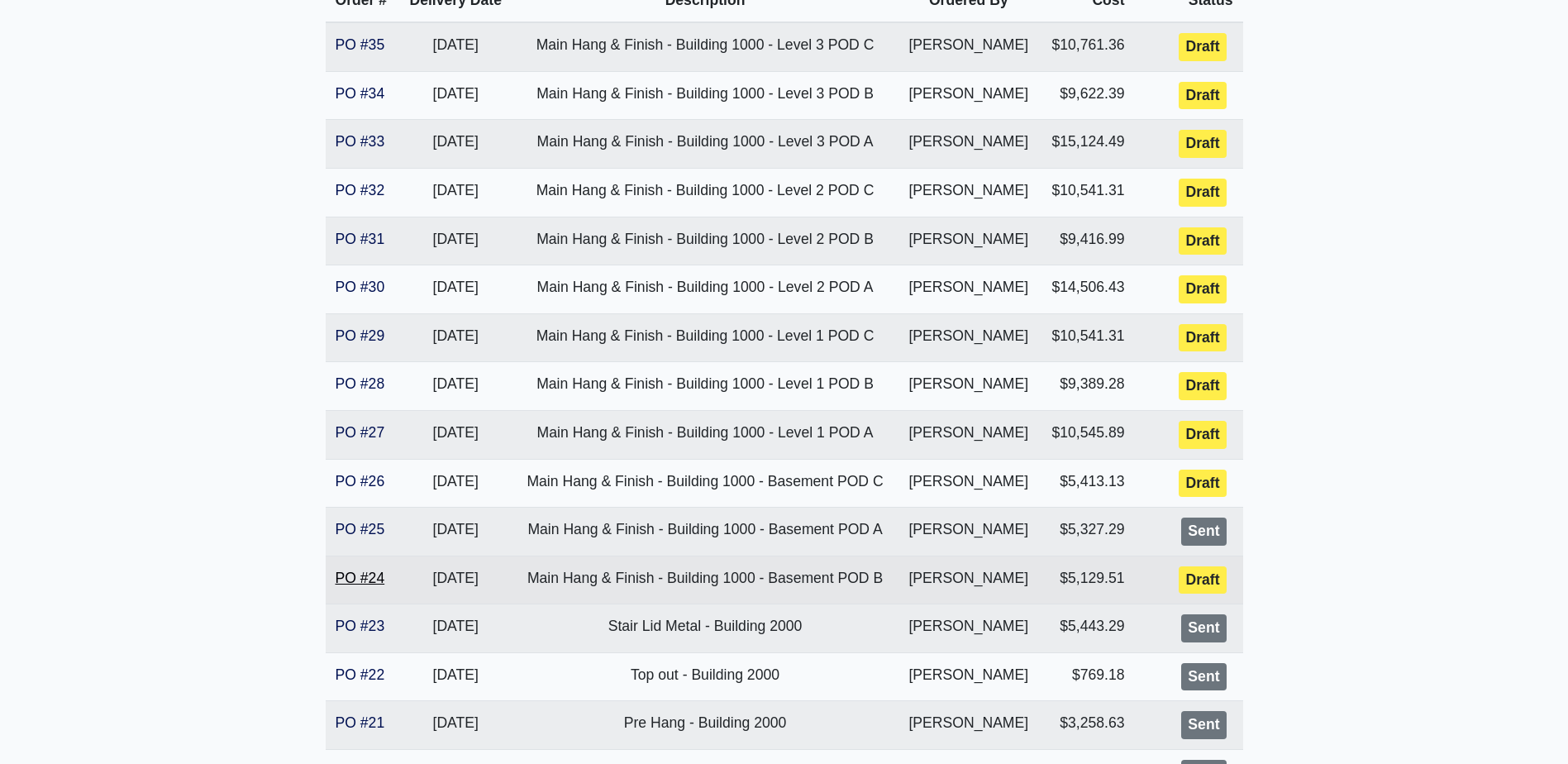
click at [377, 584] on link "PO #24" at bounding box center [360, 578] width 50 height 16
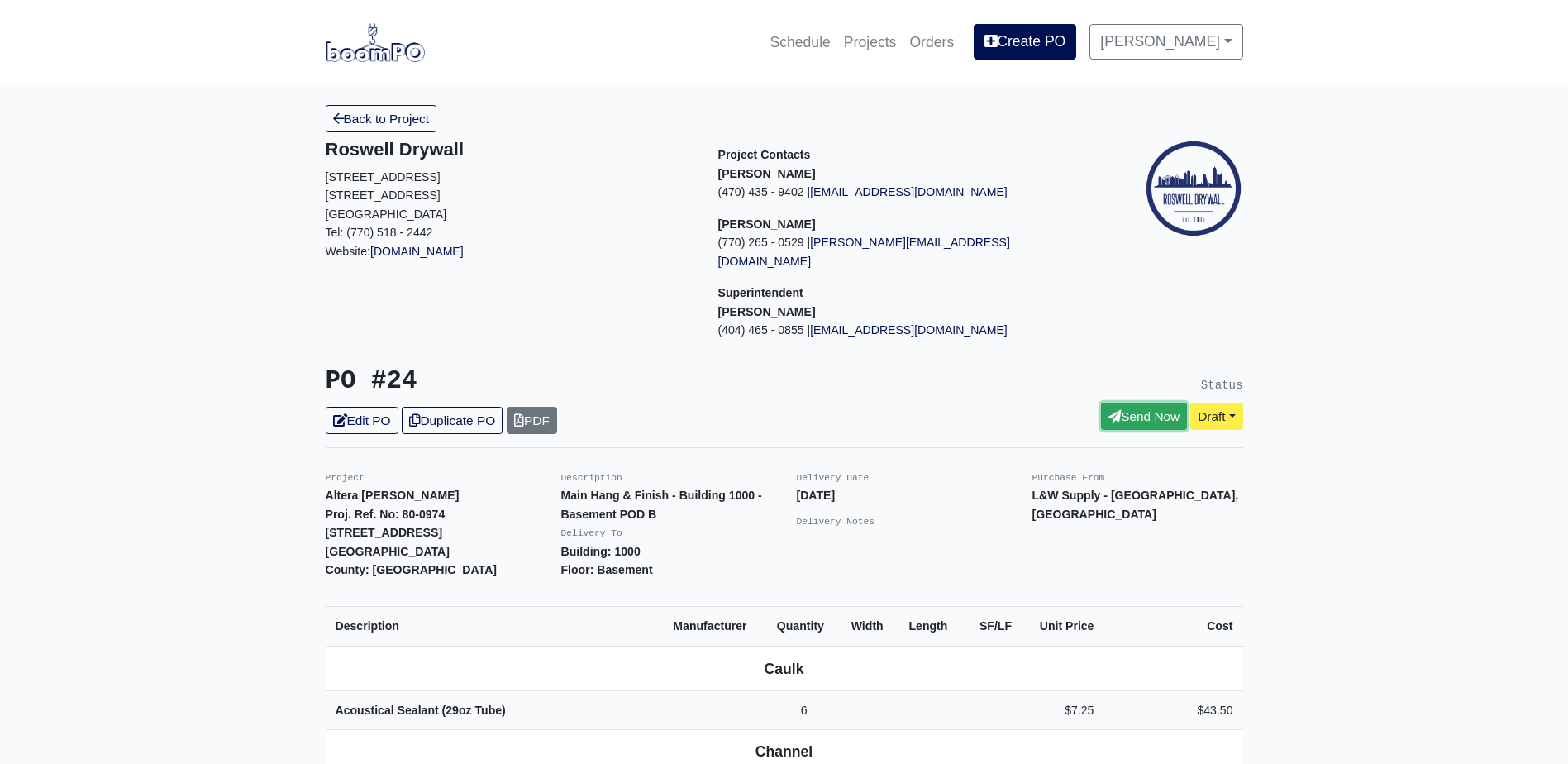
click at [1116, 403] on link "Send Now" at bounding box center [1143, 416] width 86 height 27
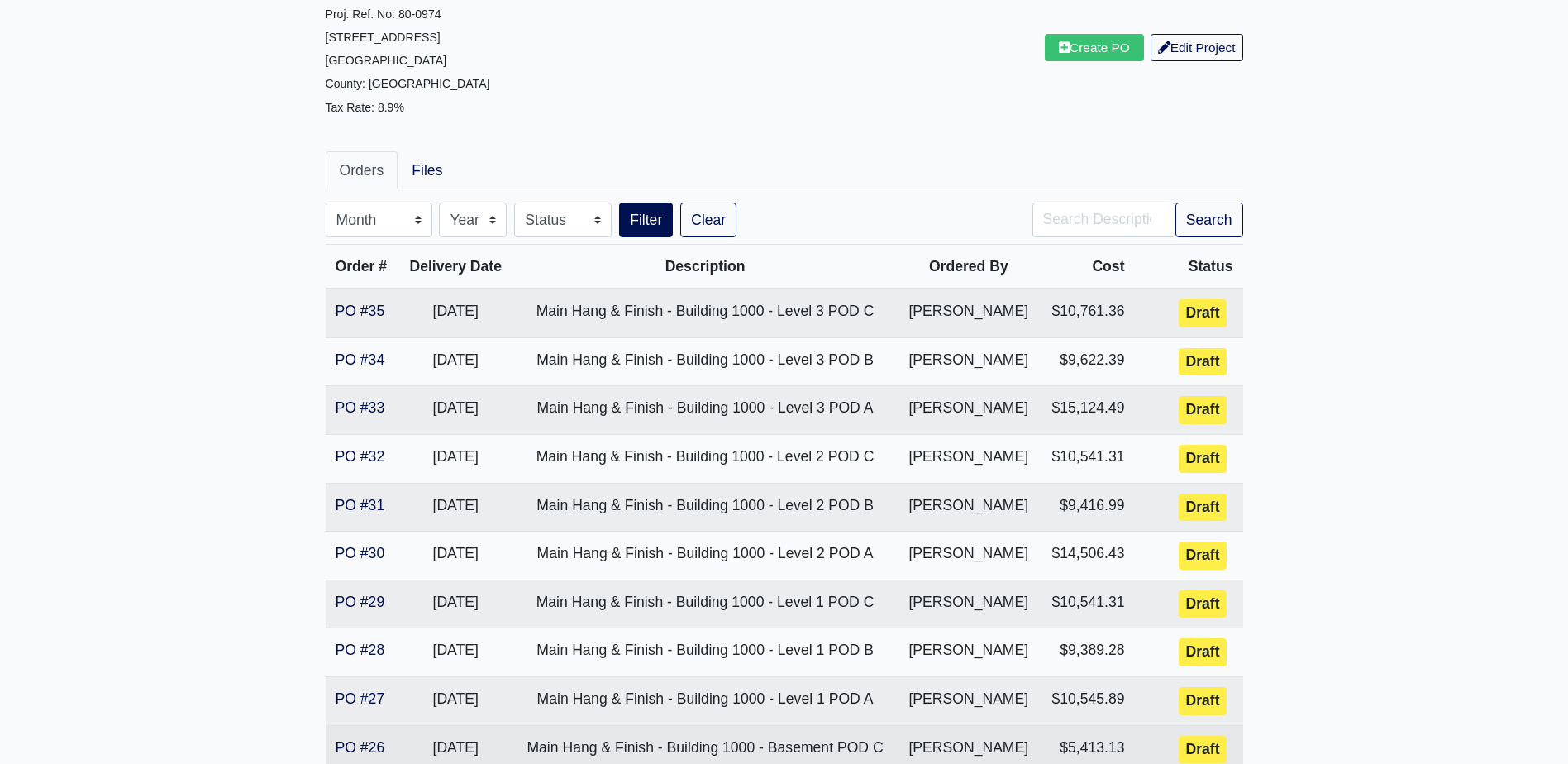
scroll to position [413, 0]
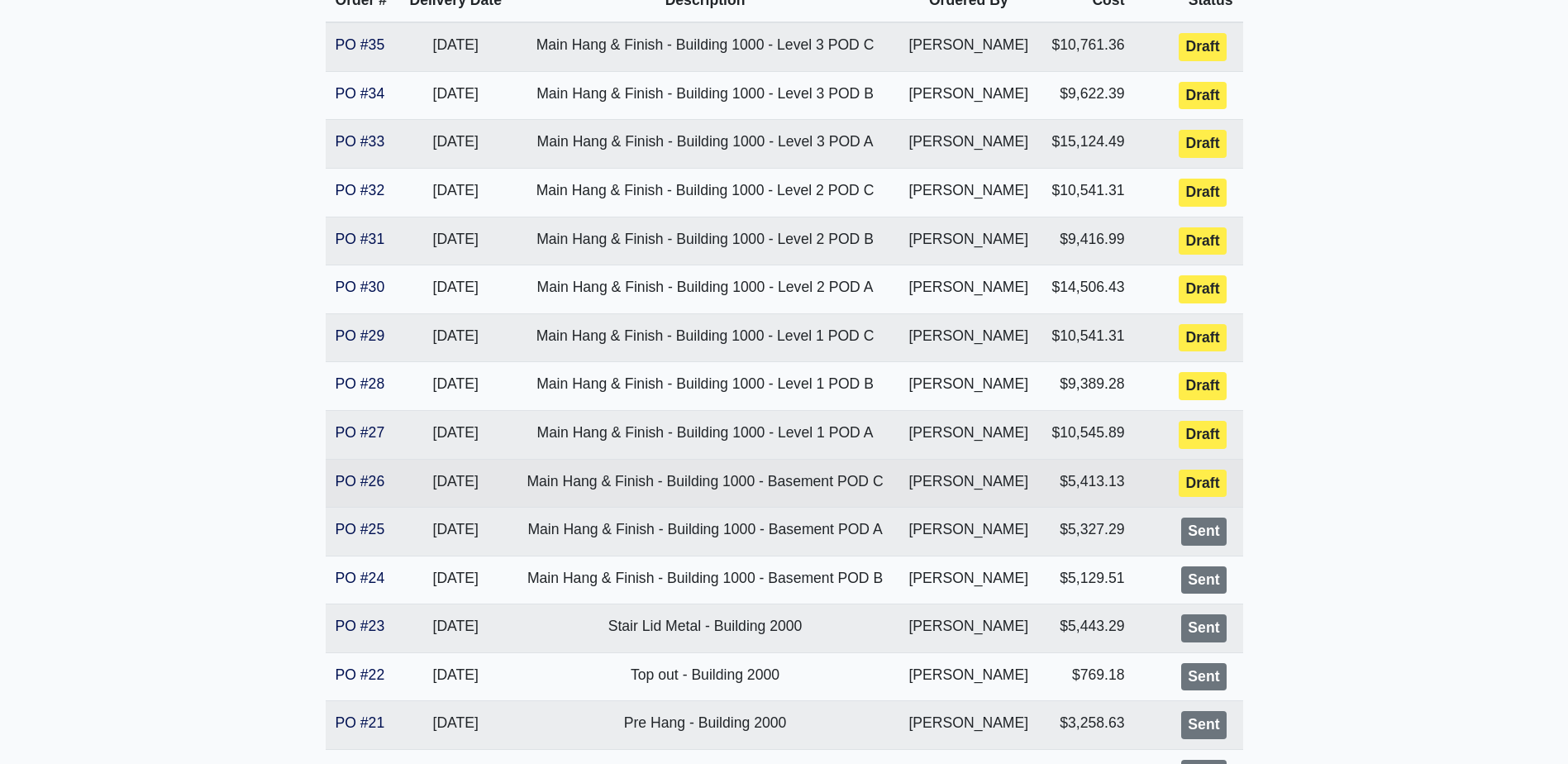
click at [361, 469] on td "PO #26" at bounding box center [362, 484] width 73 height 49
click at [359, 474] on link "PO #26" at bounding box center [360, 481] width 50 height 16
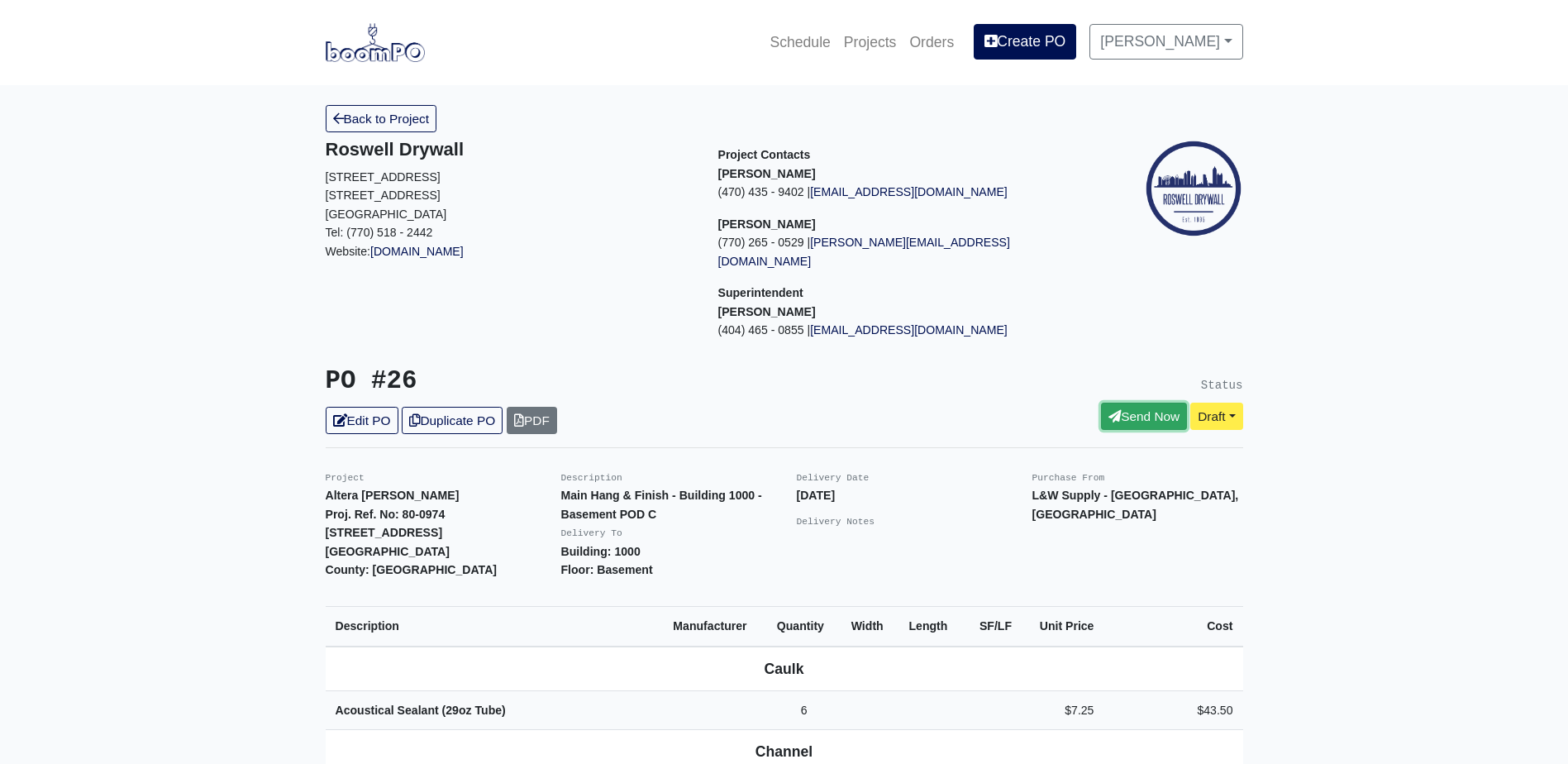
click at [1109, 410] on icon at bounding box center [1114, 416] width 13 height 13
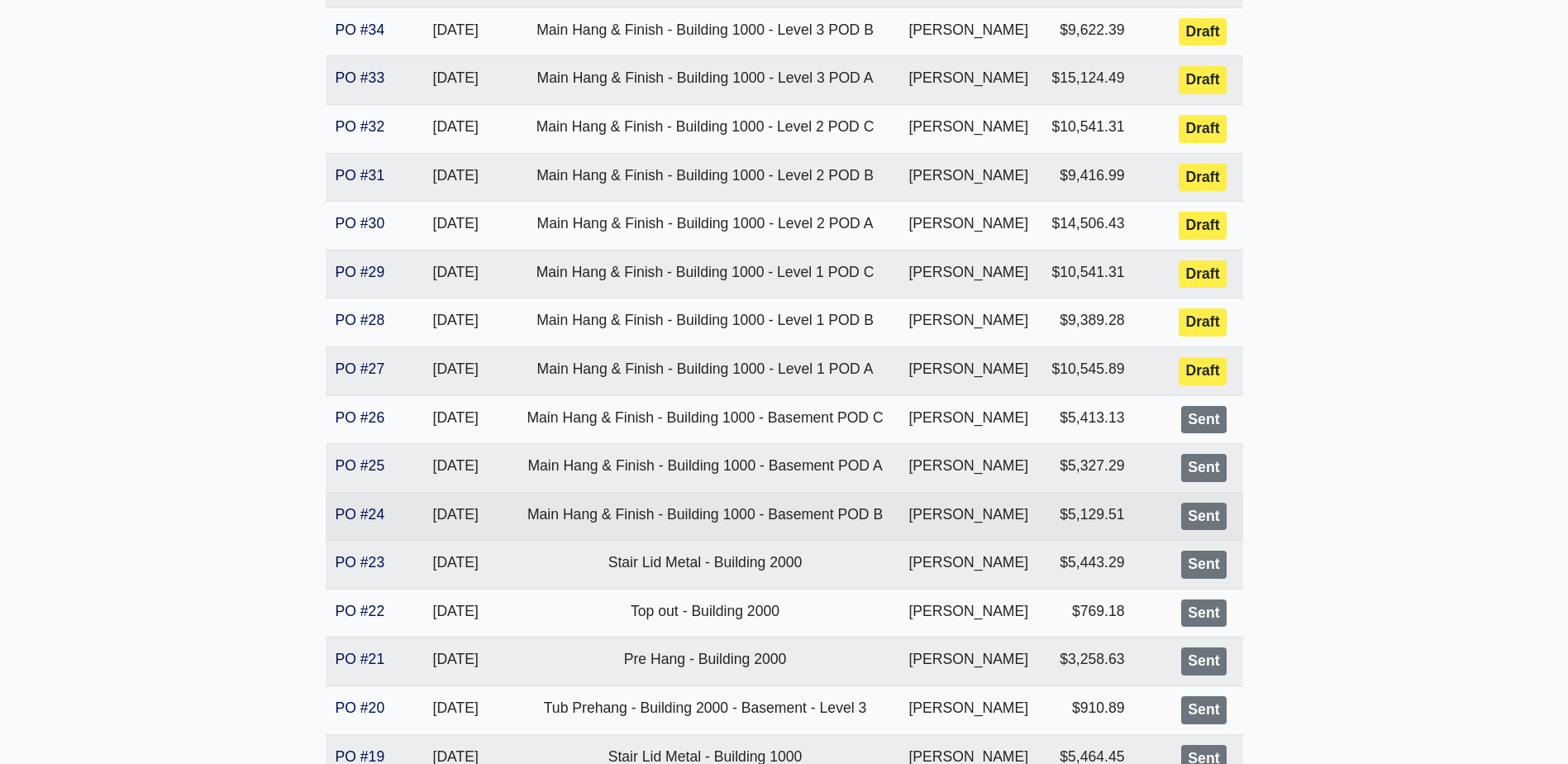
scroll to position [496, 0]
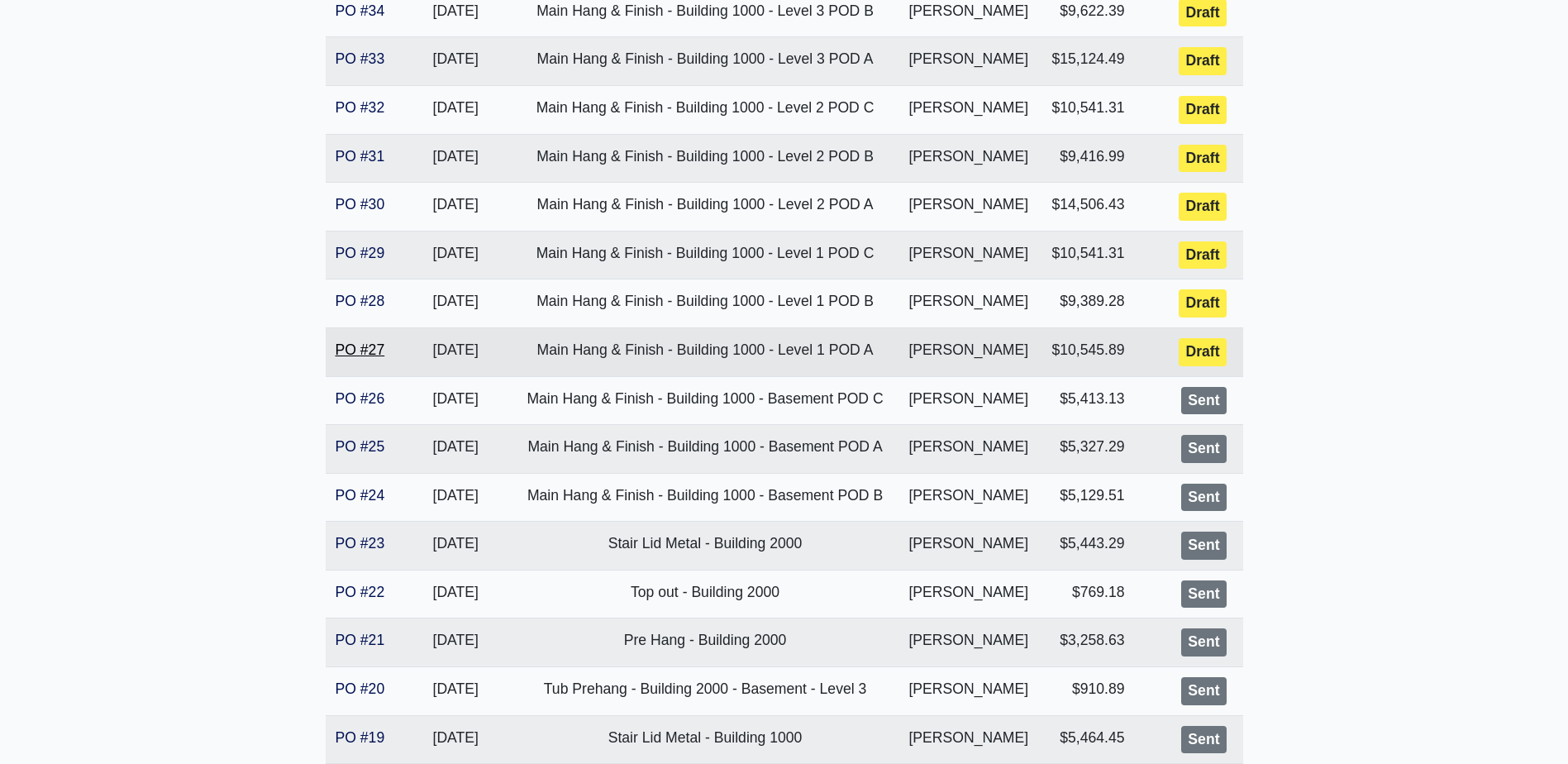
click at [373, 349] on link "PO #27" at bounding box center [360, 349] width 50 height 16
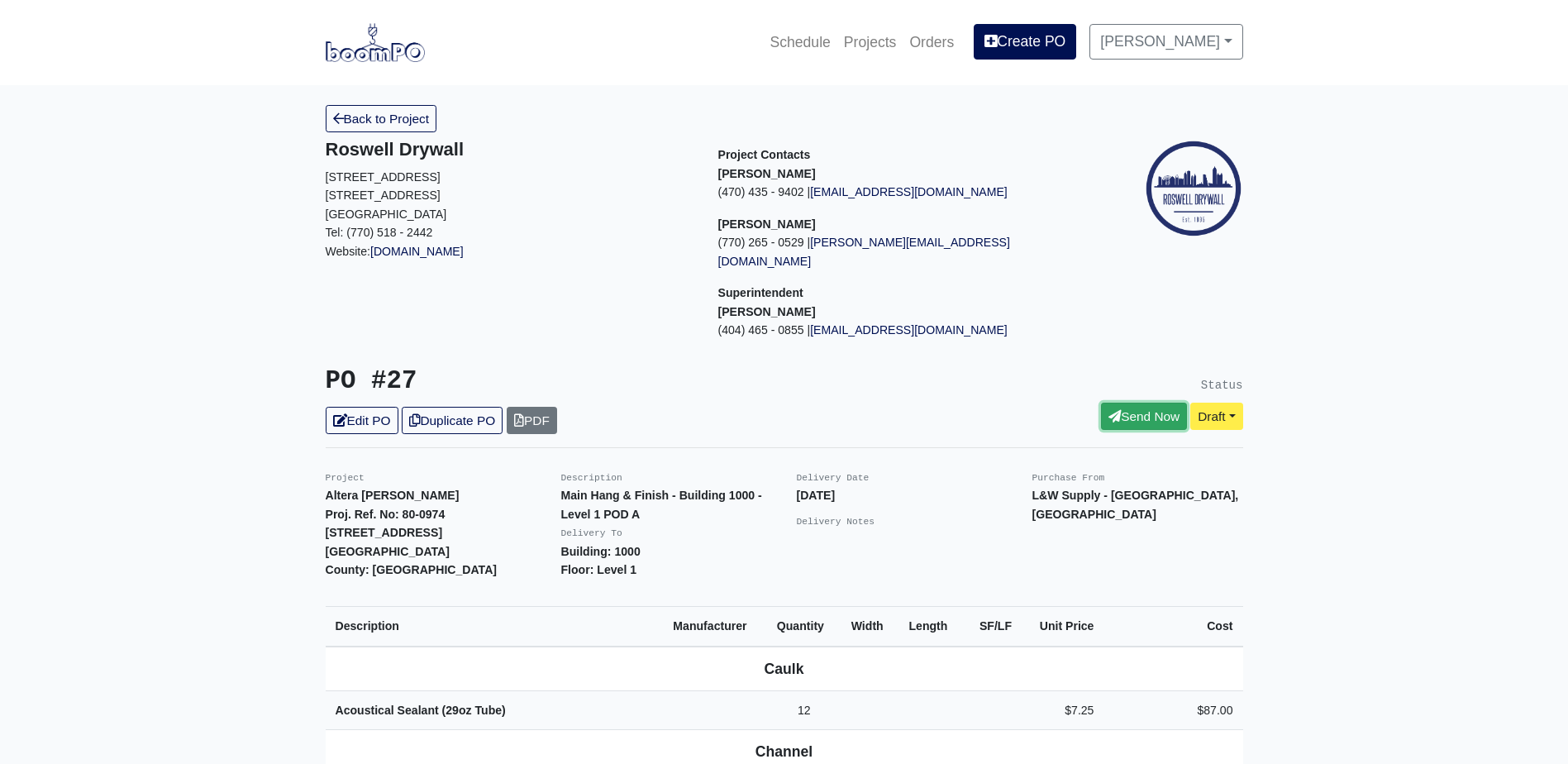
click at [1125, 404] on link "Send Now" at bounding box center [1143, 416] width 86 height 27
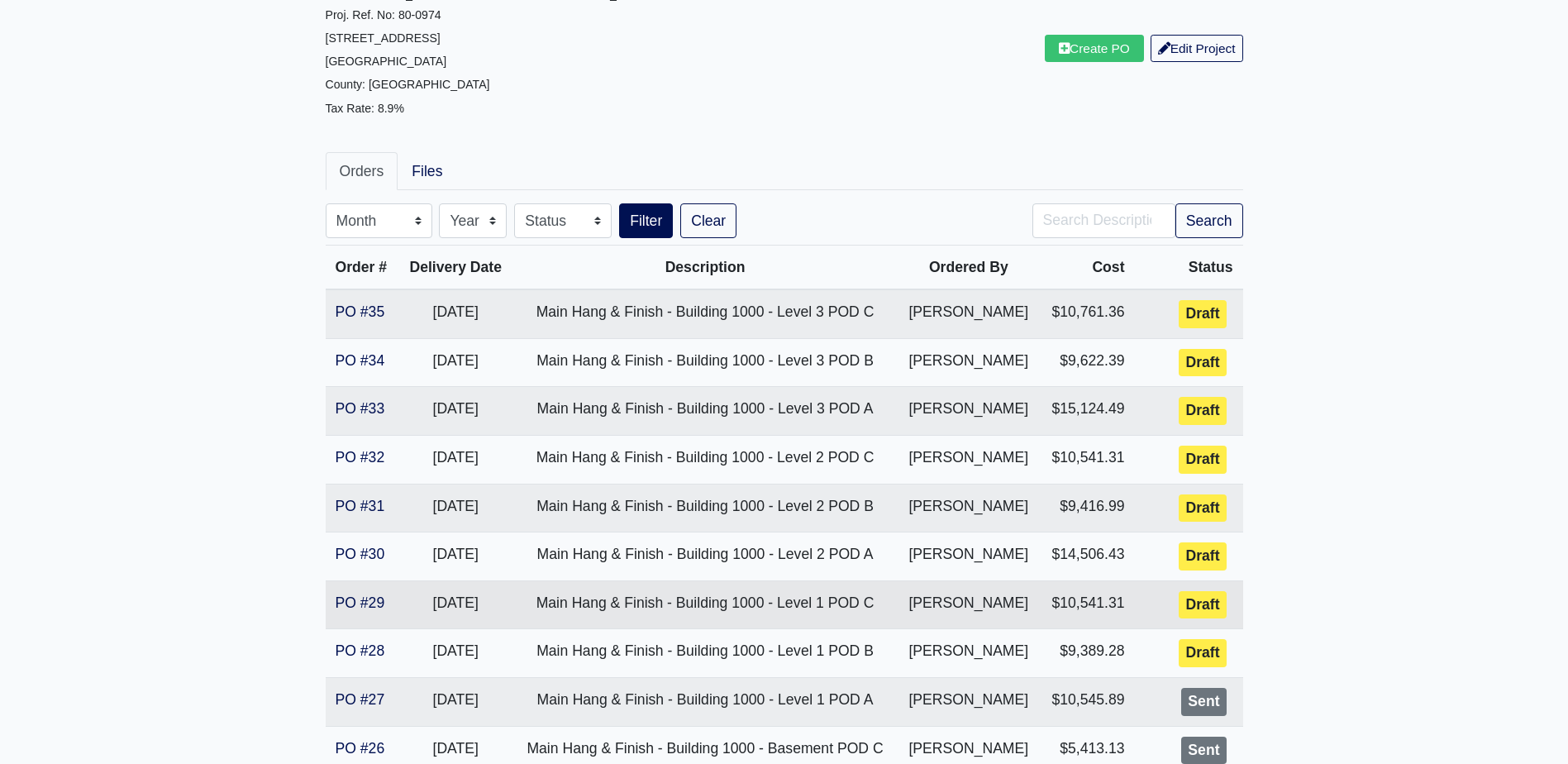
scroll to position [248, 0]
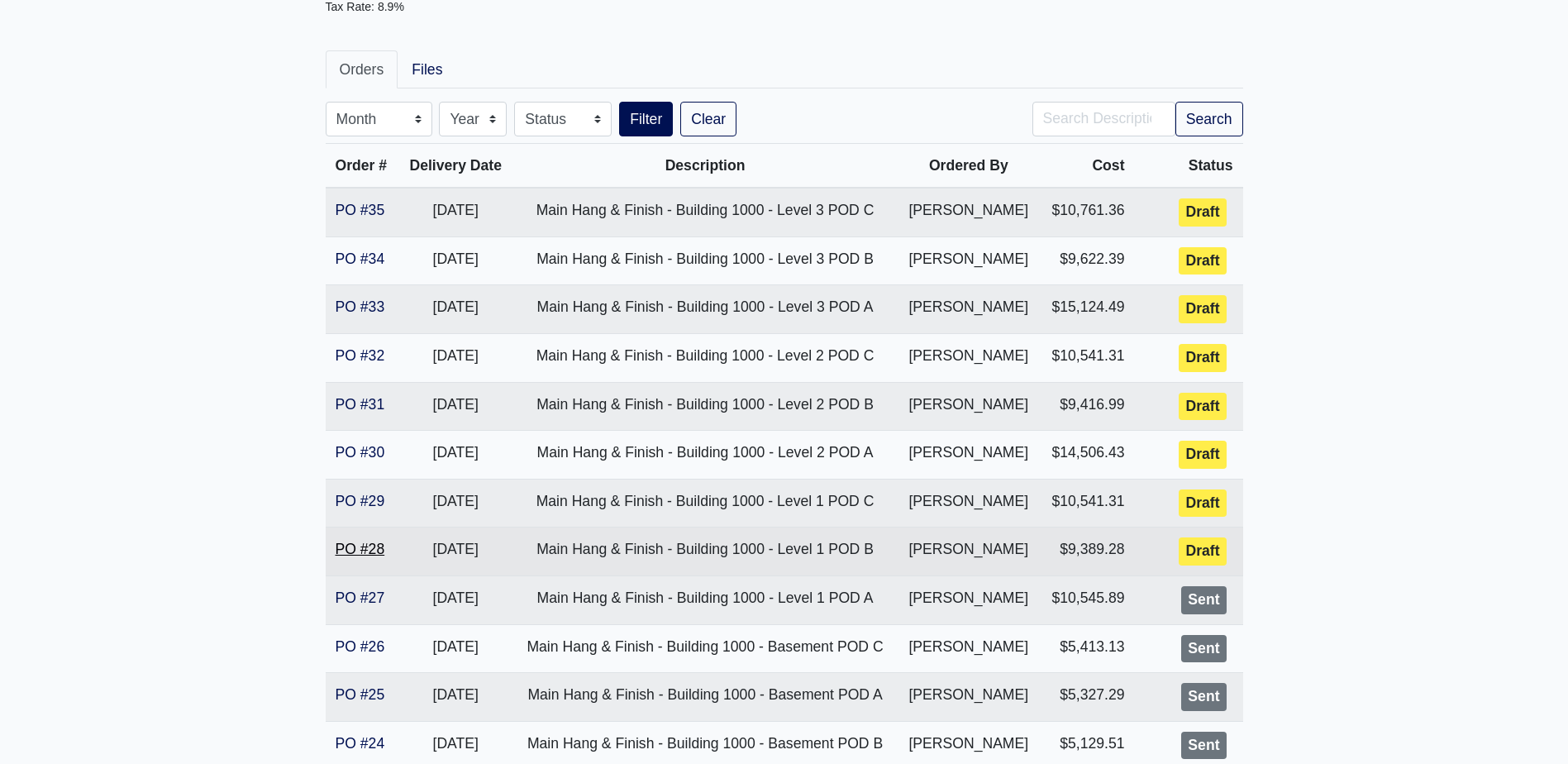
click at [384, 552] on link "PO #28" at bounding box center [360, 549] width 50 height 16
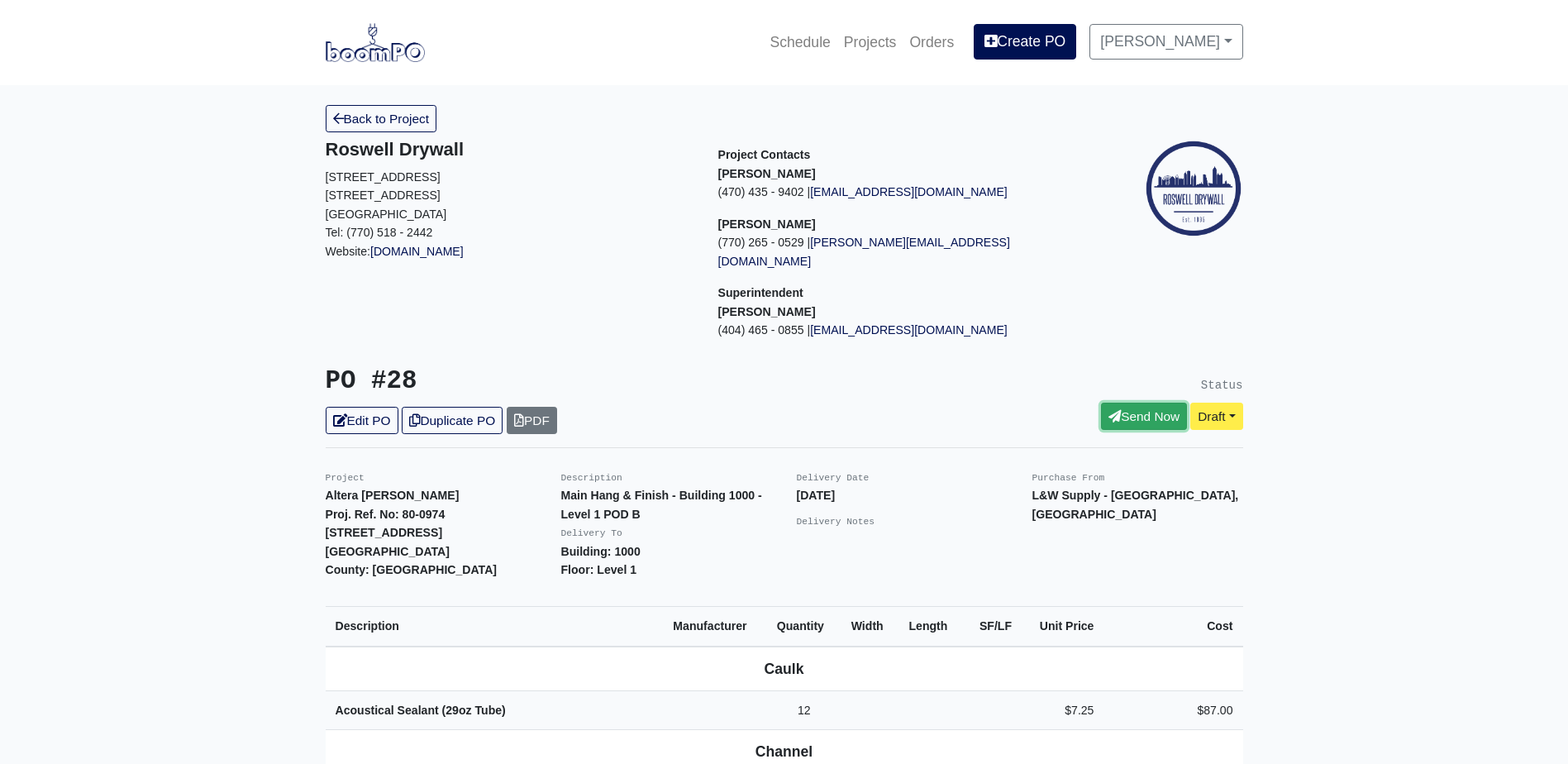
click at [1108, 410] on icon at bounding box center [1114, 416] width 13 height 13
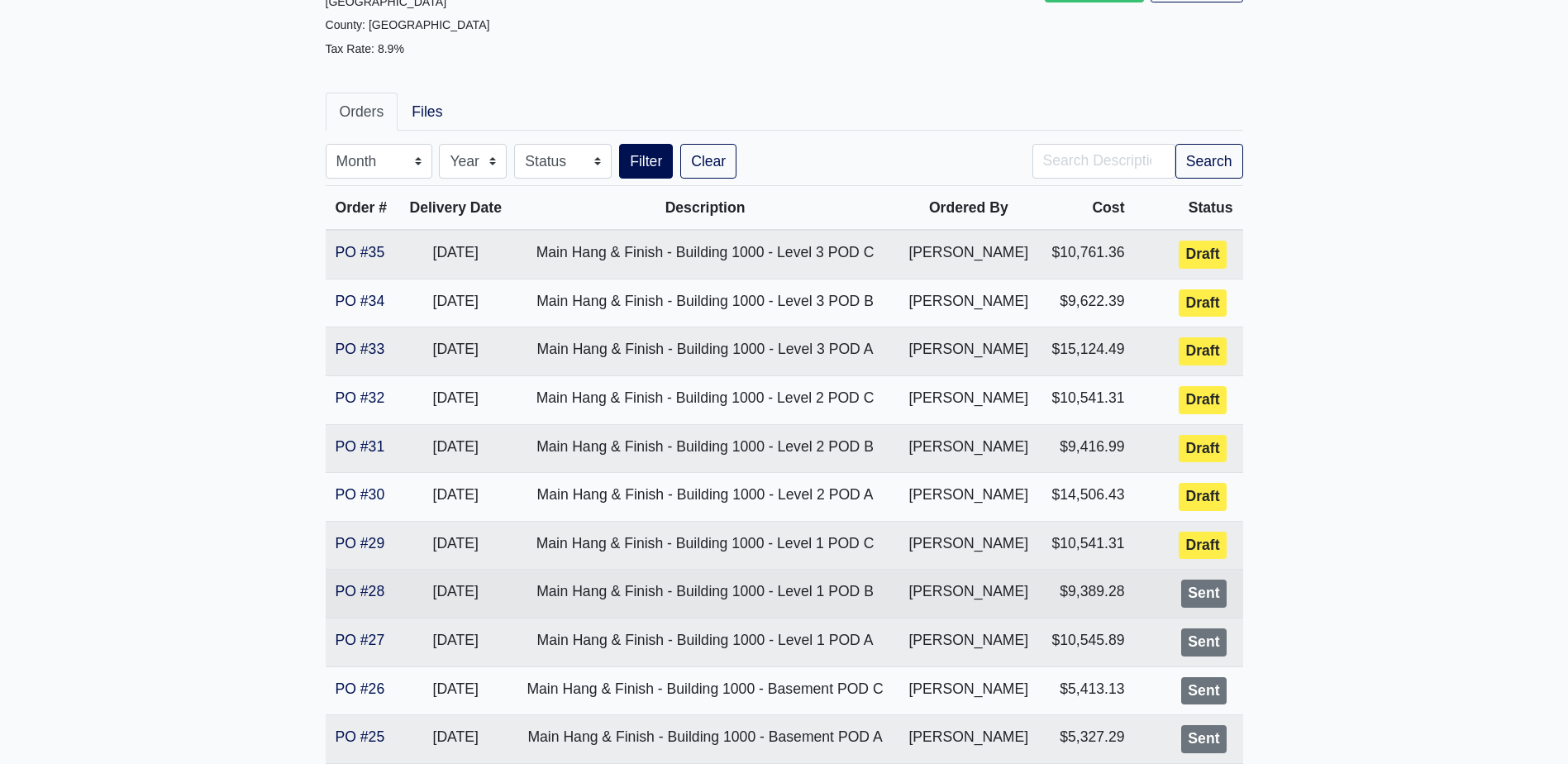
scroll to position [248, 0]
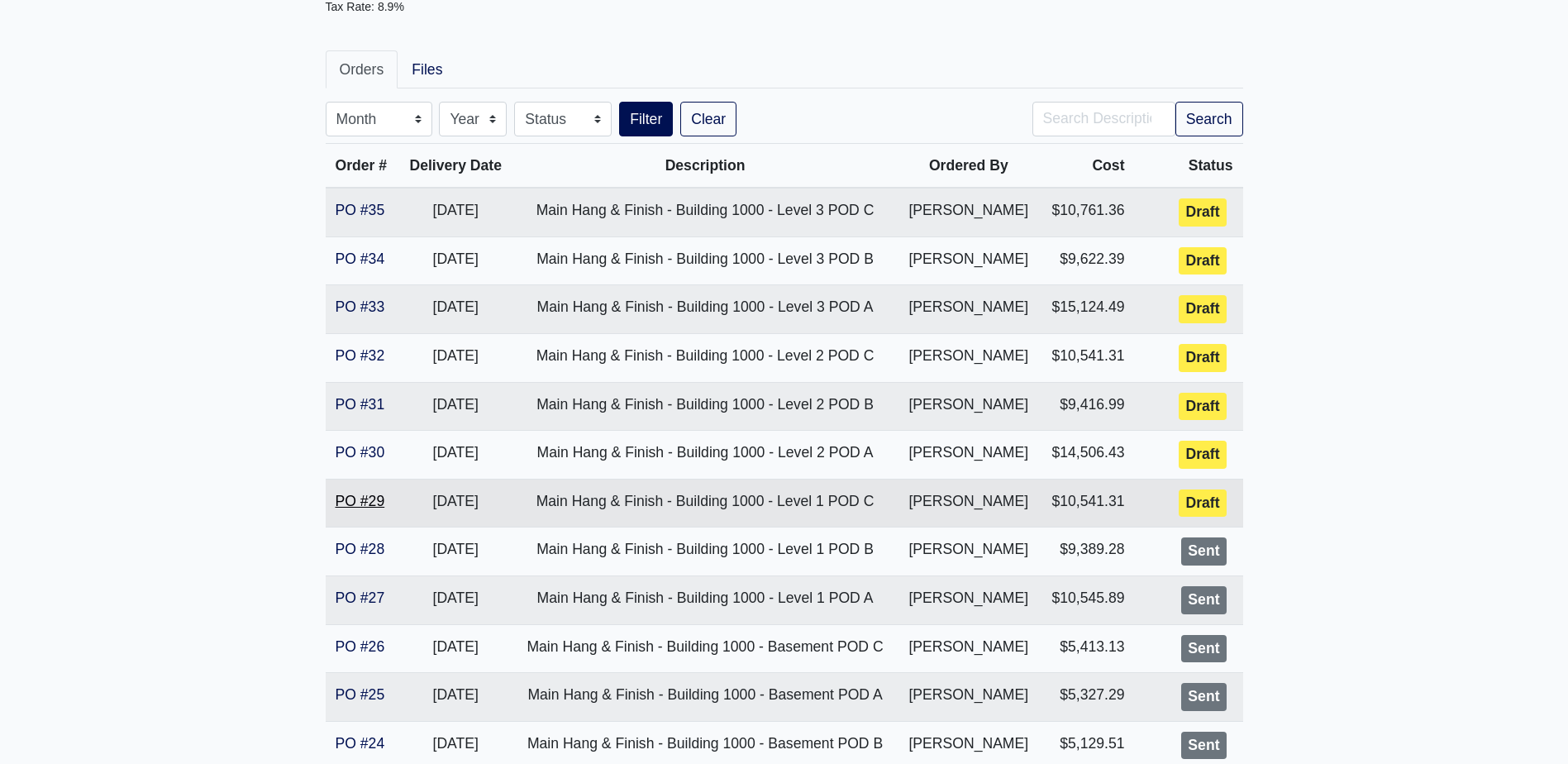
click at [372, 501] on link "PO #29" at bounding box center [360, 501] width 50 height 16
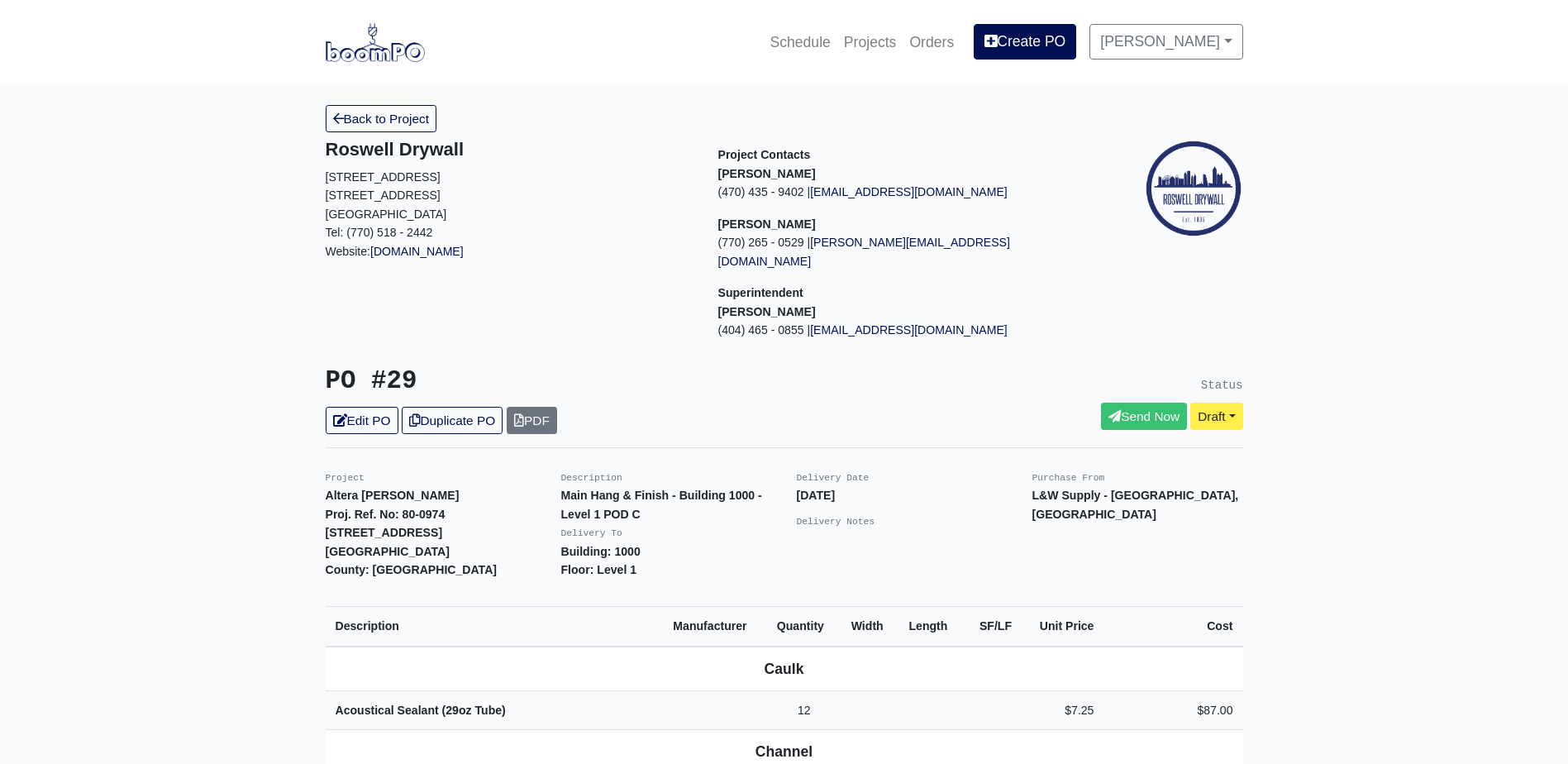
click at [1101, 378] on div "Status Send Now Draft" at bounding box center [1019, 400] width 471 height 68
click at [1103, 403] on link "Send Now" at bounding box center [1143, 416] width 86 height 27
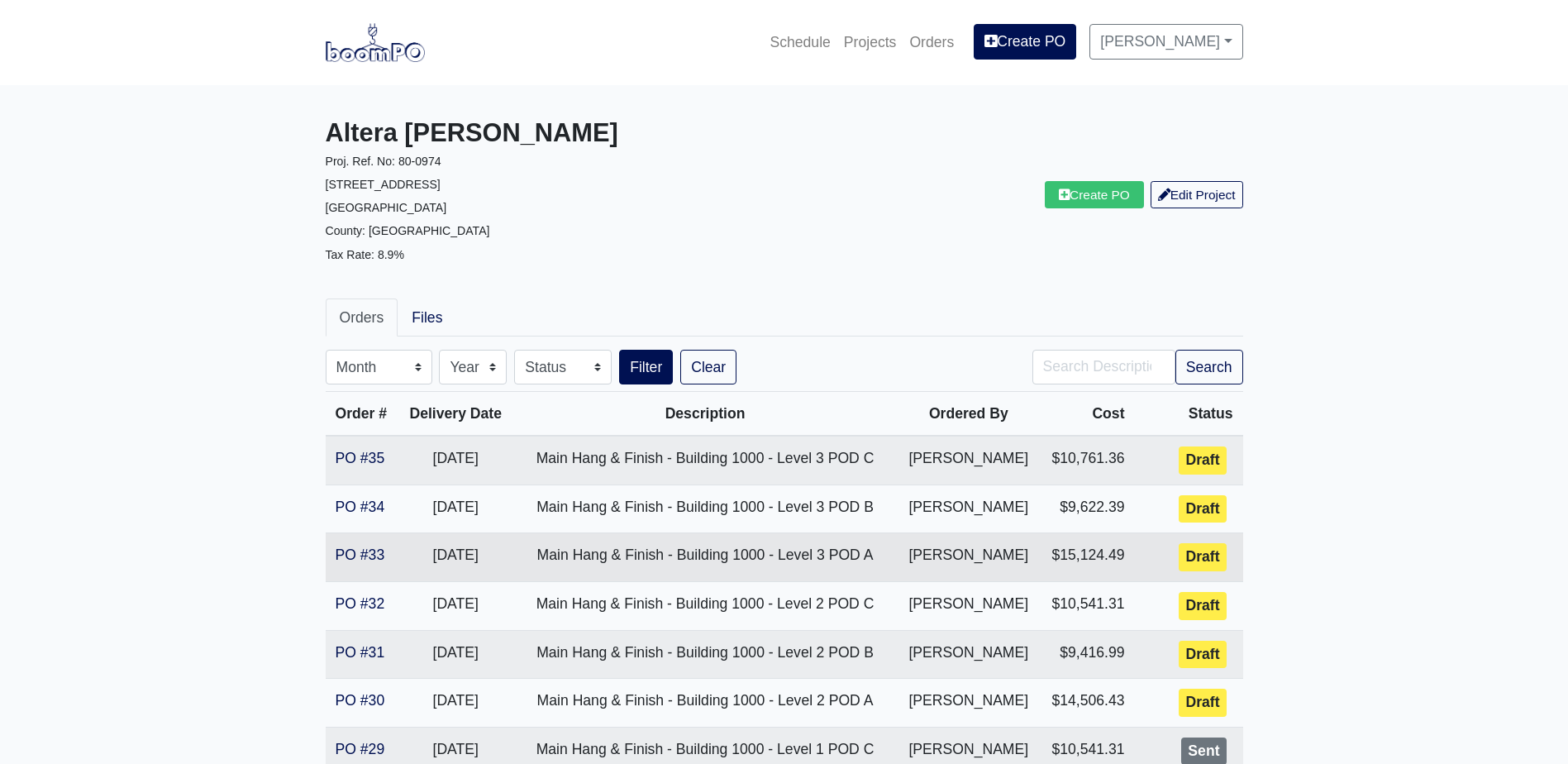
scroll to position [83, 0]
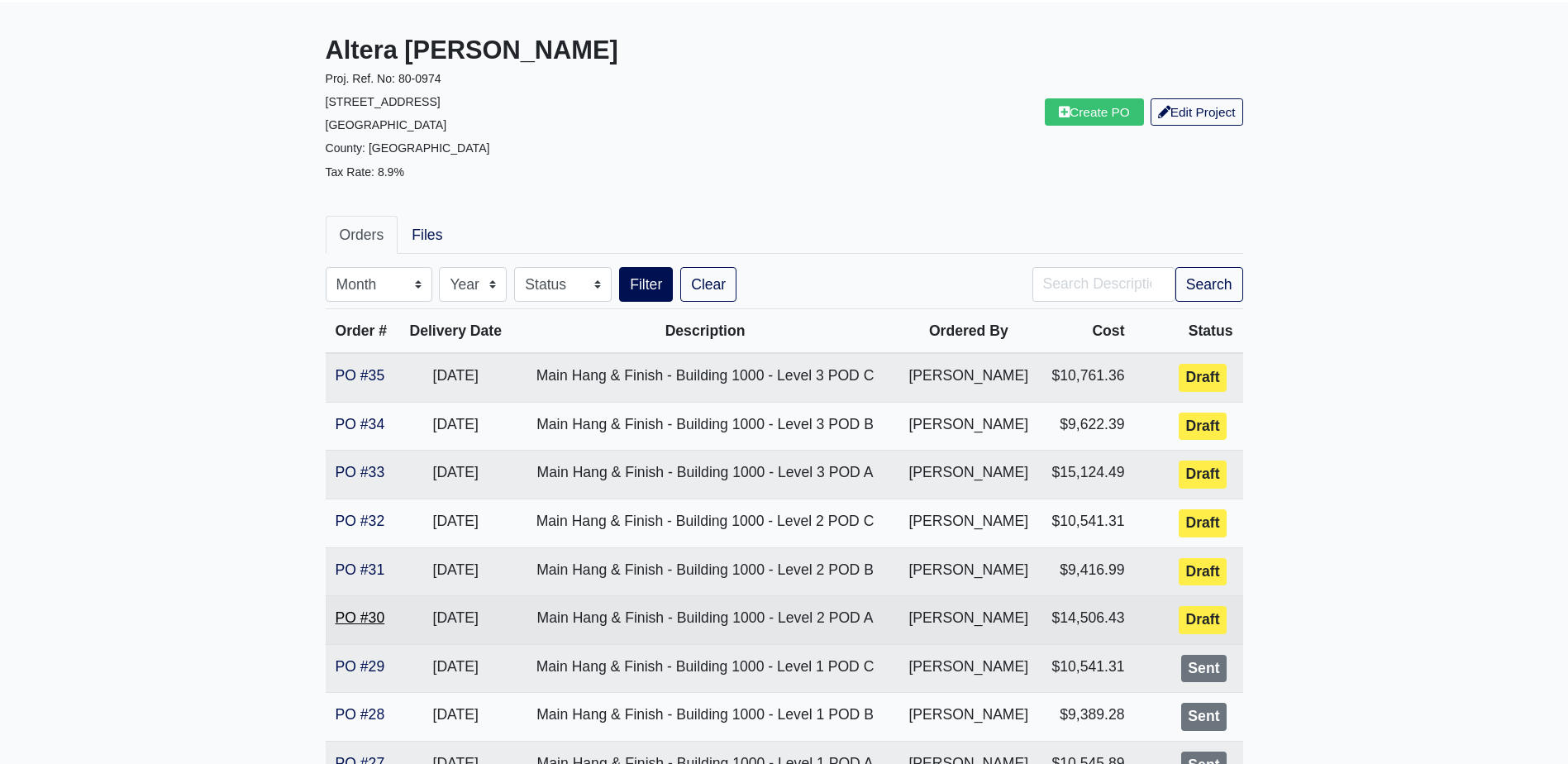
click at [367, 612] on link "PO #30" at bounding box center [360, 617] width 50 height 16
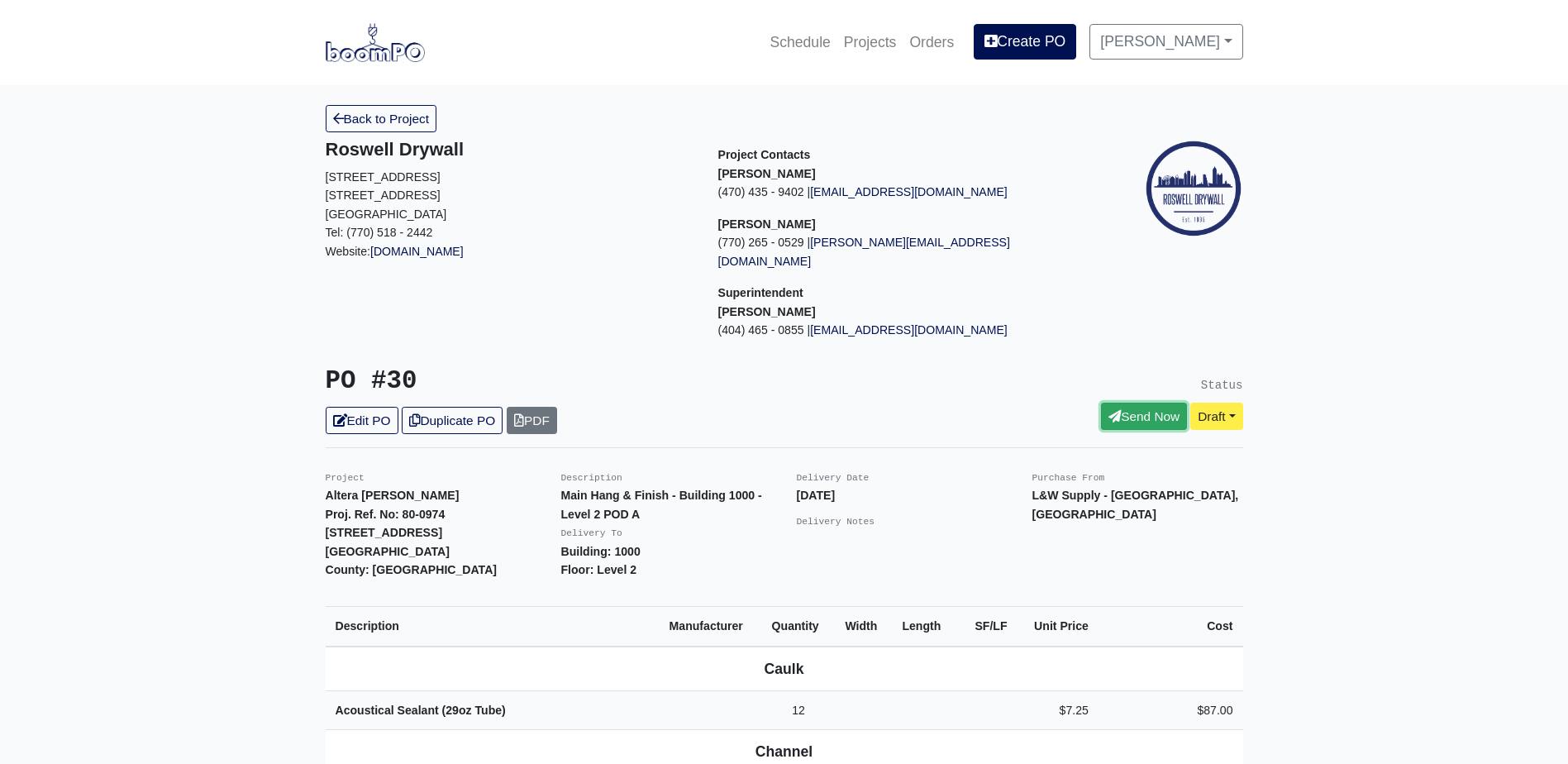
click at [1108, 410] on icon at bounding box center [1114, 416] width 13 height 13
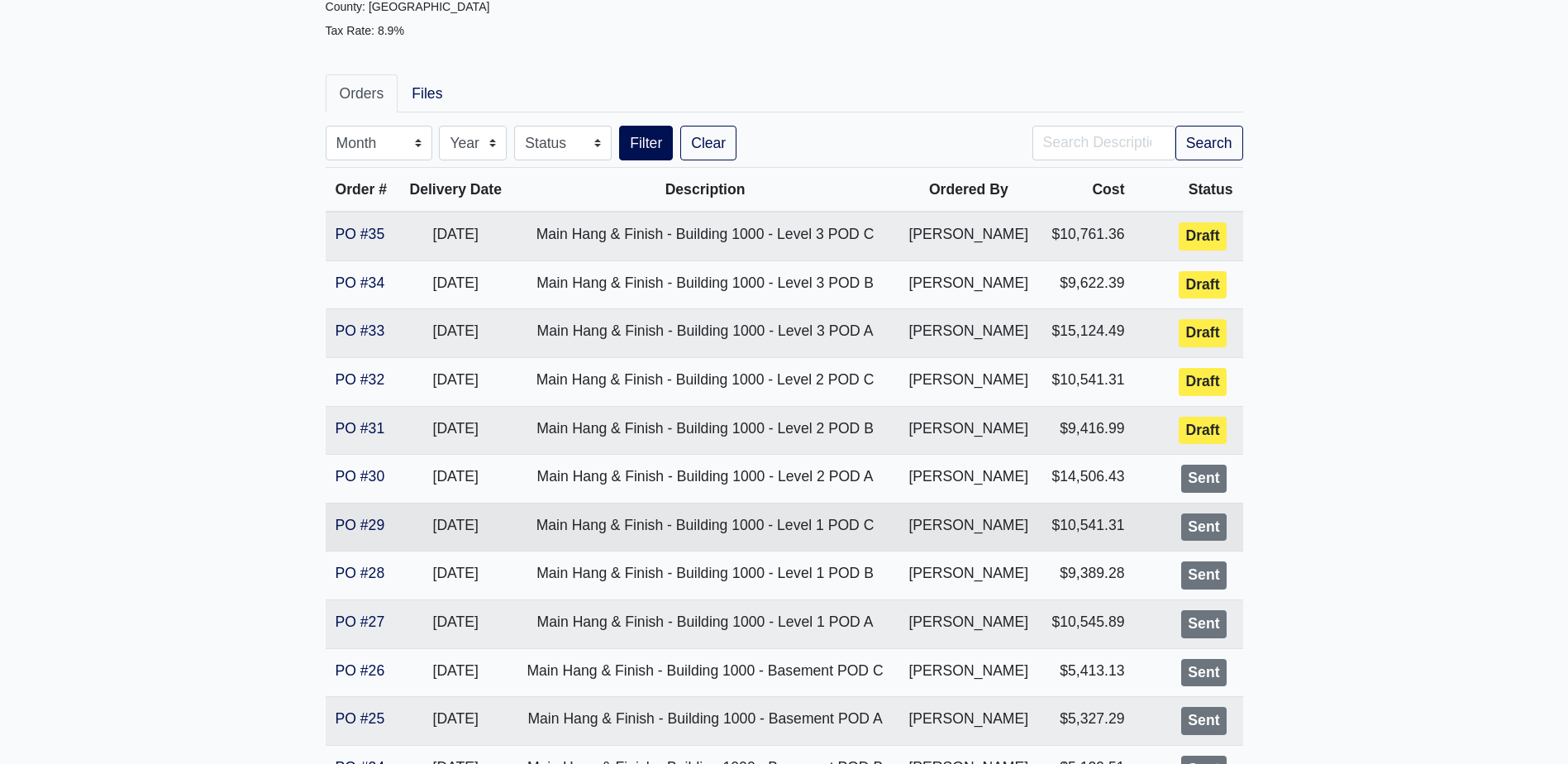
scroll to position [248, 0]
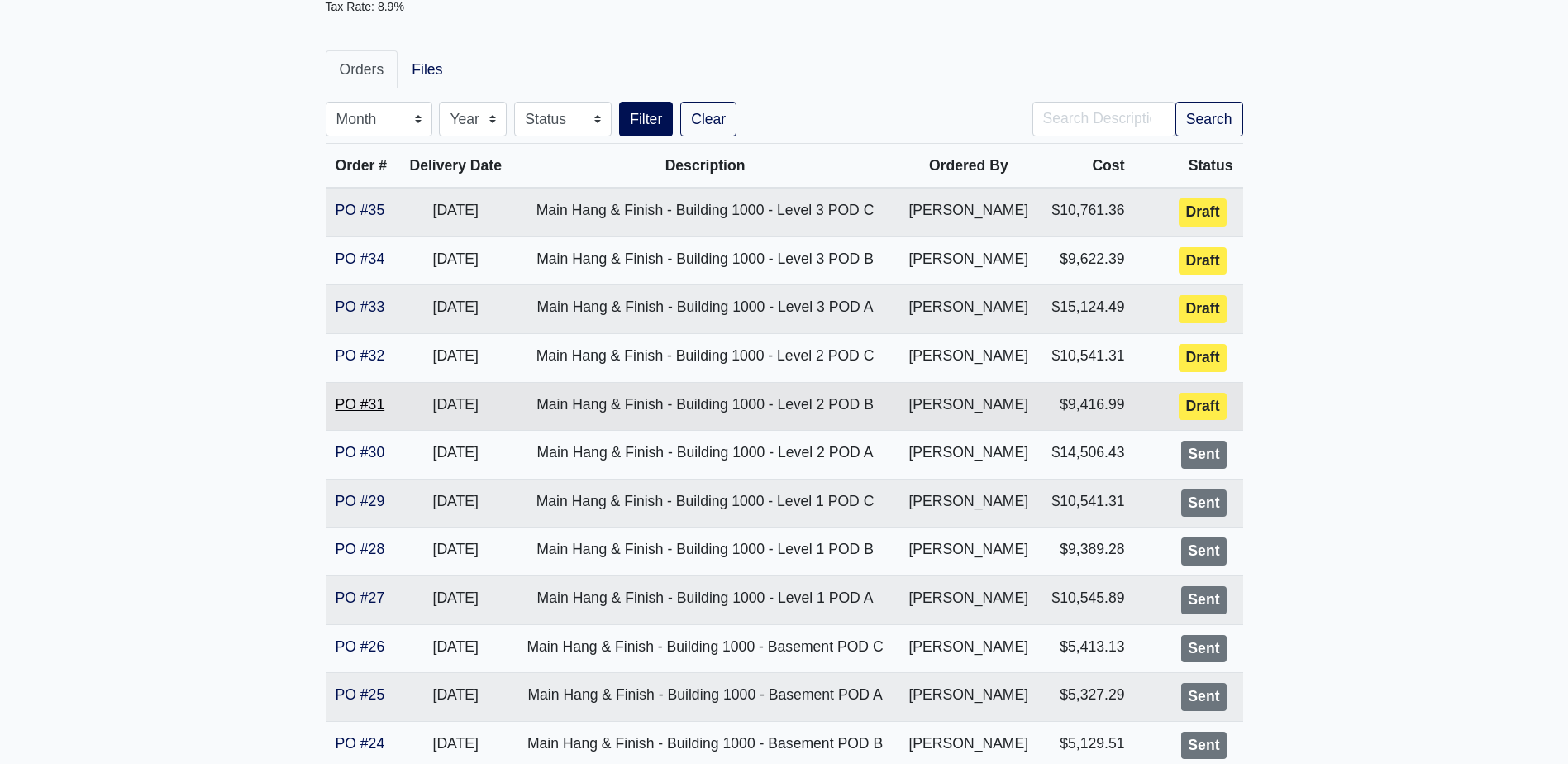
click at [368, 409] on link "PO #31" at bounding box center [360, 404] width 50 height 16
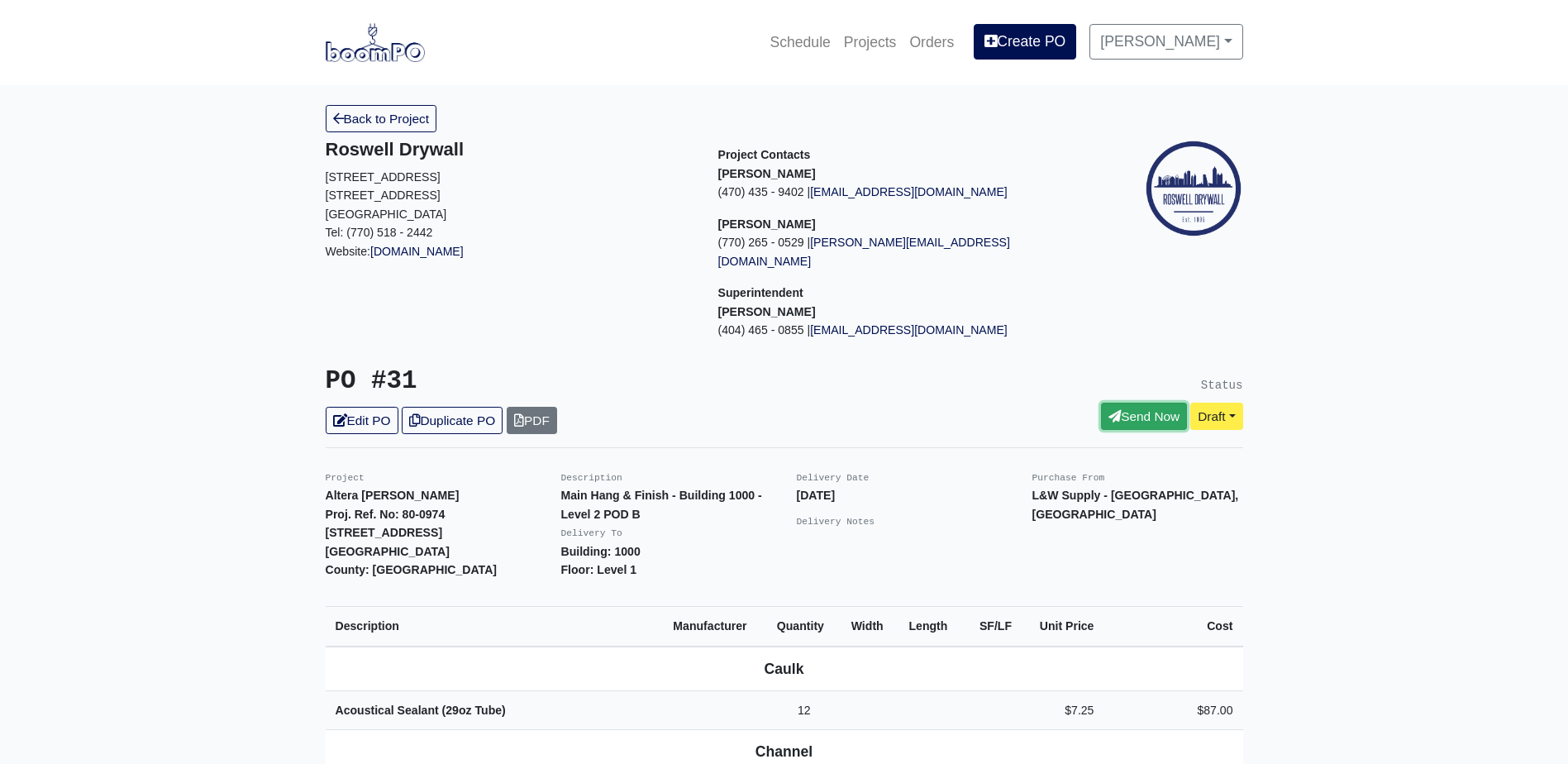
click at [1122, 403] on link "Send Now" at bounding box center [1143, 416] width 86 height 27
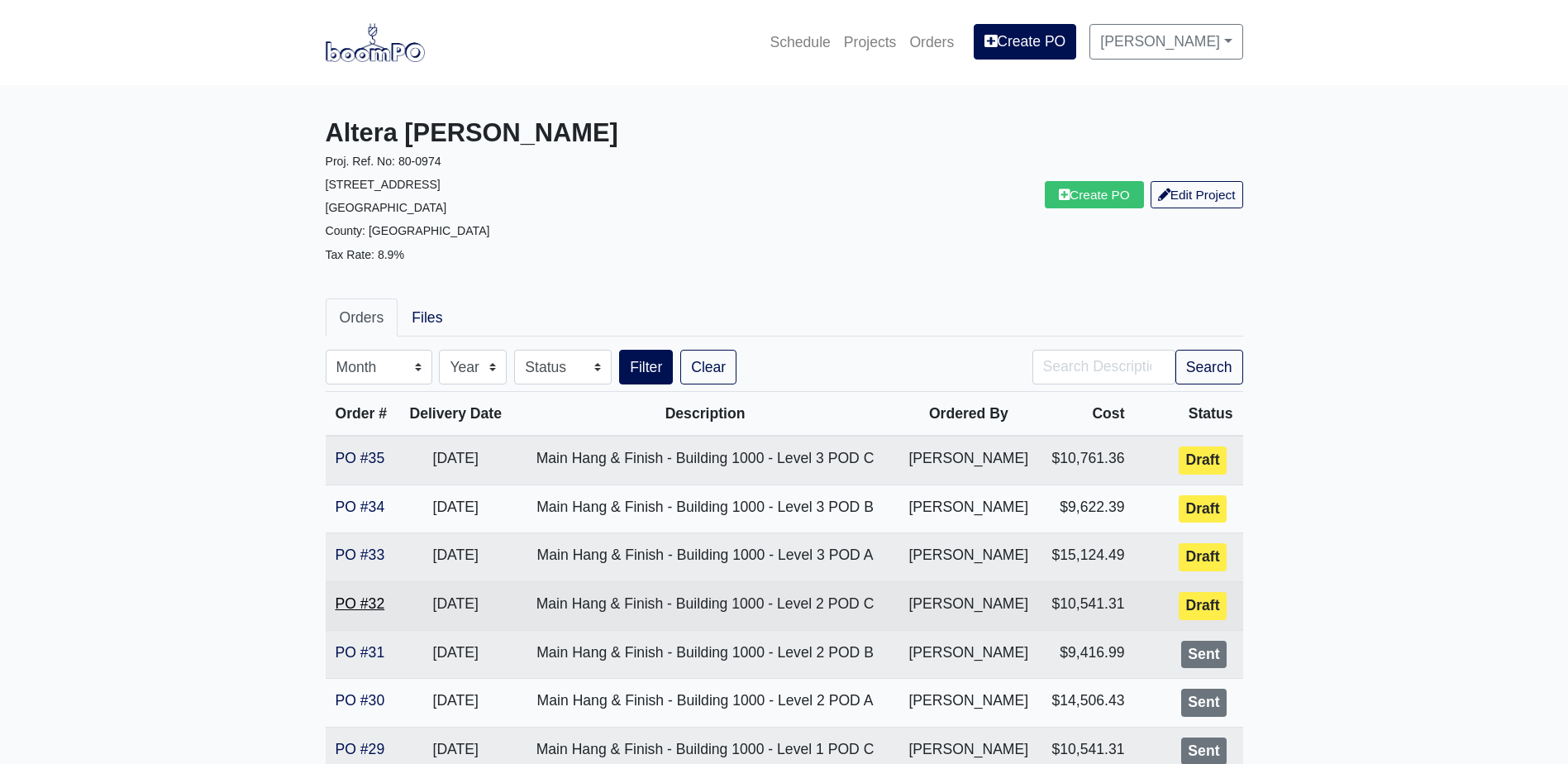
click at [348, 597] on link "PO #32" at bounding box center [360, 603] width 50 height 16
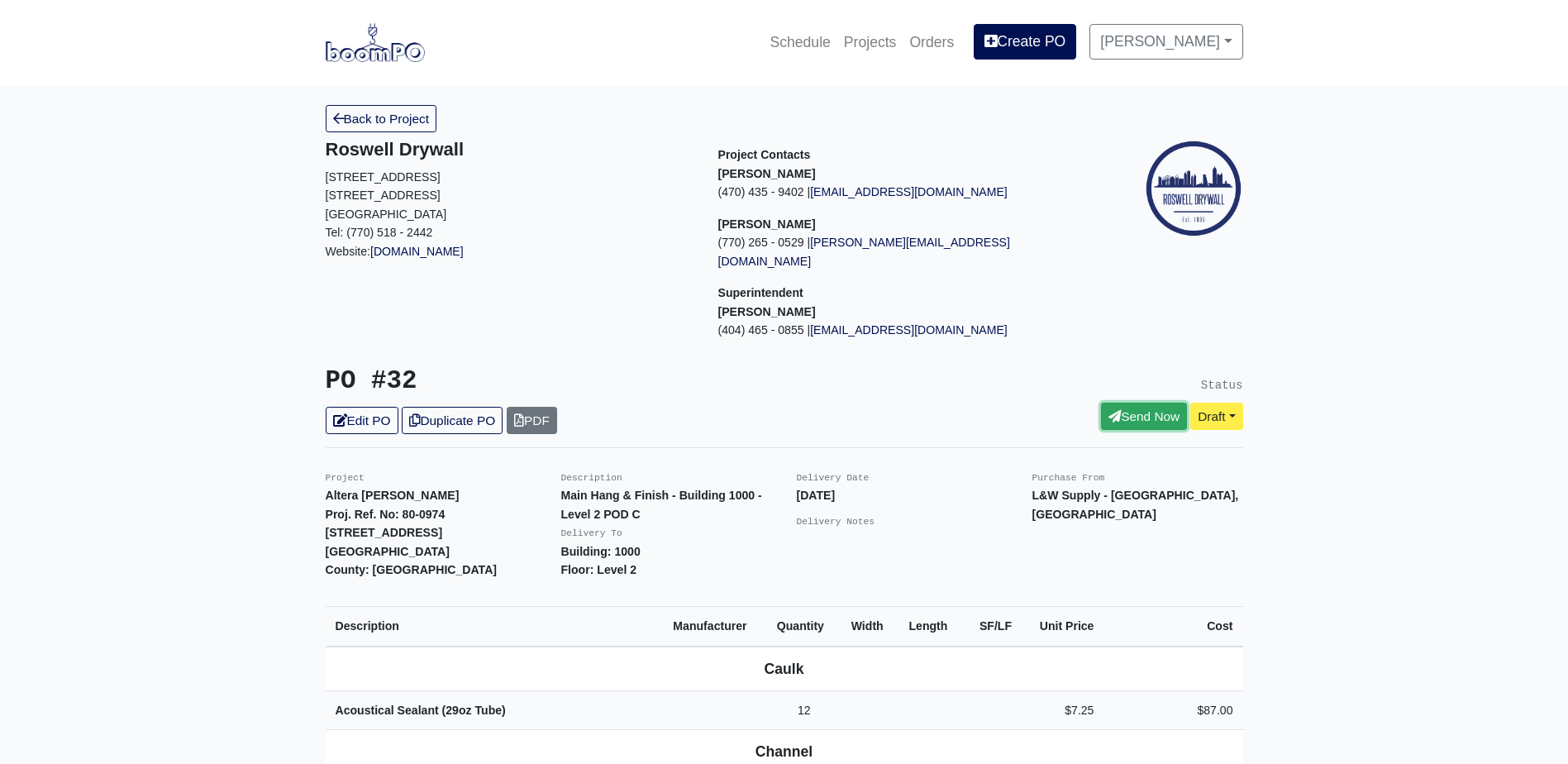
click at [1101, 403] on link "Send Now" at bounding box center [1143, 416] width 86 height 27
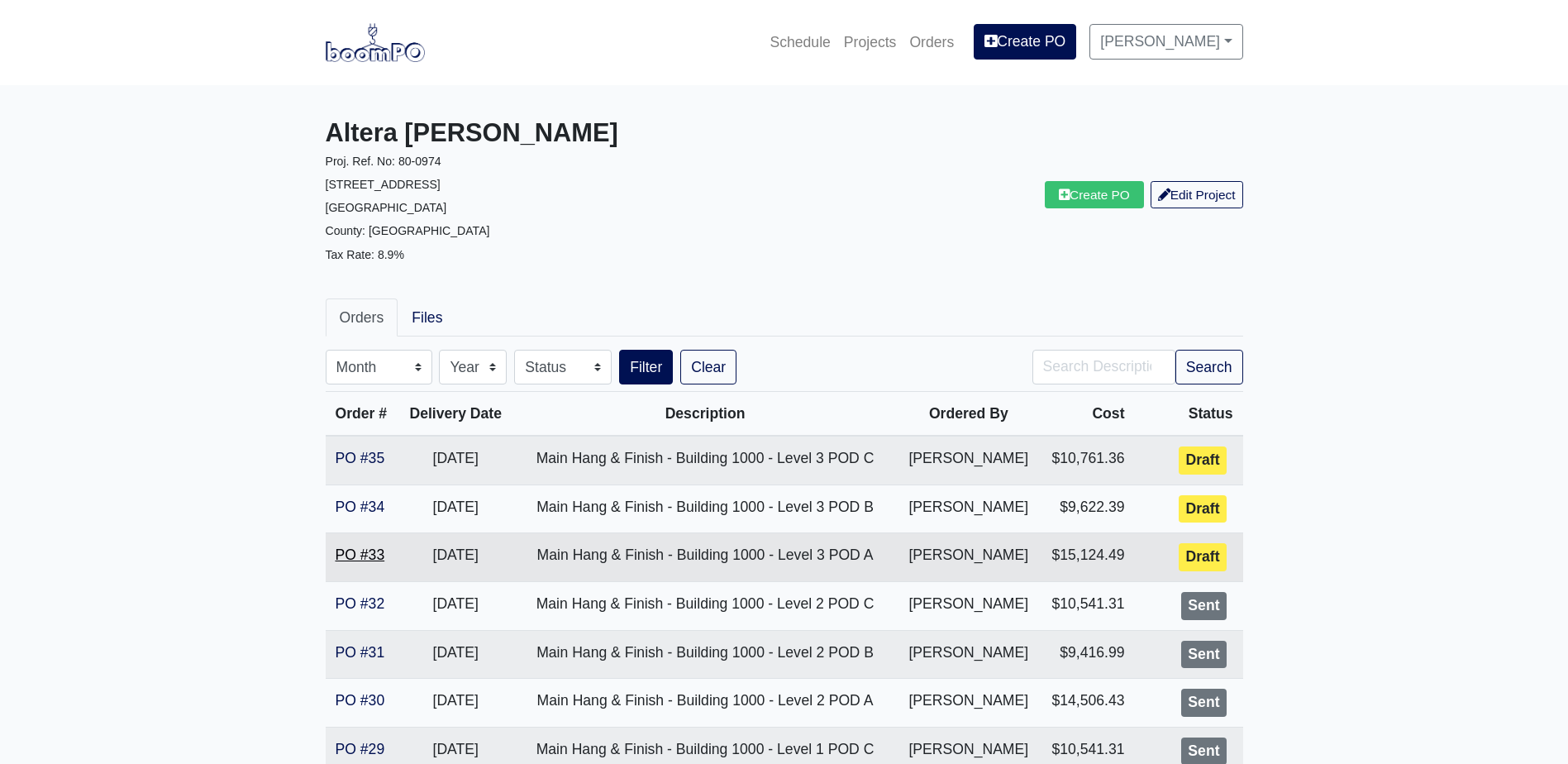
click at [349, 557] on link "PO #33" at bounding box center [360, 554] width 50 height 16
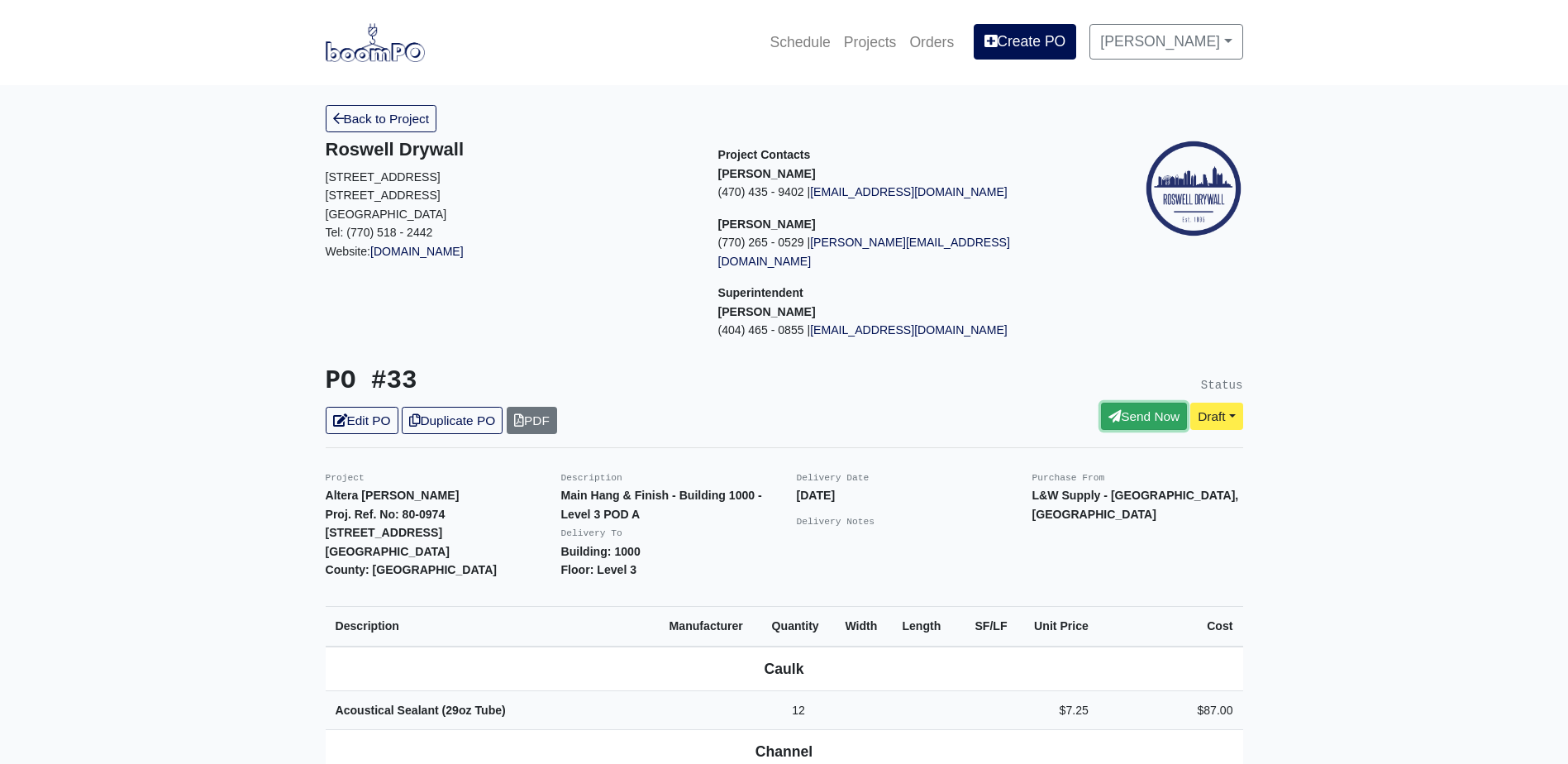
click at [1137, 403] on link "Send Now" at bounding box center [1143, 416] width 86 height 27
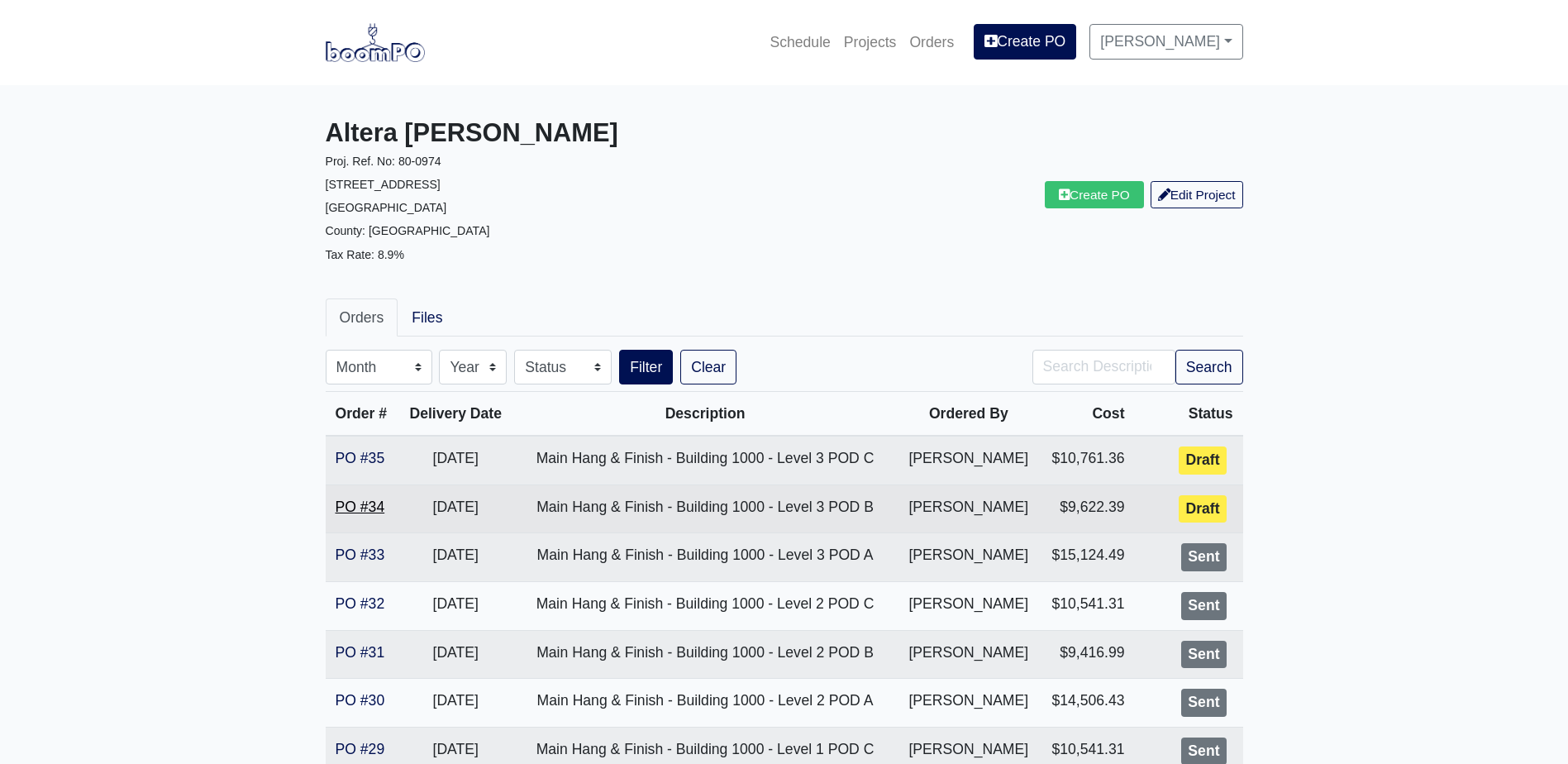
click at [356, 507] on link "PO #34" at bounding box center [360, 506] width 50 height 16
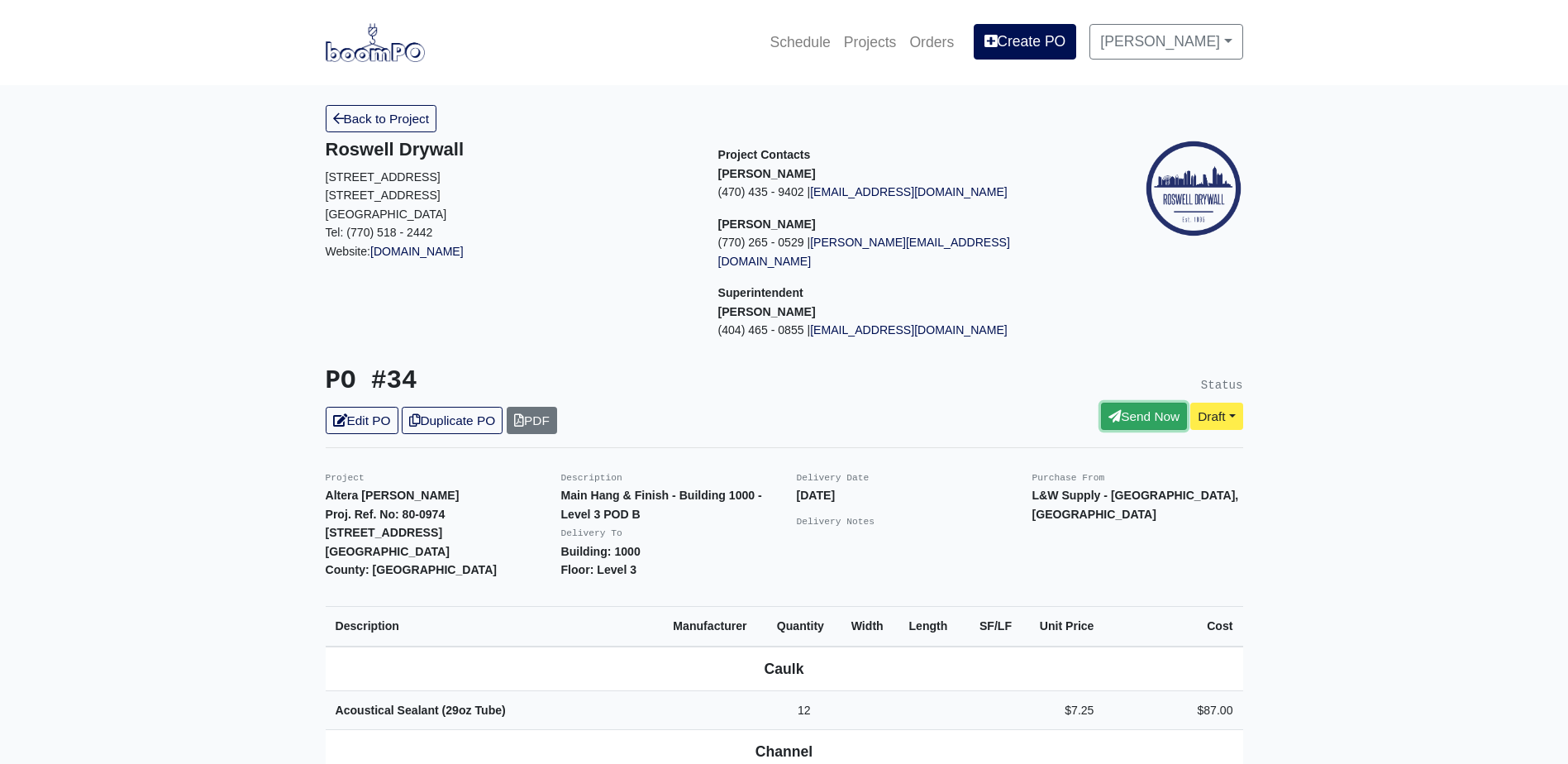
click at [1129, 403] on link "Send Now" at bounding box center [1143, 416] width 86 height 27
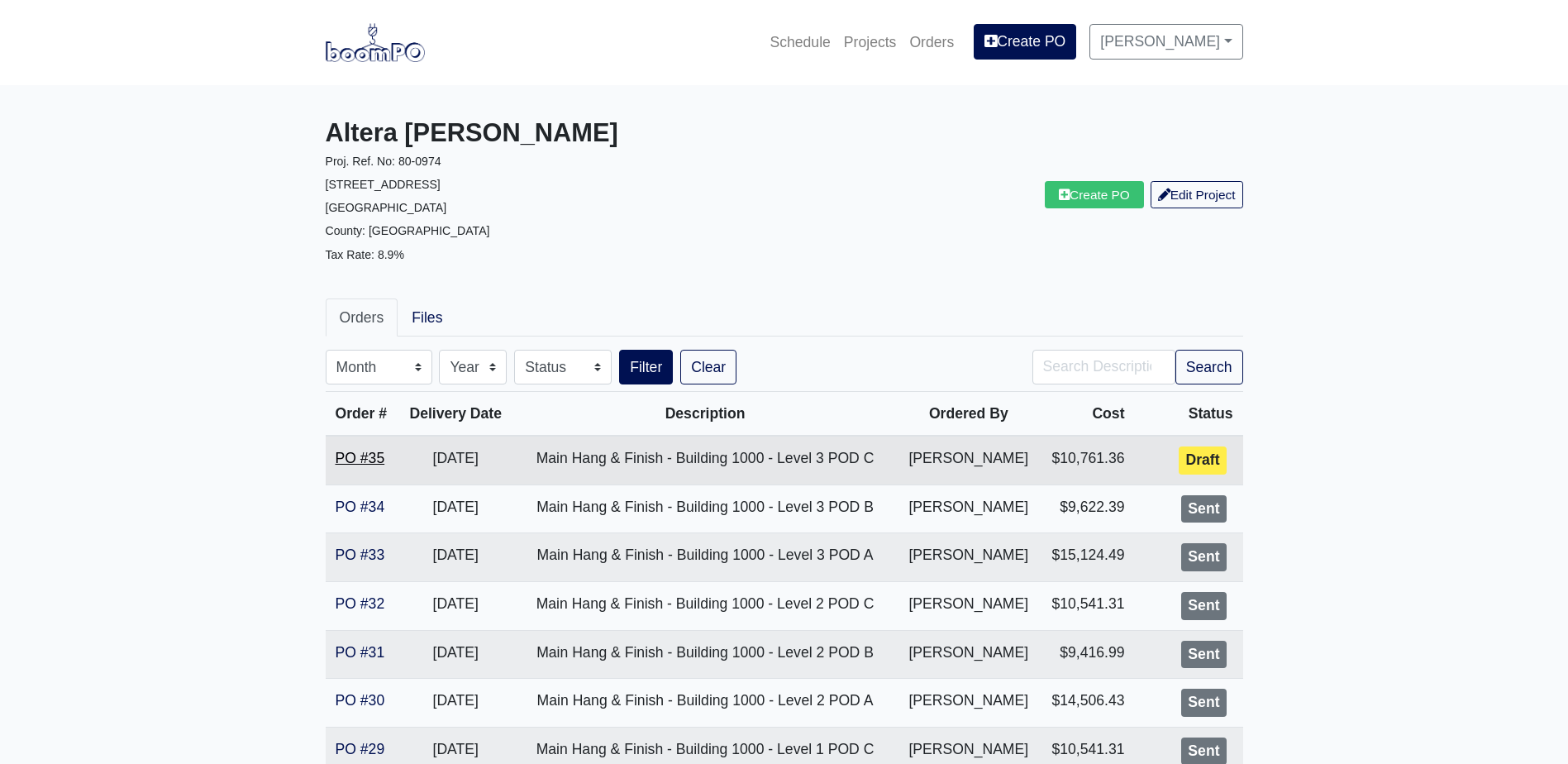
click at [359, 459] on link "PO #35" at bounding box center [360, 458] width 50 height 16
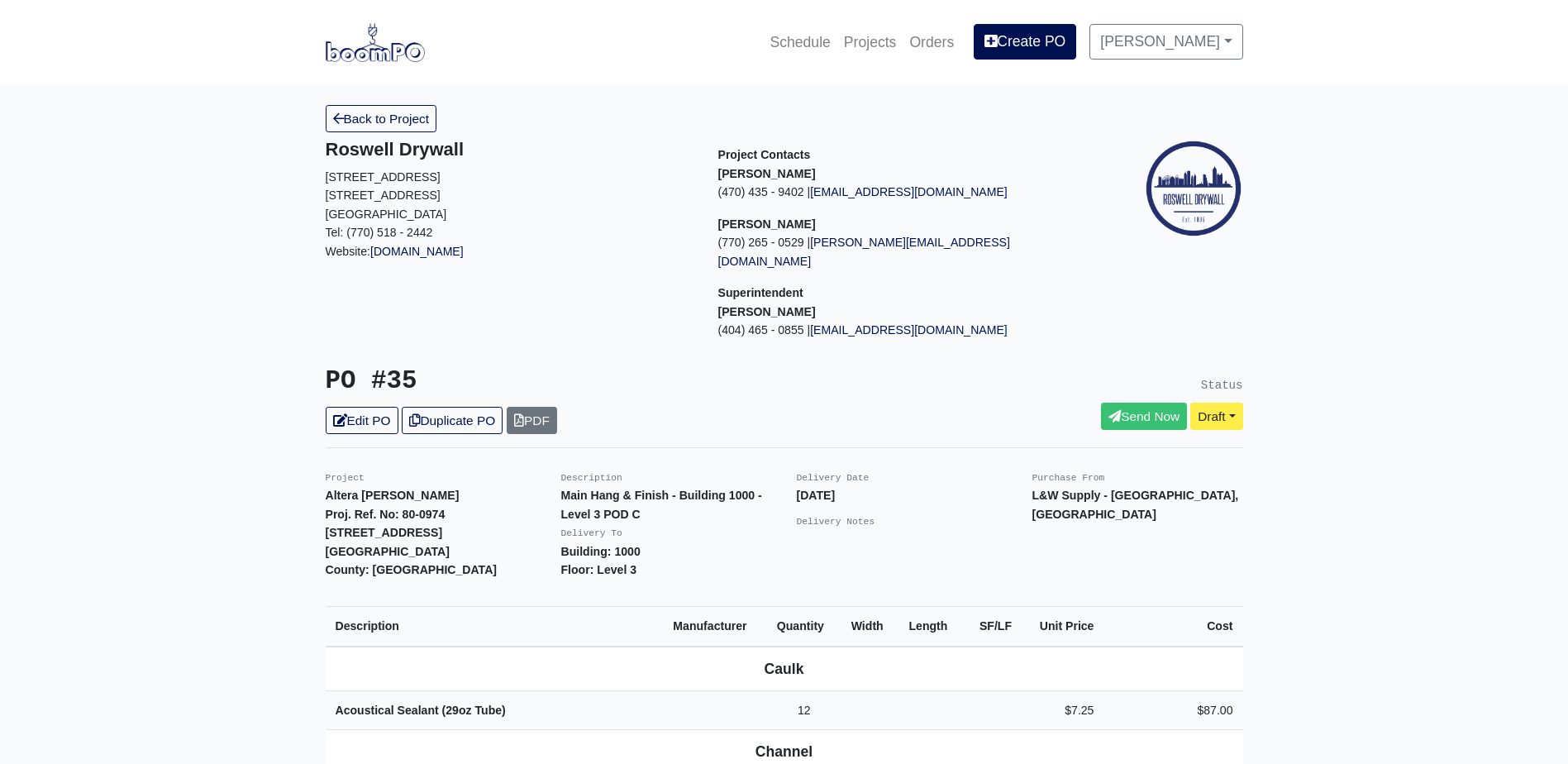
click at [1113, 382] on div "Status Send Now Draft" at bounding box center [1019, 400] width 471 height 68
click at [1115, 403] on link "Send Now" at bounding box center [1143, 416] width 86 height 27
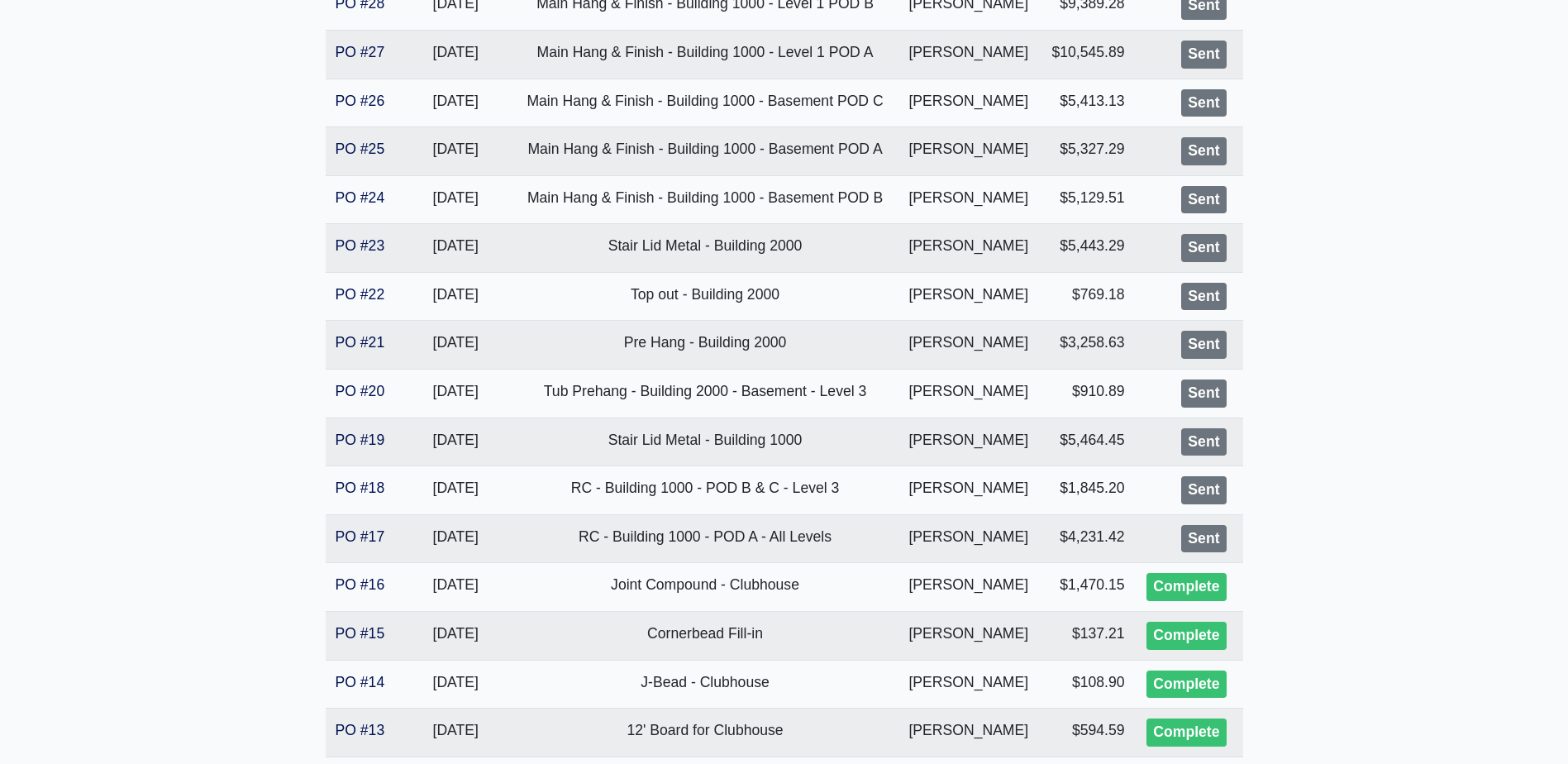
scroll to position [1074, 0]
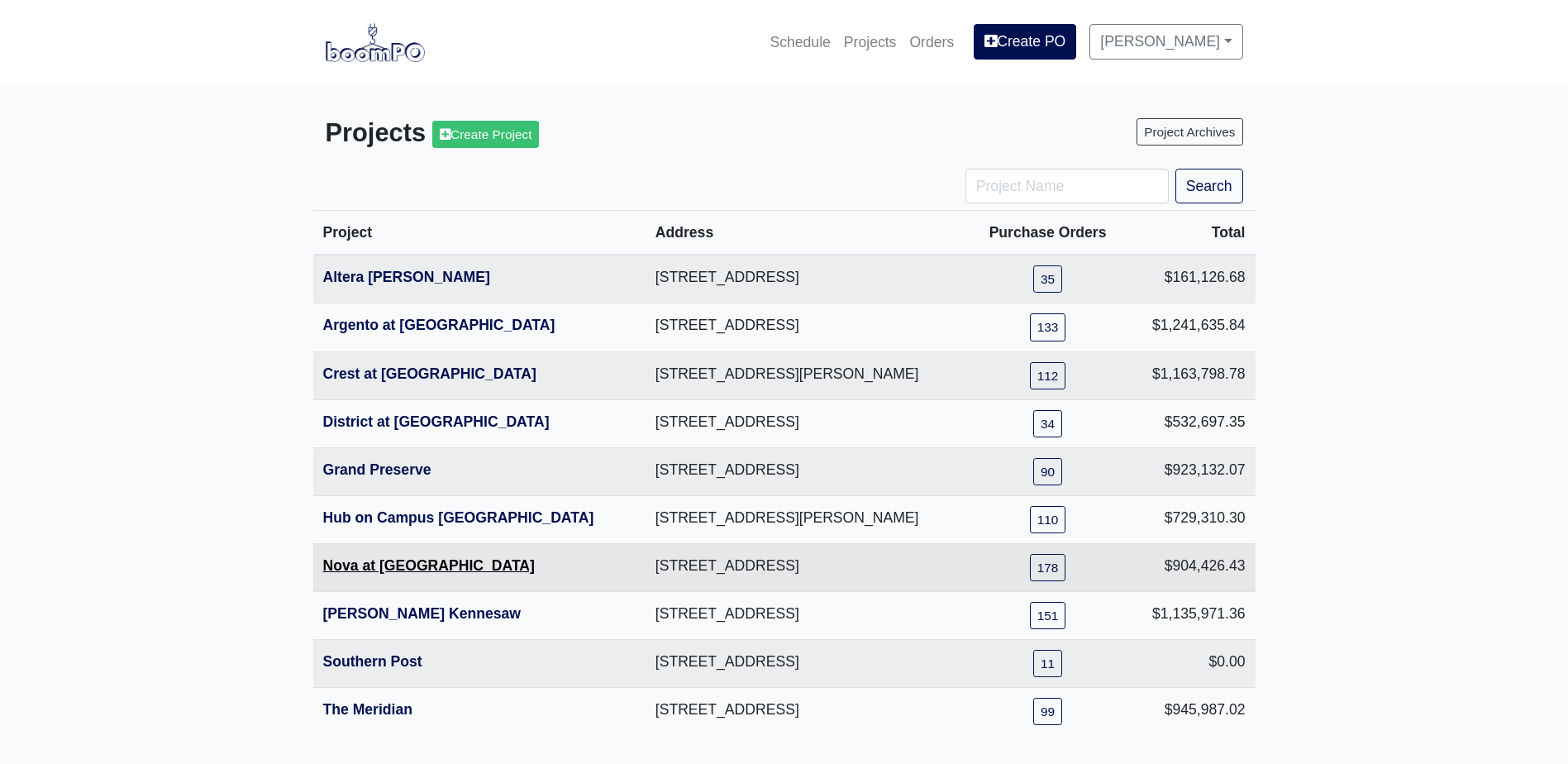
click at [423, 566] on link "Nova at [GEOGRAPHIC_DATA]" at bounding box center [428, 565] width 211 height 16
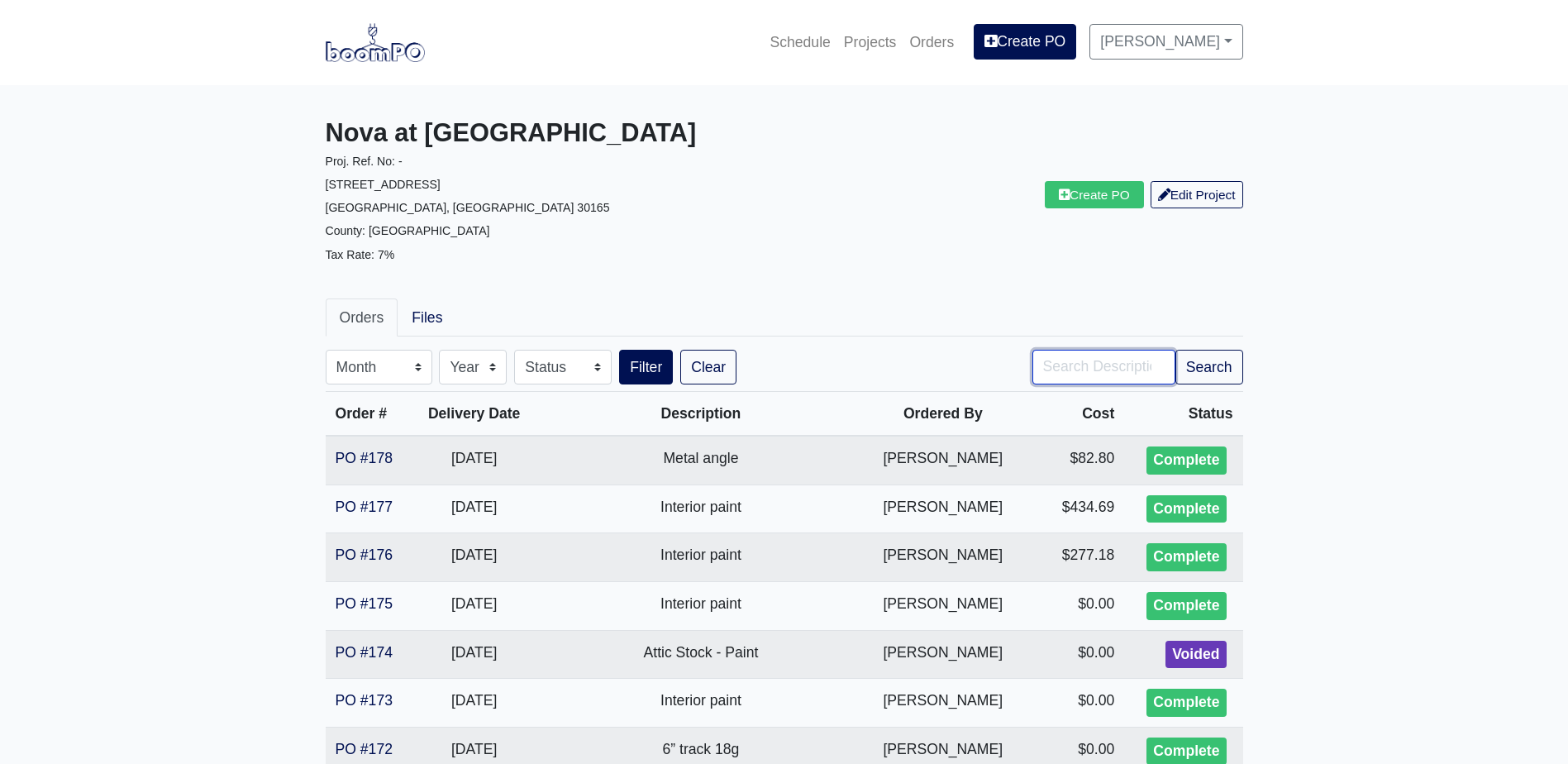
click at [1050, 358] on input "Search" at bounding box center [1104, 367] width 143 height 34
type input "blocking"
click at [619, 349] on button "Filter" at bounding box center [645, 367] width 54 height 34
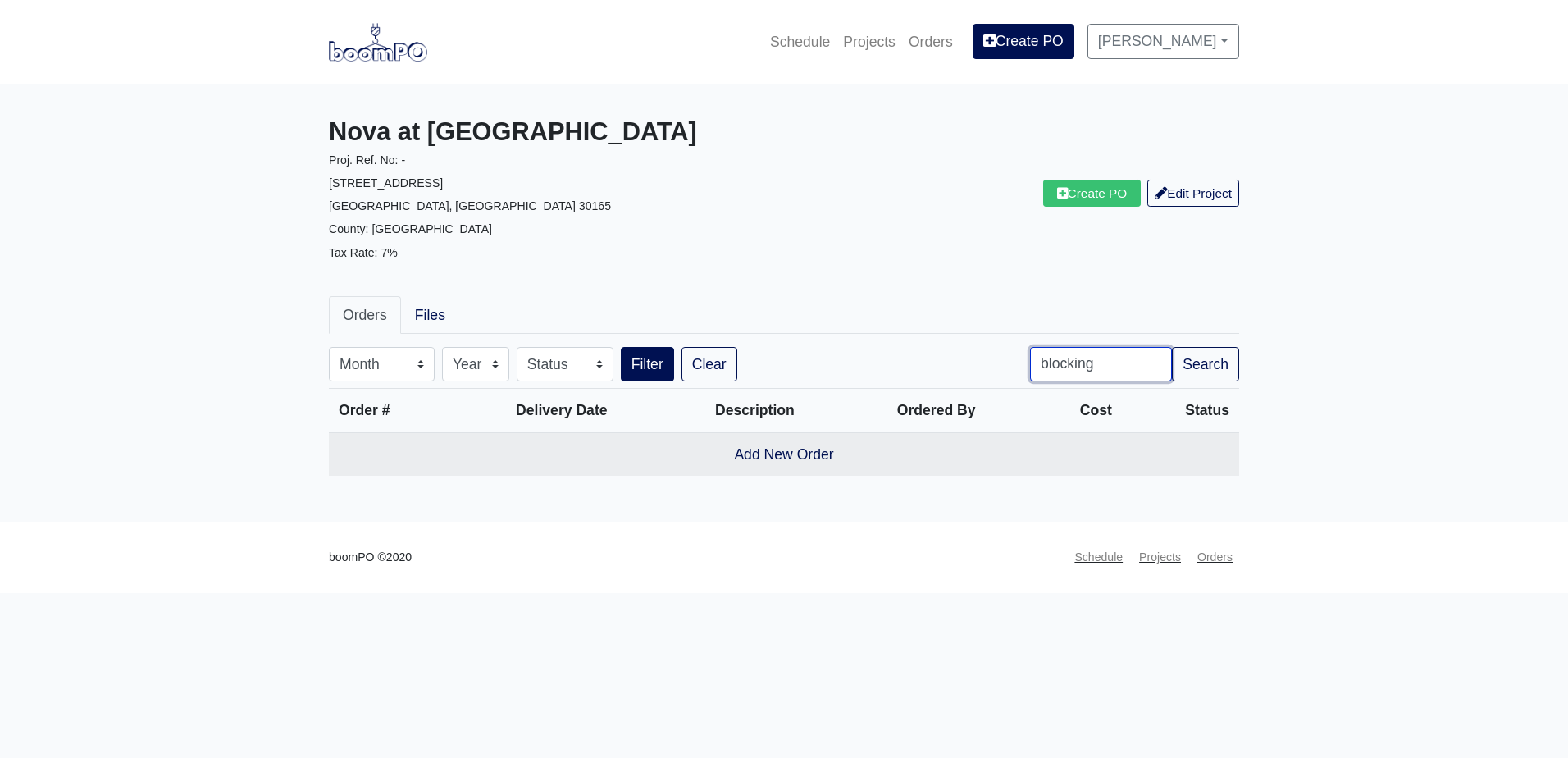
click at [1131, 366] on input "blocking" at bounding box center [1101, 364] width 142 height 34
type input "metal"
click at [621, 347] on button "Filter" at bounding box center [647, 364] width 53 height 34
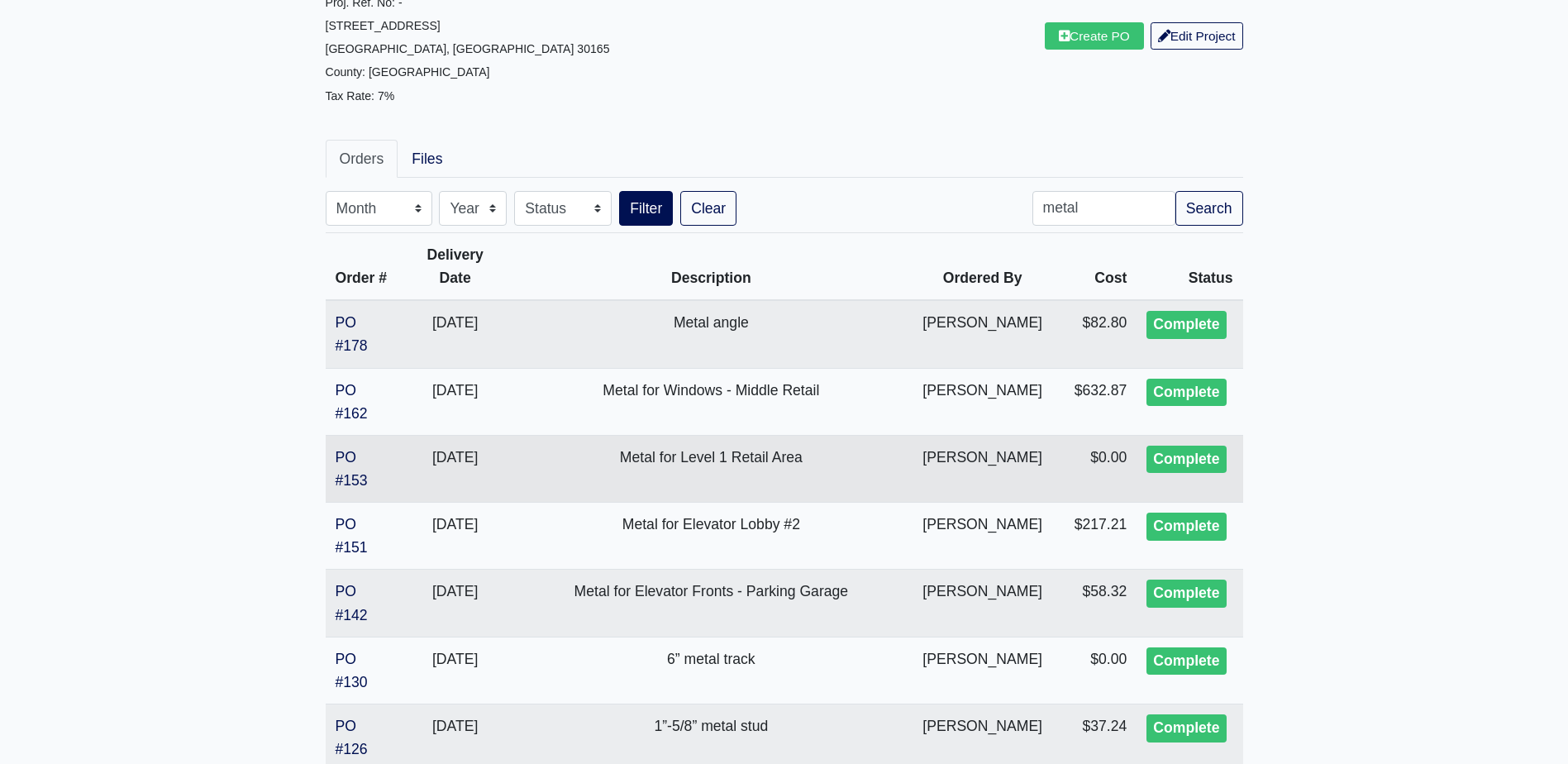
scroll to position [165, 0]
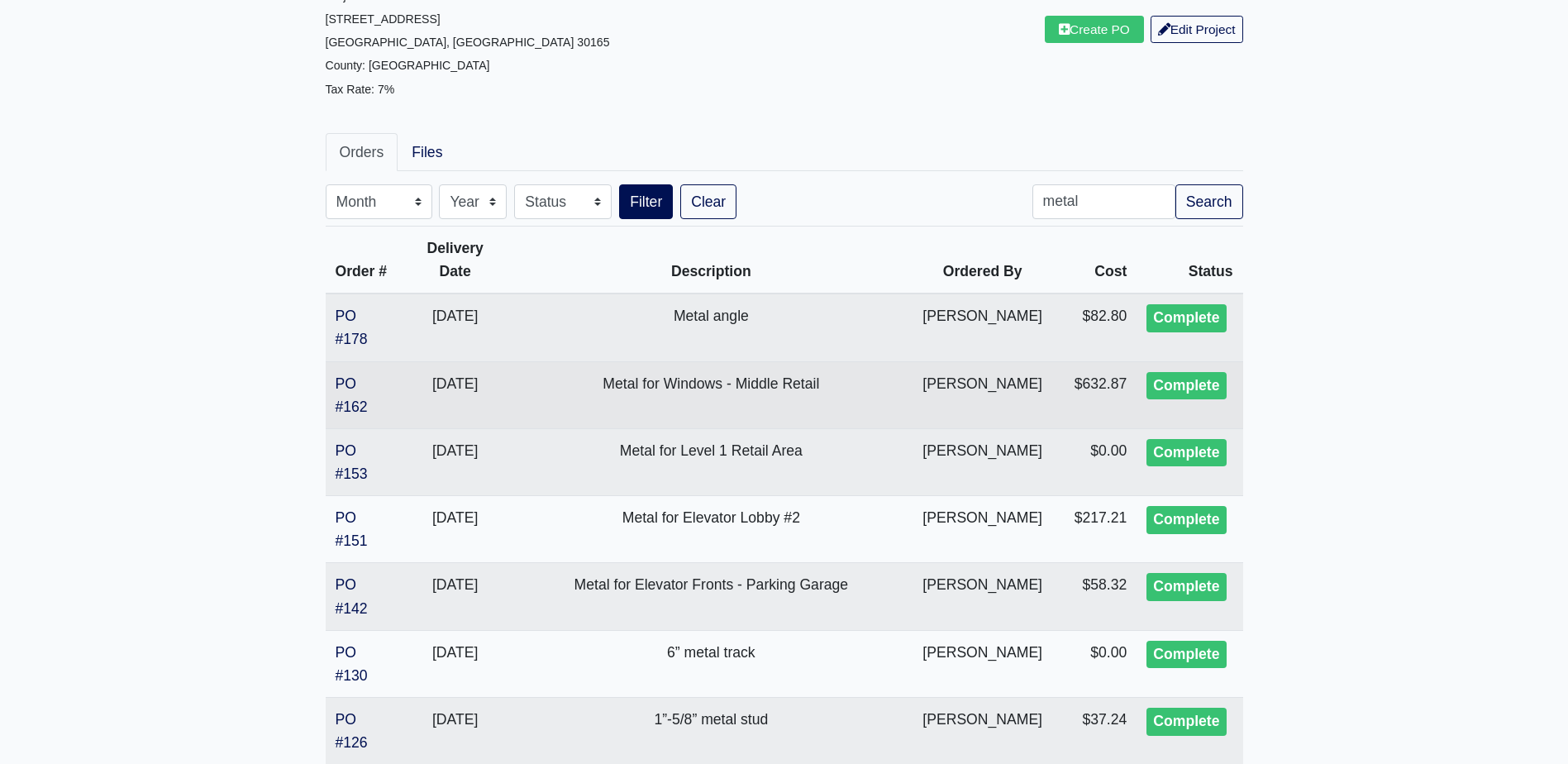
click at [331, 387] on td "PO #162" at bounding box center [363, 395] width 75 height 67
click at [342, 385] on link "PO #162" at bounding box center [352, 396] width 33 height 40
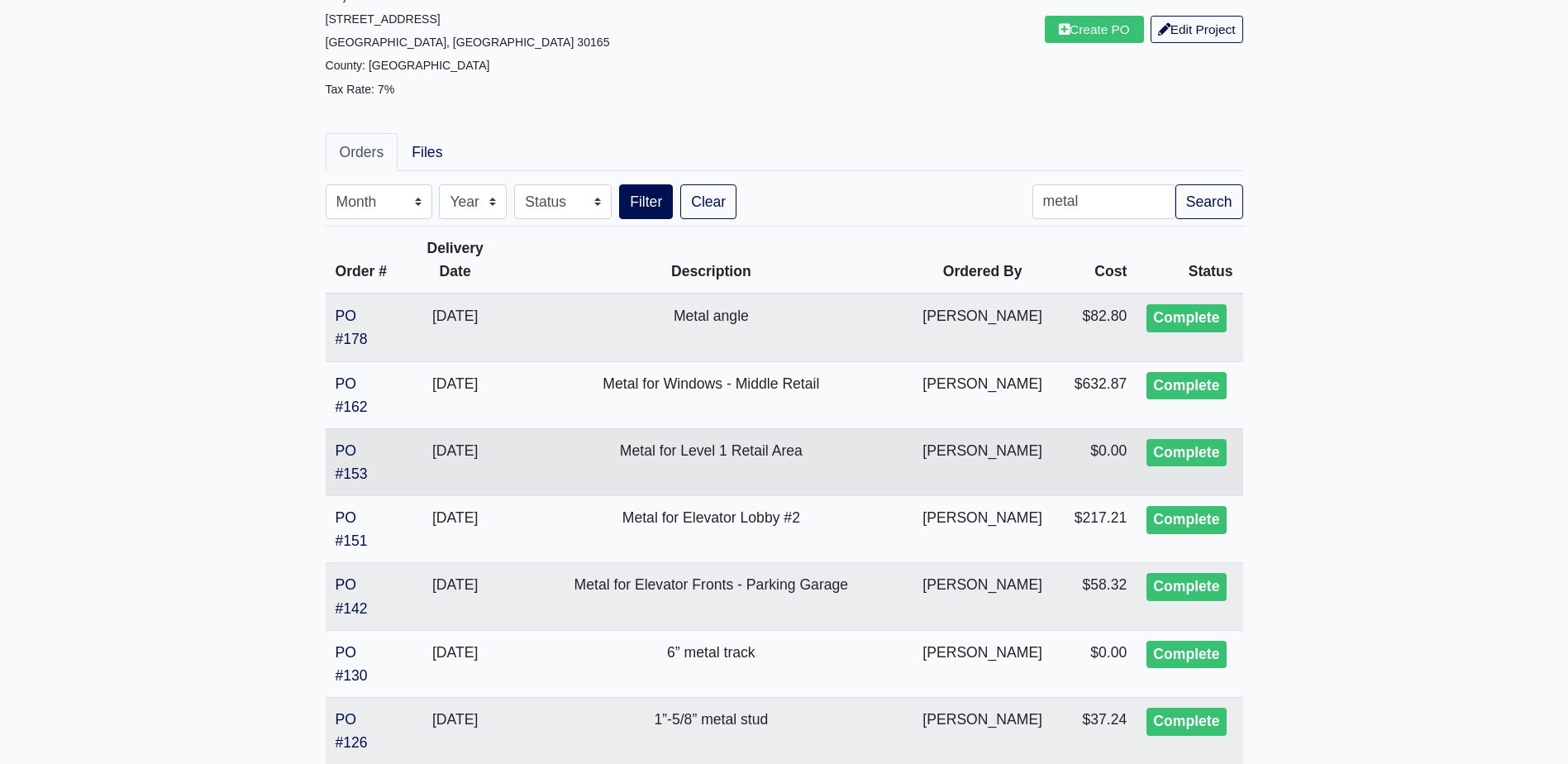
click at [332, 440] on td "PO #153" at bounding box center [363, 462] width 75 height 67
click at [338, 446] on link "PO #153" at bounding box center [352, 462] width 33 height 40
click at [1106, 215] on input "metal" at bounding box center [1104, 201] width 143 height 34
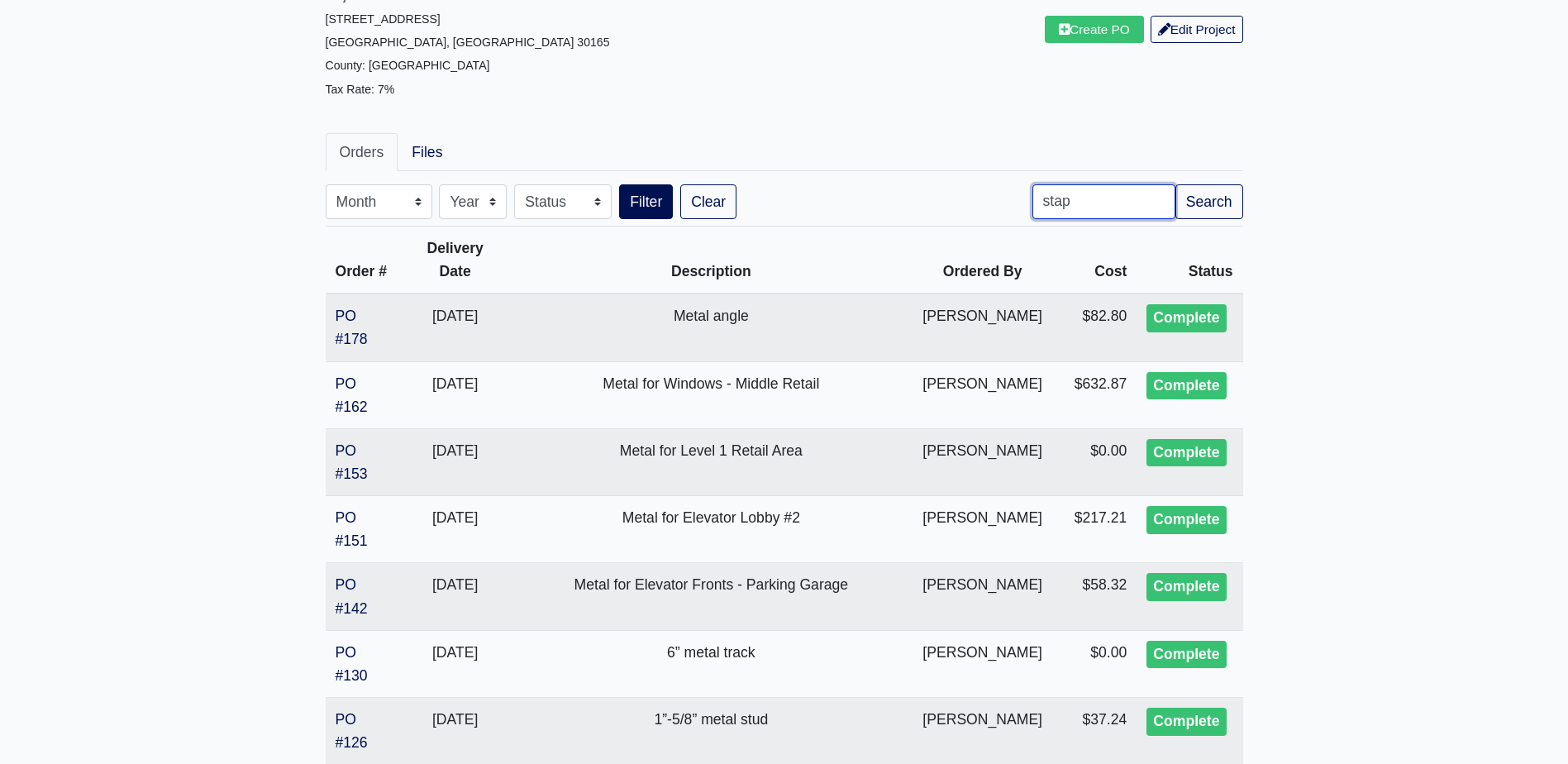
type input "stap"
click at [619, 184] on button "Filter" at bounding box center [645, 201] width 54 height 34
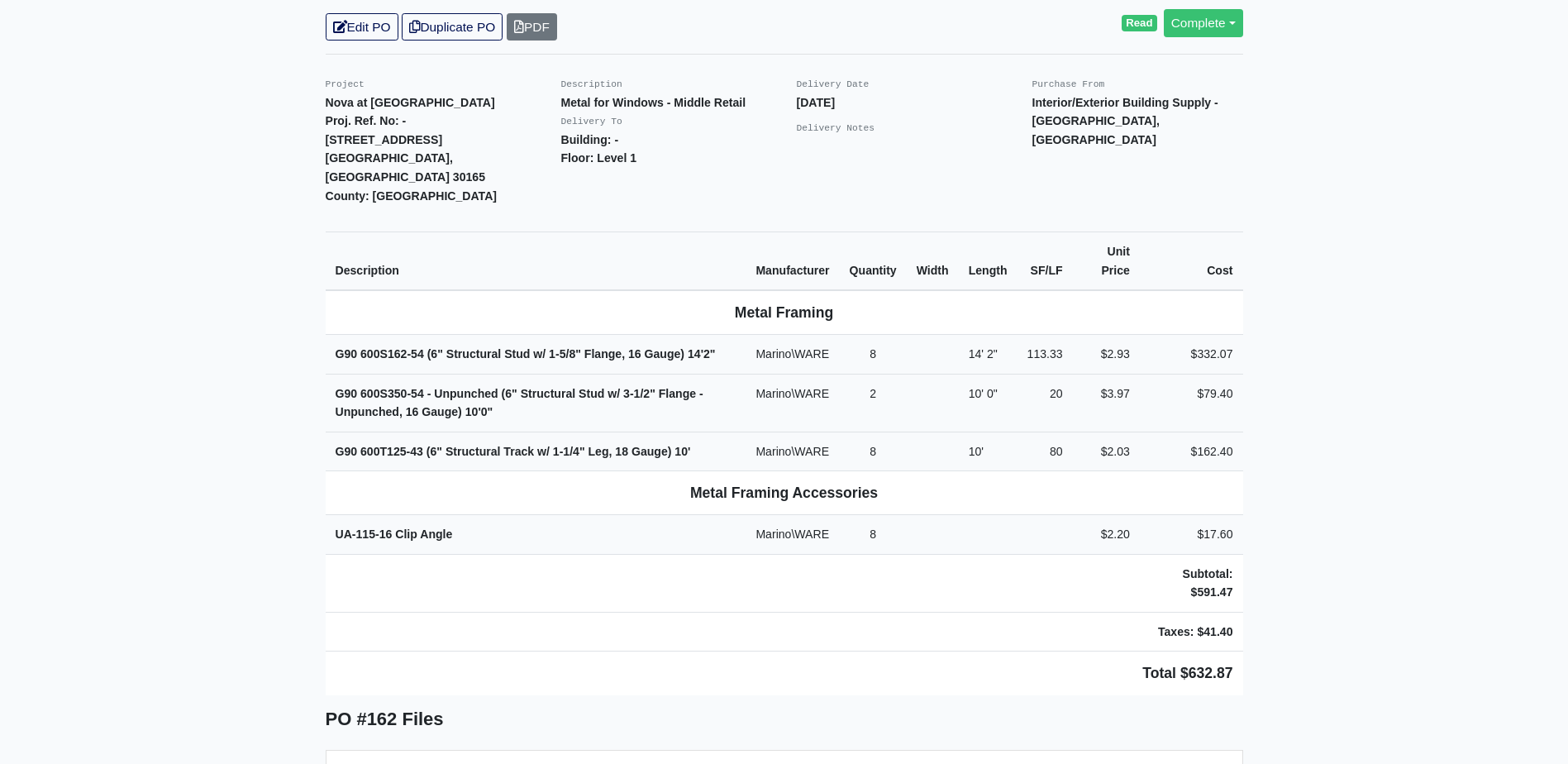
scroll to position [413, 0]
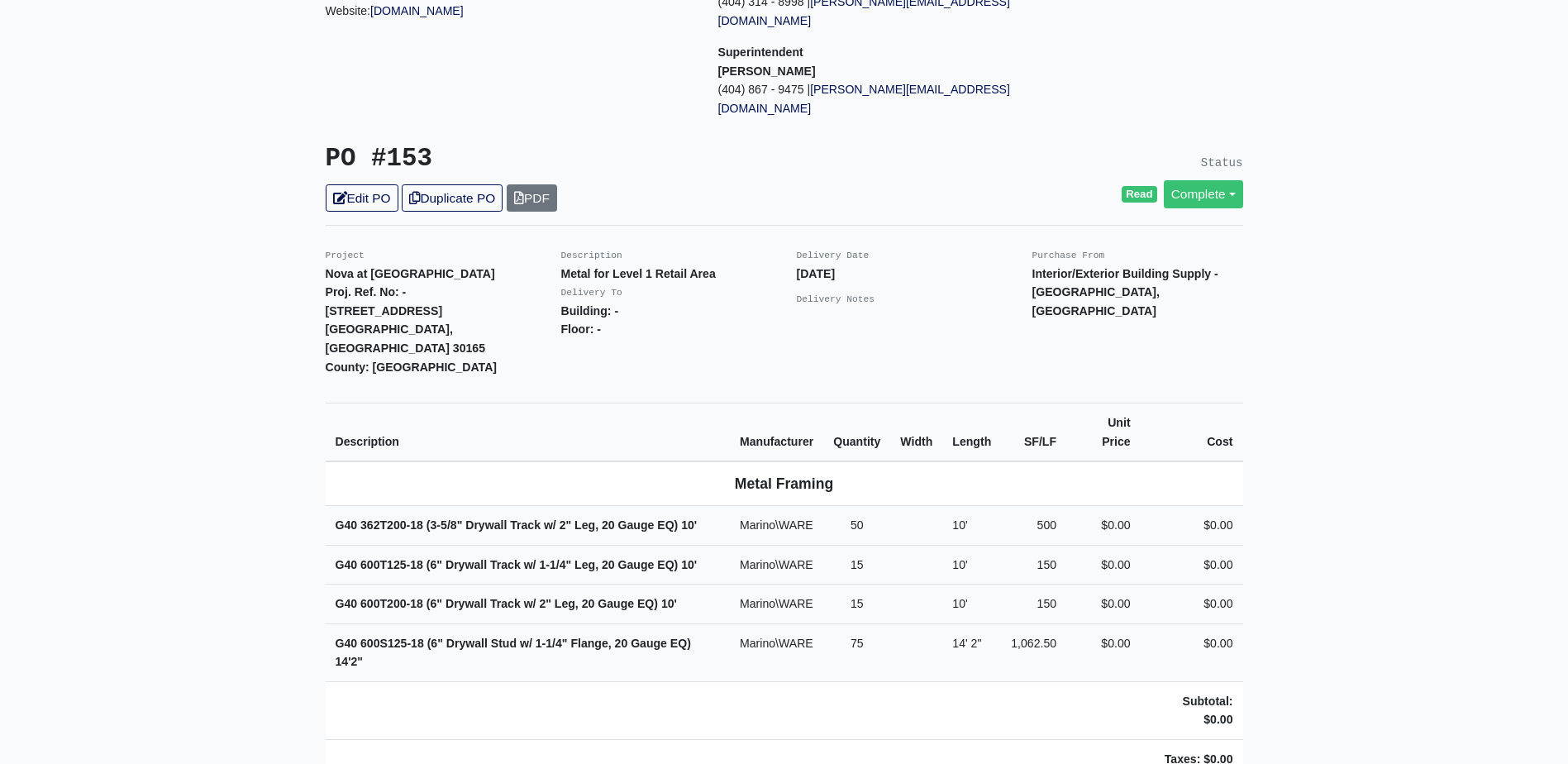
scroll to position [248, 0]
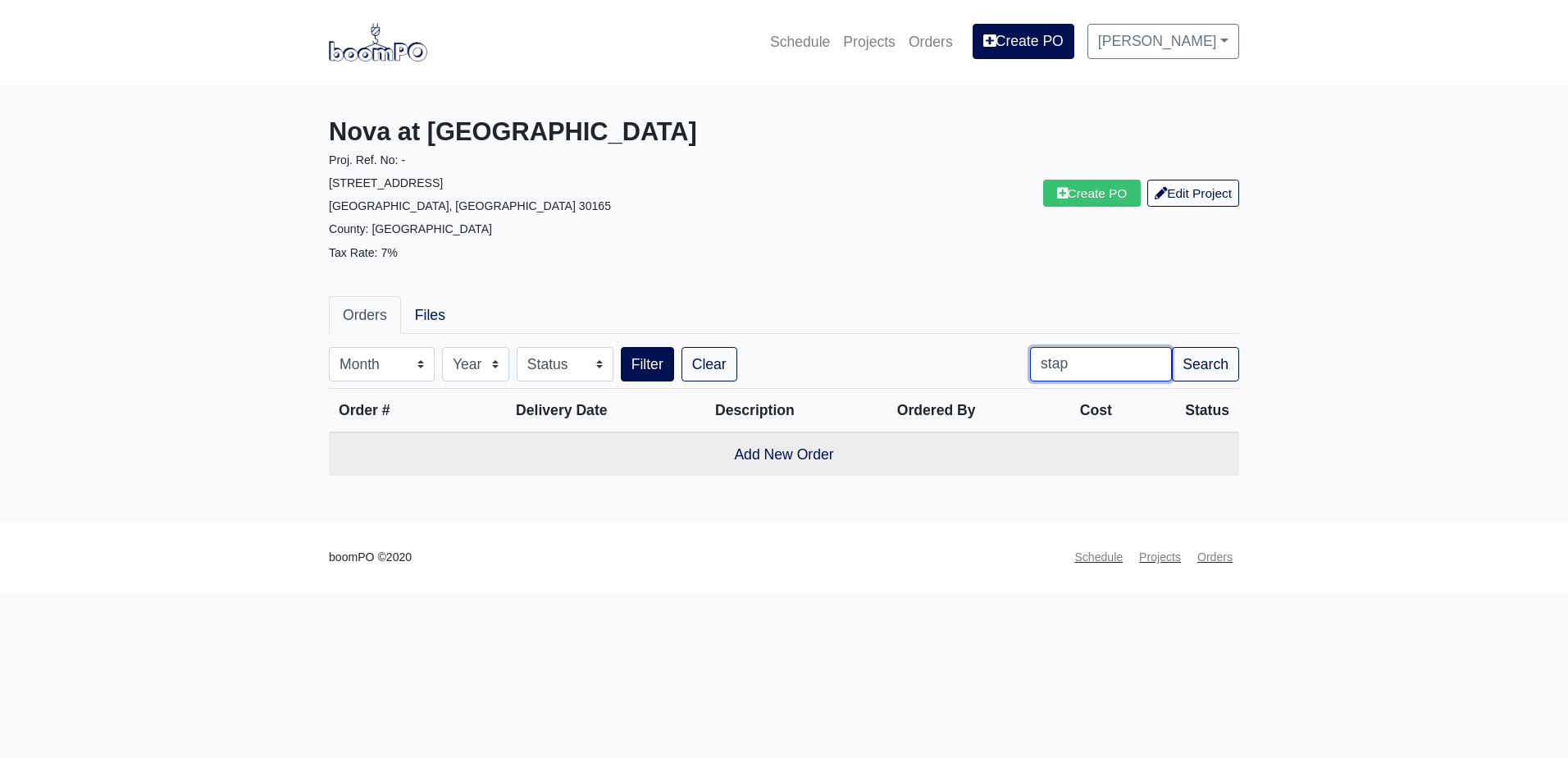
click at [1094, 365] on input "stap" at bounding box center [1101, 364] width 142 height 34
type input "strap"
click at [621, 347] on button "Filter" at bounding box center [647, 364] width 53 height 34
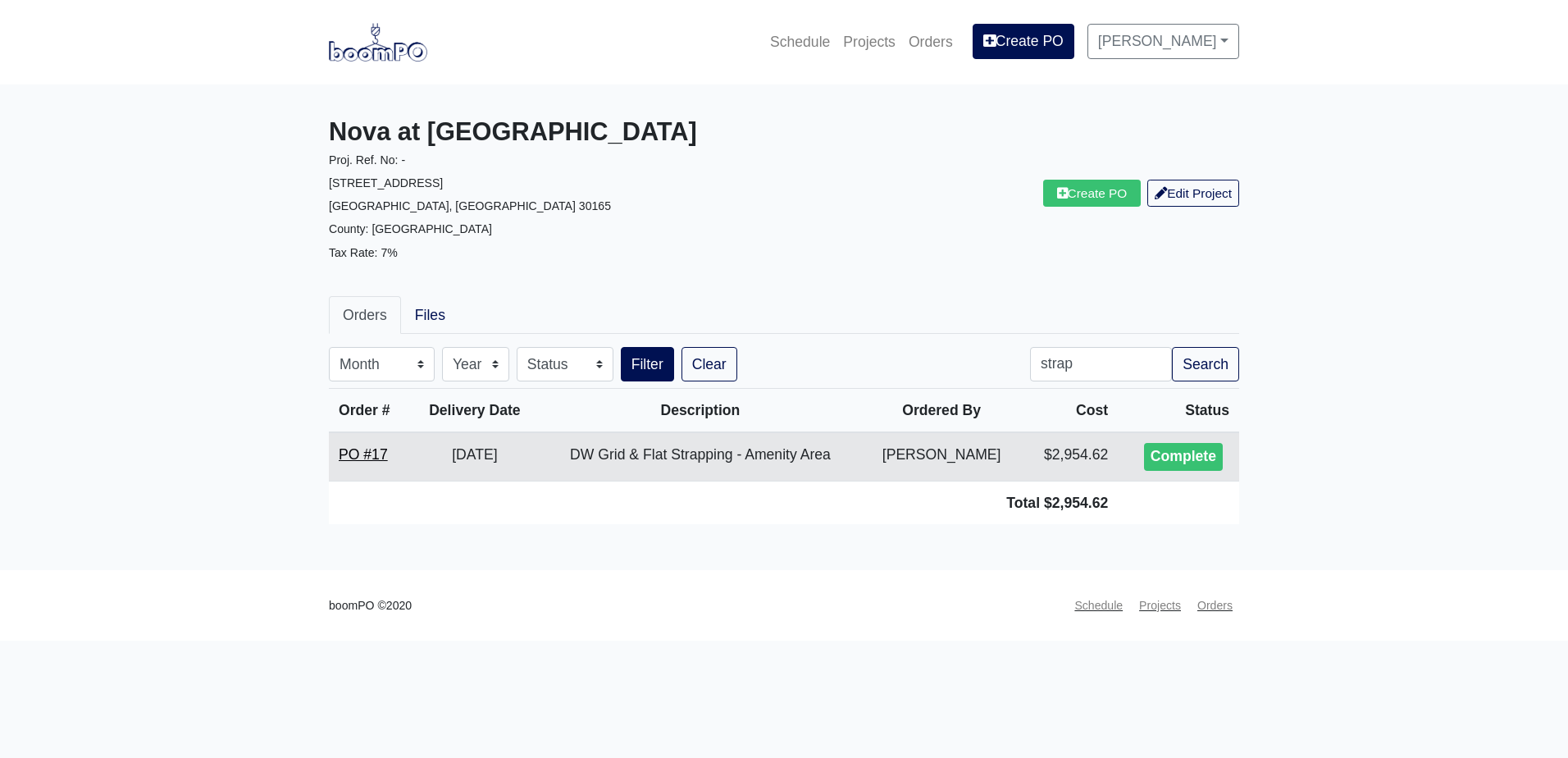
click at [372, 456] on link "PO #17" at bounding box center [363, 455] width 50 height 16
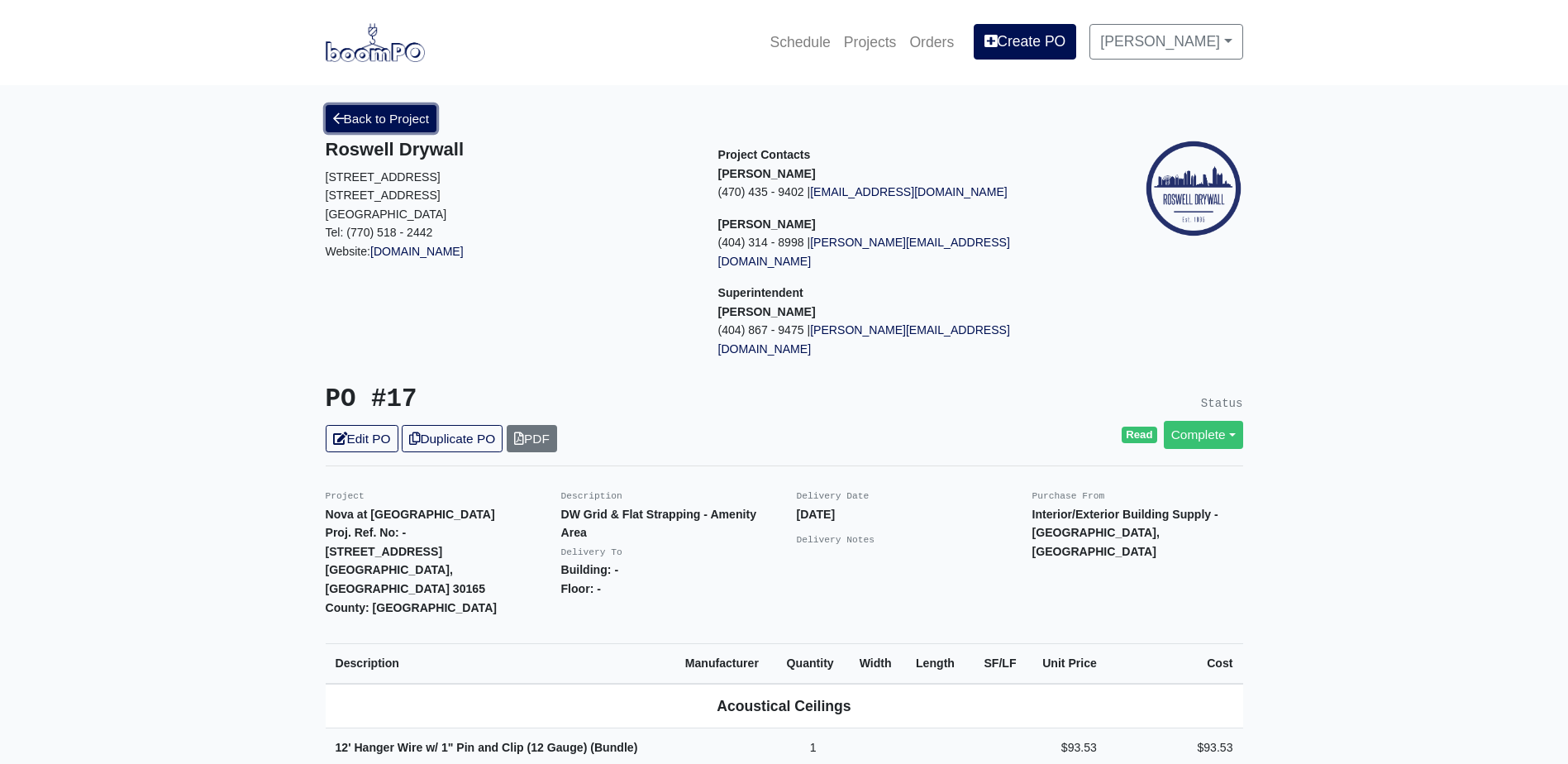
click at [348, 115] on link "Back to Project" at bounding box center [381, 119] width 112 height 27
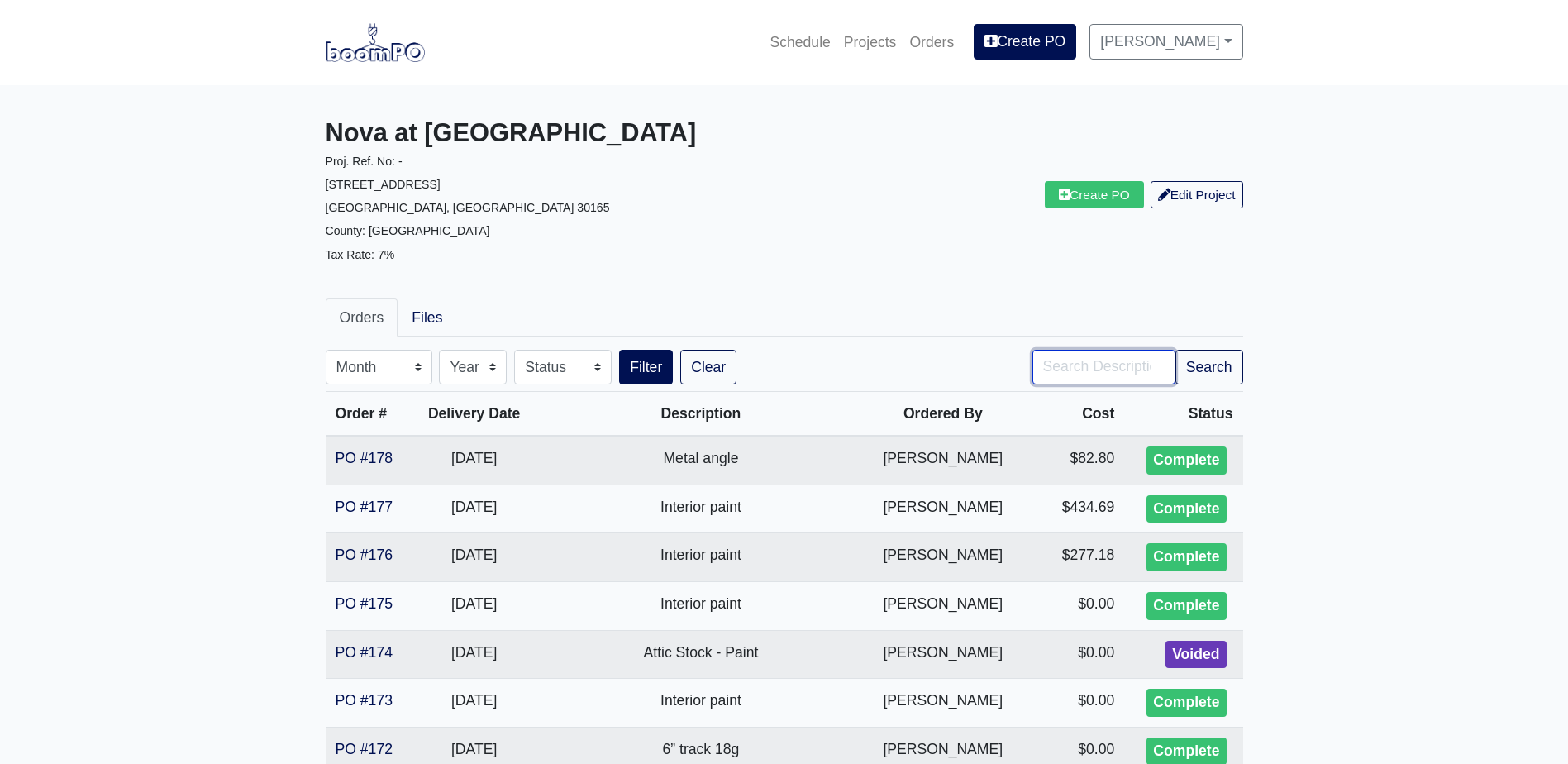
click at [1073, 363] on input "Search" at bounding box center [1104, 367] width 143 height 34
type input "block"
click at [619, 349] on button "Filter" at bounding box center [645, 367] width 54 height 34
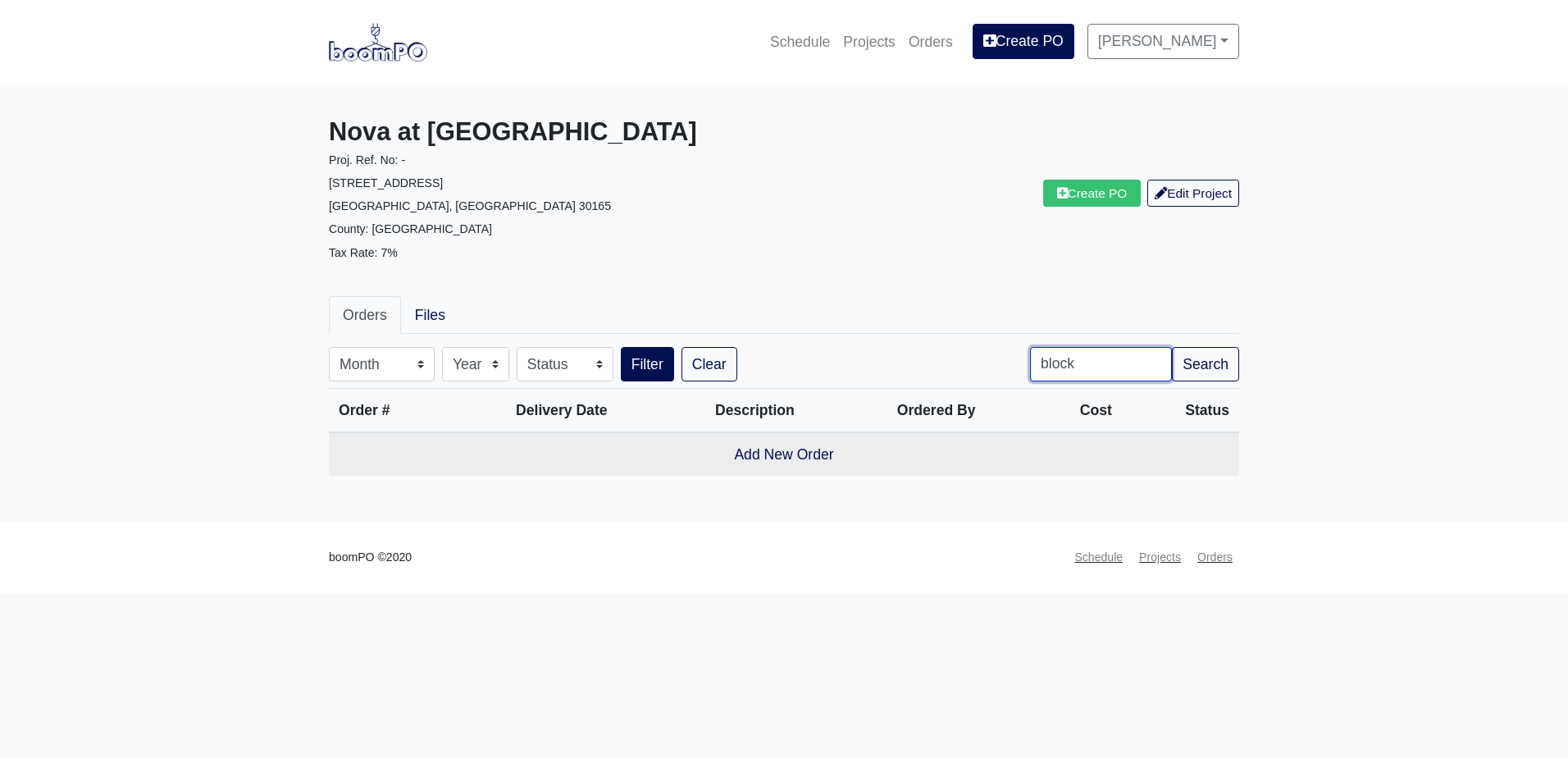
click at [1073, 360] on input "block" at bounding box center [1101, 364] width 142 height 34
type input "ply"
click at [621, 347] on button "Filter" at bounding box center [647, 364] width 53 height 34
click at [404, 54] on img at bounding box center [377, 42] width 98 height 38
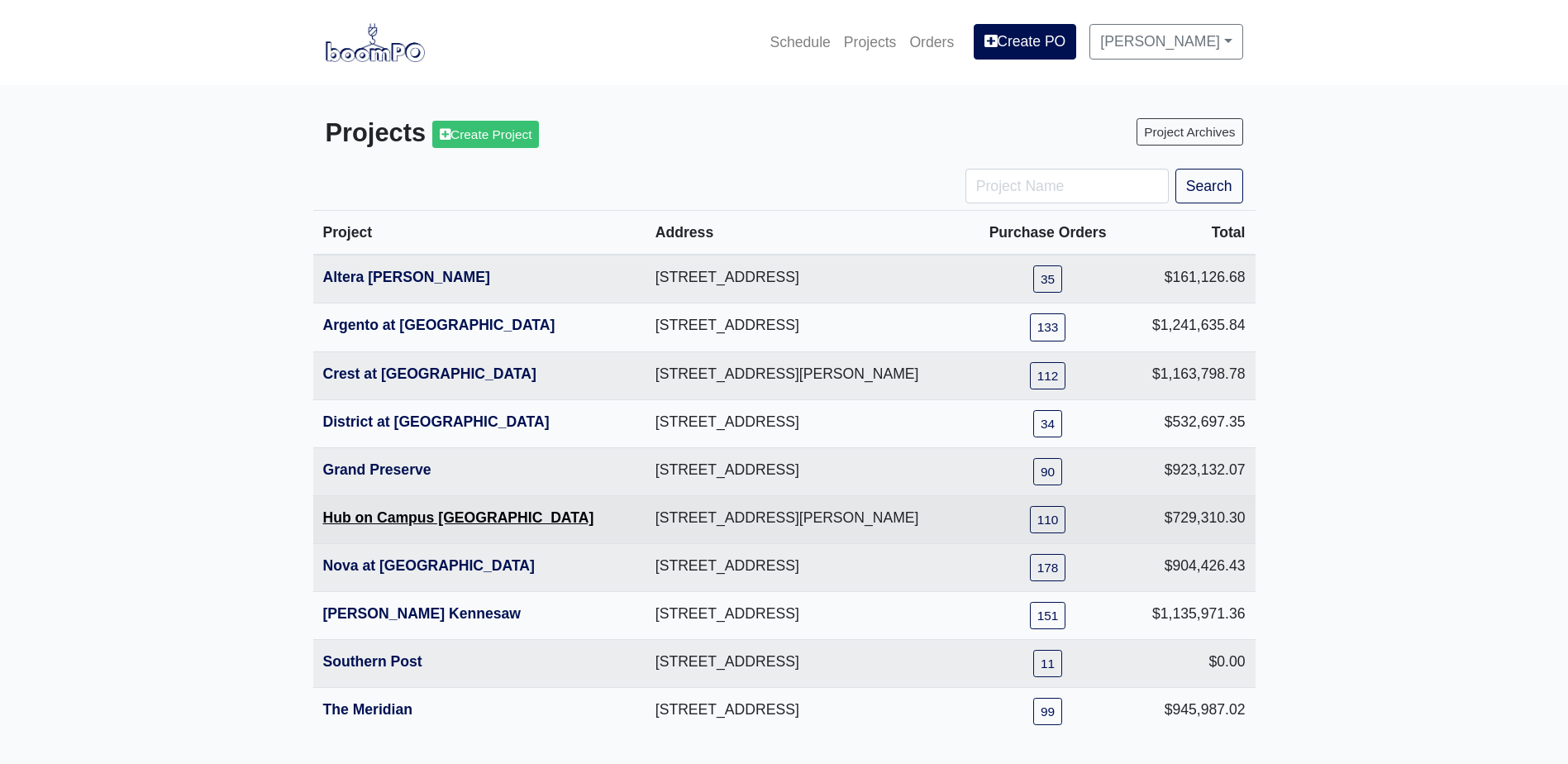
click at [411, 513] on link "Hub on Campus [GEOGRAPHIC_DATA]" at bounding box center [458, 517] width 271 height 16
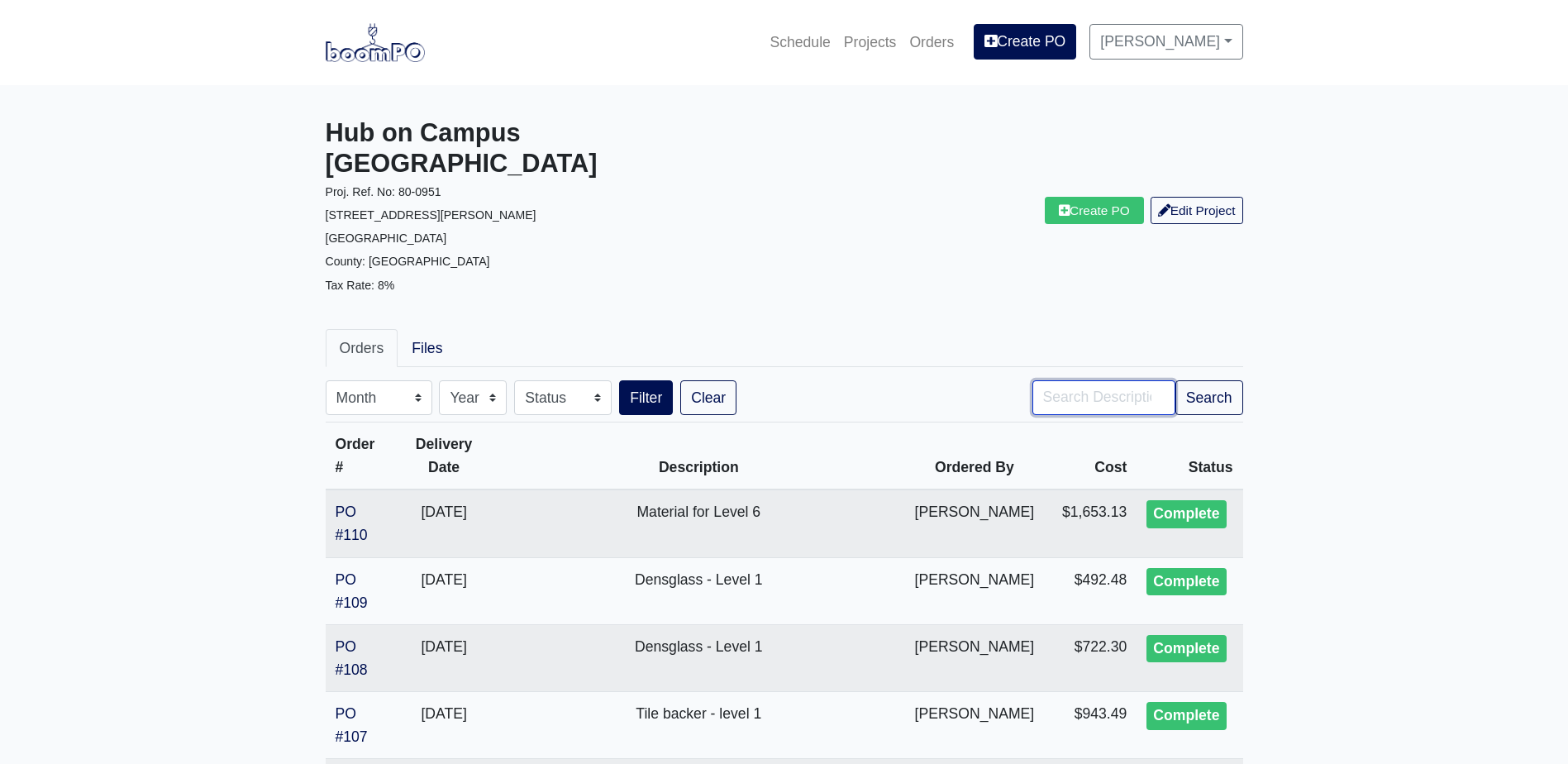
click at [1065, 380] on input "Search" at bounding box center [1104, 397] width 143 height 34
type input "ply"
click at [619, 380] on button "Filter" at bounding box center [645, 397] width 54 height 34
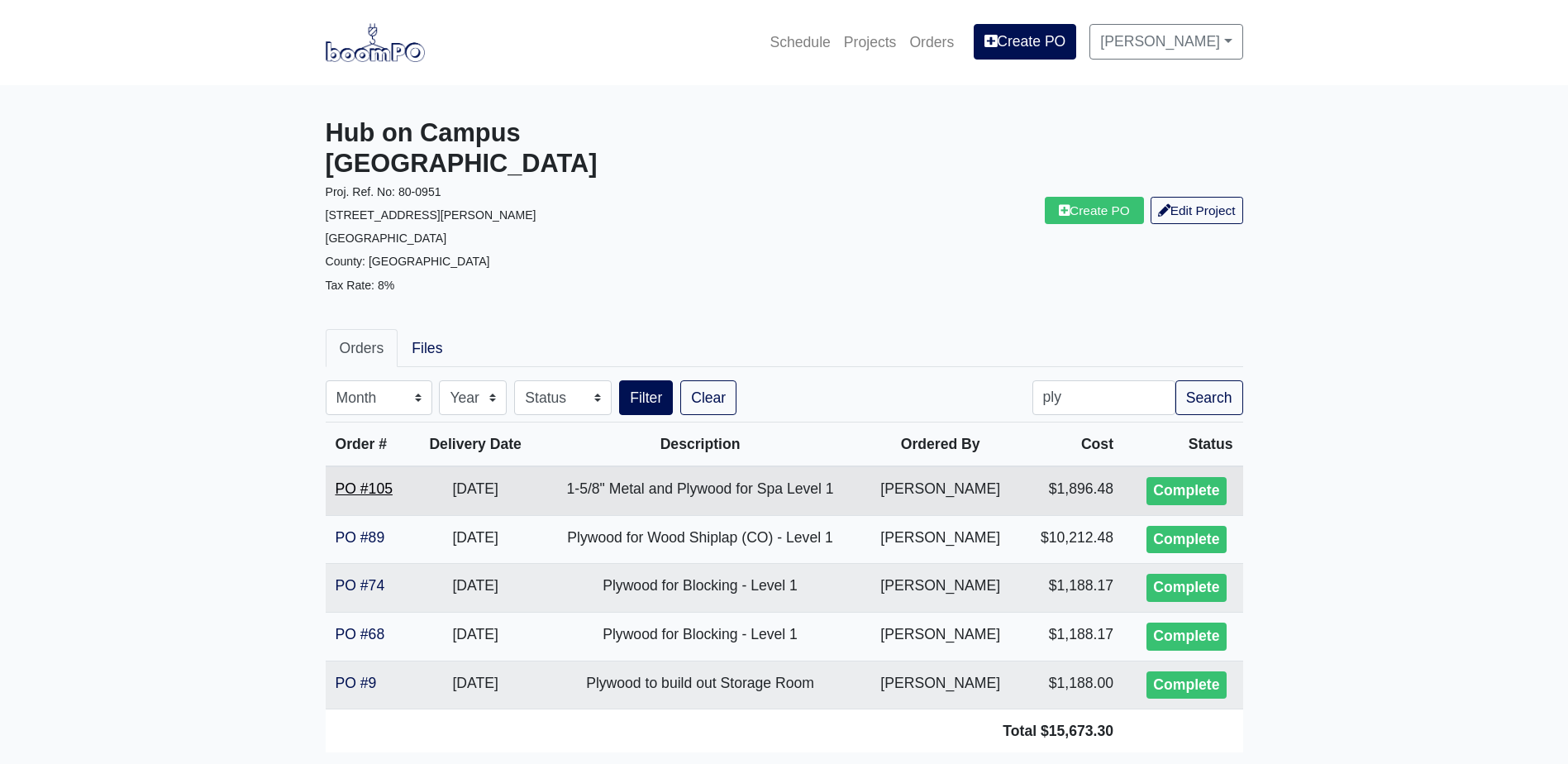
click at [357, 480] on link "PO #105" at bounding box center [364, 488] width 57 height 16
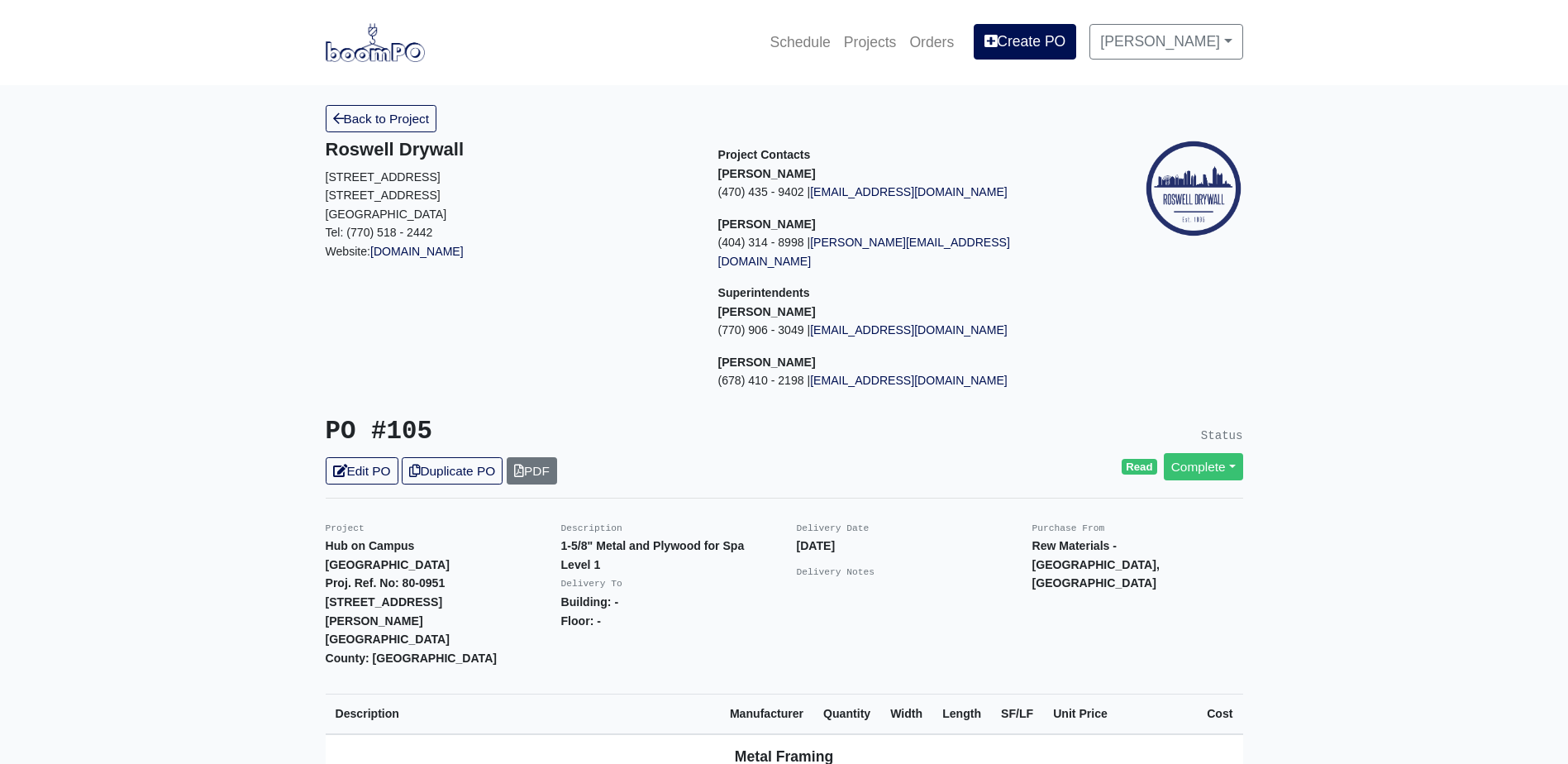
click at [353, 25] on img at bounding box center [375, 43] width 99 height 38
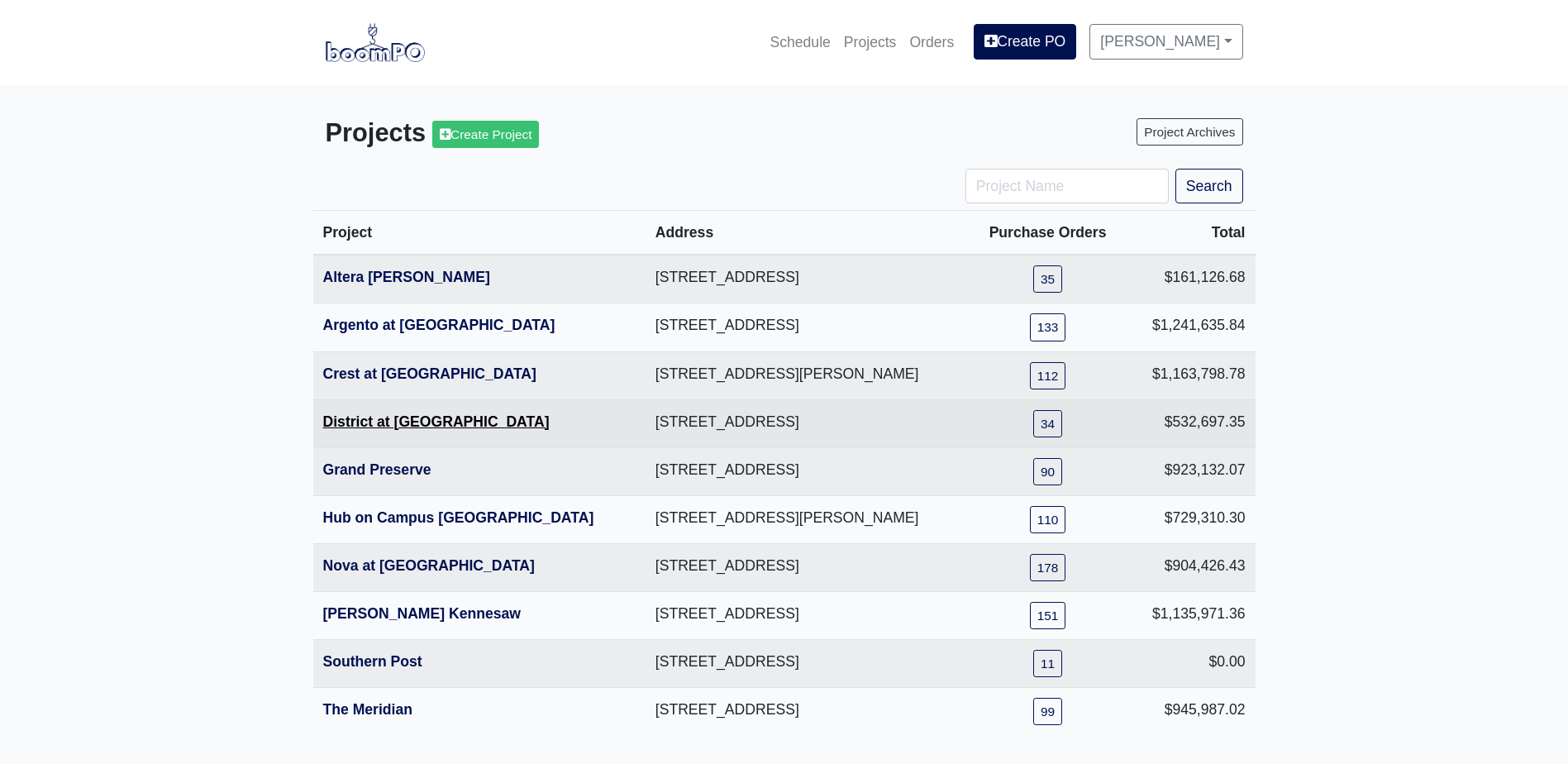
click at [403, 428] on link "District at [GEOGRAPHIC_DATA]" at bounding box center [436, 421] width 227 height 16
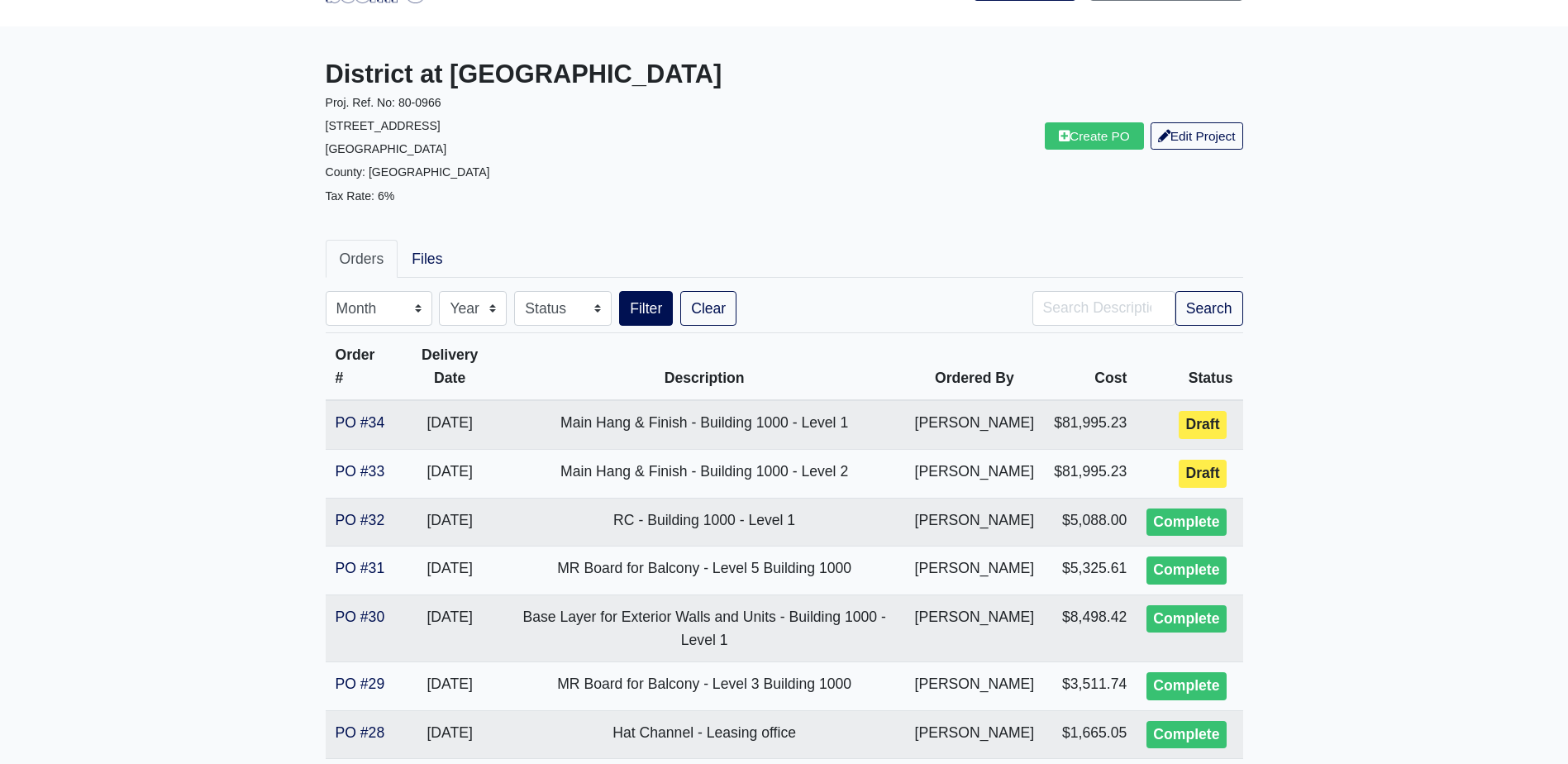
scroll to position [83, 0]
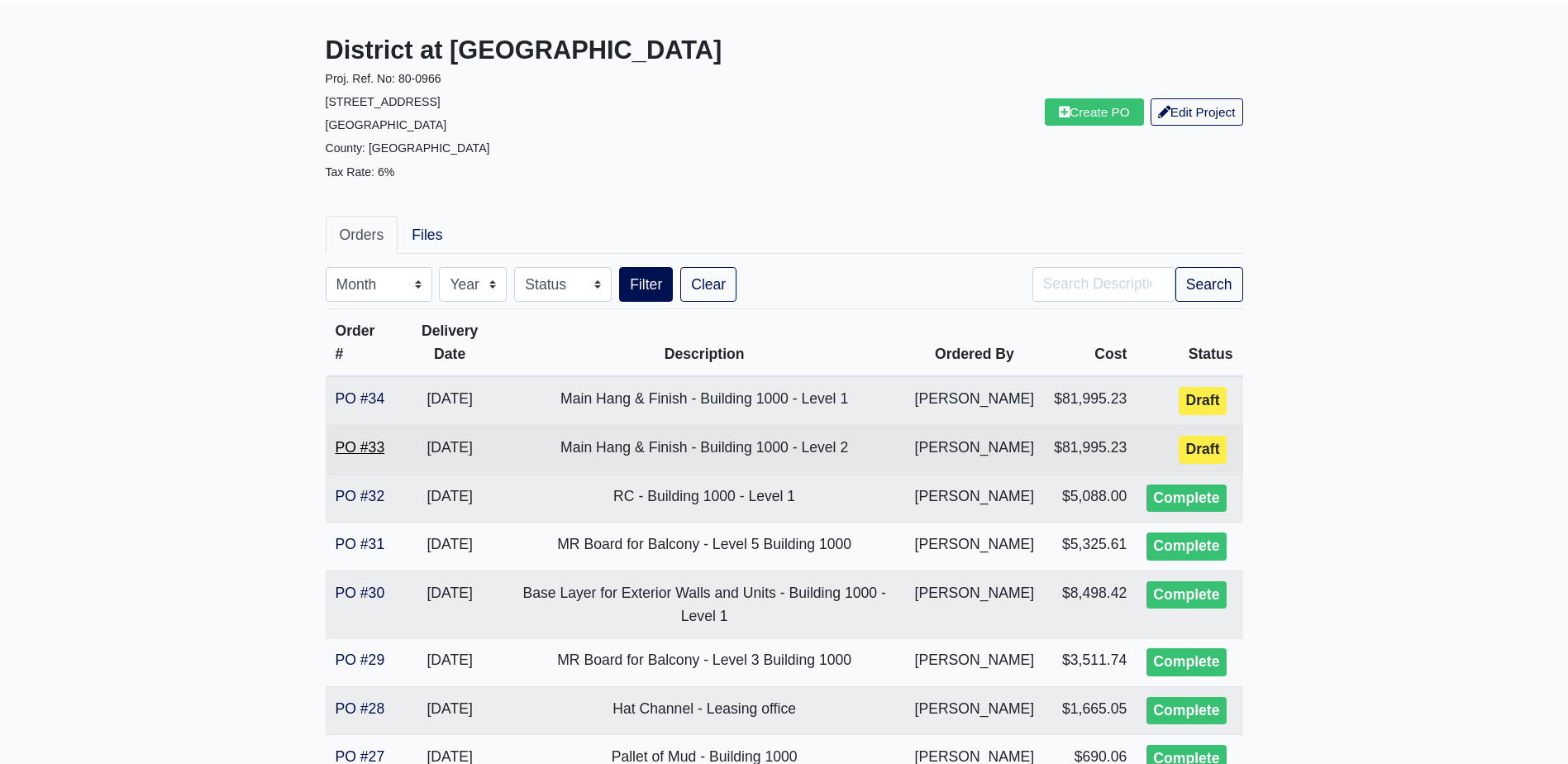
click at [383, 455] on link "PO #33" at bounding box center [360, 447] width 50 height 16
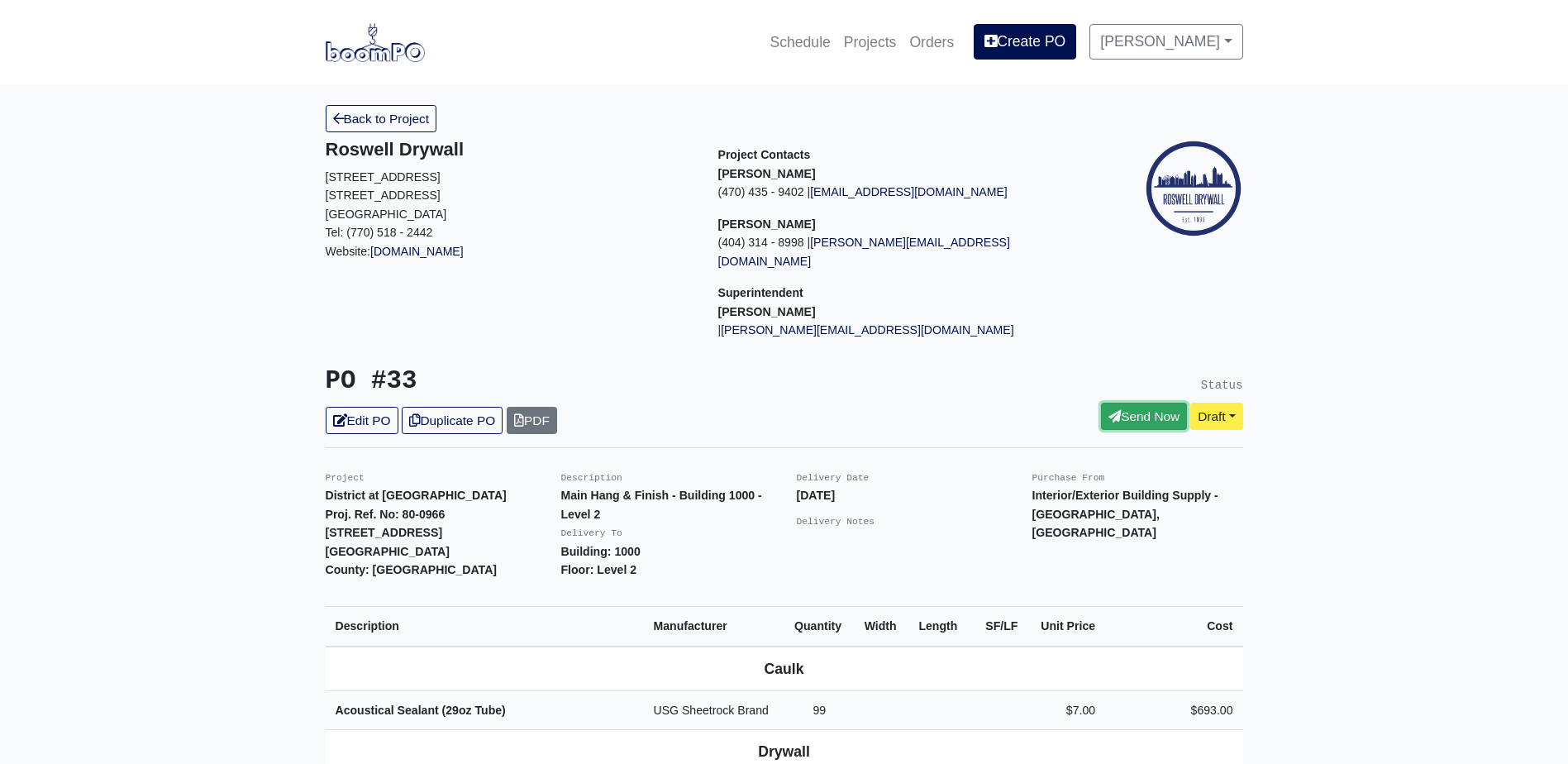
click at [1102, 403] on link "Send Now" at bounding box center [1143, 416] width 86 height 27
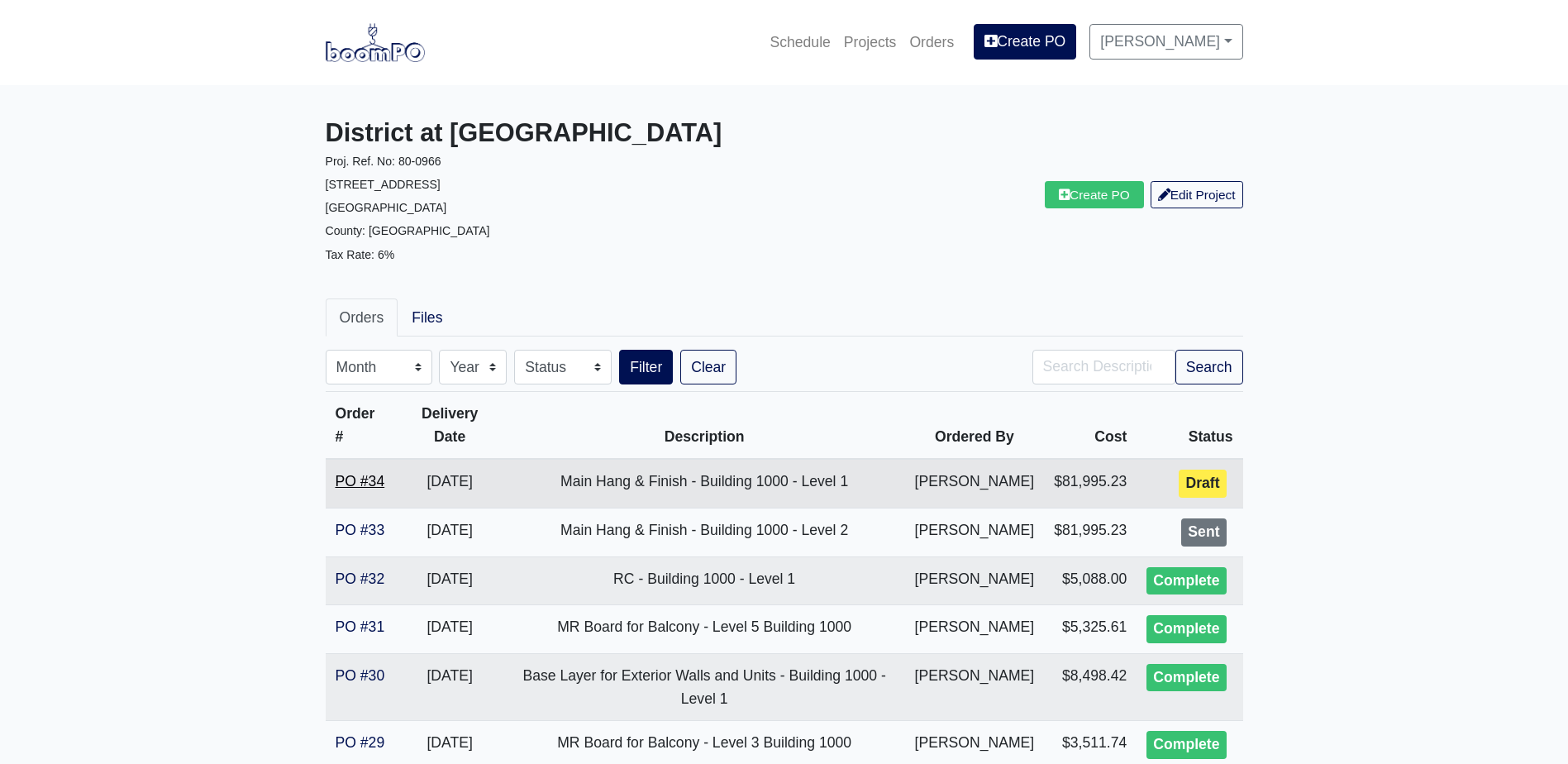
click at [371, 475] on link "PO #34" at bounding box center [360, 481] width 50 height 16
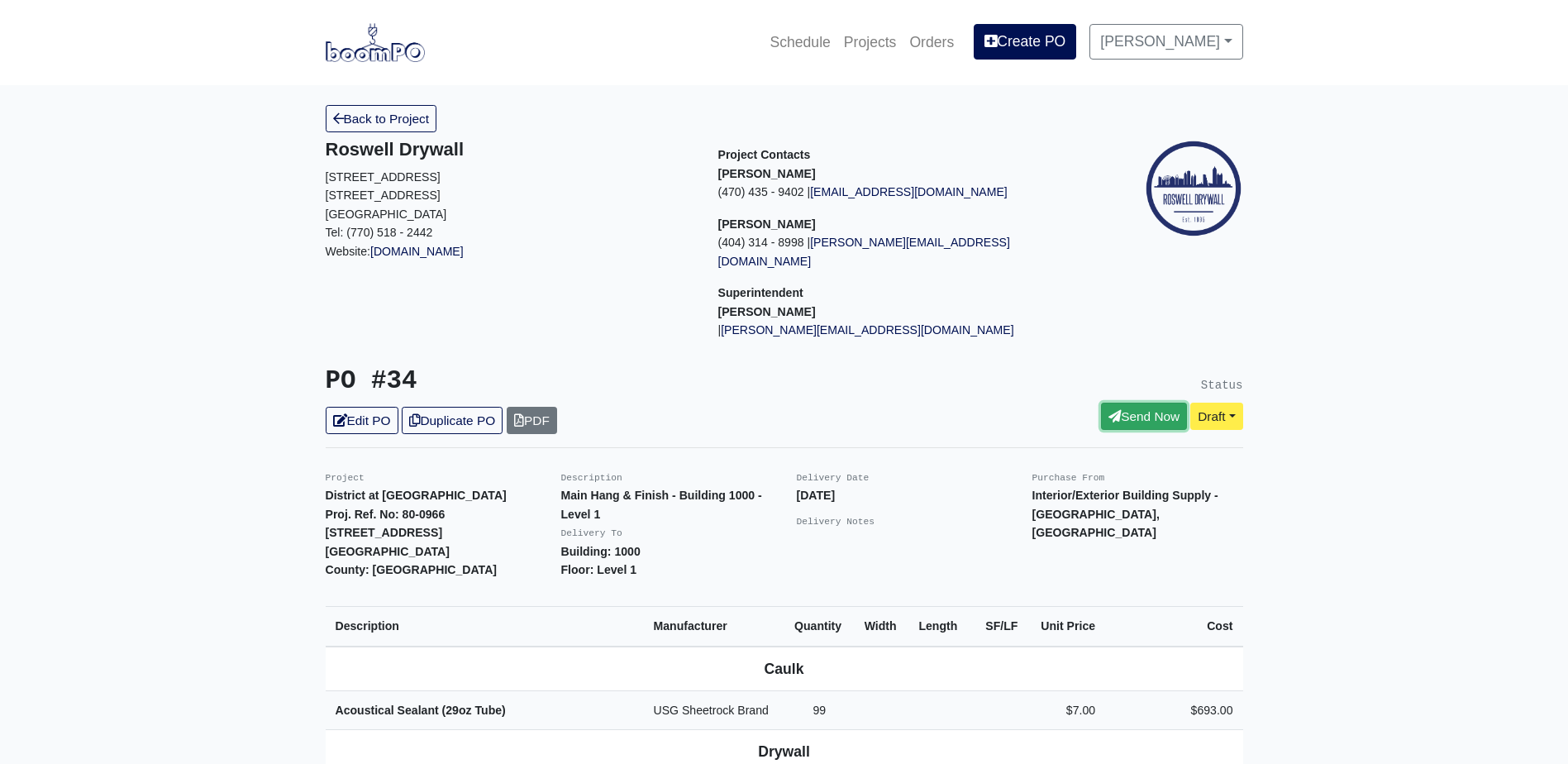
click at [1132, 403] on link "Send Now" at bounding box center [1143, 416] width 86 height 27
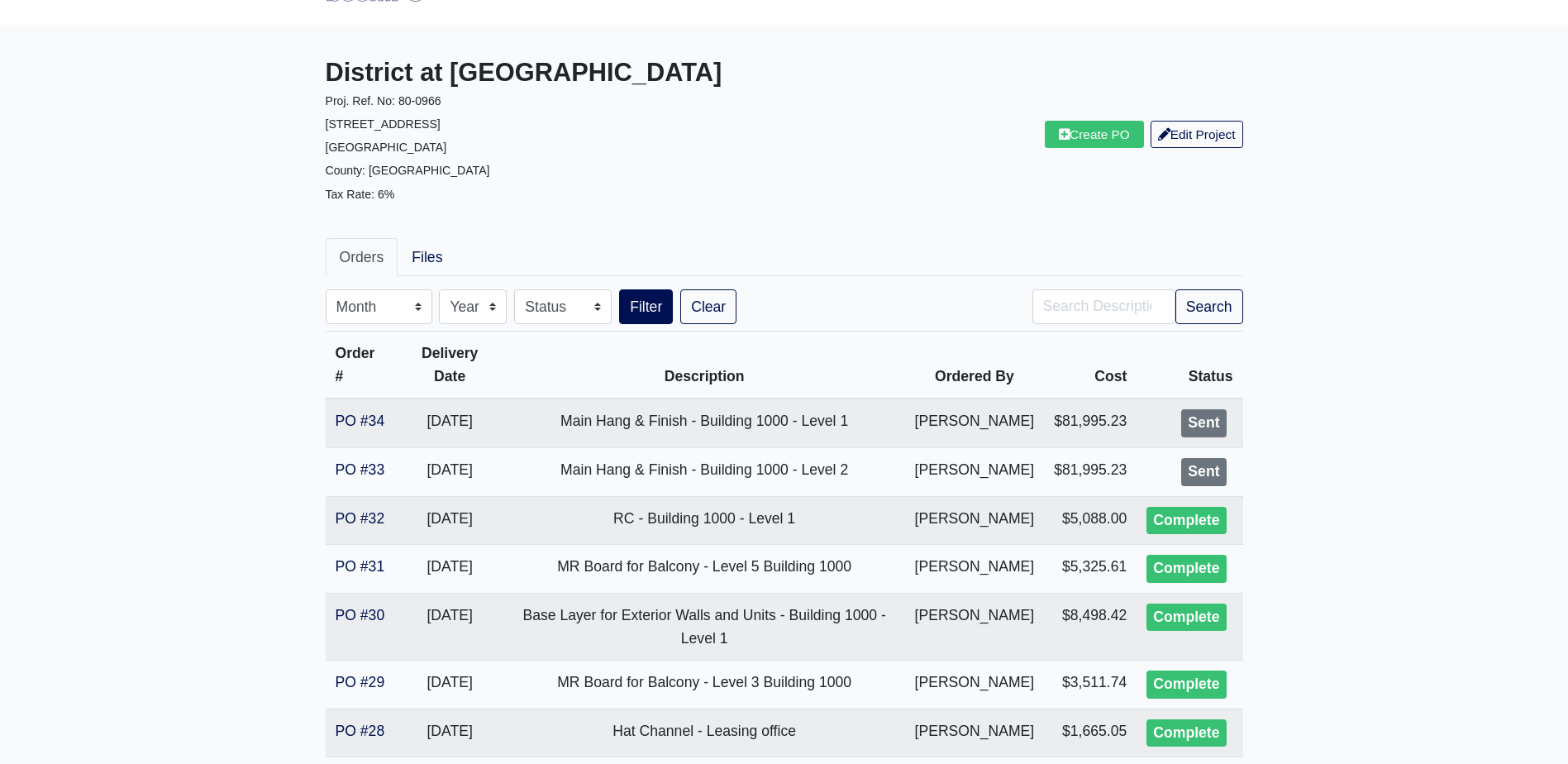
scroll to position [165, 0]
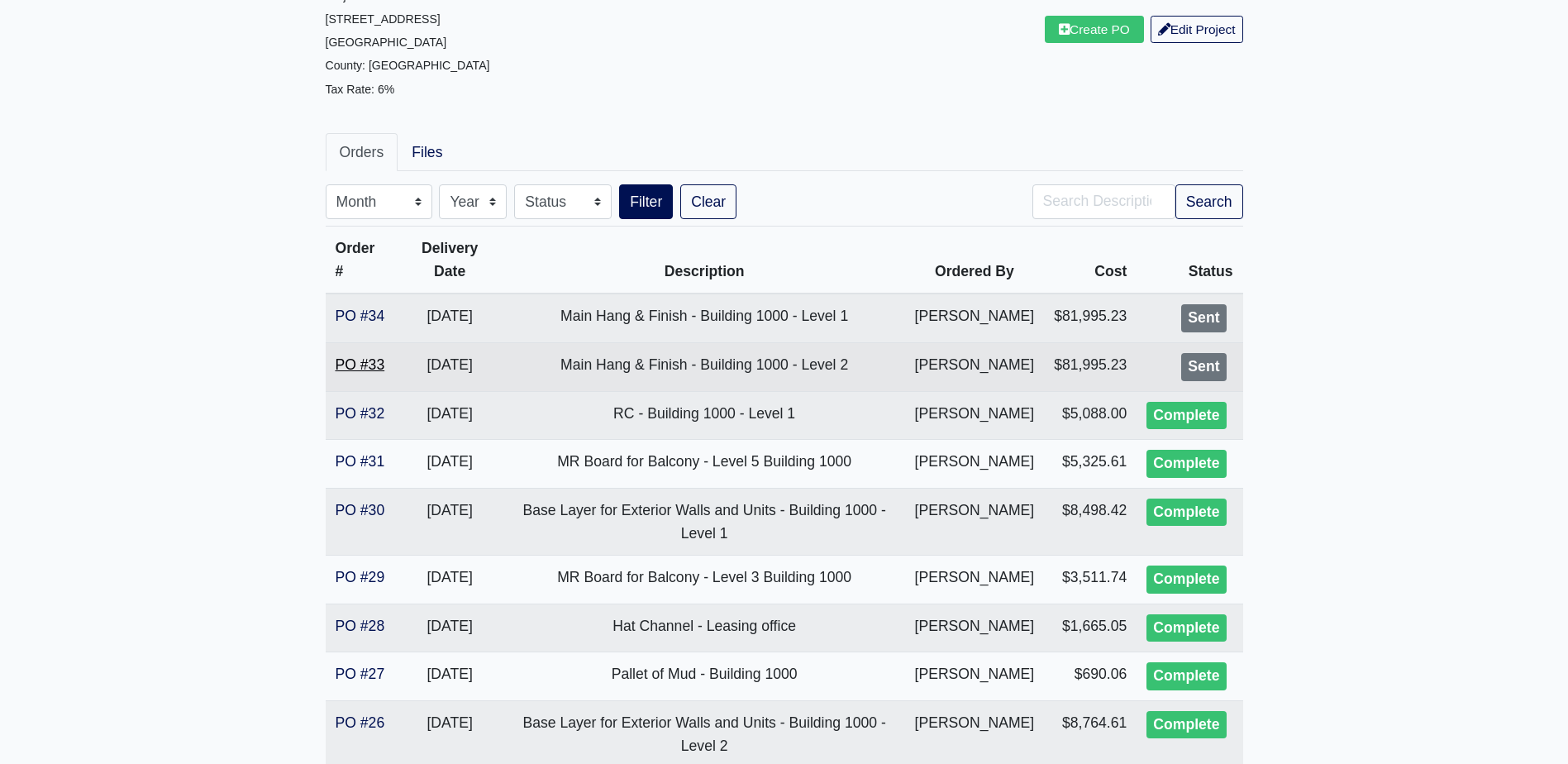
click at [350, 373] on link "PO #33" at bounding box center [360, 365] width 50 height 16
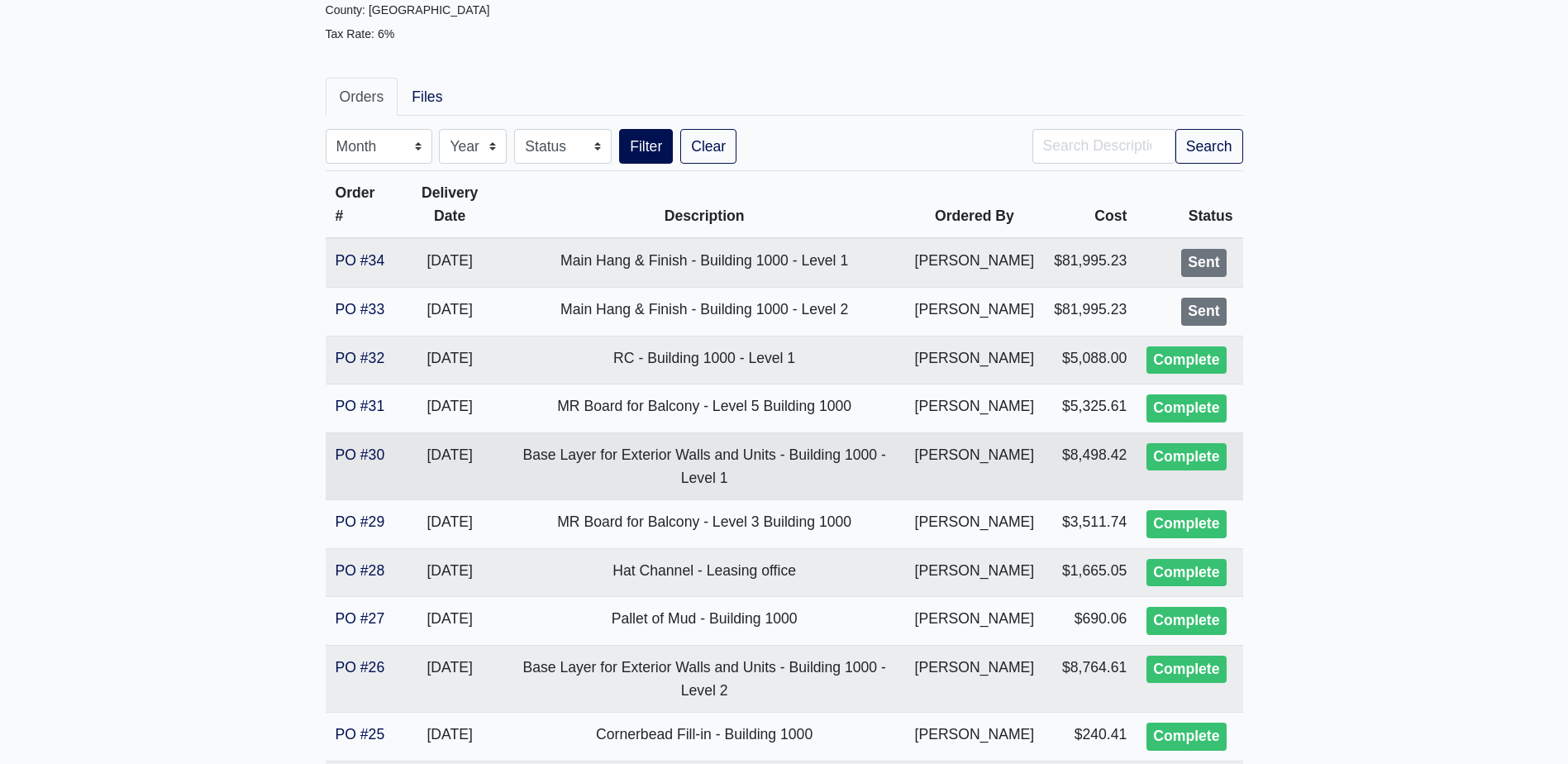
scroll to position [248, 0]
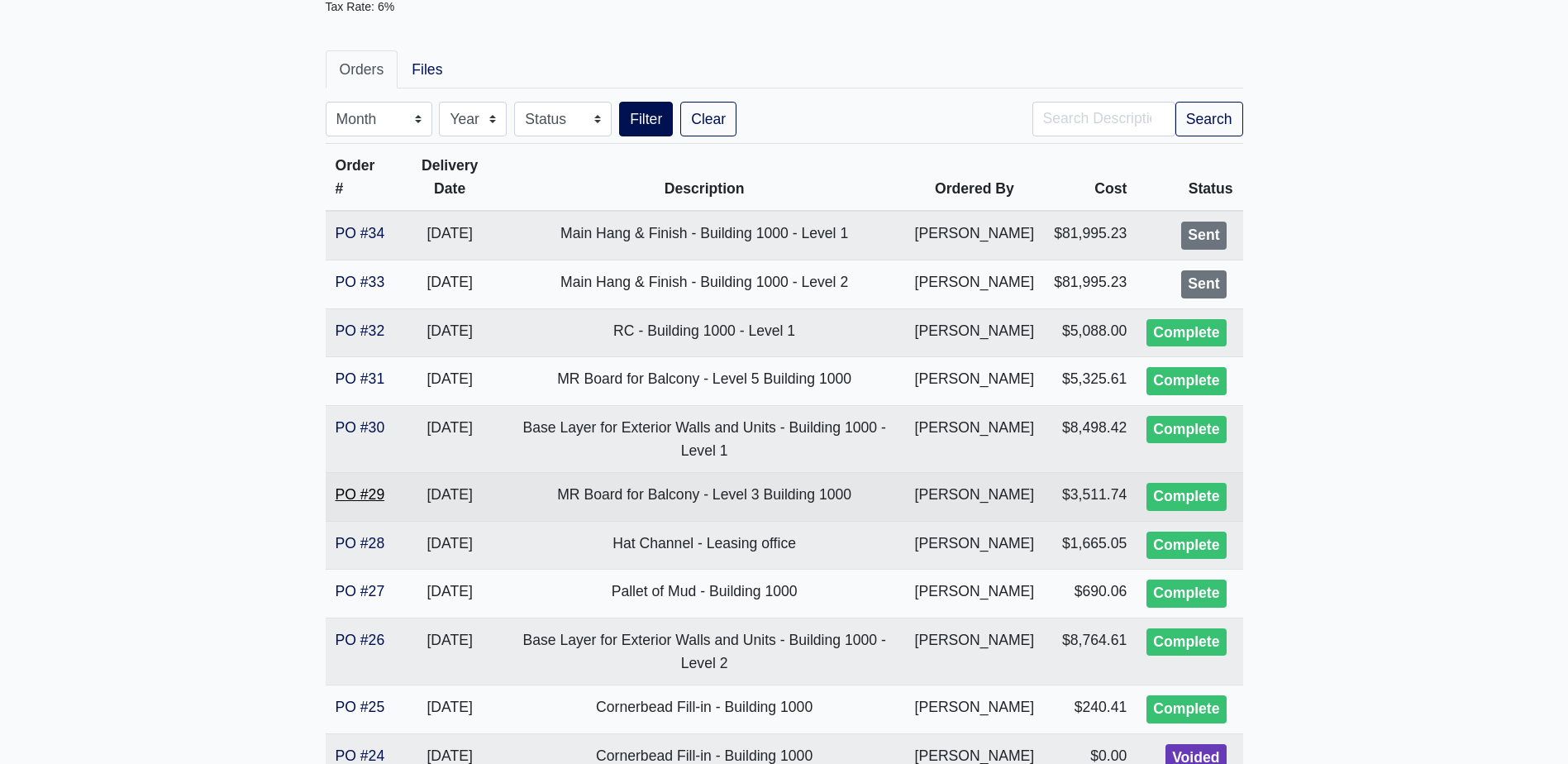
click at [381, 503] on link "PO #29" at bounding box center [360, 495] width 50 height 16
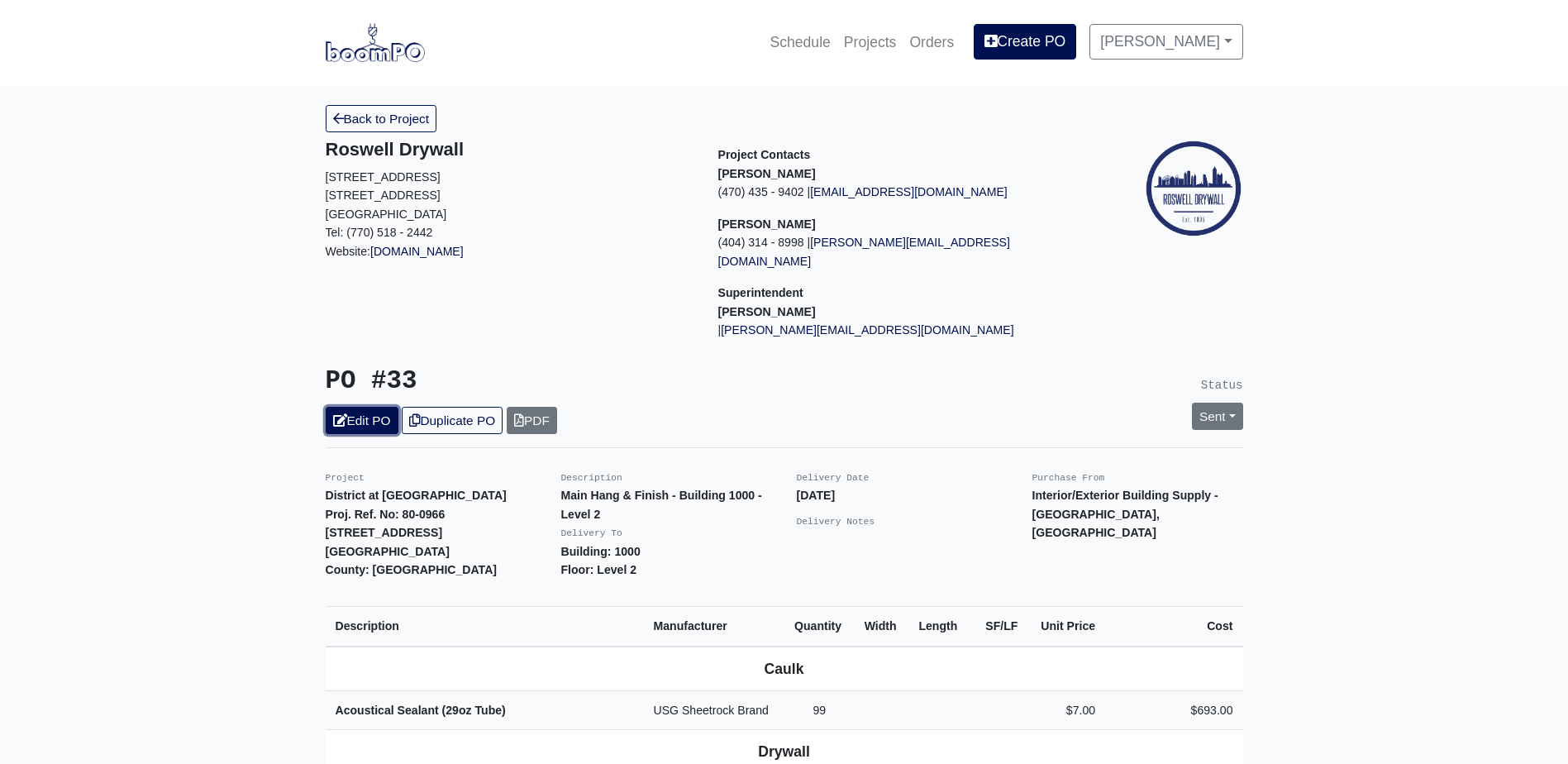
click at [368, 406] on link "Edit PO" at bounding box center [362, 420] width 73 height 27
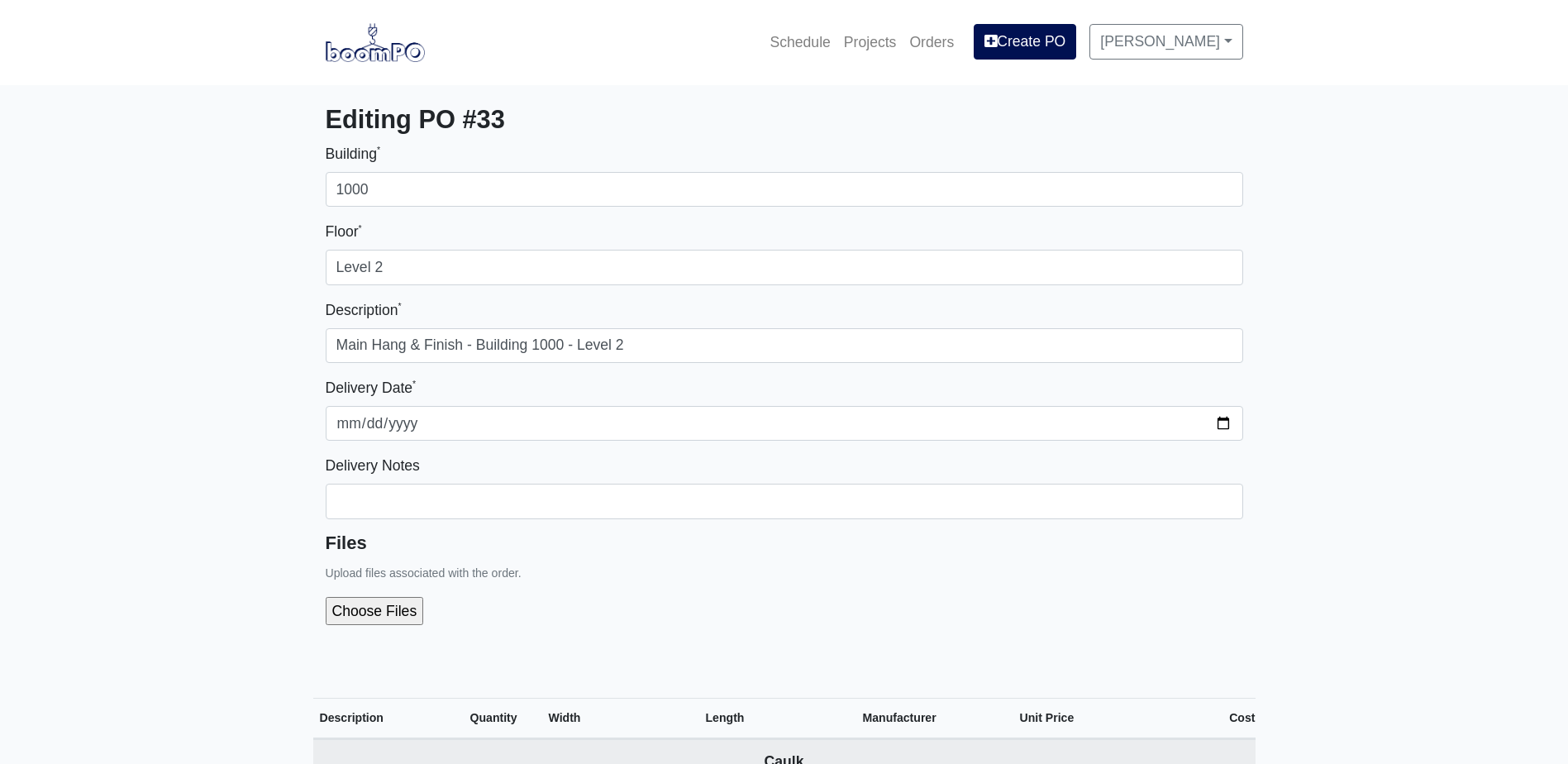
select select
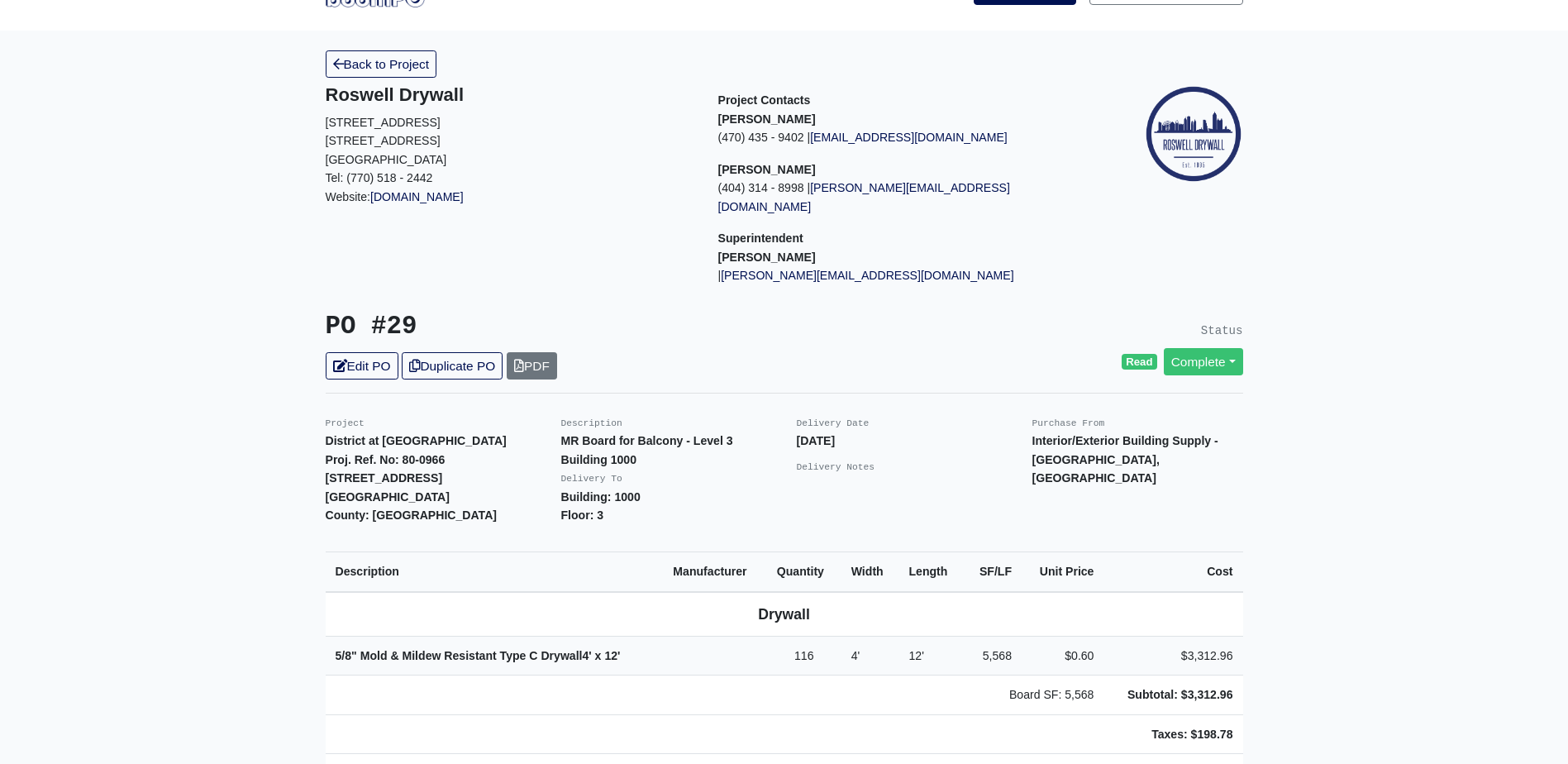
scroll to position [83, 0]
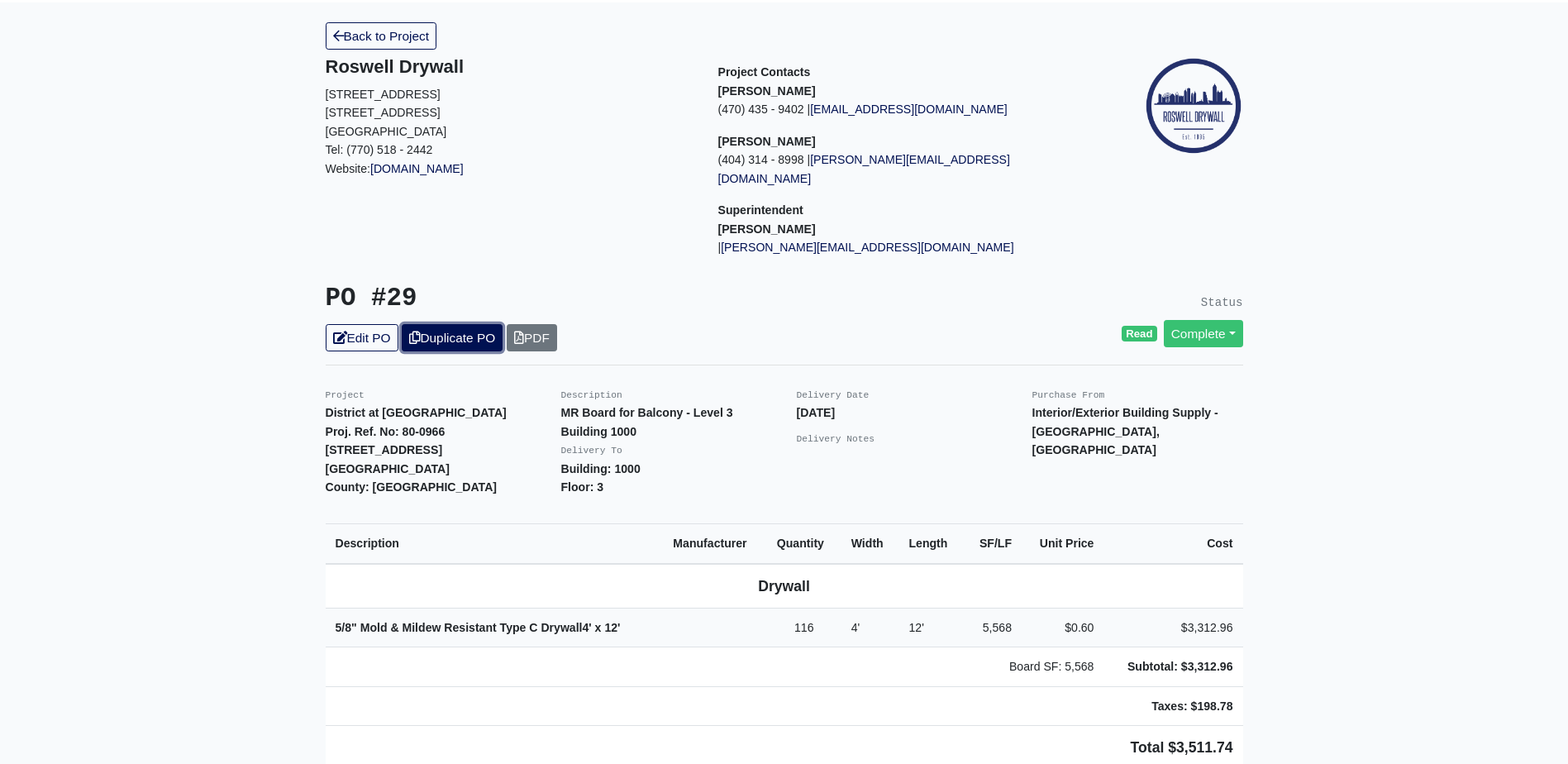
click at [453, 324] on link "Duplicate PO" at bounding box center [452, 338] width 101 height 27
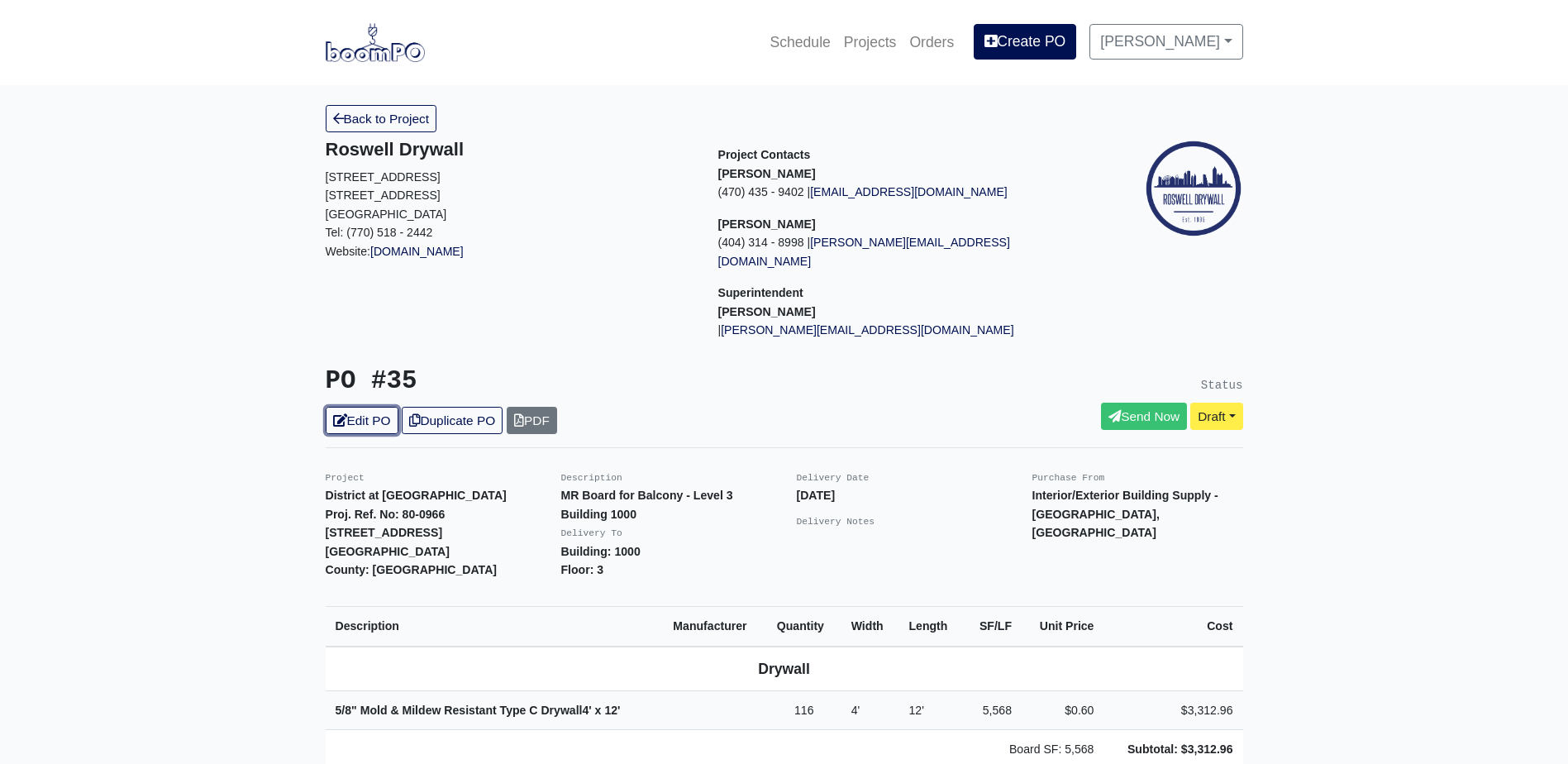
click at [369, 414] on link "Edit PO" at bounding box center [362, 420] width 73 height 27
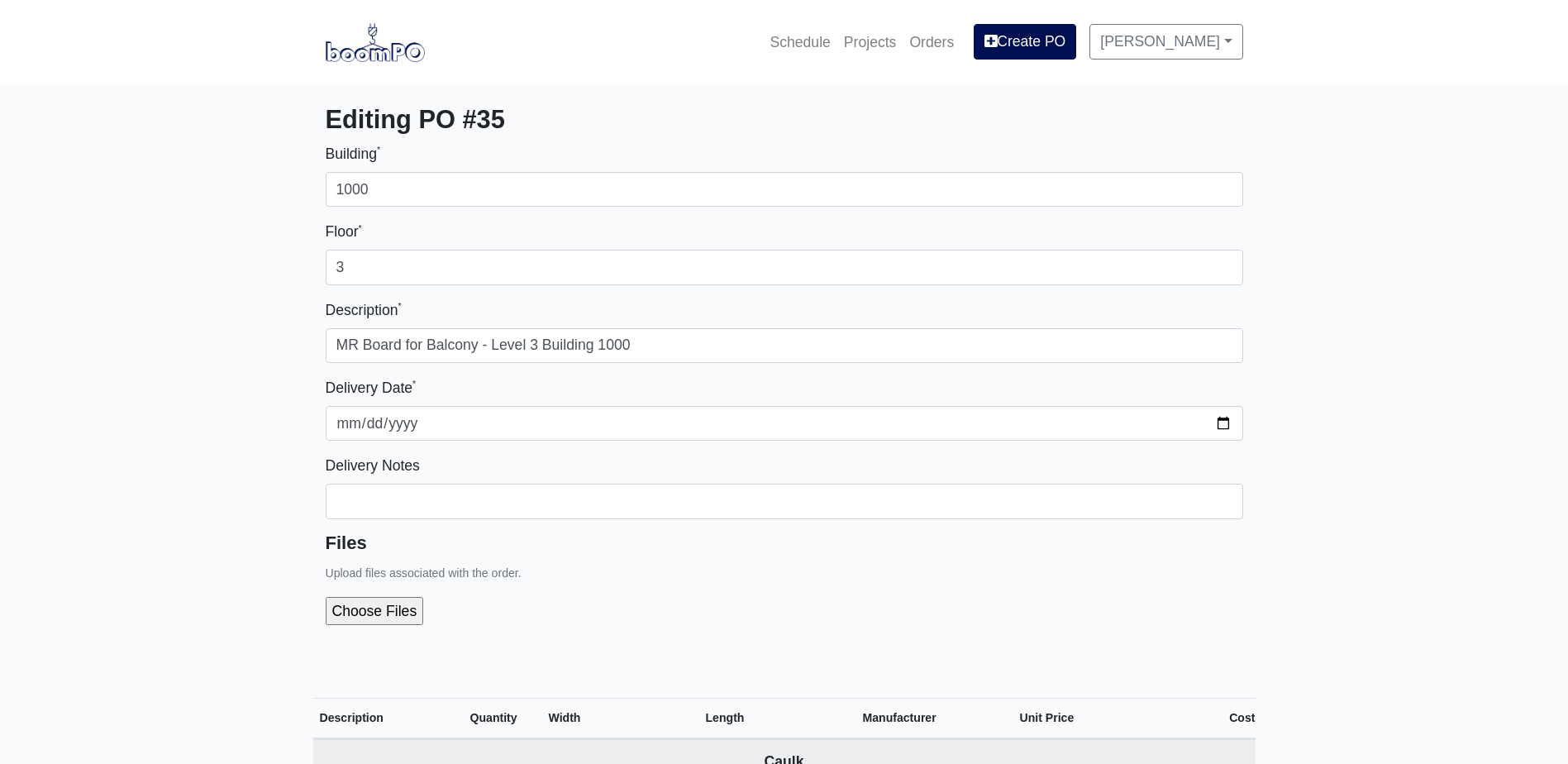
select select
click at [461, 289] on div "Building * 1000 Floor * 3 Description * MR Board for Balcony - Level 3 Building…" at bounding box center [784, 390] width 917 height 496
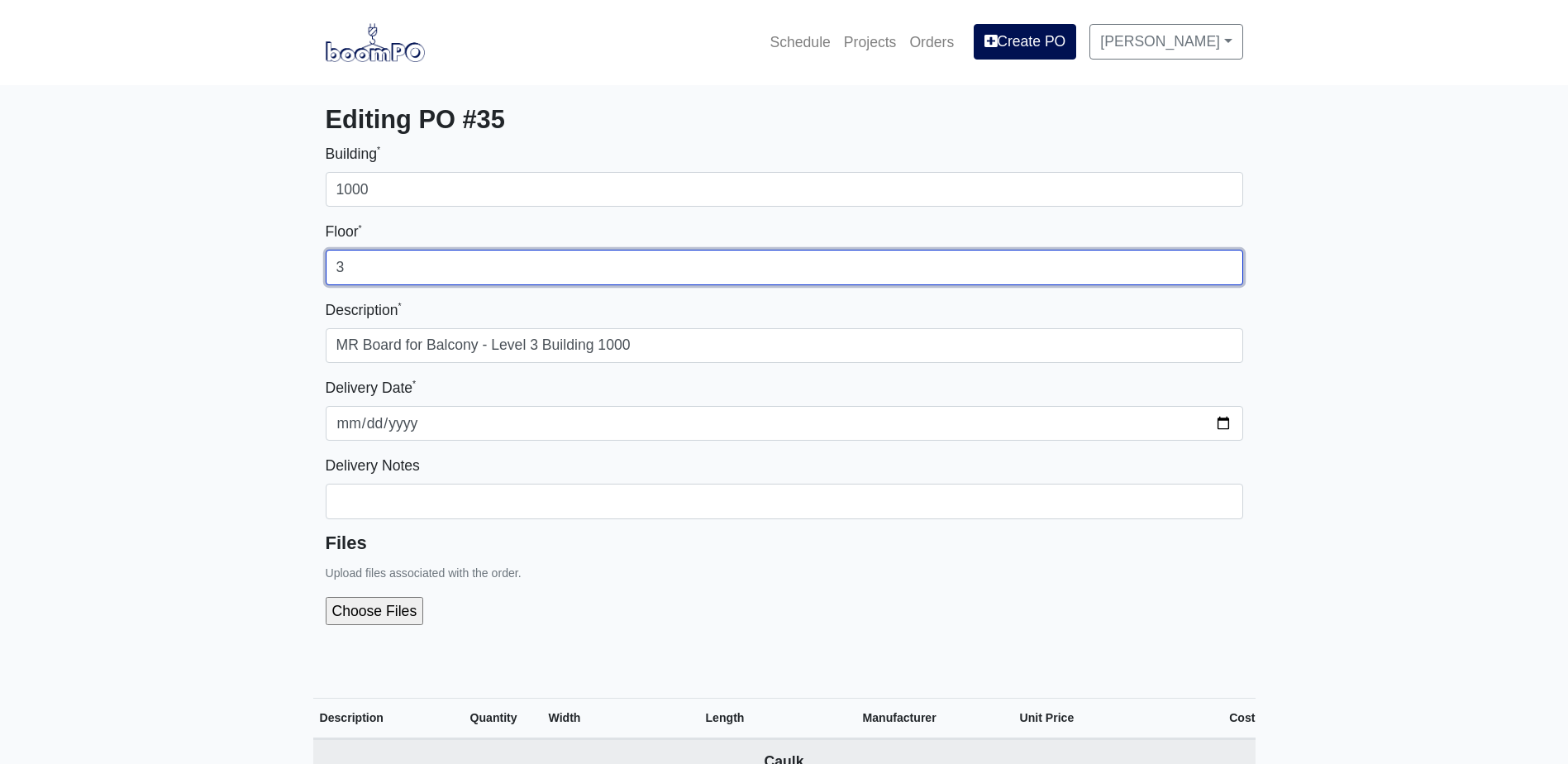
click at [470, 274] on input "3" at bounding box center [784, 267] width 917 height 34
type input "2"
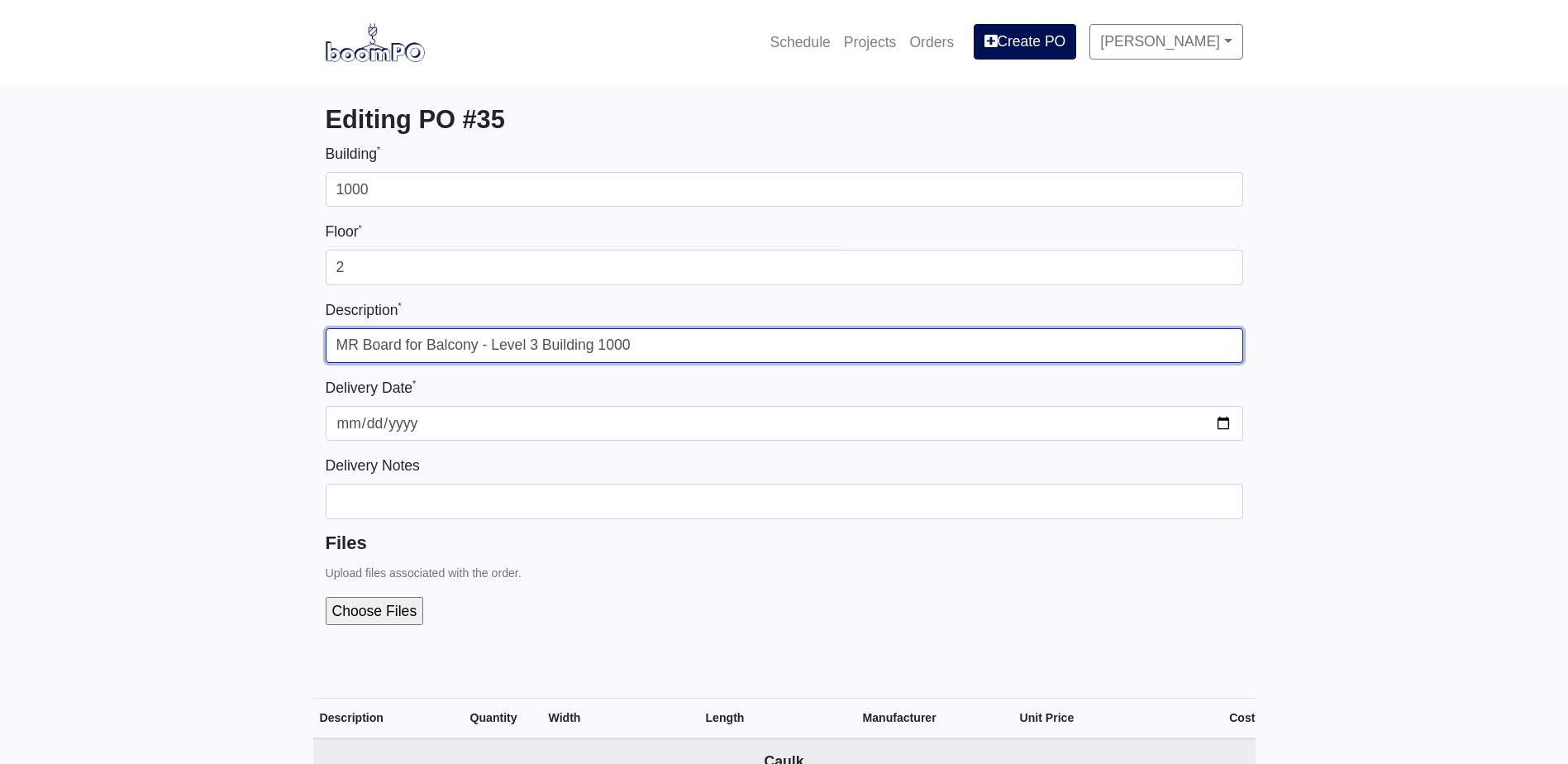
click at [541, 339] on input "MR Board for Balcony - Level 3 Building 1000" at bounding box center [784, 346] width 917 height 34
type input "MR Board for Balcony - Level 2 Building 1000"
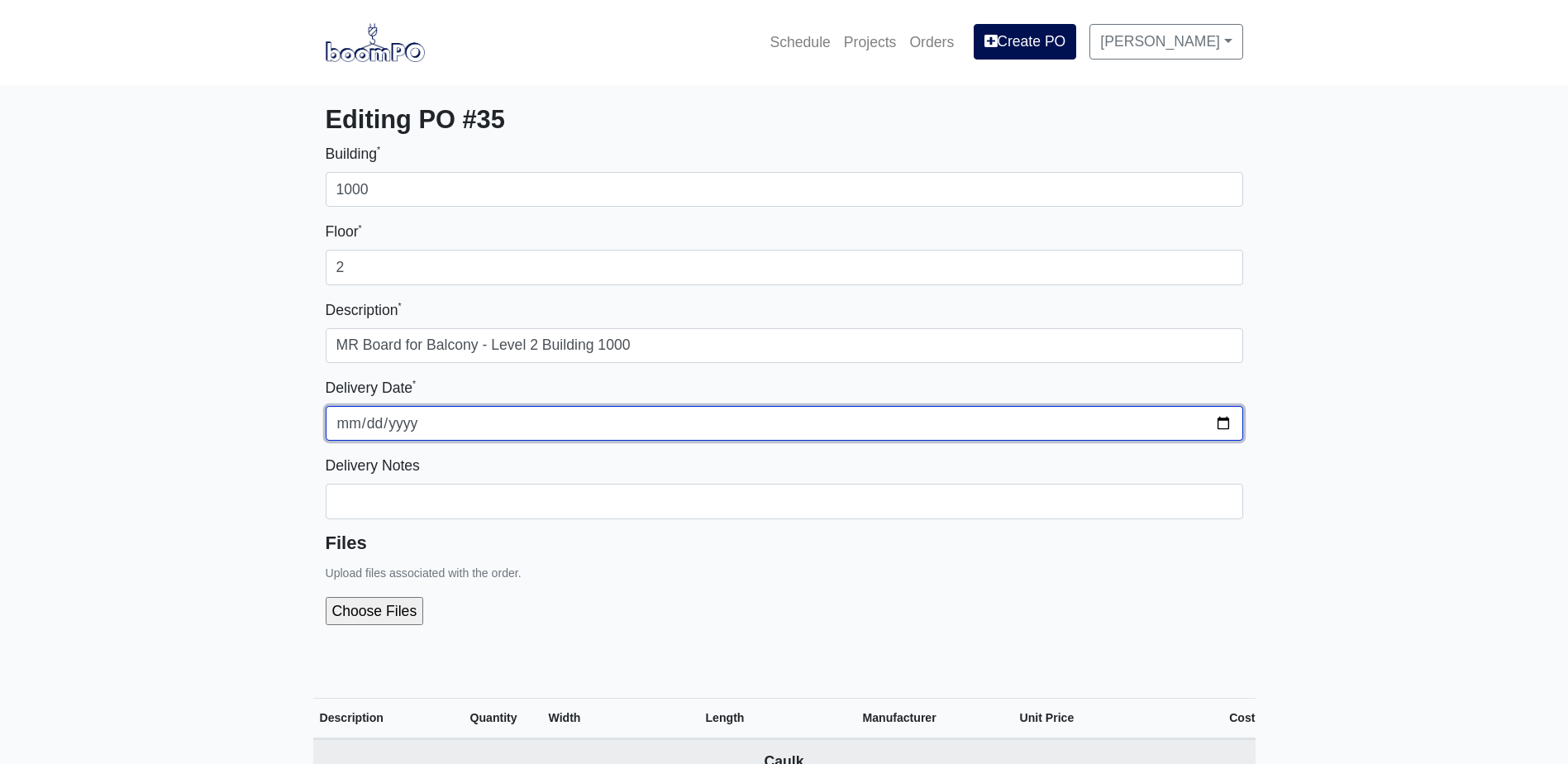
click at [1216, 425] on input "2025-08-12" at bounding box center [784, 423] width 917 height 34
type input "2025-08-22"
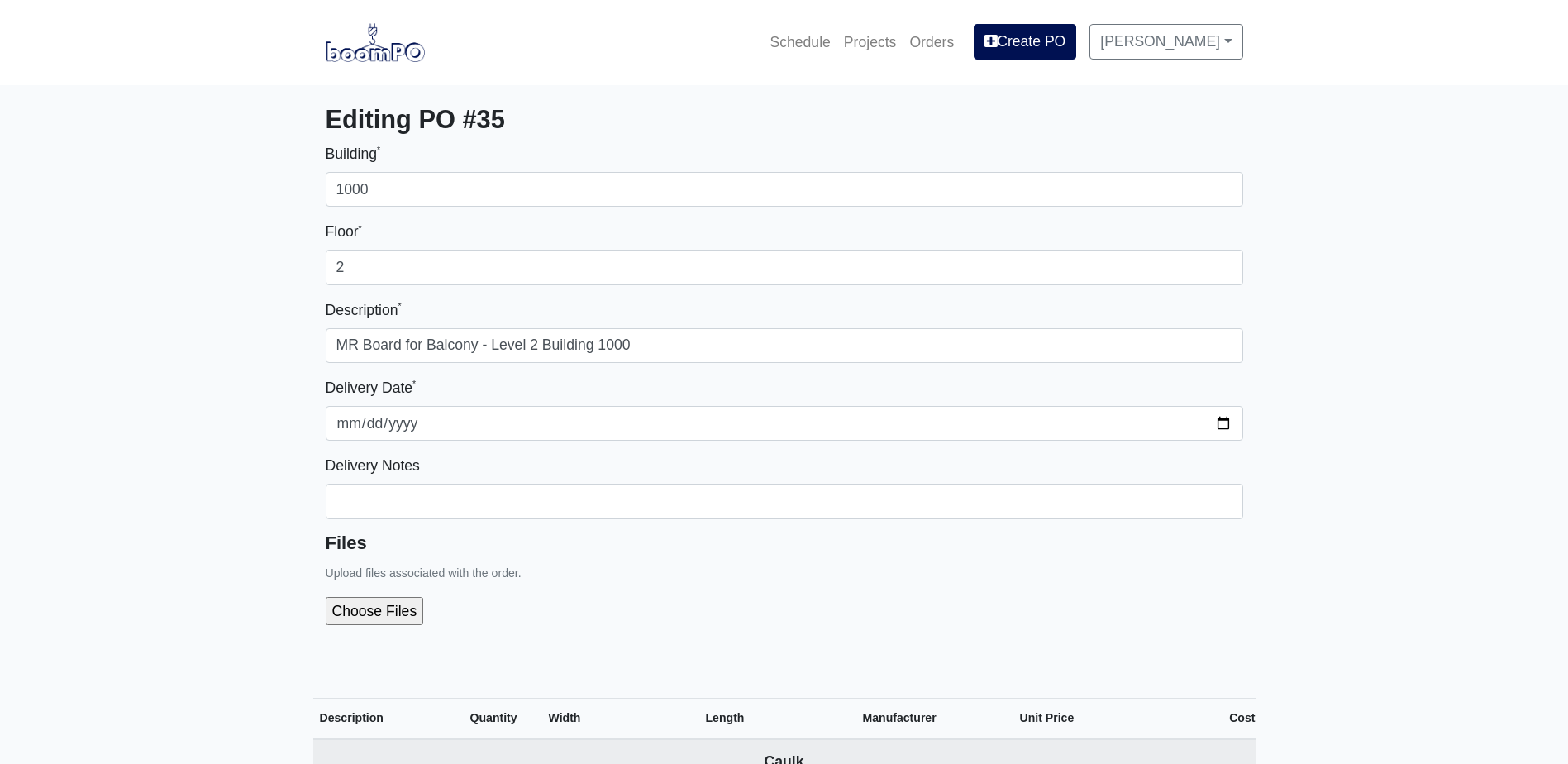
click at [708, 590] on div at bounding box center [784, 611] width 917 height 54
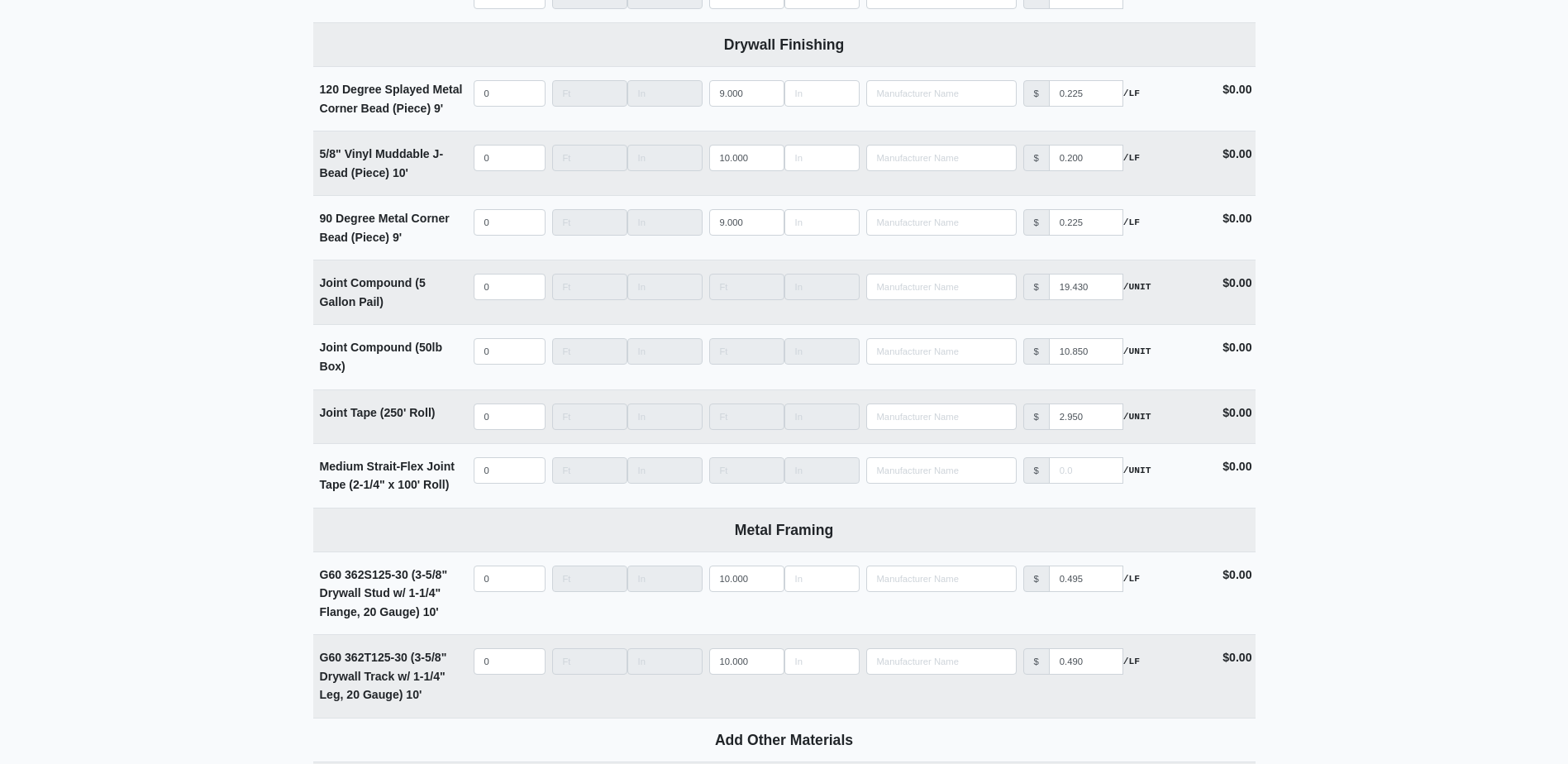
scroll to position [2163, 0]
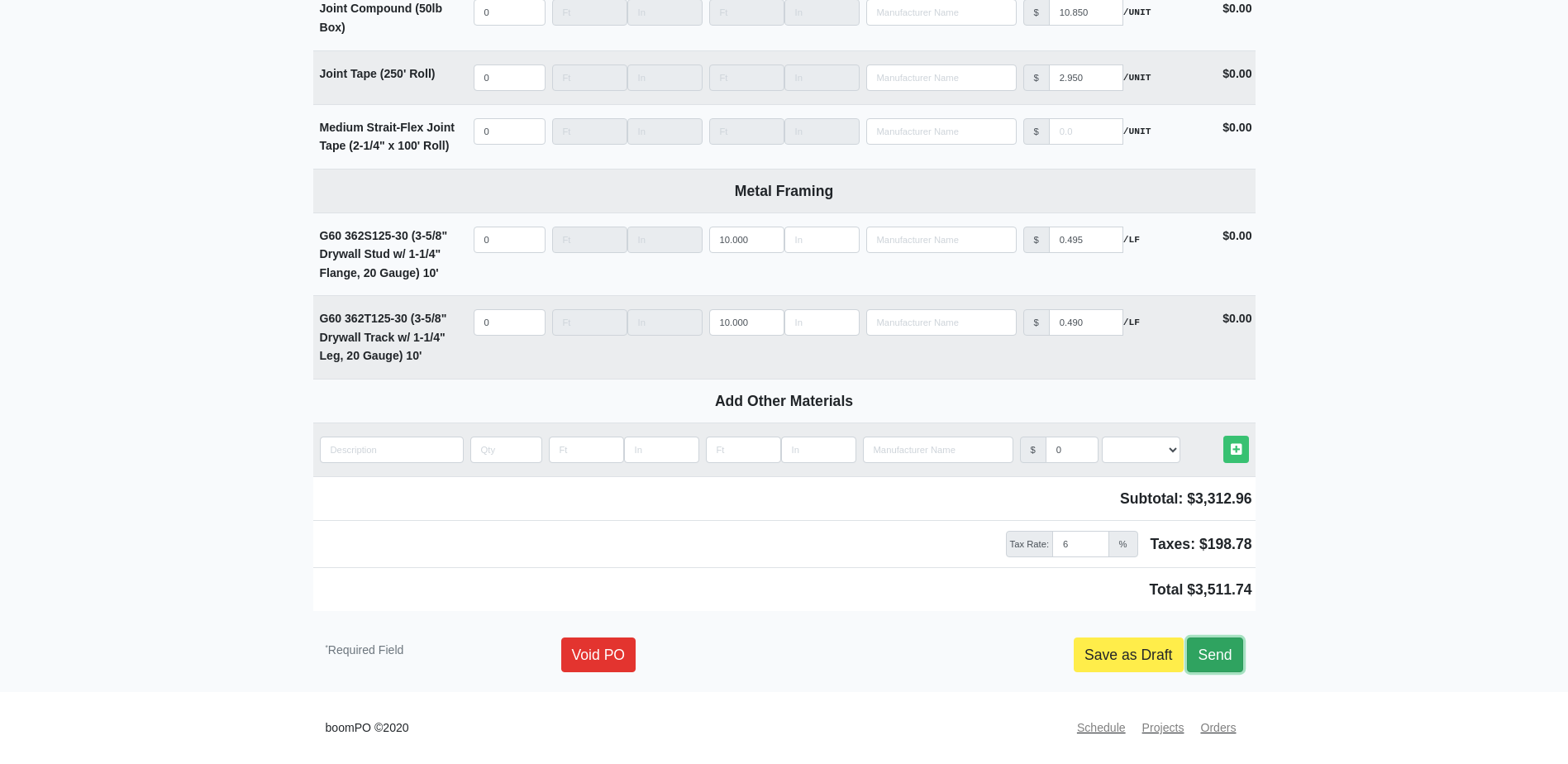
click at [1213, 666] on link "Send" at bounding box center [1214, 654] width 55 height 34
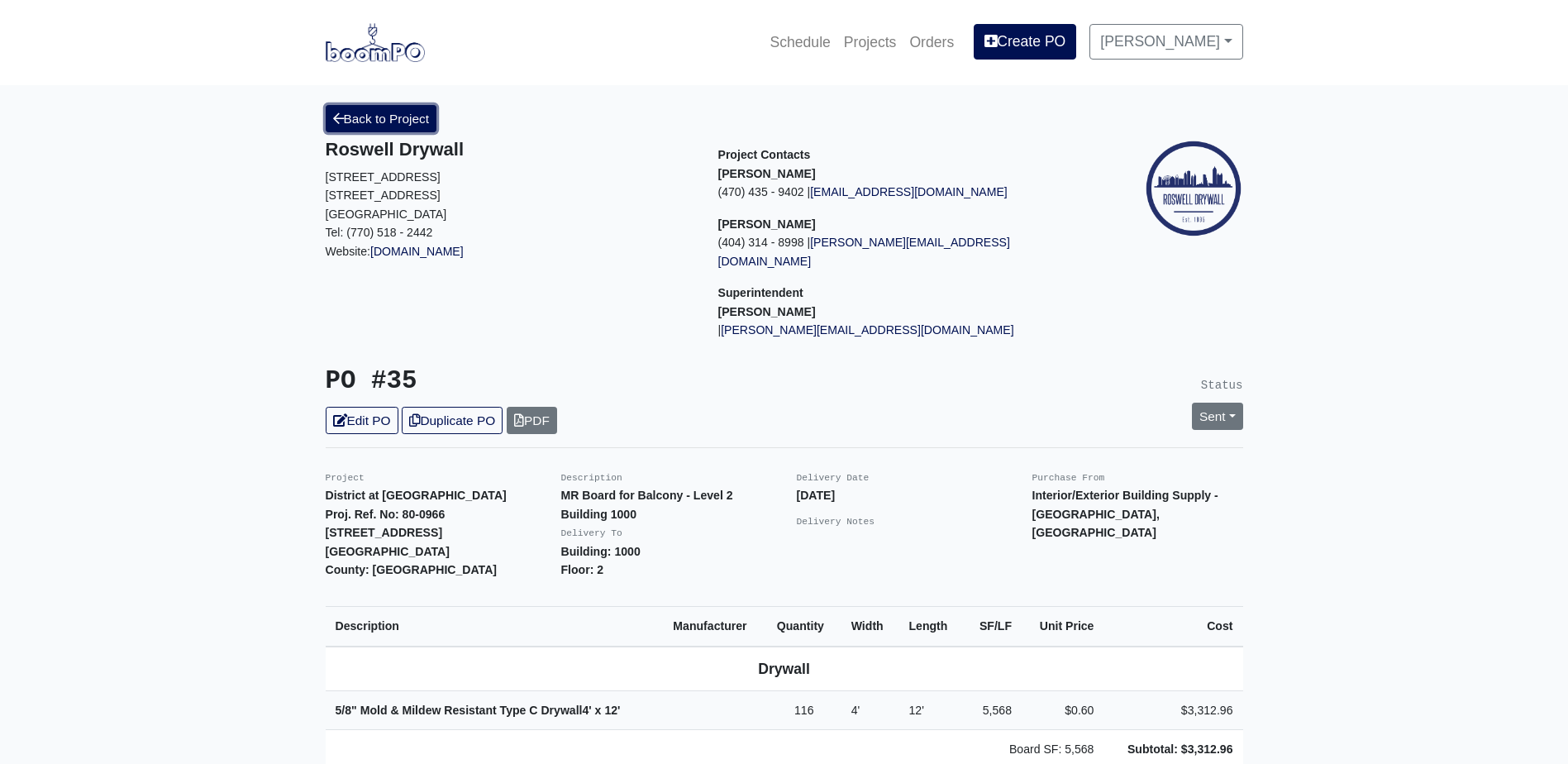
click at [394, 122] on link "Back to Project" at bounding box center [381, 119] width 112 height 27
